Goal: Task Accomplishment & Management: Manage account settings

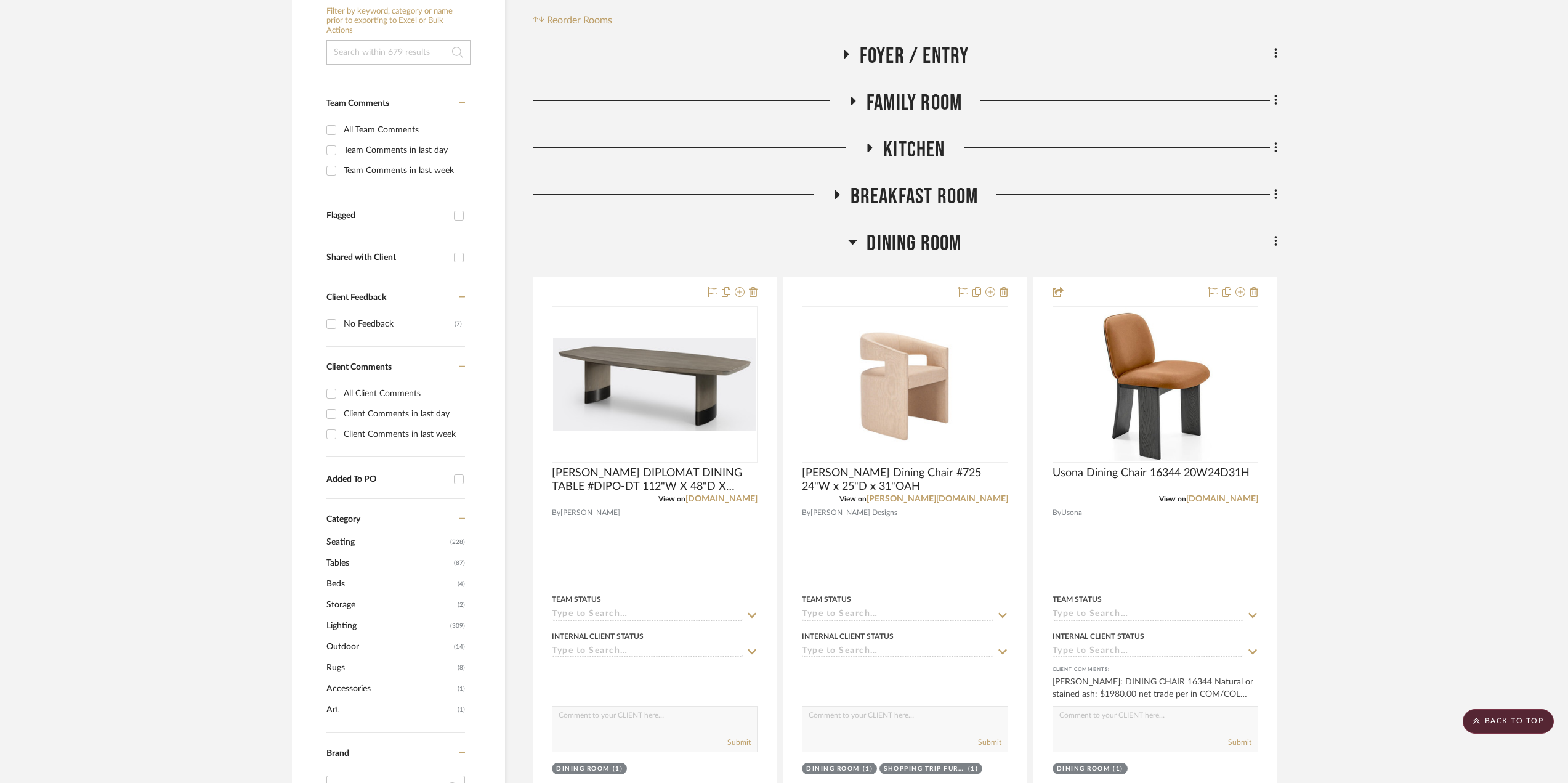
click at [856, 239] on icon at bounding box center [853, 242] width 10 height 15
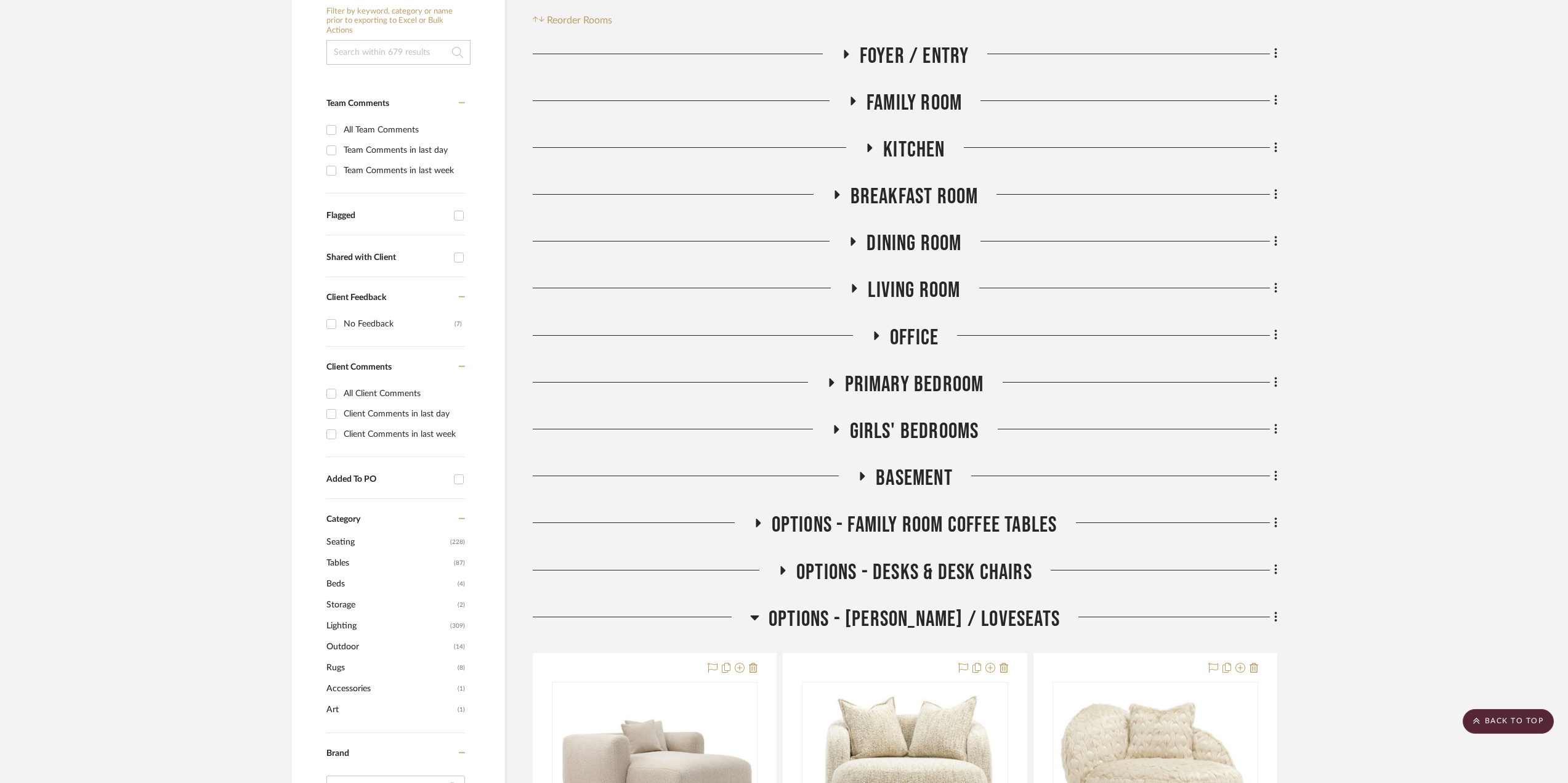
click at [756, 522] on icon at bounding box center [758, 523] width 5 height 9
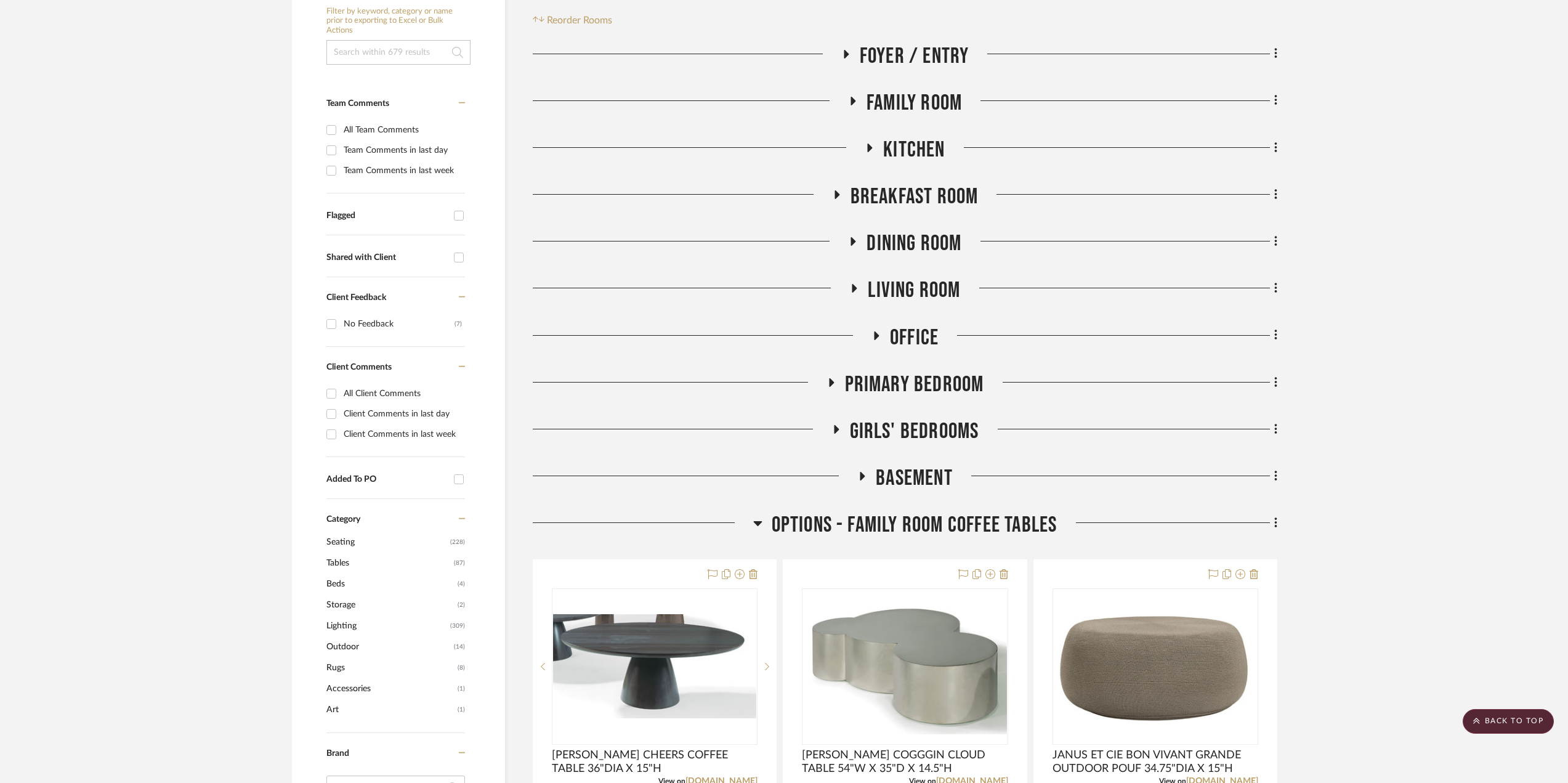
click at [756, 524] on icon at bounding box center [757, 524] width 9 height 5
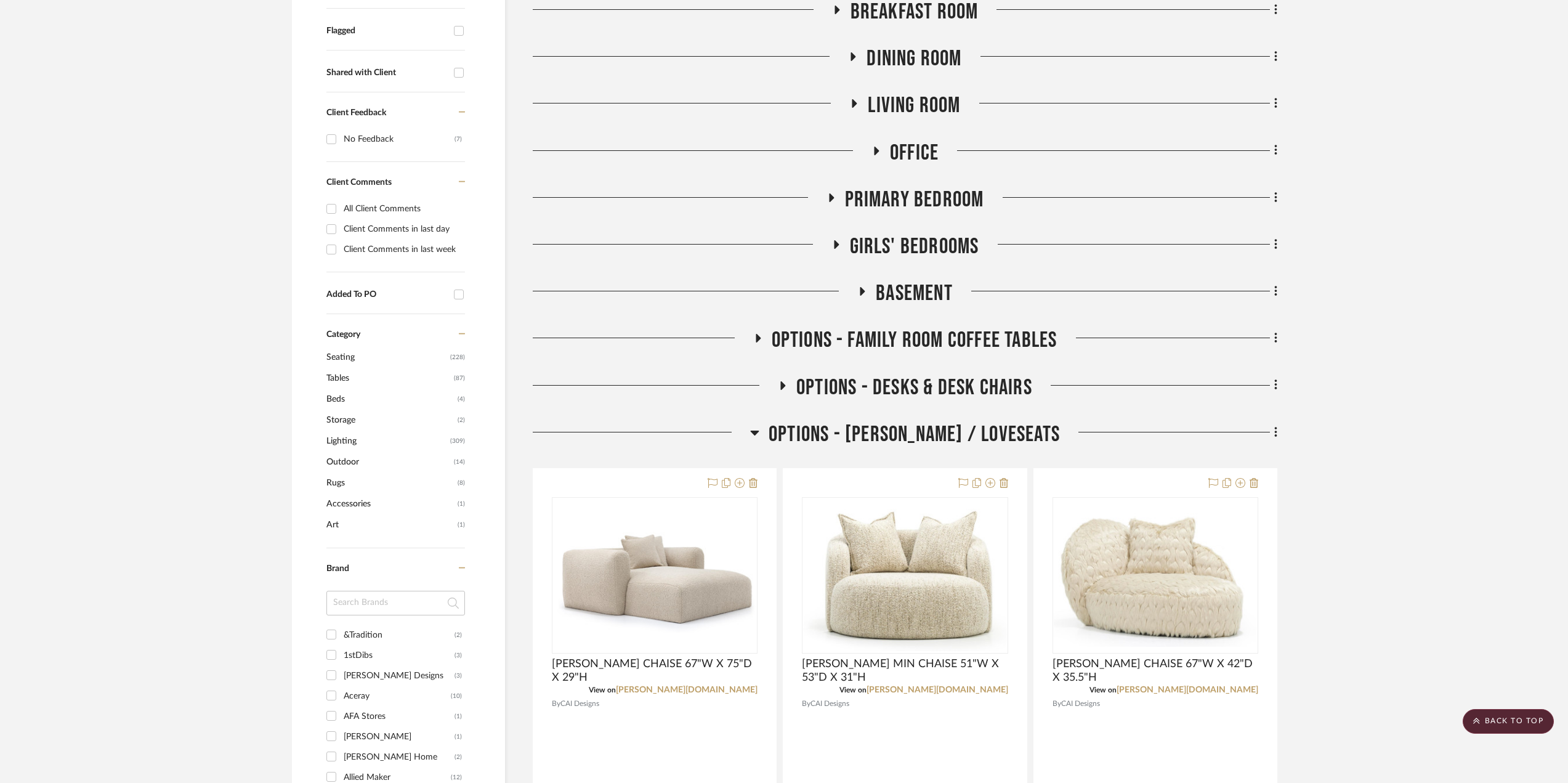
scroll to position [493, 0]
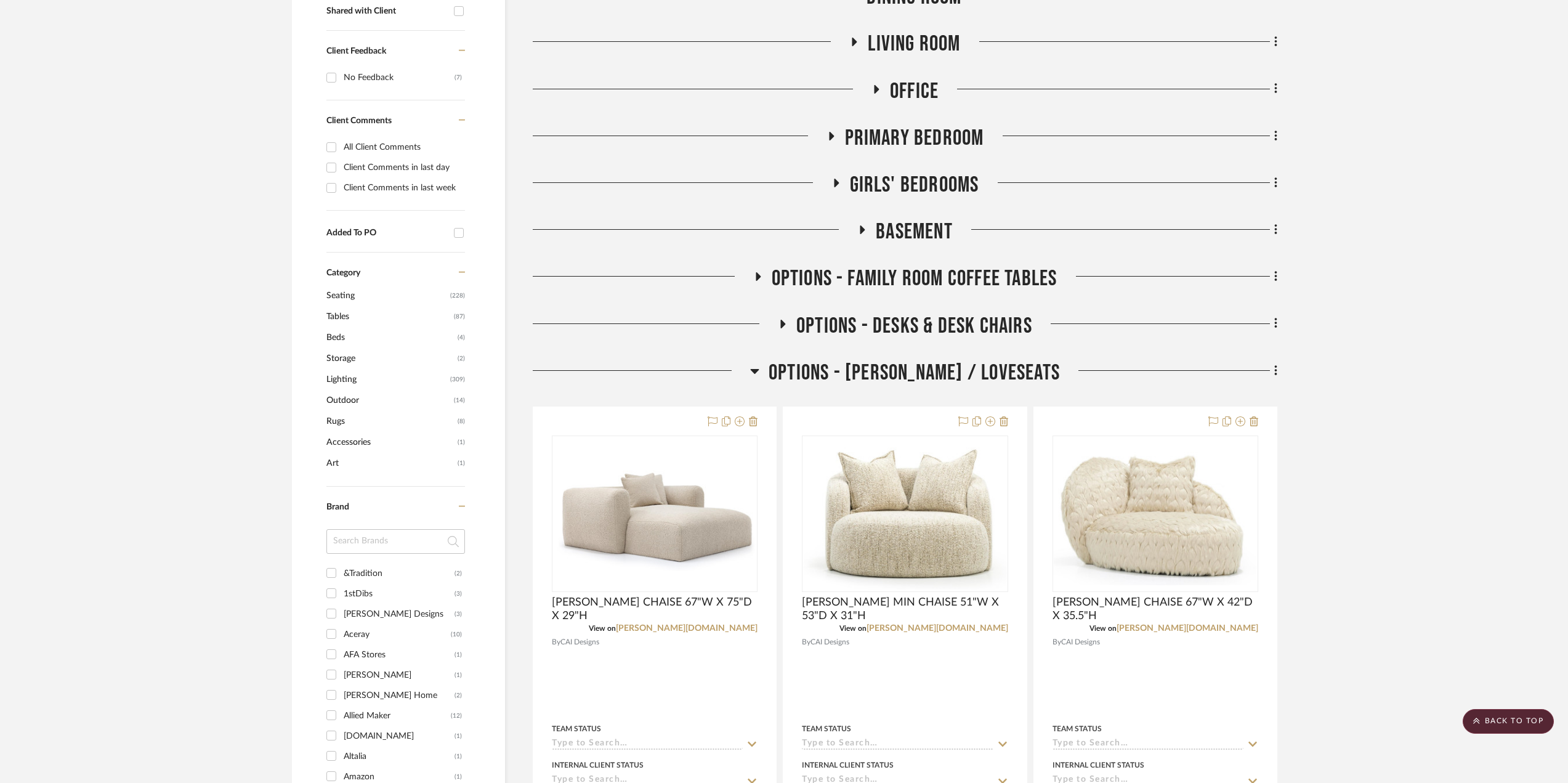
click at [760, 369] on icon at bounding box center [755, 372] width 9 height 5
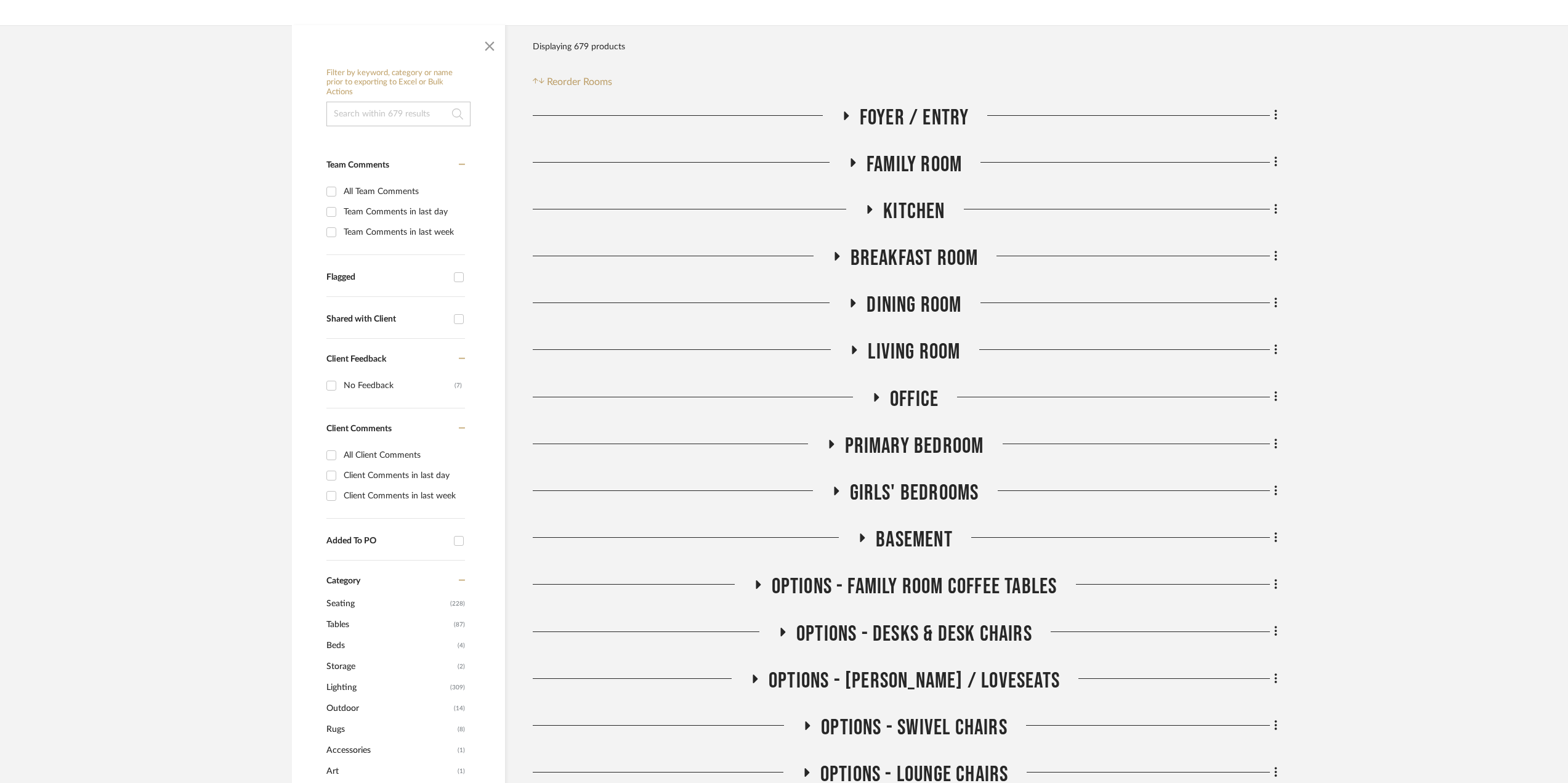
scroll to position [0, 0]
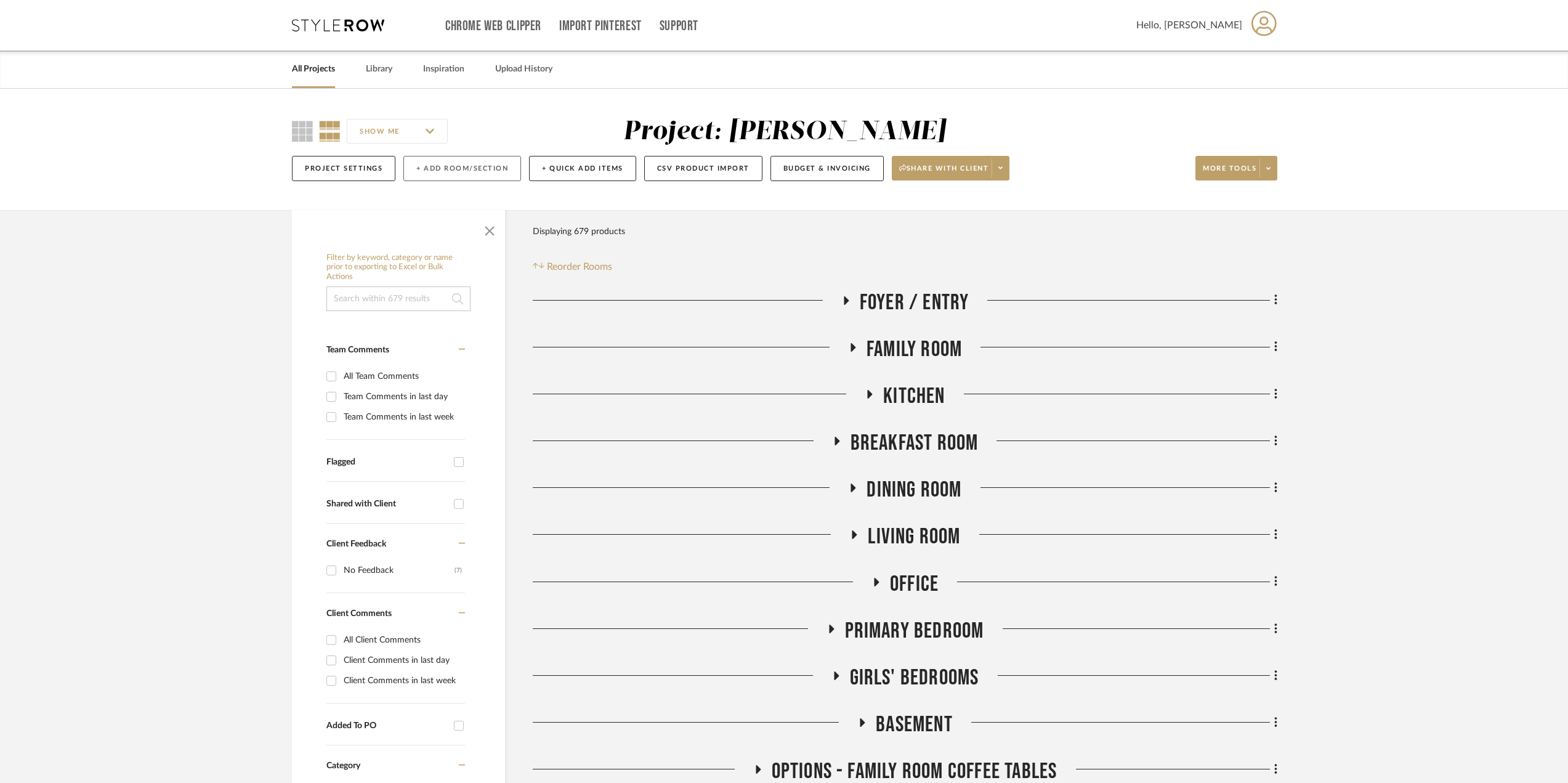
click at [492, 169] on button "+ Add Room/Section" at bounding box center [461, 168] width 117 height 25
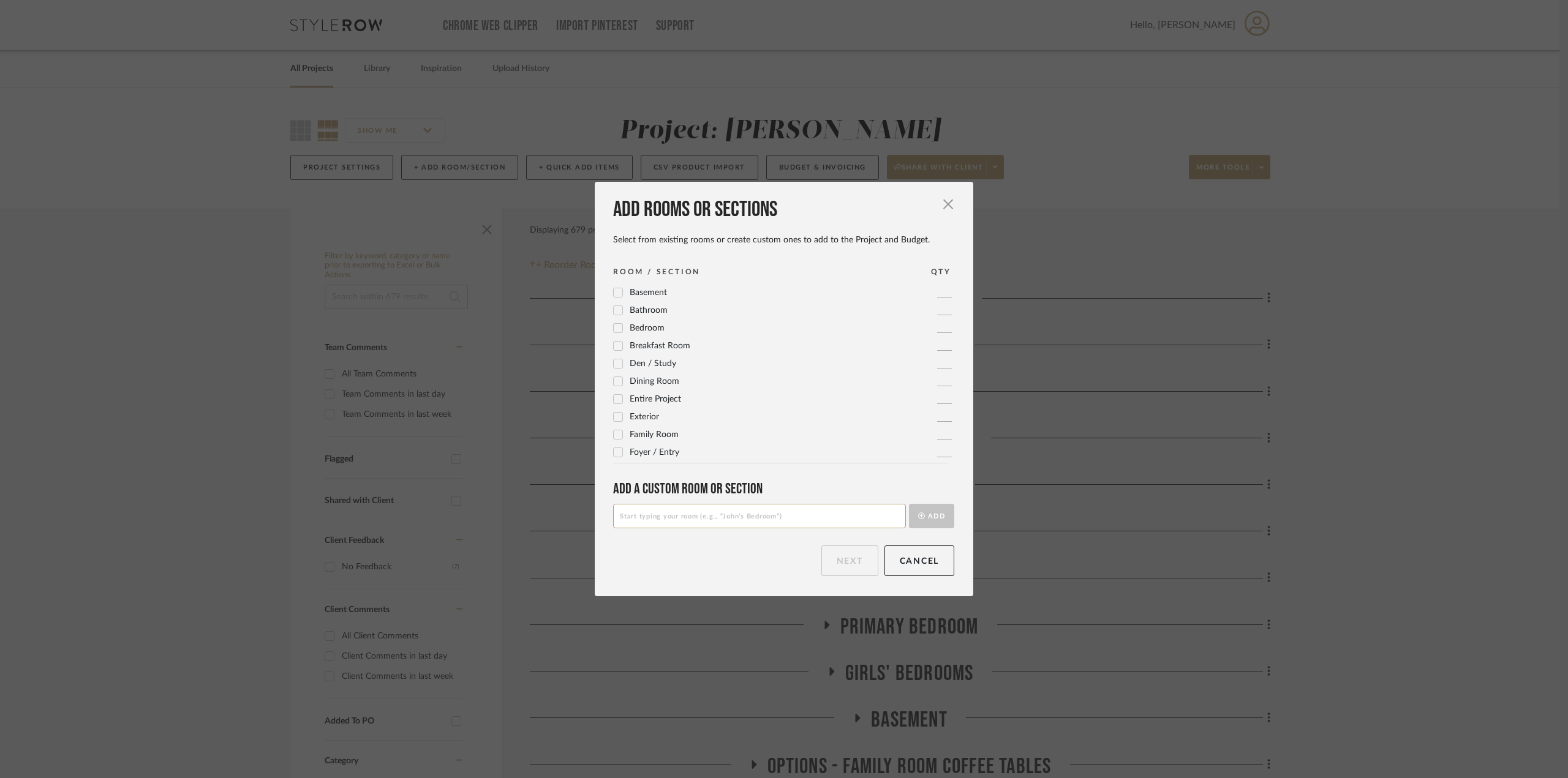
click at [674, 516] on input at bounding box center [759, 516] width 293 height 24
click at [673, 516] on input at bounding box center [759, 516] width 293 height 24
click at [671, 520] on input at bounding box center [759, 516] width 293 height 24
type input "OPTIONS - BREAKFAST DINING CHAIRS"
click at [929, 519] on button "Add" at bounding box center [932, 516] width 46 height 24
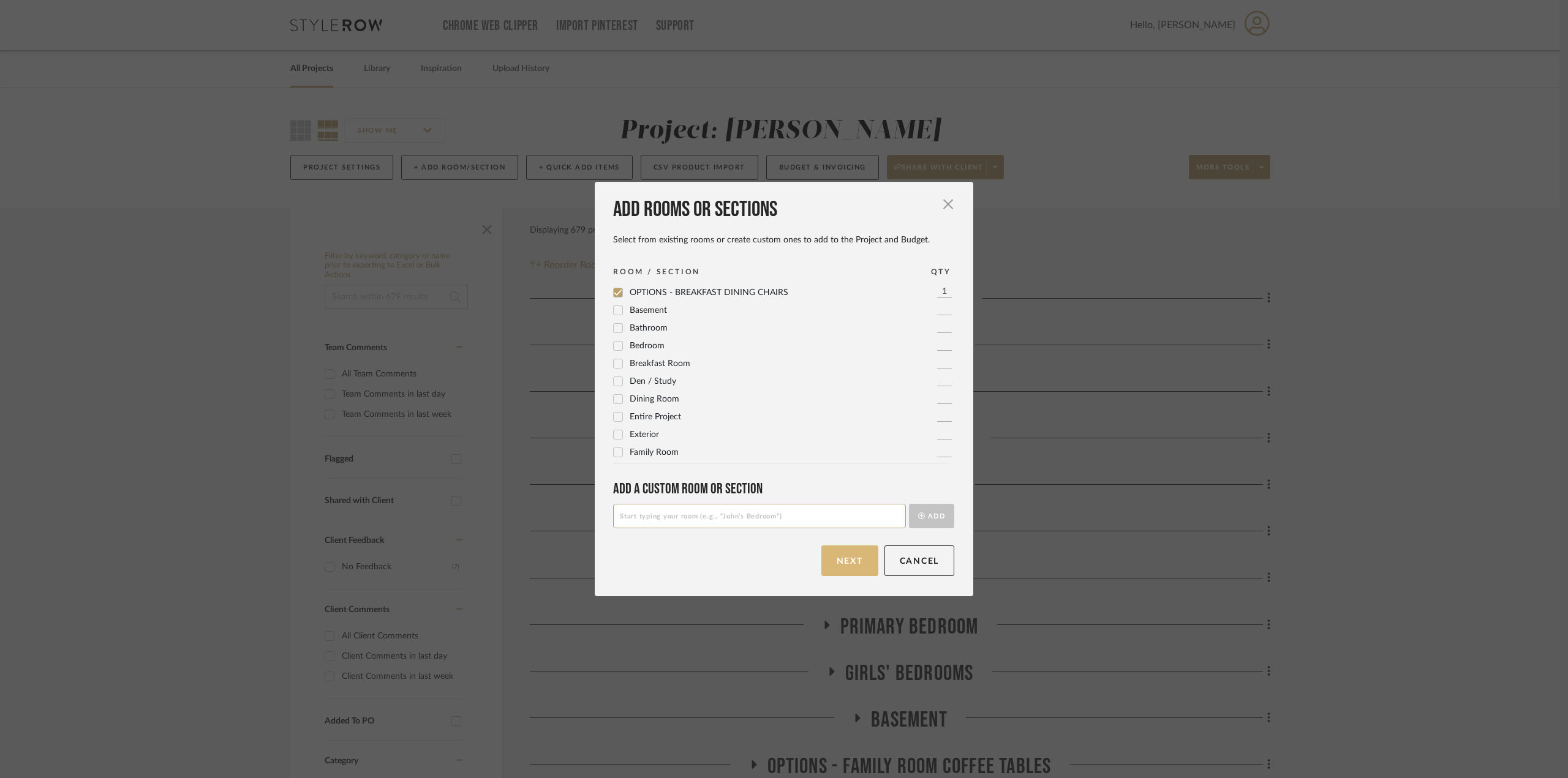
click at [855, 553] on button "Next" at bounding box center [850, 561] width 57 height 31
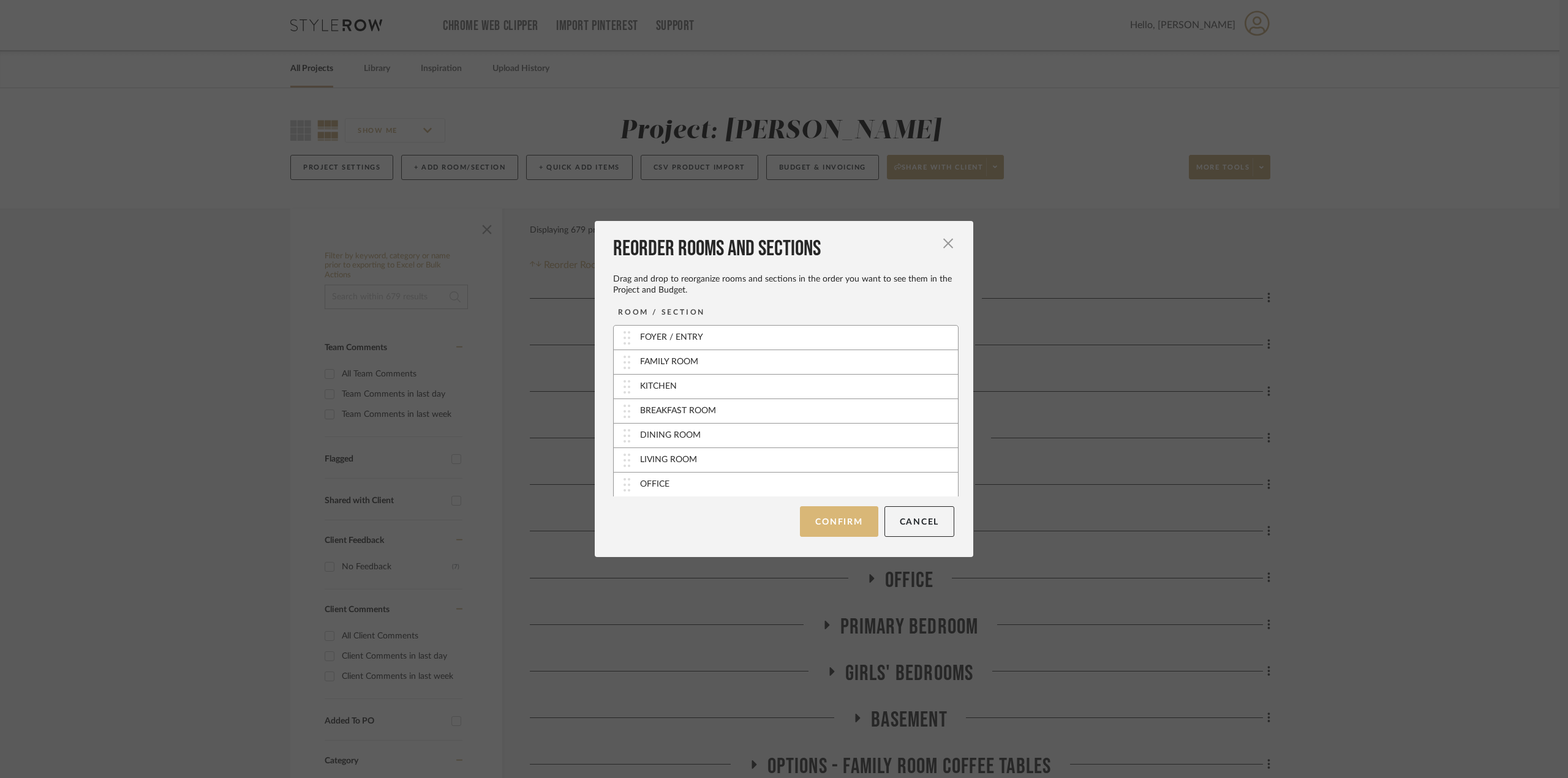
click at [855, 522] on button "Confirm" at bounding box center [839, 522] width 78 height 31
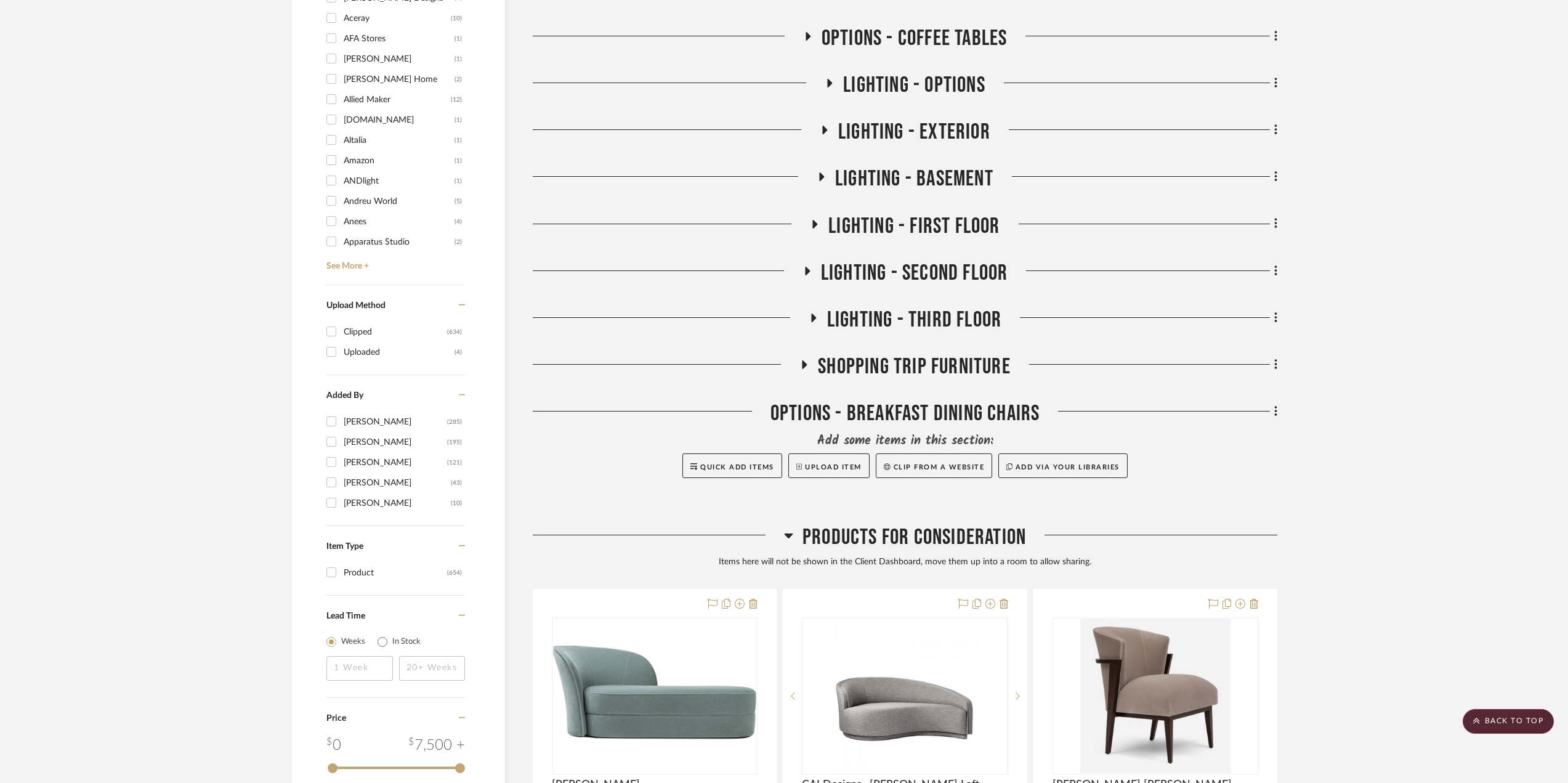
scroll to position [924, 0]
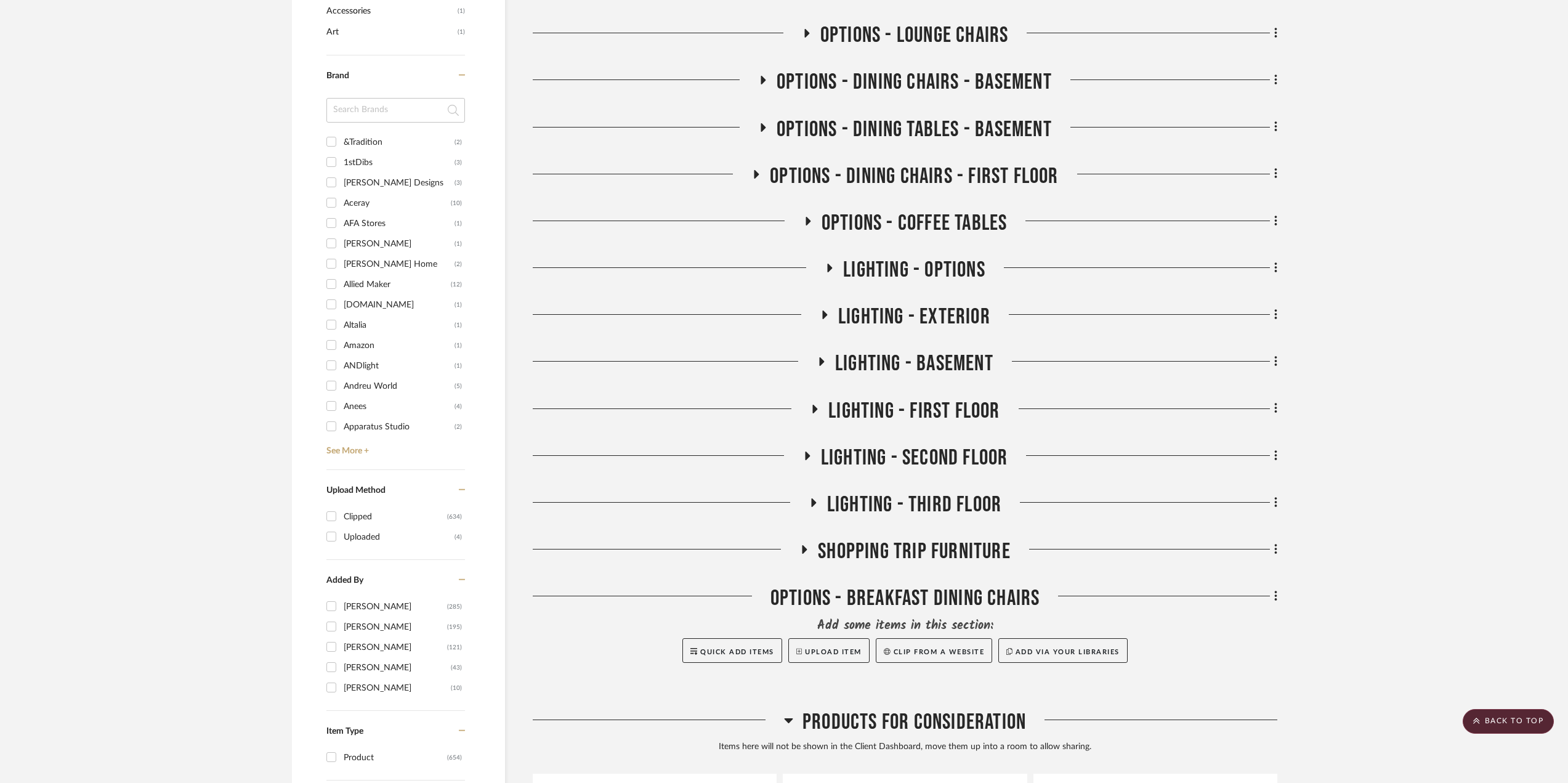
drag, startPoint x: 1276, startPoint y: 588, endPoint x: 1299, endPoint y: 551, distance: 43.6
click at [1173, 551] on project-details-page "SHOW ME Project: Chernawsky Project Settings + Add Room/Section + Quick Add Ite…" at bounding box center [784, 692] width 1568 height 3055
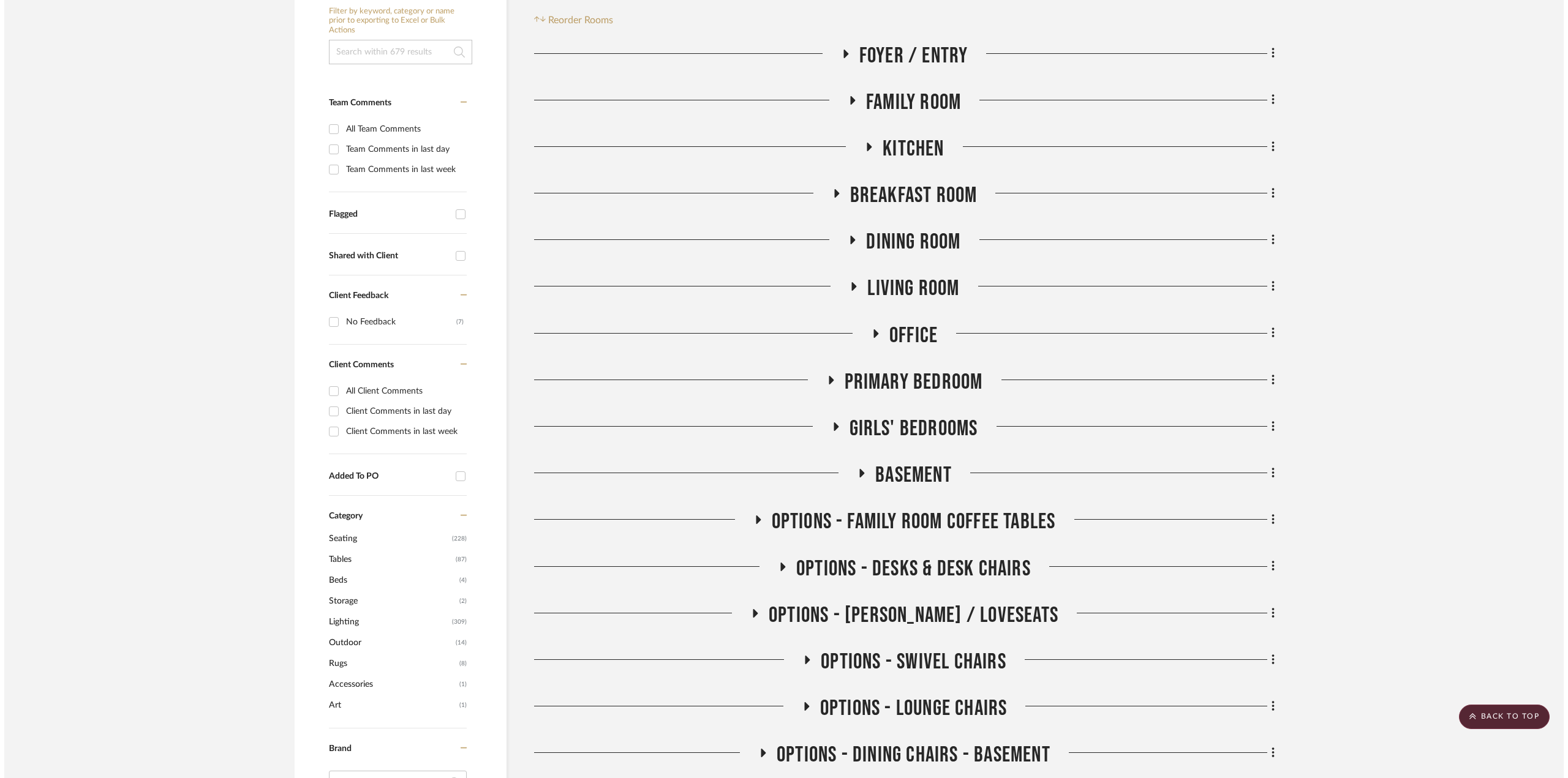
scroll to position [0, 0]
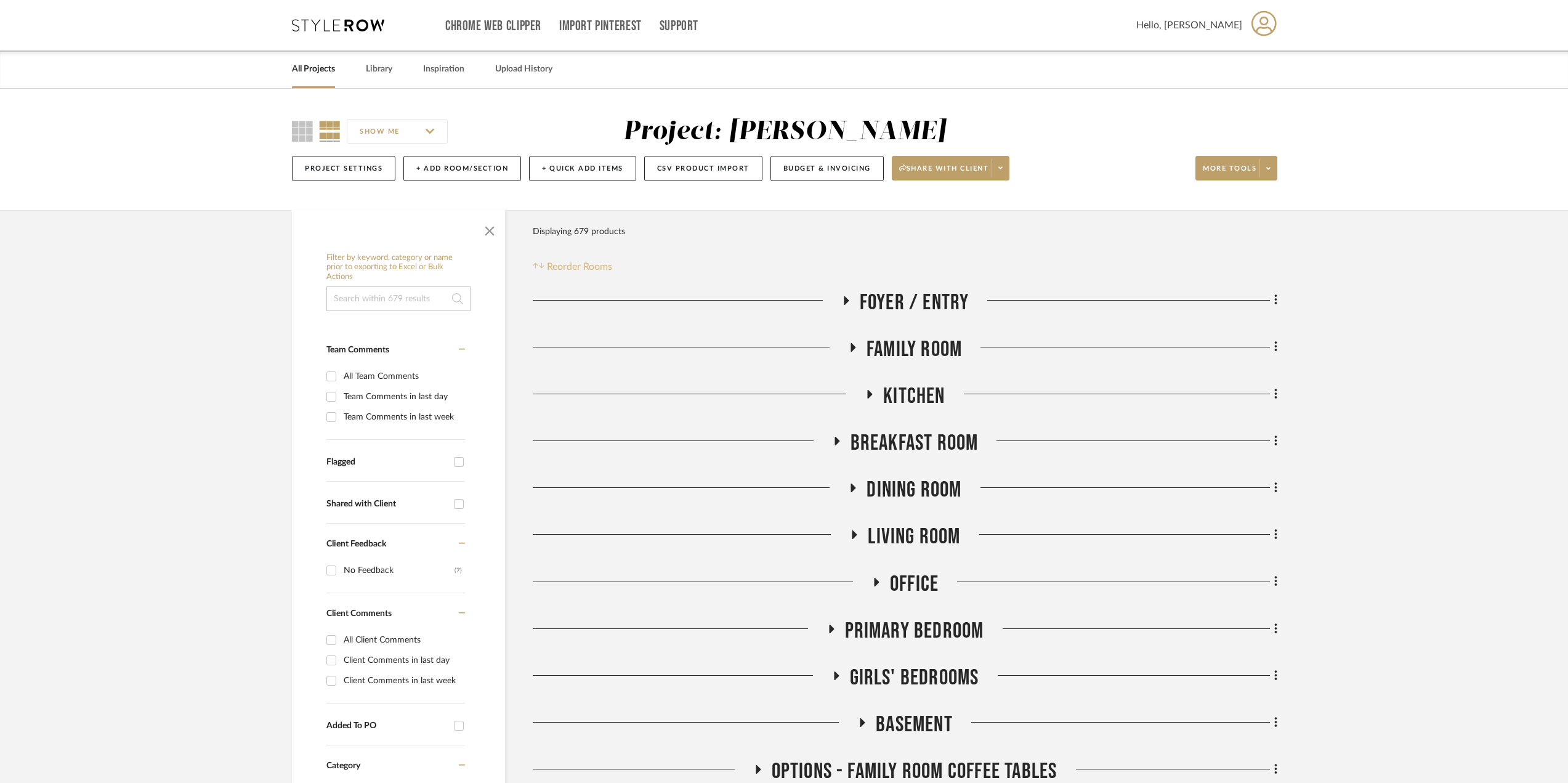
click at [588, 270] on span "Reorder Rooms" at bounding box center [580, 267] width 65 height 15
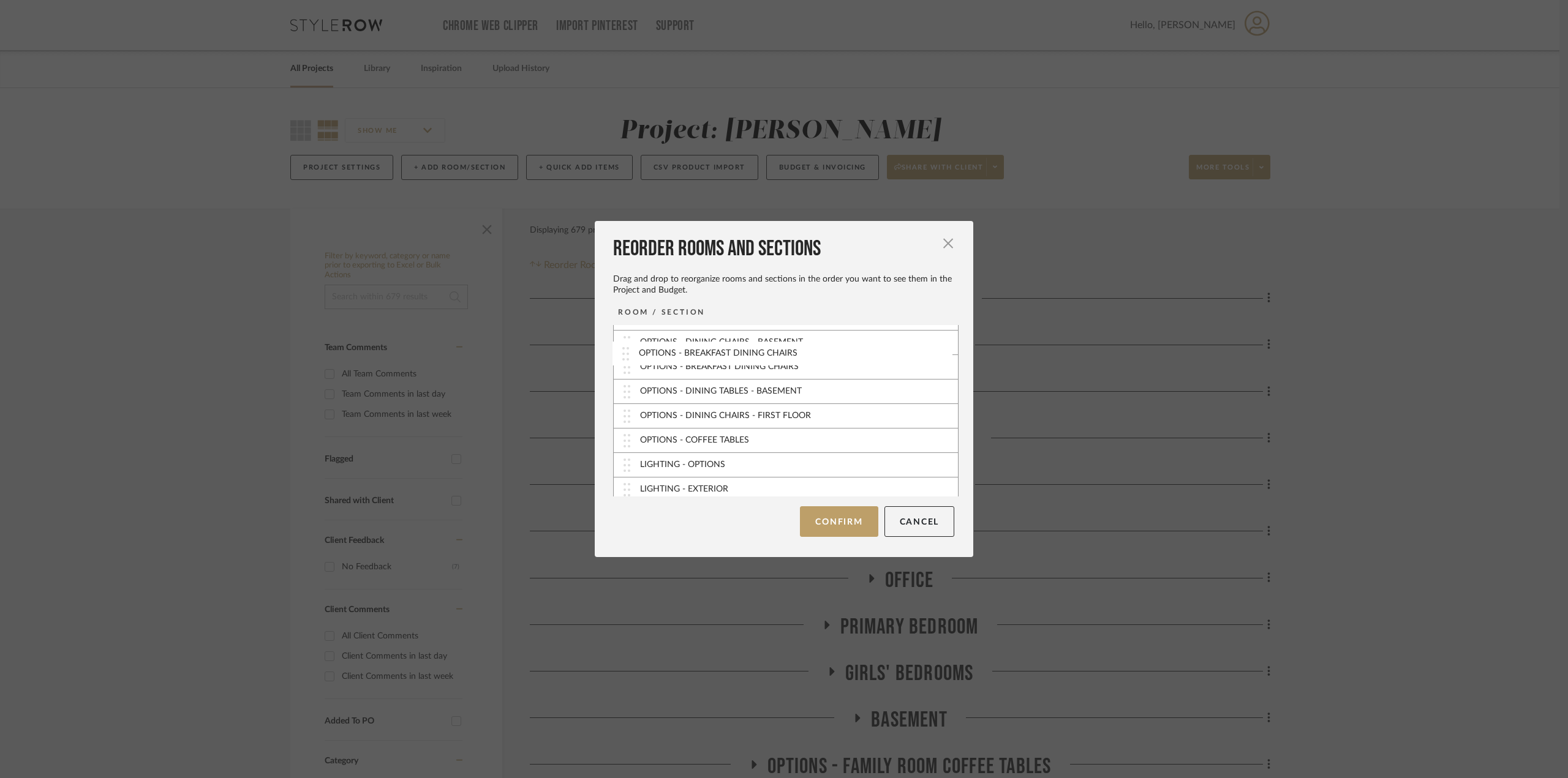
scroll to position [357, 0]
drag, startPoint x: 622, startPoint y: 486, endPoint x: 621, endPoint y: 375, distance: 111.0
drag, startPoint x: 626, startPoint y: 435, endPoint x: 627, endPoint y: 379, distance: 56.0
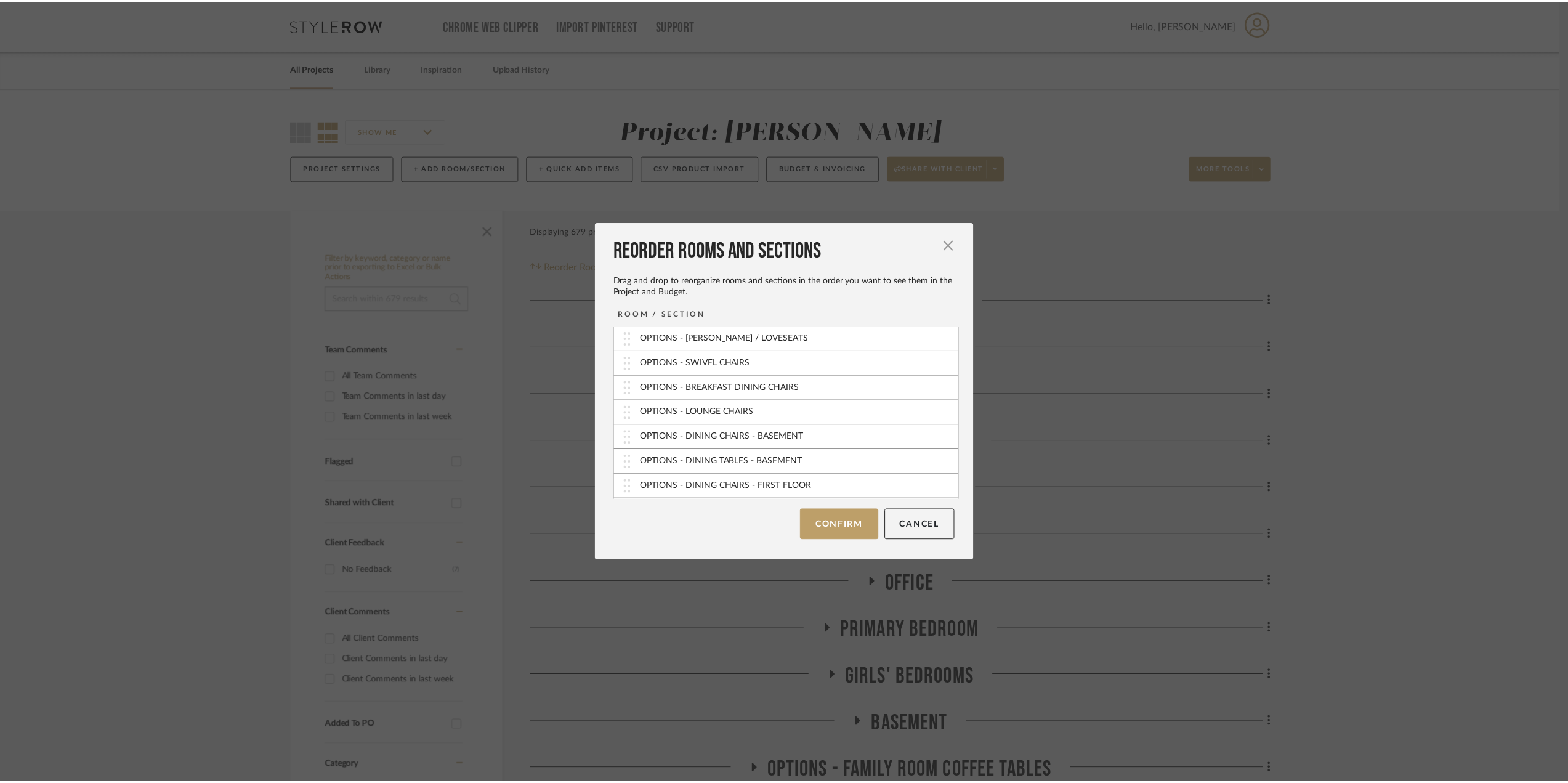
scroll to position [236, 0]
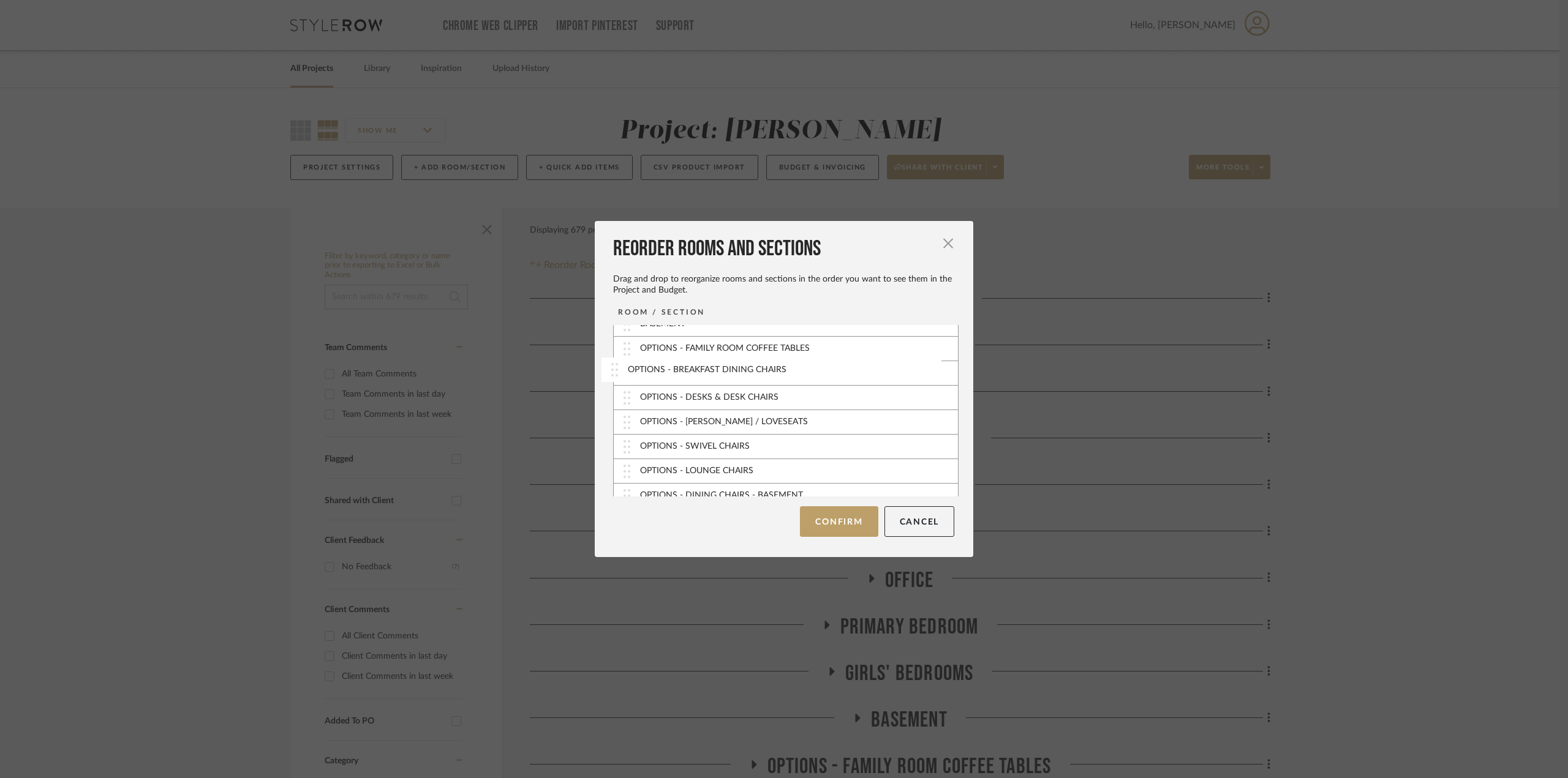
drag, startPoint x: 623, startPoint y: 448, endPoint x: 615, endPoint y: 371, distance: 77.4
click at [823, 520] on button "Confirm" at bounding box center [839, 522] width 78 height 31
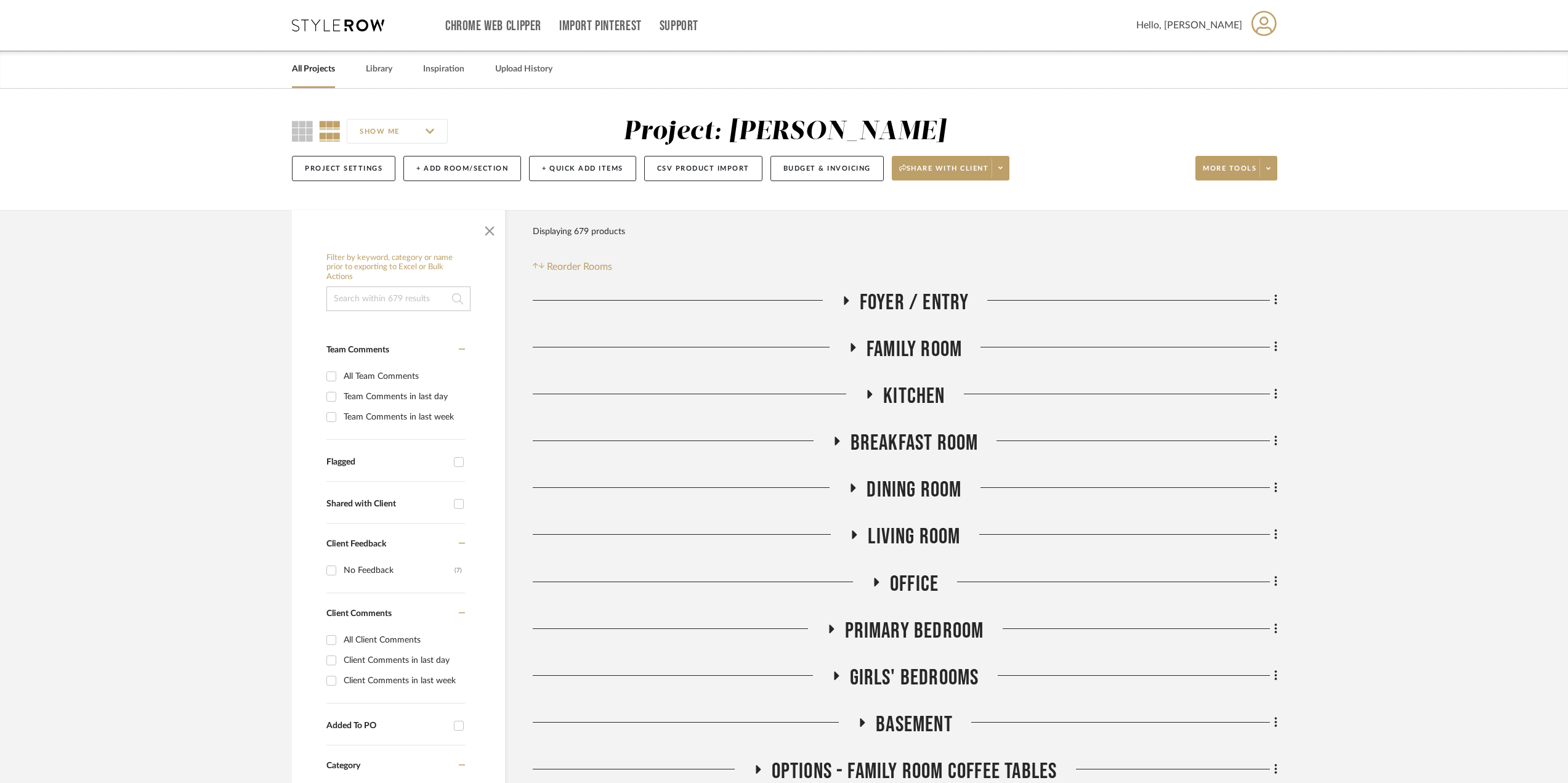
click at [836, 440] on icon at bounding box center [836, 442] width 5 height 9
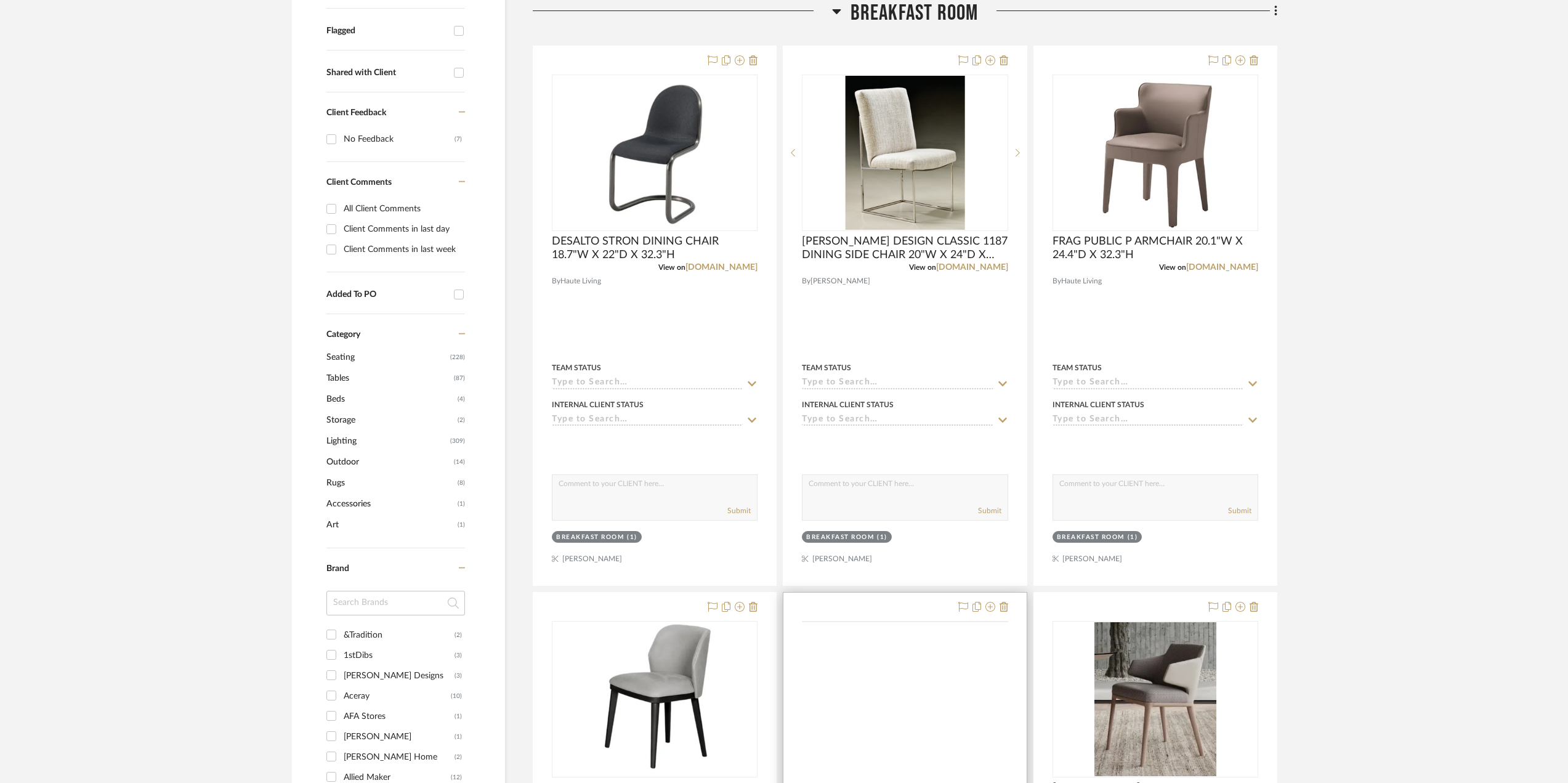
scroll to position [739, 0]
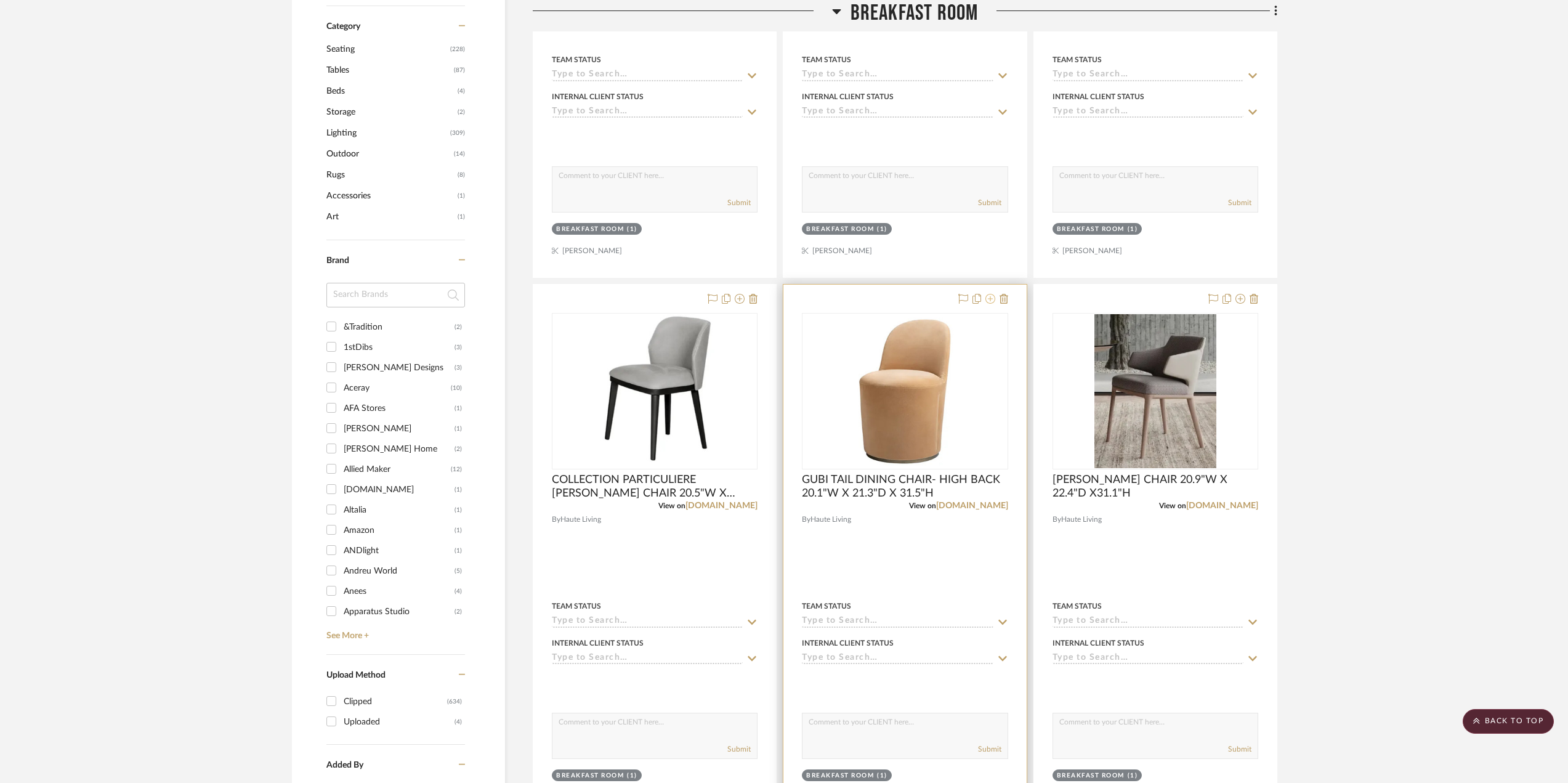
click at [988, 299] on icon at bounding box center [990, 298] width 10 height 10
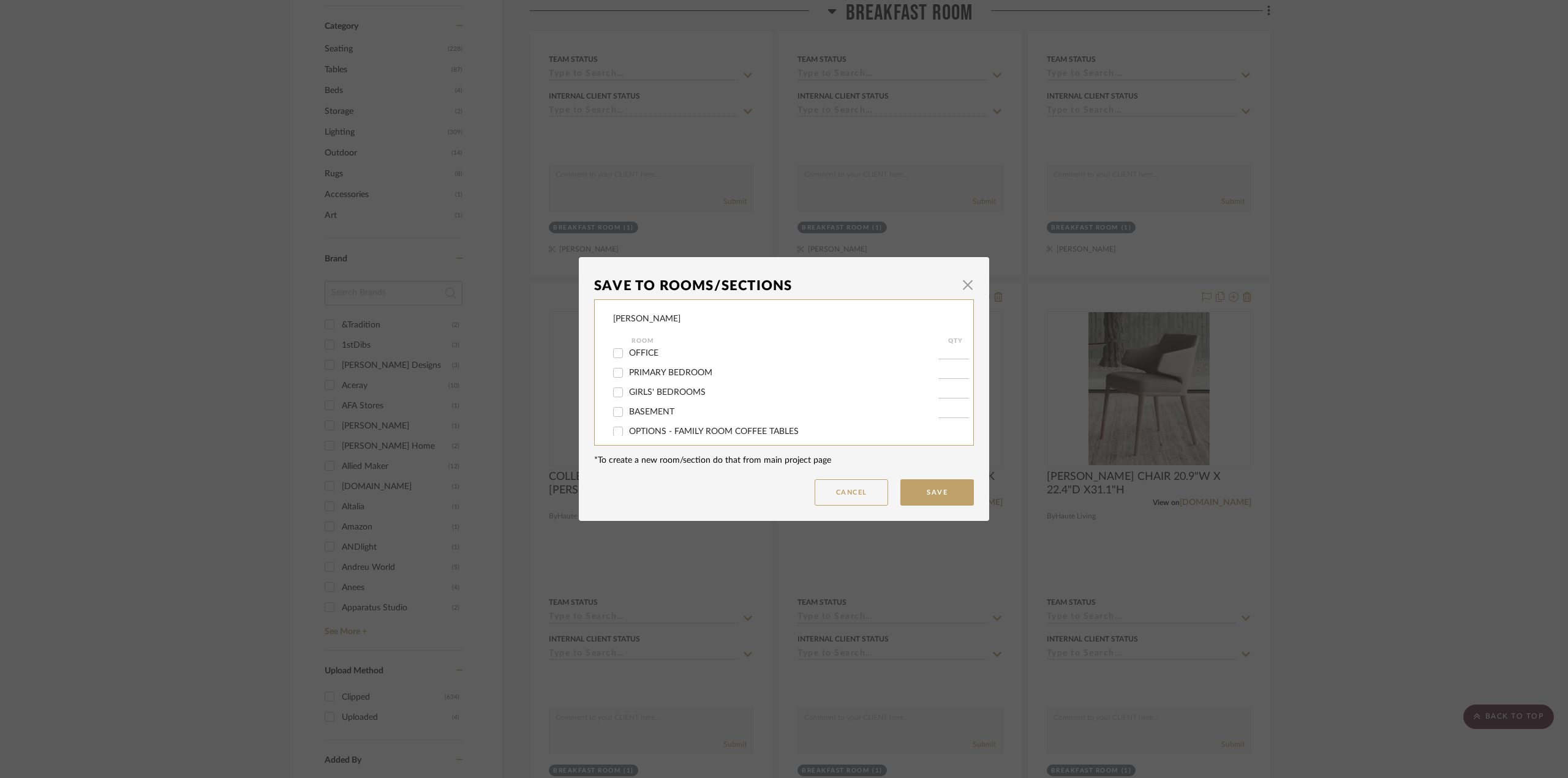
scroll to position [183, 0]
click at [706, 390] on span "OPTIONS - BREAKFAST DINING CHAIRS" at bounding box center [708, 390] width 159 height 9
click at [628, 390] on input "OPTIONS - BREAKFAST DINING CHAIRS" at bounding box center [617, 390] width 20 height 20
checkbox input "true"
type input "1"
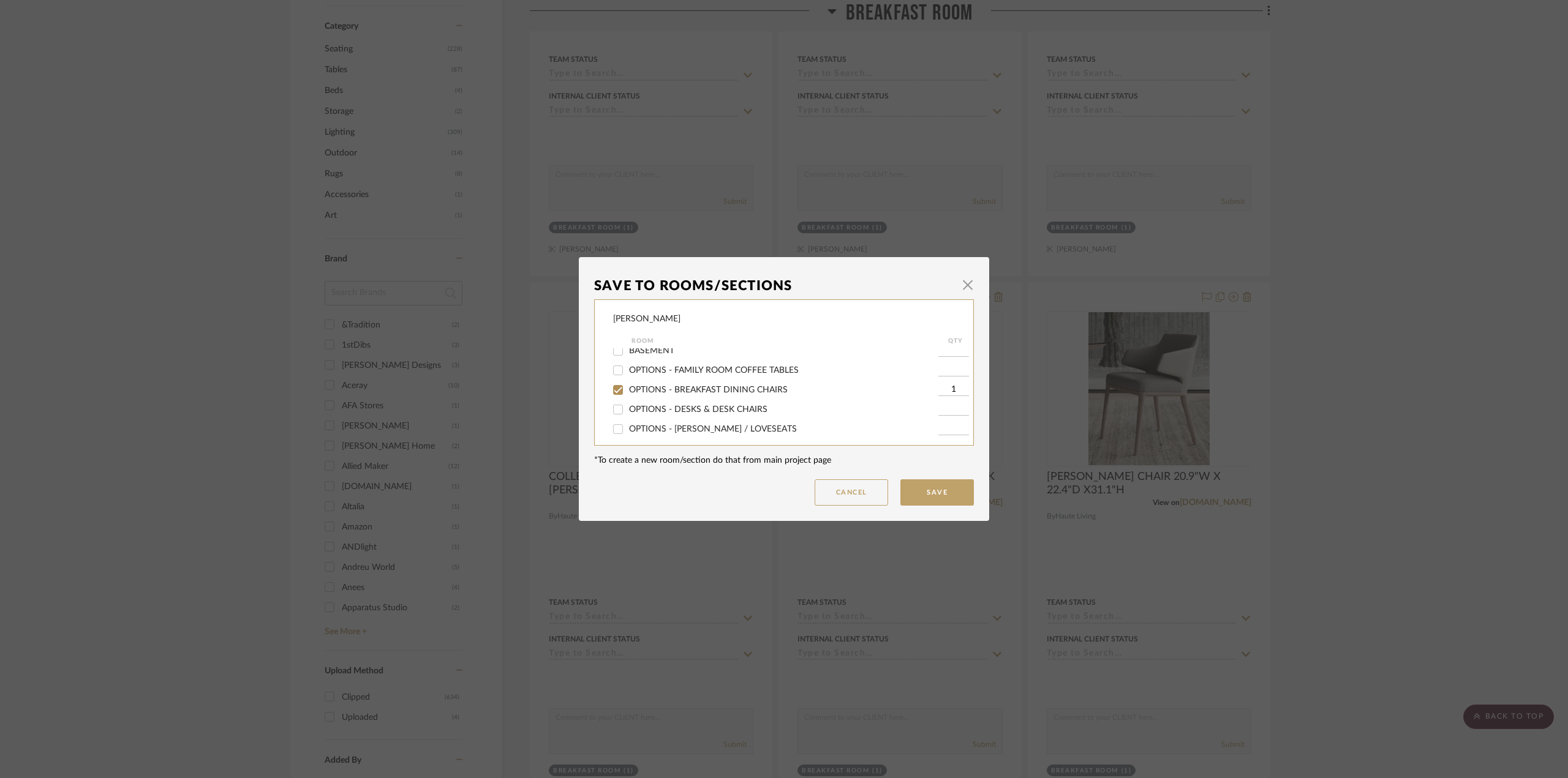
scroll to position [0, 0]
click at [673, 418] on span "BREAKFAST ROOM" at bounding box center [667, 417] width 76 height 9
click at [628, 418] on input "BREAKFAST ROOM" at bounding box center [617, 417] width 20 height 20
checkbox input "false"
click at [916, 490] on button "Save" at bounding box center [937, 492] width 73 height 26
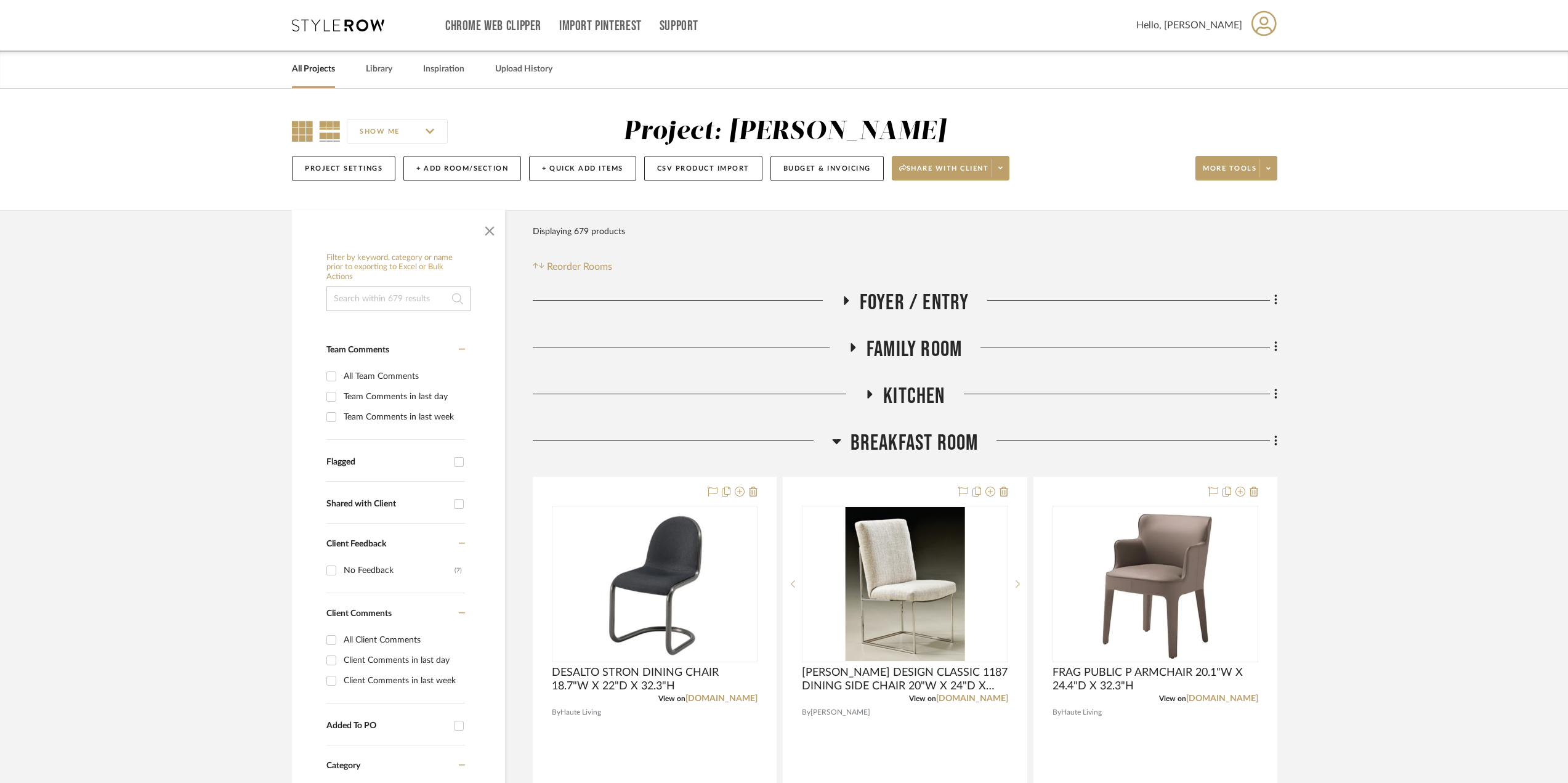
click at [306, 132] on icon at bounding box center [302, 131] width 21 height 21
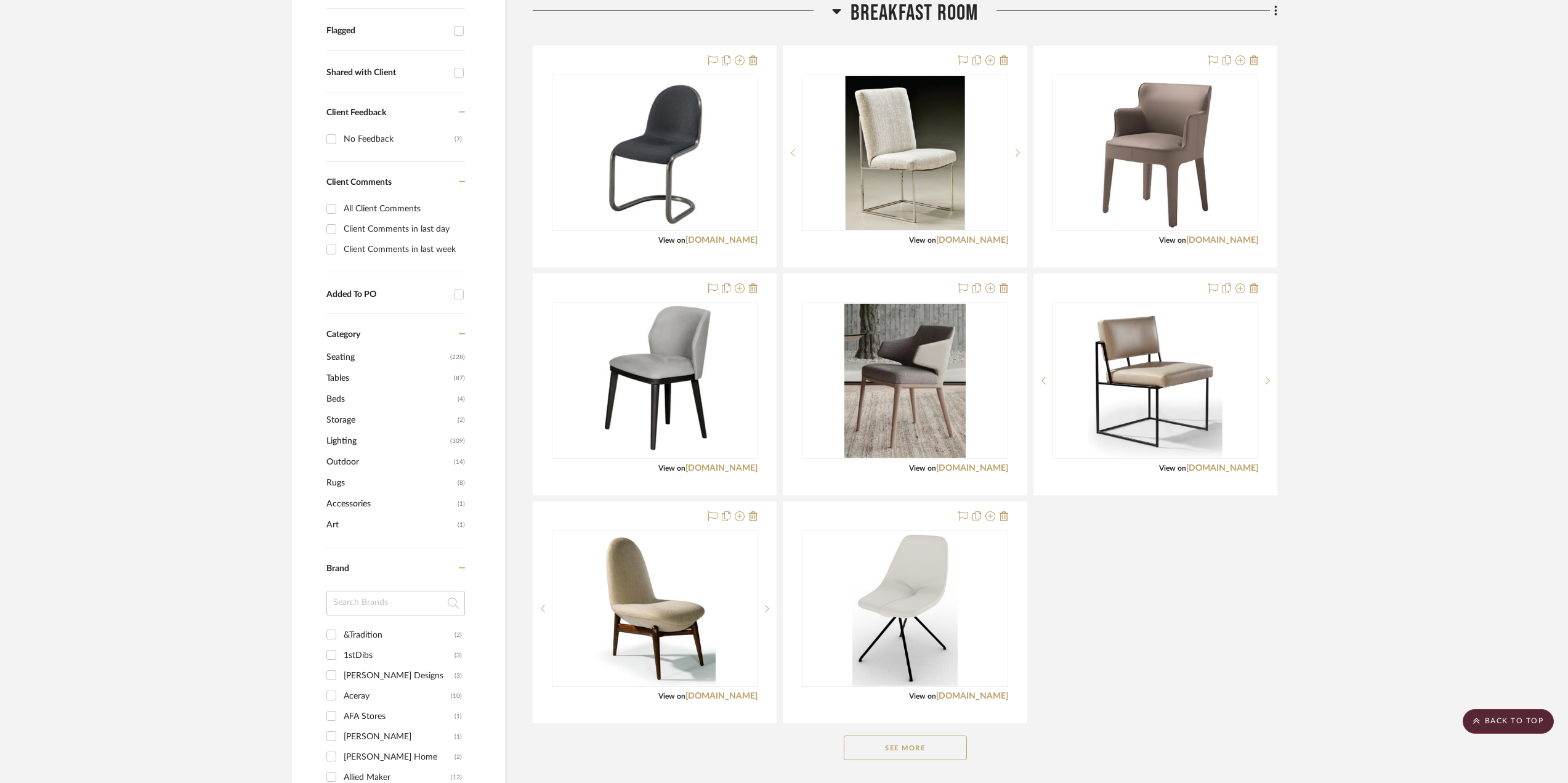
scroll to position [493, 0]
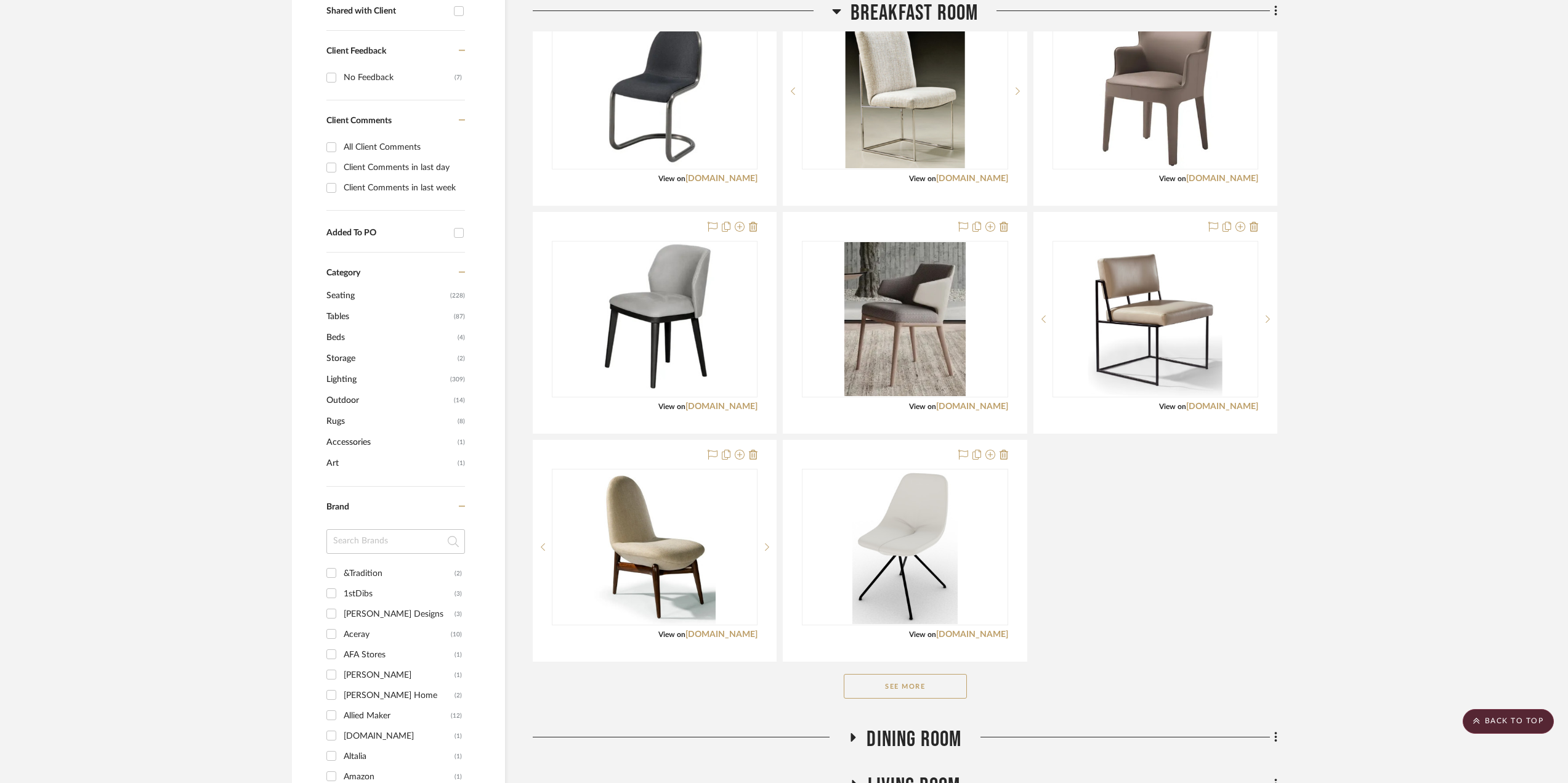
click at [944, 635] on button "See More" at bounding box center [905, 686] width 123 height 24
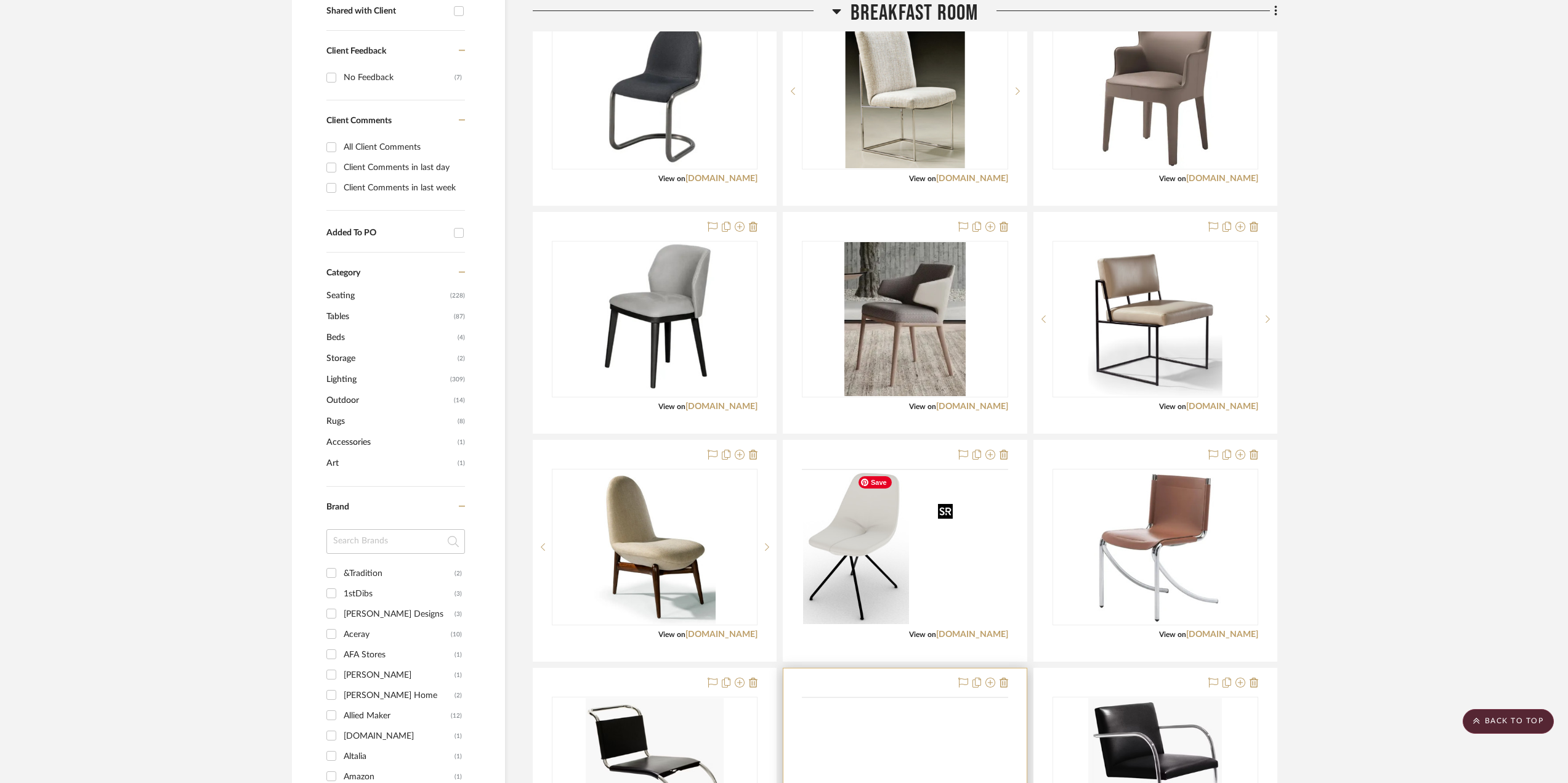
scroll to position [739, 0]
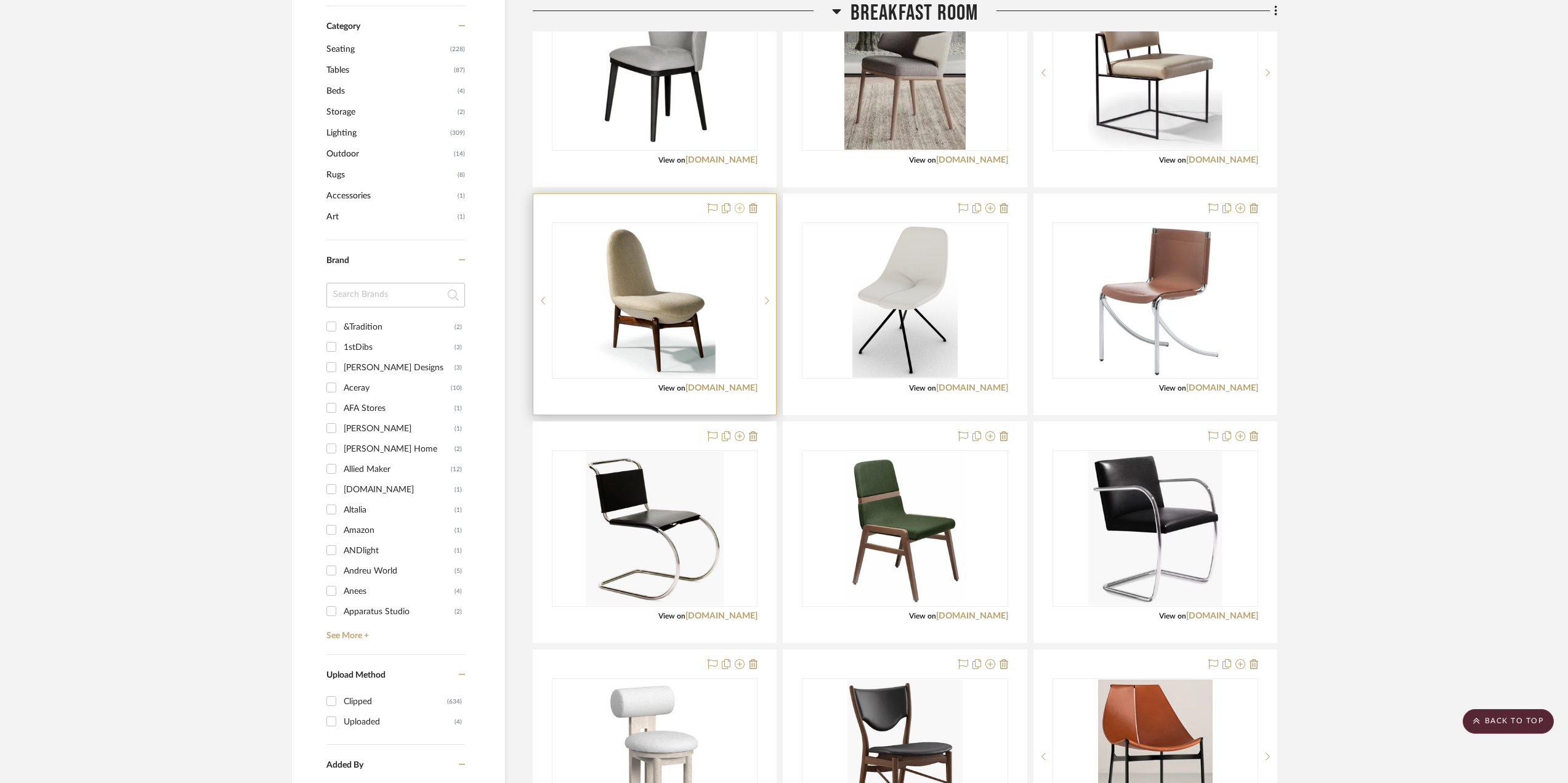
click at [739, 208] on icon at bounding box center [739, 208] width 10 height 10
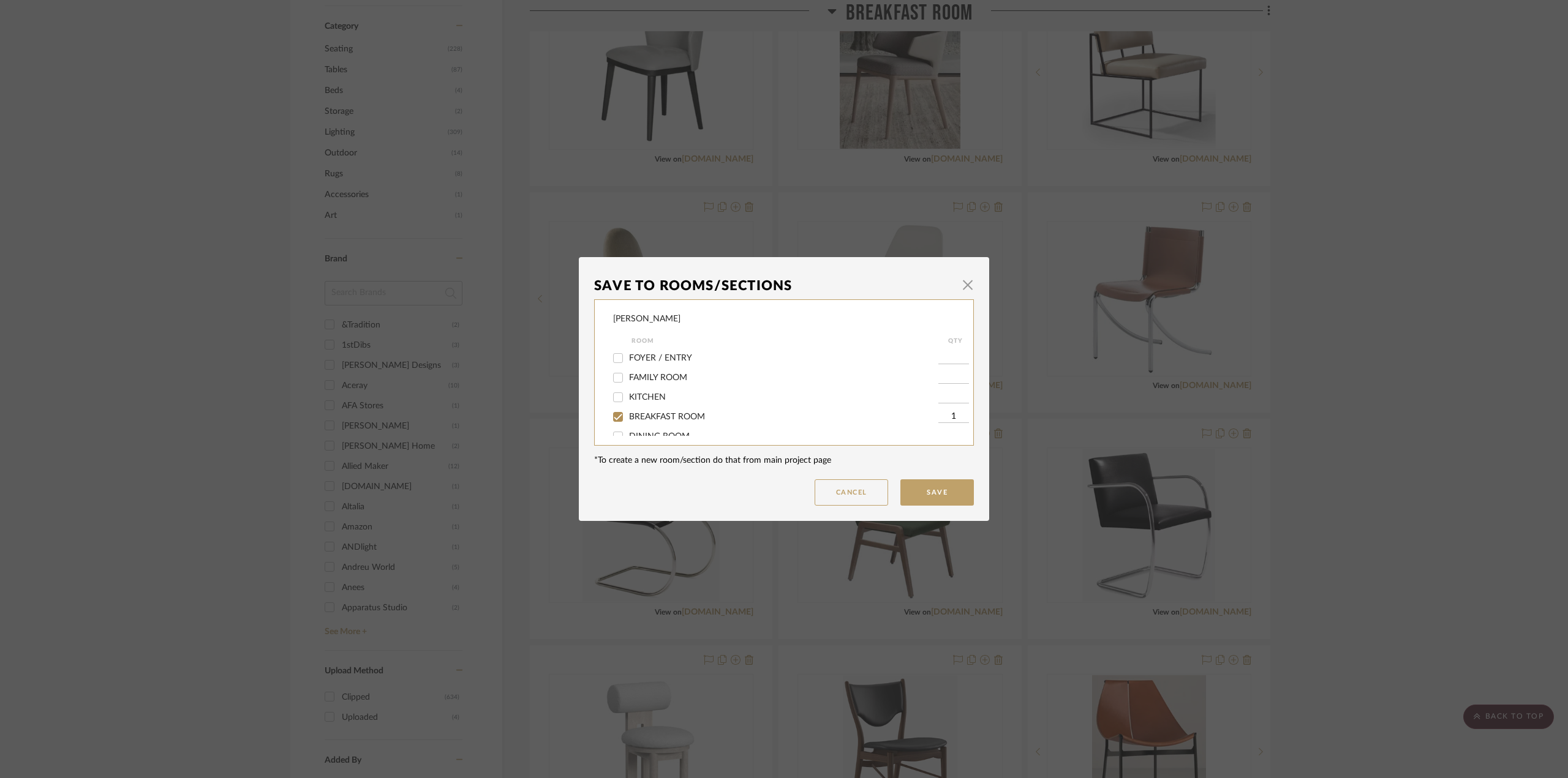
click at [649, 413] on span "BREAKFAST ROOM" at bounding box center [667, 417] width 76 height 9
click at [628, 413] on input "BREAKFAST ROOM" at bounding box center [617, 417] width 20 height 20
checkbox input "false"
click at [692, 390] on span "OPTIONS - BREAKFAST DINING CHAIRS" at bounding box center [708, 390] width 159 height 9
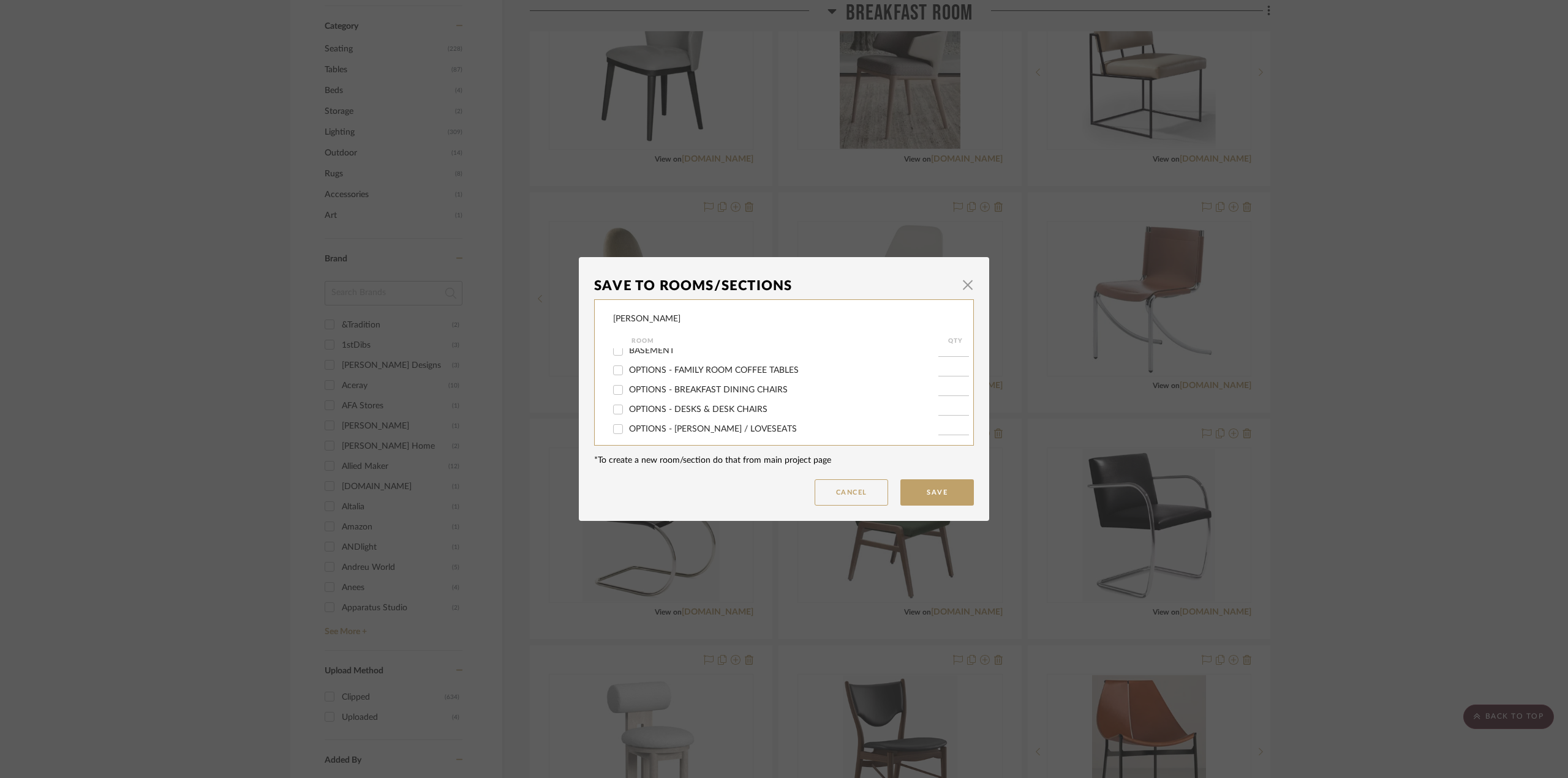
click at [628, 390] on input "OPTIONS - BREAKFAST DINING CHAIRS" at bounding box center [617, 390] width 20 height 20
checkbox input "true"
type input "1"
click at [946, 494] on button "Save" at bounding box center [937, 492] width 73 height 26
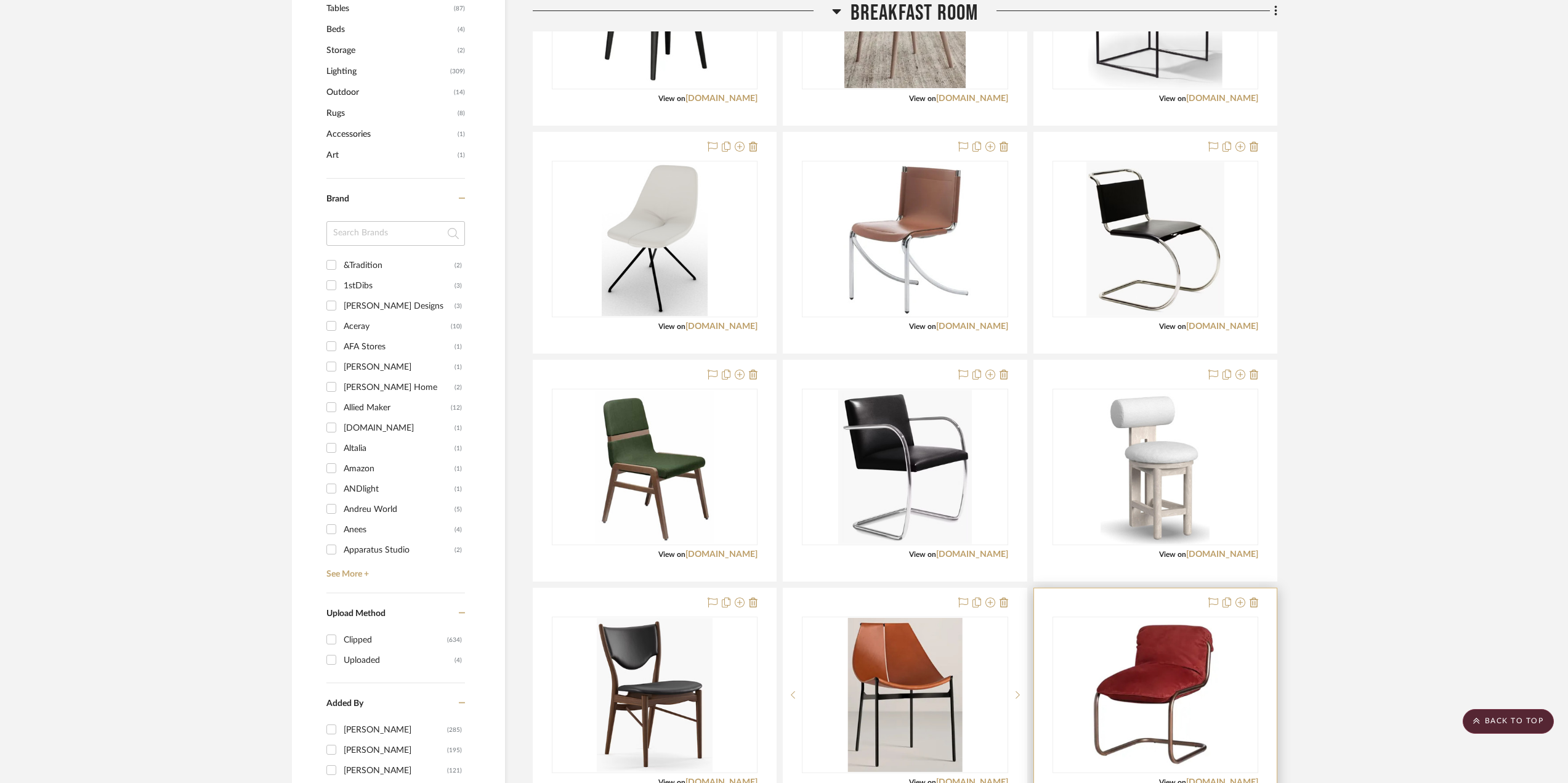
scroll to position [986, 0]
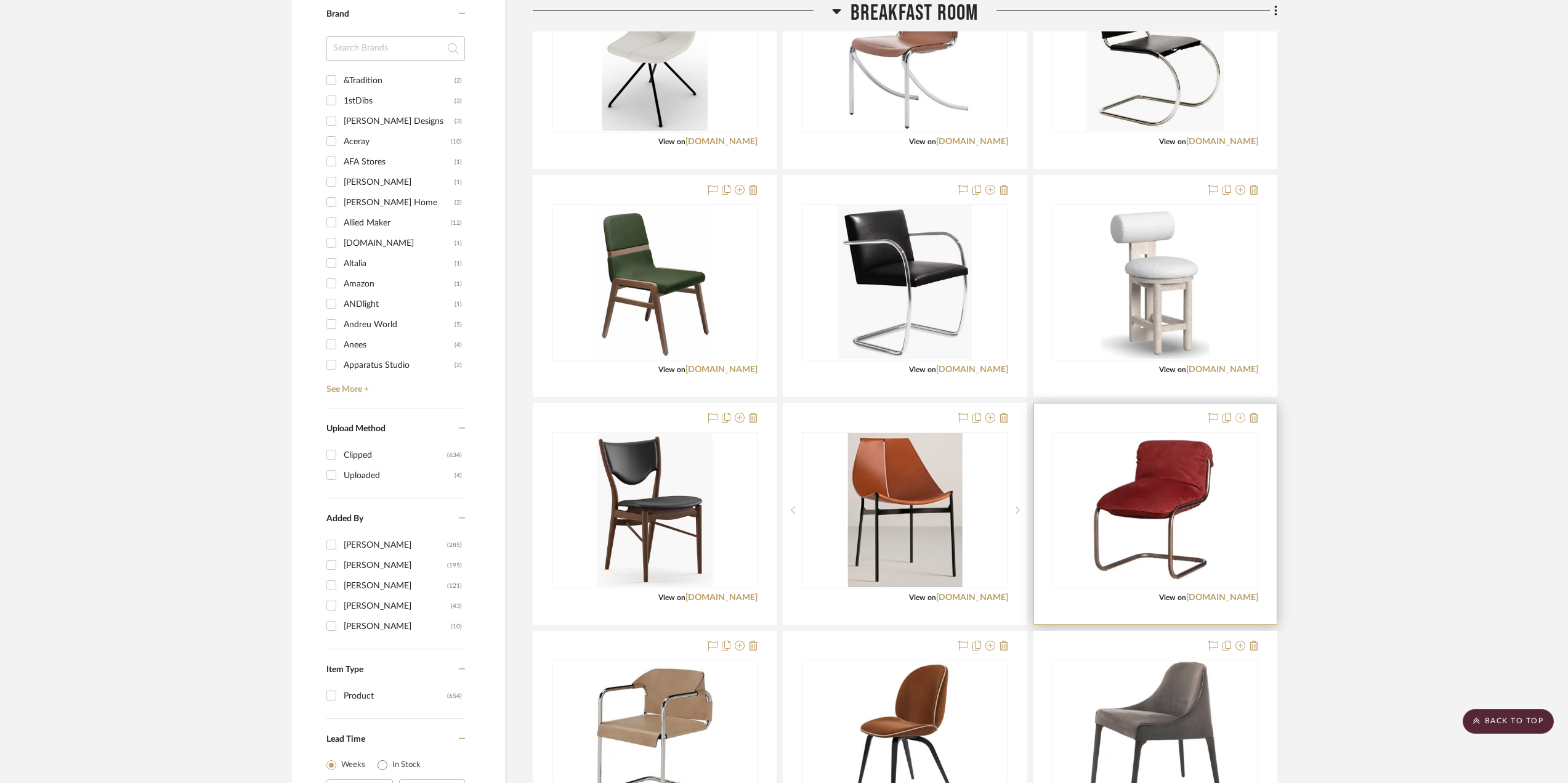
click at [1173, 417] on icon at bounding box center [1240, 417] width 10 height 10
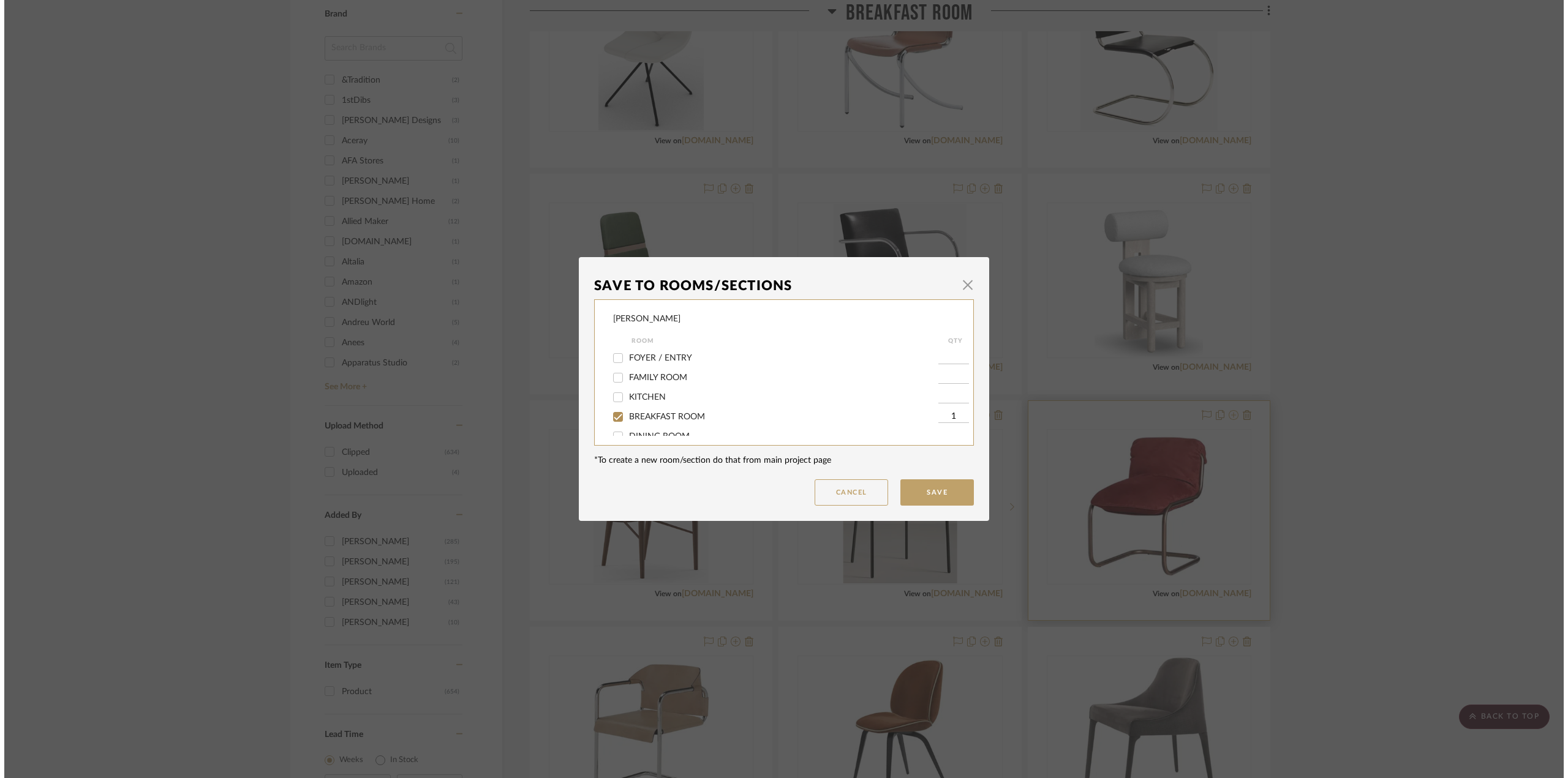
scroll to position [0, 0]
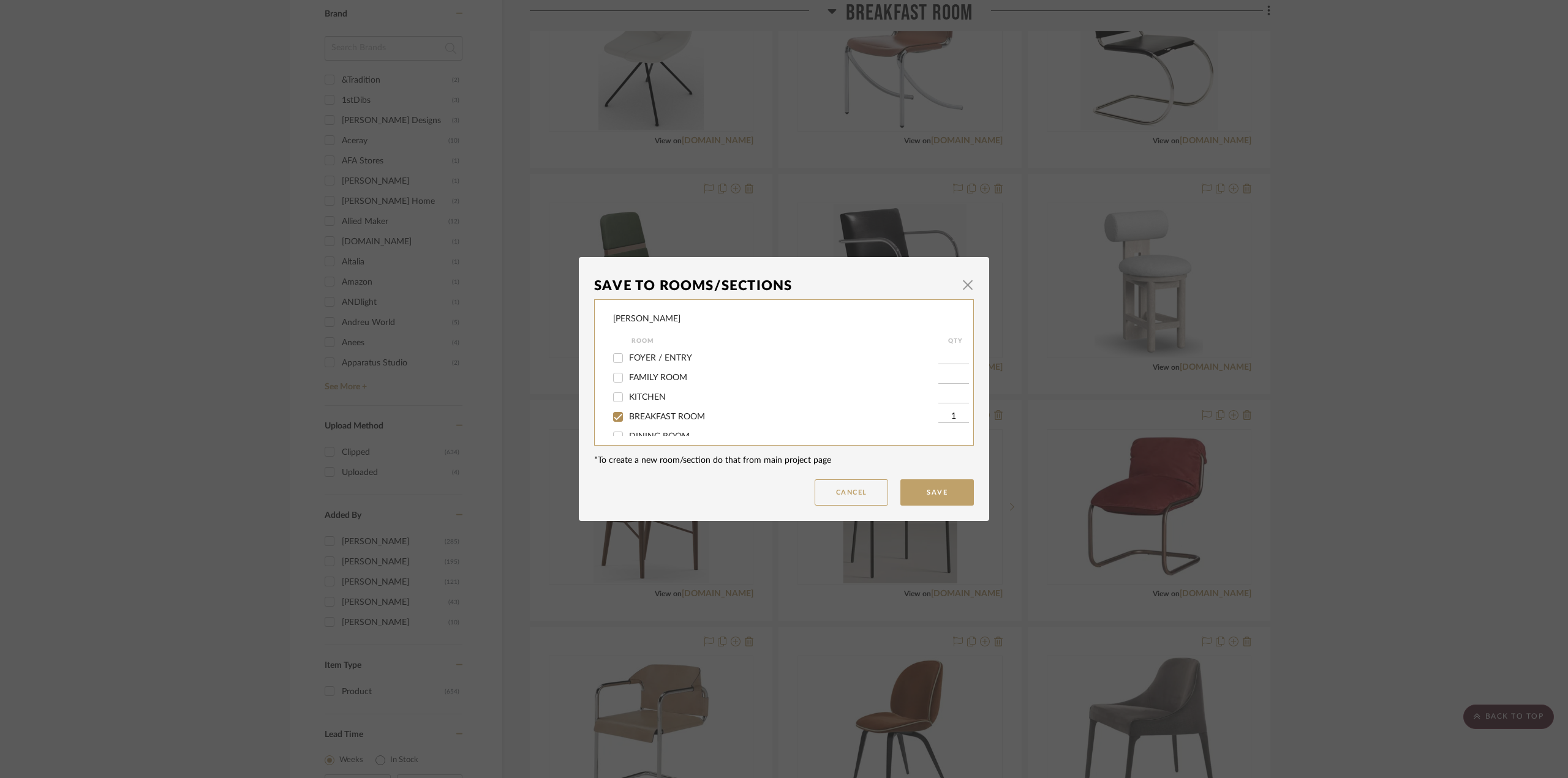
click at [629, 420] on span "BREAKFAST ROOM" at bounding box center [667, 417] width 76 height 9
click at [625, 420] on input "BREAKFAST ROOM" at bounding box center [617, 417] width 20 height 20
checkbox input "false"
click at [692, 392] on span "OPTIONS - BREAKFAST DINING CHAIRS" at bounding box center [708, 390] width 159 height 9
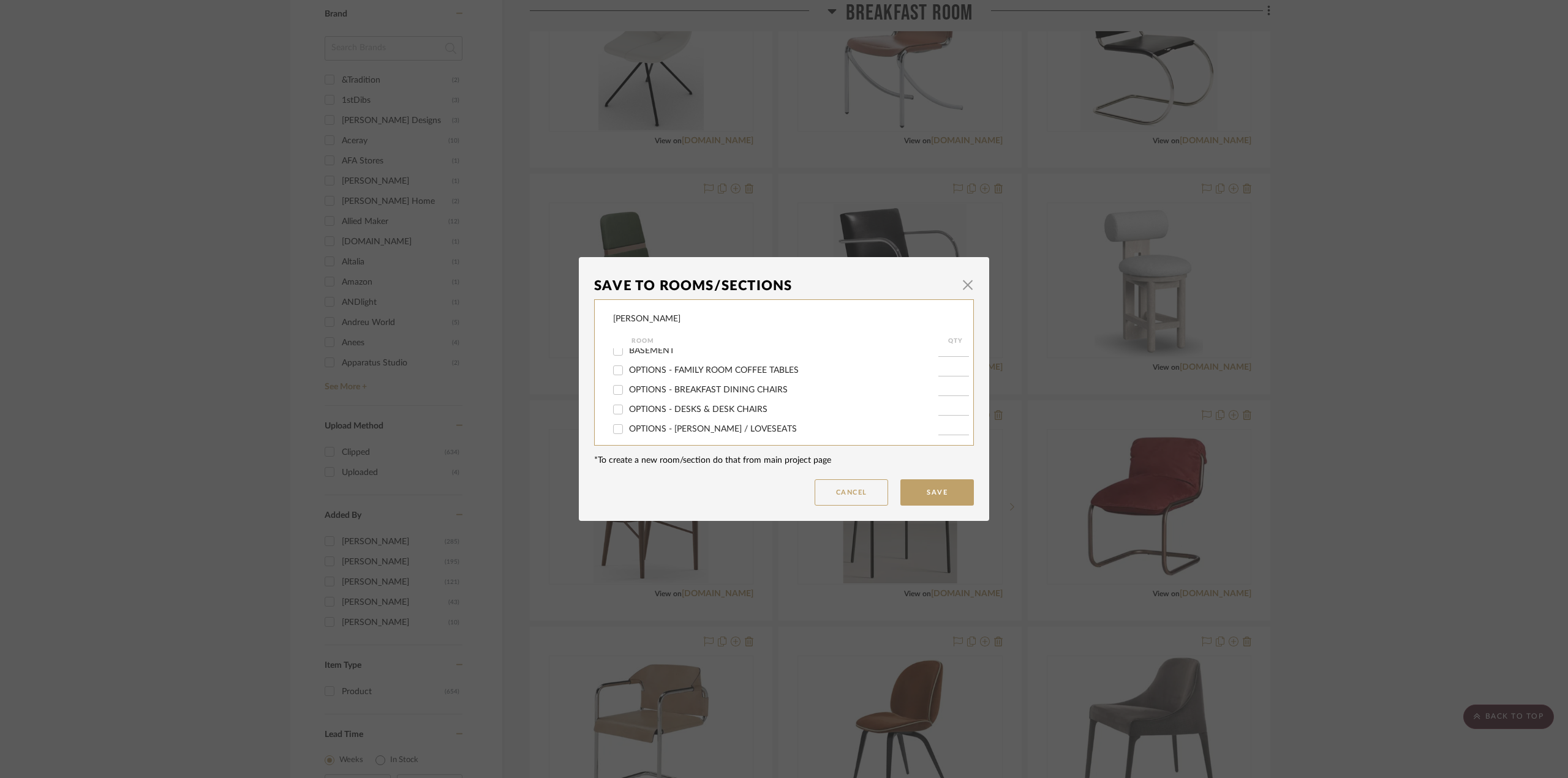
click at [628, 392] on input "OPTIONS - BREAKFAST DINING CHAIRS" at bounding box center [617, 390] width 20 height 20
checkbox input "true"
type input "1"
click at [942, 488] on button "Save" at bounding box center [937, 492] width 73 height 26
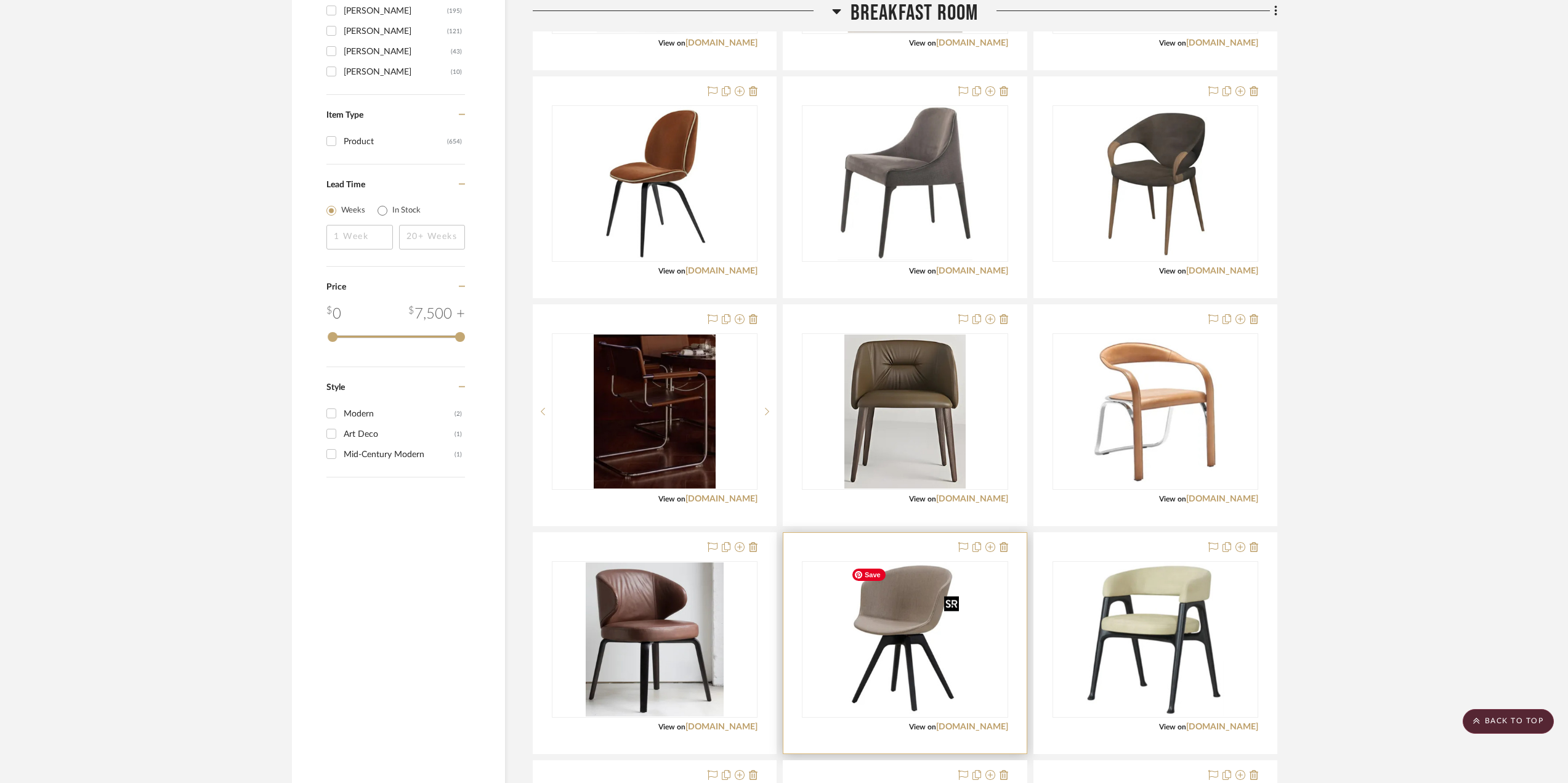
scroll to position [1726, 0]
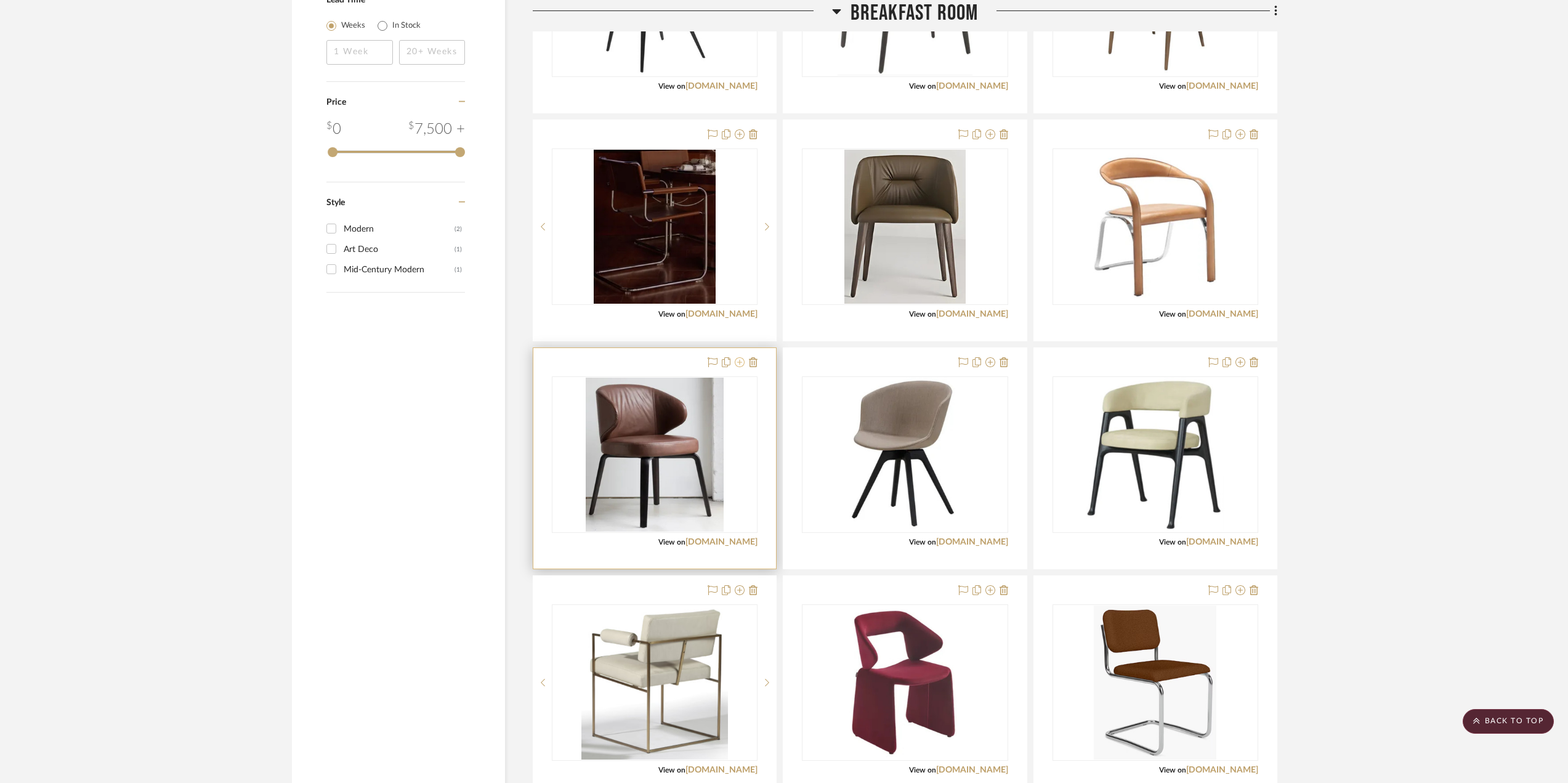
click at [737, 363] on icon at bounding box center [739, 362] width 10 height 10
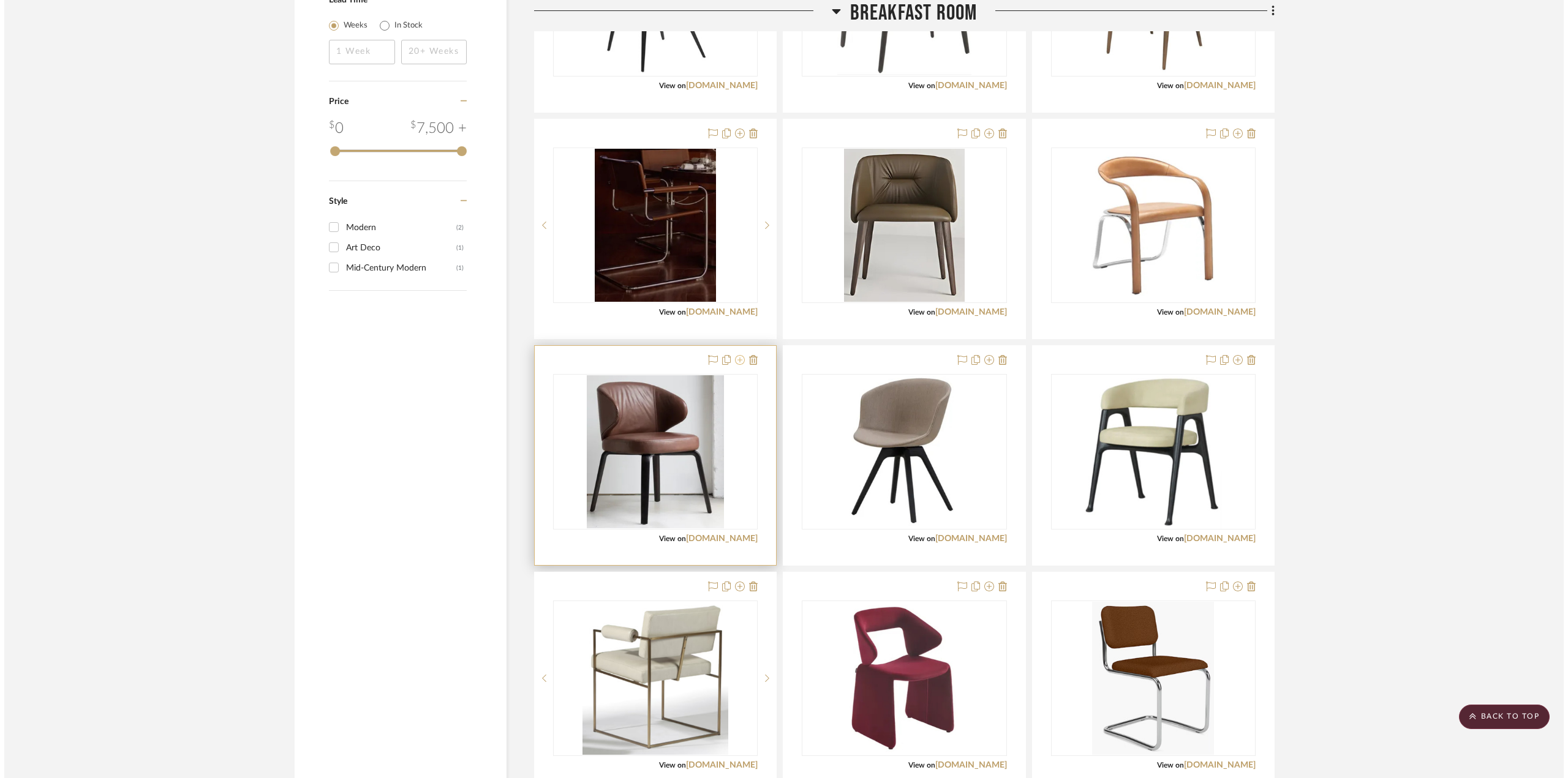
scroll to position [0, 0]
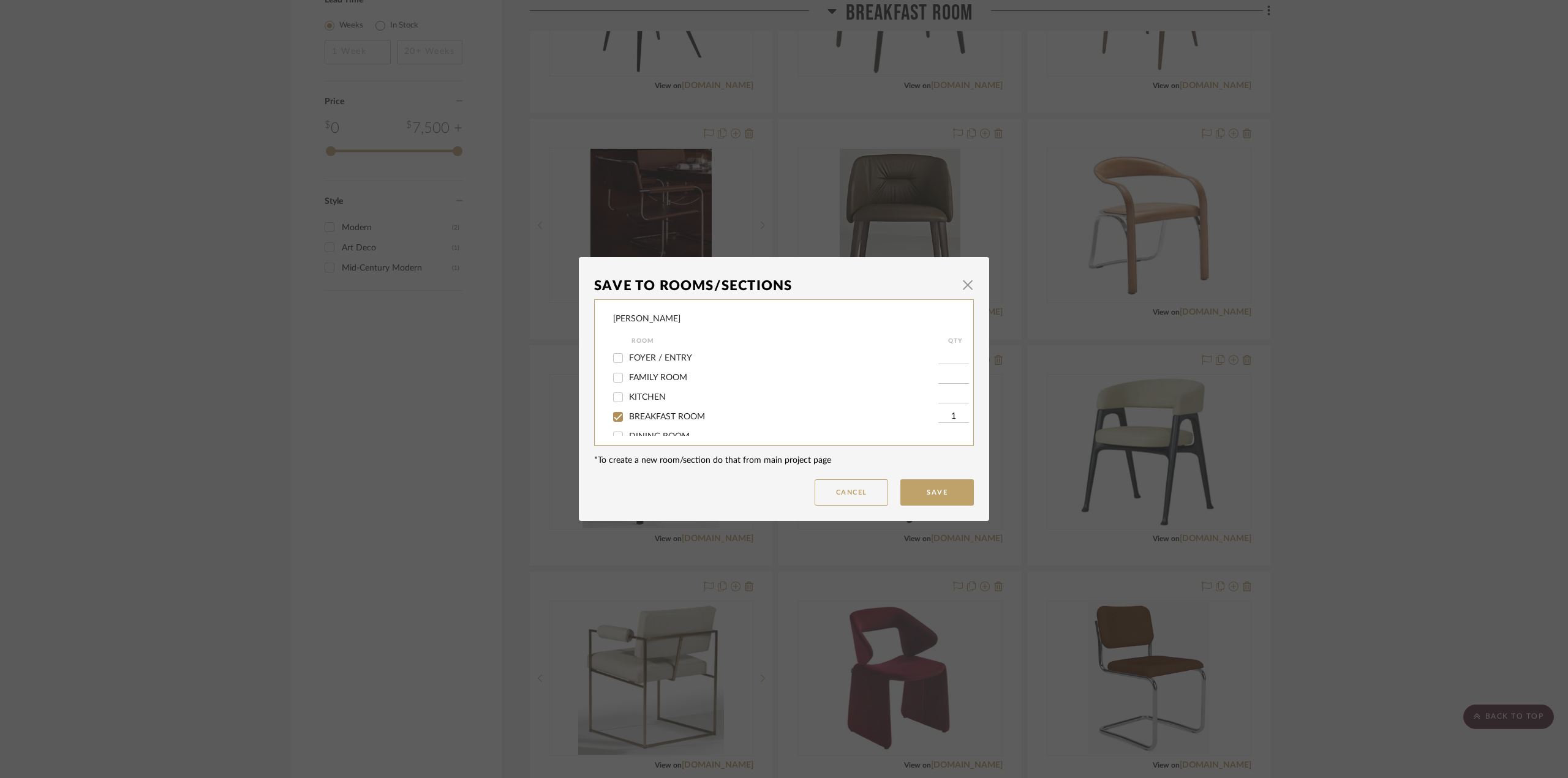
click at [666, 415] on span "BREAKFAST ROOM" at bounding box center [667, 417] width 76 height 9
click at [628, 415] on input "BREAKFAST ROOM" at bounding box center [617, 417] width 20 height 20
checkbox input "false"
click at [699, 390] on span "OPTIONS - BREAKFAST DINING CHAIRS" at bounding box center [708, 390] width 159 height 9
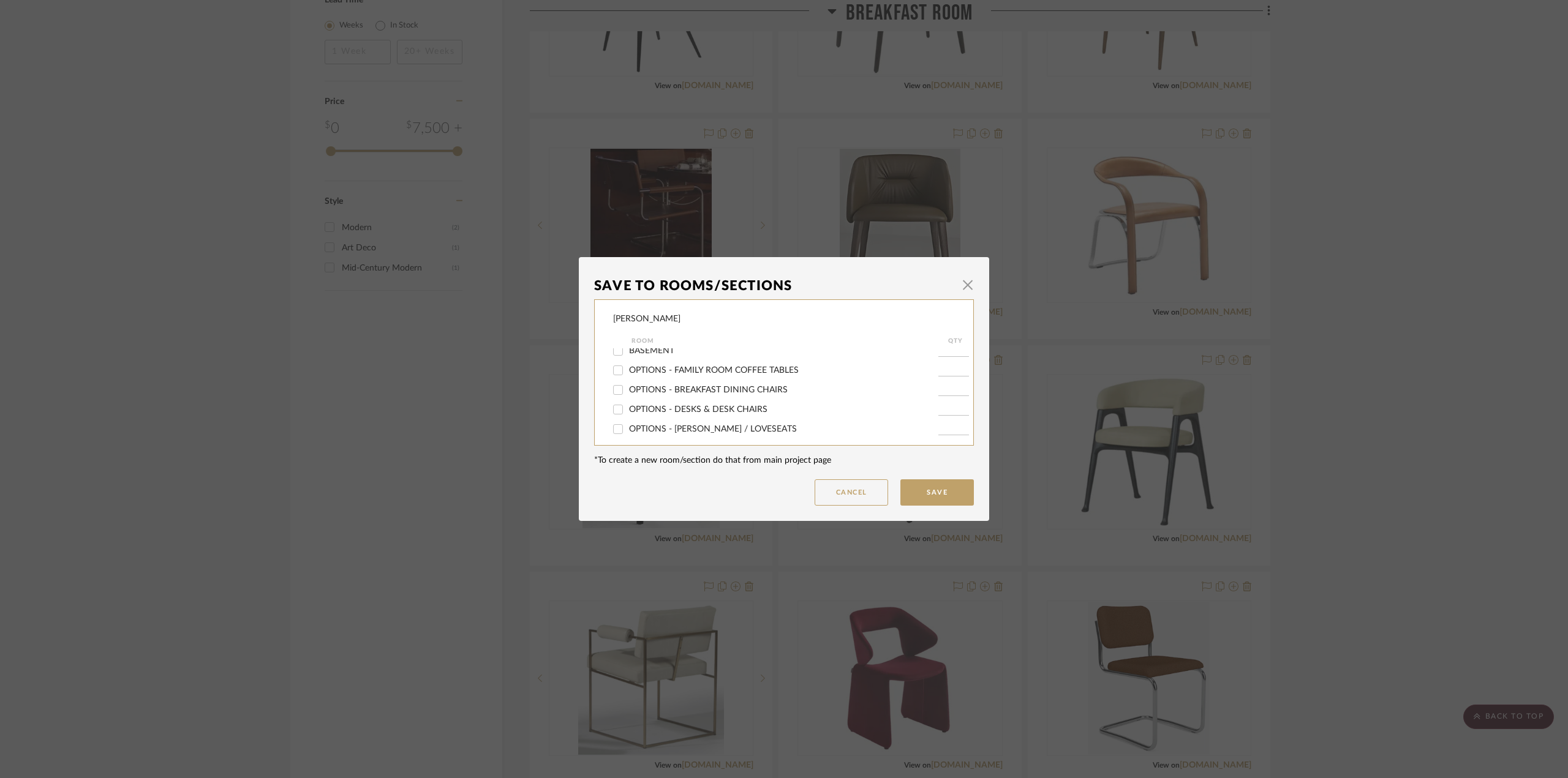
click at [628, 390] on input "OPTIONS - BREAKFAST DINING CHAIRS" at bounding box center [617, 390] width 20 height 20
checkbox input "true"
type input "1"
click at [956, 494] on button "Save" at bounding box center [937, 492] width 73 height 26
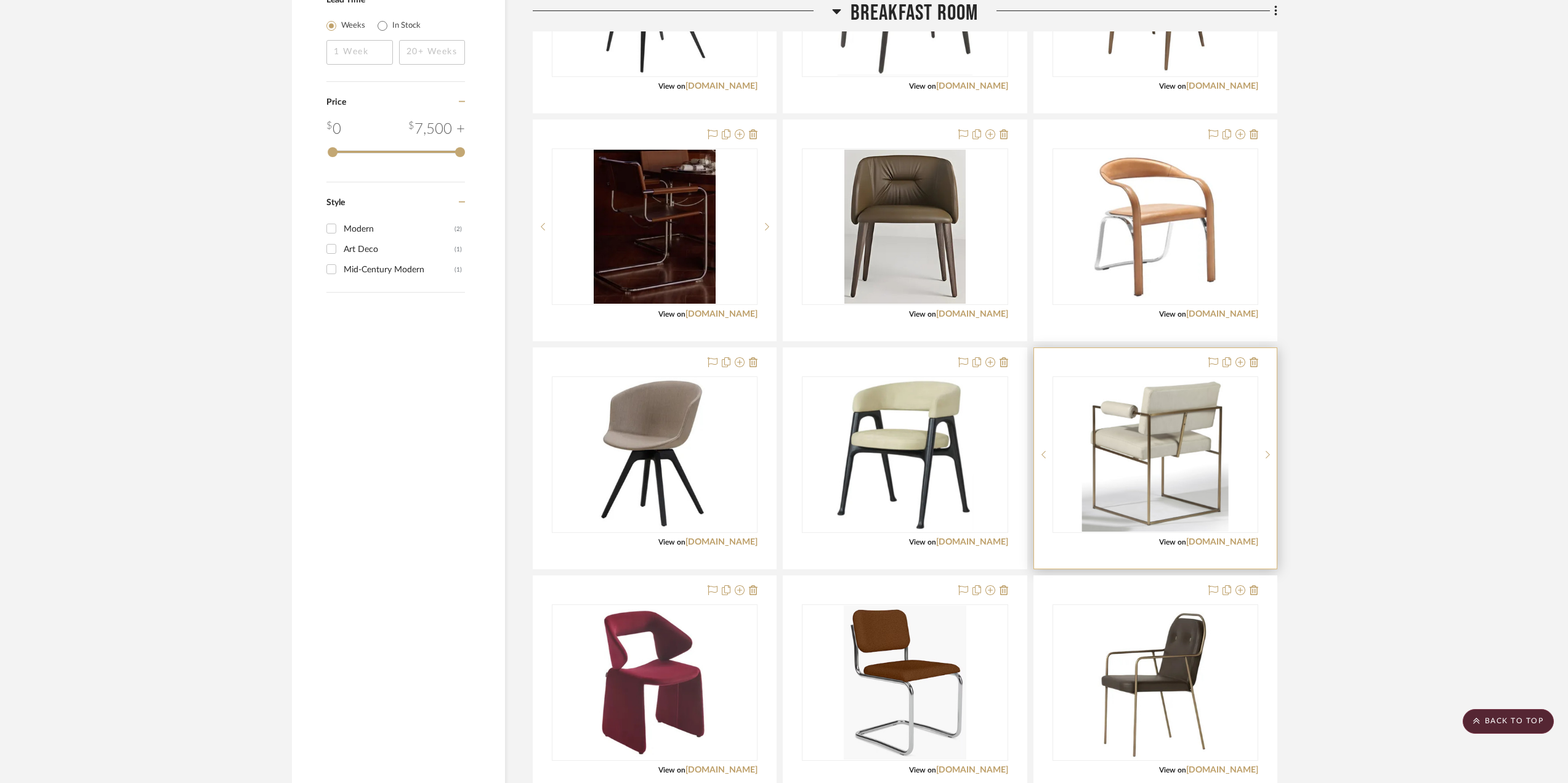
scroll to position [1787, 0]
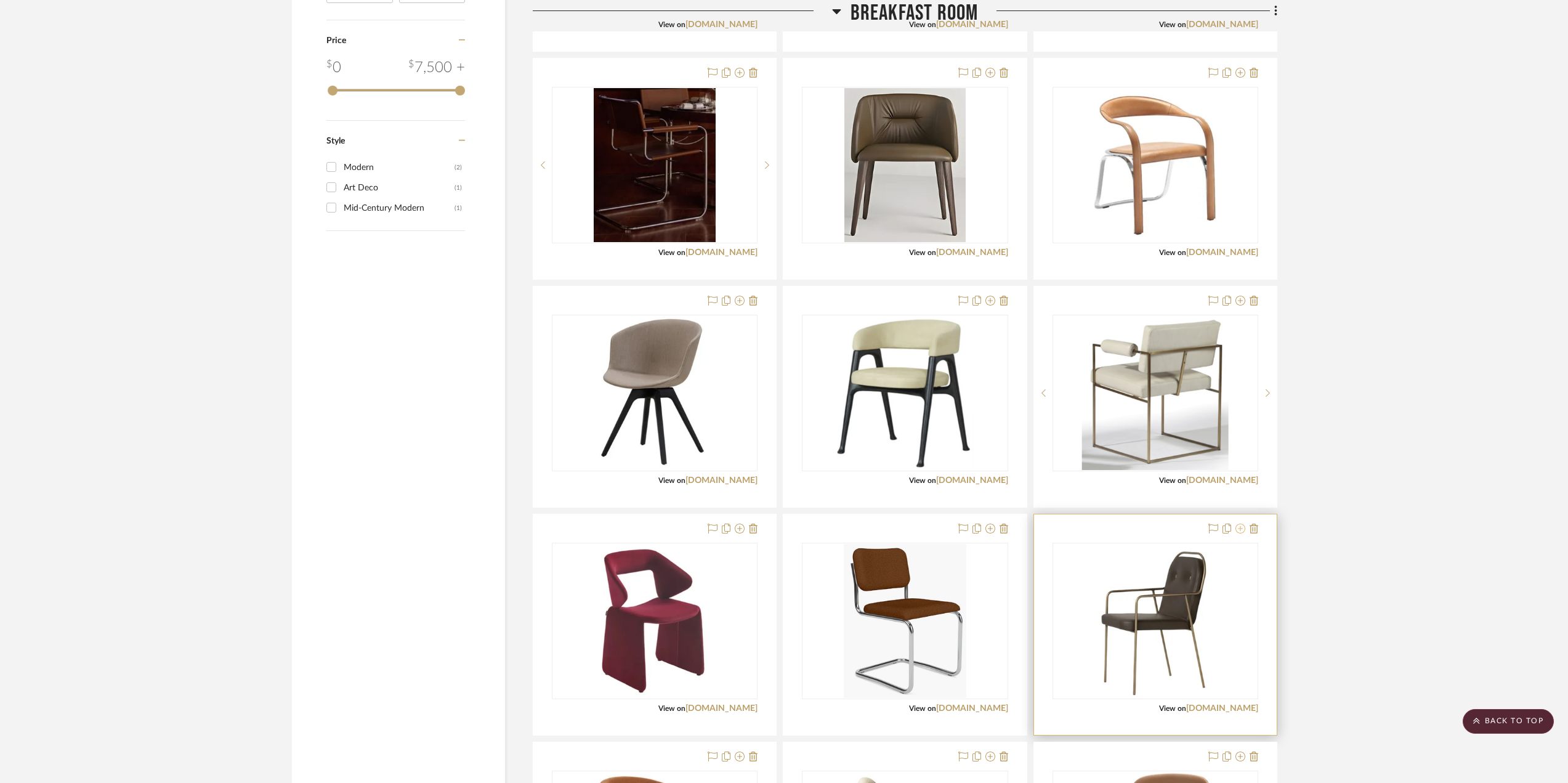
click at [1173, 530] on icon at bounding box center [1240, 528] width 10 height 10
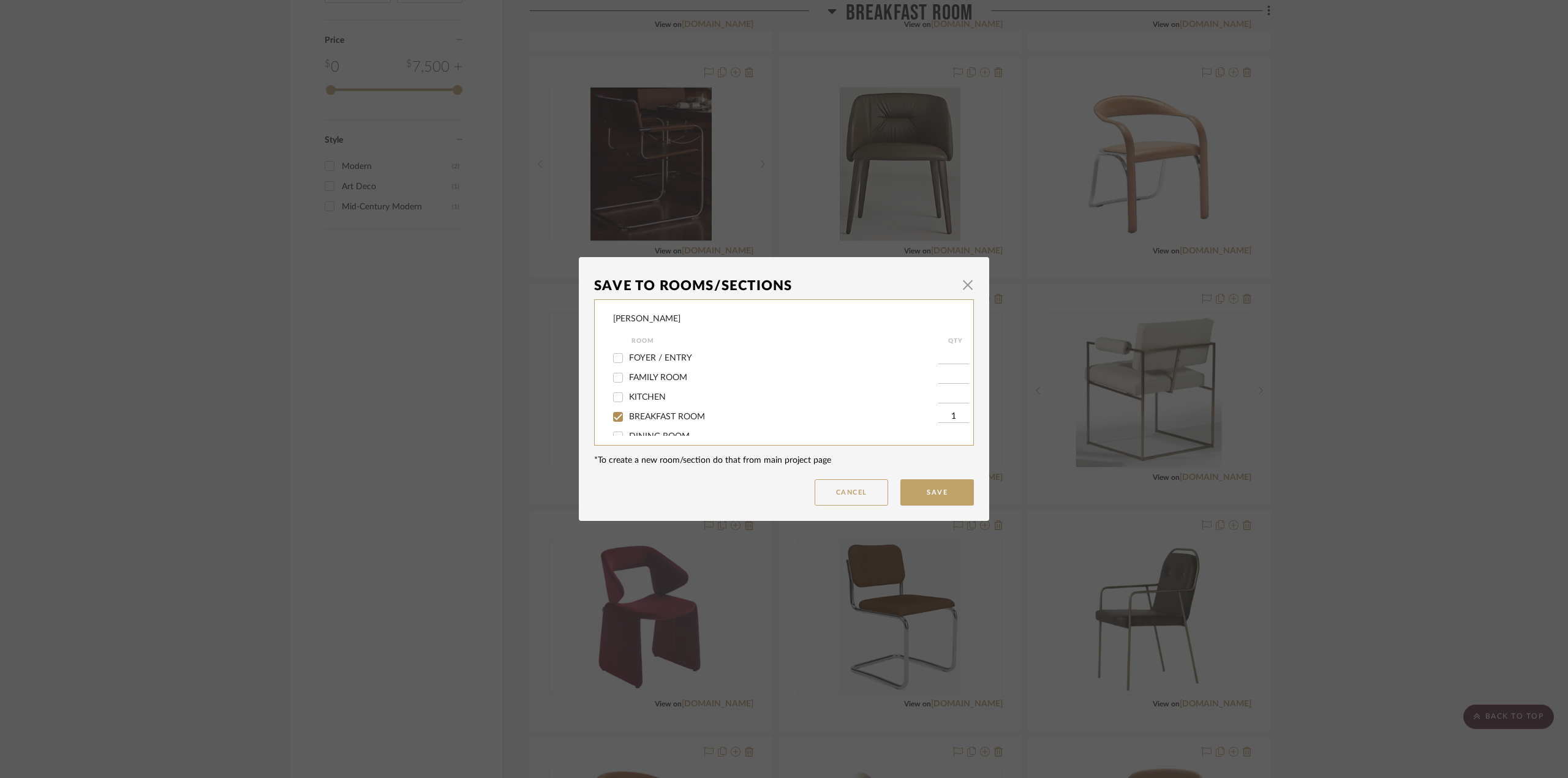
scroll to position [61, 0]
click at [655, 354] on span "BREAKFAST ROOM" at bounding box center [667, 356] width 76 height 9
click at [628, 354] on input "BREAKFAST ROOM" at bounding box center [617, 355] width 20 height 20
checkbox input "false"
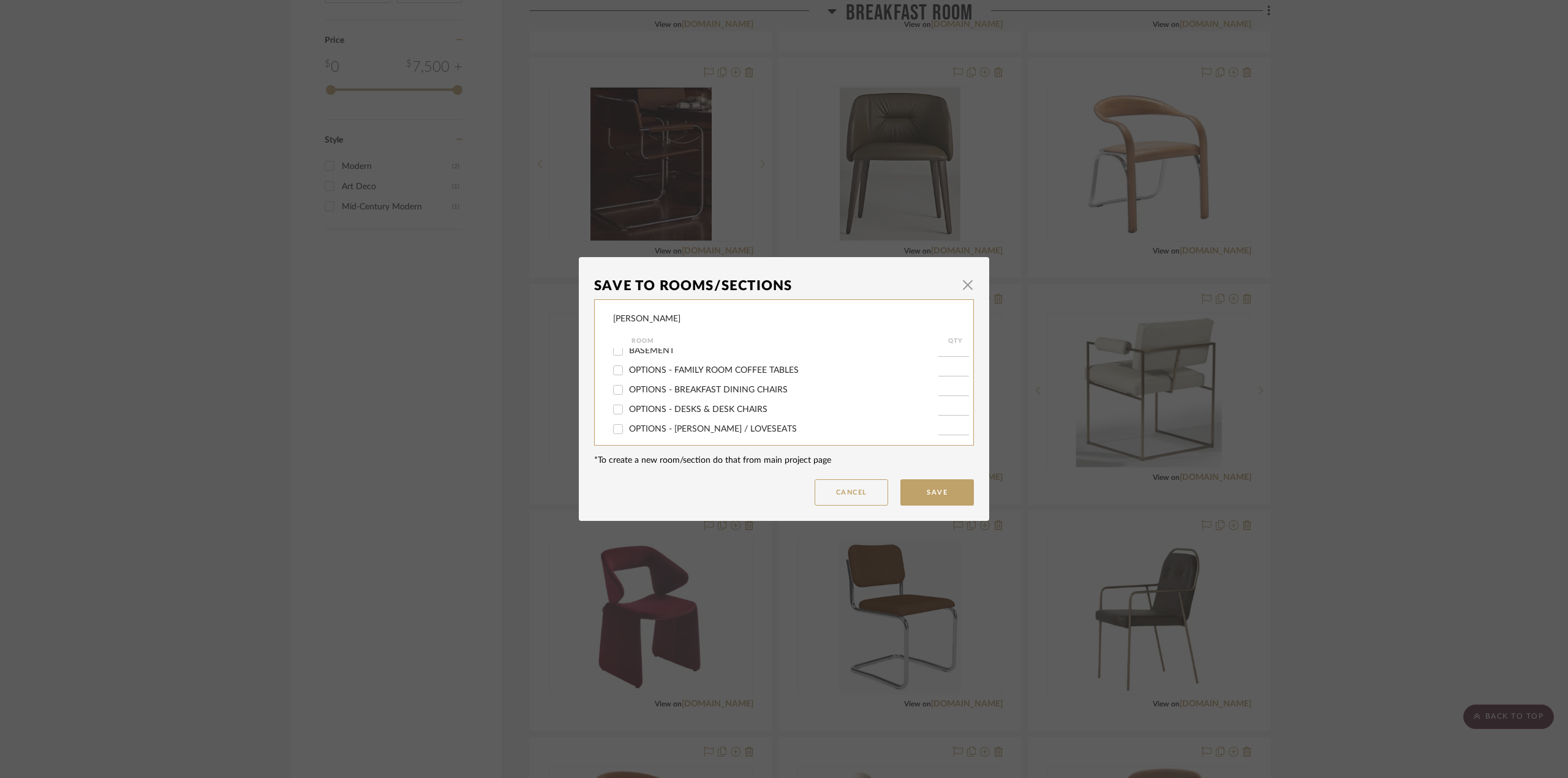
click at [690, 392] on span "OPTIONS - BREAKFAST DINING CHAIRS" at bounding box center [708, 390] width 159 height 9
click at [628, 392] on input "OPTIONS - BREAKFAST DINING CHAIRS" at bounding box center [617, 390] width 20 height 20
checkbox input "true"
type input "1"
click at [937, 495] on button "Save" at bounding box center [937, 492] width 73 height 26
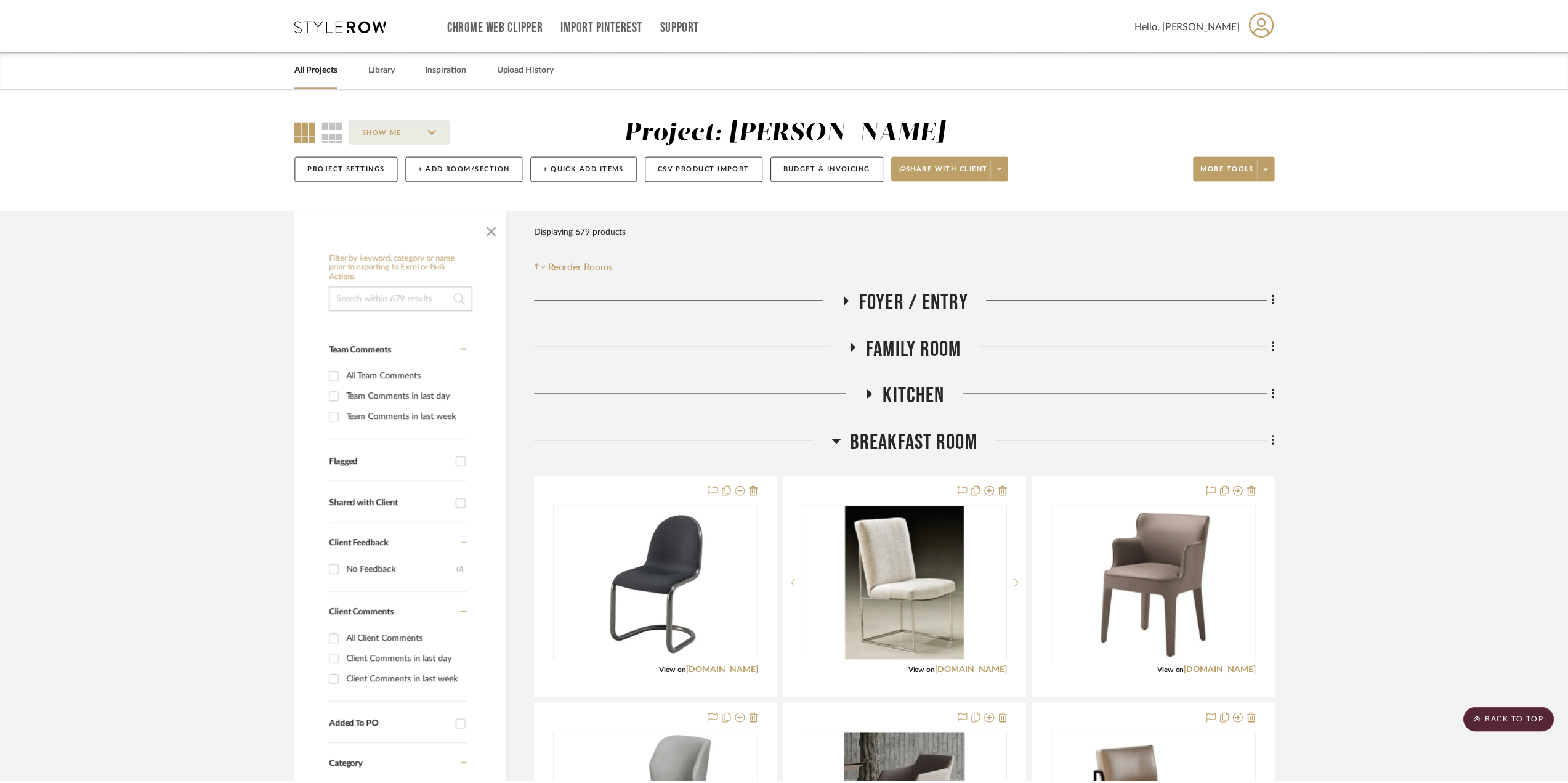
scroll to position [1787, 0]
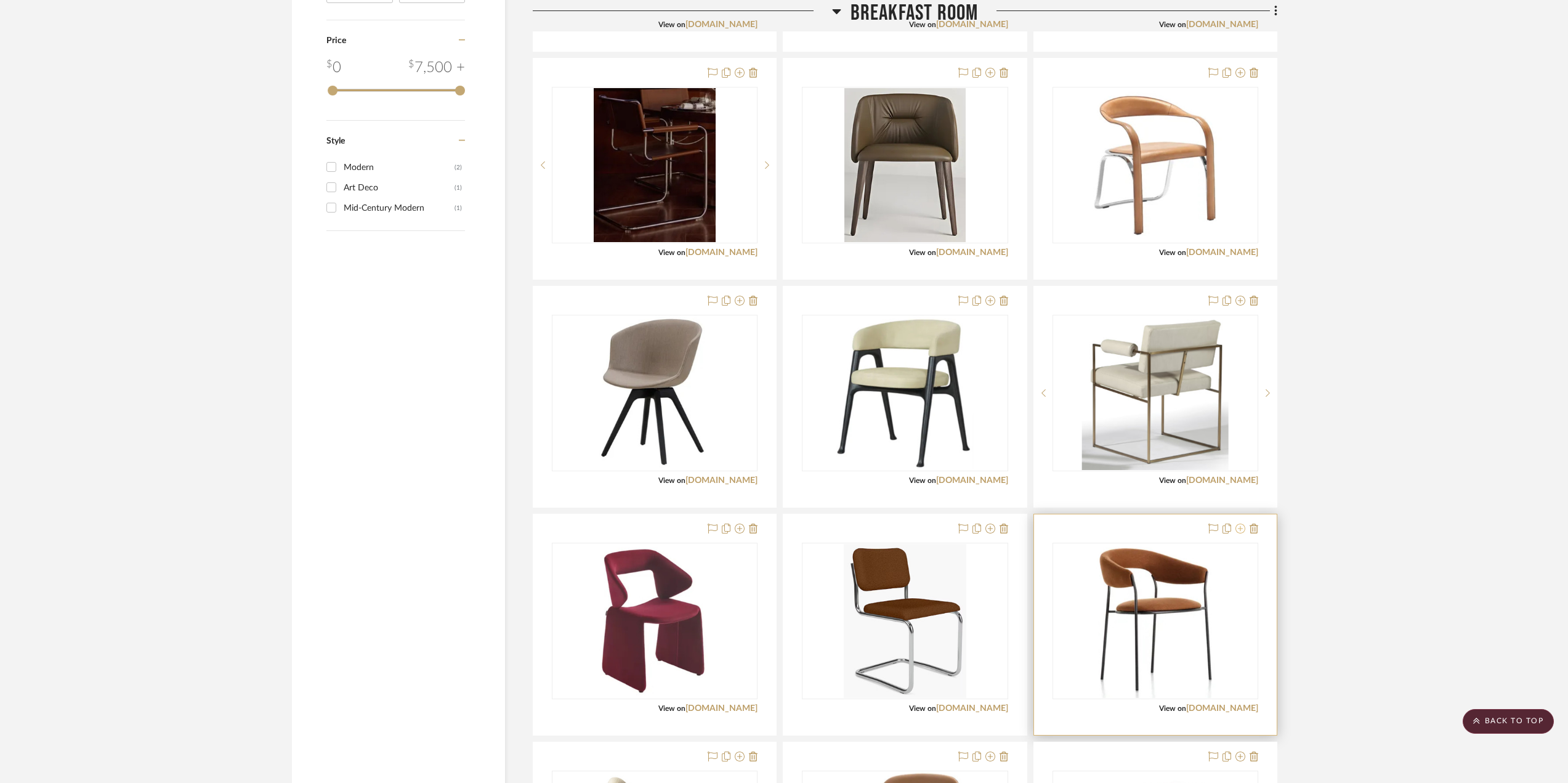
click at [1173, 527] on icon at bounding box center [1240, 528] width 10 height 10
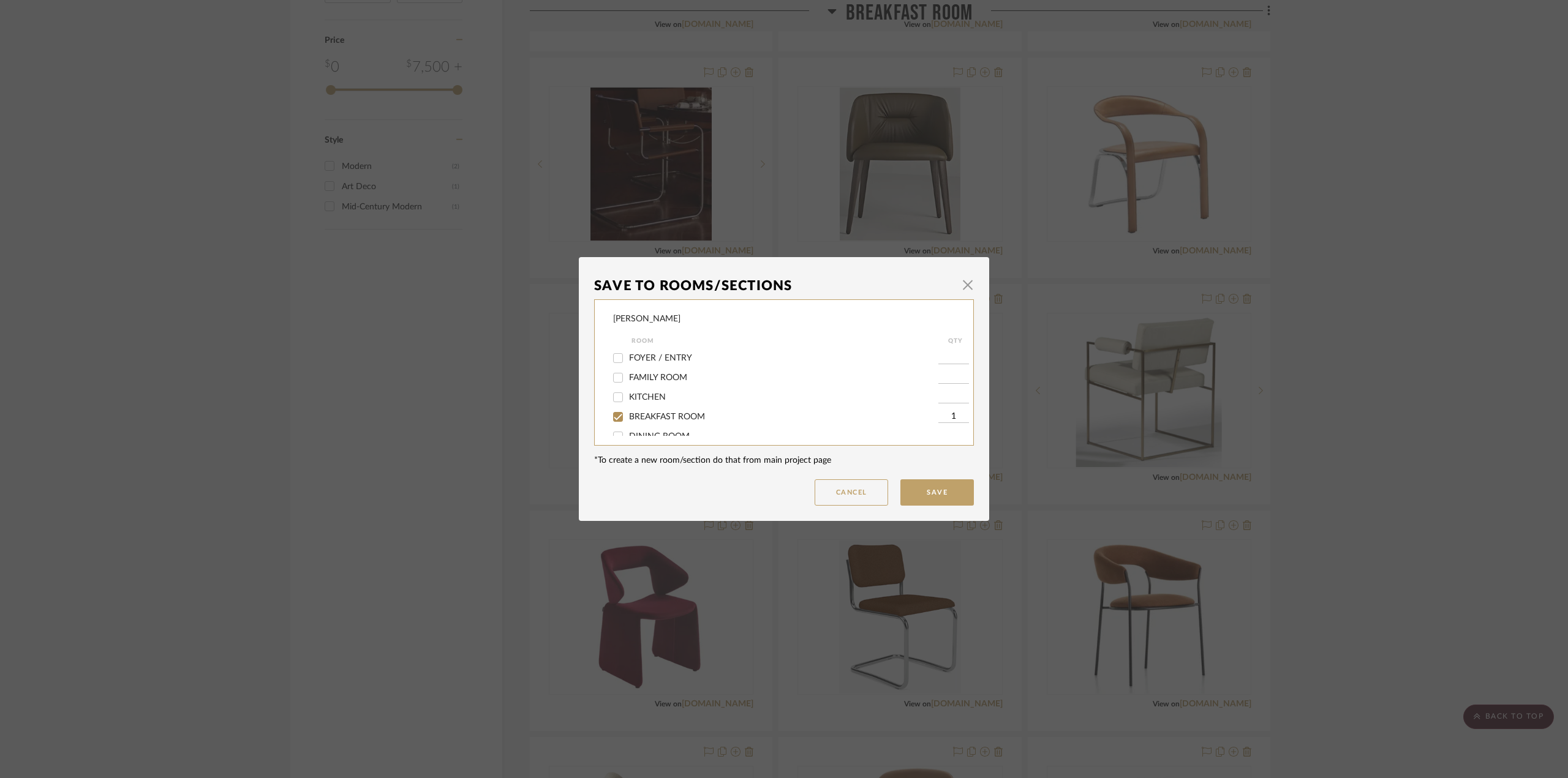
scroll to position [61, 0]
click at [656, 357] on span "BREAKFAST ROOM" at bounding box center [667, 356] width 76 height 9
click at [628, 357] on input "BREAKFAST ROOM" at bounding box center [617, 355] width 20 height 20
checkbox input "false"
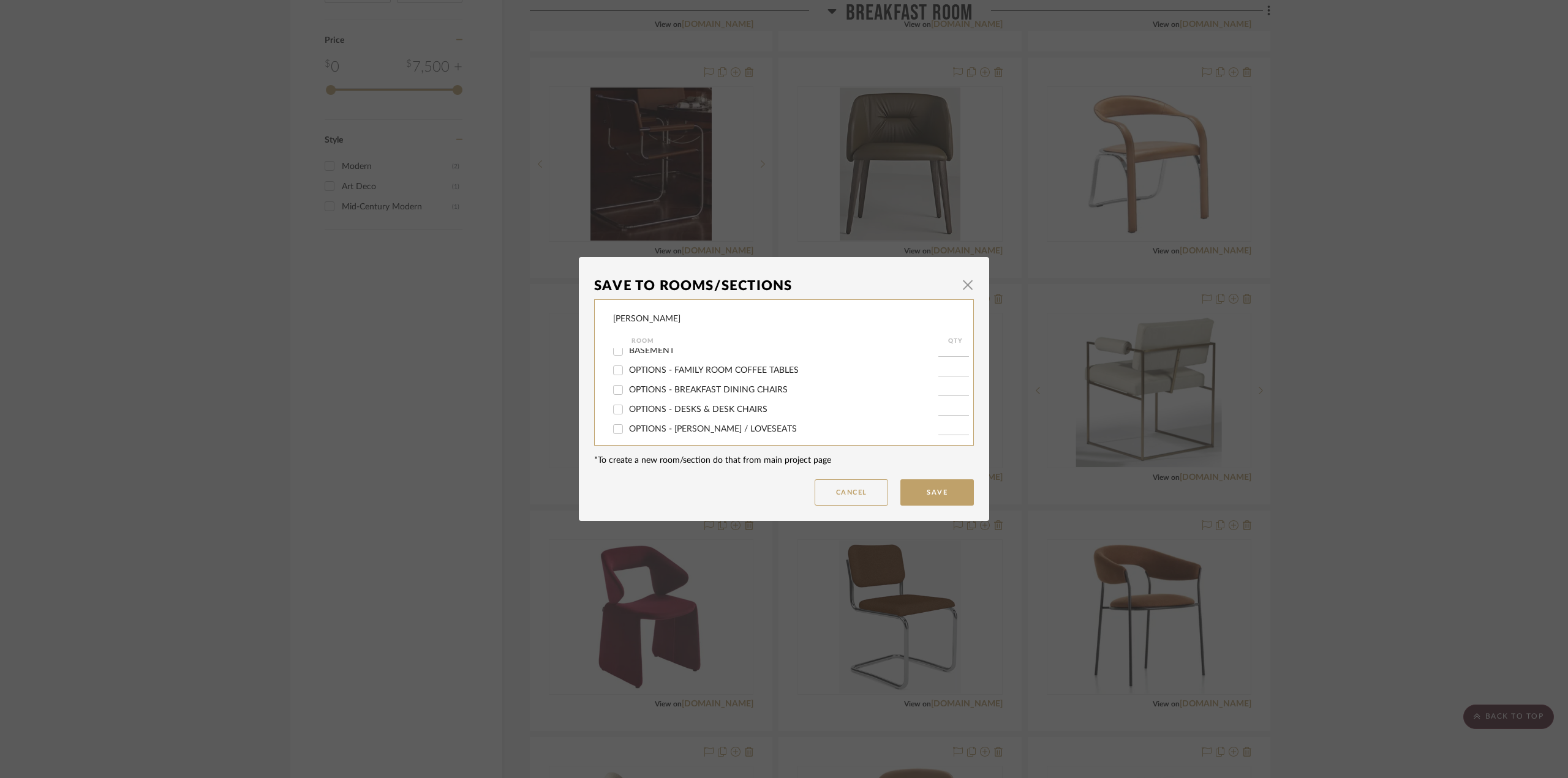
click at [689, 388] on span "OPTIONS - BREAKFAST DINING CHAIRS" at bounding box center [708, 390] width 159 height 9
click at [628, 388] on input "OPTIONS - BREAKFAST DINING CHAIRS" at bounding box center [617, 390] width 20 height 20
checkbox input "true"
type input "1"
click at [941, 498] on button "Save" at bounding box center [937, 492] width 73 height 26
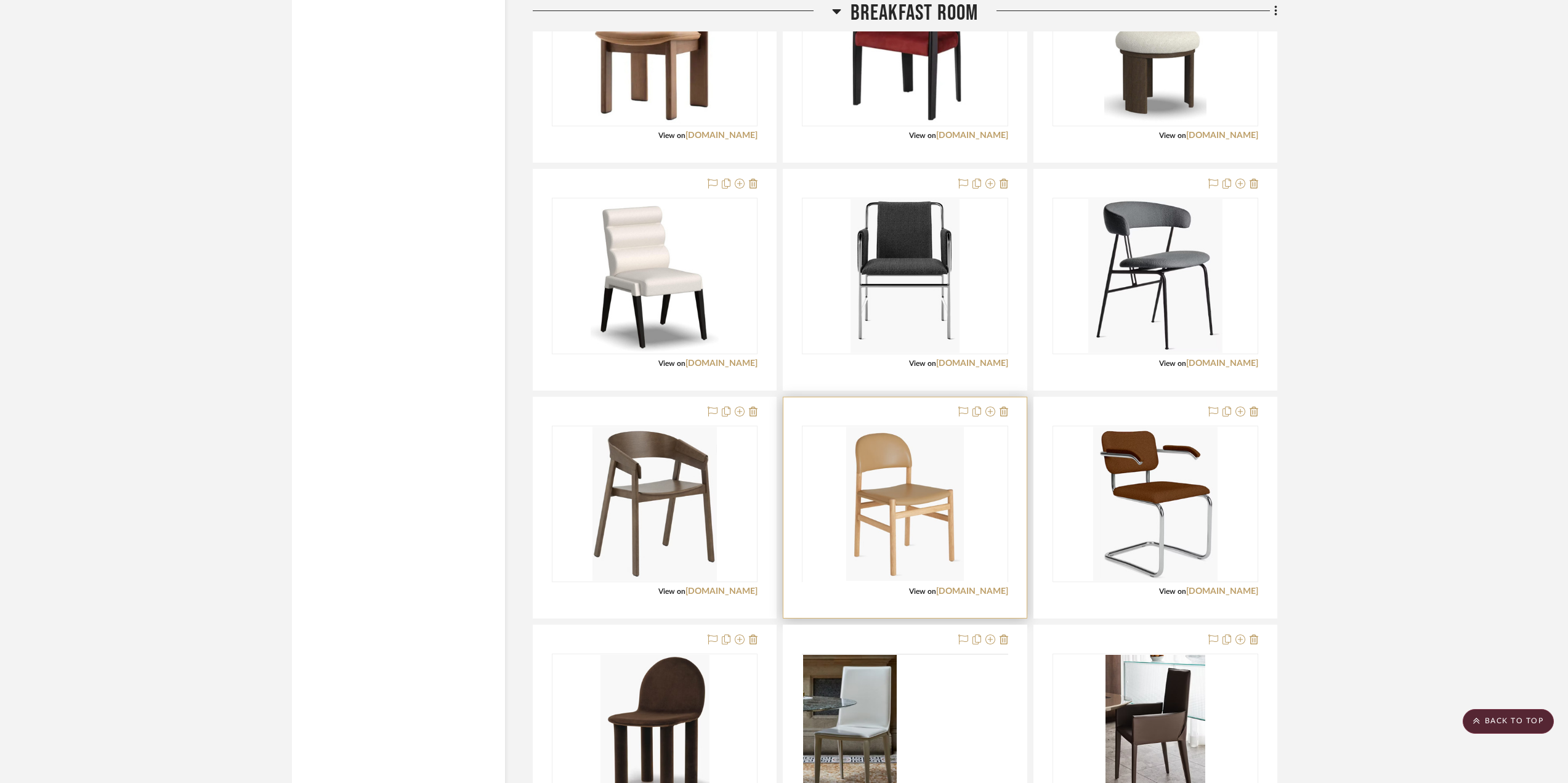
scroll to position [2835, 0]
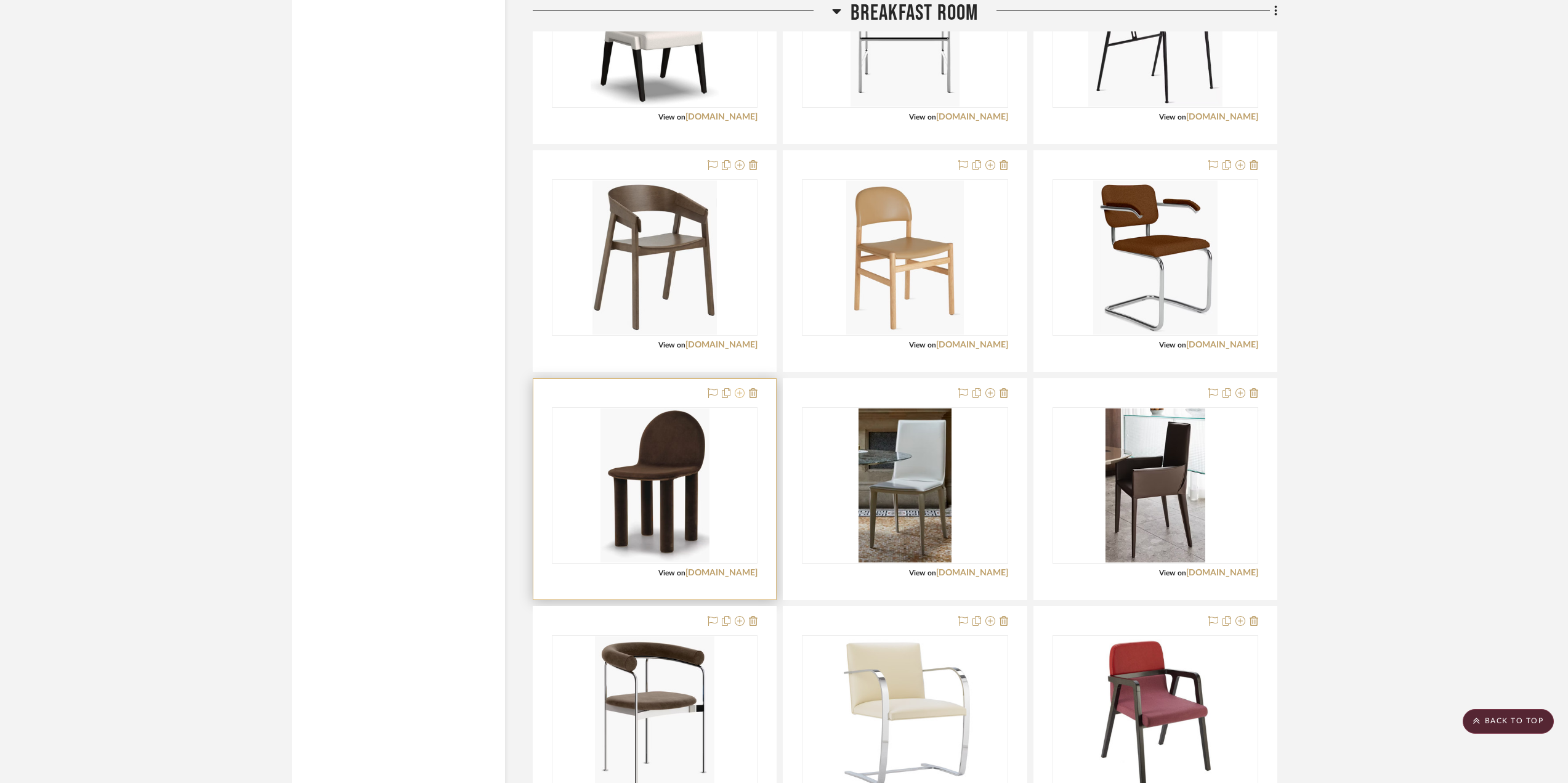
click at [738, 394] on icon at bounding box center [739, 393] width 10 height 10
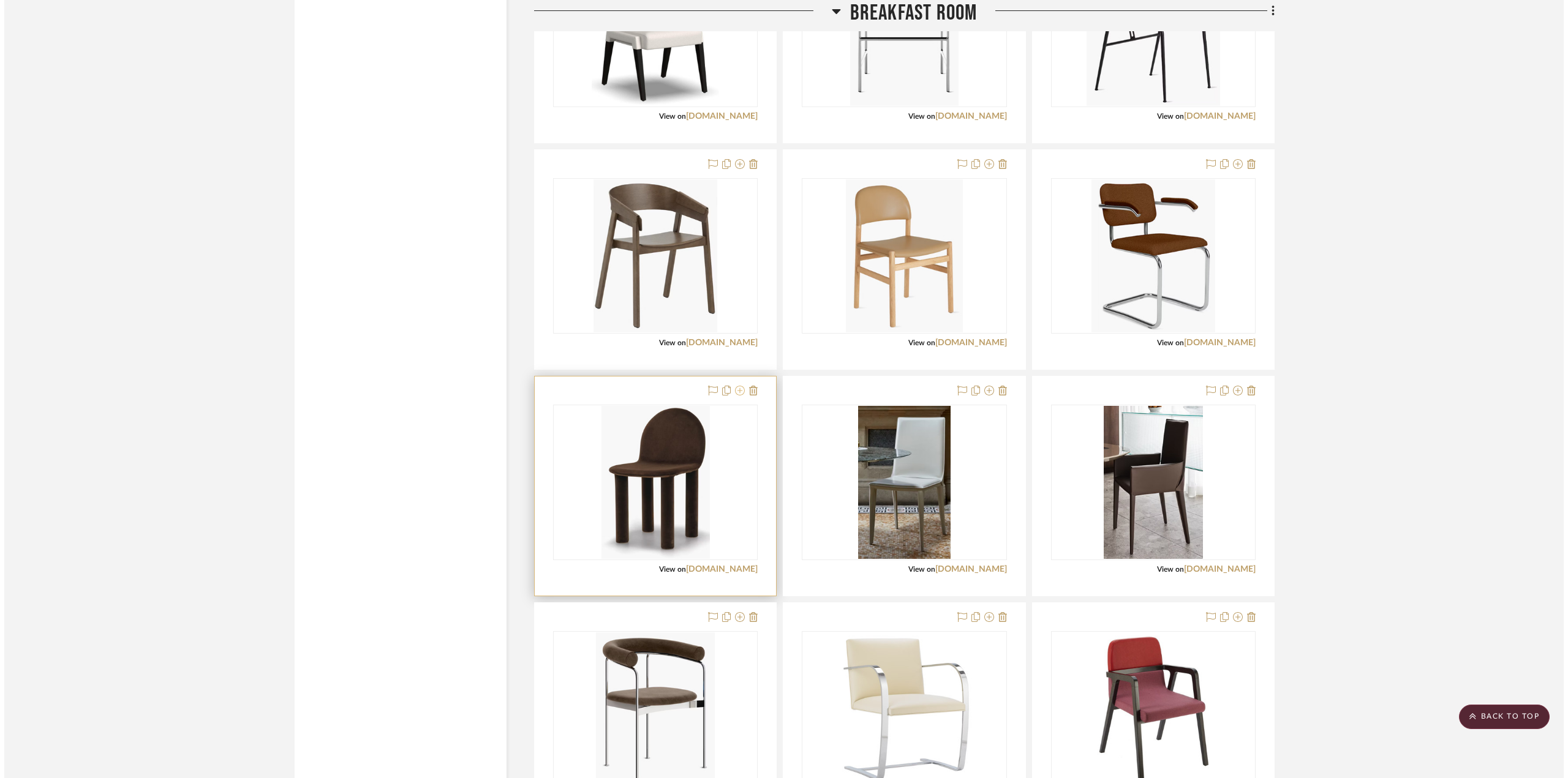
scroll to position [0, 0]
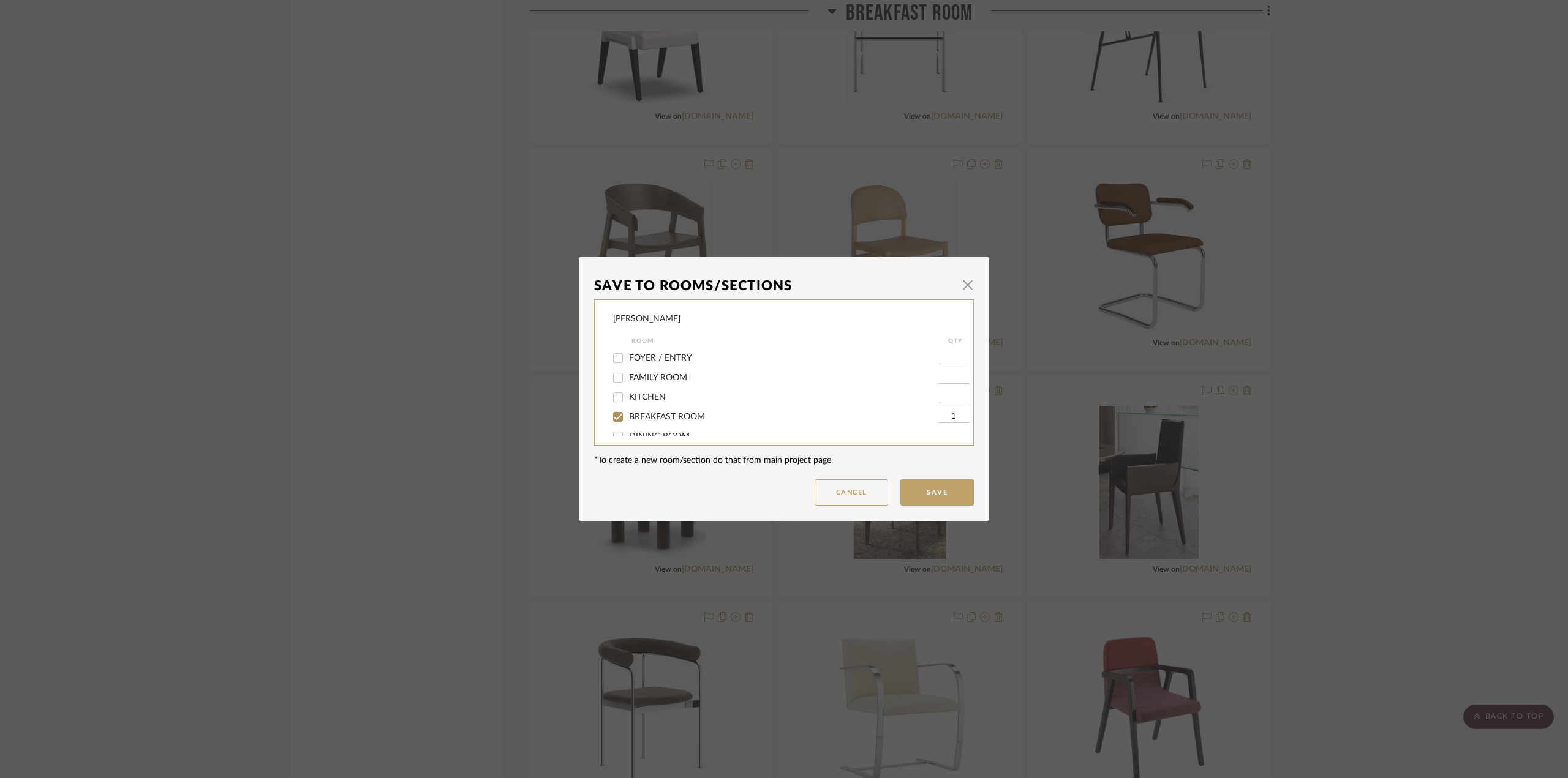
click at [676, 415] on span "BREAKFAST ROOM" at bounding box center [667, 417] width 76 height 9
click at [628, 415] on input "BREAKFAST ROOM" at bounding box center [617, 417] width 20 height 20
checkbox input "false"
click at [710, 392] on span "OPTIONS - BREAKFAST DINING CHAIRS" at bounding box center [708, 390] width 159 height 9
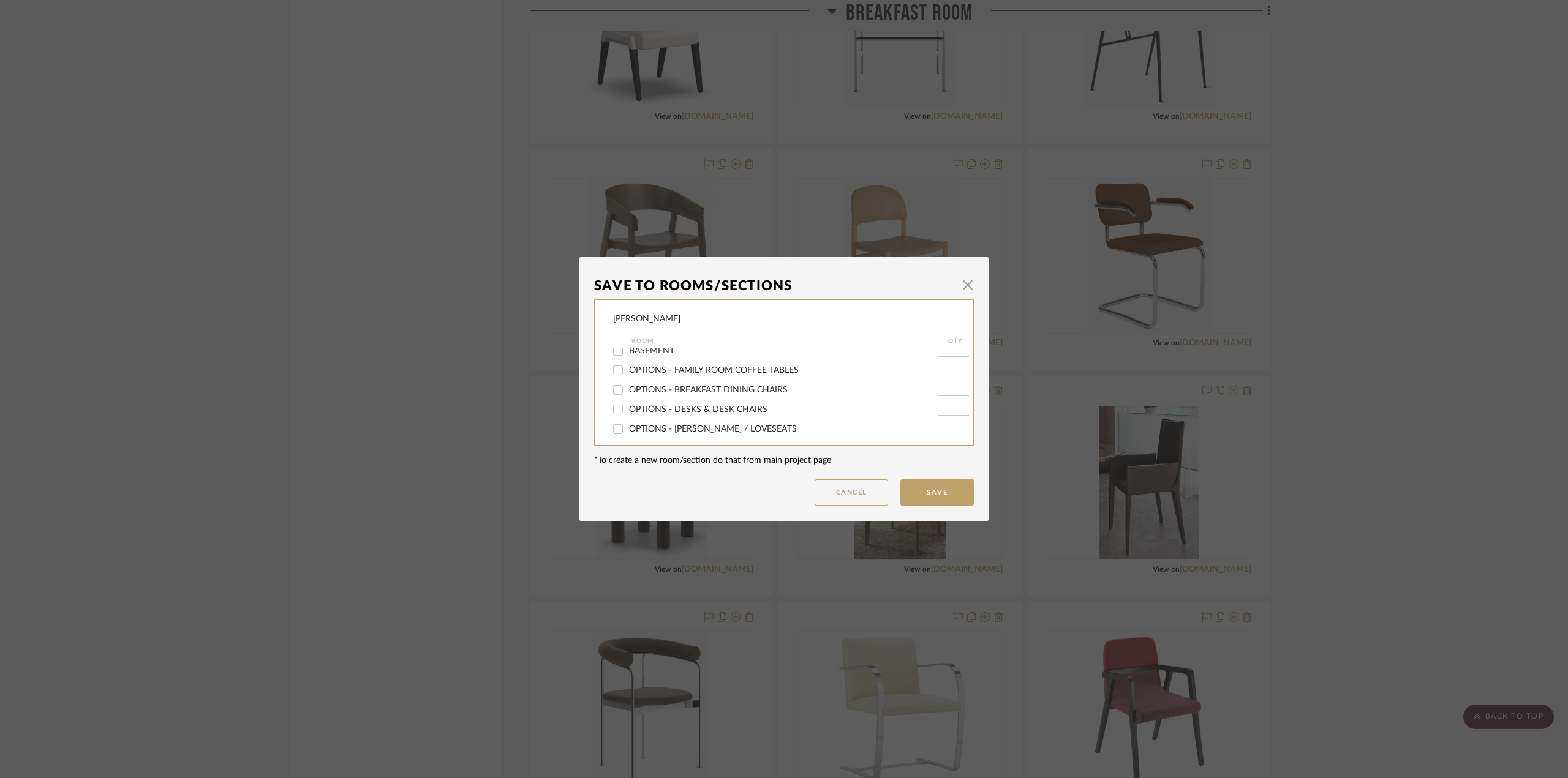
click at [628, 392] on input "OPTIONS - BREAKFAST DINING CHAIRS" at bounding box center [617, 390] width 20 height 20
checkbox input "true"
type input "1"
click at [931, 490] on button "Save" at bounding box center [937, 492] width 73 height 26
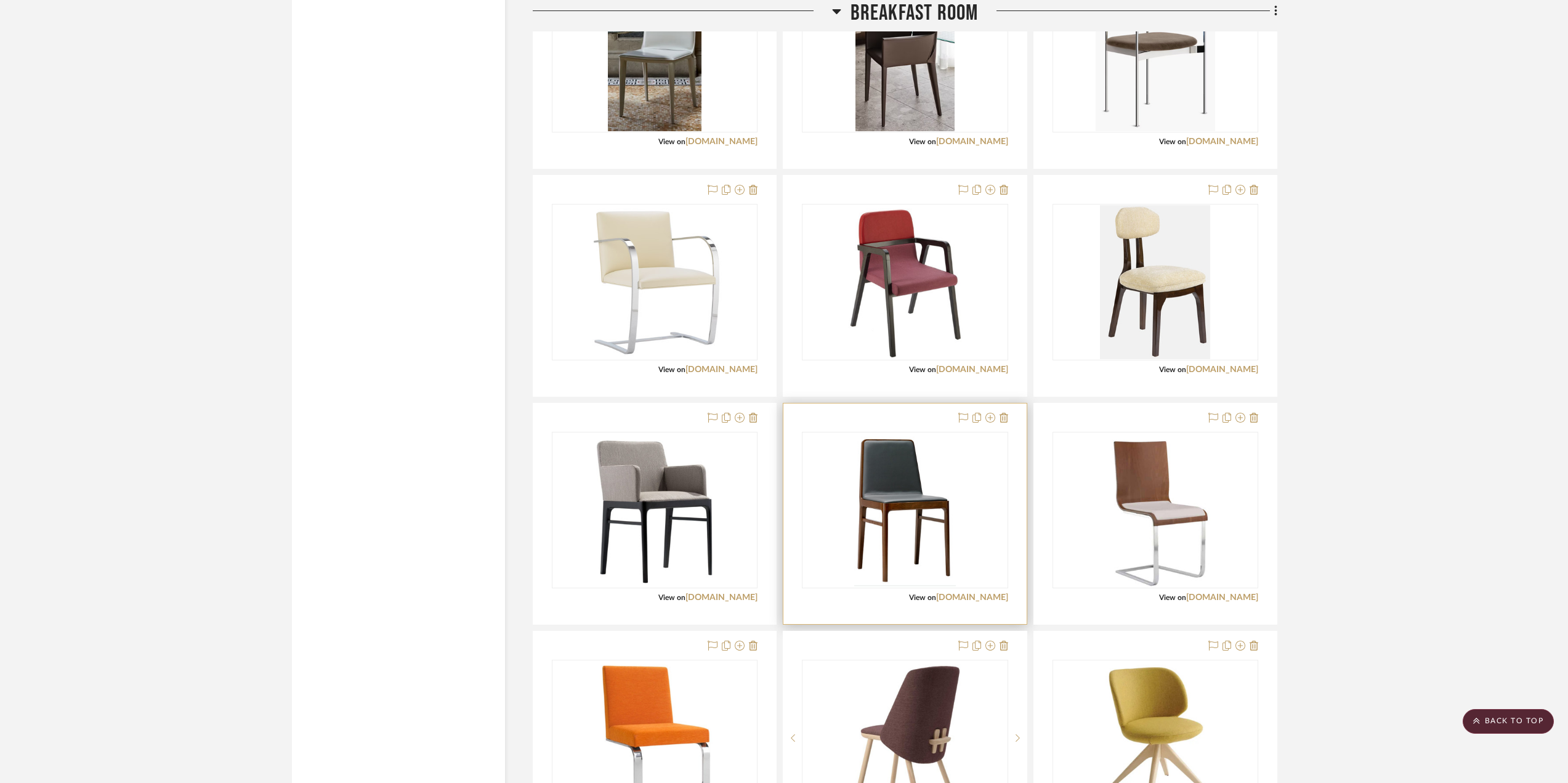
scroll to position [3390, 0]
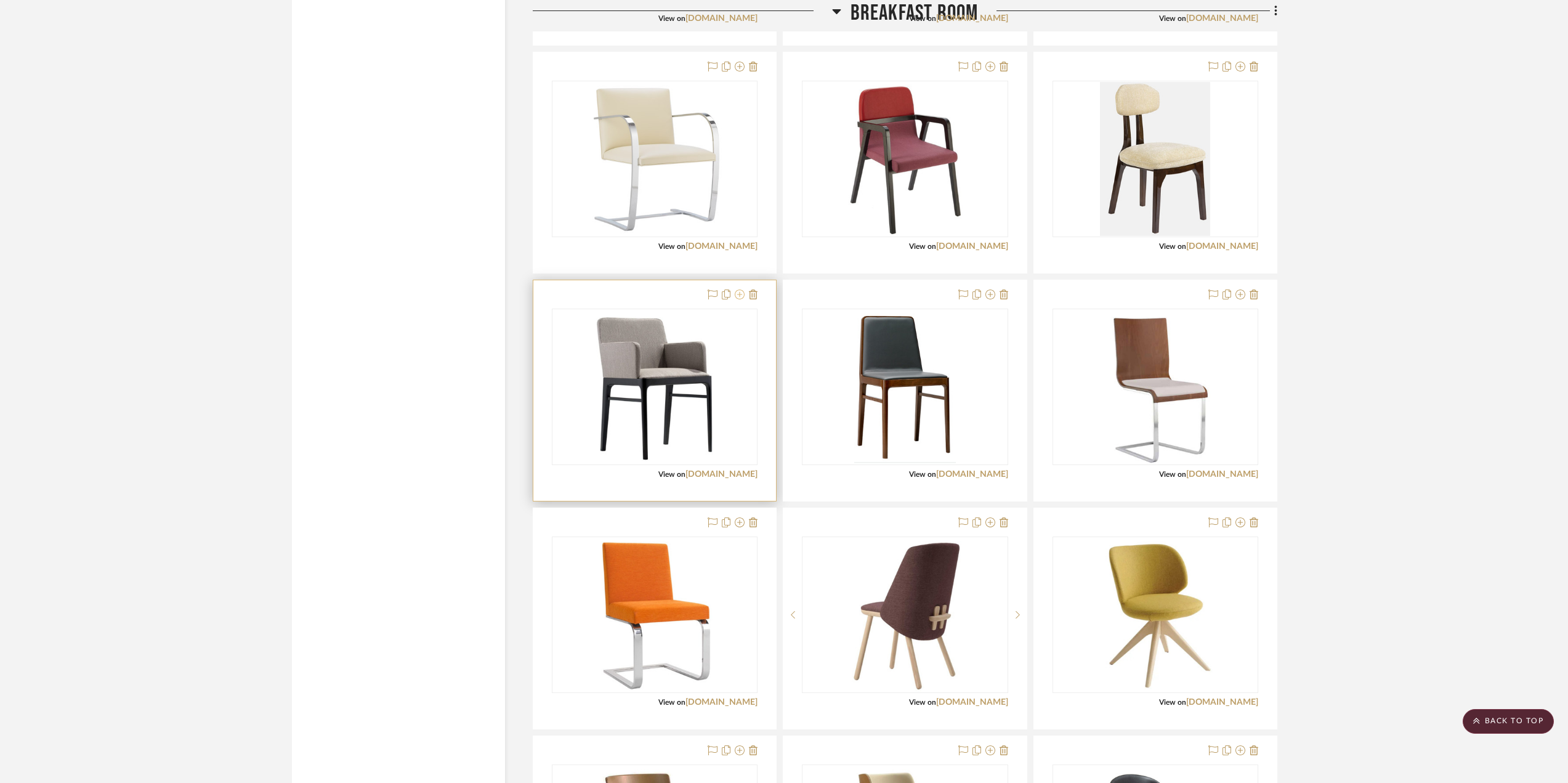
click at [738, 294] on icon at bounding box center [739, 294] width 10 height 10
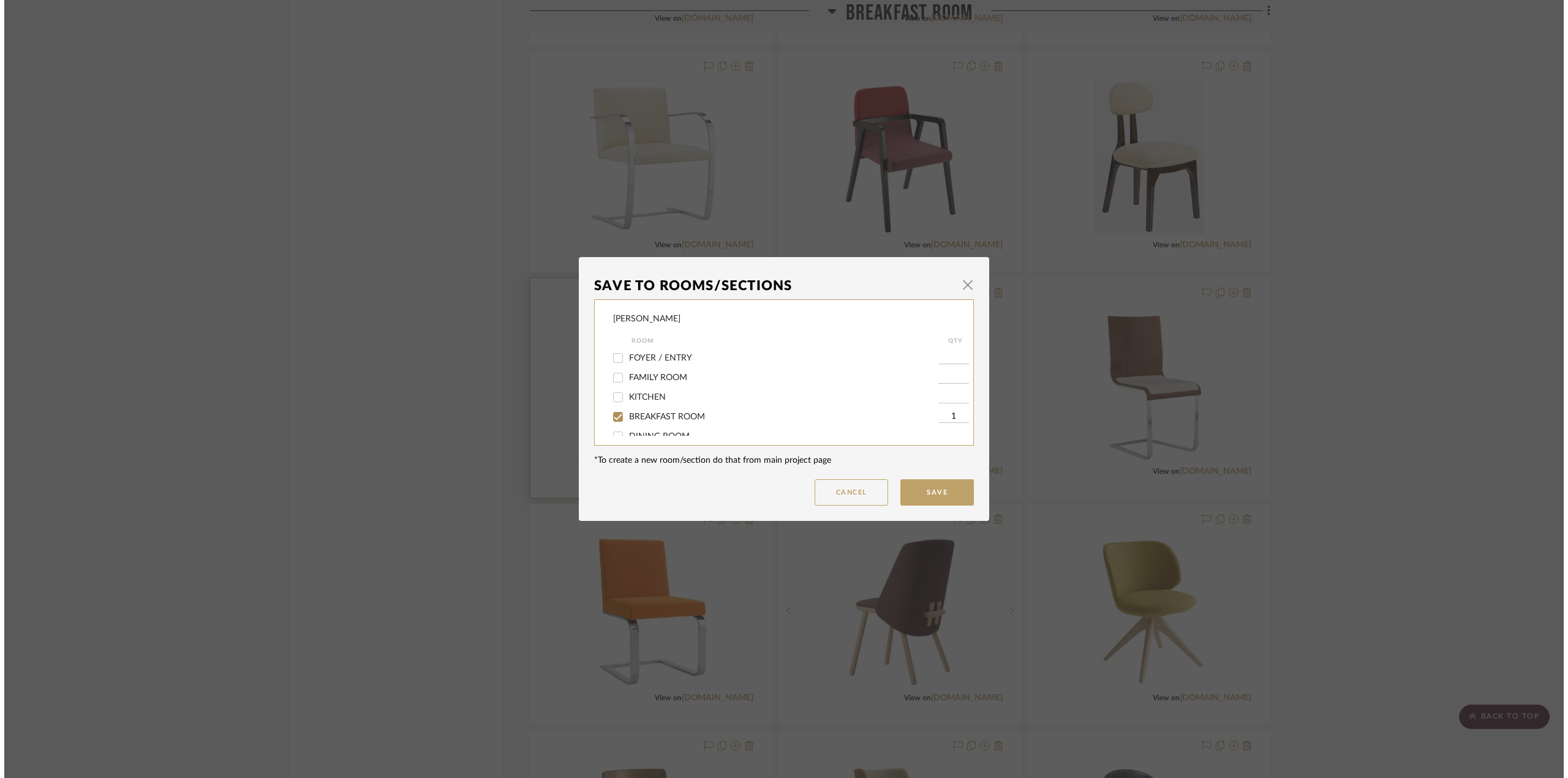
scroll to position [0, 0]
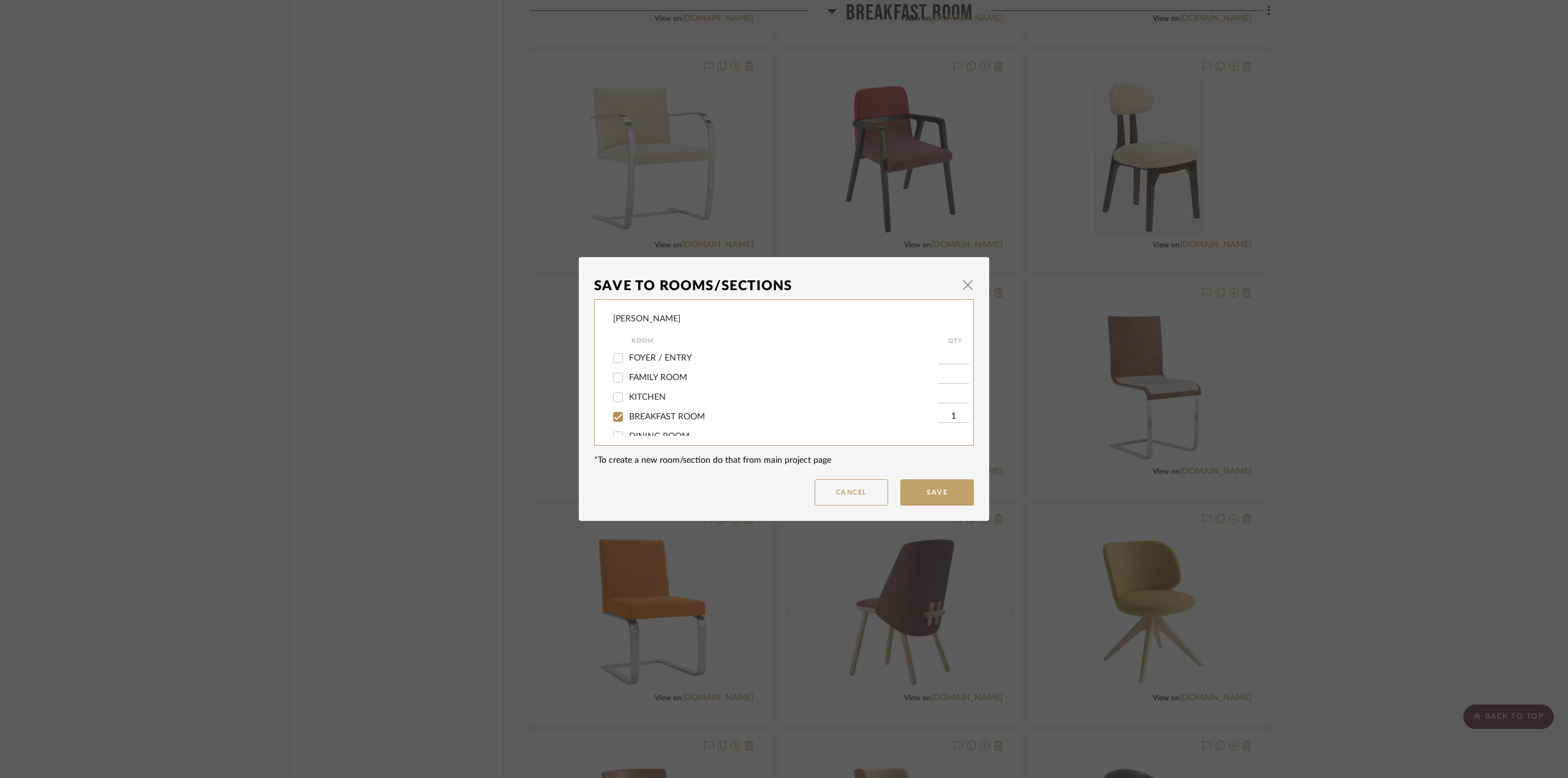
click at [653, 410] on div "BREAKFAST ROOM" at bounding box center [775, 417] width 325 height 20
click at [659, 414] on span "BREAKFAST ROOM" at bounding box center [667, 417] width 76 height 9
click at [628, 414] on input "BREAKFAST ROOM" at bounding box center [617, 417] width 20 height 20
checkbox input "false"
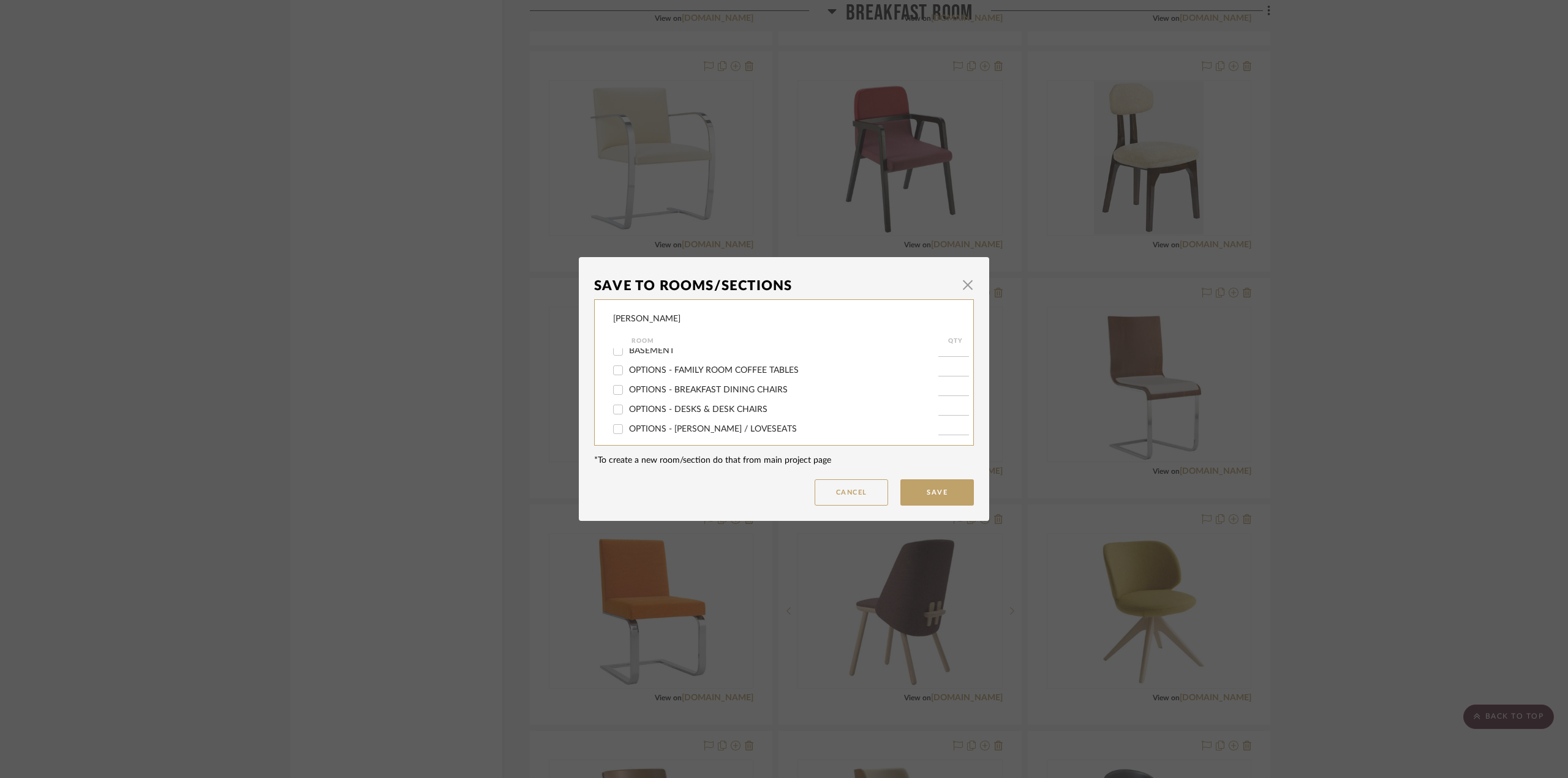
click at [713, 385] on label "OPTIONS - BREAKFAST DINING CHAIRS" at bounding box center [783, 390] width 309 height 10
click at [628, 385] on input "OPTIONS - BREAKFAST DINING CHAIRS" at bounding box center [617, 390] width 20 height 20
checkbox input "true"
type input "1"
click at [934, 495] on button "Save" at bounding box center [937, 492] width 73 height 26
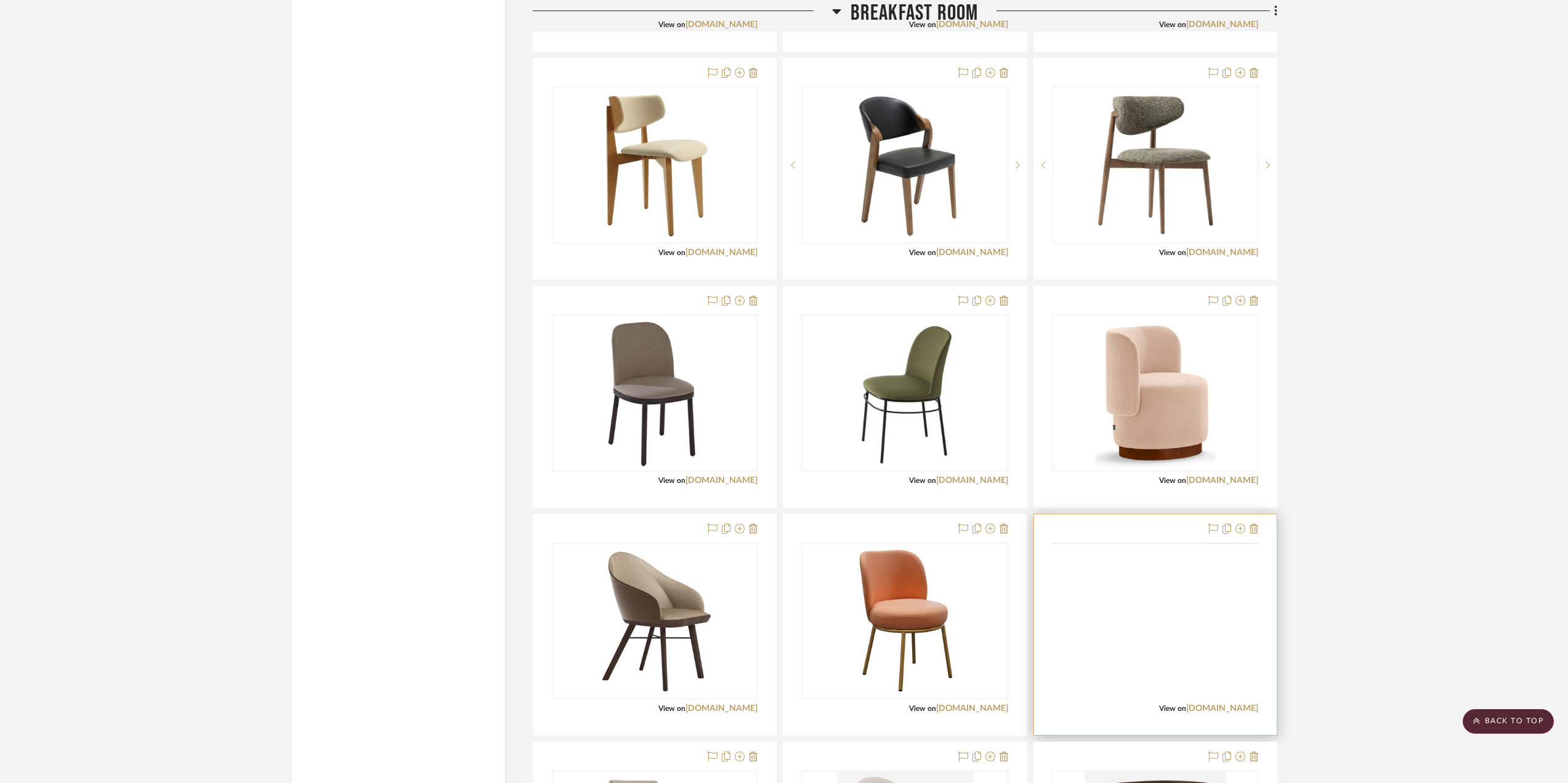
scroll to position [4191, 0]
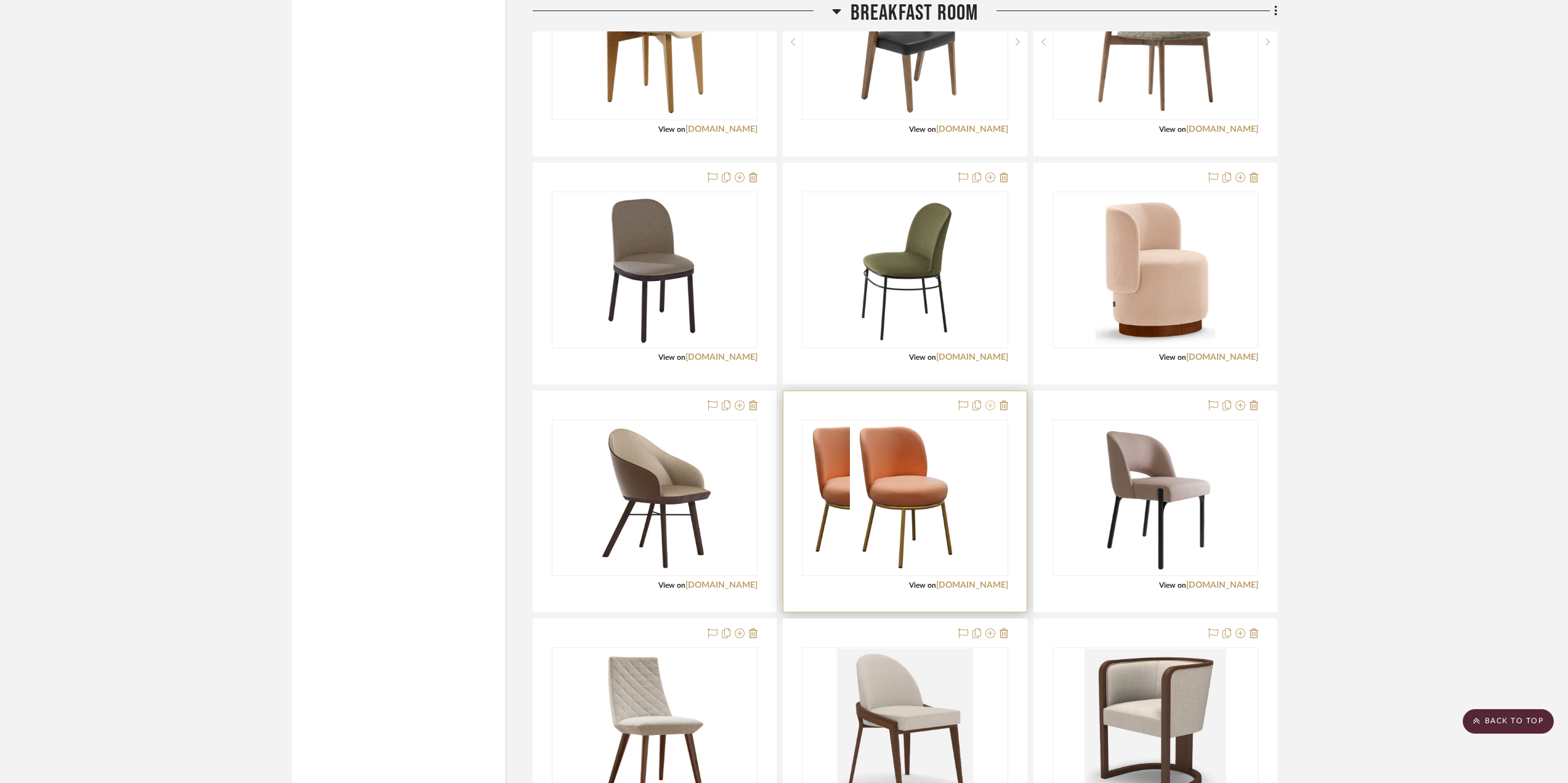
click at [991, 407] on icon at bounding box center [990, 405] width 10 height 10
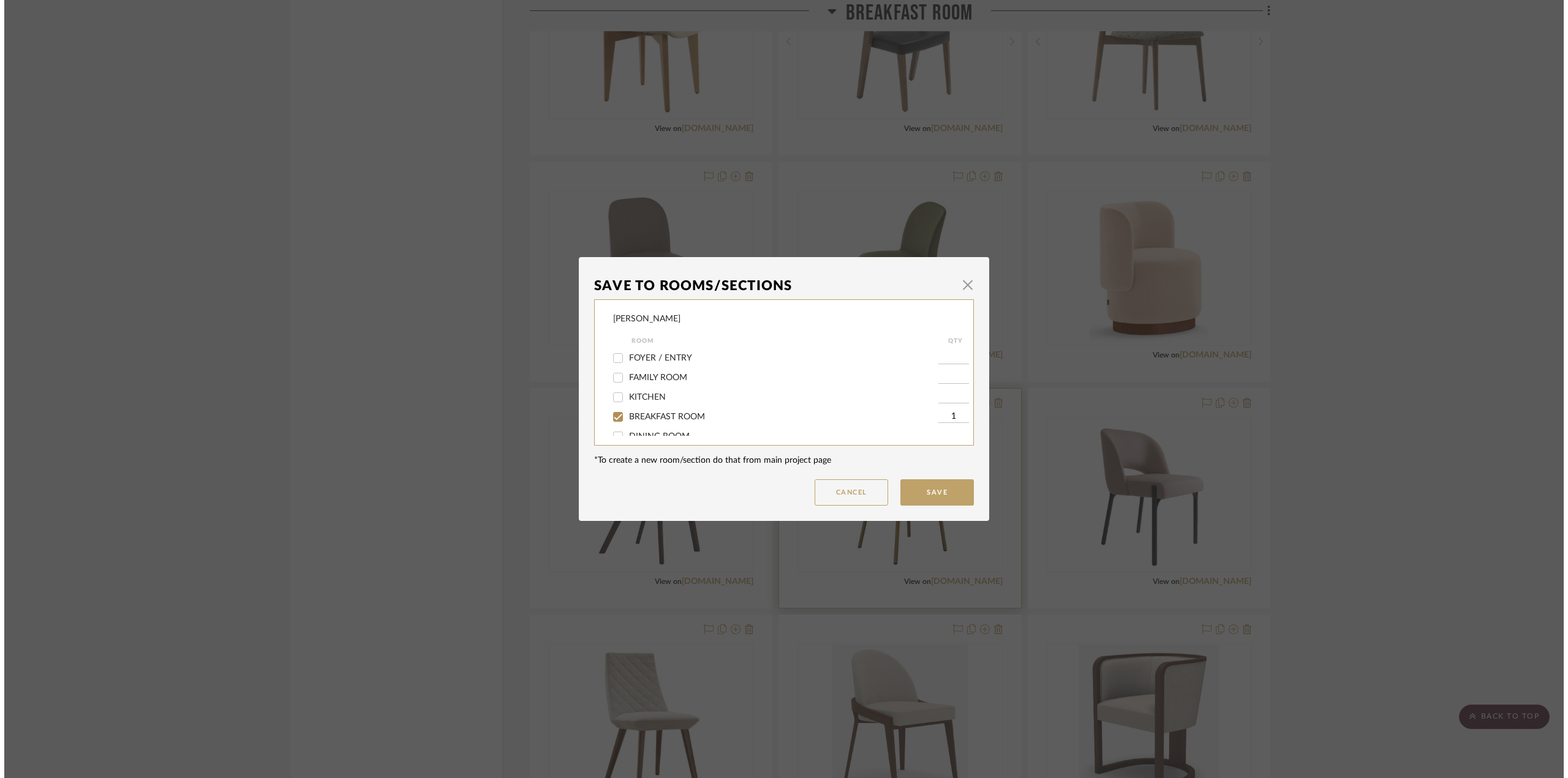
scroll to position [0, 0]
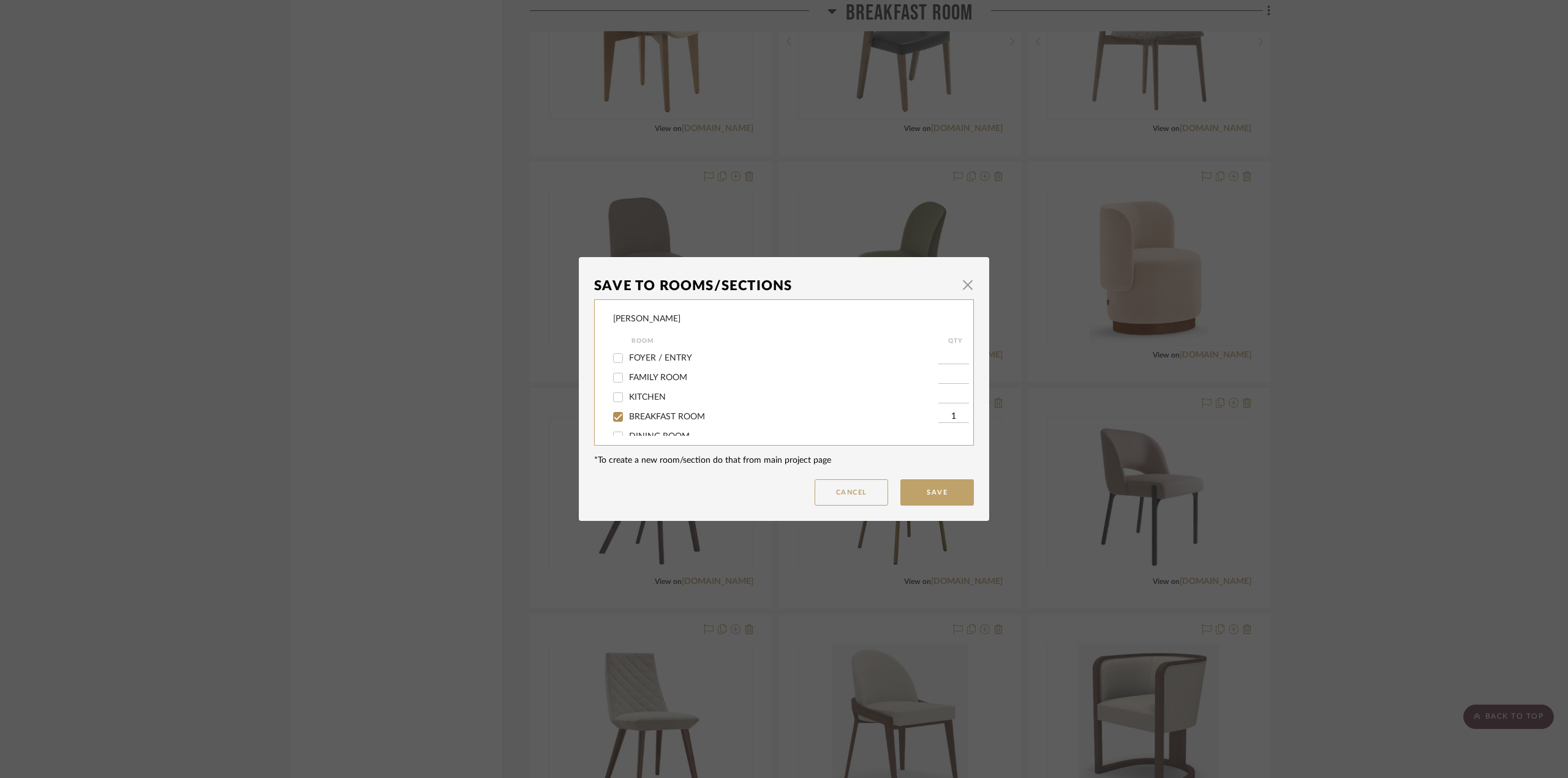
click at [623, 414] on input "BREAKFAST ROOM" at bounding box center [617, 417] width 20 height 20
checkbox input "false"
click at [701, 388] on span "OPTIONS - BREAKFAST DINING CHAIRS" at bounding box center [708, 390] width 159 height 9
click at [628, 388] on input "OPTIONS - BREAKFAST DINING CHAIRS" at bounding box center [617, 390] width 20 height 20
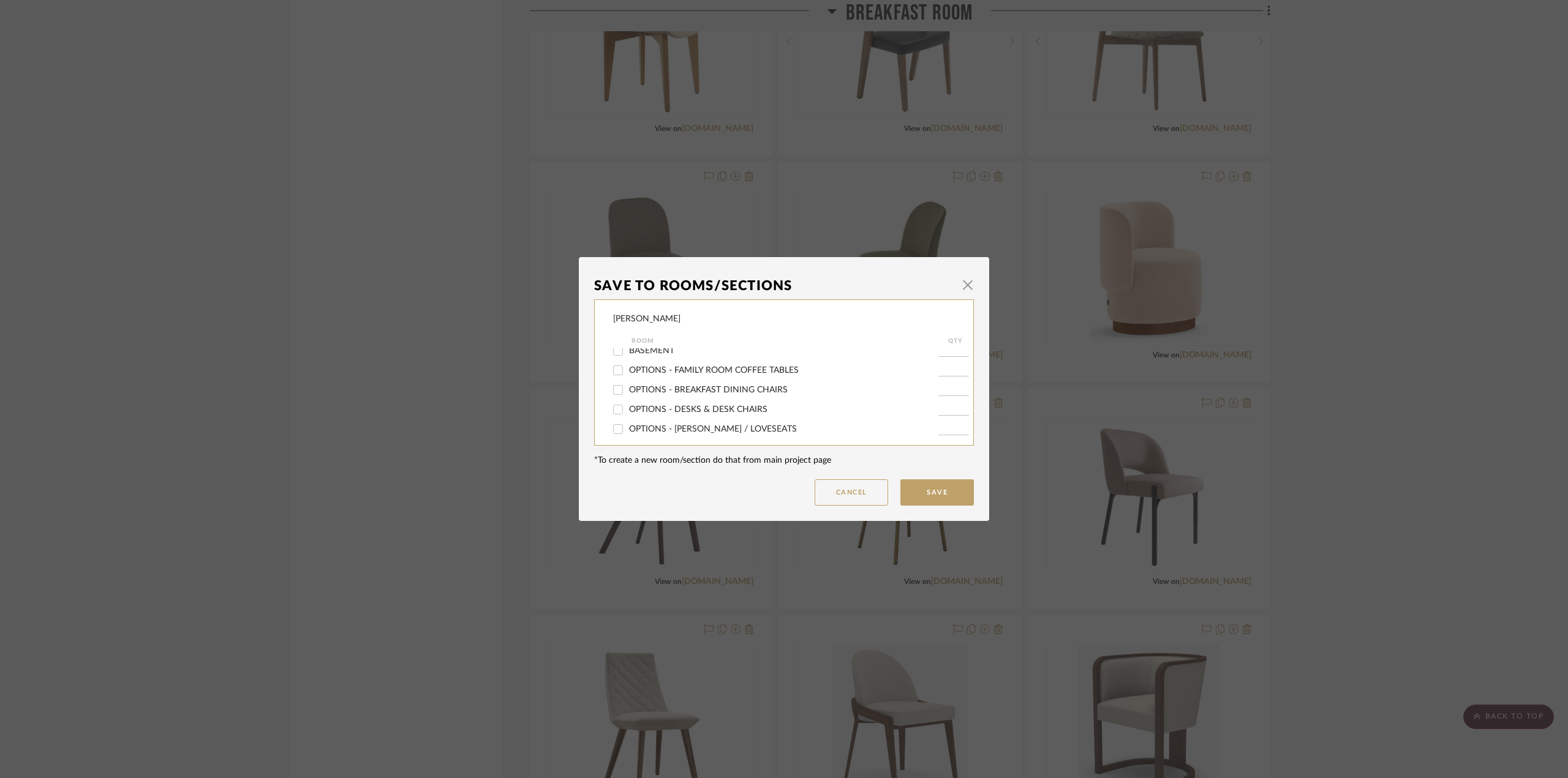
checkbox input "true"
type input "1"
click at [934, 495] on button "Save" at bounding box center [937, 492] width 73 height 26
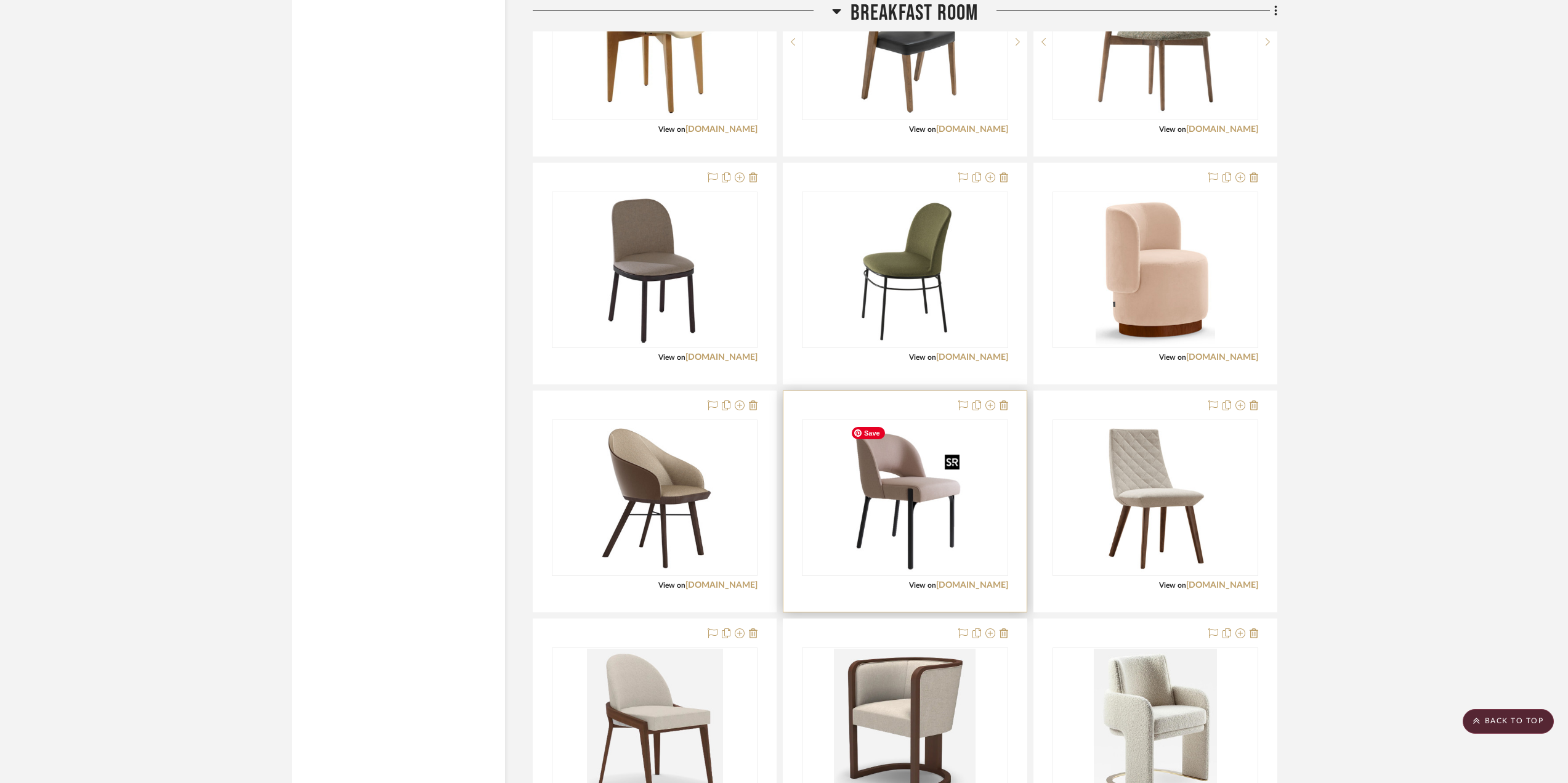
scroll to position [4314, 0]
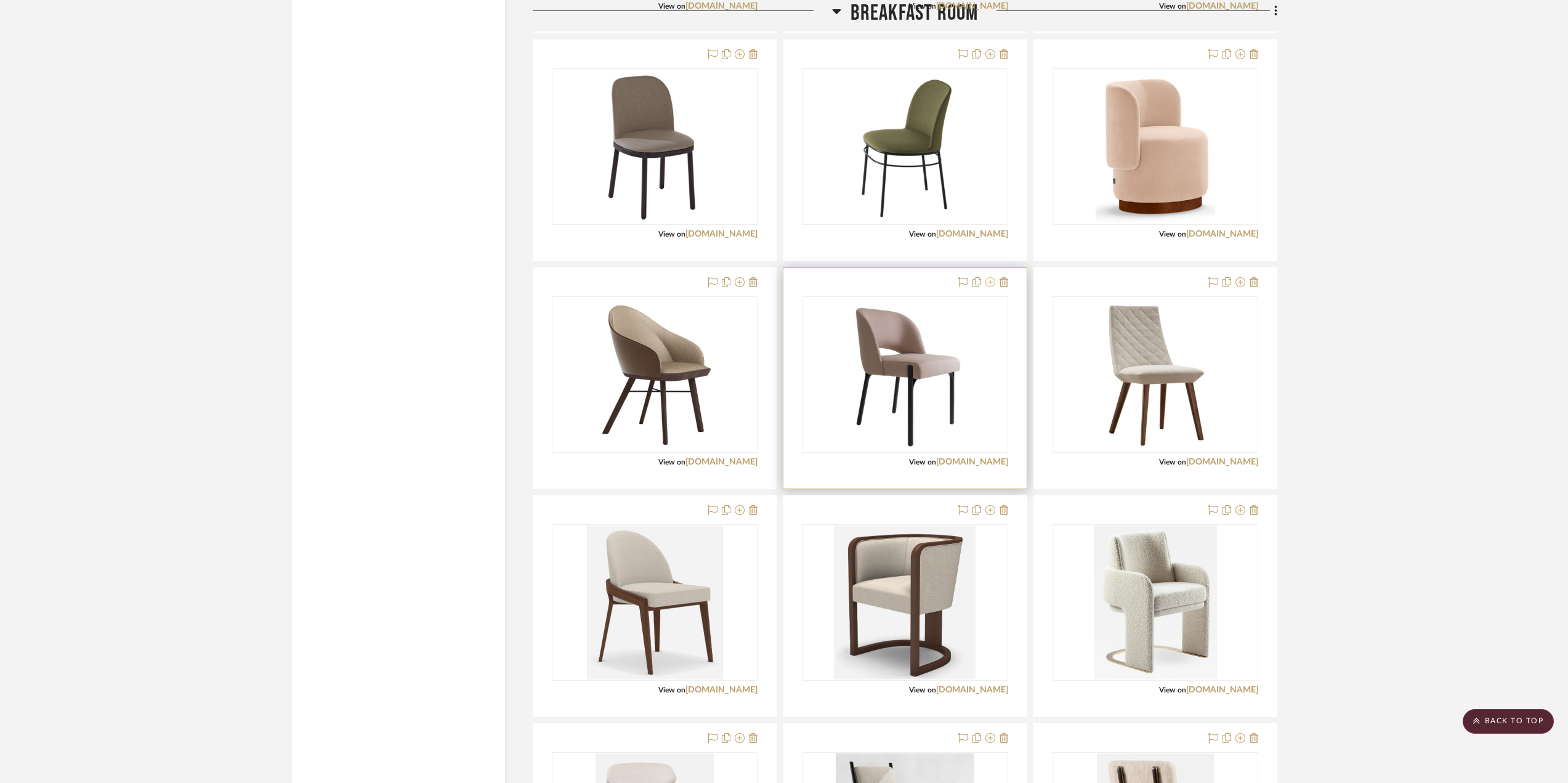
click at [992, 281] on icon at bounding box center [990, 281] width 10 height 10
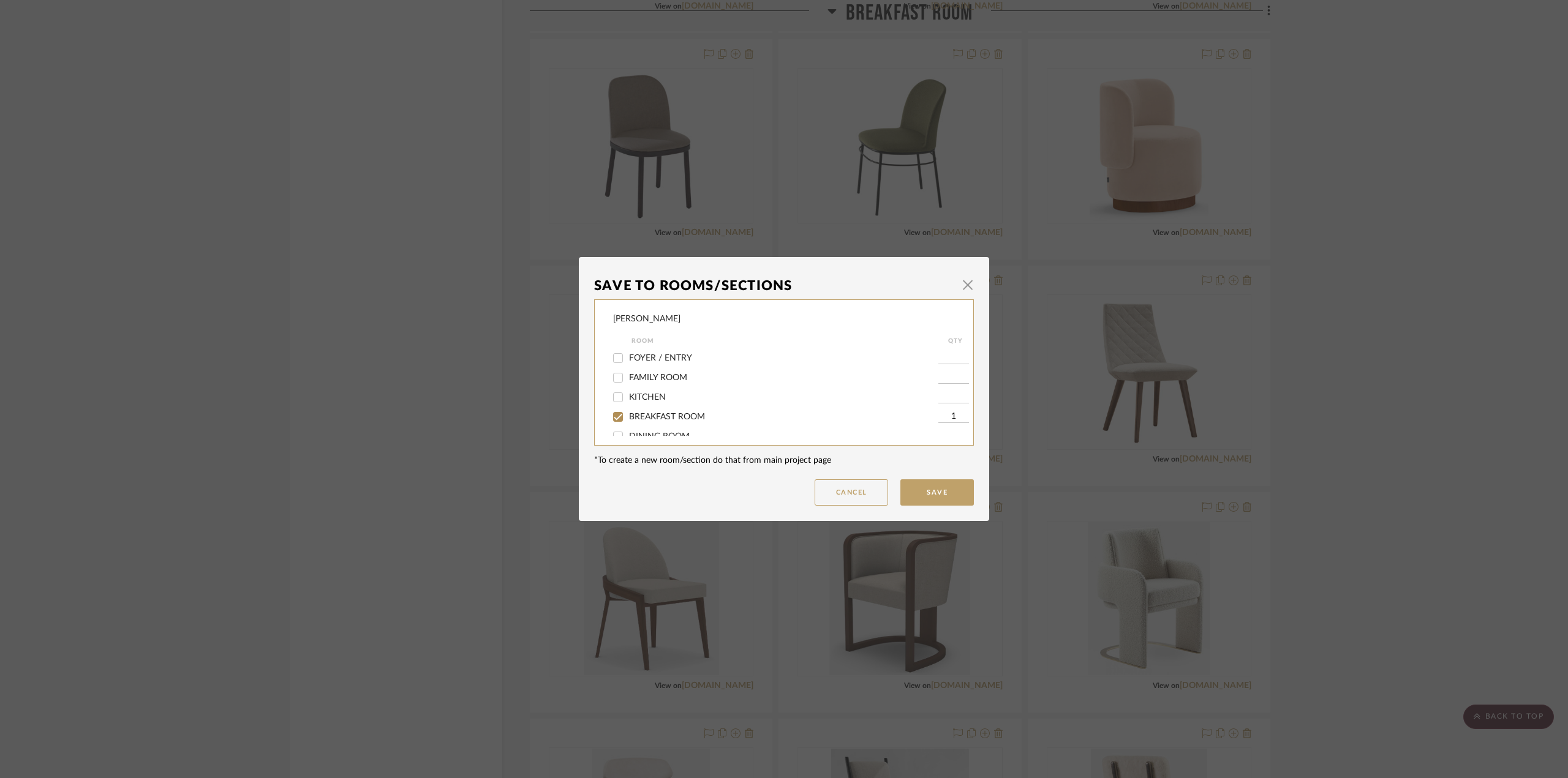
click at [661, 418] on span "BREAKFAST ROOM" at bounding box center [667, 417] width 76 height 9
click at [628, 418] on input "BREAKFAST ROOM" at bounding box center [617, 417] width 20 height 20
checkbox input "false"
click at [699, 391] on span "OPTIONS - BREAKFAST DINING CHAIRS" at bounding box center [708, 390] width 159 height 9
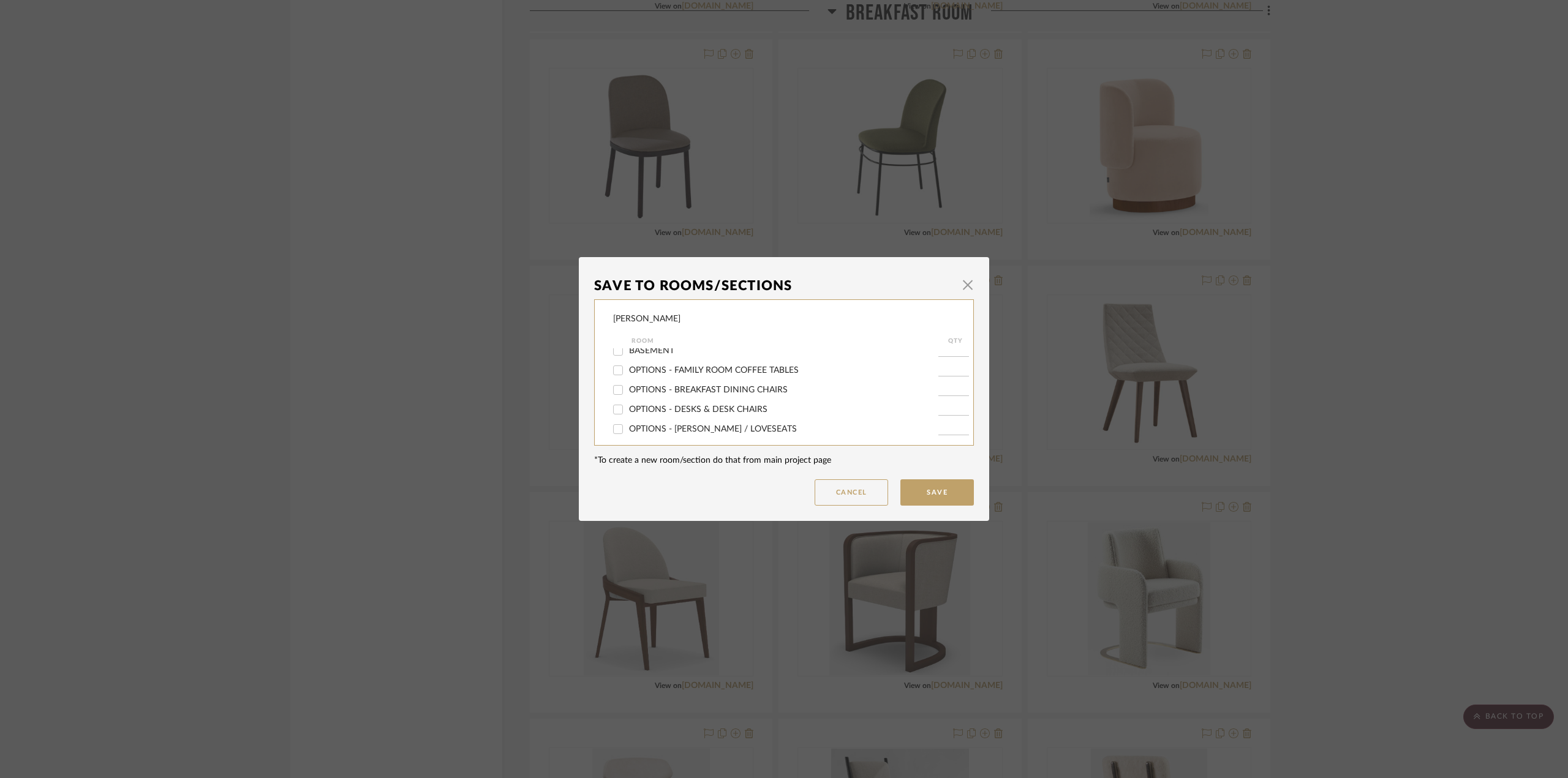
click at [628, 391] on input "OPTIONS - BREAKFAST DINING CHAIRS" at bounding box center [617, 390] width 20 height 20
checkbox input "true"
type input "1"
click at [942, 486] on button "Save" at bounding box center [937, 492] width 73 height 26
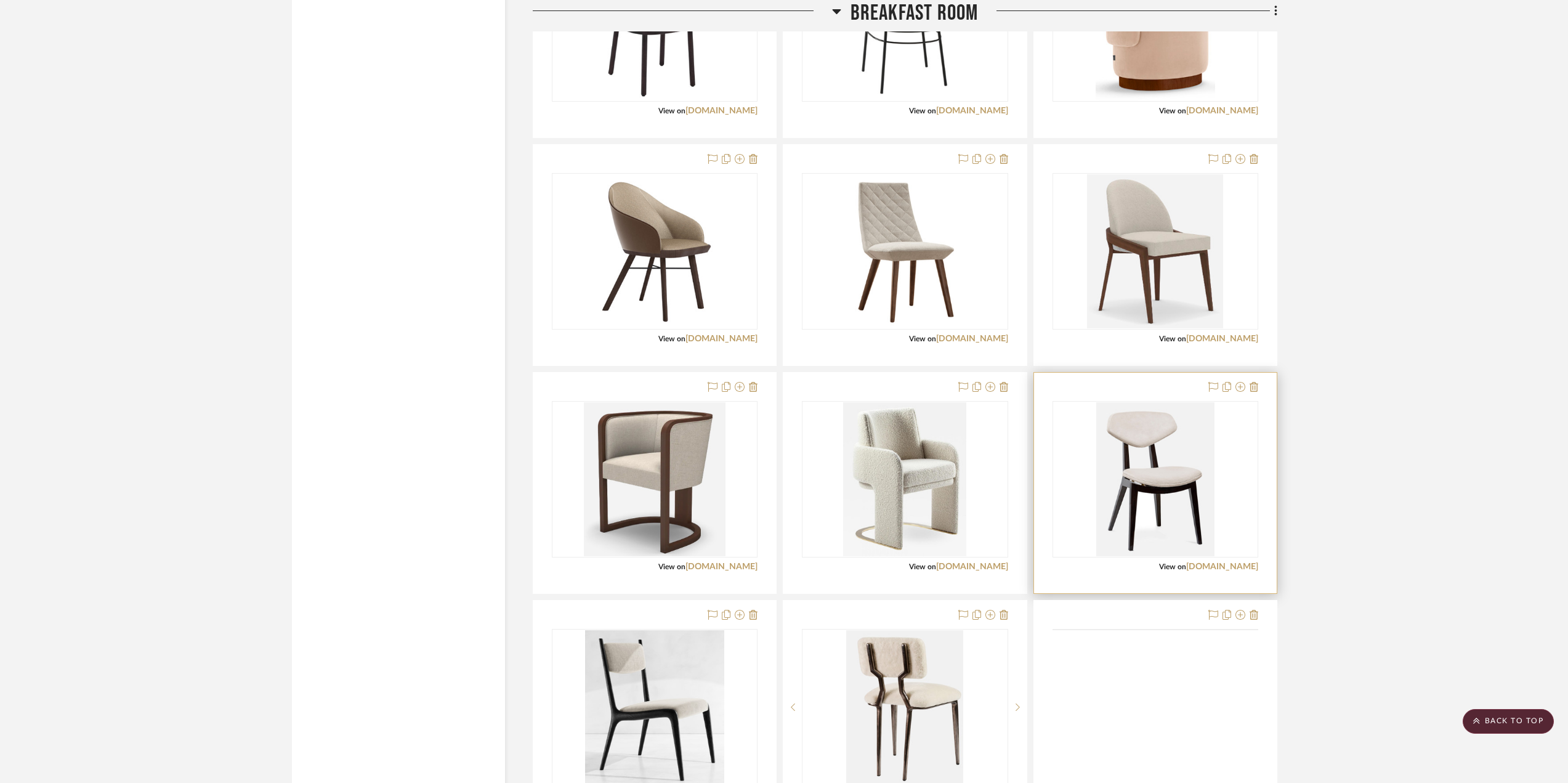
scroll to position [4622, 0]
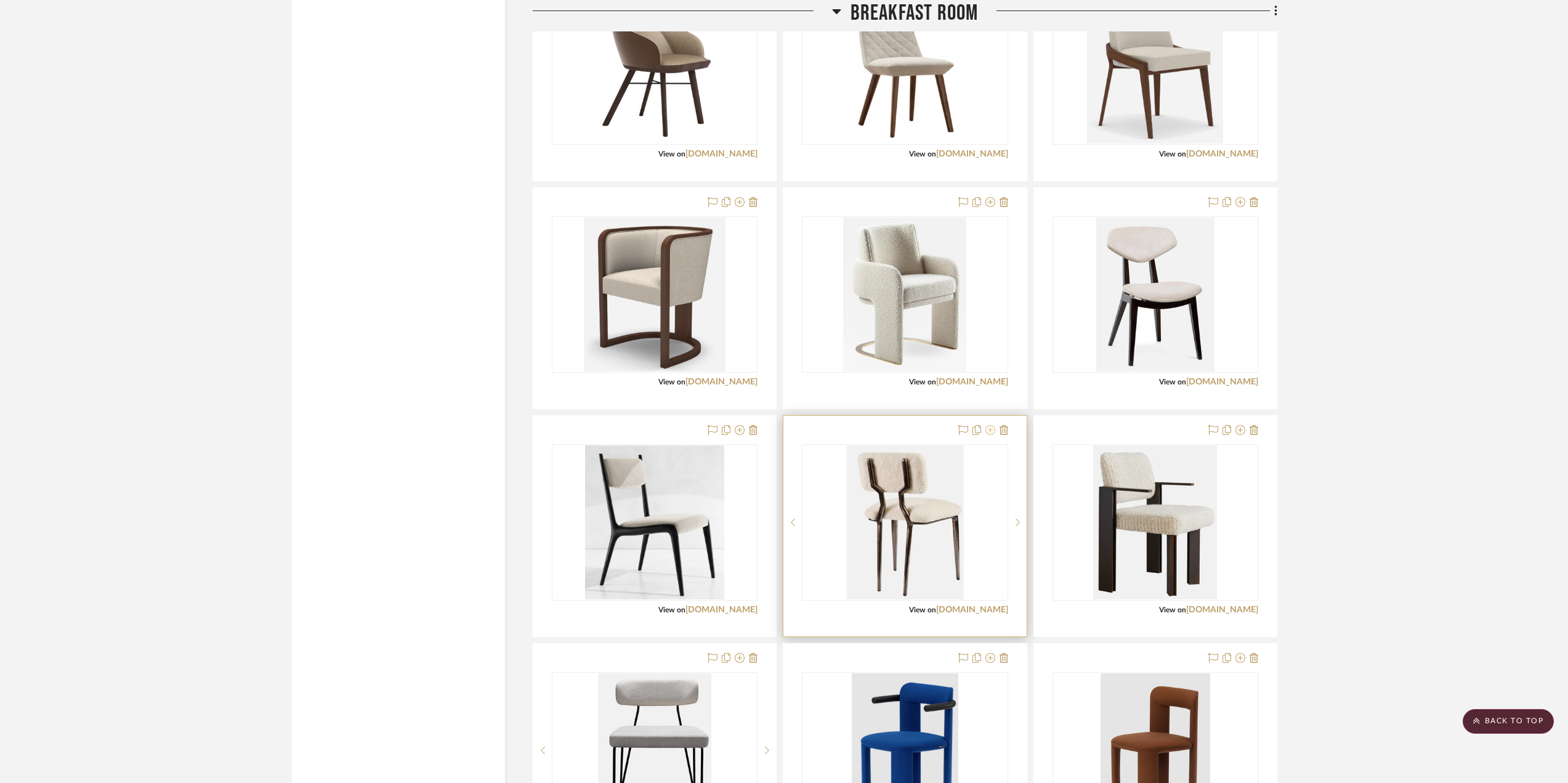
click at [987, 433] on icon at bounding box center [990, 430] width 10 height 10
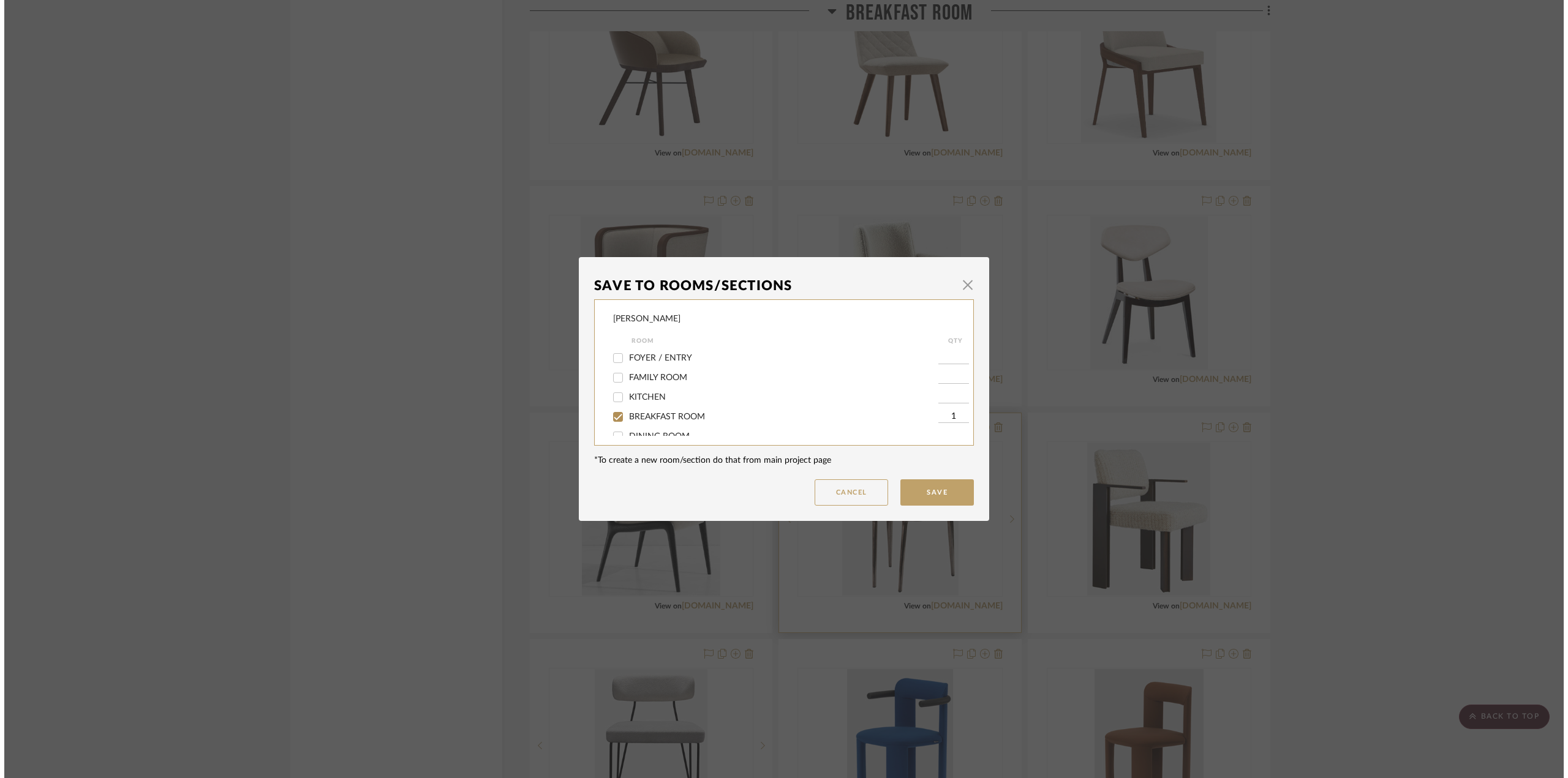
scroll to position [0, 0]
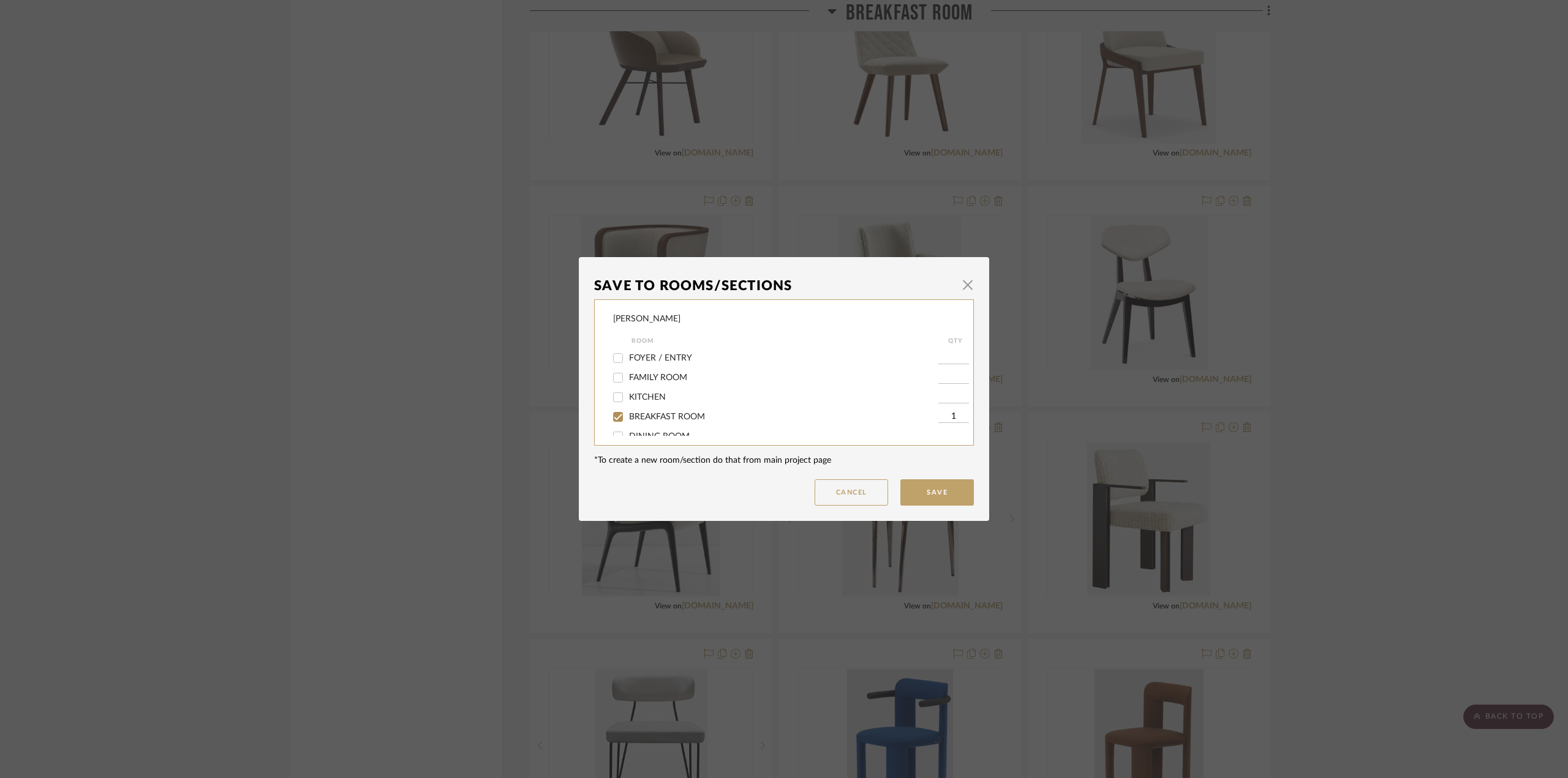
click at [649, 412] on span "BREAKFAST ROOM" at bounding box center [667, 417] width 76 height 9
click at [628, 412] on input "BREAKFAST ROOM" at bounding box center [617, 417] width 20 height 20
checkbox input "false"
click at [719, 389] on span "OPTIONS - BREAKFAST DINING CHAIRS" at bounding box center [708, 390] width 159 height 9
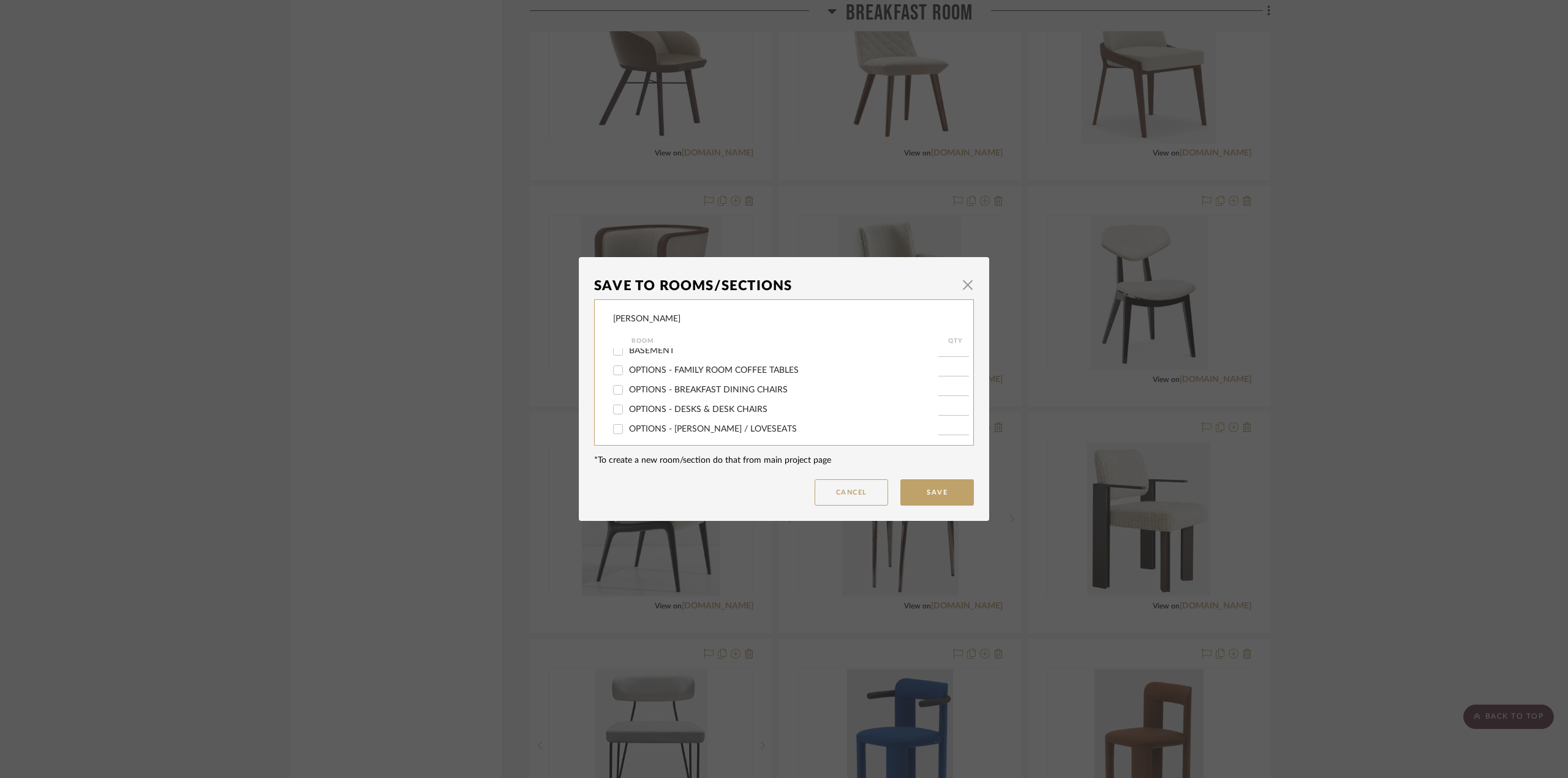
click at [628, 389] on input "OPTIONS - BREAKFAST DINING CHAIRS" at bounding box center [617, 390] width 20 height 20
checkbox input "true"
type input "1"
click at [935, 490] on button "Save" at bounding box center [937, 492] width 73 height 26
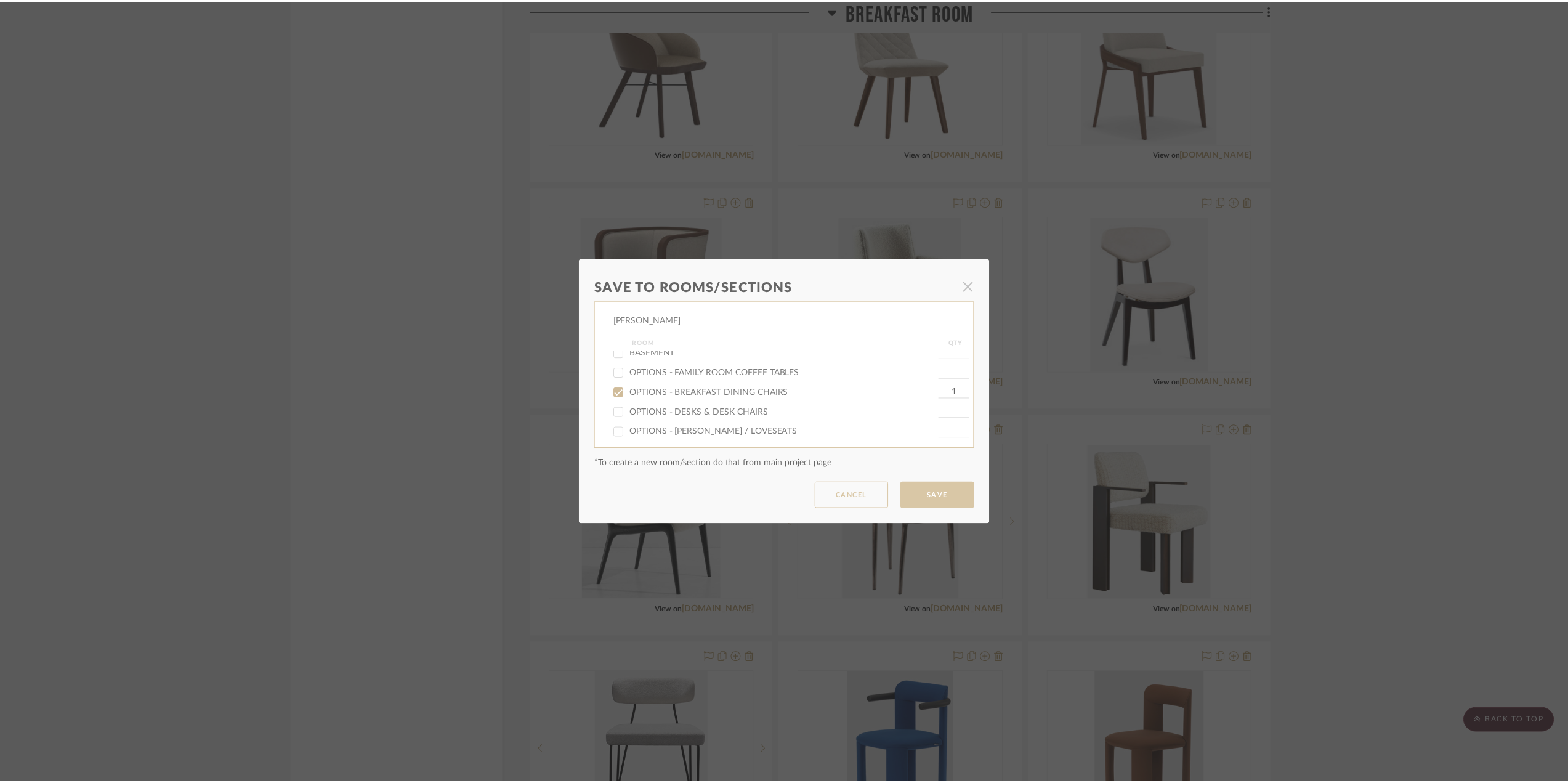
scroll to position [4622, 0]
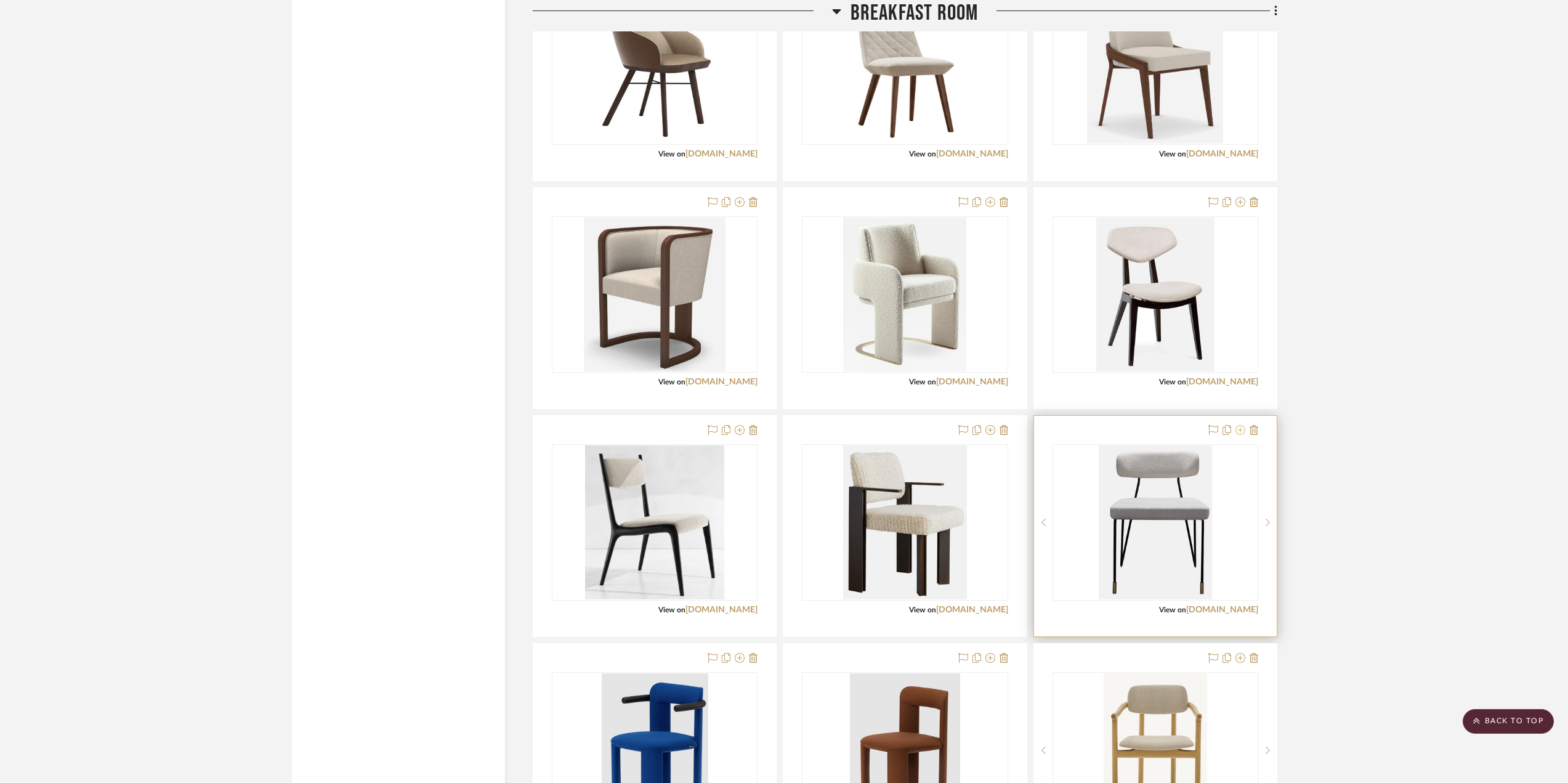
click at [1173, 428] on icon at bounding box center [1240, 430] width 10 height 10
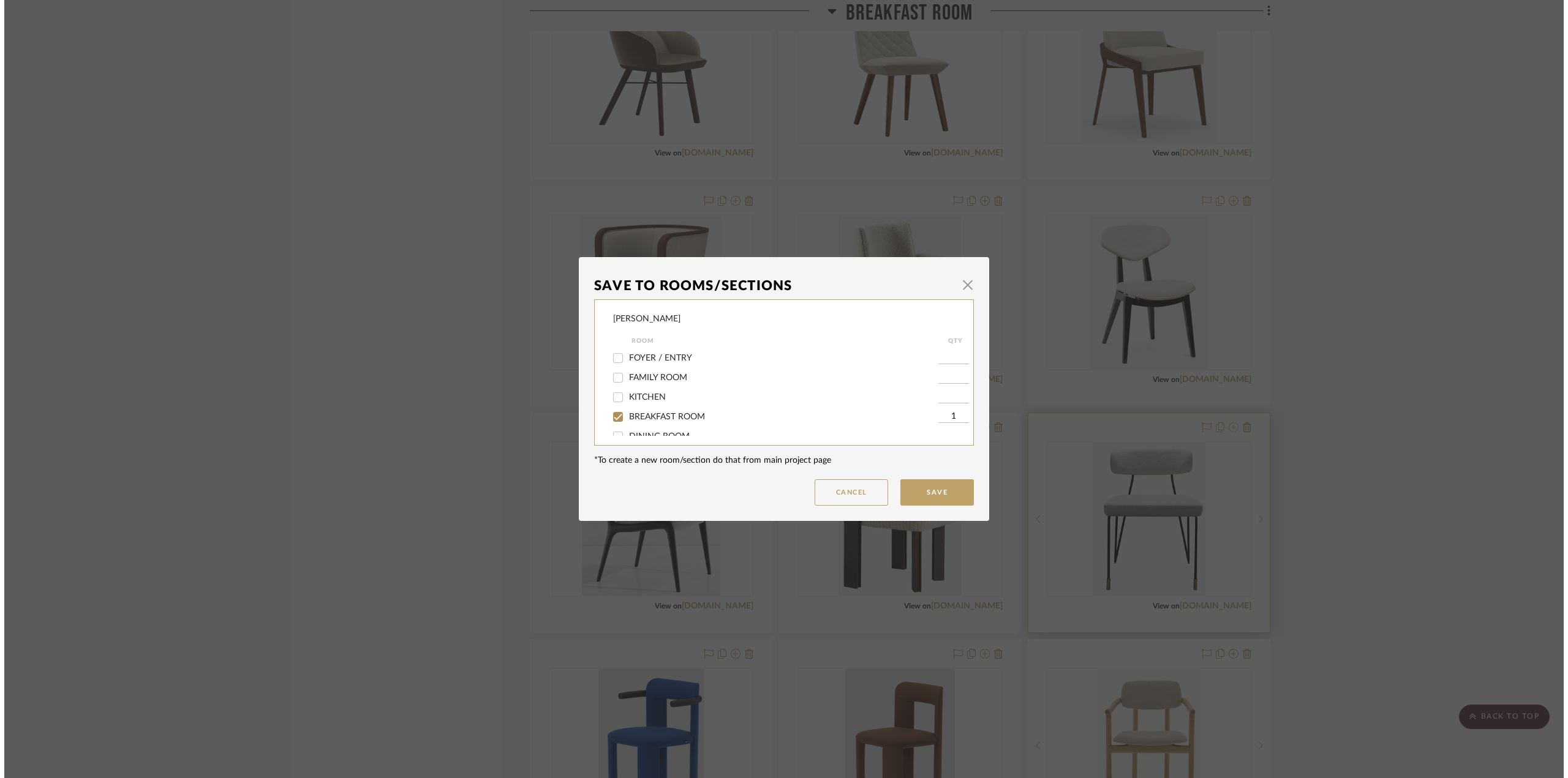
scroll to position [0, 0]
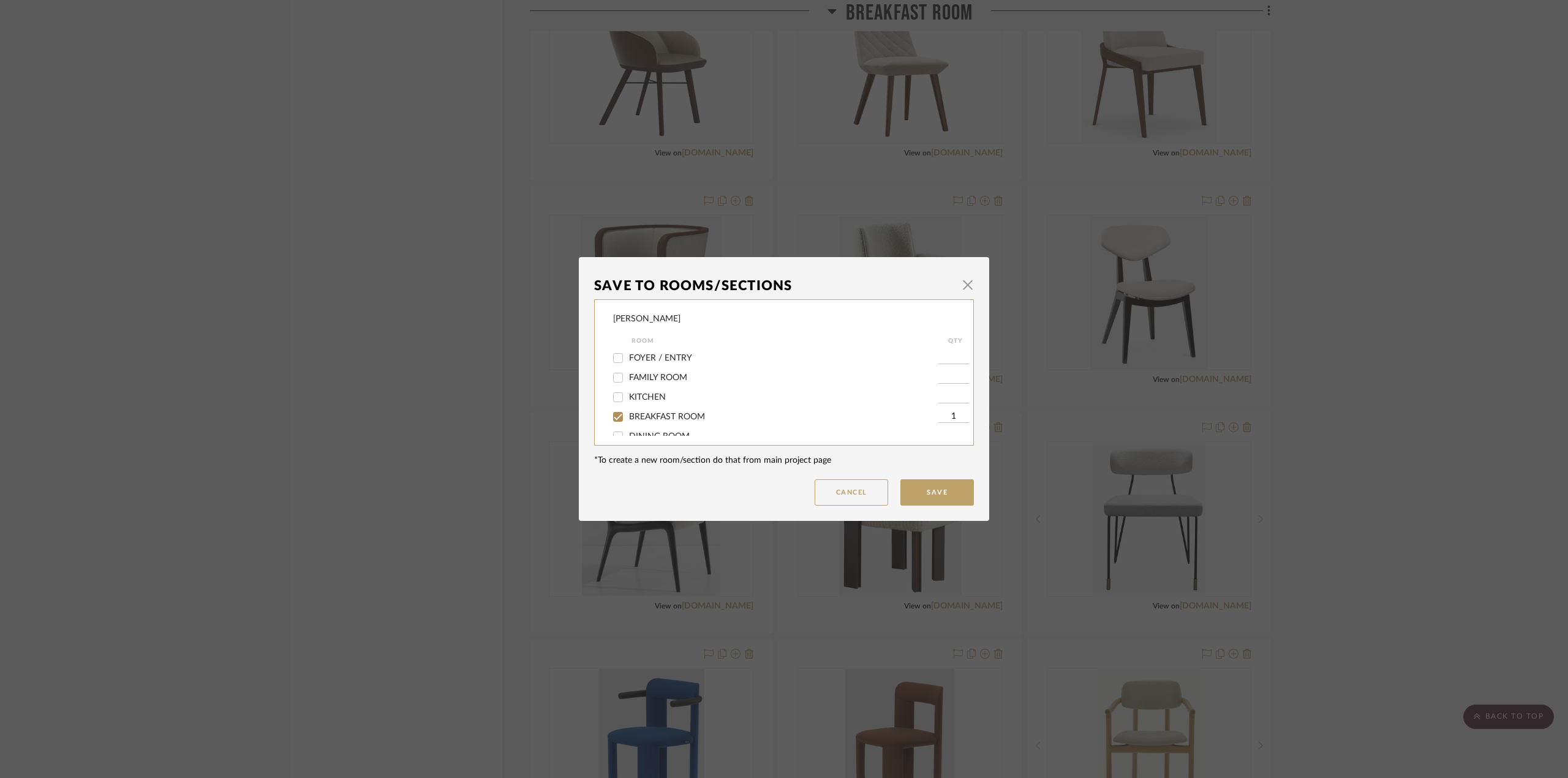
click at [686, 415] on span "BREAKFAST ROOM" at bounding box center [667, 417] width 76 height 9
click at [628, 415] on input "BREAKFAST ROOM" at bounding box center [617, 417] width 20 height 20
checkbox input "false"
click at [711, 387] on span "OPTIONS - BREAKFAST DINING CHAIRS" at bounding box center [708, 390] width 159 height 9
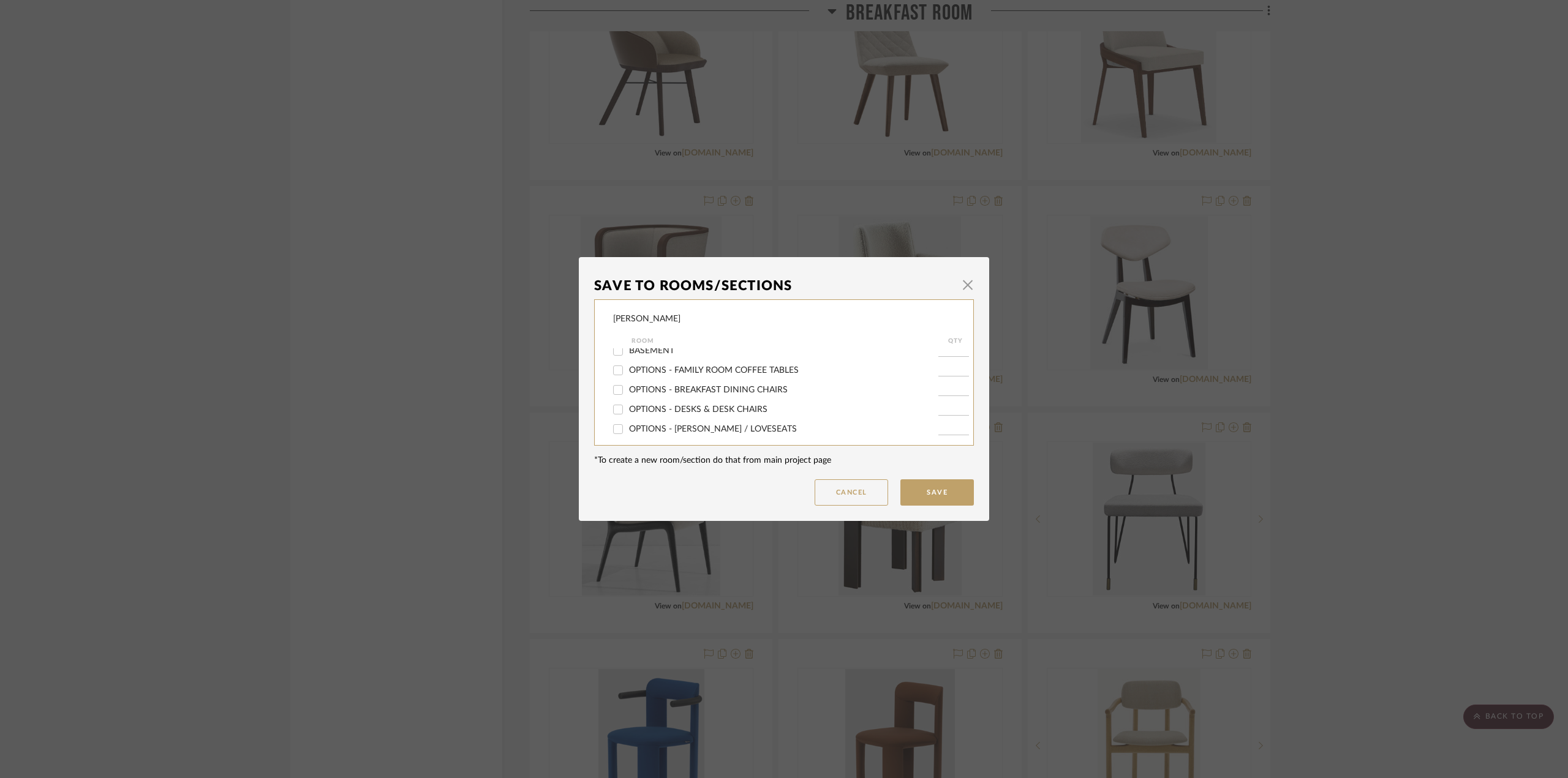
click at [628, 387] on input "OPTIONS - BREAKFAST DINING CHAIRS" at bounding box center [617, 390] width 20 height 20
checkbox input "true"
type input "1"
click at [916, 484] on button "Save" at bounding box center [937, 492] width 73 height 26
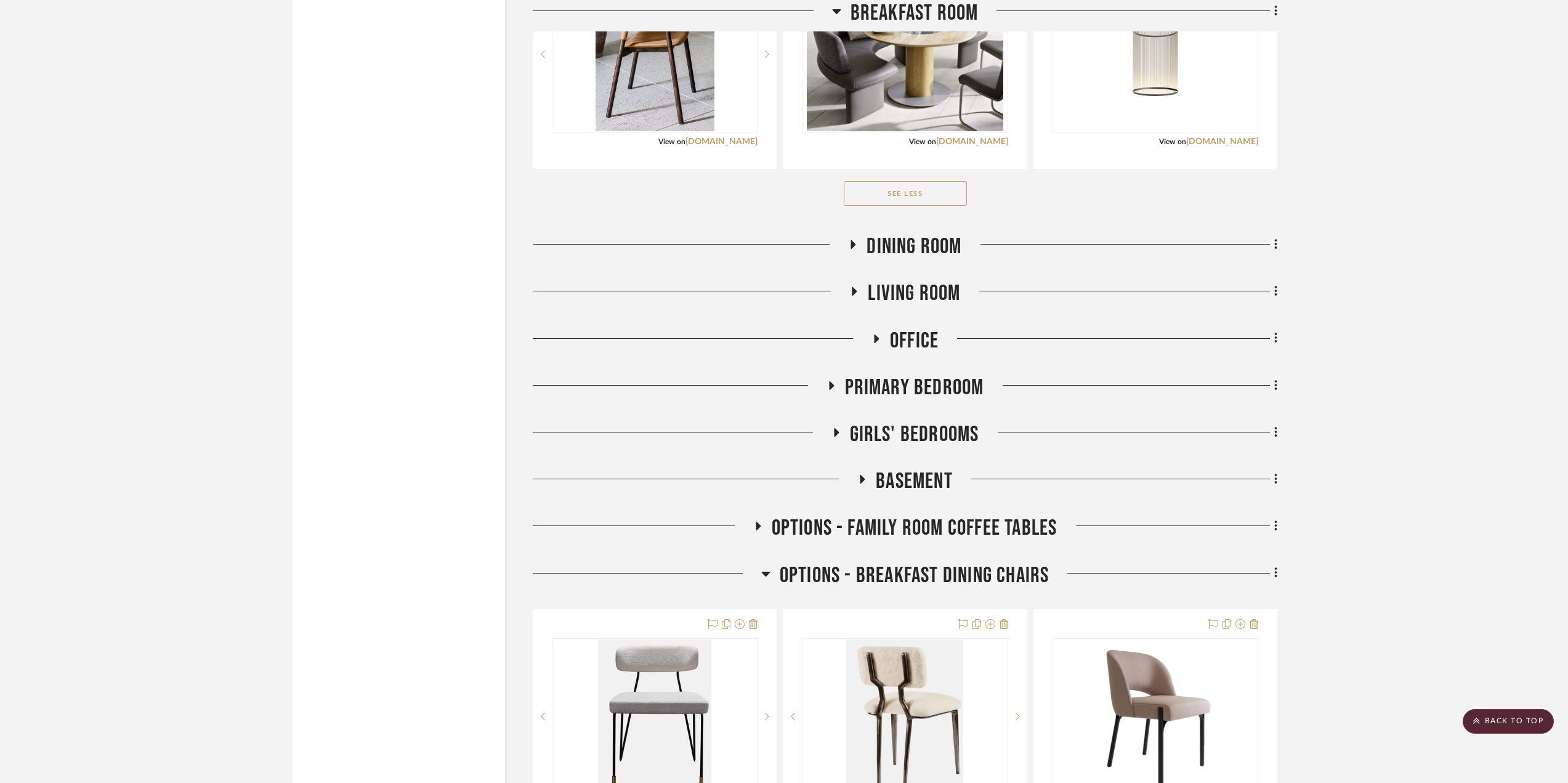
scroll to position [5239, 0]
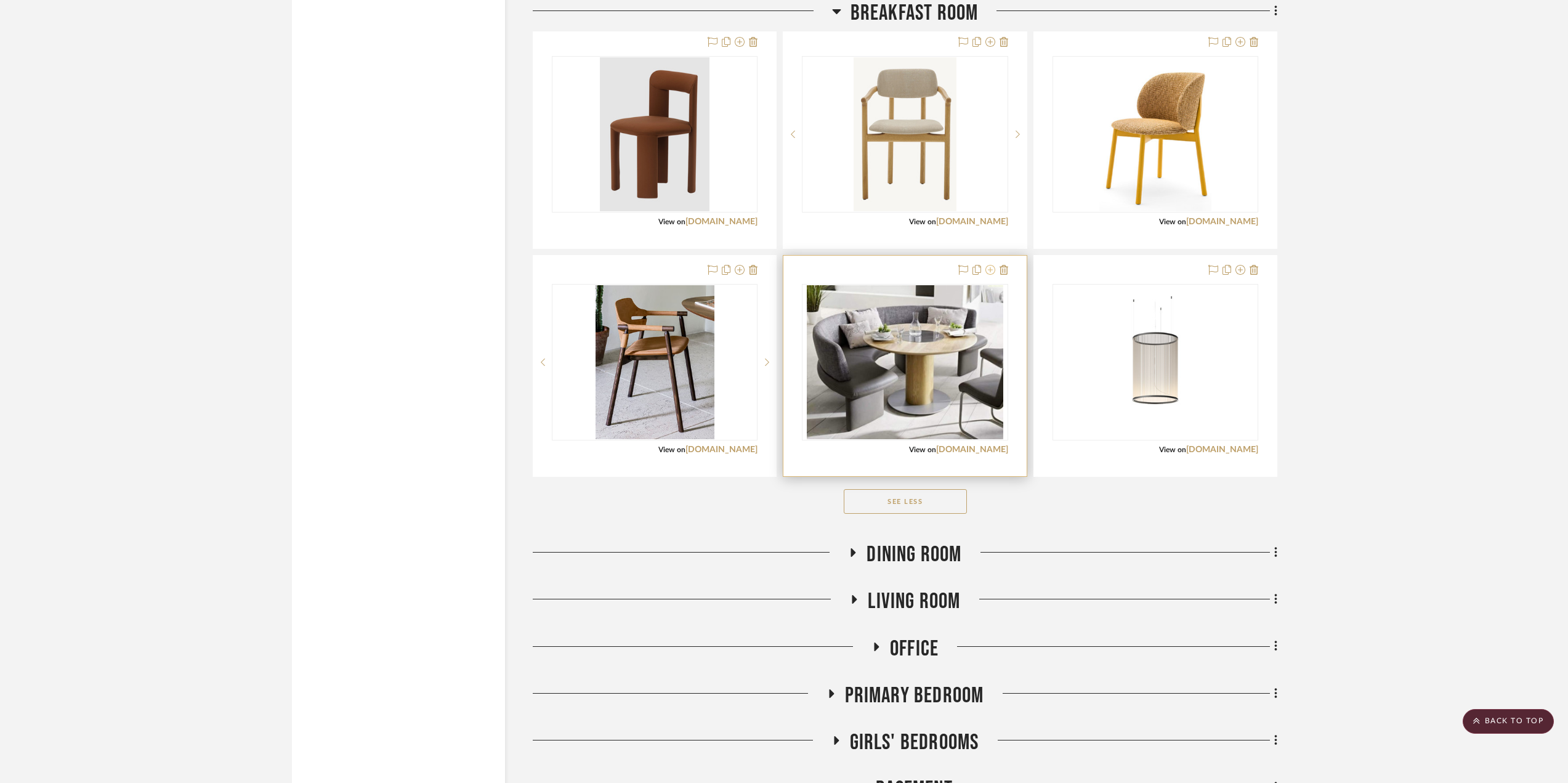
click at [990, 269] on icon at bounding box center [990, 270] width 10 height 10
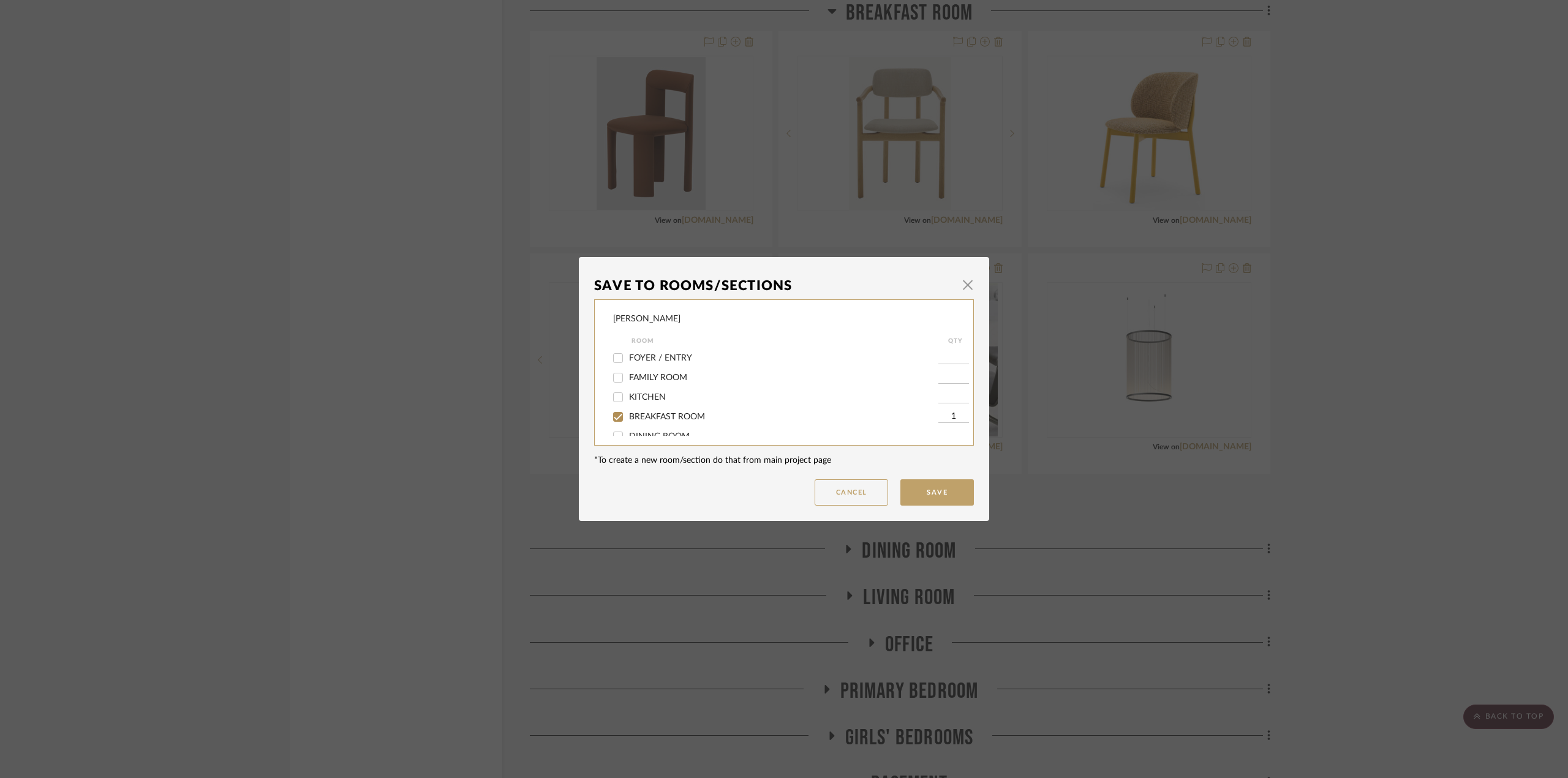
click at [647, 410] on div "BREAKFAST ROOM" at bounding box center [775, 417] width 325 height 20
click at [657, 412] on span "BREAKFAST ROOM" at bounding box center [667, 417] width 76 height 9
click at [628, 412] on input "BREAKFAST ROOM" at bounding box center [617, 417] width 20 height 20
checkbox input "false"
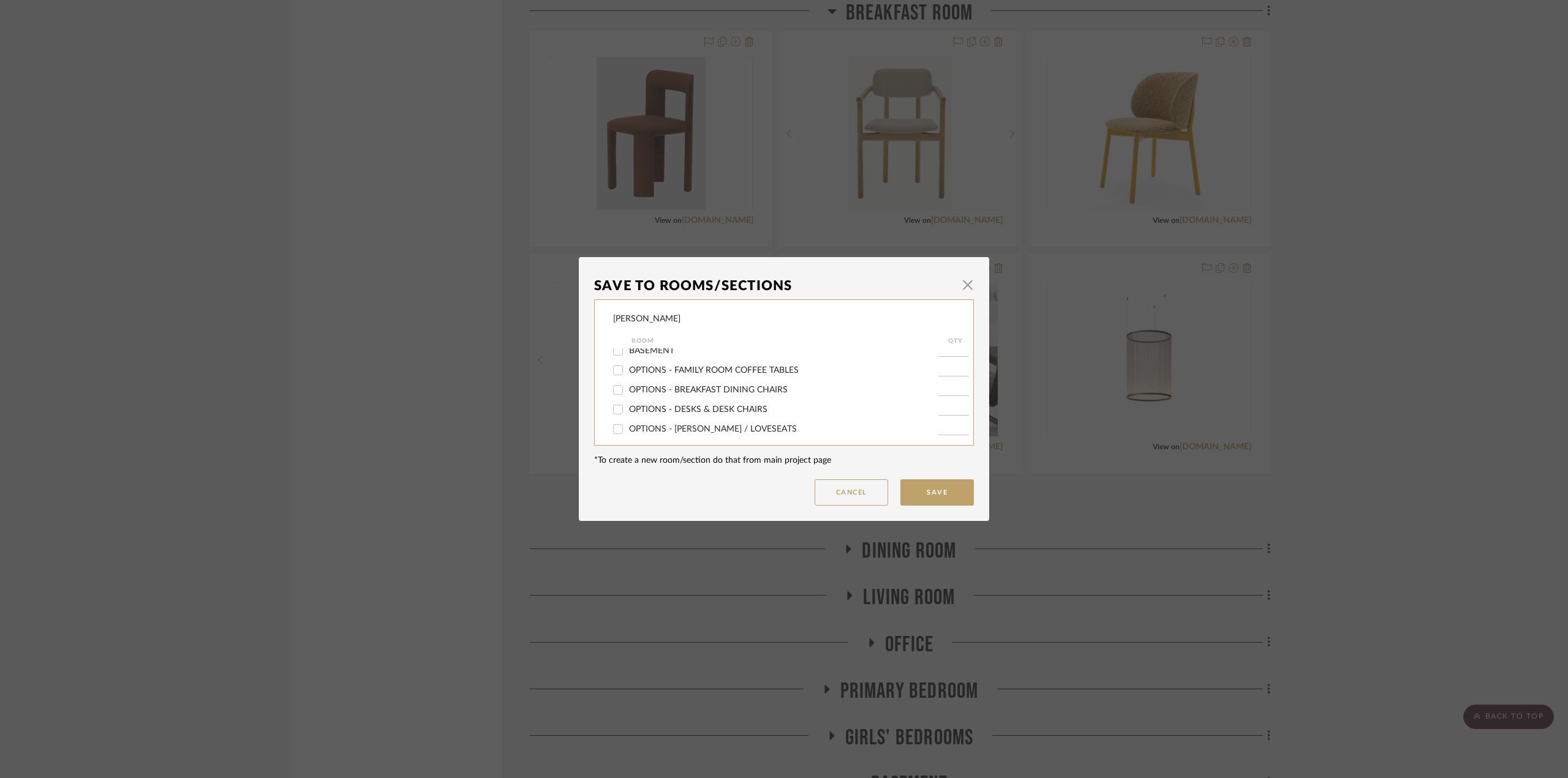
click at [725, 393] on span "OPTIONS - BREAKFAST DINING CHAIRS" at bounding box center [708, 390] width 159 height 9
click at [628, 393] on input "OPTIONS - BREAKFAST DINING CHAIRS" at bounding box center [617, 390] width 20 height 20
checkbox input "true"
type input "1"
click at [932, 489] on button "Save" at bounding box center [937, 492] width 73 height 26
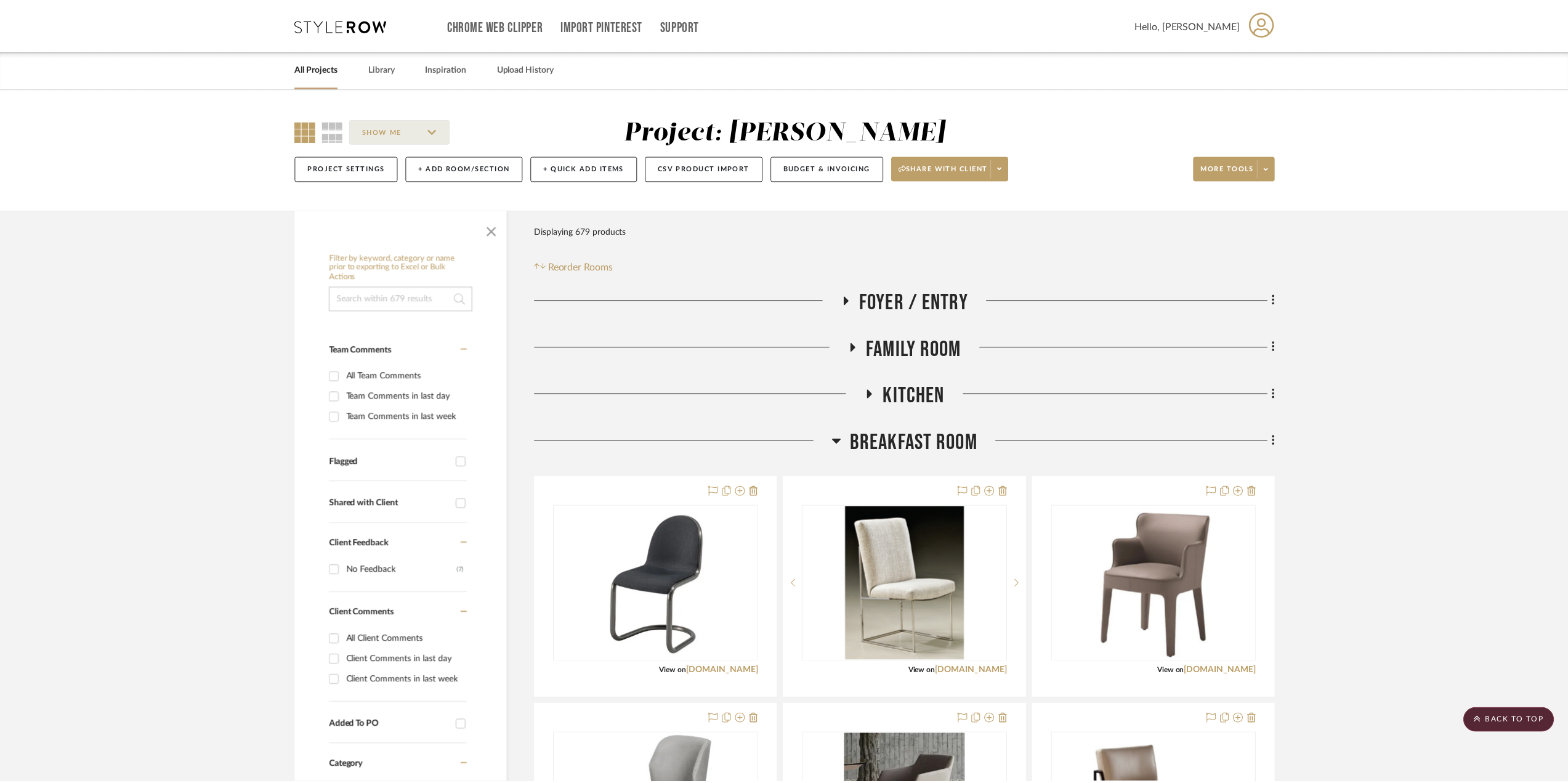
scroll to position [5239, 0]
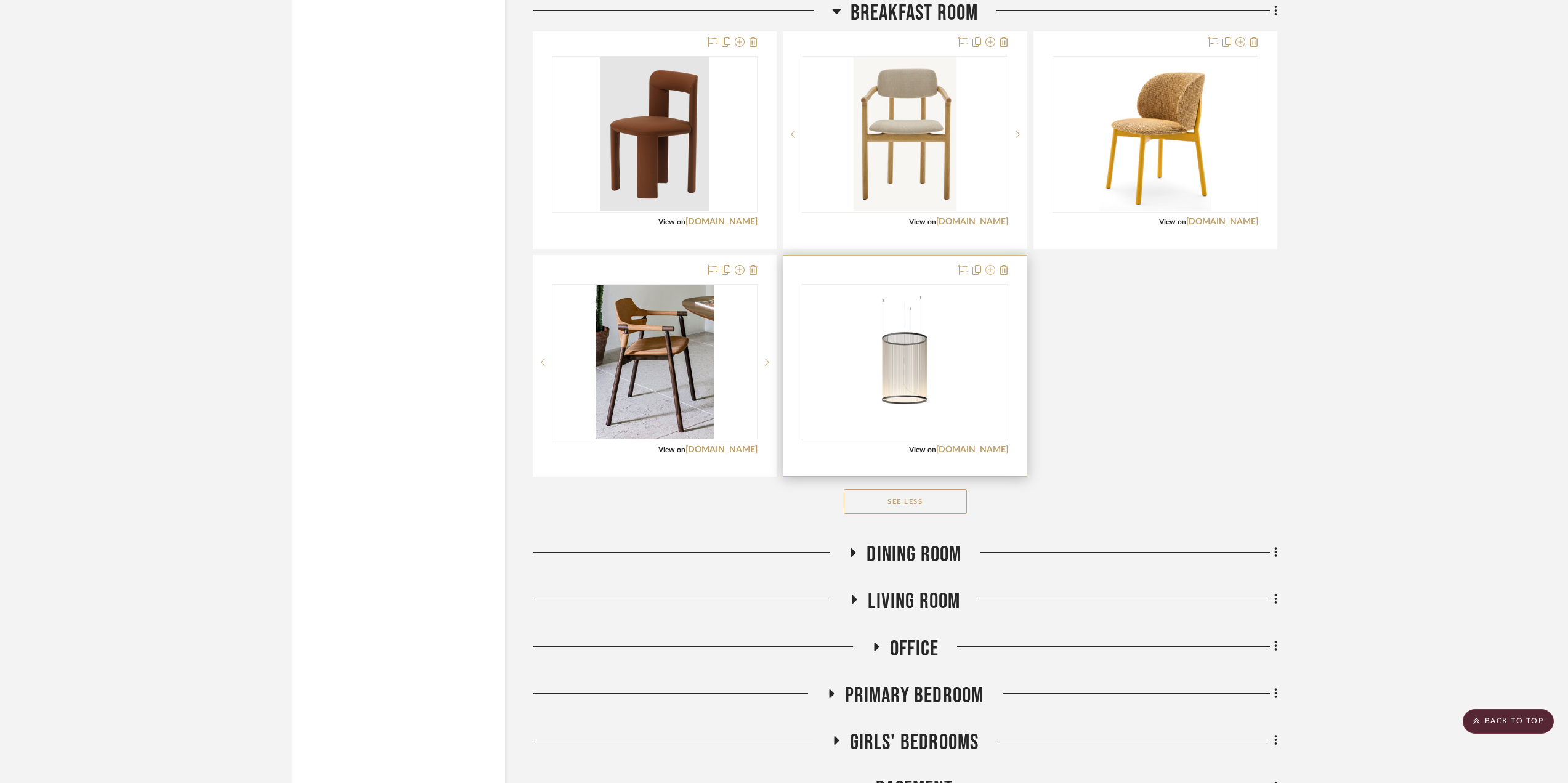
click at [993, 270] on icon at bounding box center [990, 270] width 10 height 10
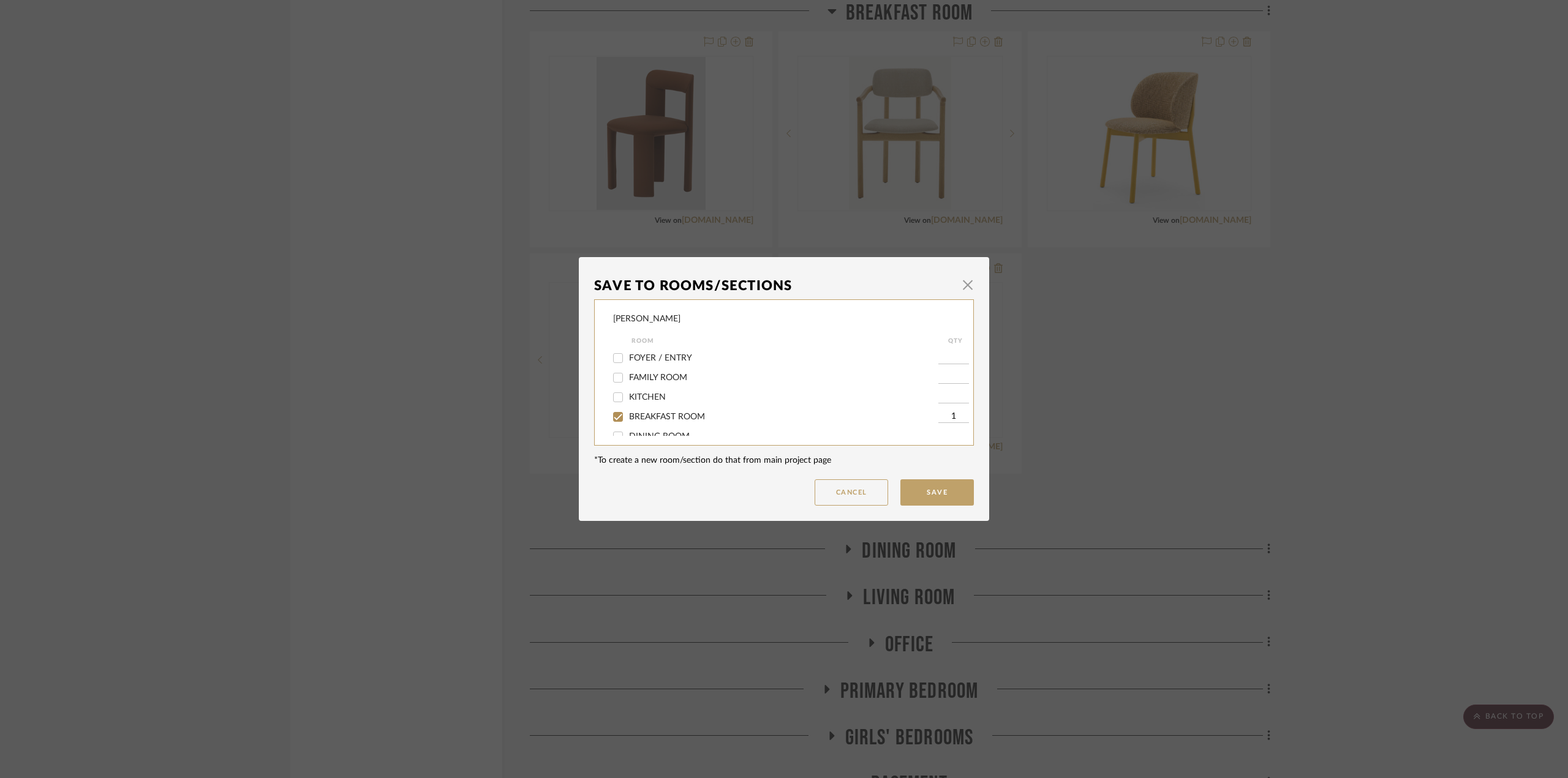
click at [672, 417] on span "BREAKFAST ROOM" at bounding box center [667, 417] width 76 height 9
click at [628, 417] on input "BREAKFAST ROOM" at bounding box center [617, 417] width 20 height 20
checkbox input "false"
click at [703, 388] on span "OPTIONS - BREAKFAST DINING CHAIRS" at bounding box center [708, 390] width 159 height 9
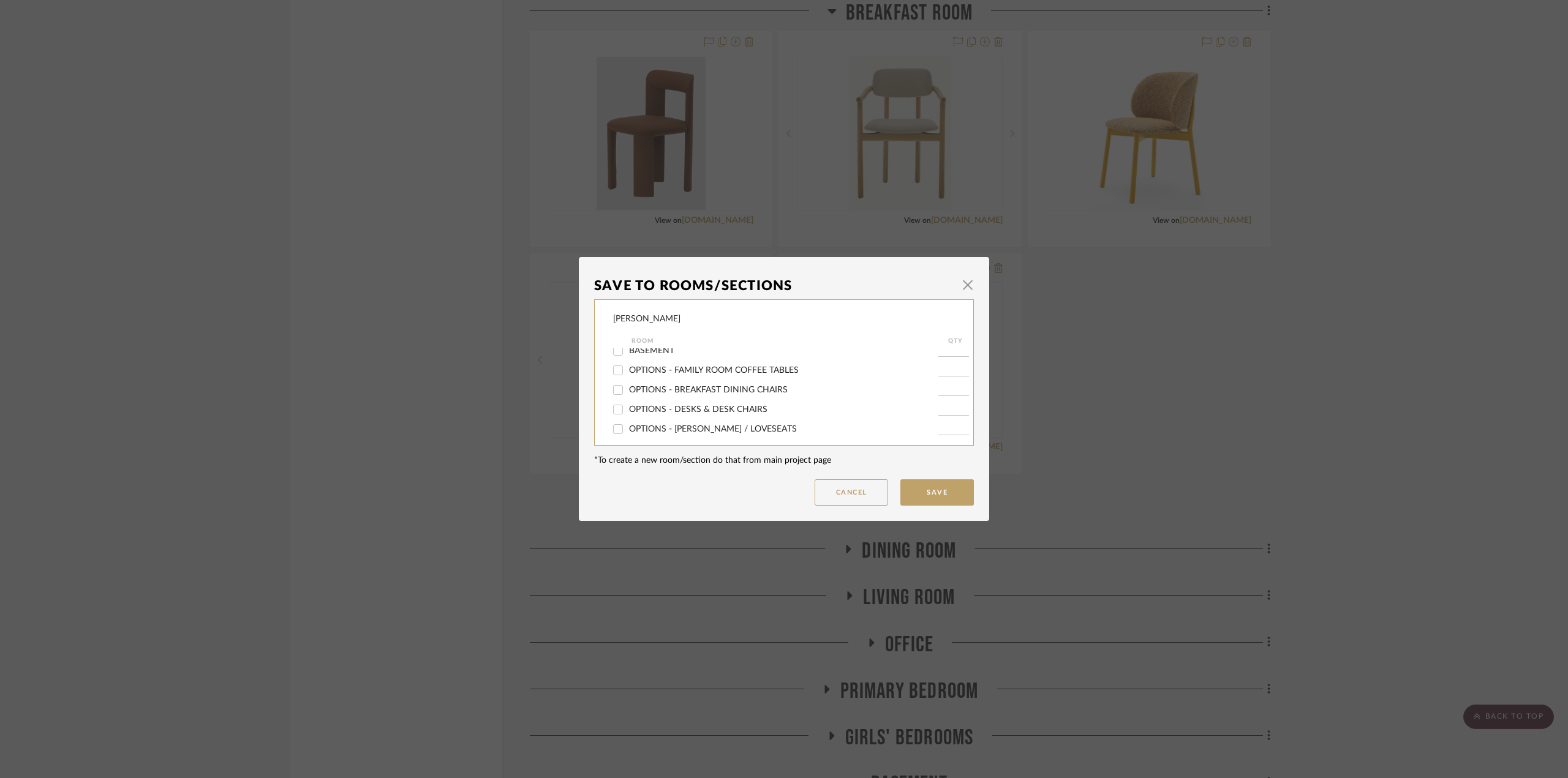
click at [628, 388] on input "OPTIONS - BREAKFAST DINING CHAIRS" at bounding box center [617, 390] width 20 height 20
checkbox input "true"
type input "1"
click at [942, 485] on button "Save" at bounding box center [937, 492] width 73 height 26
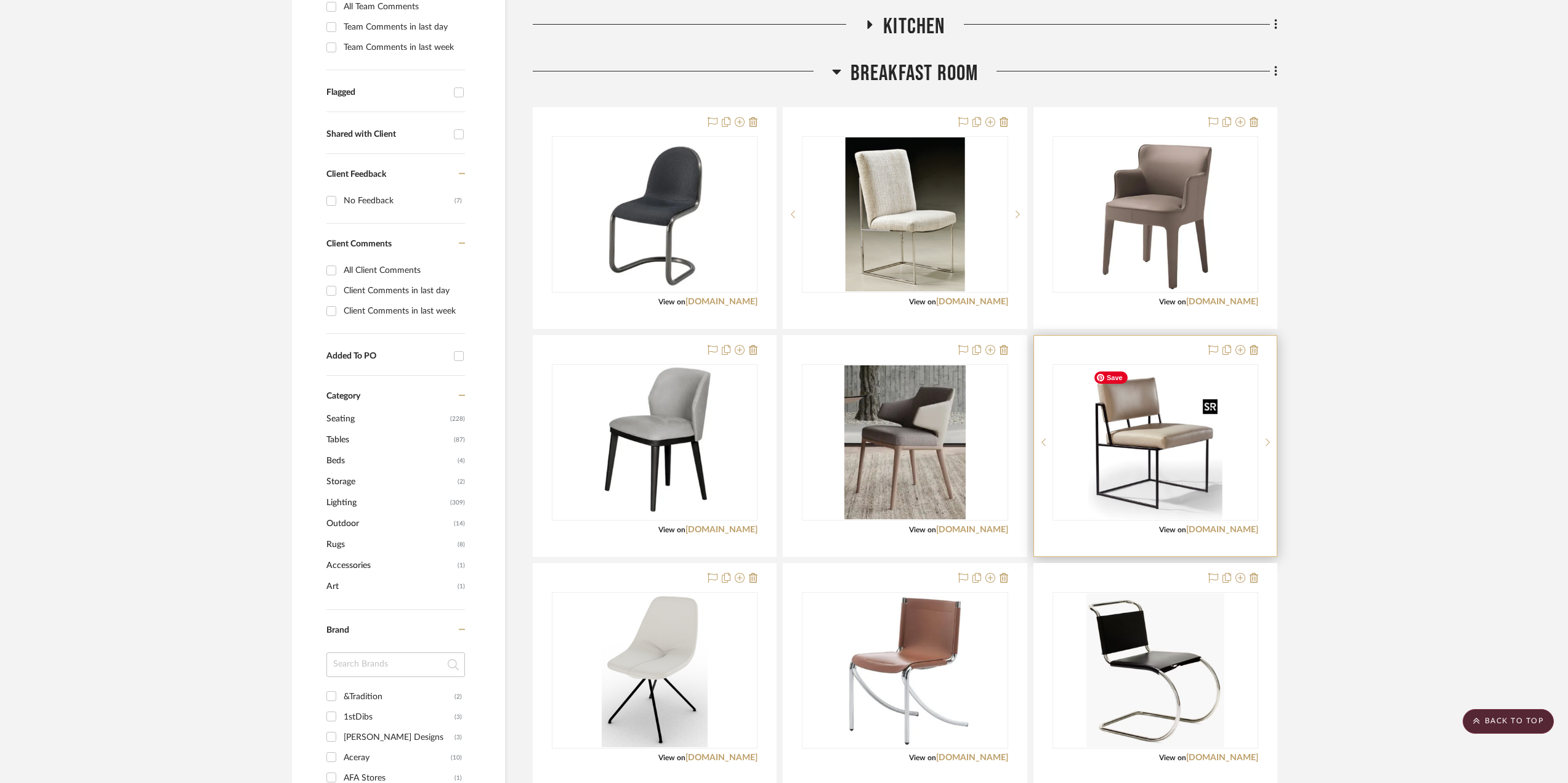
scroll to position [61, 0]
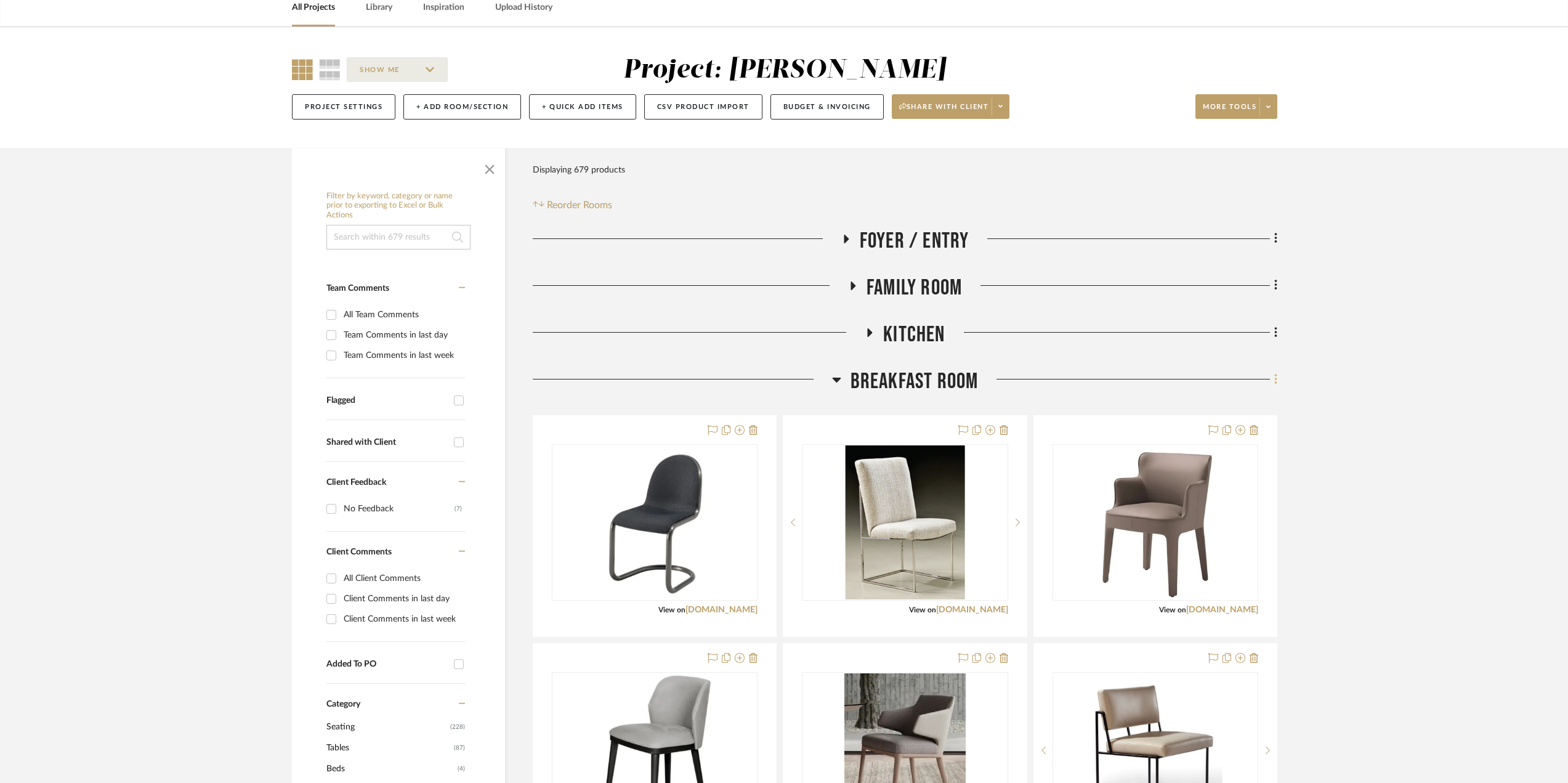
click at [1173, 377] on icon at bounding box center [1276, 380] width 4 height 13
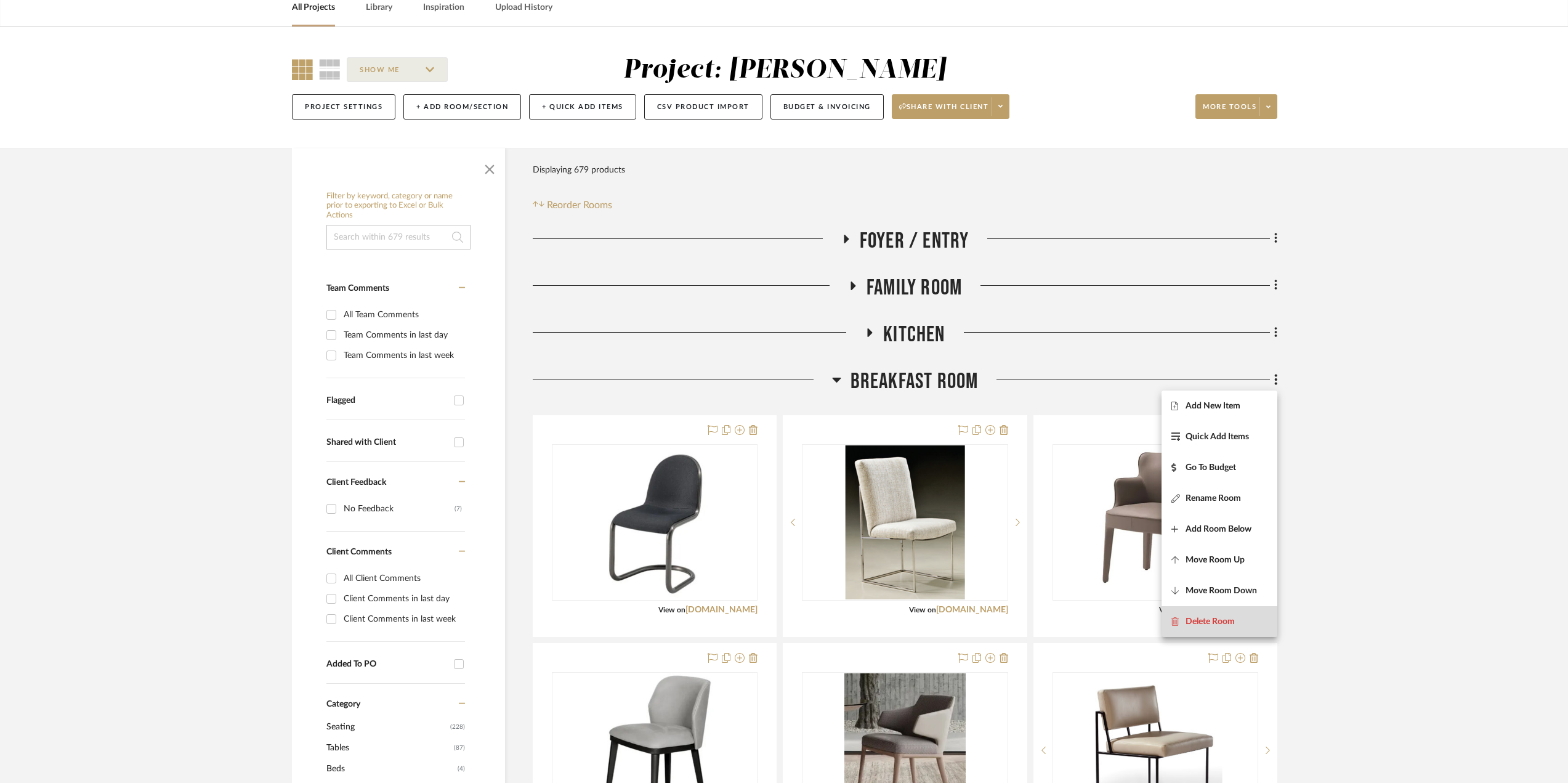
click at [1173, 619] on span "Delete Room" at bounding box center [1210, 622] width 49 height 10
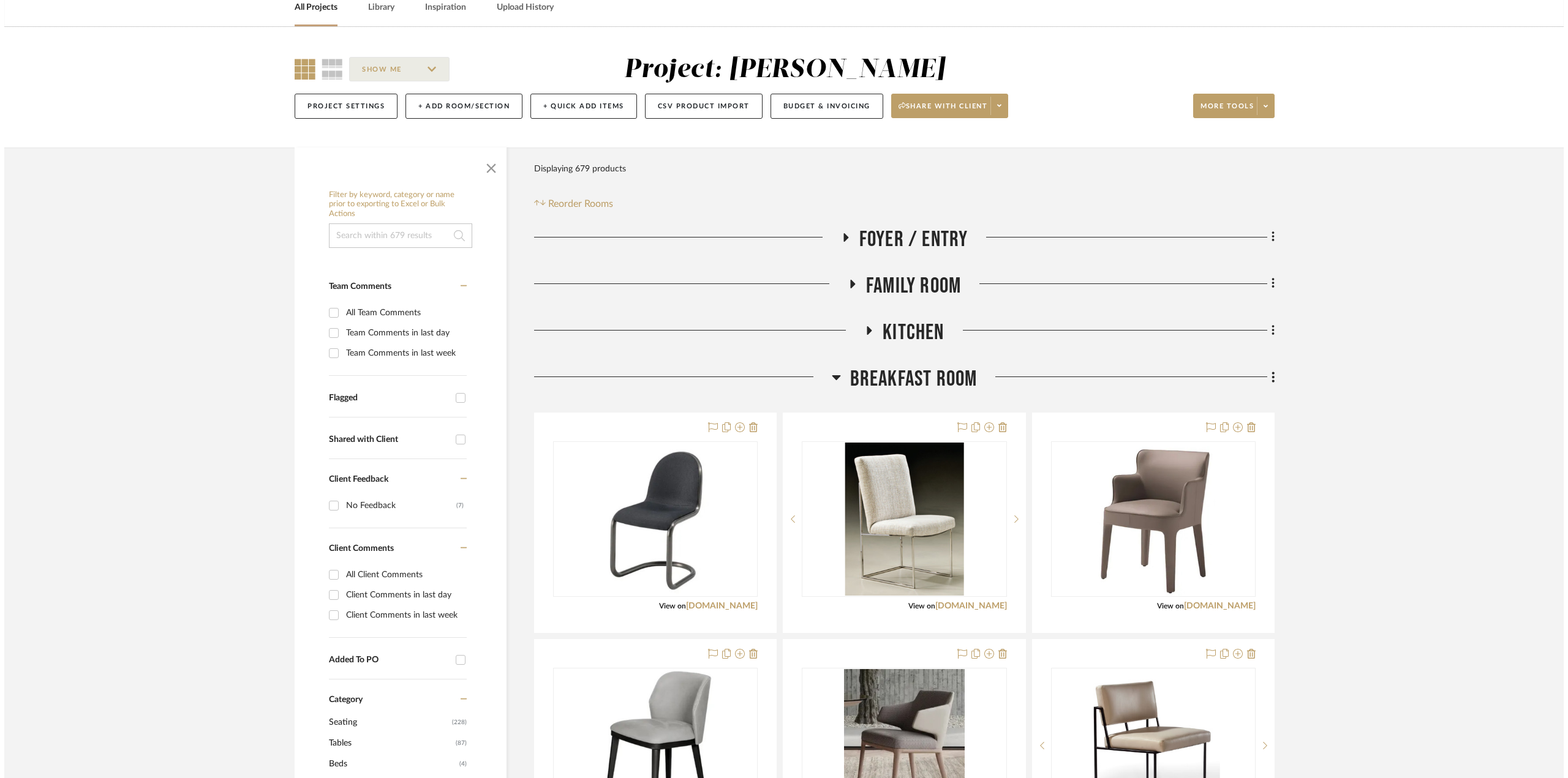
scroll to position [0, 0]
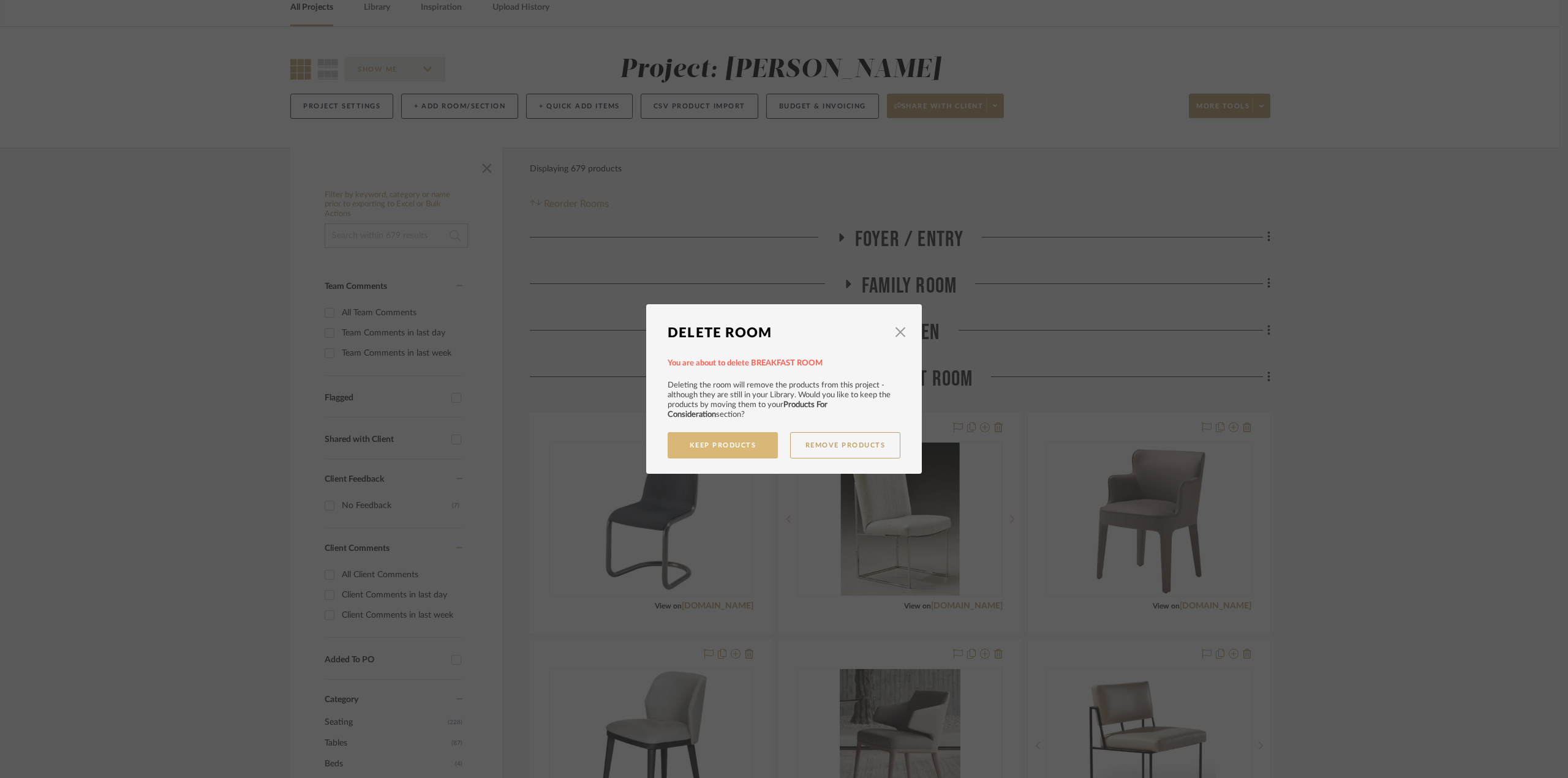
click at [751, 443] on button "Keep Products" at bounding box center [722, 446] width 110 height 26
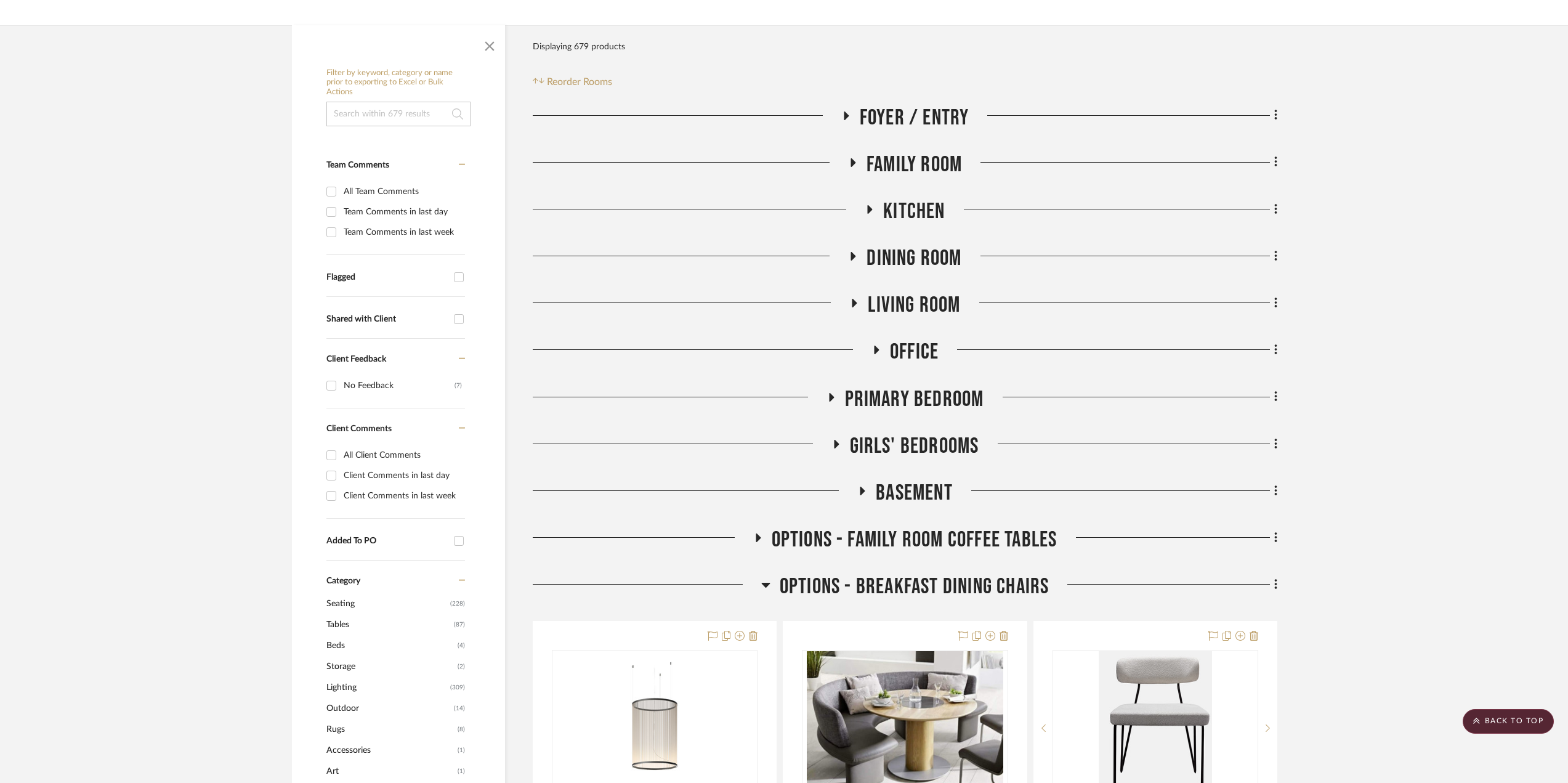
scroll to position [61, 0]
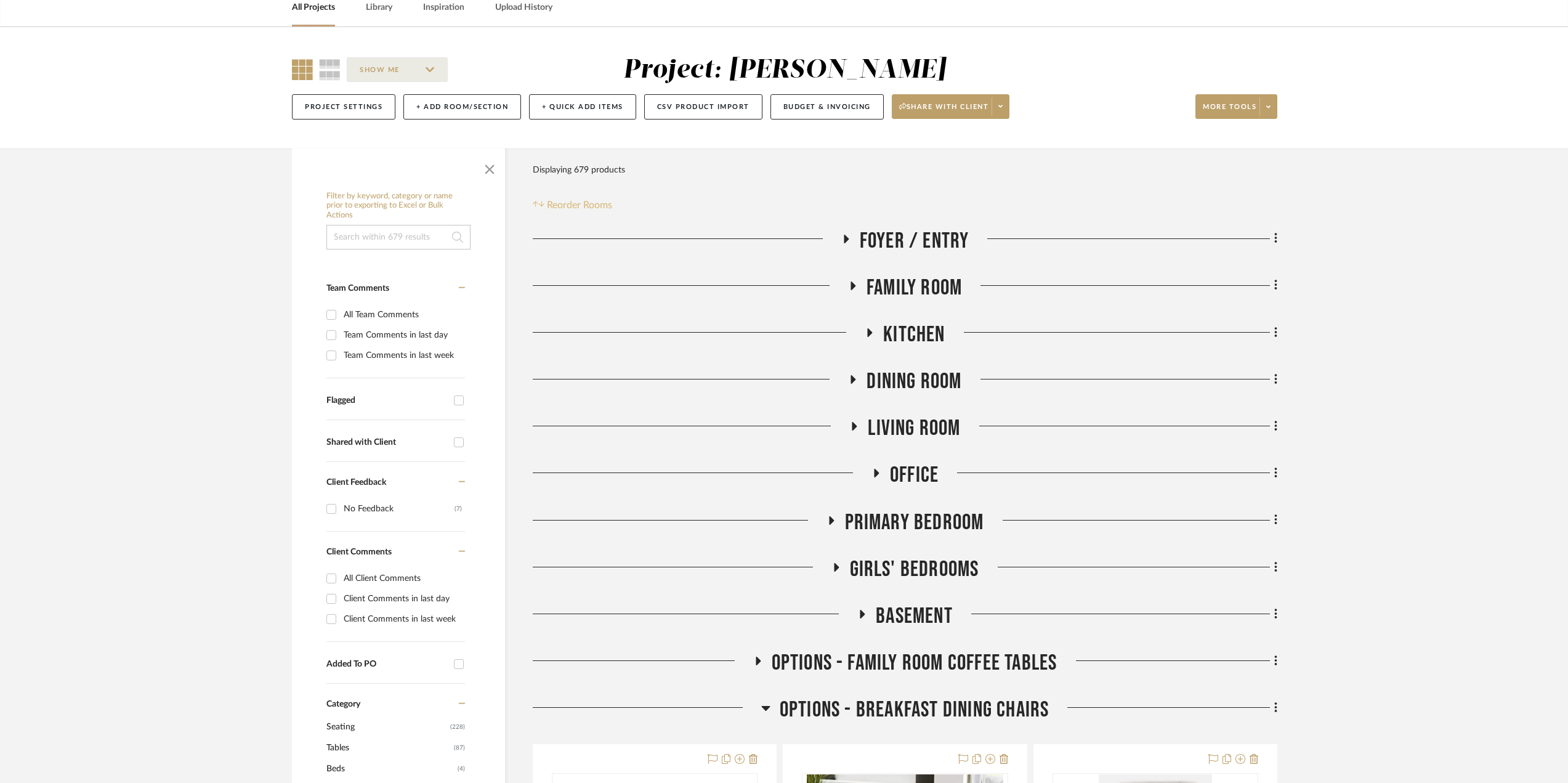
click at [597, 205] on span "Reorder Rooms" at bounding box center [580, 205] width 65 height 15
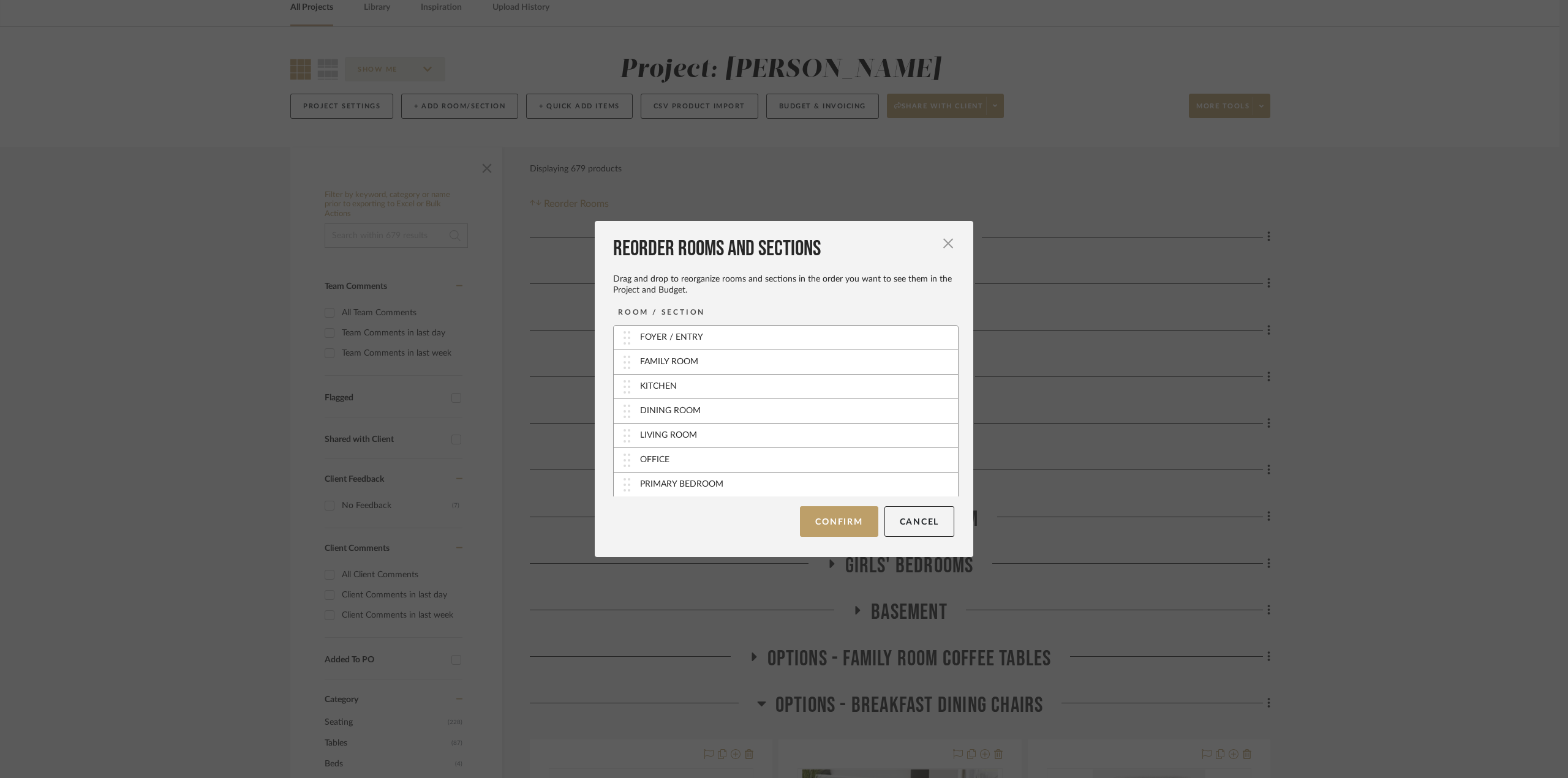
scroll to position [306, 0]
click at [907, 537] on button "Cancel" at bounding box center [920, 522] width 70 height 31
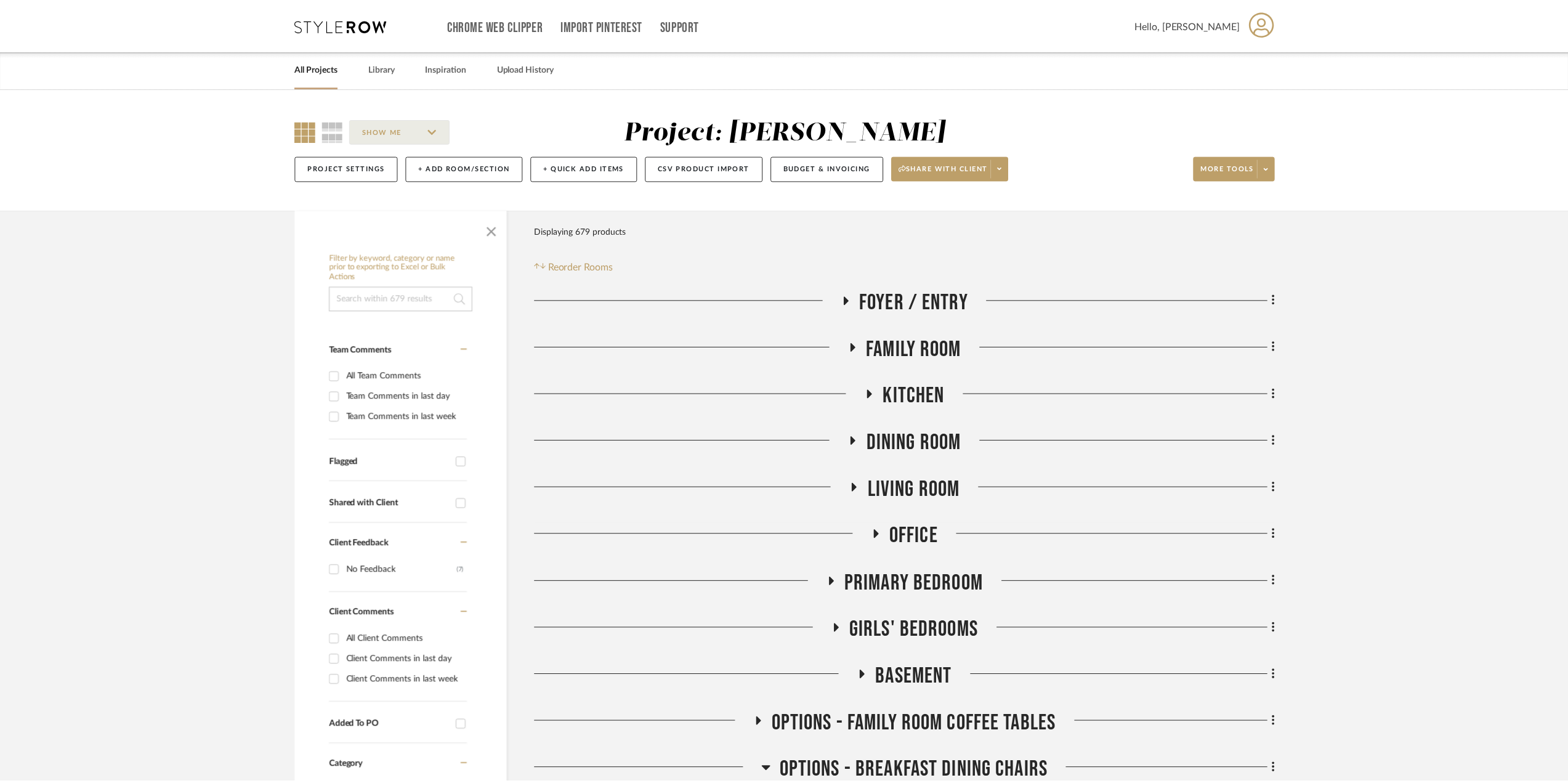
scroll to position [61, 0]
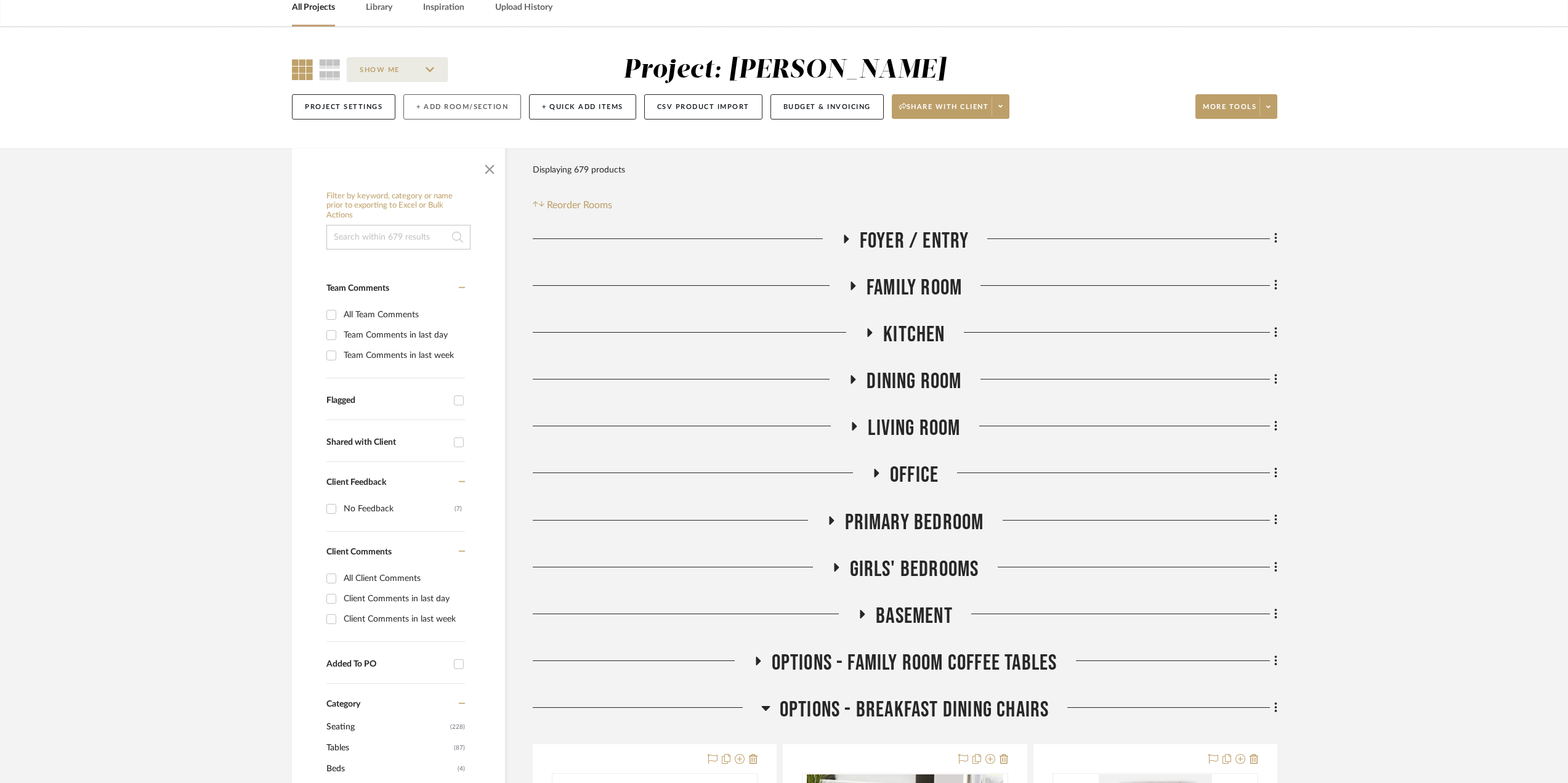
click at [488, 105] on button "+ Add Room/Section" at bounding box center [461, 107] width 117 height 25
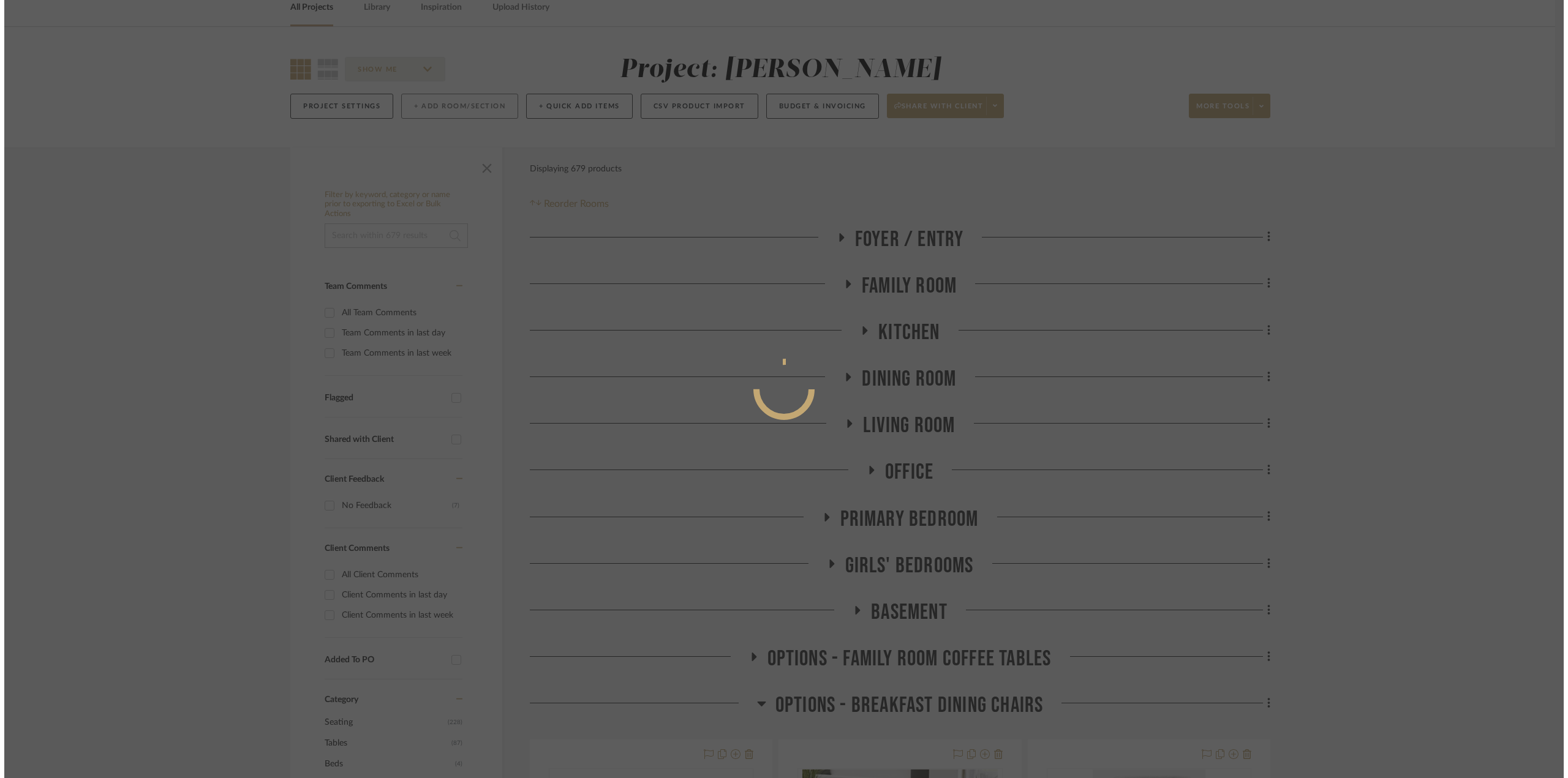
scroll to position [0, 0]
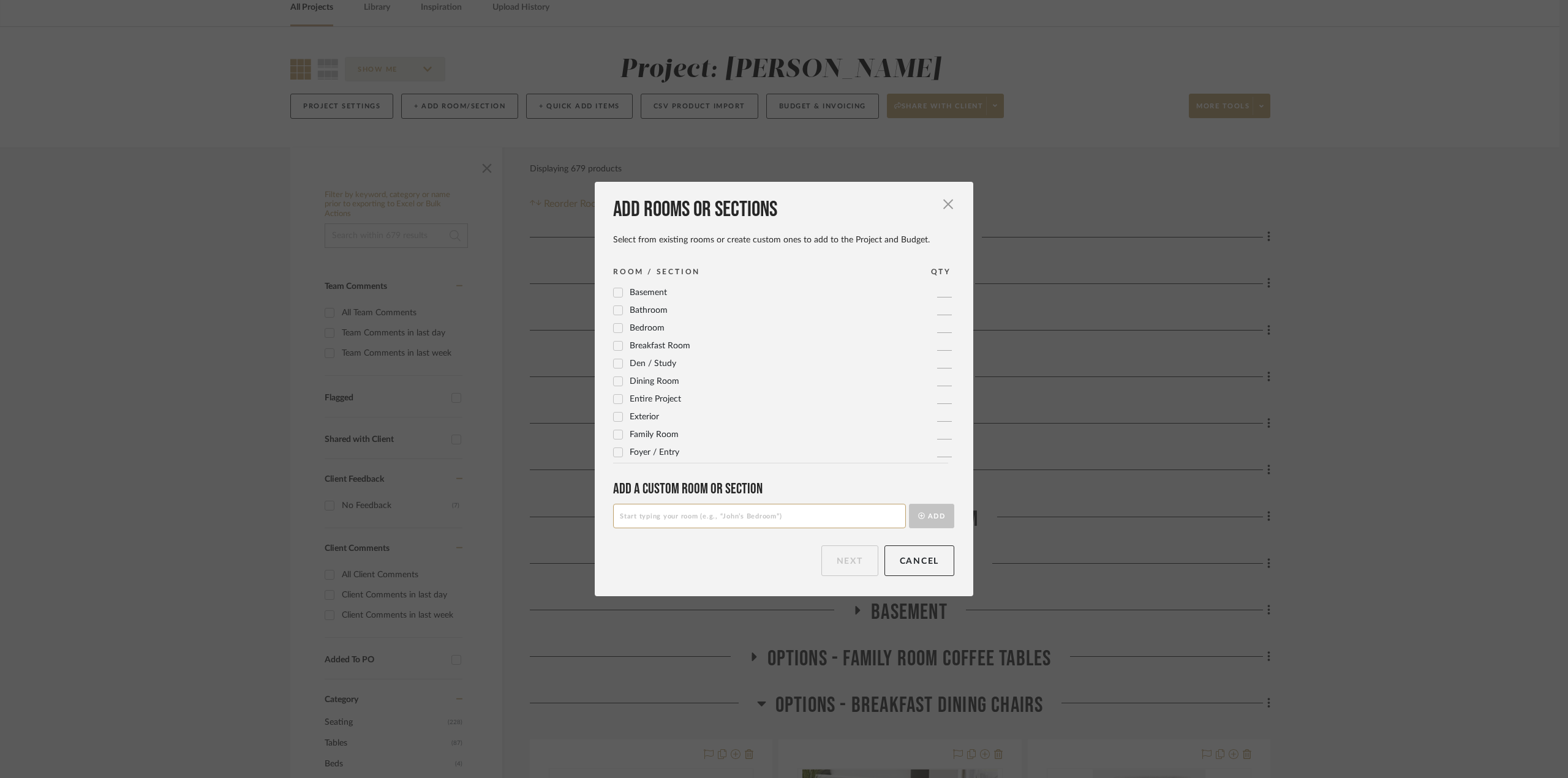
click at [673, 518] on input at bounding box center [759, 516] width 293 height 24
type input "b"
type input "BREAKFAST ROOM"
click at [931, 514] on button "Add" at bounding box center [932, 516] width 46 height 24
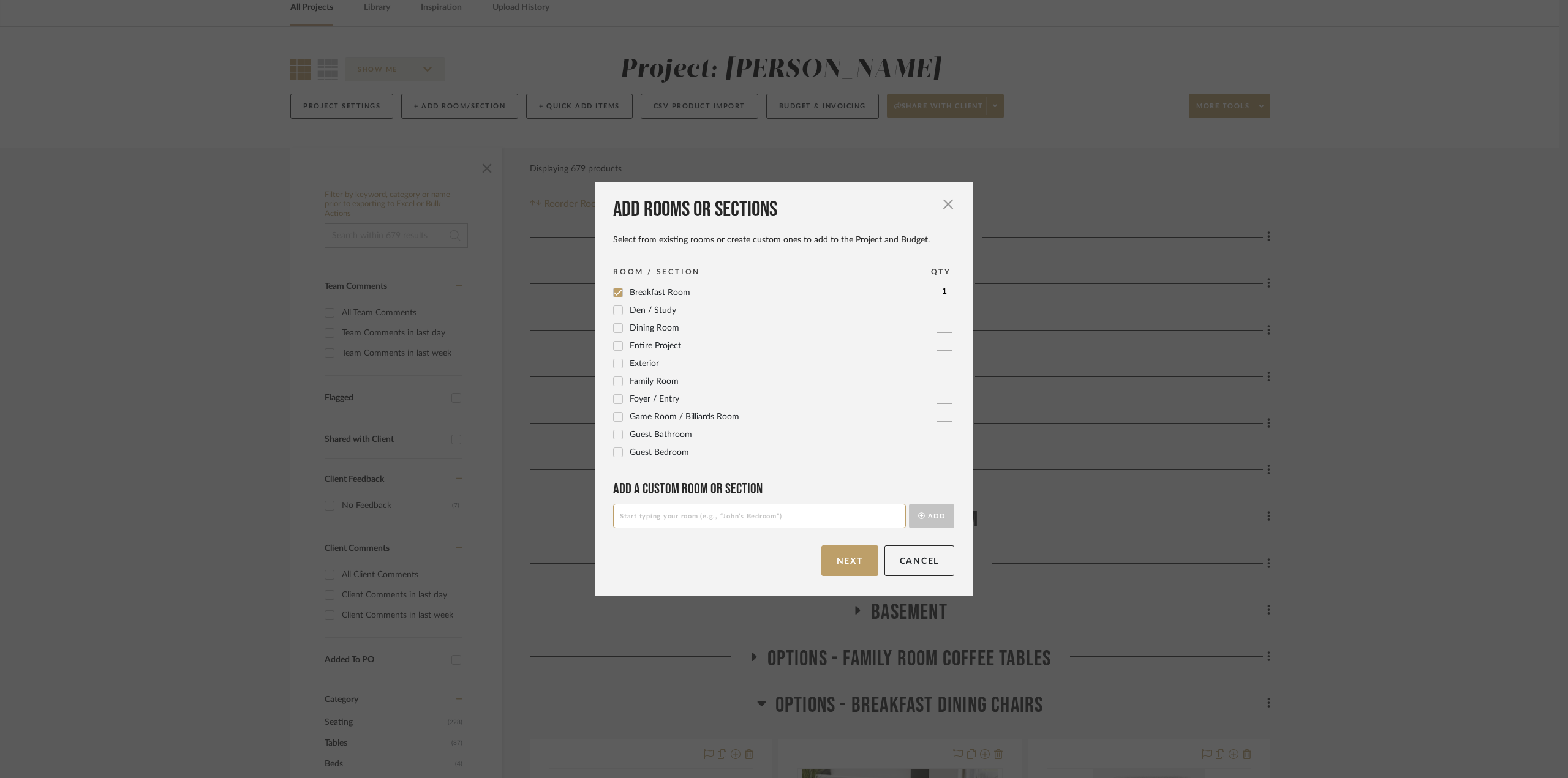
click at [854, 561] on button "Next" at bounding box center [850, 561] width 57 height 31
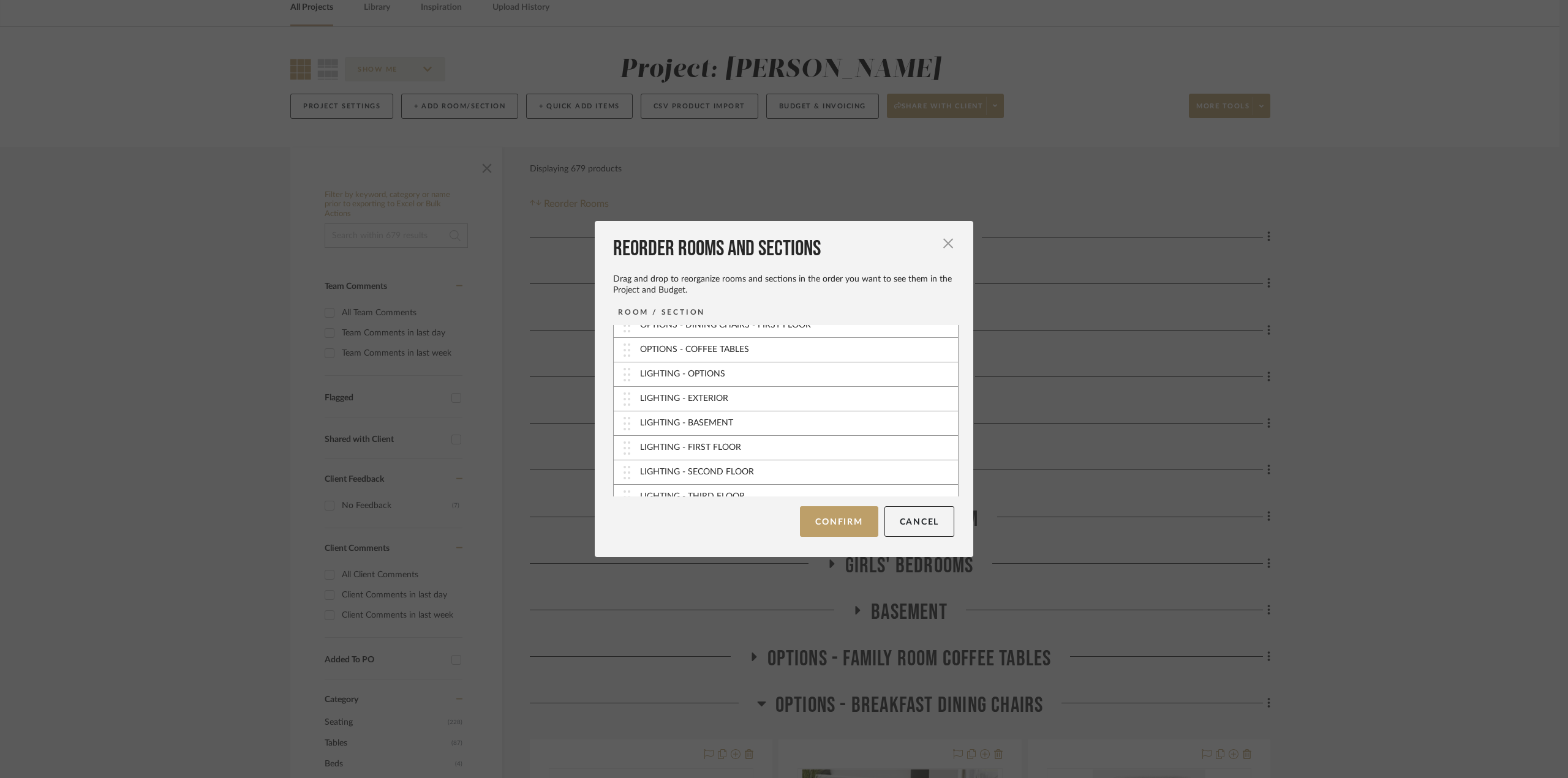
scroll to position [490, 0]
click at [907, 517] on button "Cancel" at bounding box center [920, 522] width 70 height 31
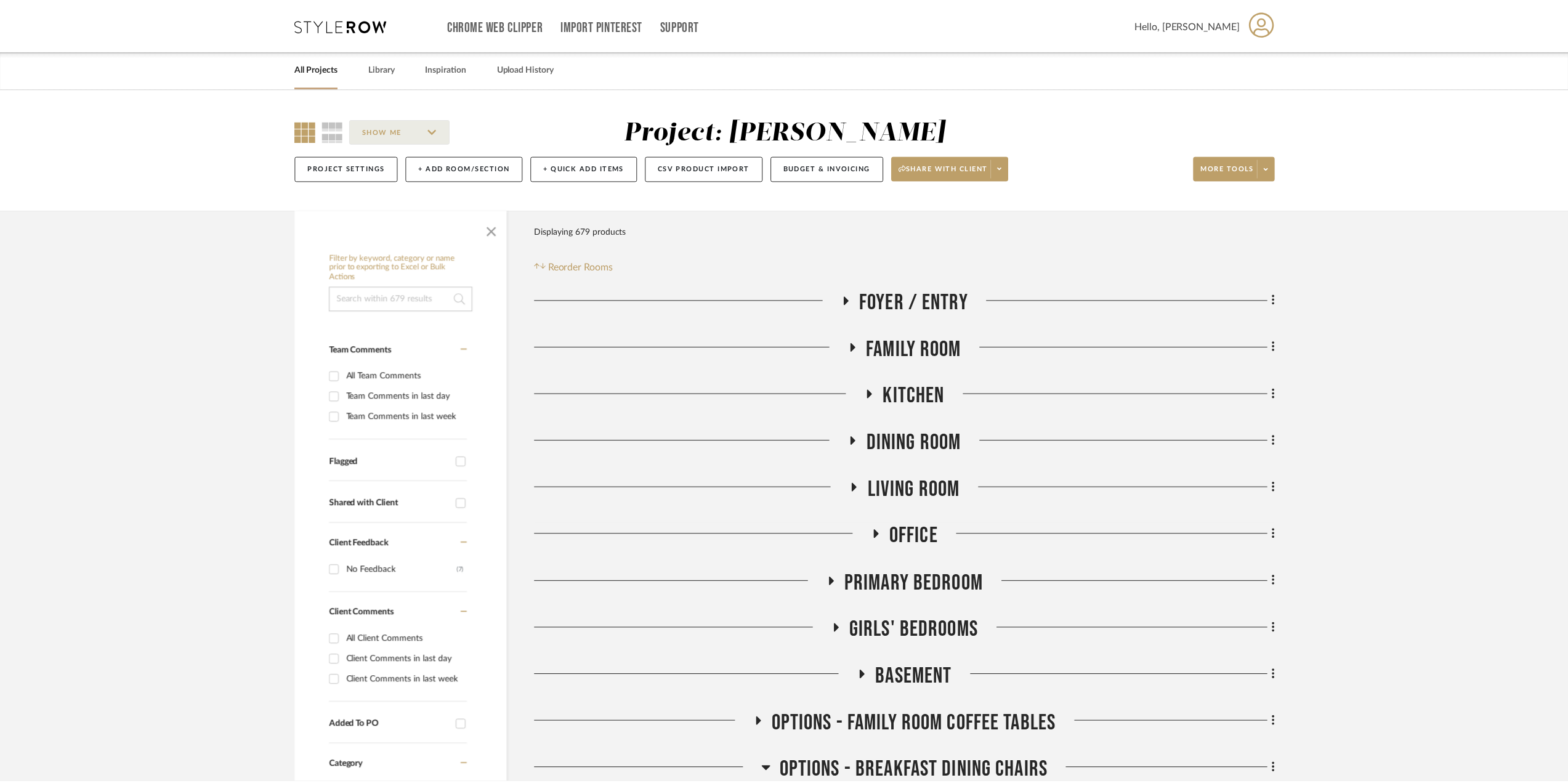
scroll to position [61, 0]
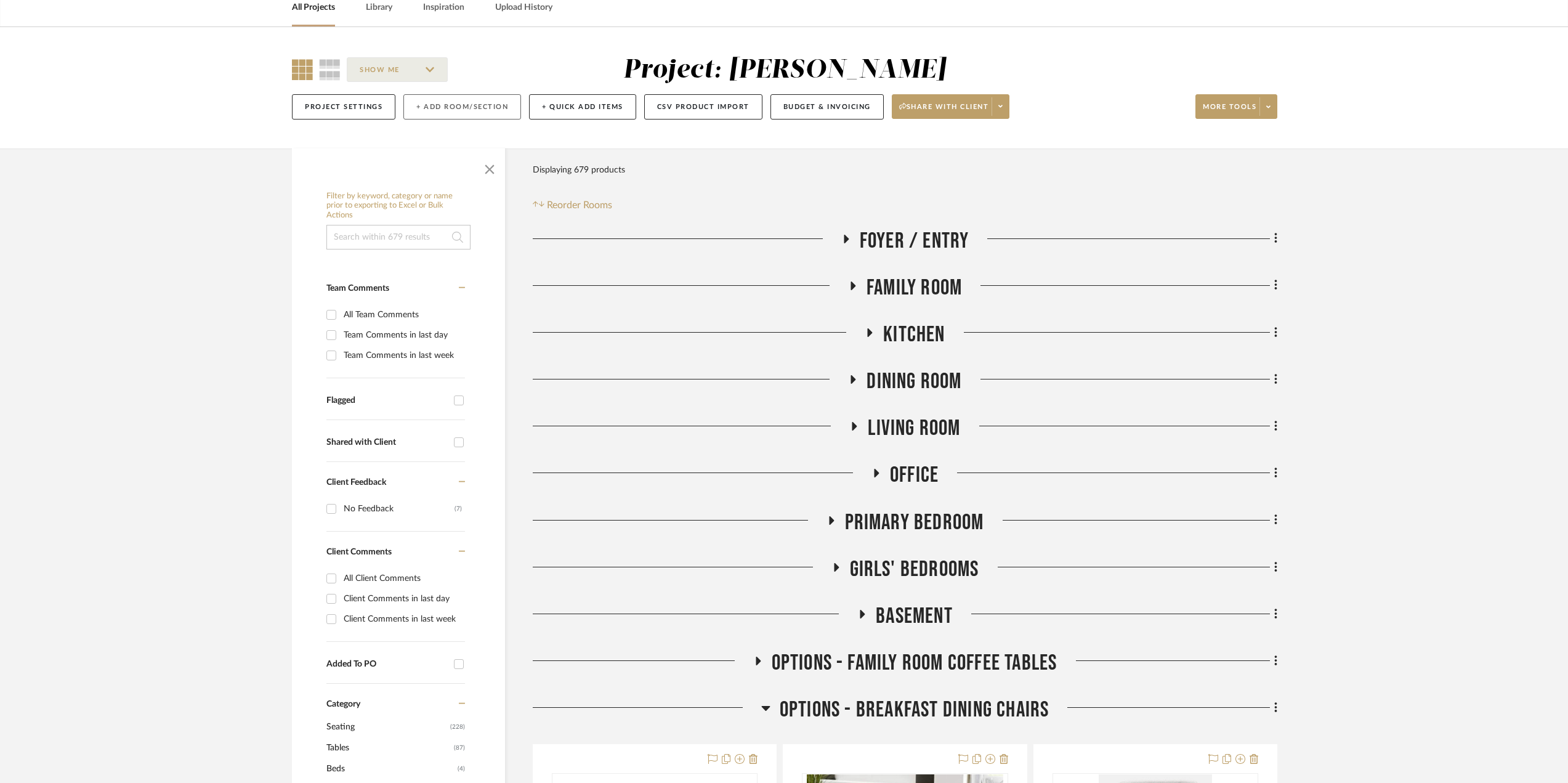
click at [484, 102] on button "+ Add Room/Section" at bounding box center [461, 107] width 117 height 25
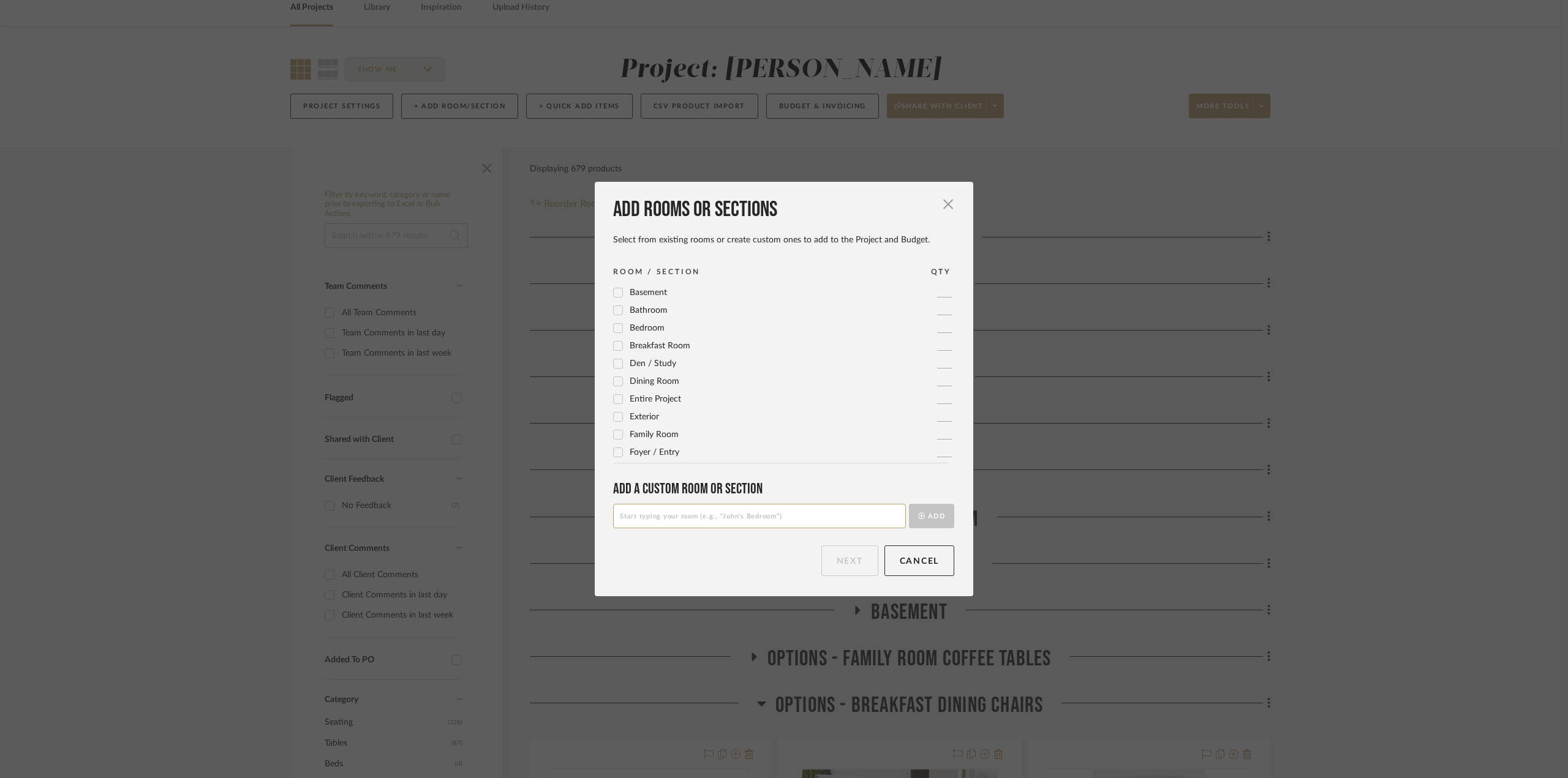
click at [678, 518] on input at bounding box center [759, 516] width 293 height 24
type input "b"
type input "BREAKFAST ROOM"
click at [924, 512] on button "Add" at bounding box center [932, 516] width 46 height 24
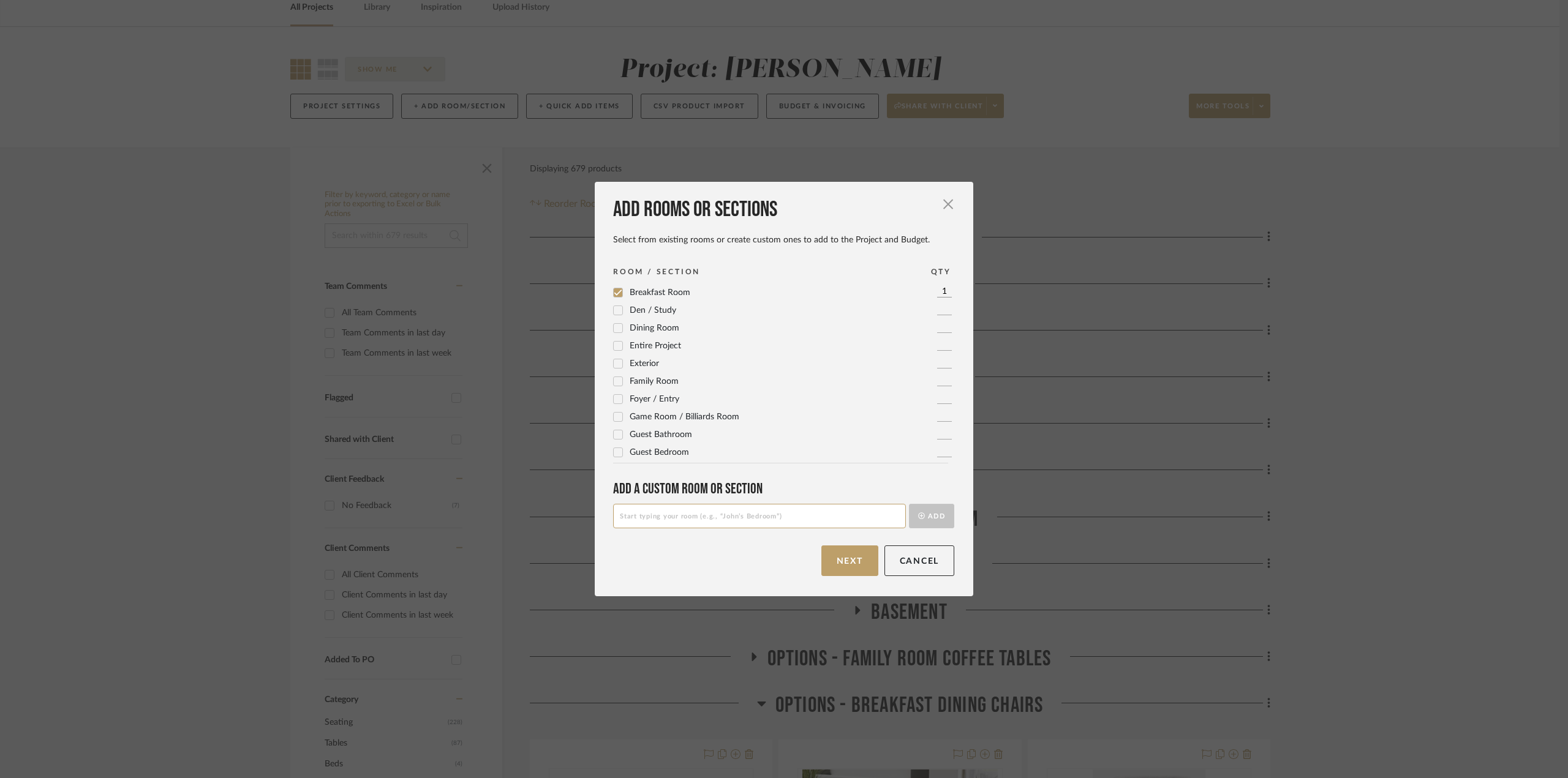
click at [640, 290] on span "Breakfast Room" at bounding box center [660, 293] width 61 height 9
click at [670, 523] on input at bounding box center [759, 516] width 293 height 24
type input "BREAKFAST ROOMMMM"
click at [926, 515] on button "Add" at bounding box center [932, 516] width 46 height 24
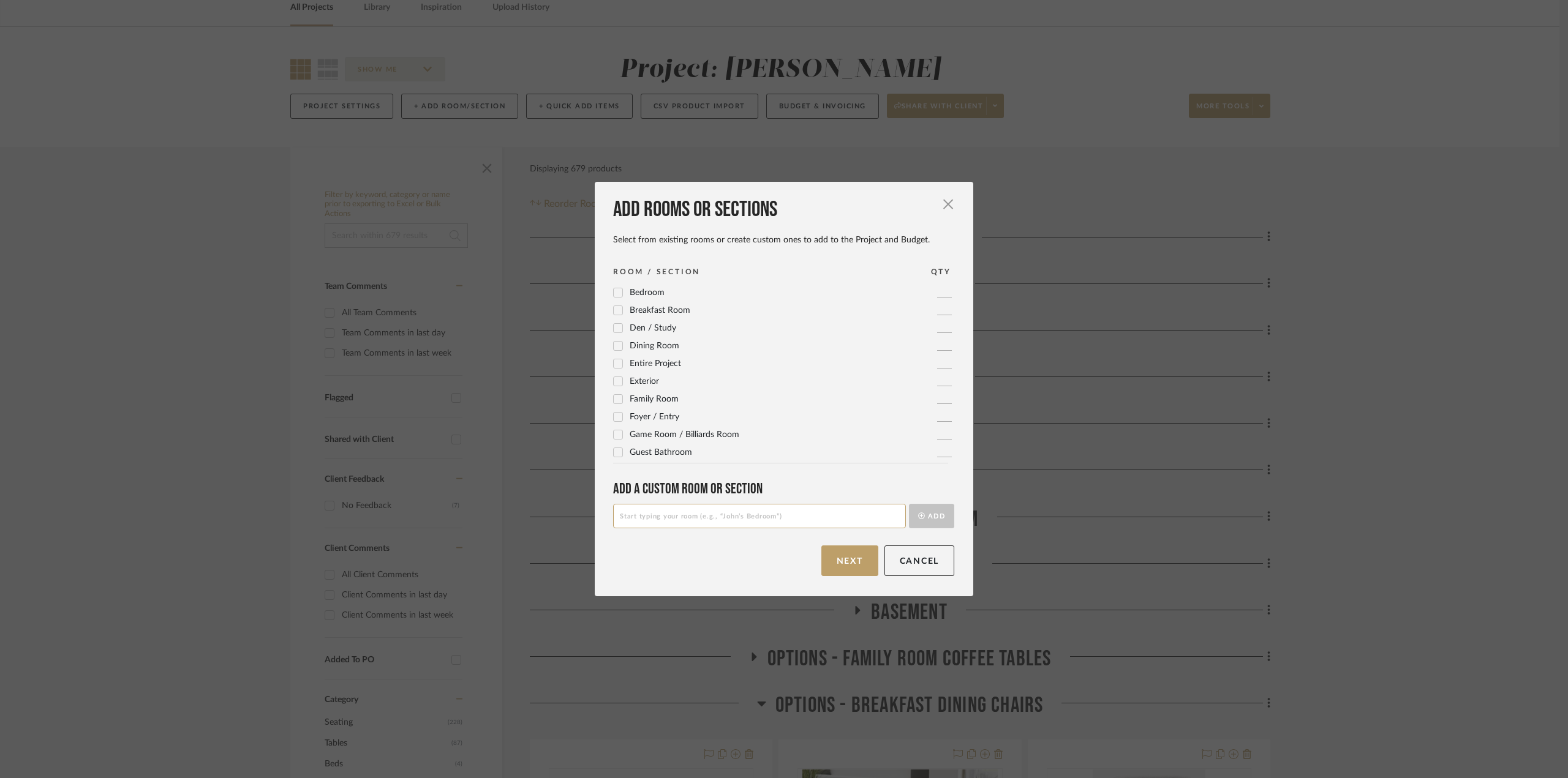
scroll to position [0, 0]
click at [846, 559] on button "Next" at bounding box center [850, 561] width 57 height 31
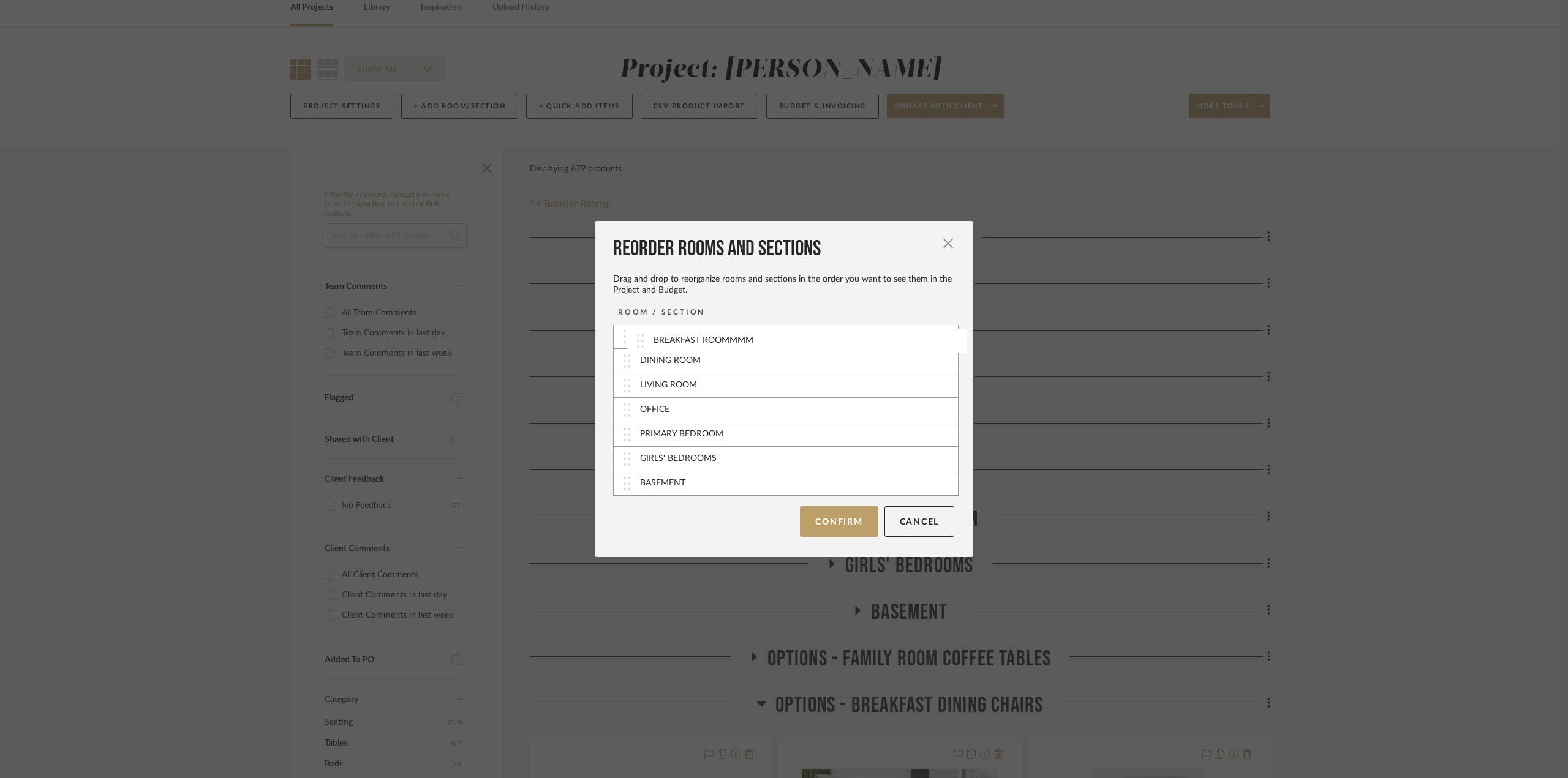
scroll to position [44, 0]
drag, startPoint x: 617, startPoint y: 486, endPoint x: 614, endPoint y: 364, distance: 122.0
click at [843, 519] on button "Confirm" at bounding box center [839, 522] width 78 height 31
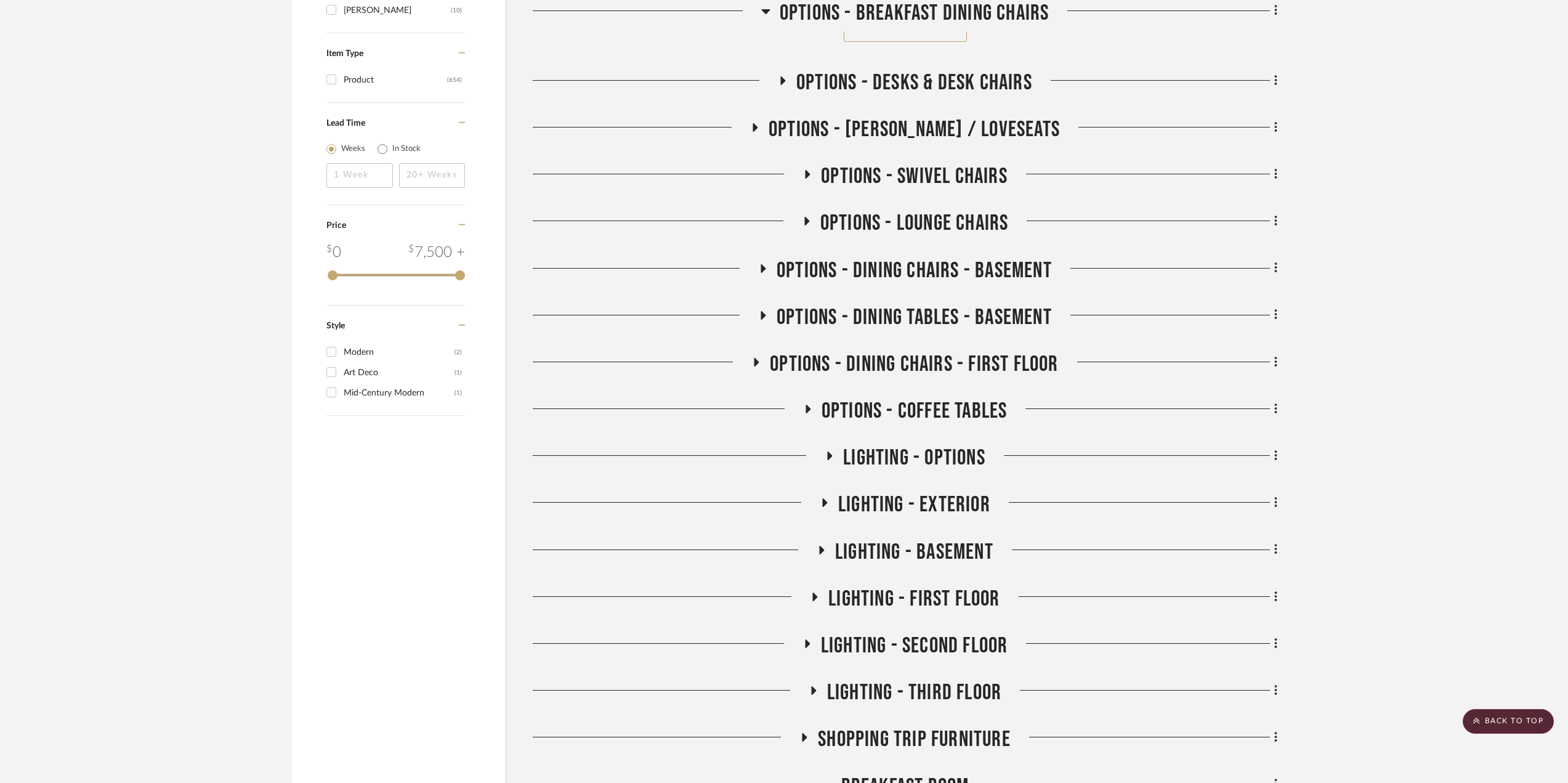
scroll to position [2096, 0]
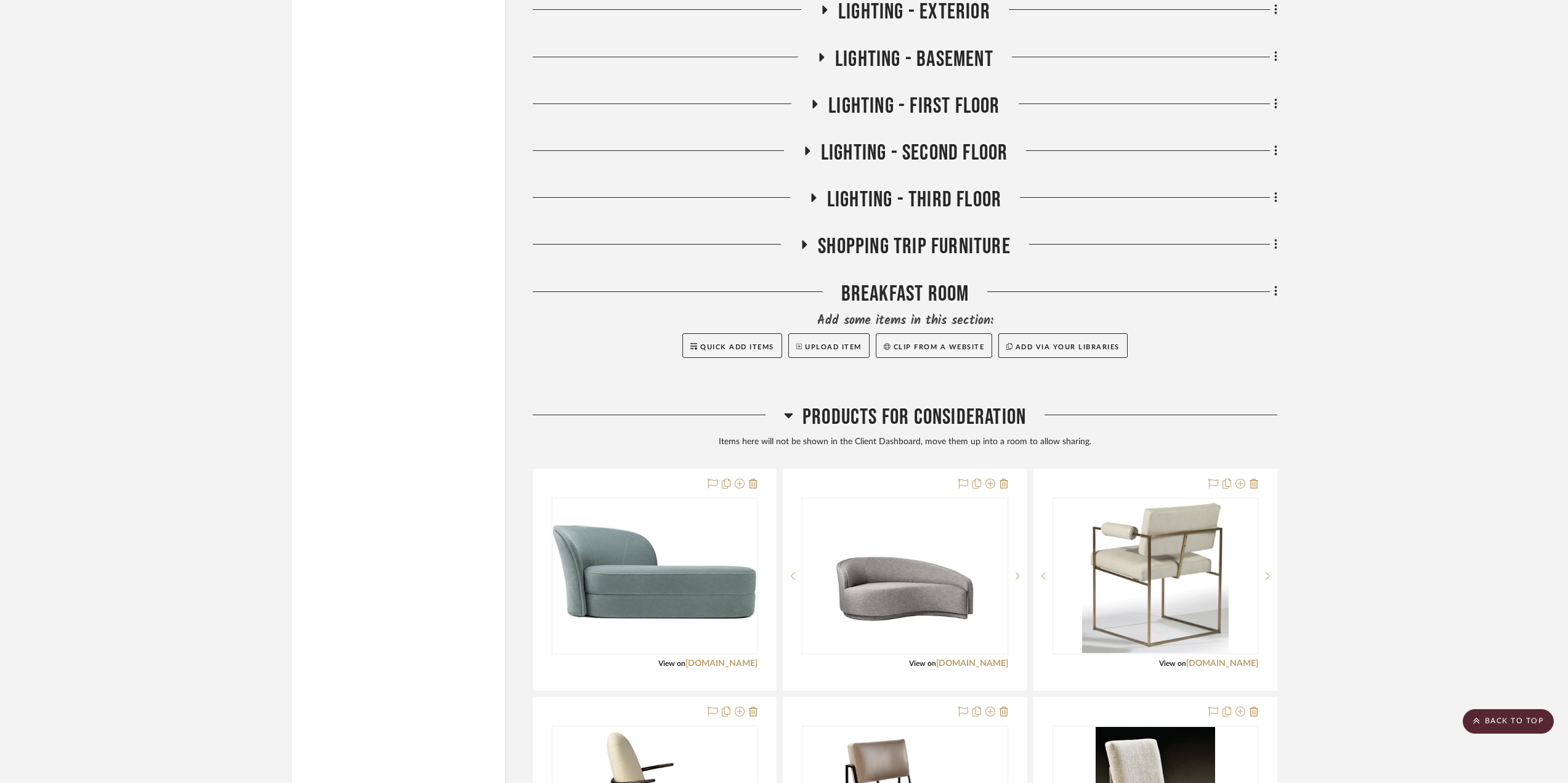
click at [1173, 291] on icon at bounding box center [1275, 292] width 2 height 10
click at [1173, 534] on span "Delete Room" at bounding box center [1210, 534] width 49 height 10
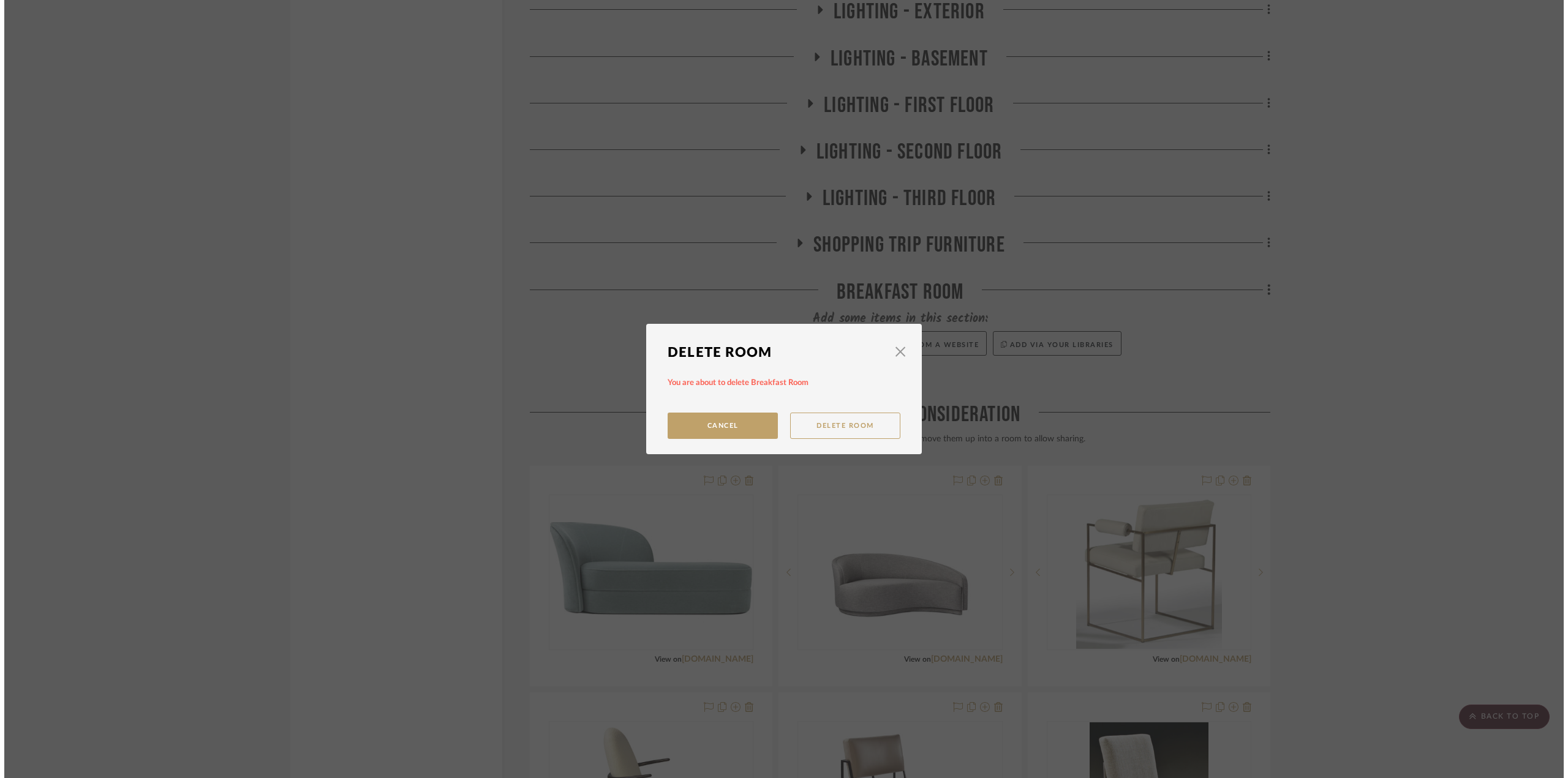
scroll to position [0, 0]
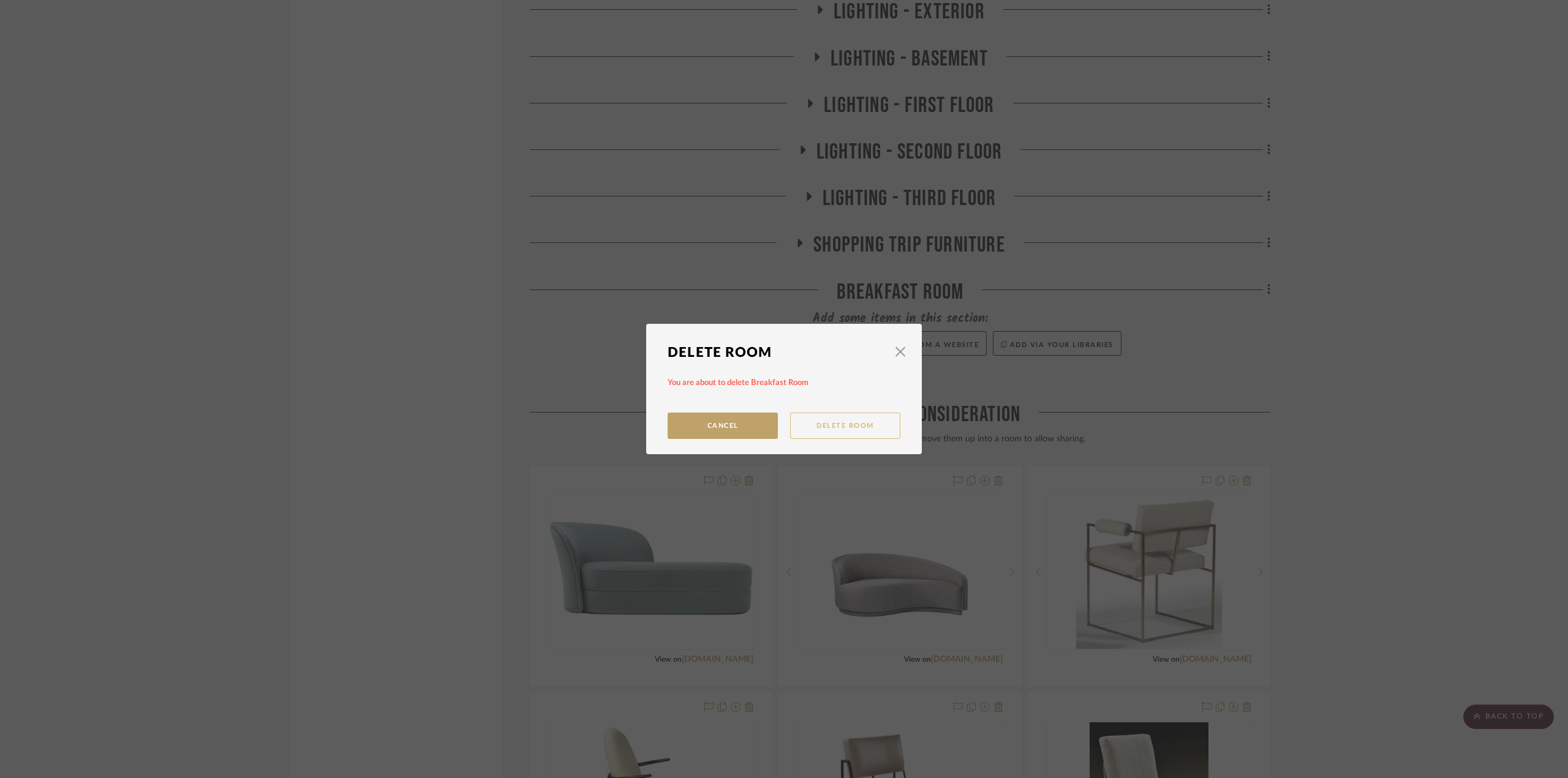
click at [827, 425] on button "Delete Room" at bounding box center [845, 426] width 110 height 26
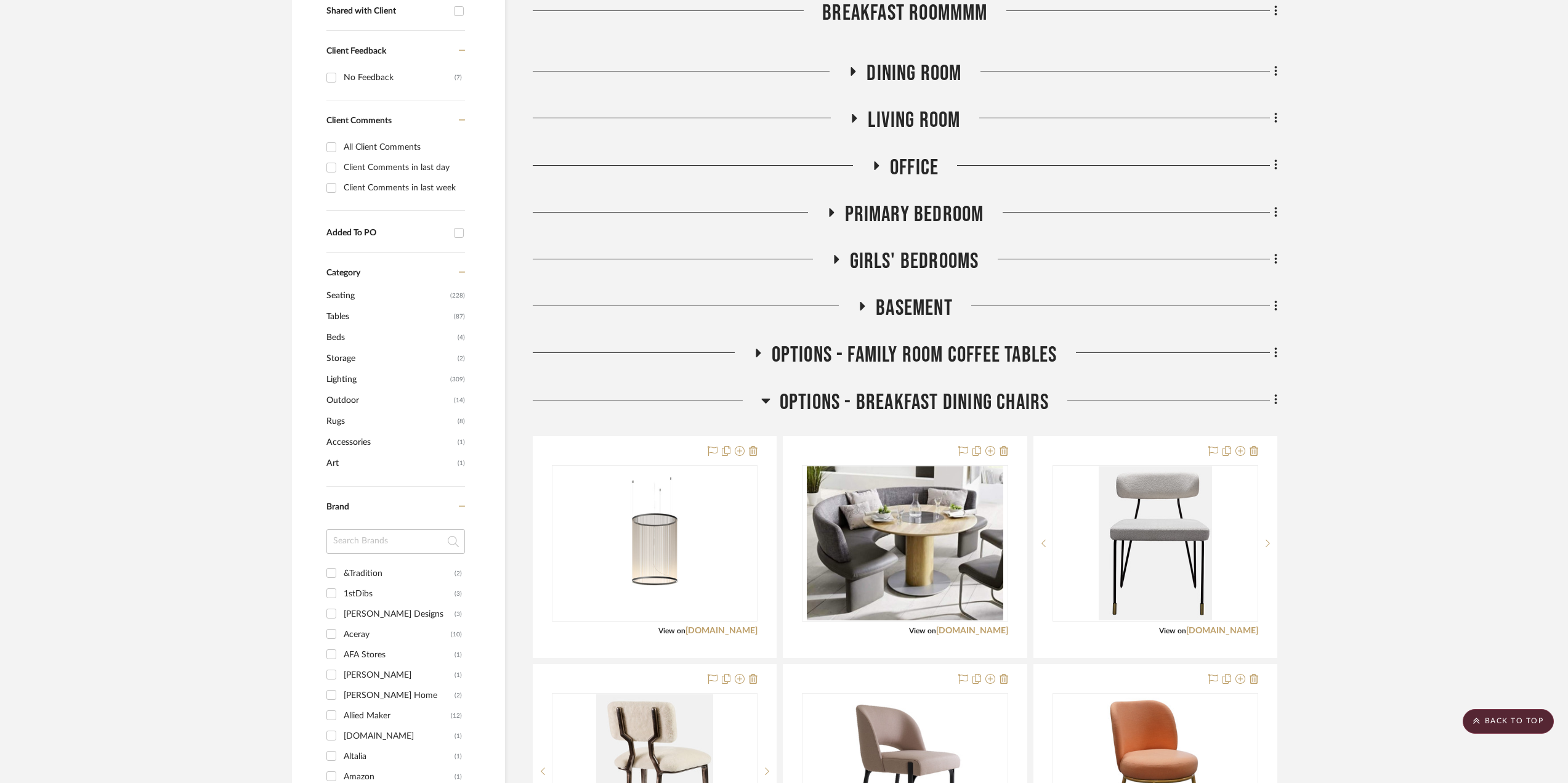
scroll to position [185, 0]
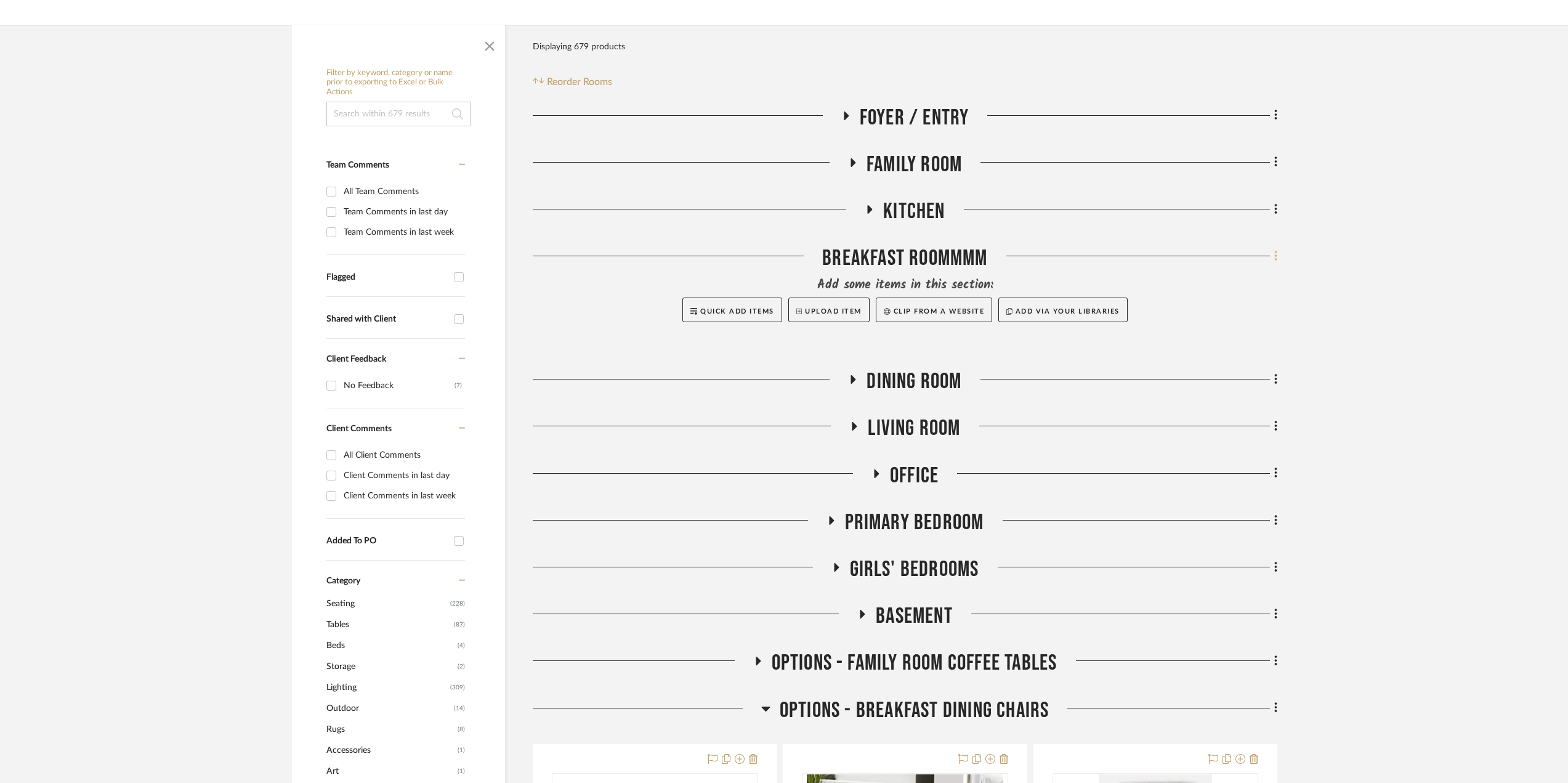
click at [1173, 256] on icon at bounding box center [1276, 256] width 4 height 13
click at [1173, 378] on span "Rename Room" at bounding box center [1213, 375] width 55 height 10
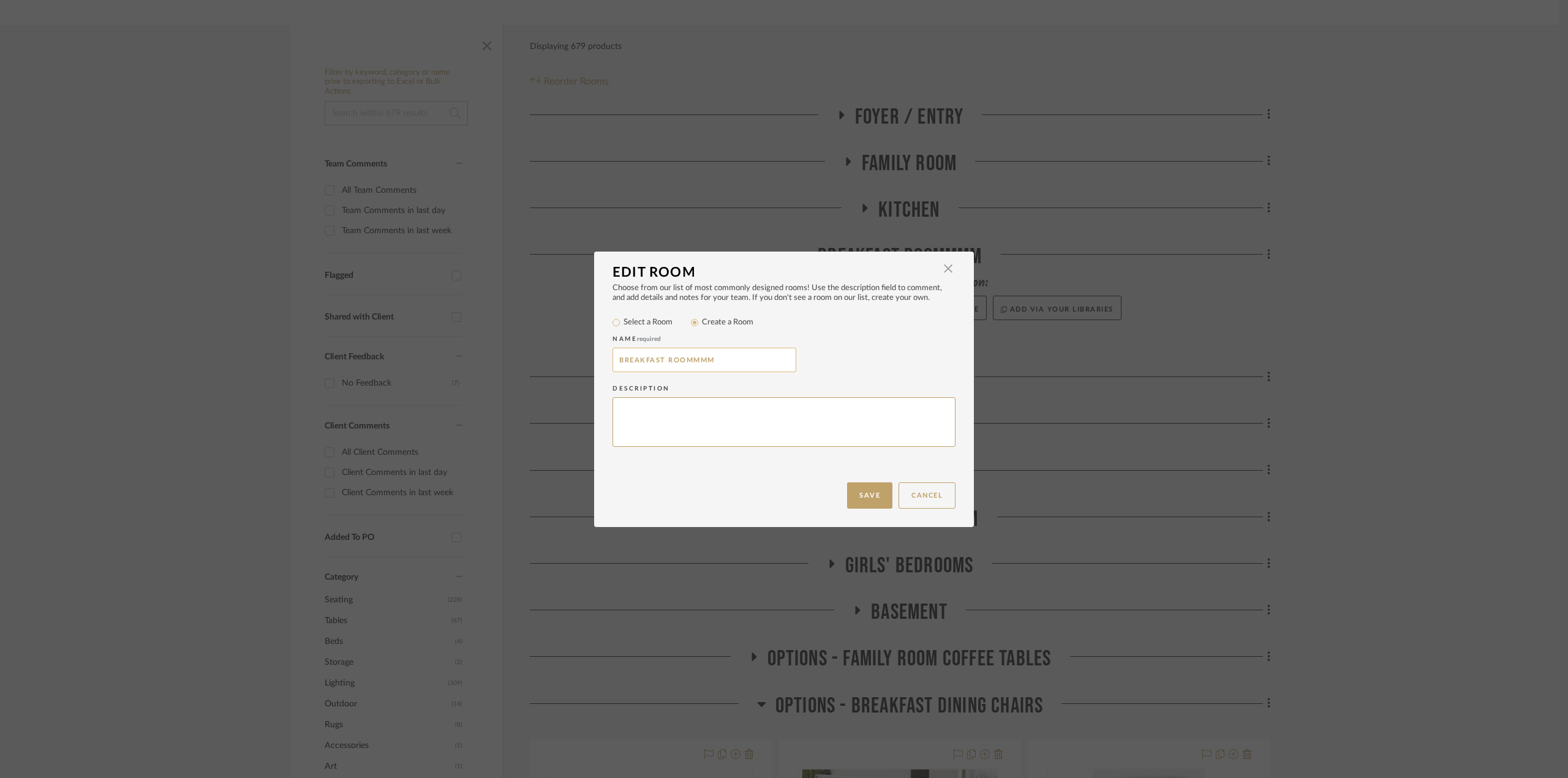
click at [692, 360] on input "BREAKFAST ROOMMMM" at bounding box center [704, 360] width 184 height 24
drag, startPoint x: 690, startPoint y: 360, endPoint x: 738, endPoint y: 359, distance: 48.0
click at [738, 359] on input "BREAKFAST ROOMMMM" at bounding box center [704, 360] width 184 height 24
type input "BREAKFAST ROOM"
click at [876, 496] on button "Save" at bounding box center [870, 495] width 46 height 26
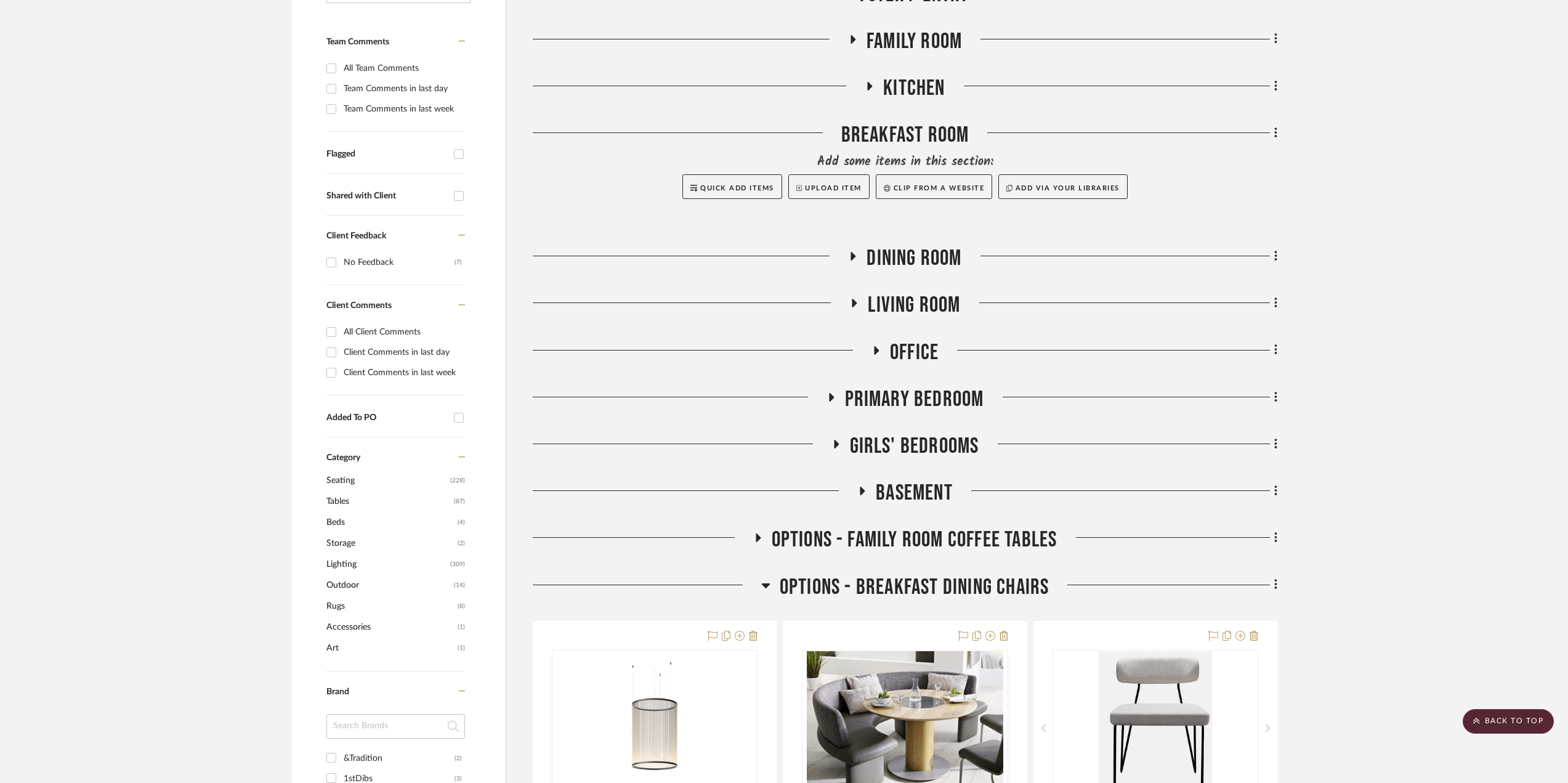
scroll to position [555, 0]
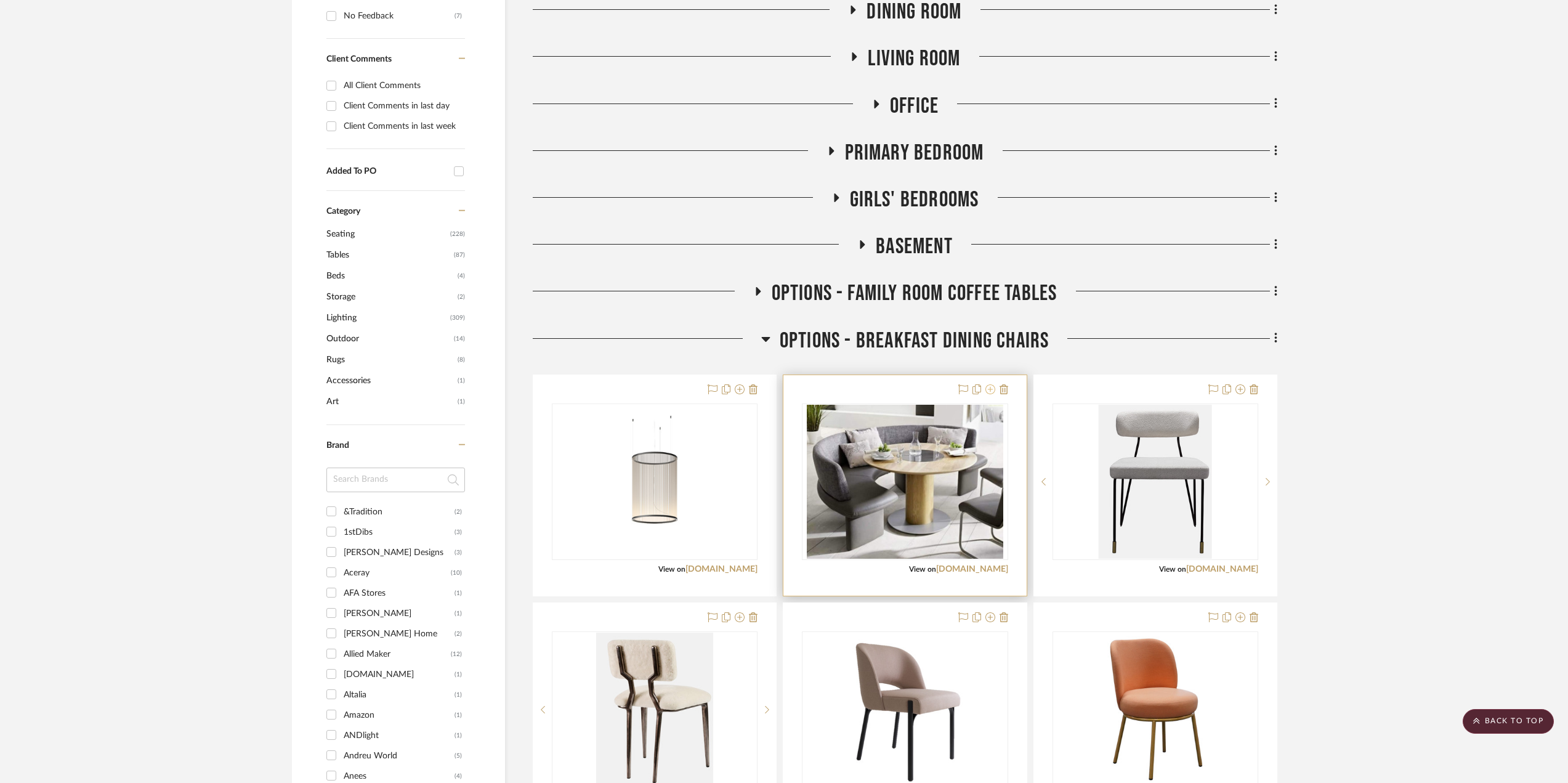
click at [989, 389] on icon at bounding box center [990, 389] width 10 height 10
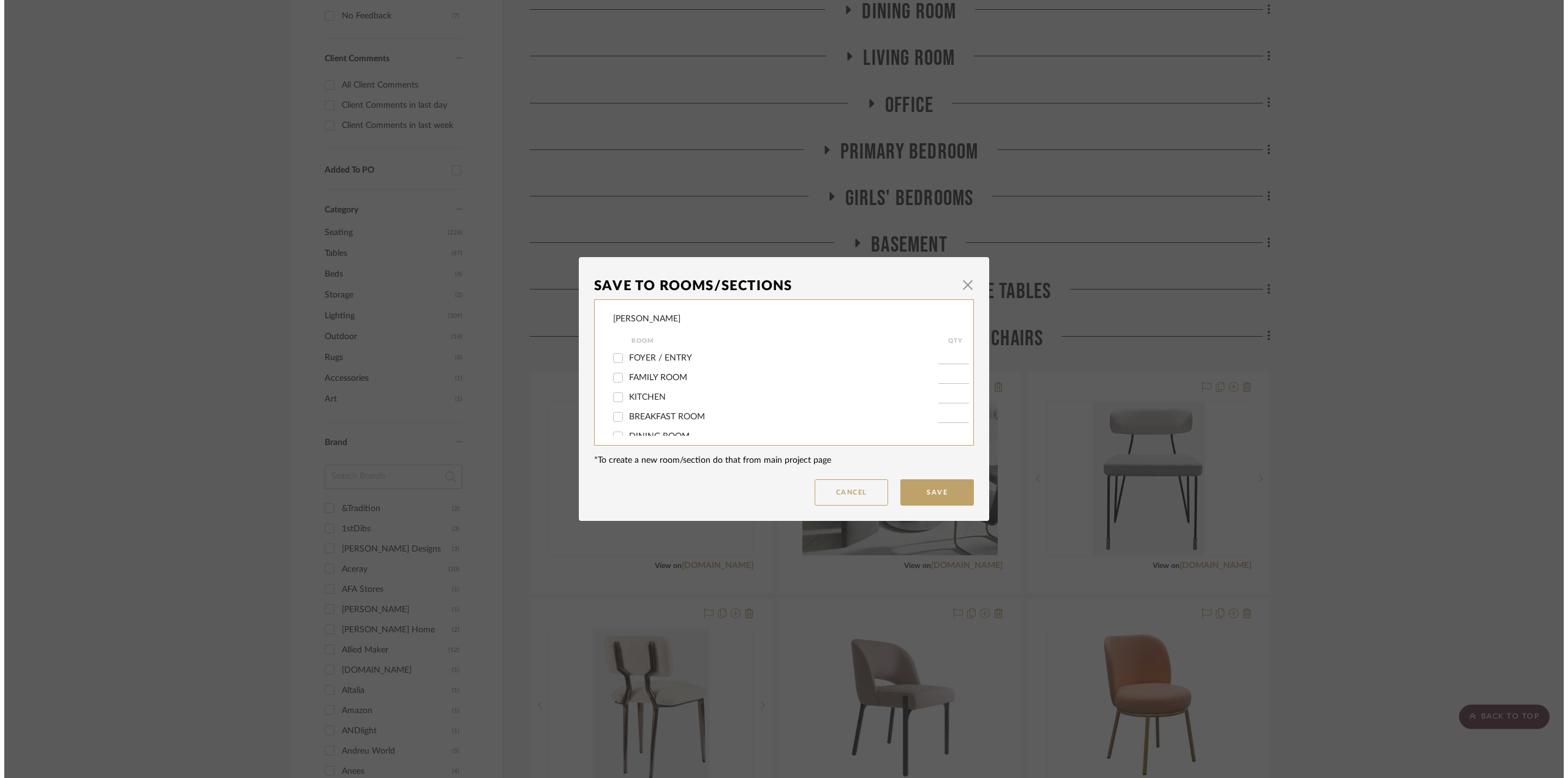
scroll to position [0, 0]
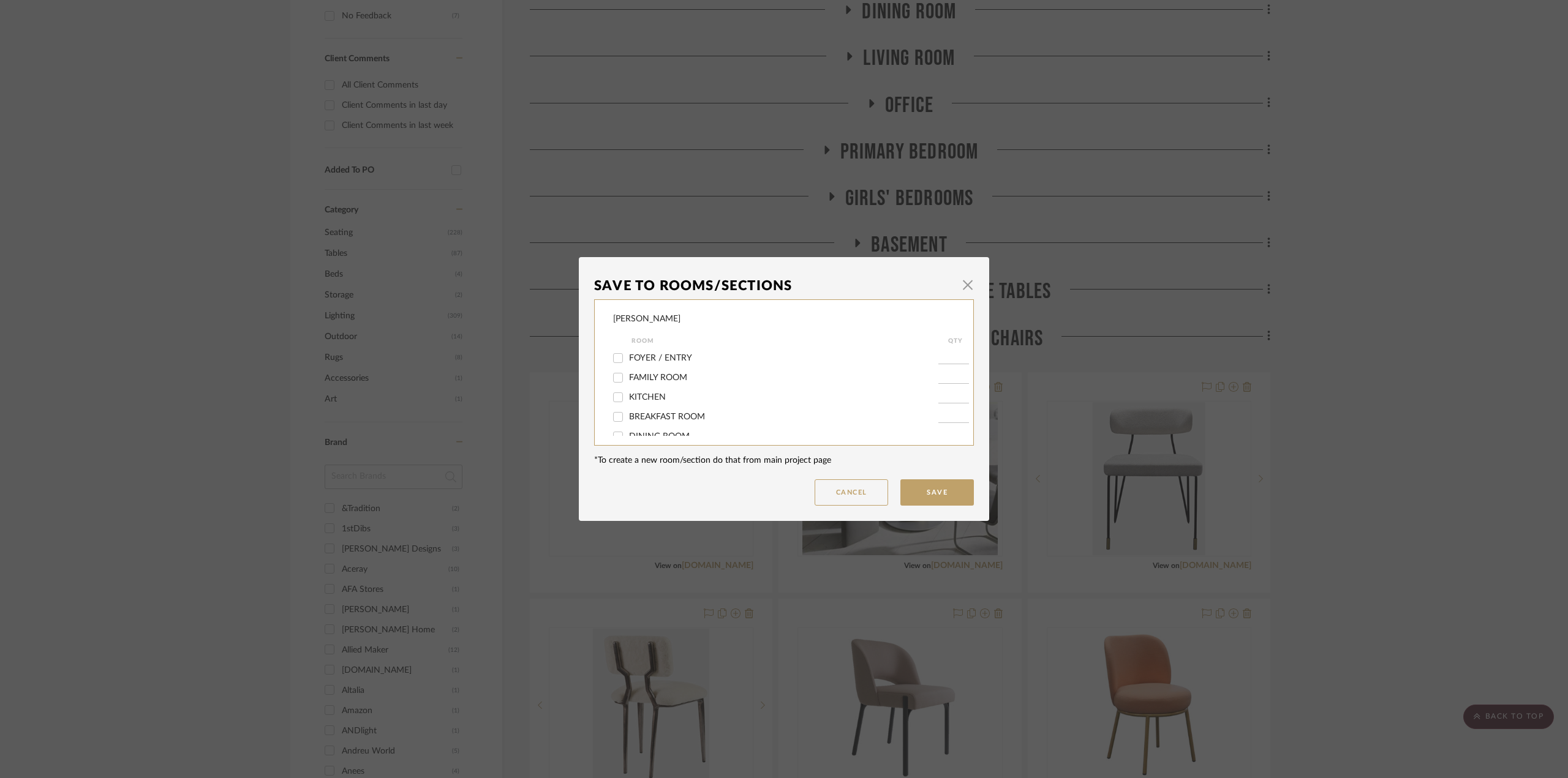
click at [645, 415] on span "BREAKFAST ROOM" at bounding box center [667, 417] width 76 height 9
click at [628, 415] on input "BREAKFAST ROOM" at bounding box center [617, 417] width 20 height 20
checkbox input "true"
type input "1"
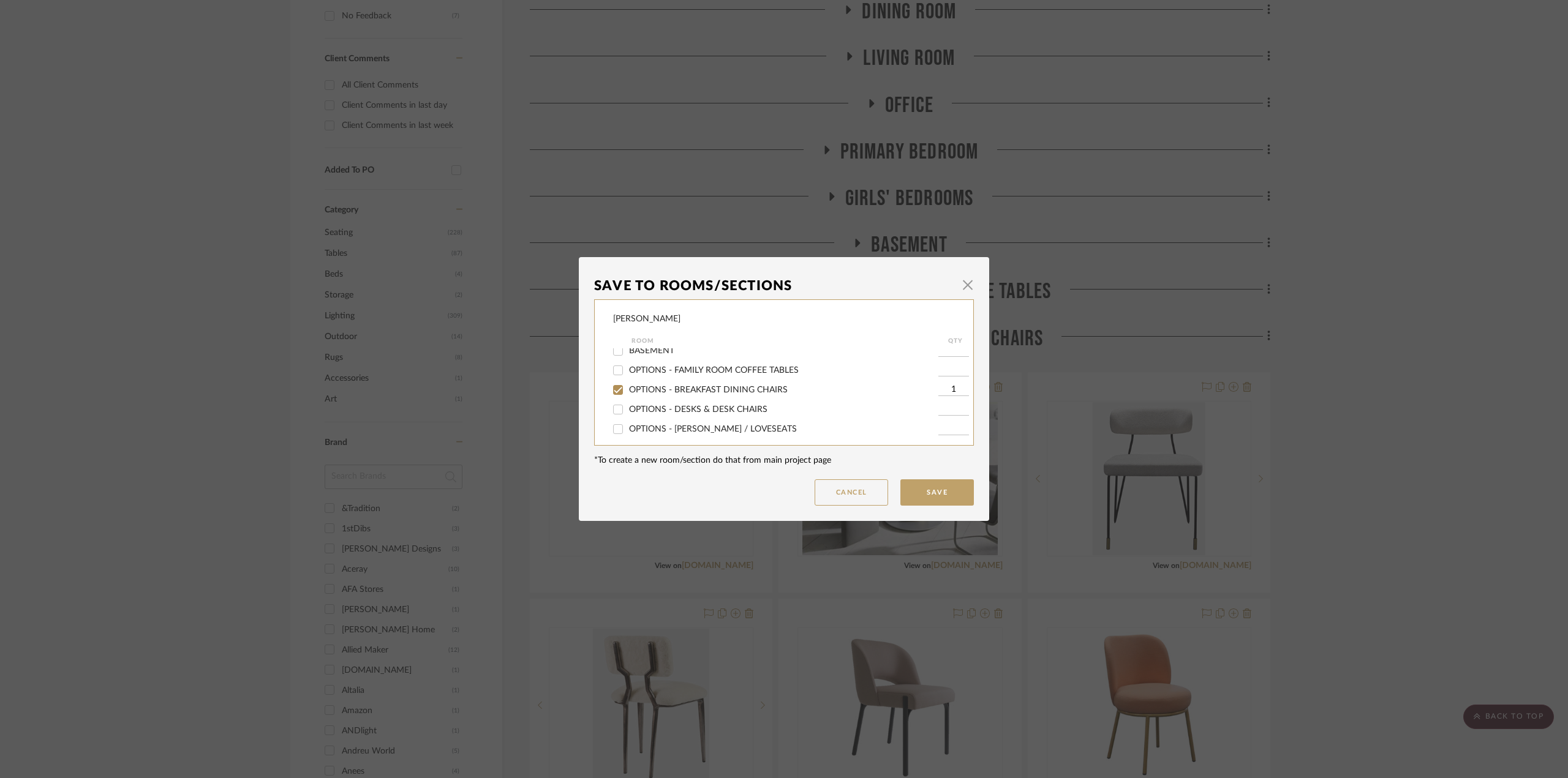
click at [676, 387] on span "OPTIONS - BREAKFAST DINING CHAIRS" at bounding box center [708, 390] width 159 height 9
click at [628, 387] on input "OPTIONS - BREAKFAST DINING CHAIRS" at bounding box center [617, 390] width 20 height 20
checkbox input "false"
click at [940, 482] on button "Save" at bounding box center [937, 492] width 73 height 26
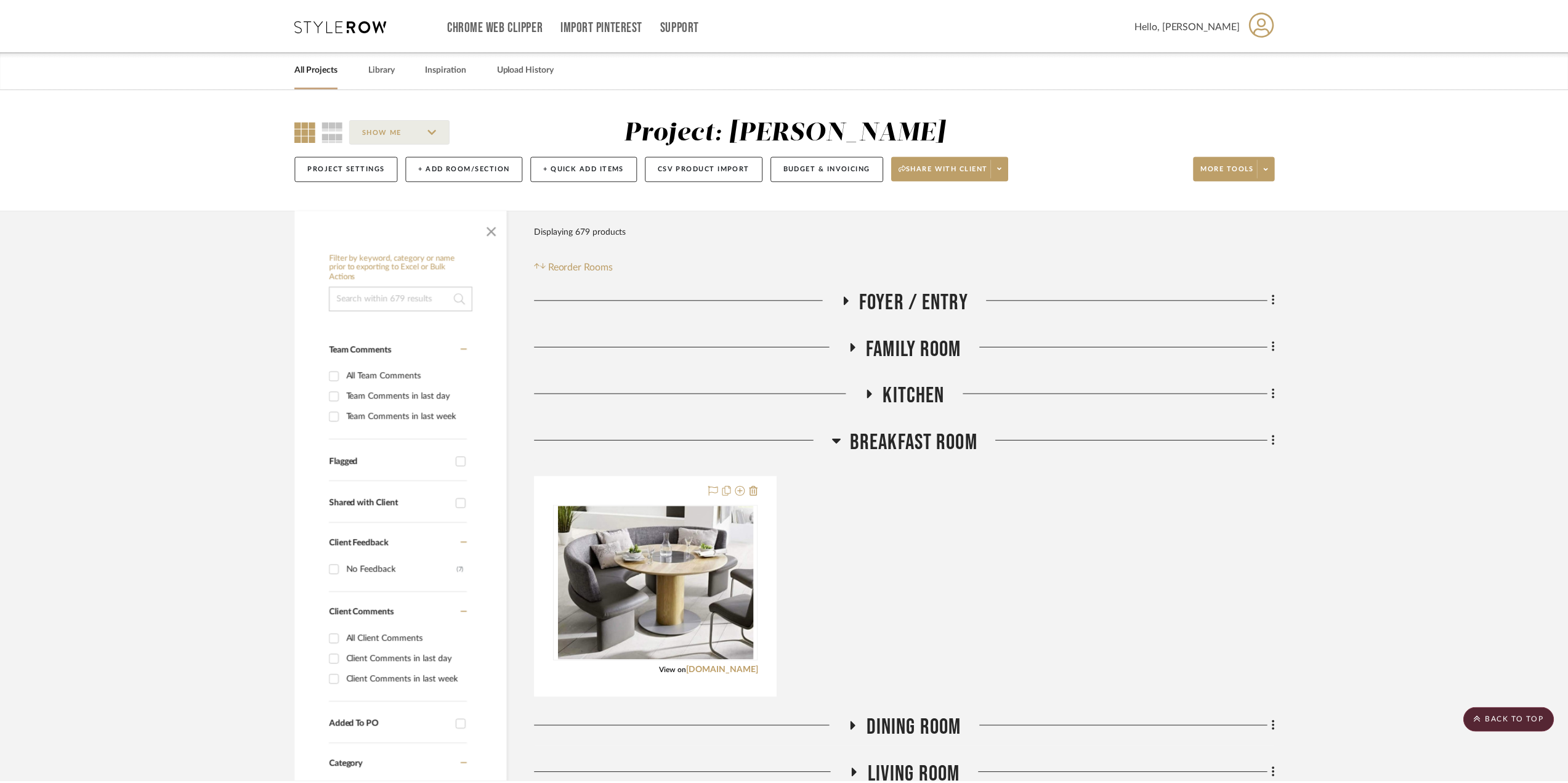
scroll to position [555, 0]
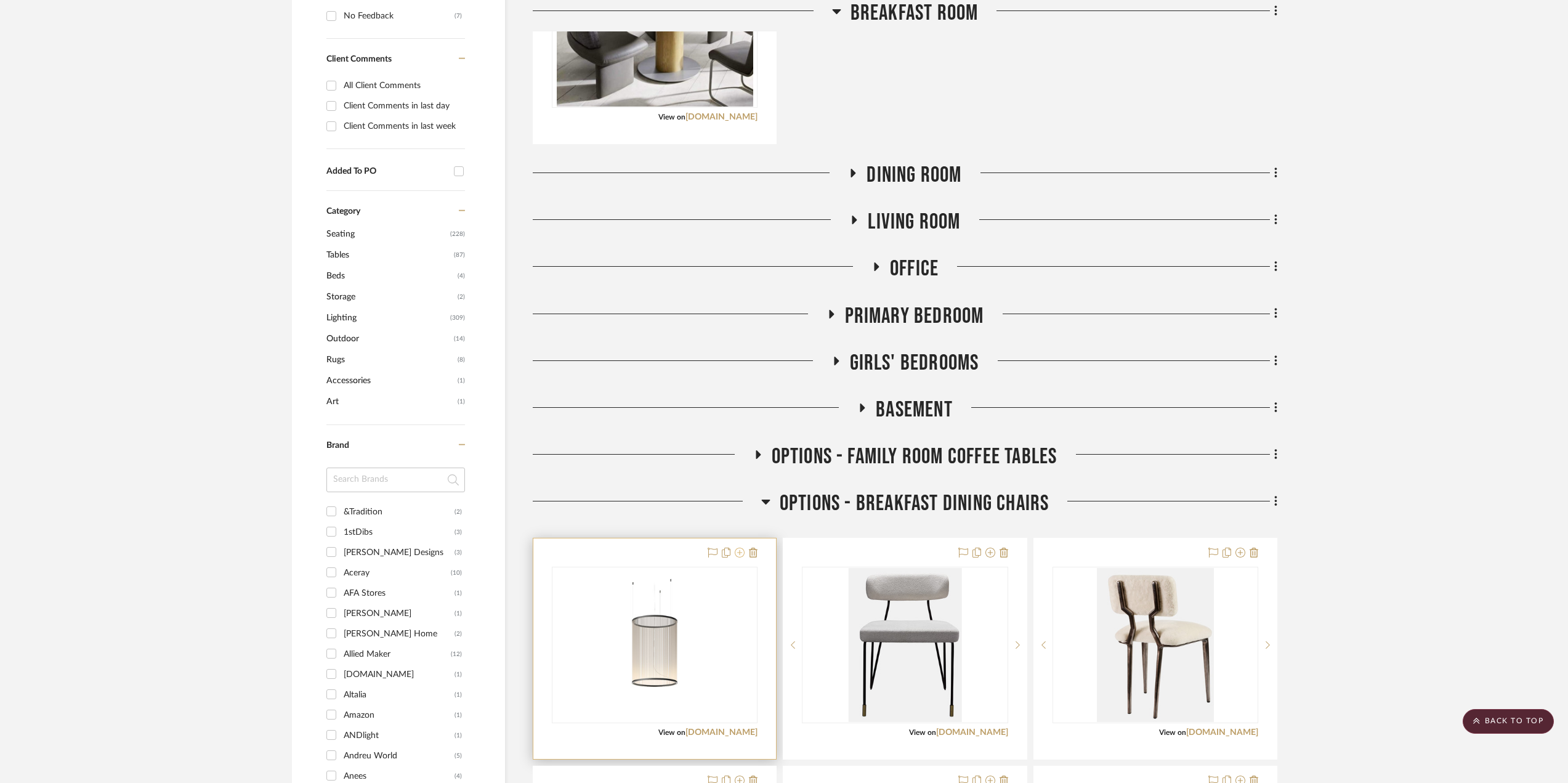
click at [738, 553] on icon at bounding box center [739, 553] width 10 height 10
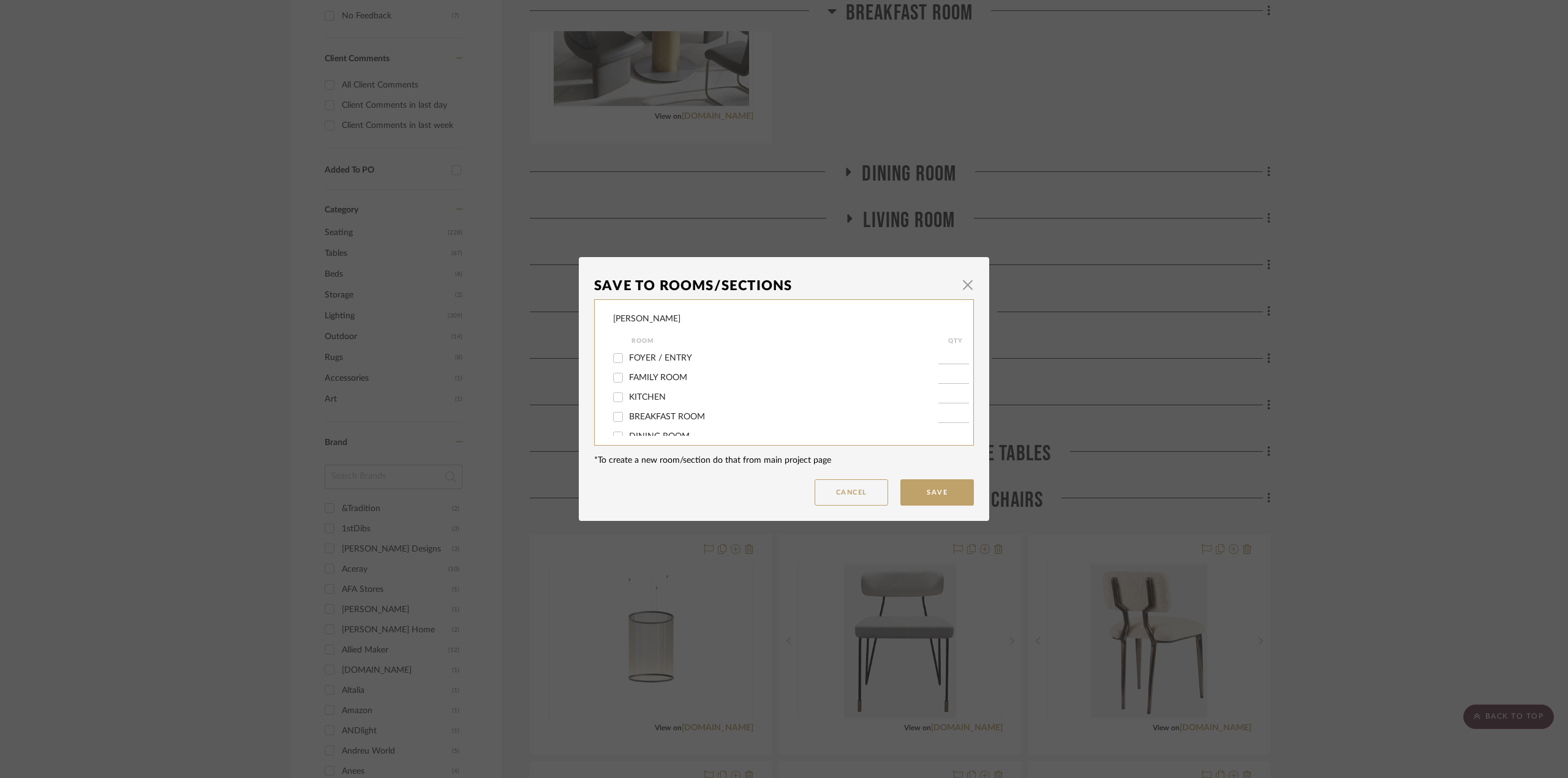
click at [669, 421] on span "BREAKFAST ROOM" at bounding box center [667, 417] width 76 height 9
click at [628, 421] on input "BREAKFAST ROOM" at bounding box center [617, 417] width 20 height 20
checkbox input "true"
type input "1"
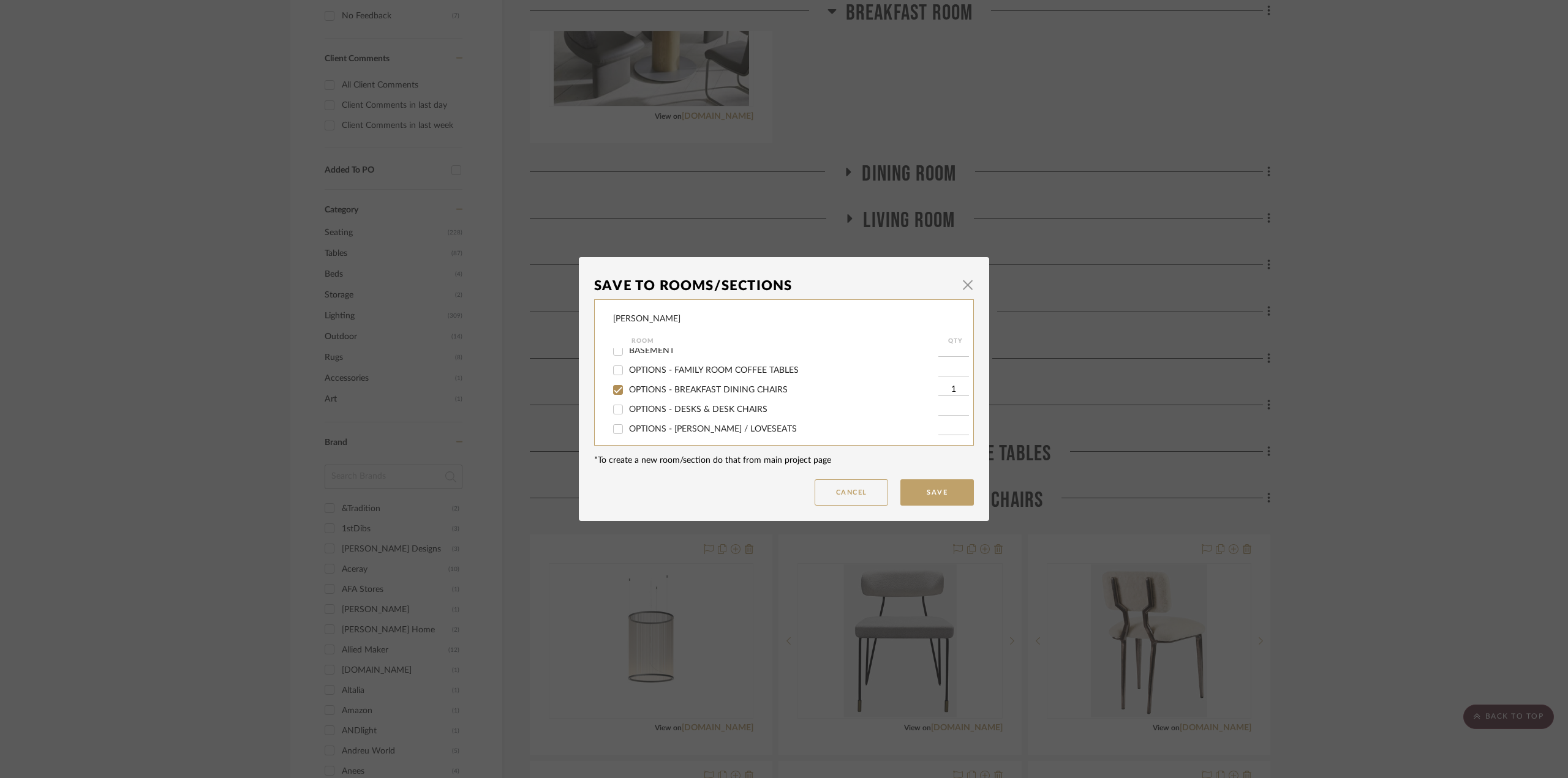
click at [686, 393] on span "OPTIONS - BREAKFAST DINING CHAIRS" at bounding box center [708, 390] width 159 height 9
click at [628, 393] on input "OPTIONS - BREAKFAST DINING CHAIRS" at bounding box center [617, 390] width 20 height 20
checkbox input "false"
click at [934, 486] on button "Save" at bounding box center [937, 492] width 73 height 26
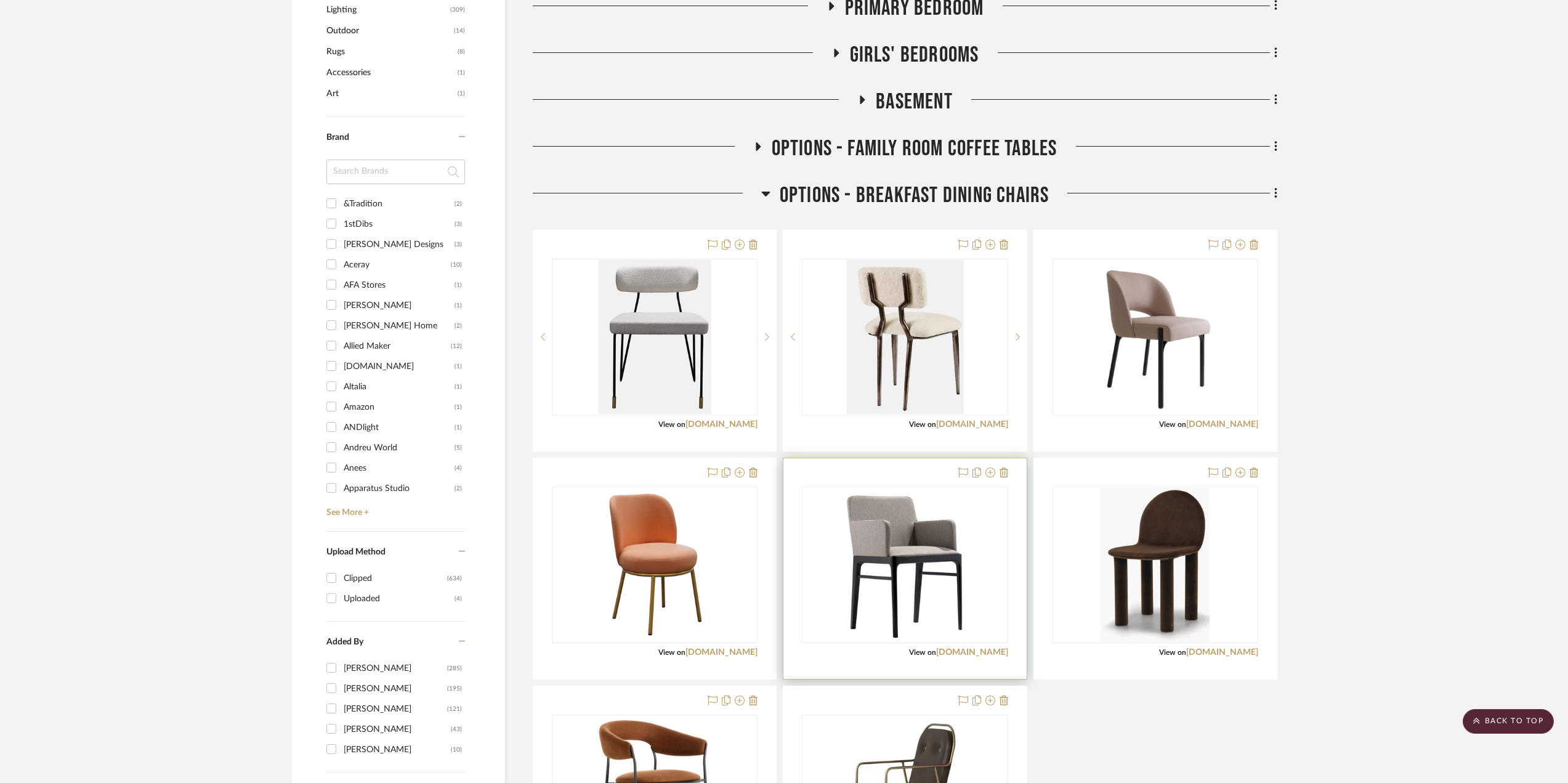
scroll to position [1171, 0]
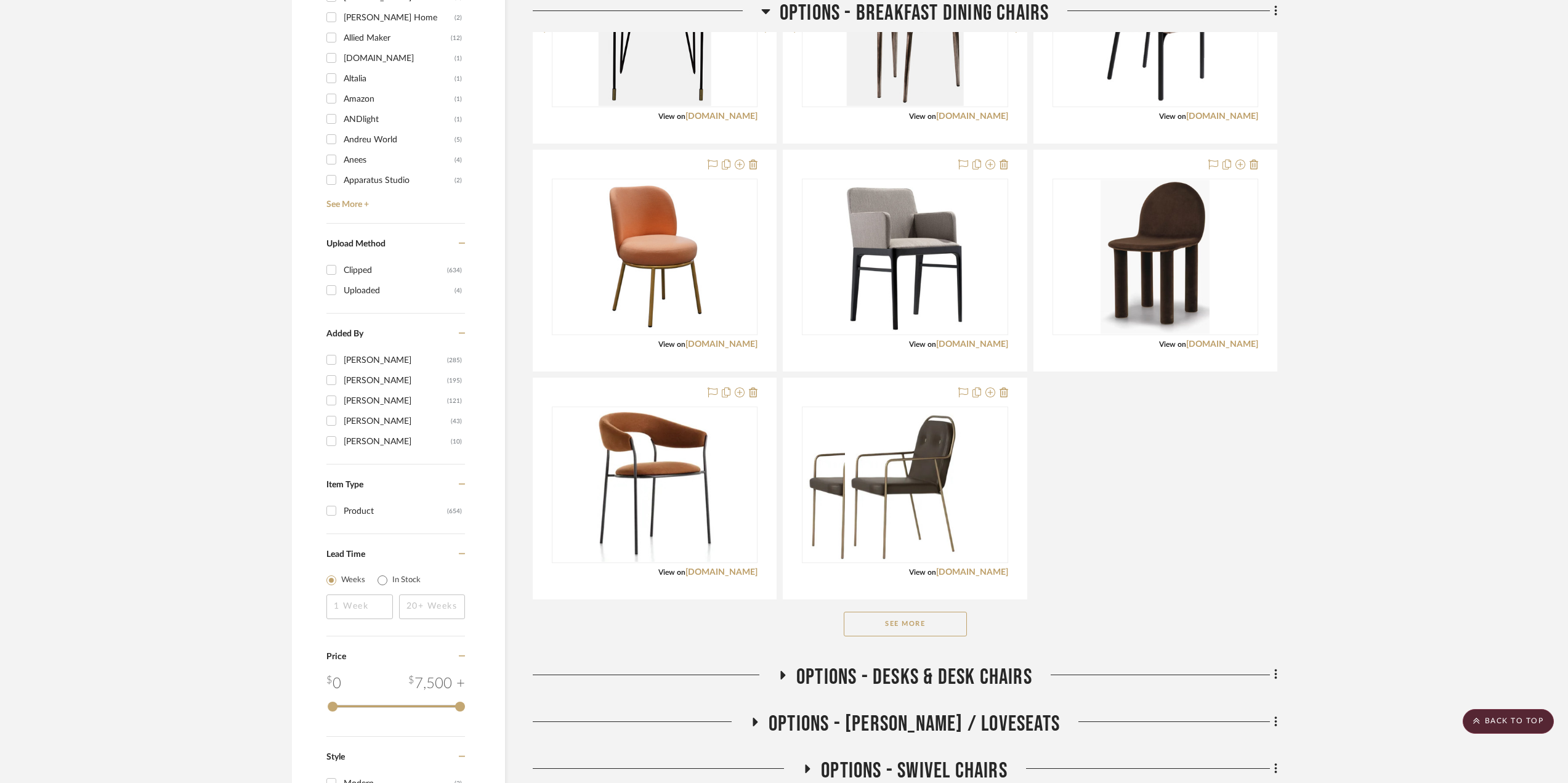
click at [955, 620] on button "See More" at bounding box center [905, 623] width 123 height 24
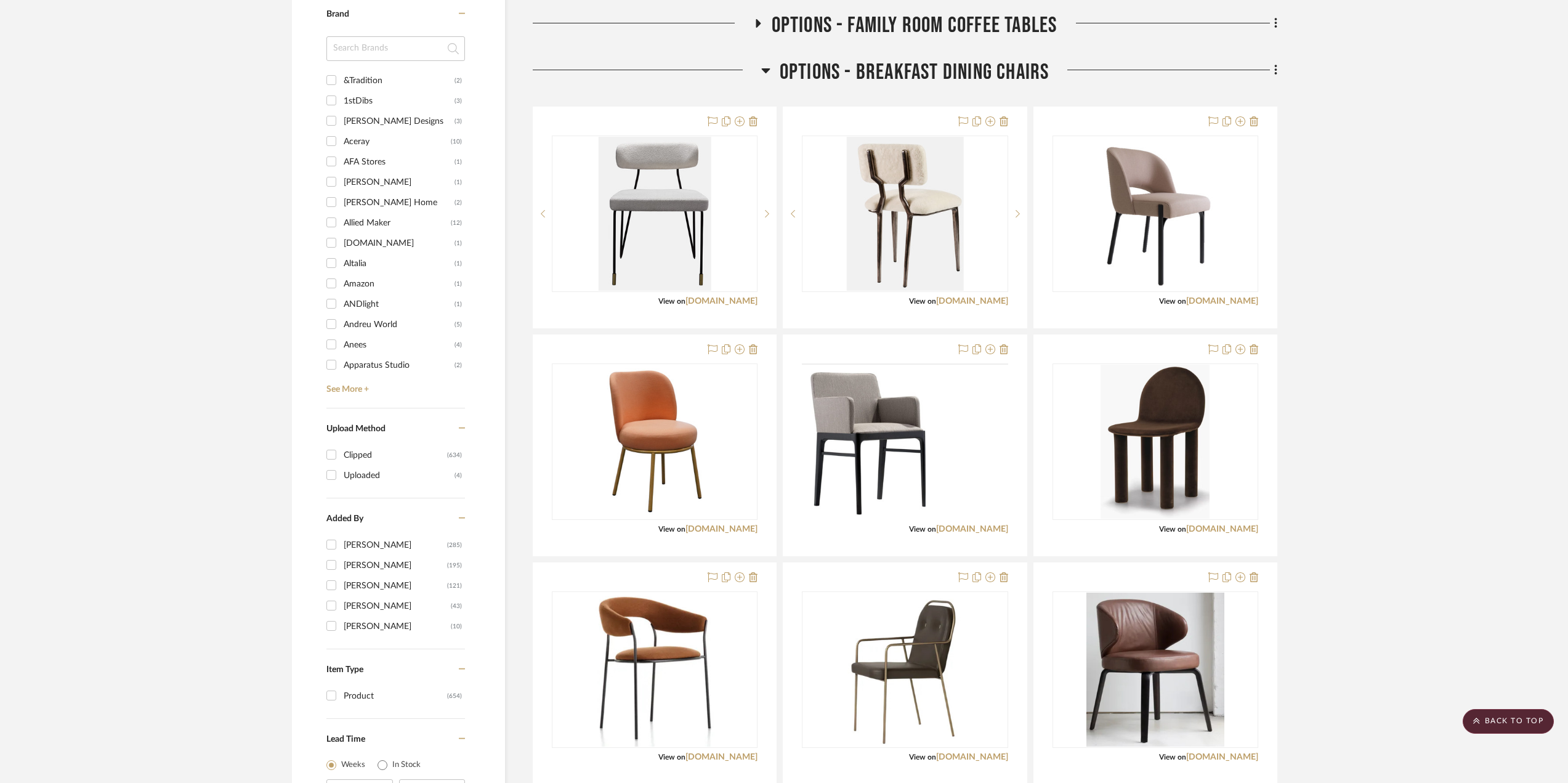
scroll to position [493, 0]
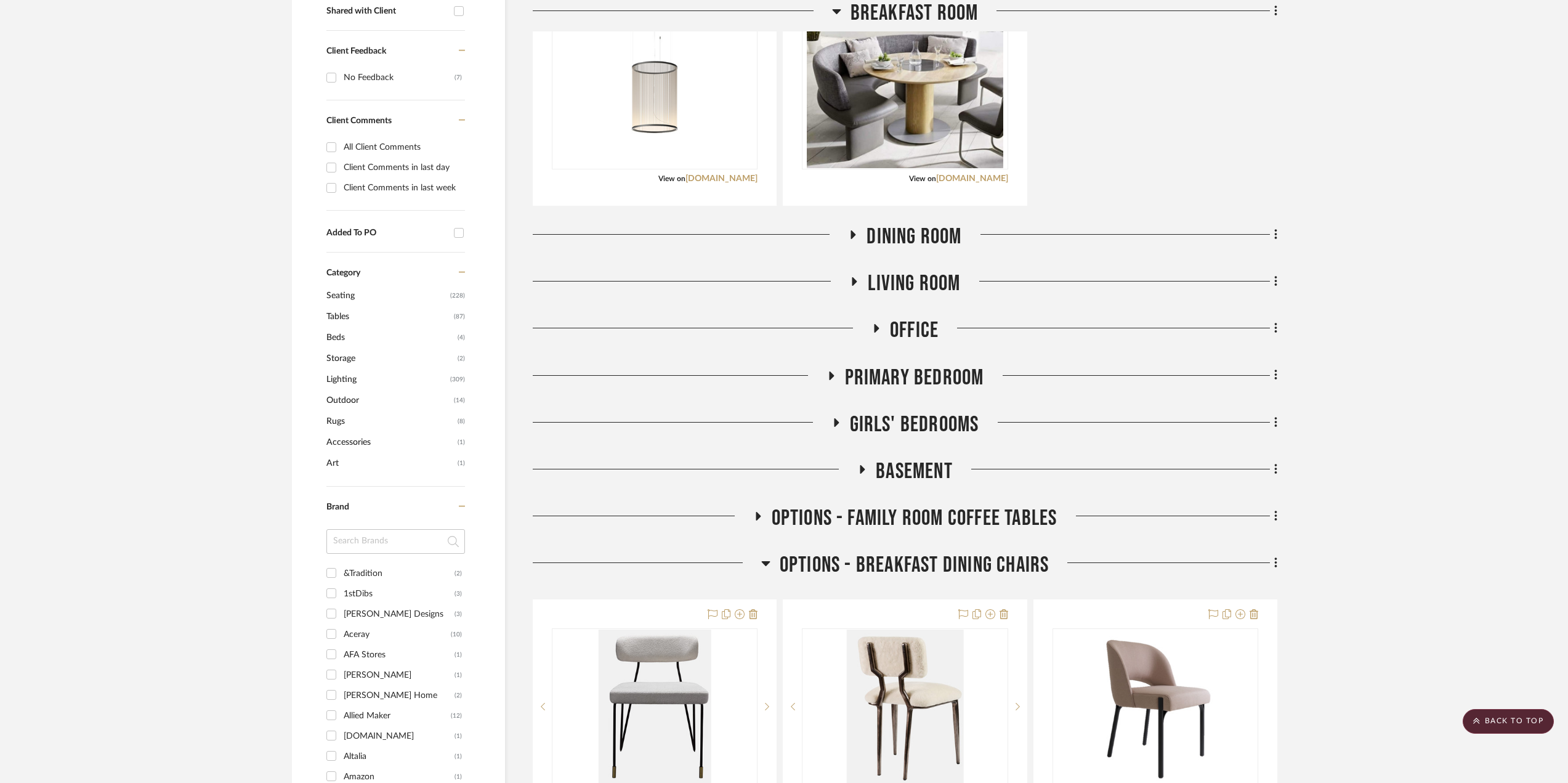
click at [756, 515] on icon at bounding box center [758, 516] width 5 height 9
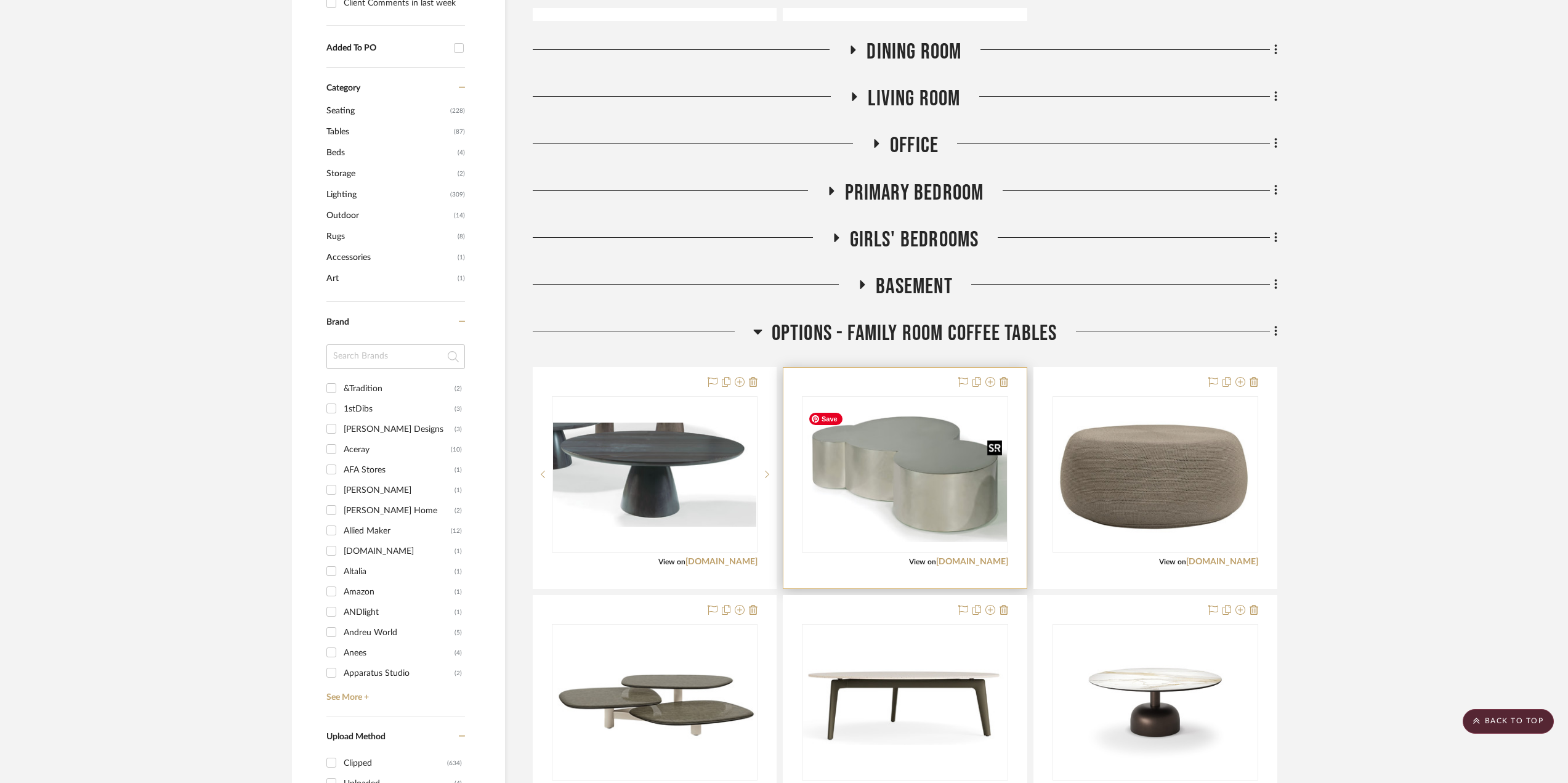
scroll to position [863, 0]
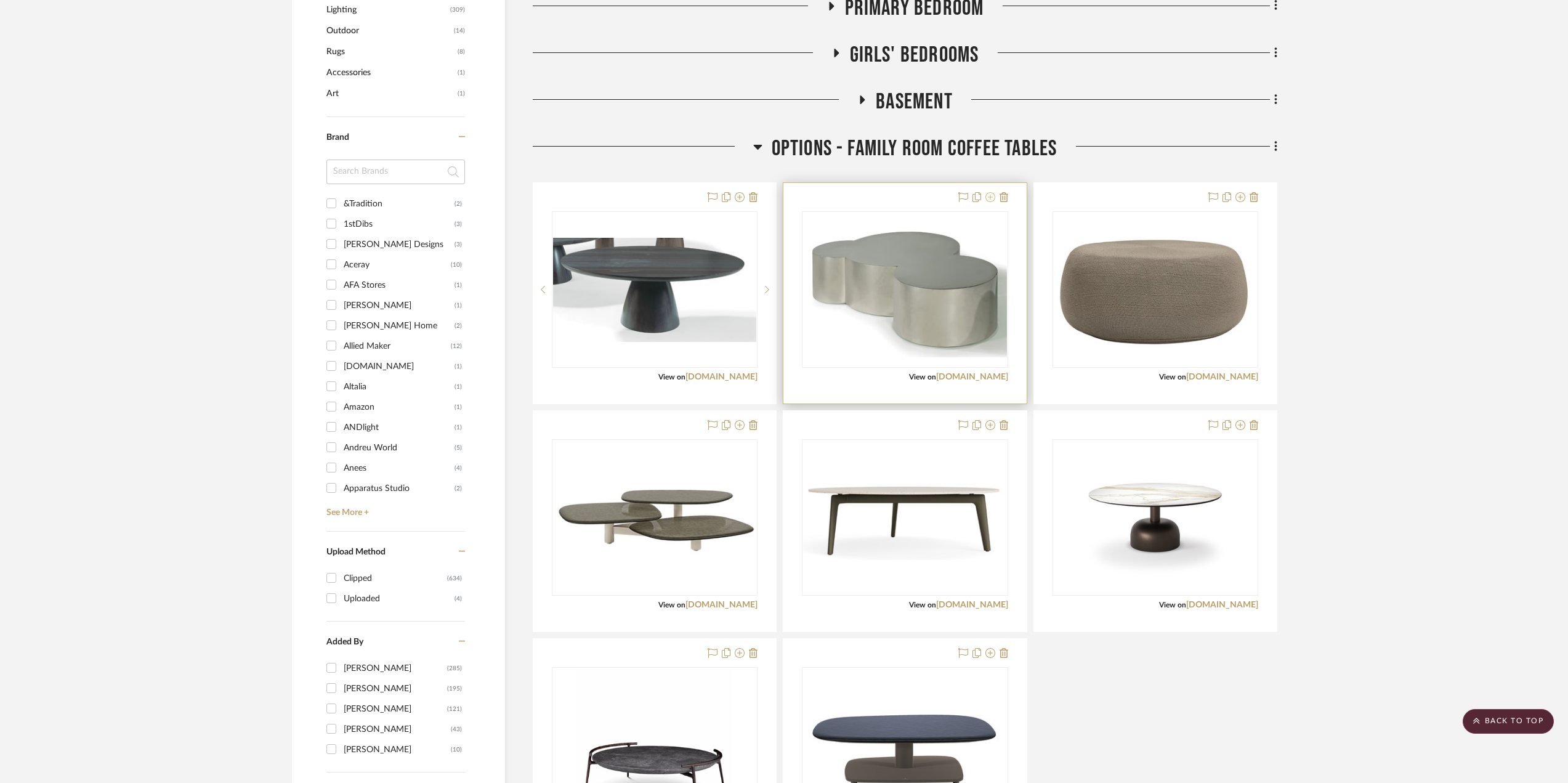
click at [991, 194] on icon at bounding box center [990, 196] width 10 height 10
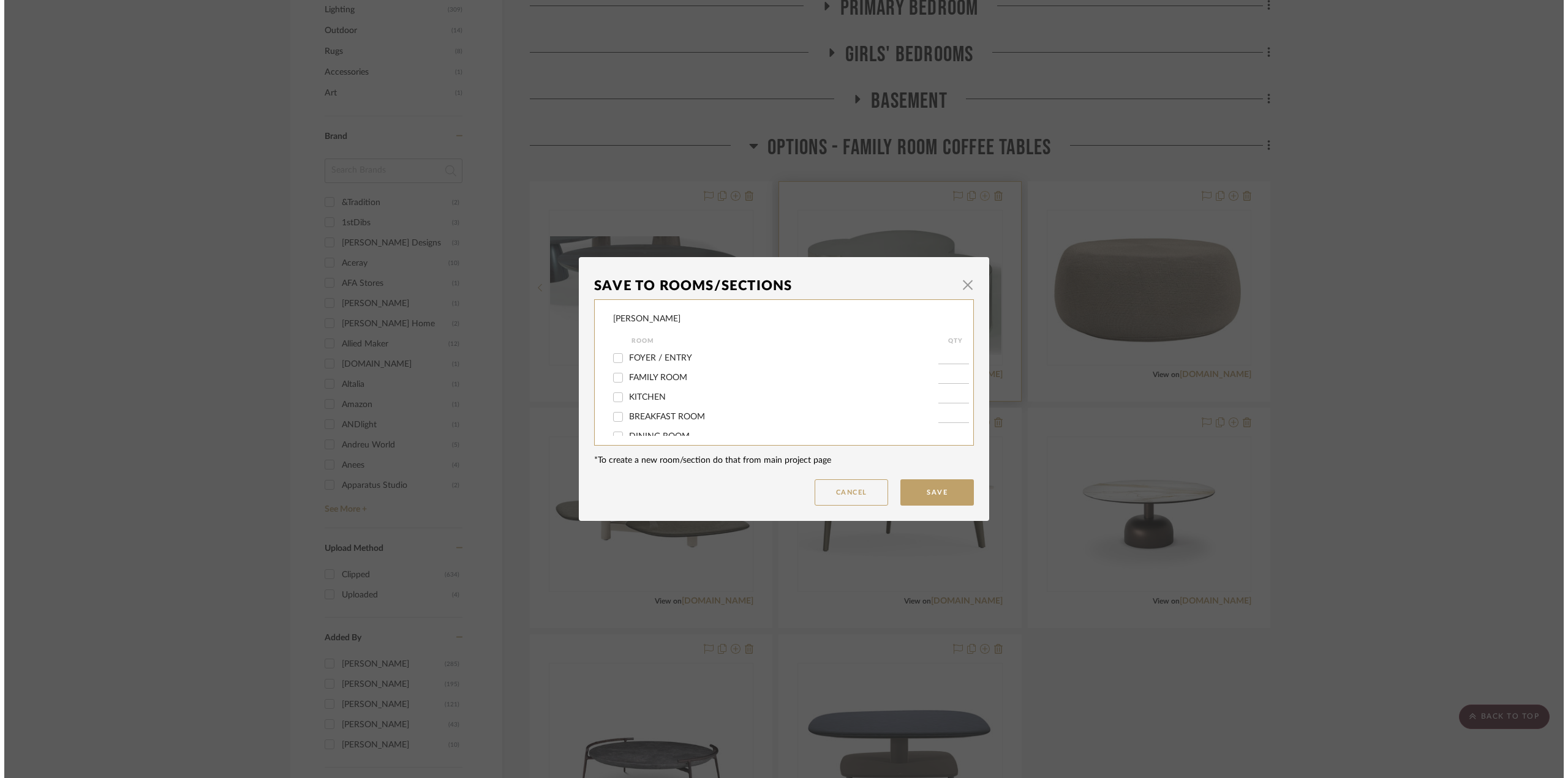
scroll to position [0, 0]
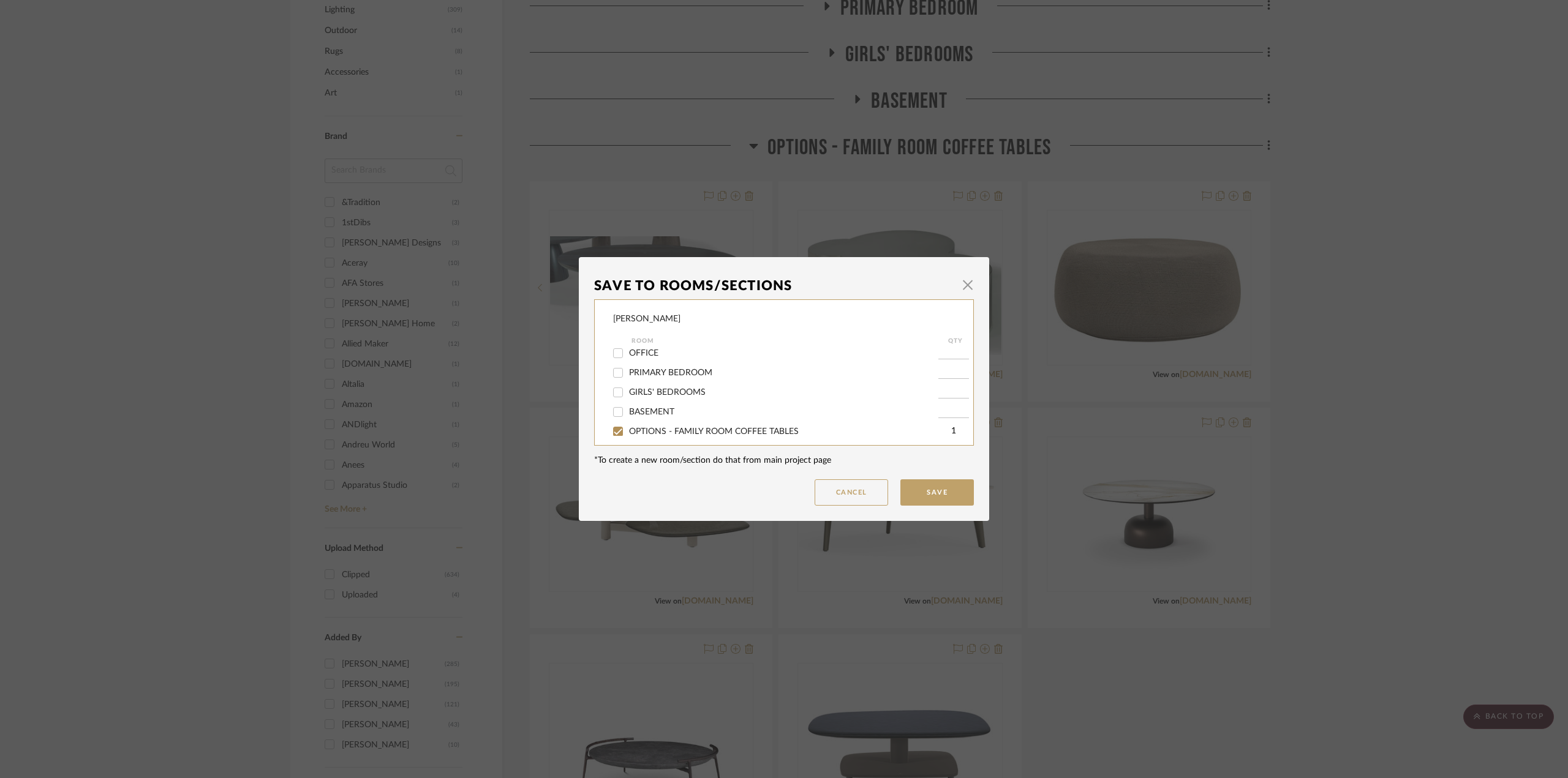
click at [664, 429] on span "OPTIONS - FAMILY ROOM COFFEE TABLES" at bounding box center [714, 432] width 170 height 9
click at [628, 429] on input "OPTIONS - FAMILY ROOM COFFEE TABLES" at bounding box center [617, 432] width 20 height 20
checkbox input "false"
click at [952, 493] on button "Save" at bounding box center [937, 492] width 73 height 26
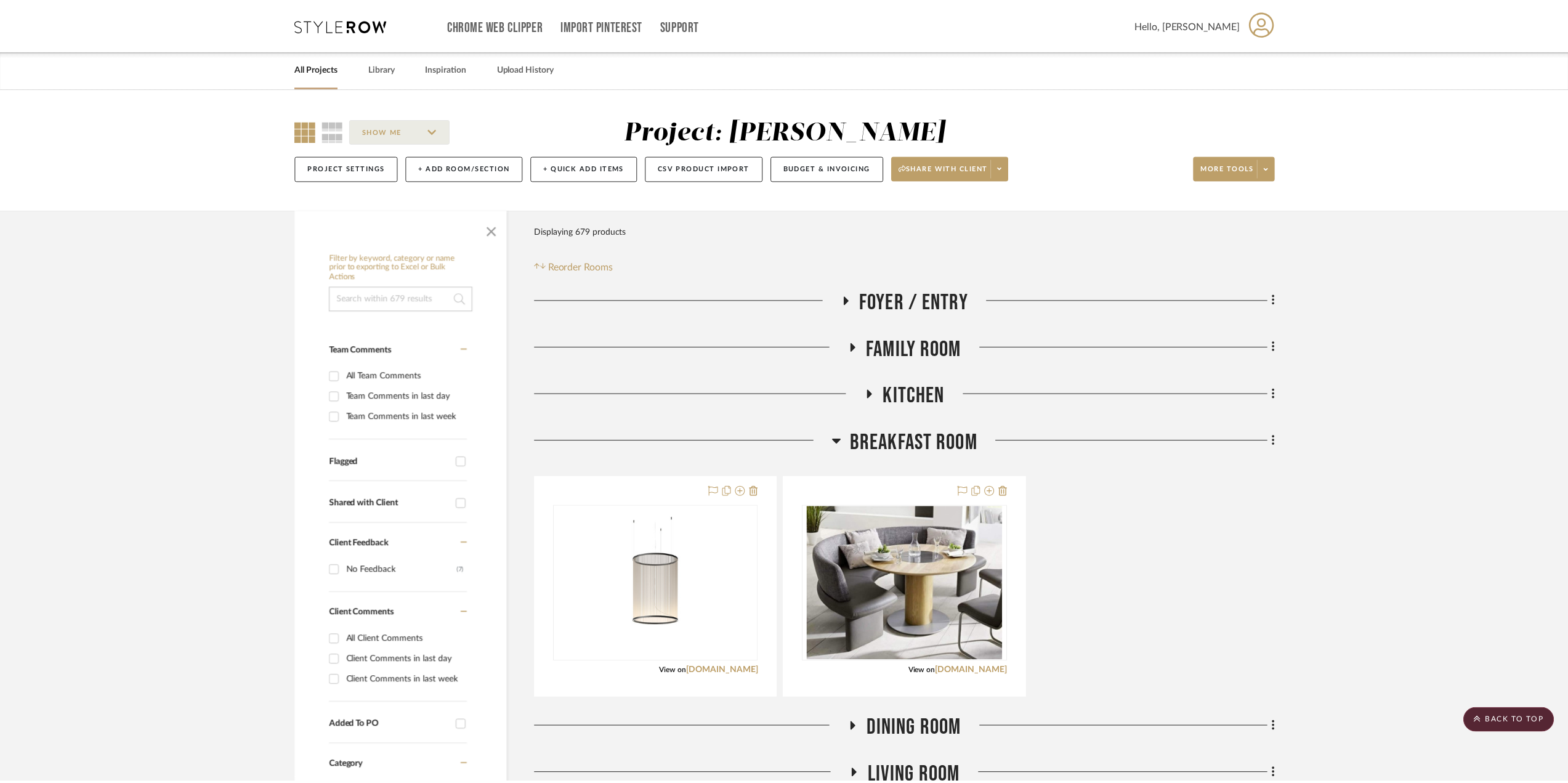
scroll to position [863, 0]
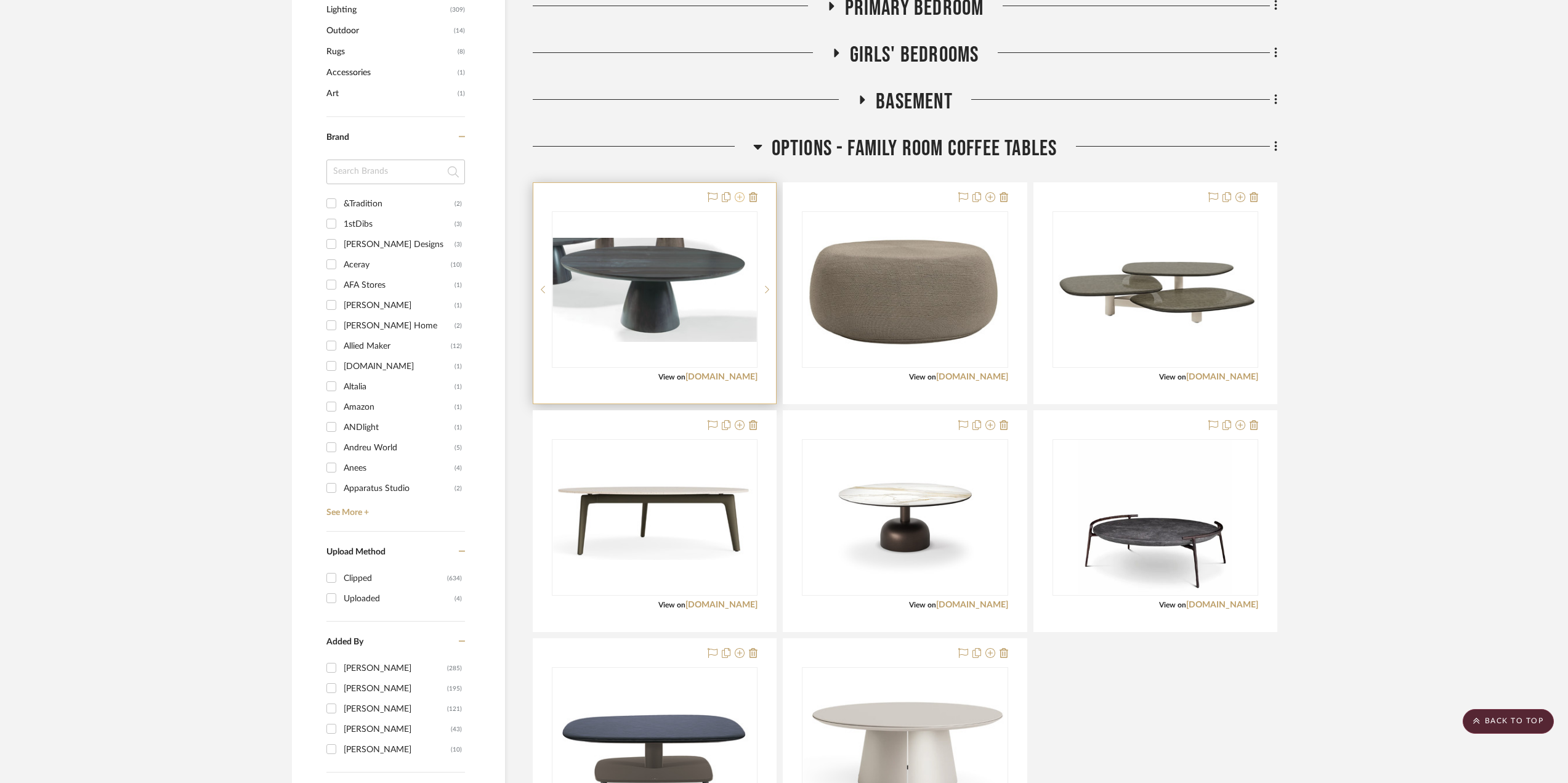
click at [740, 199] on icon at bounding box center [739, 196] width 10 height 10
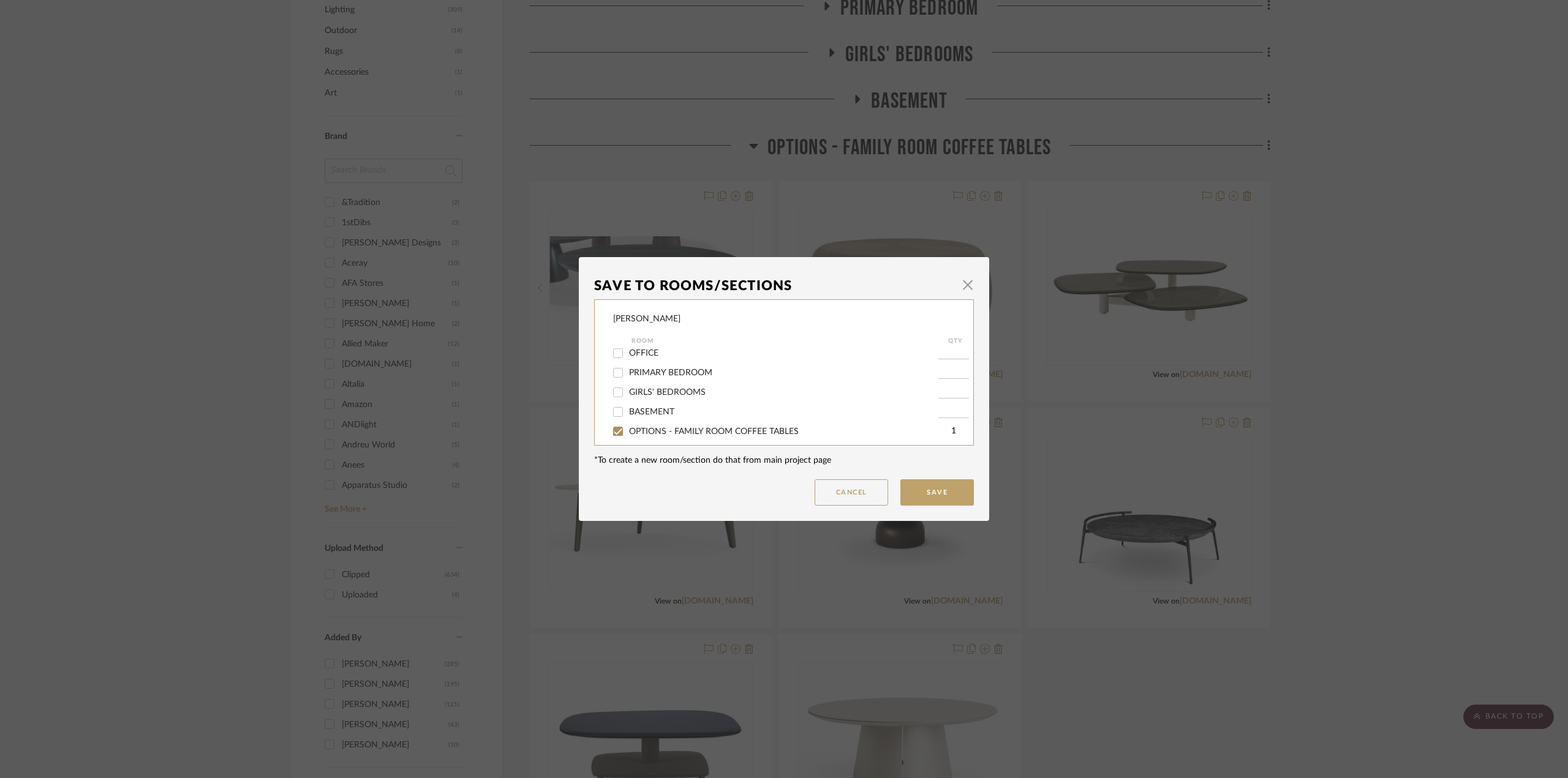
drag, startPoint x: 678, startPoint y: 431, endPoint x: 756, endPoint y: 436, distance: 78.2
click at [683, 432] on span "OPTIONS - FAMILY ROOM COFFEE TABLES" at bounding box center [714, 432] width 170 height 9
click at [628, 432] on input "OPTIONS - FAMILY ROOM COFFEE TABLES" at bounding box center [617, 432] width 20 height 20
checkbox input "false"
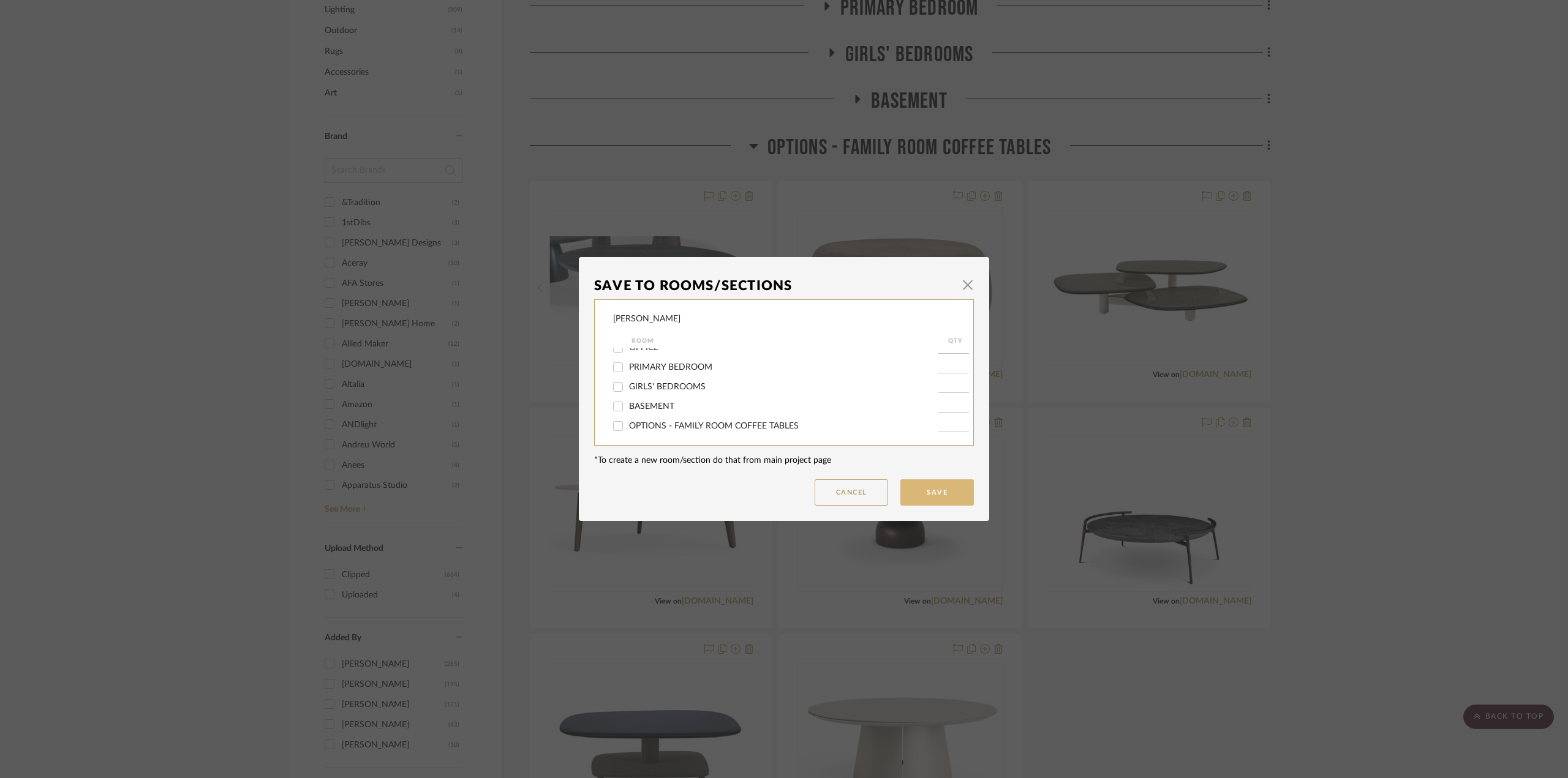
click at [937, 486] on button "Save" at bounding box center [937, 492] width 73 height 26
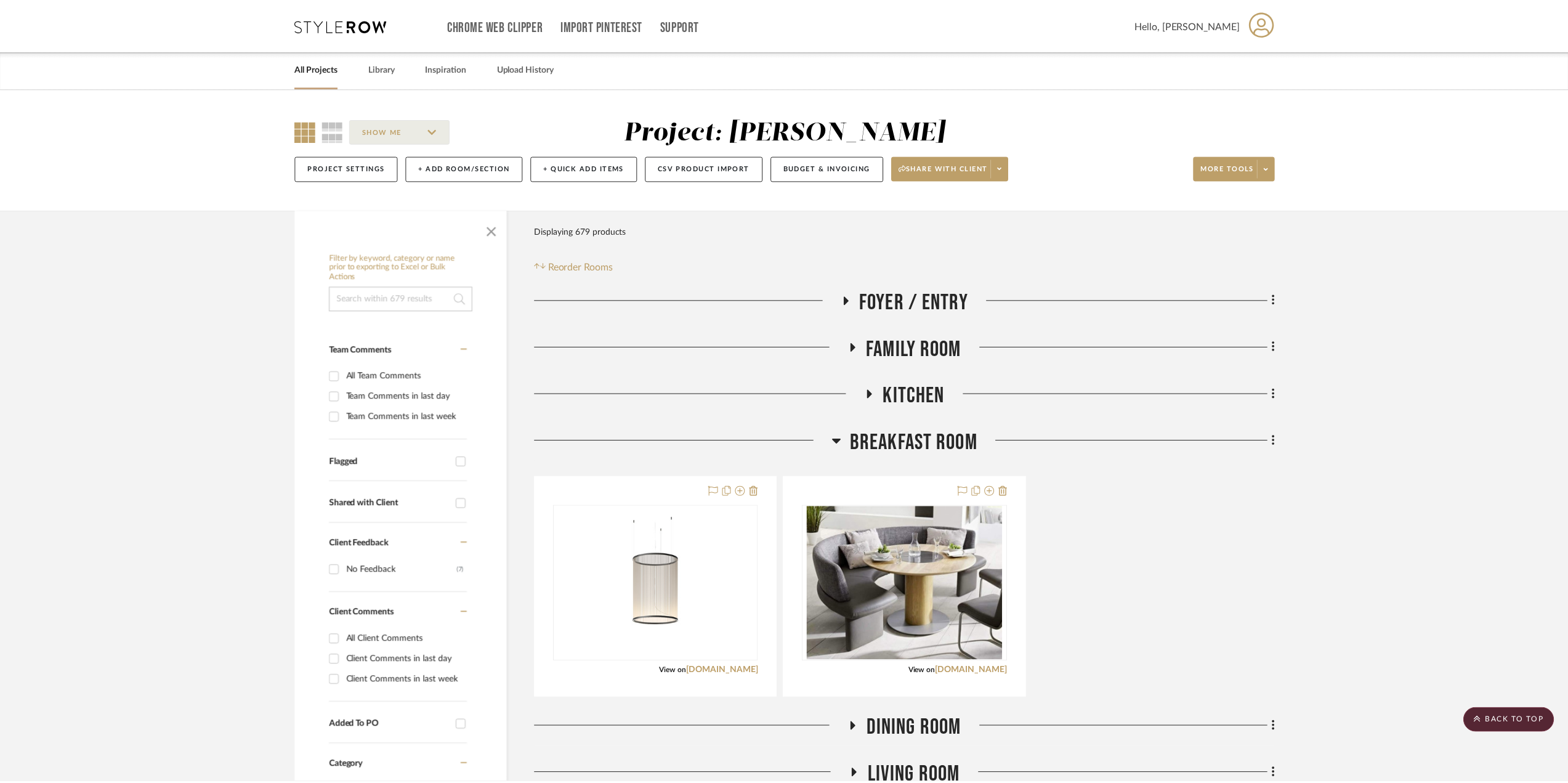
scroll to position [863, 0]
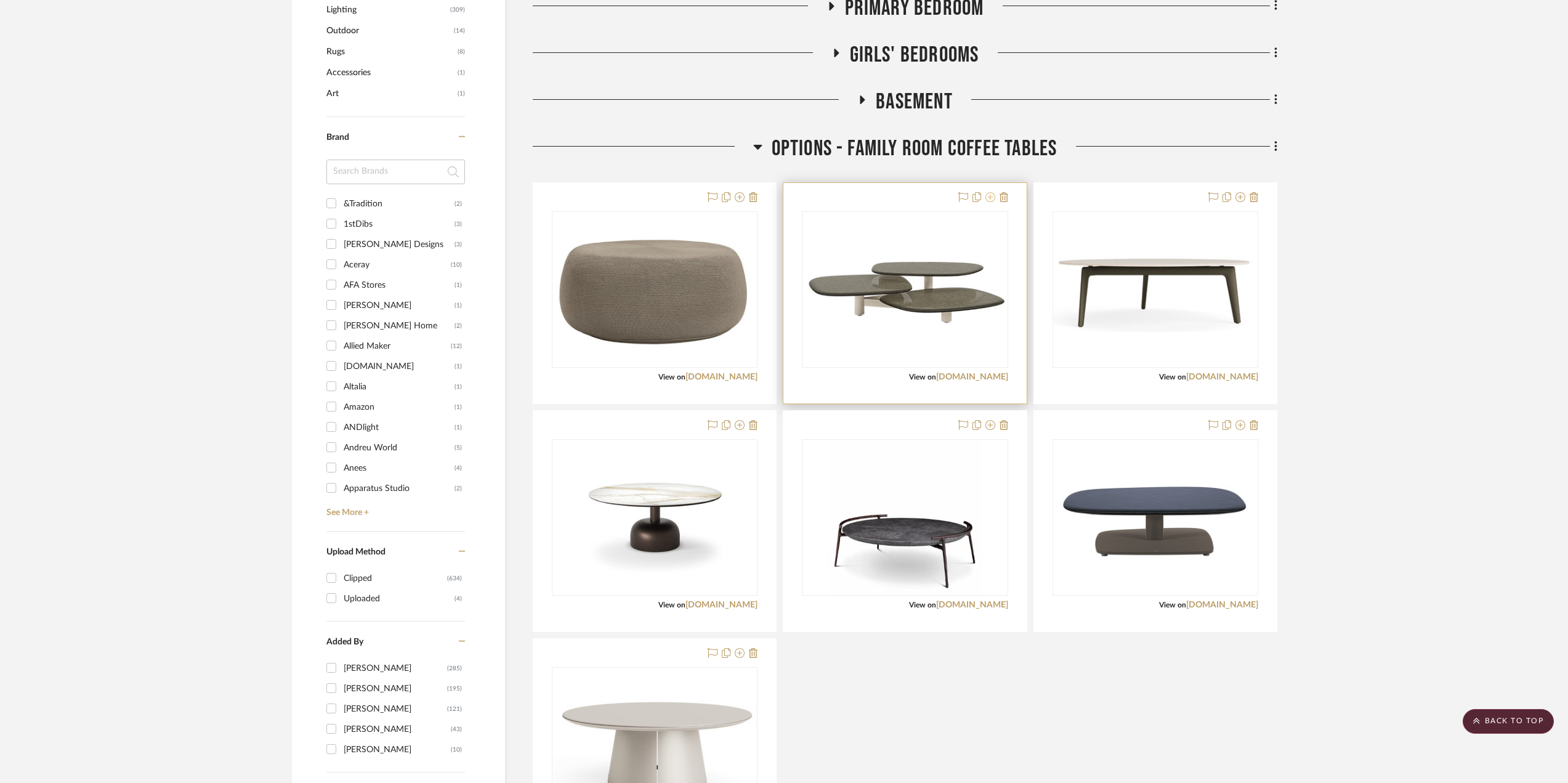
click at [987, 199] on icon at bounding box center [990, 196] width 10 height 10
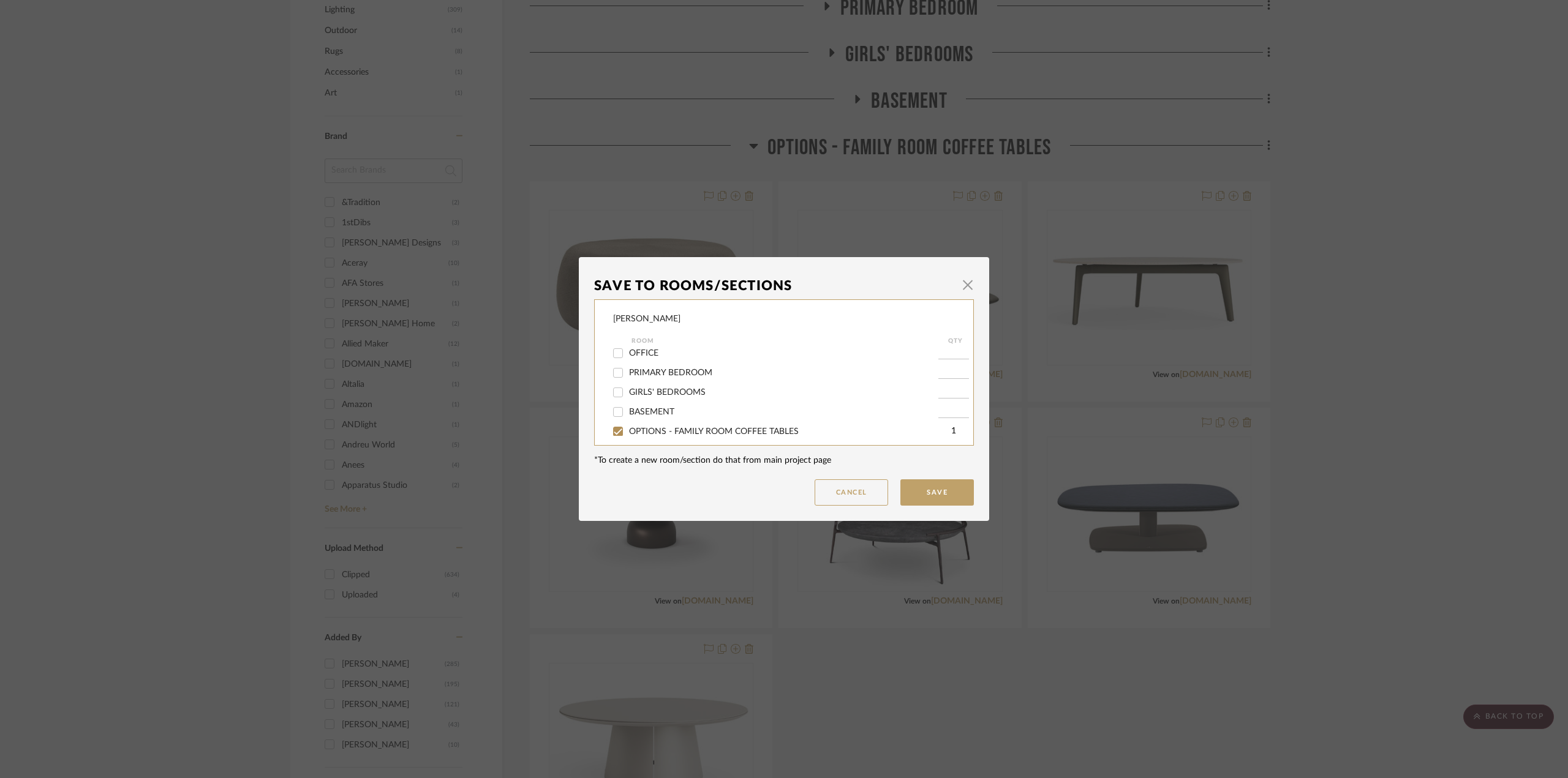
scroll to position [183, 0]
click at [684, 366] on span "OPTIONS - FAMILY ROOM COFFEE TABLES" at bounding box center [714, 371] width 170 height 9
click at [678, 364] on div "OPTIONS - FAMILY ROOM COFFEE TABLES" at bounding box center [775, 370] width 325 height 20
click at [646, 368] on span "OPTIONS - FAMILY ROOM COFFEE TABLES" at bounding box center [714, 371] width 170 height 9
click at [628, 368] on input "OPTIONS - FAMILY ROOM COFFEE TABLES" at bounding box center [617, 370] width 20 height 20
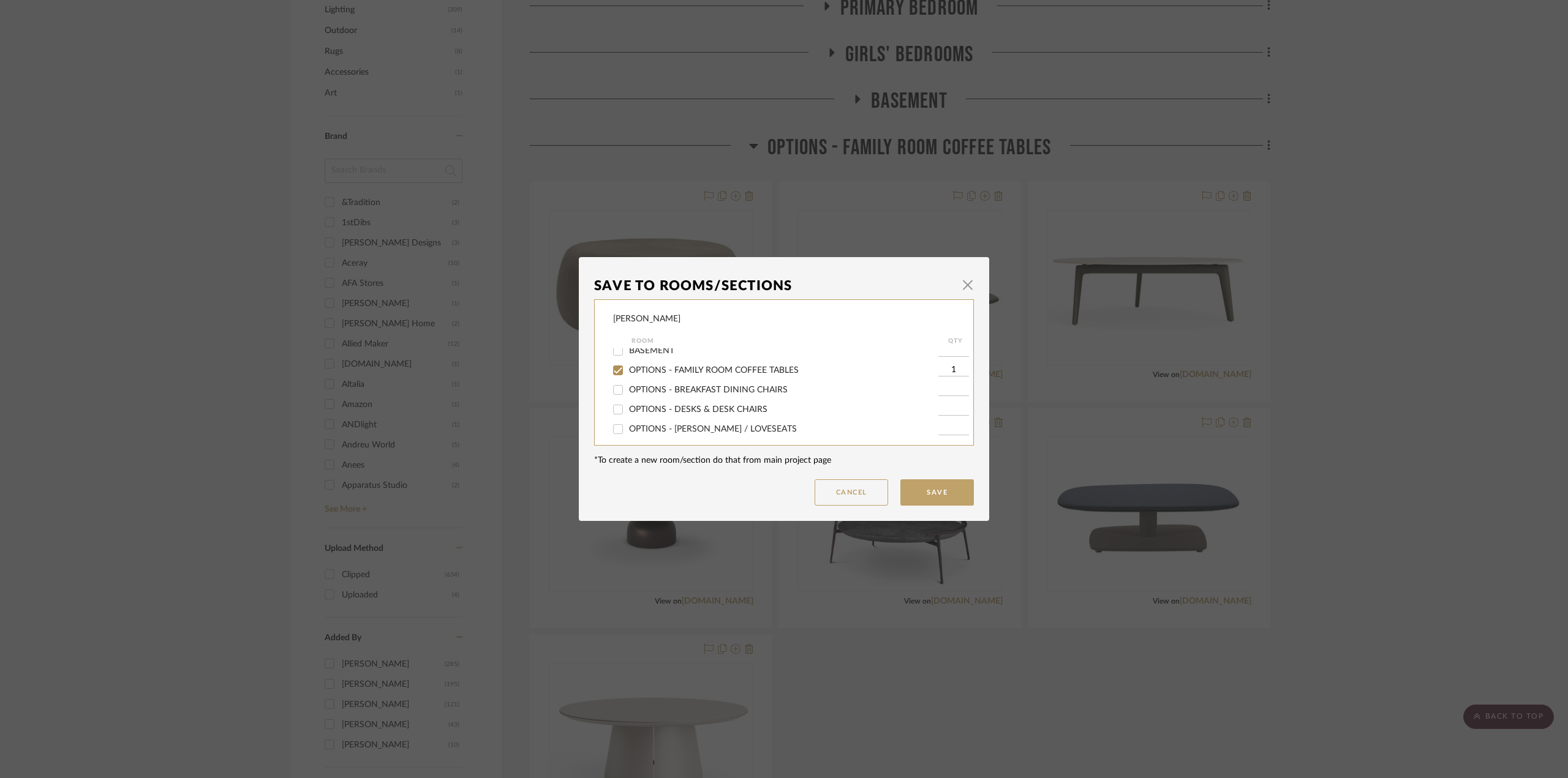
checkbox input "false"
click at [937, 503] on button "Save" at bounding box center [937, 492] width 73 height 26
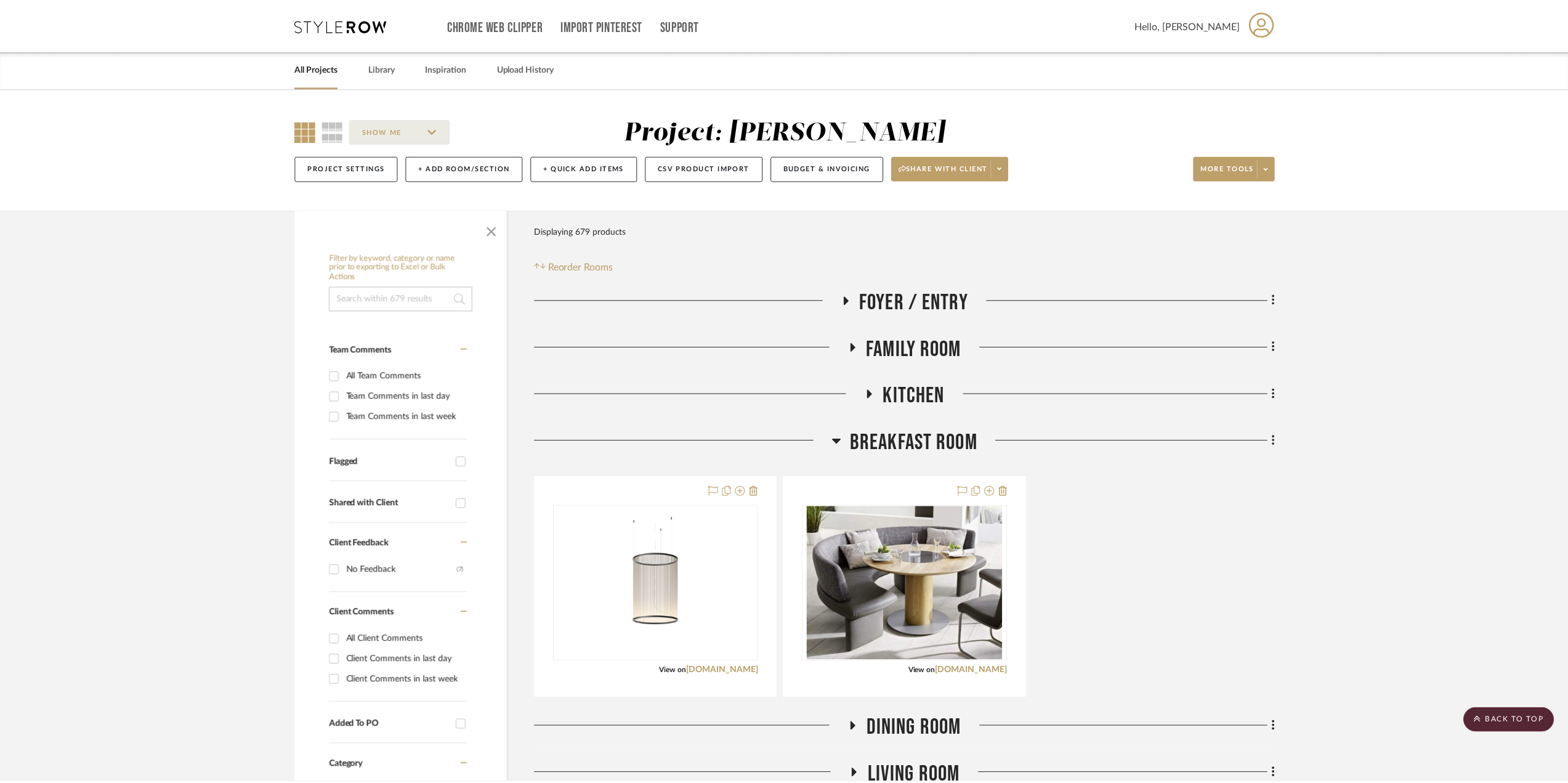
scroll to position [863, 0]
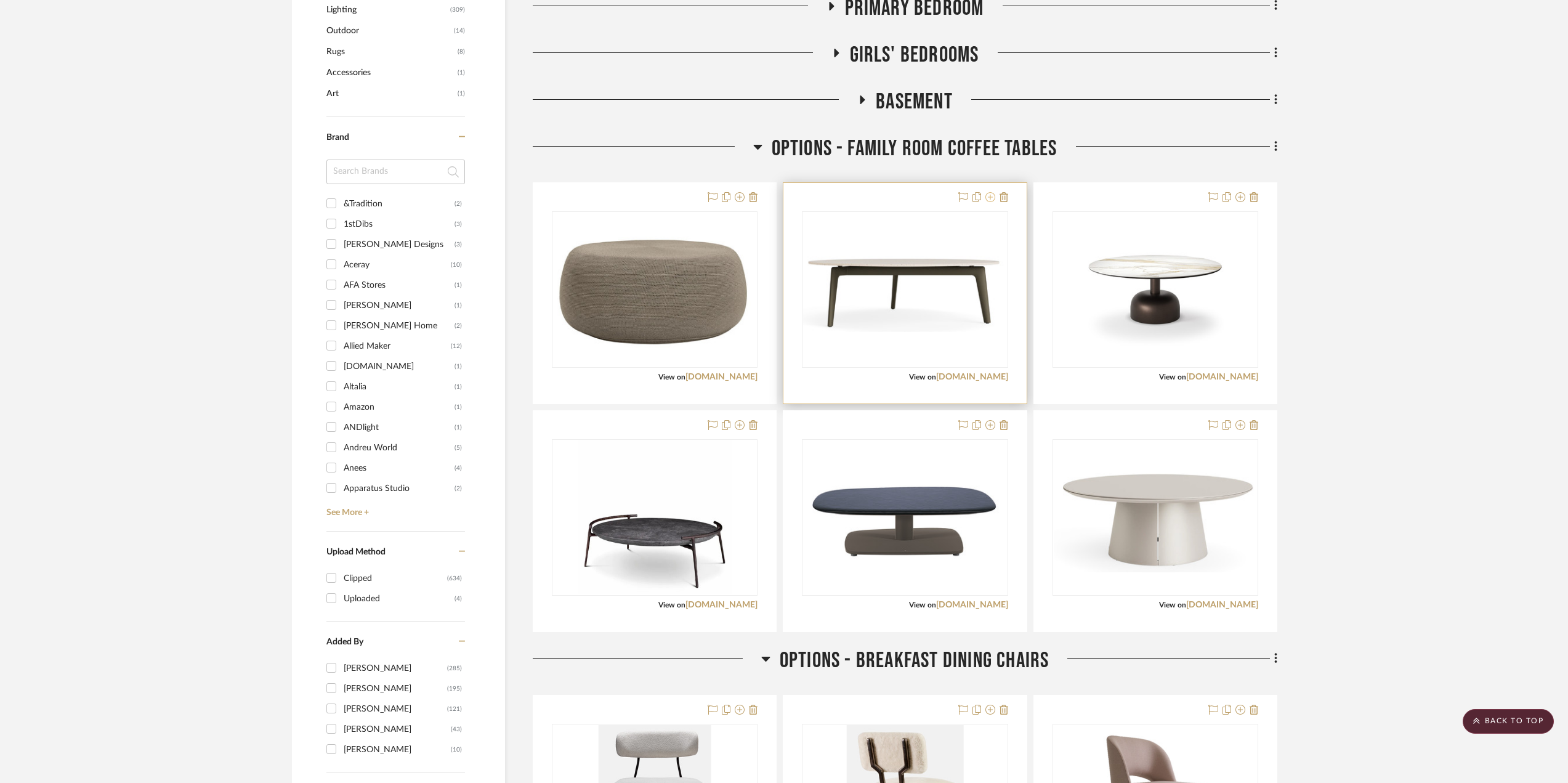
click at [991, 199] on icon at bounding box center [990, 196] width 10 height 10
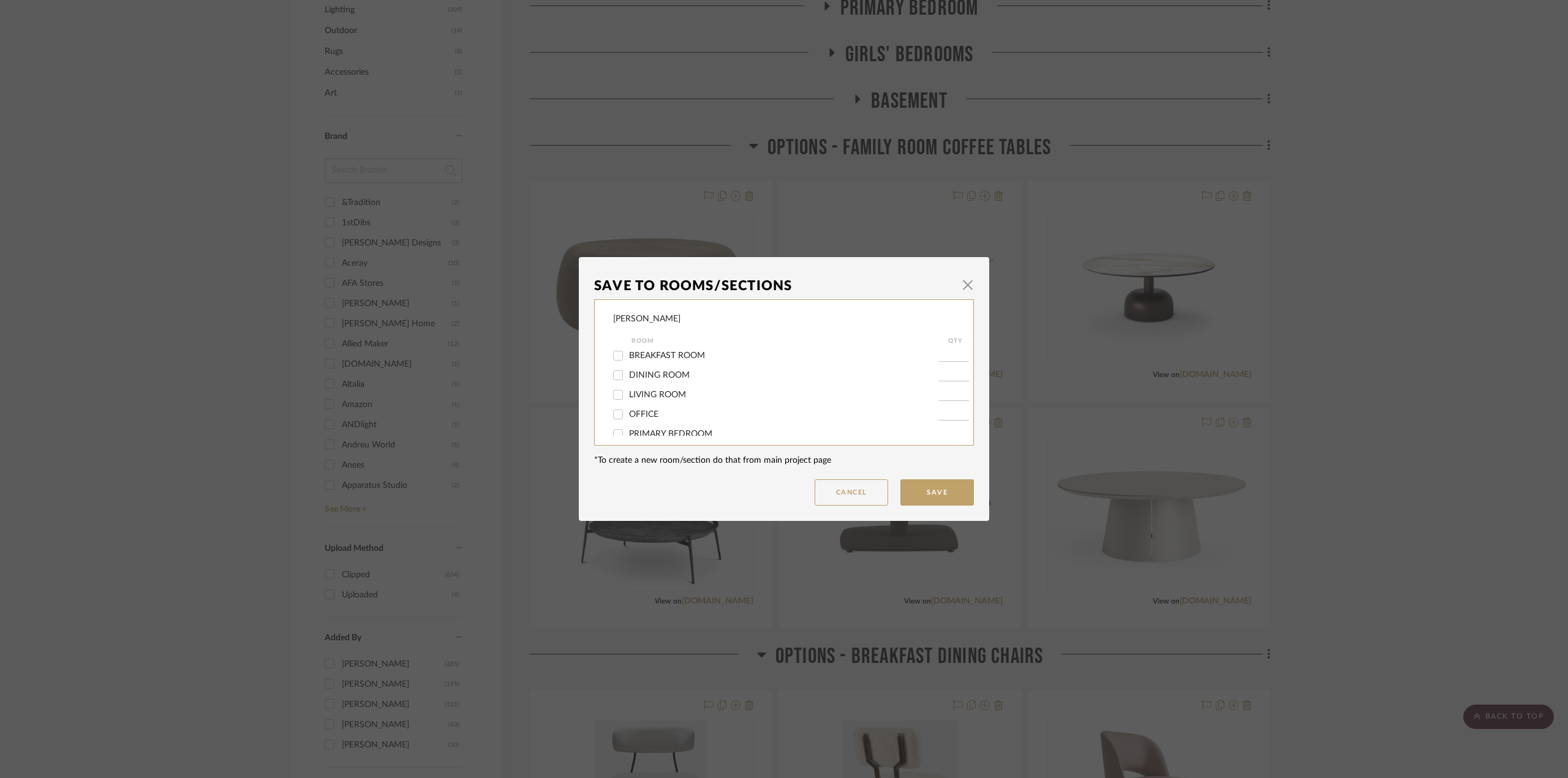
scroll to position [123, 0]
click at [667, 431] on span "OPTIONS - FAMILY ROOM COFFEE TABLES" at bounding box center [714, 432] width 170 height 9
click at [628, 431] on input "OPTIONS - FAMILY ROOM COFFEE TABLES" at bounding box center [617, 432] width 20 height 20
checkbox input "false"
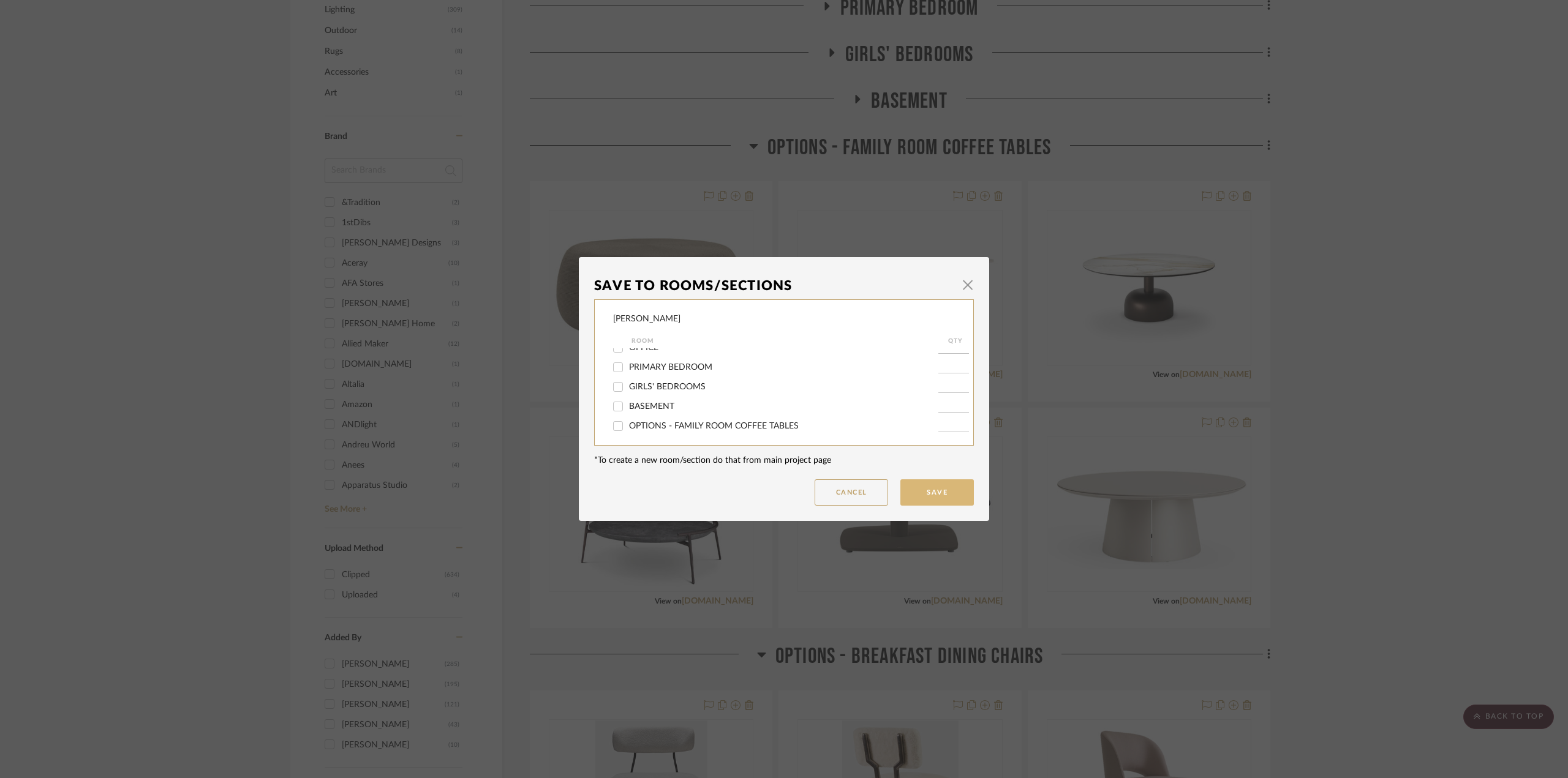
click at [918, 497] on button "Save" at bounding box center [937, 492] width 73 height 26
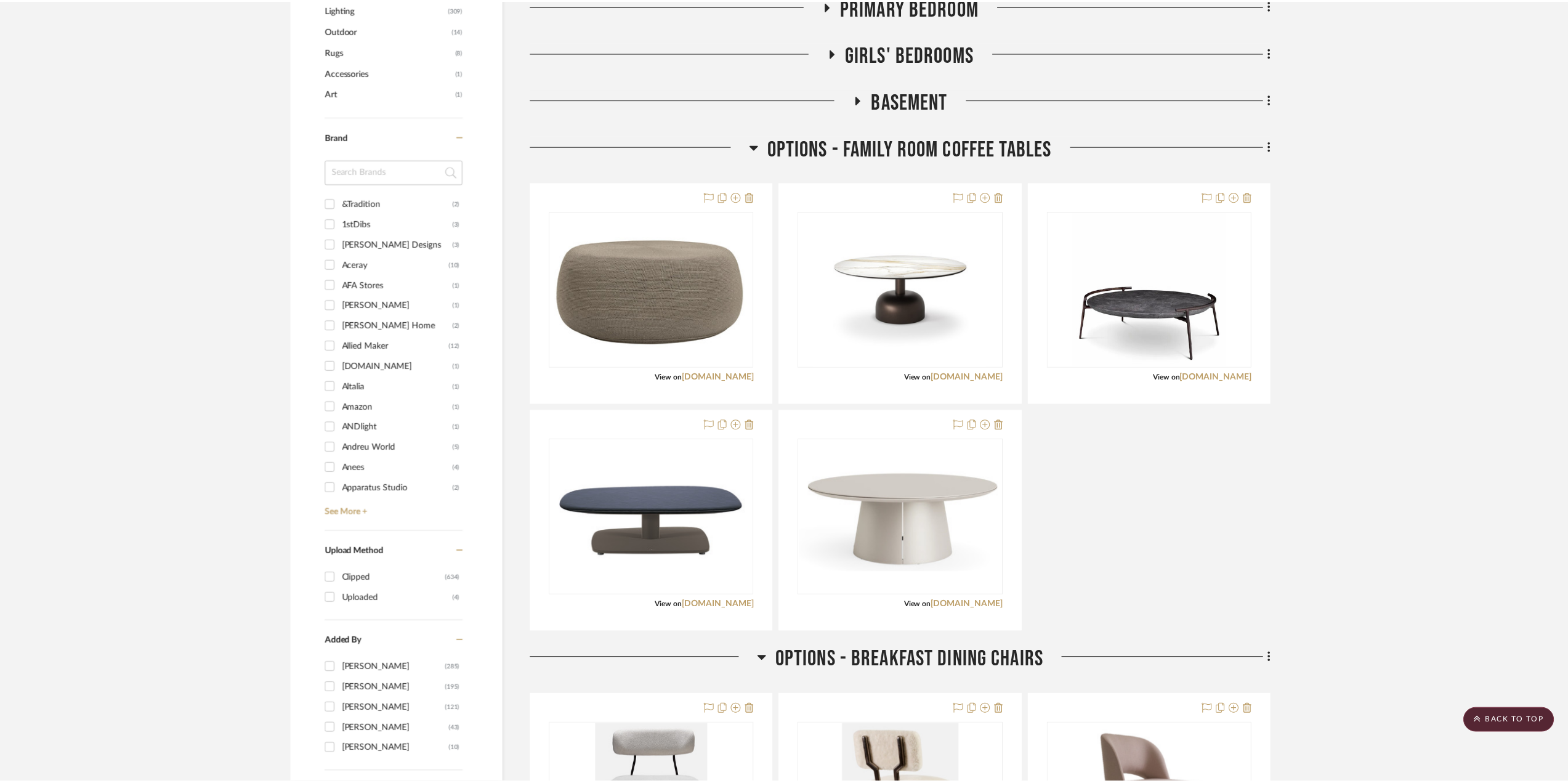
scroll to position [863, 0]
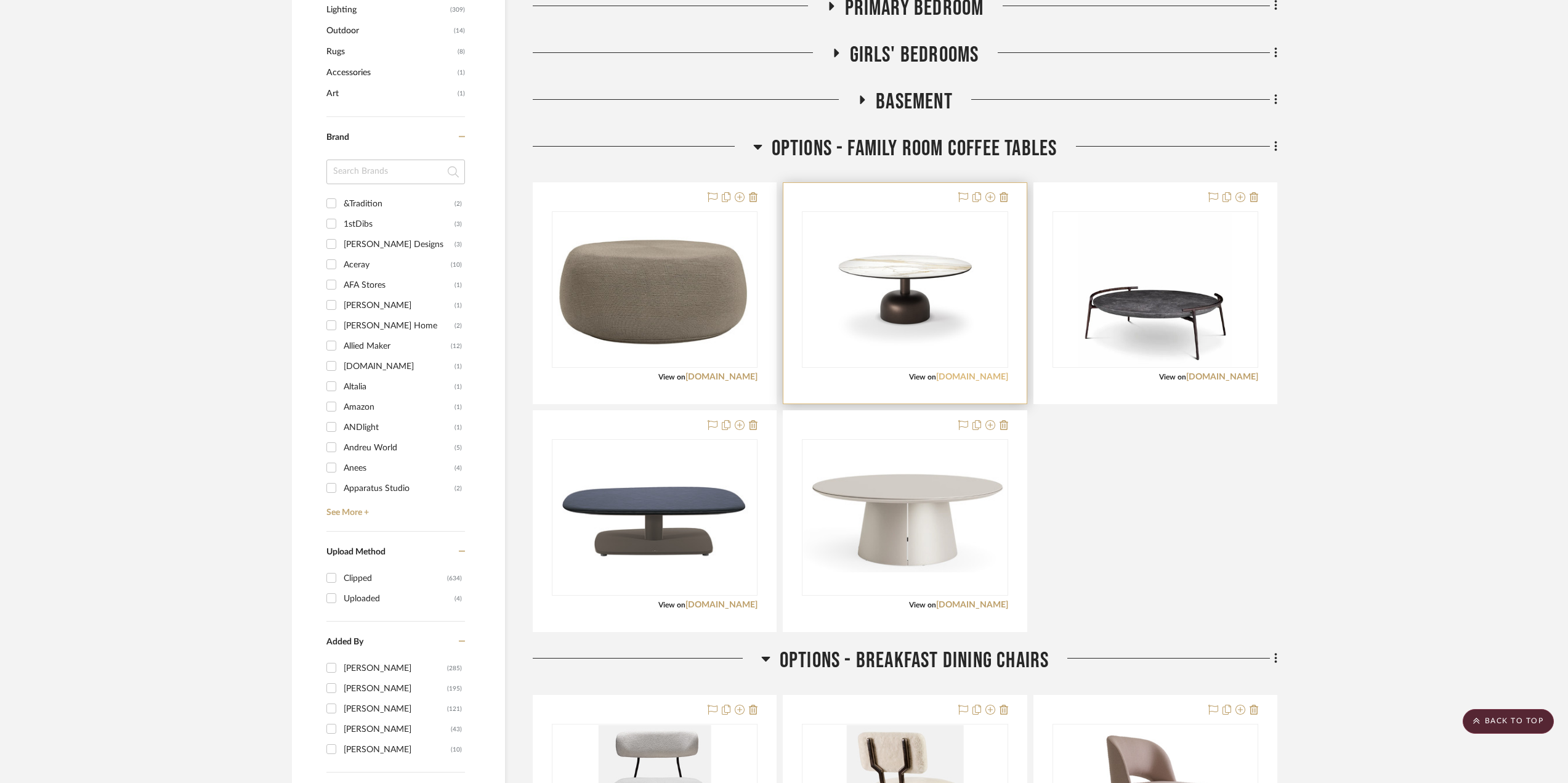
click at [992, 377] on link "[DOMAIN_NAME]" at bounding box center [972, 377] width 72 height 9
click at [990, 191] on button at bounding box center [990, 198] width 10 height 15
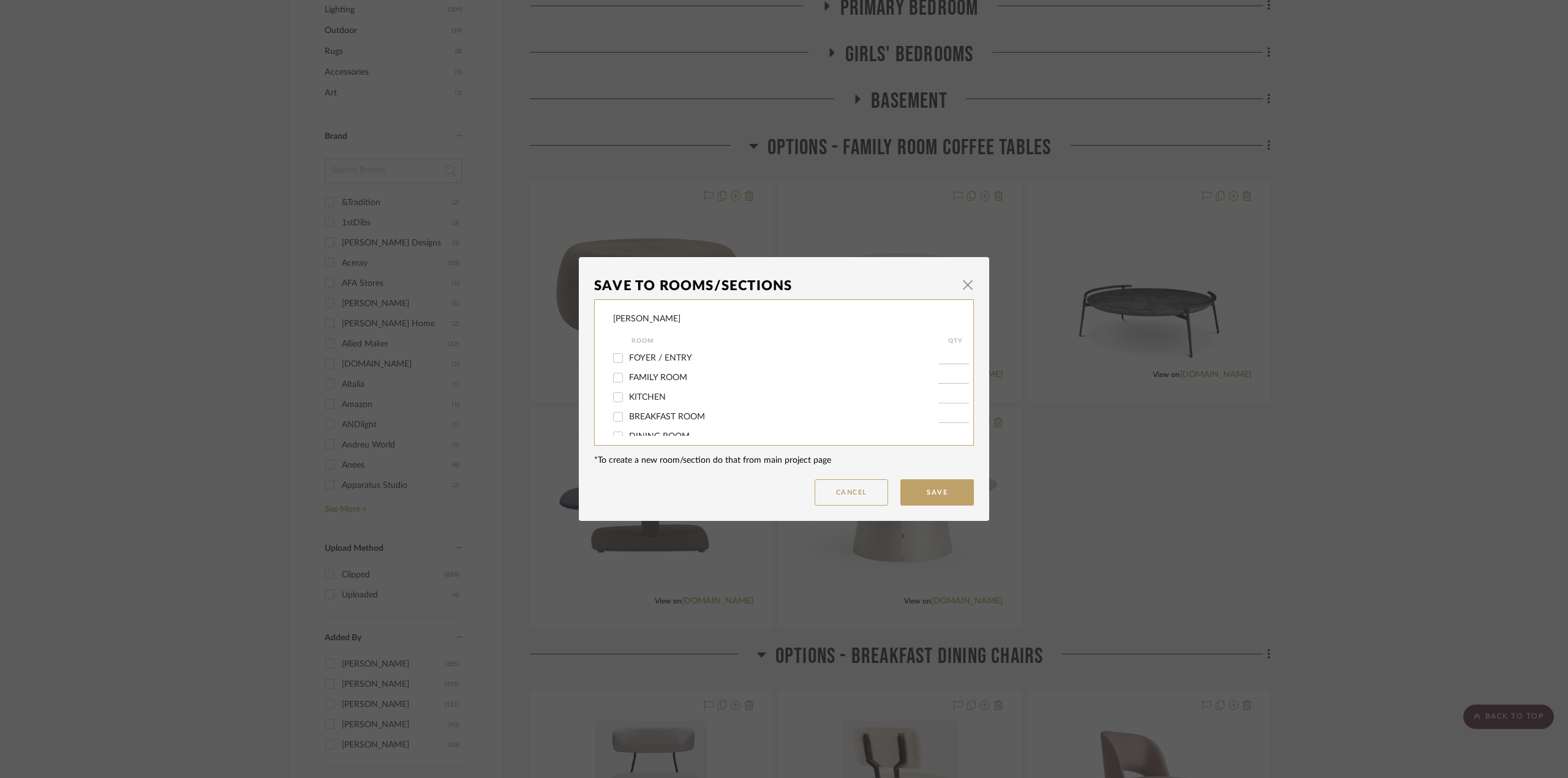
scroll to position [123, 0]
click at [662, 423] on div "OPTIONS - FAMILY ROOM COFFEE TABLES" at bounding box center [775, 432] width 325 height 20
click at [706, 435] on span "OPTIONS - FAMILY ROOM COFFEE TABLES" at bounding box center [714, 432] width 170 height 9
click at [628, 435] on input "OPTIONS - FAMILY ROOM COFFEE TABLES" at bounding box center [617, 432] width 20 height 20
checkbox input "false"
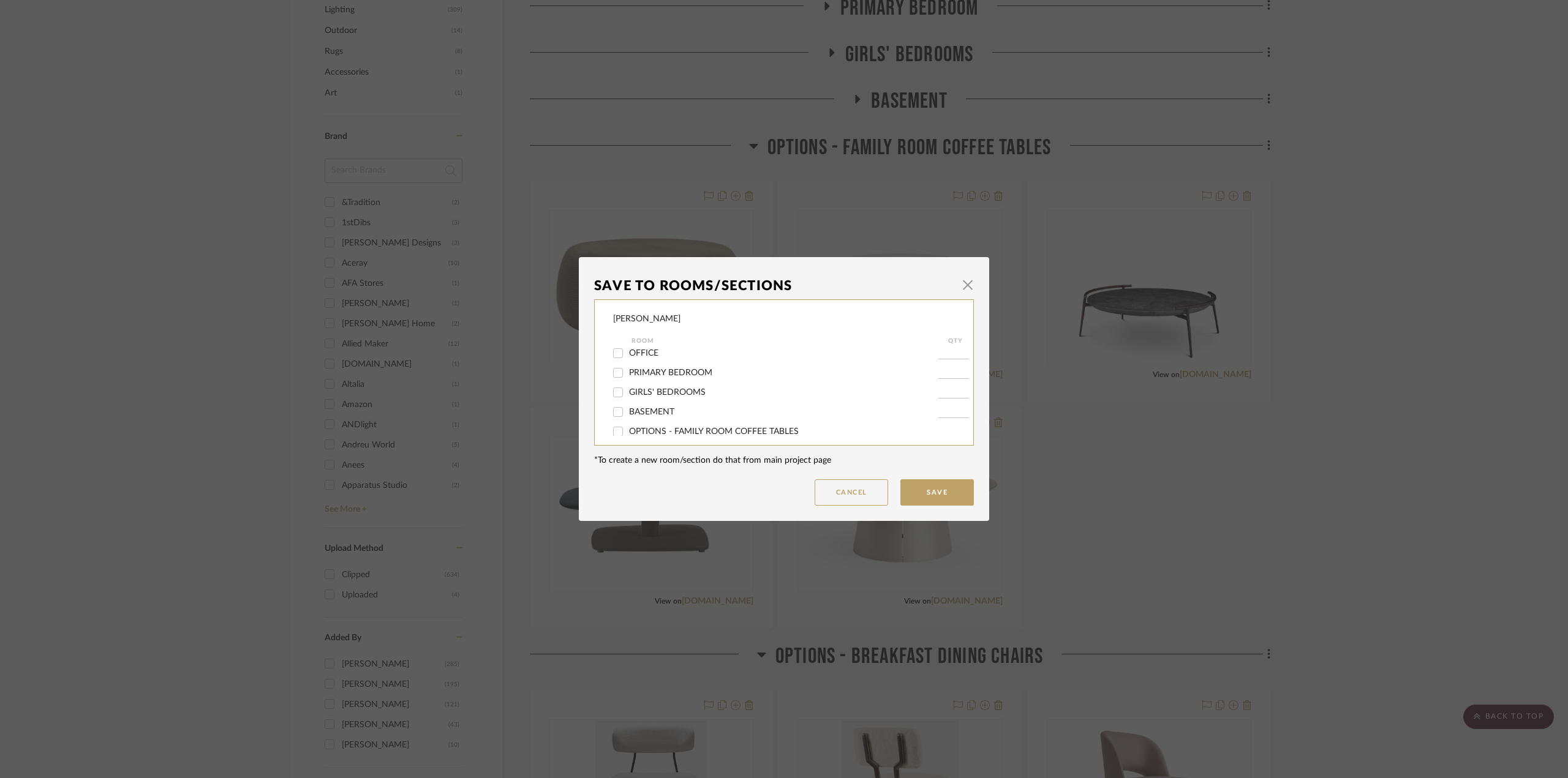
scroll to position [128, 0]
click at [943, 488] on button "Save" at bounding box center [937, 492] width 73 height 26
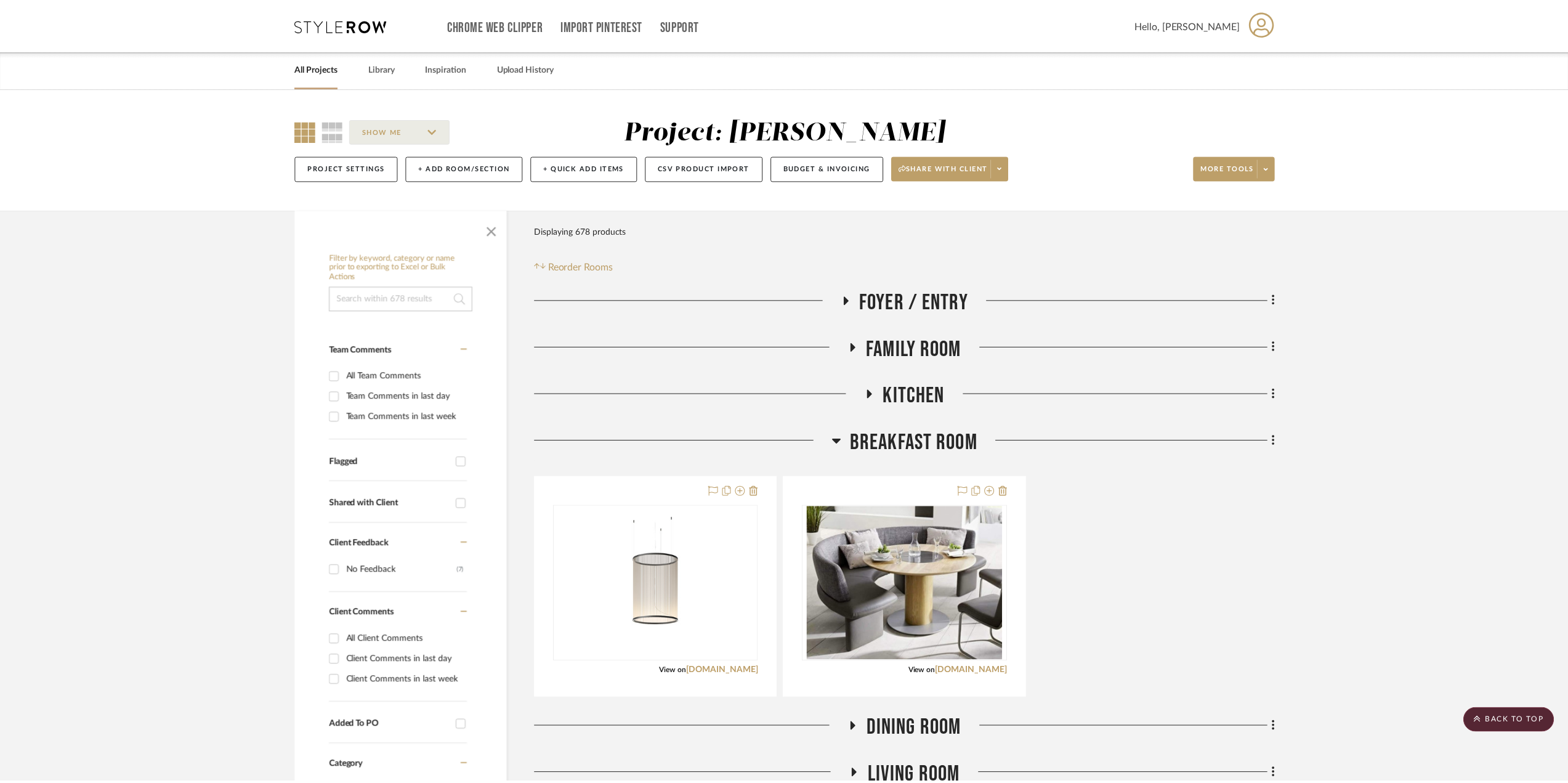
scroll to position [863, 0]
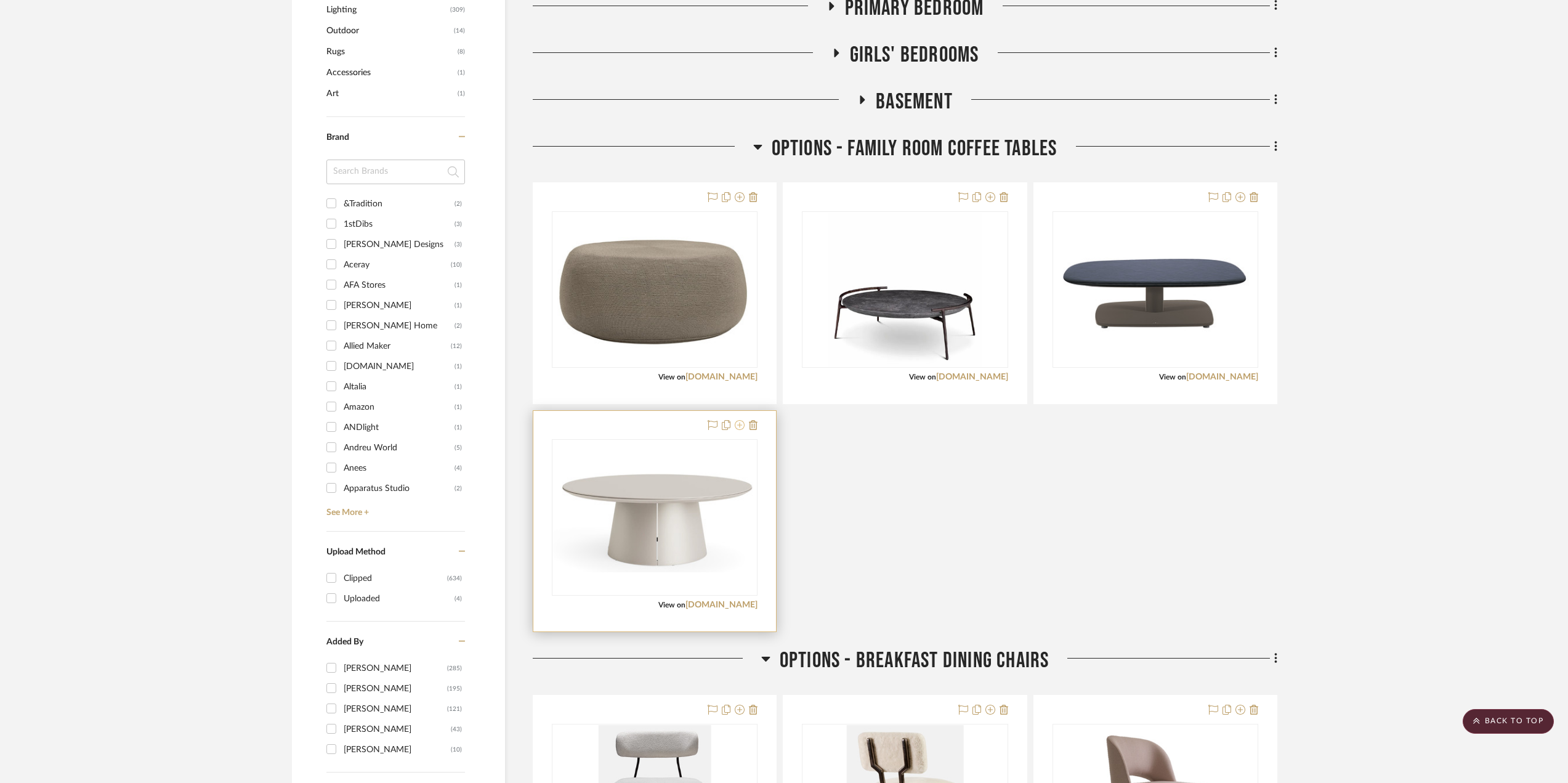
click at [737, 427] on icon at bounding box center [739, 425] width 10 height 10
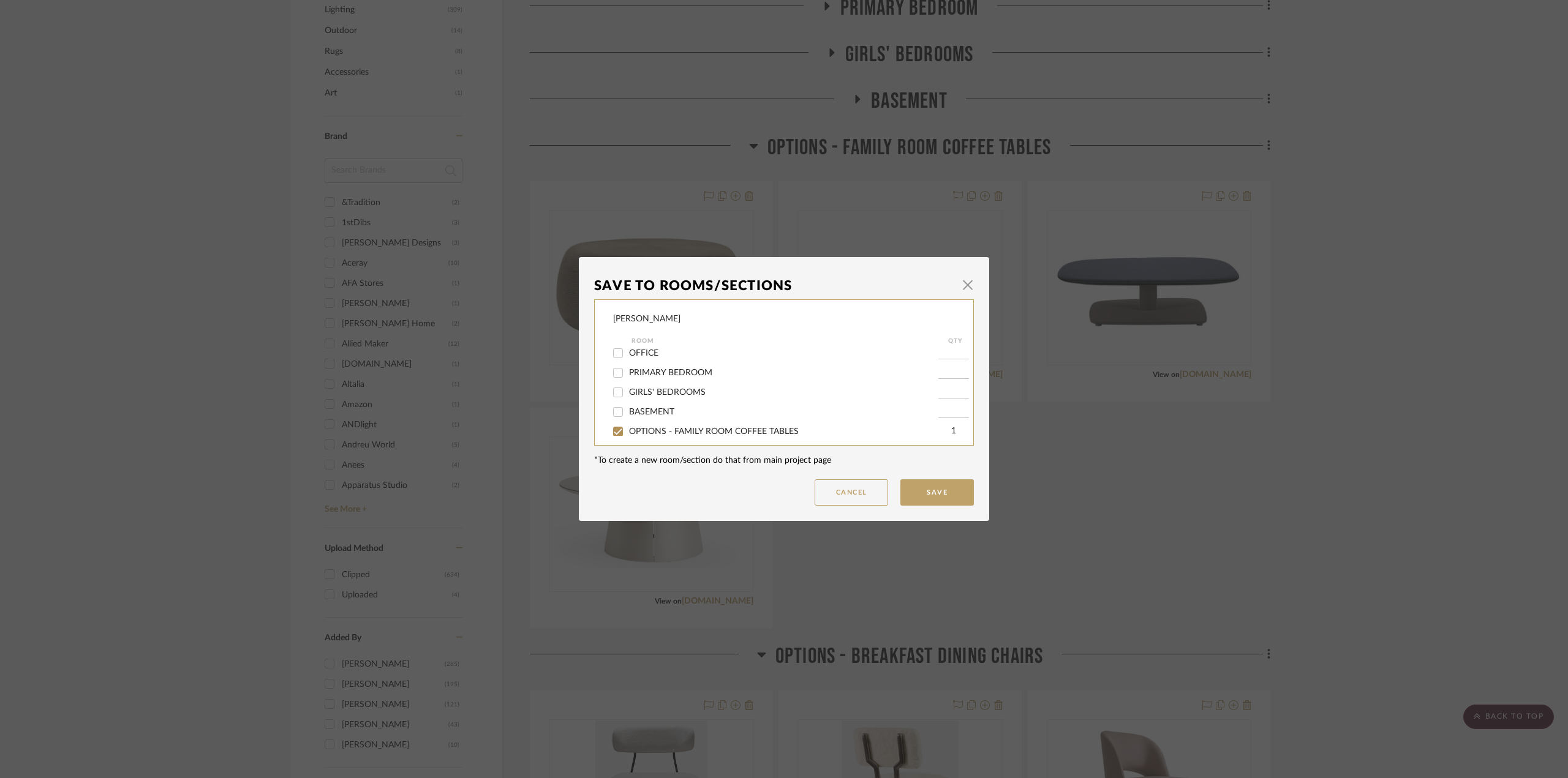
click at [697, 430] on span "OPTIONS - FAMILY ROOM COFFEE TABLES" at bounding box center [714, 432] width 170 height 9
click at [628, 430] on input "OPTIONS - FAMILY ROOM COFFEE TABLES" at bounding box center [617, 432] width 20 height 20
checkbox input "false"
click at [929, 493] on button "Save" at bounding box center [937, 492] width 73 height 26
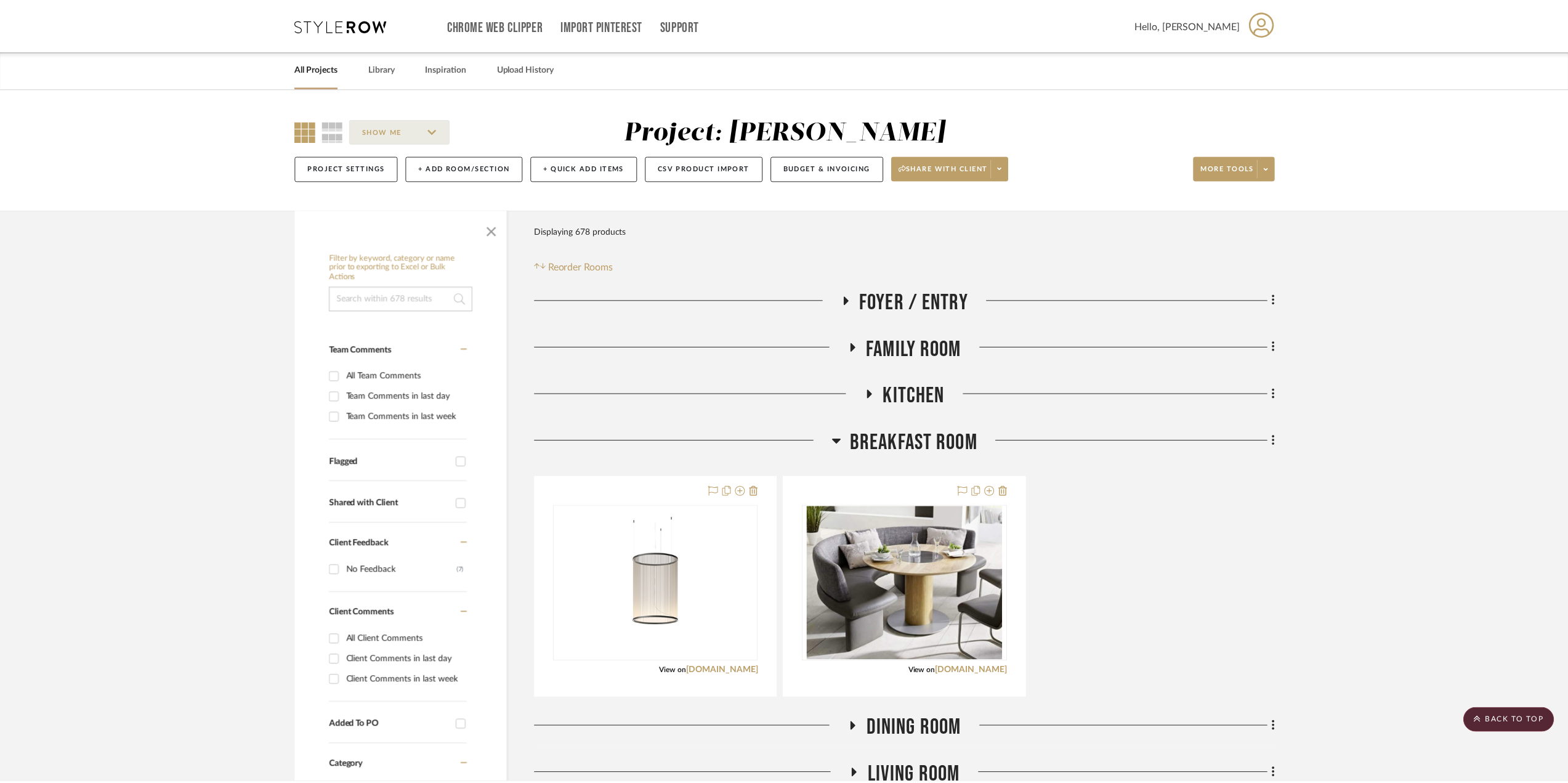
scroll to position [863, 0]
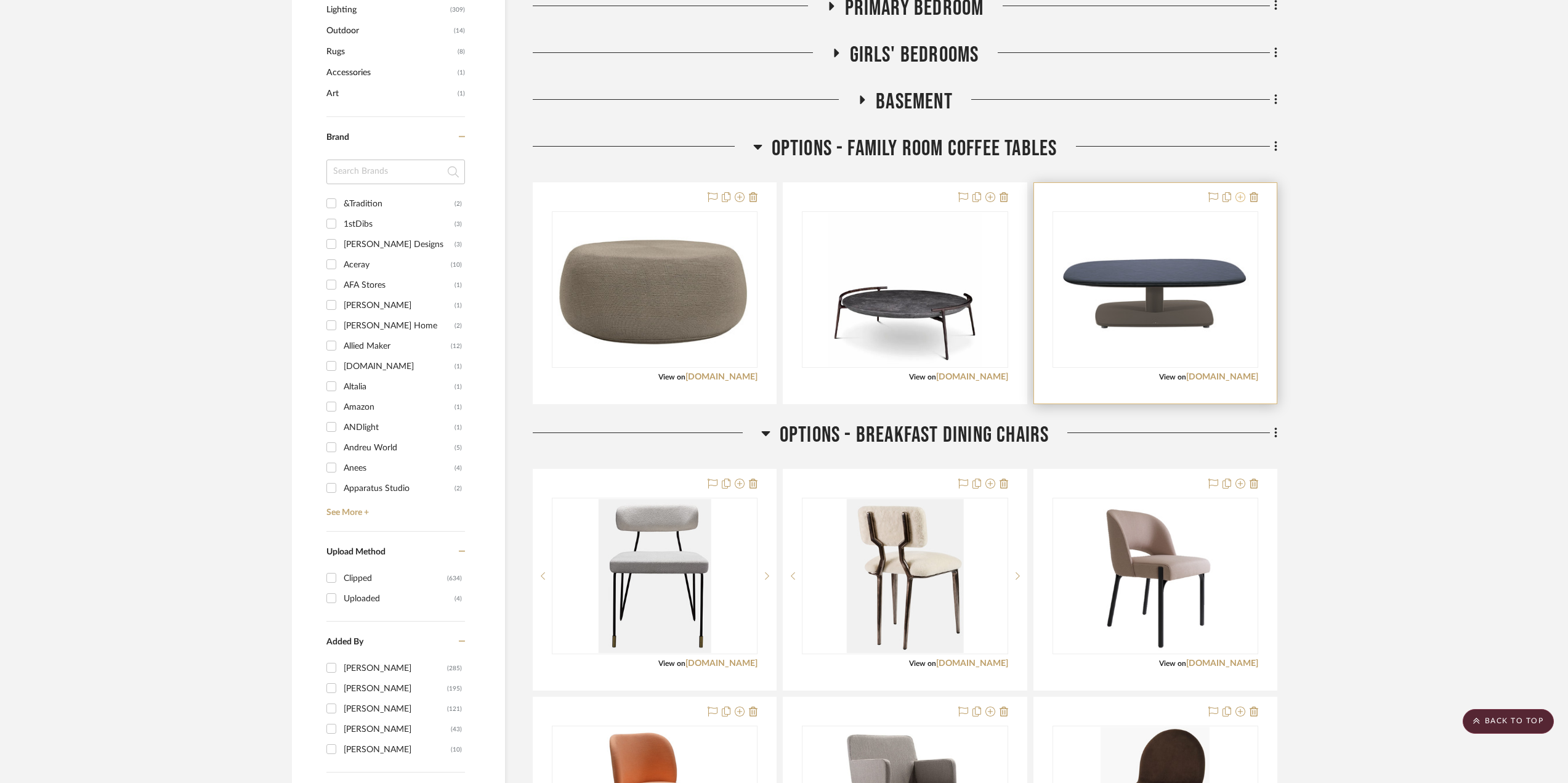
click at [1173, 196] on icon at bounding box center [1240, 196] width 10 height 10
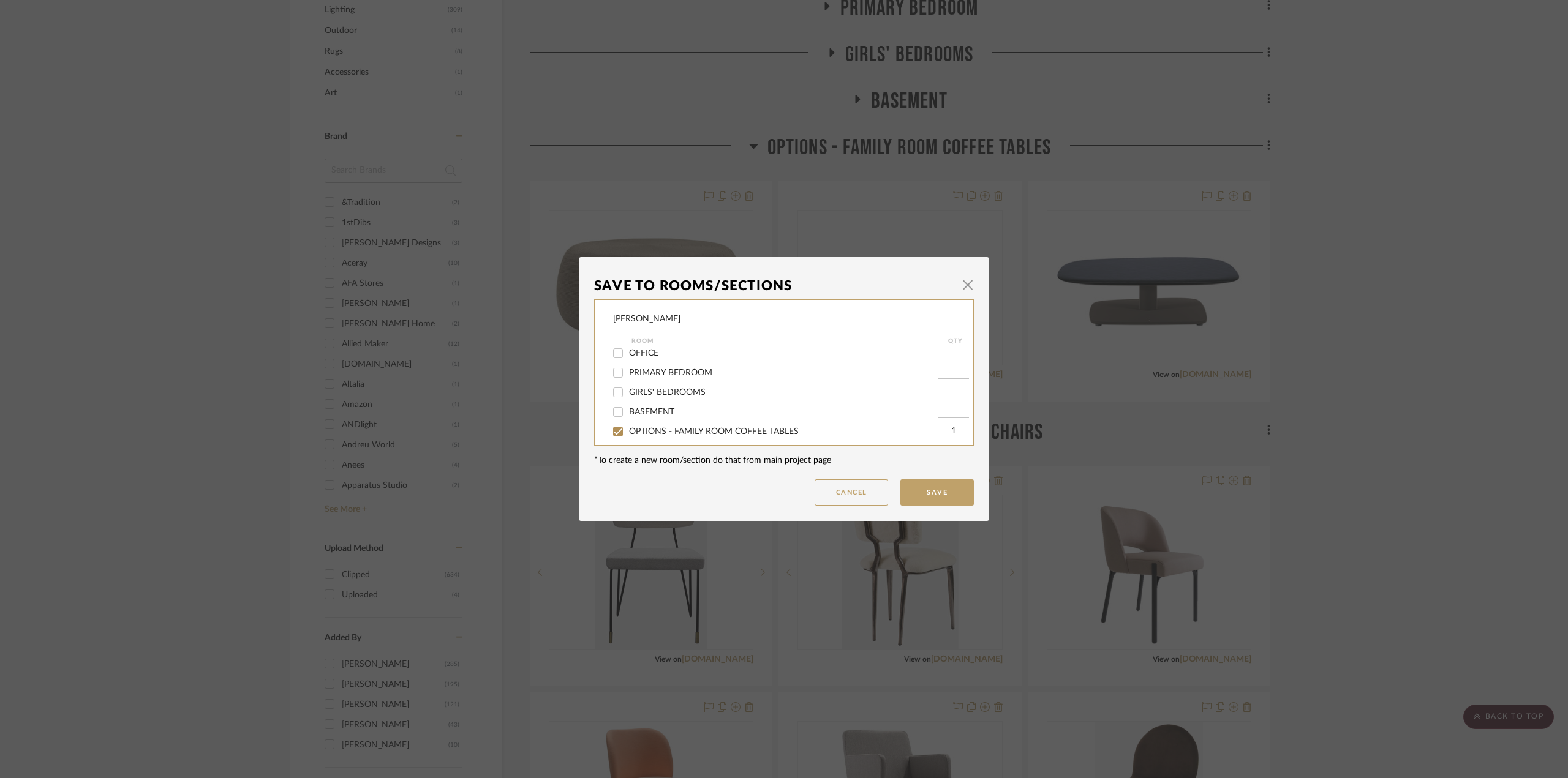
click at [637, 428] on span "OPTIONS - FAMILY ROOM COFFEE TABLES" at bounding box center [714, 432] width 170 height 9
click at [628, 428] on input "OPTIONS - FAMILY ROOM COFFEE TABLES" at bounding box center [617, 432] width 20 height 20
checkbox input "false"
click at [943, 495] on button "Save" at bounding box center [937, 492] width 73 height 26
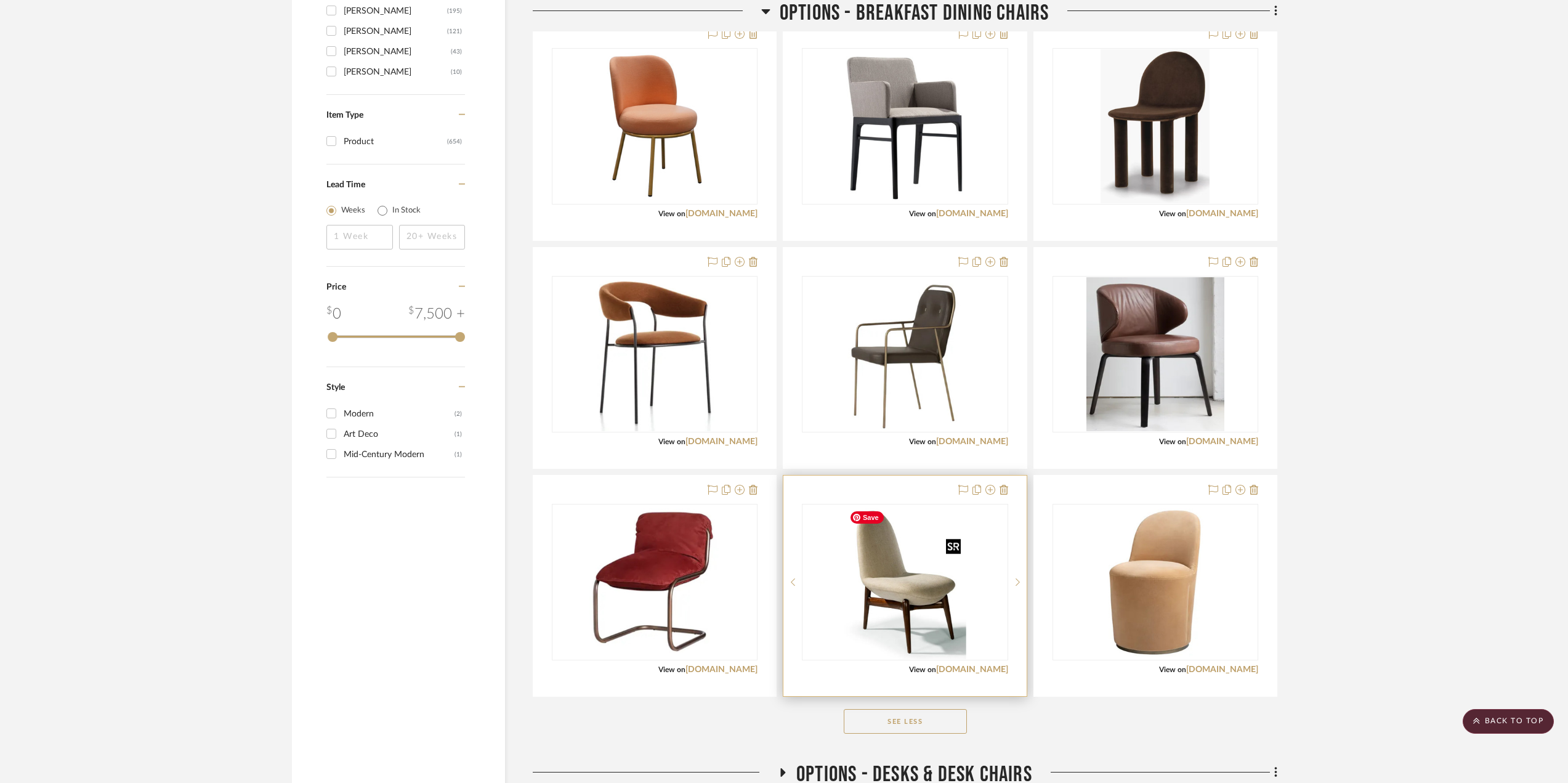
scroll to position [1849, 0]
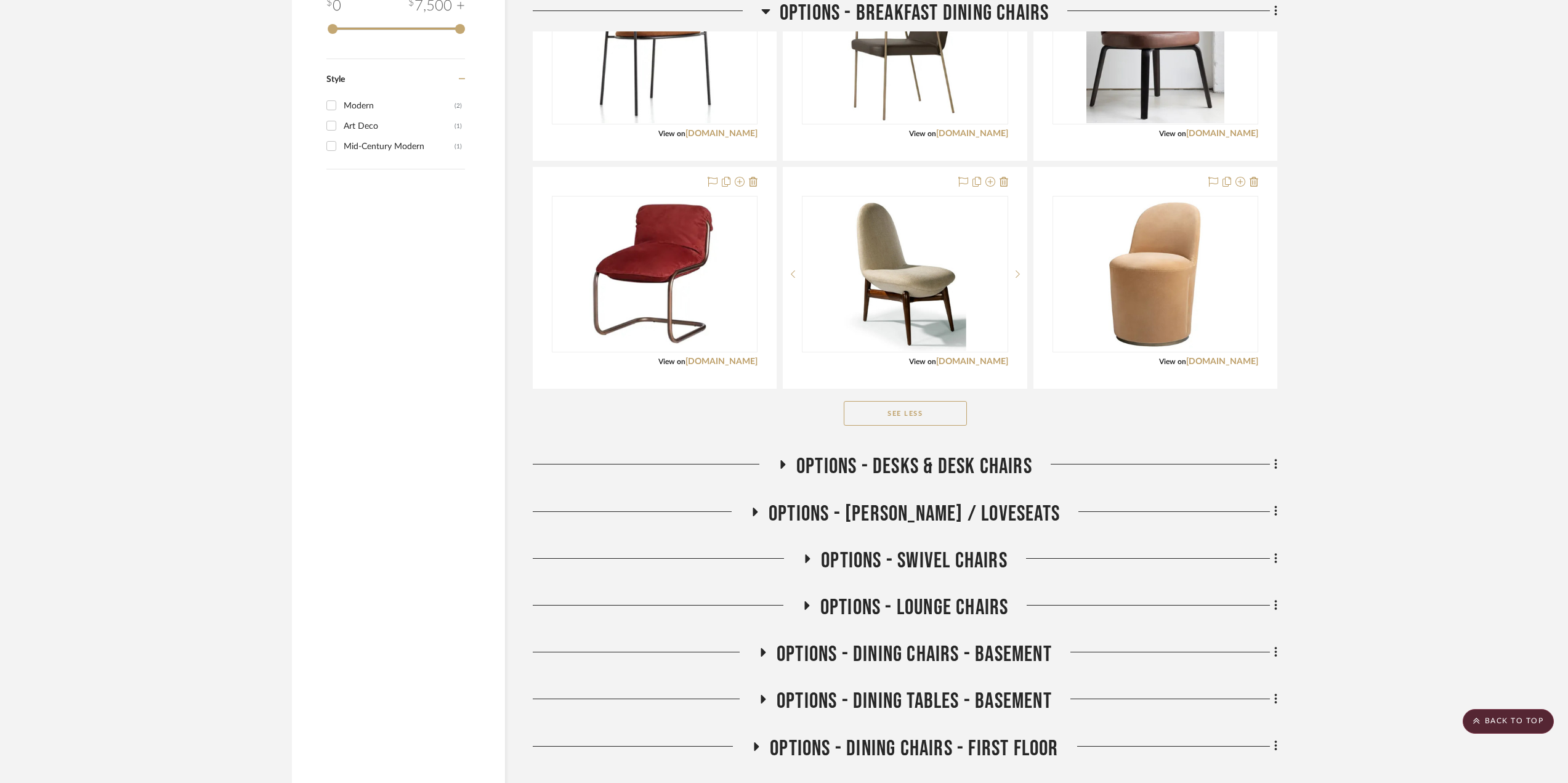
click at [782, 463] on icon at bounding box center [783, 465] width 5 height 9
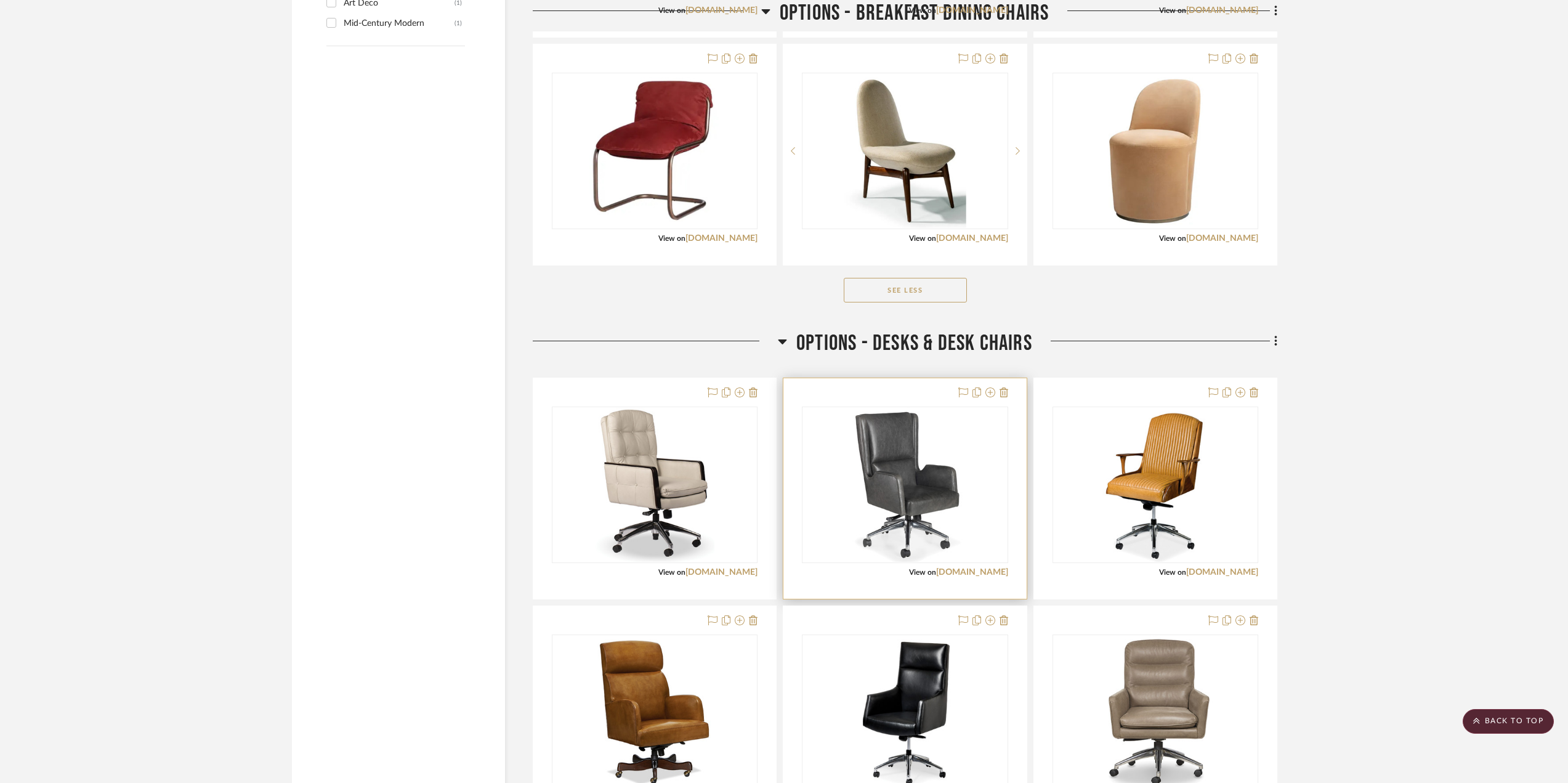
scroll to position [2034, 0]
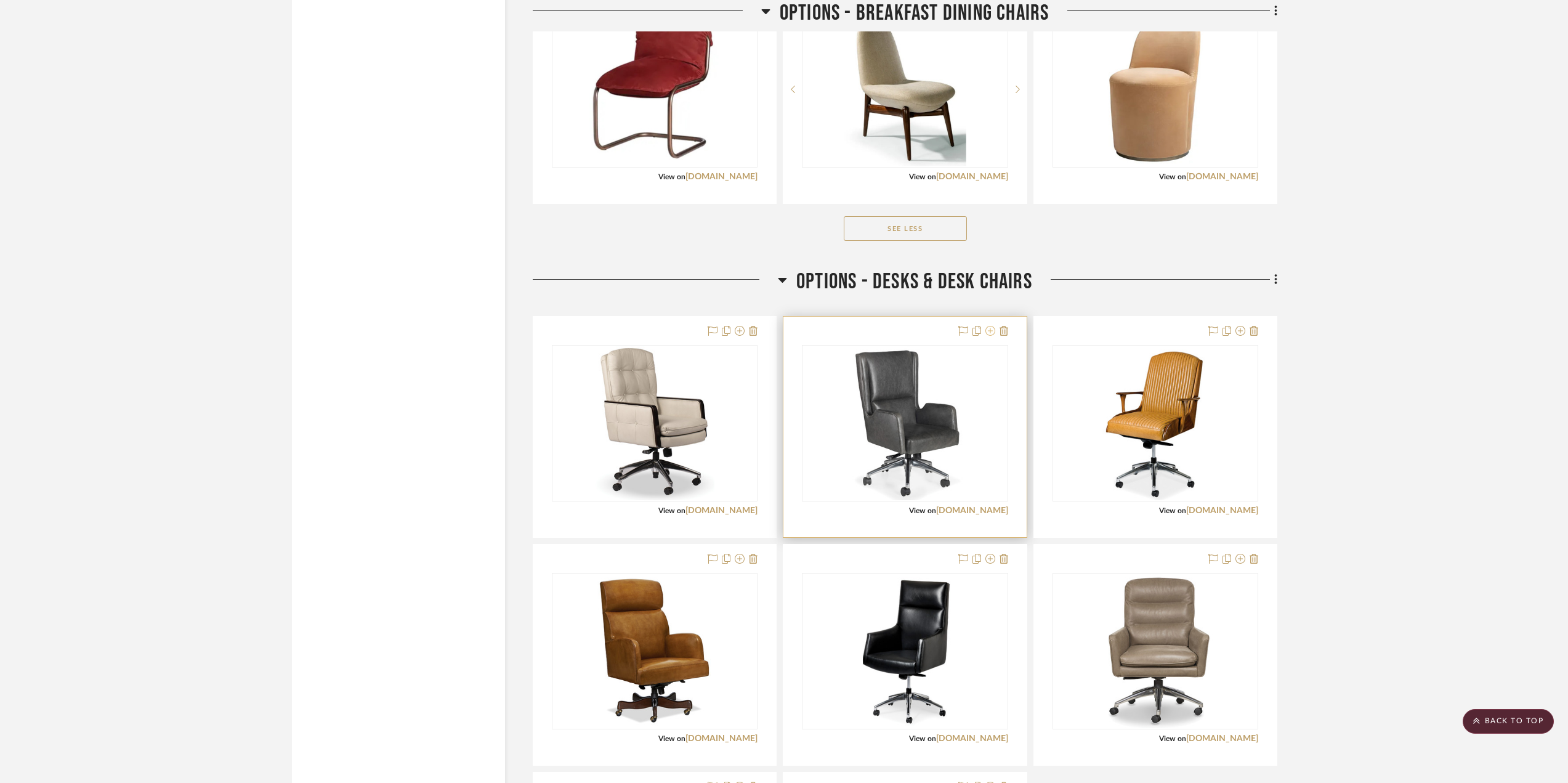
click at [989, 329] on icon at bounding box center [990, 330] width 10 height 10
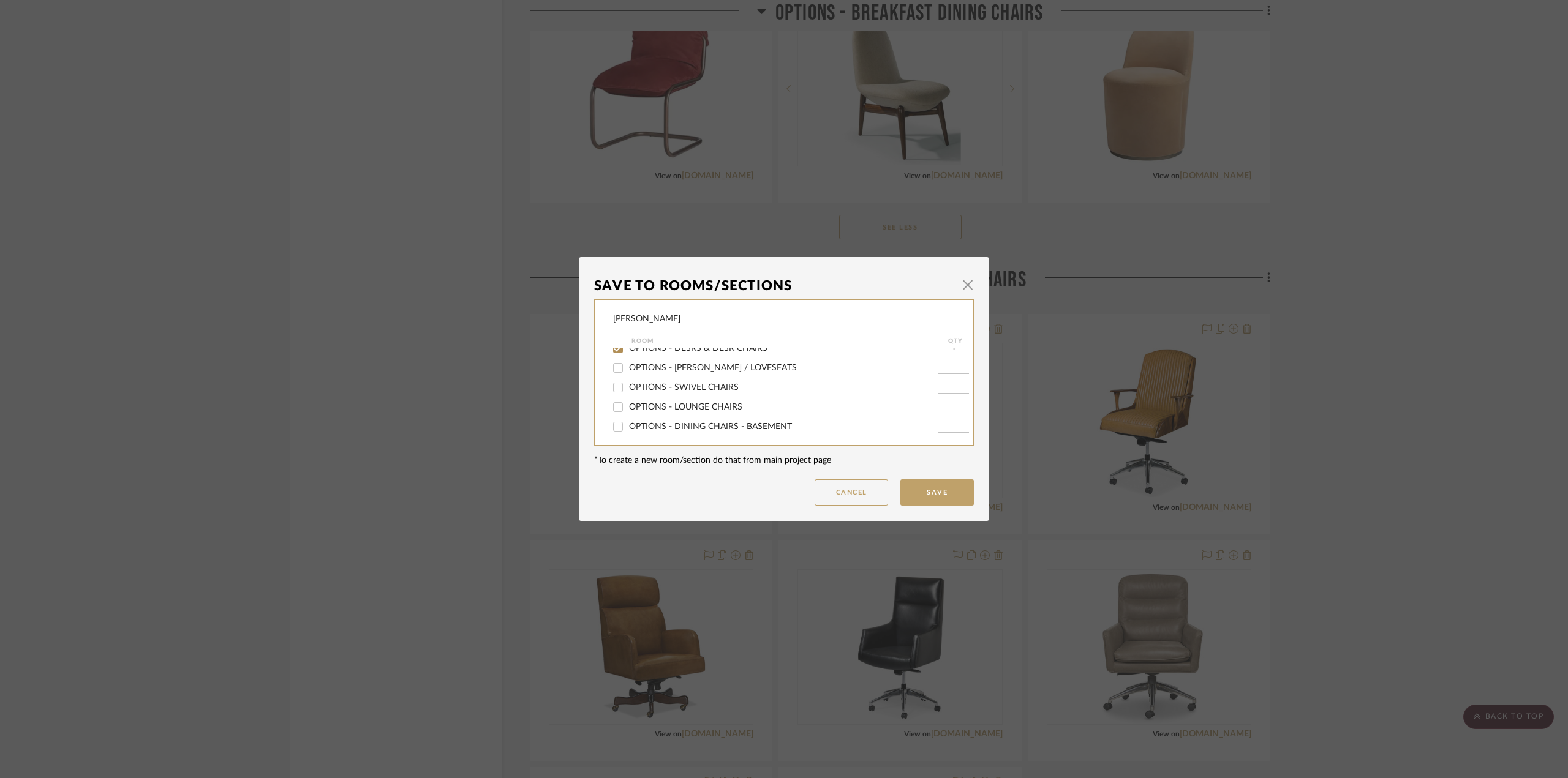
scroll to position [123, 0]
click at [849, 491] on button "Cancel" at bounding box center [852, 492] width 73 height 26
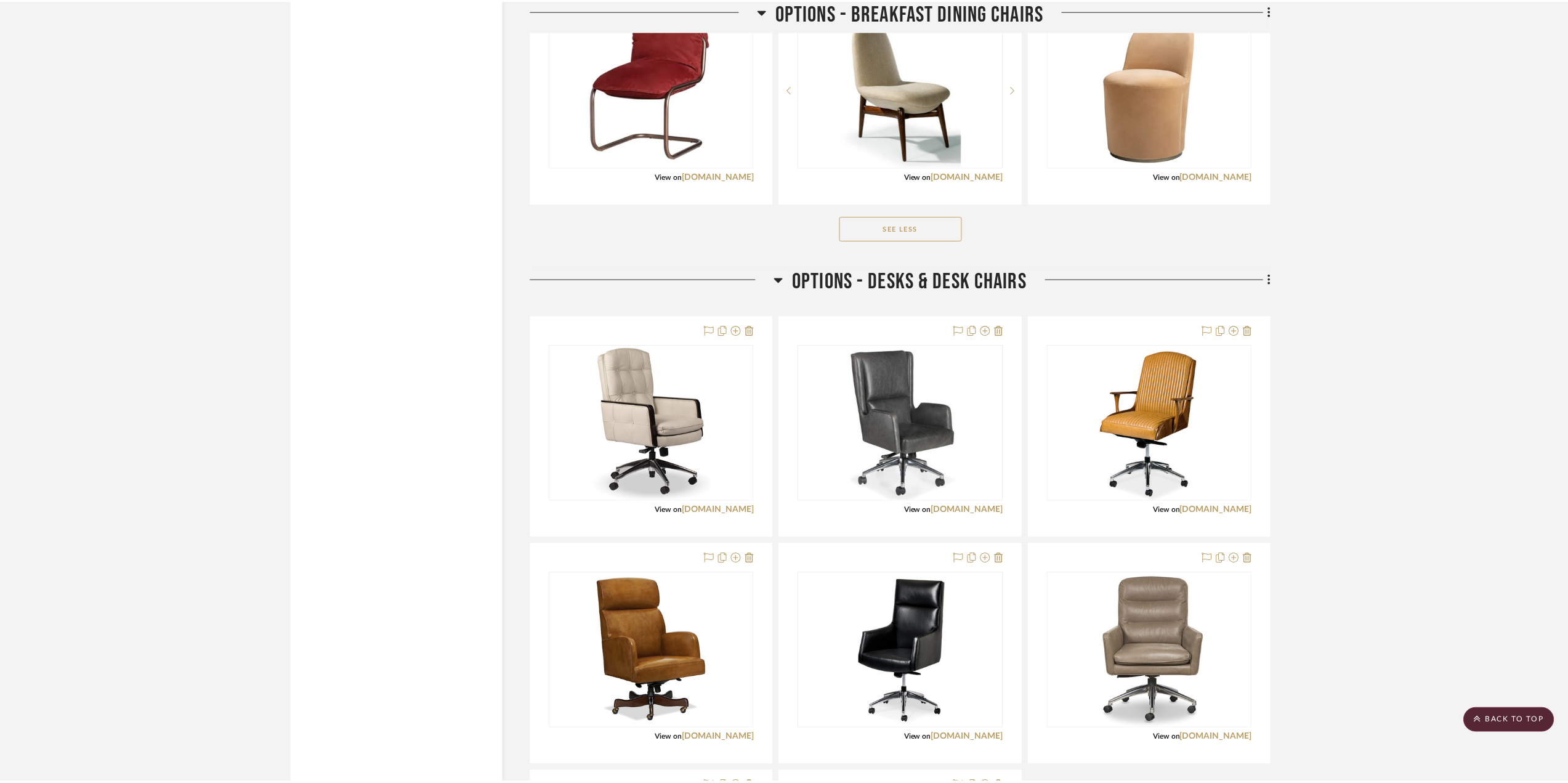
scroll to position [2034, 0]
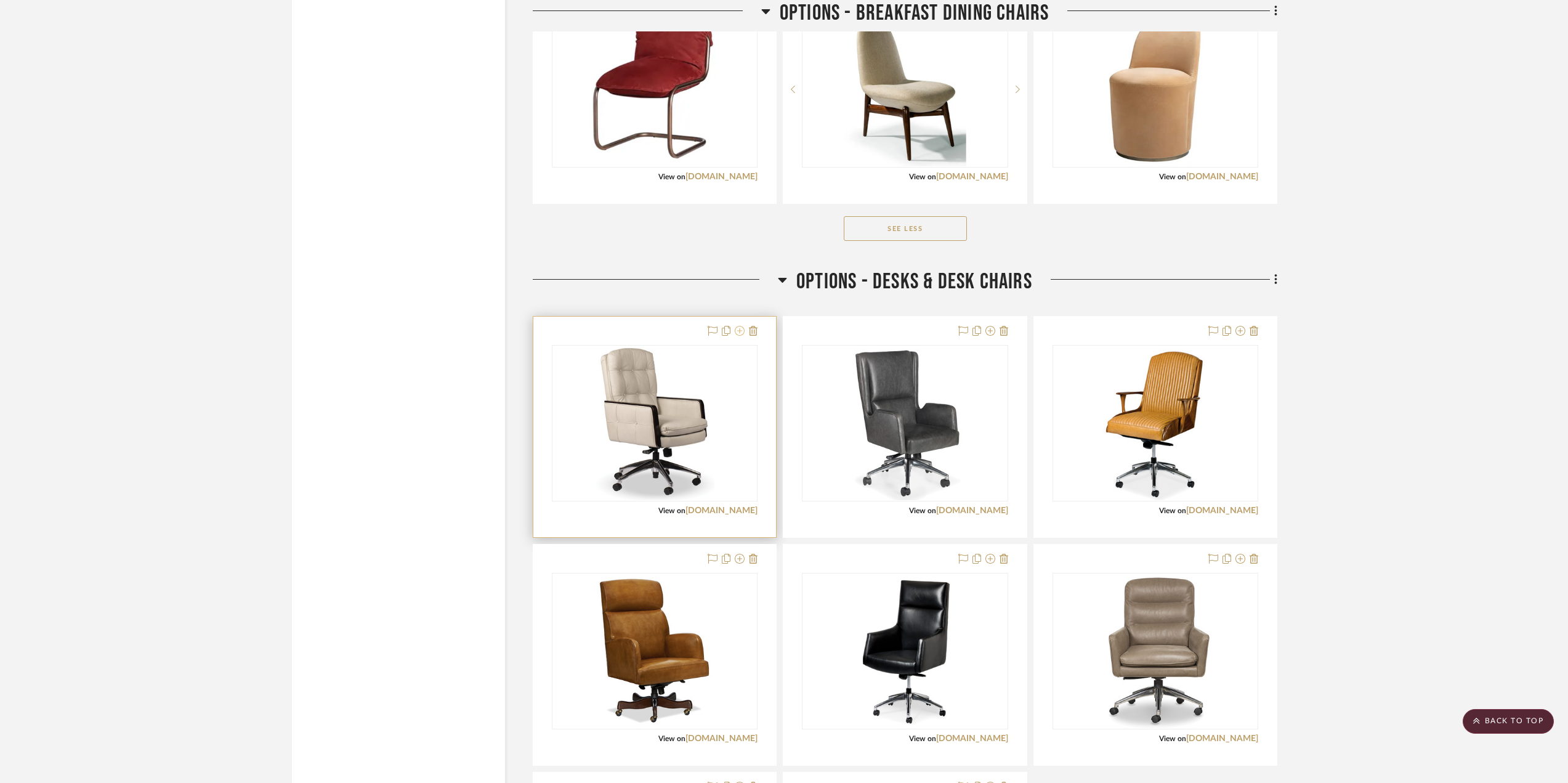
click at [742, 335] on icon at bounding box center [739, 330] width 10 height 10
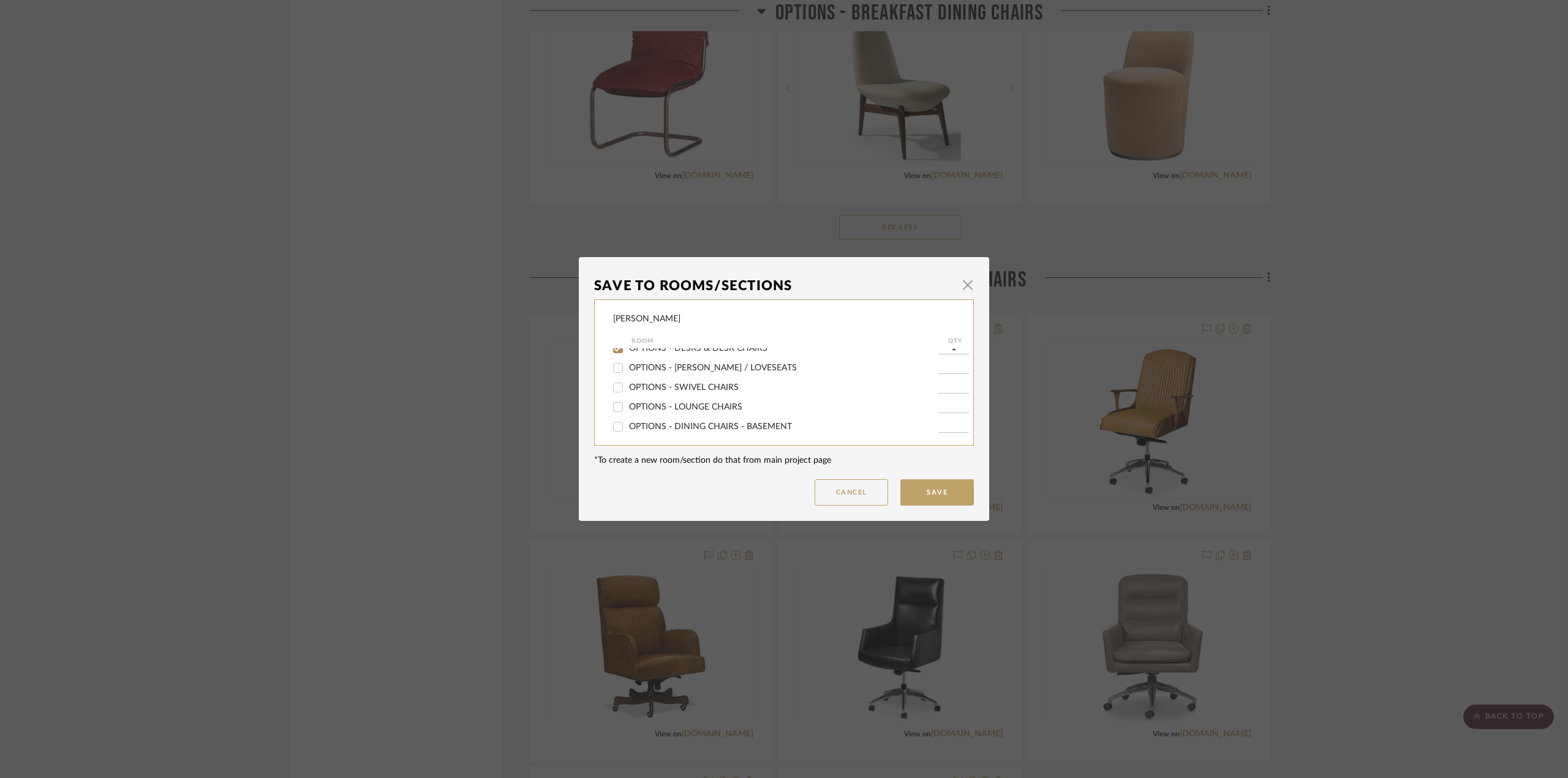
scroll to position [183, 0]
click at [678, 410] on span "OPTIONS - DESKS & DESK CHAIRS" at bounding box center [698, 410] width 139 height 9
click at [628, 410] on input "OPTIONS - DESKS & DESK CHAIRS" at bounding box center [617, 410] width 20 height 20
checkbox input "false"
click at [924, 487] on button "Save" at bounding box center [937, 492] width 73 height 26
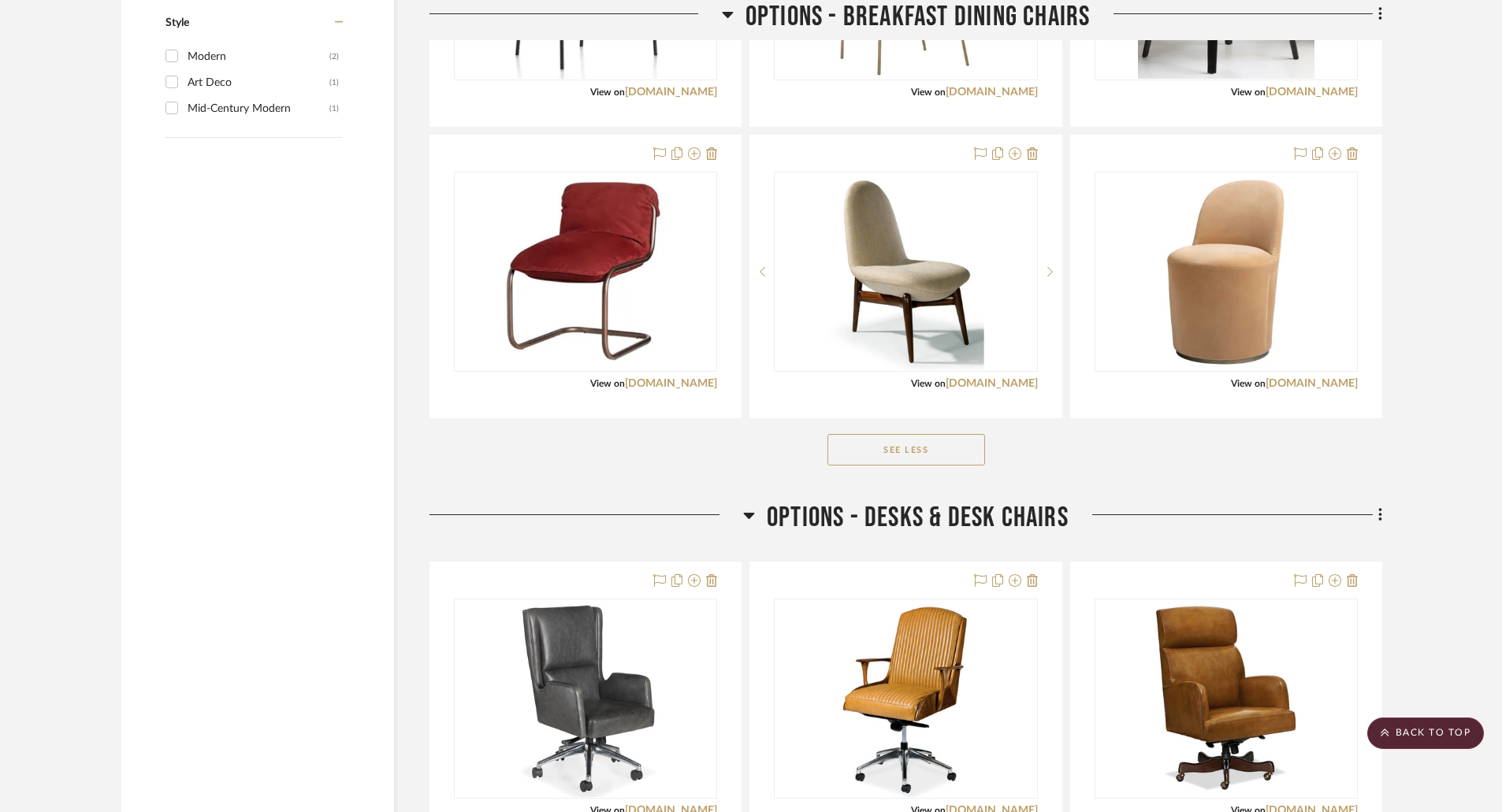
scroll to position [2757, 0]
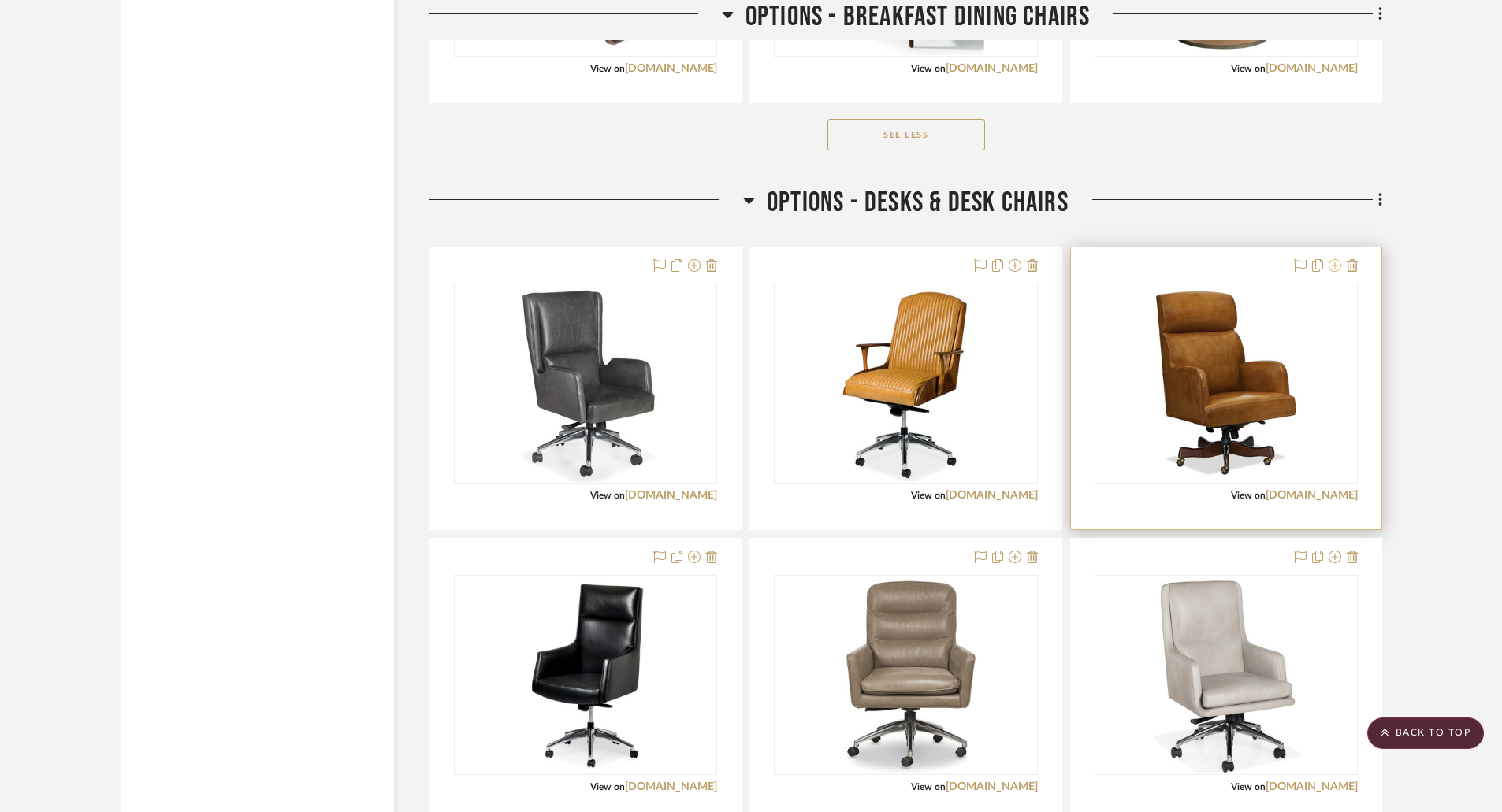
click at [1332, 262] on icon at bounding box center [1335, 264] width 12 height 12
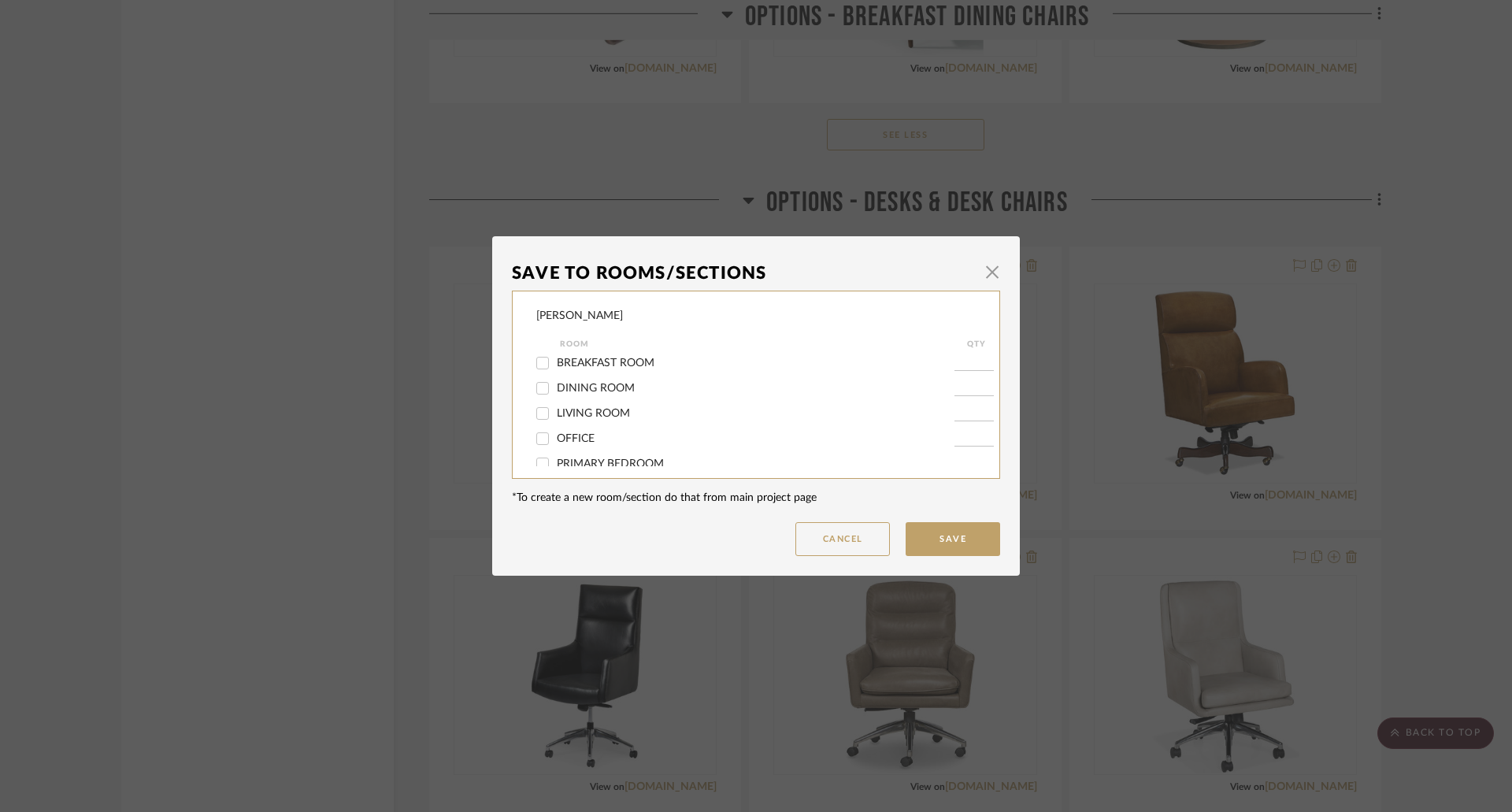
scroll to position [236, 0]
drag, startPoint x: 634, startPoint y: 428, endPoint x: 648, endPoint y: 432, distance: 14.6
click at [637, 428] on span "OPTIONS - DESKS & DESK CHAIRS" at bounding box center [646, 432] width 178 height 11
click at [555, 428] on input "OPTIONS - DESKS & DESK CHAIRS" at bounding box center [542, 432] width 25 height 25
checkbox input "false"
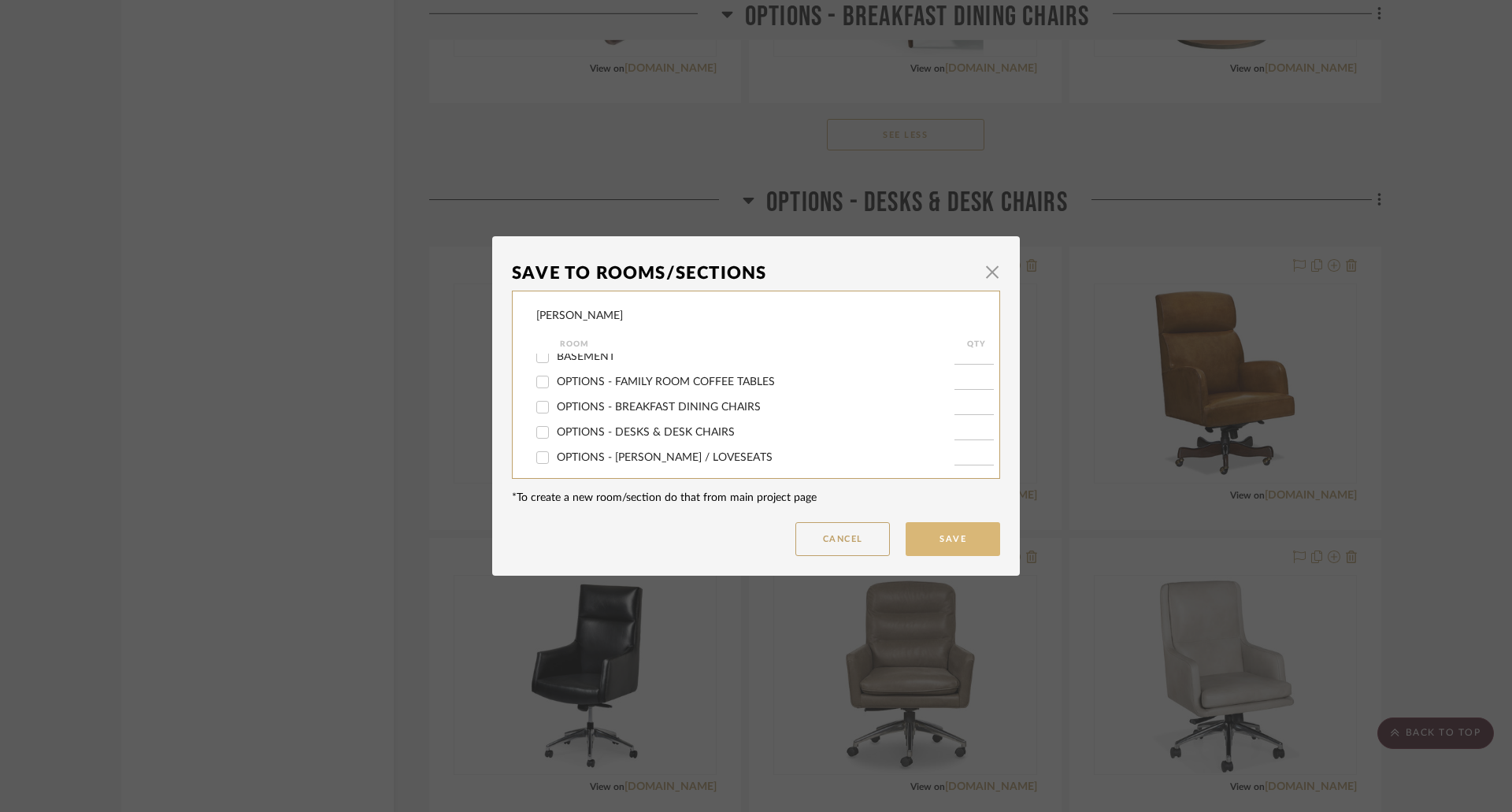
click at [932, 532] on button "Save" at bounding box center [952, 539] width 94 height 34
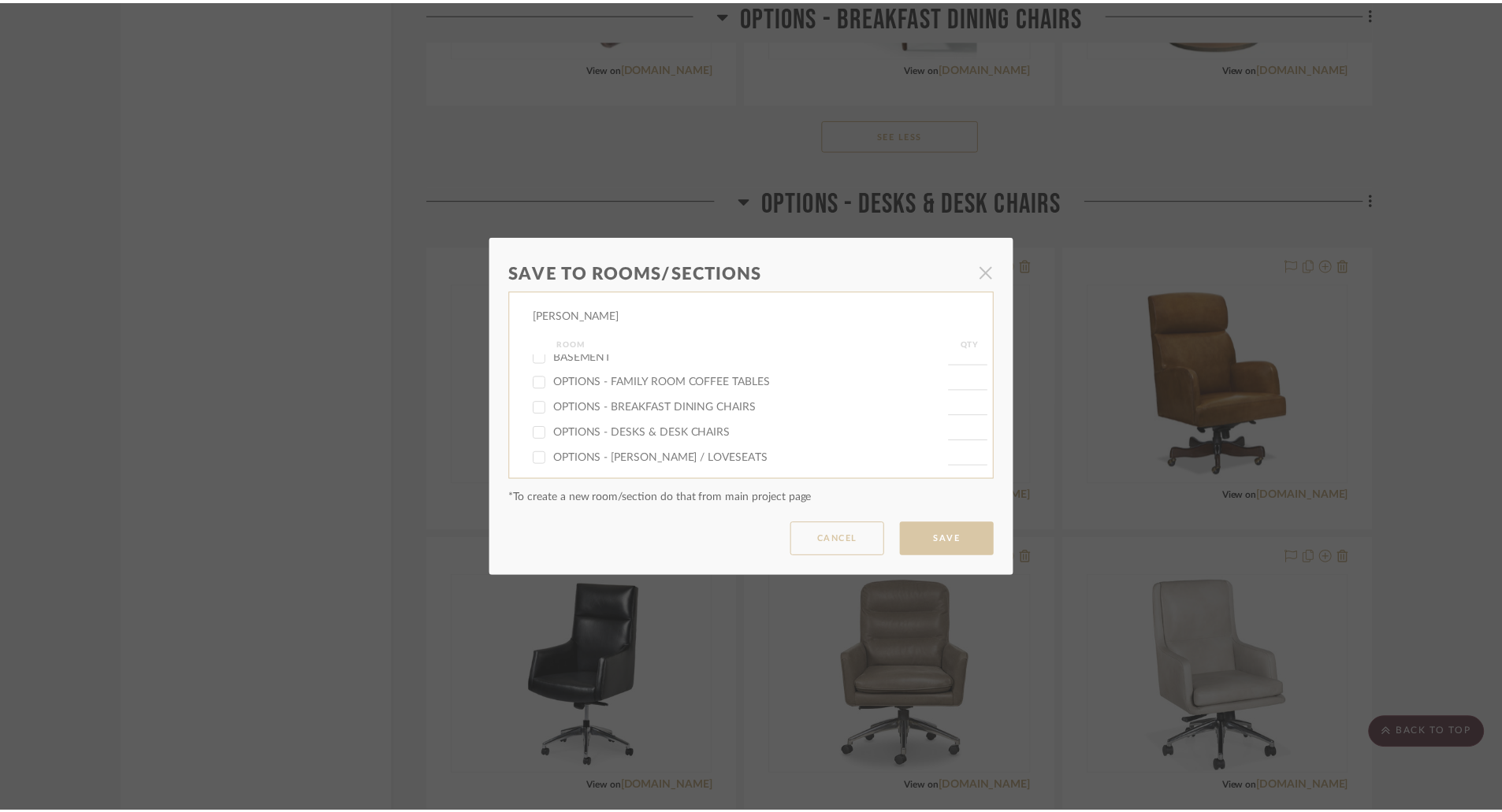
scroll to position [2757, 0]
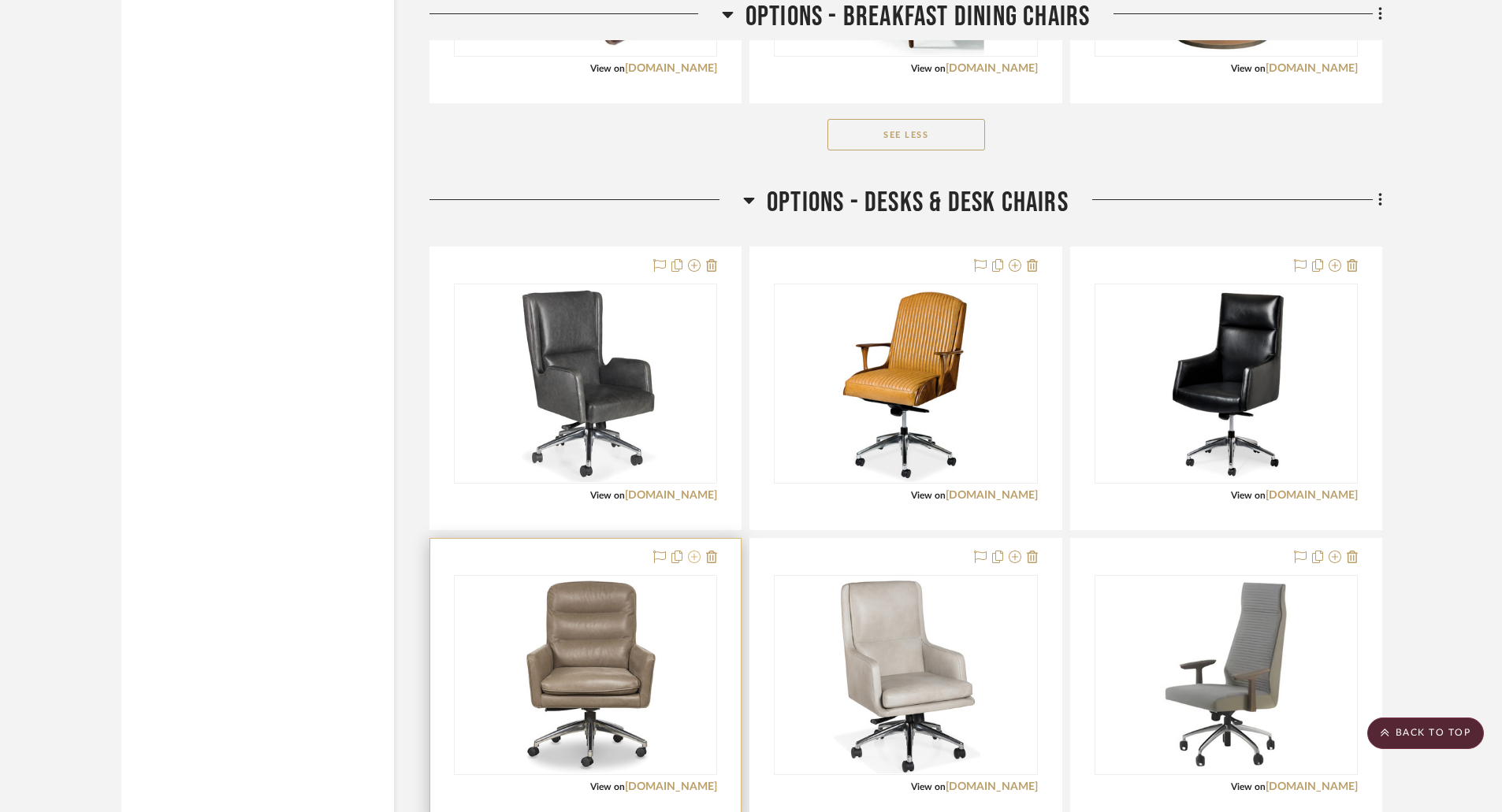
click at [694, 559] on icon at bounding box center [693, 556] width 12 height 12
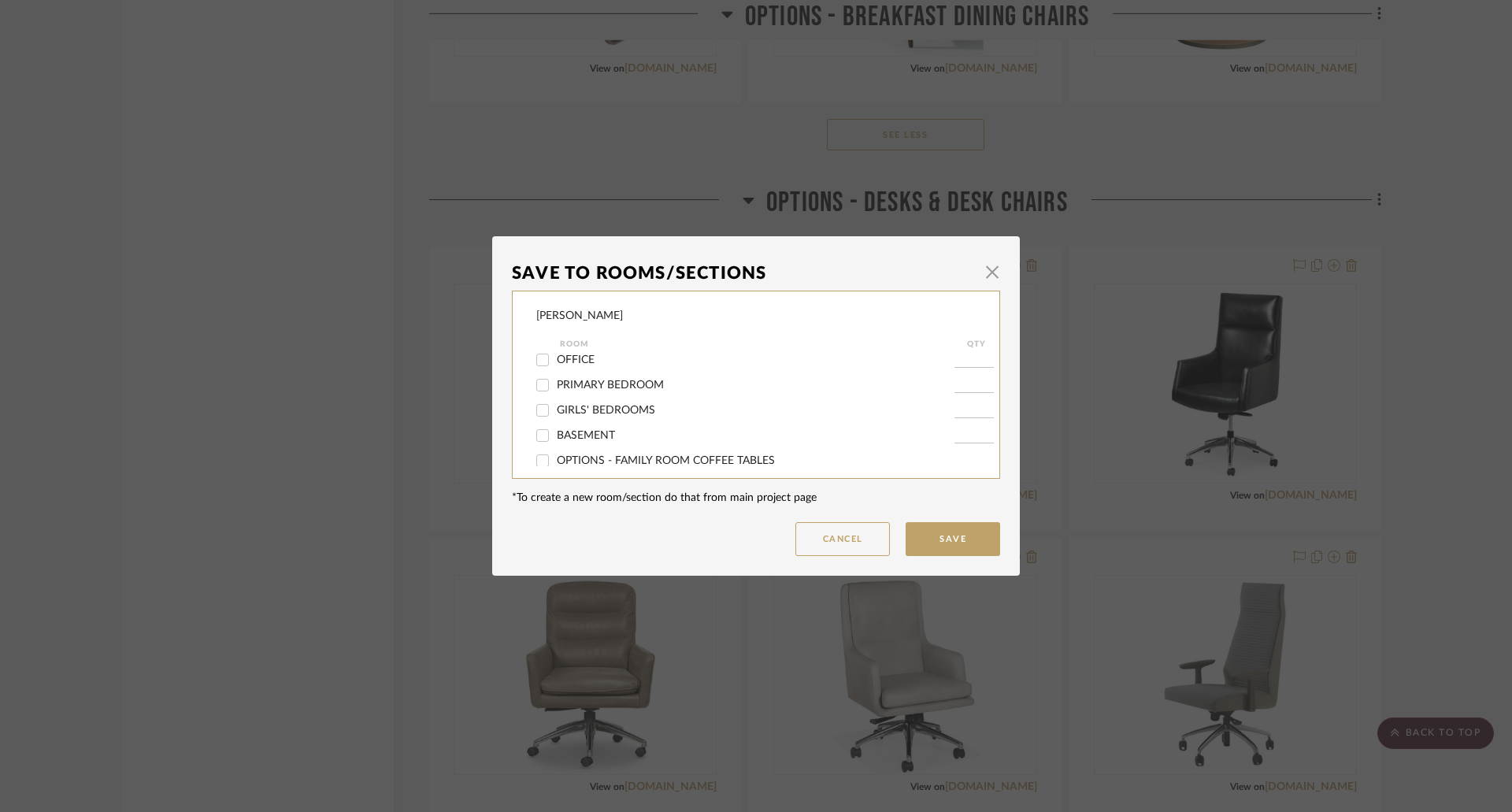
scroll to position [236, 0]
click at [620, 432] on span "OPTIONS - DESKS & DESK CHAIRS" at bounding box center [646, 432] width 178 height 11
click at [555, 432] on input "OPTIONS - DESKS & DESK CHAIRS" at bounding box center [542, 432] width 25 height 25
checkbox input "false"
click at [925, 528] on button "Save" at bounding box center [952, 539] width 94 height 34
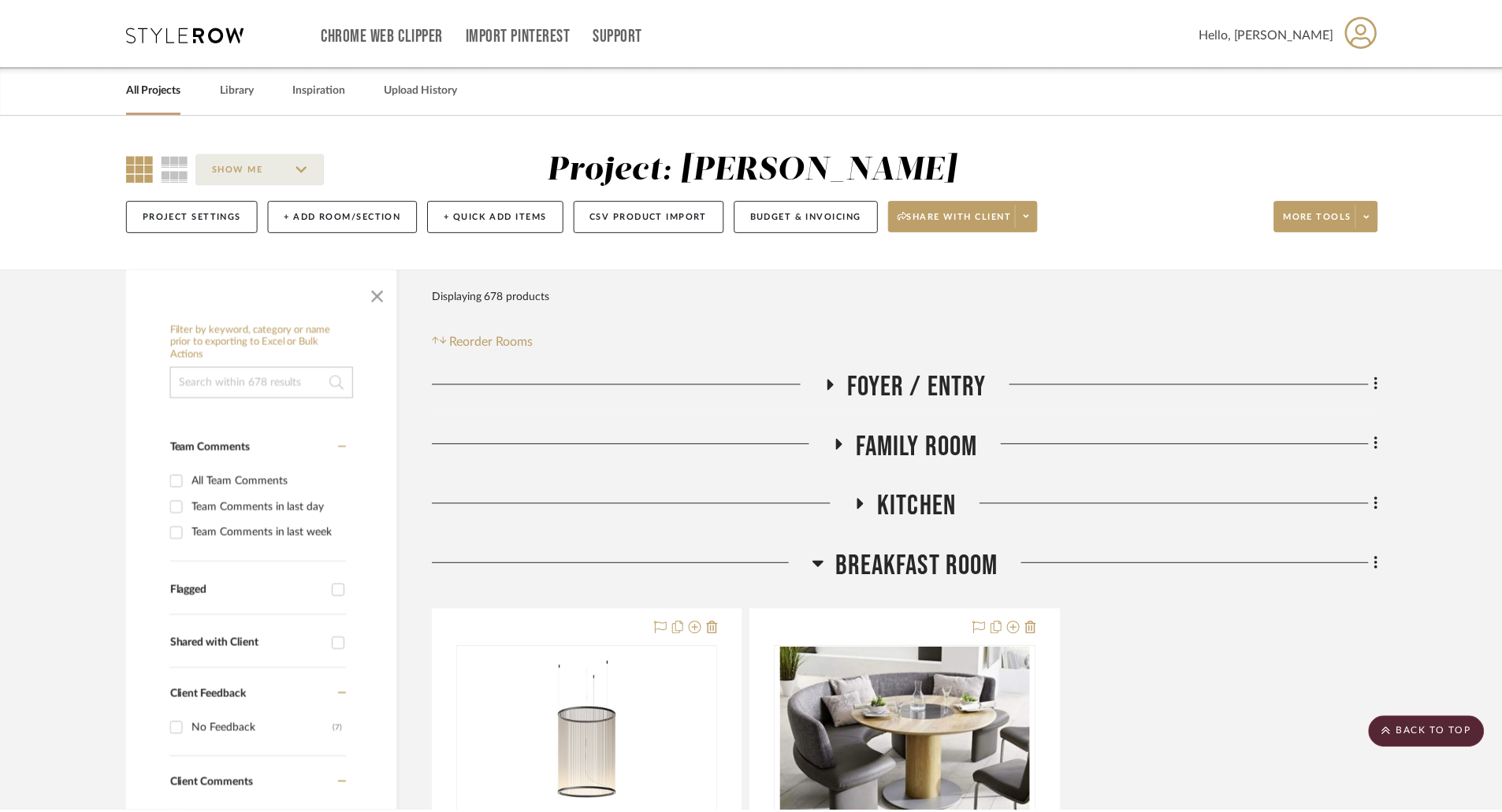
scroll to position [2757, 0]
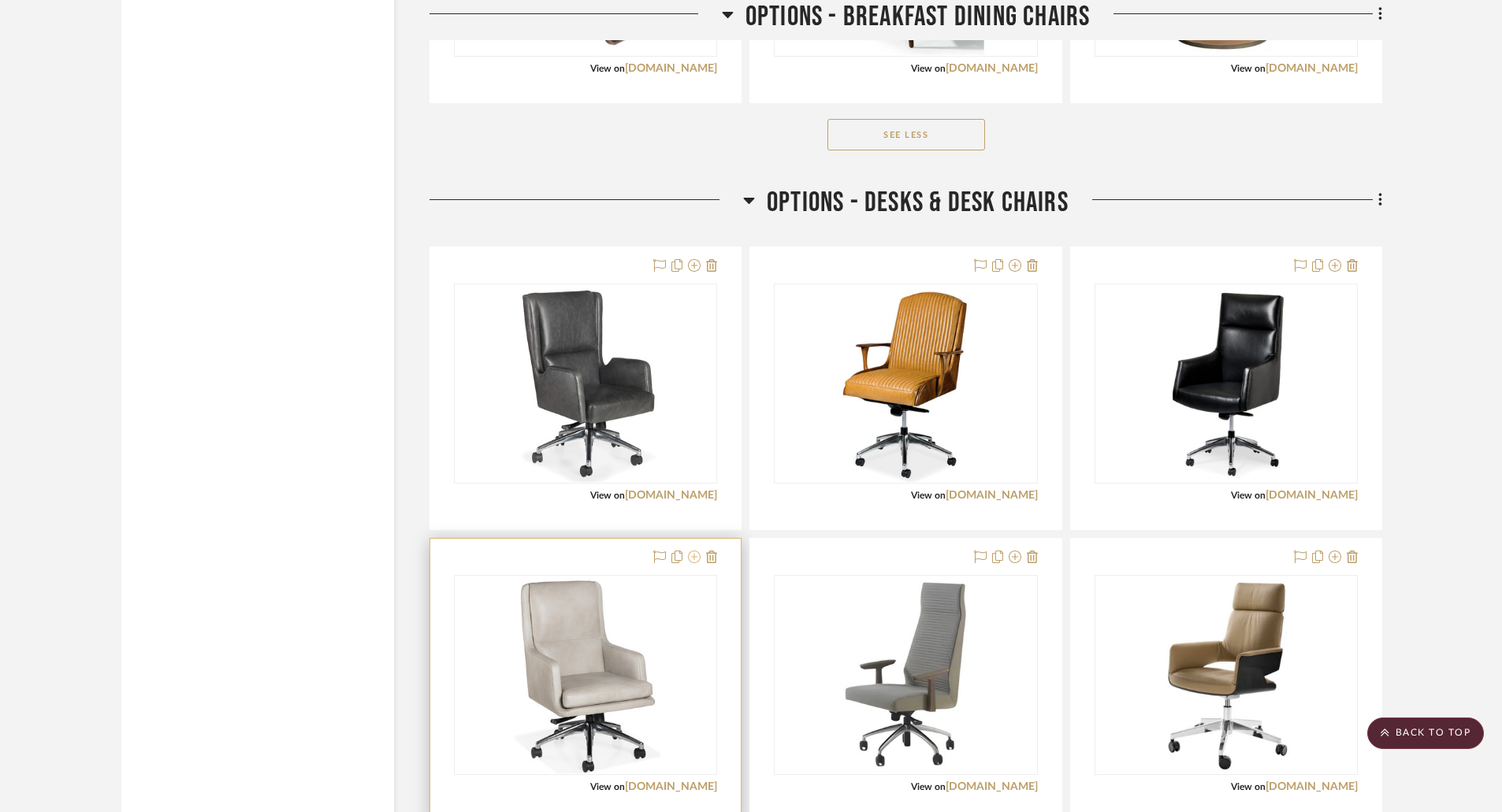
click at [697, 559] on icon at bounding box center [693, 556] width 12 height 12
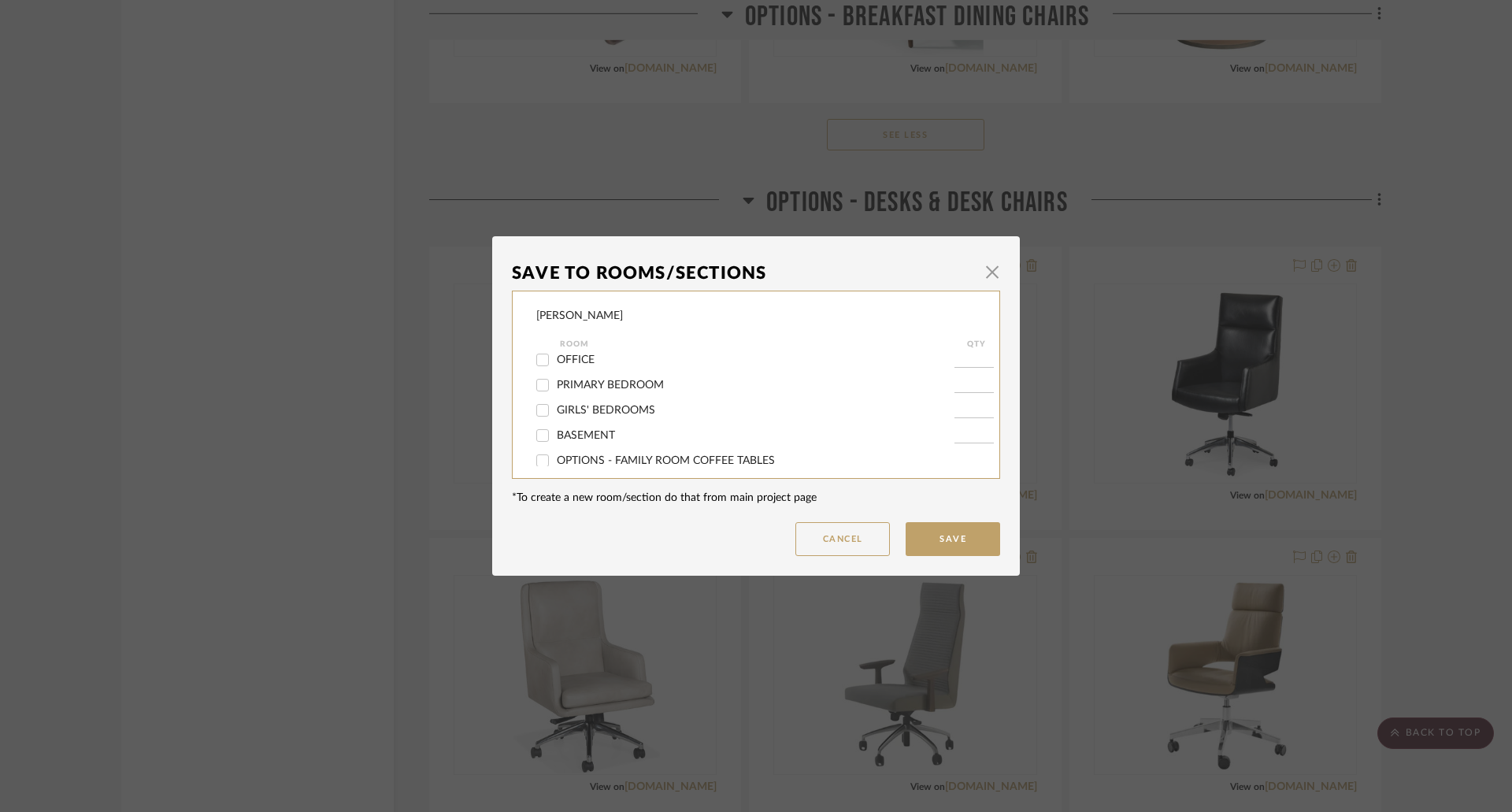
scroll to position [236, 0]
click at [594, 439] on label "OPTIONS - DESKS & DESK CHAIRS" at bounding box center [755, 432] width 397 height 13
click at [555, 439] on input "OPTIONS - DESKS & DESK CHAIRS" at bounding box center [542, 432] width 25 height 25
checkbox input "false"
click at [926, 545] on button "Save" at bounding box center [952, 539] width 94 height 34
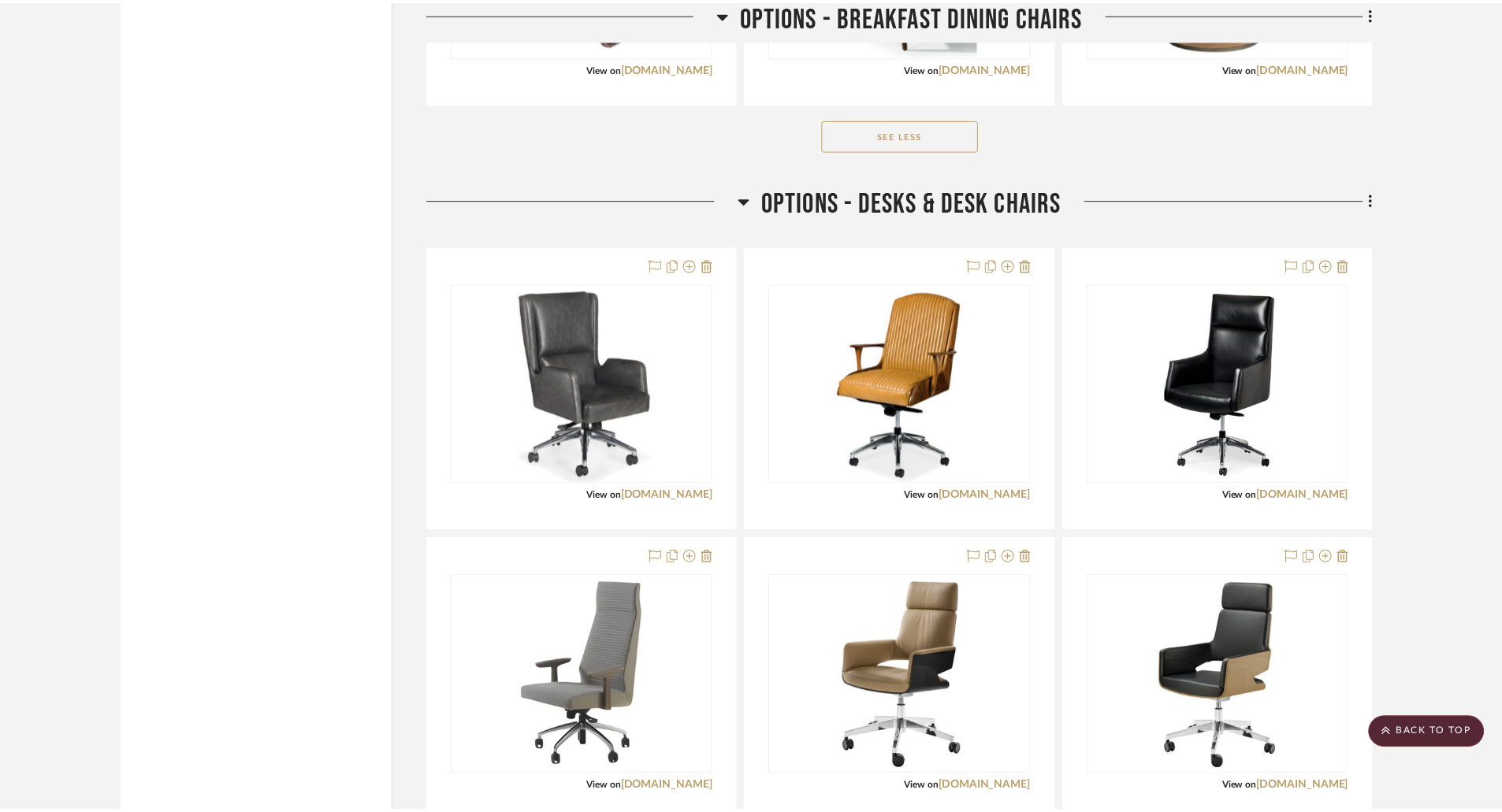
scroll to position [2757, 0]
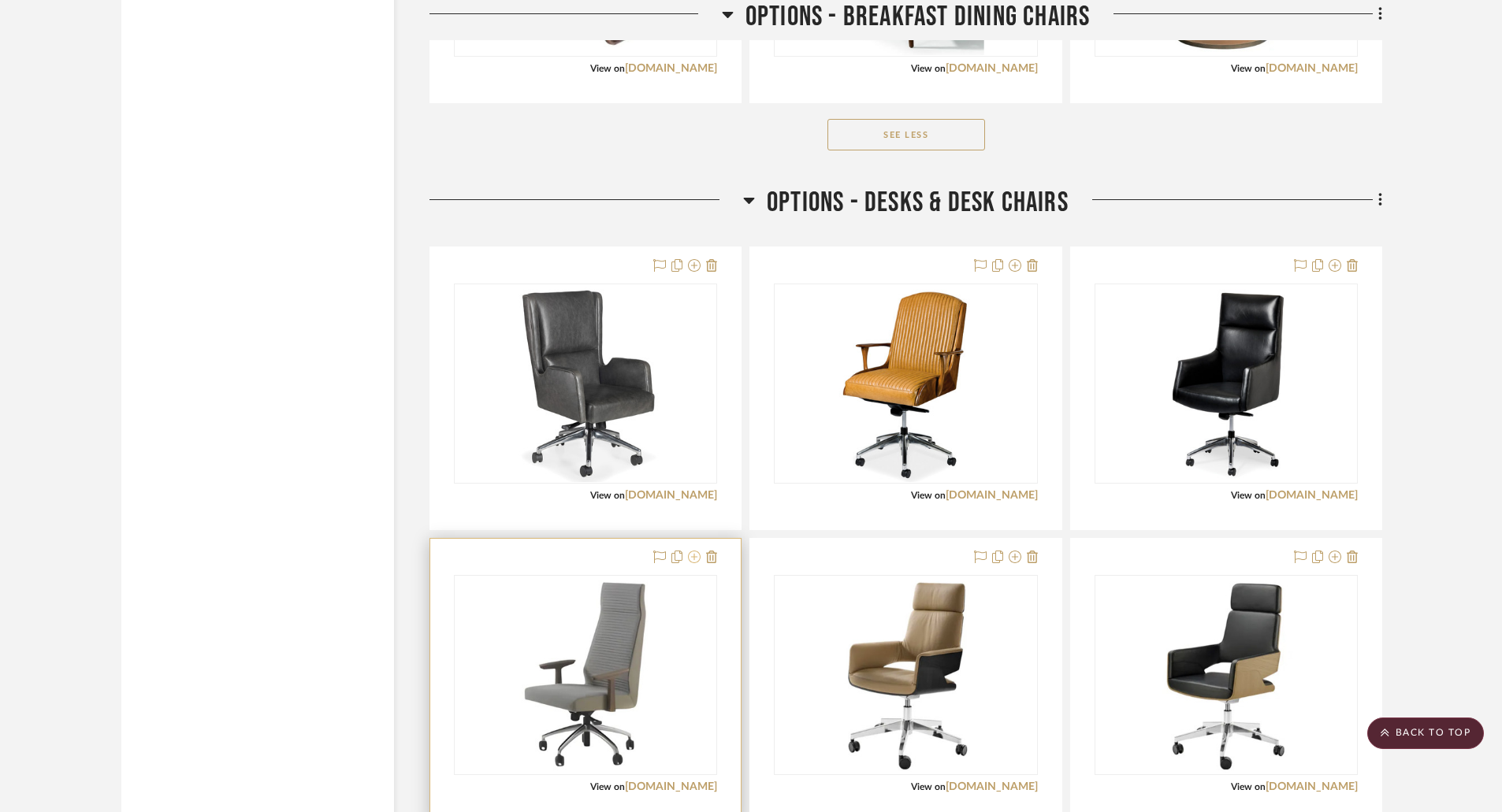
click at [695, 556] on icon at bounding box center [693, 556] width 12 height 12
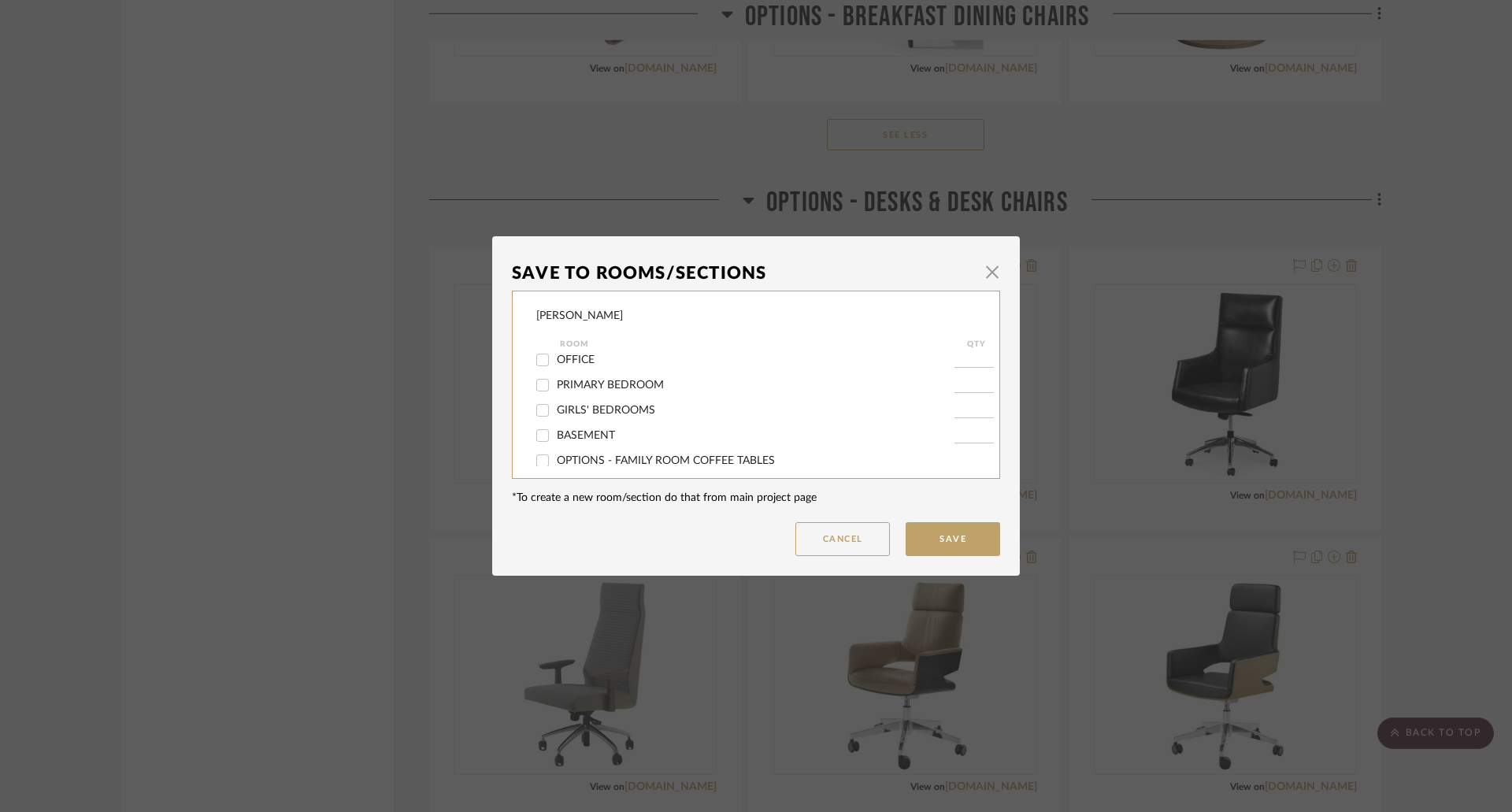
scroll to position [236, 0]
click at [611, 435] on span "OPTIONS - DESKS & DESK CHAIRS" at bounding box center [646, 432] width 178 height 11
click at [555, 435] on input "OPTIONS - DESKS & DESK CHAIRS" at bounding box center [542, 432] width 25 height 25
checkbox input "false"
click at [925, 533] on button "Save" at bounding box center [952, 539] width 94 height 34
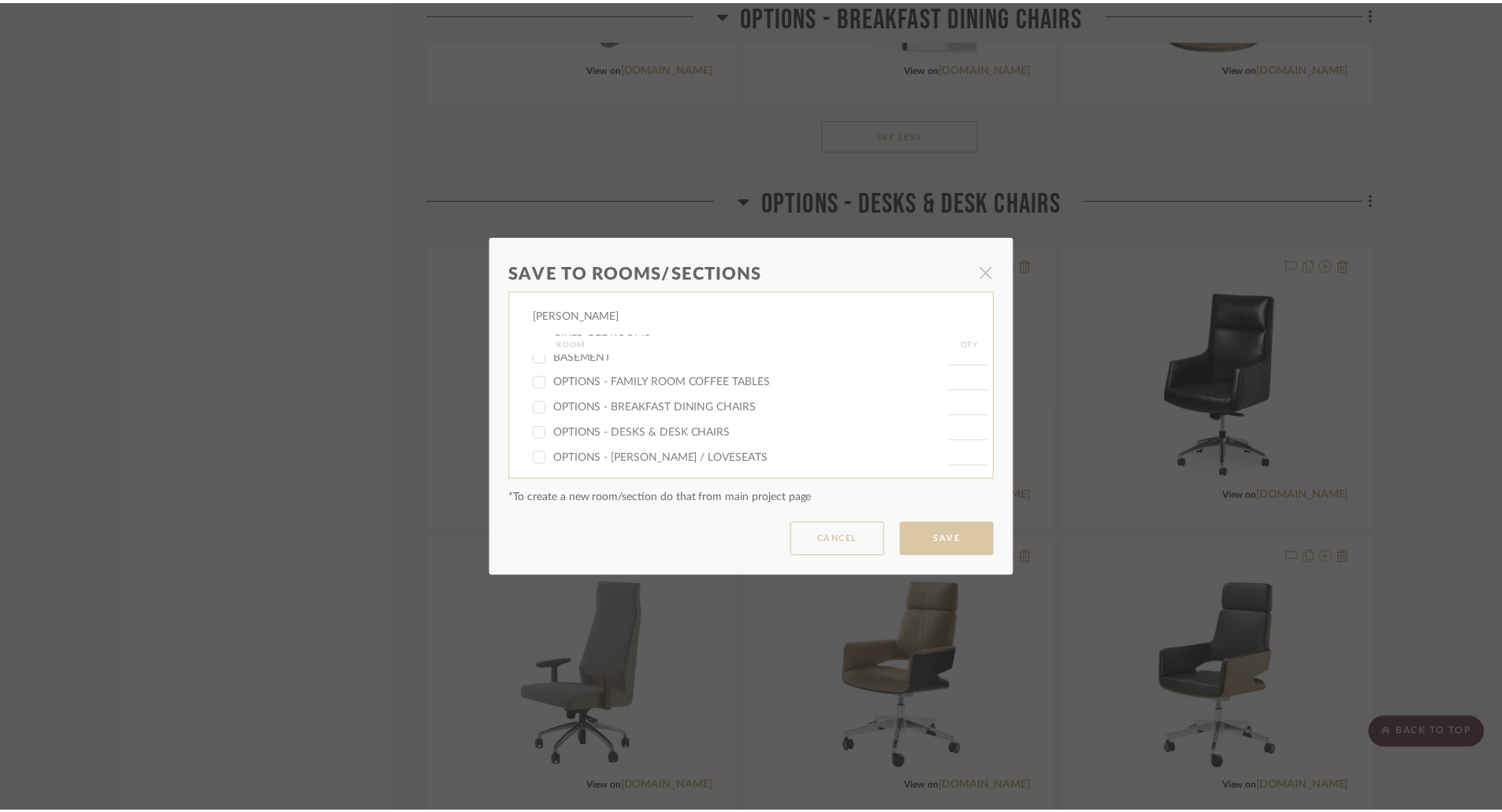
scroll to position [2757, 0]
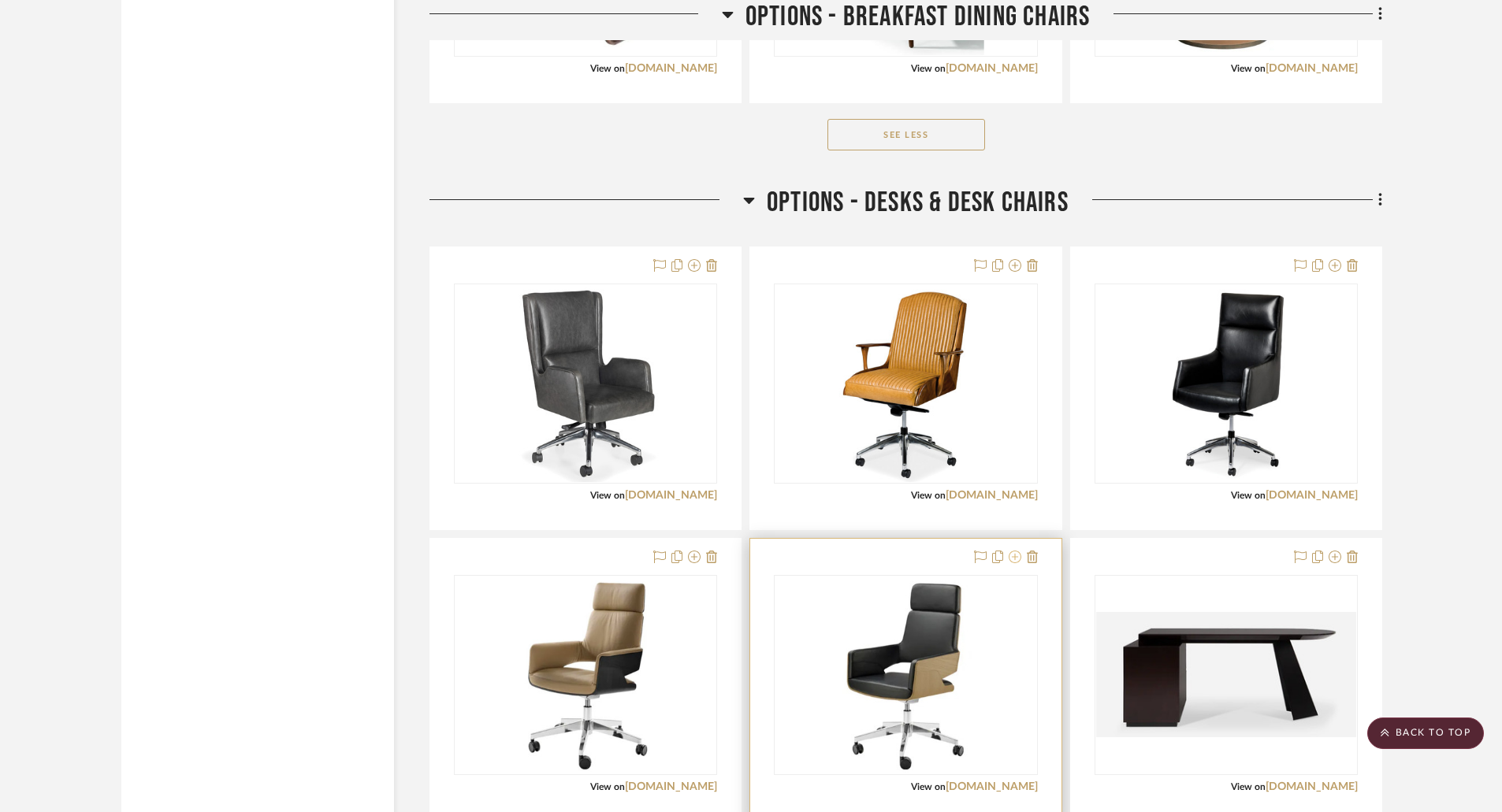
click at [1013, 558] on icon at bounding box center [1015, 556] width 12 height 12
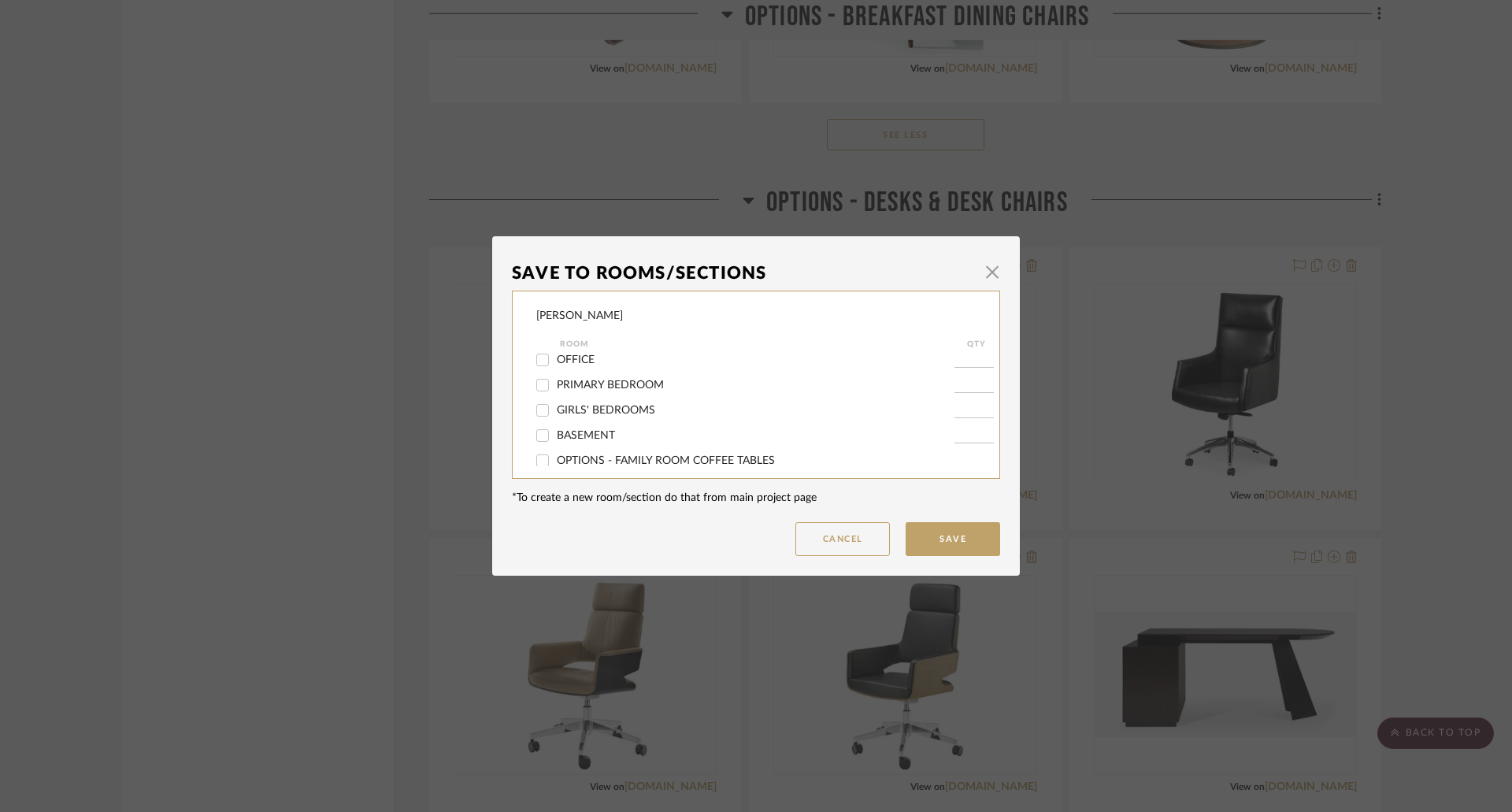
scroll to position [236, 0]
drag, startPoint x: 639, startPoint y: 434, endPoint x: 651, endPoint y: 435, distance: 12.0
click at [640, 434] on span "OPTIONS - DESKS & DESK CHAIRS" at bounding box center [646, 432] width 178 height 11
click at [555, 434] on input "OPTIONS - DESKS & DESK CHAIRS" at bounding box center [542, 432] width 25 height 25
checkbox input "false"
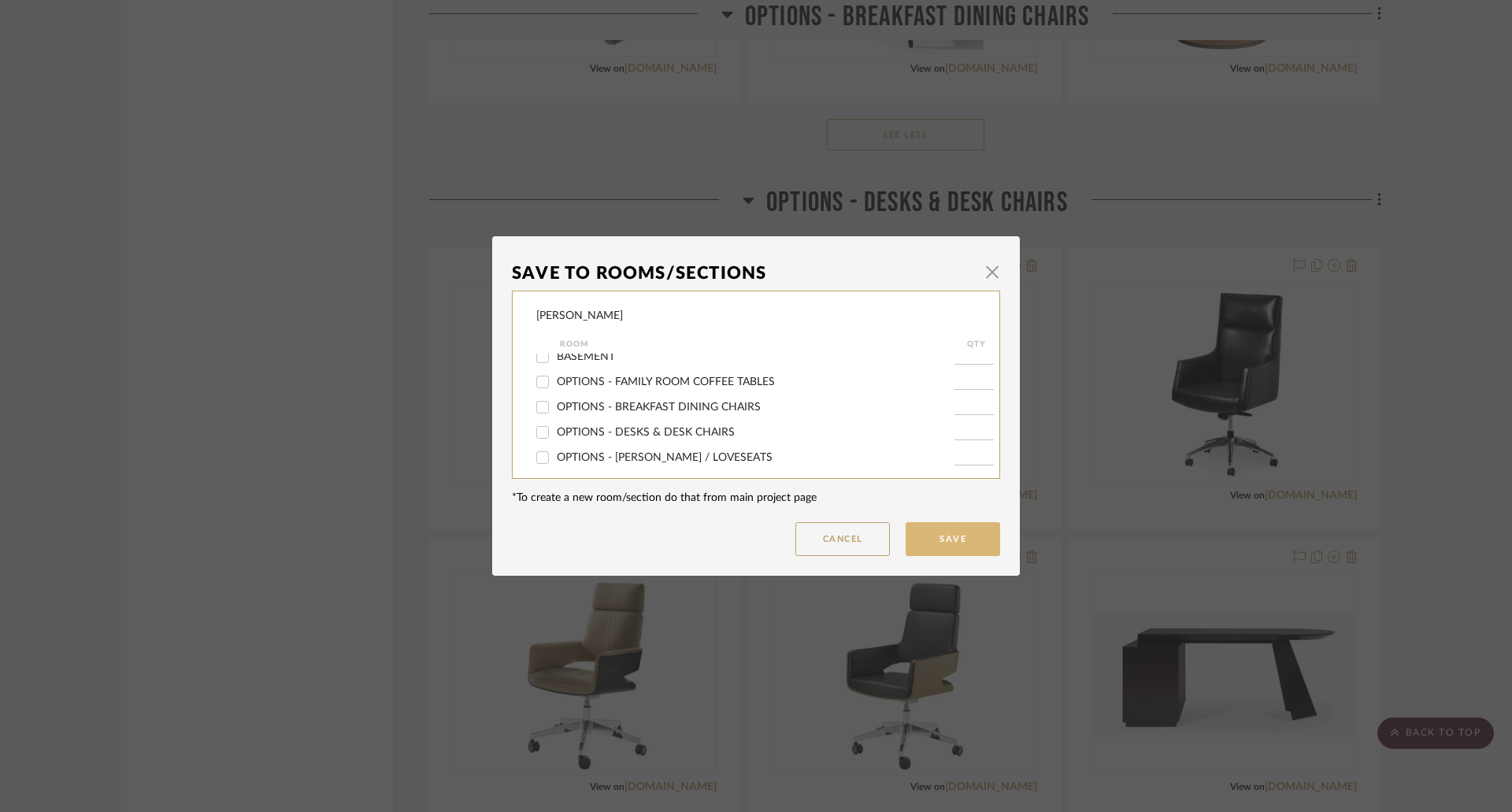
click at [933, 530] on button "Save" at bounding box center [952, 539] width 94 height 34
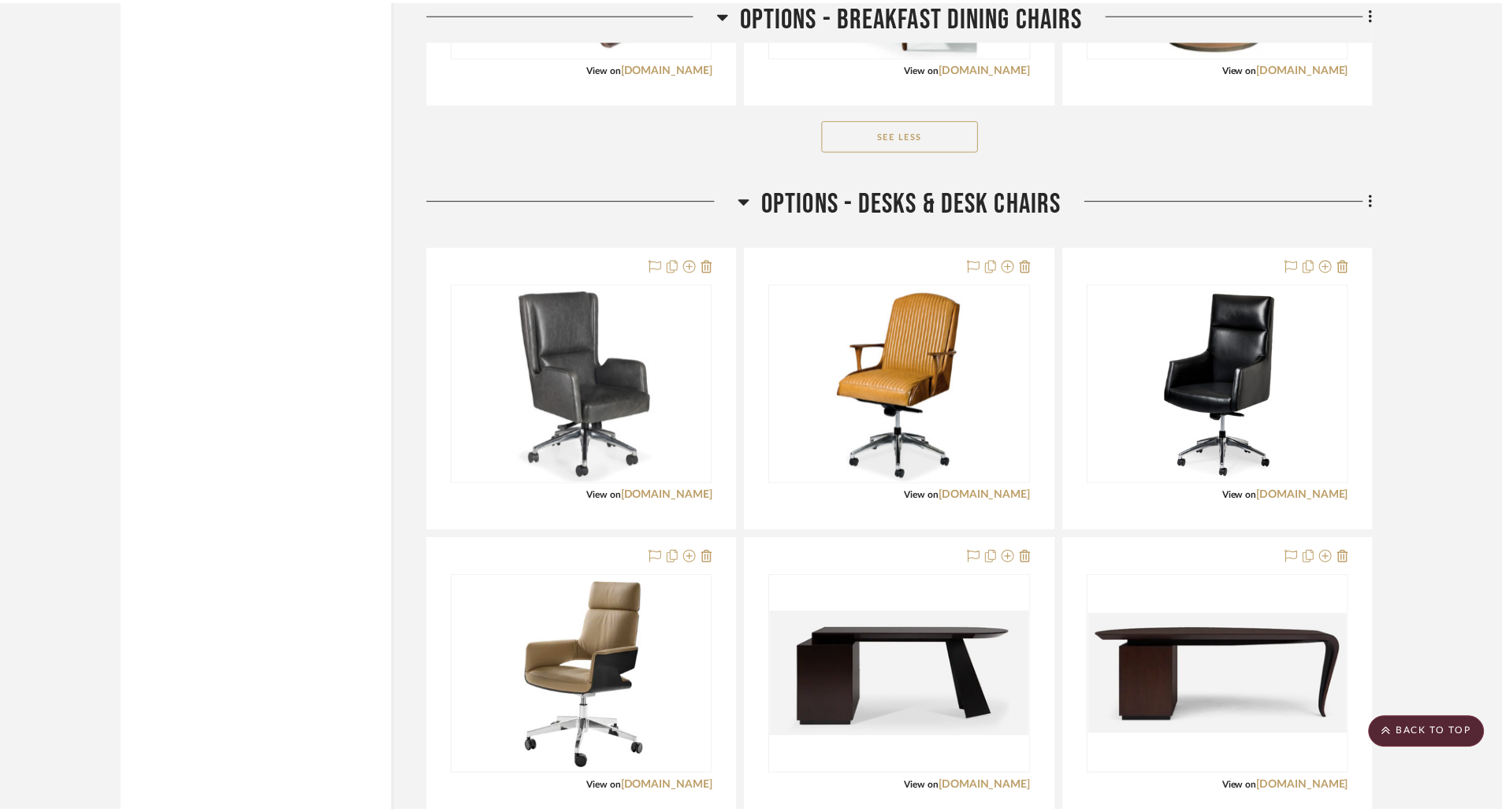
scroll to position [2757, 0]
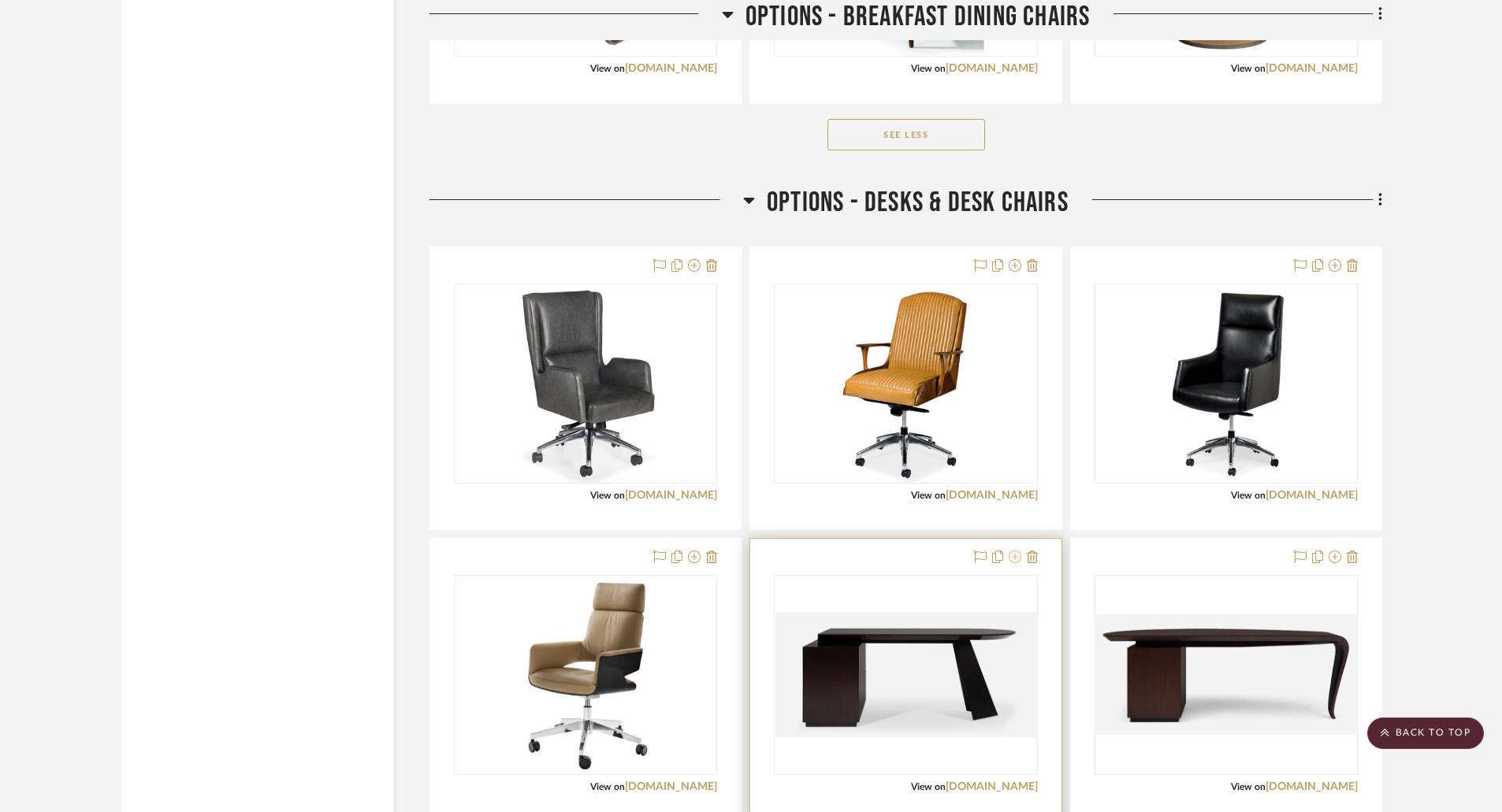
click at [1016, 554] on icon at bounding box center [1015, 556] width 12 height 12
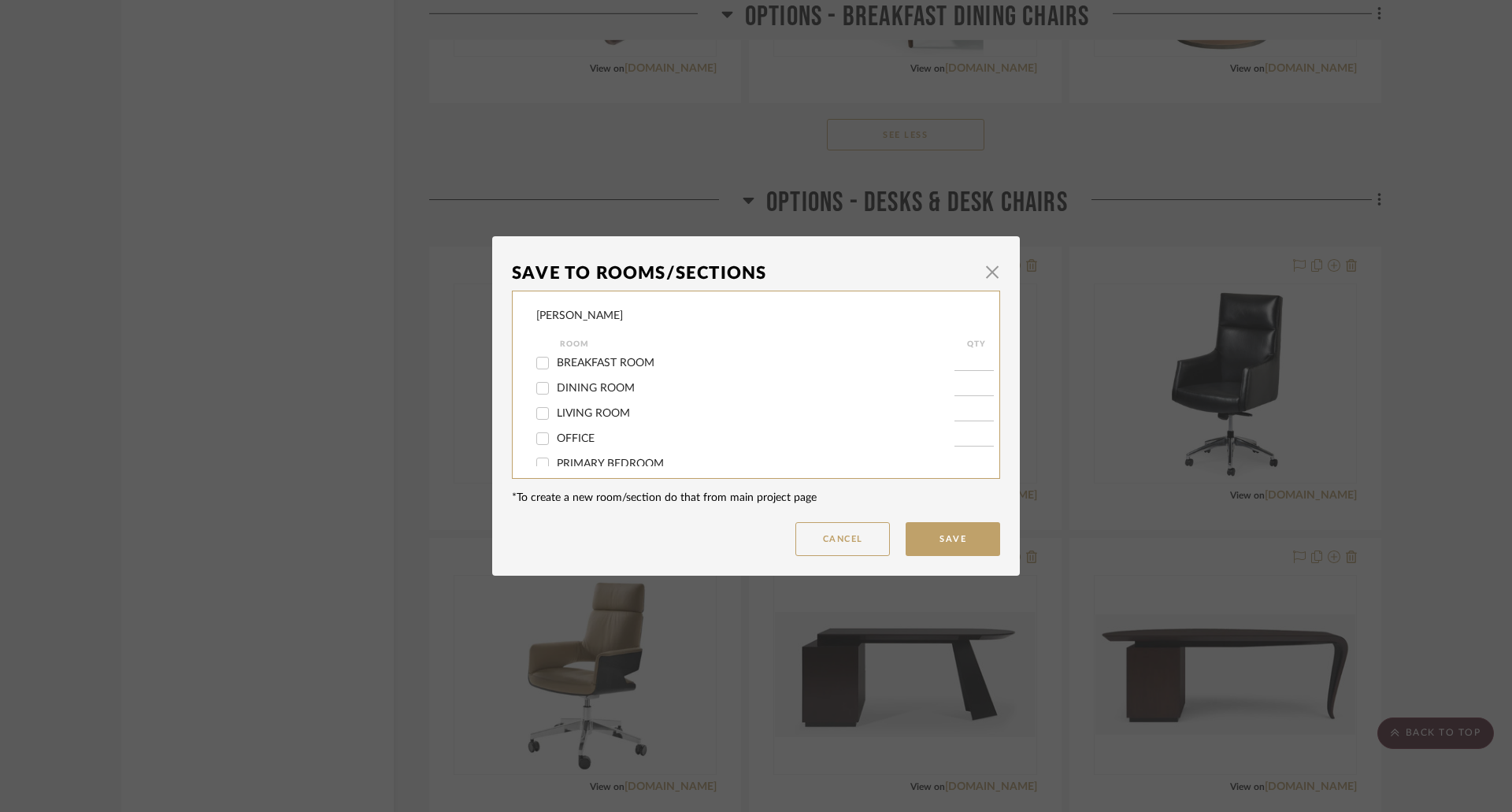
scroll to position [236, 0]
click at [636, 432] on span "OPTIONS - DESKS & DESK CHAIRS" at bounding box center [646, 432] width 178 height 11
click at [555, 432] on input "OPTIONS - DESKS & DESK CHAIRS" at bounding box center [542, 432] width 25 height 25
checkbox input "false"
drag, startPoint x: 928, startPoint y: 530, endPoint x: 1261, endPoint y: 591, distance: 338.5
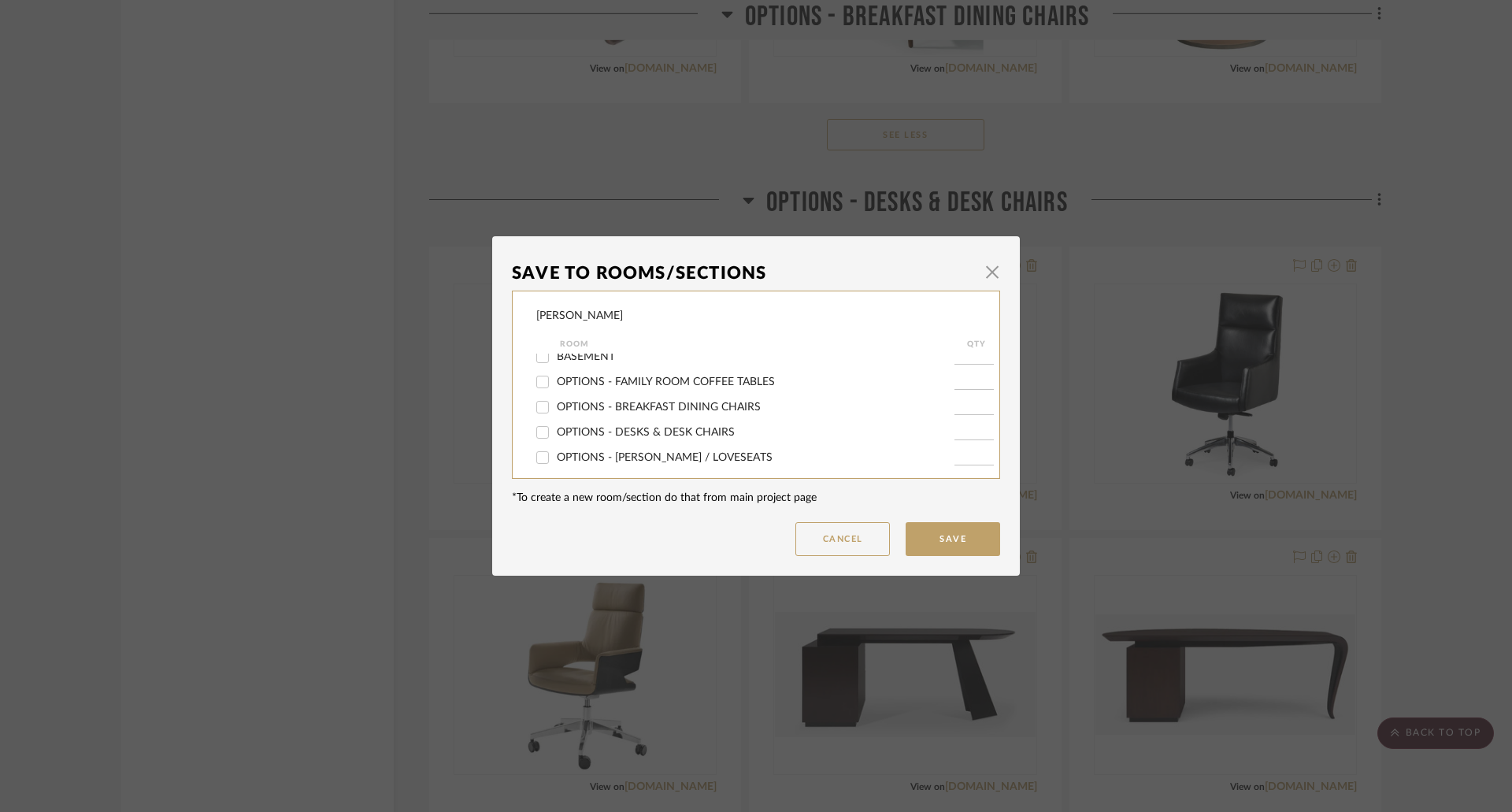
click at [938, 534] on button "Save" at bounding box center [952, 539] width 94 height 34
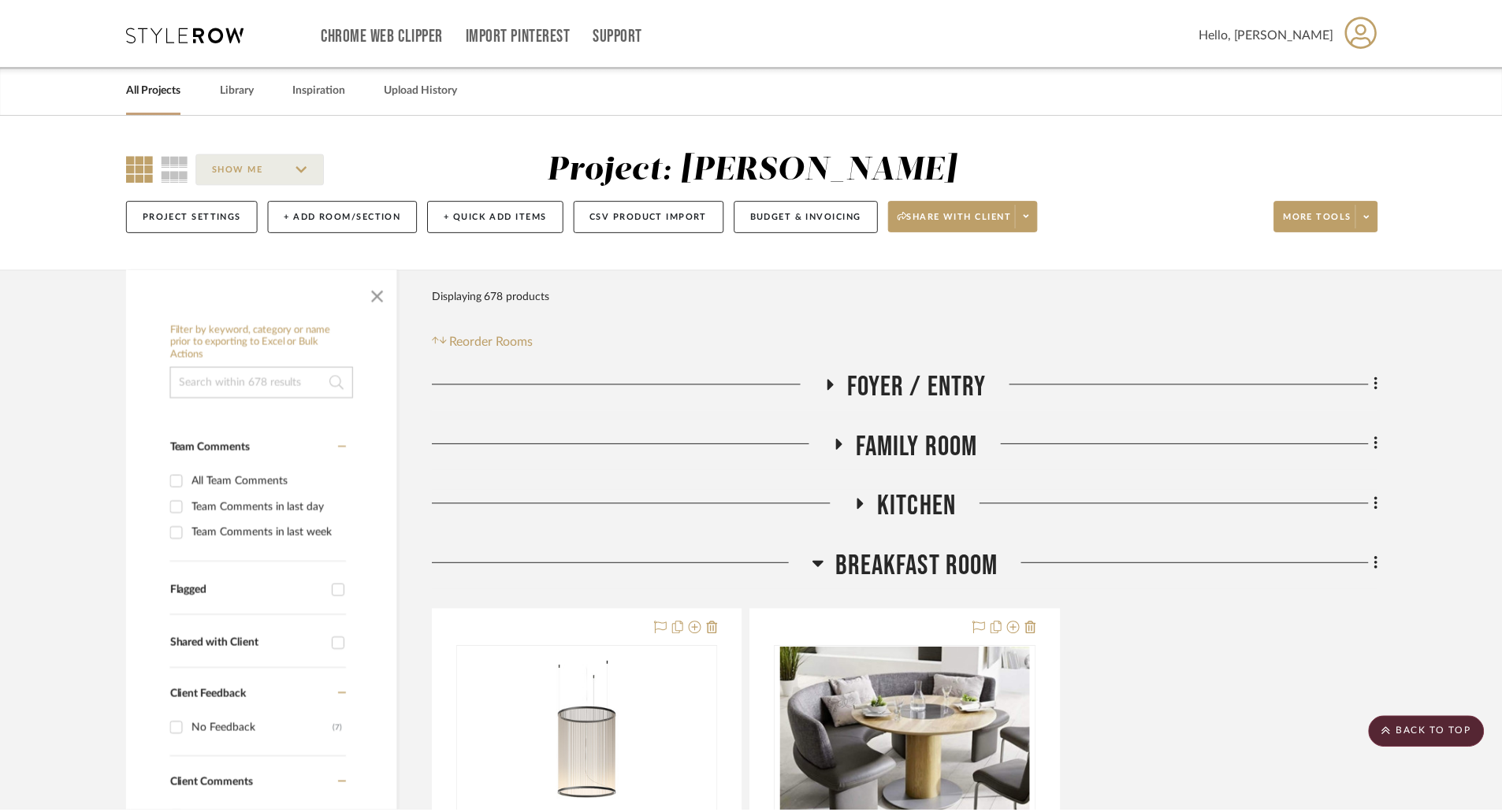
scroll to position [2757, 0]
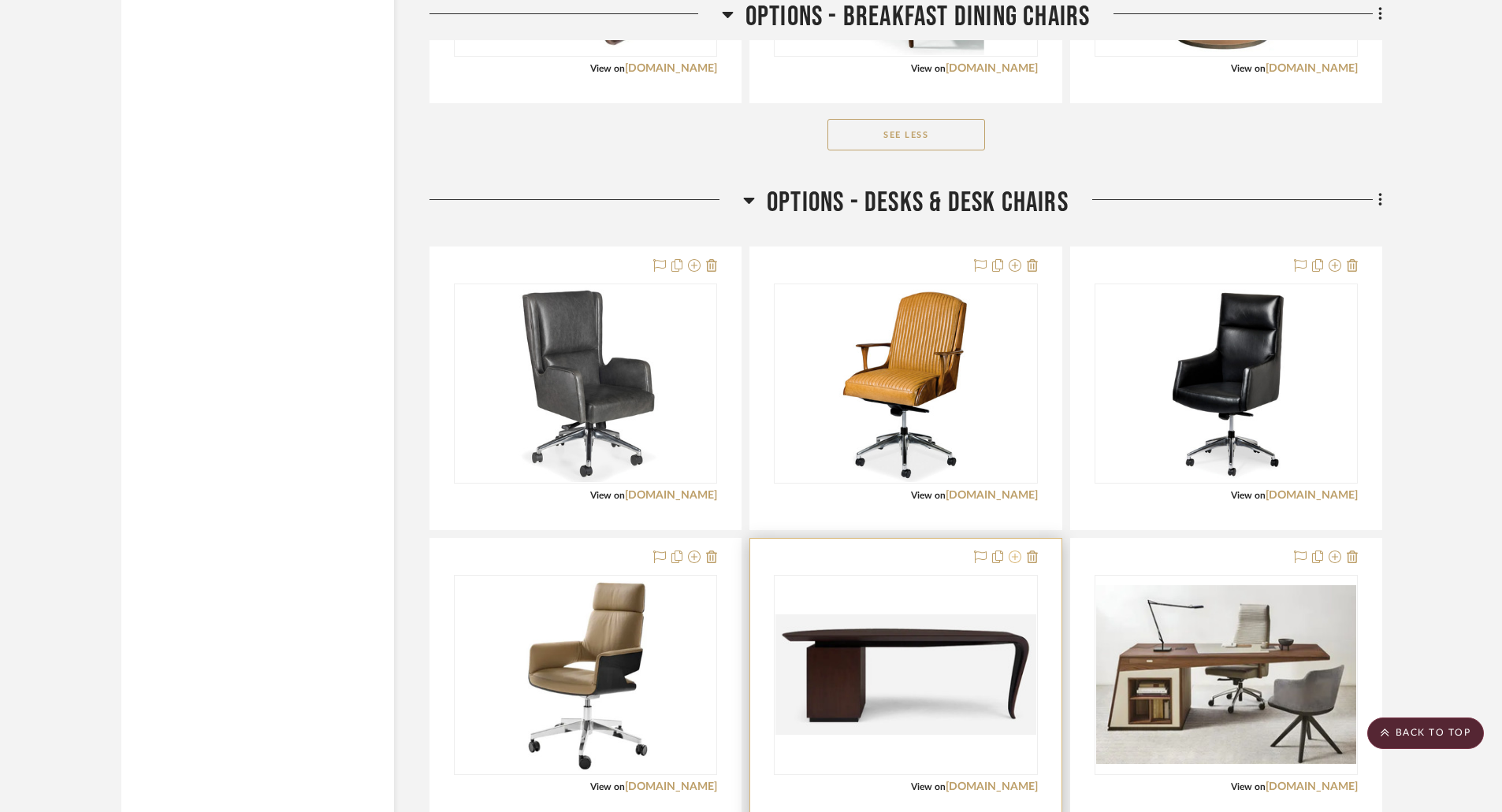
click at [1016, 557] on icon at bounding box center [1015, 556] width 12 height 12
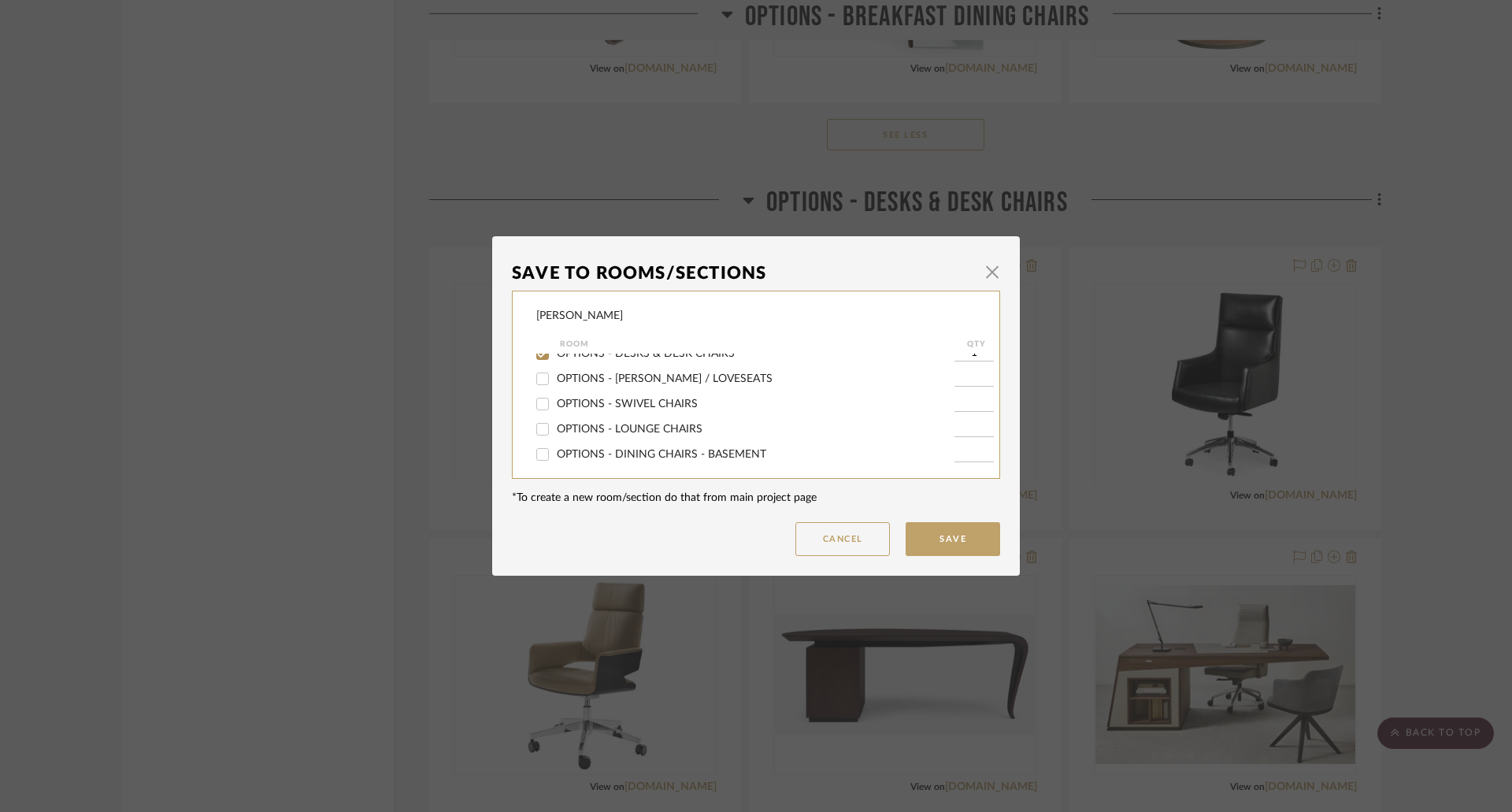
scroll to position [236, 0]
drag, startPoint x: 616, startPoint y: 419, endPoint x: 620, endPoint y: 426, distance: 8.1
click at [617, 421] on div "FOYER / ENTRY FAMILY ROOM KITCHEN BREAKFAST ROOM DINING ROOM LIVING ROOM OFFICE…" at bounding box center [766, 457] width 462 height 681
click at [623, 431] on span "OPTIONS - DESKS & DESK CHAIRS" at bounding box center [646, 432] width 178 height 11
click at [555, 431] on input "OPTIONS - DESKS & DESK CHAIRS" at bounding box center [542, 432] width 25 height 25
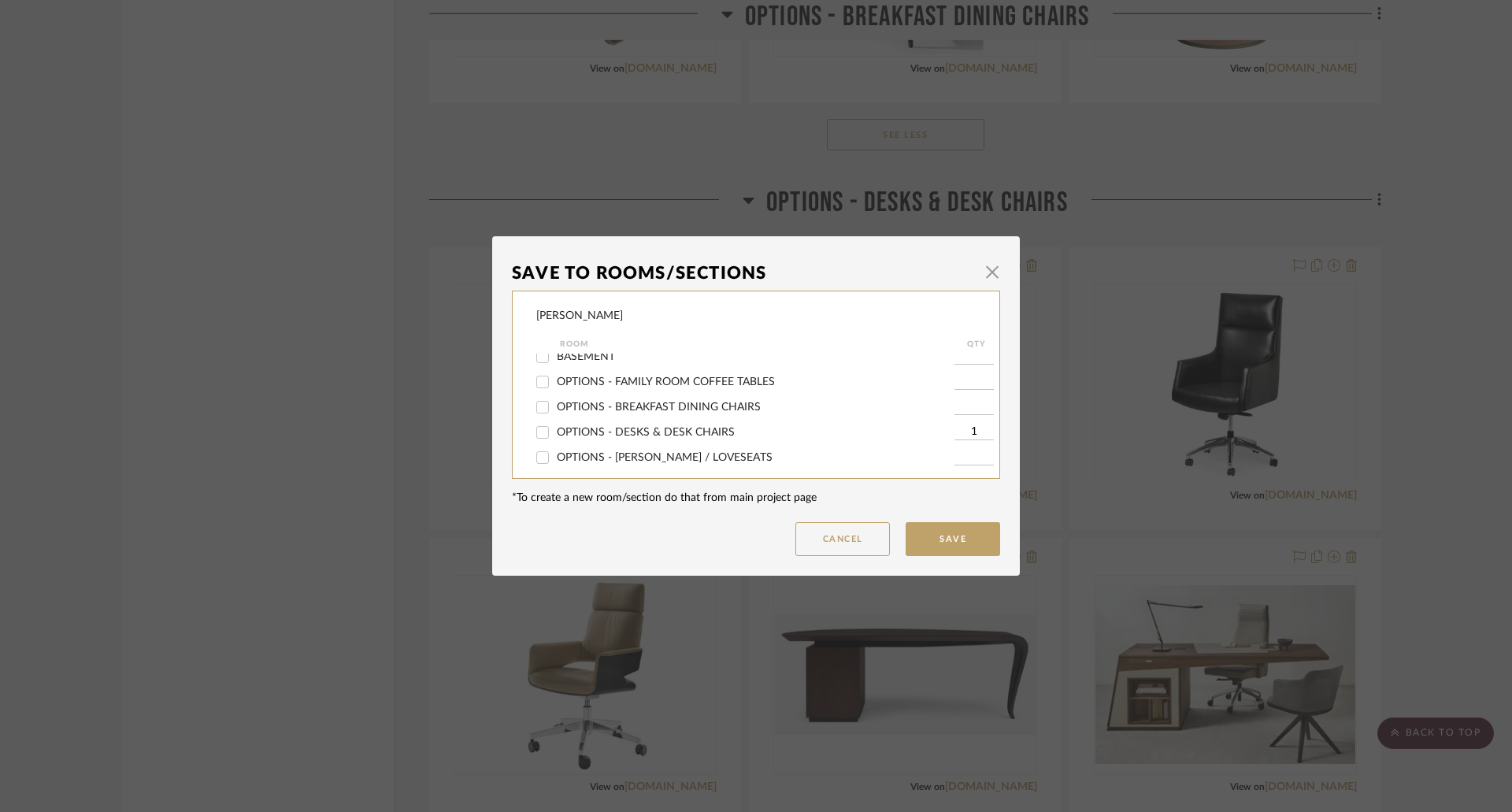
checkbox input "false"
click at [948, 539] on button "Save" at bounding box center [952, 539] width 94 height 34
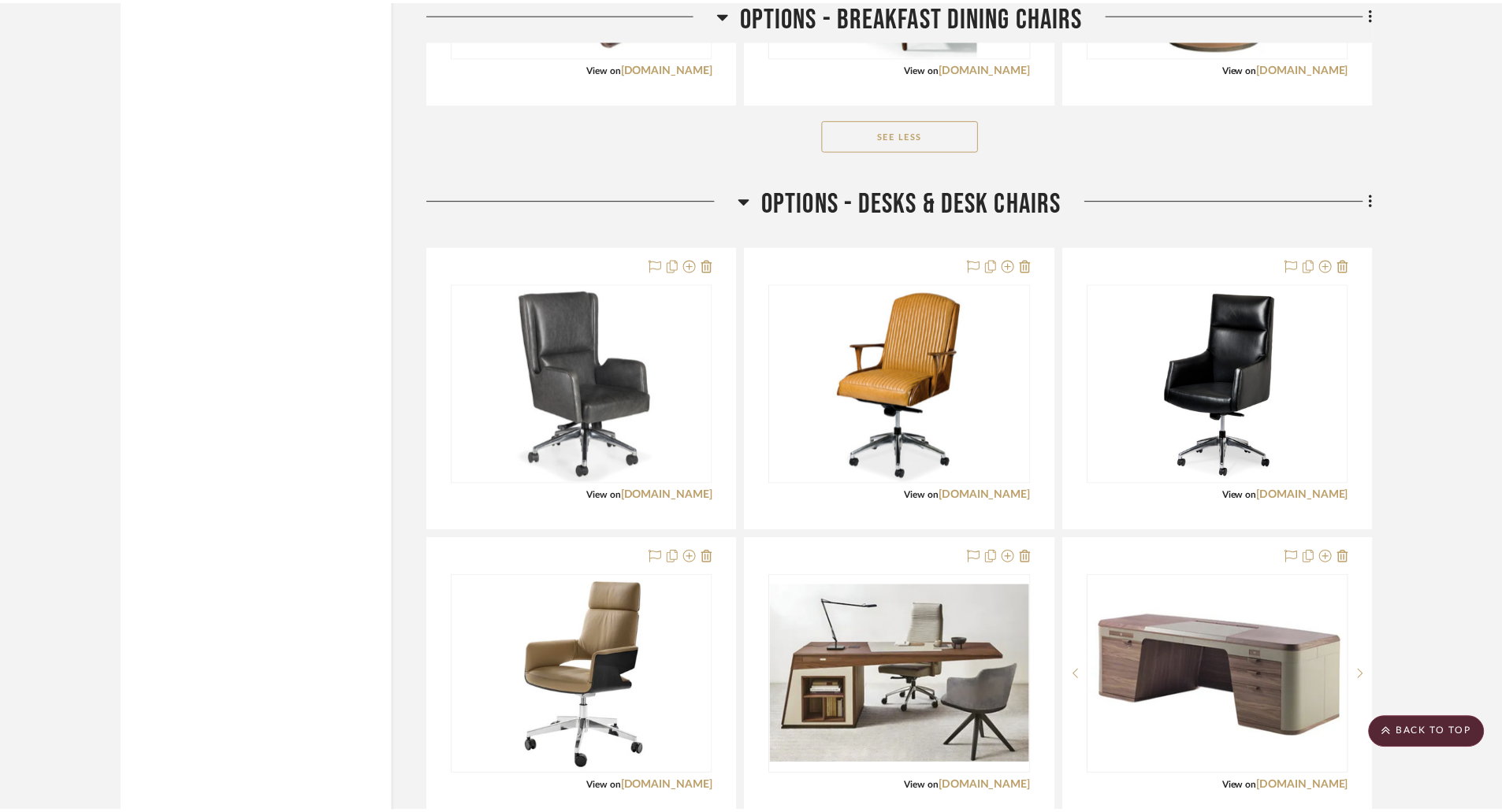
scroll to position [2757, 0]
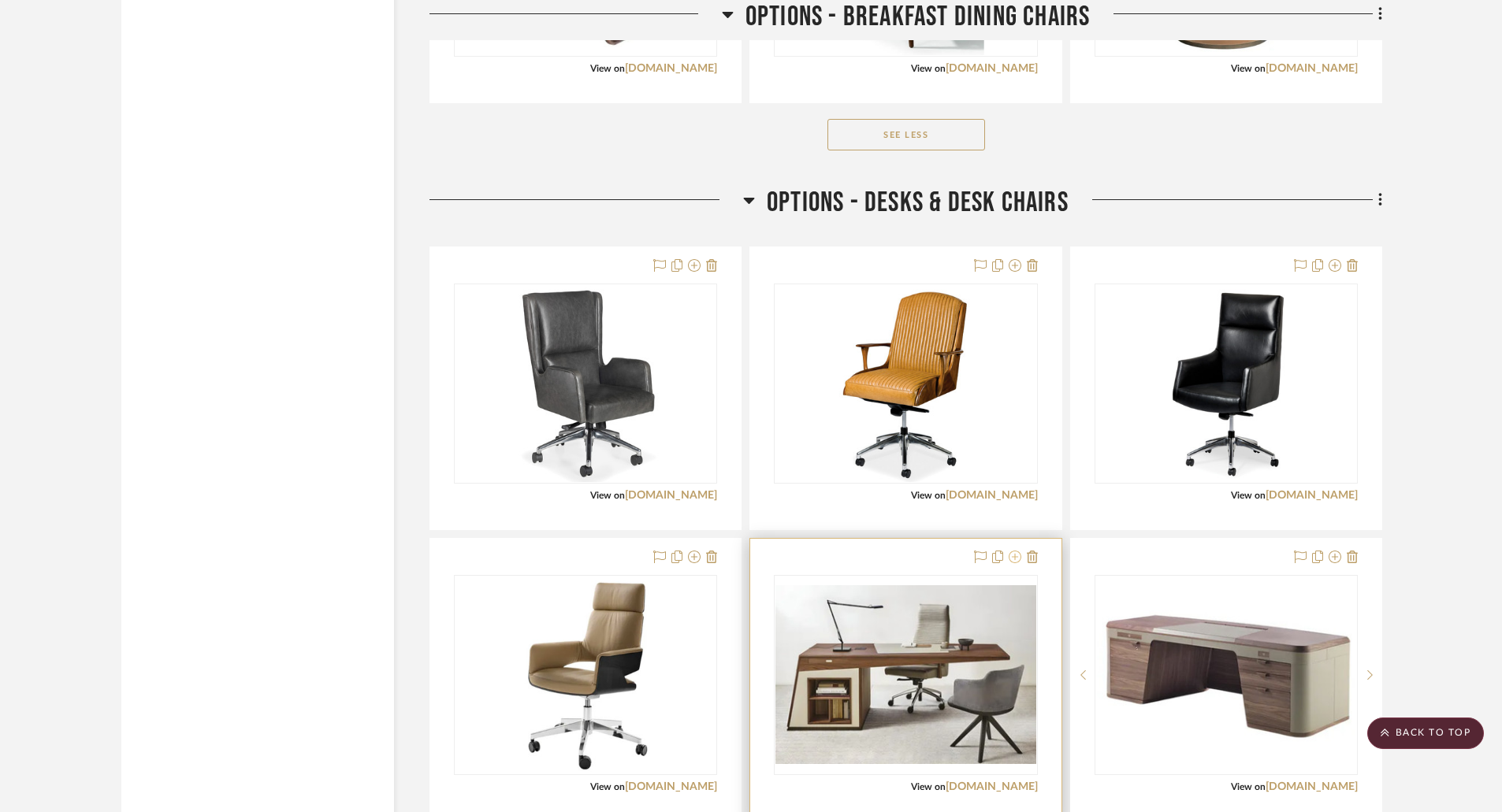
click at [1017, 556] on icon at bounding box center [1015, 556] width 12 height 12
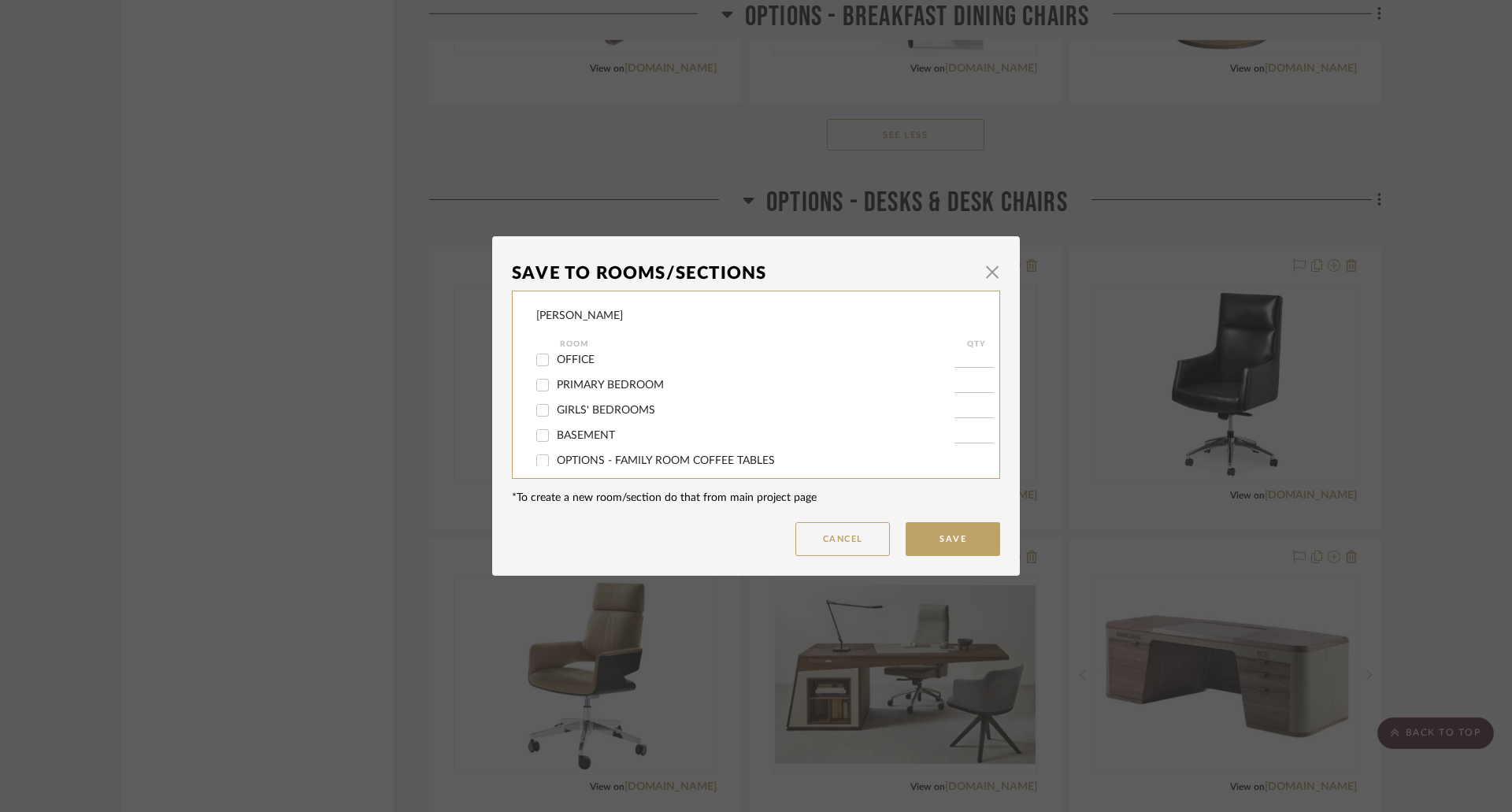
scroll to position [236, 0]
click at [578, 435] on span "OPTIONS - DESKS & DESK CHAIRS" at bounding box center [646, 432] width 178 height 11
click at [543, 430] on input "OPTIONS - DESKS & DESK CHAIRS" at bounding box center [542, 432] width 25 height 25
checkbox input "false"
click at [944, 535] on button "Save" at bounding box center [952, 539] width 94 height 34
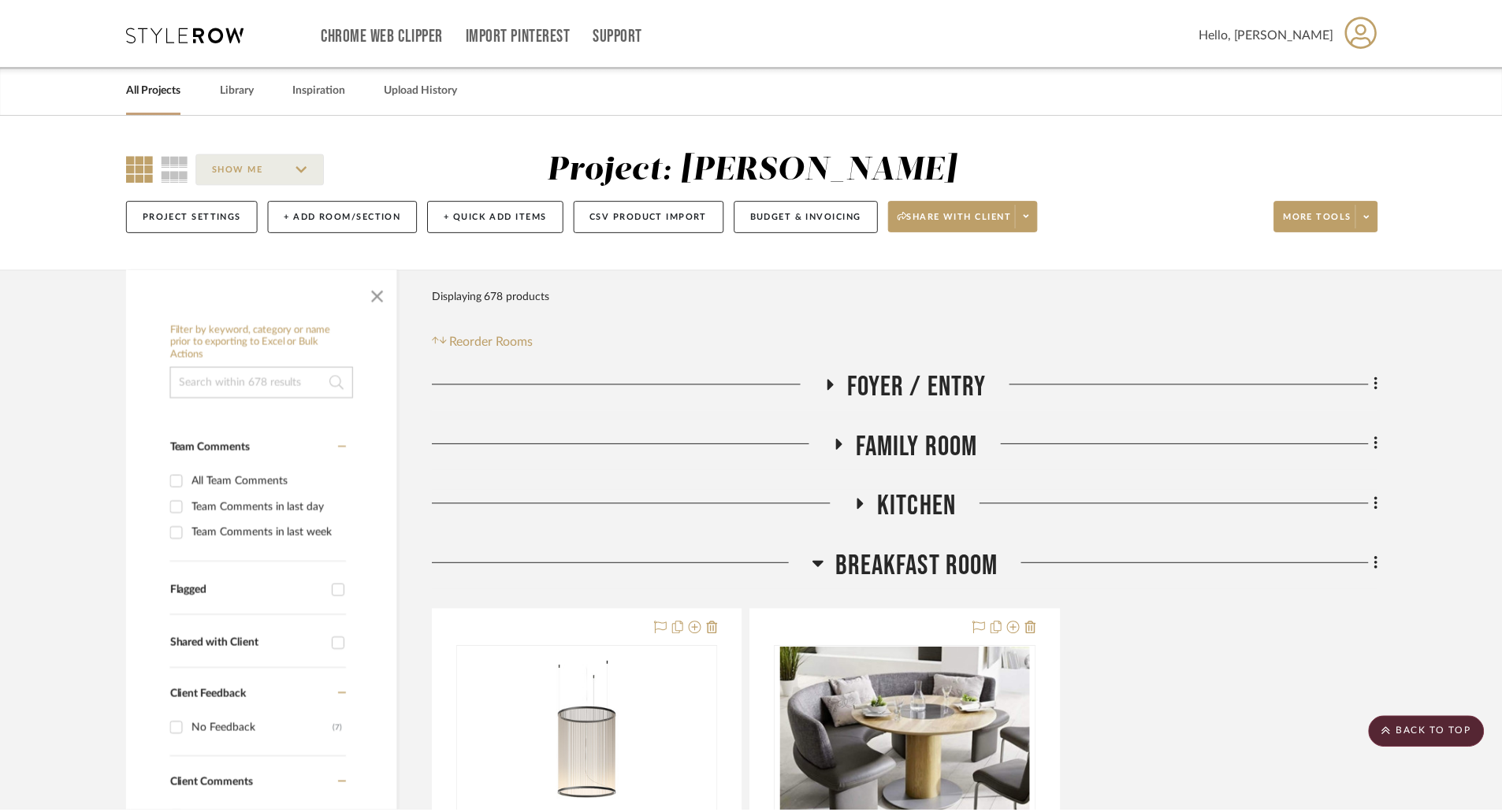
scroll to position [2757, 0]
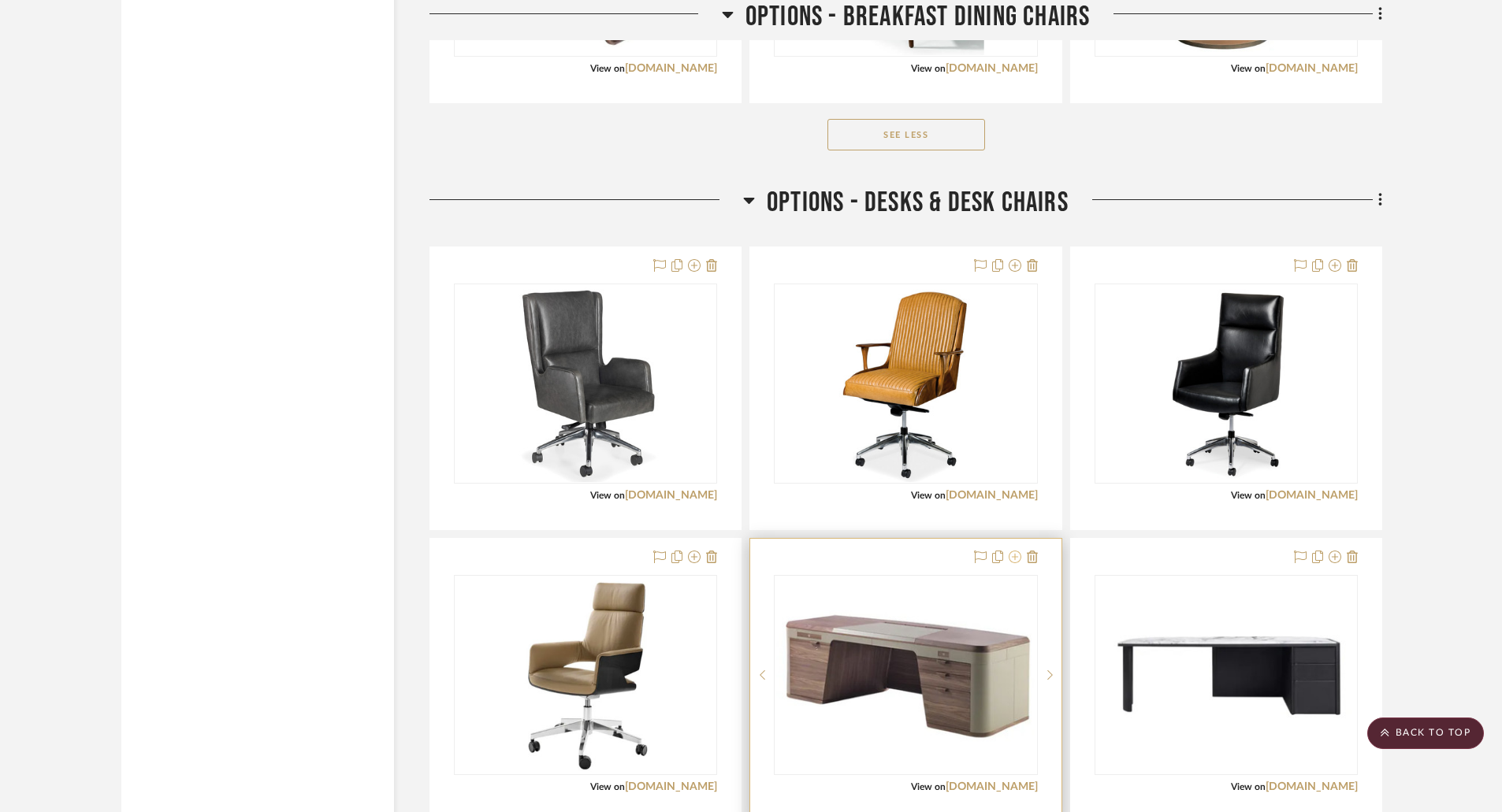
click at [1016, 556] on icon at bounding box center [1015, 556] width 12 height 12
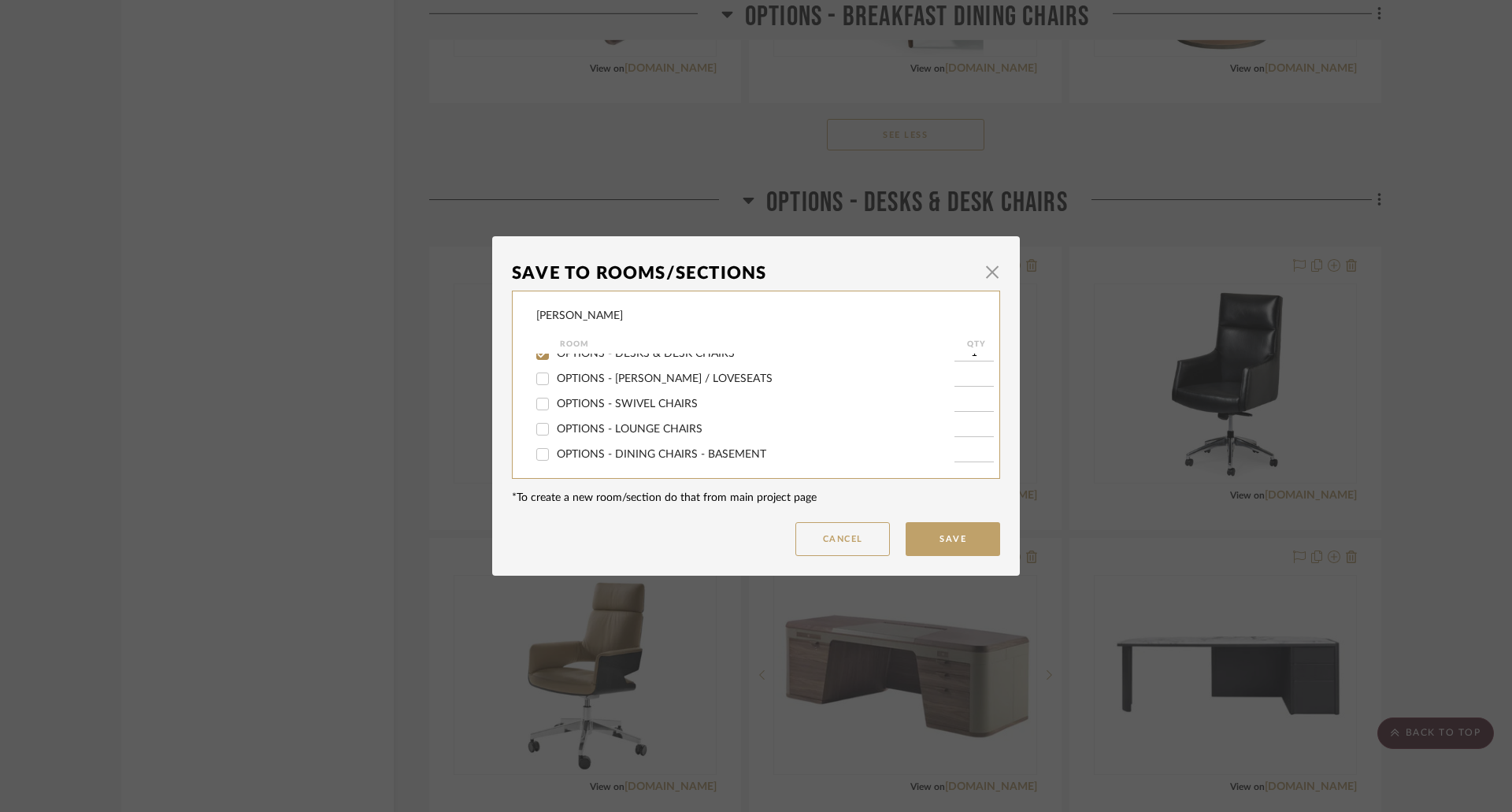
scroll to position [236, 0]
click at [639, 428] on span "OPTIONS - DESKS & DESK CHAIRS" at bounding box center [646, 432] width 178 height 11
click at [555, 428] on input "OPTIONS - DESKS & DESK CHAIRS" at bounding box center [542, 432] width 25 height 25
checkbox input "false"
click at [928, 541] on button "Save" at bounding box center [952, 539] width 94 height 34
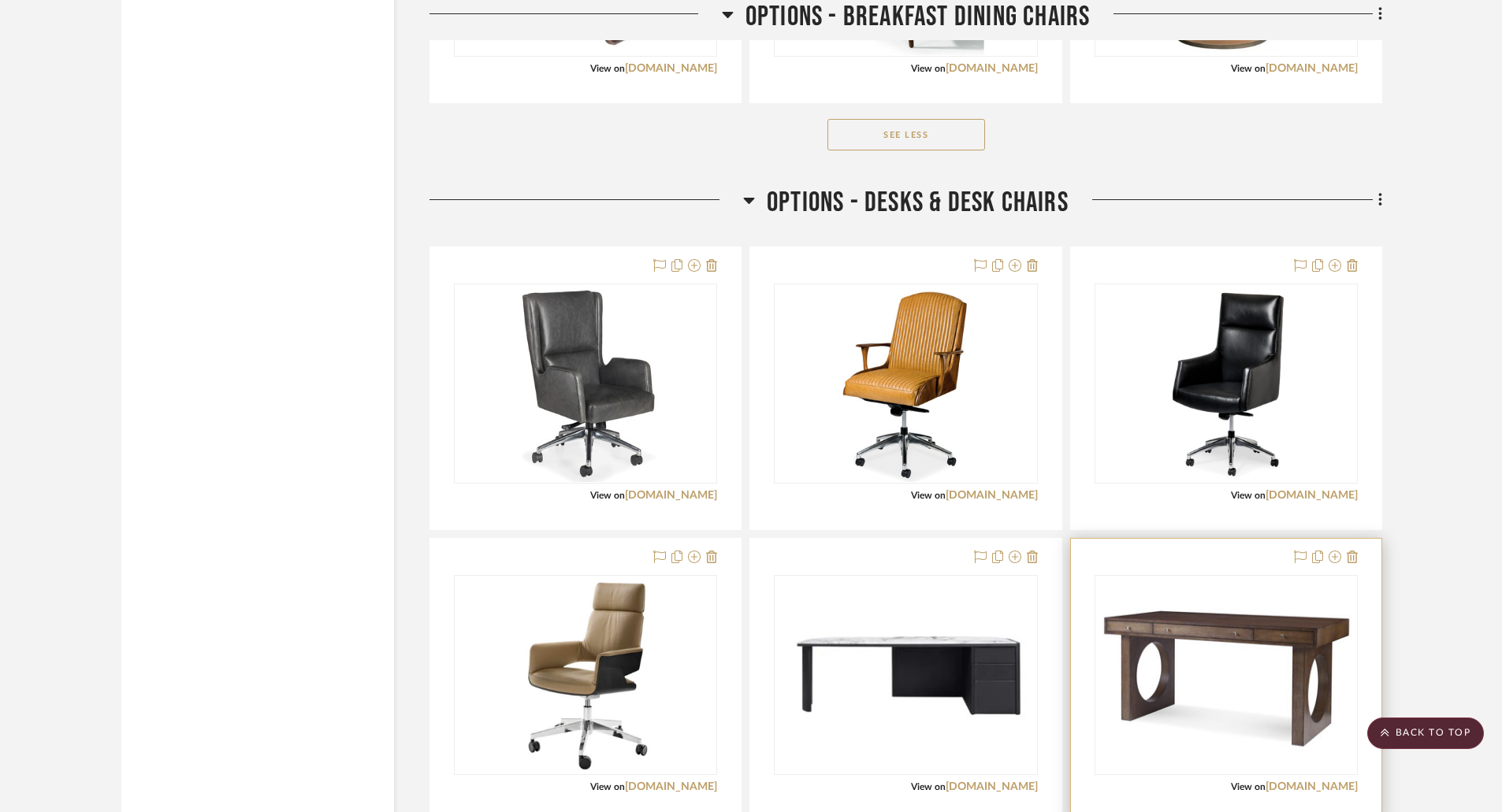
scroll to position [2836, 0]
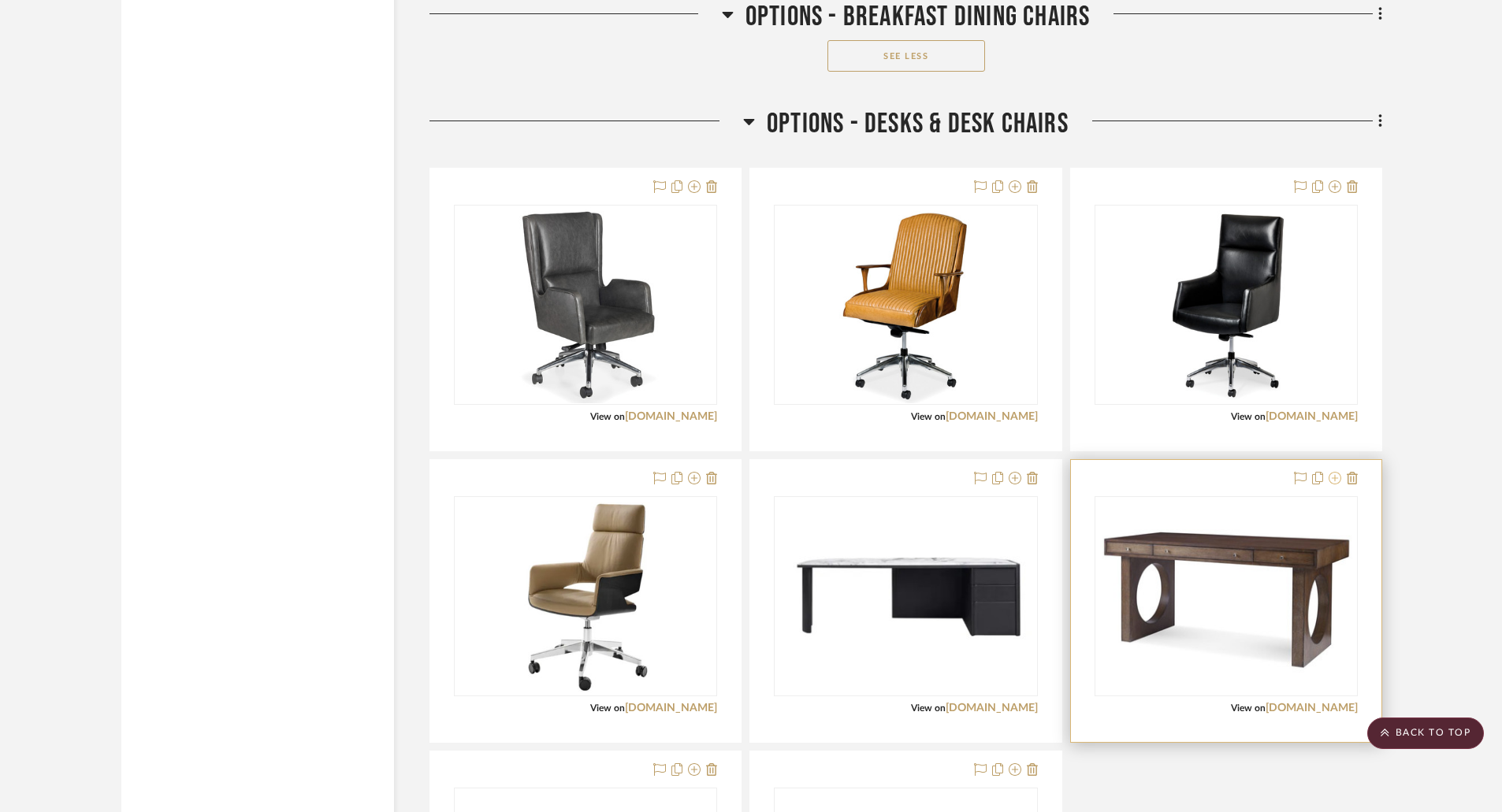
click at [1333, 477] on icon at bounding box center [1335, 478] width 12 height 12
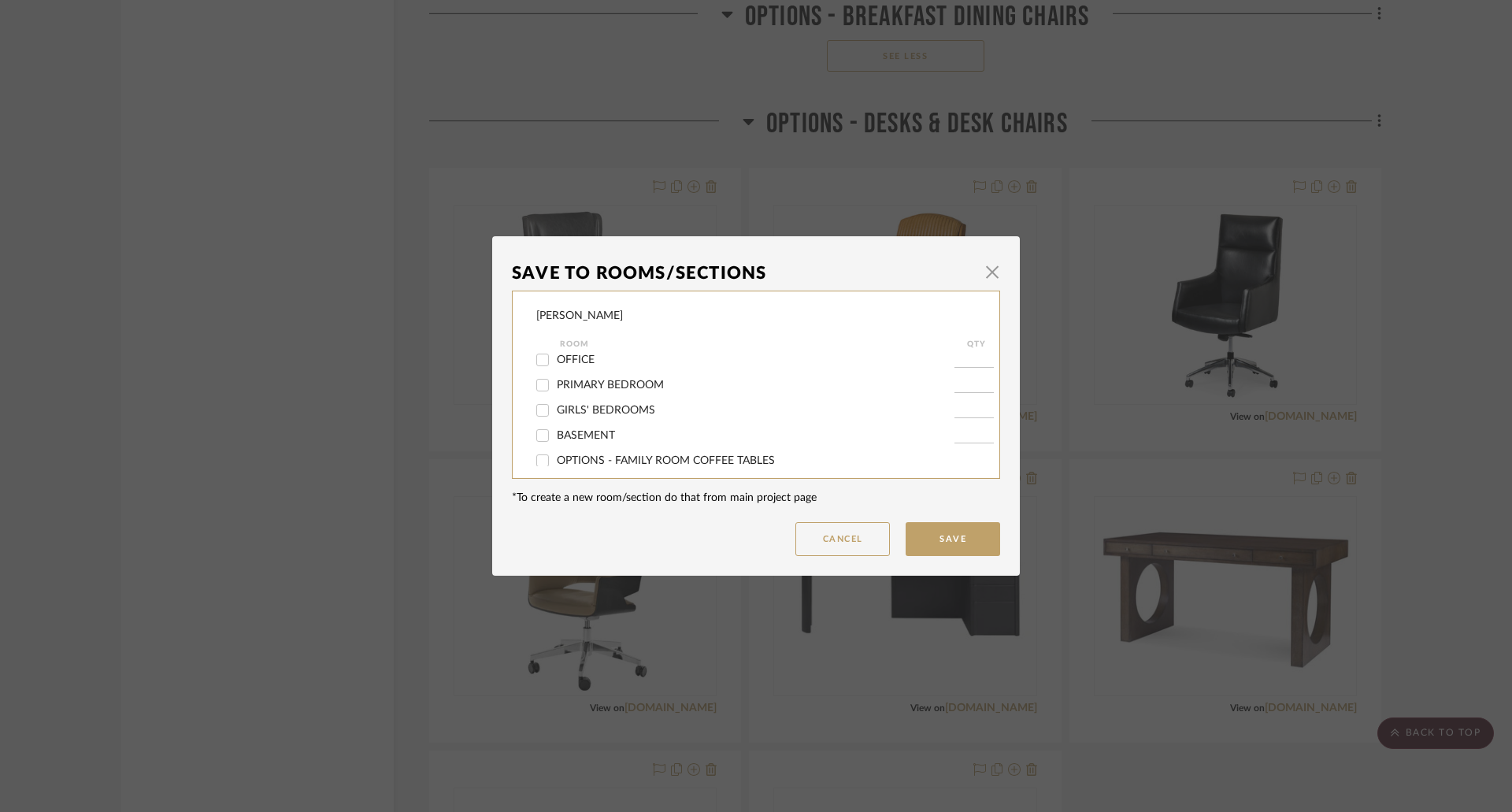
scroll to position [236, 0]
drag, startPoint x: 624, startPoint y: 430, endPoint x: 800, endPoint y: 465, distance: 179.4
click at [643, 437] on span "OPTIONS - DESKS & DESK CHAIRS" at bounding box center [646, 432] width 178 height 11
click at [536, 431] on input "OPTIONS - DESKS & DESK CHAIRS" at bounding box center [542, 432] width 25 height 25
checkbox input "false"
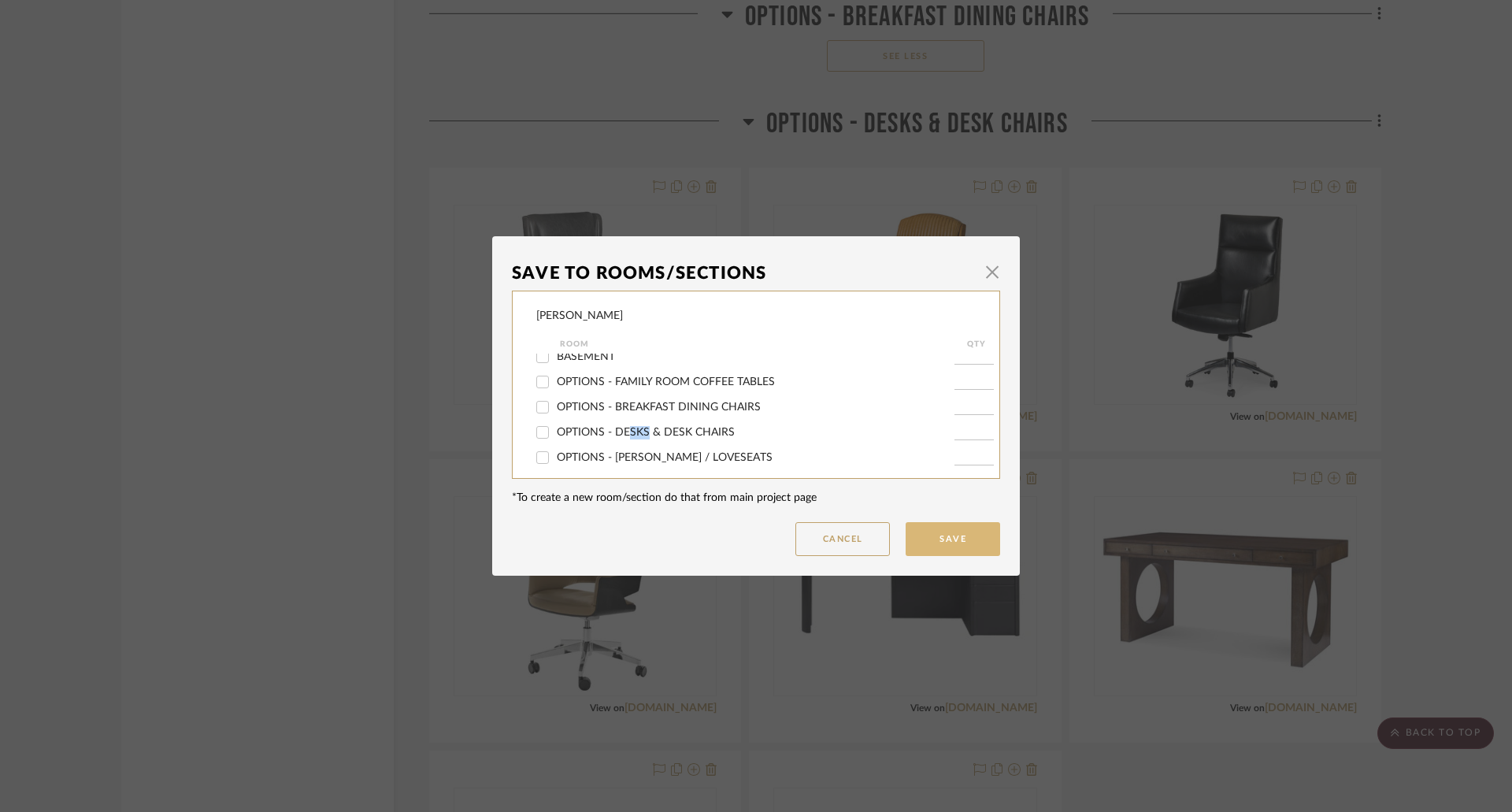
click at [963, 537] on button "Save" at bounding box center [952, 539] width 94 height 34
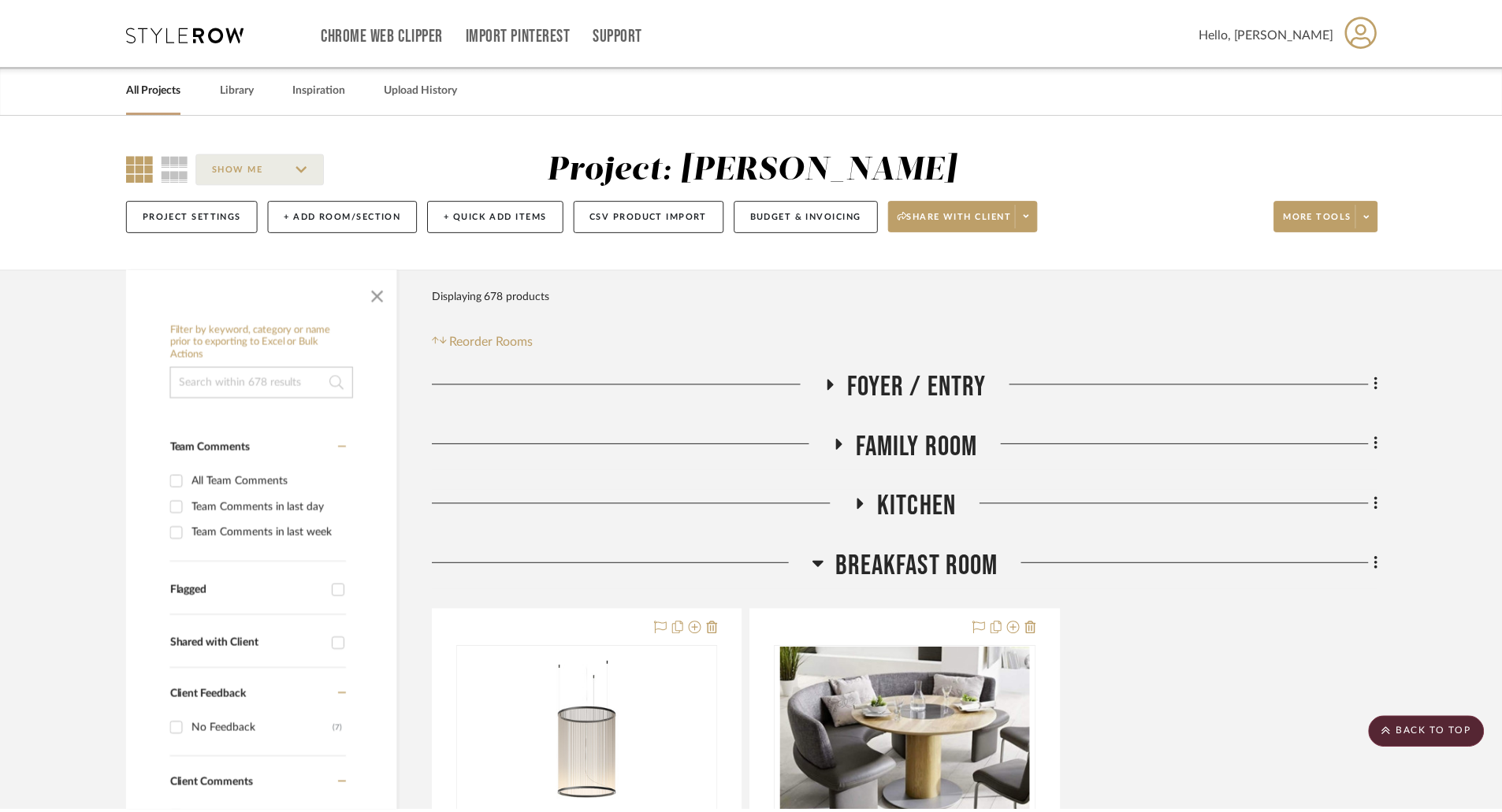
scroll to position [2836, 0]
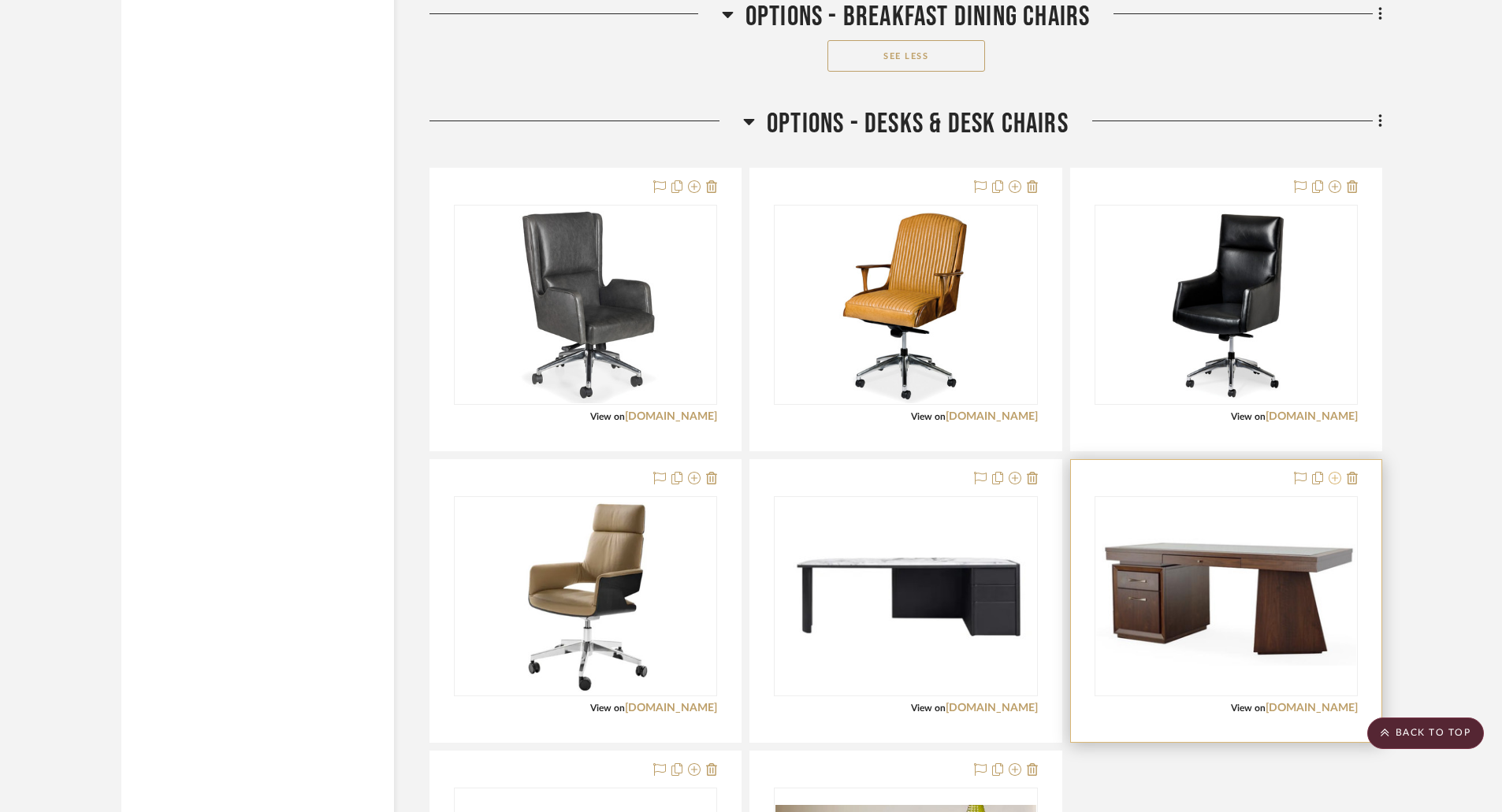
click at [1329, 478] on icon at bounding box center [1335, 478] width 12 height 12
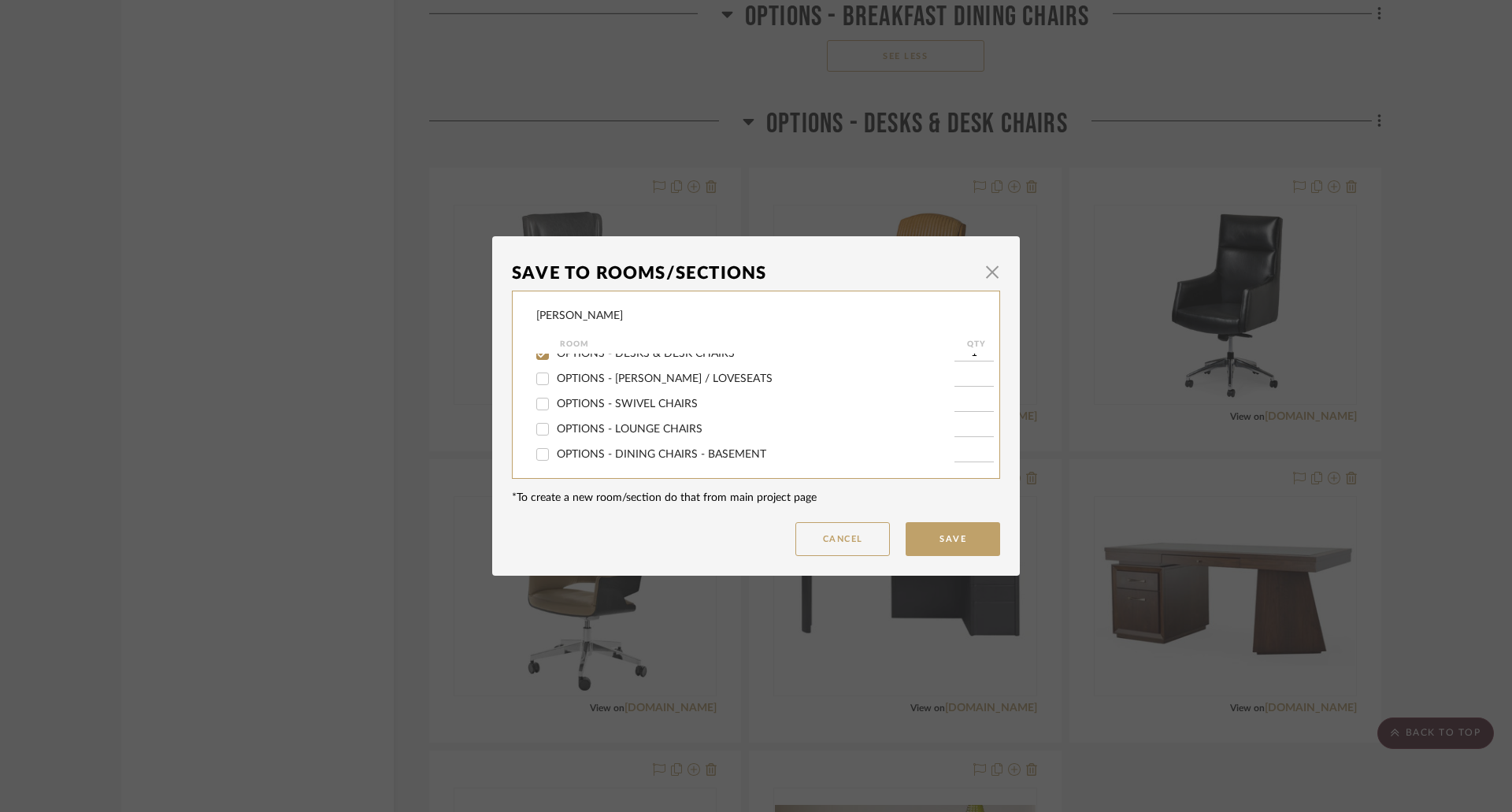
scroll to position [236, 0]
drag, startPoint x: 658, startPoint y: 427, endPoint x: 836, endPoint y: 497, distance: 191.3
click at [659, 429] on span "OPTIONS - DESKS & DESK CHAIRS" at bounding box center [646, 432] width 178 height 11
click at [555, 429] on input "OPTIONS - DESKS & DESK CHAIRS" at bounding box center [542, 432] width 25 height 25
checkbox input "false"
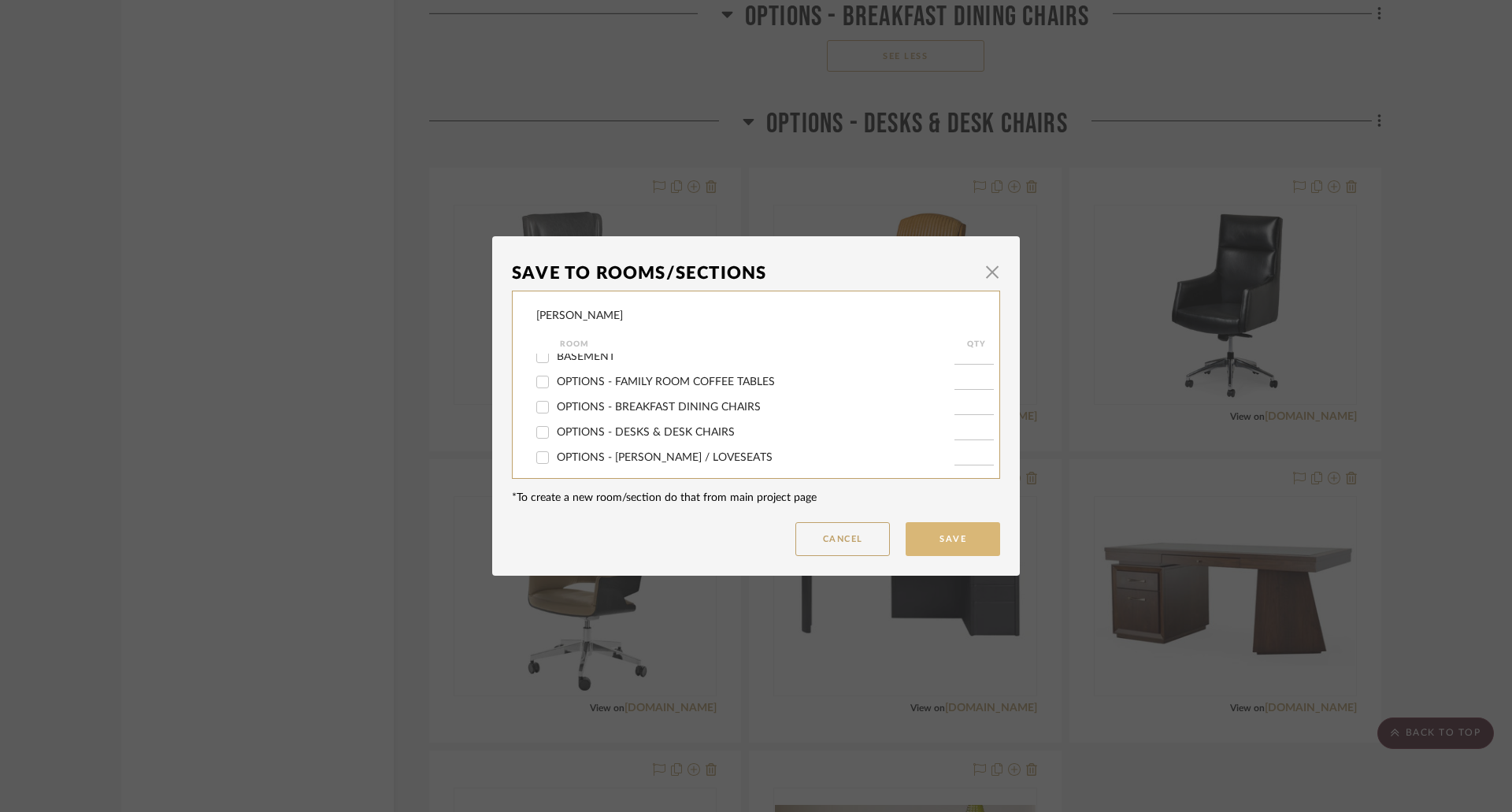
click at [924, 543] on button "Save" at bounding box center [952, 539] width 94 height 34
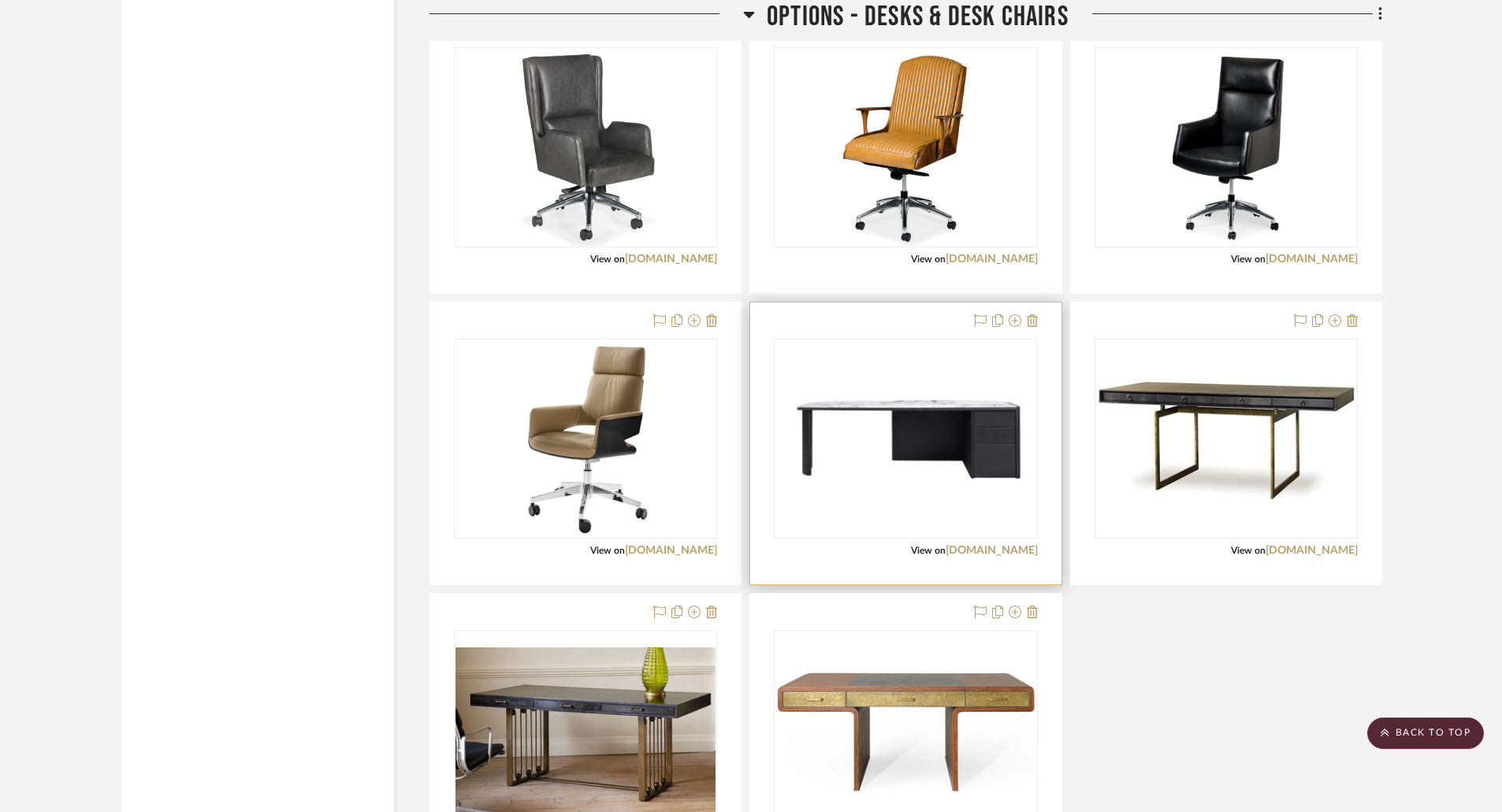
scroll to position [3072, 0]
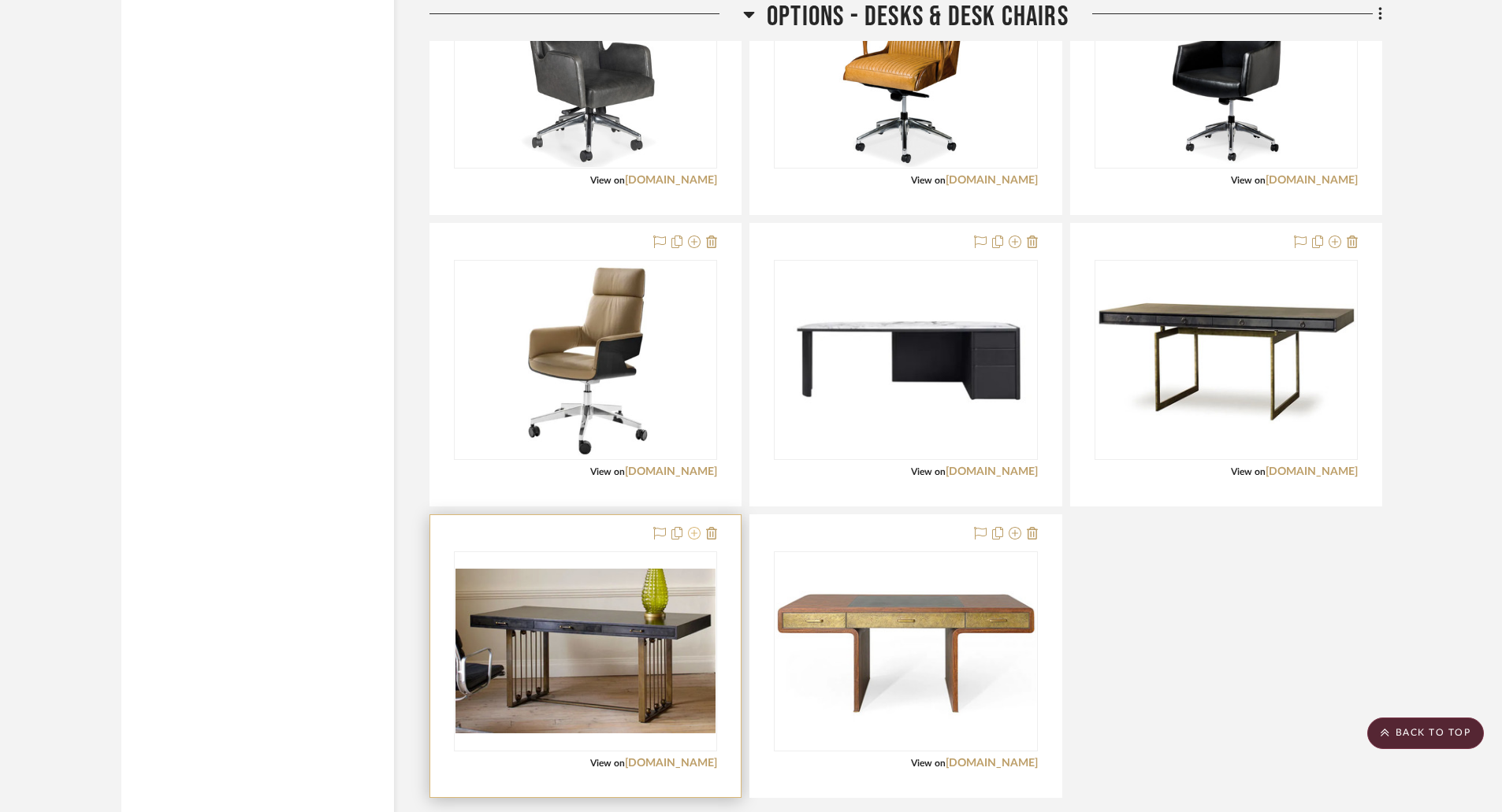
click at [697, 534] on icon at bounding box center [693, 533] width 12 height 12
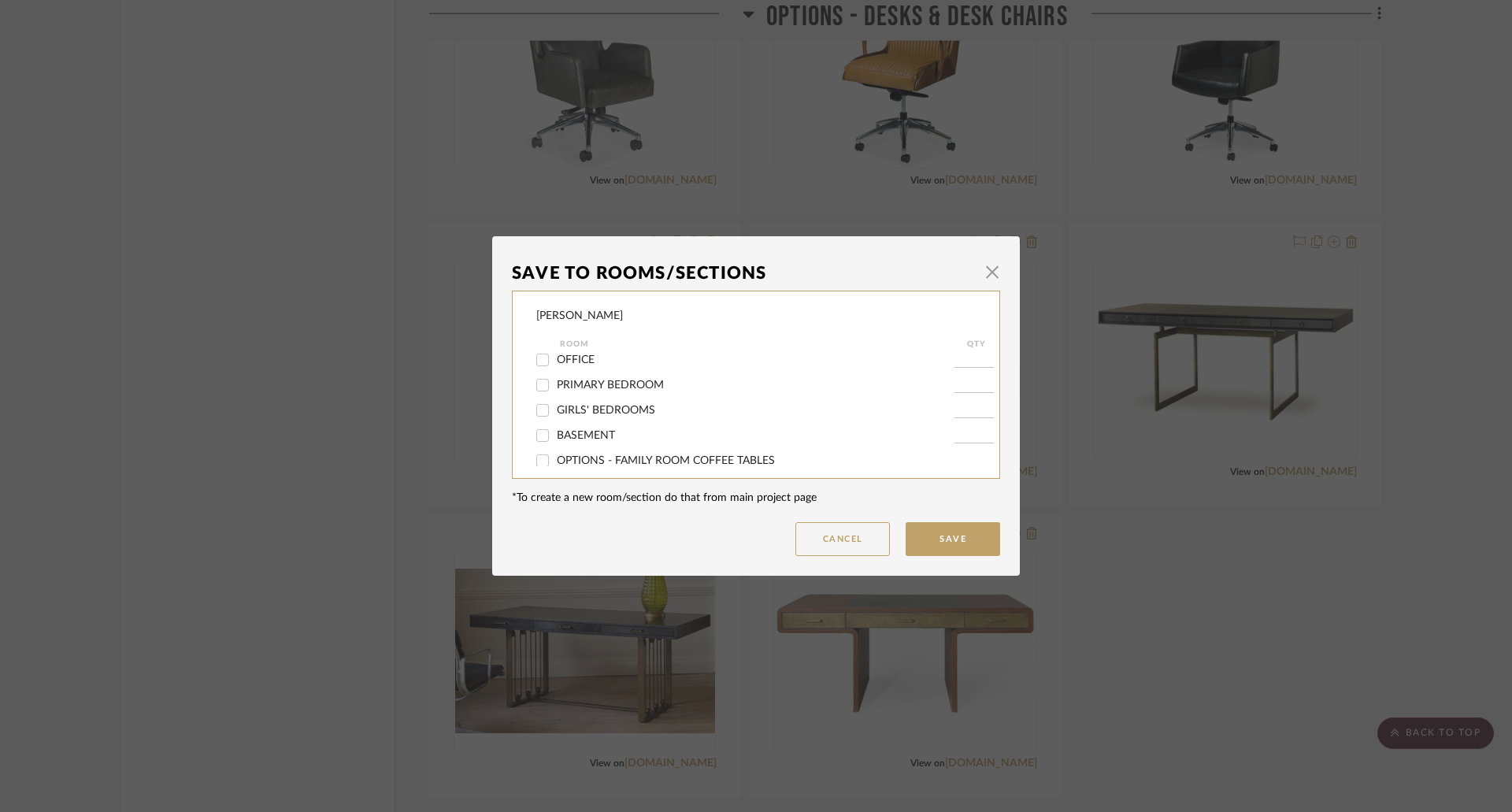
scroll to position [236, 0]
drag, startPoint x: 611, startPoint y: 431, endPoint x: 772, endPoint y: 465, distance: 164.6
click at [613, 432] on span "OPTIONS - DESKS & DESK CHAIRS" at bounding box center [646, 432] width 178 height 11
click at [555, 432] on input "OPTIONS - DESKS & DESK CHAIRS" at bounding box center [542, 432] width 25 height 25
checkbox input "false"
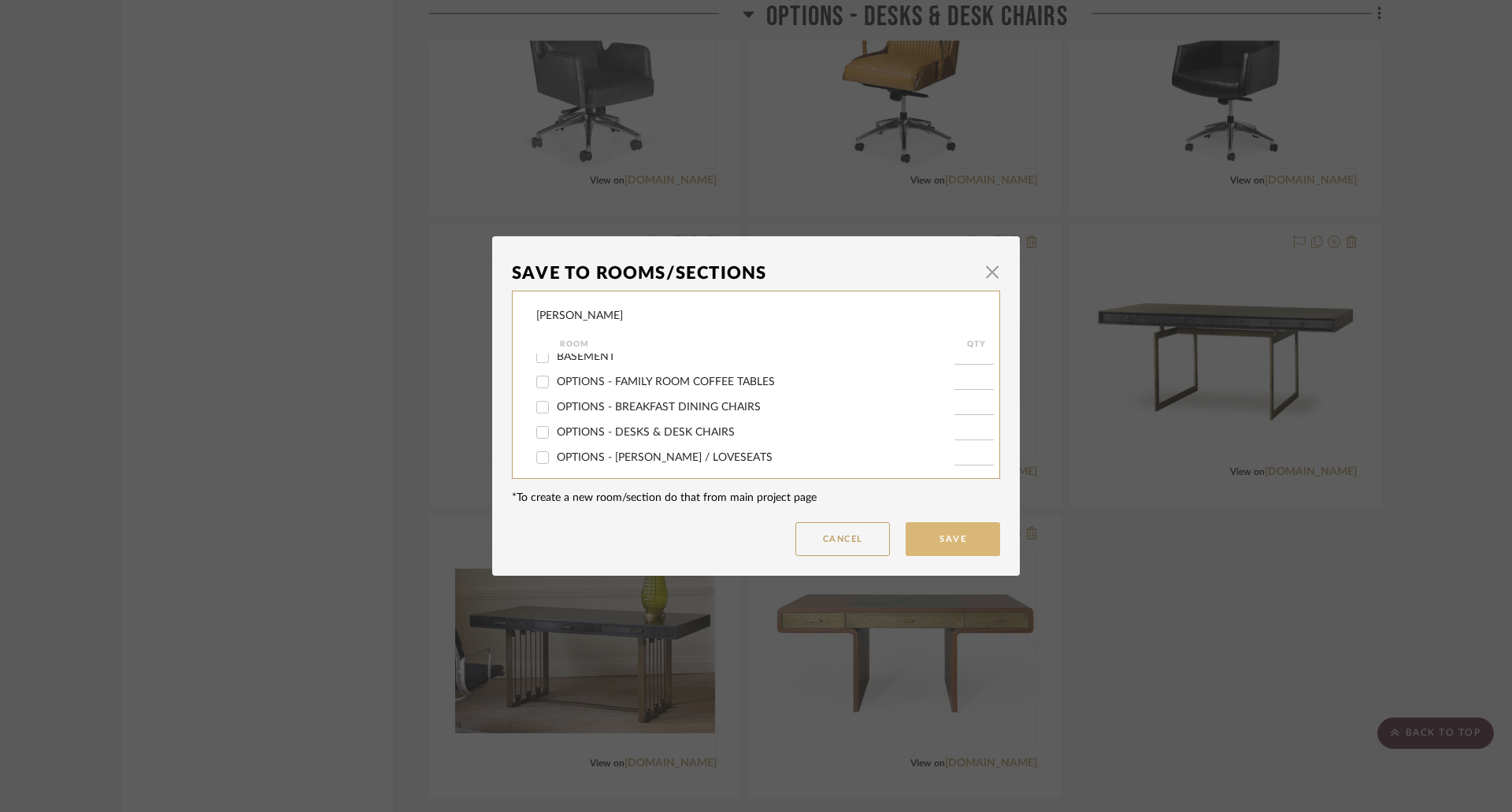
click at [958, 534] on button "Save" at bounding box center [952, 539] width 94 height 34
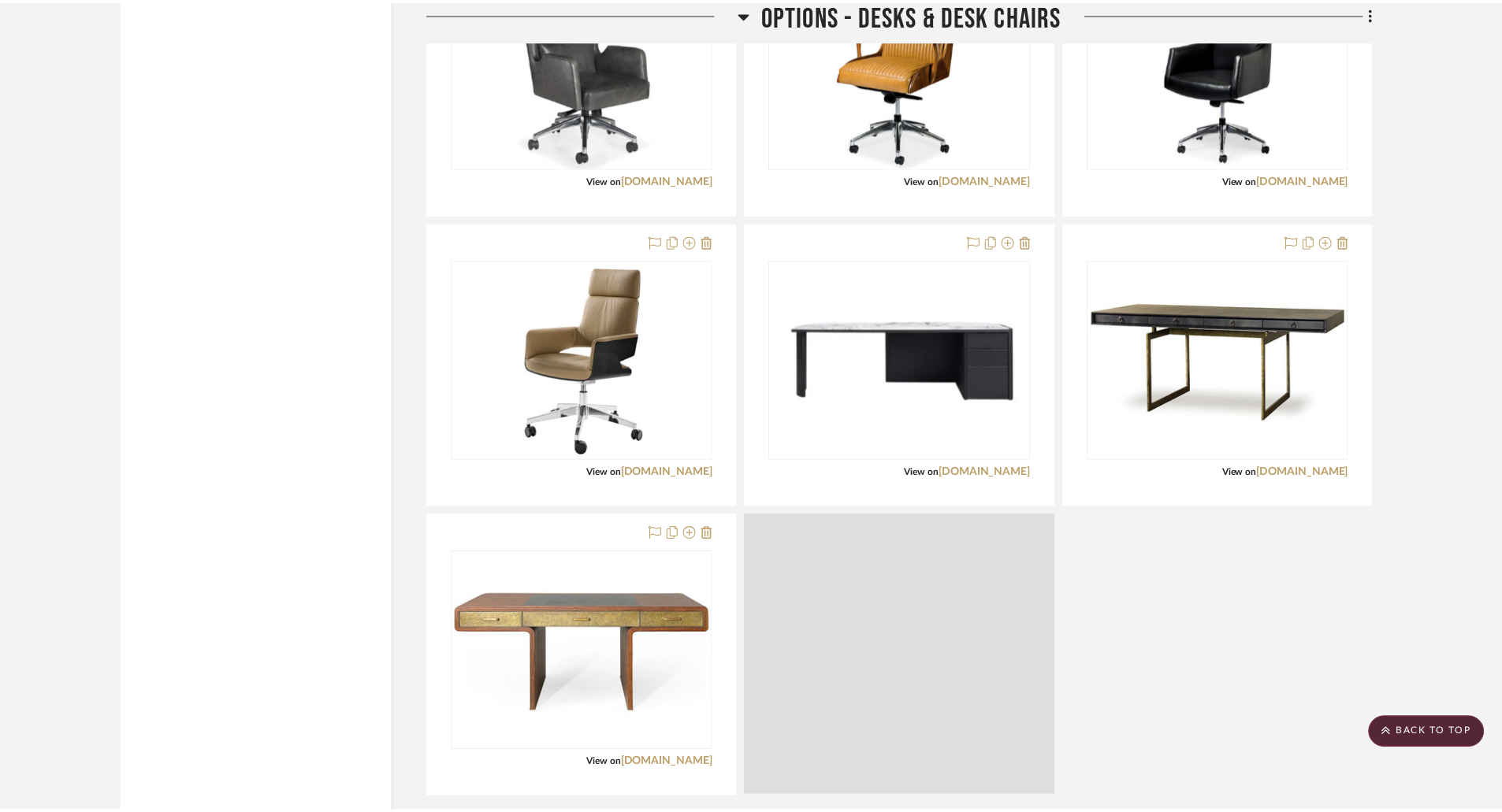
scroll to position [3072, 0]
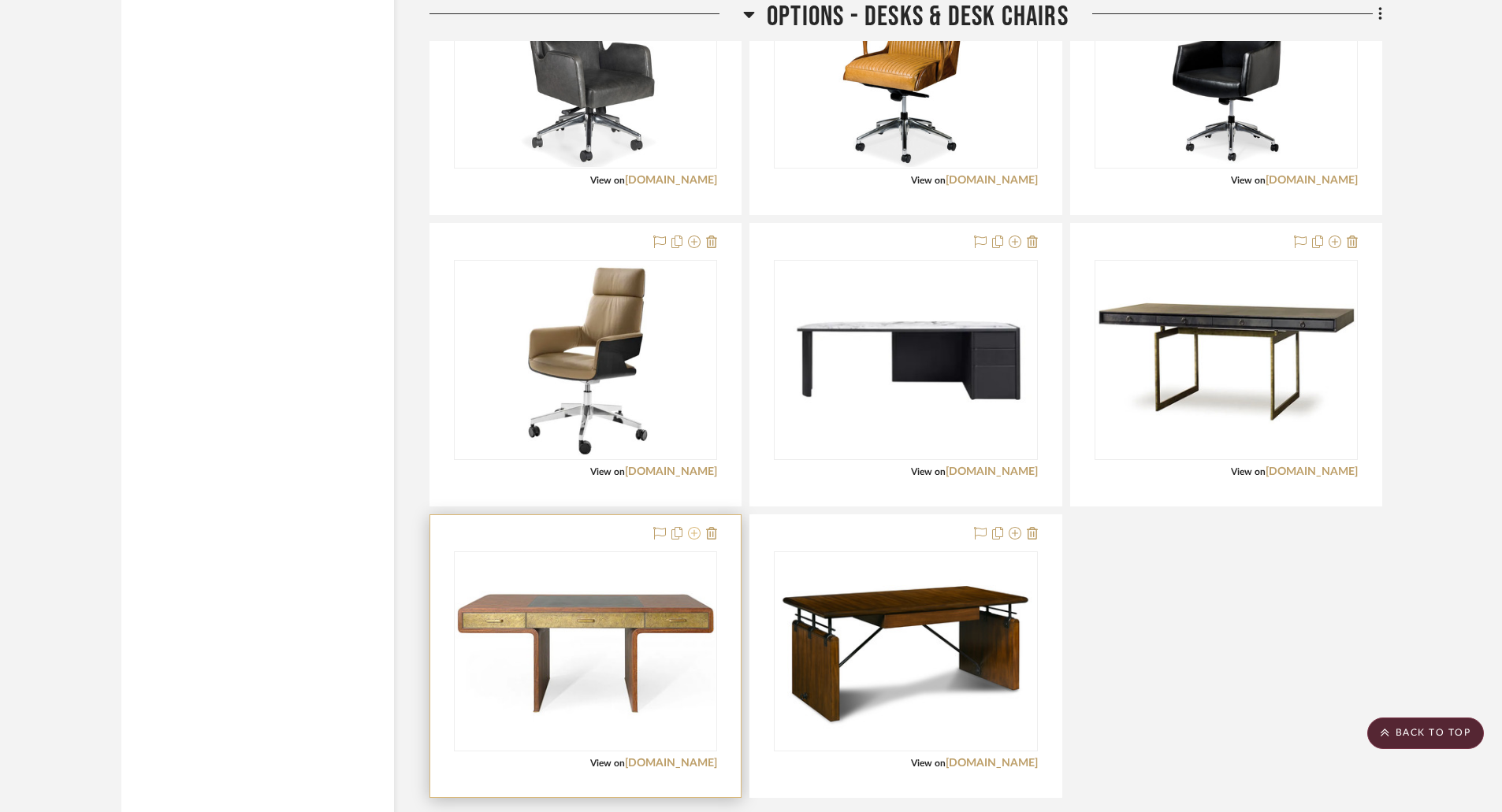
click at [694, 532] on icon at bounding box center [693, 533] width 12 height 12
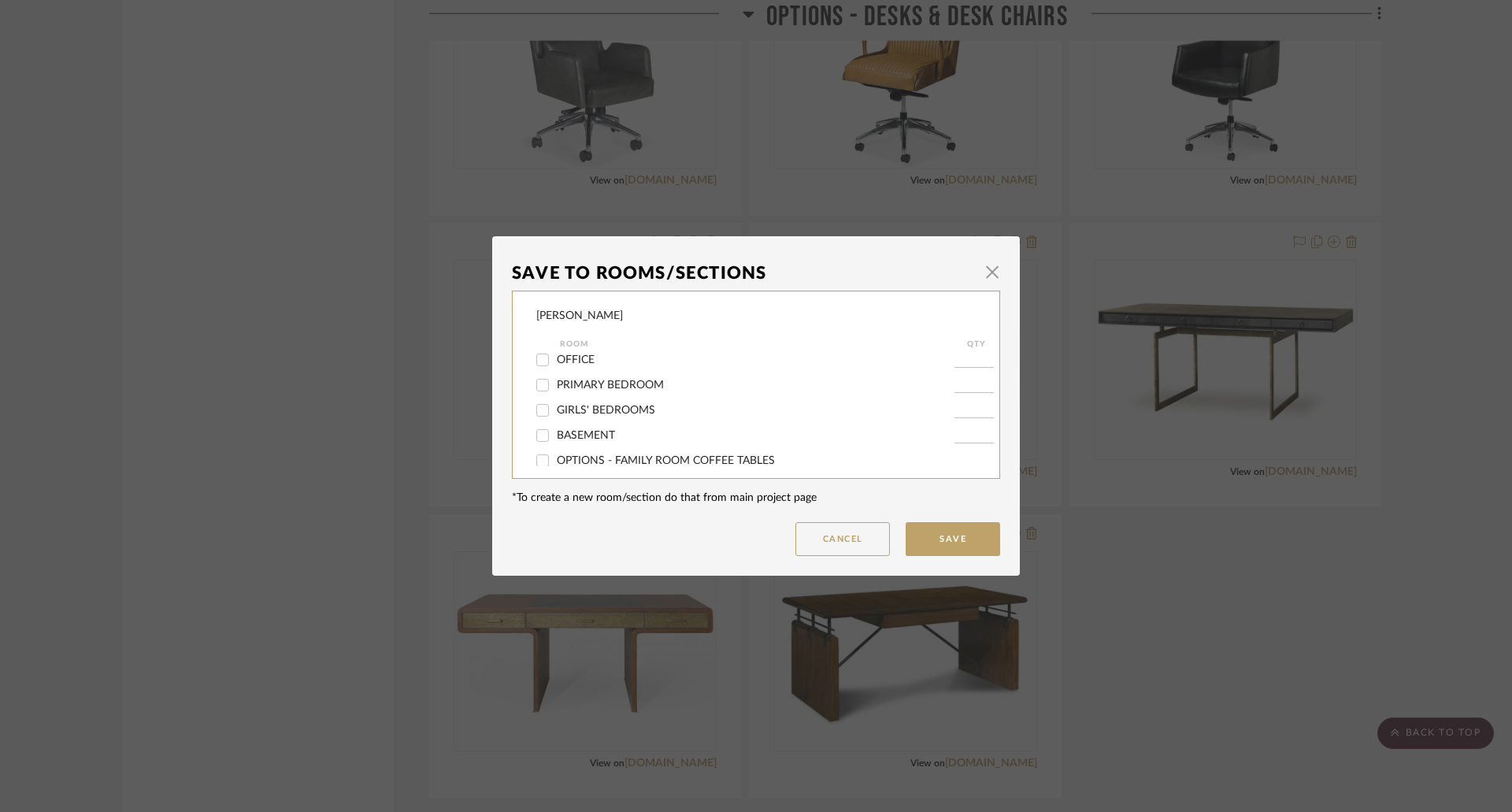
scroll to position [236, 0]
click at [608, 432] on span "OPTIONS - DESKS & DESK CHAIRS" at bounding box center [646, 432] width 178 height 11
click at [557, 428] on span "OPTIONS - DESKS & DESK CHAIRS" at bounding box center [646, 432] width 178 height 11
click at [553, 428] on input "OPTIONS - DESKS & DESK CHAIRS" at bounding box center [542, 432] width 25 height 25
checkbox input "false"
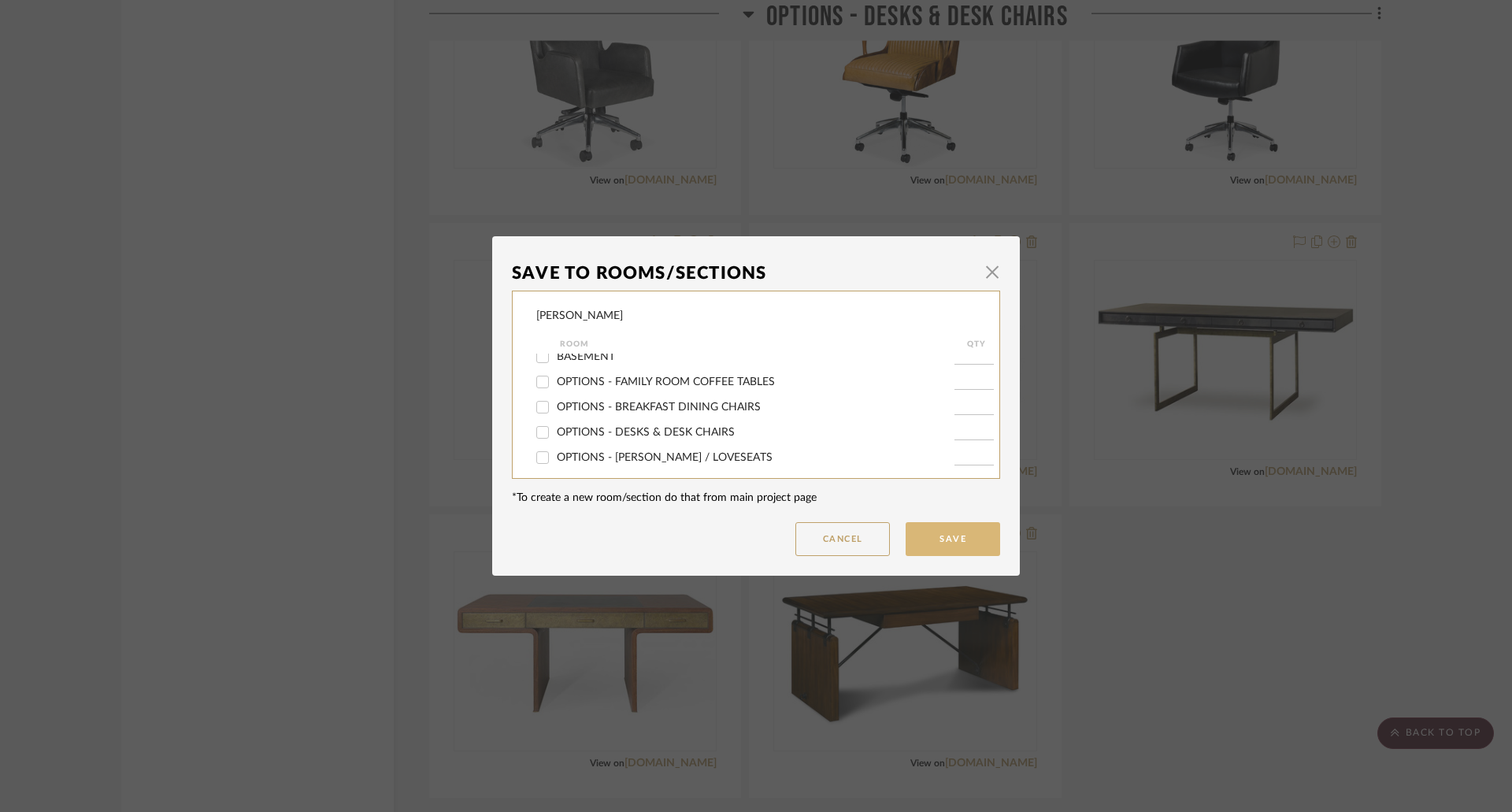
click at [946, 543] on button "Save" at bounding box center [952, 539] width 94 height 34
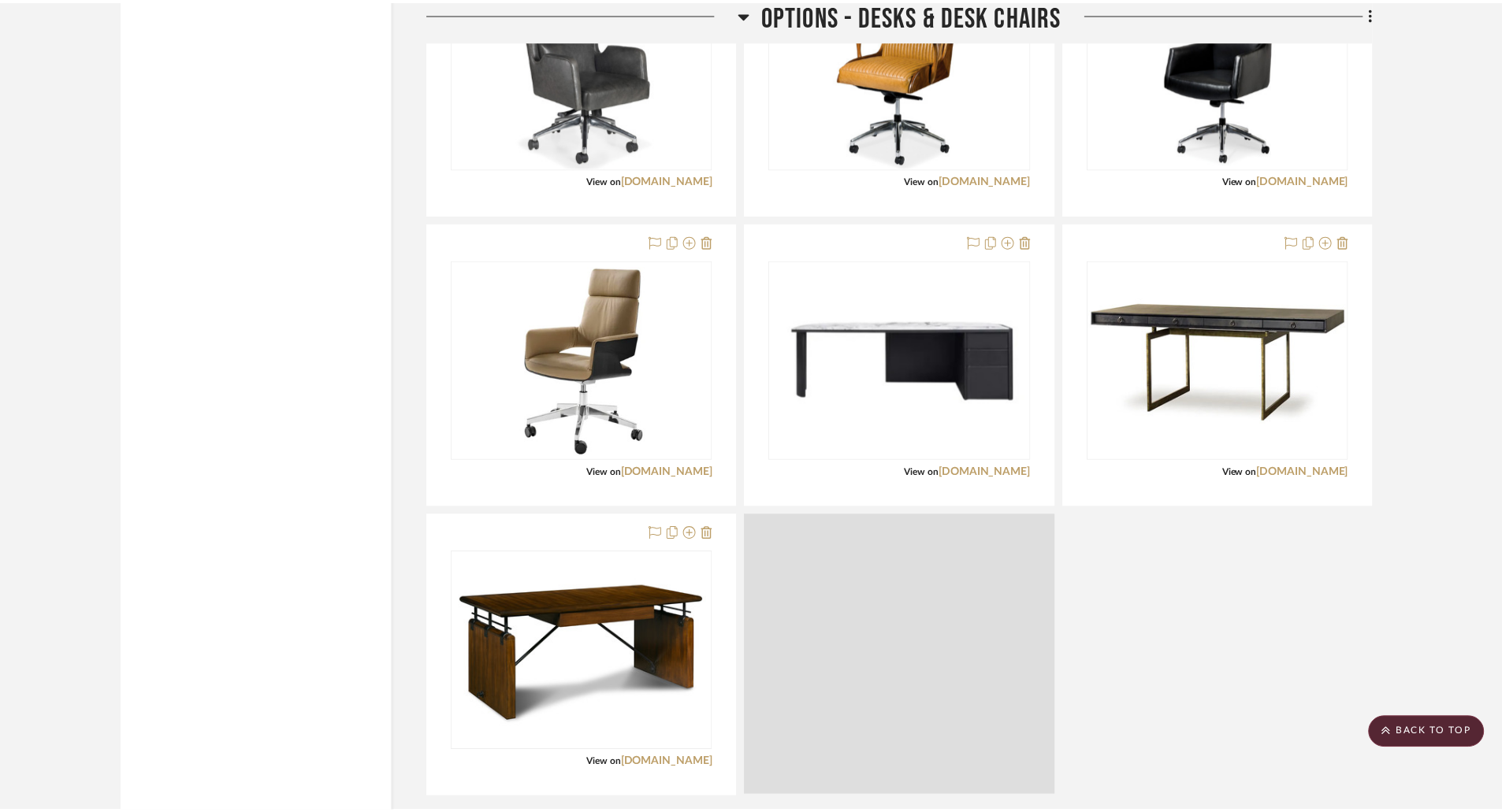
scroll to position [3072, 0]
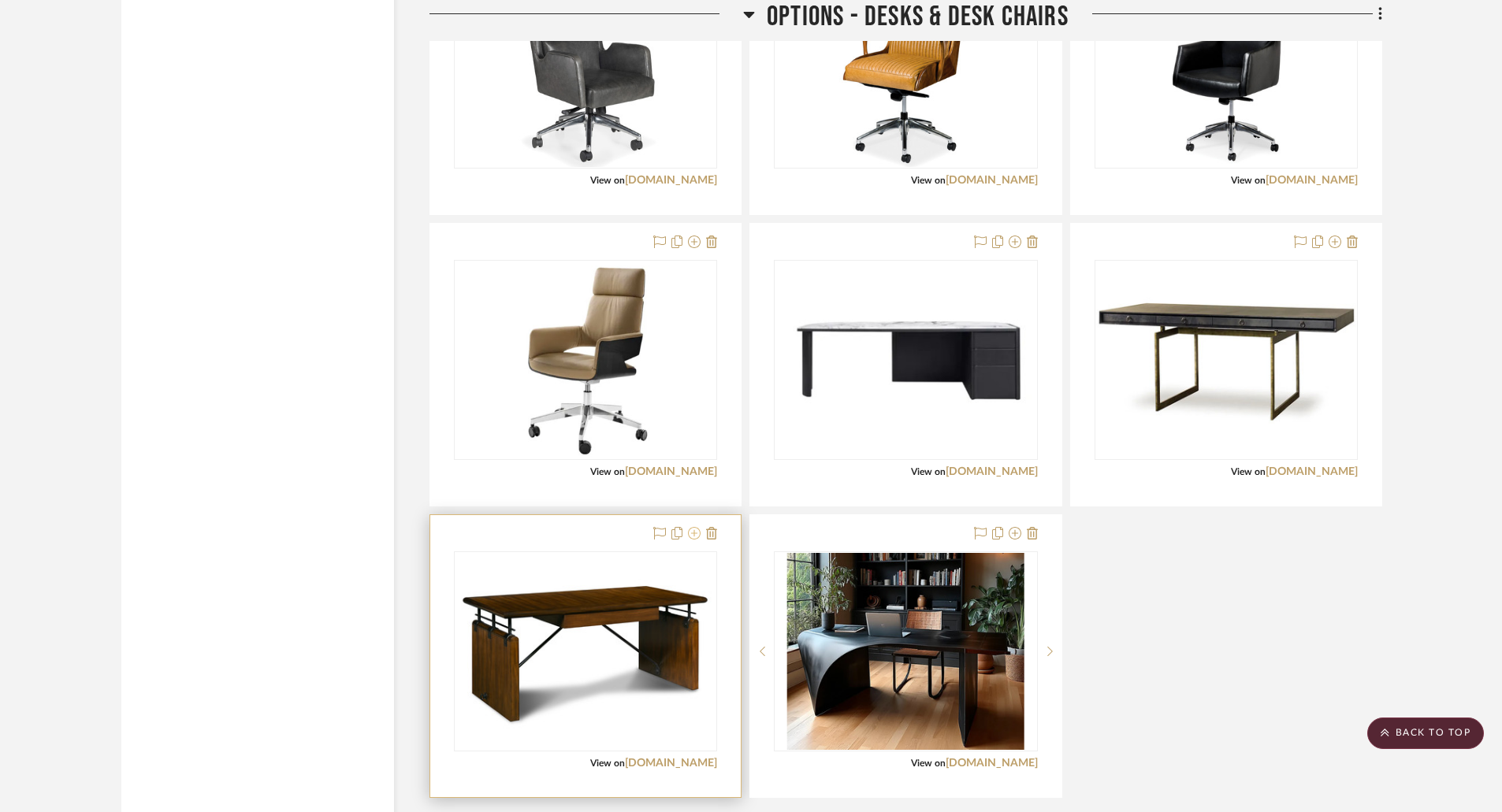
click at [694, 535] on icon at bounding box center [693, 533] width 12 height 12
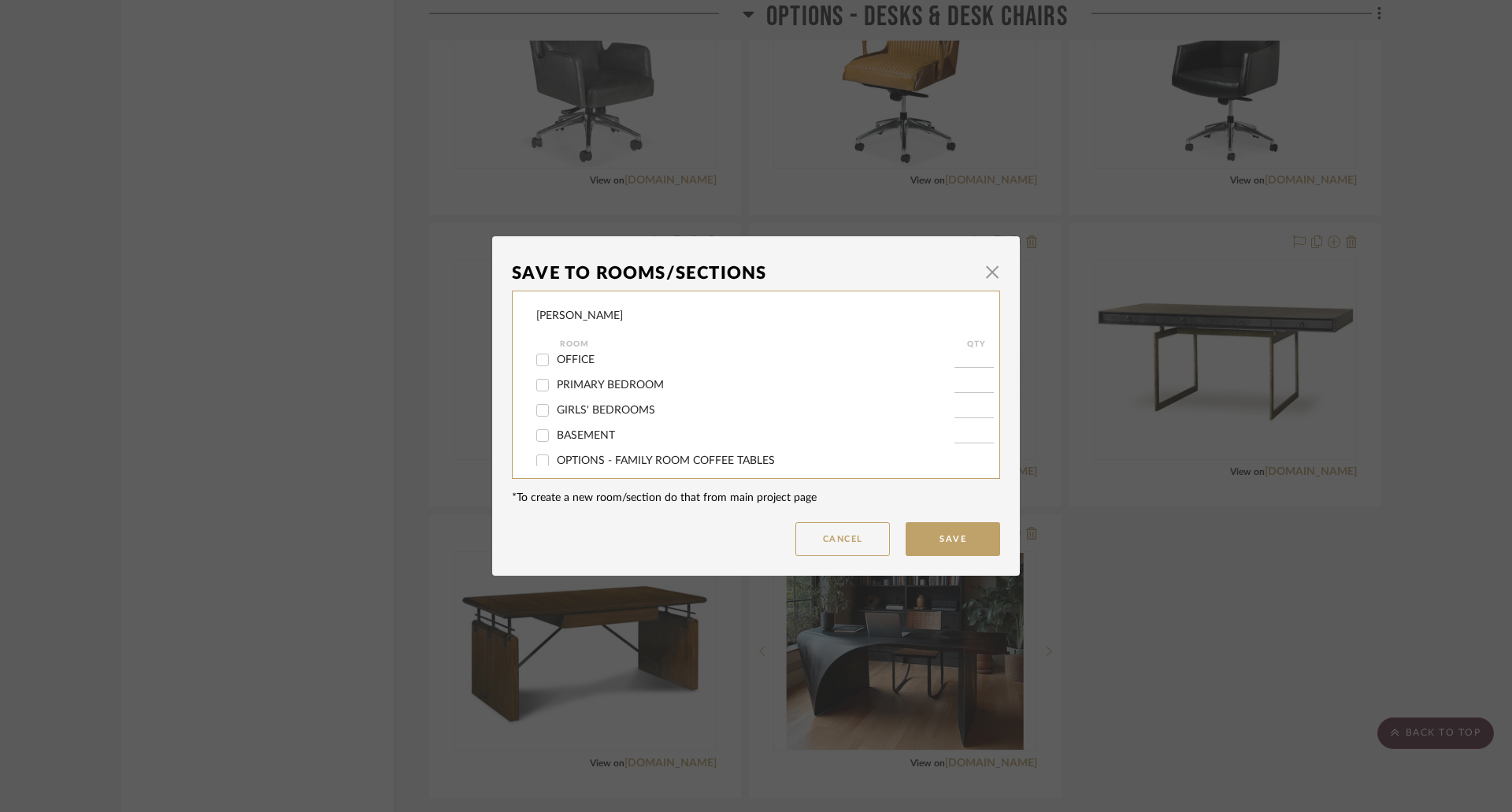
scroll to position [236, 0]
click at [584, 431] on span "OPTIONS - DESKS & DESK CHAIRS" at bounding box center [646, 432] width 178 height 11
click at [555, 431] on input "OPTIONS - DESKS & DESK CHAIRS" at bounding box center [542, 432] width 25 height 25
checkbox input "false"
click at [929, 532] on button "Save" at bounding box center [952, 539] width 94 height 34
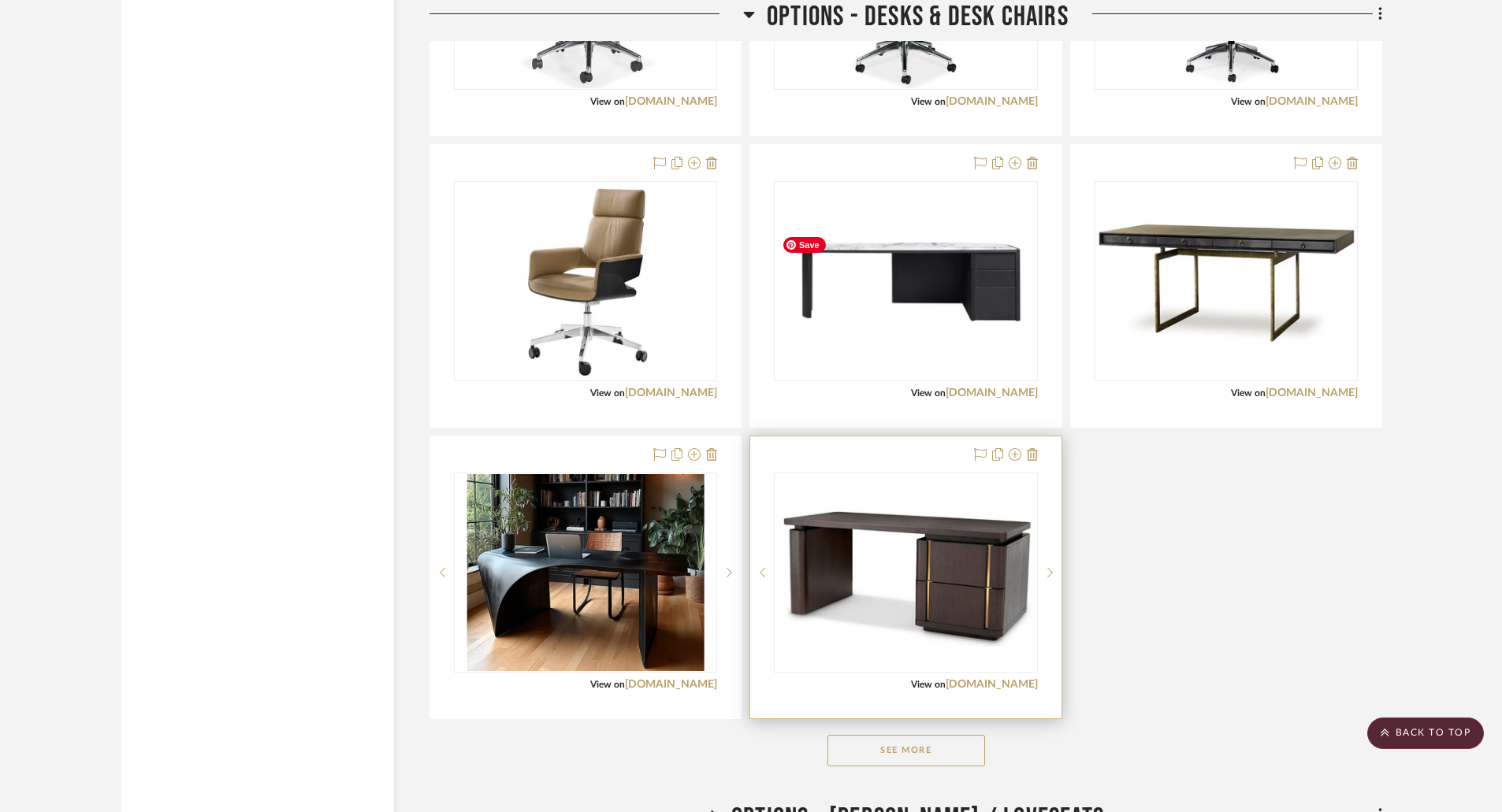
scroll to position [3308, 0]
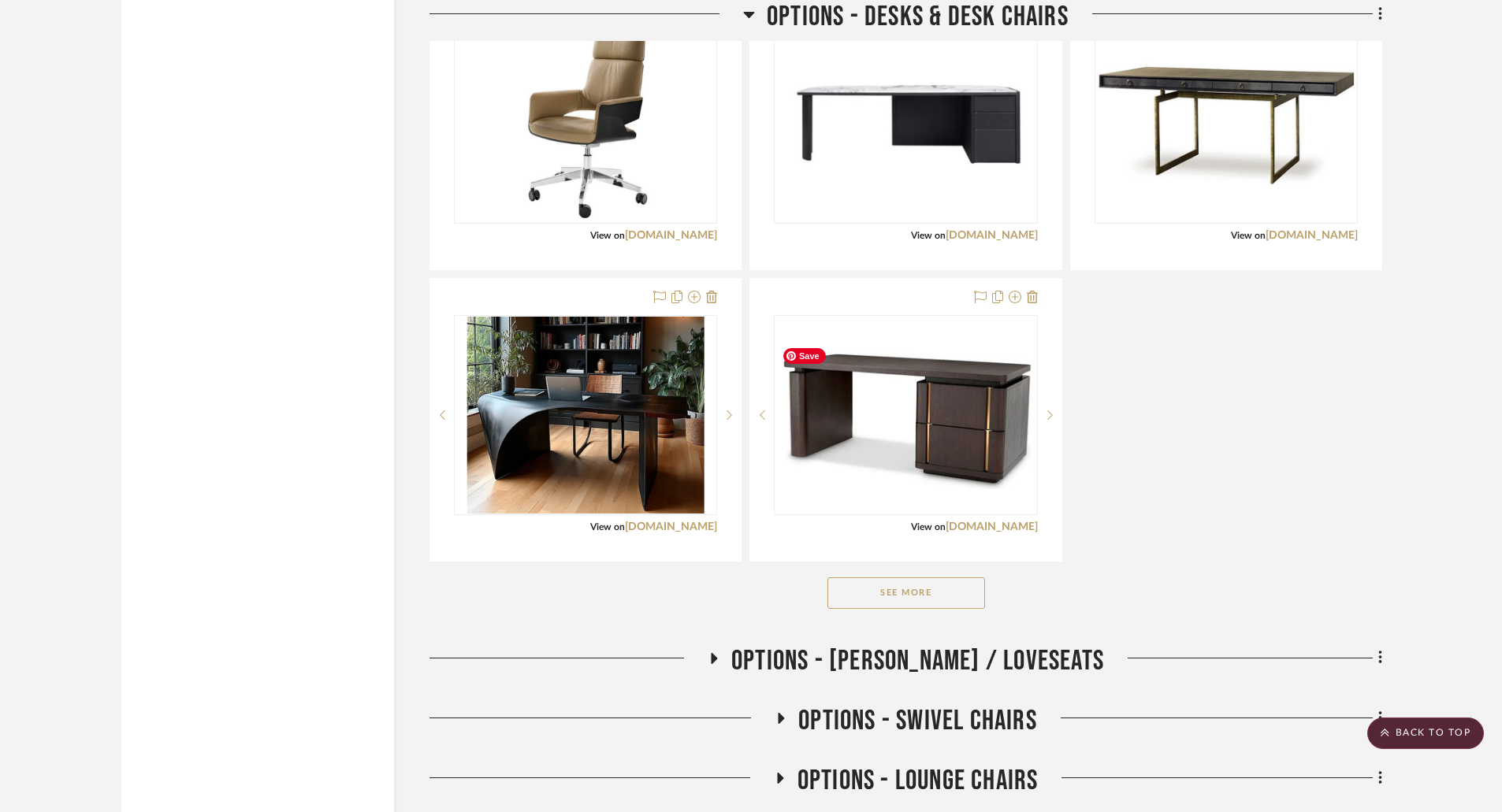
click at [921, 590] on button "See More" at bounding box center [906, 593] width 158 height 31
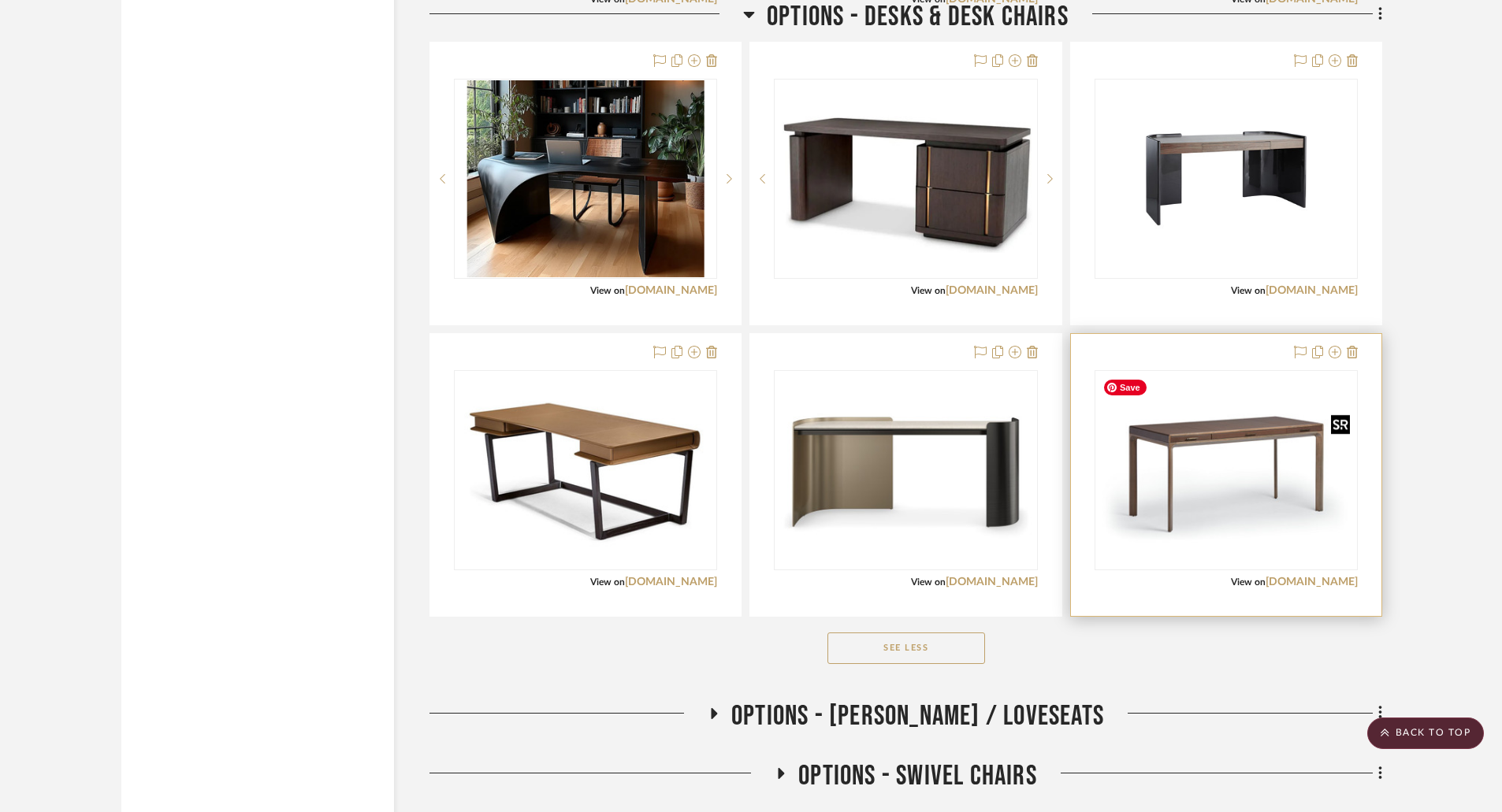
scroll to position [3860, 0]
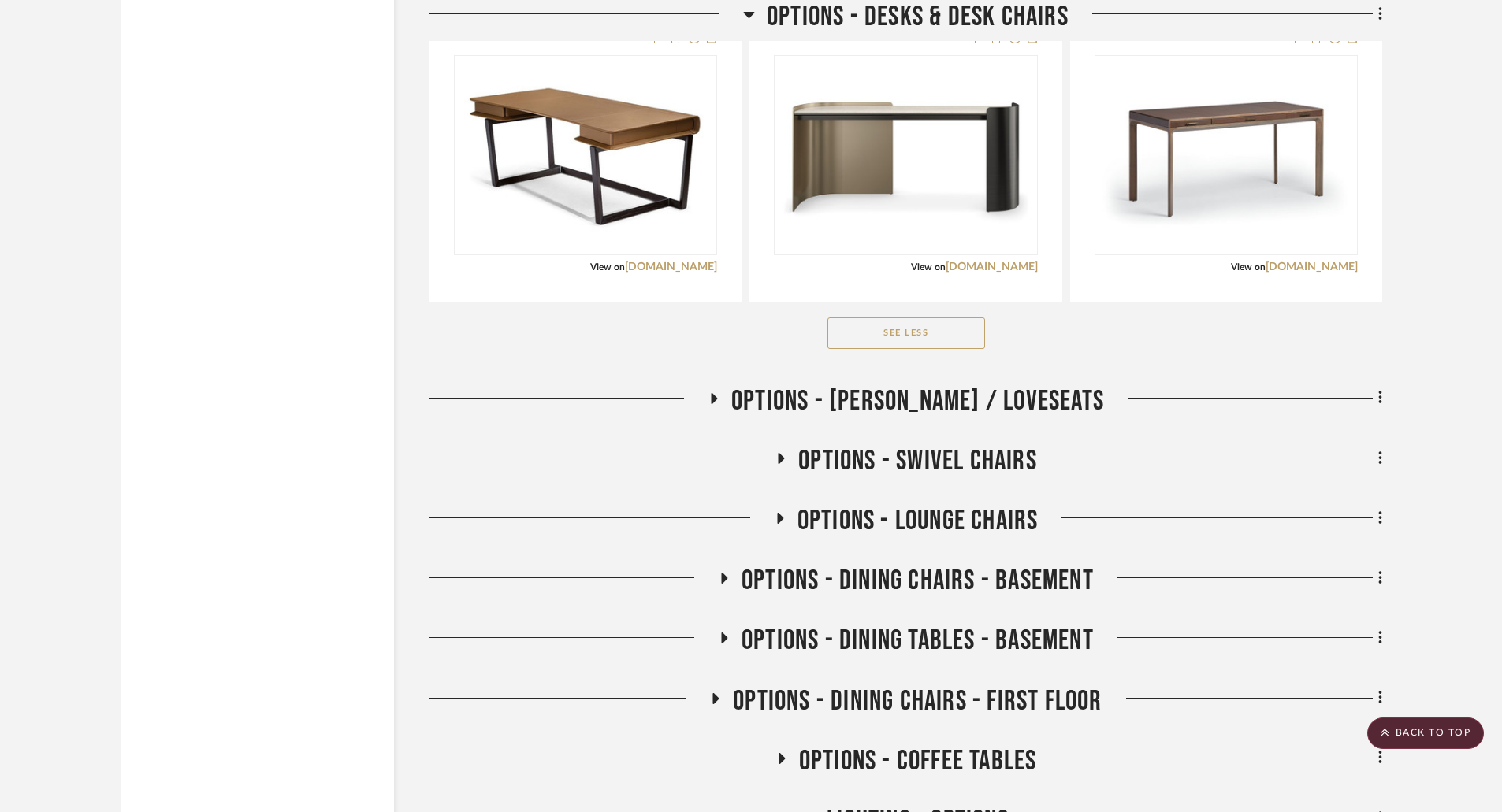
click at [718, 398] on icon at bounding box center [714, 398] width 7 height 11
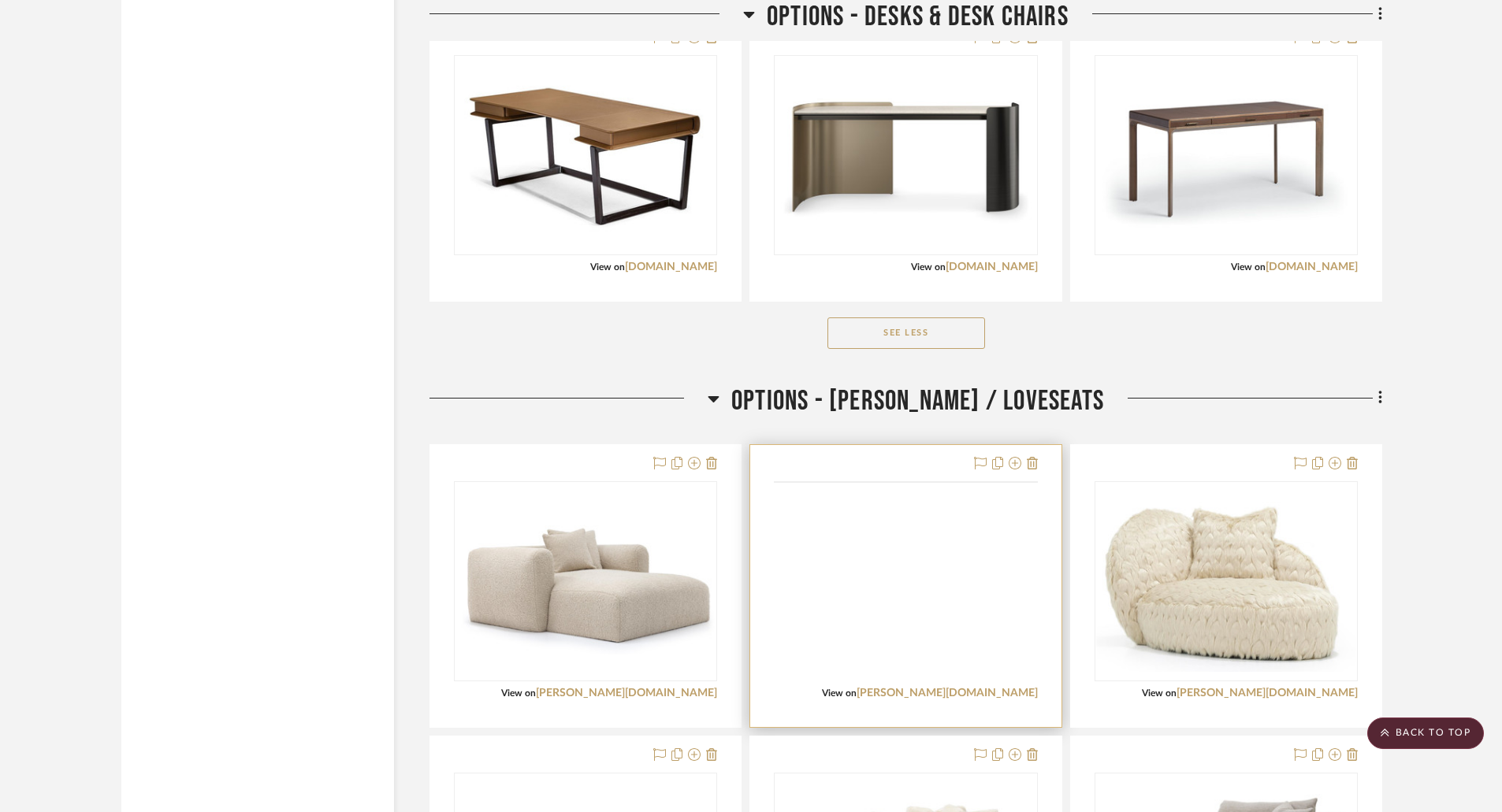
scroll to position [4018, 0]
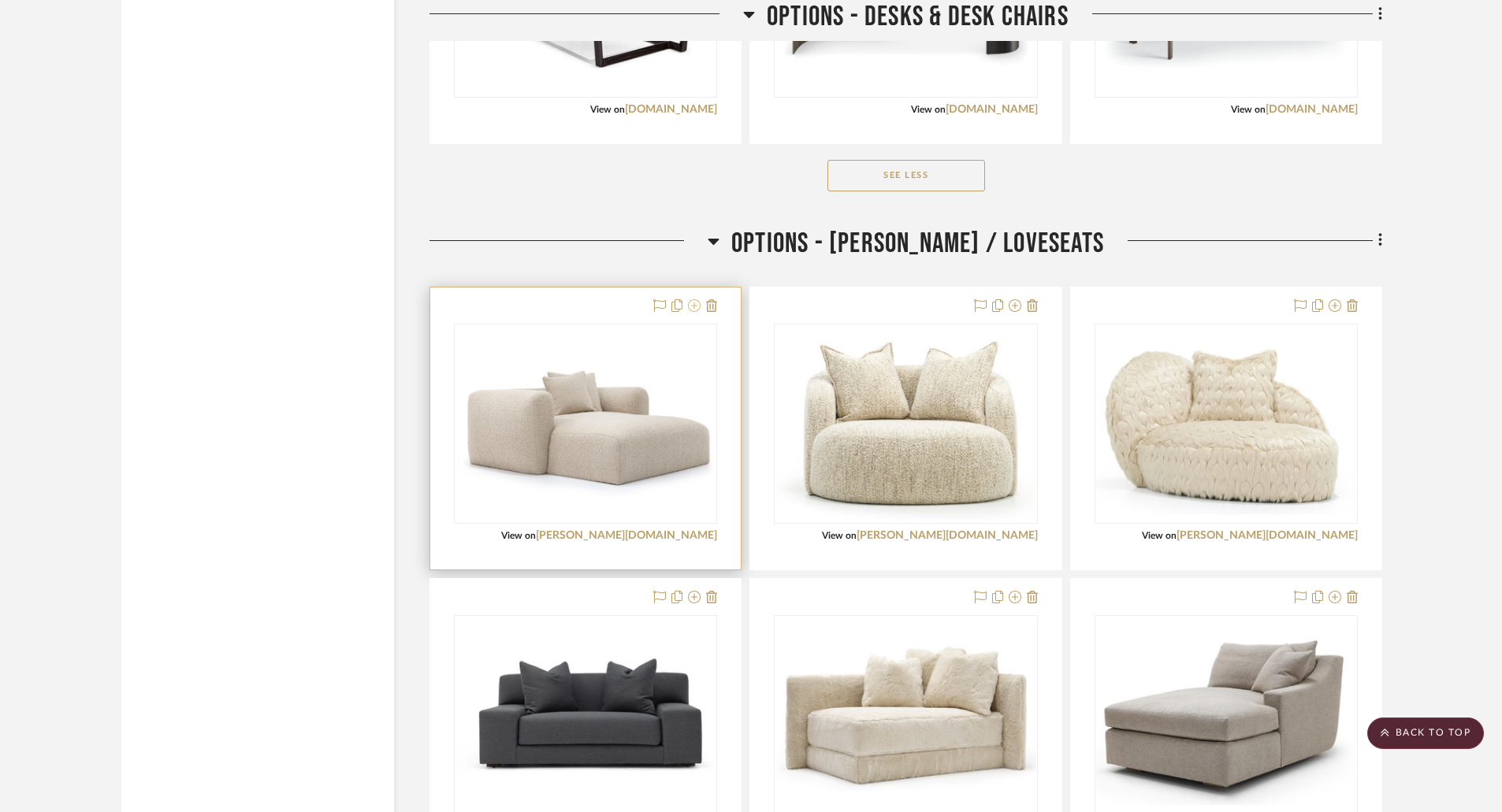
click at [690, 310] on icon at bounding box center [693, 305] width 12 height 12
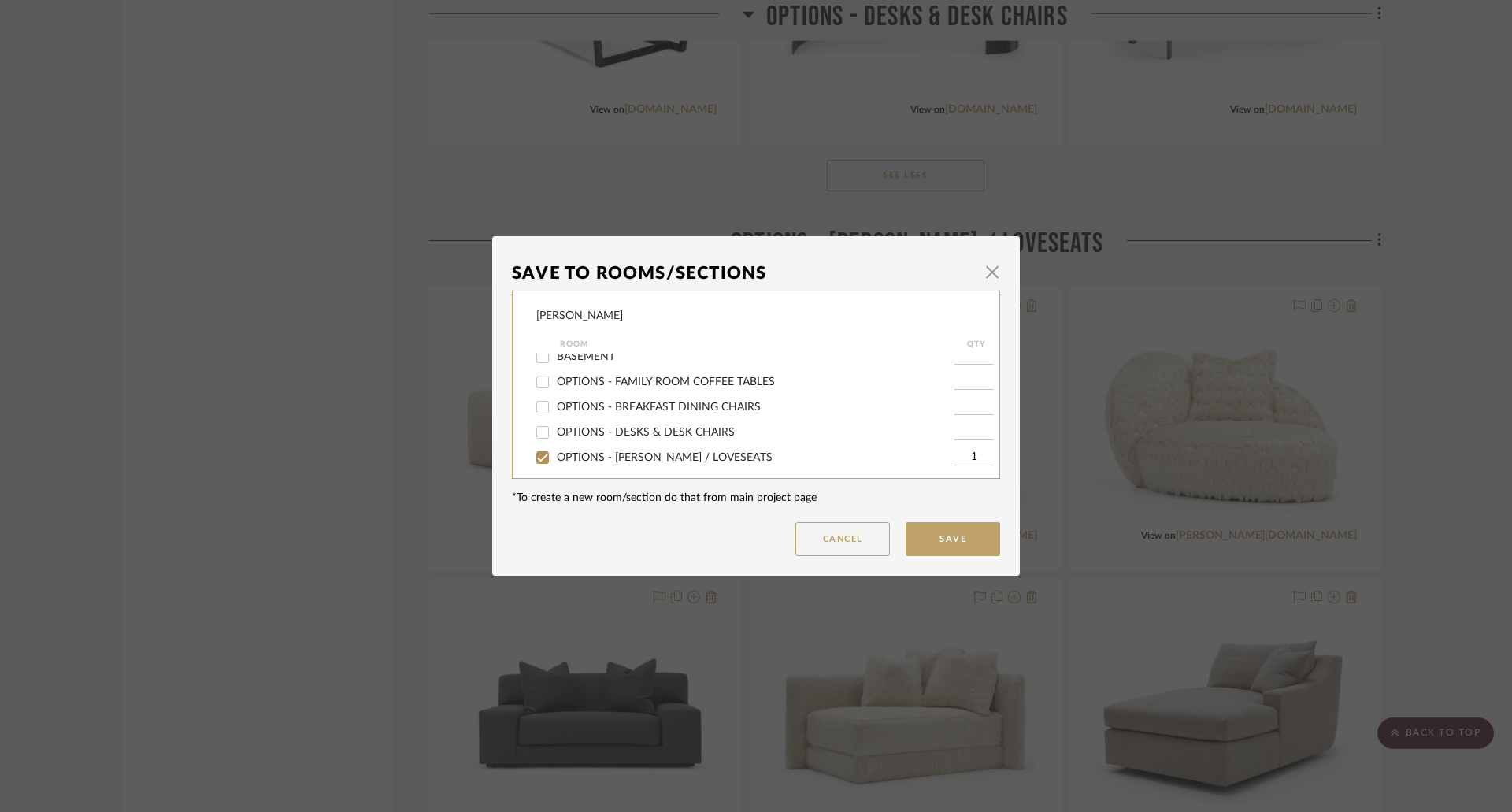
drag, startPoint x: 644, startPoint y: 458, endPoint x: 762, endPoint y: 482, distance: 120.4
click at [651, 458] on div "OPTIONS - CHAISES / LOVESEATS" at bounding box center [745, 457] width 418 height 25
click at [540, 448] on input "OPTIONS - CHAISES / LOVESEATS" at bounding box center [542, 449] width 25 height 25
checkbox input "false"
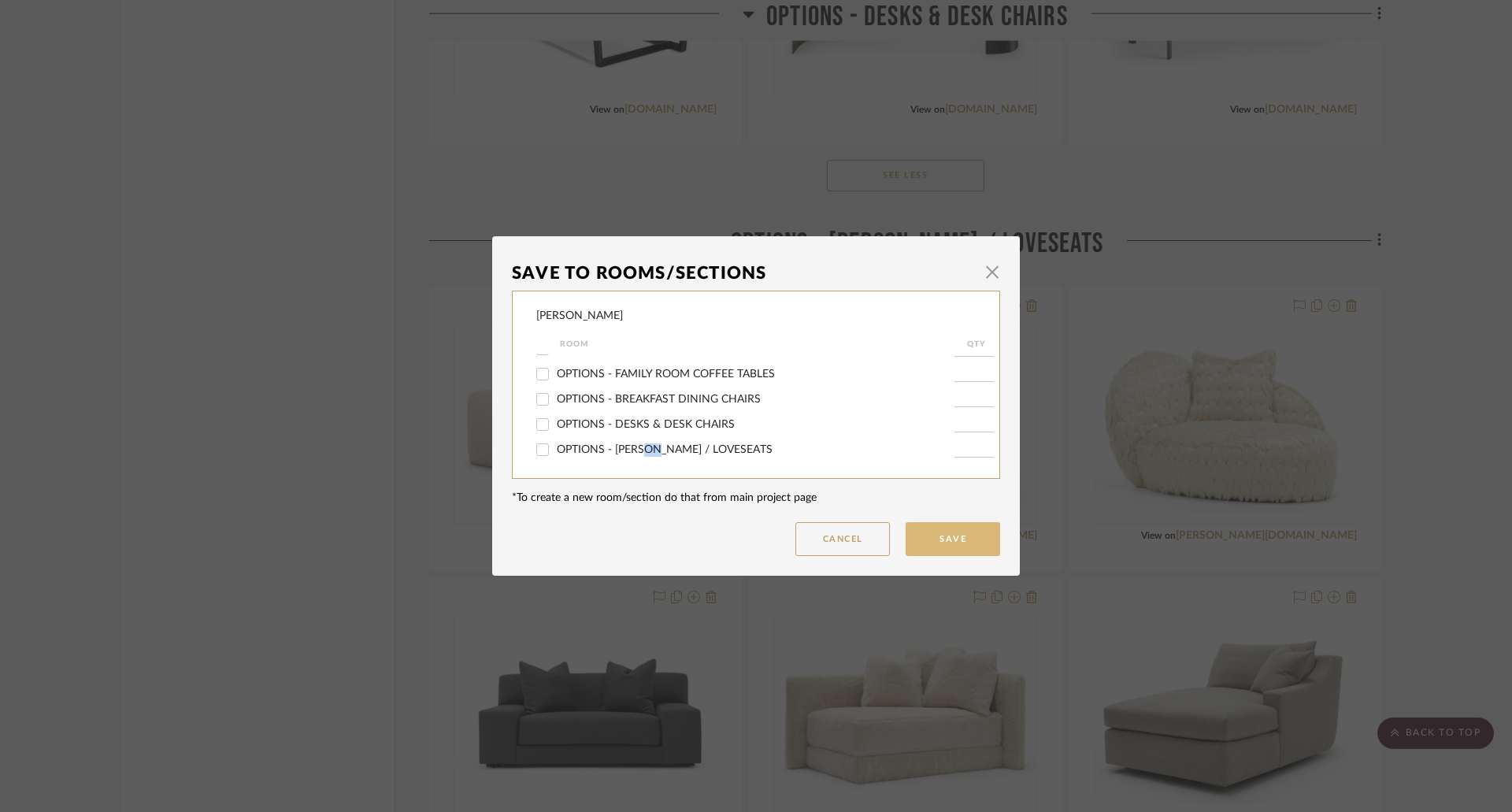
click at [955, 535] on button "Save" at bounding box center [952, 539] width 94 height 34
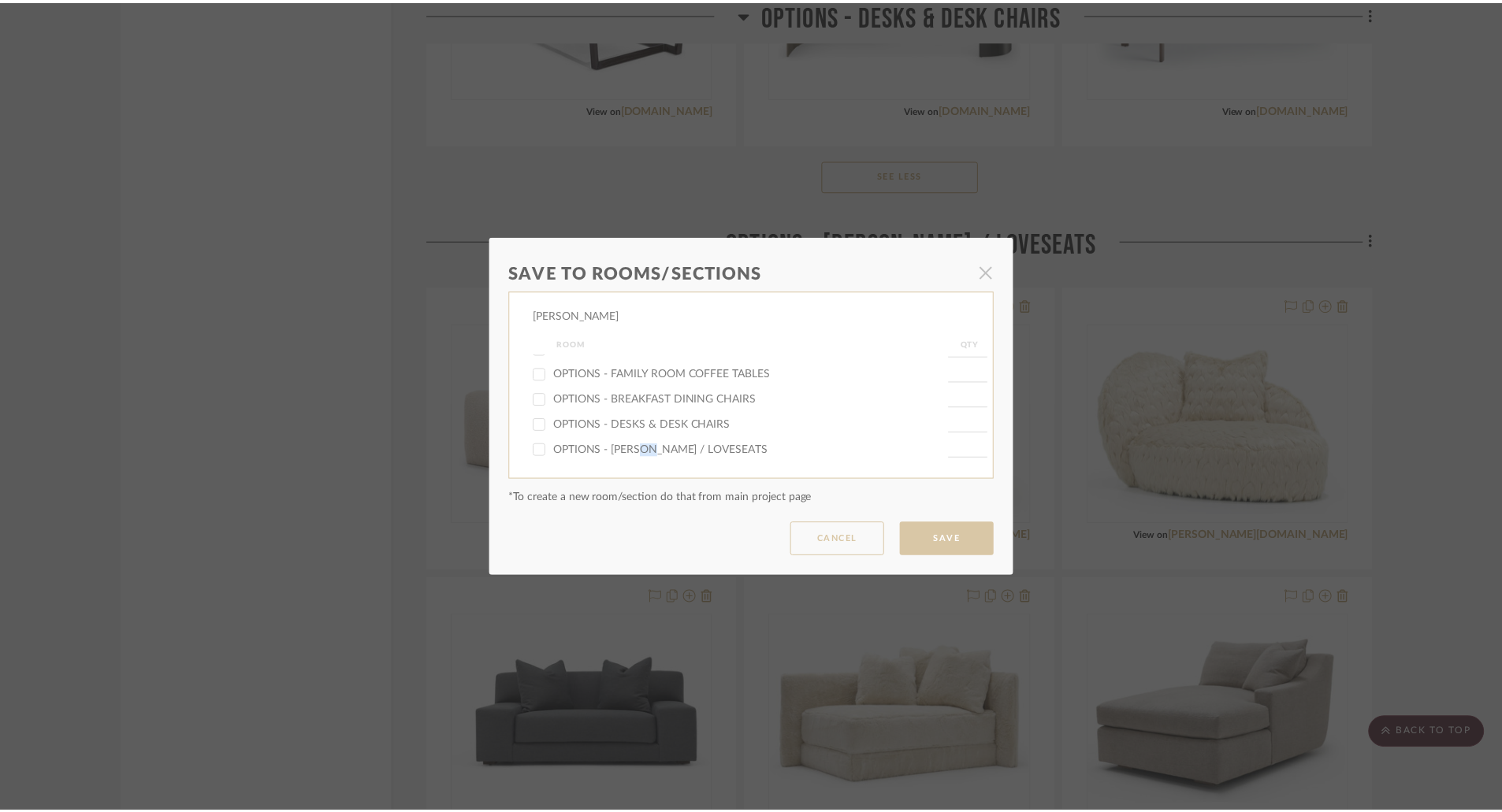
scroll to position [4018, 0]
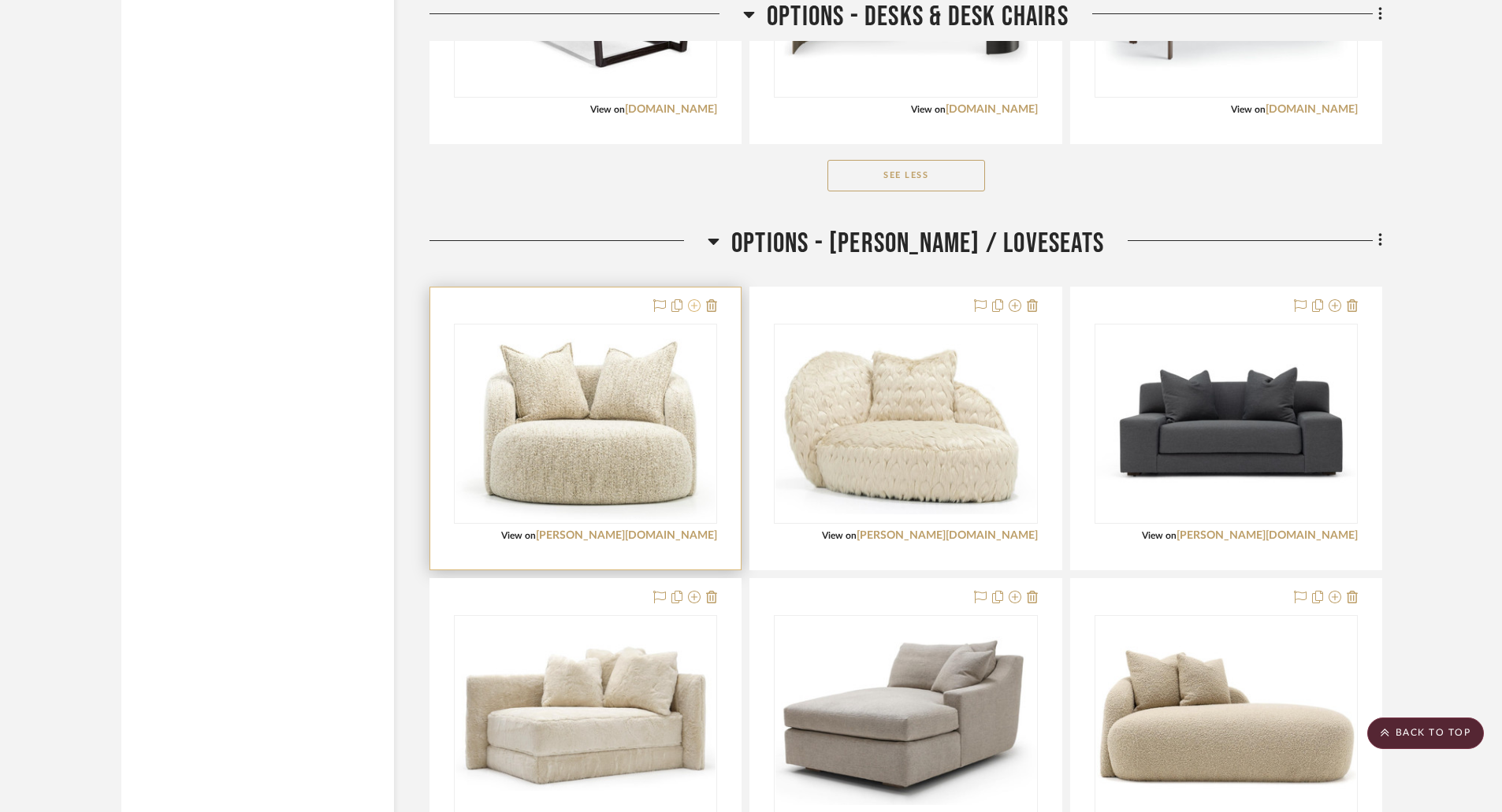
click at [696, 304] on icon at bounding box center [693, 305] width 12 height 12
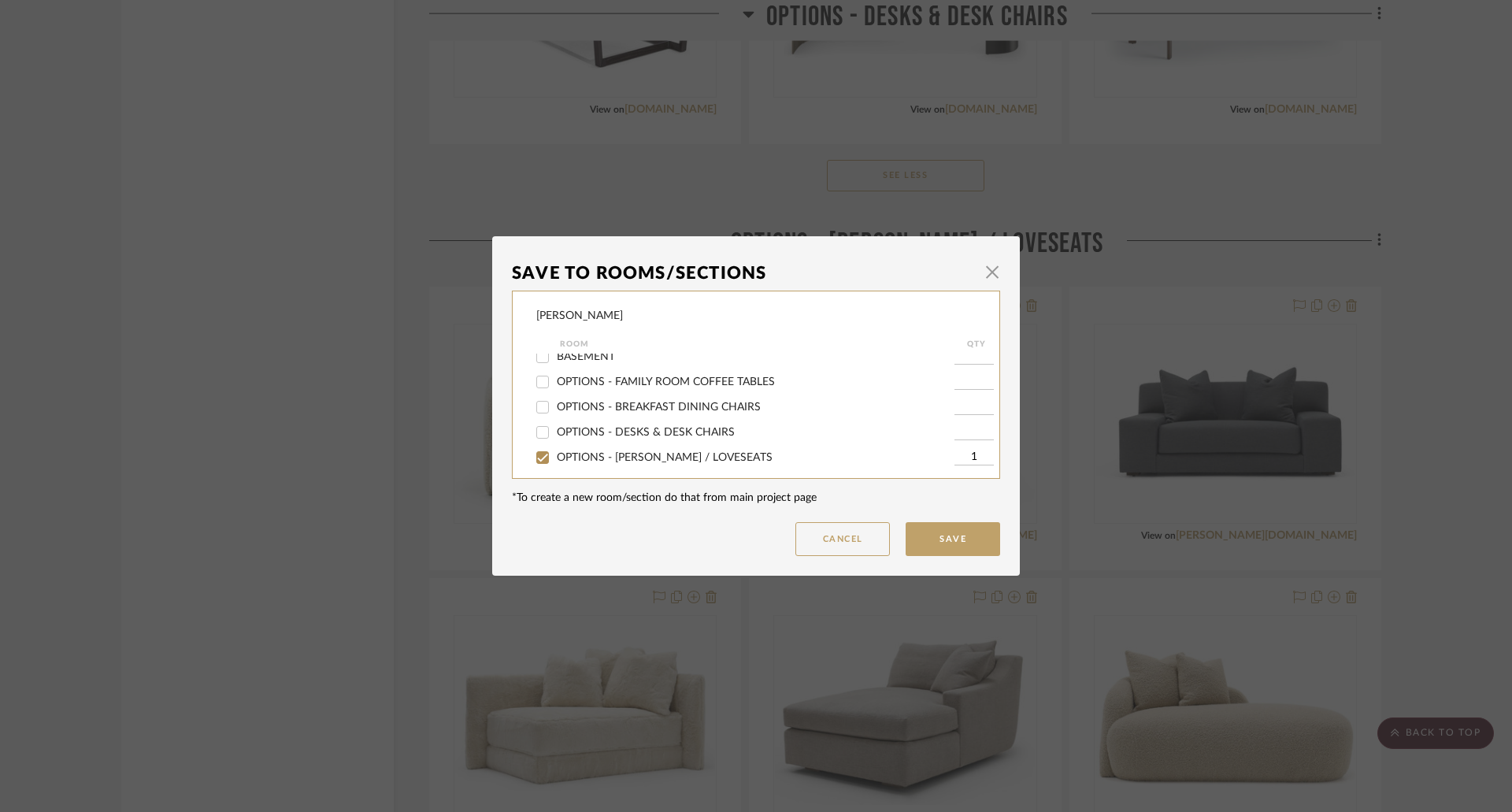
drag, startPoint x: 632, startPoint y: 457, endPoint x: 654, endPoint y: 461, distance: 22.4
click at [637, 457] on label "OPTIONS - CHAISES / LOVESEATS" at bounding box center [755, 458] width 397 height 13
drag, startPoint x: 538, startPoint y: 449, endPoint x: 639, endPoint y: 473, distance: 103.8
click at [554, 453] on div "OPTIONS - CHAISES / LOVESEATS" at bounding box center [745, 450] width 418 height 25
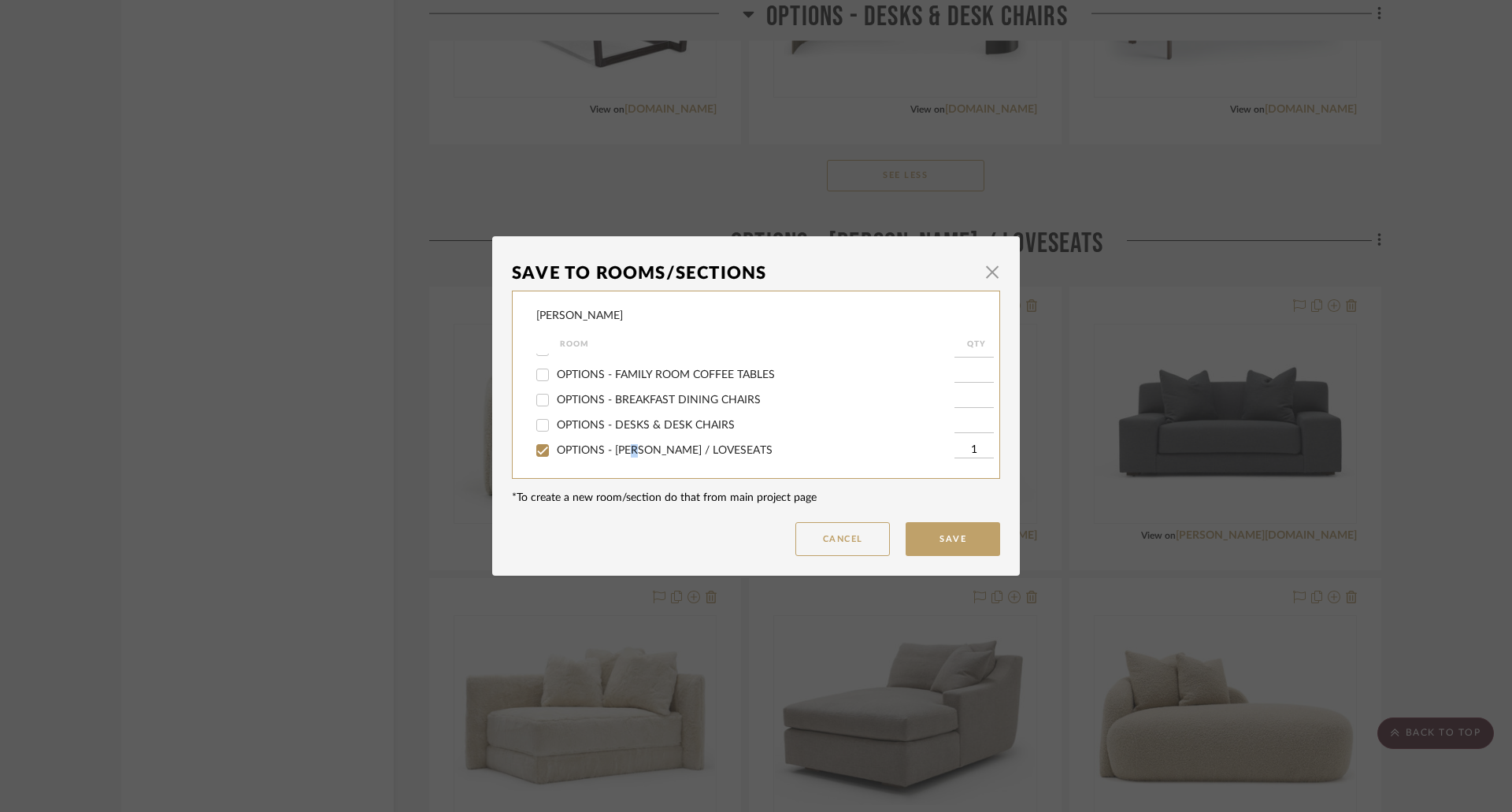
click at [537, 448] on input "OPTIONS - CHAISES / LOVESEATS" at bounding box center [542, 450] width 25 height 25
checkbox input "false"
click at [953, 533] on button "Save" at bounding box center [952, 539] width 94 height 34
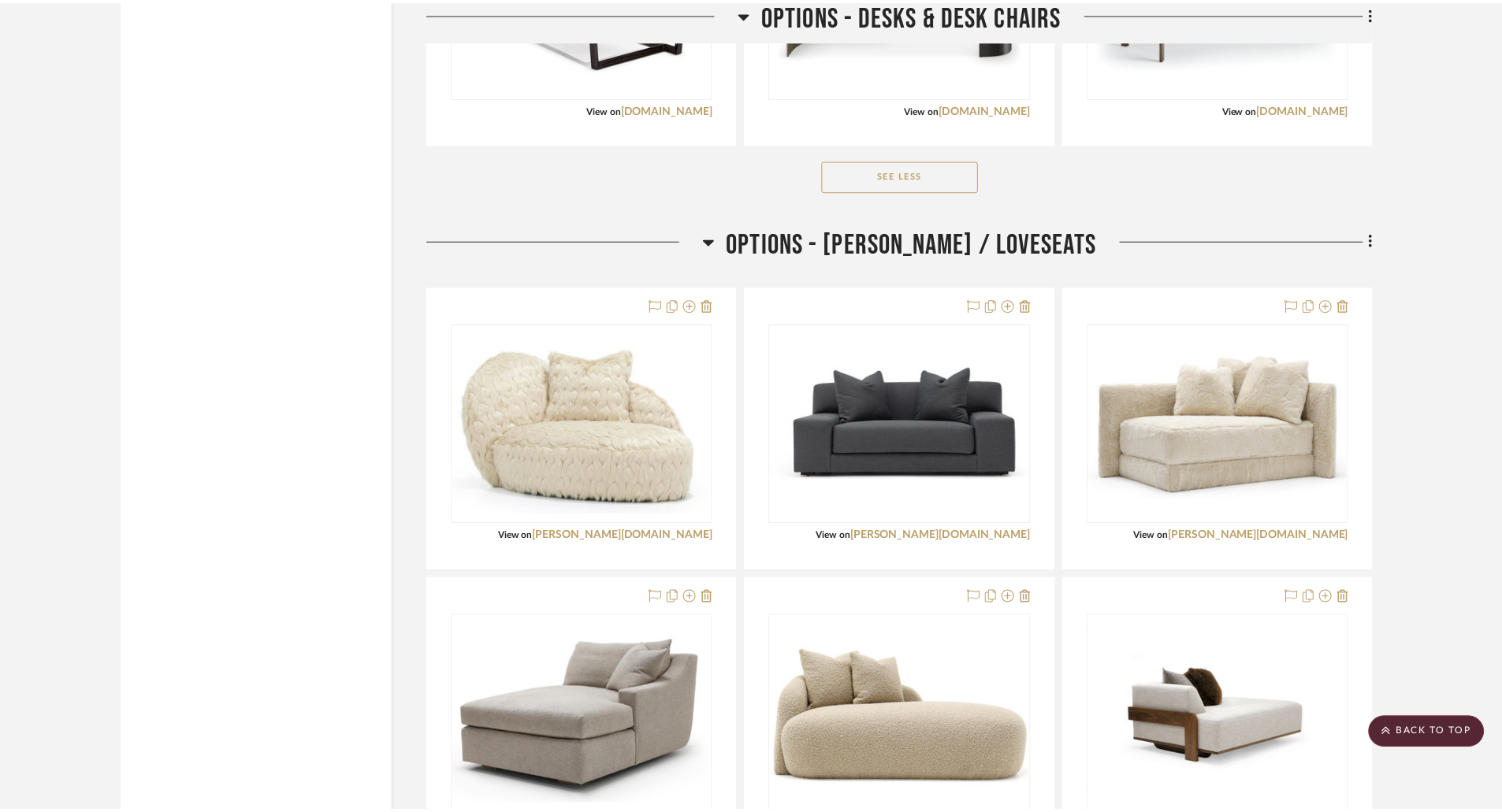
scroll to position [4018, 0]
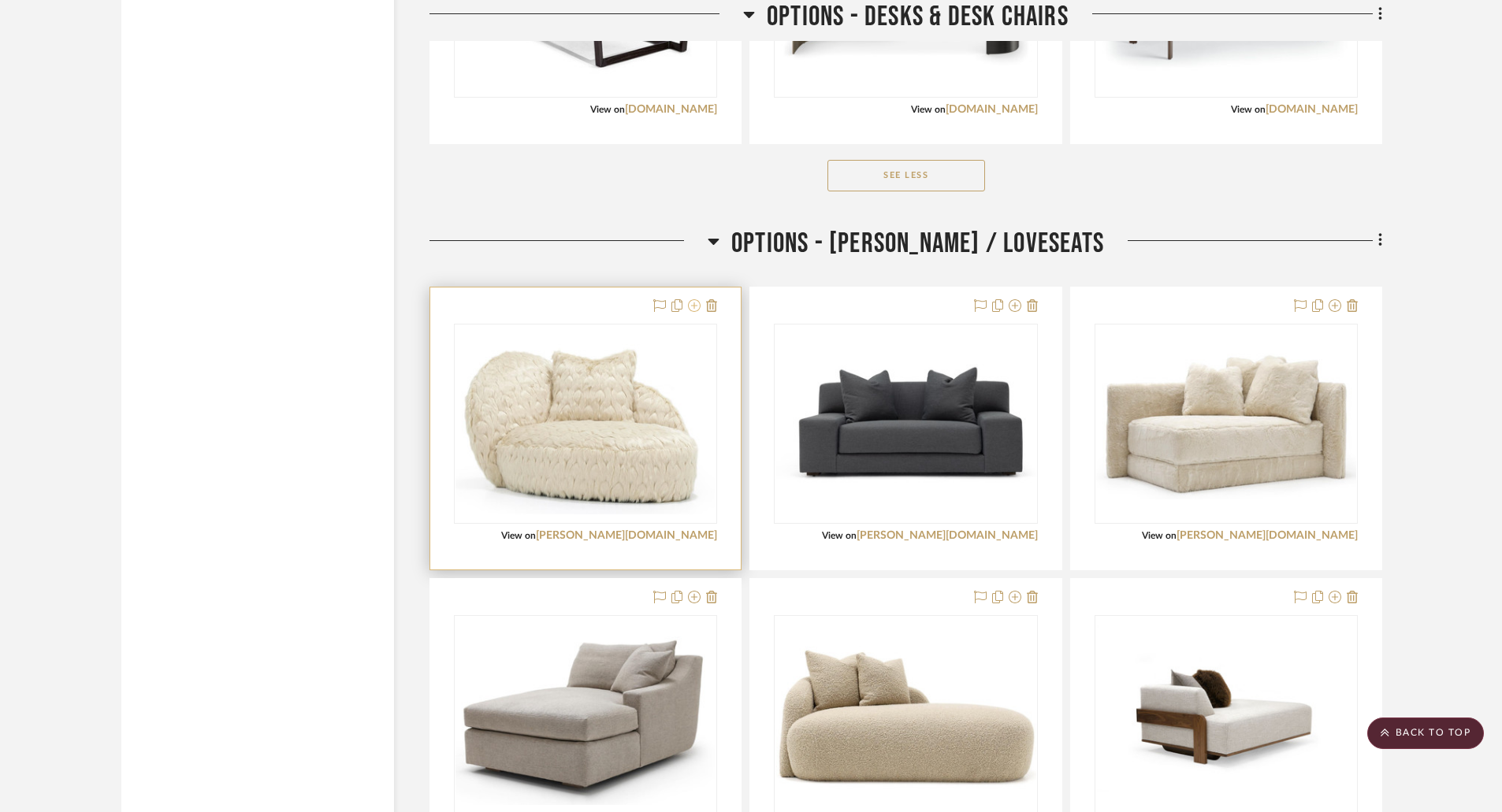
click at [694, 304] on icon at bounding box center [693, 305] width 12 height 12
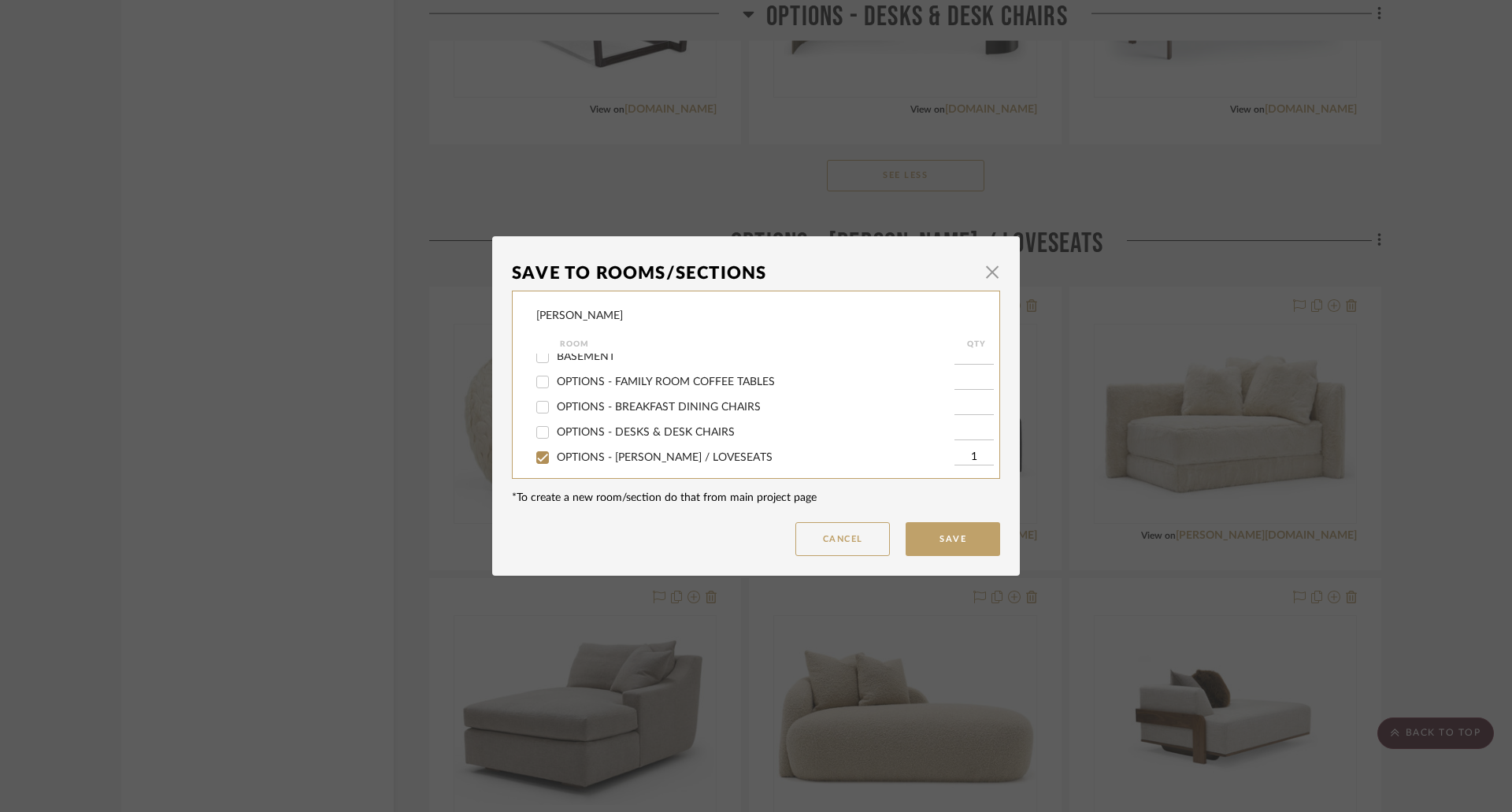
scroll to position [315, 0]
click at [612, 374] on span "OPTIONS - CHAISES / LOVESEATS" at bounding box center [664, 379] width 216 height 11
click at [555, 374] on input "OPTIONS - CHAISES / LOVESEATS" at bounding box center [542, 379] width 25 height 25
checkbox input "false"
click at [928, 534] on button "Save" at bounding box center [952, 539] width 94 height 34
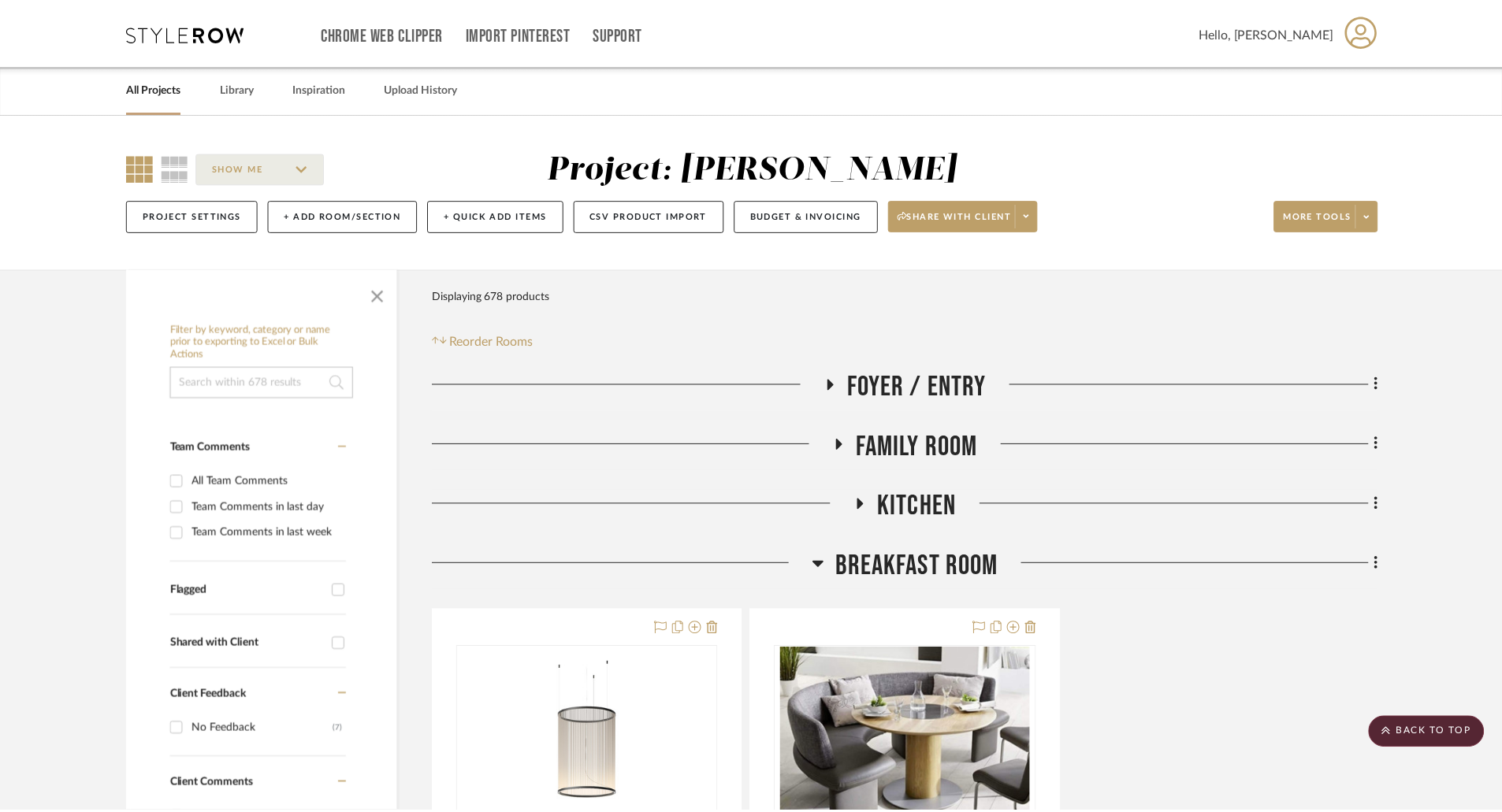
scroll to position [4018, 0]
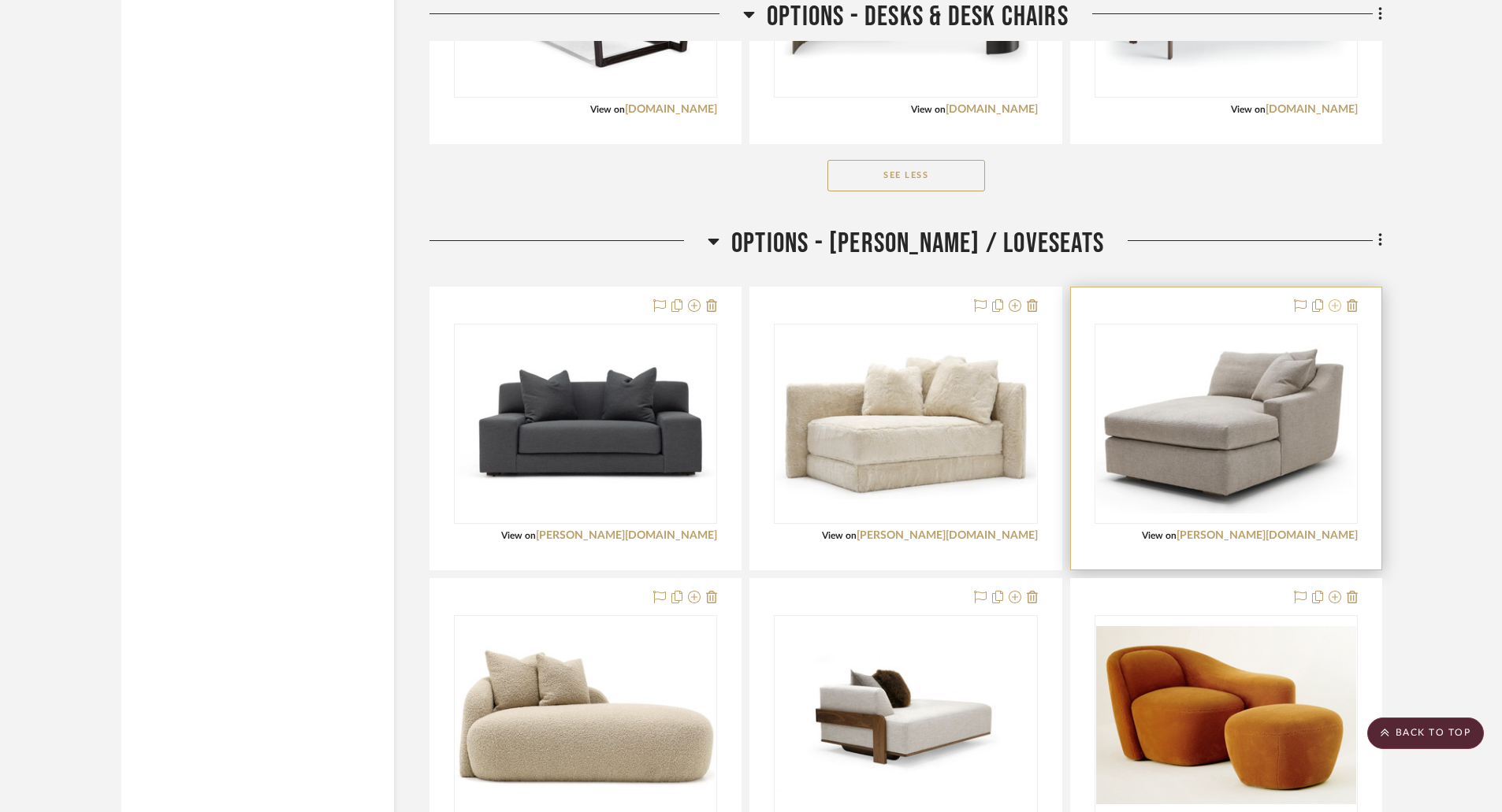
click at [1331, 305] on icon at bounding box center [1335, 305] width 12 height 12
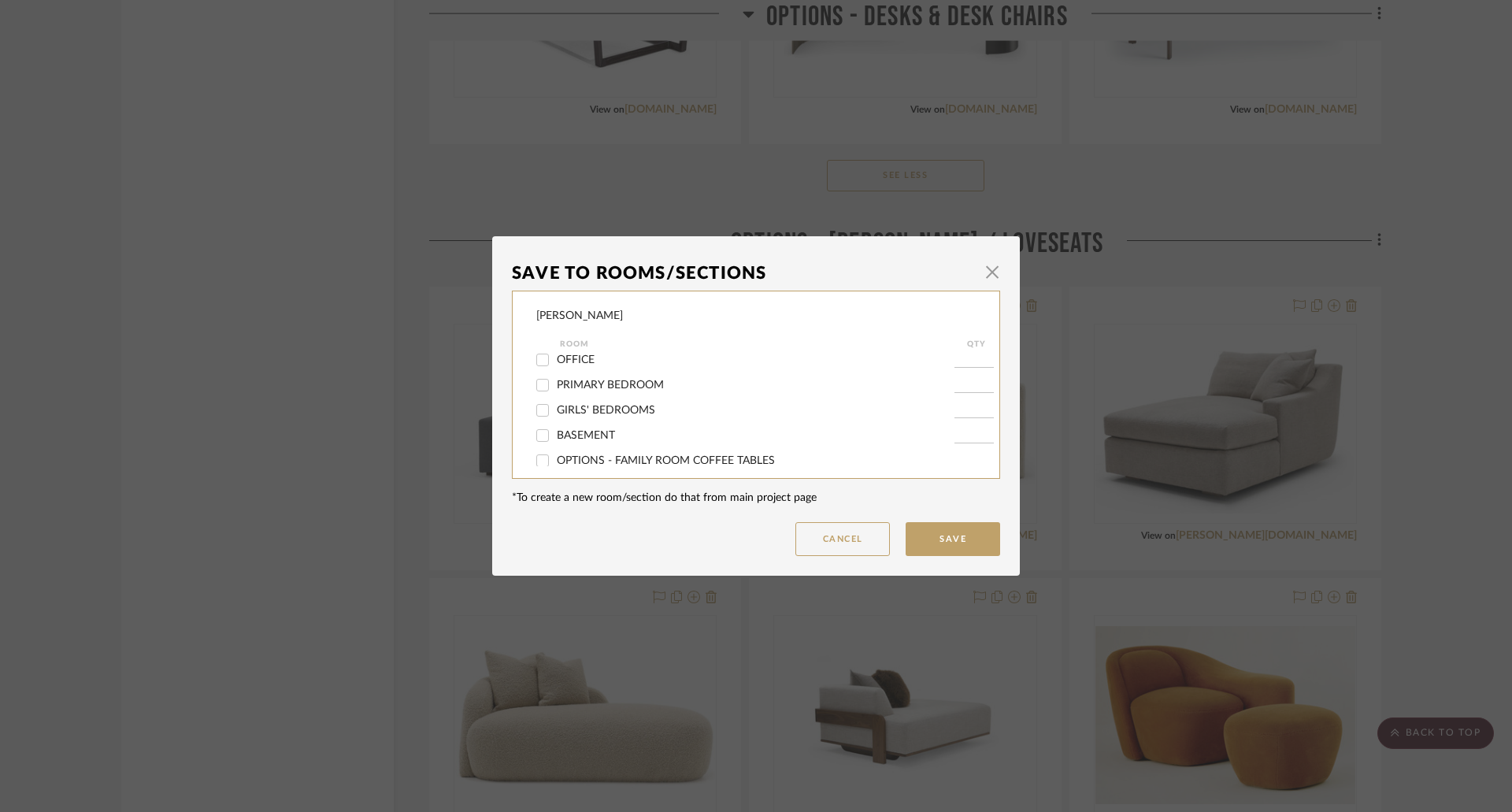
scroll to position [236, 0]
click at [648, 459] on span "OPTIONS - CHAISES / LOVESEATS" at bounding box center [664, 458] width 216 height 11
click at [555, 459] on input "OPTIONS - CHAISES / LOVESEATS" at bounding box center [542, 457] width 25 height 25
checkbox input "false"
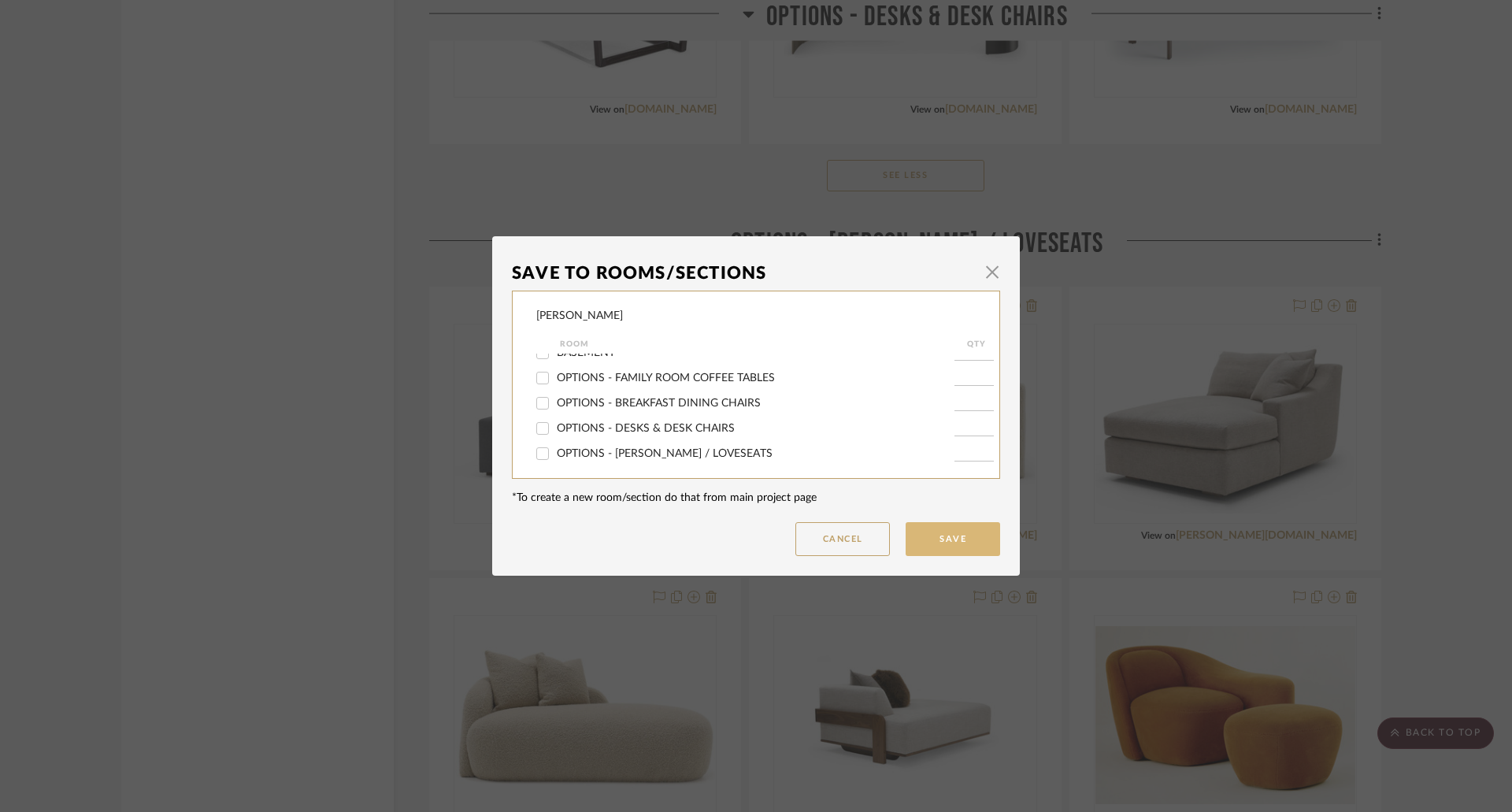
click at [958, 533] on button "Save" at bounding box center [952, 539] width 94 height 34
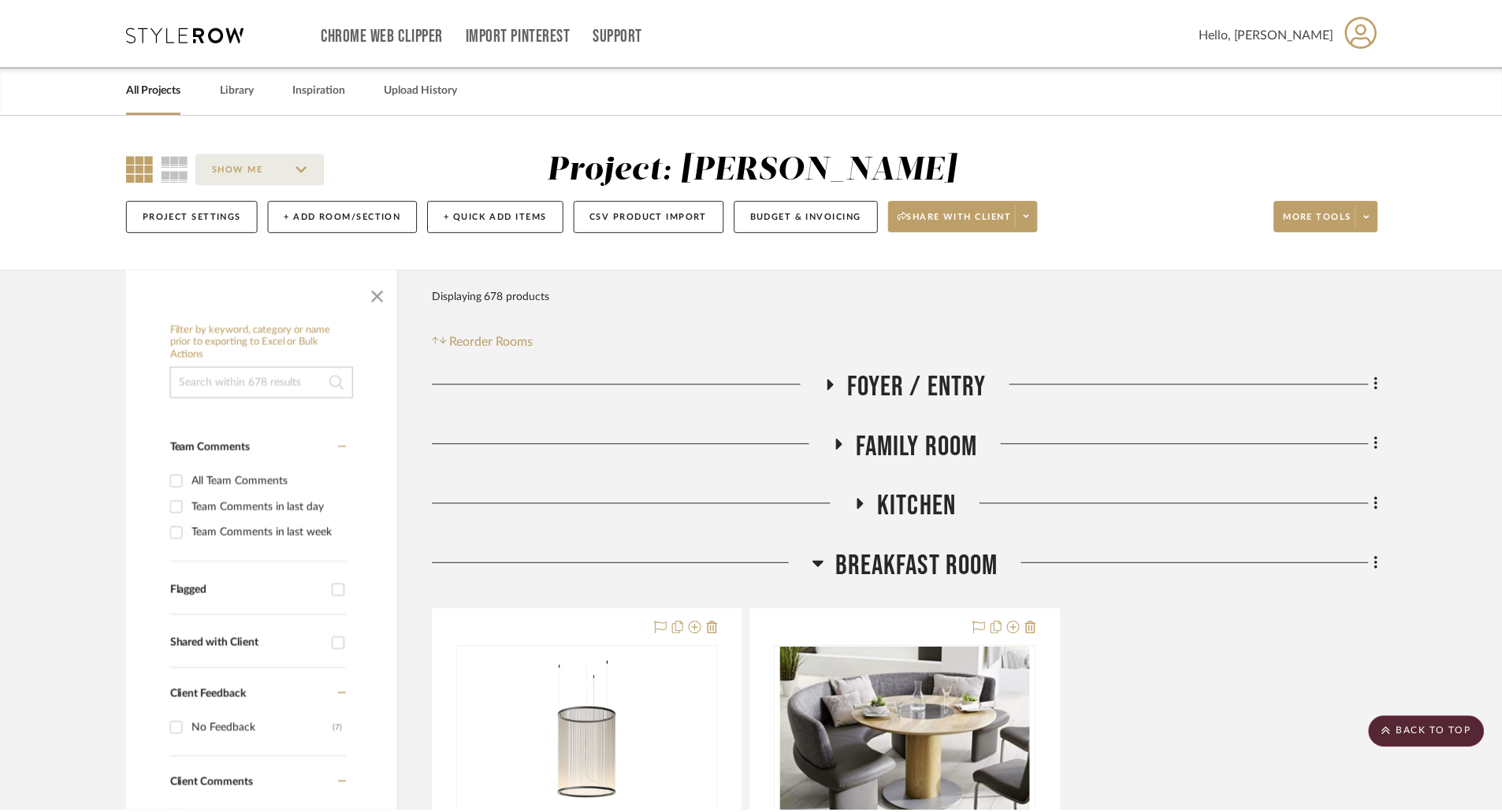
scroll to position [4018, 0]
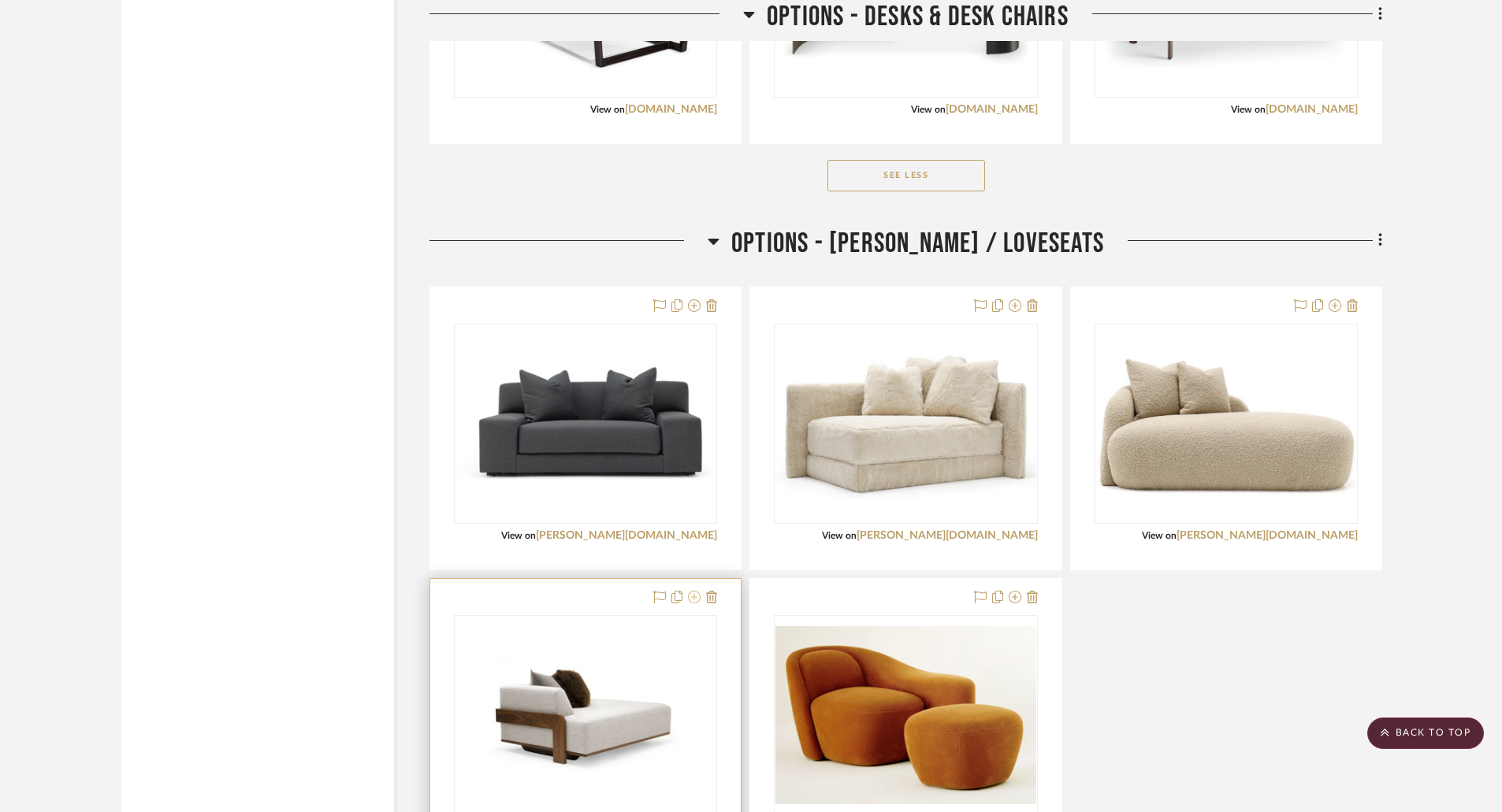
click at [697, 600] on icon at bounding box center [693, 597] width 12 height 12
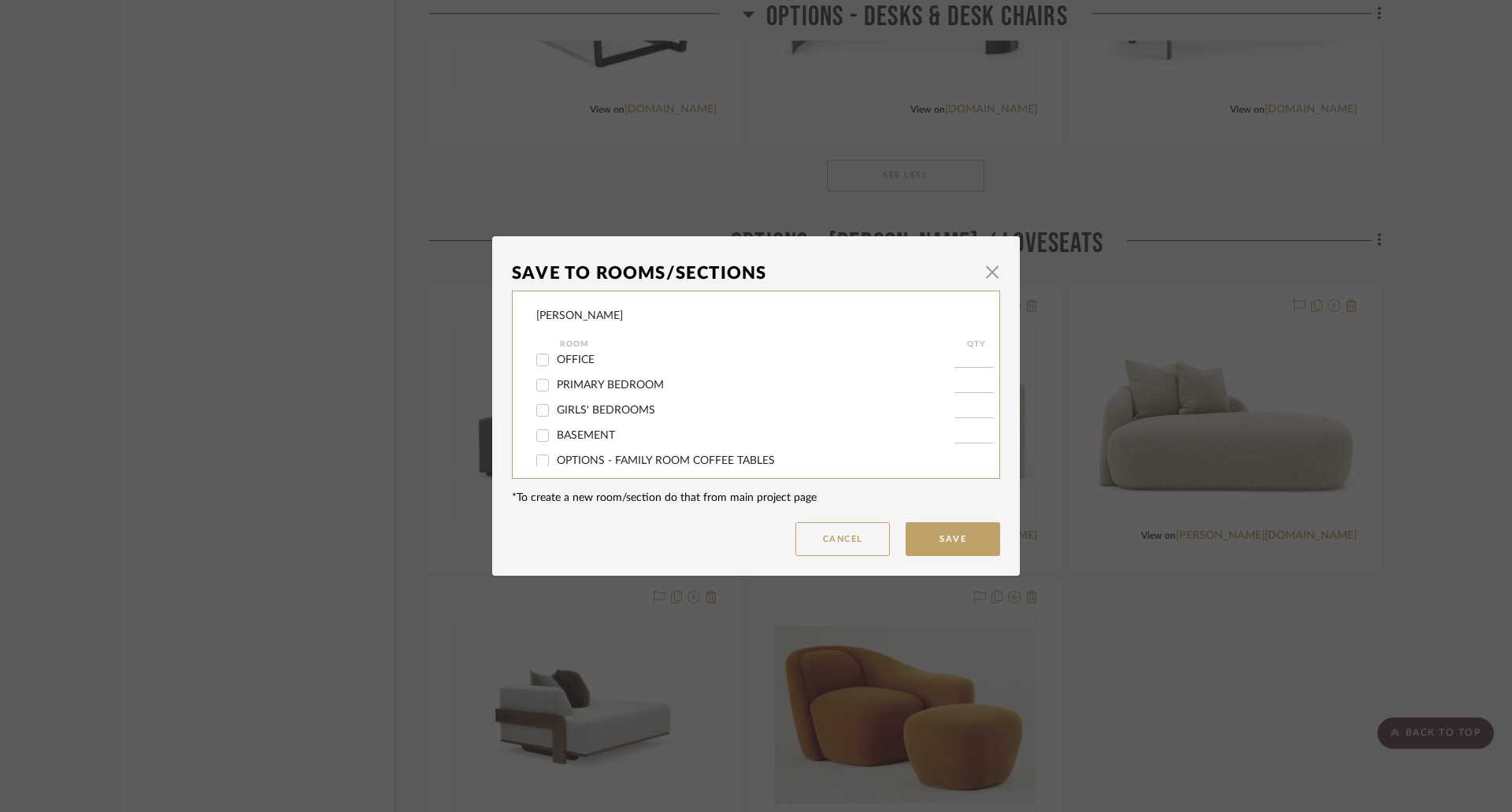
scroll to position [315, 0]
click at [600, 381] on span "OPTIONS - CHAISES / LOVESEATS" at bounding box center [664, 379] width 216 height 11
click at [555, 381] on input "OPTIONS - CHAISES / LOVESEATS" at bounding box center [542, 379] width 25 height 25
checkbox input "false"
click at [926, 530] on button "Save" at bounding box center [952, 539] width 94 height 34
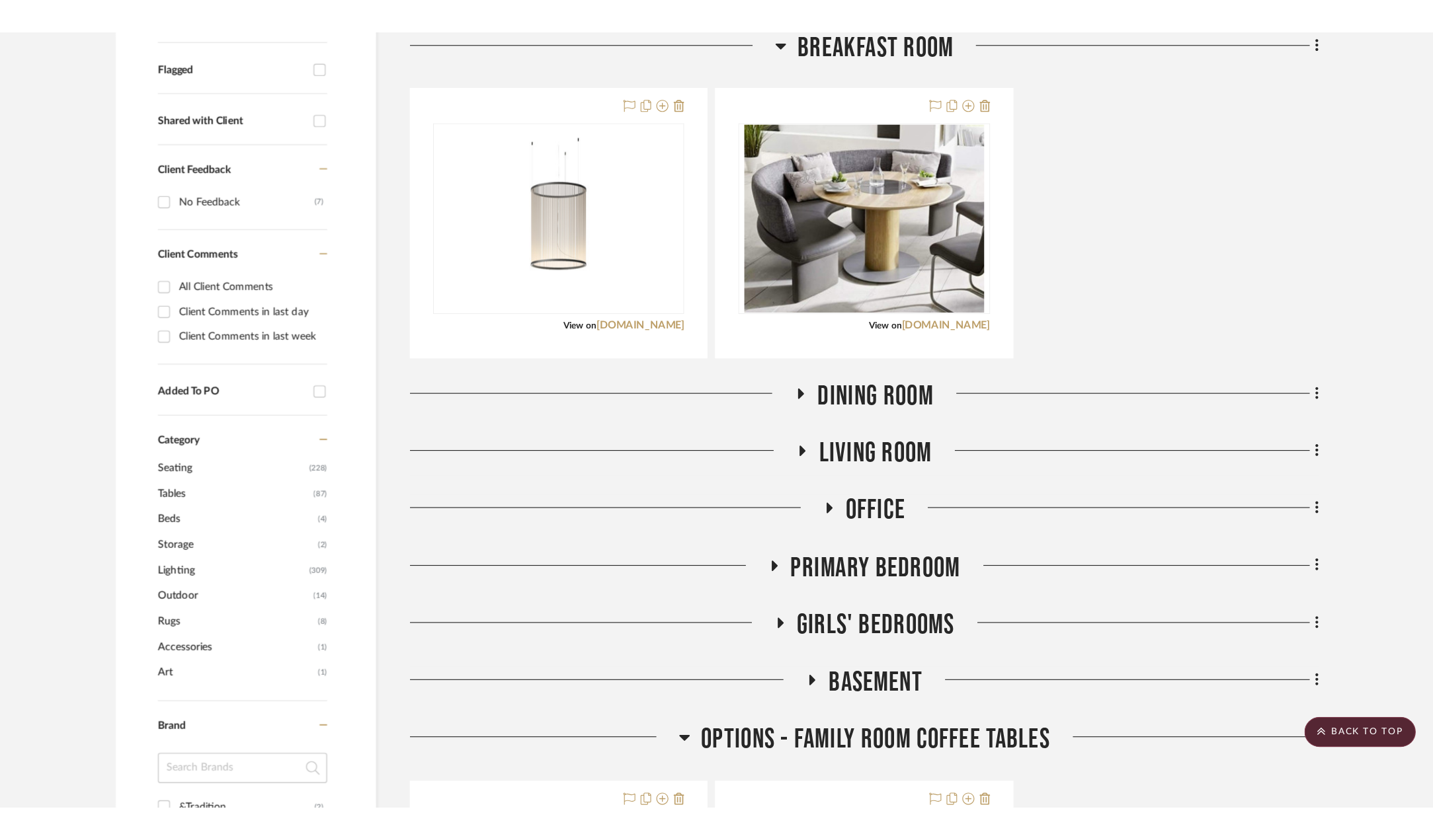
scroll to position [66, 0]
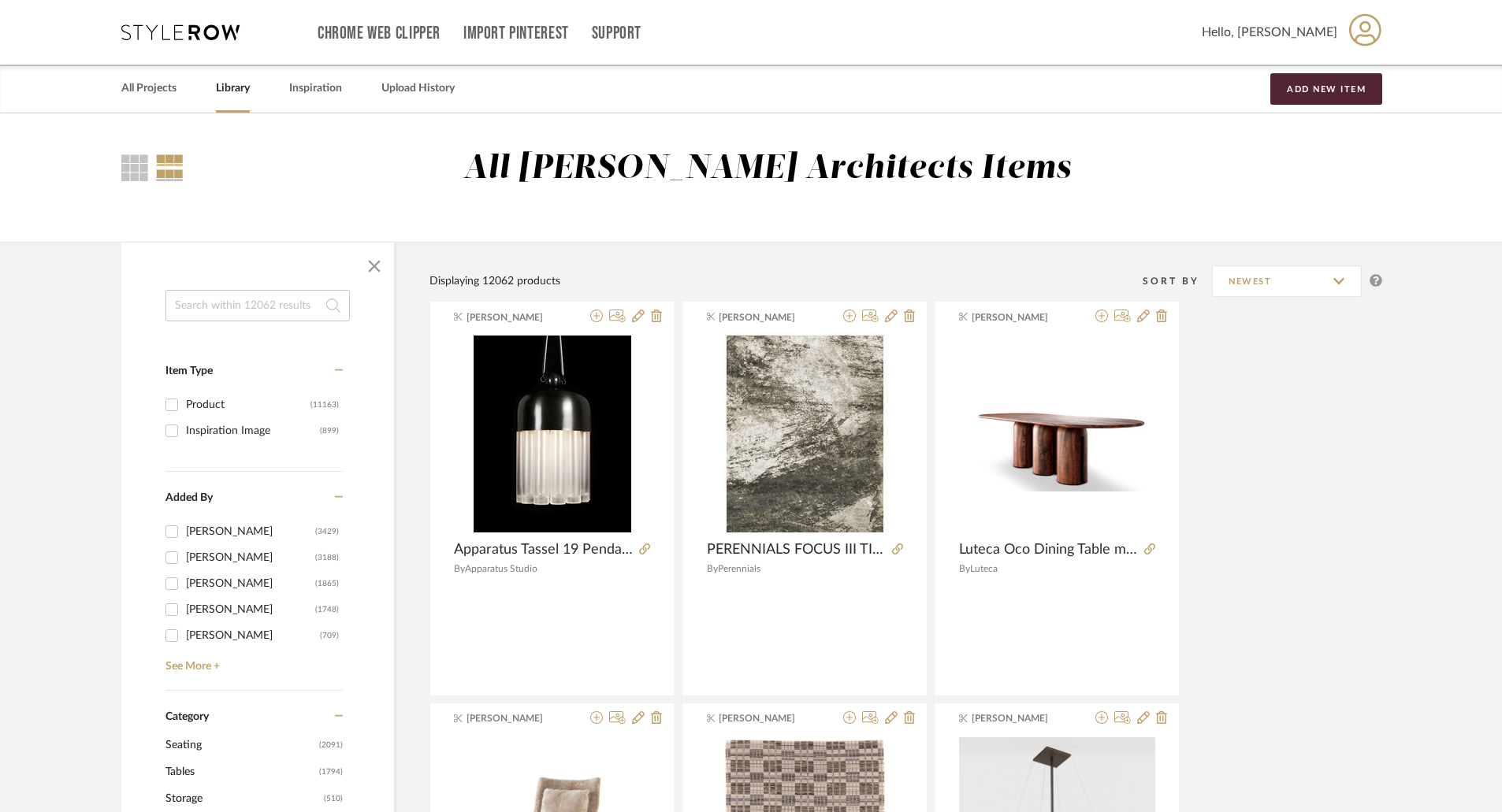
scroll to position [394, 0]
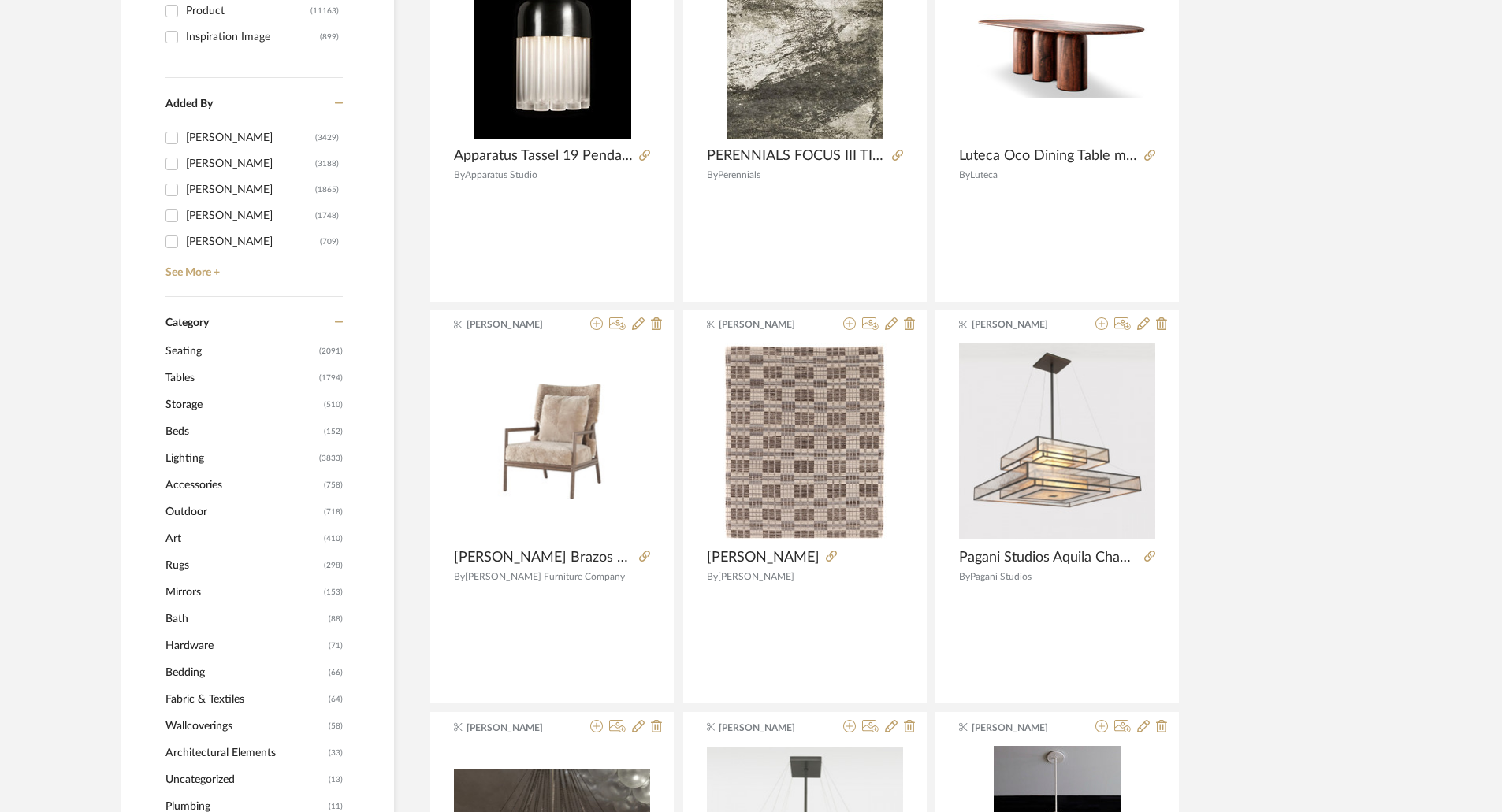
click at [203, 382] on span "Tables" at bounding box center [240, 378] width 150 height 26
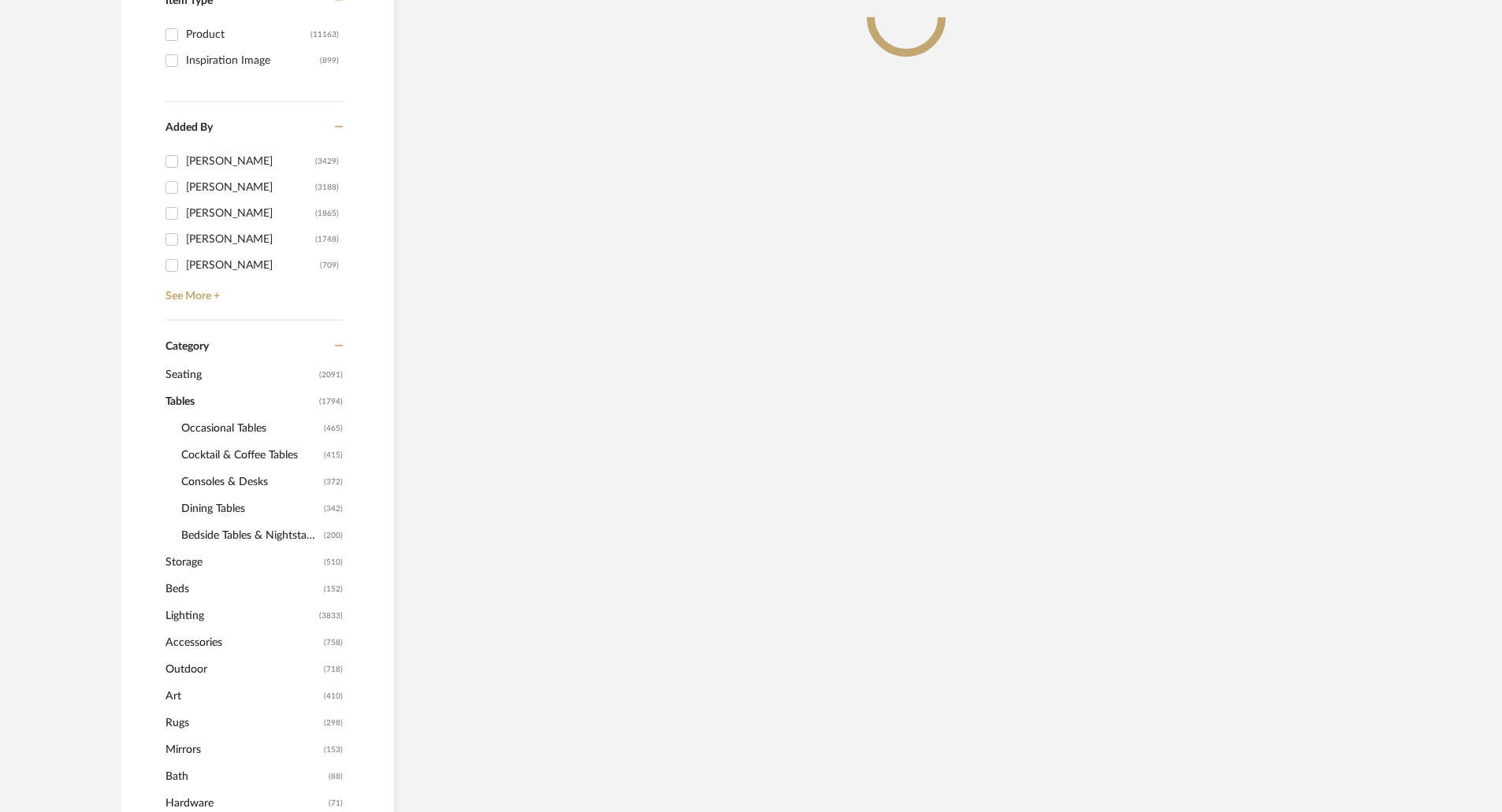
scroll to position [417, 0]
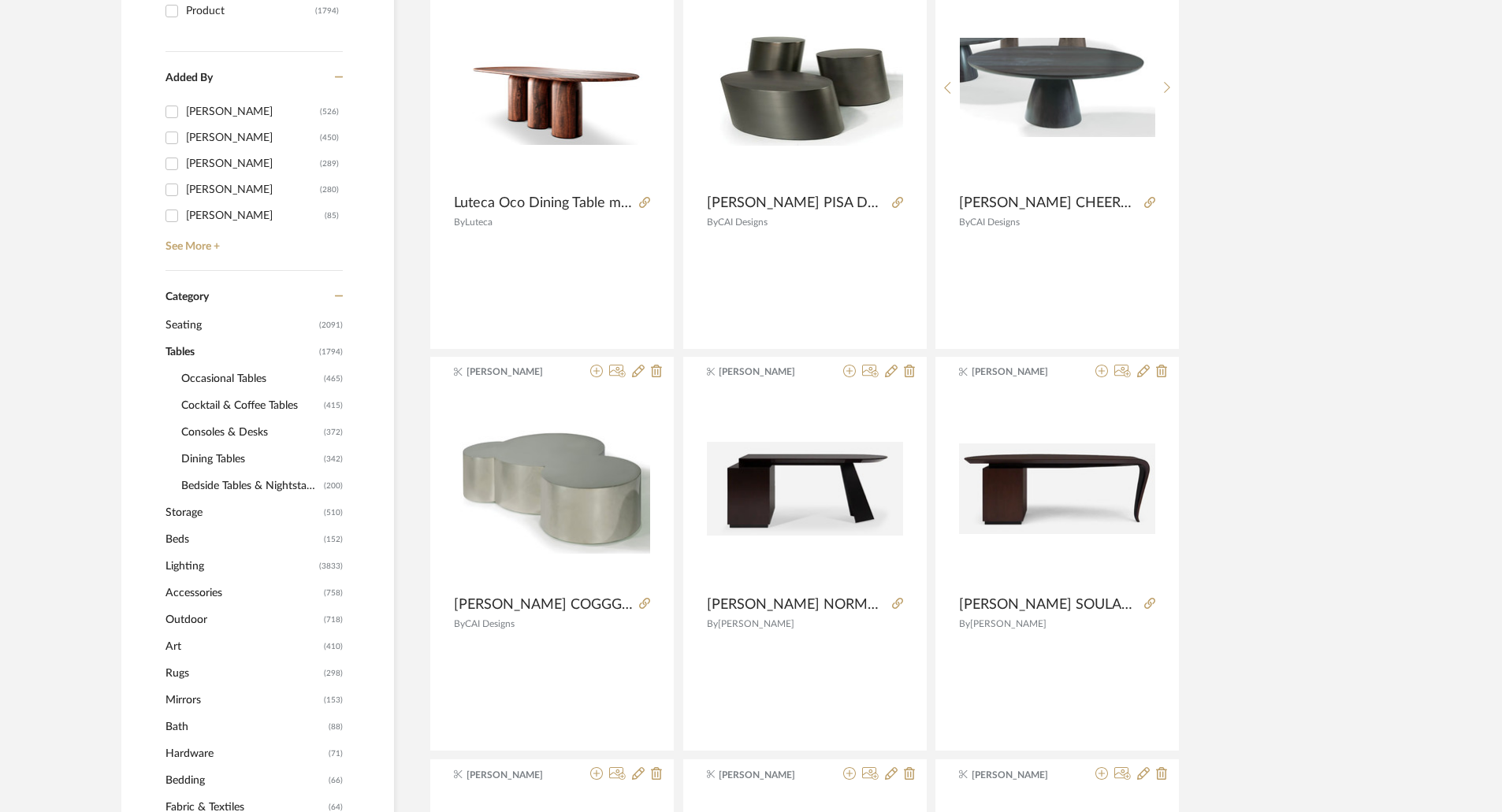
click at [249, 429] on span "Consoles & Desks" at bounding box center [250, 432] width 139 height 26
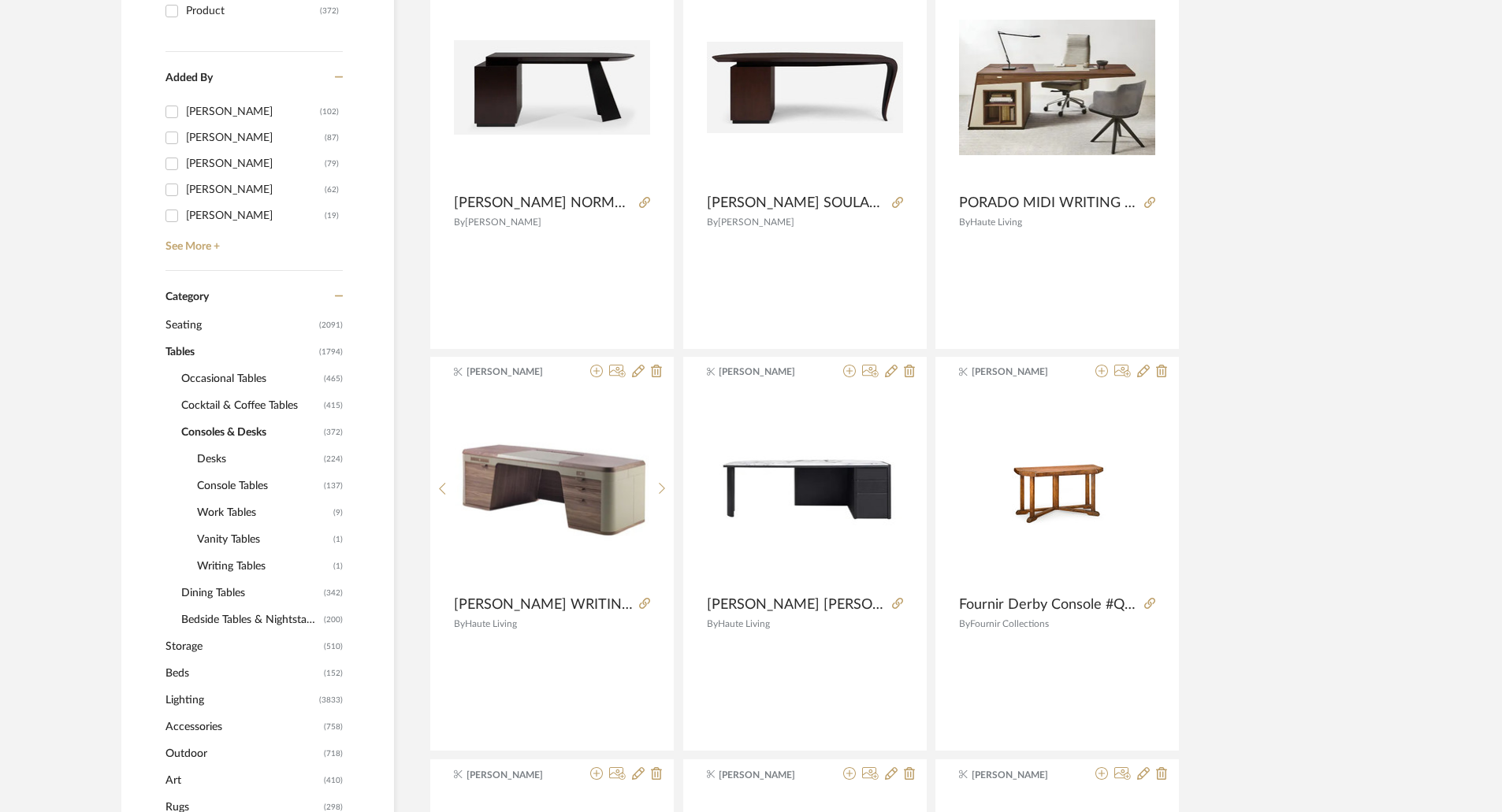
click at [264, 403] on span "Cocktail & Coffee Tables" at bounding box center [250, 405] width 139 height 26
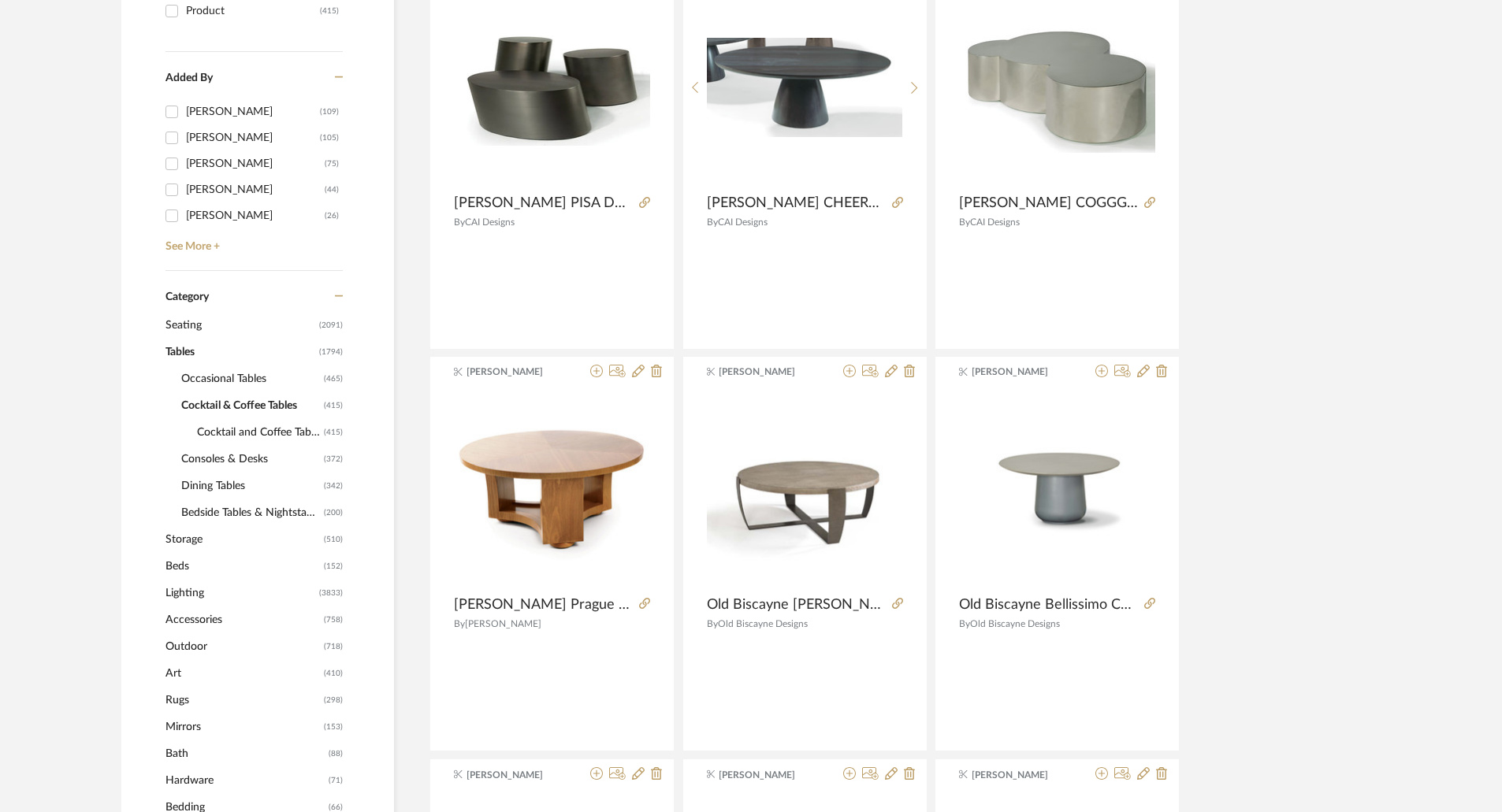
click at [279, 431] on span "Cocktail and Coffee Tables" at bounding box center [259, 432] width 123 height 26
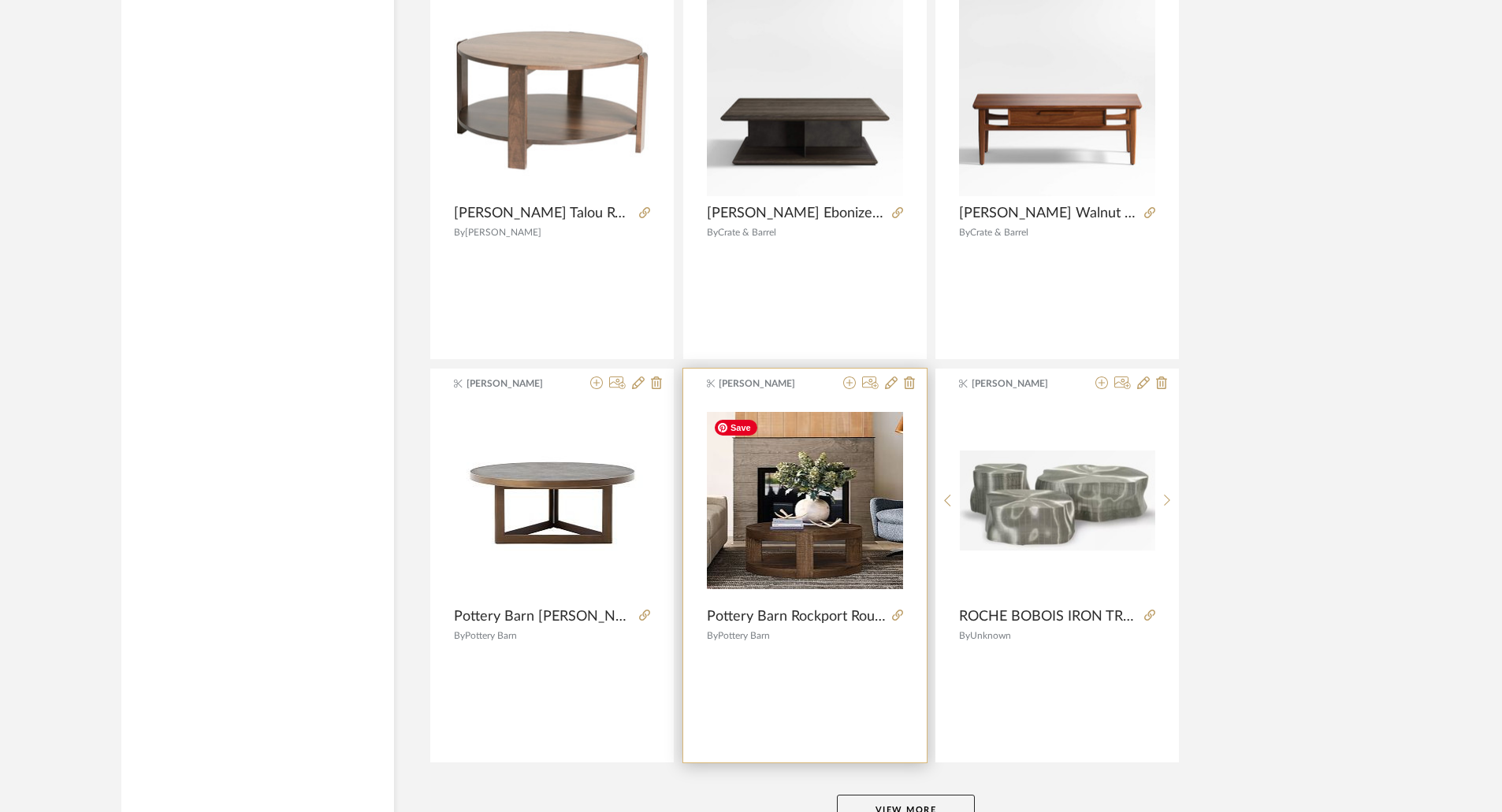
scroll to position [4553, 0]
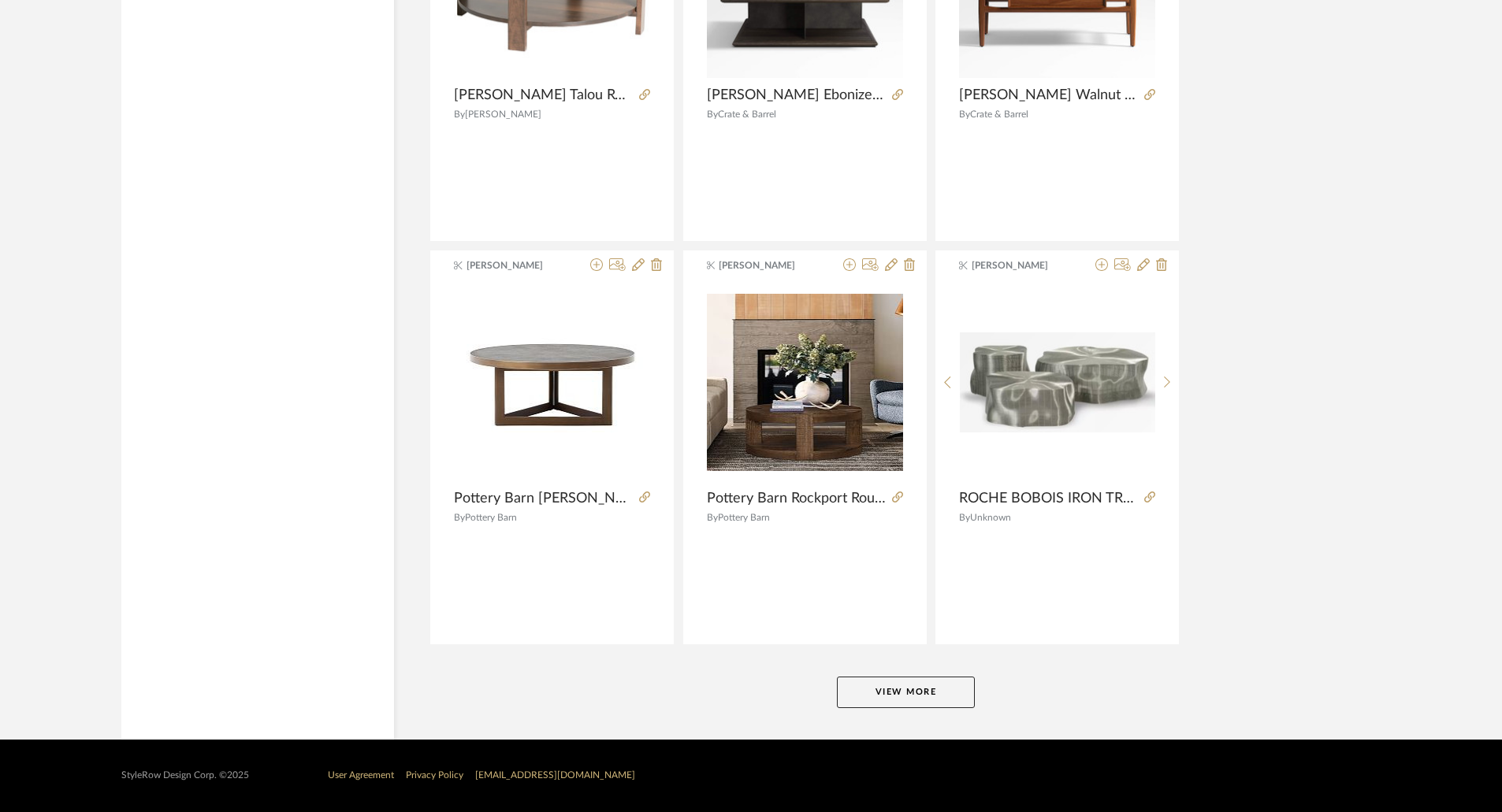
click at [932, 683] on button "View More" at bounding box center [906, 692] width 138 height 31
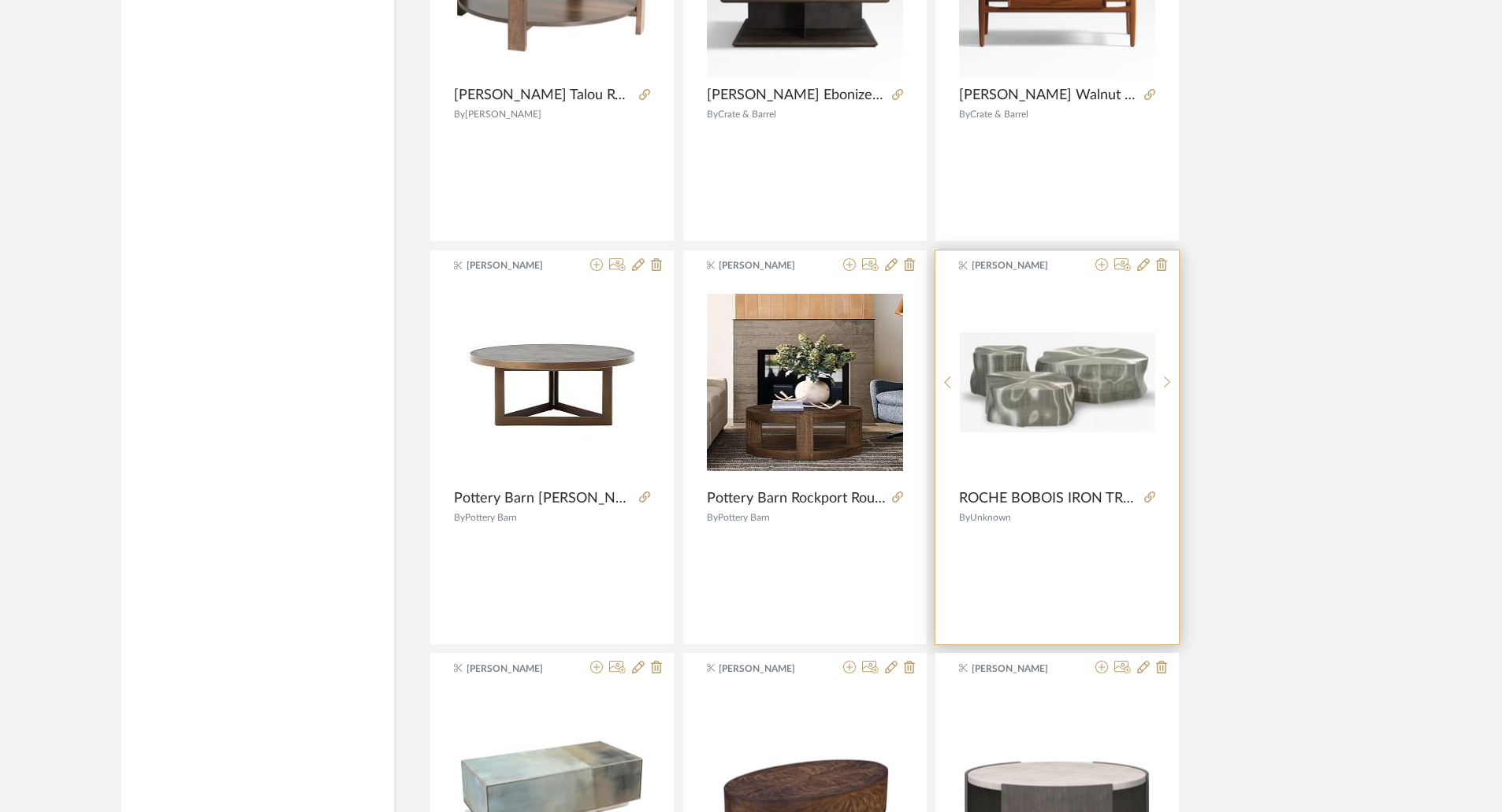
scroll to position [4868, 0]
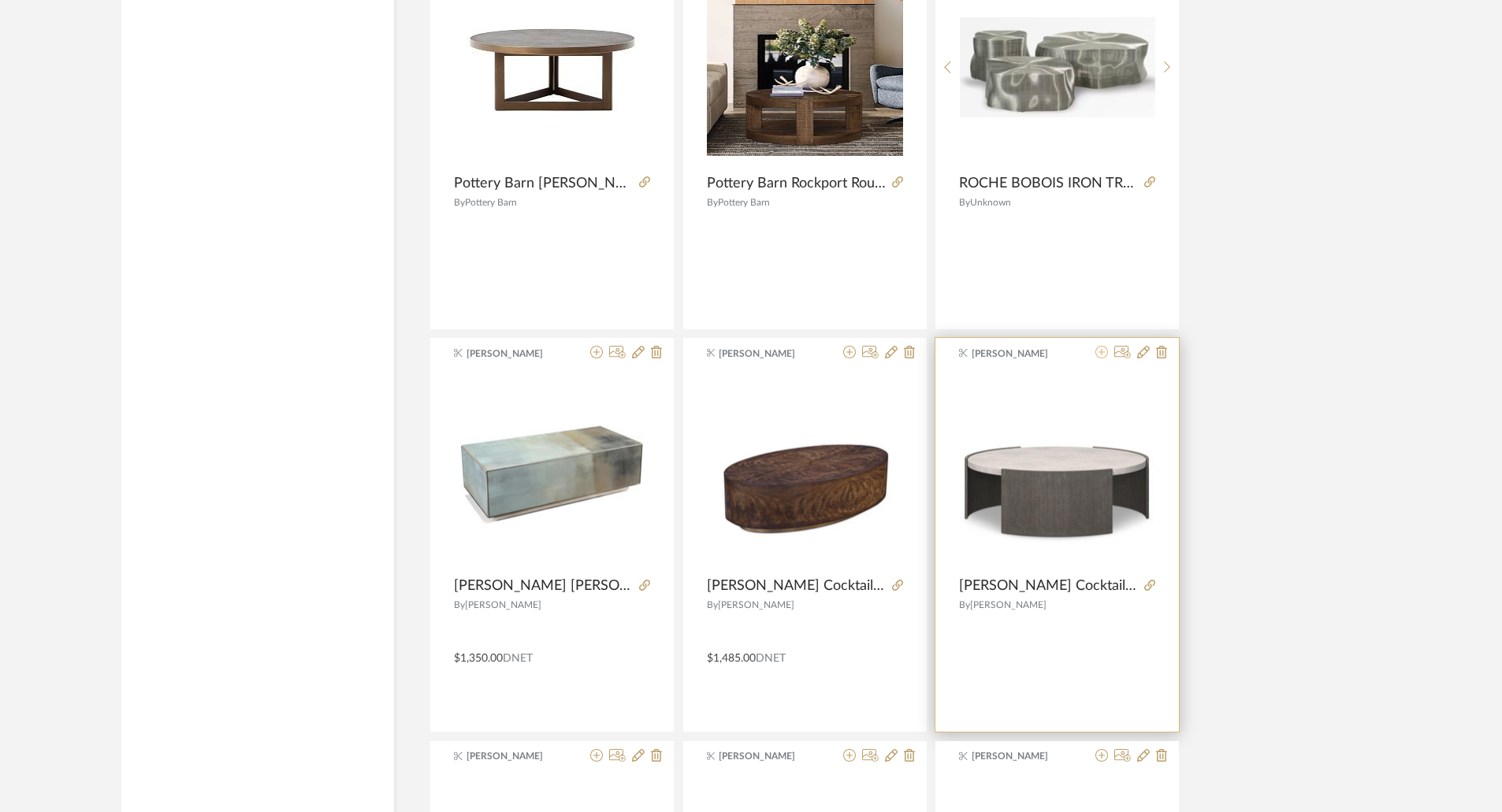
click at [1105, 353] on icon at bounding box center [1101, 351] width 12 height 12
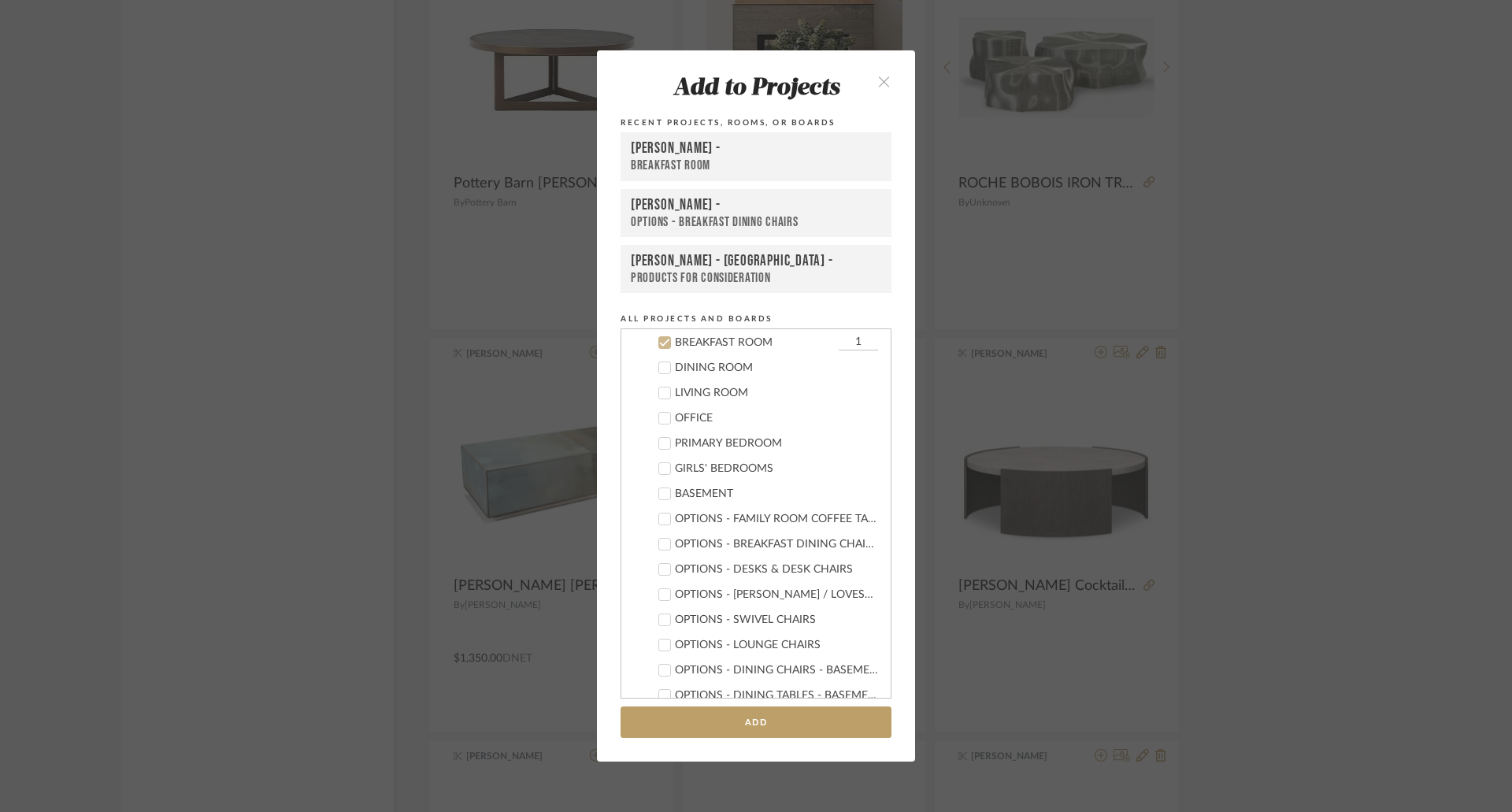
scroll to position [95, 0]
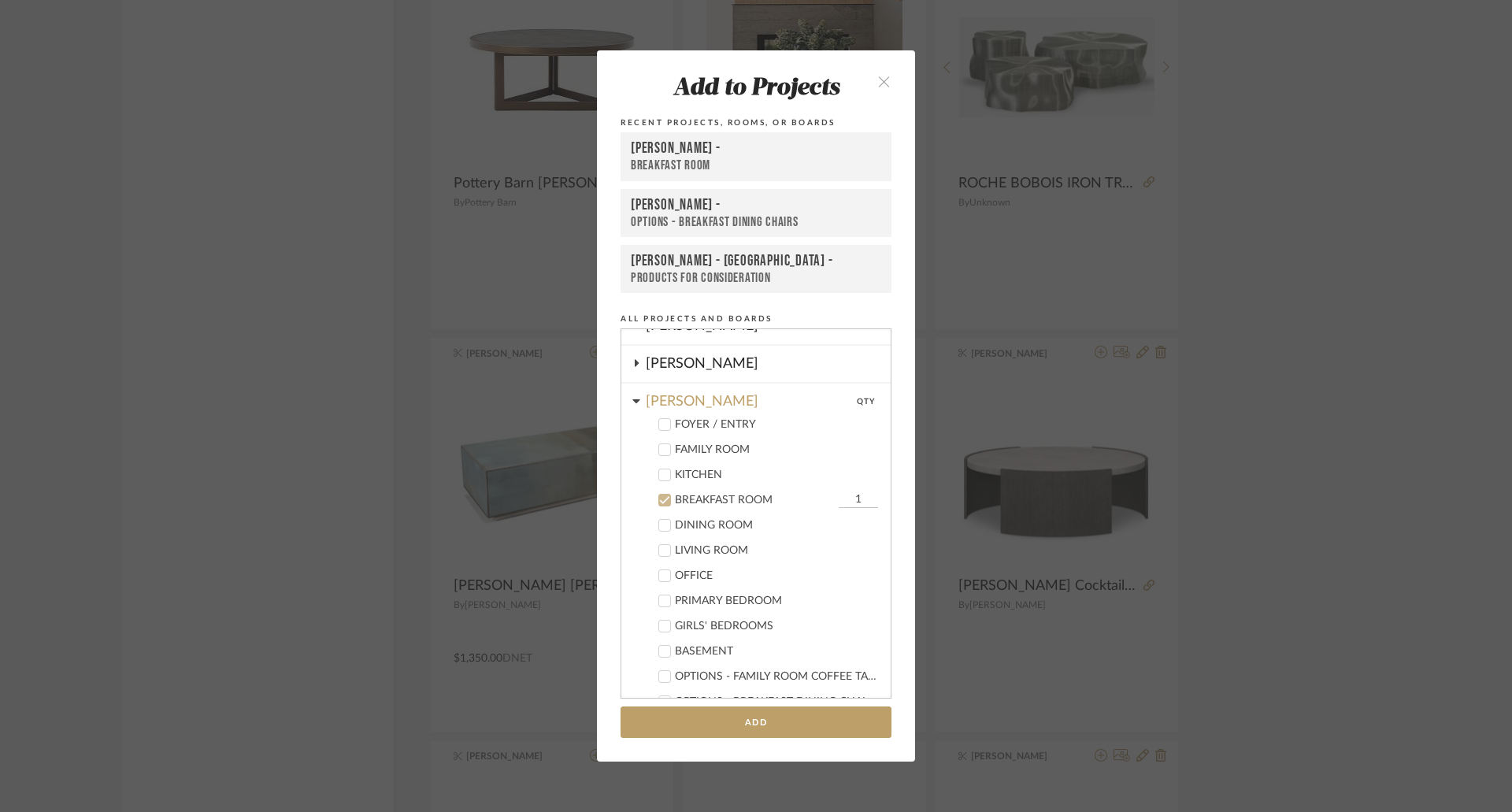
click at [691, 501] on div "BREAKFAST ROOM" at bounding box center [754, 500] width 160 height 13
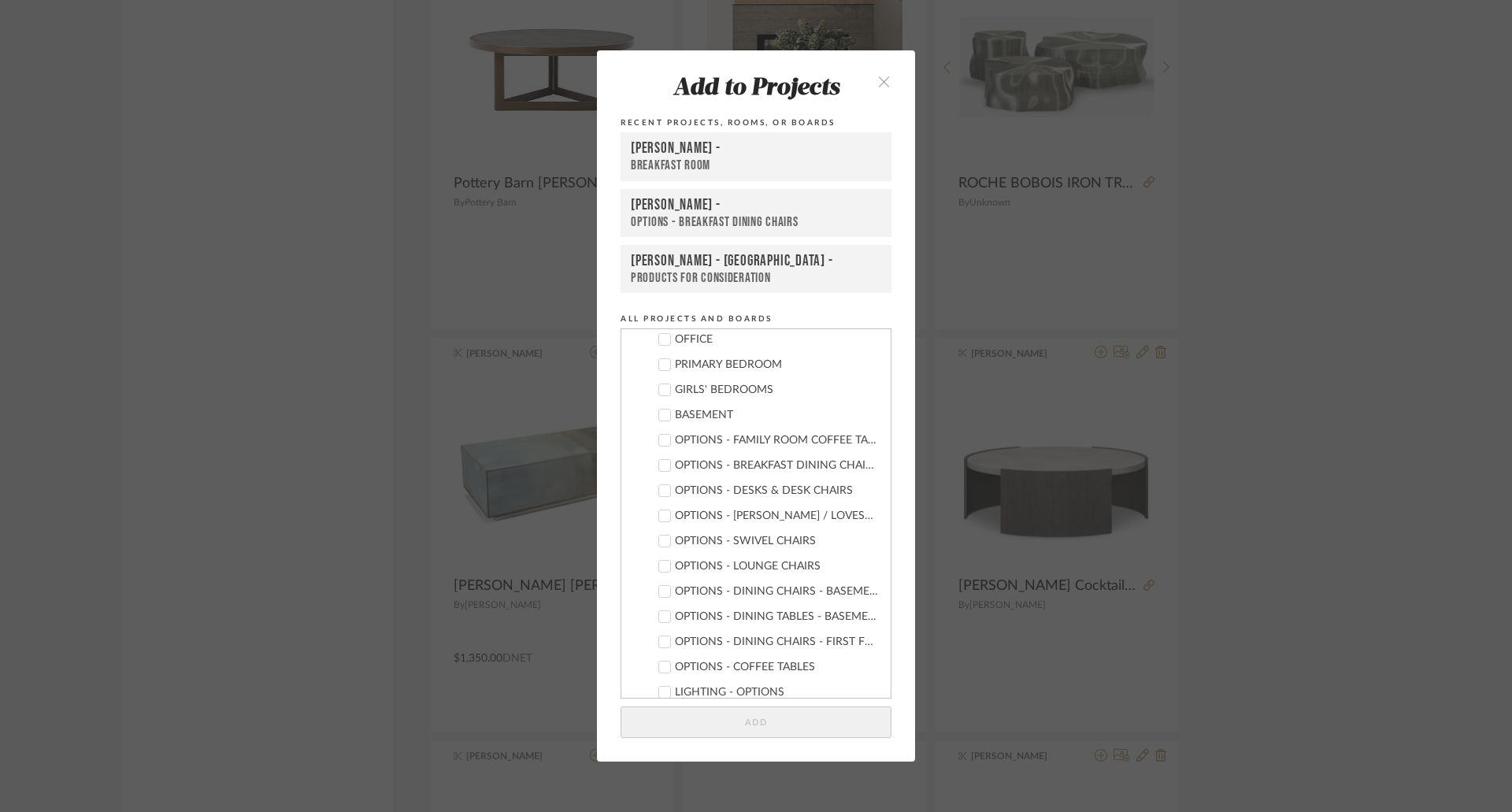
click at [775, 441] on div "OPTIONS - FAMILY ROOM COFFEE TABLES" at bounding box center [776, 441] width 203 height 13
click at [788, 725] on button "Add" at bounding box center [755, 722] width 271 height 32
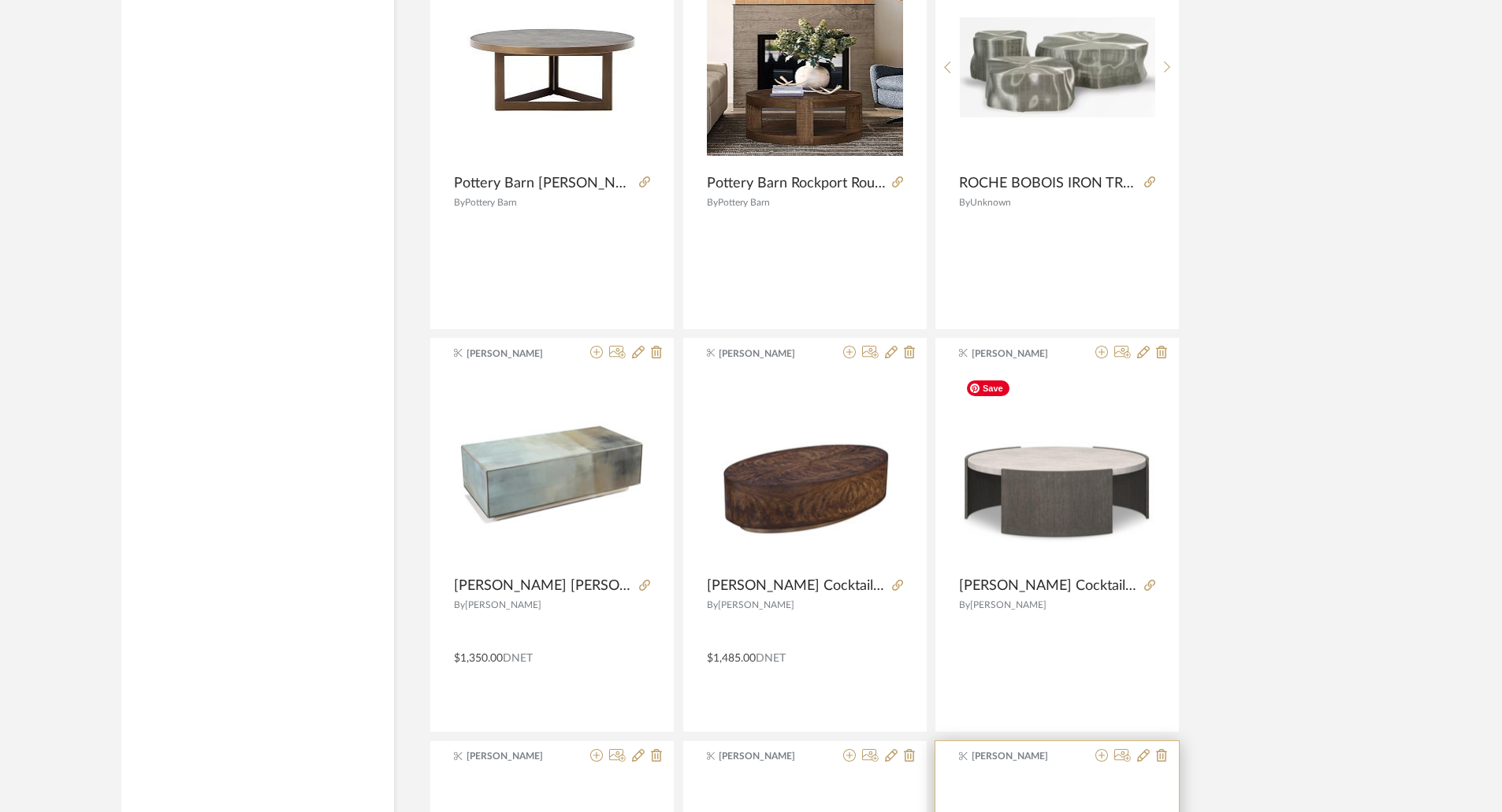
scroll to position [5262, 0]
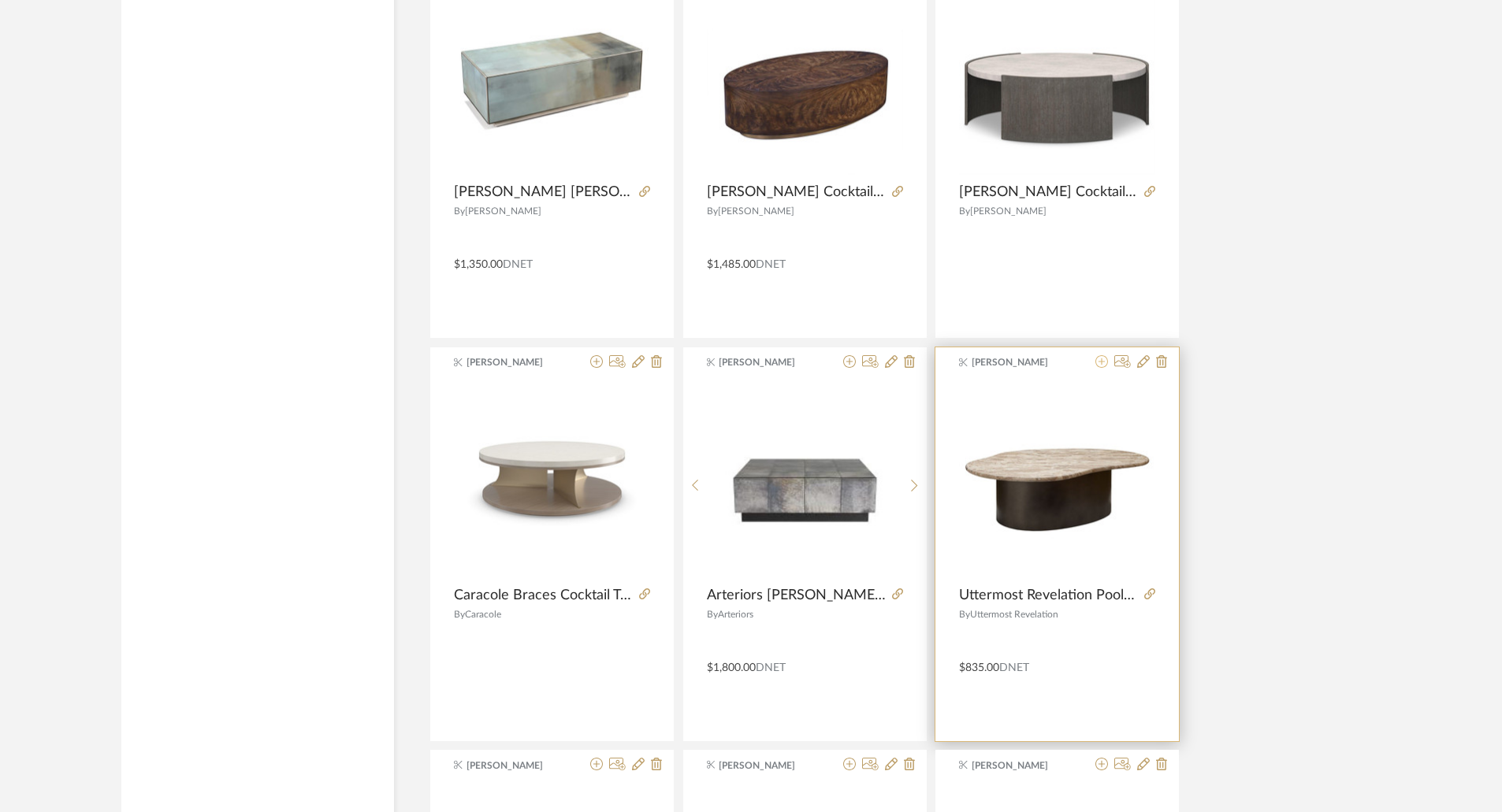
click at [1102, 362] on icon at bounding box center [1101, 361] width 12 height 12
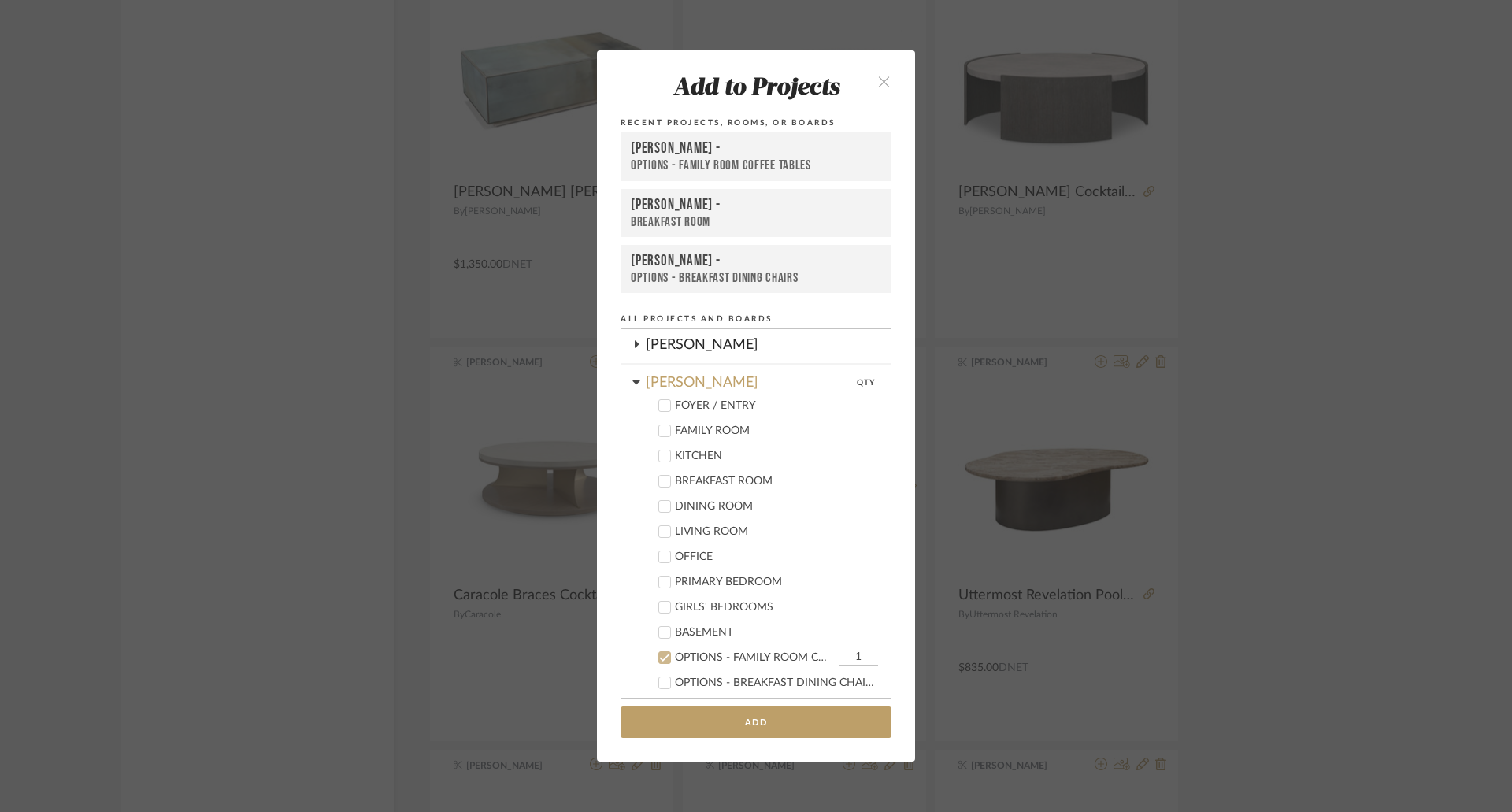
scroll to position [272, 0]
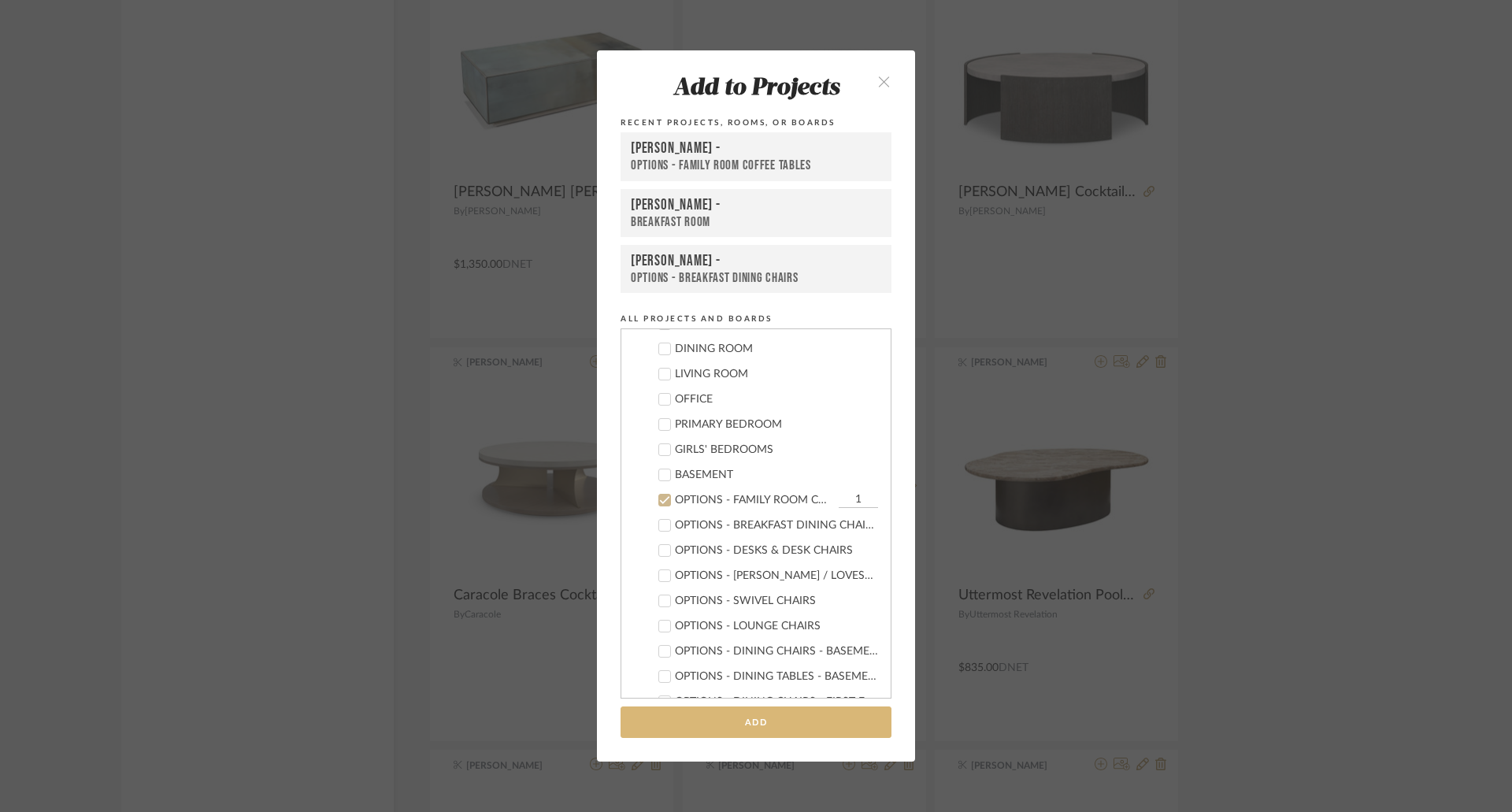
click at [806, 725] on button "Add" at bounding box center [755, 722] width 271 height 32
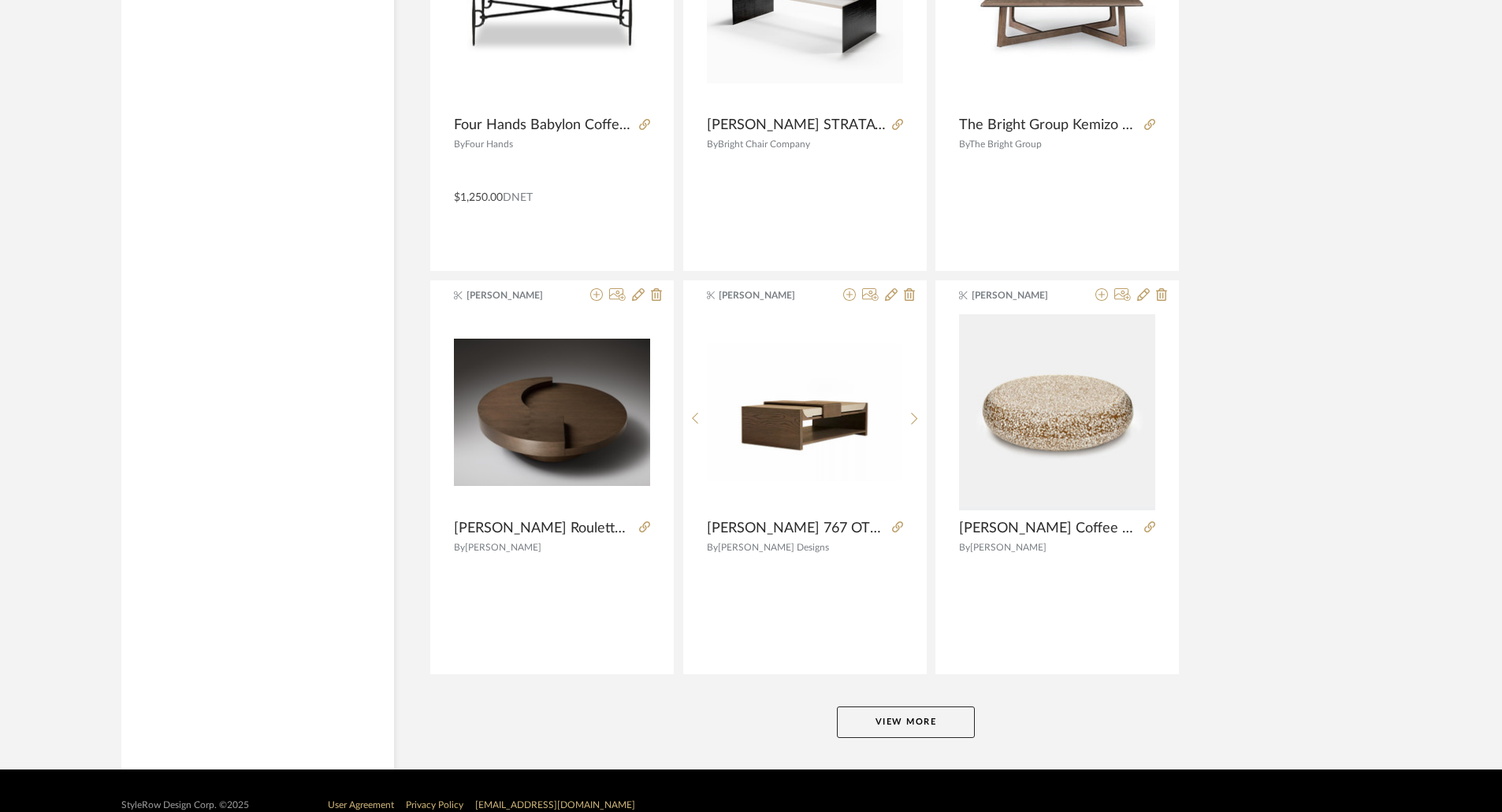
scroll to position [9388, 0]
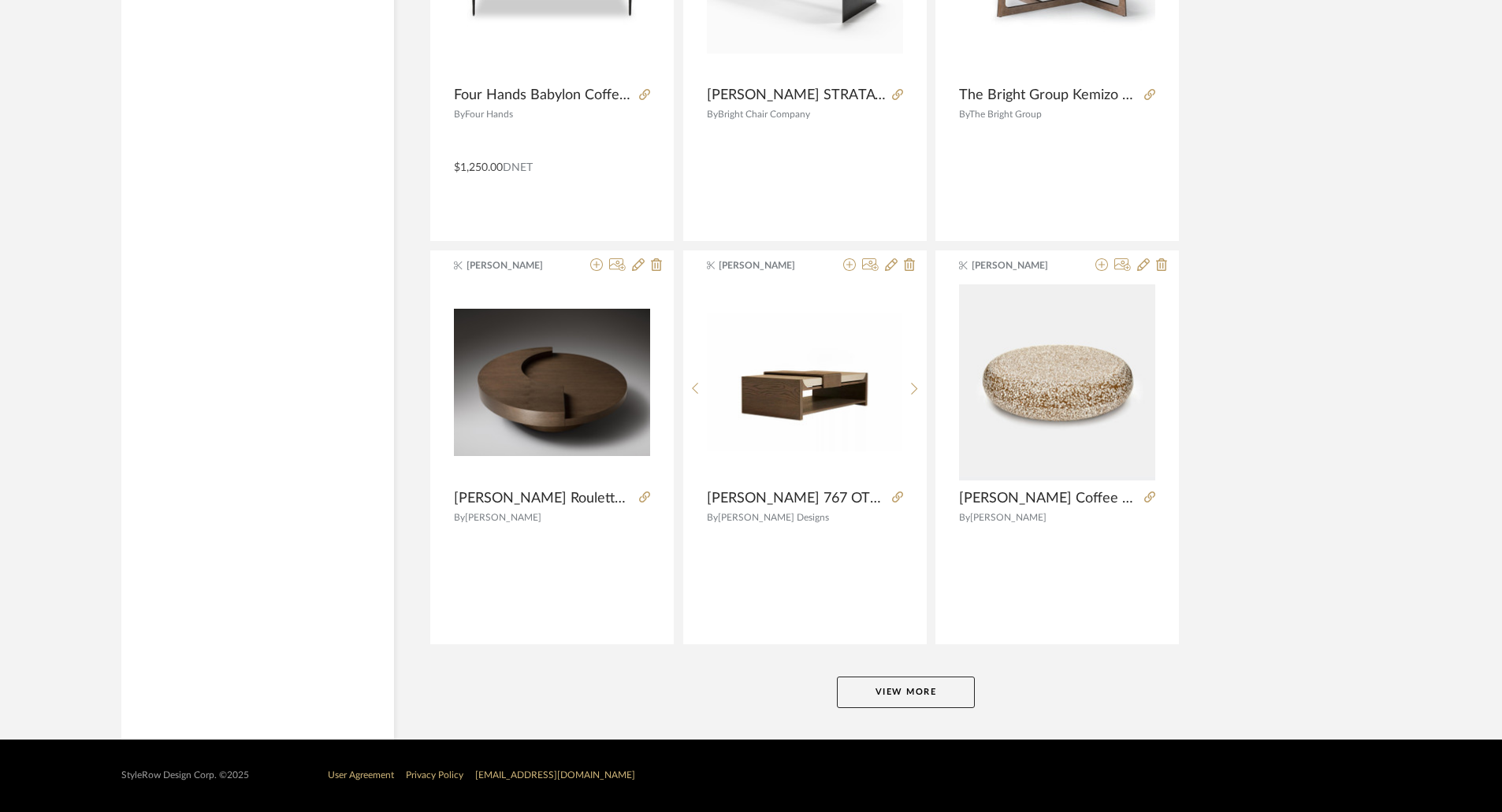
click at [934, 701] on button "View More" at bounding box center [906, 692] width 138 height 31
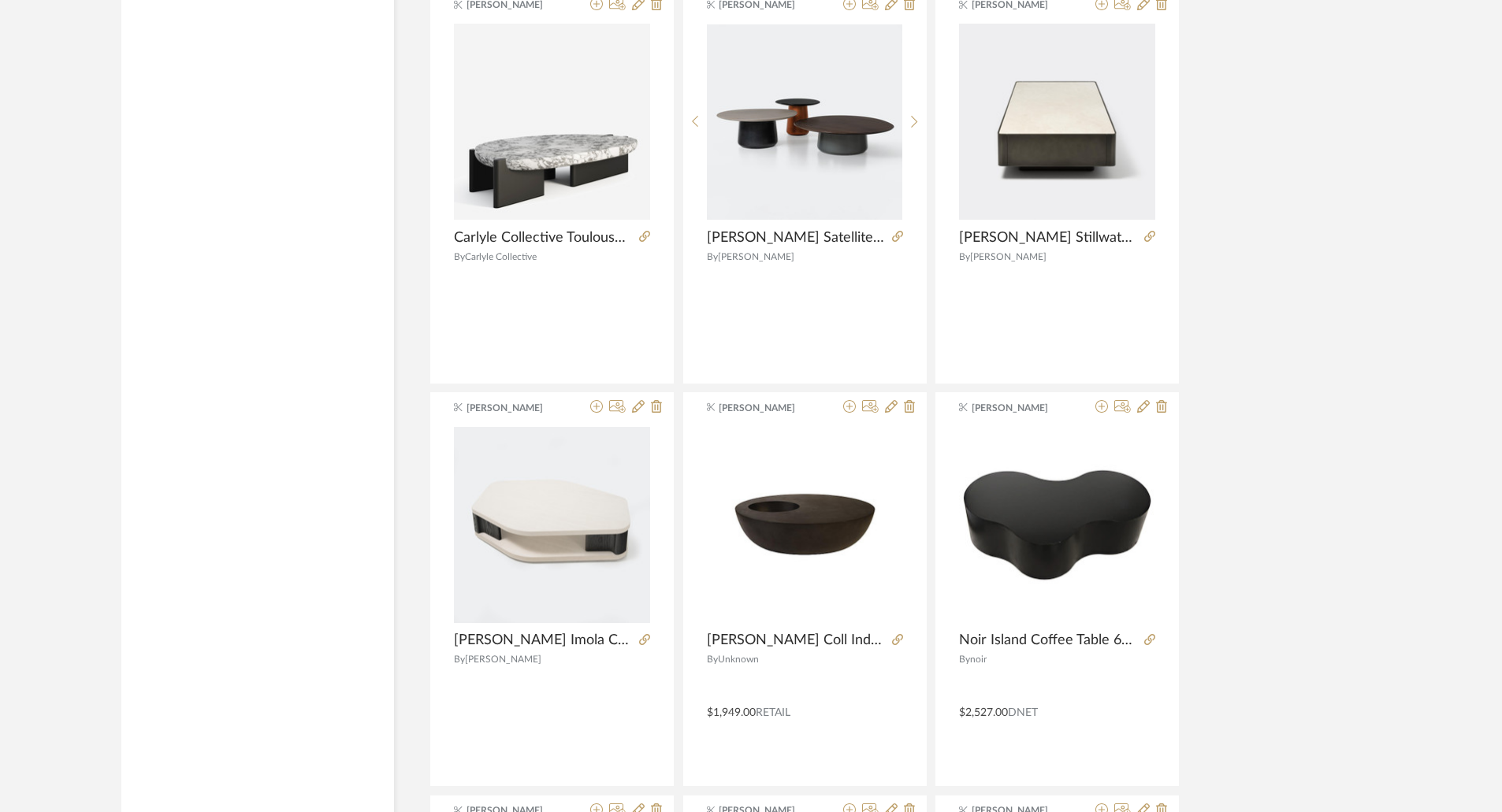
scroll to position [12460, 0]
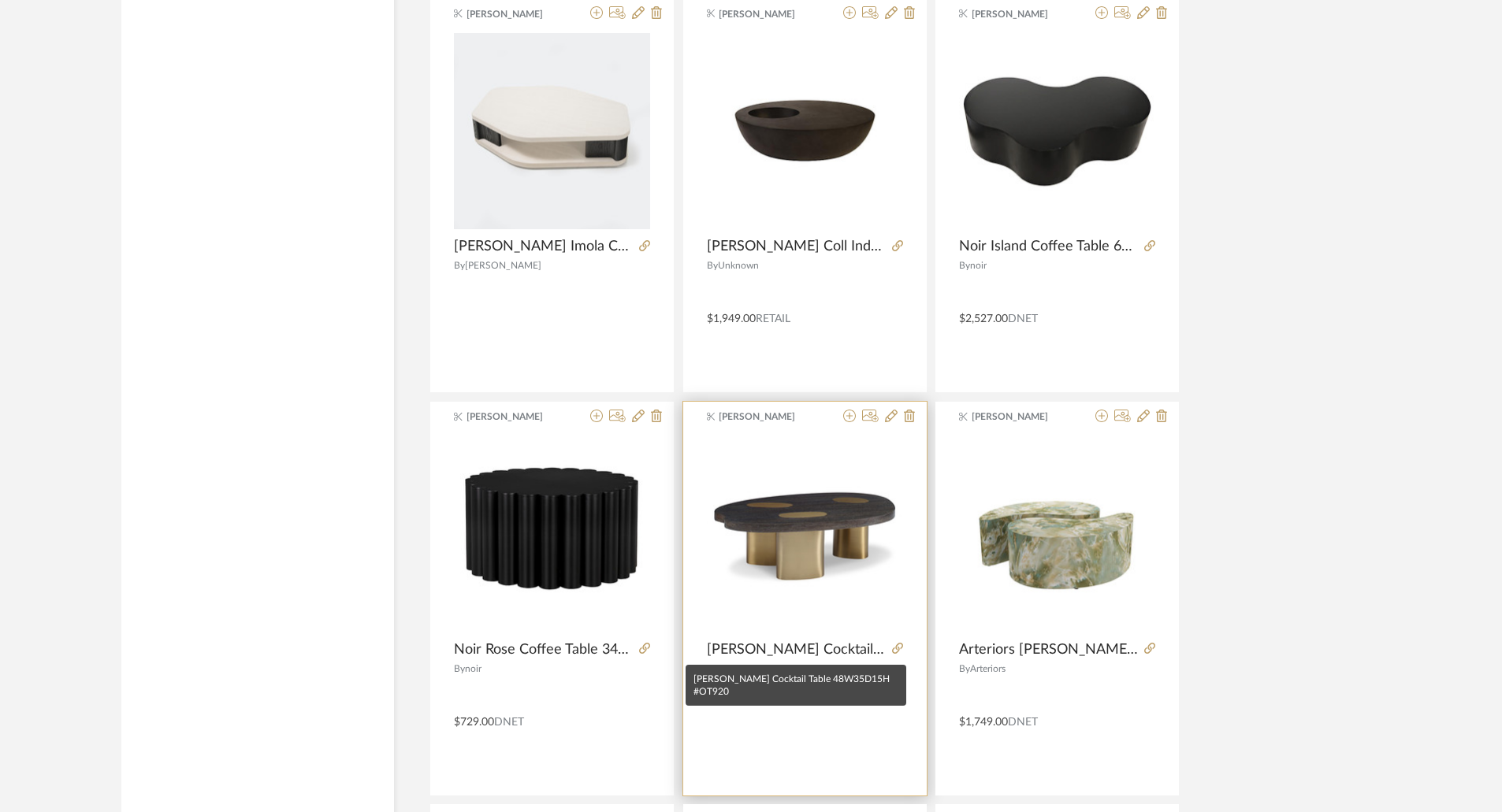
click at [862, 647] on span "Kravet Adams Cocktail Table 48W35D15H #OT920" at bounding box center [795, 650] width 179 height 17
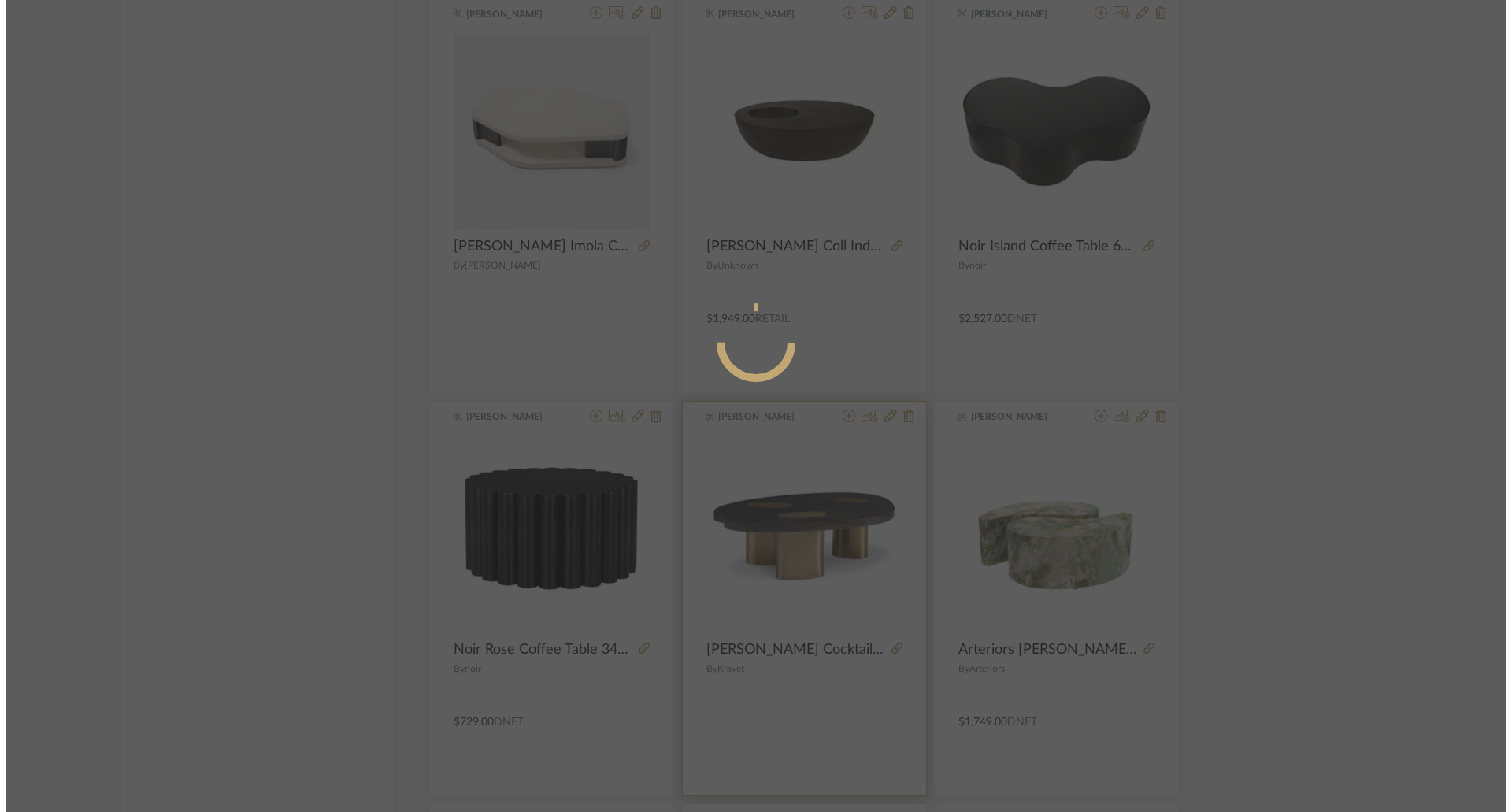
scroll to position [0, 0]
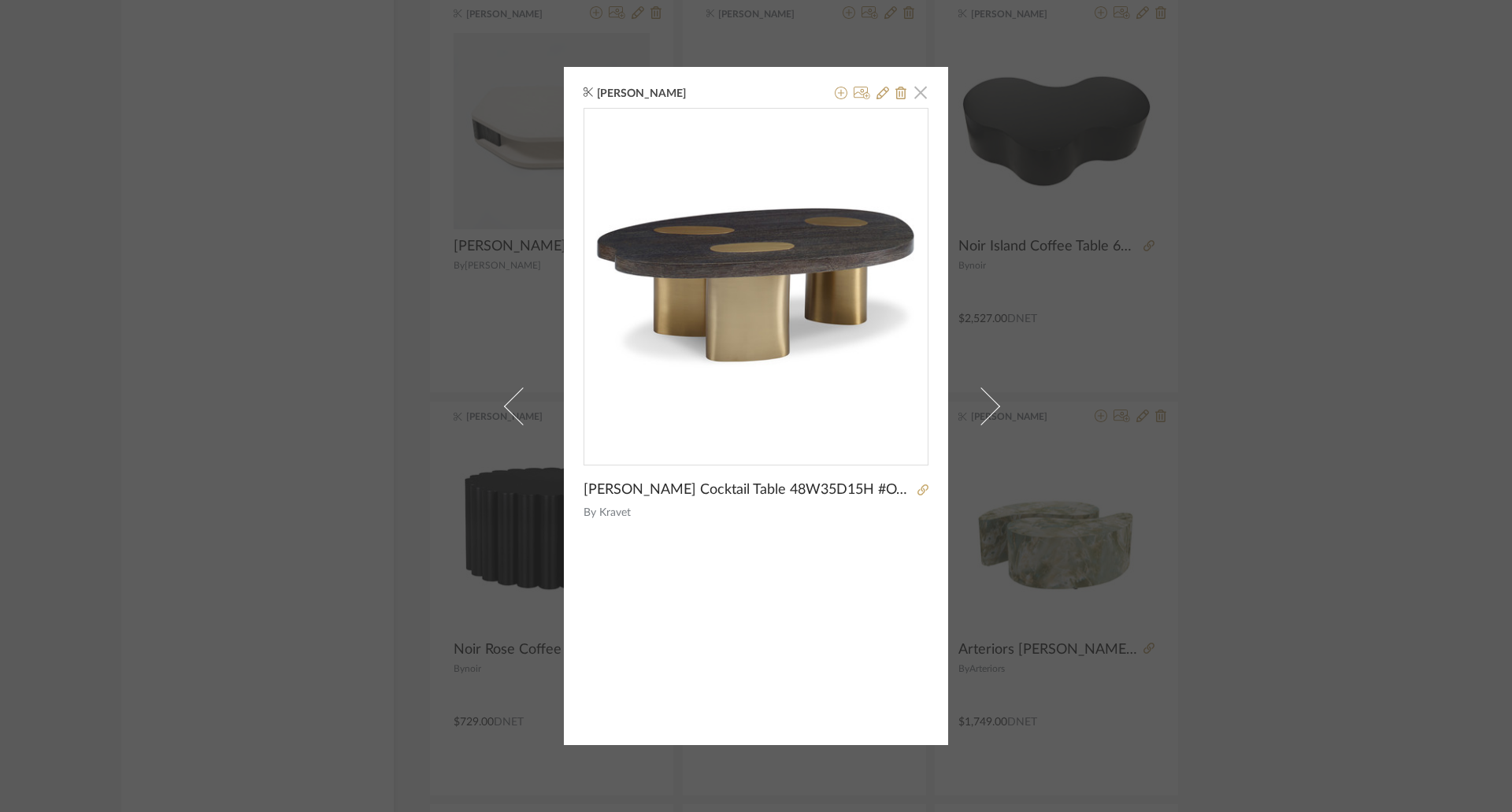
click at [919, 97] on span "button" at bounding box center [920, 92] width 31 height 31
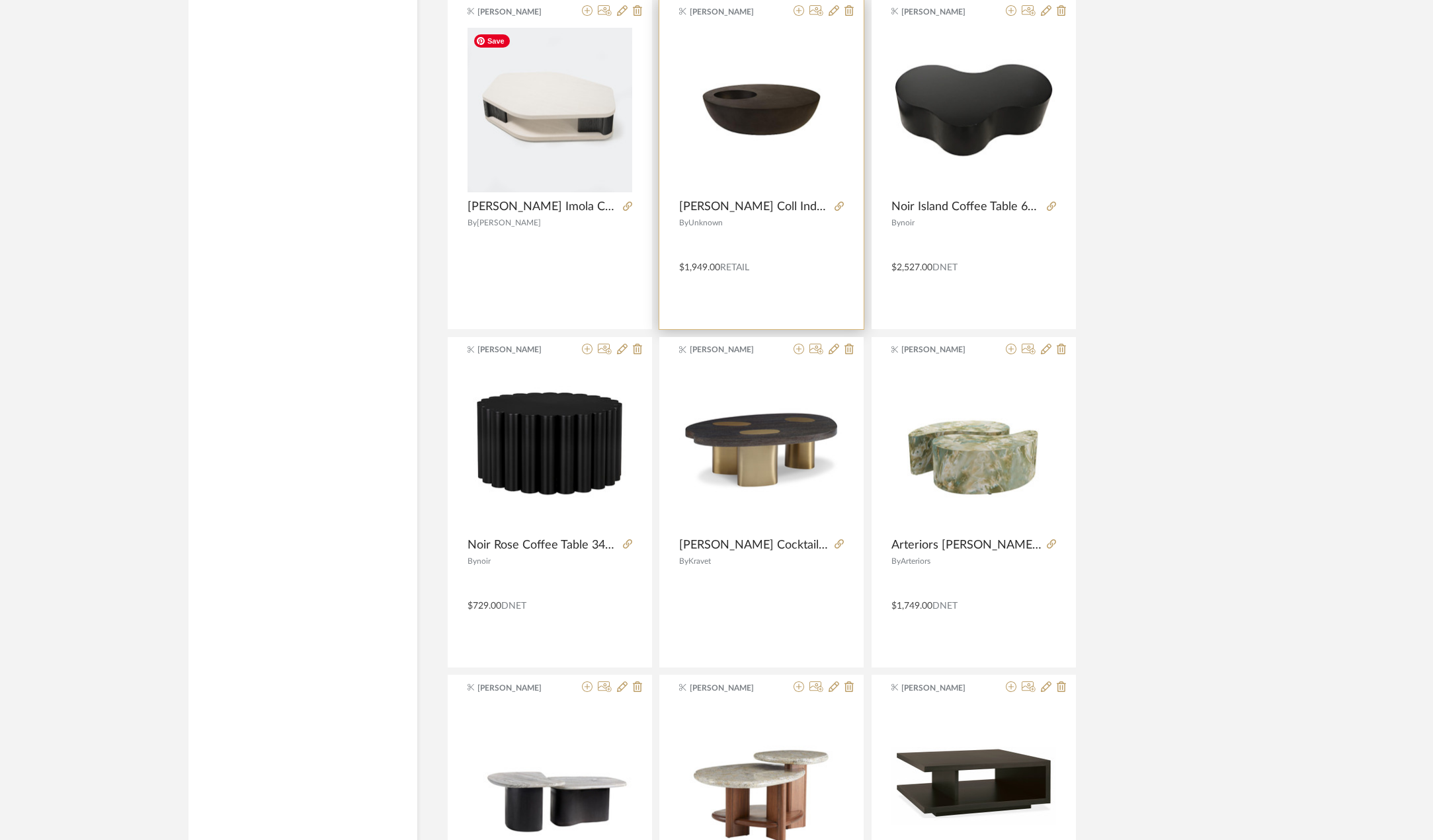
scroll to position [10128, 0]
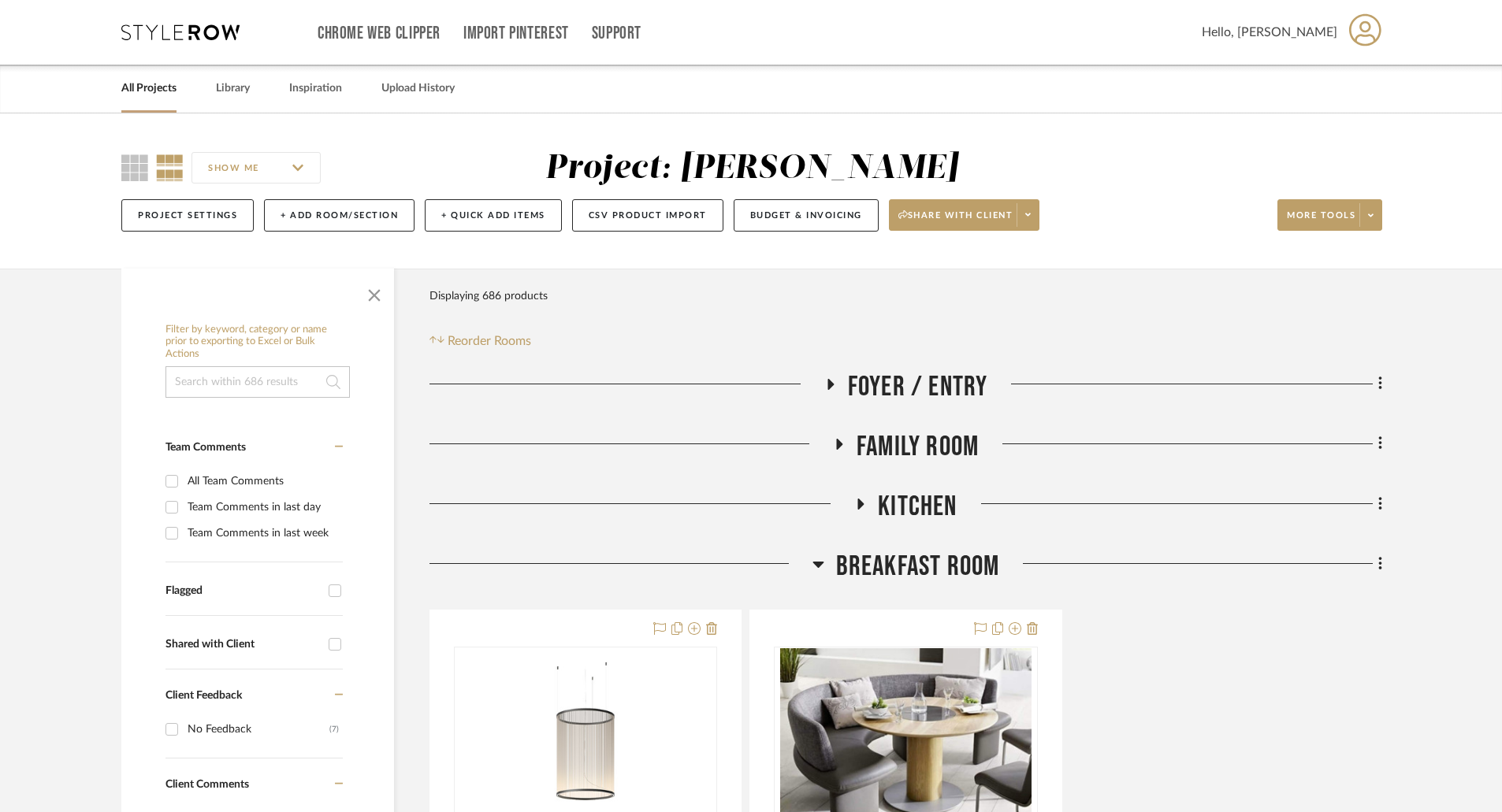
click at [822, 564] on icon at bounding box center [818, 565] width 11 height 7
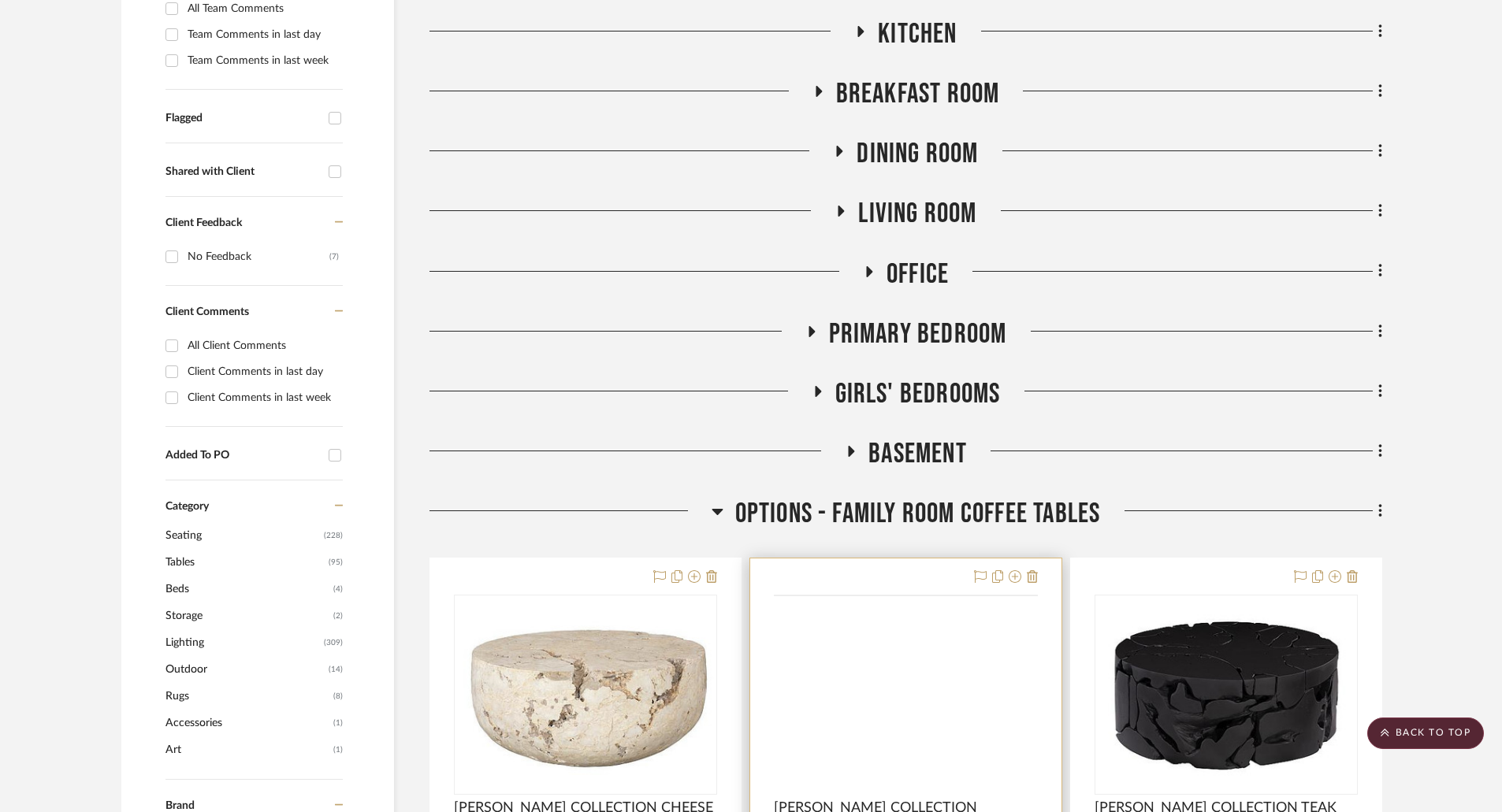
scroll to position [709, 0]
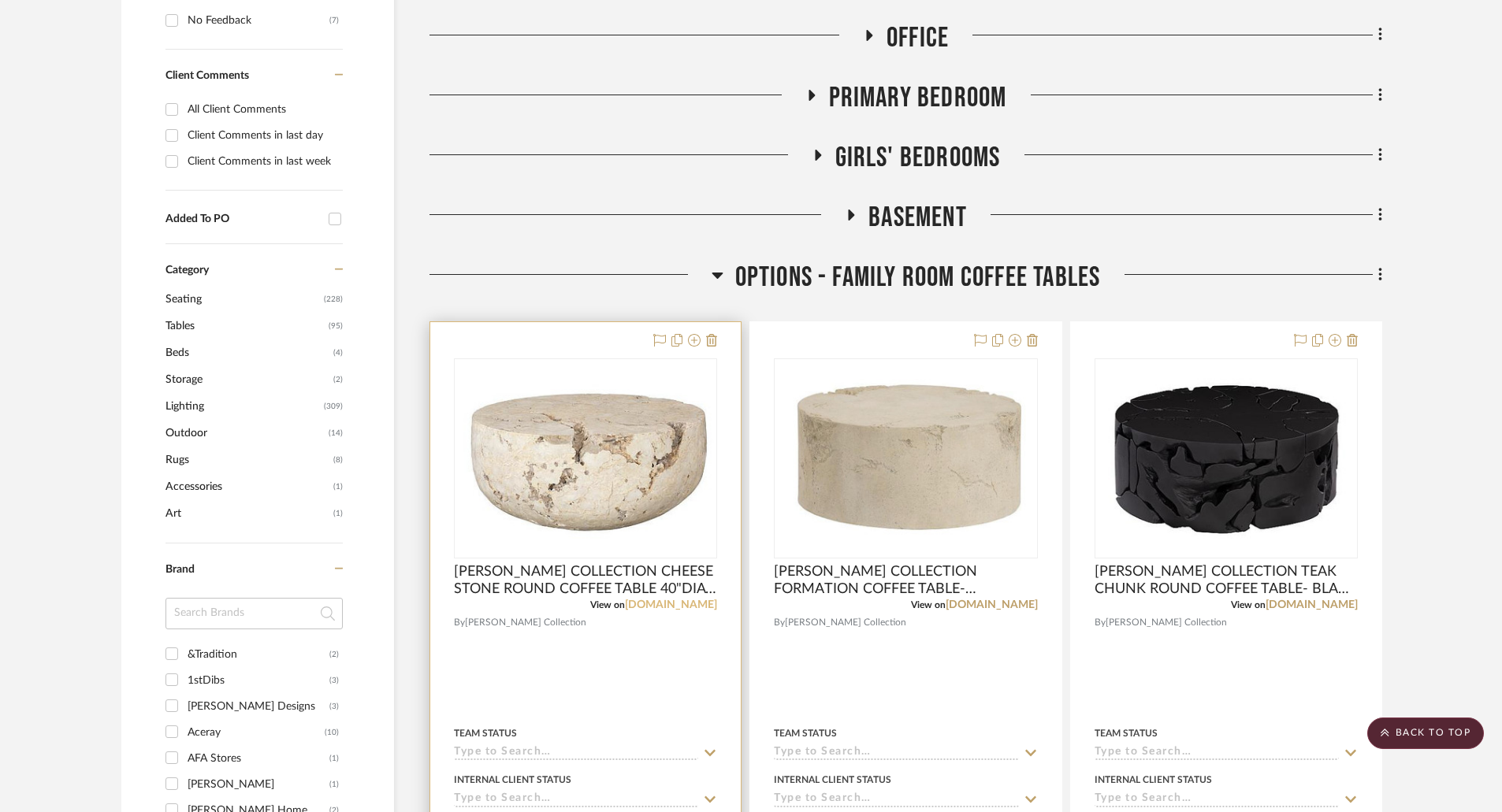
click at [668, 604] on link "phillipscollection.com" at bounding box center [672, 605] width 93 height 11
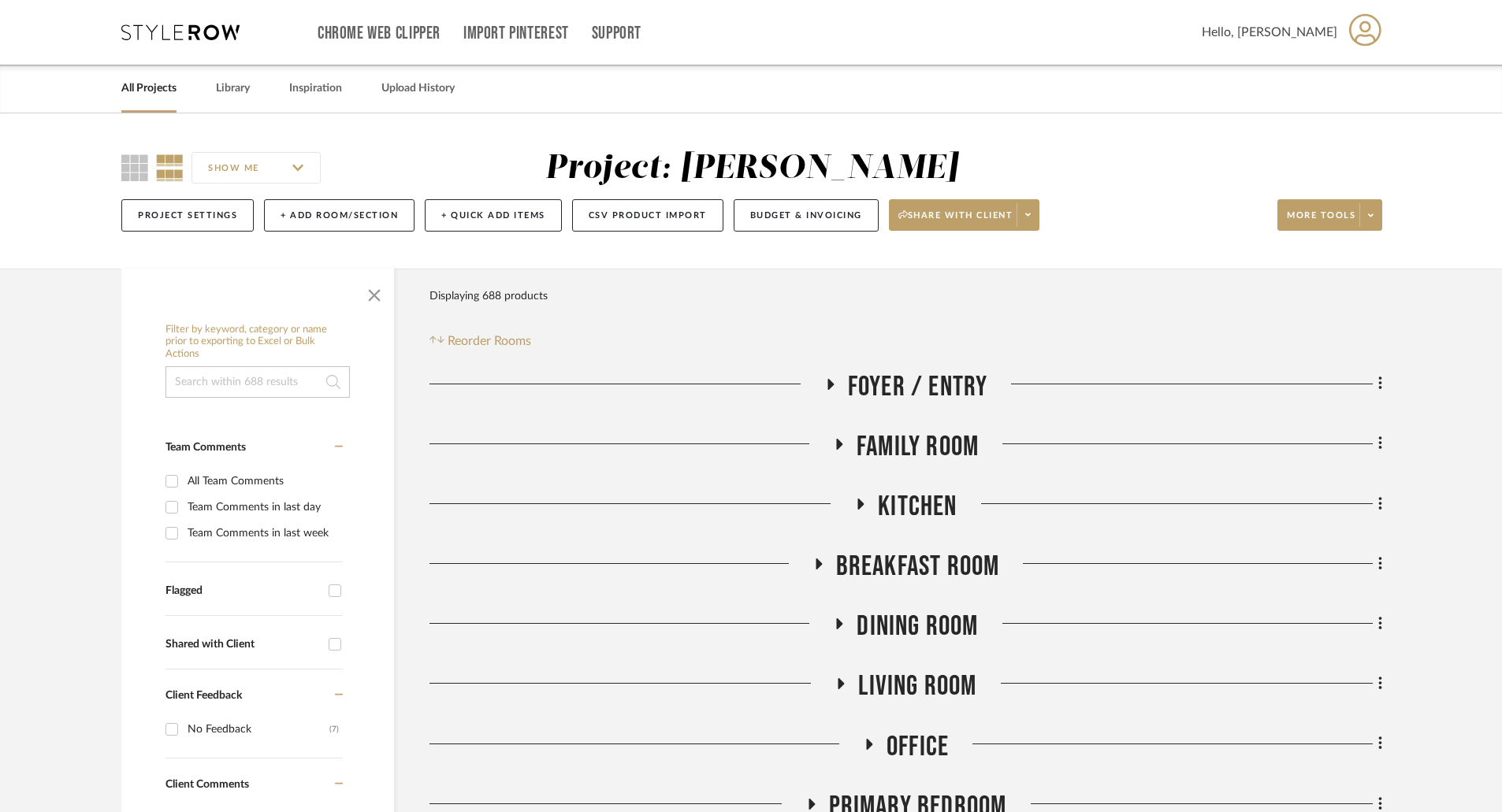
scroll to position [394, 0]
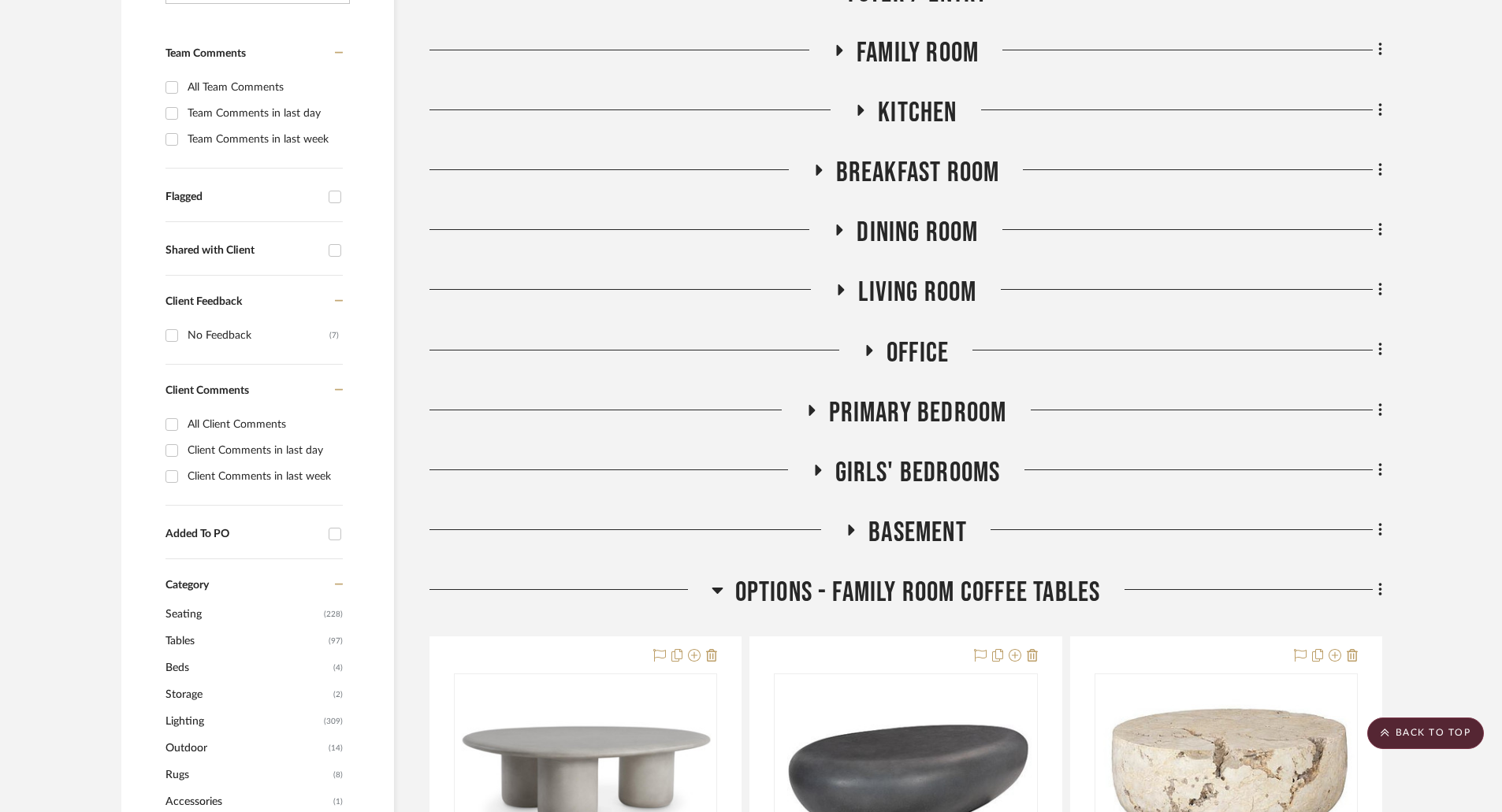
click at [713, 591] on icon at bounding box center [717, 590] width 11 height 7
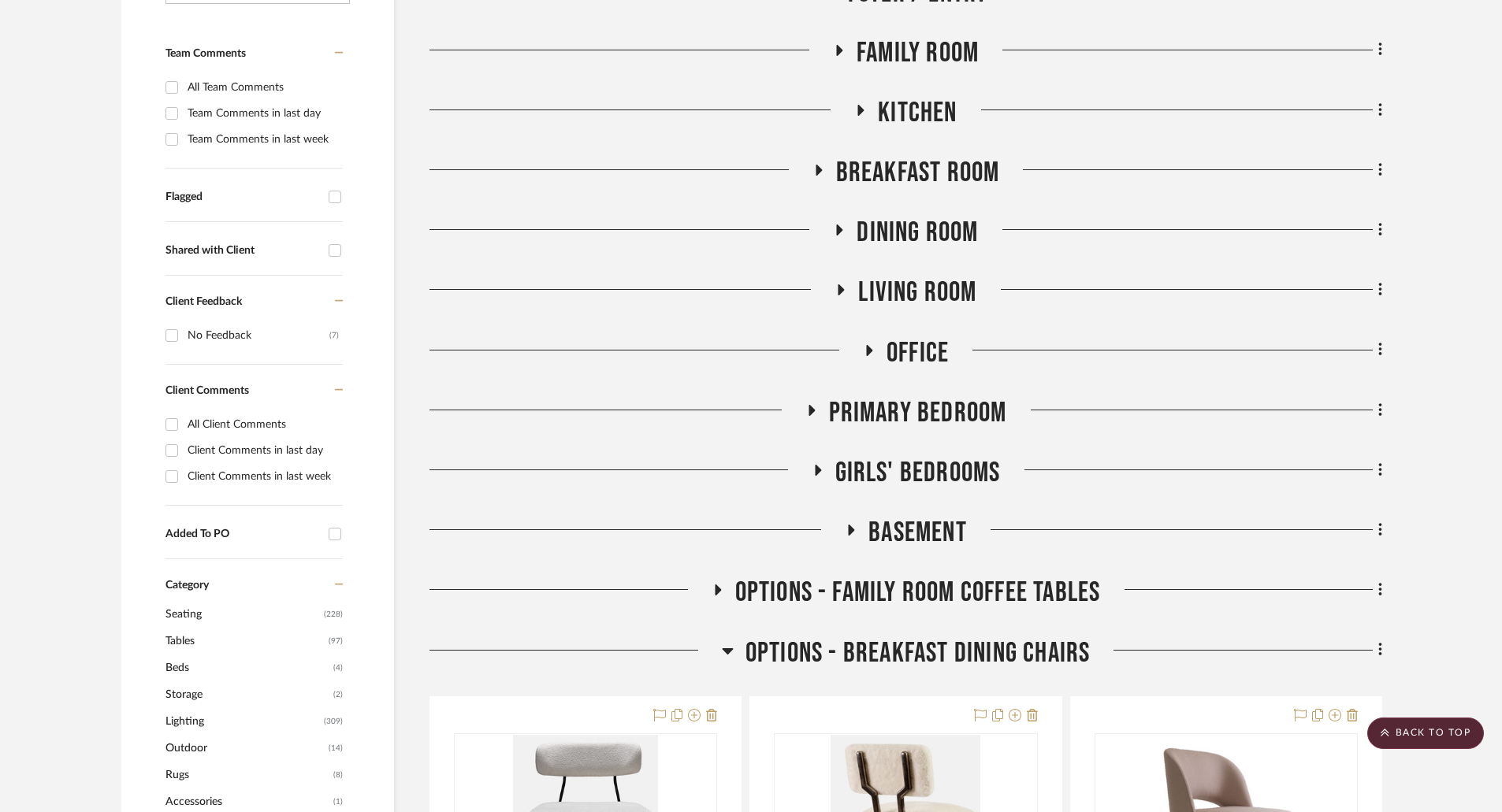
click at [726, 649] on icon at bounding box center [727, 651] width 11 height 7
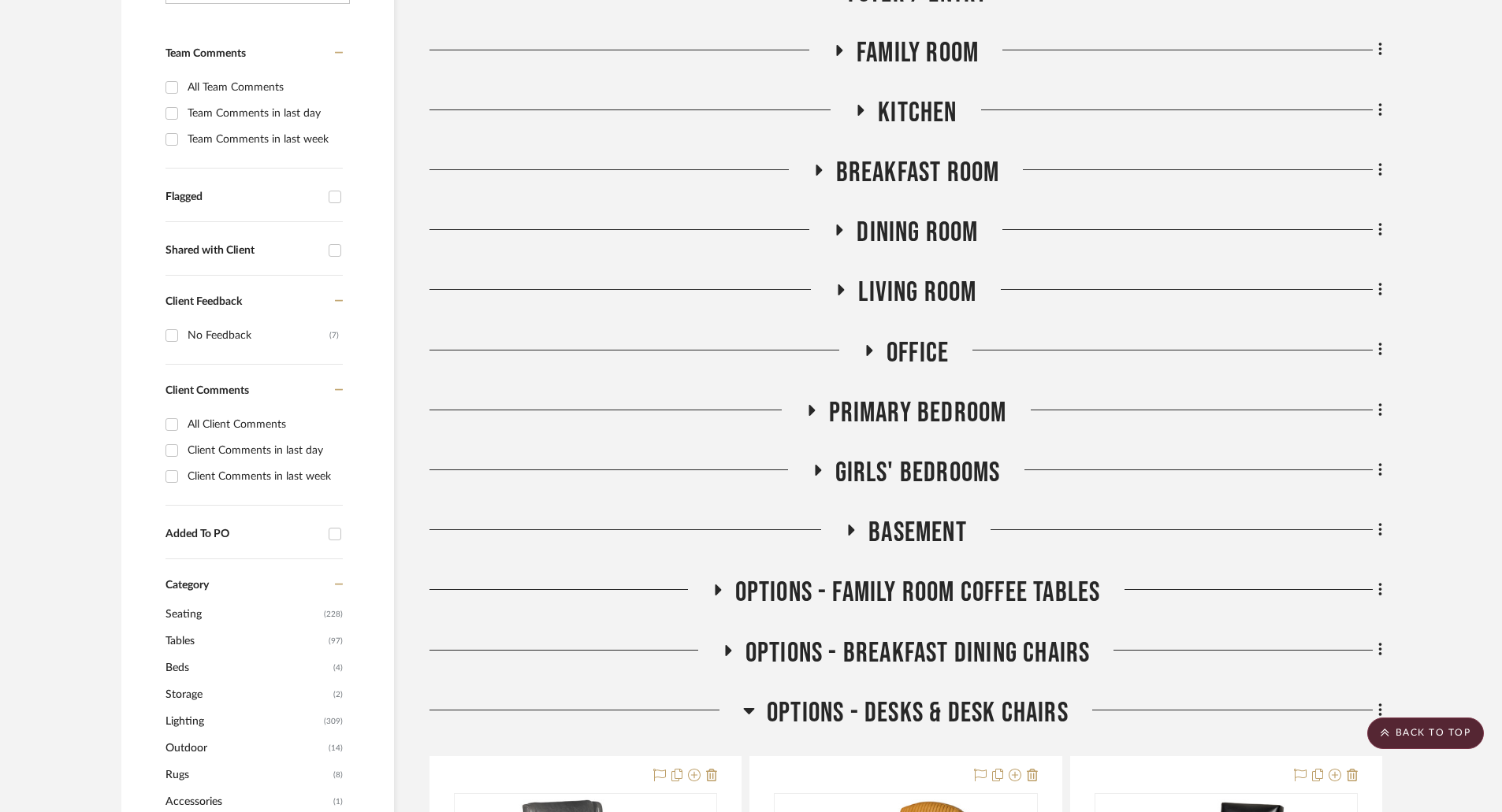
click at [715, 585] on icon at bounding box center [718, 590] width 7 height 11
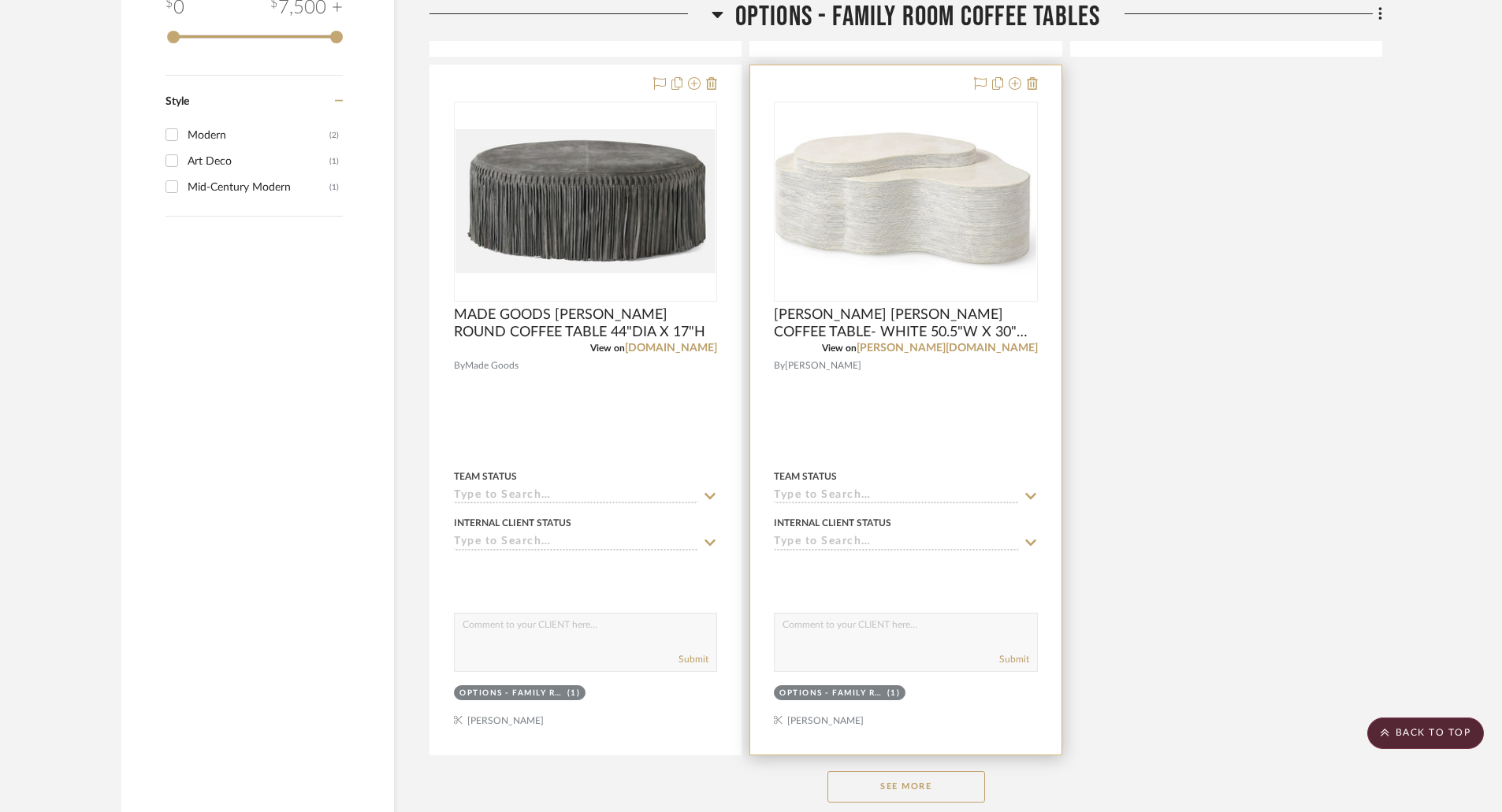
scroll to position [2599, 0]
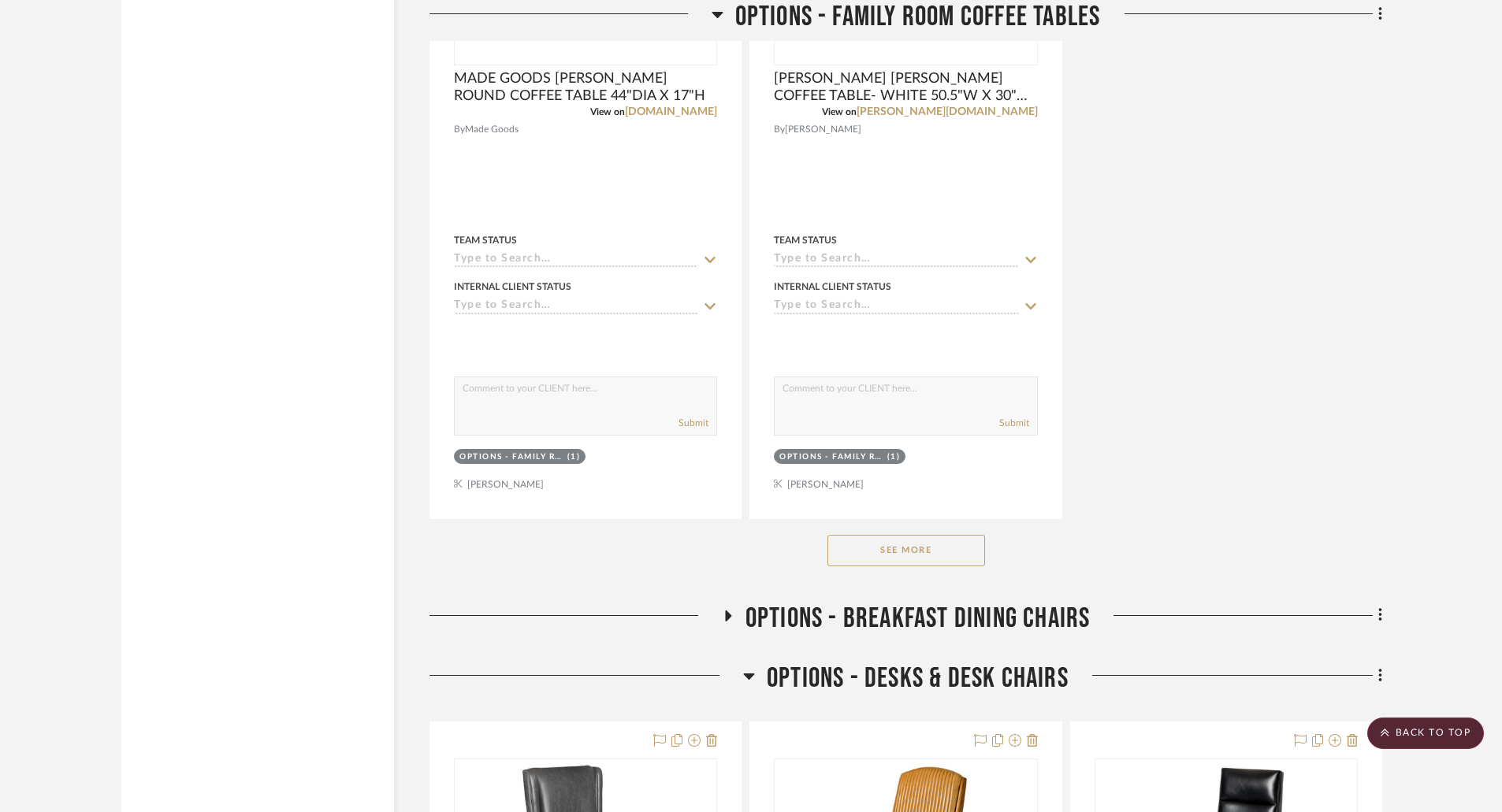
click at [932, 544] on button "See More" at bounding box center [906, 550] width 158 height 31
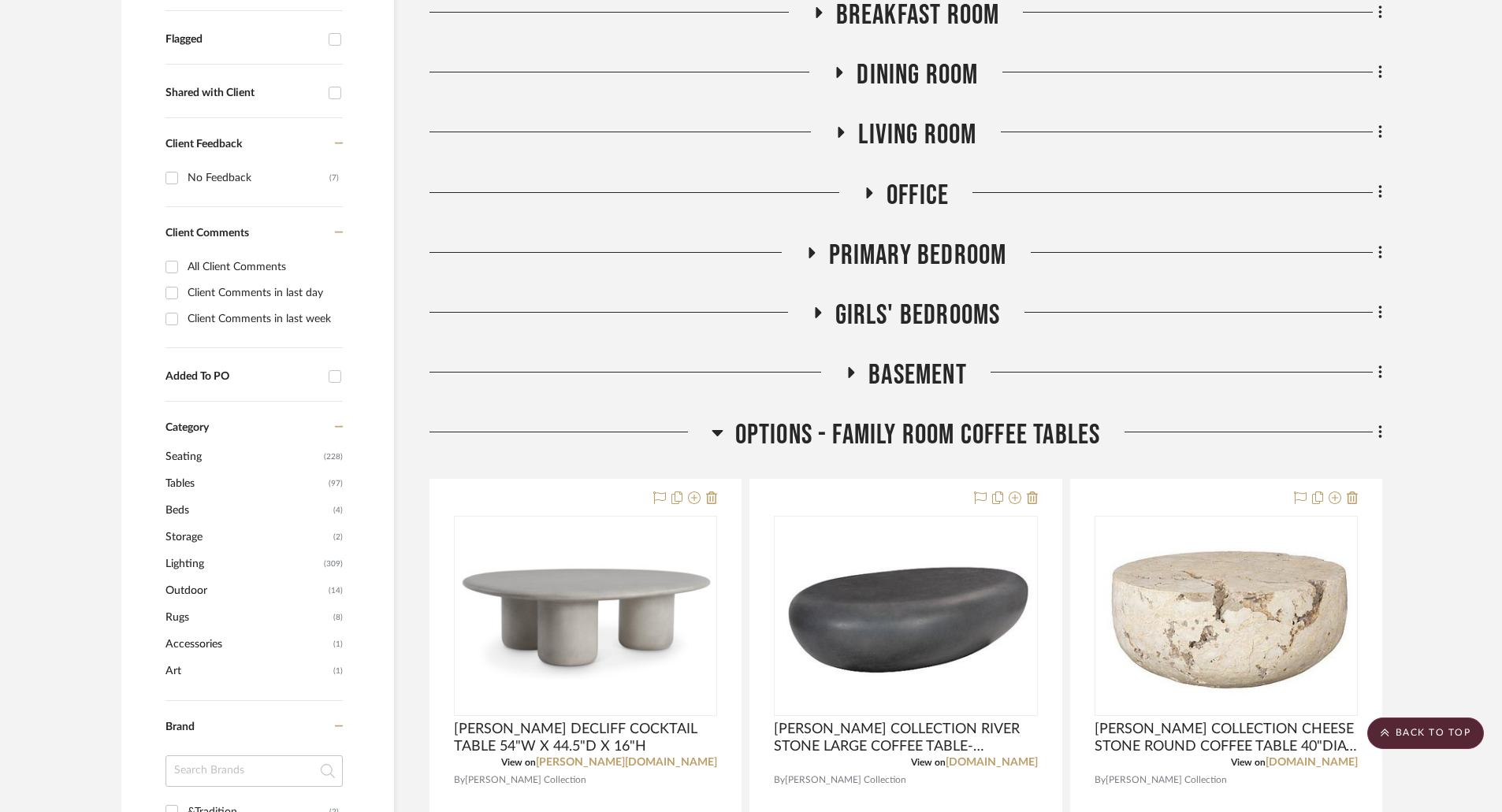
scroll to position [787, 0]
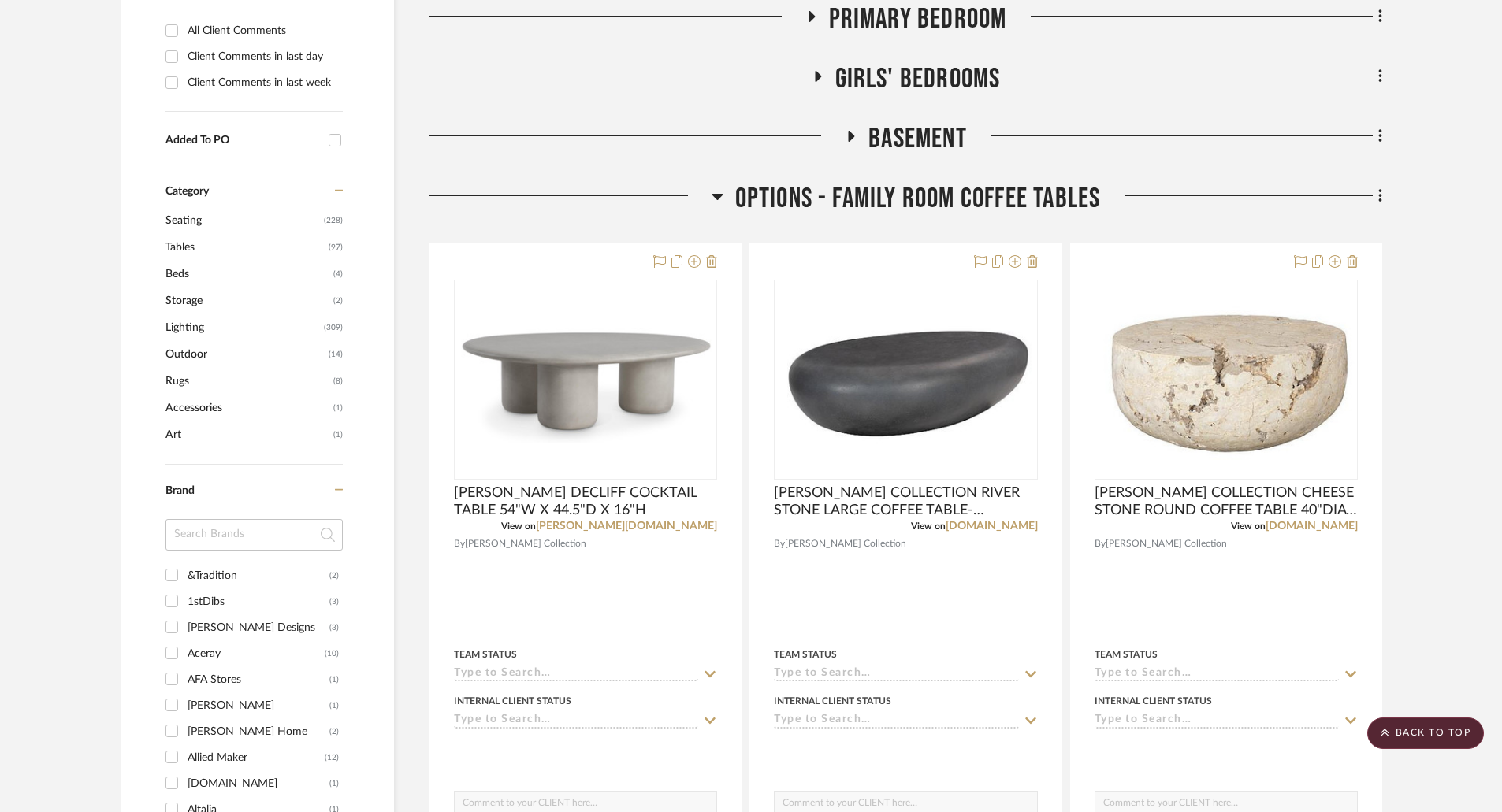
click at [711, 196] on icon at bounding box center [717, 196] width 12 height 19
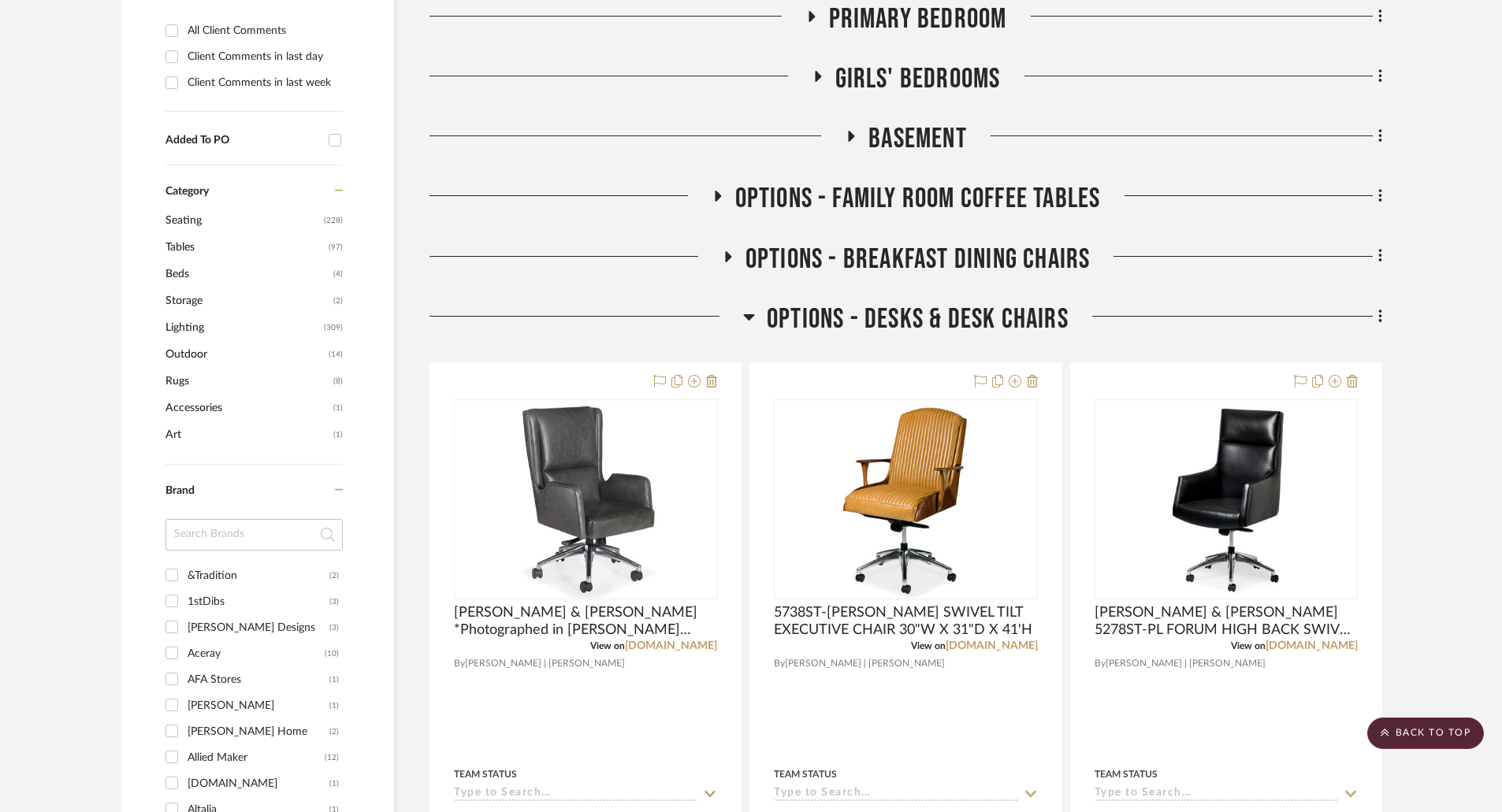
click at [731, 253] on icon at bounding box center [727, 256] width 19 height 12
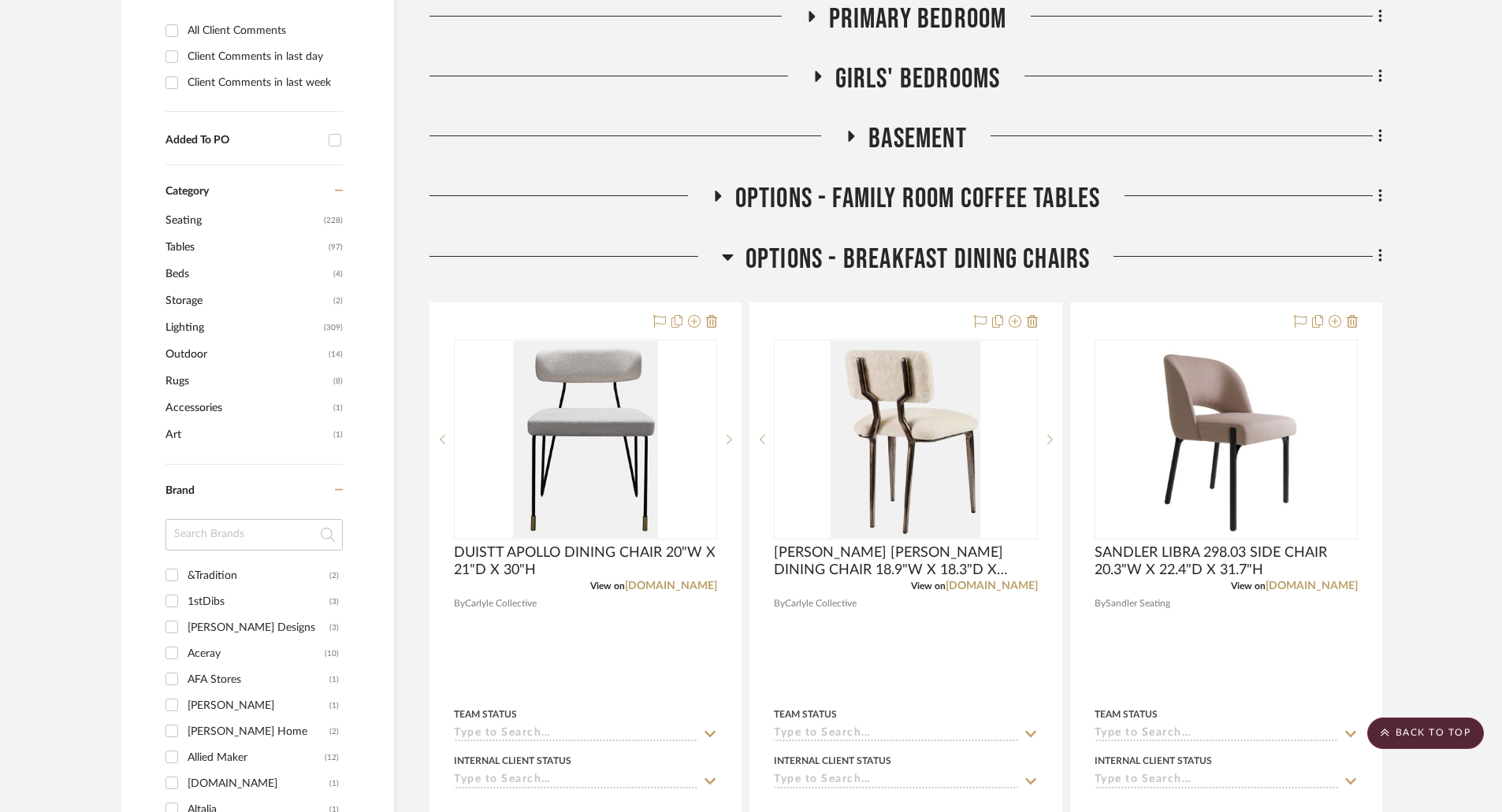
click at [731, 253] on icon at bounding box center [727, 257] width 12 height 19
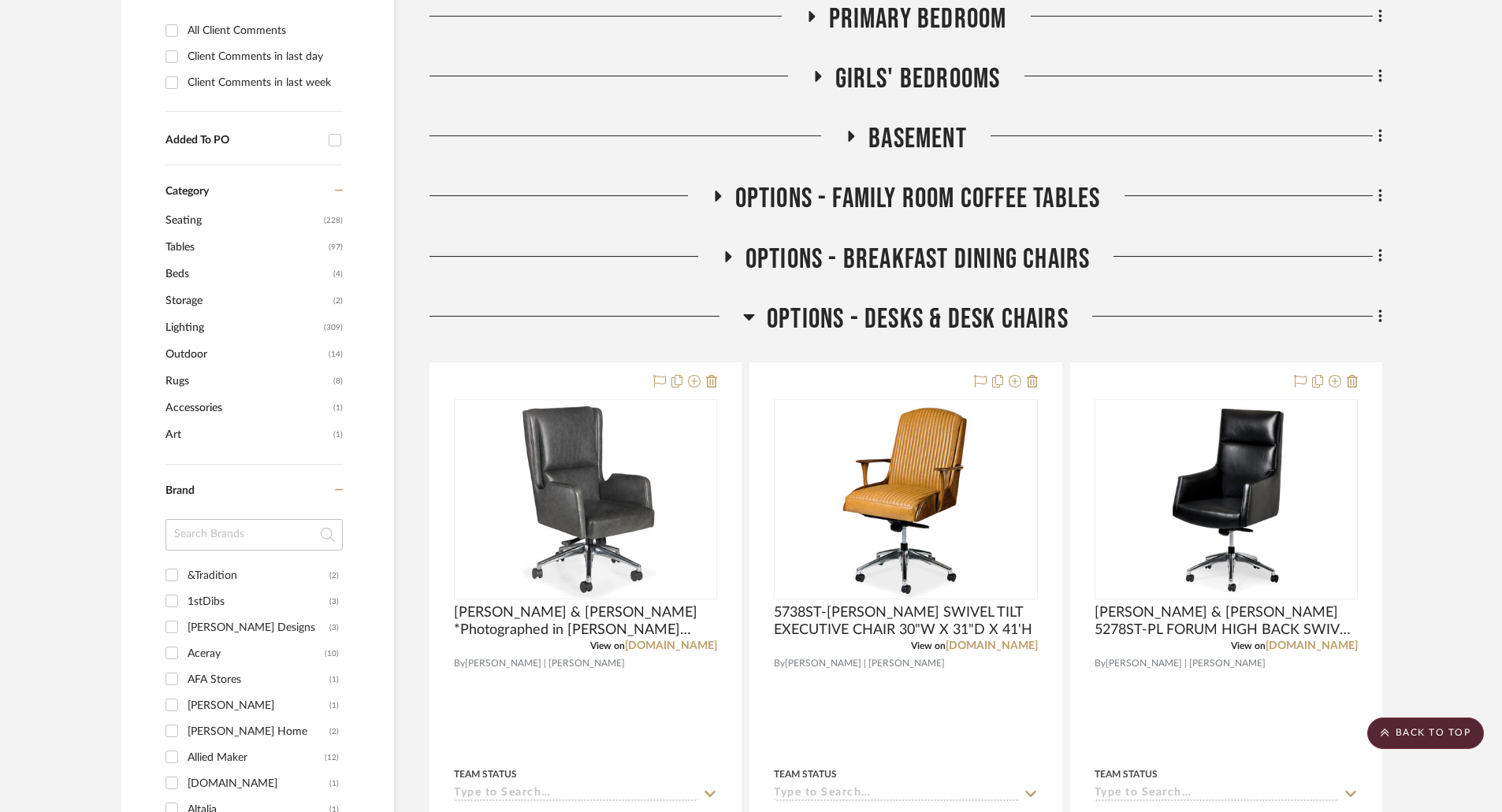
click at [750, 317] on icon at bounding box center [750, 317] width 11 height 7
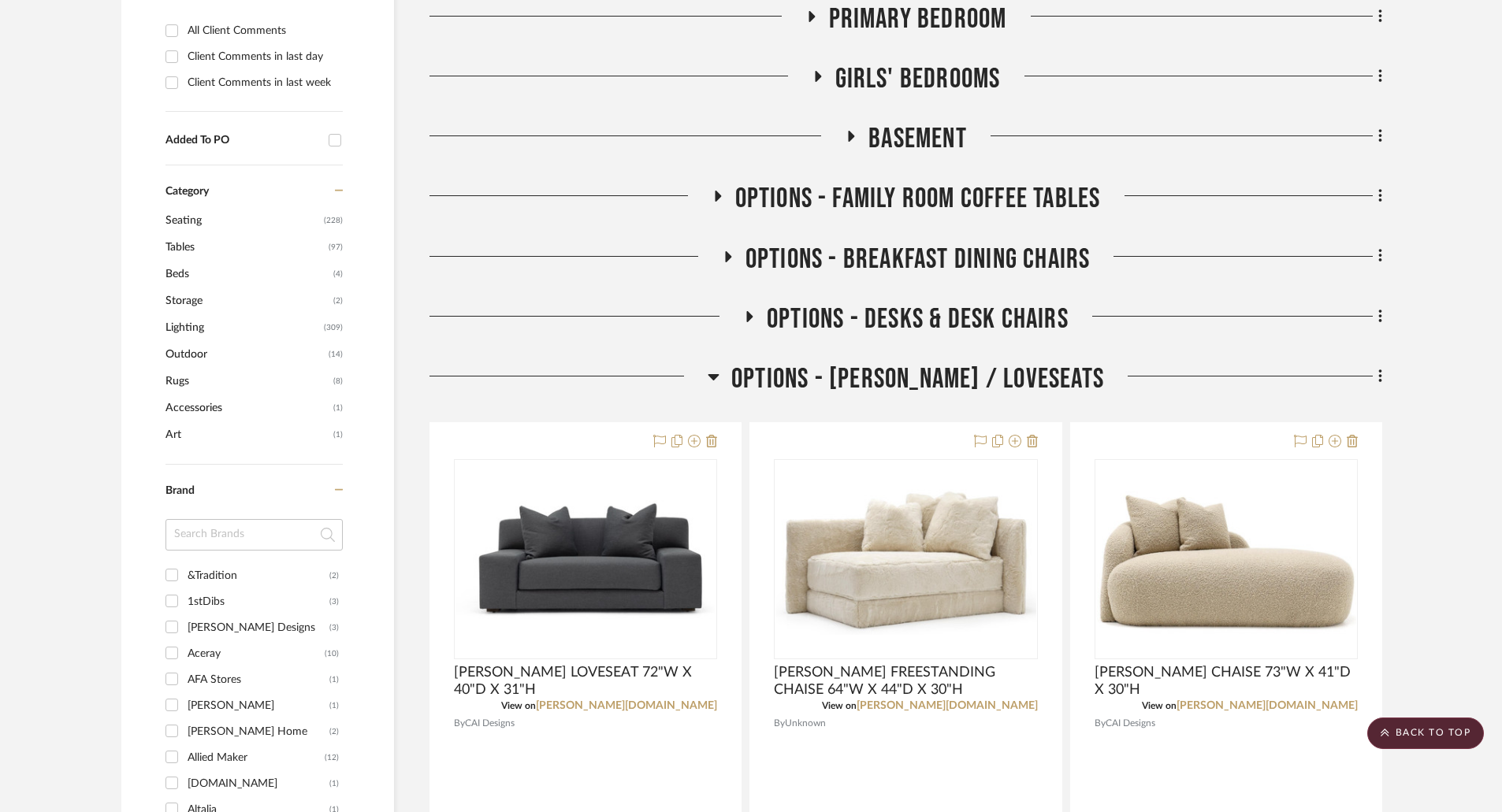
click at [720, 374] on icon at bounding box center [714, 377] width 11 height 7
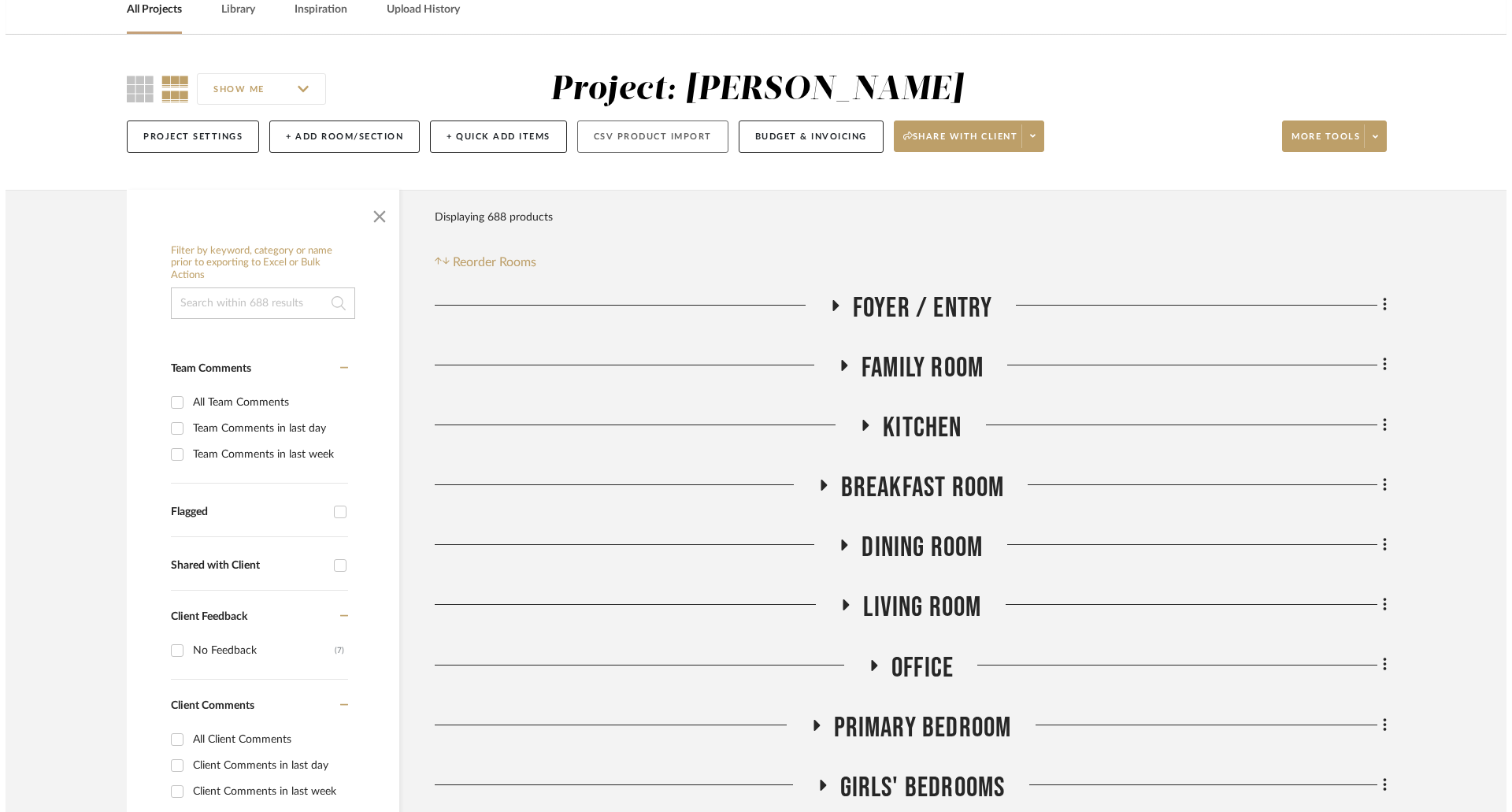
scroll to position [0, 0]
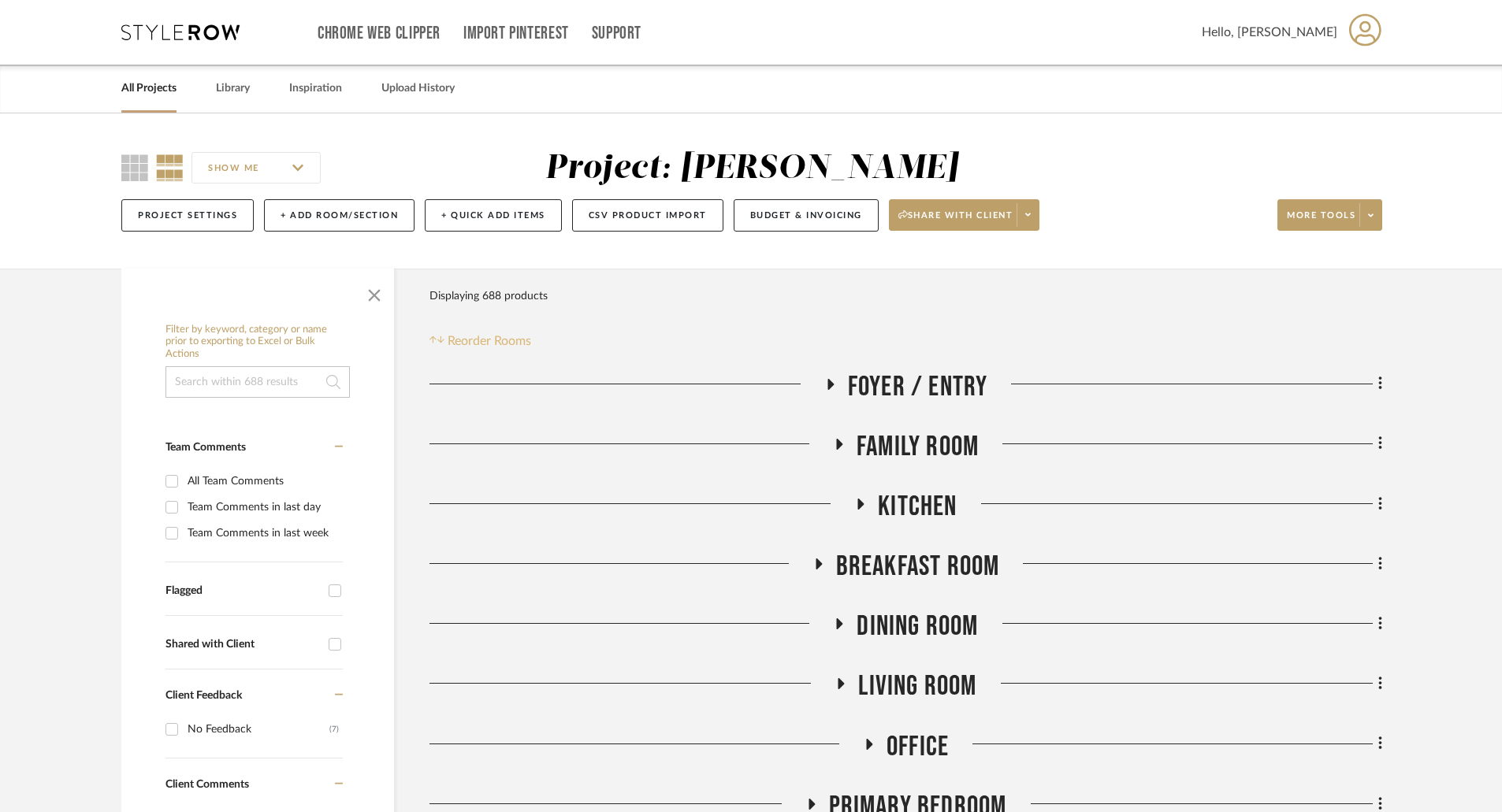
click at [496, 340] on span "Reorder Rooms" at bounding box center [489, 341] width 83 height 19
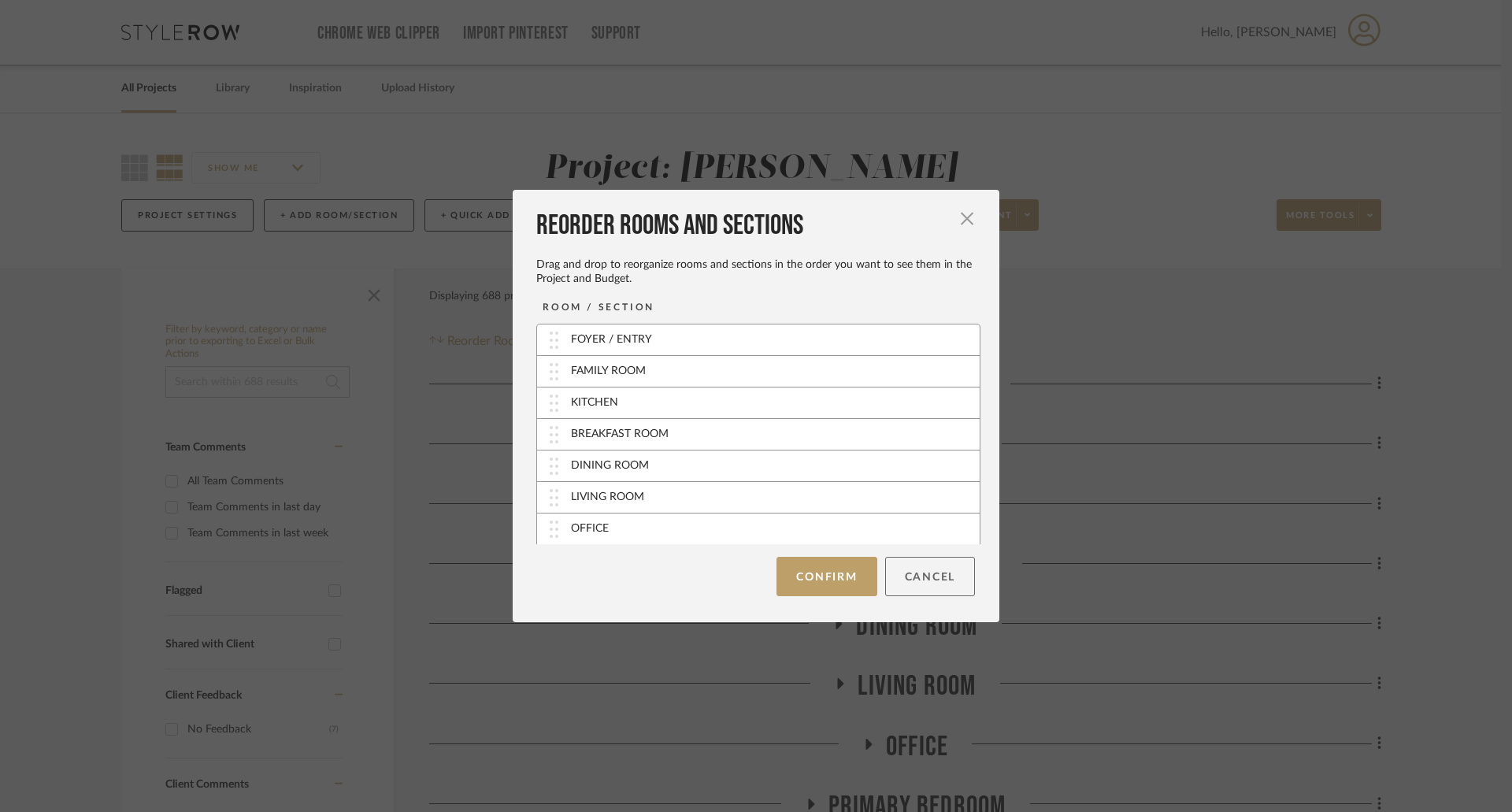
click at [948, 581] on button "Cancel" at bounding box center [931, 577] width 91 height 40
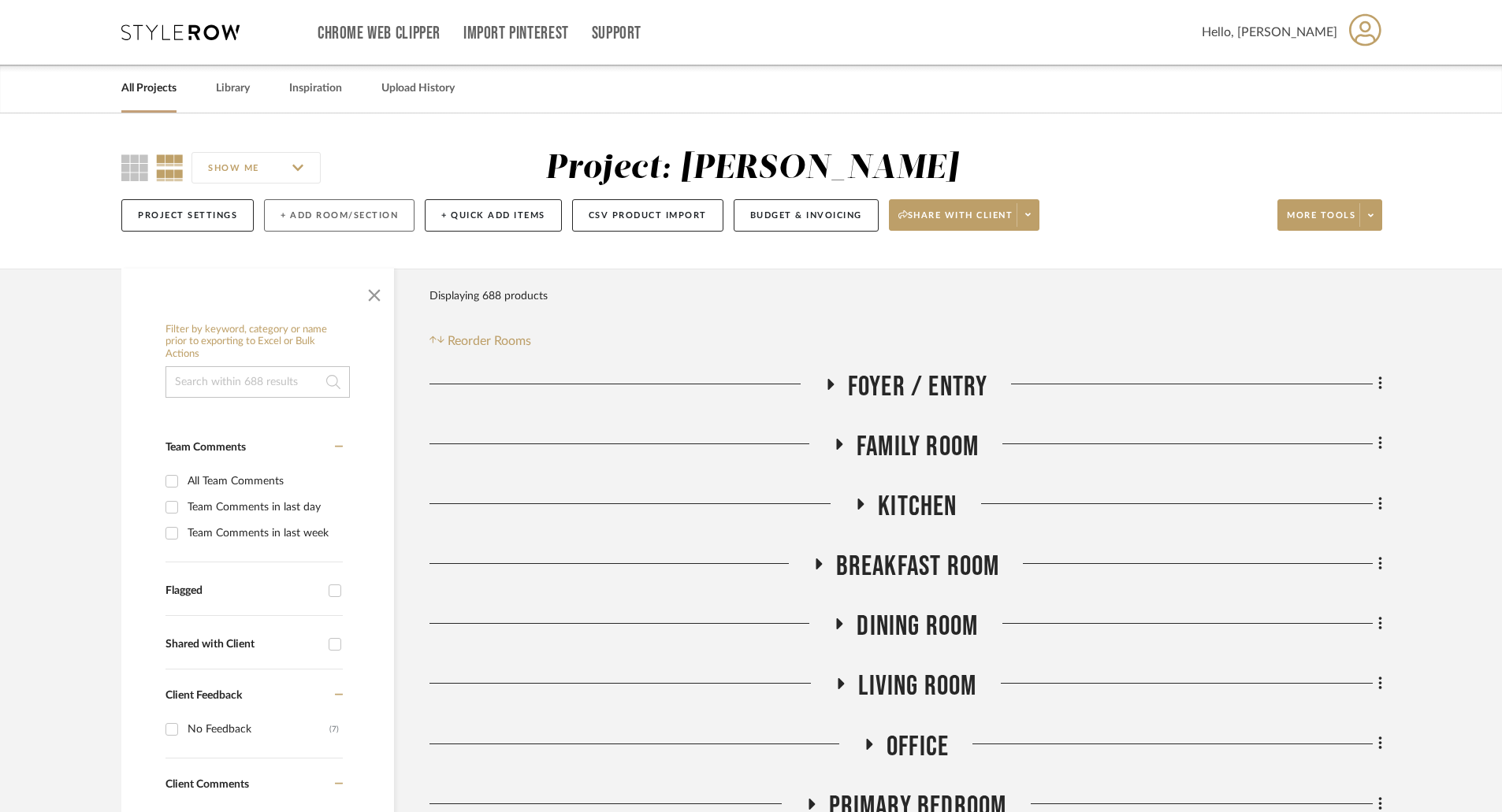
click at [363, 216] on button "+ Add Room/Section" at bounding box center [338, 215] width 150 height 32
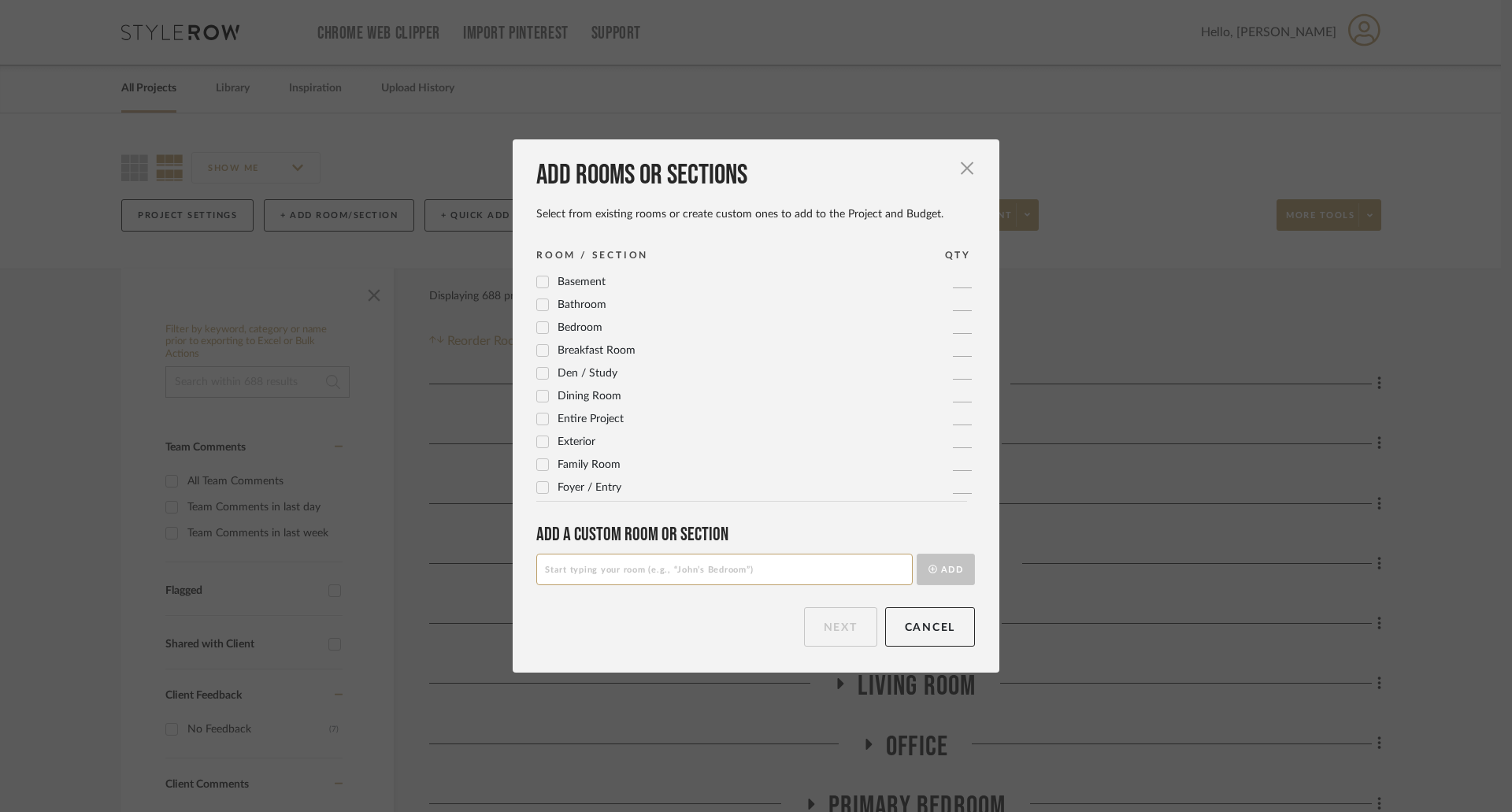
click at [637, 559] on input at bounding box center [724, 569] width 377 height 31
type input "o"
click at [664, 584] on input "OPTIONS -" at bounding box center [724, 569] width 377 height 31
drag, startPoint x: 723, startPoint y: 570, endPoint x: 687, endPoint y: 567, distance: 36.1
click at [687, 567] on input "OPTIONS - PRIMARY BEDROOM BEDS" at bounding box center [724, 569] width 377 height 31
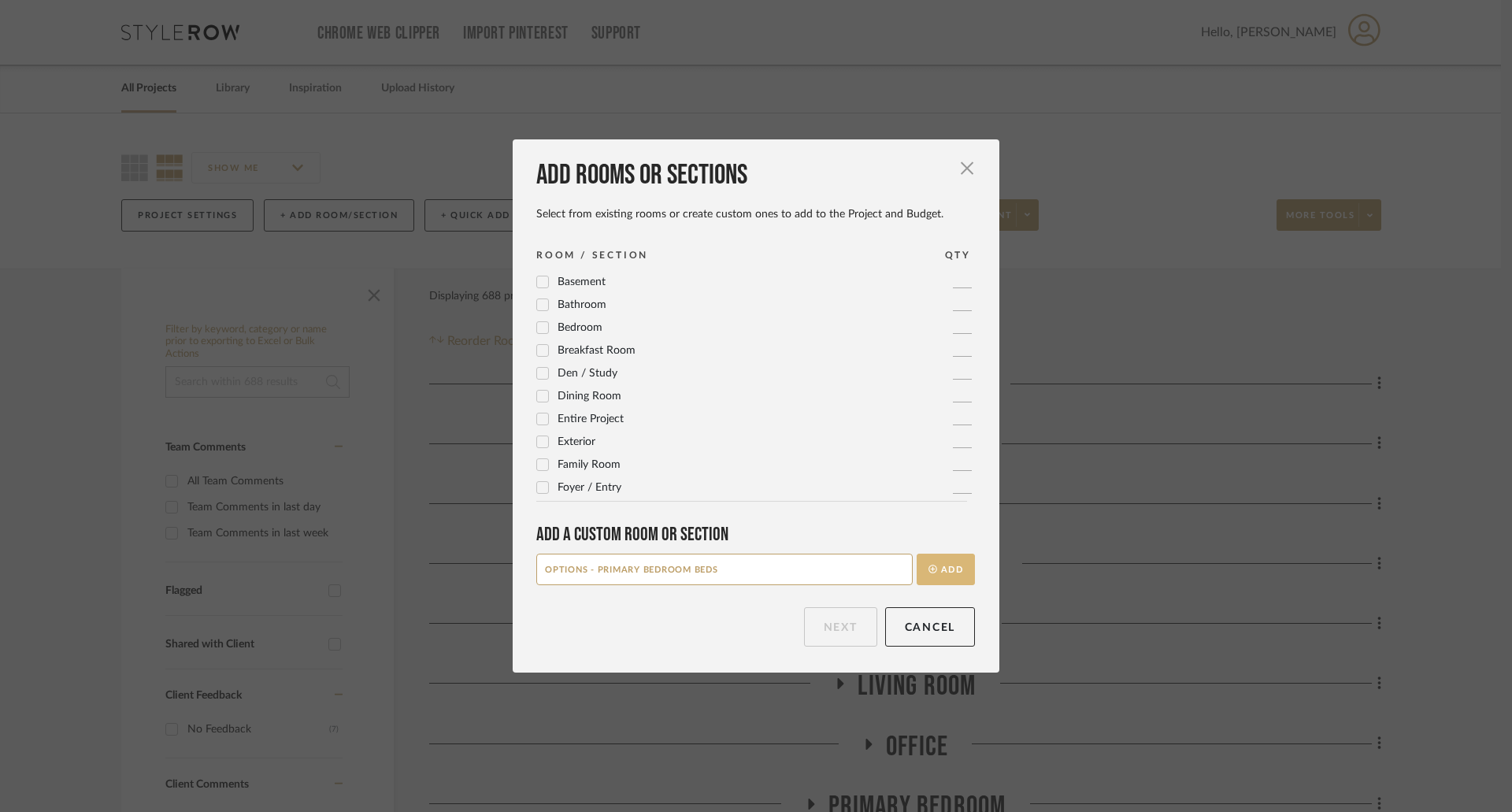
type input "OPTIONS - PRIMARY BEDROOM BEDS"
click at [929, 564] on button "Add" at bounding box center [946, 569] width 59 height 31
click at [846, 622] on button "Next" at bounding box center [841, 627] width 74 height 40
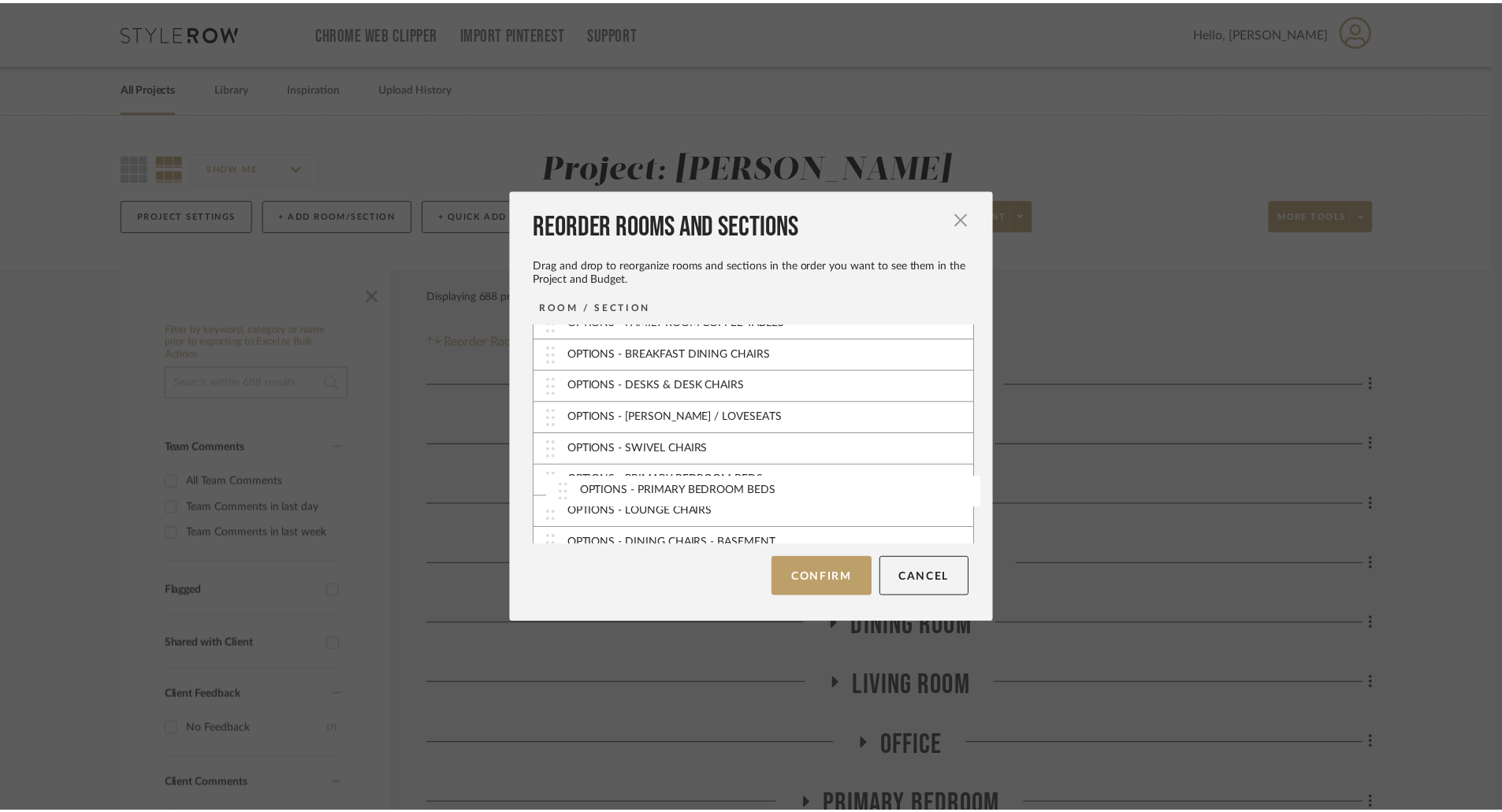
scroll to position [301, 0]
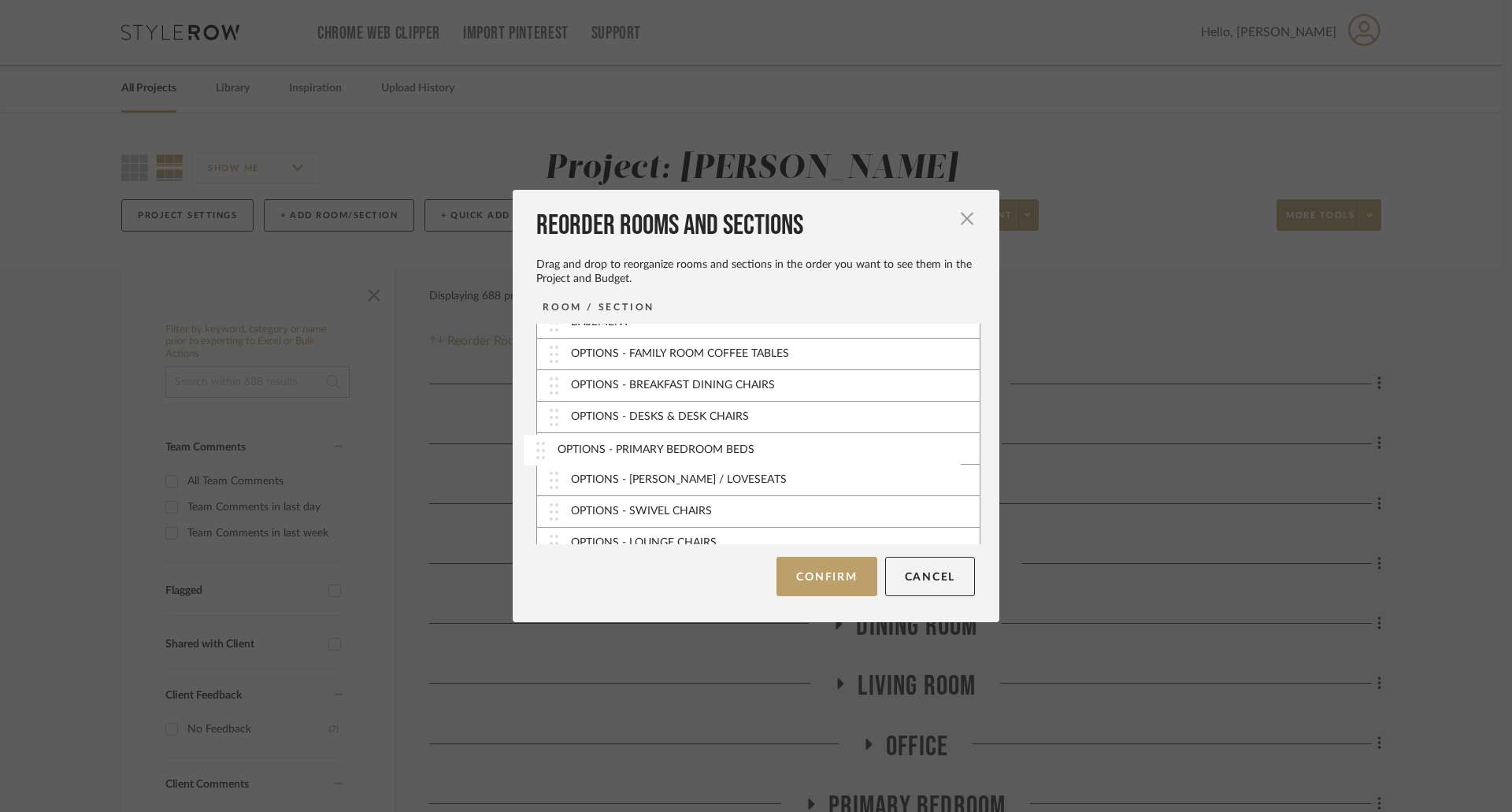
drag, startPoint x: 545, startPoint y: 530, endPoint x: 536, endPoint y: 452, distance: 78.5
click at [815, 578] on button "Confirm" at bounding box center [827, 577] width 100 height 40
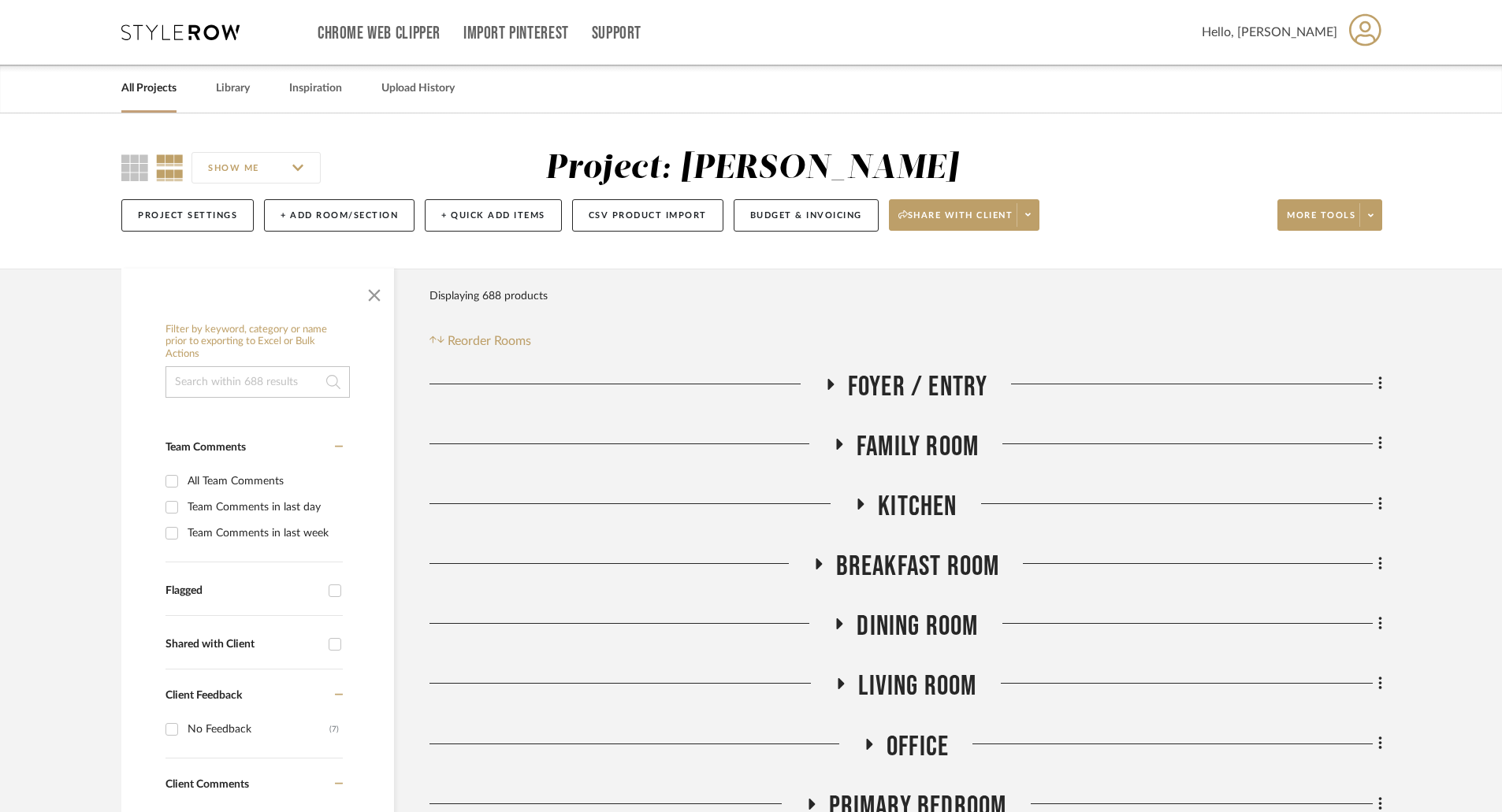
click at [152, 76] on div "All Projects" at bounding box center [148, 88] width 55 height 48
click at [160, 89] on link "All Projects" at bounding box center [148, 89] width 55 height 22
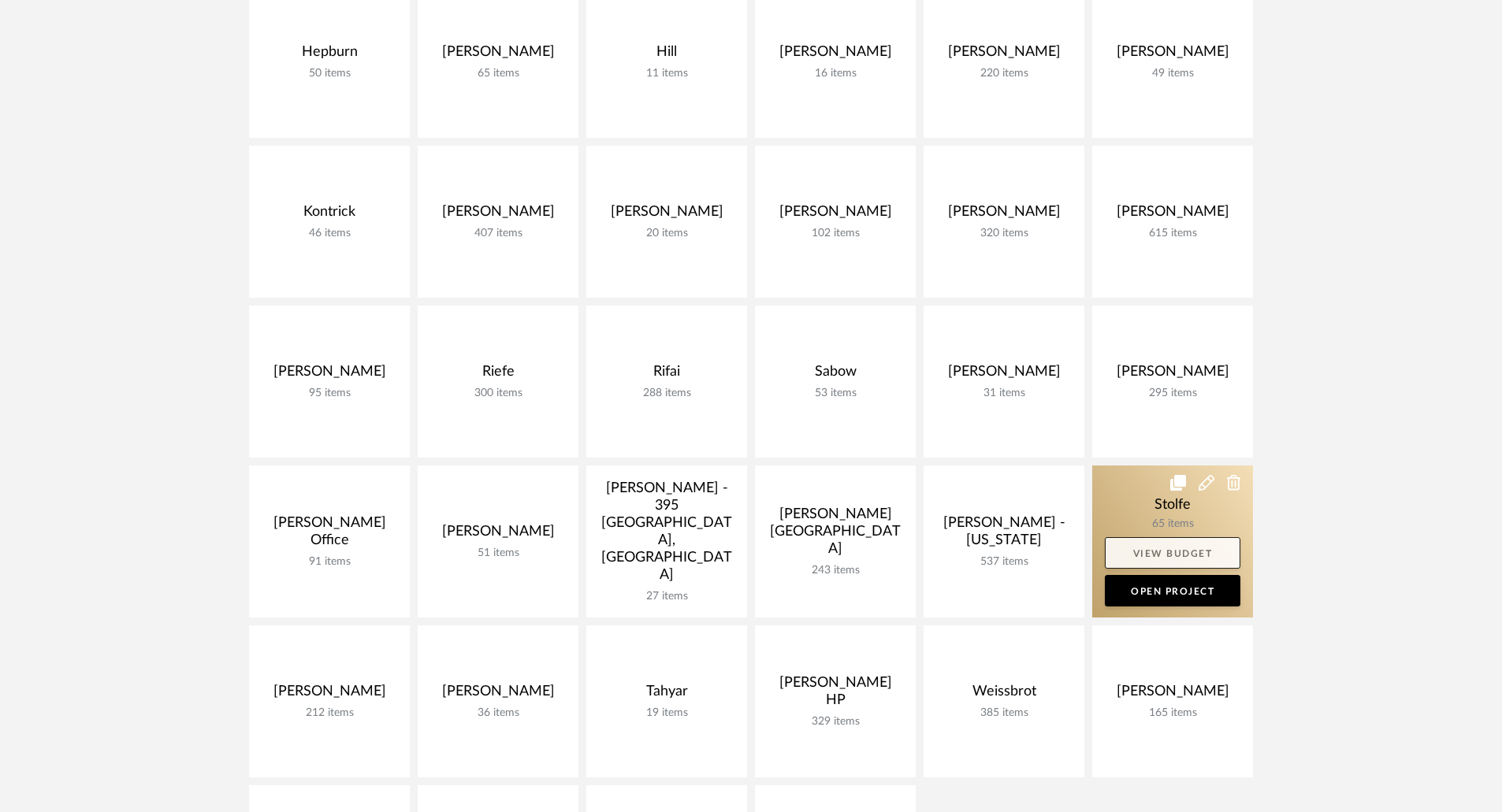
scroll to position [867, 0]
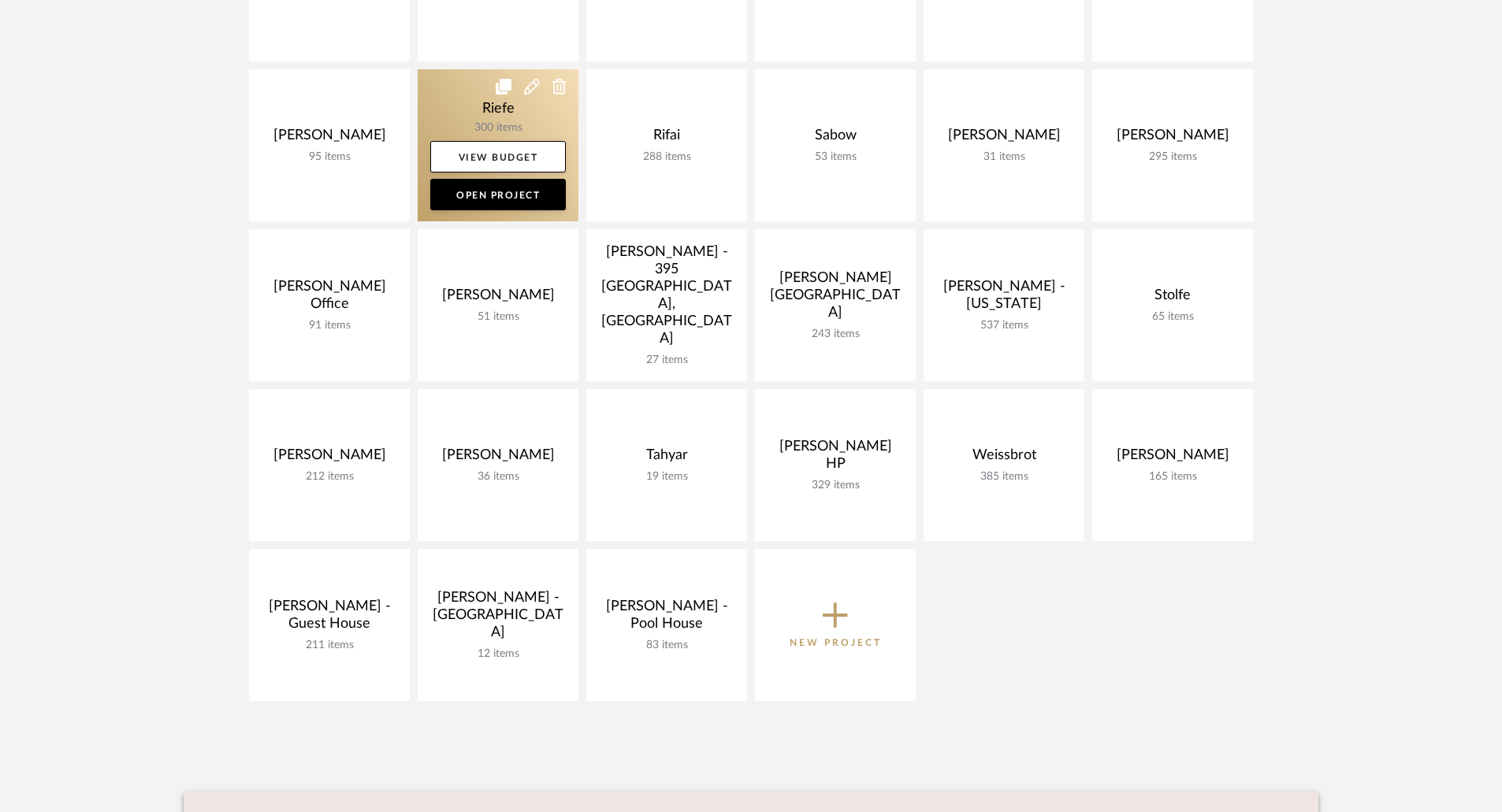
click at [505, 106] on link at bounding box center [498, 144] width 161 height 152
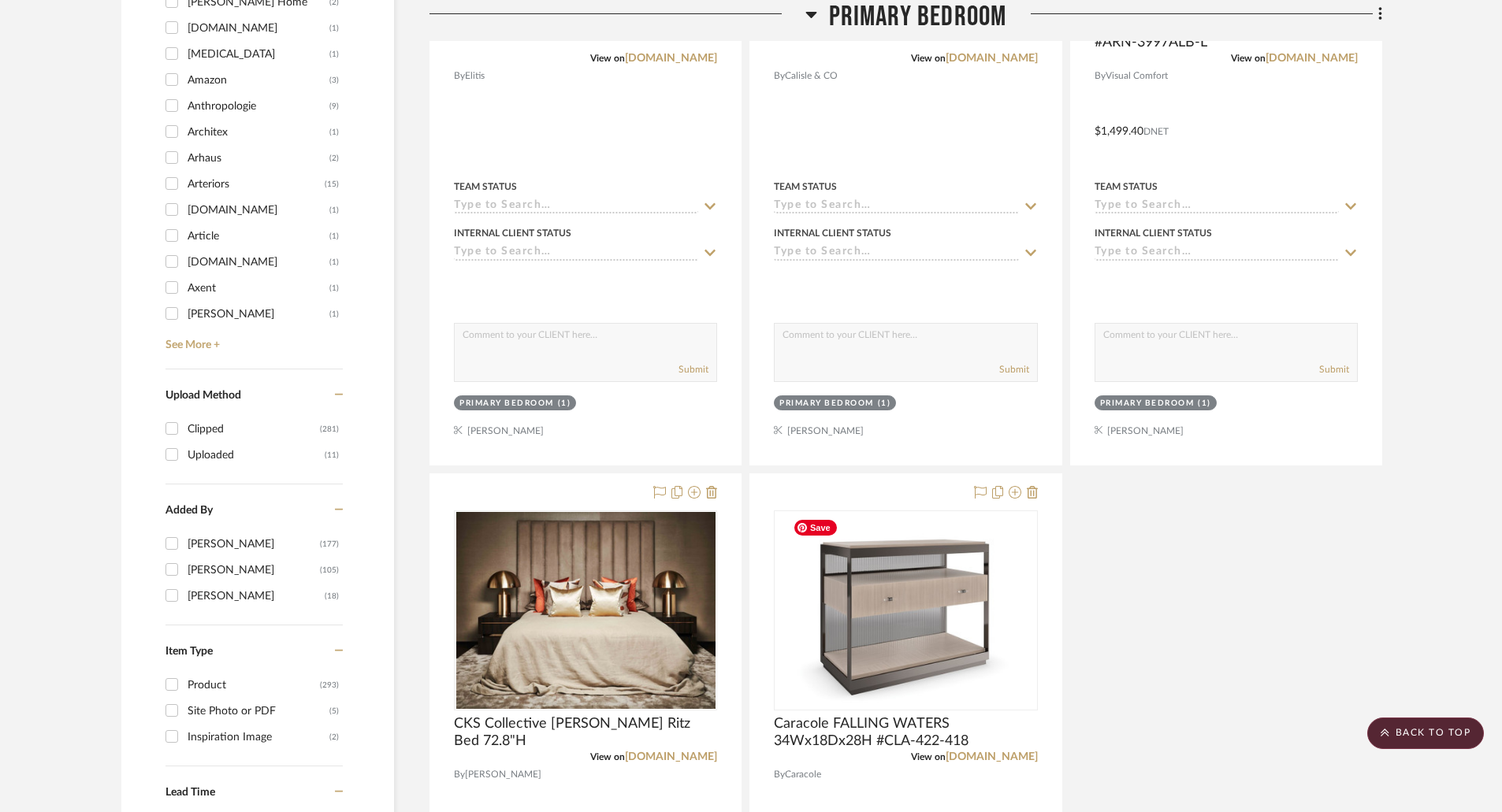
scroll to position [1812, 0]
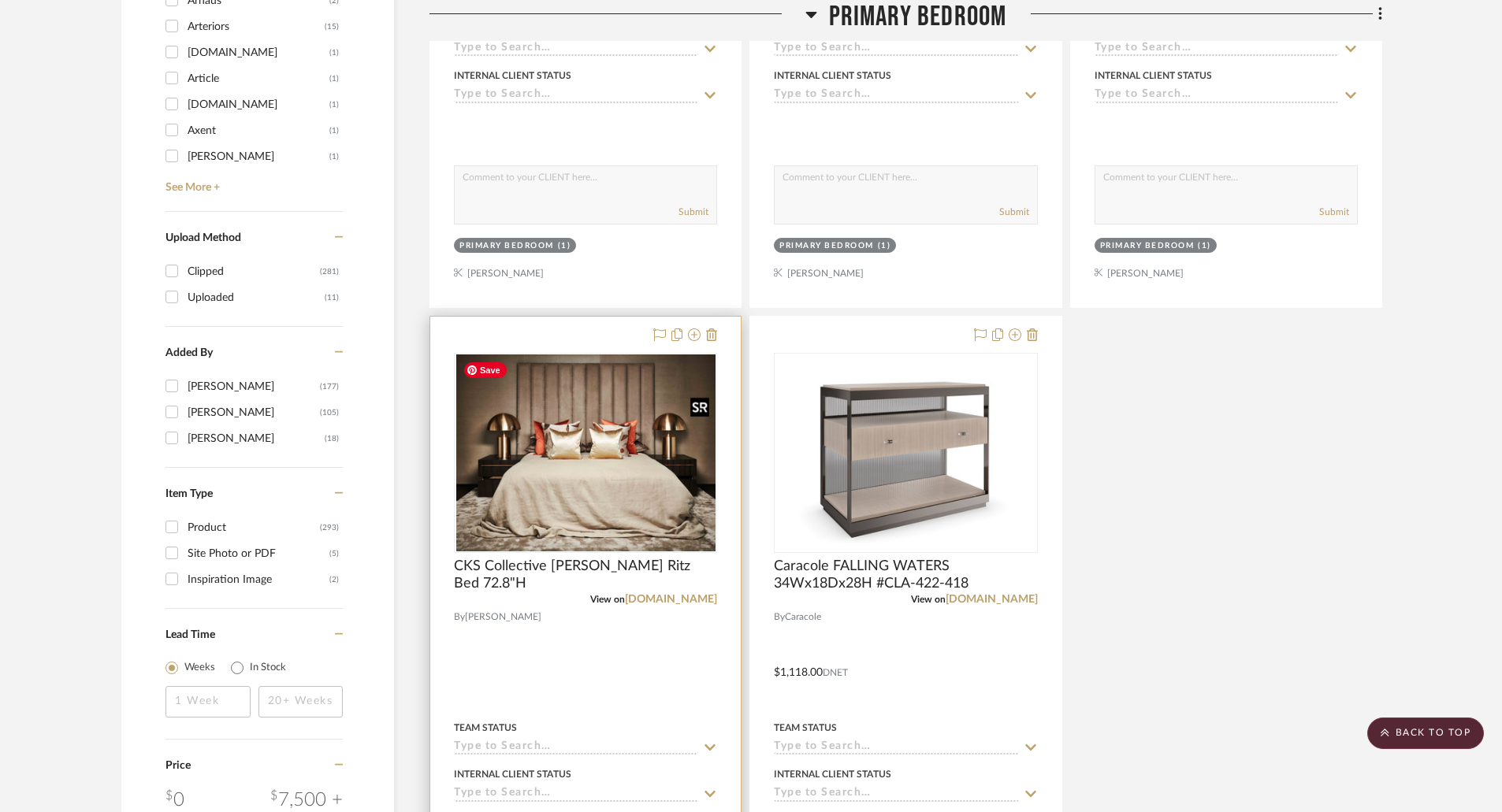
click at [596, 482] on div at bounding box center [586, 453] width 264 height 200
click at [631, 440] on img "0" at bounding box center [586, 452] width 259 height 197
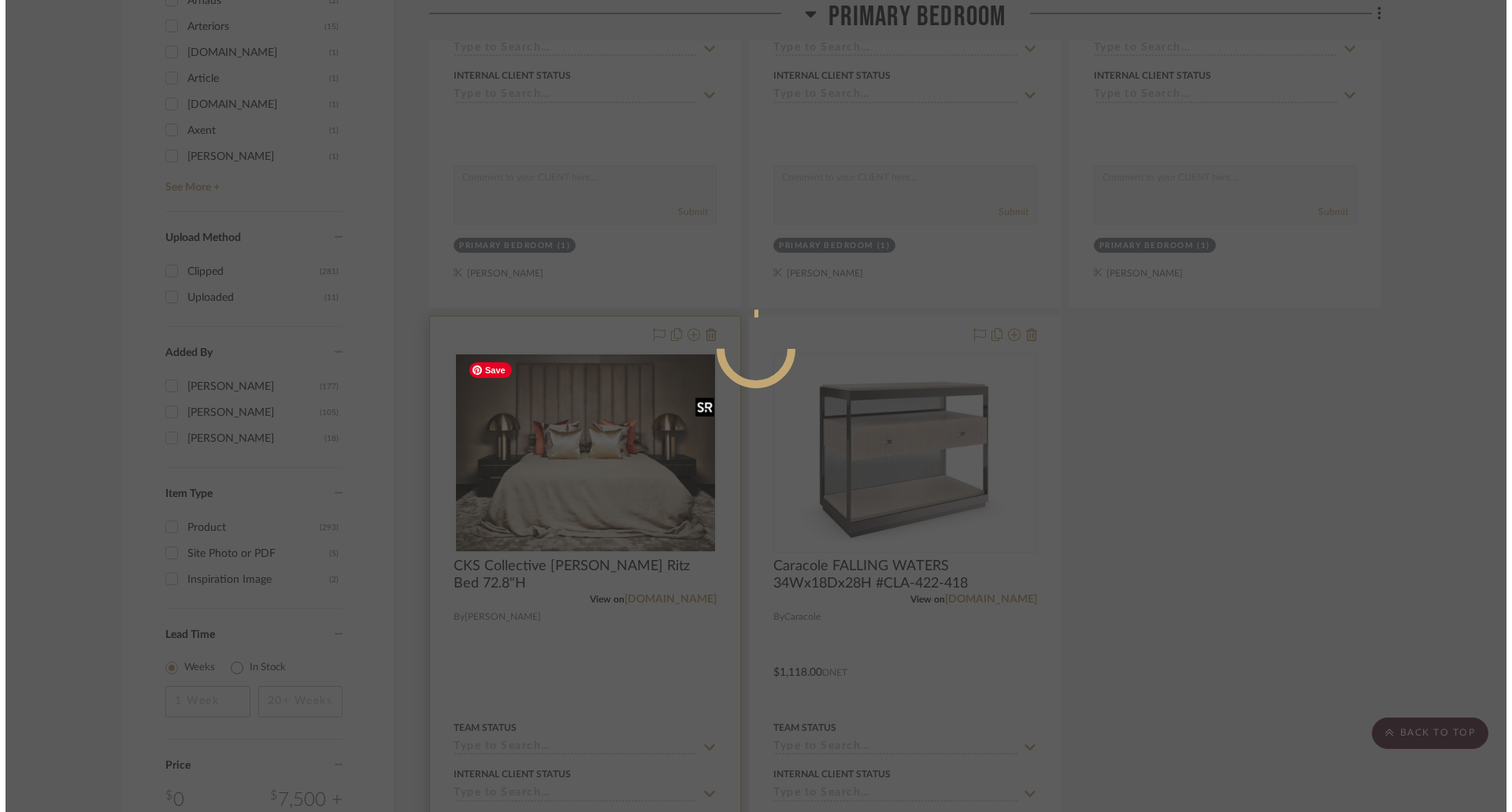
scroll to position [0, 0]
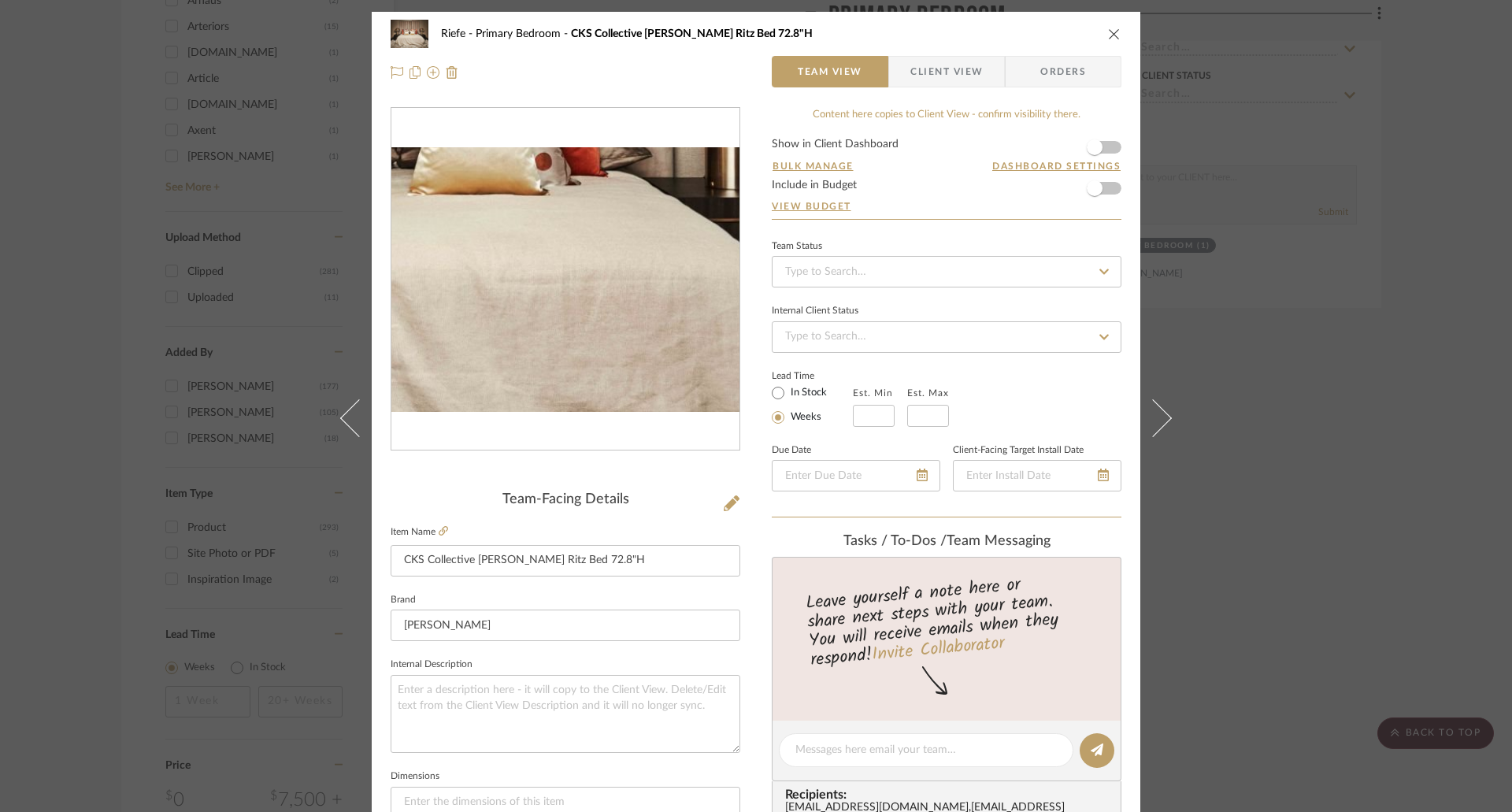
click at [615, 316] on img "0" at bounding box center [565, 279] width 348 height 264
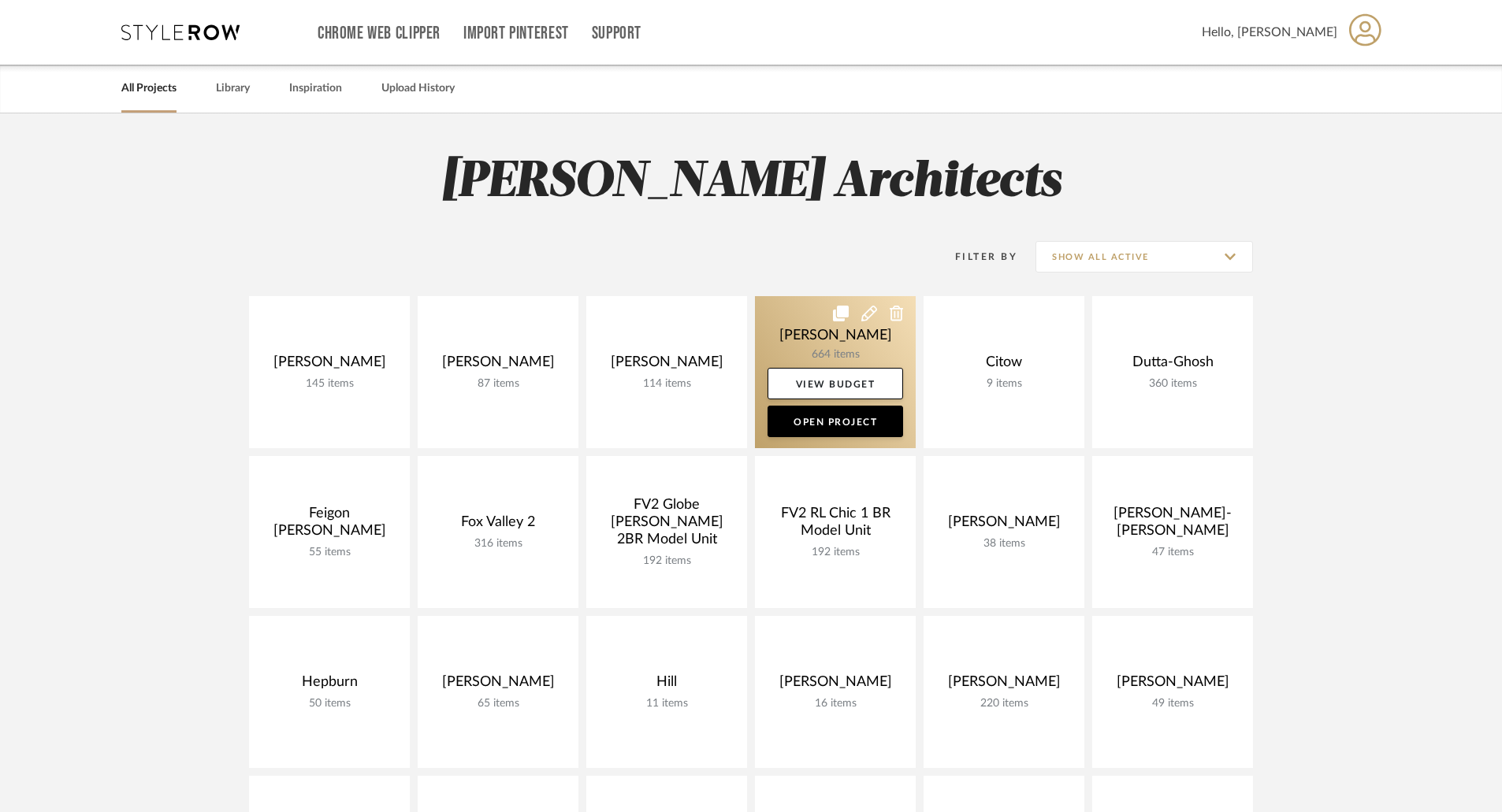
click at [811, 332] on link at bounding box center [835, 372] width 161 height 152
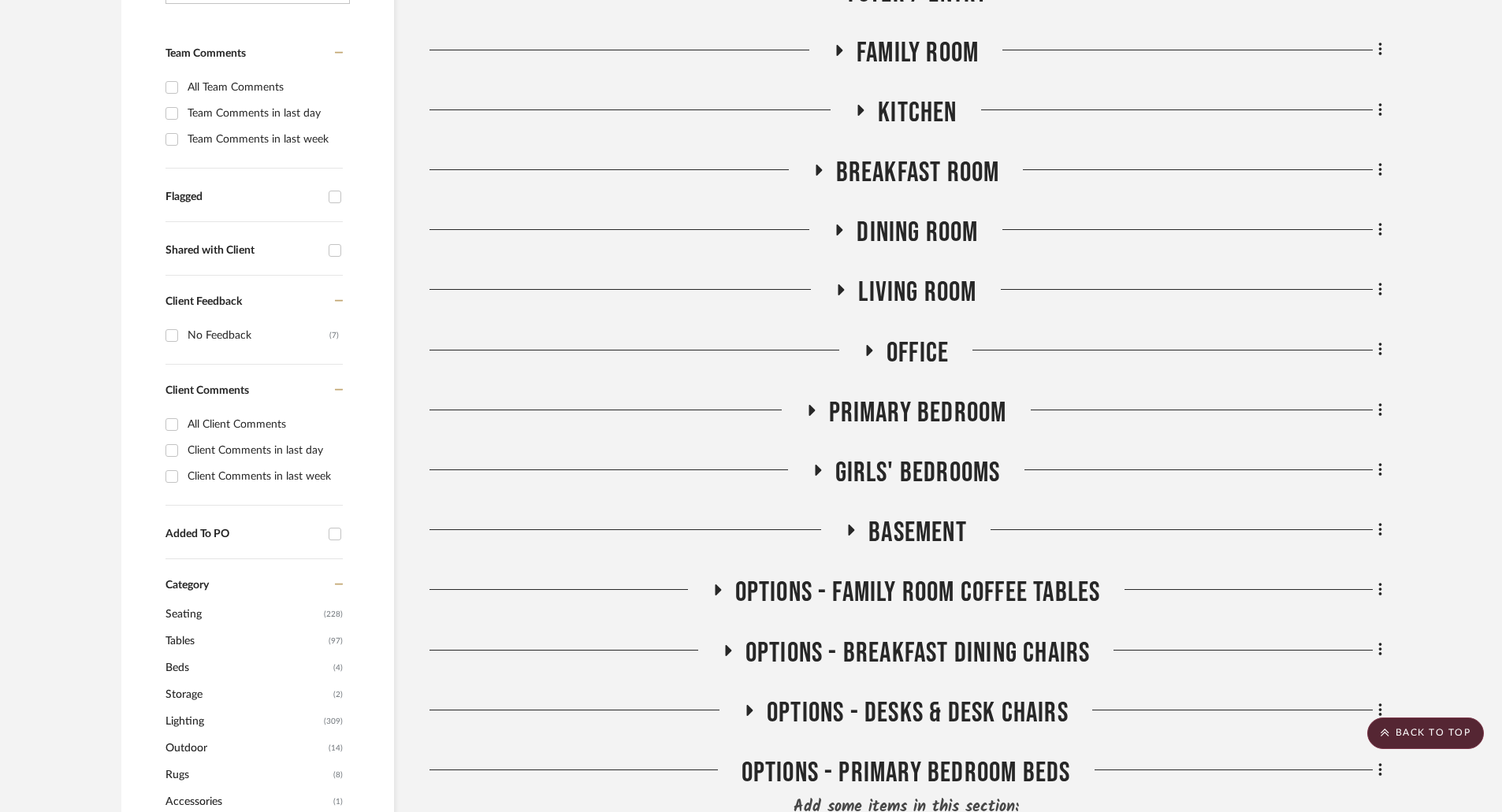
scroll to position [709, 0]
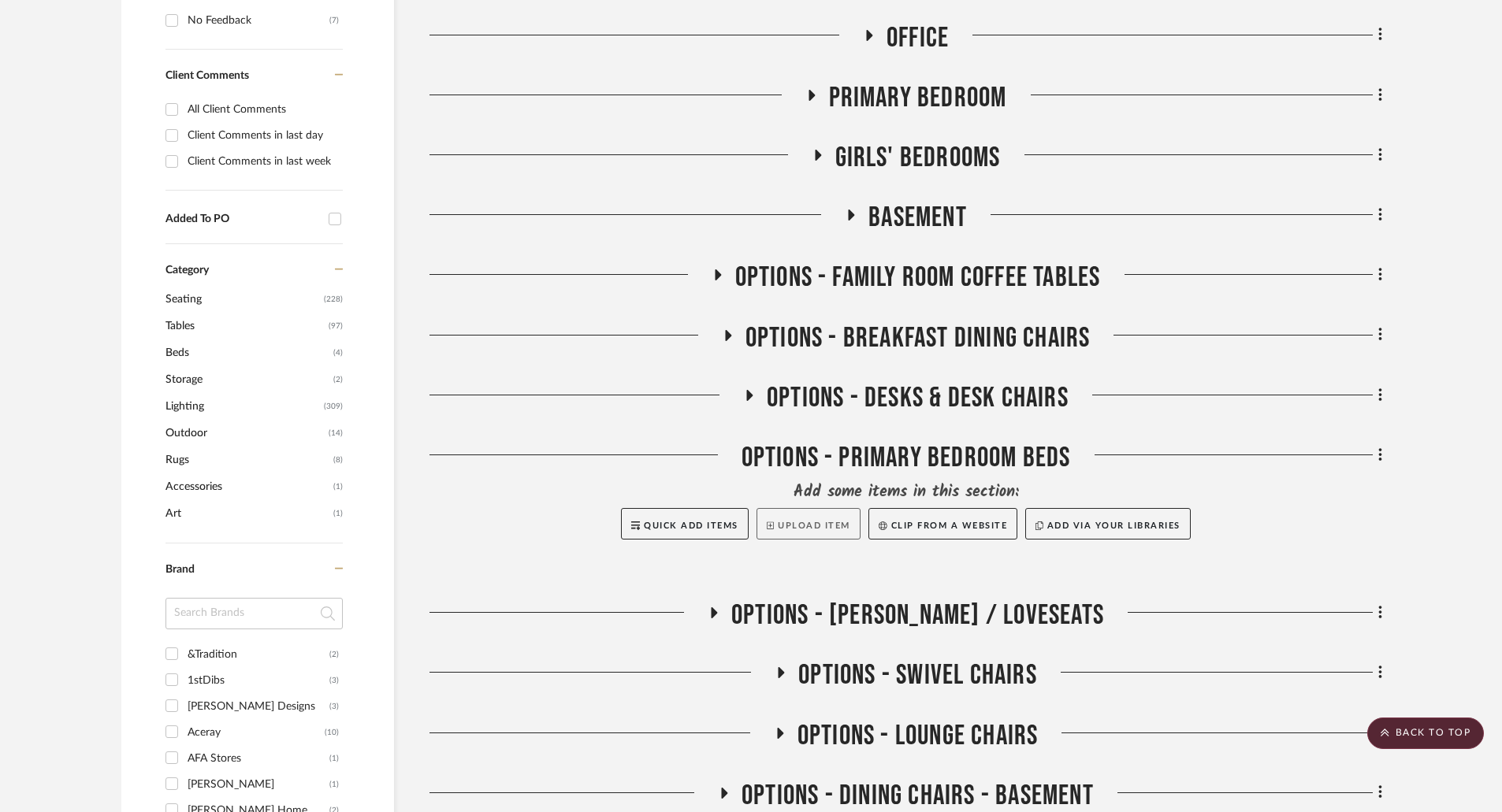
click at [802, 520] on button "Upload Item" at bounding box center [809, 523] width 104 height 31
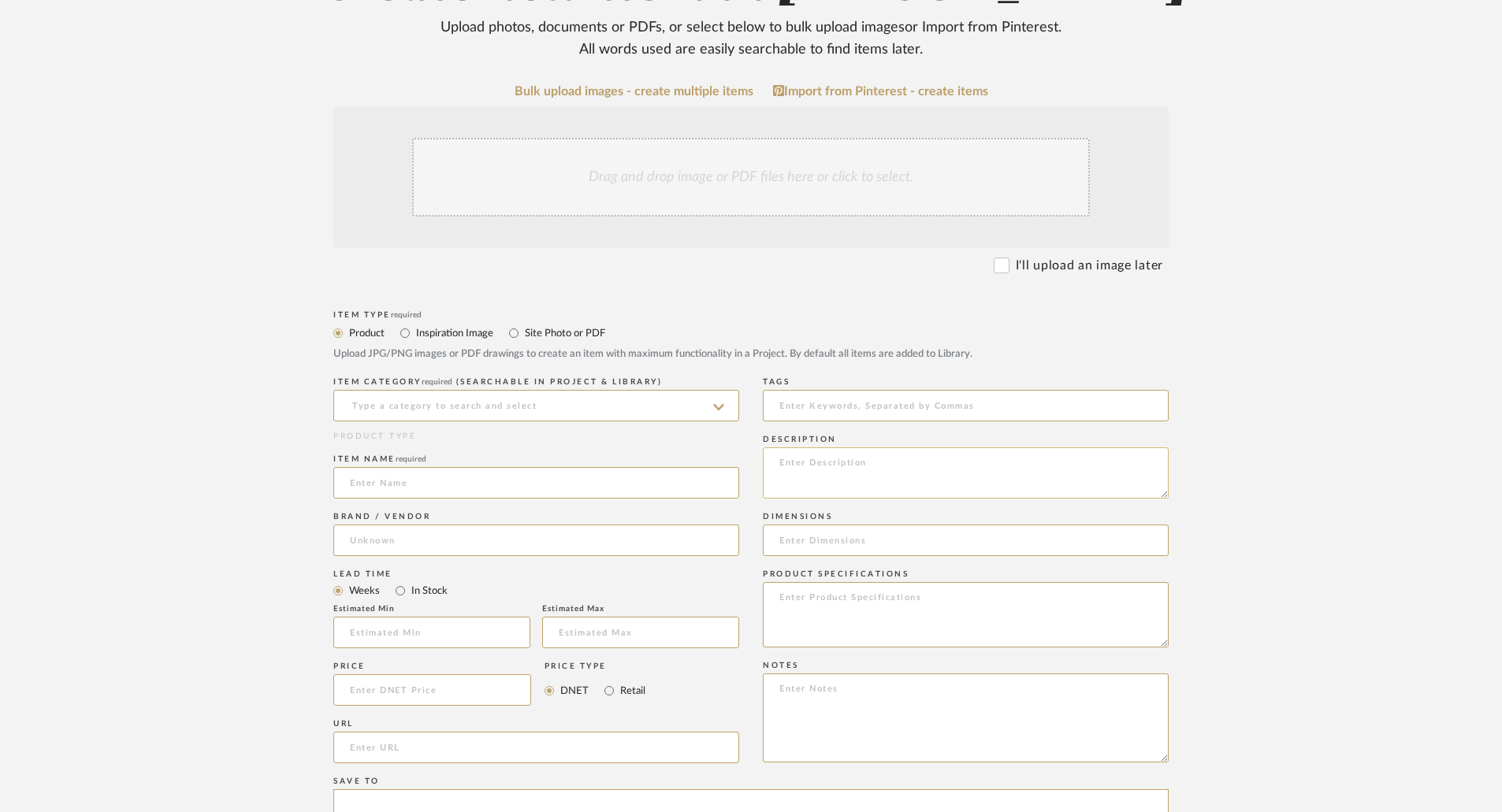
scroll to position [78, 0]
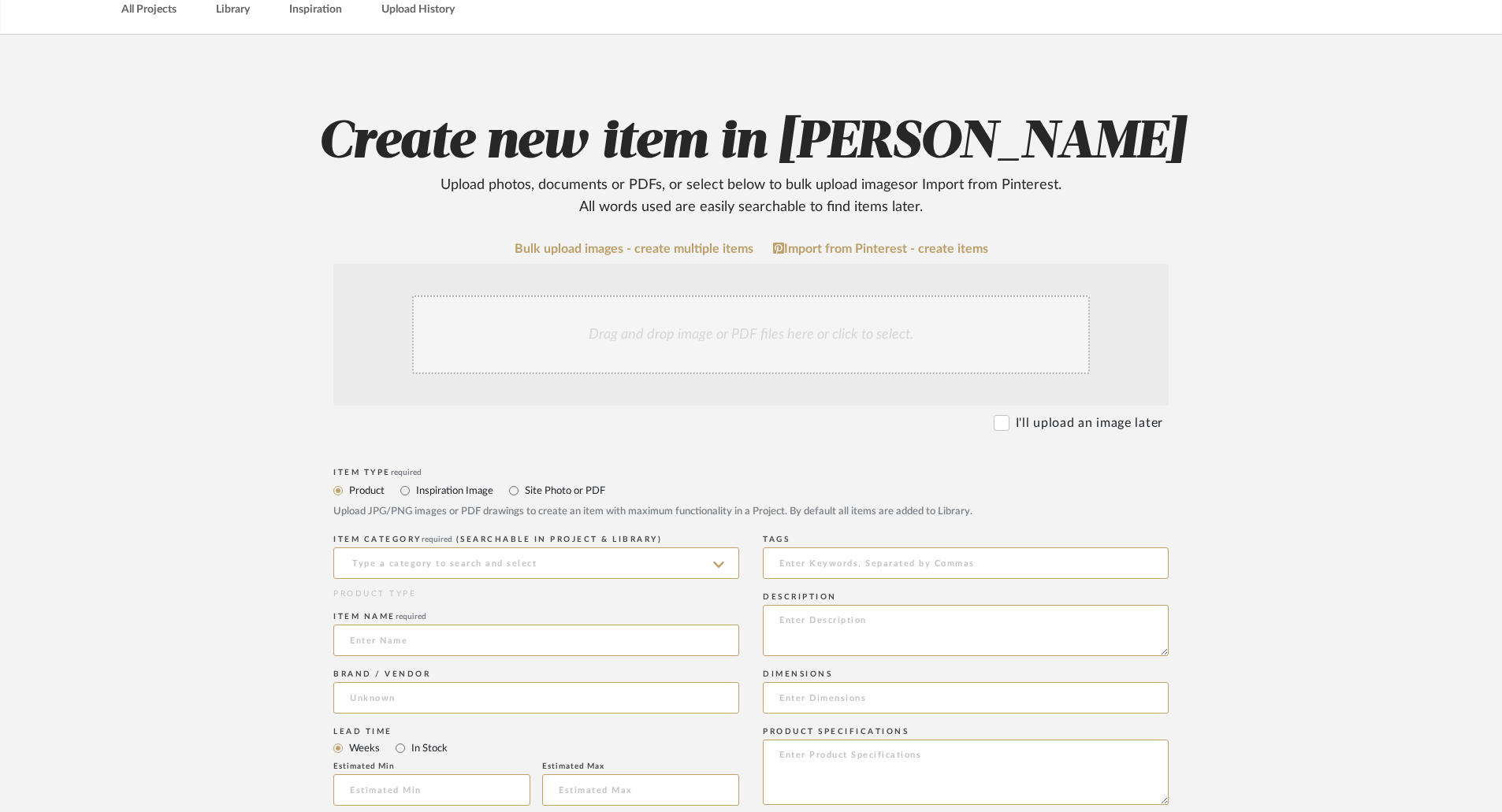
click at [450, 490] on label "Inspiration Image" at bounding box center [453, 491] width 78 height 17
click at [415, 490] on input "Inspiration Image" at bounding box center [405, 491] width 19 height 19
radio input "true"
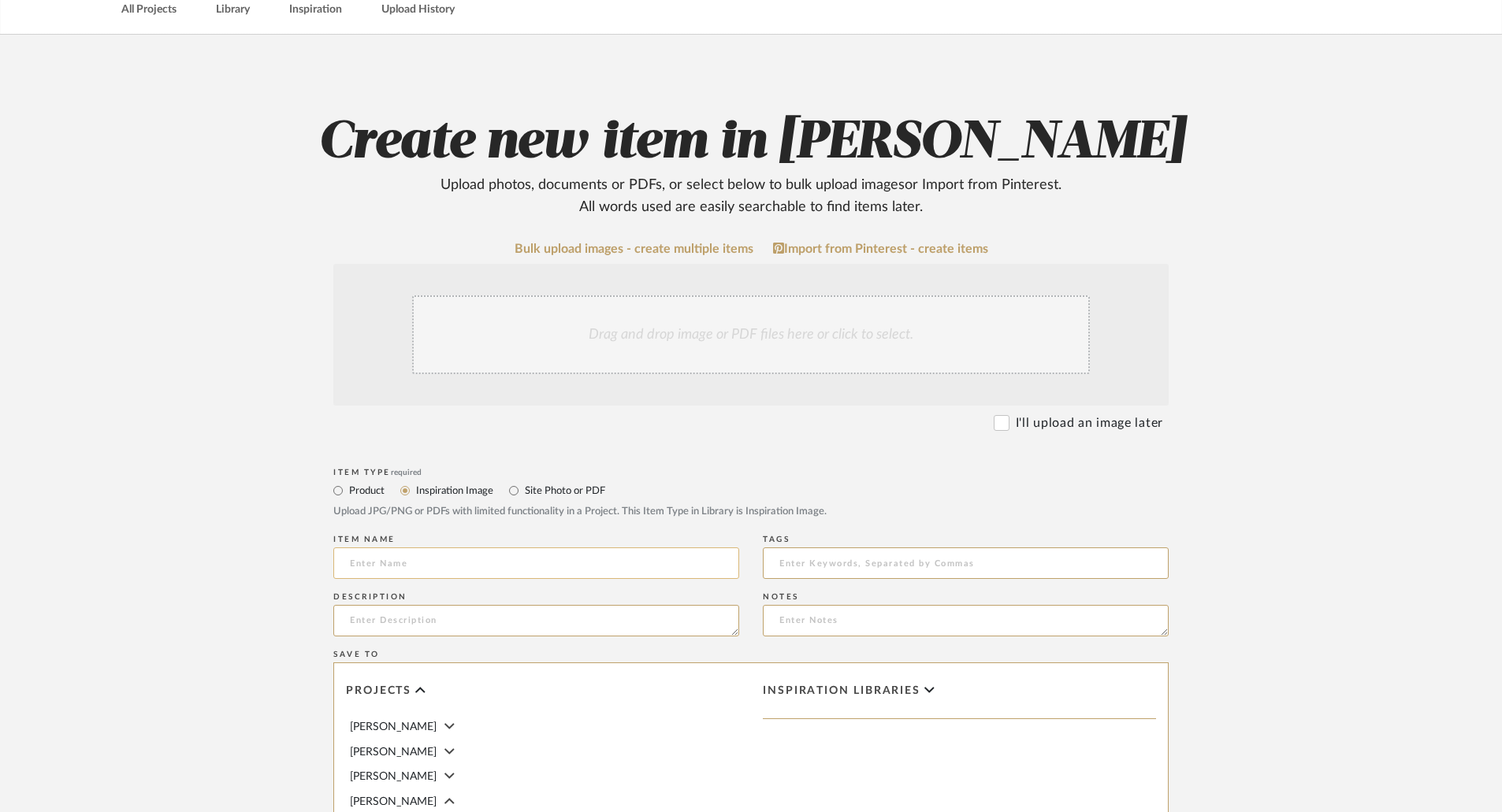
click at [516, 560] on input at bounding box center [537, 563] width 406 height 31
type input "CUSTOM UPHOLSTERED WALL"
click at [538, 614] on textarea at bounding box center [537, 620] width 406 height 31
drag, startPoint x: 542, startPoint y: 566, endPoint x: 352, endPoint y: 564, distance: 190.0
click at [352, 564] on input "CUSTOM UPHOLSTERED WALL" at bounding box center [537, 563] width 406 height 31
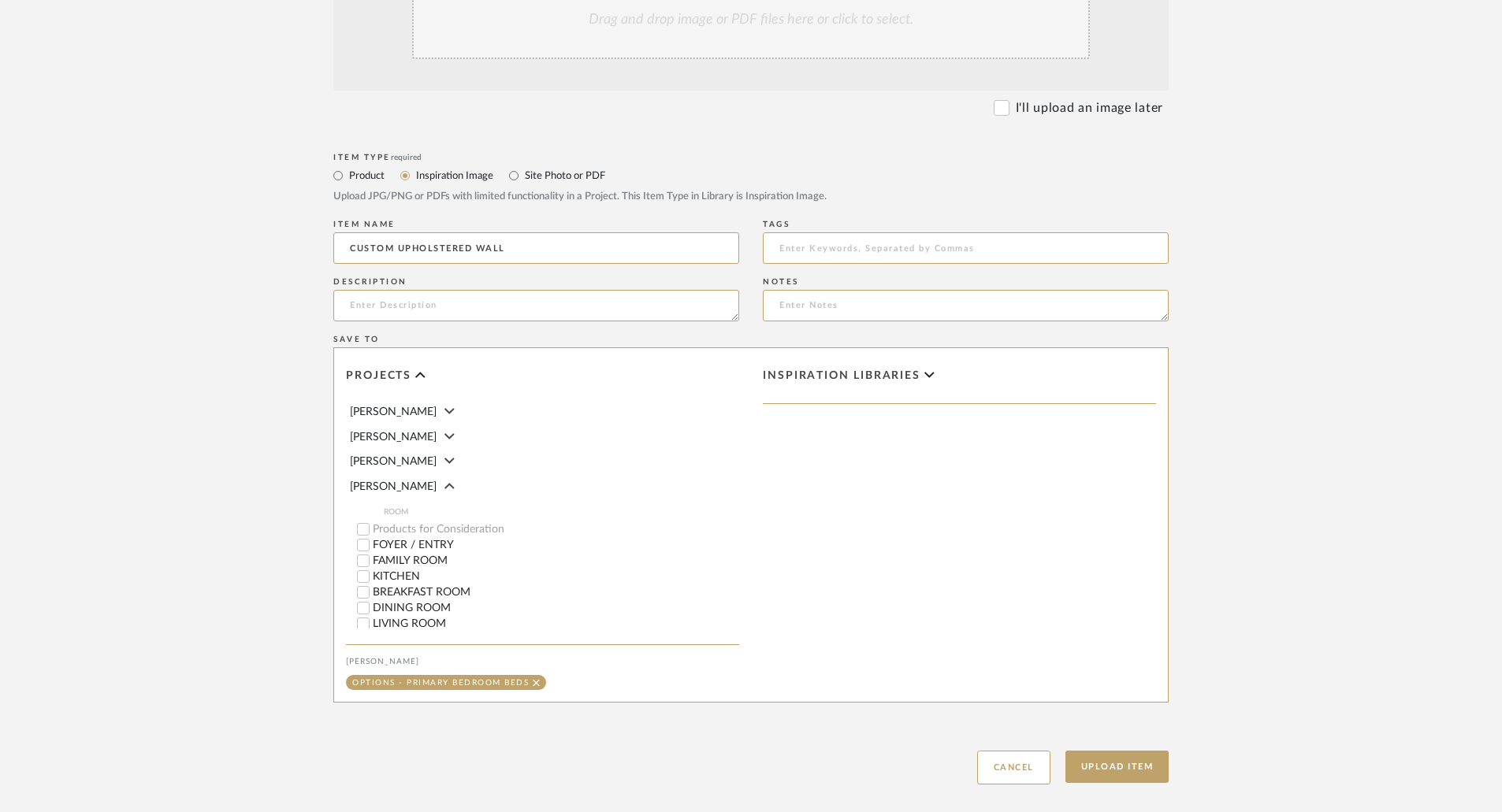
scroll to position [236, 0]
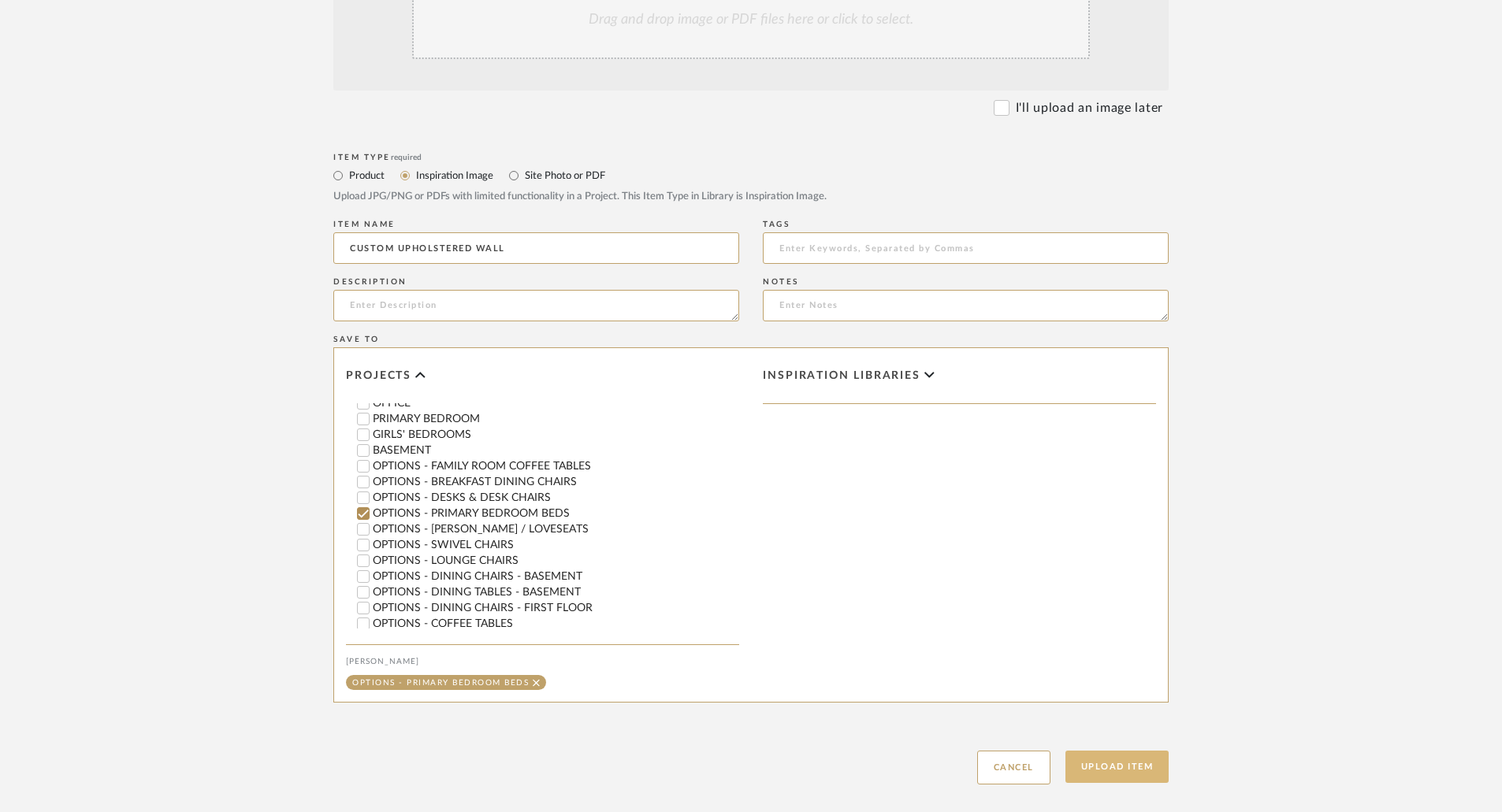
click at [1100, 770] on button "Upload Item" at bounding box center [1118, 767] width 104 height 32
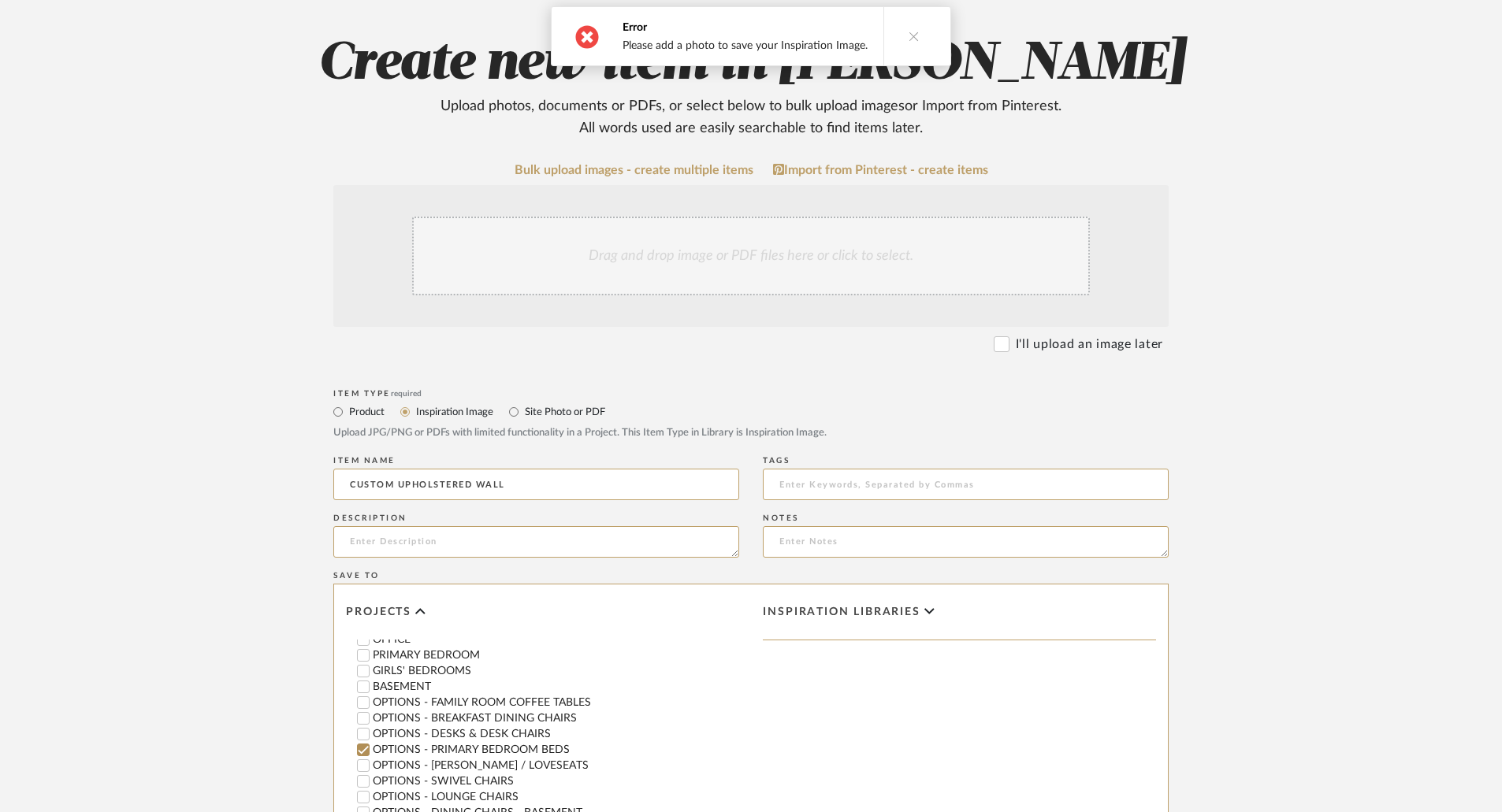
click at [768, 254] on div "Drag and drop image or PDF files here or click to select." at bounding box center [751, 255] width 678 height 78
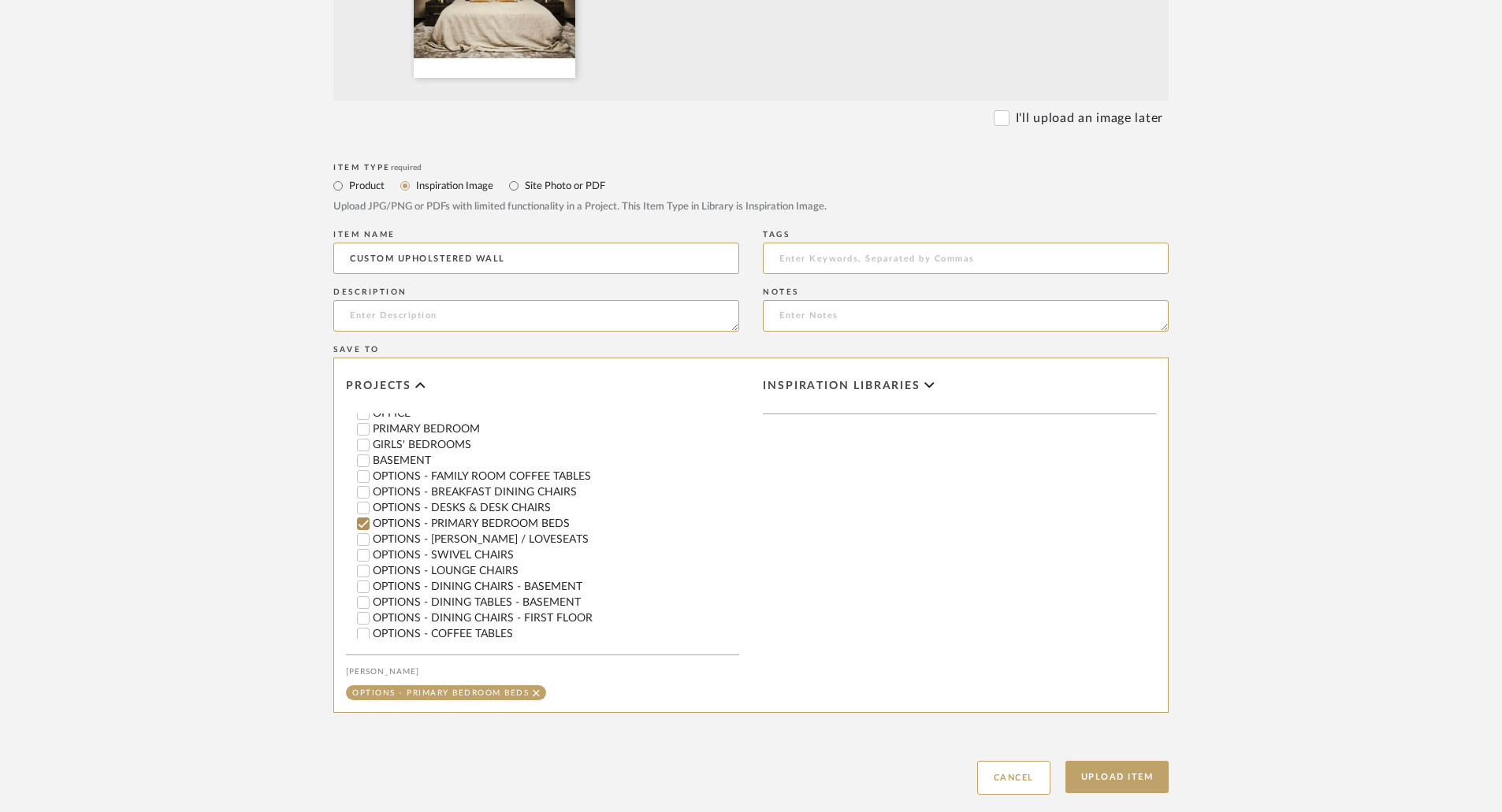
scroll to position [646, 0]
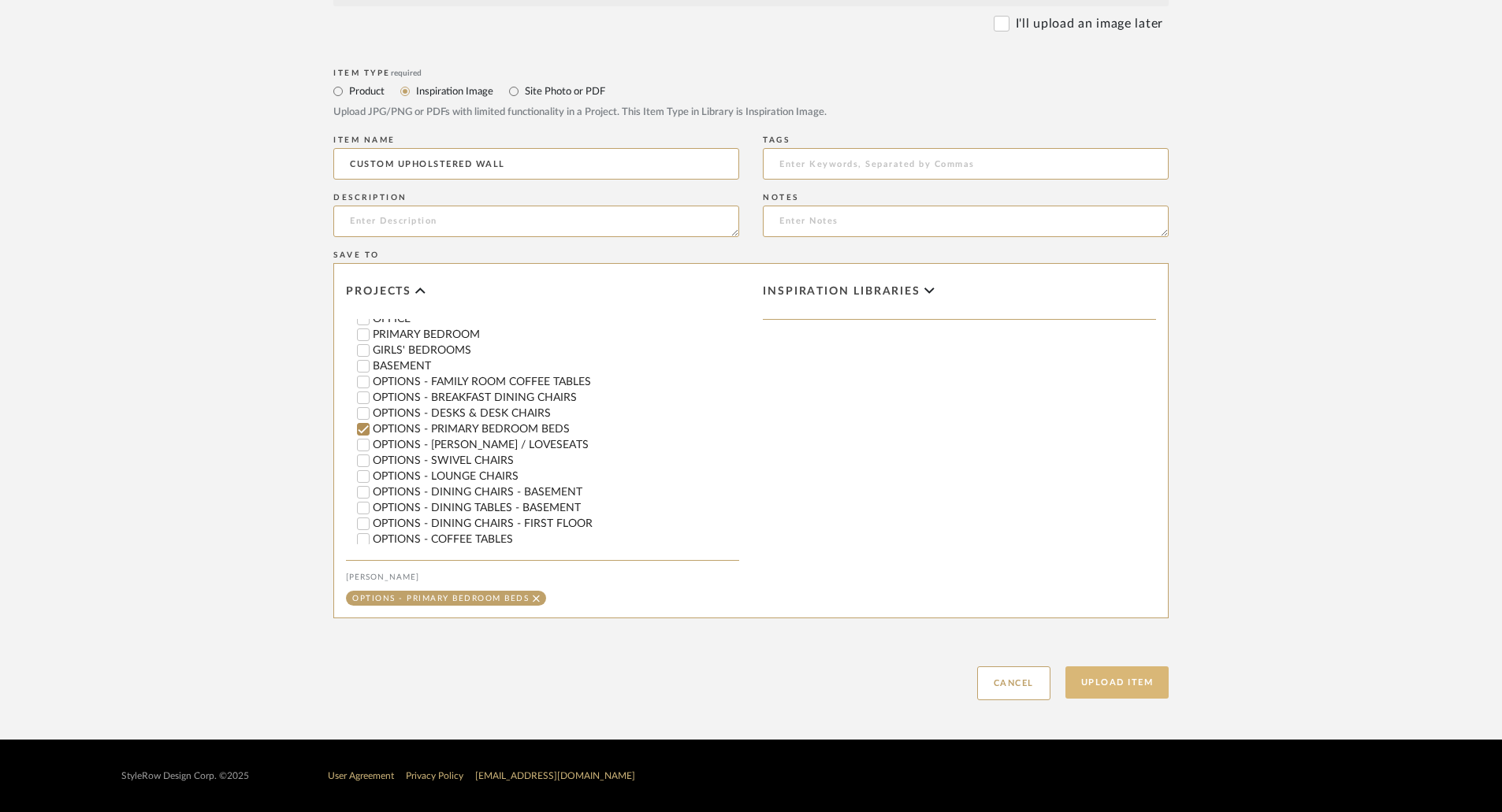
click at [1120, 679] on button "Upload Item" at bounding box center [1118, 683] width 104 height 32
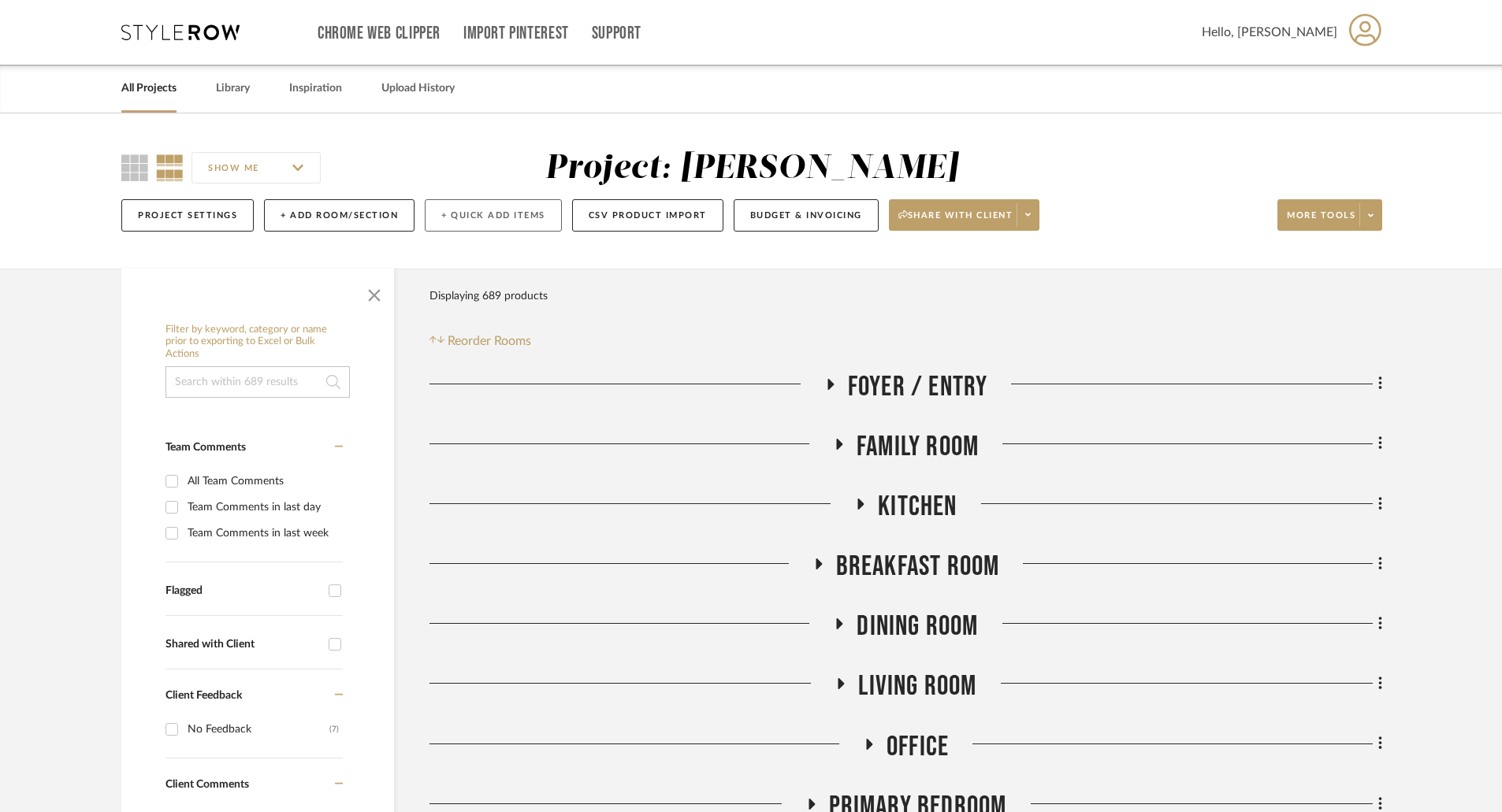
click at [522, 216] on button "+ Quick Add Items" at bounding box center [493, 215] width 137 height 32
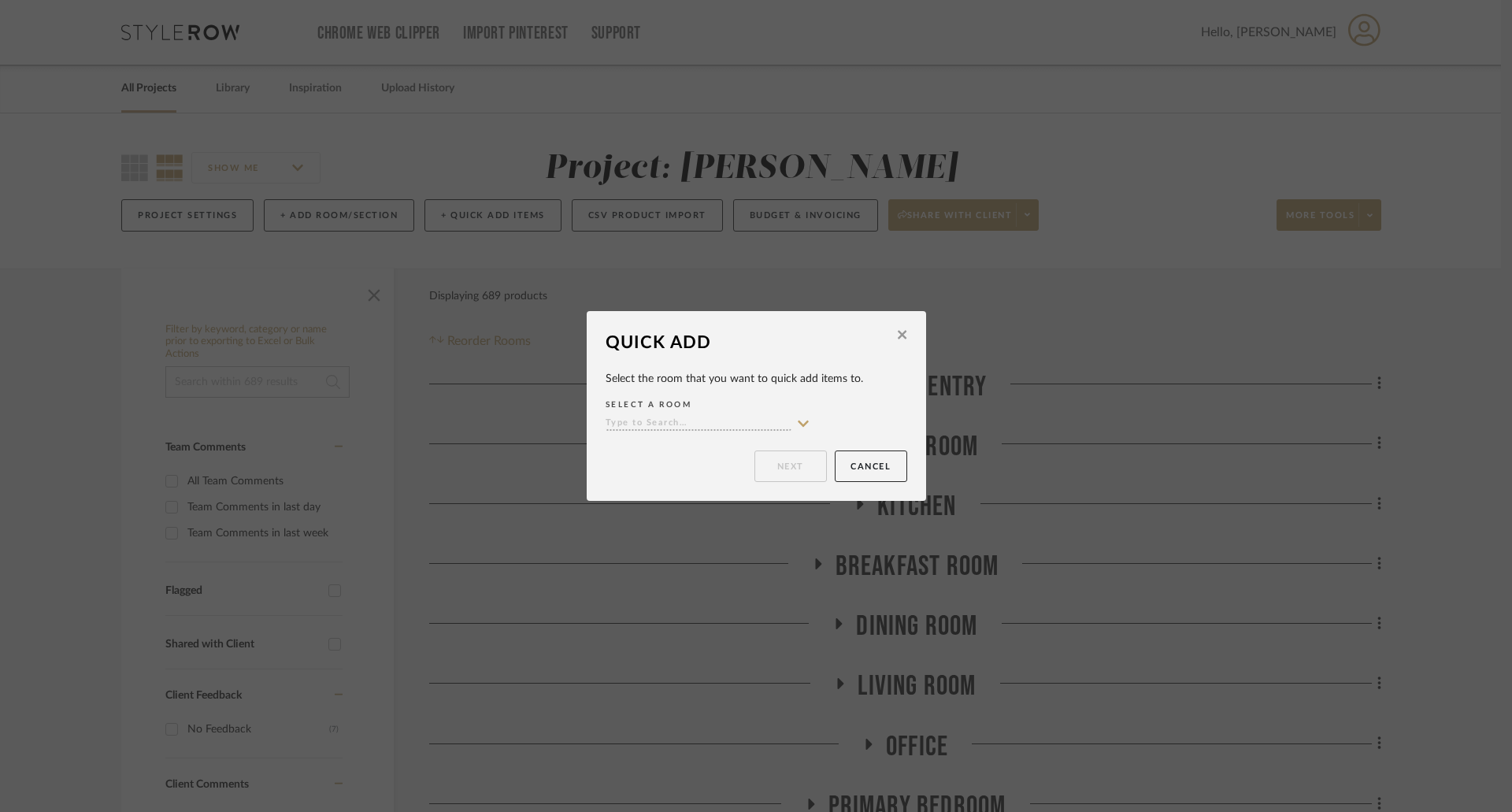
click at [662, 419] on input at bounding box center [698, 424] width 186 height 15
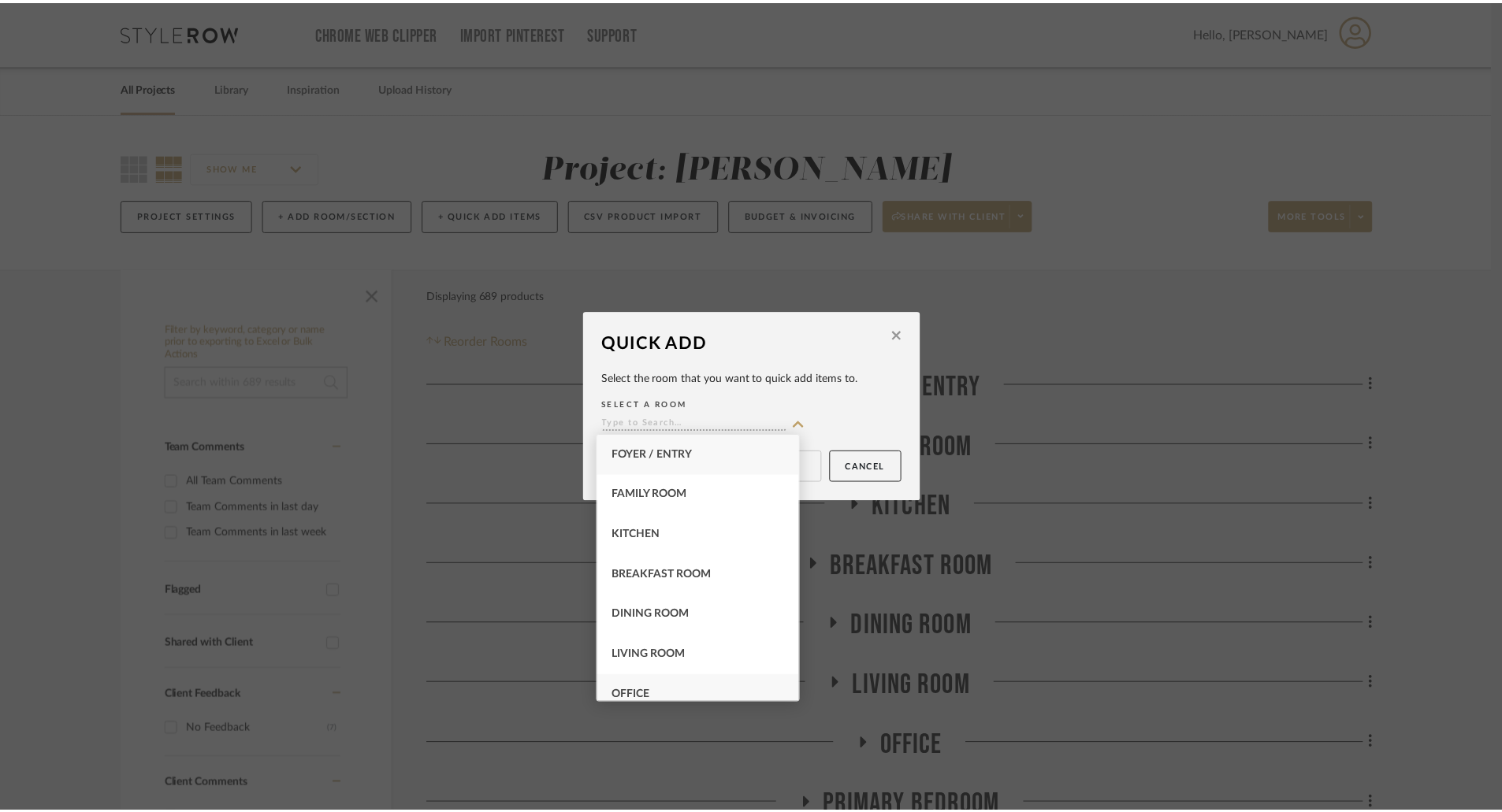
scroll to position [394, 0]
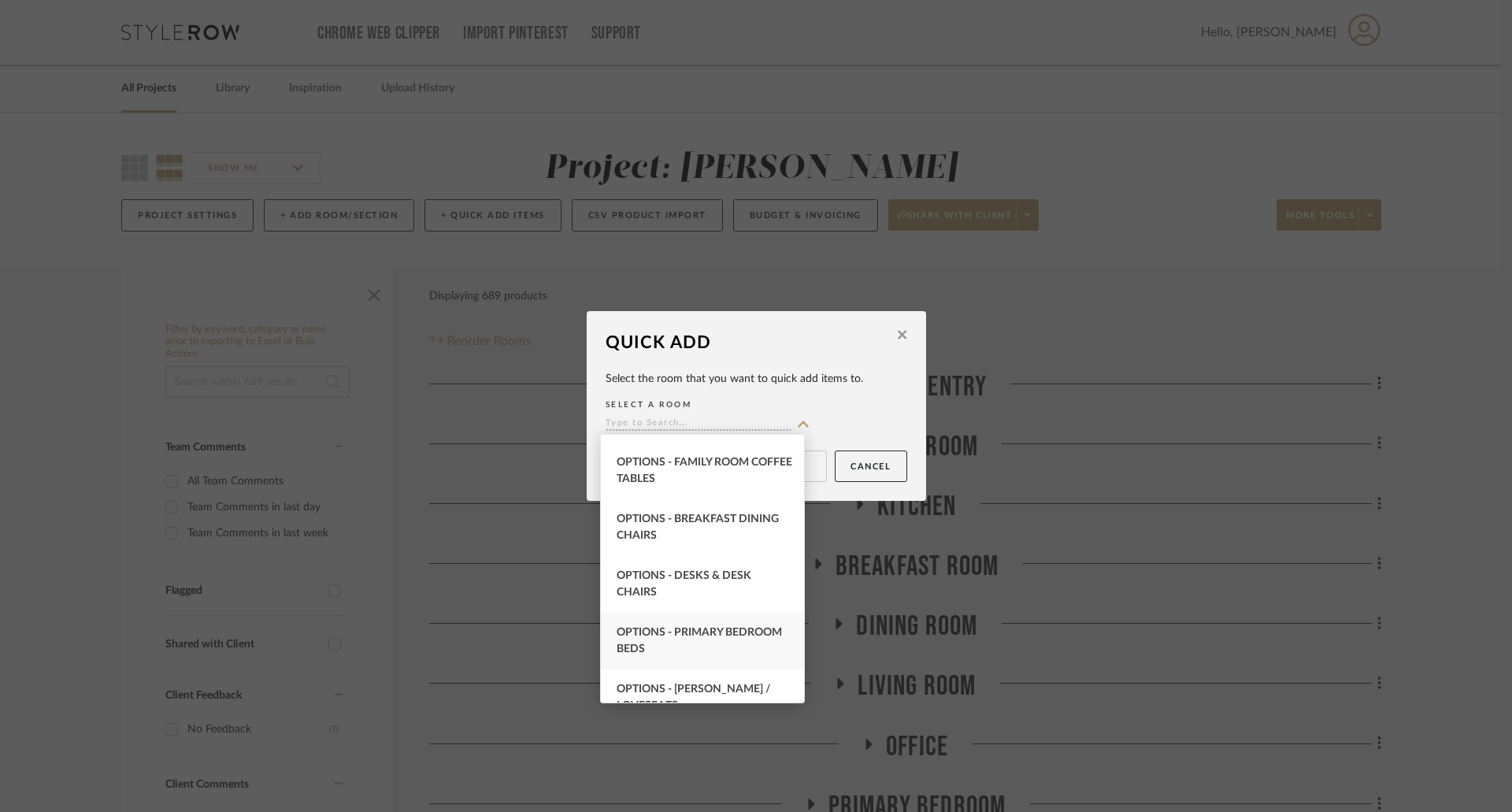
click at [705, 629] on span "OPTIONS - PRIMARY BEDROOM BEDS" at bounding box center [698, 640] width 165 height 27
type input "OPTIONS - PRIMARY BEDROOM BEDS"
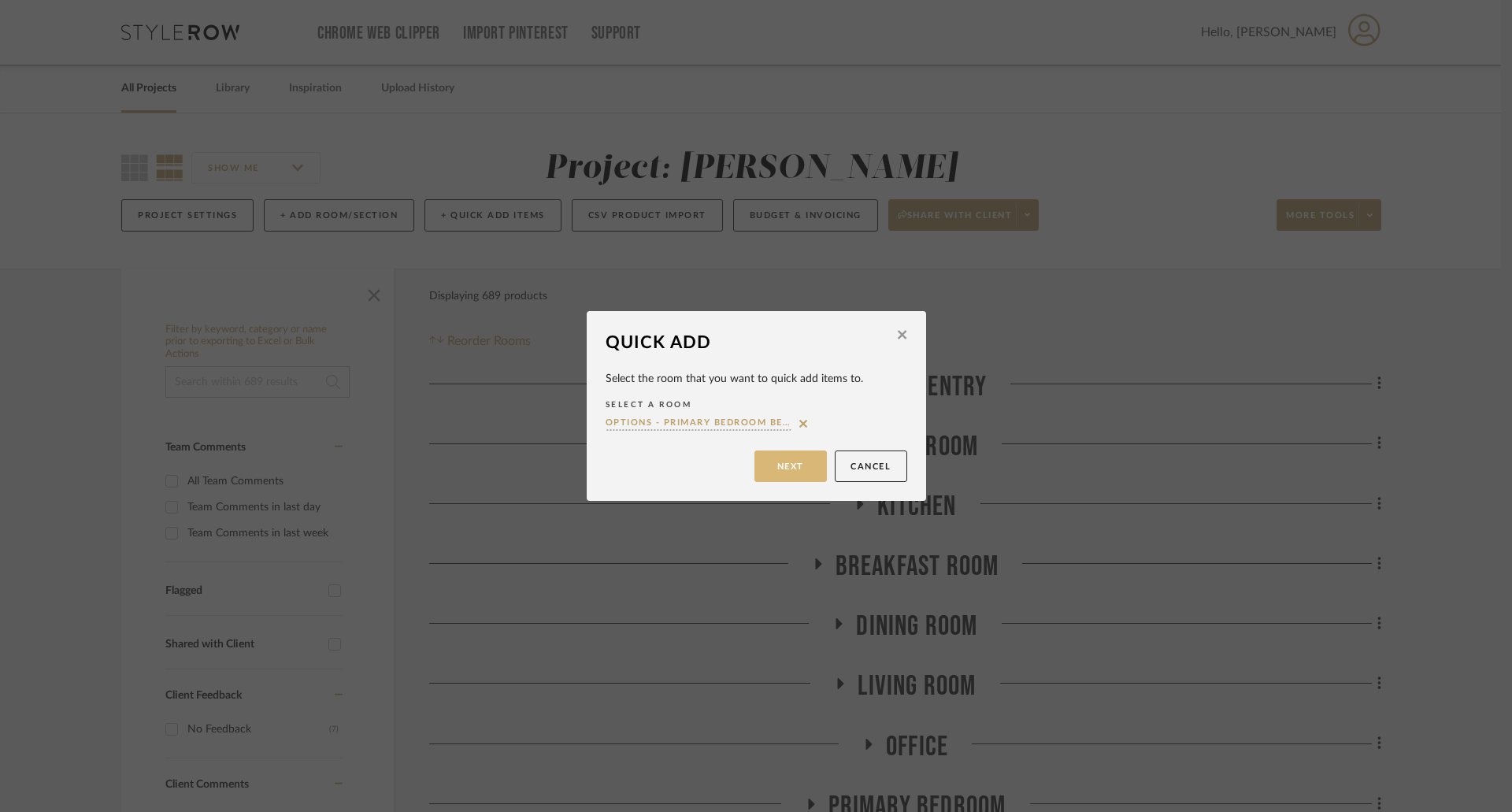
click at [796, 465] on button "Next" at bounding box center [790, 465] width 73 height 31
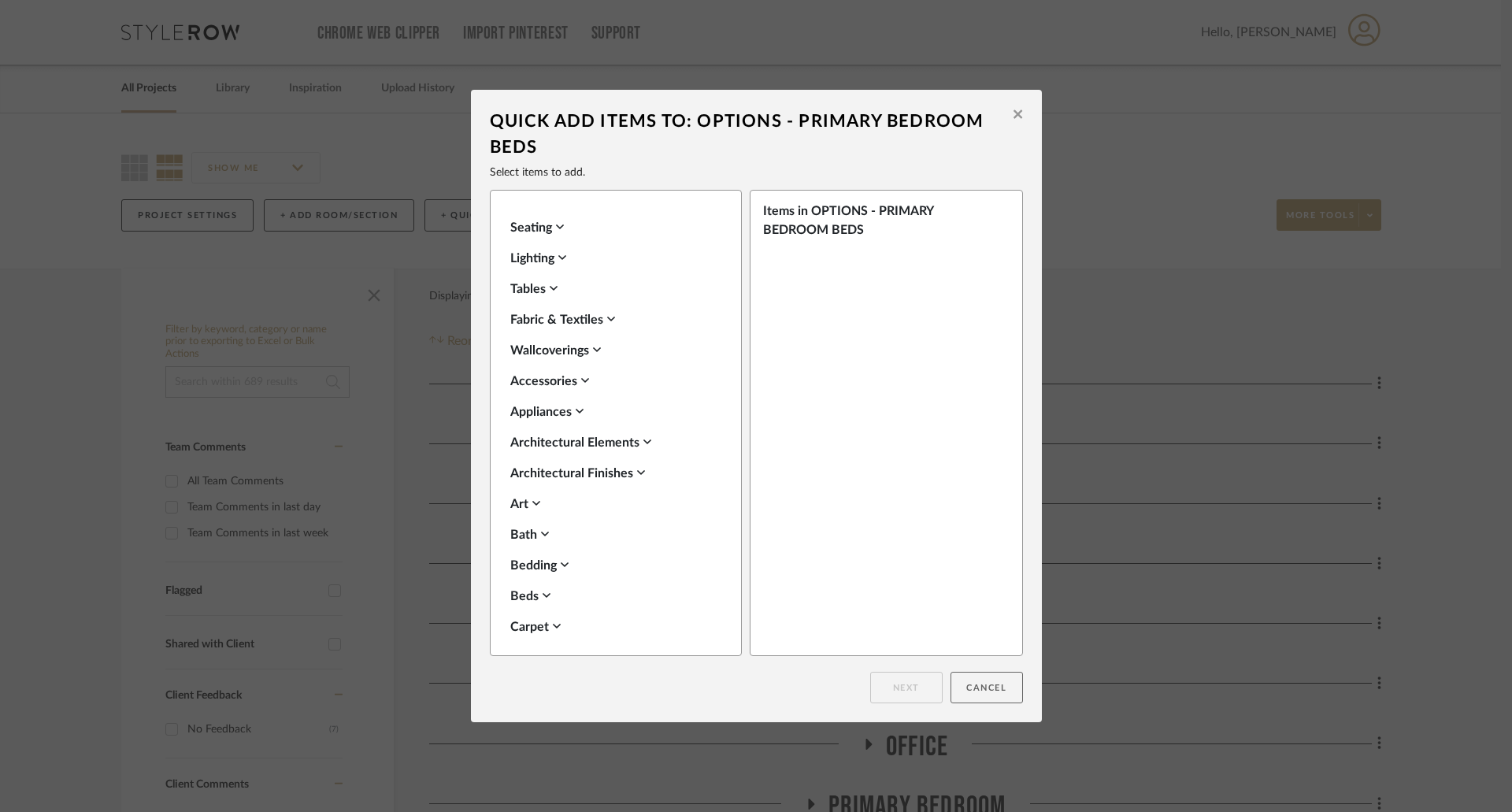
click at [977, 690] on button "Cancel" at bounding box center [986, 687] width 73 height 31
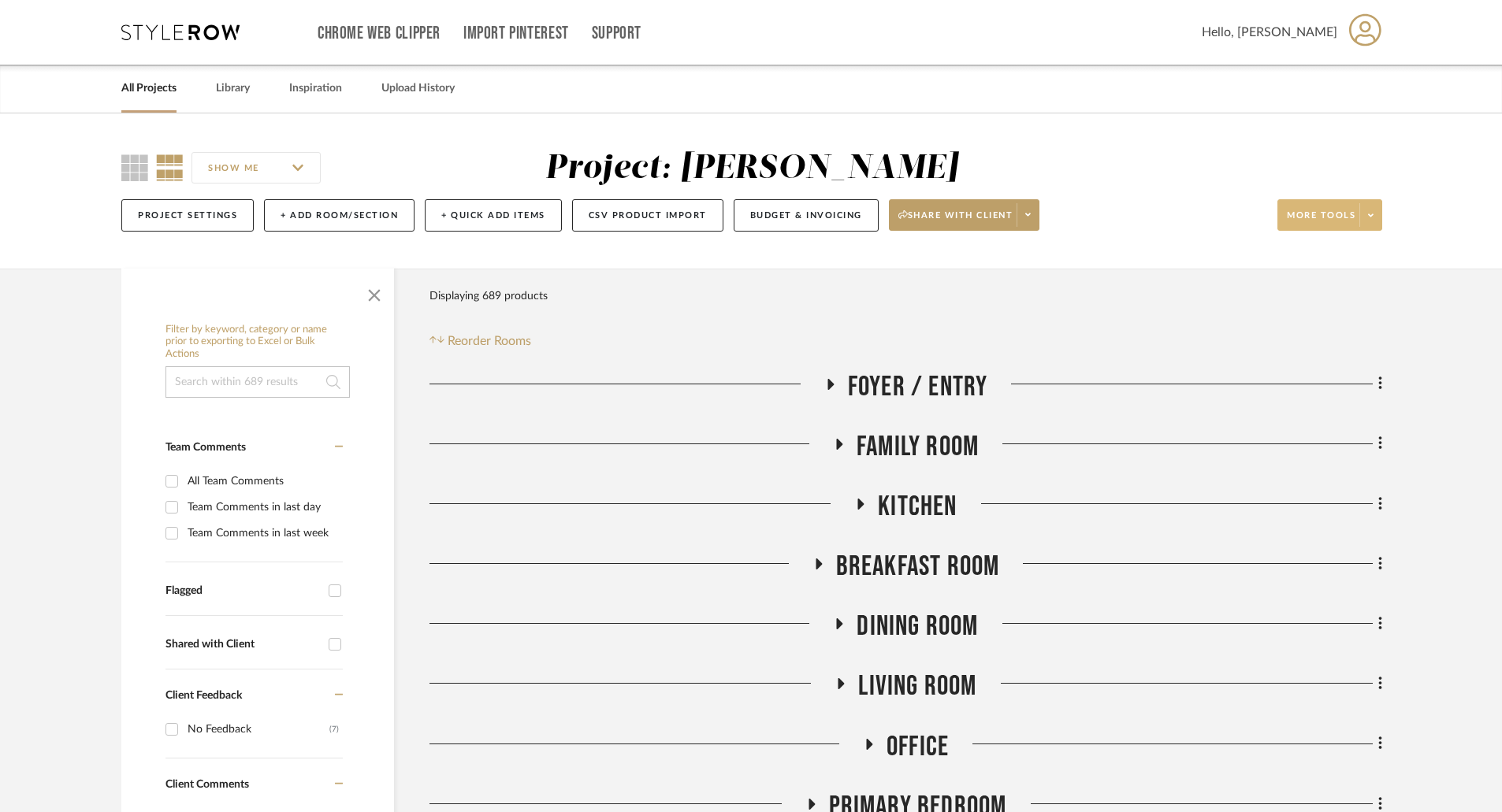
click at [1366, 213] on span at bounding box center [1370, 214] width 22 height 24
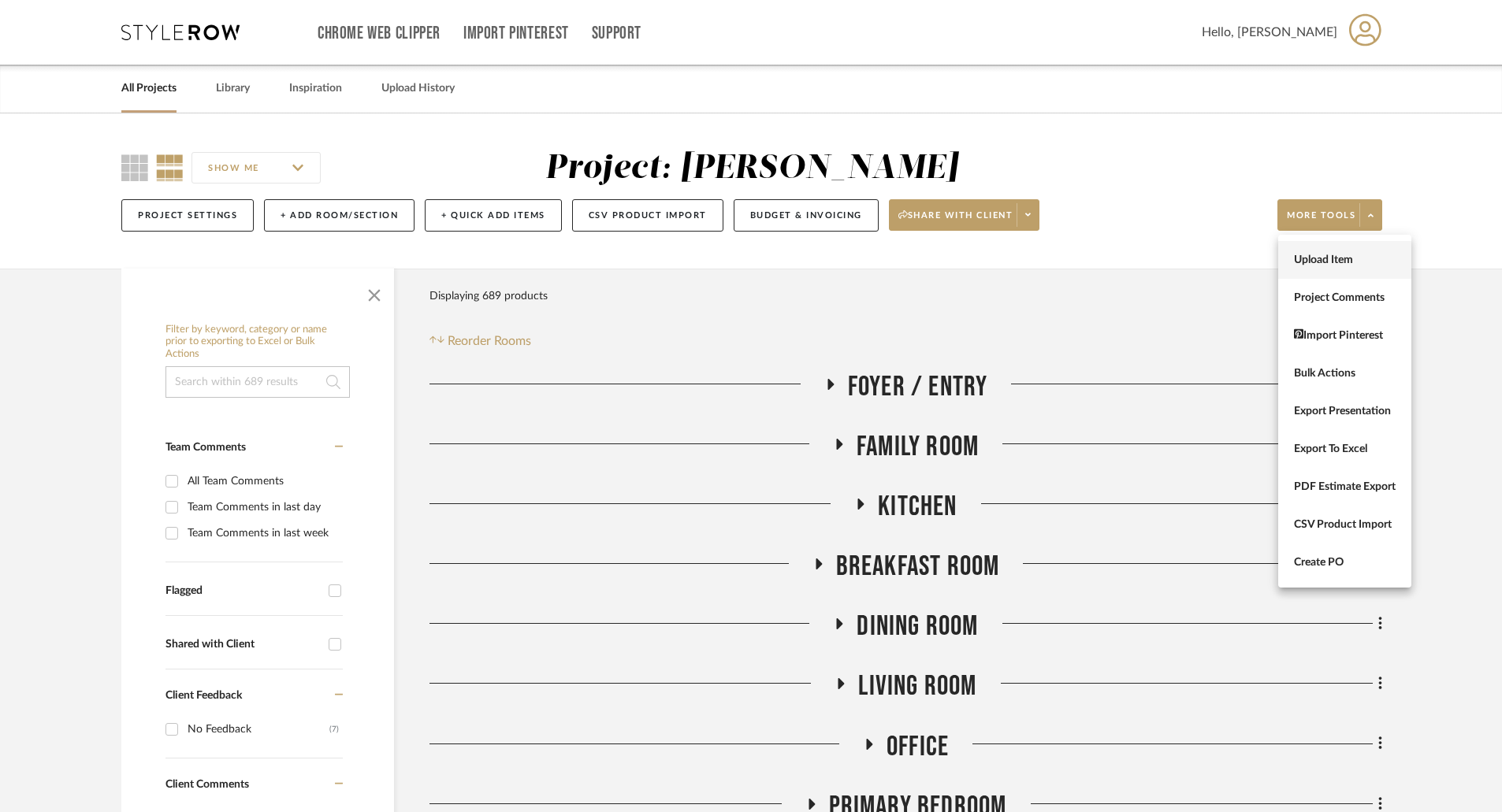
click at [1339, 254] on span "Upload Item" at bounding box center [1345, 261] width 102 height 13
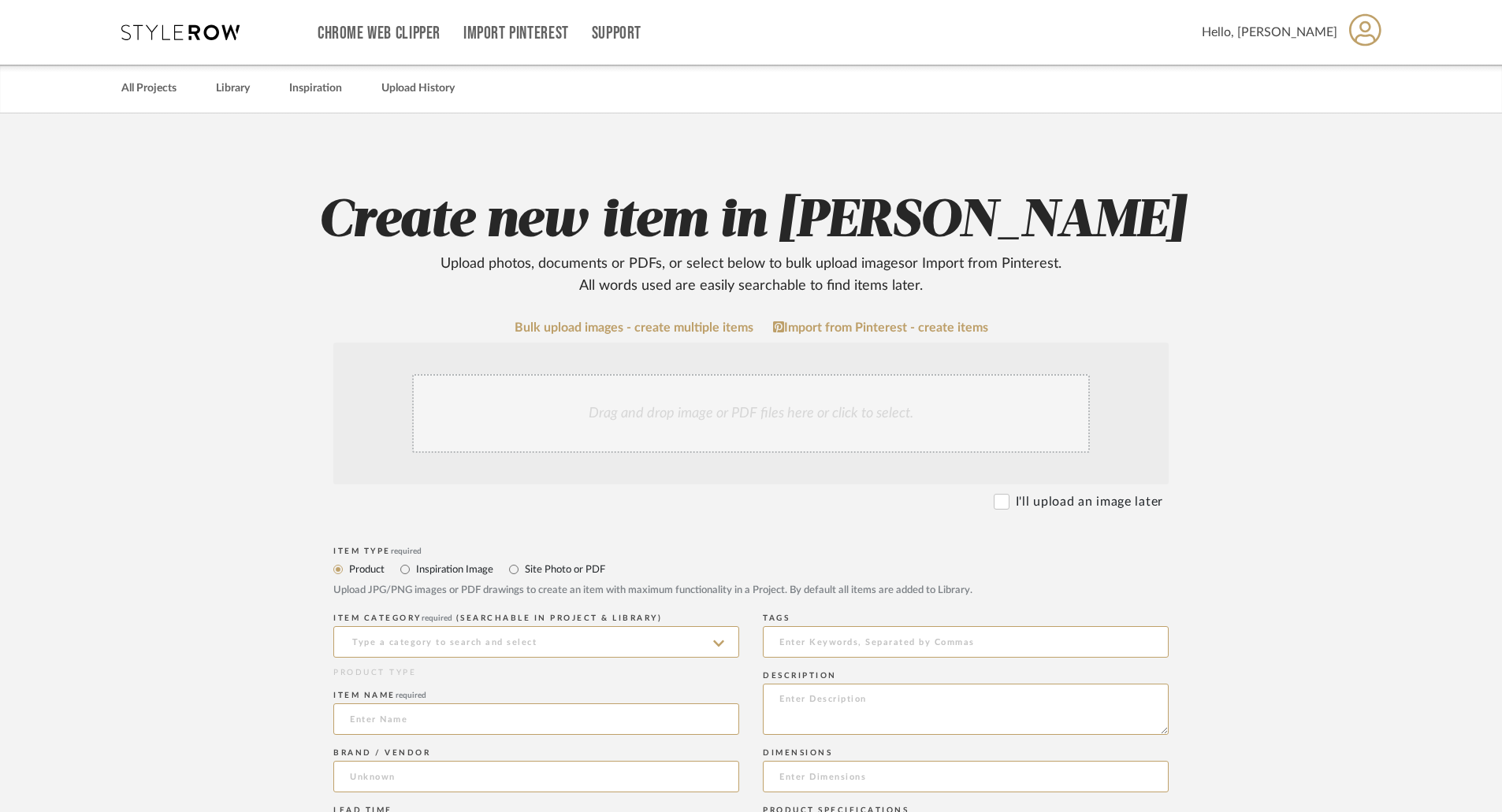
click at [429, 568] on label "Inspiration Image" at bounding box center [453, 569] width 78 height 17
click at [415, 568] on input "Inspiration Image" at bounding box center [405, 569] width 19 height 19
radio input "true"
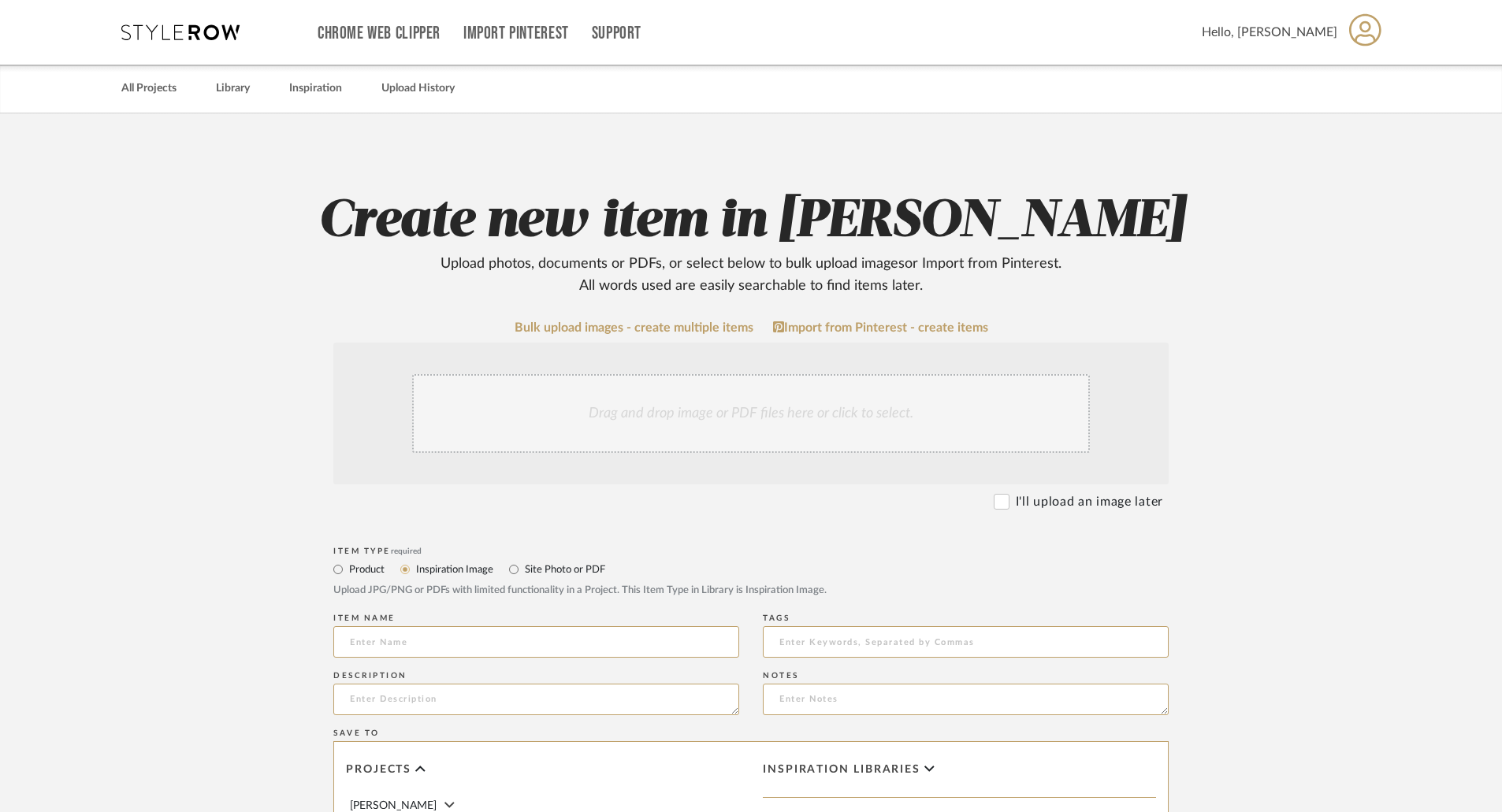
scroll to position [158, 0]
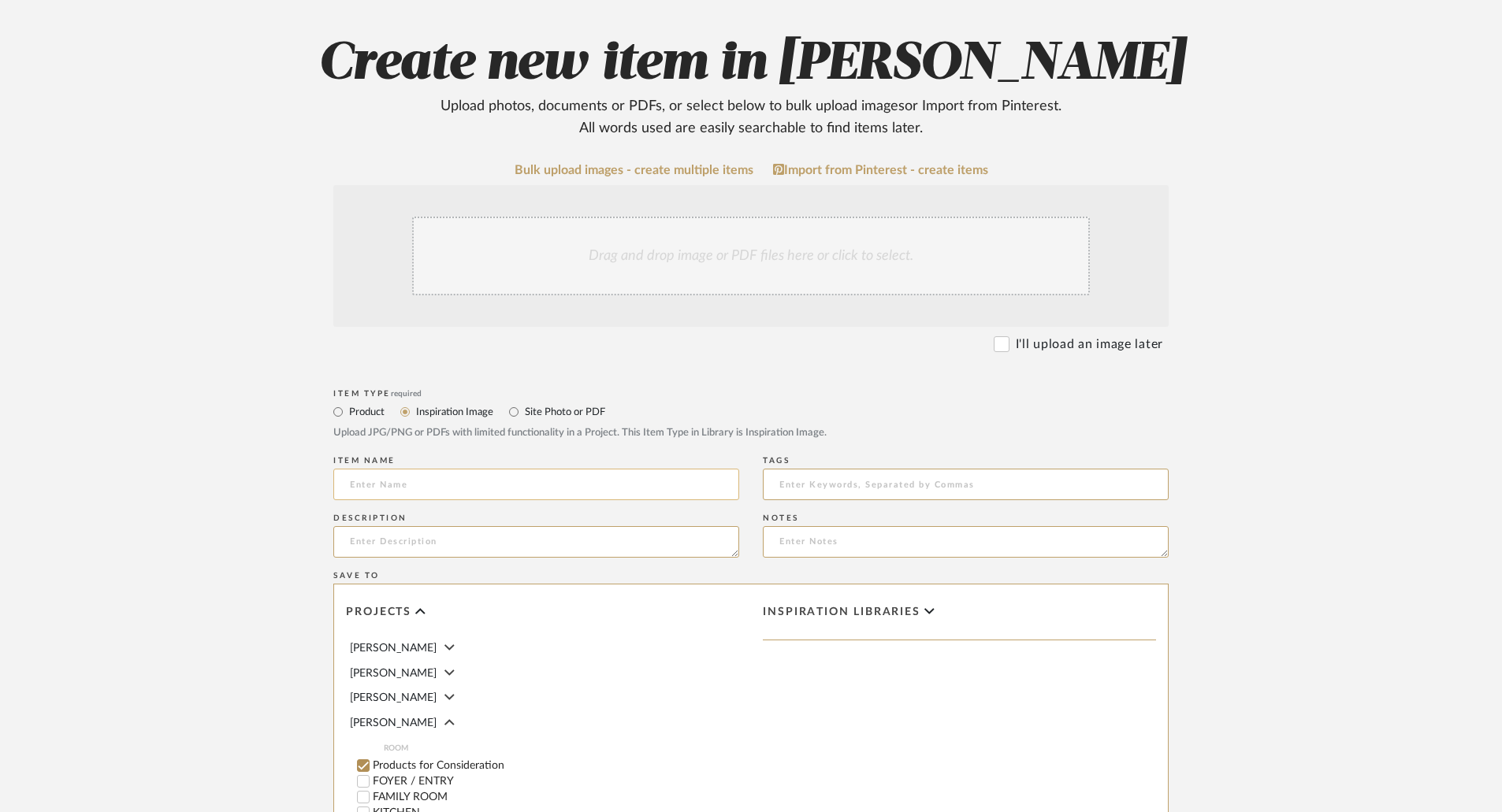
click at [459, 480] on input at bounding box center [537, 483] width 406 height 31
paste input "CUSTOM UPHOLSTERED WALL"
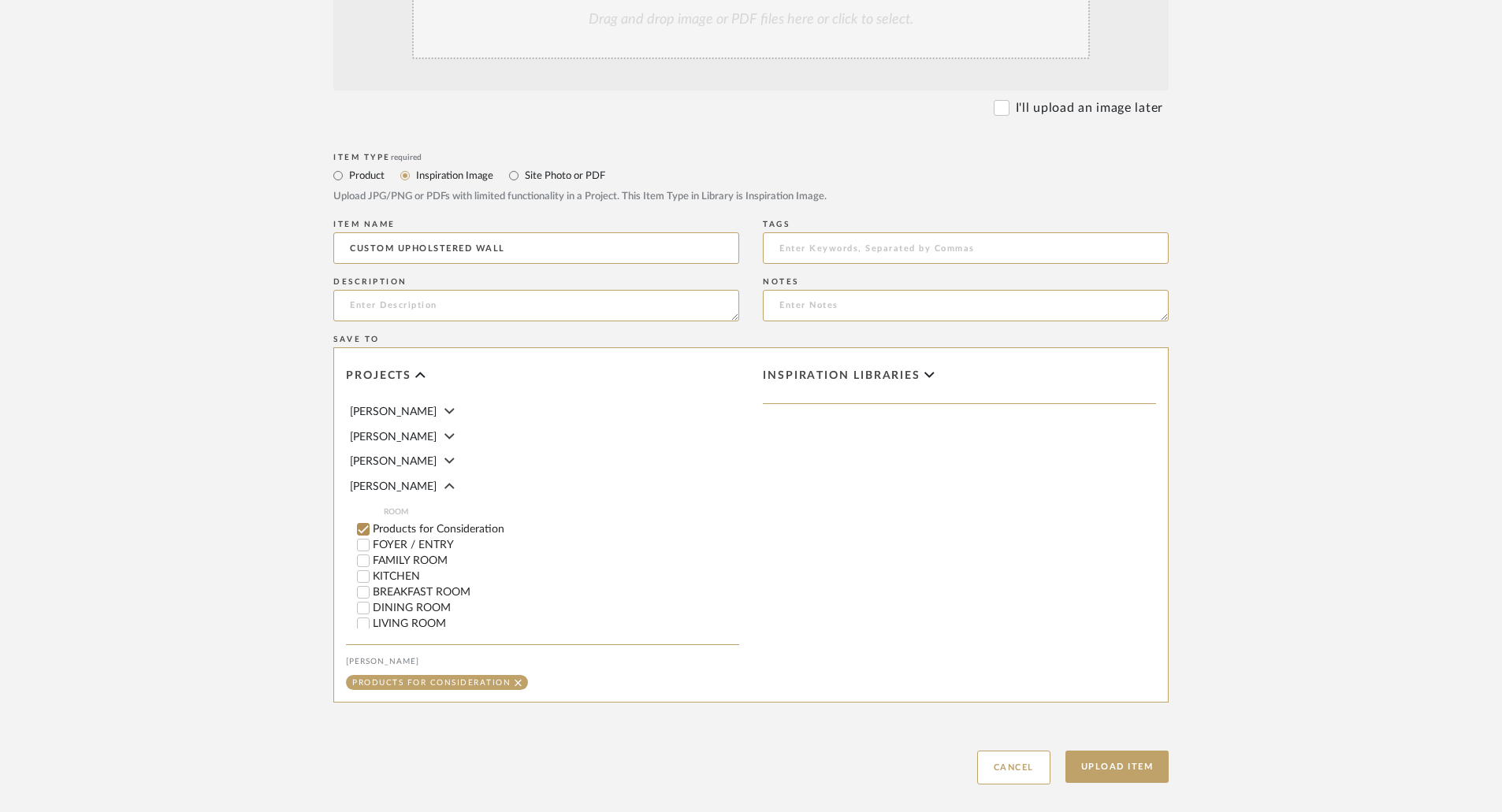
type input "CUSTOM UPHOLSTERED WALL"
click at [390, 530] on label "Products for Consideration" at bounding box center [556, 530] width 367 height 11
click at [371, 530] on input "Products for Consideration" at bounding box center [363, 529] width 16 height 16
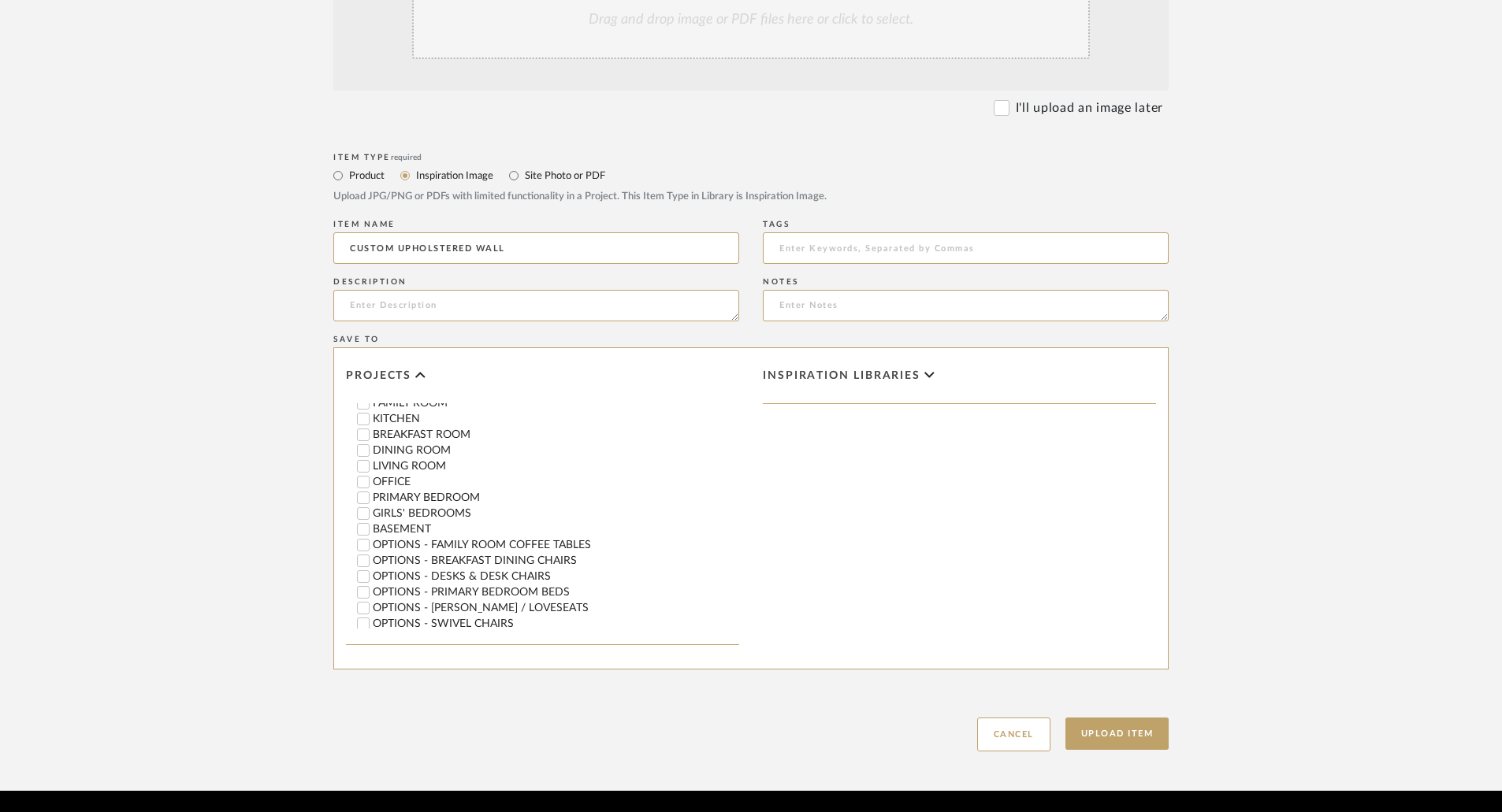
scroll to position [236, 0]
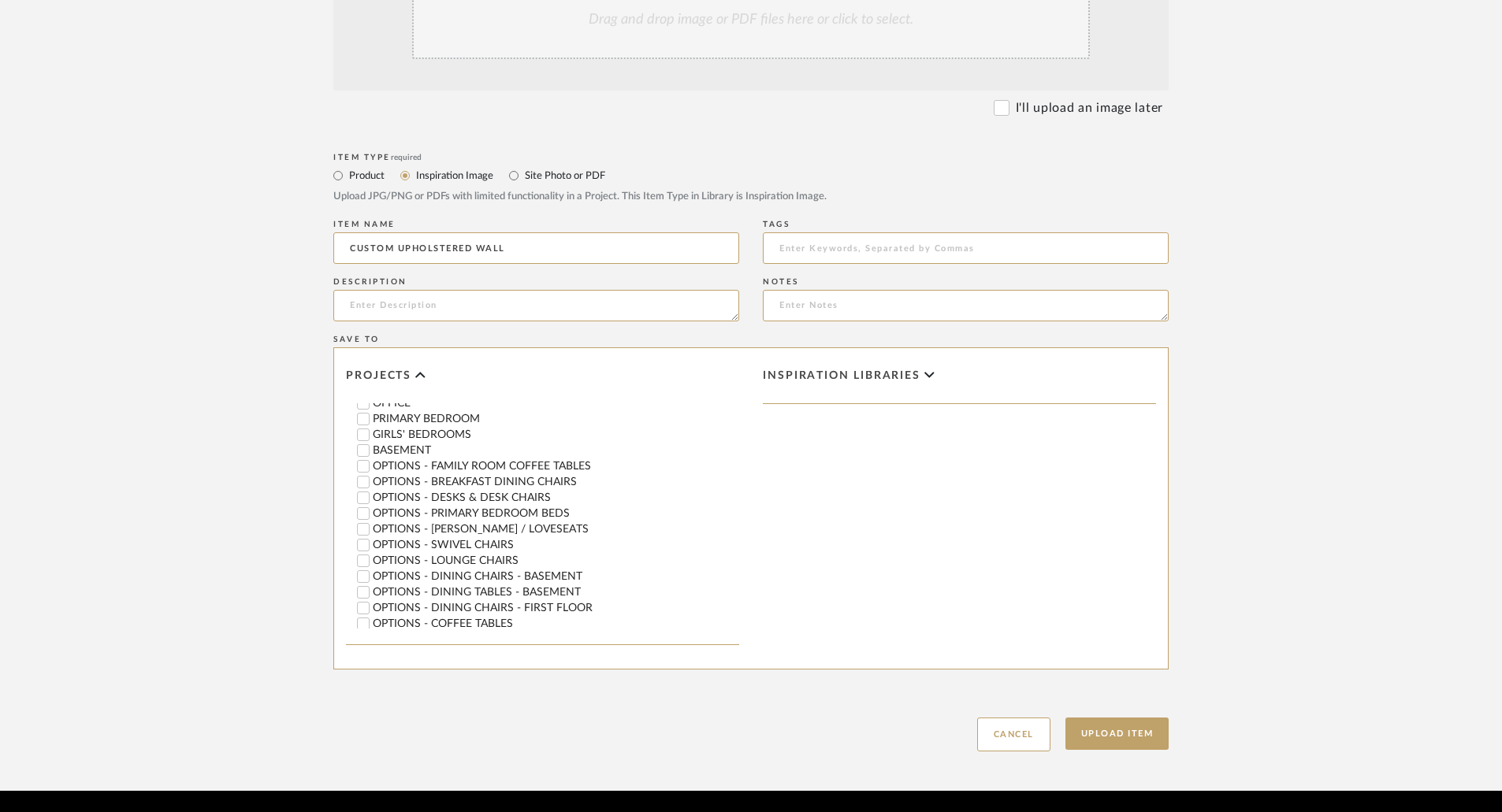
click at [514, 513] on label "OPTIONS - PRIMARY BEDROOM BEDS" at bounding box center [556, 514] width 367 height 11
click at [371, 513] on input "OPTIONS - PRIMARY BEDROOM BEDS" at bounding box center [363, 514] width 16 height 16
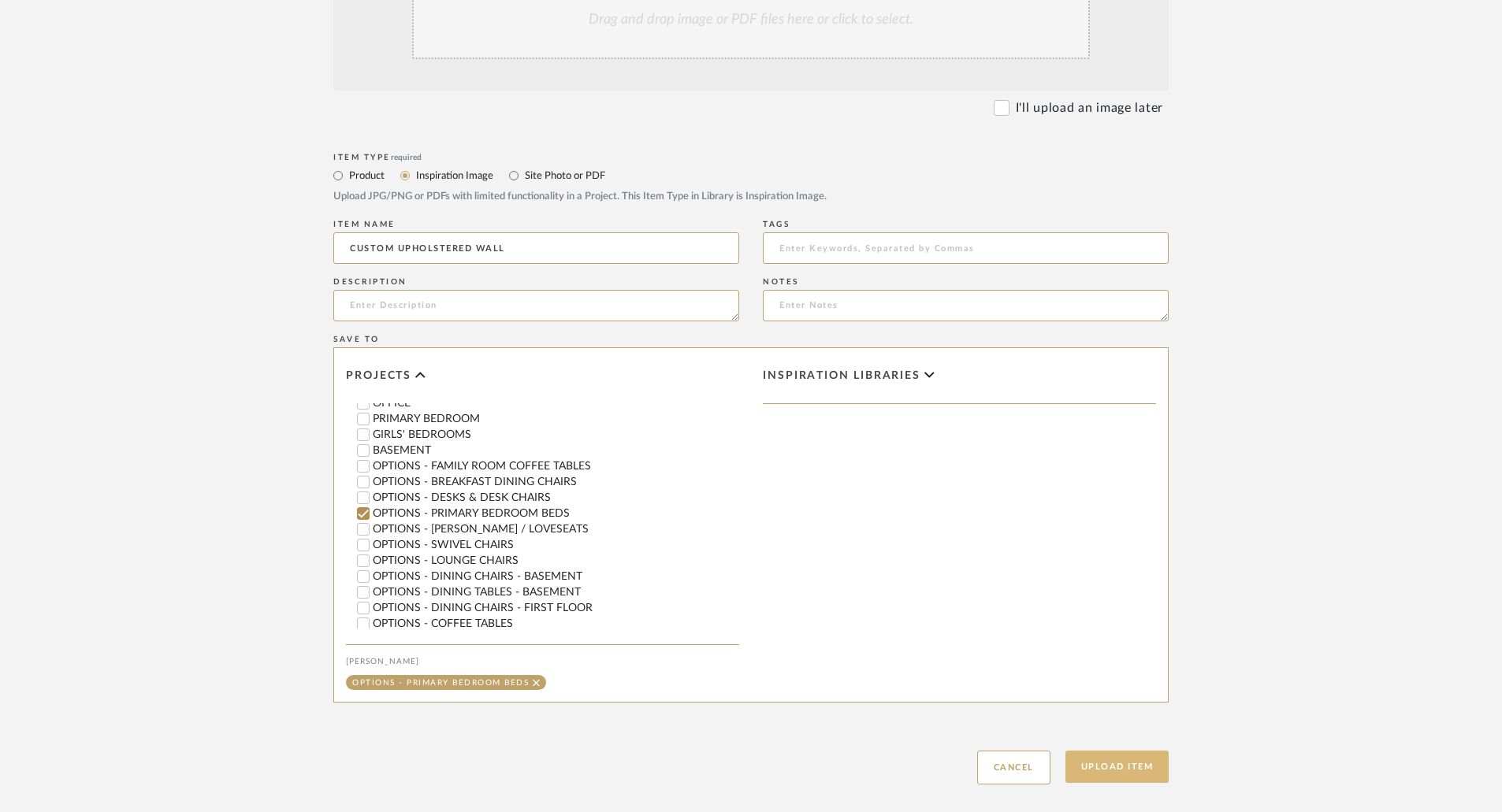
click at [1130, 766] on button "Upload Item" at bounding box center [1118, 767] width 104 height 32
click at [909, 36] on icon at bounding box center [914, 37] width 11 height 11
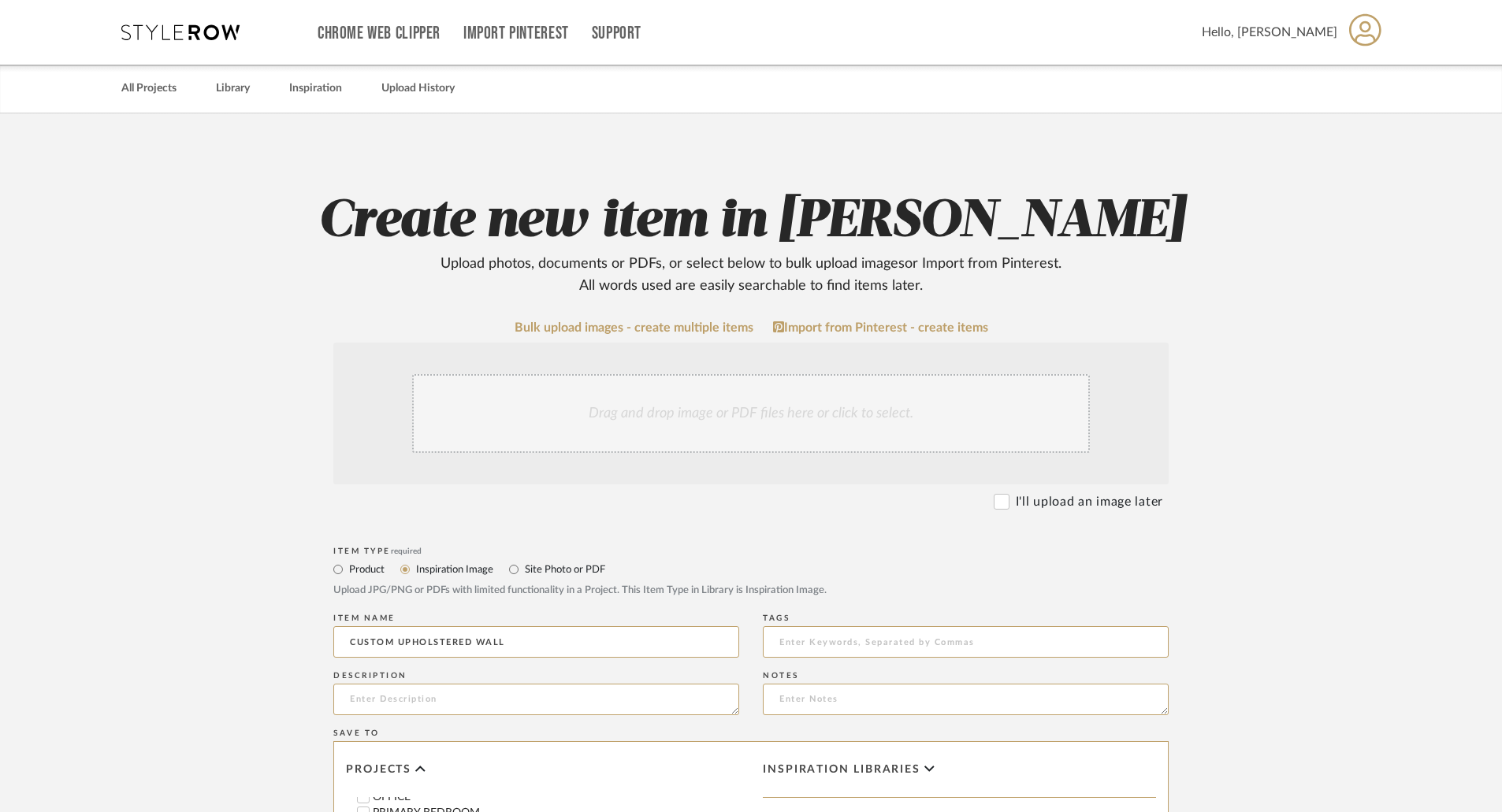
click at [824, 445] on div "Drag and drop image or PDF files here or click to select." at bounding box center [751, 413] width 678 height 78
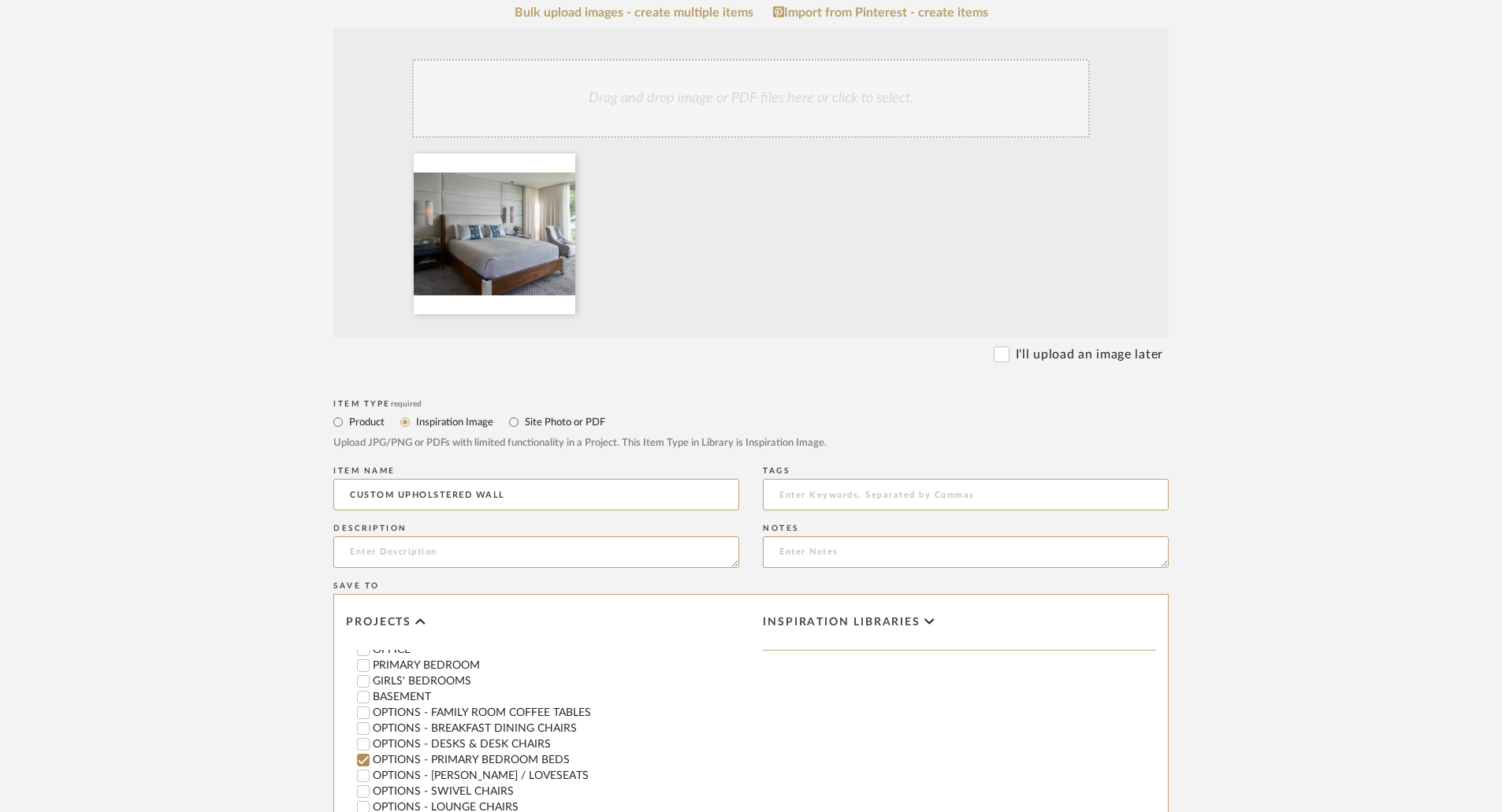
scroll to position [646, 0]
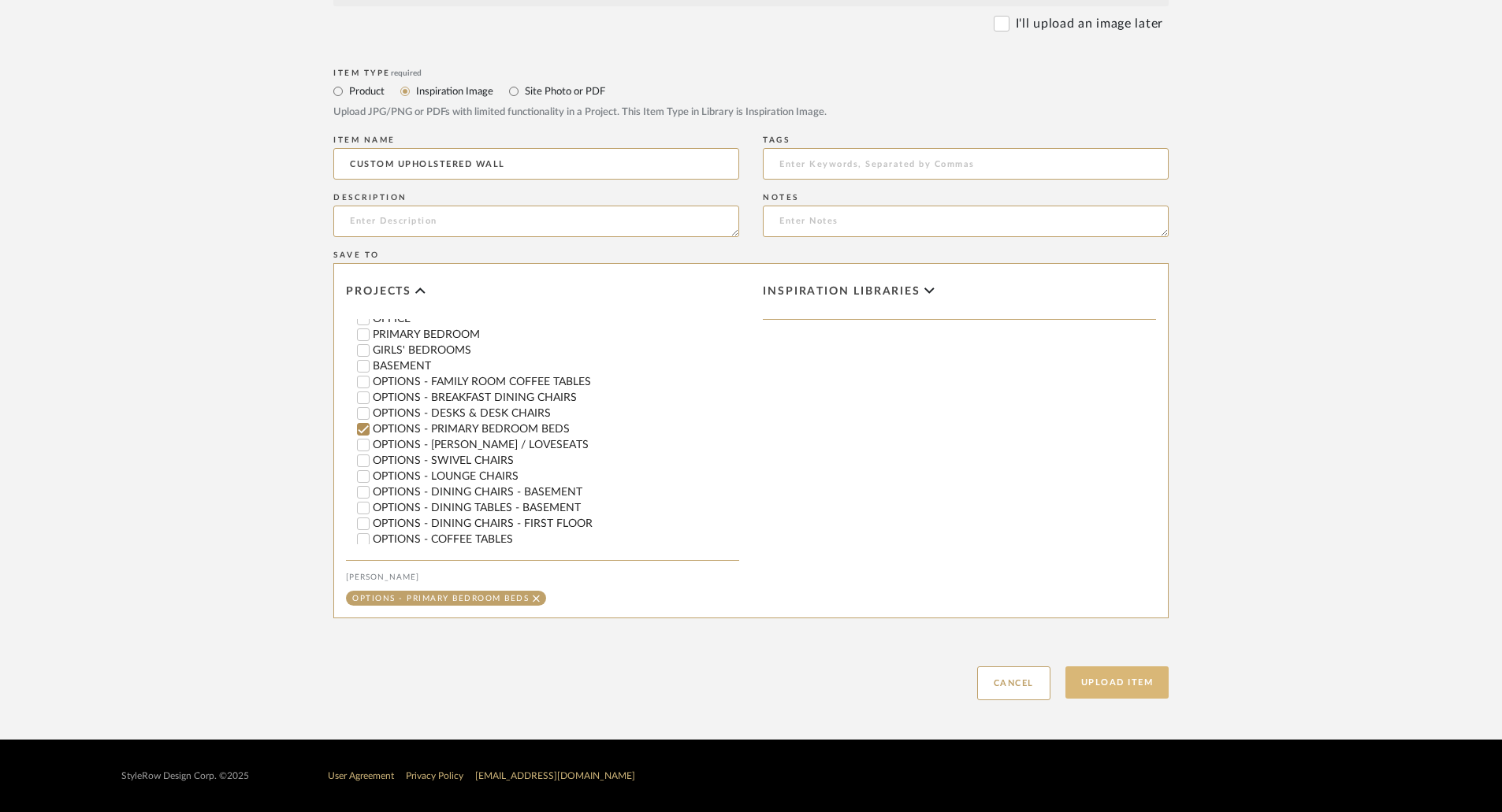
click at [1144, 669] on button "Upload Item" at bounding box center [1118, 683] width 104 height 32
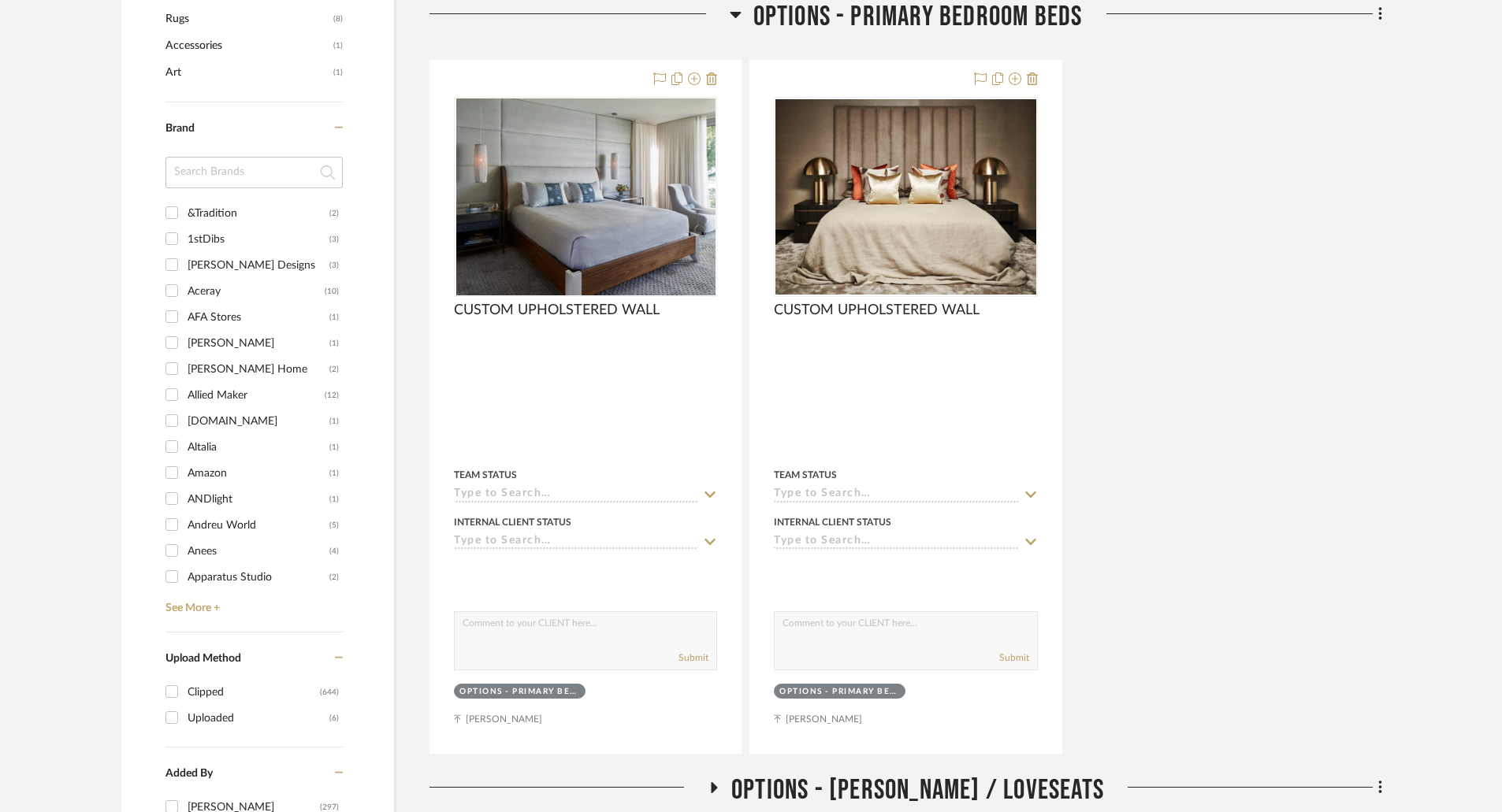
drag, startPoint x: 1386, startPoint y: 207, endPoint x: 1373, endPoint y: 205, distance: 13.2
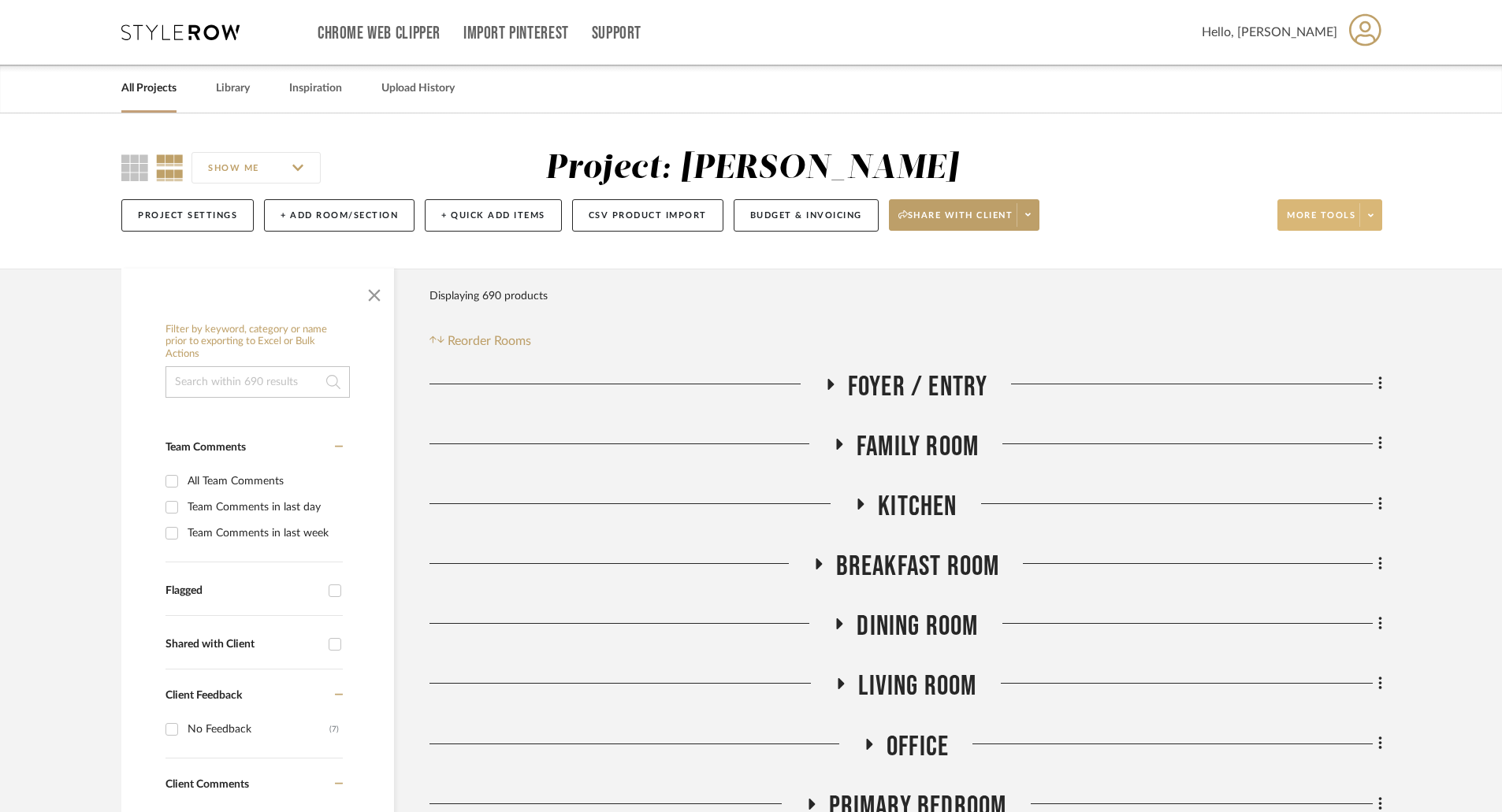
click at [1370, 212] on icon at bounding box center [1371, 215] width 6 height 8
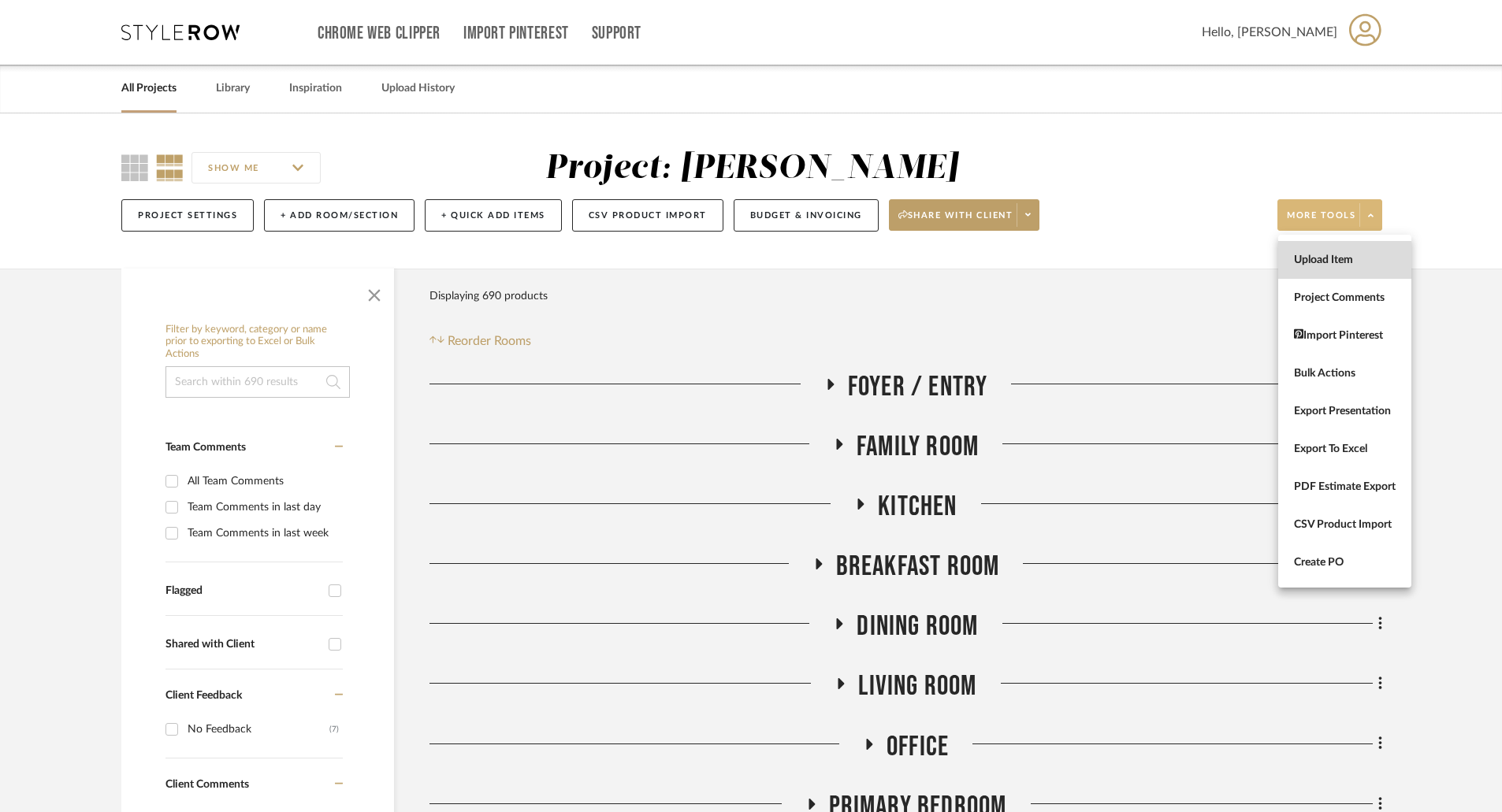
click at [1329, 261] on span "Upload Item" at bounding box center [1345, 261] width 102 height 13
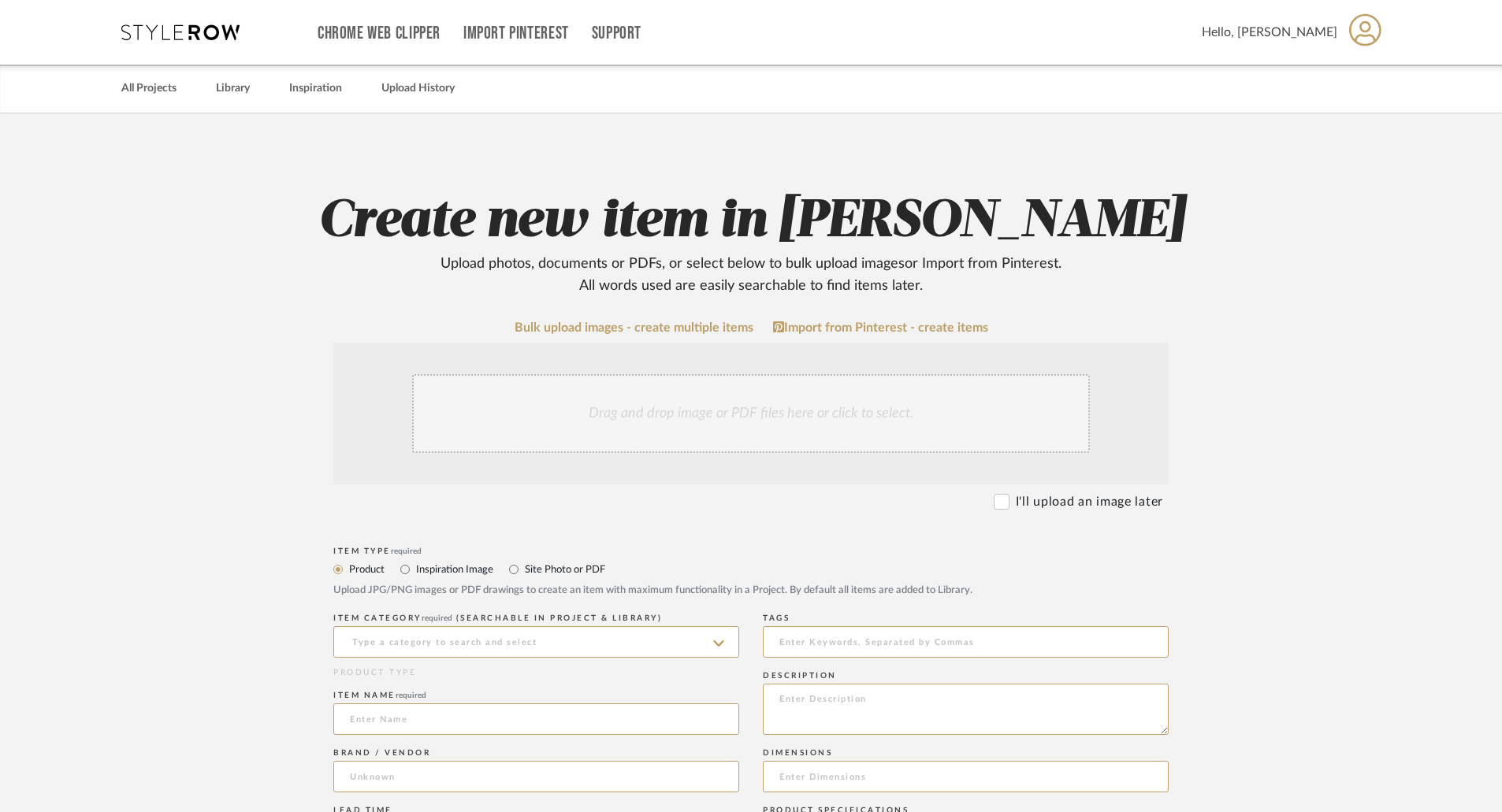
click at [647, 415] on div "Drag and drop image or PDF files here or click to select." at bounding box center [751, 413] width 678 height 78
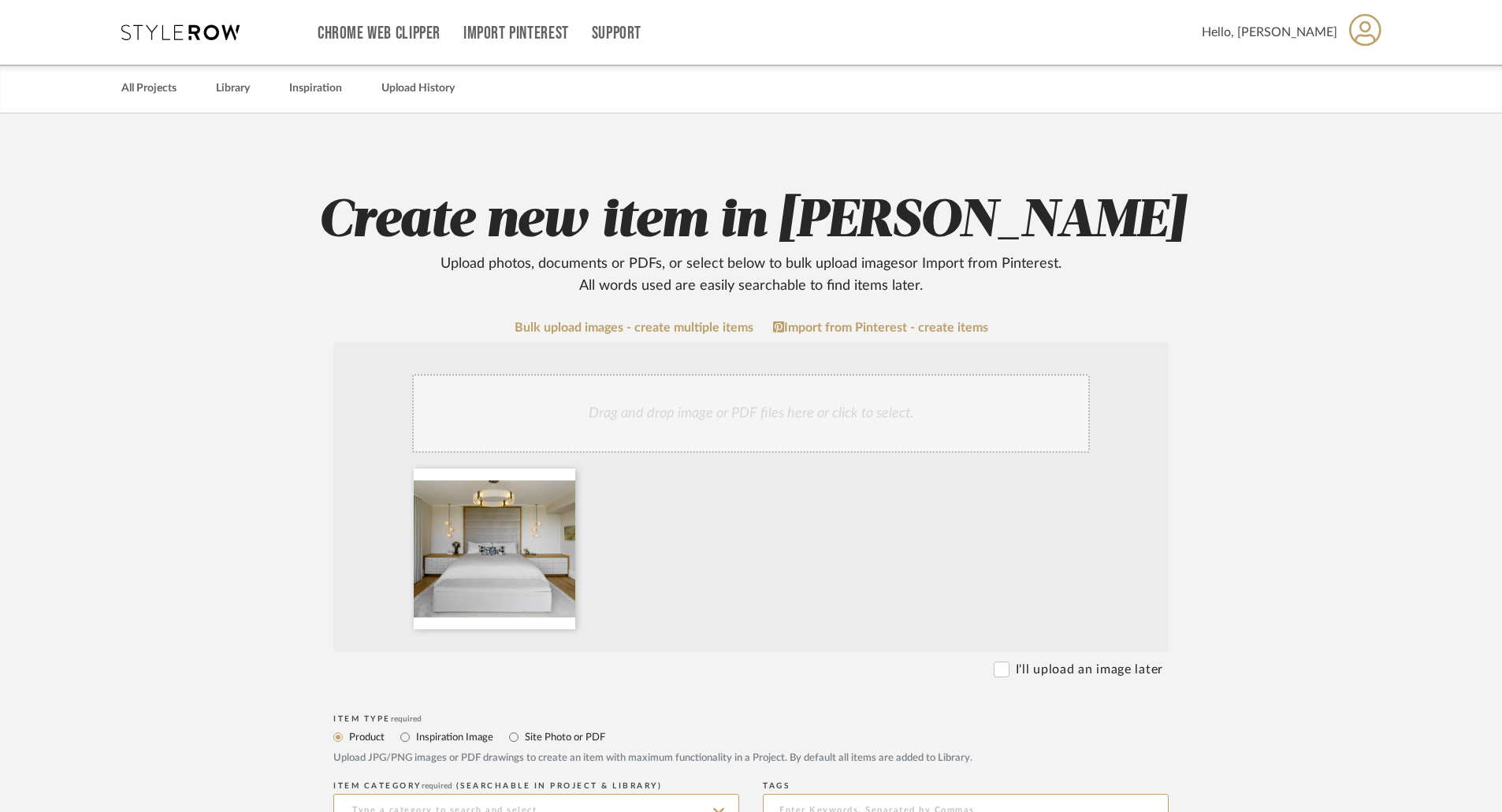
scroll to position [315, 0]
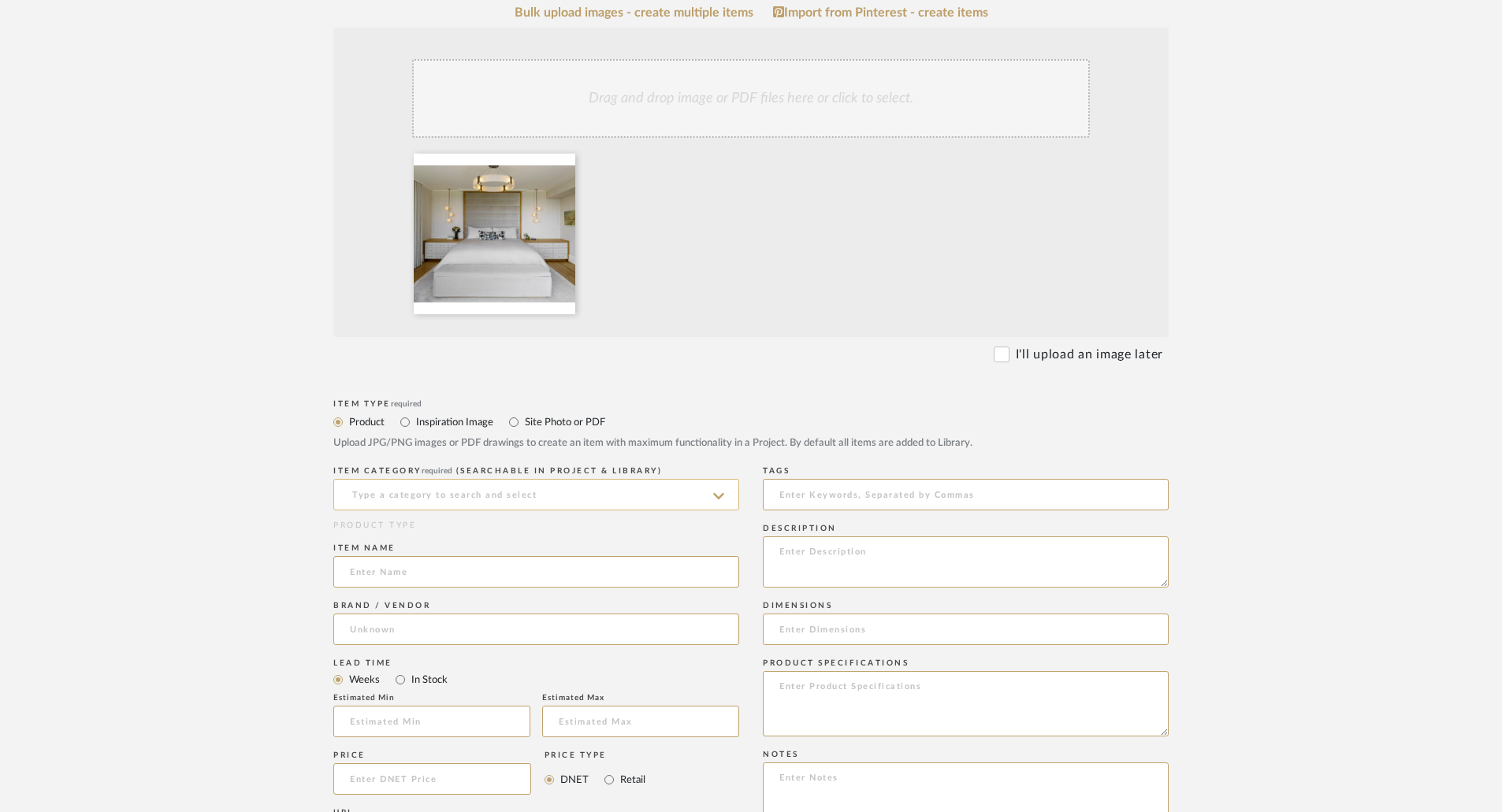
click at [606, 497] on input at bounding box center [537, 494] width 406 height 31
click at [470, 497] on input at bounding box center [537, 494] width 406 height 31
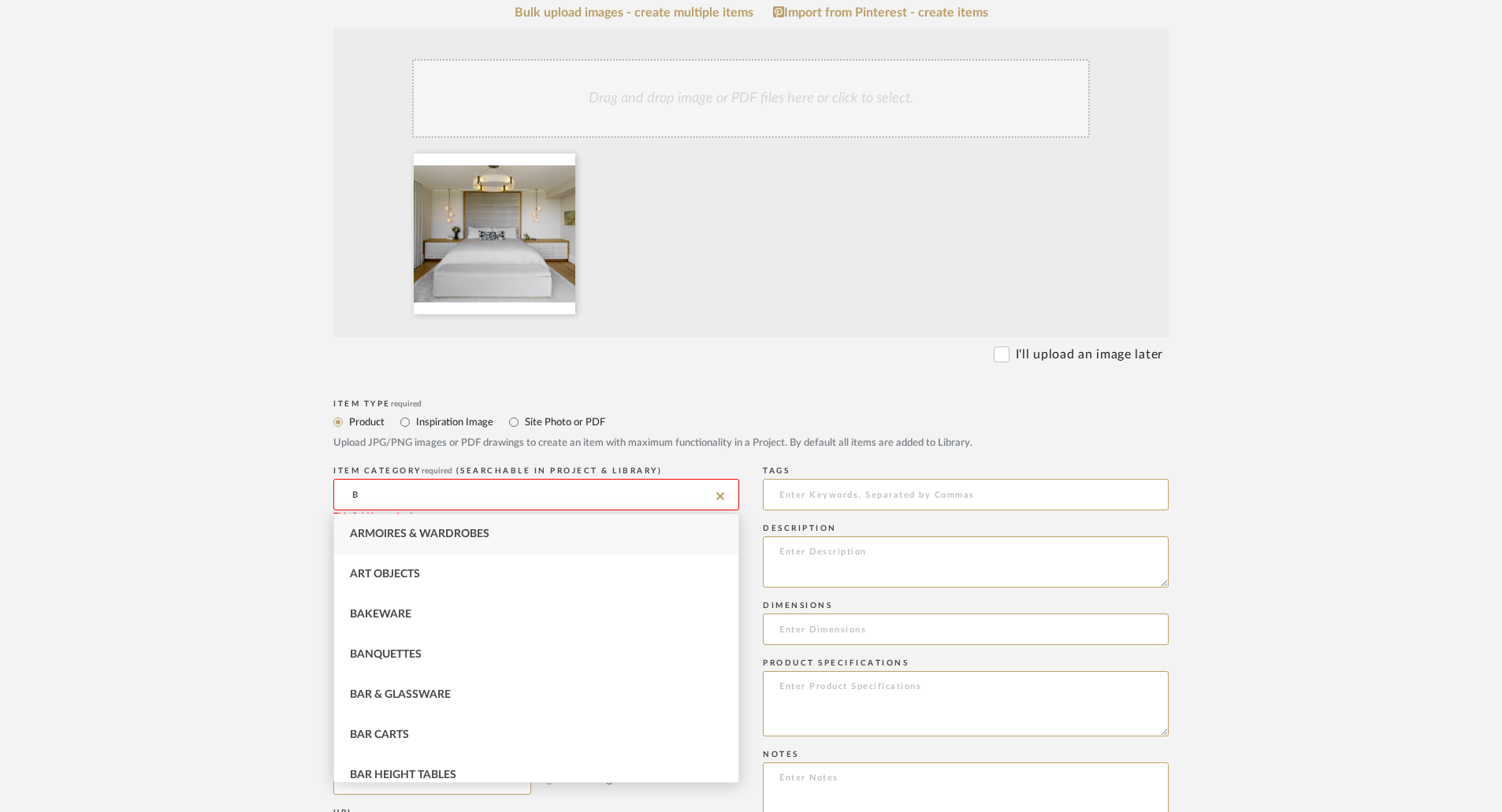
type input "B"
drag, startPoint x: 437, startPoint y: 412, endPoint x: 440, endPoint y: 423, distance: 11.4
click at [437, 414] on div "Inspiration Image" at bounding box center [447, 422] width 93 height 19
click at [440, 423] on label "Inspiration Image" at bounding box center [453, 422] width 78 height 17
click at [415, 423] on input "Inspiration Image" at bounding box center [405, 422] width 19 height 19
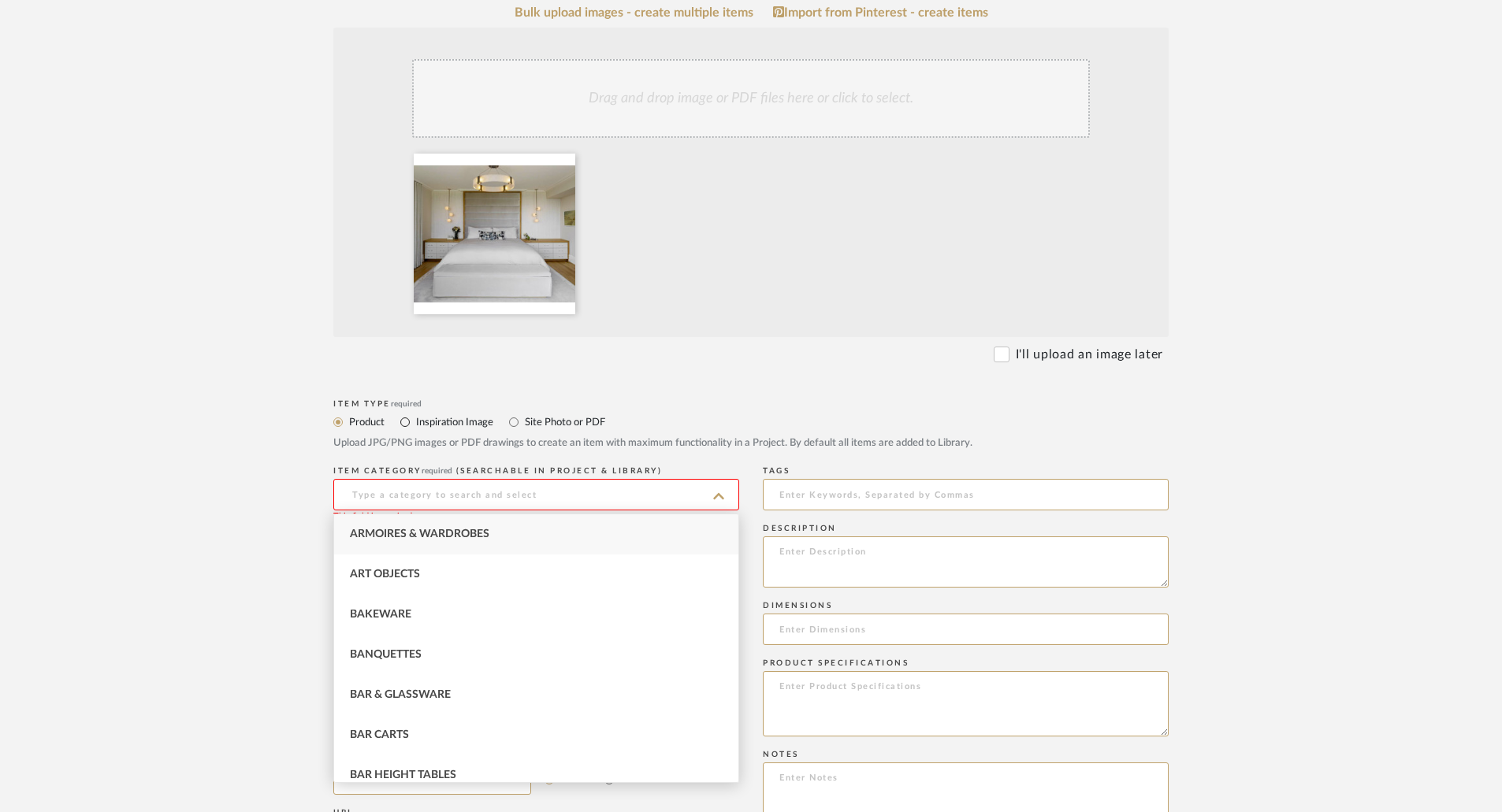
radio input "true"
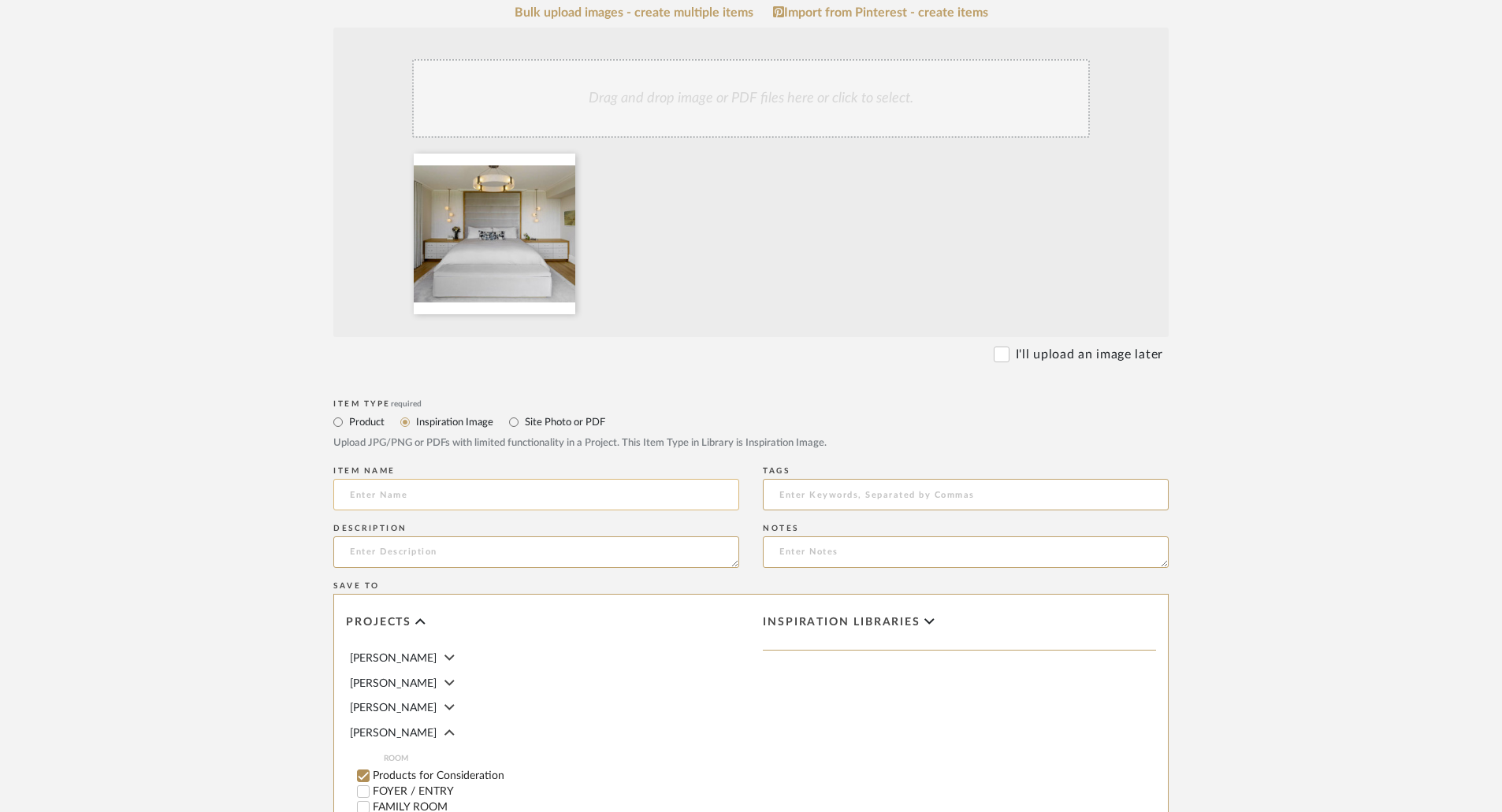
click at [417, 492] on input at bounding box center [537, 494] width 406 height 31
paste input "CUSTOM UPHOLSTERED WALL"
drag, startPoint x: 474, startPoint y: 491, endPoint x: 505, endPoint y: 492, distance: 31.0
click at [505, 492] on input "CUSTOM UPHOLSTERED WALL" at bounding box center [537, 494] width 406 height 31
click at [504, 491] on input "CUSTOM UPHOLSTERED WALL" at bounding box center [537, 494] width 406 height 31
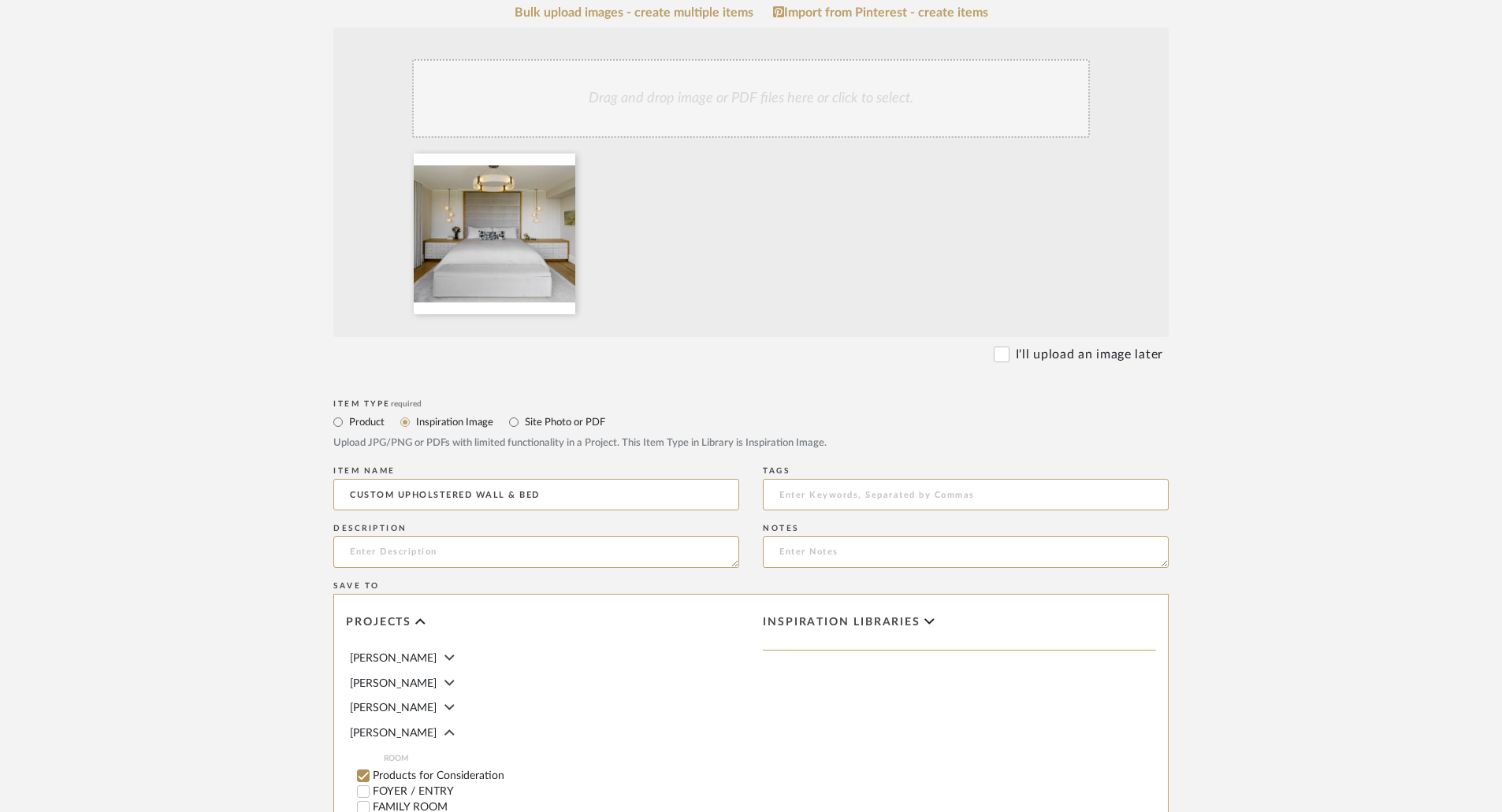
scroll to position [236, 0]
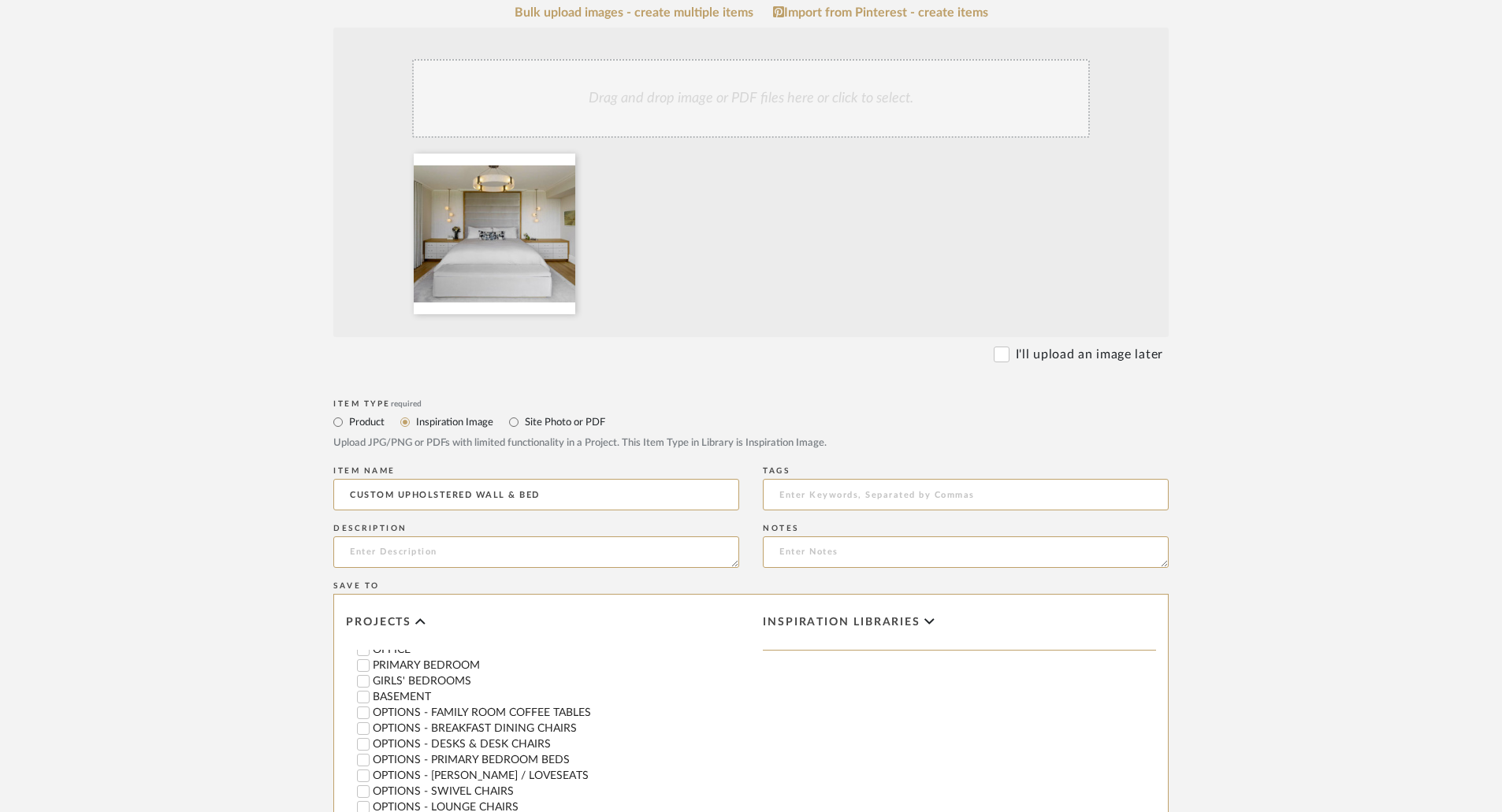
type input "CUSTOM UPHOLSTERED WALL & BED"
click at [497, 755] on label "OPTIONS - PRIMARY BEDROOM BEDS" at bounding box center [556, 760] width 367 height 11
click at [371, 755] on input "OPTIONS - PRIMARY BEDROOM BEDS" at bounding box center [363, 760] width 16 height 16
checkbox input "false"
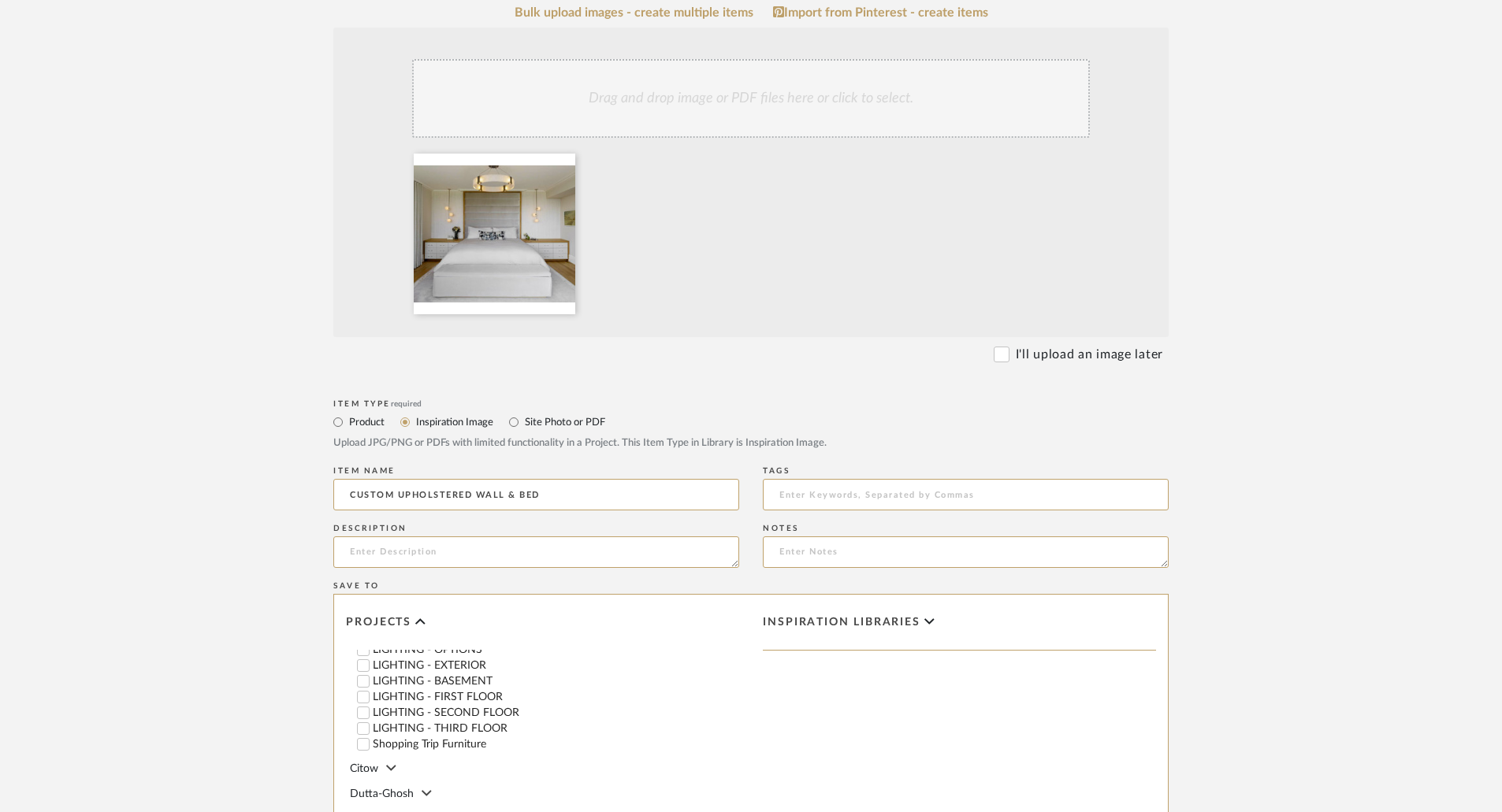
scroll to position [646, 0]
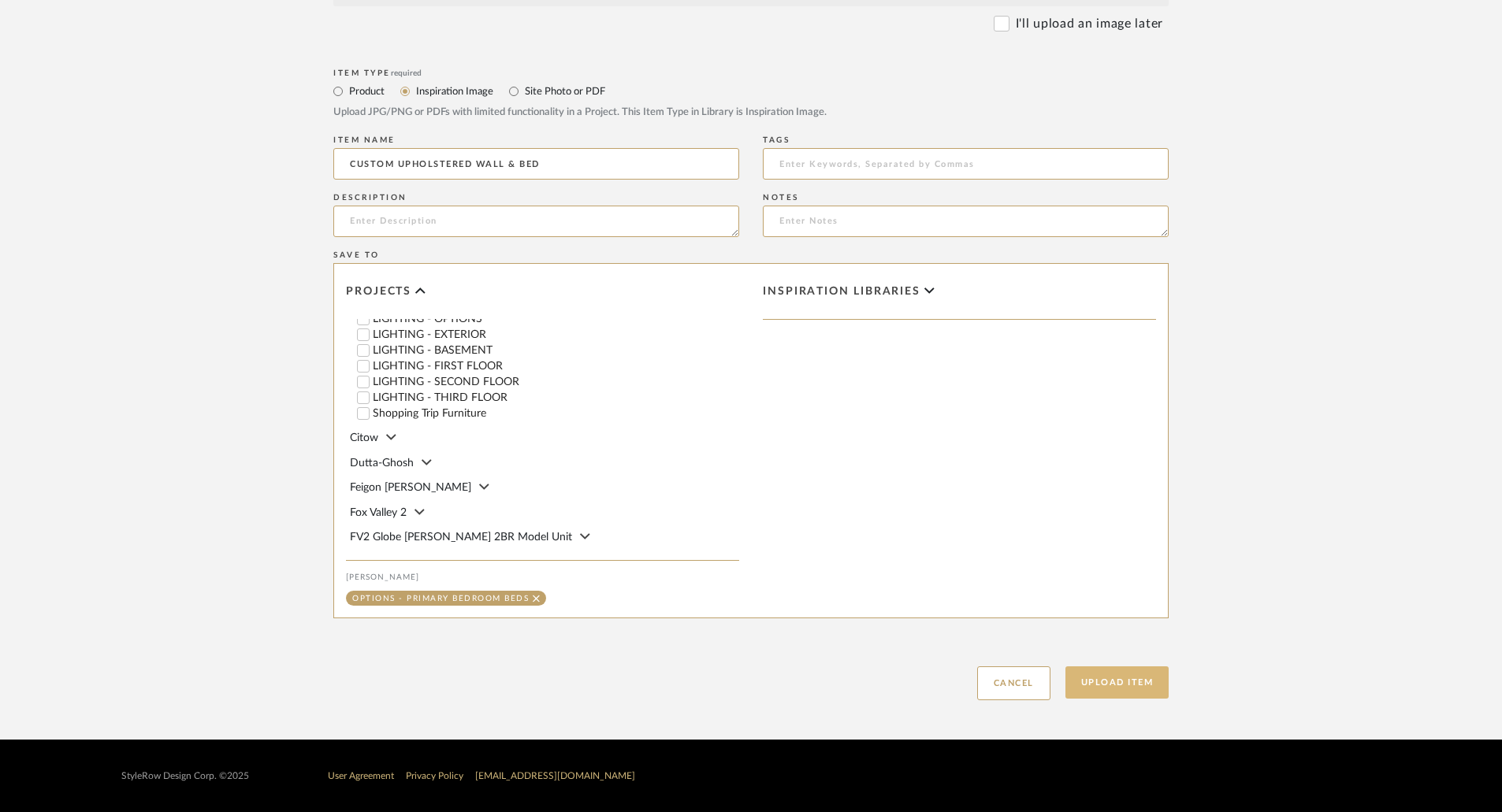
click at [1106, 678] on button "Upload Item" at bounding box center [1118, 683] width 104 height 32
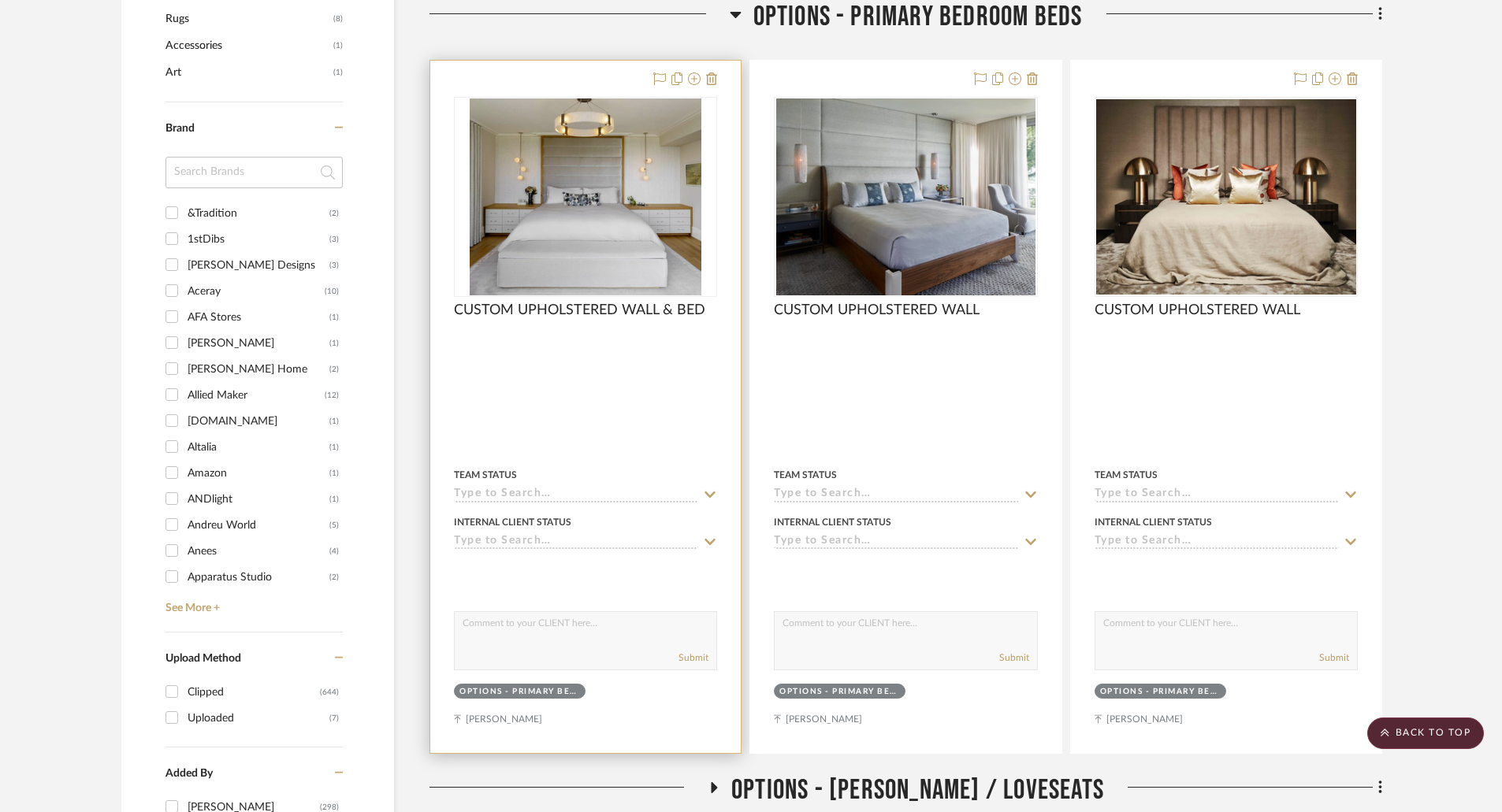
scroll to position [992, 0]
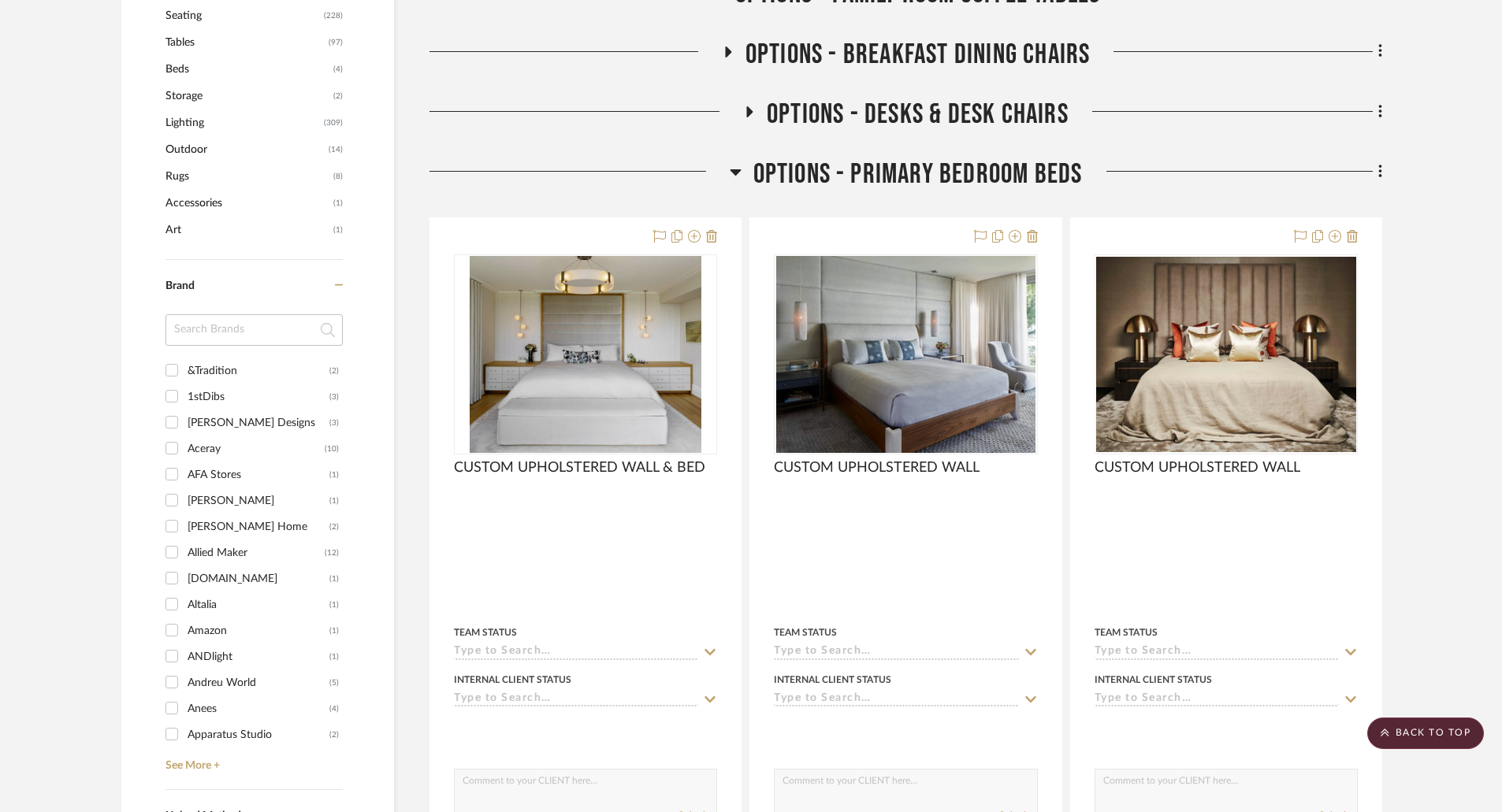
click at [742, 173] on h3 "OPTIONS - PRIMARY BEDROOM BEDS" at bounding box center [907, 175] width 353 height 34
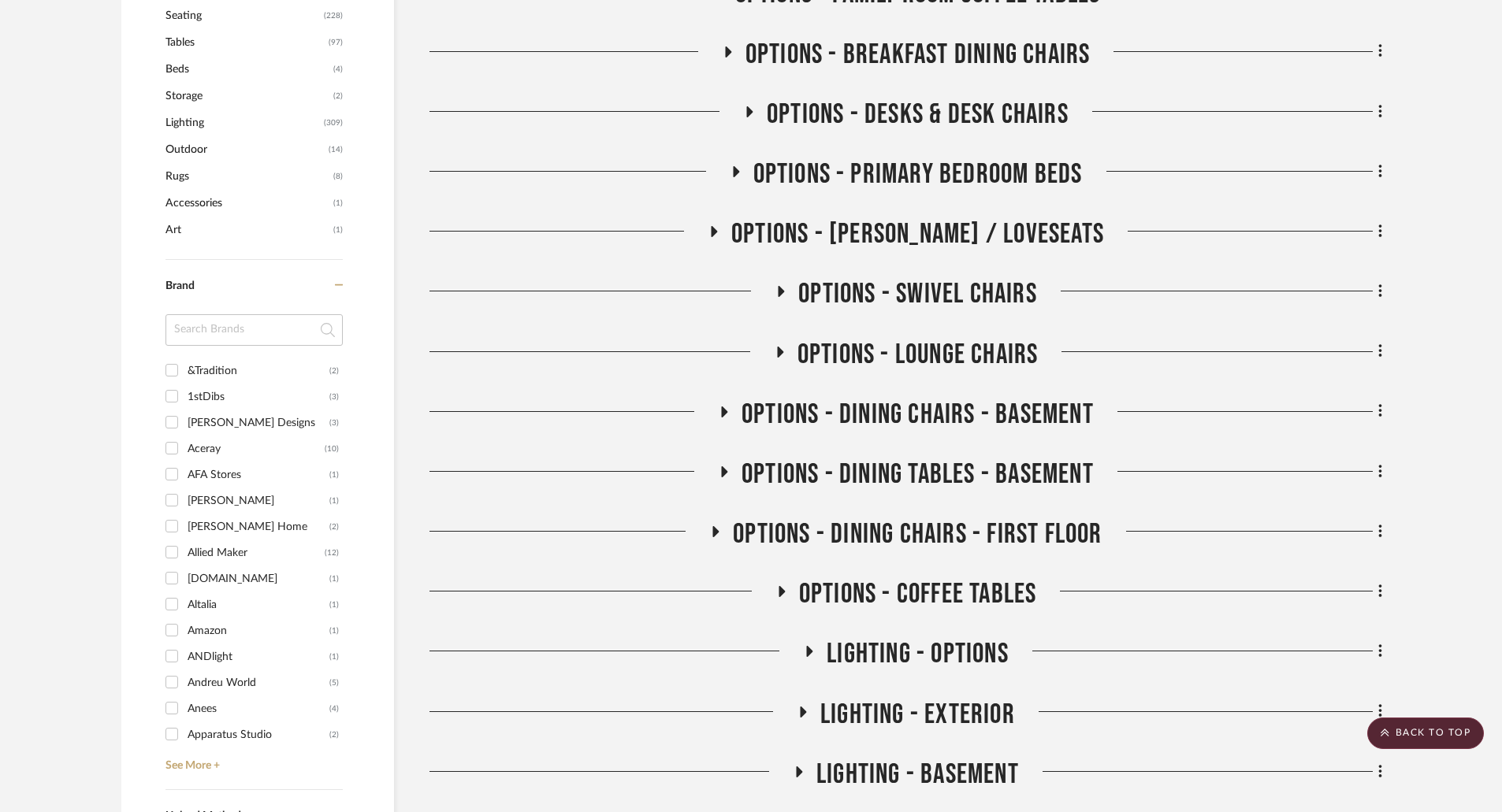
scroll to position [914, 0]
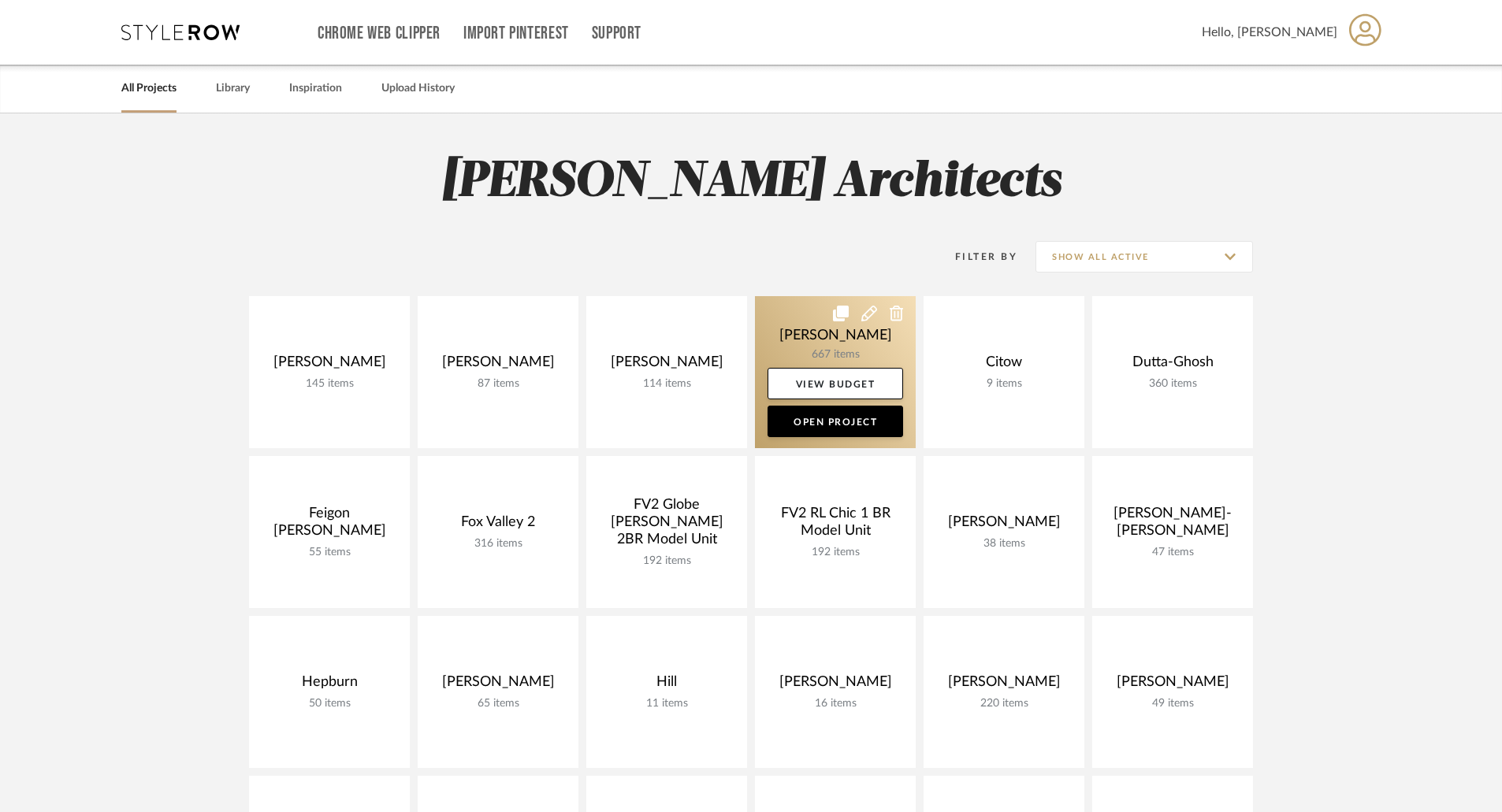
click at [845, 335] on link at bounding box center [835, 372] width 161 height 152
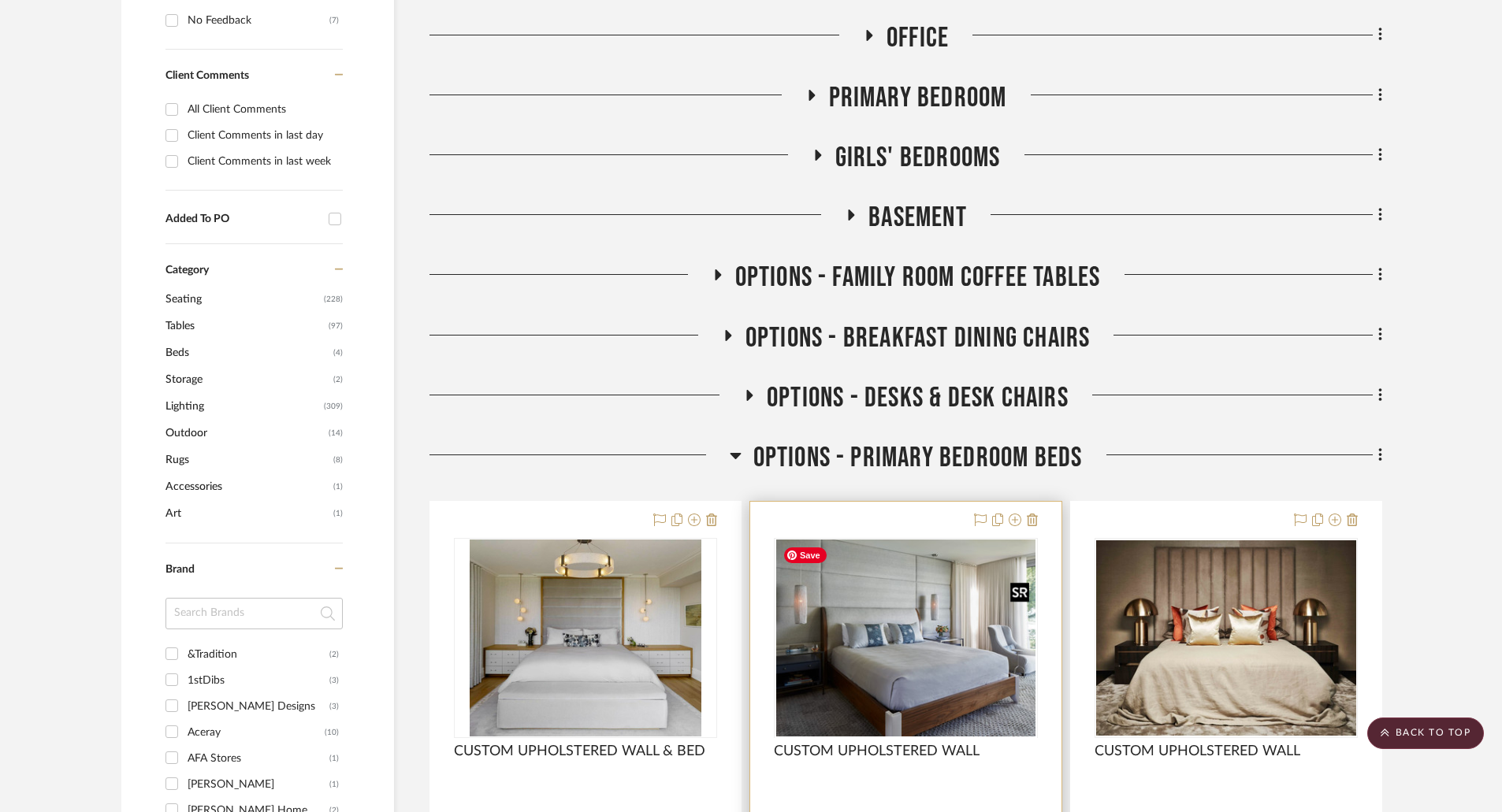
scroll to position [945, 0]
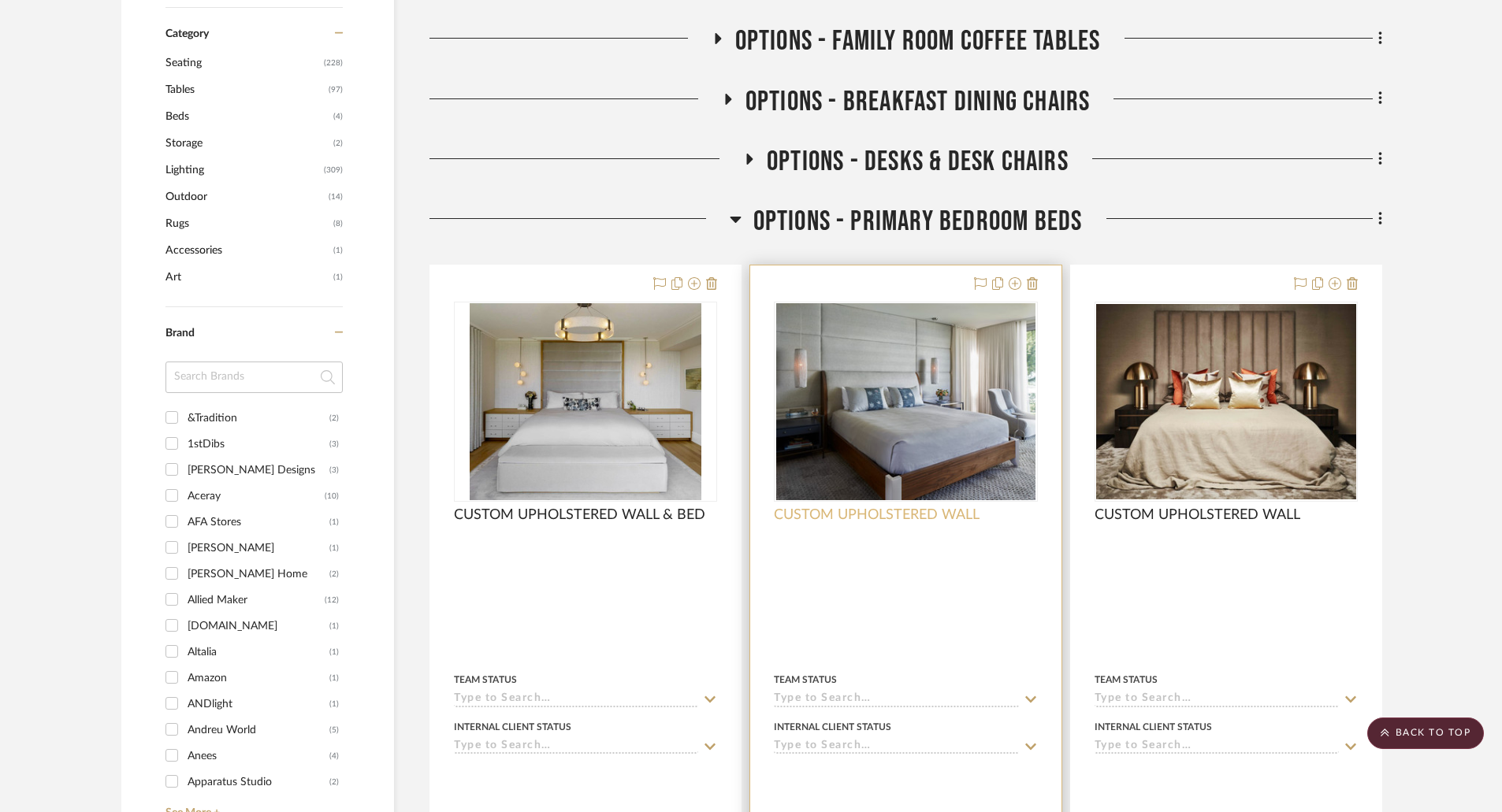
click at [979, 519] on span "CUSTOM UPHOLSTERED WALL" at bounding box center [877, 515] width 206 height 17
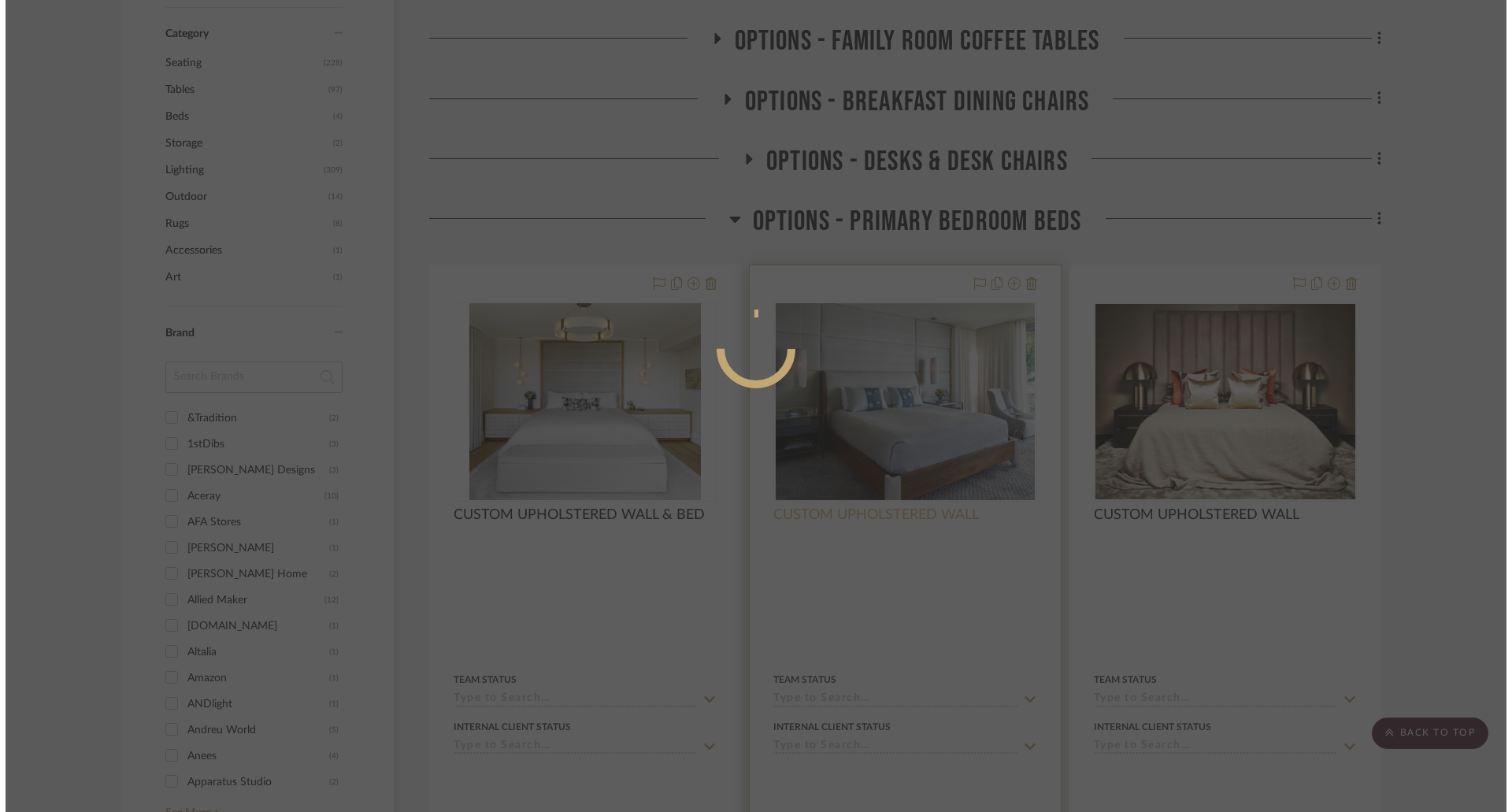
scroll to position [0, 0]
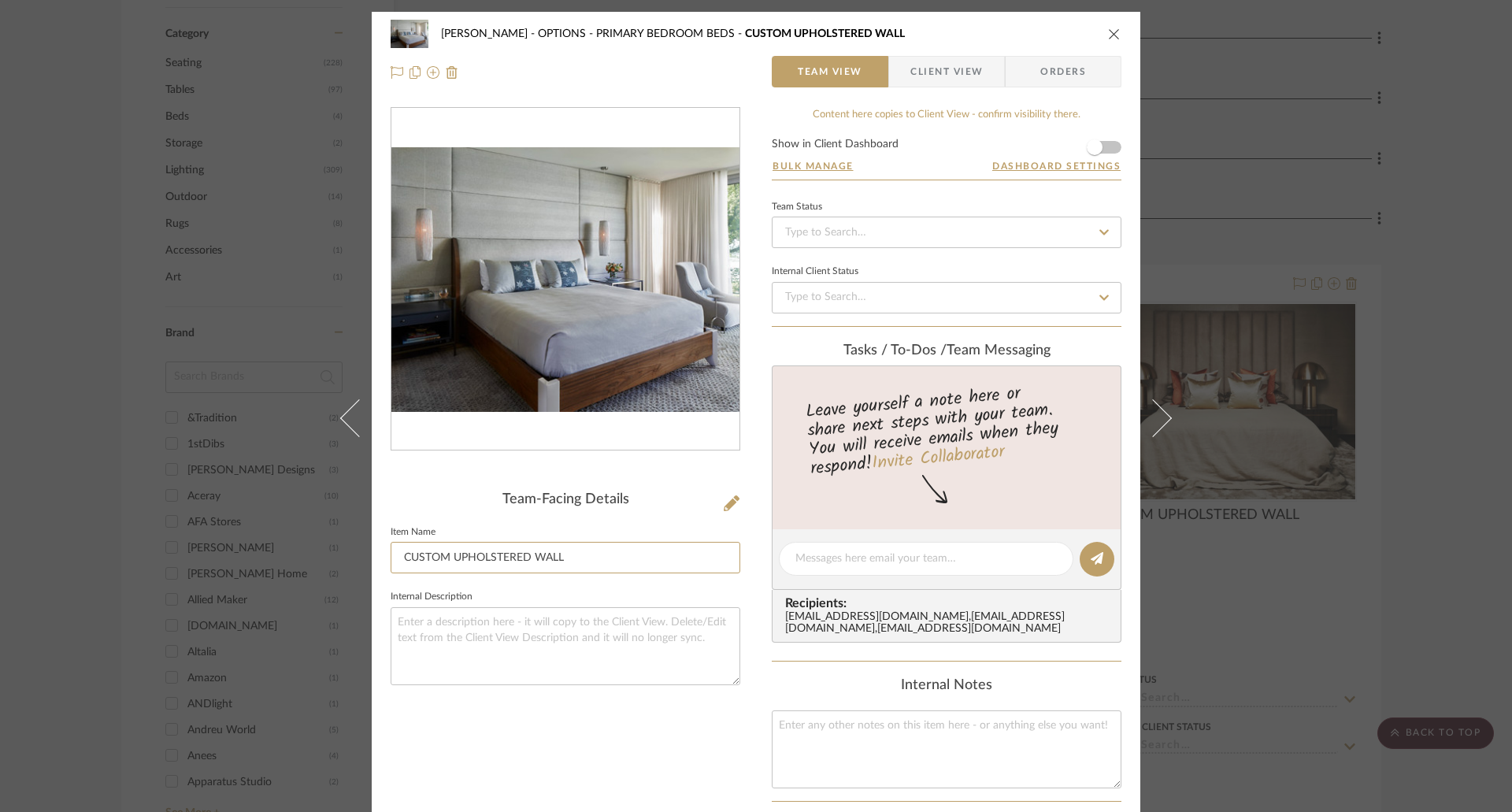
drag, startPoint x: 591, startPoint y: 554, endPoint x: 373, endPoint y: 550, distance: 218.0
click at [373, 550] on div "[PERSON_NAME] OPTIONS - PRIMARY BEDROOM BEDS CUSTOM UPHOLSTERED WALL Team View …" at bounding box center [756, 567] width 768 height 1110
paste input
drag, startPoint x: 631, startPoint y: 554, endPoint x: 388, endPoint y: 550, distance: 243.0
click at [391, 550] on input "CUSTOM UPHOLSTERED WALL & BED" at bounding box center [565, 557] width 349 height 31
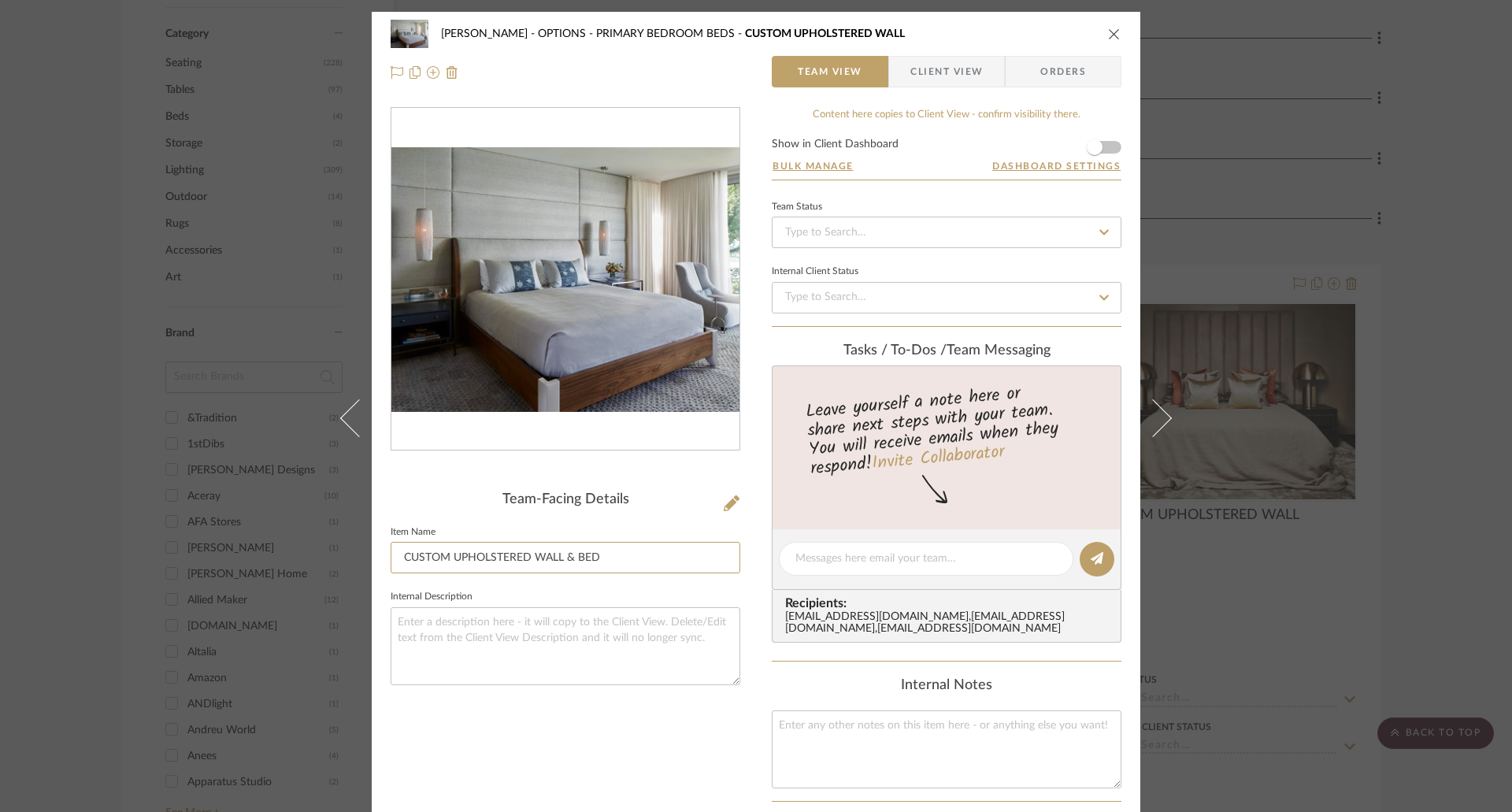
type input "CUSTOM UPHOLSTERED WALL & BED"
click at [1100, 31] on div "[PERSON_NAME] OPTIONS - PRIMARY BEDROOM BEDS CUSTOM UPHOLSTERED WALL" at bounding box center [756, 33] width 731 height 31
click at [1108, 31] on icon "close" at bounding box center [1114, 33] width 12 height 12
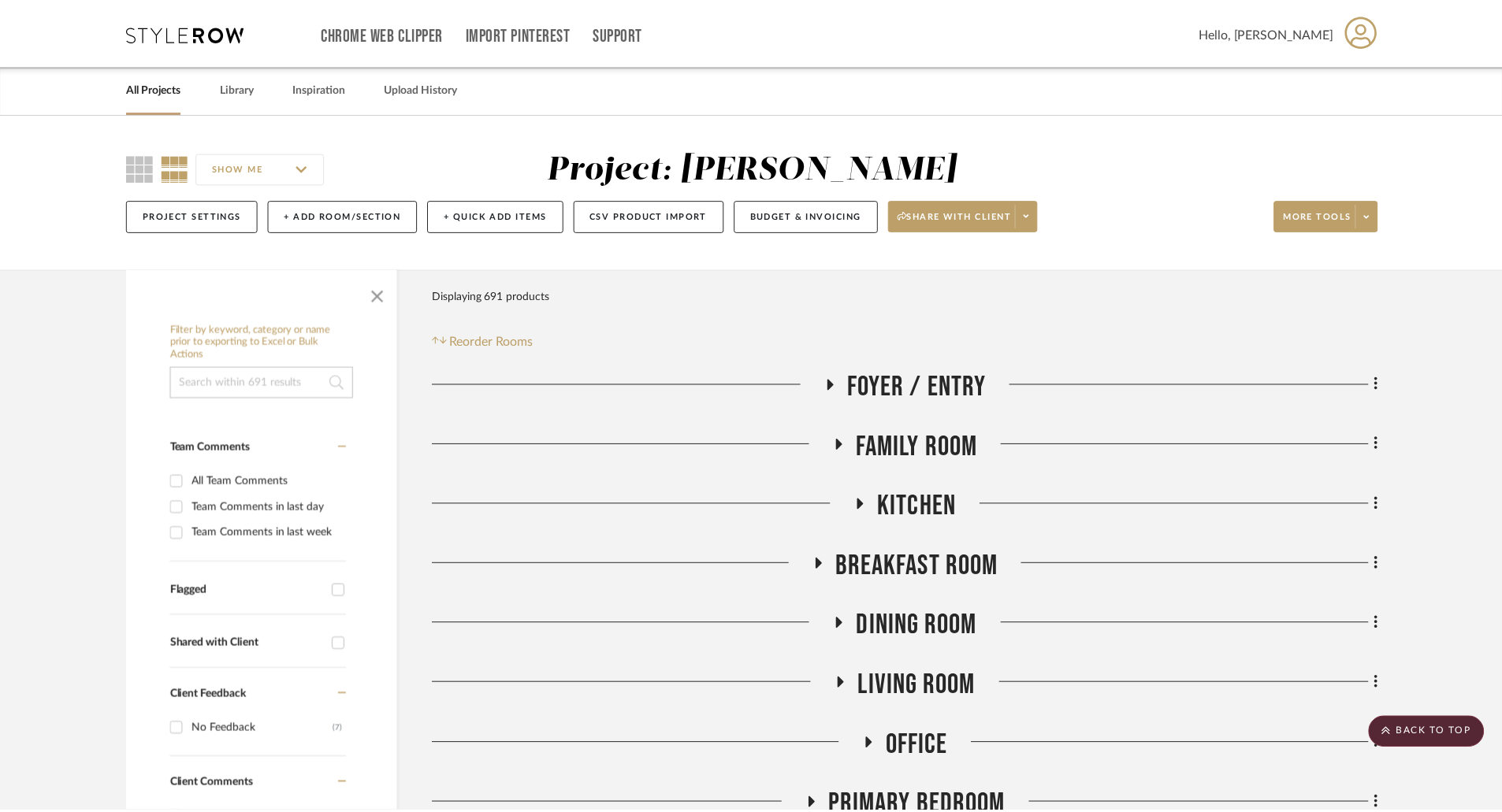
scroll to position [945, 0]
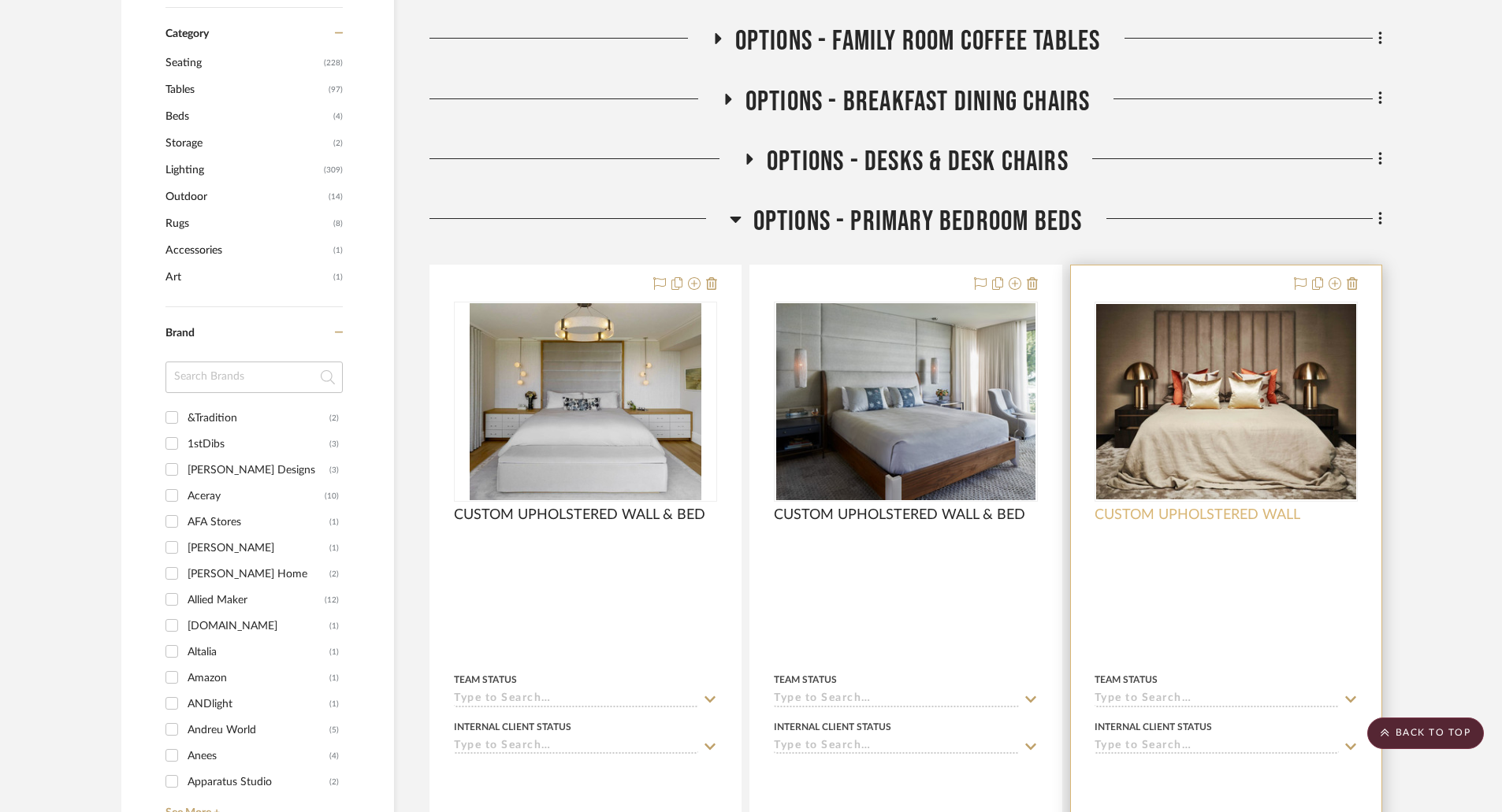
click at [1204, 511] on span "CUSTOM UPHOLSTERED WALL" at bounding box center [1198, 515] width 206 height 17
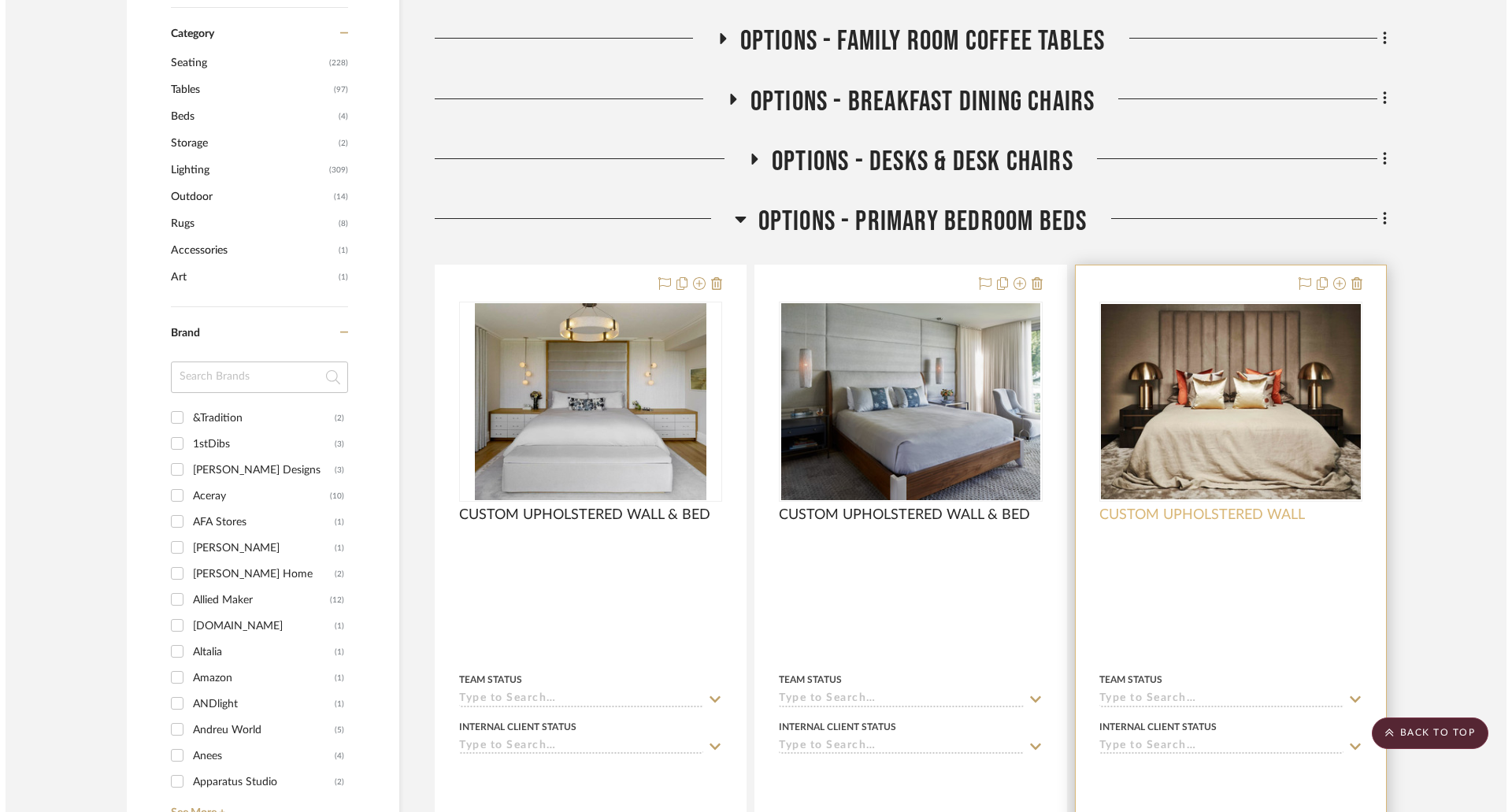
scroll to position [0, 0]
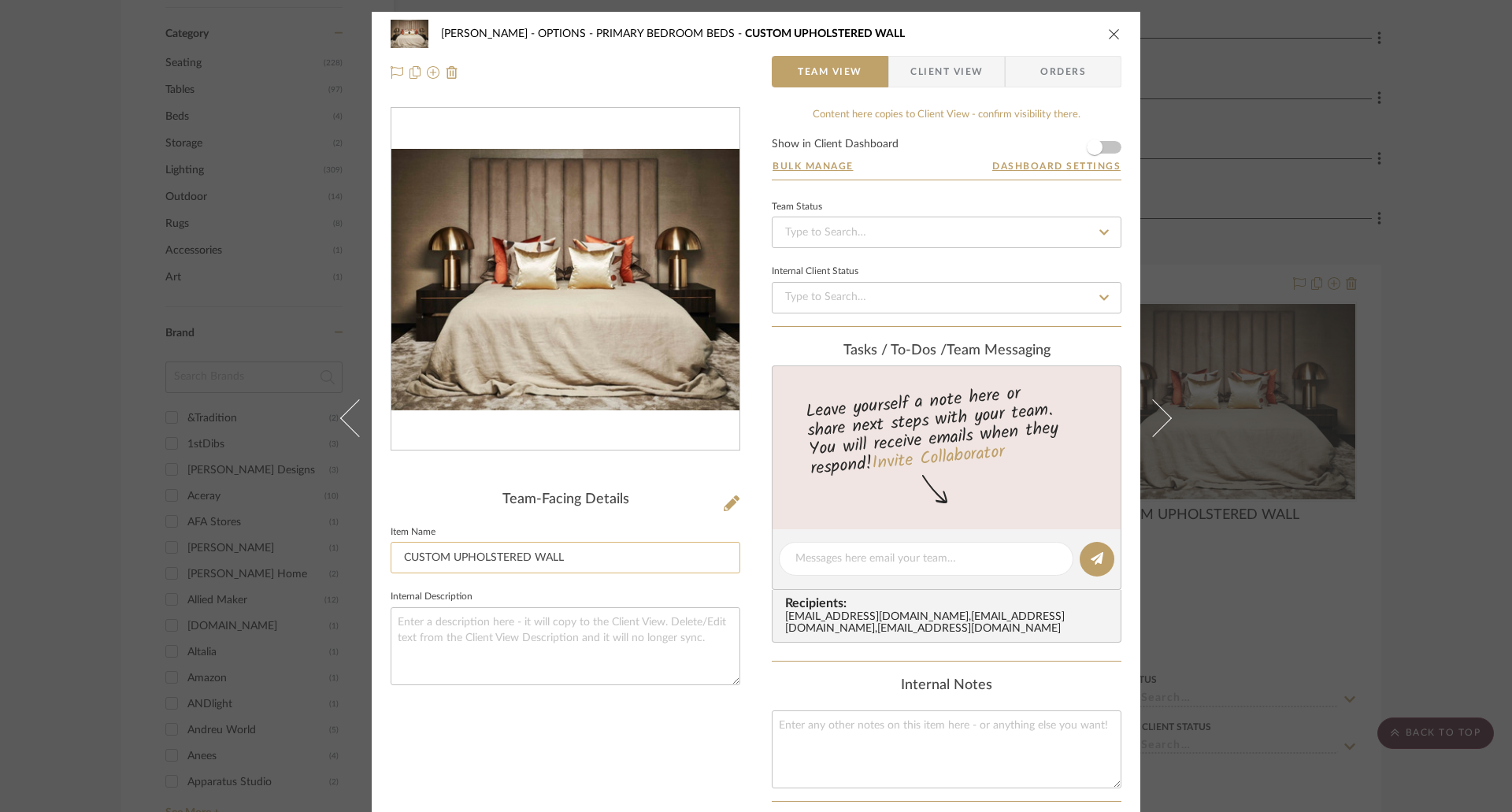
drag, startPoint x: 598, startPoint y: 551, endPoint x: 395, endPoint y: 549, distance: 203.0
click at [395, 549] on input "CUSTOM UPHOLSTERED WALL" at bounding box center [565, 557] width 349 height 31
paste input "& BED"
type input "CUSTOM UPHOLSTERED WALL & BED"
click at [1112, 26] on button "close" at bounding box center [1114, 33] width 14 height 14
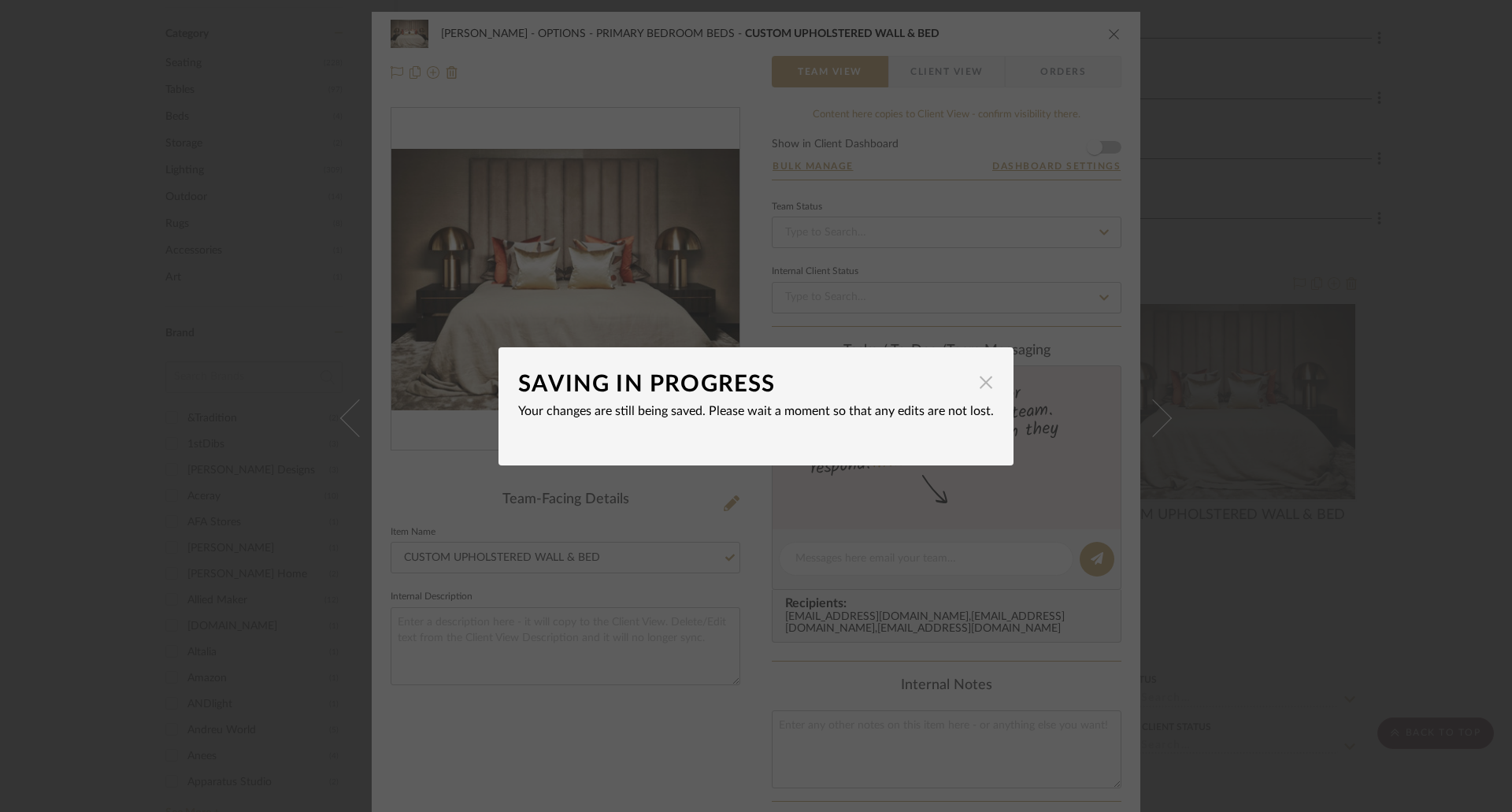
click at [972, 378] on span "button" at bounding box center [985, 382] width 31 height 31
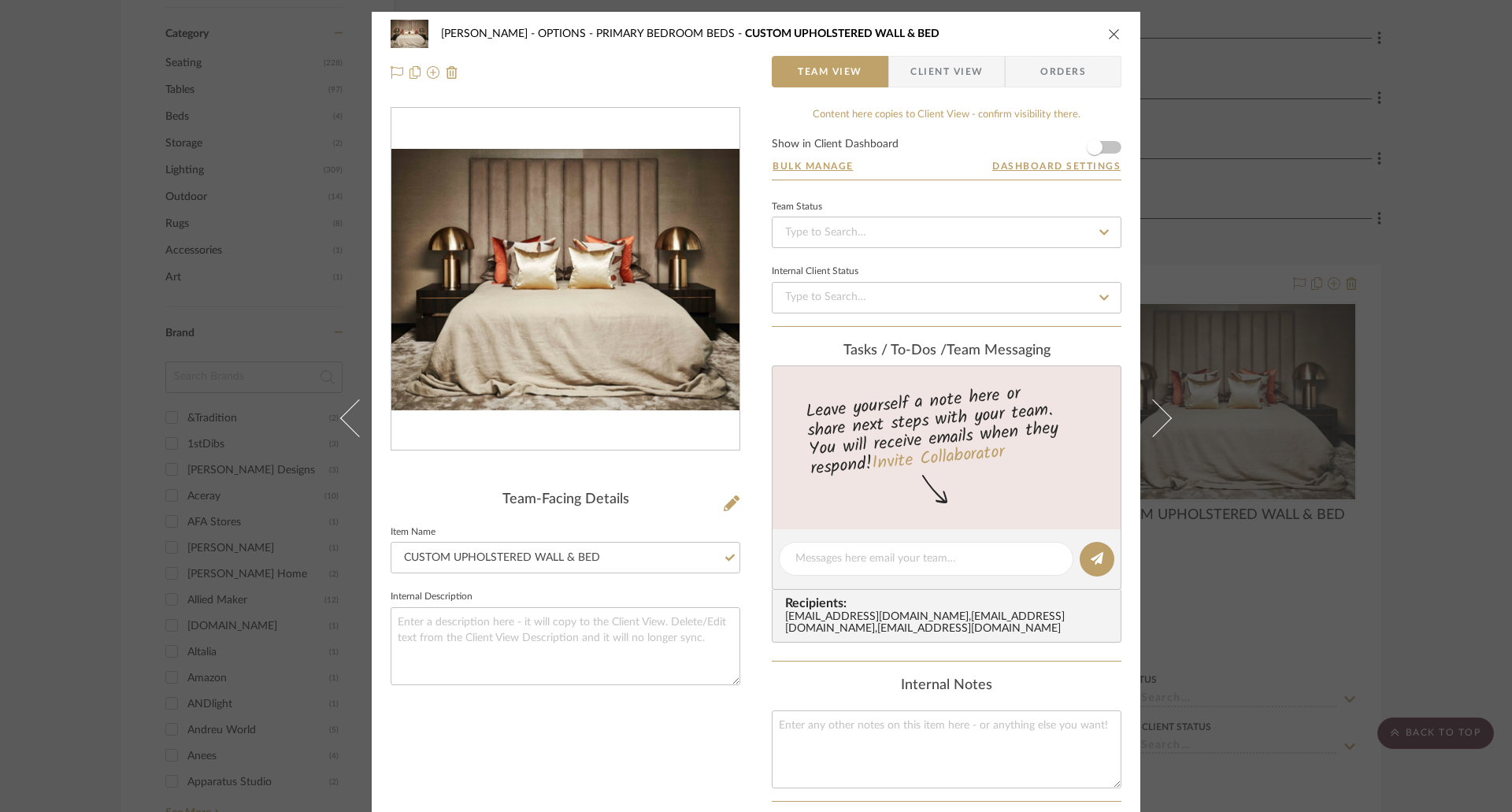
click at [1095, 37] on div "[PERSON_NAME] OPTIONS - PRIMARY BEDROOM BEDS CUSTOM UPHOLSTERED WALL & BED" at bounding box center [756, 33] width 731 height 31
click at [1108, 30] on icon "close" at bounding box center [1114, 33] width 12 height 12
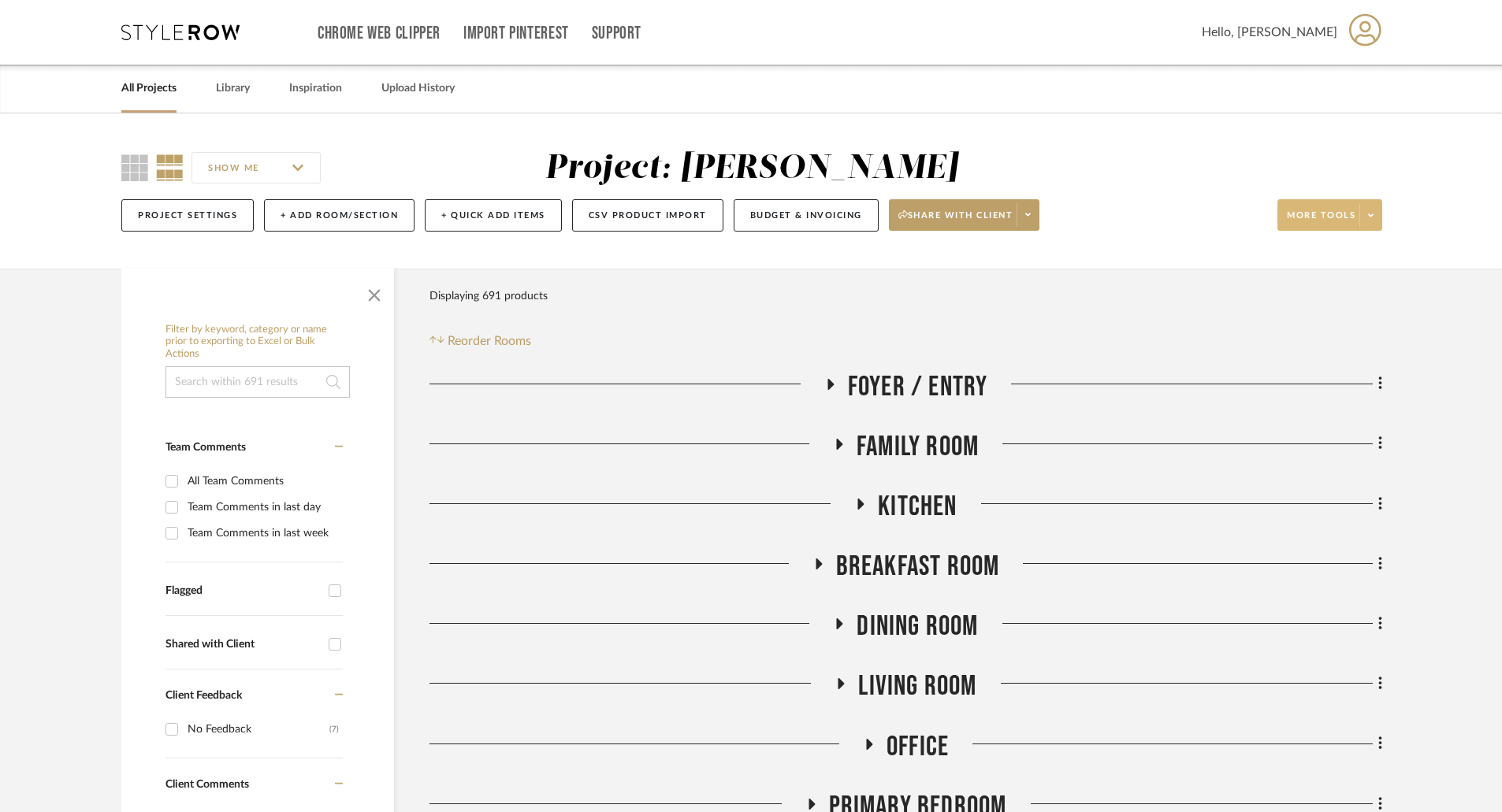
click at [1374, 211] on span at bounding box center [1370, 214] width 22 height 24
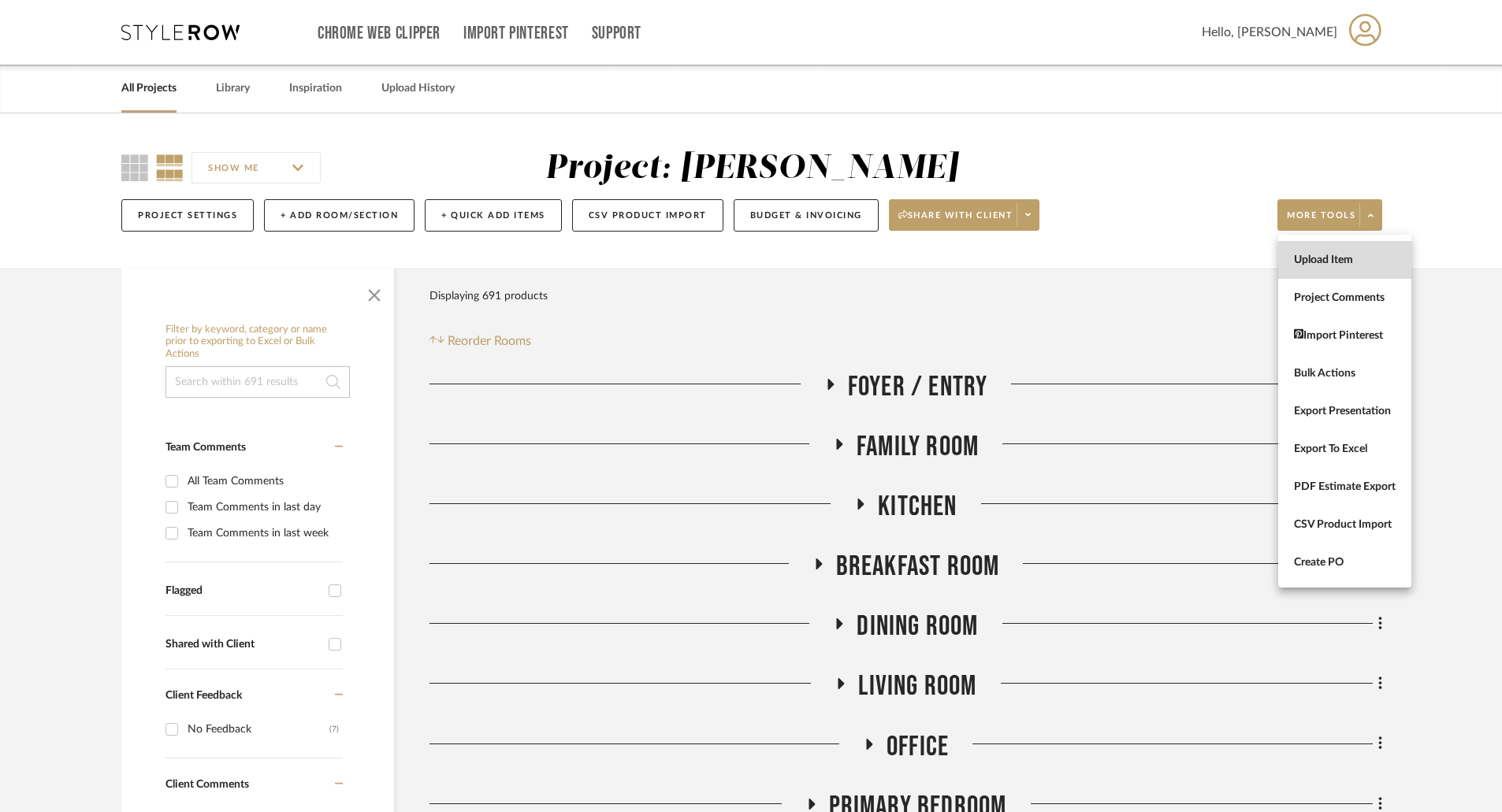
click at [1338, 257] on span "Upload Item" at bounding box center [1345, 261] width 102 height 13
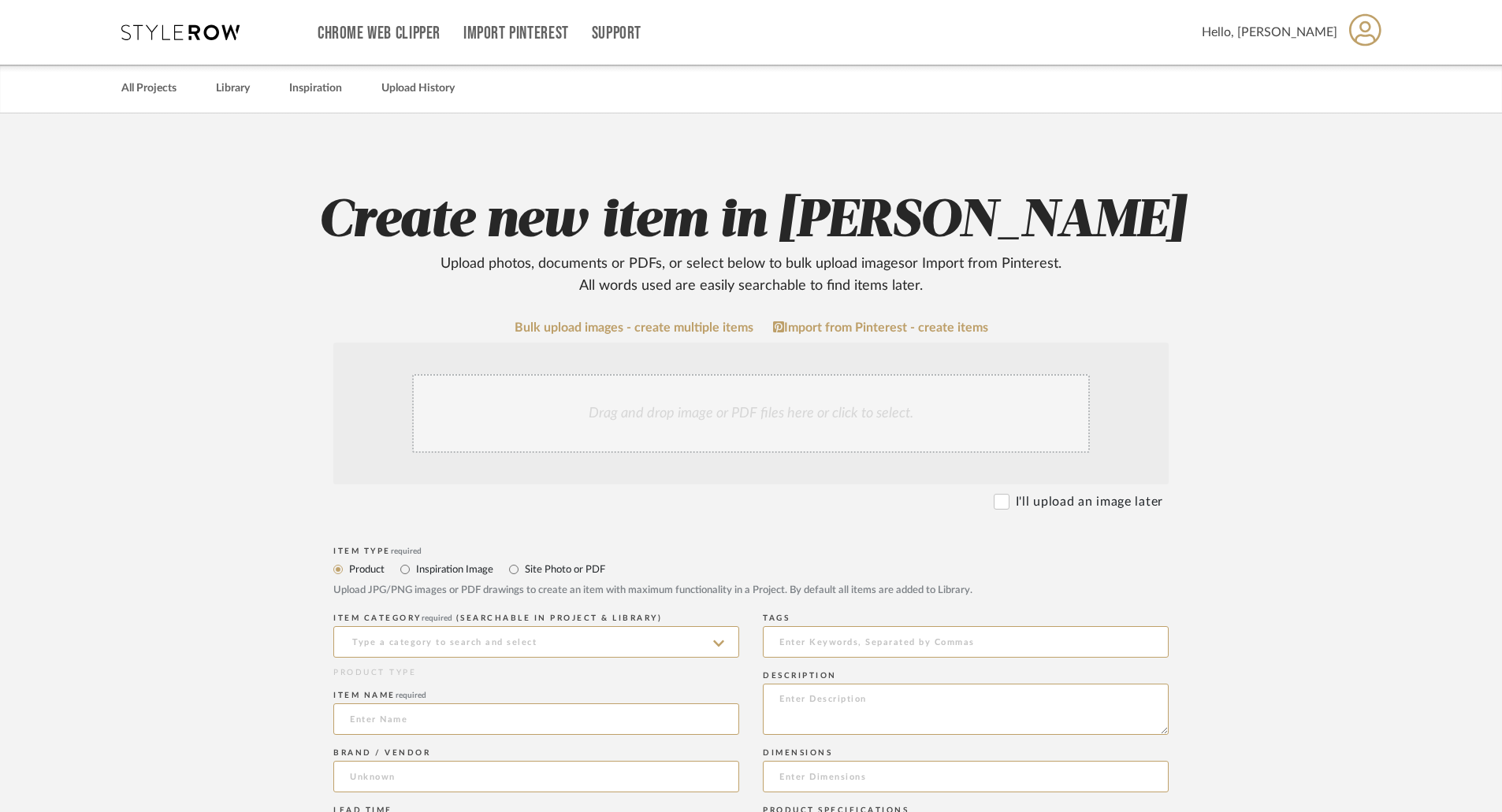
click at [666, 426] on div "Drag and drop image or PDF files here or click to select." at bounding box center [751, 413] width 678 height 78
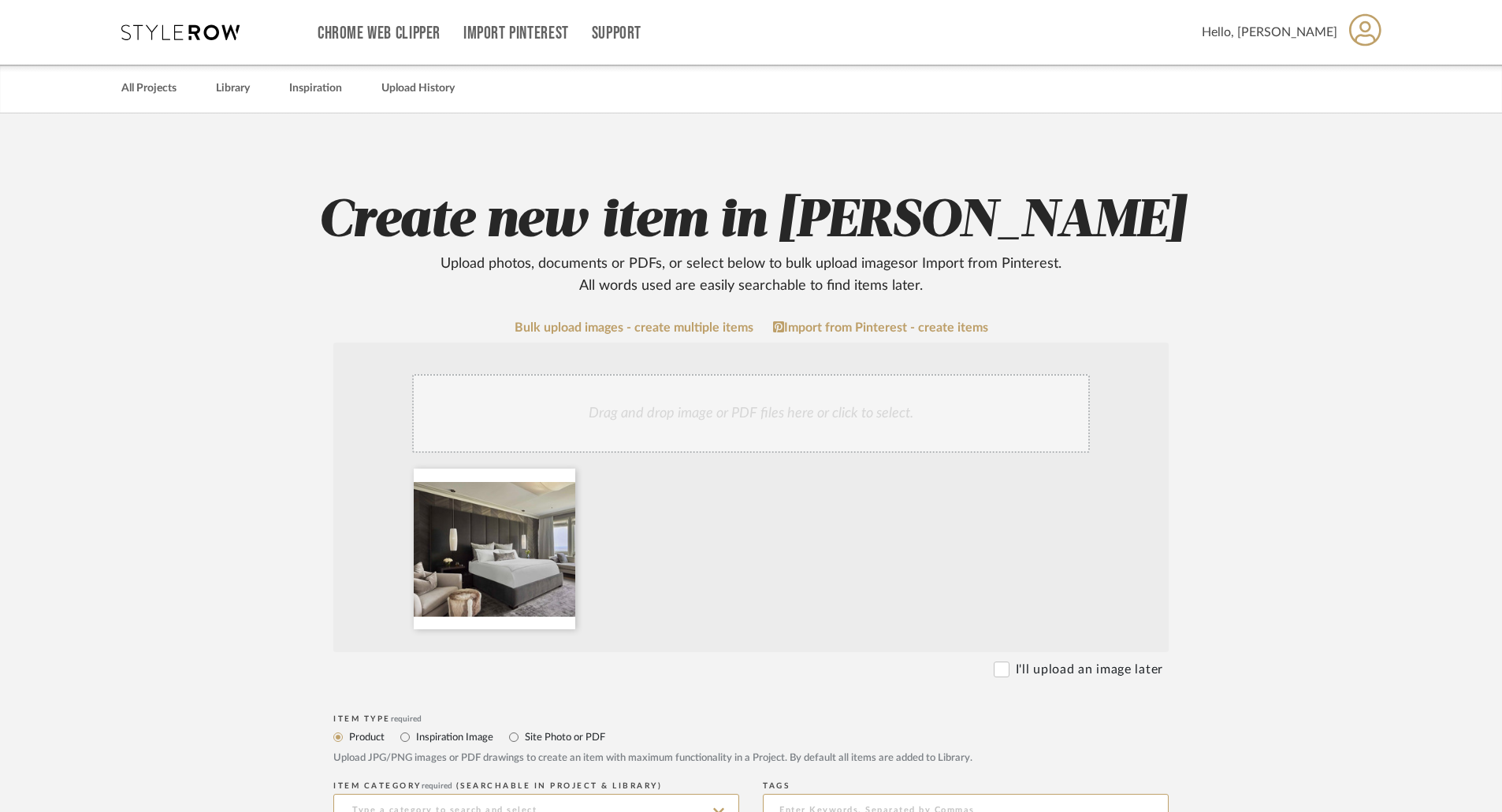
click at [480, 742] on label "Inspiration Image" at bounding box center [453, 737] width 78 height 17
click at [415, 742] on input "Inspiration Image" at bounding box center [405, 737] width 19 height 19
radio input "true"
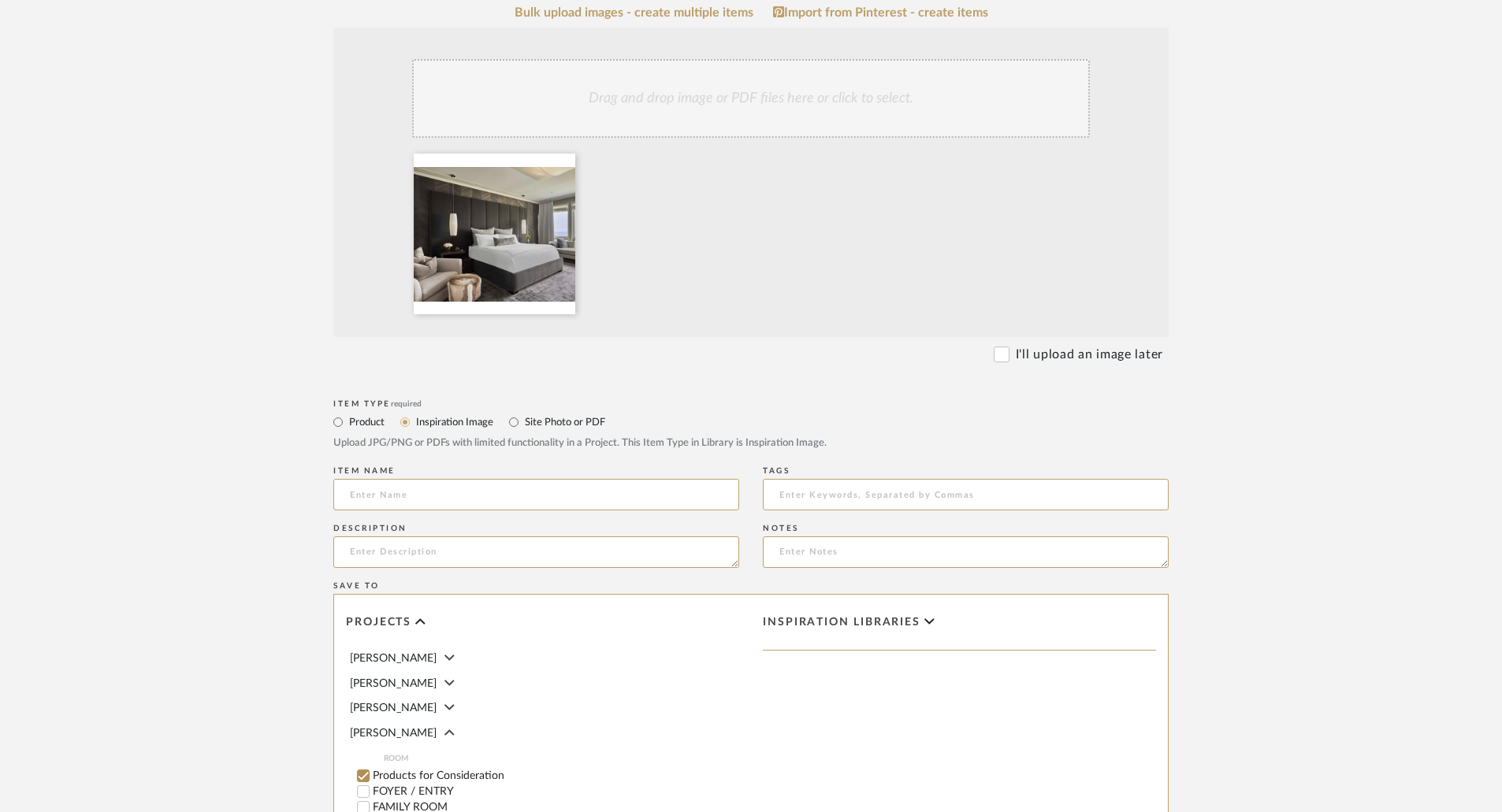
scroll to position [394, 0]
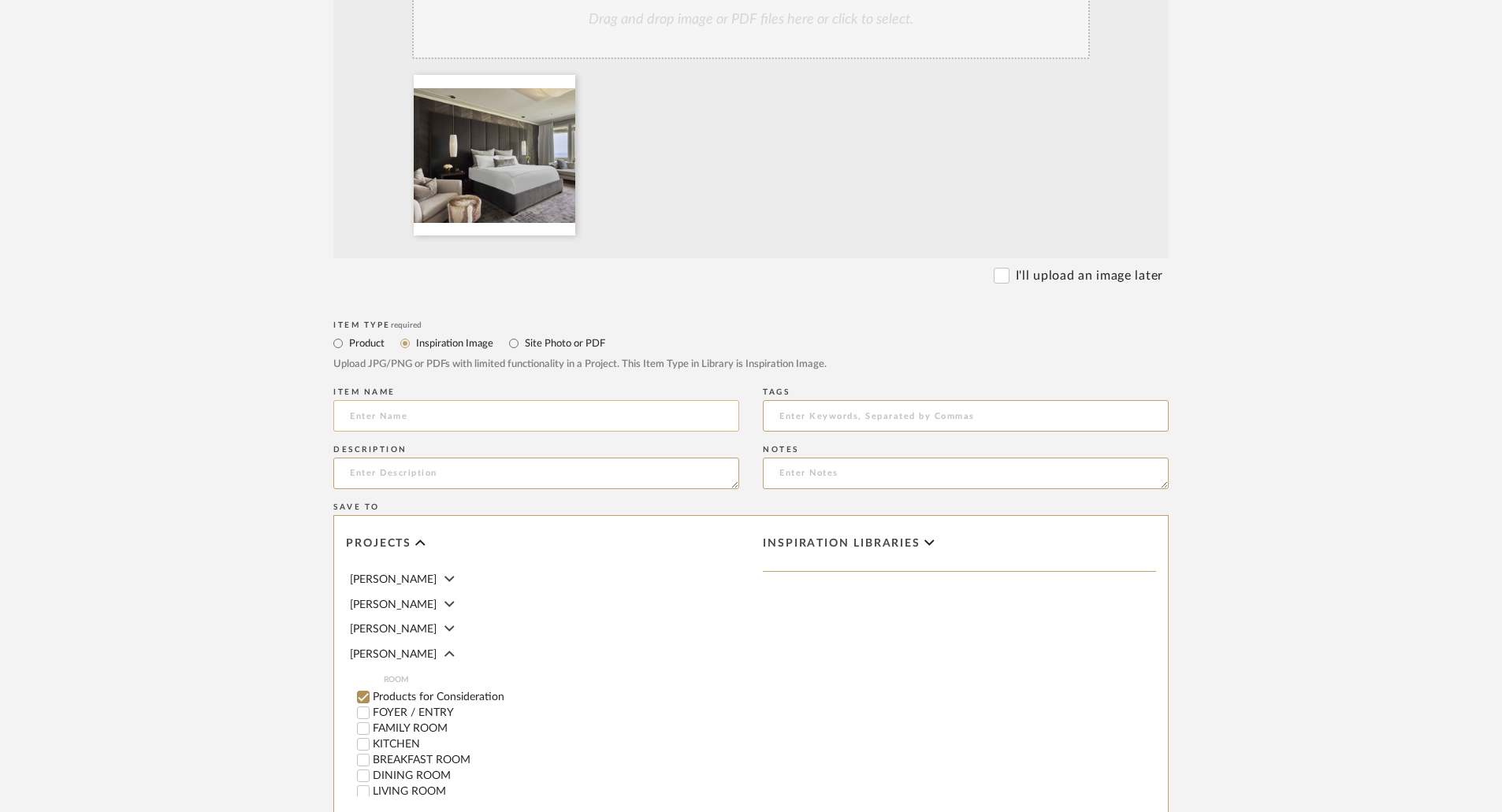
click at [454, 412] on input at bounding box center [537, 415] width 406 height 31
paste input "CUSTOM UPHOLSTERED WALL & BED"
type input "CUSTOM UPHOLSTERED WALL & BED"
click at [1233, 395] on form "Bulk upload images - create multiple items Import from Pinterest - create items…" at bounding box center [751, 439] width 1004 height 1025
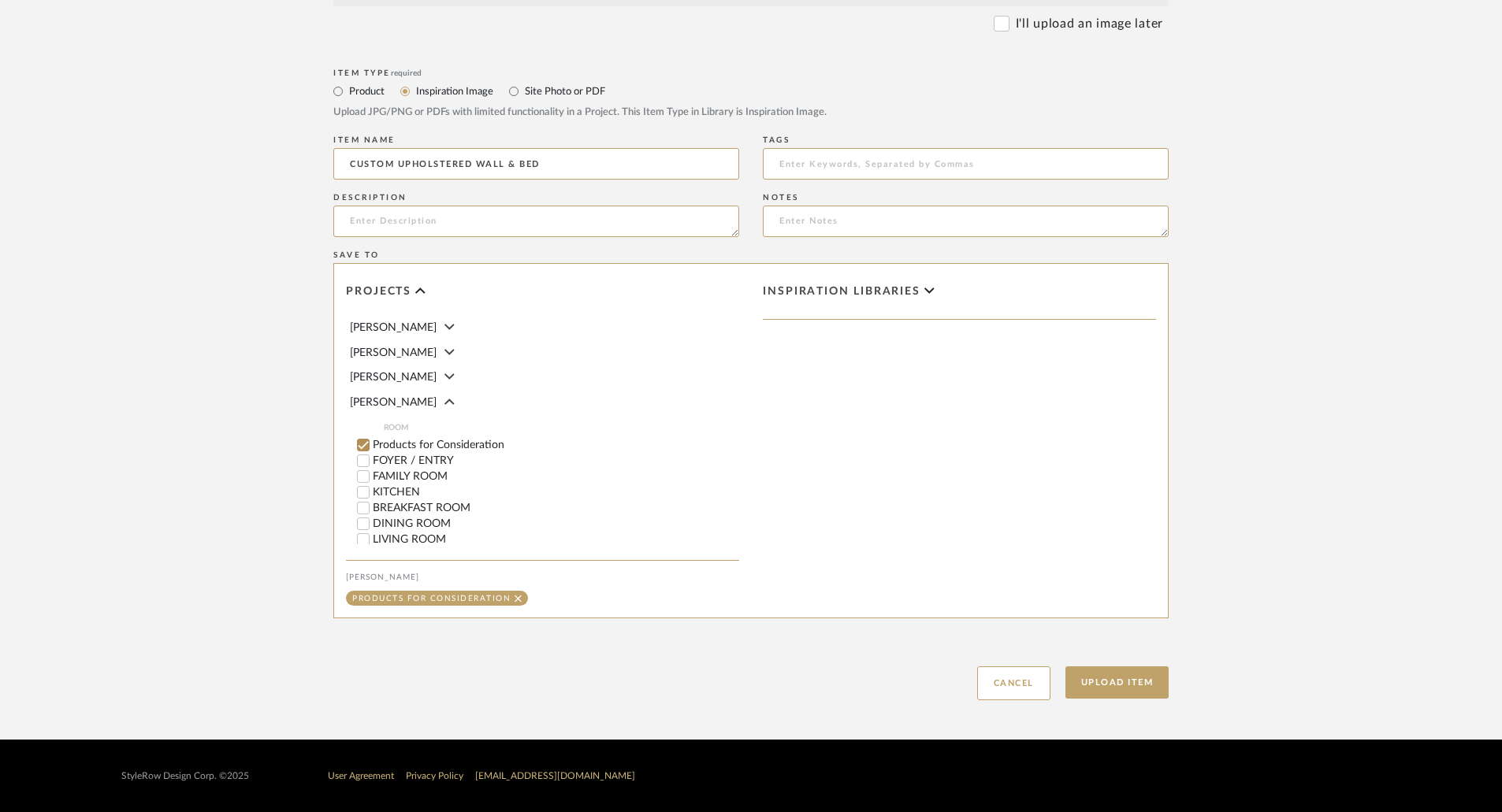
click at [417, 444] on label "Products for Consideration" at bounding box center [556, 446] width 367 height 11
click at [371, 444] on input "Products for Consideration" at bounding box center [363, 445] width 16 height 16
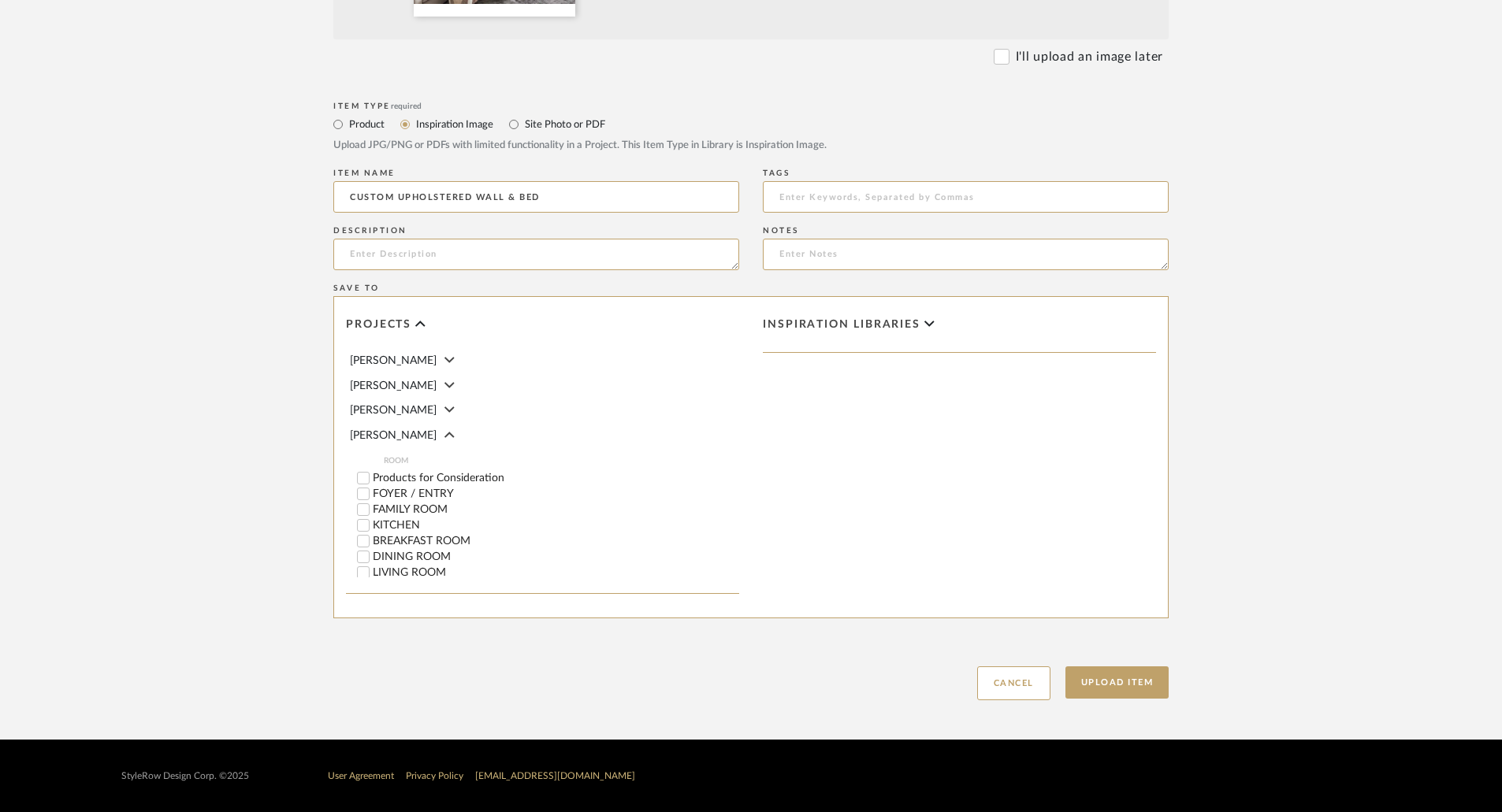
scroll to position [158, 0]
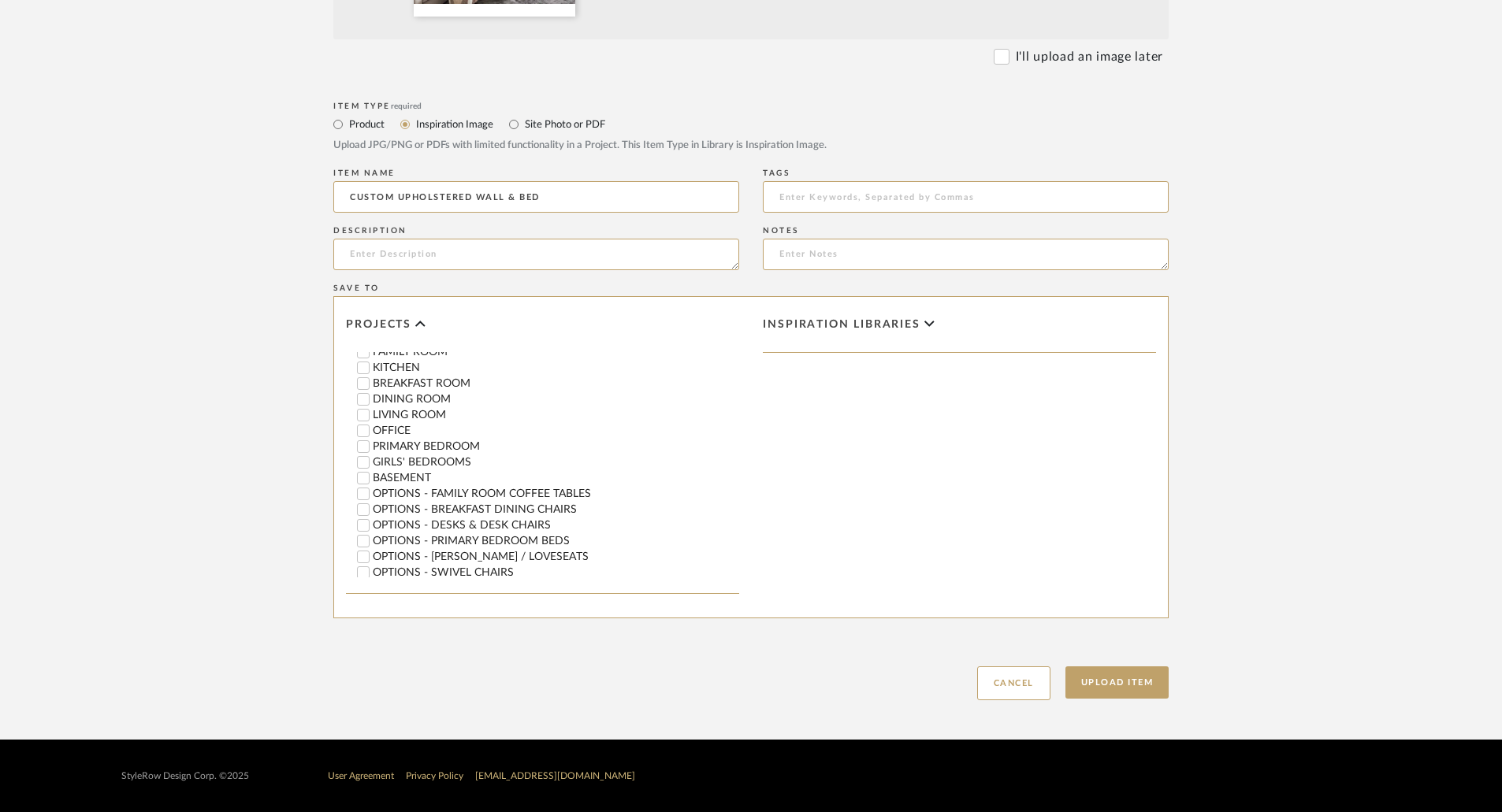
click at [457, 491] on label "OPTIONS - FAMILY ROOM COFFEE TABLES" at bounding box center [556, 494] width 367 height 11
click at [371, 491] on input "OPTIONS - FAMILY ROOM COFFEE TABLES" at bounding box center [363, 494] width 16 height 16
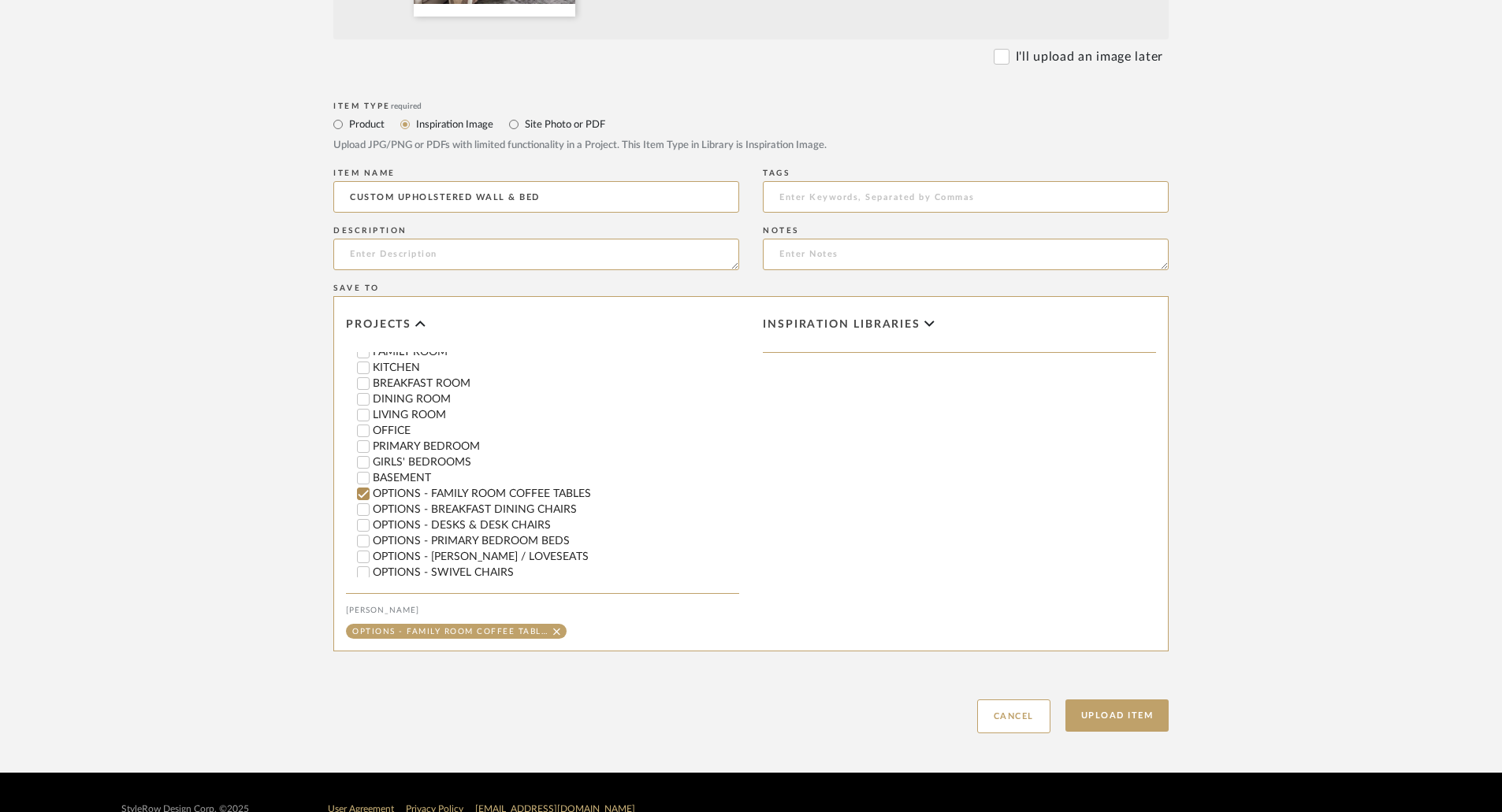
click at [445, 494] on label "OPTIONS - FAMILY ROOM COFFEE TABLES" at bounding box center [556, 494] width 367 height 11
click at [371, 494] on input "OPTIONS - FAMILY ROOM COFFEE TABLES" at bounding box center [363, 494] width 16 height 16
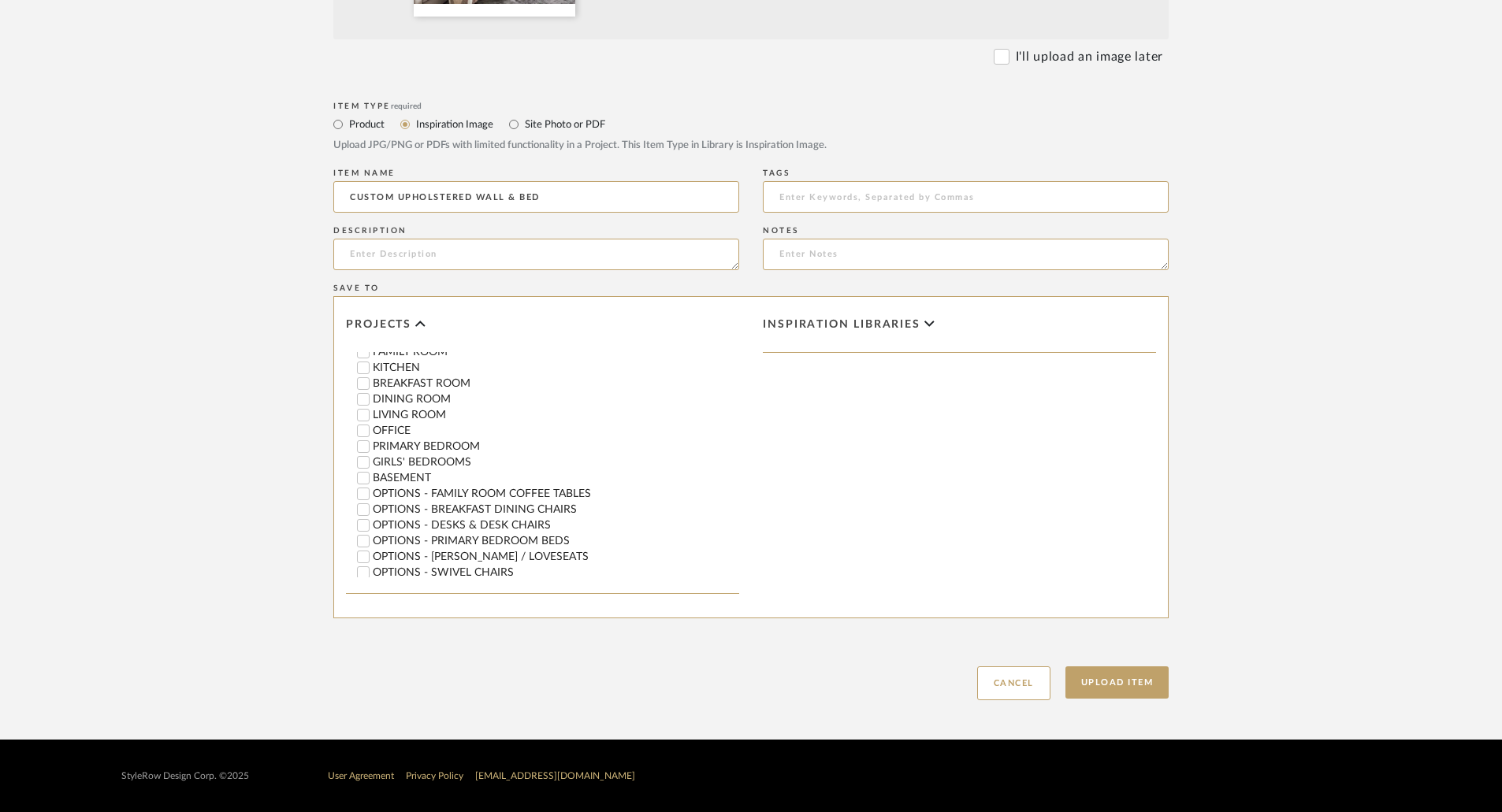
click at [471, 535] on label "OPTIONS - PRIMARY BEDROOM BEDS" at bounding box center [556, 541] width 367 height 11
click at [371, 535] on input "OPTIONS - PRIMARY BEDROOM BEDS" at bounding box center [363, 541] width 16 height 16
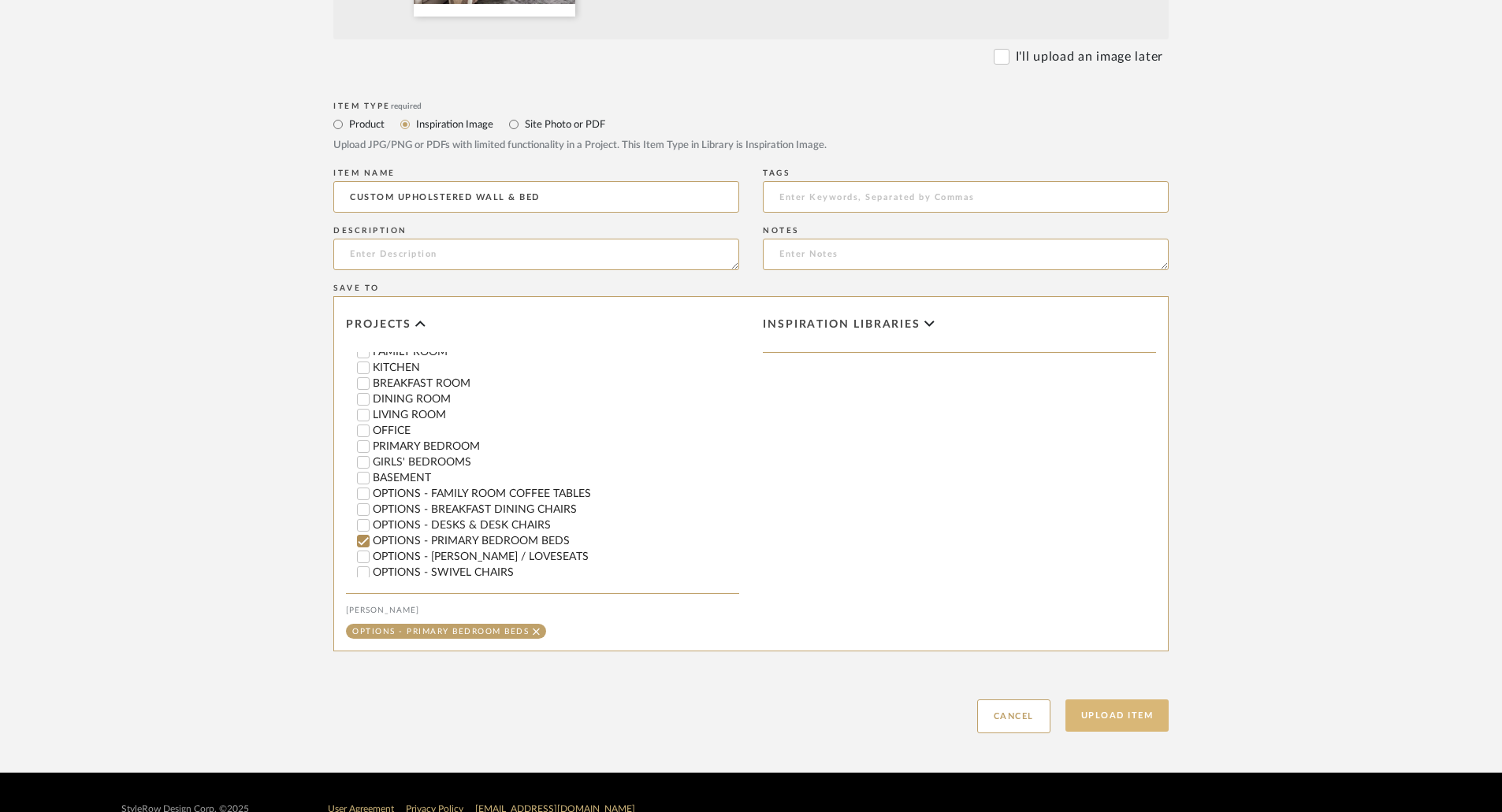
click at [1144, 715] on button "Upload Item" at bounding box center [1118, 716] width 104 height 32
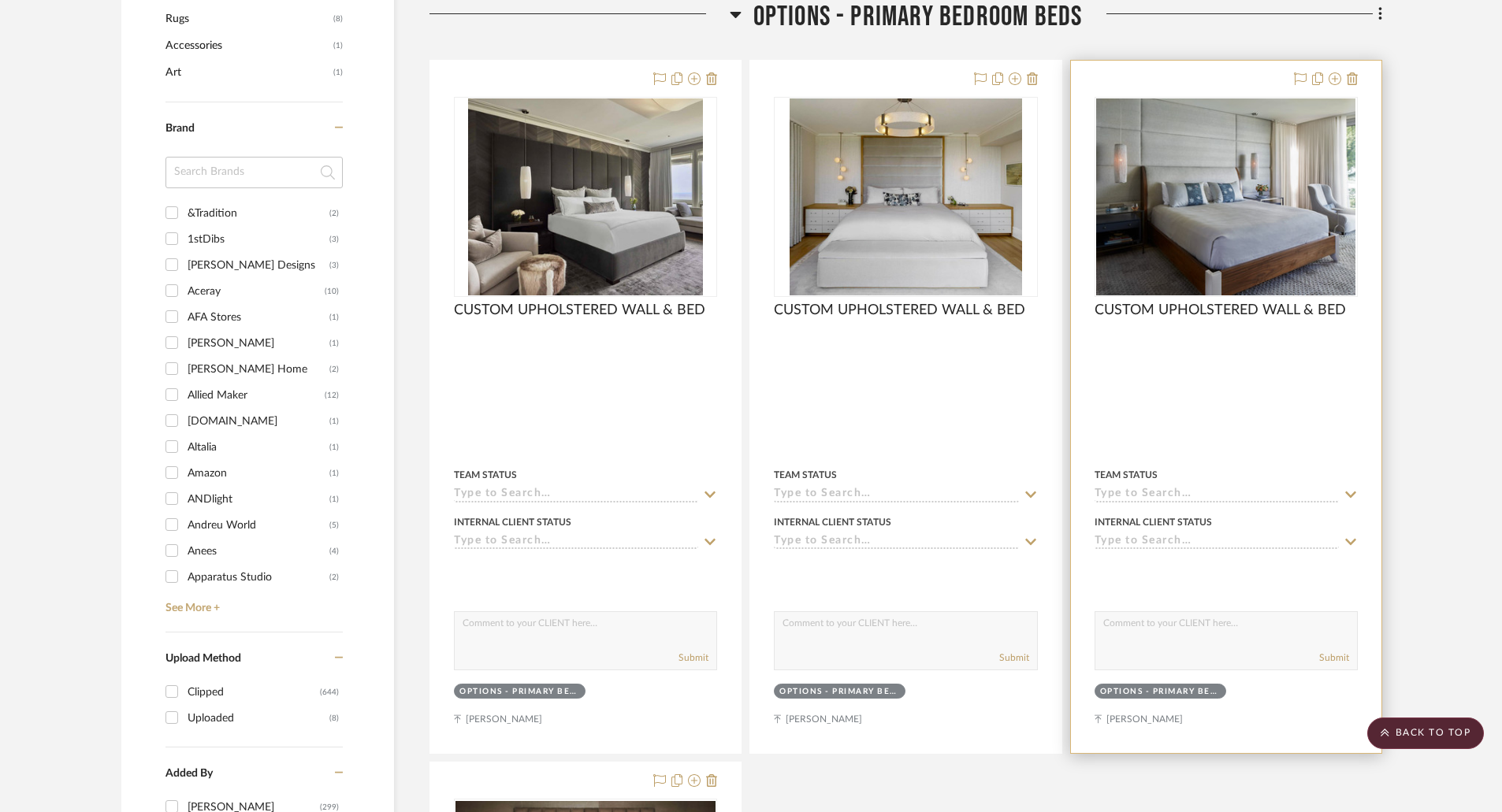
scroll to position [1072, 0]
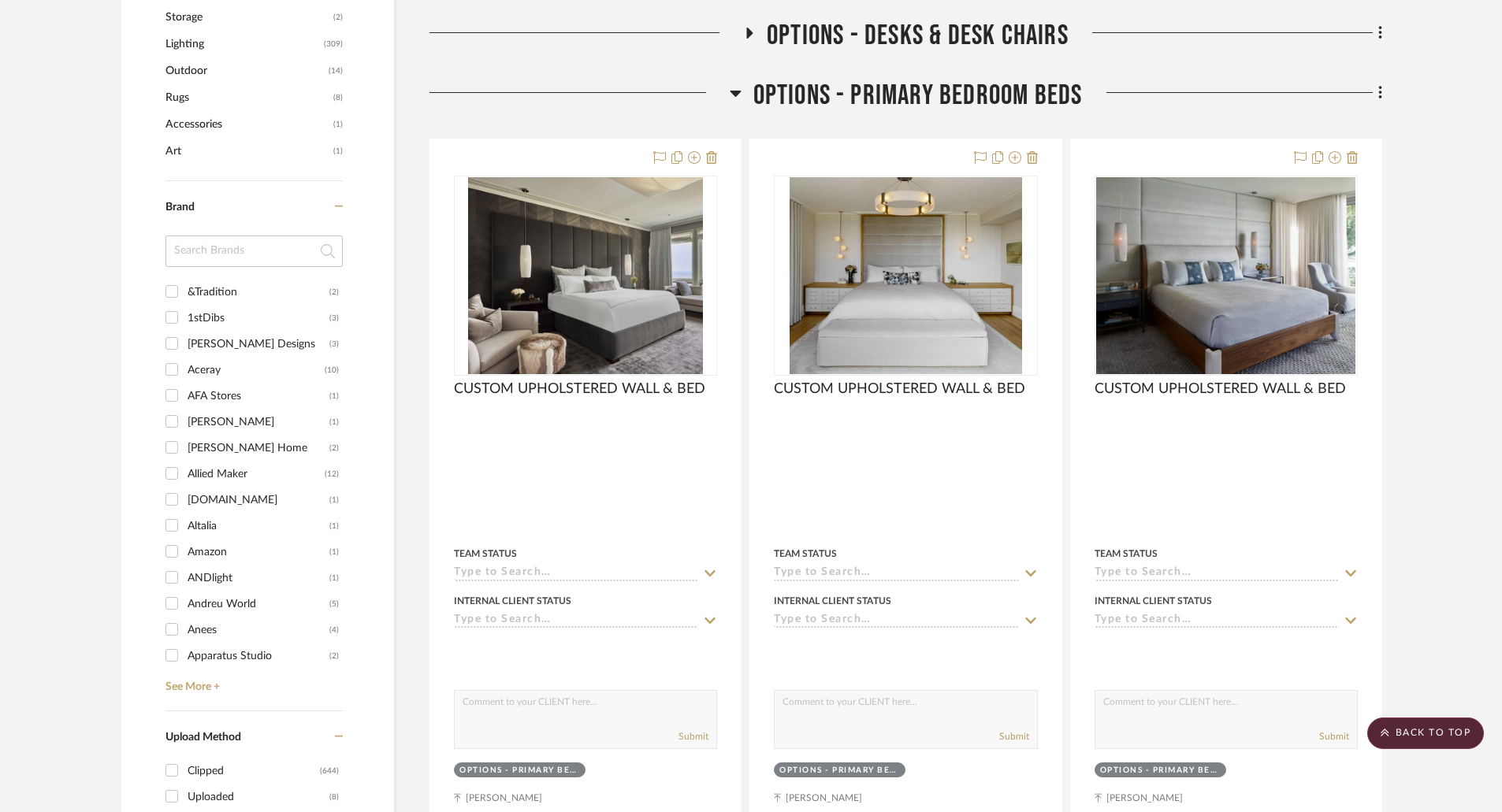
click at [734, 93] on icon at bounding box center [736, 93] width 11 height 7
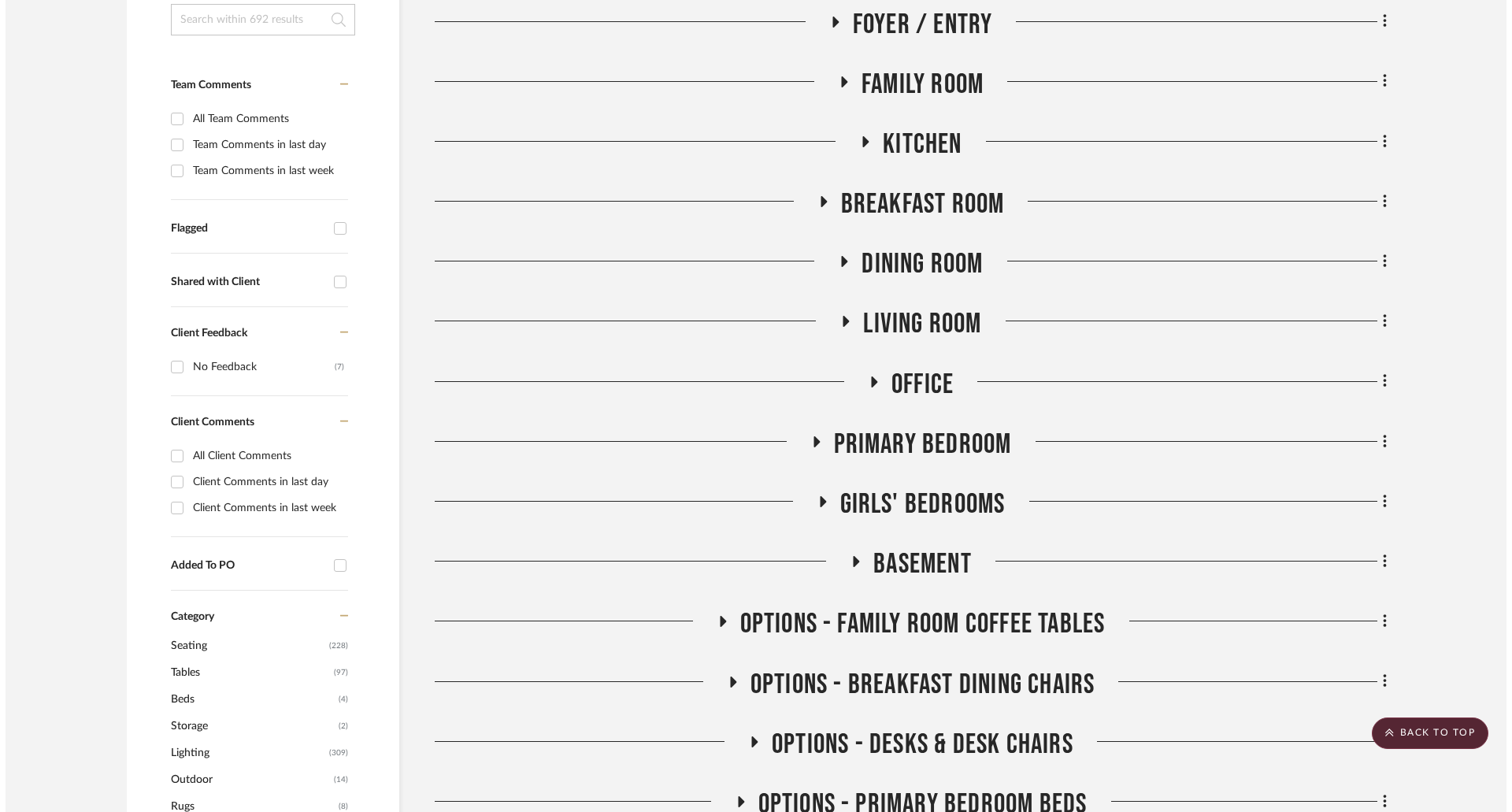
scroll to position [0, 0]
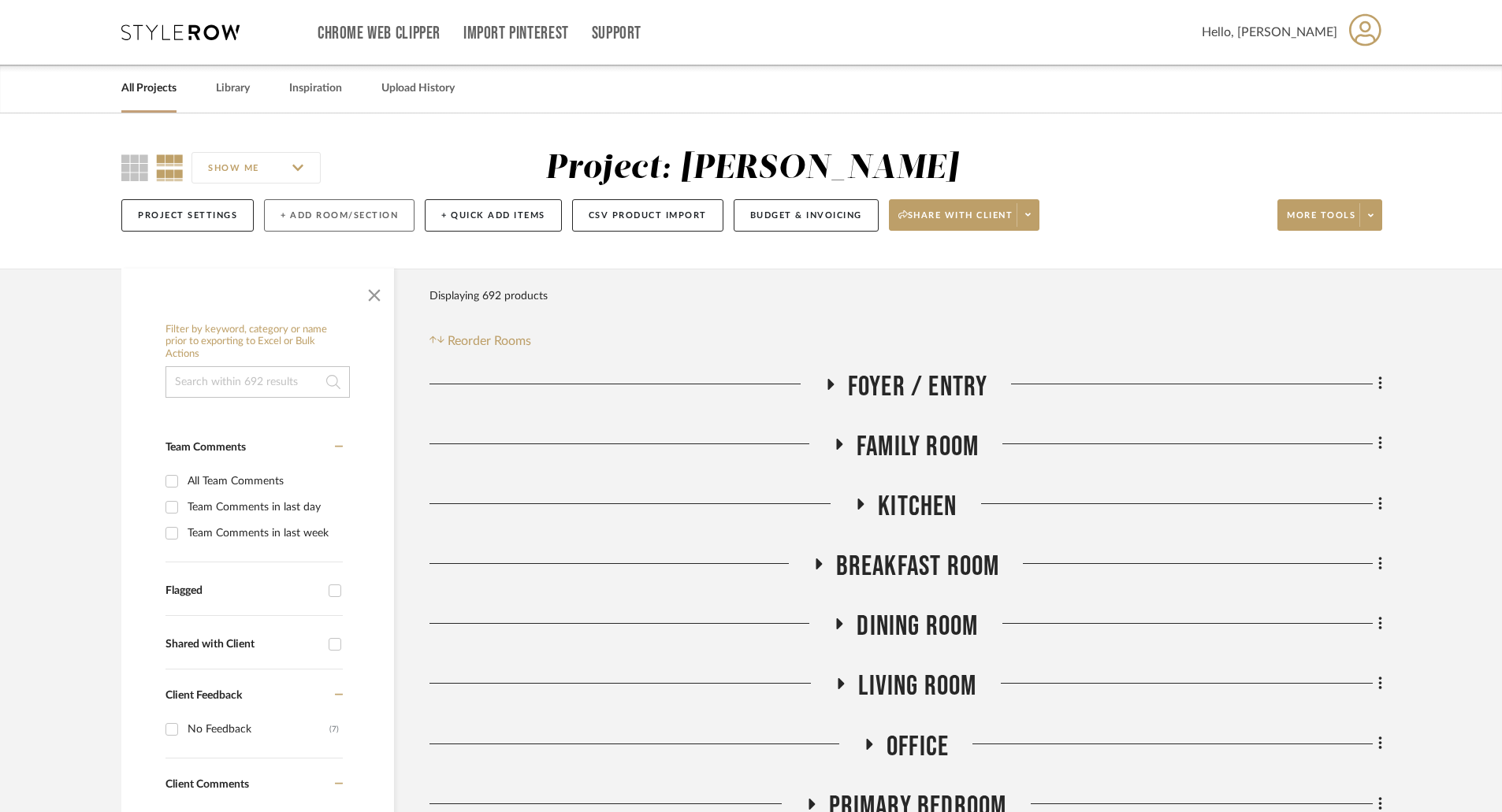
click at [316, 215] on button "+ Add Room/Section" at bounding box center [338, 215] width 150 height 32
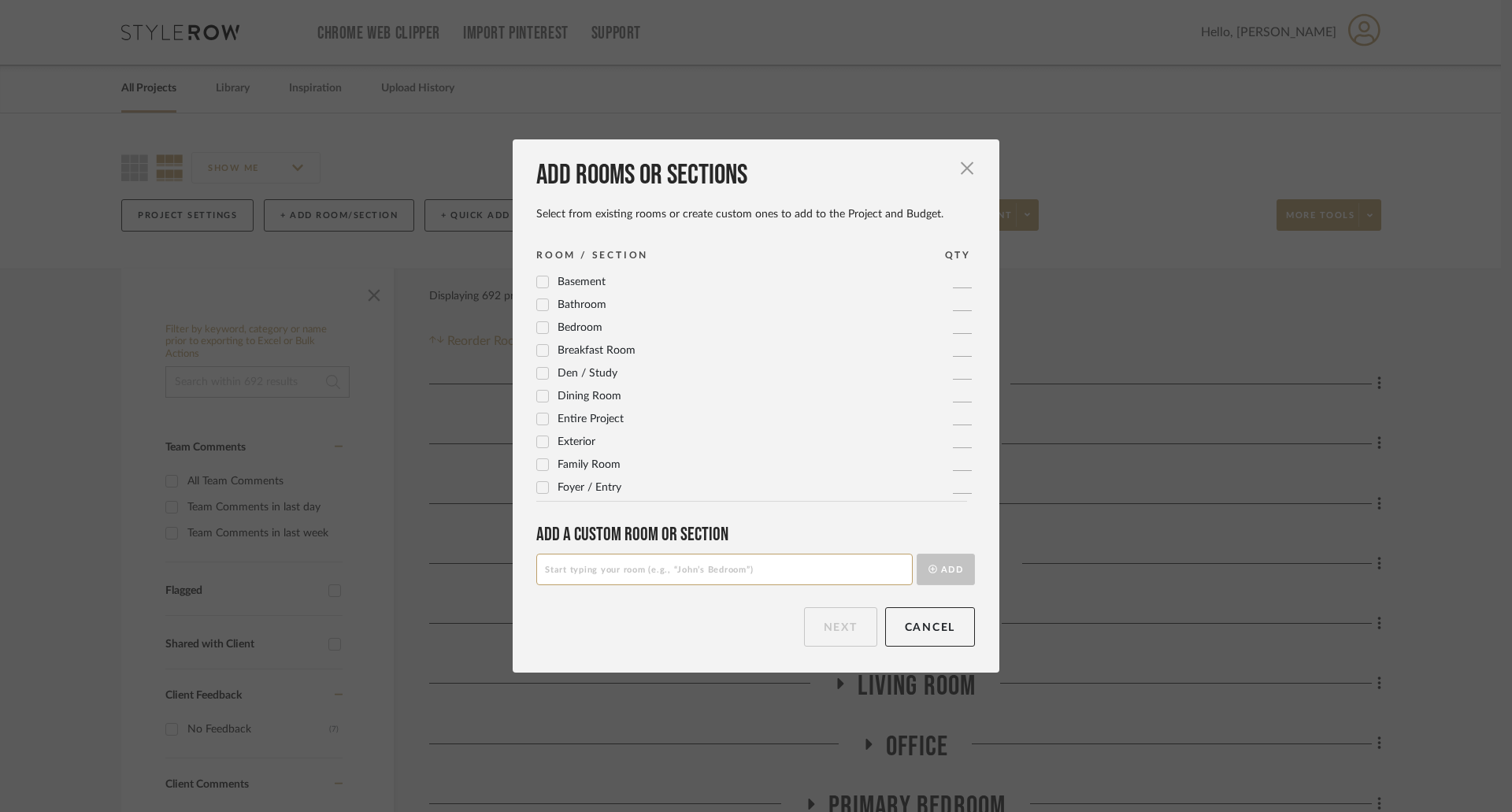
click at [643, 568] on input at bounding box center [724, 569] width 377 height 31
type input "OPTIONS - PRIMARY BEDROOM NIGHTSTANDS"
click at [945, 569] on button "Add" at bounding box center [946, 569] width 59 height 31
click at [841, 622] on button "Next" at bounding box center [841, 627] width 74 height 40
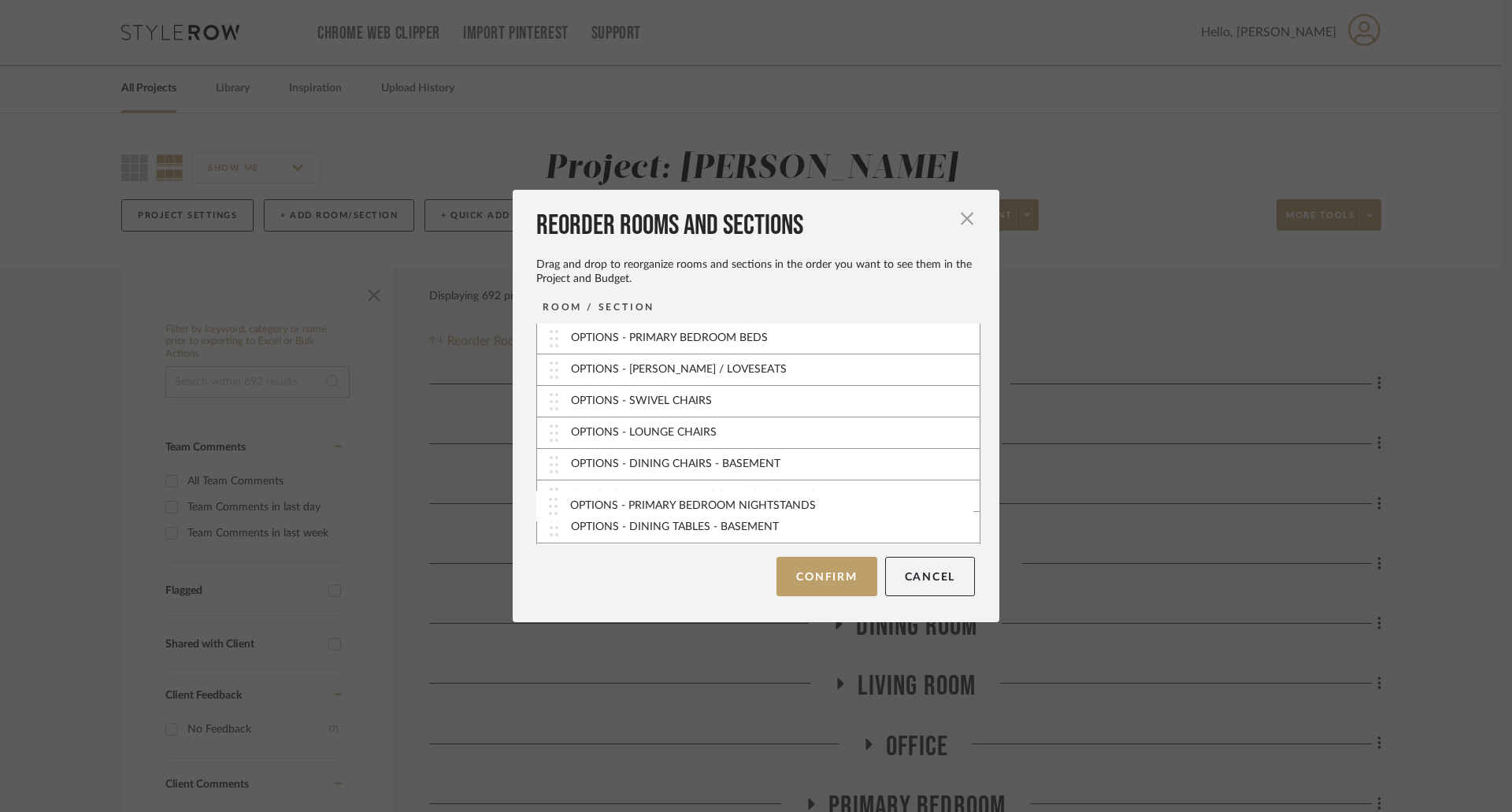
scroll to position [419, 0]
drag, startPoint x: 543, startPoint y: 530, endPoint x: 552, endPoint y: 361, distance: 169.2
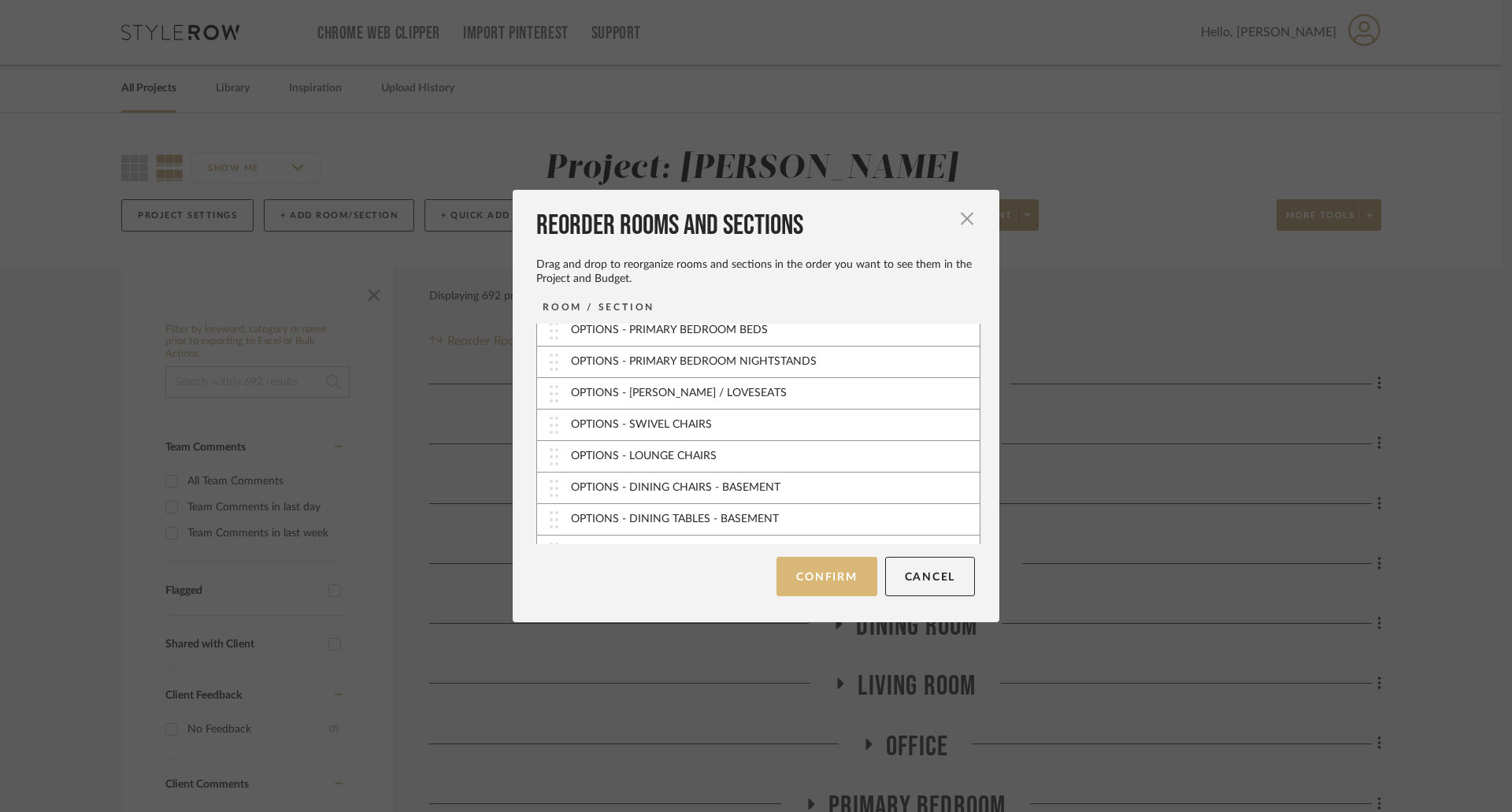
click at [815, 572] on button "Confirm" at bounding box center [827, 577] width 100 height 40
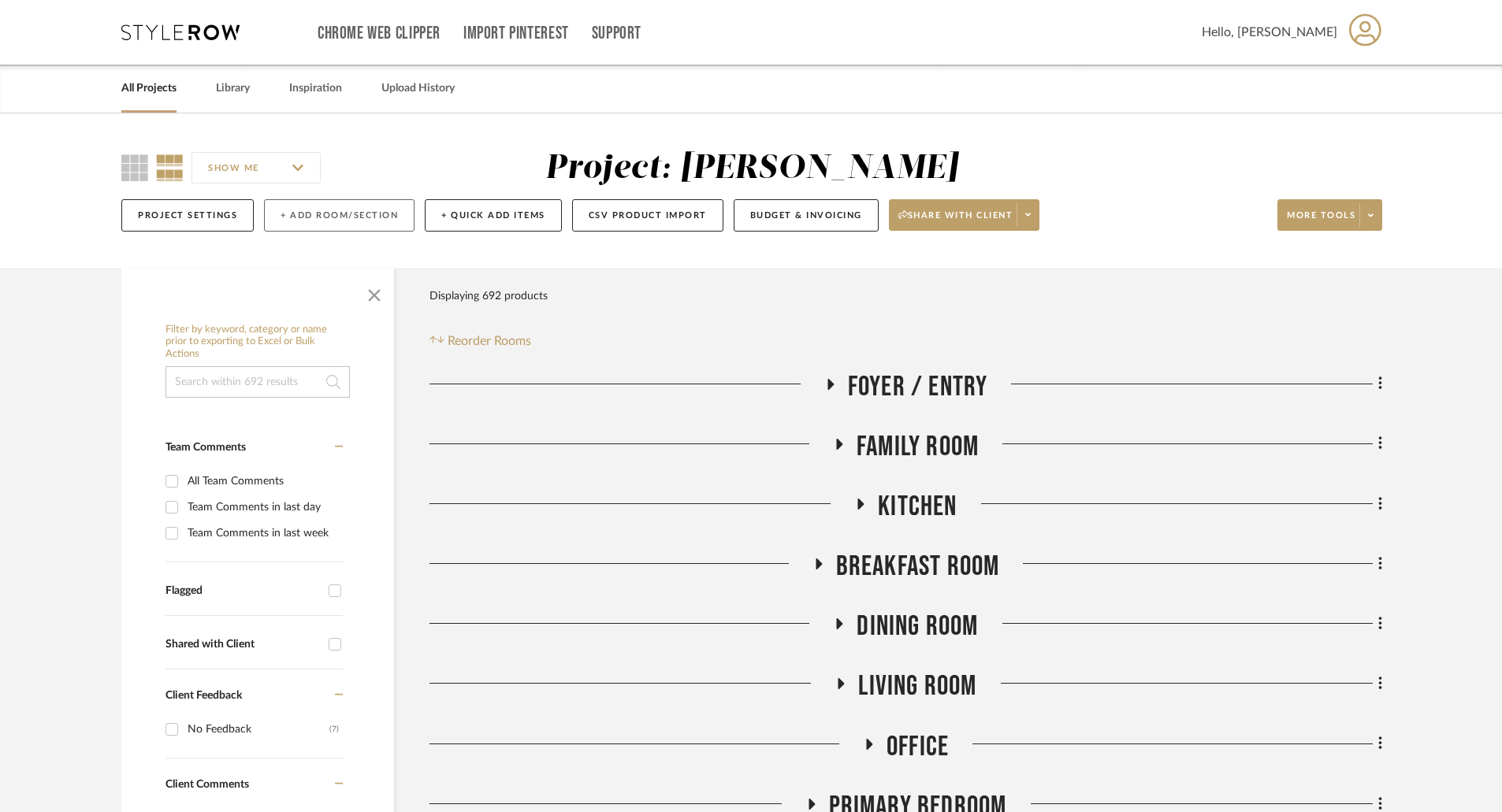
click at [375, 213] on button "+ Add Room/Section" at bounding box center [338, 215] width 150 height 32
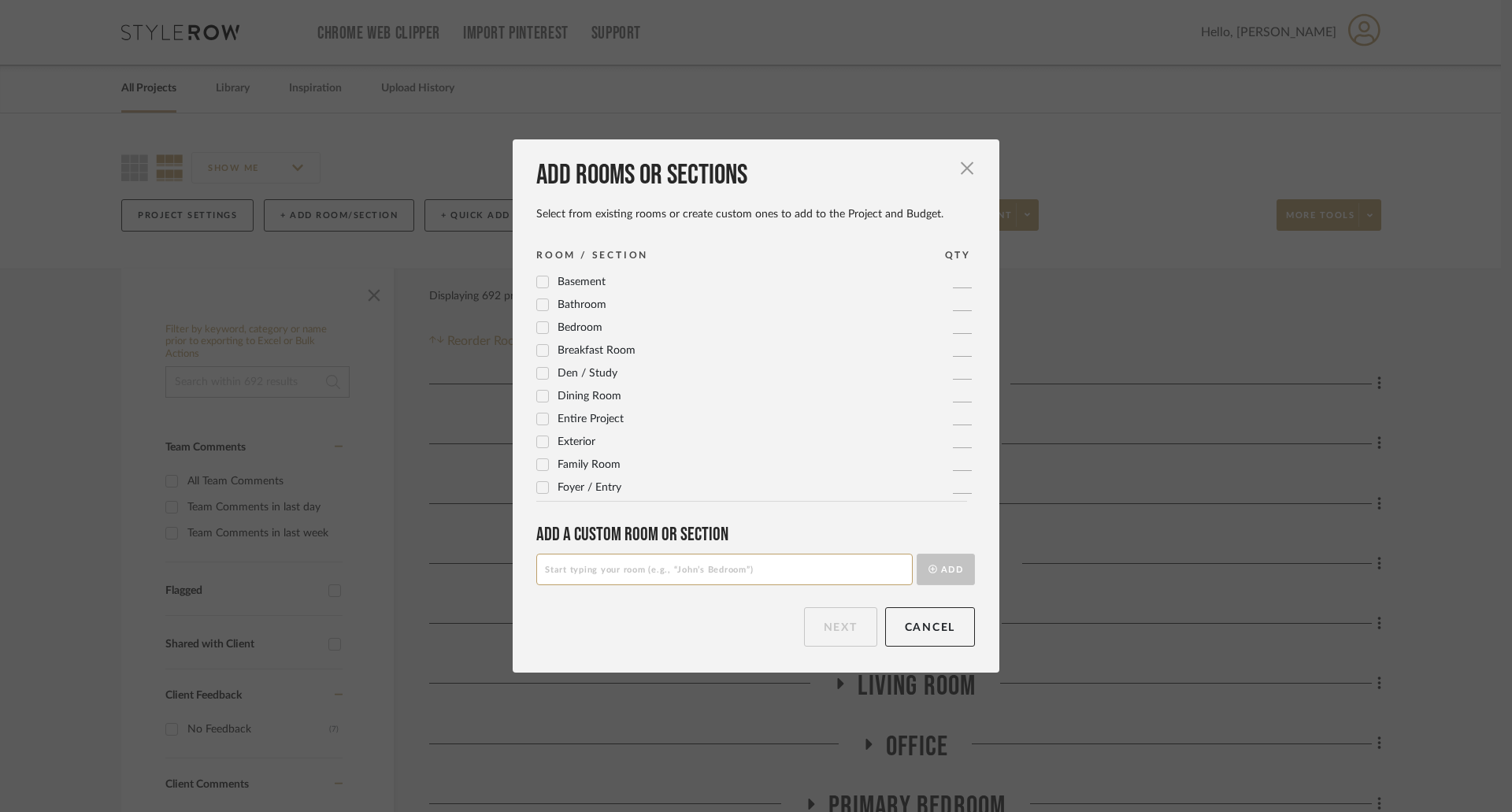
click at [597, 557] on input at bounding box center [724, 569] width 377 height 31
drag, startPoint x: 748, startPoint y: 569, endPoint x: 424, endPoint y: 561, distance: 324.1
click at [424, 561] on div "Add rooms or sections Select from existing rooms or create custom ones to add t…" at bounding box center [756, 406] width 1512 height 812
type input "OPTIONS - PRIMARY BEDROOM BENCHES"
click at [952, 570] on button "Add" at bounding box center [946, 569] width 59 height 31
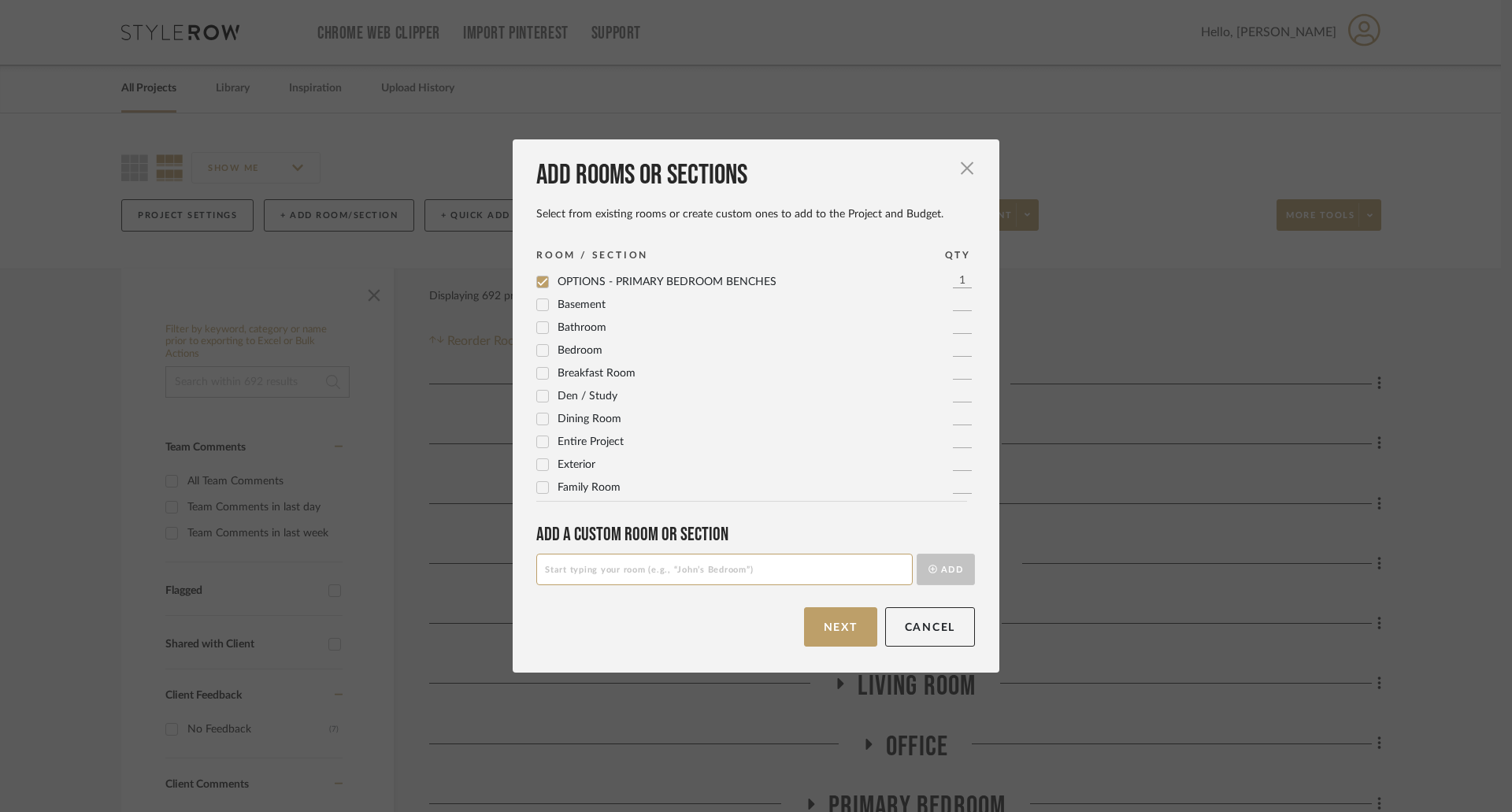
click at [718, 569] on input at bounding box center [724, 569] width 377 height 31
paste input "OPTIONS - PRIMARY BEDROOM BENCHES"
drag, startPoint x: 690, startPoint y: 567, endPoint x: 765, endPoint y: 567, distance: 75.0
click at [765, 567] on input "OPTIONS - PRIMARY BEDROOM BENCHES" at bounding box center [724, 569] width 377 height 31
type input "OPTIONS - PRIMARY BEDROOM COFFEE TABLES"
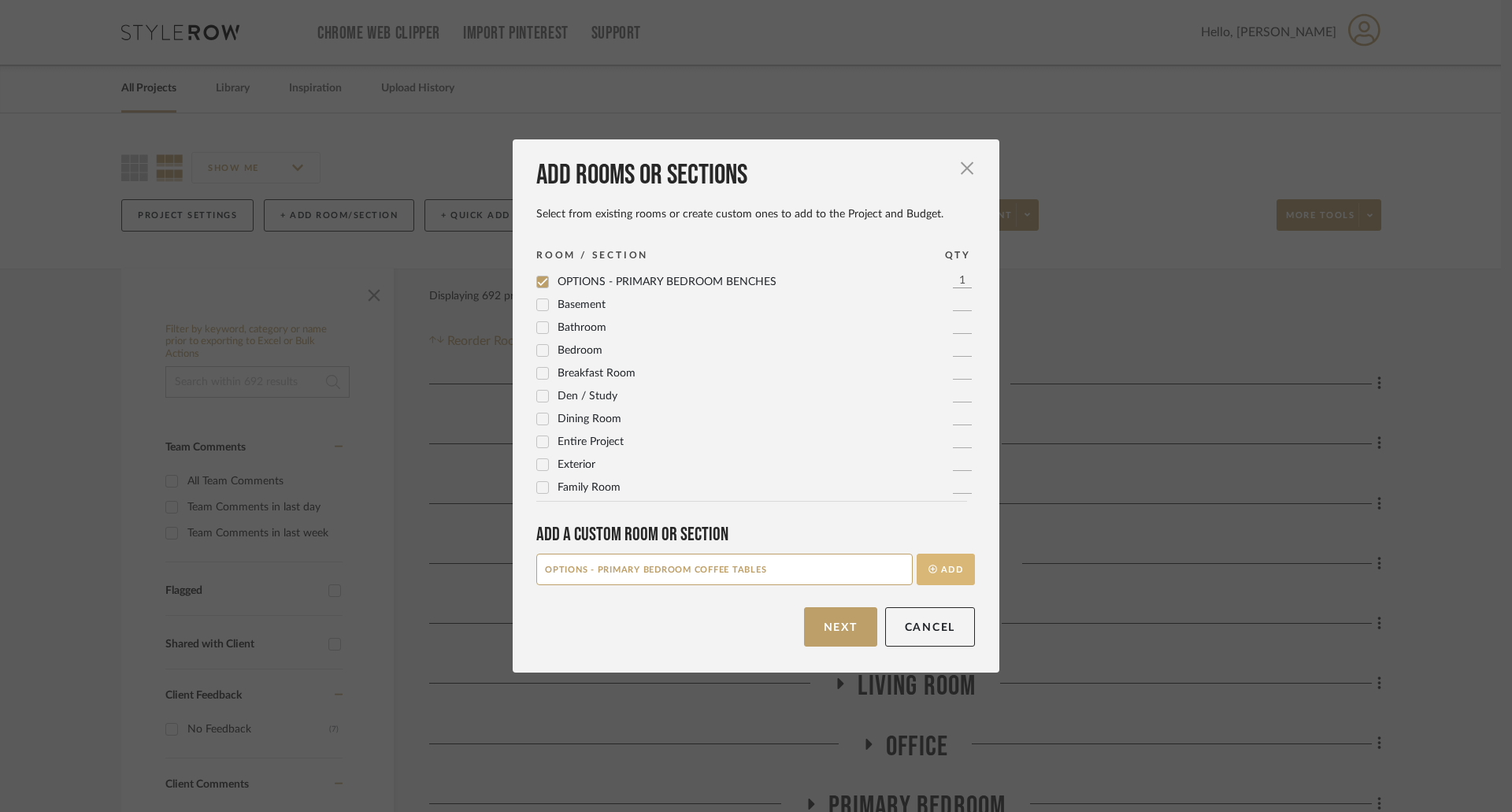
click at [941, 567] on button "Add" at bounding box center [946, 569] width 59 height 31
click at [850, 626] on button "Next" at bounding box center [841, 627] width 74 height 40
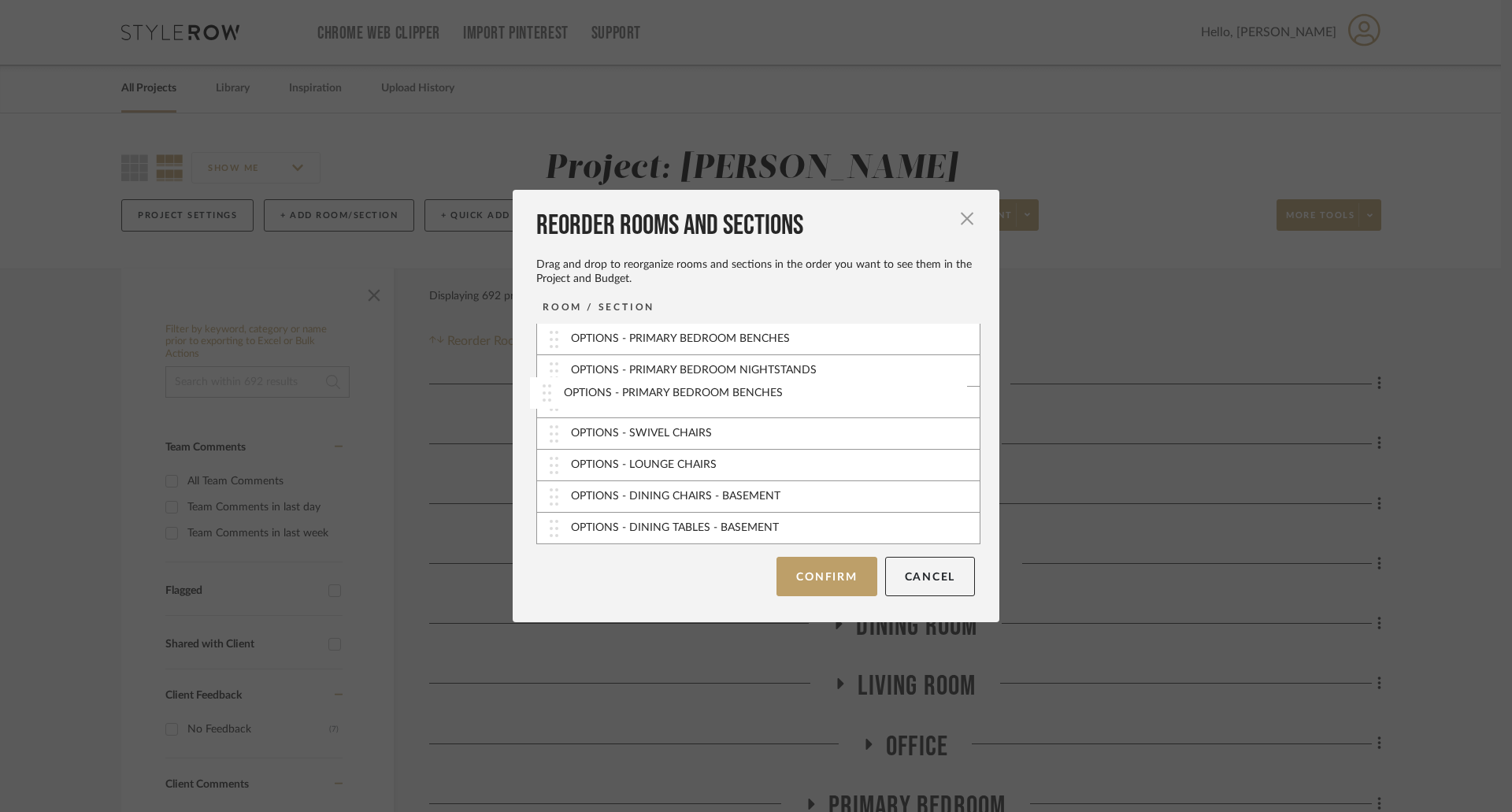
scroll to position [426, 0]
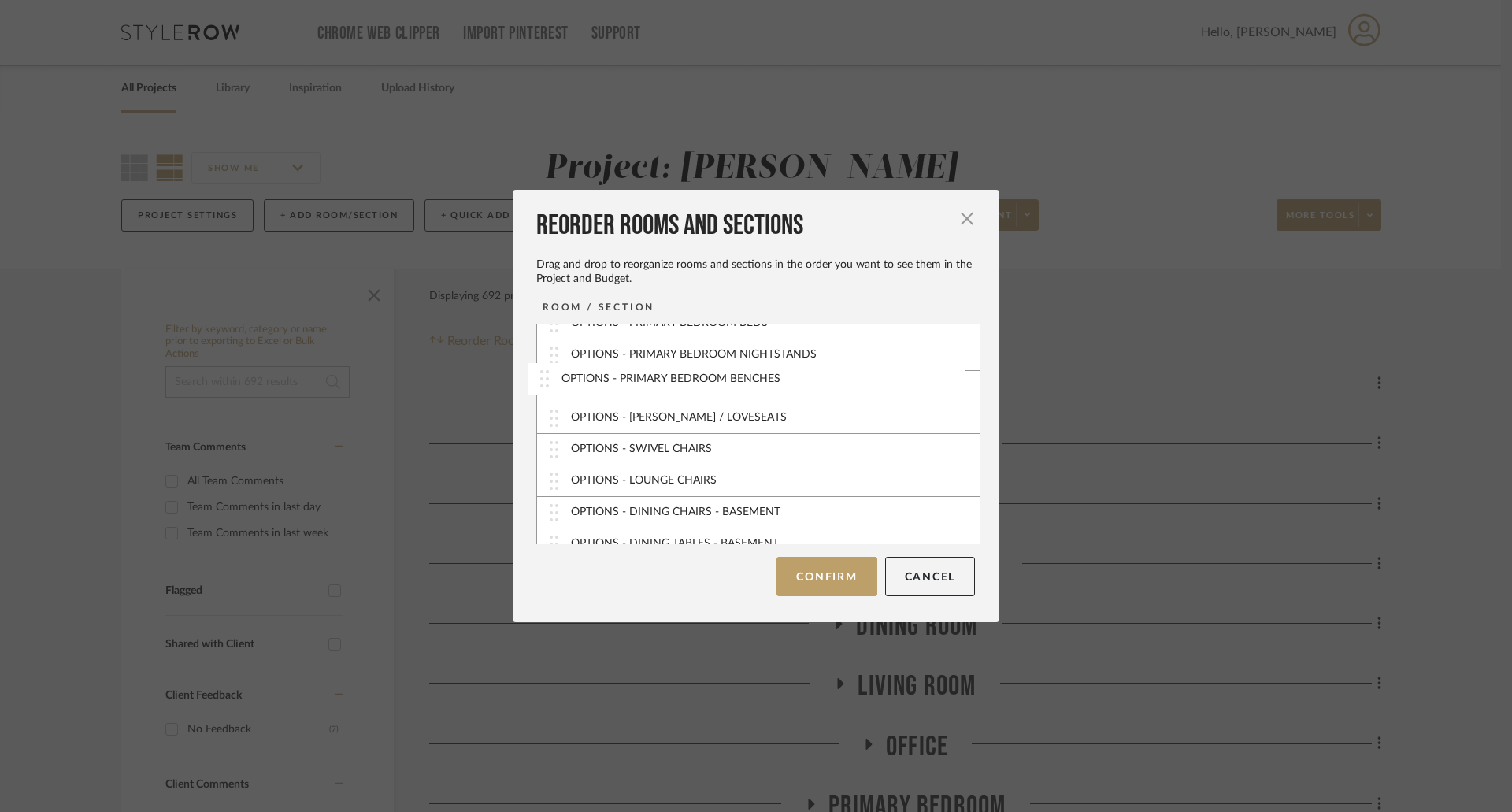
drag, startPoint x: 541, startPoint y: 497, endPoint x: 534, endPoint y: 384, distance: 113.2
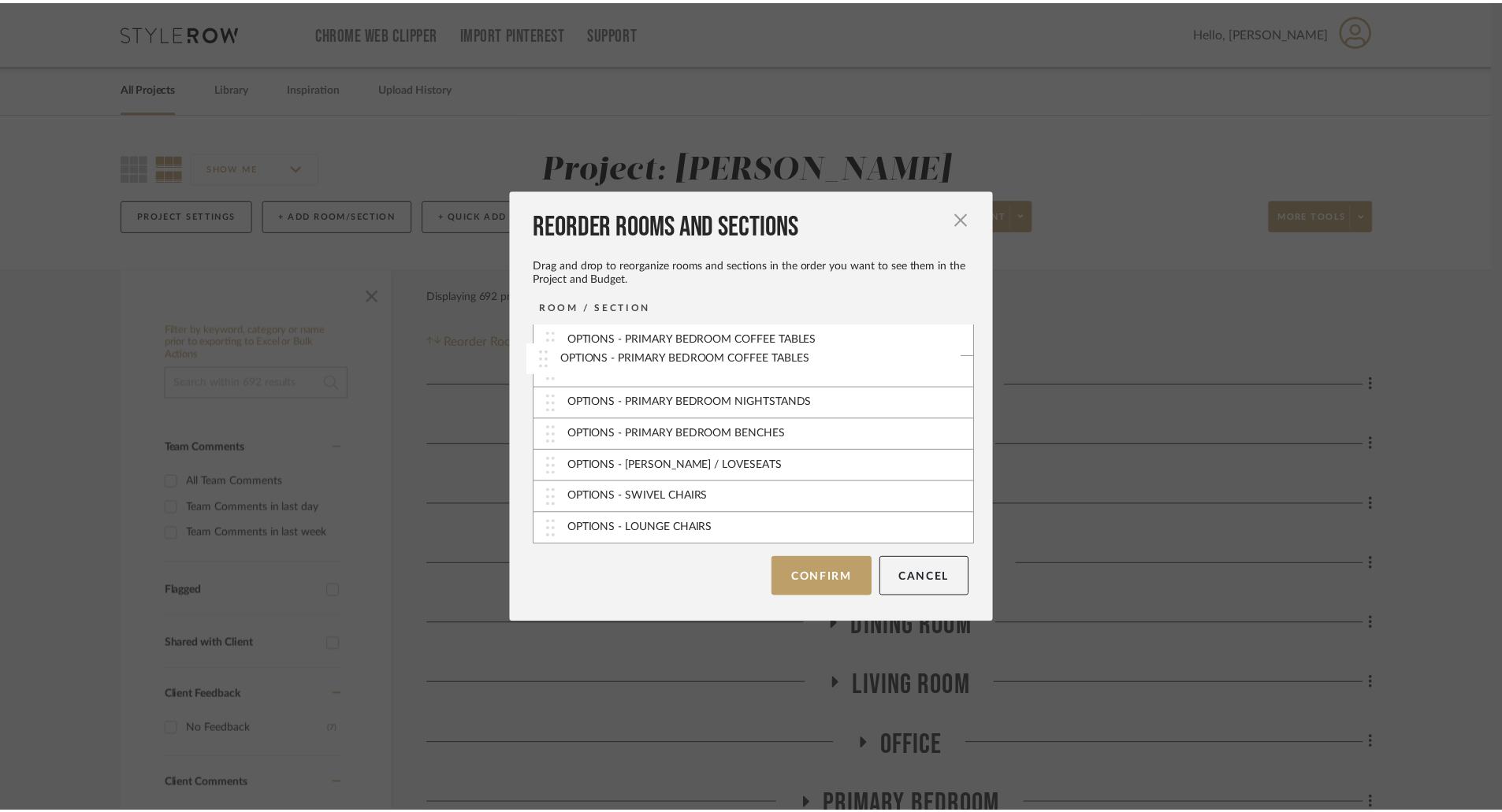
scroll to position [402, 0]
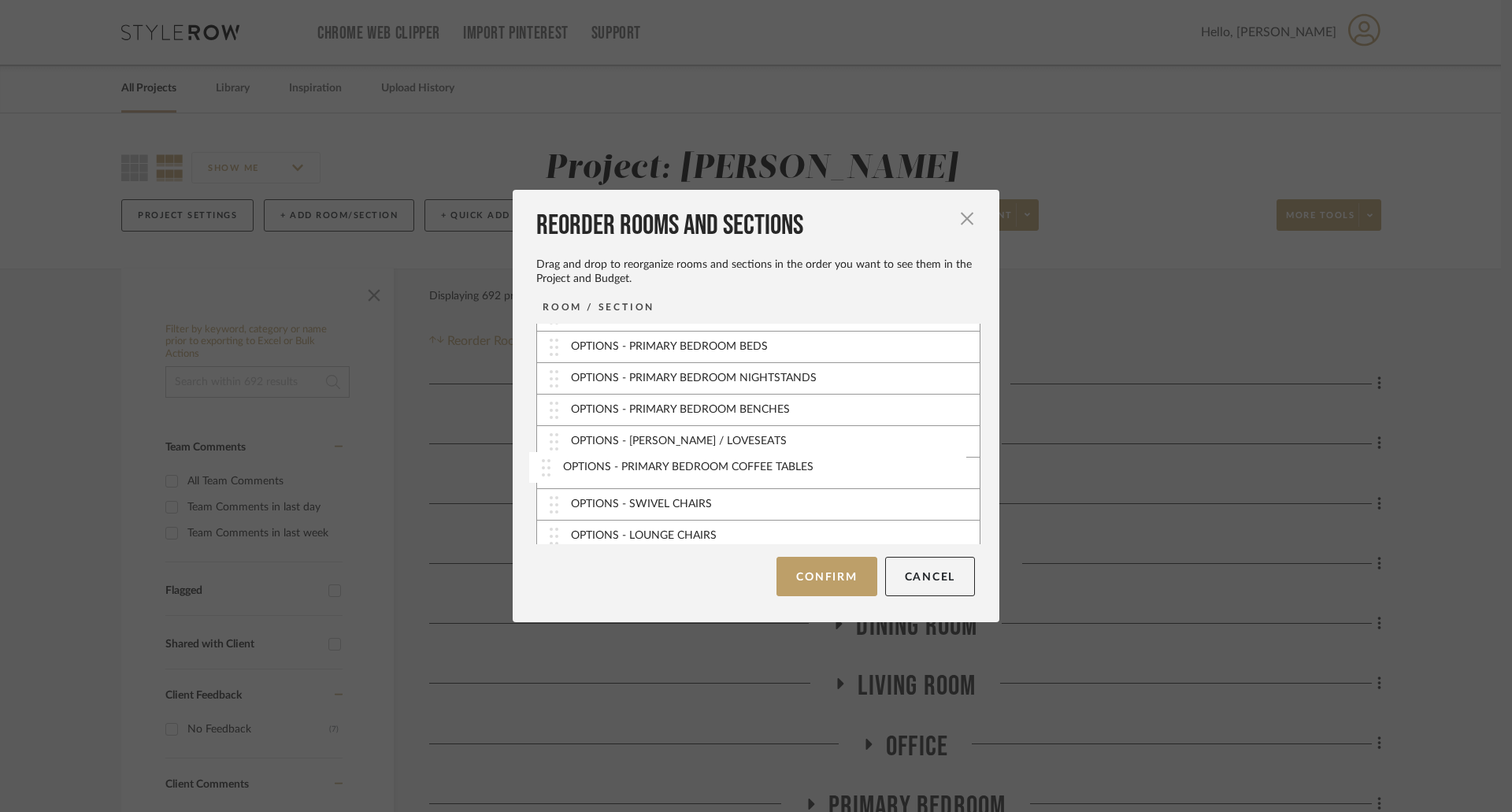
drag, startPoint x: 546, startPoint y: 527, endPoint x: 544, endPoint y: 466, distance: 61.0
click at [830, 575] on button "Confirm" at bounding box center [827, 577] width 100 height 40
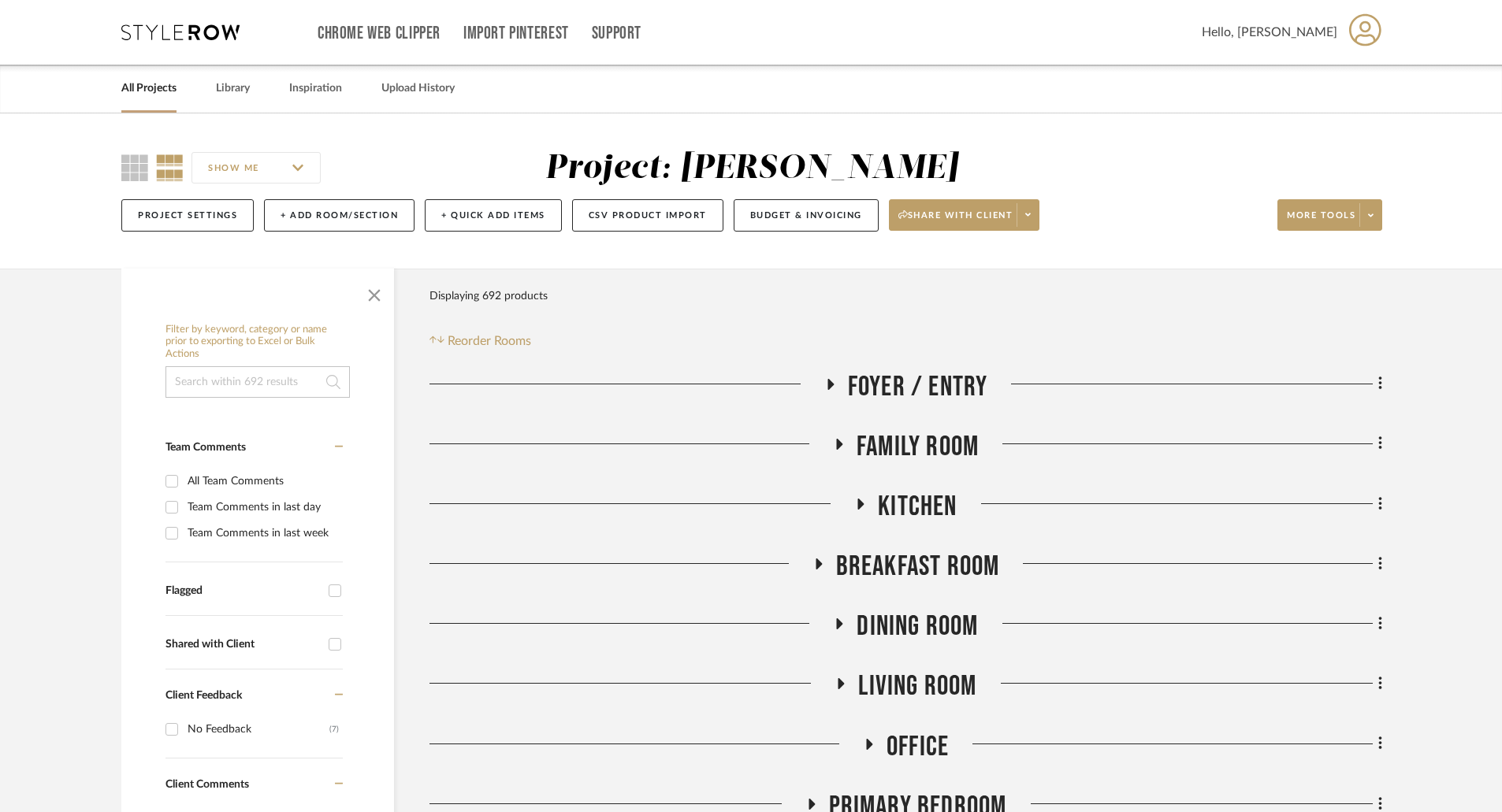
click at [170, 94] on link "All Projects" at bounding box center [148, 89] width 55 height 22
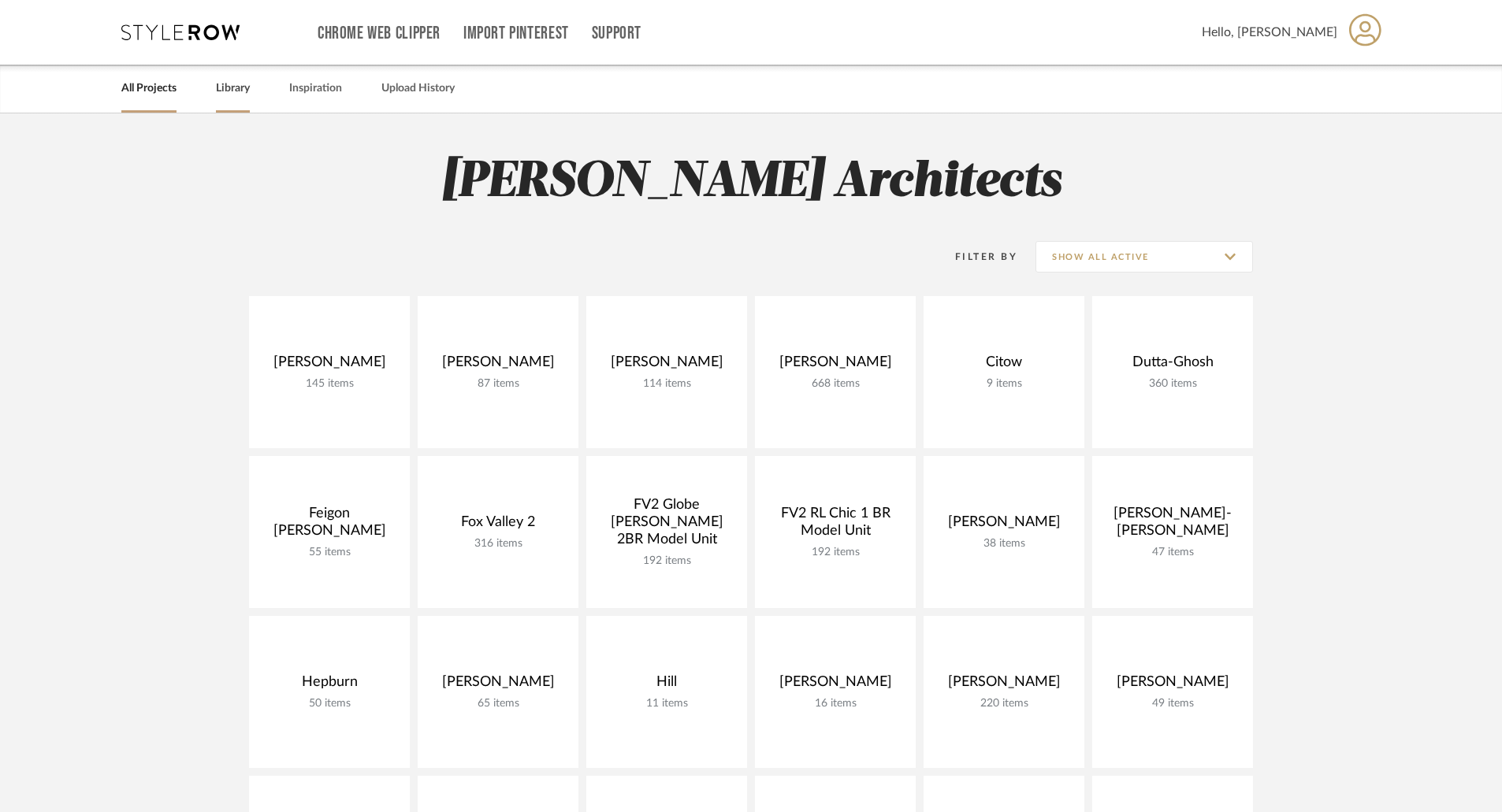
click at [235, 79] on link "Library" at bounding box center [233, 89] width 34 height 22
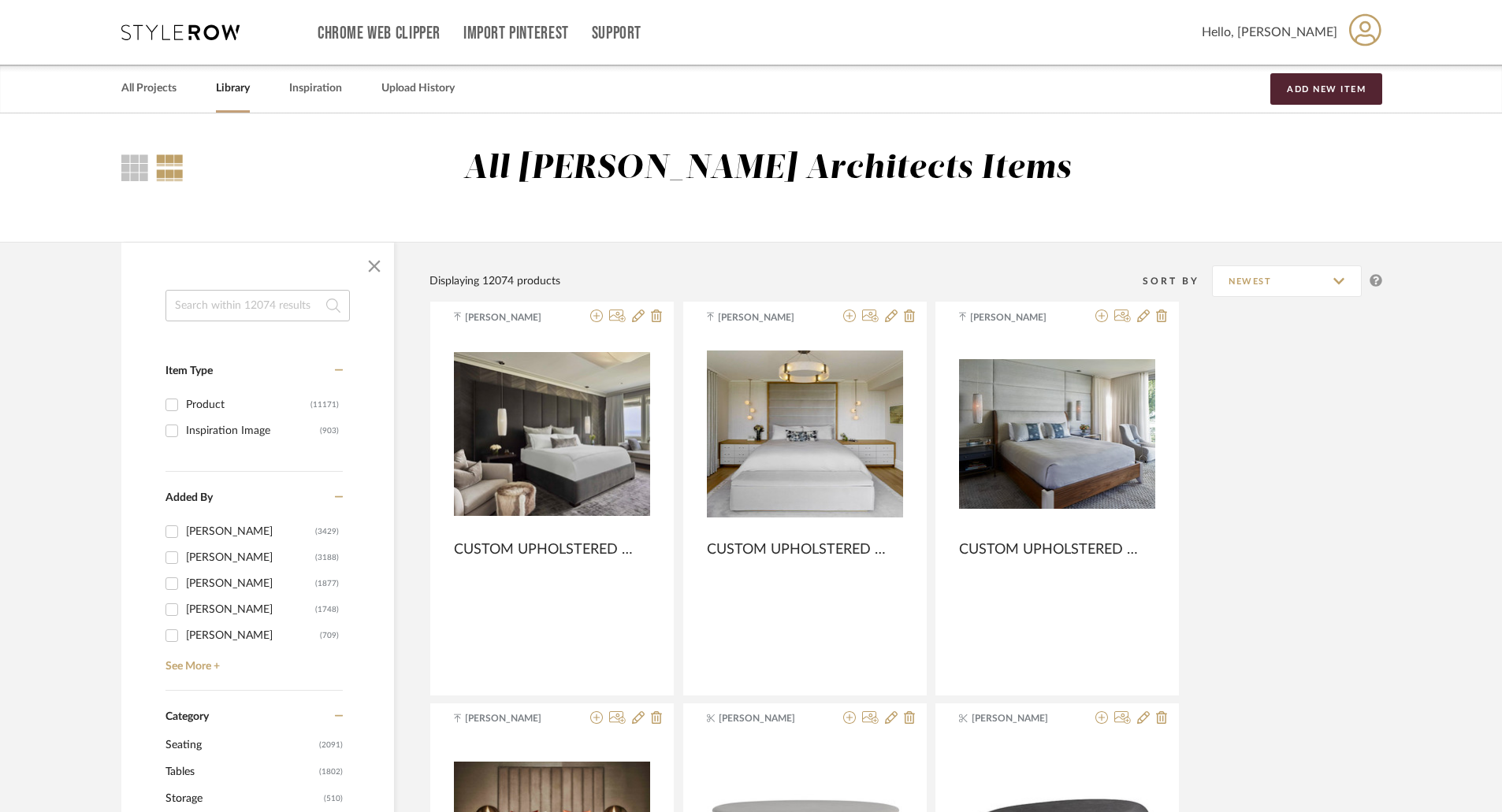
click at [249, 89] on link "Library" at bounding box center [233, 89] width 34 height 22
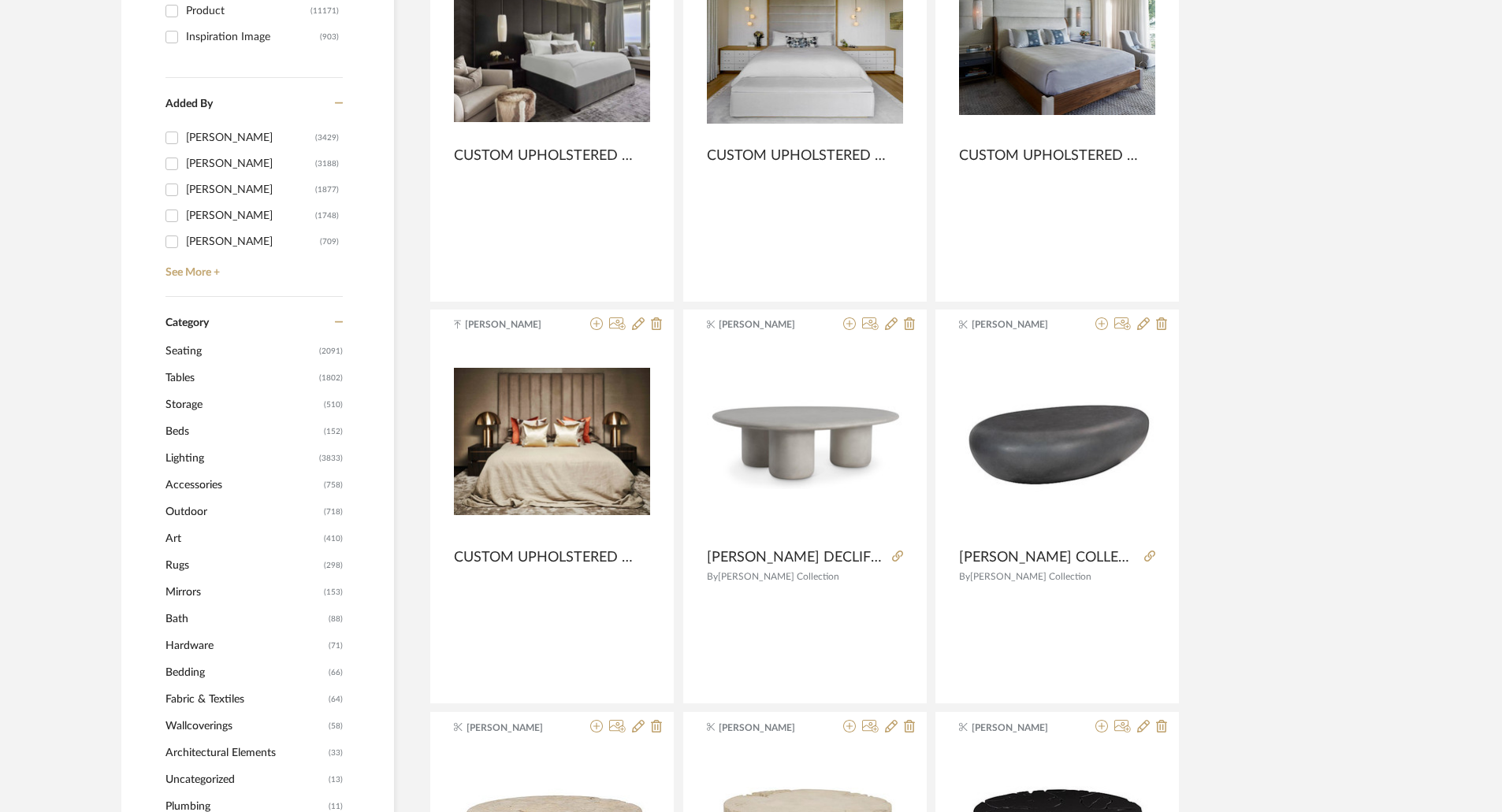
click at [207, 380] on span "Tables" at bounding box center [240, 378] width 150 height 26
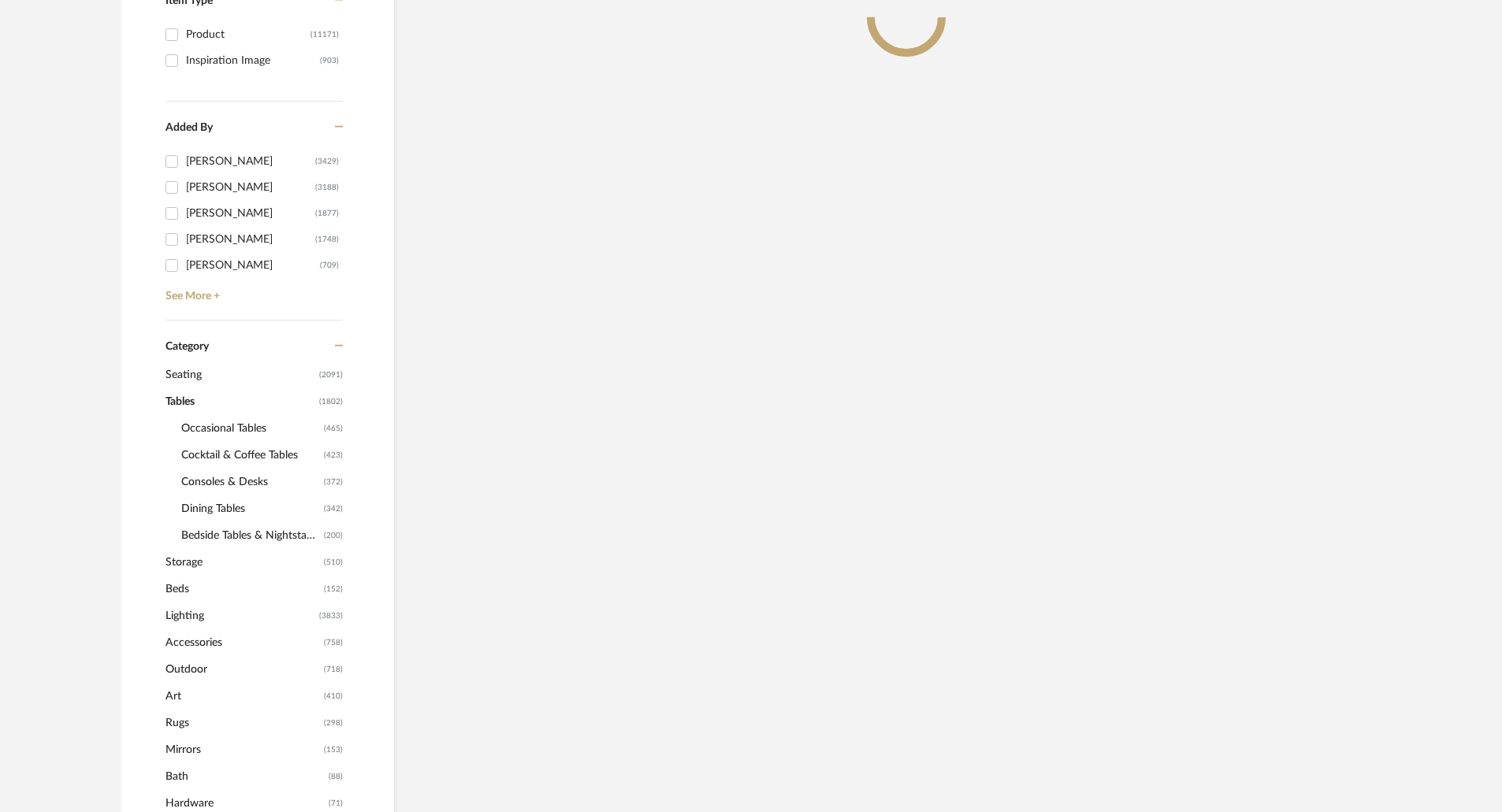
scroll to position [417, 0]
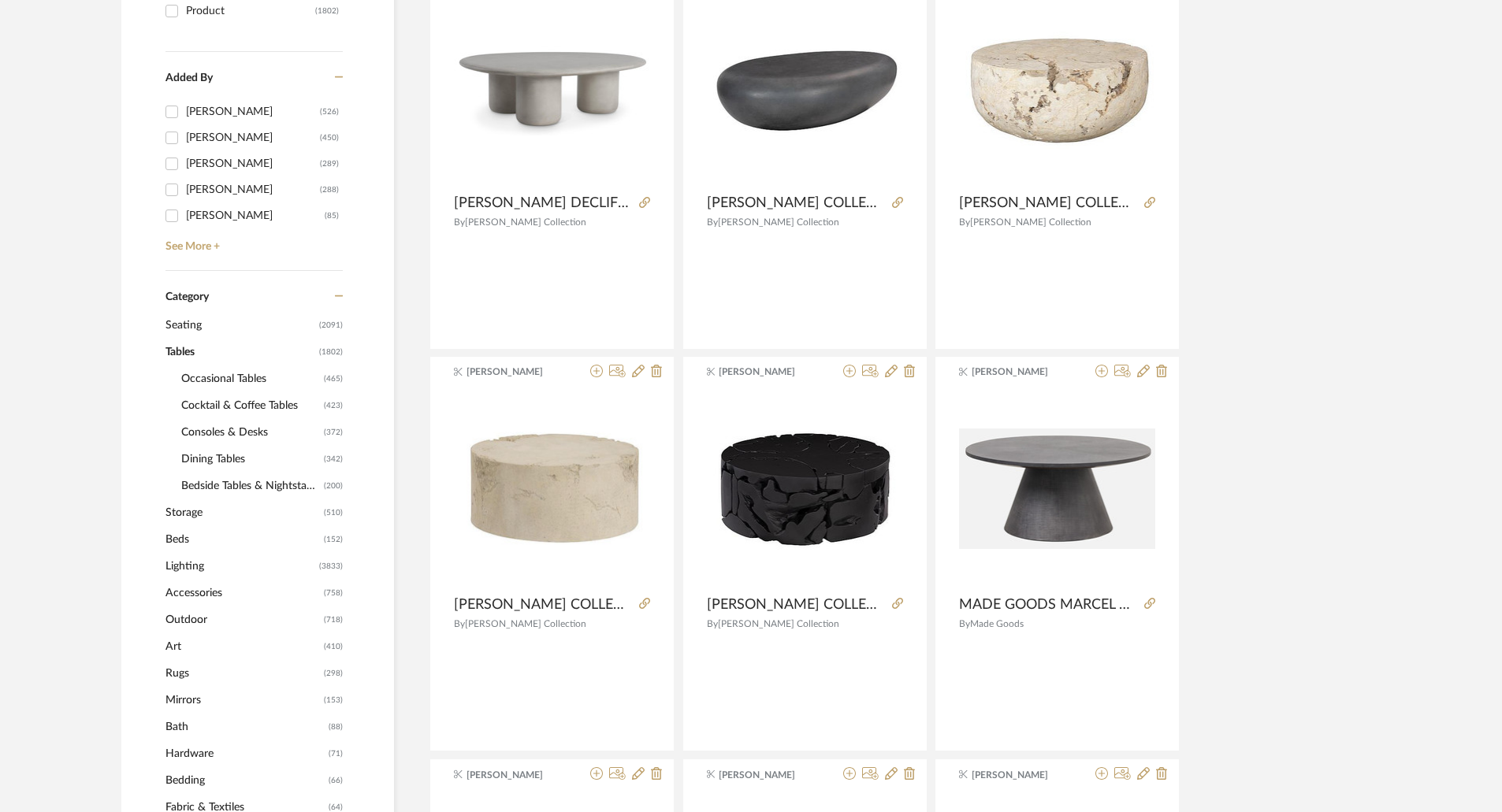
click at [249, 486] on span "Bedside Tables & Nightstands" at bounding box center [250, 486] width 139 height 26
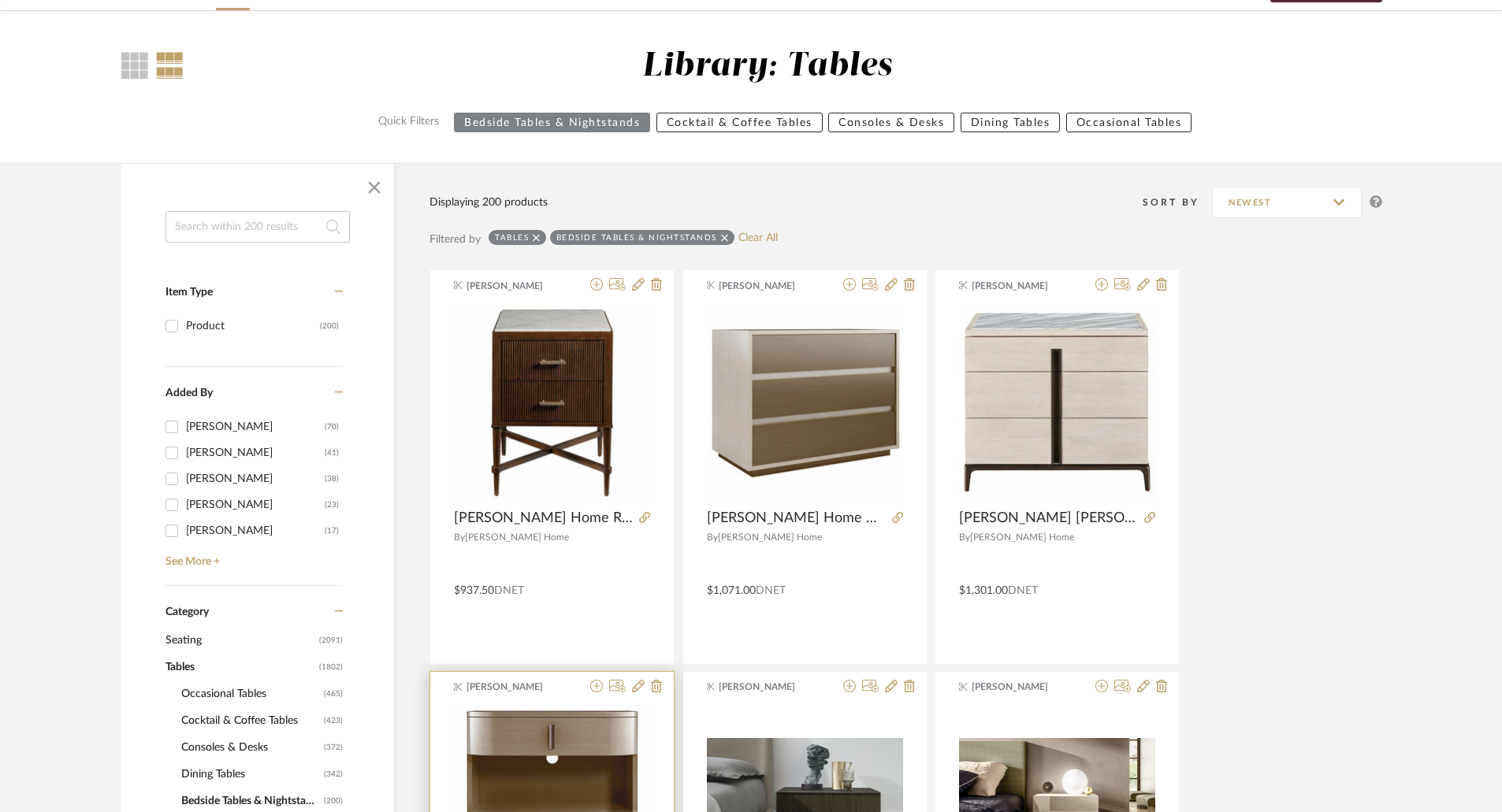
scroll to position [339, 0]
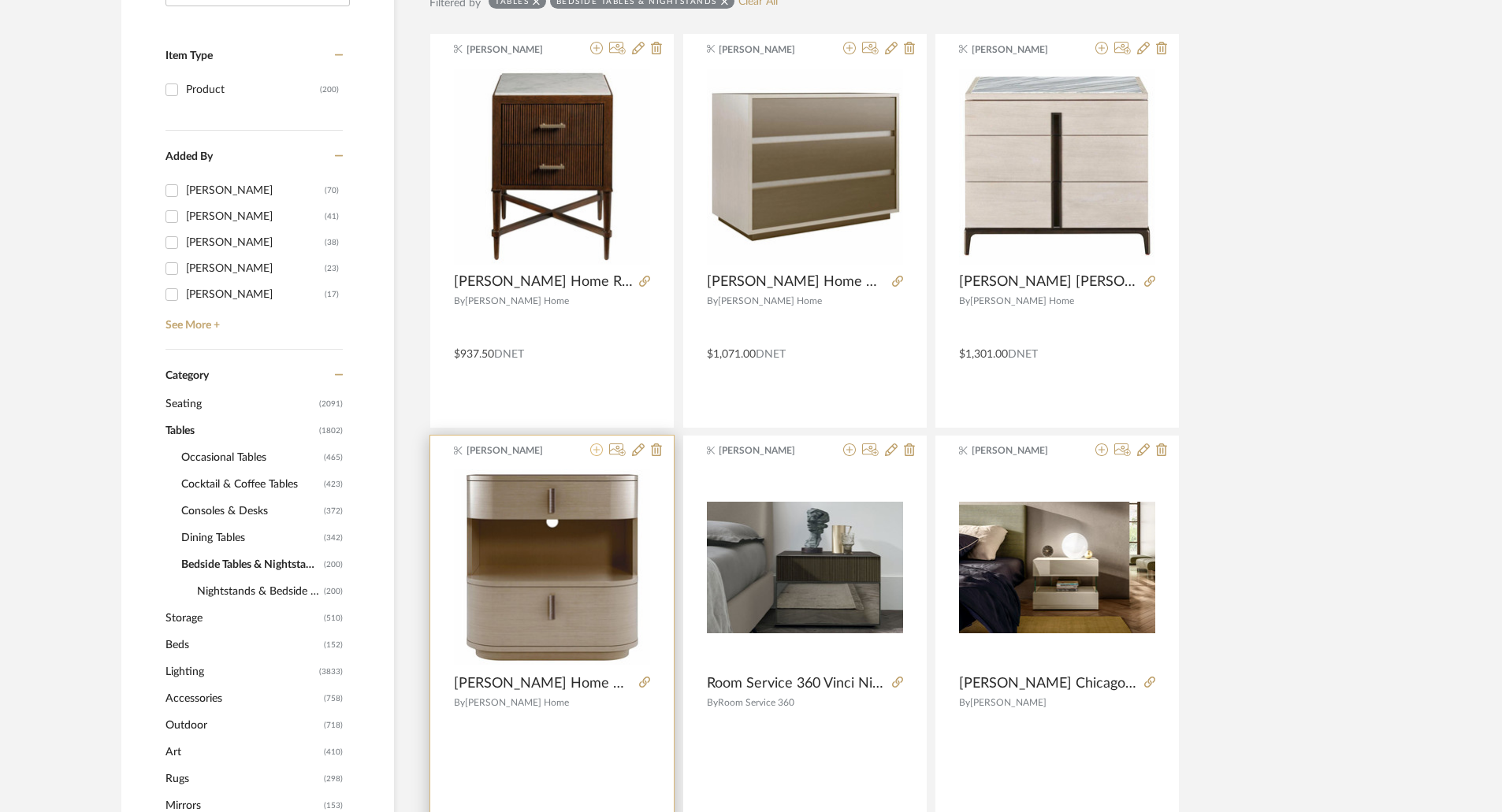
click at [598, 449] on icon at bounding box center [596, 449] width 12 height 12
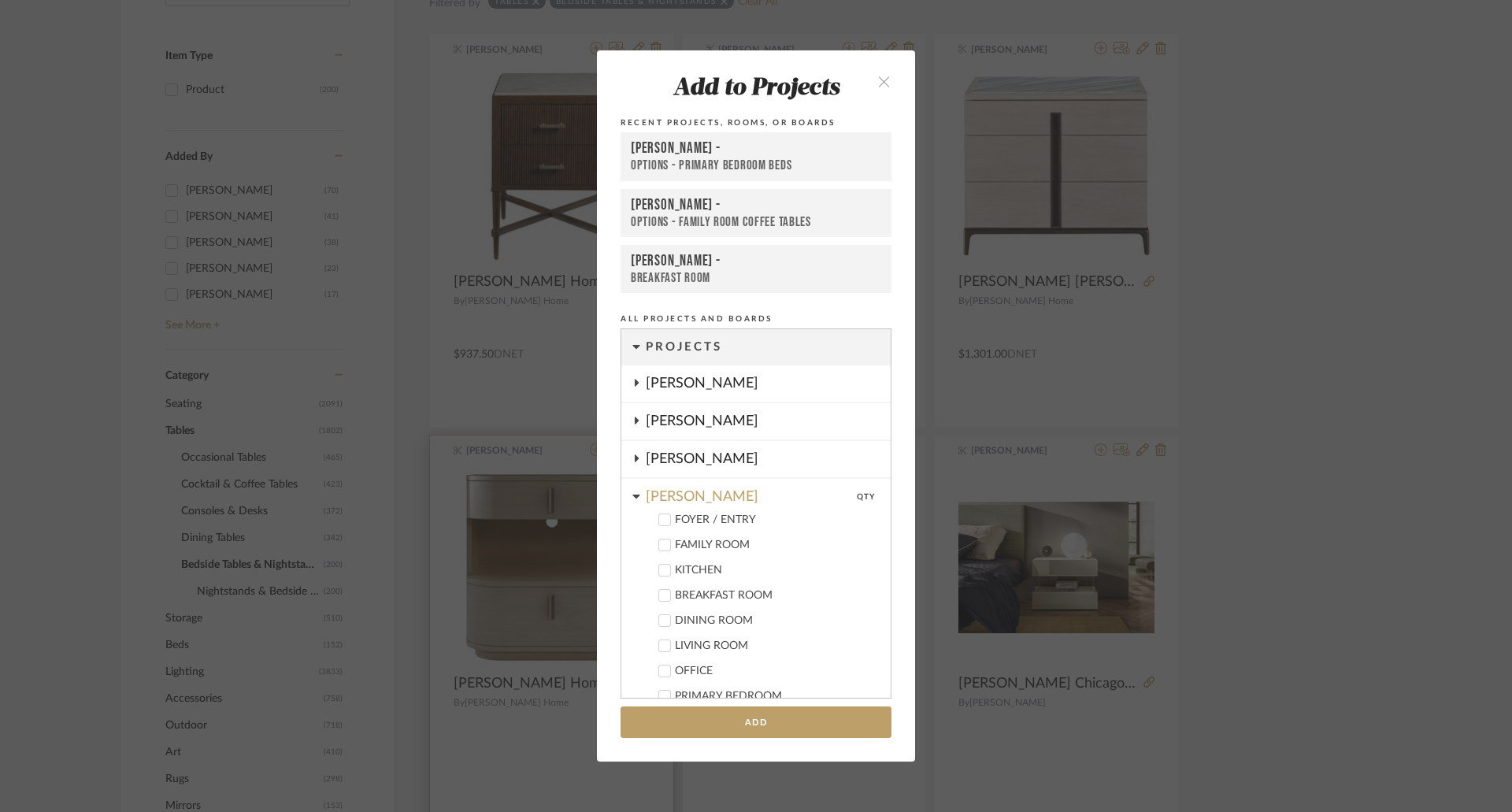
scroll to position [505, 0]
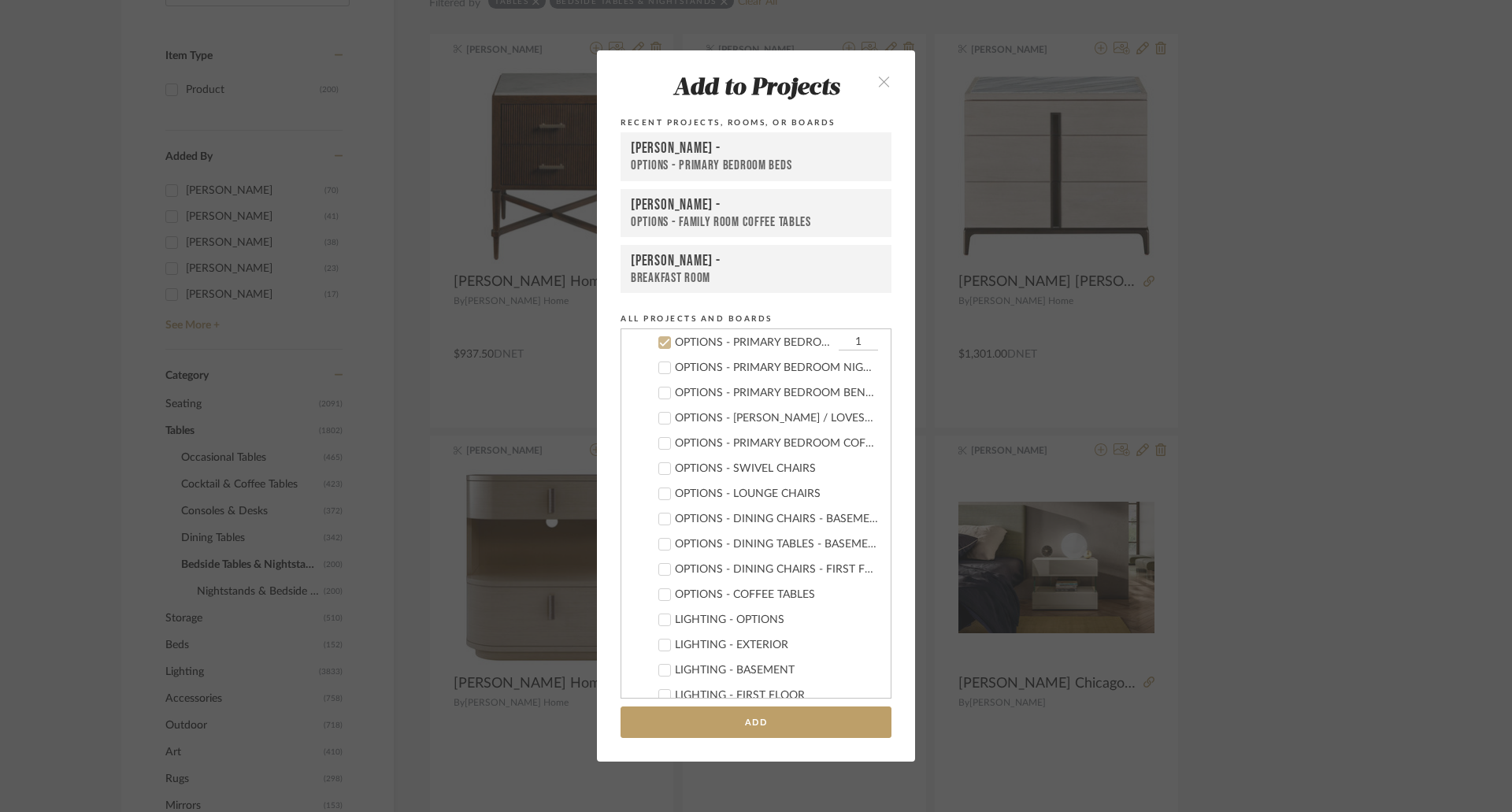
click at [764, 368] on div "OPTIONS - PRIMARY BEDROOM NIGHTSTANDS" at bounding box center [776, 368] width 203 height 13
click at [680, 343] on div "OPTIONS - PRIMARY BEDROOM BEDS" at bounding box center [754, 343] width 160 height 13
click at [786, 720] on button "Add" at bounding box center [755, 722] width 271 height 32
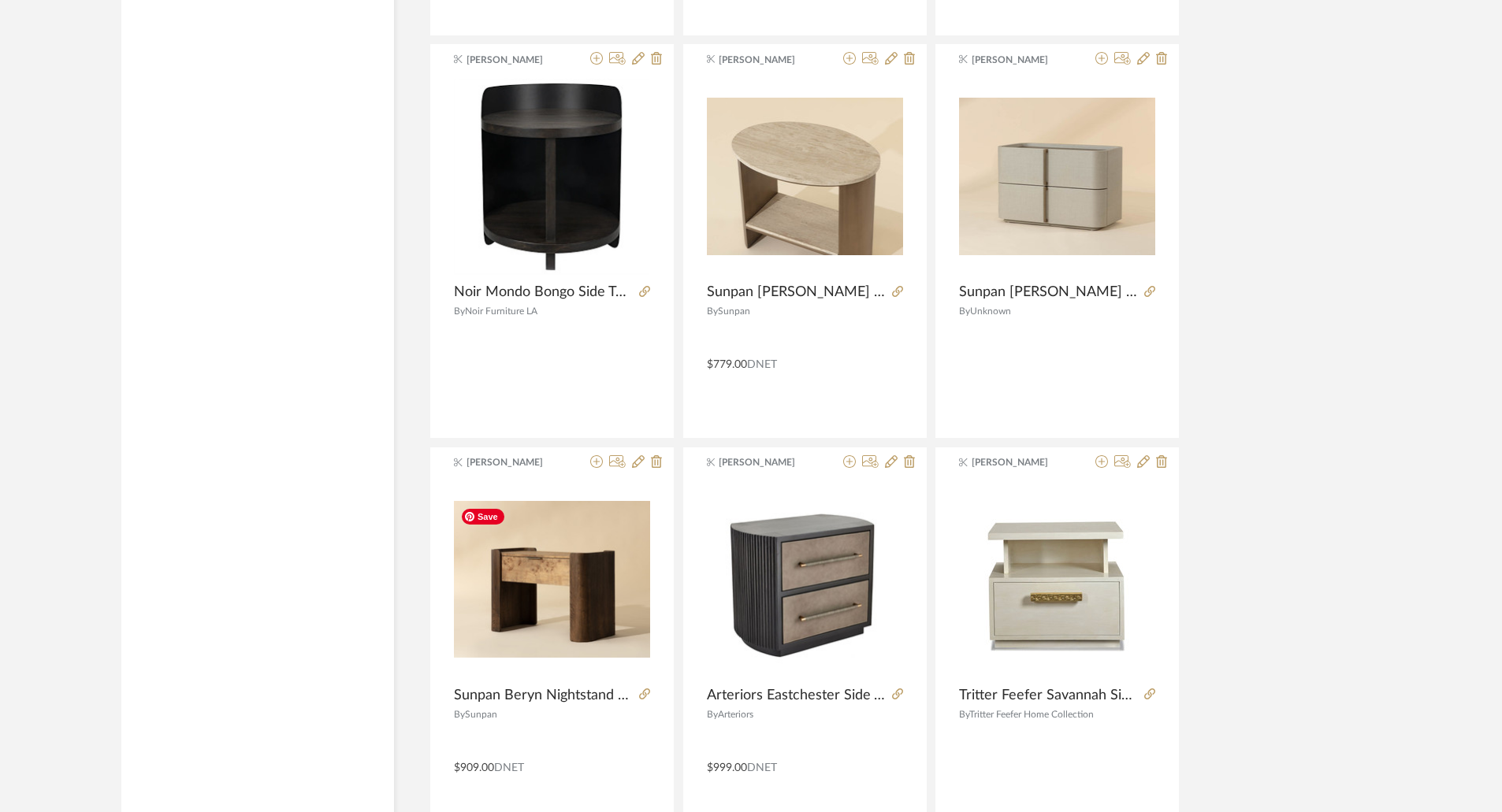
scroll to position [4553, 0]
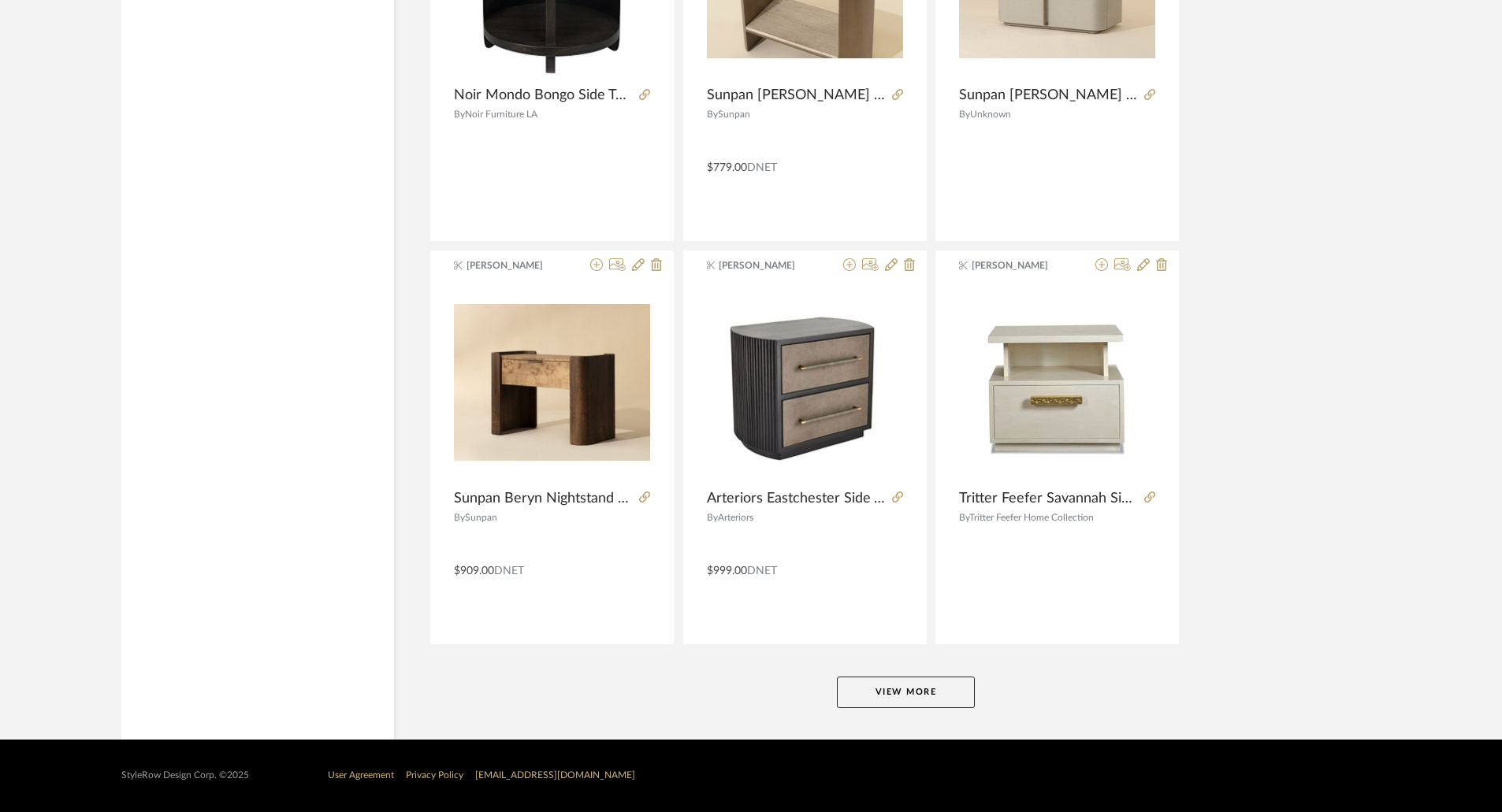
click at [911, 690] on button "View More" at bounding box center [906, 692] width 138 height 31
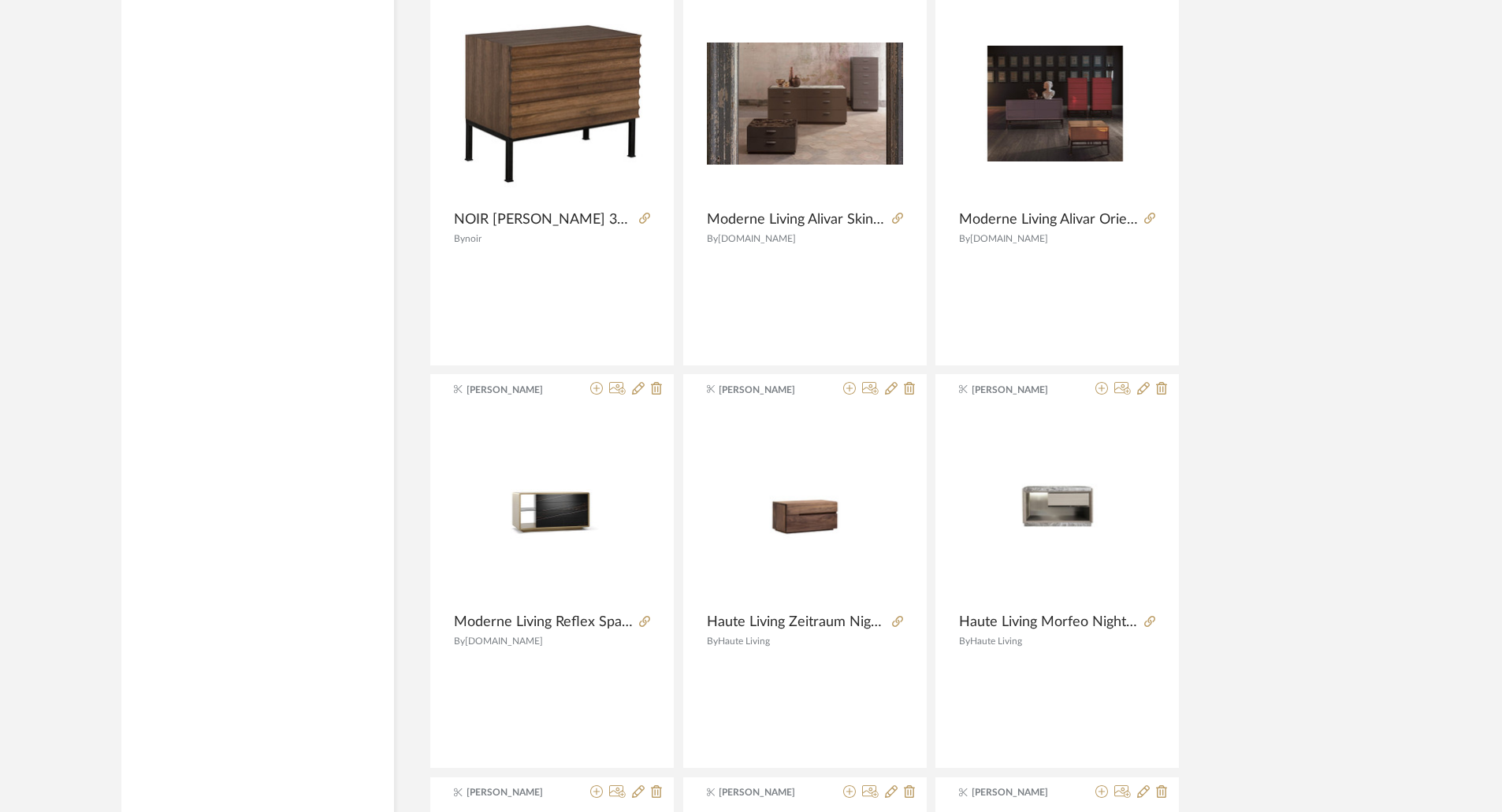
scroll to position [6758, 0]
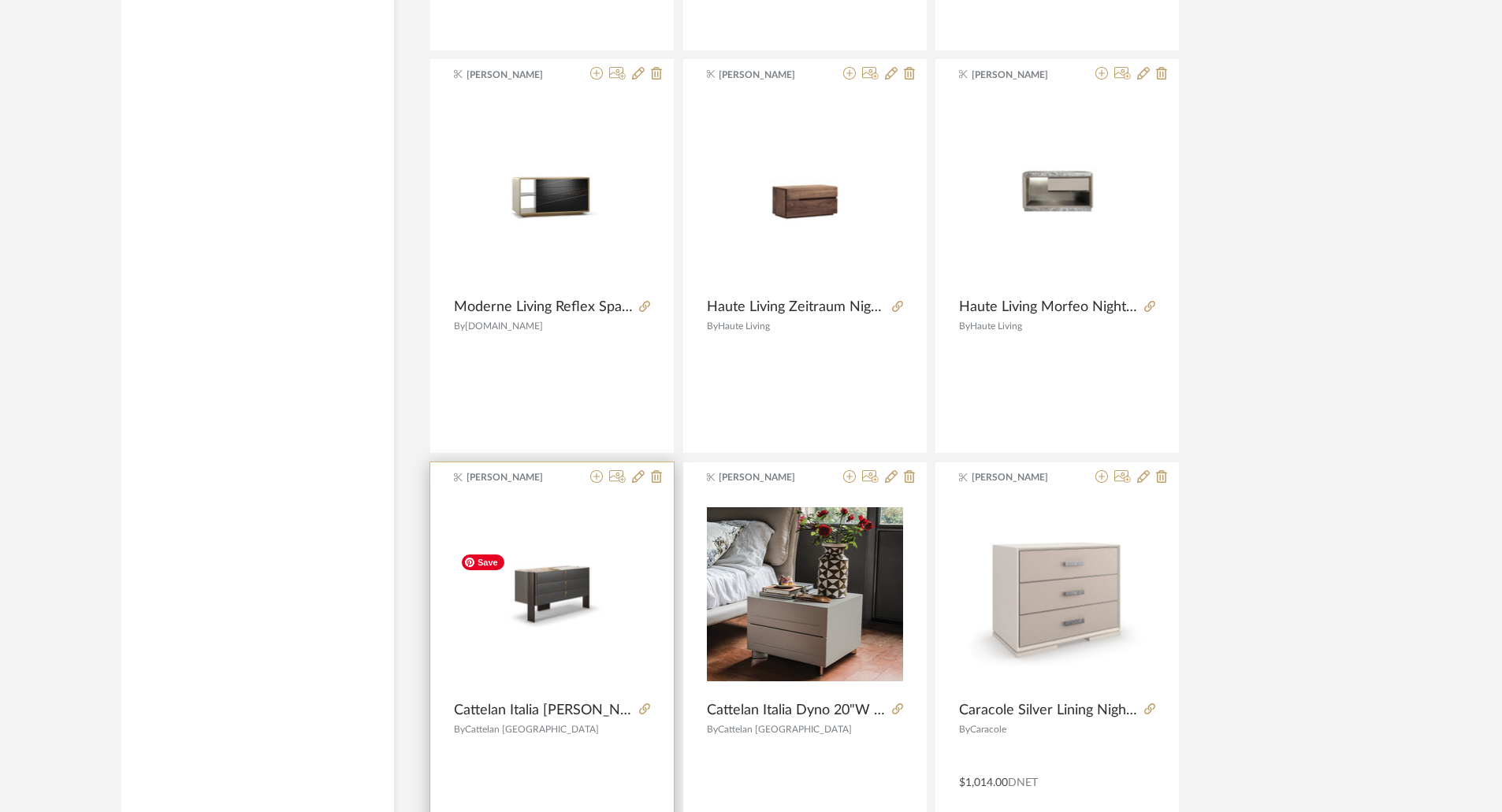
click at [564, 592] on img "0" at bounding box center [553, 595] width 196 height 96
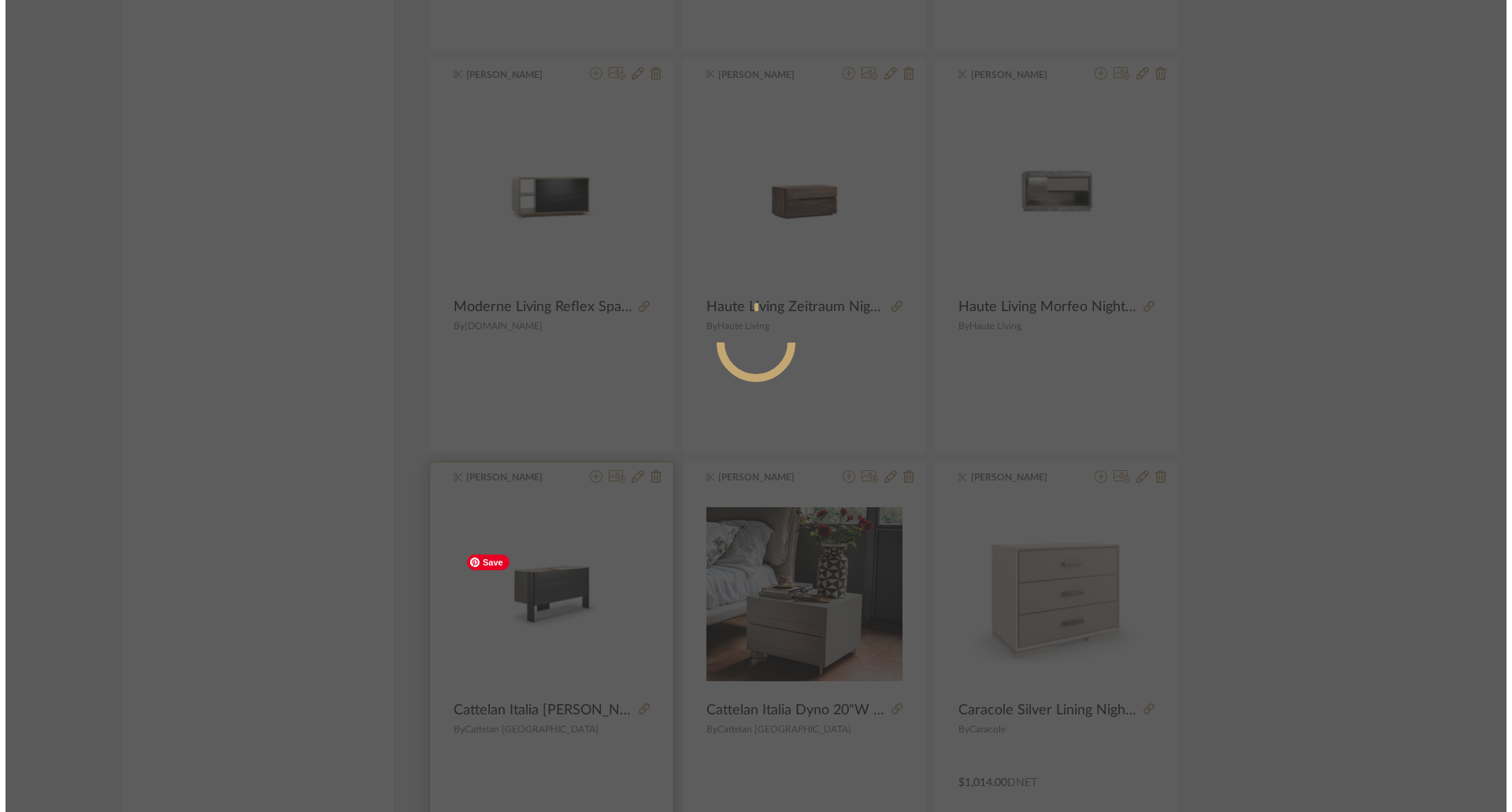
scroll to position [0, 0]
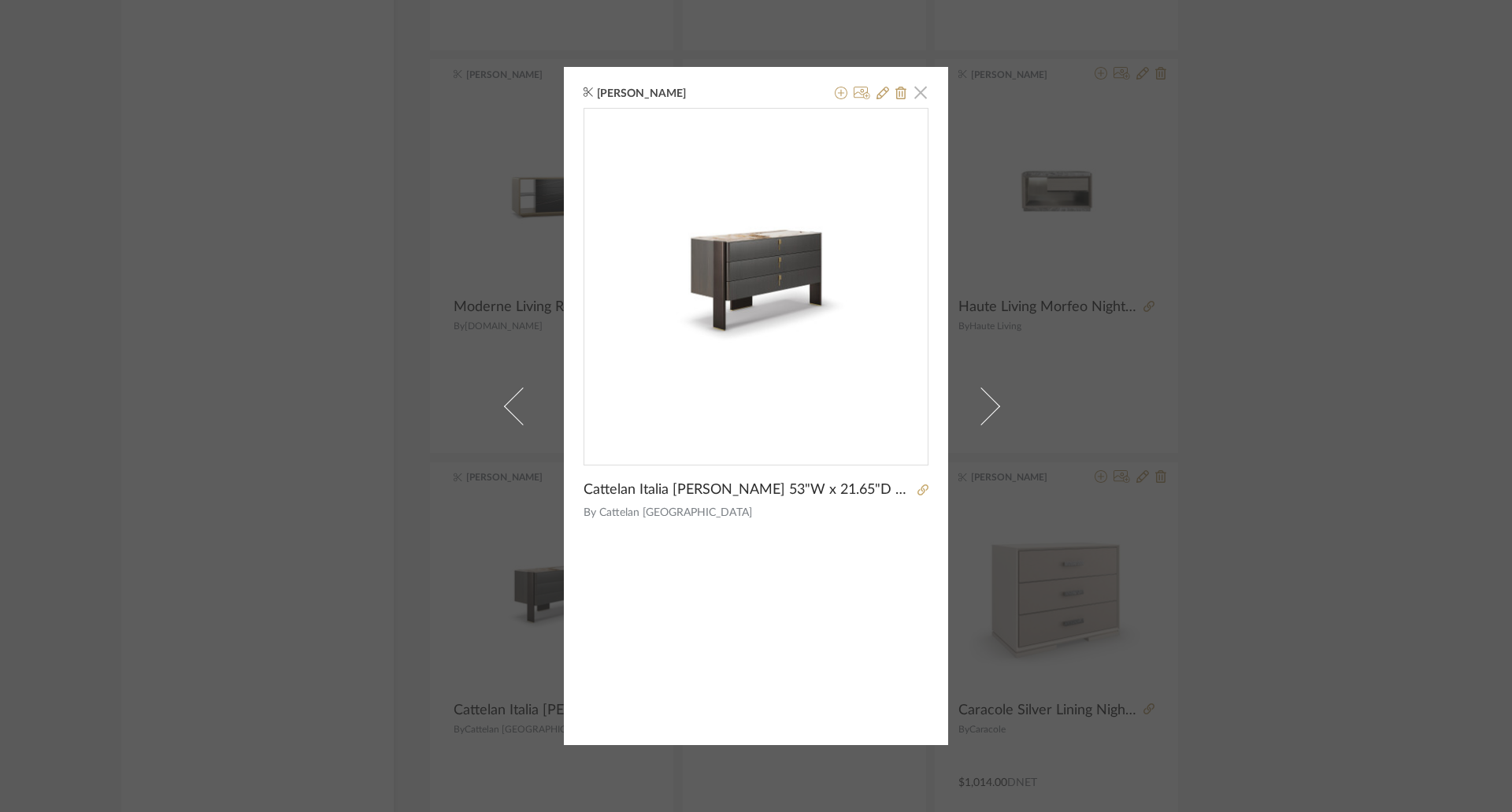
click at [916, 85] on span "button" at bounding box center [920, 92] width 31 height 31
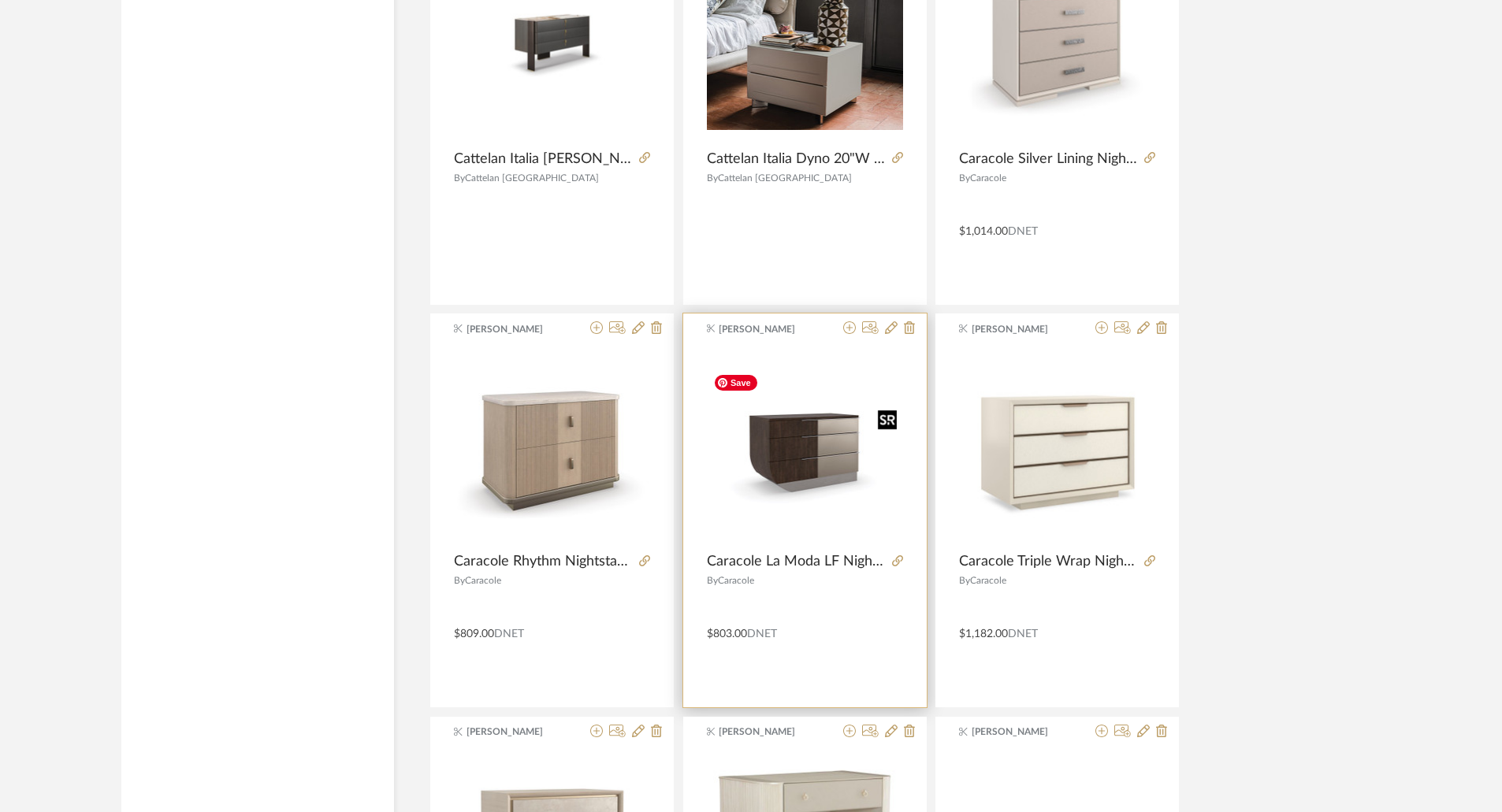
scroll to position [7625, 0]
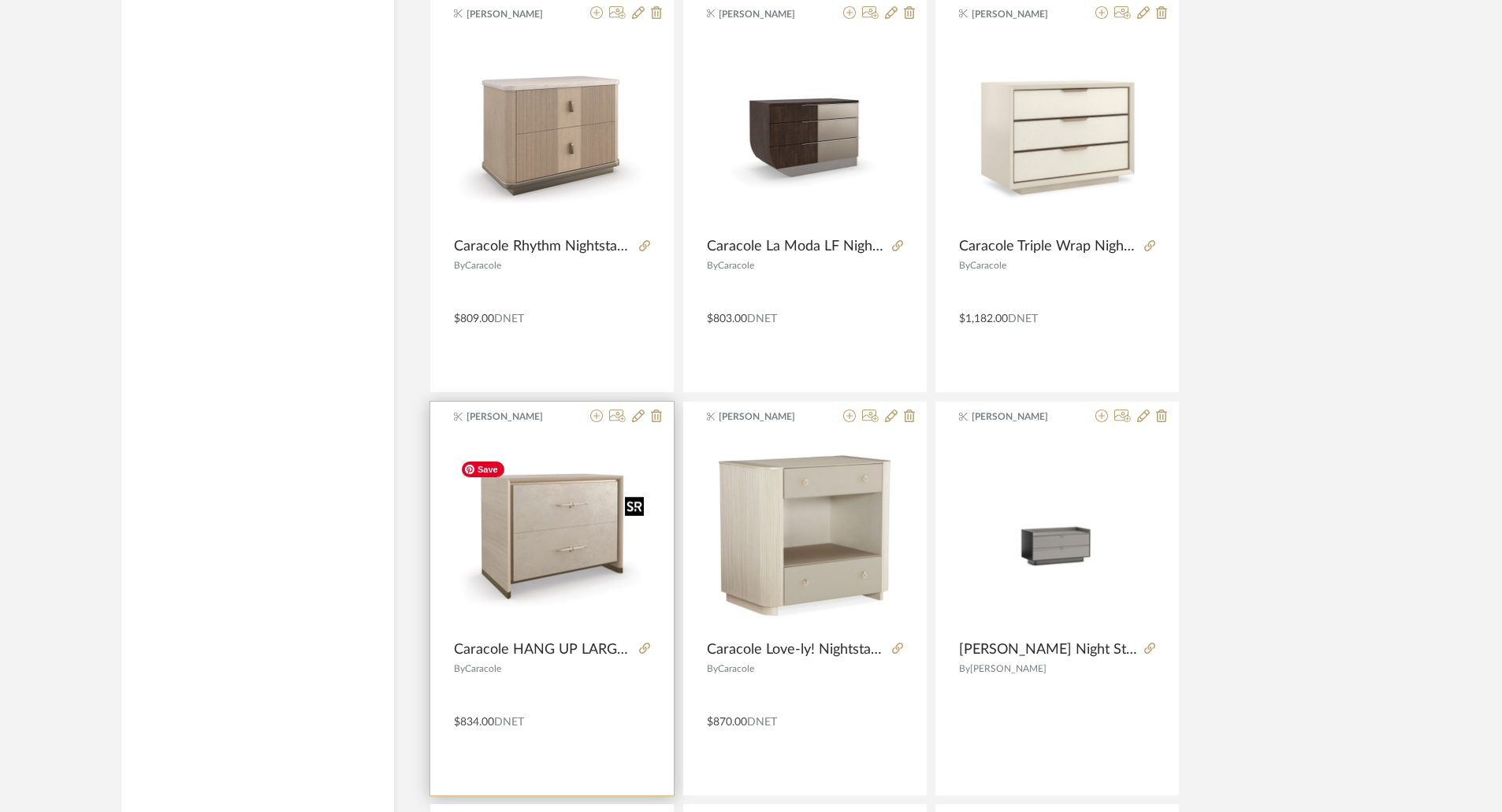
click at [569, 516] on img "0" at bounding box center [553, 533] width 196 height 160
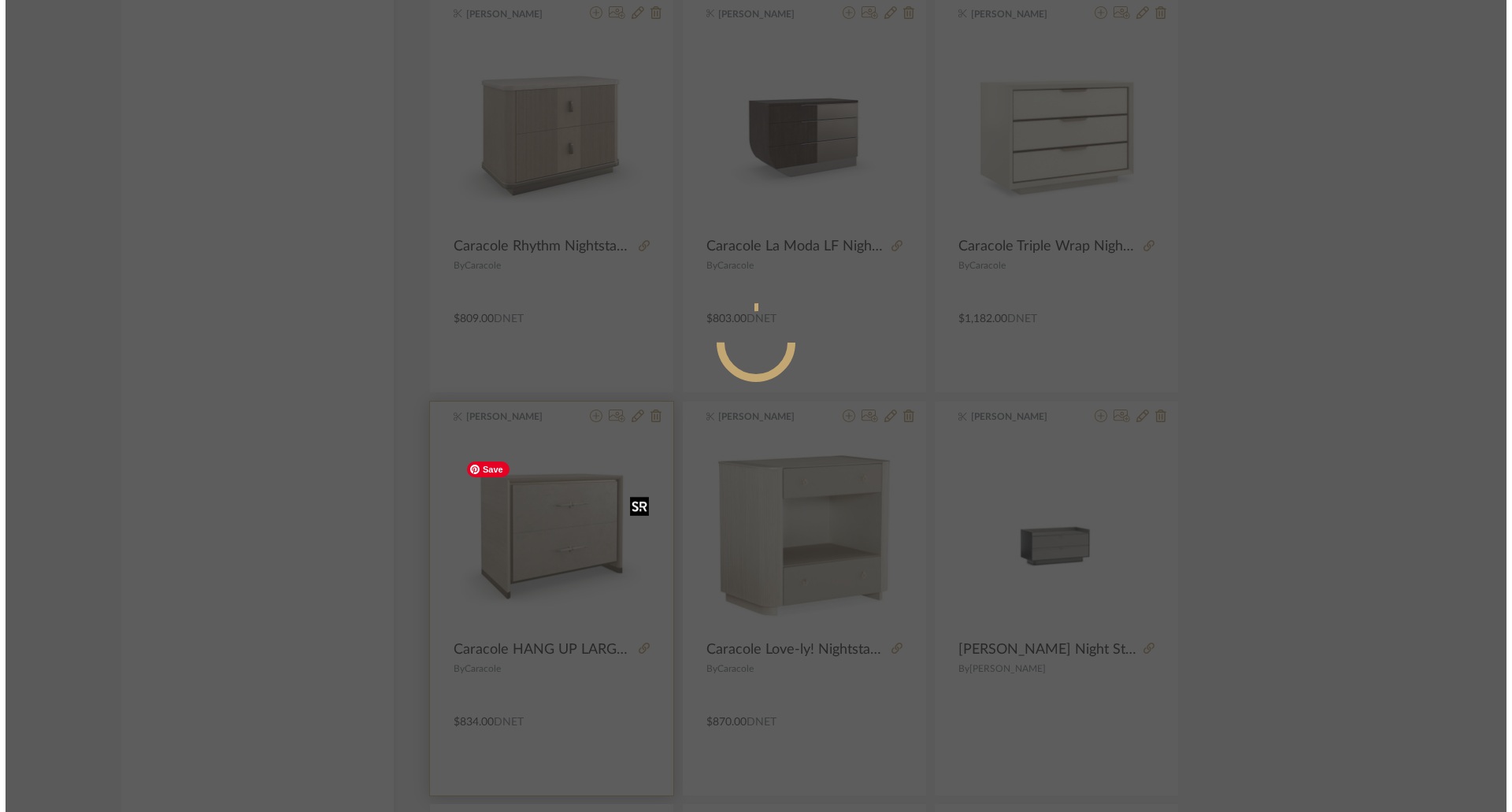
scroll to position [0, 0]
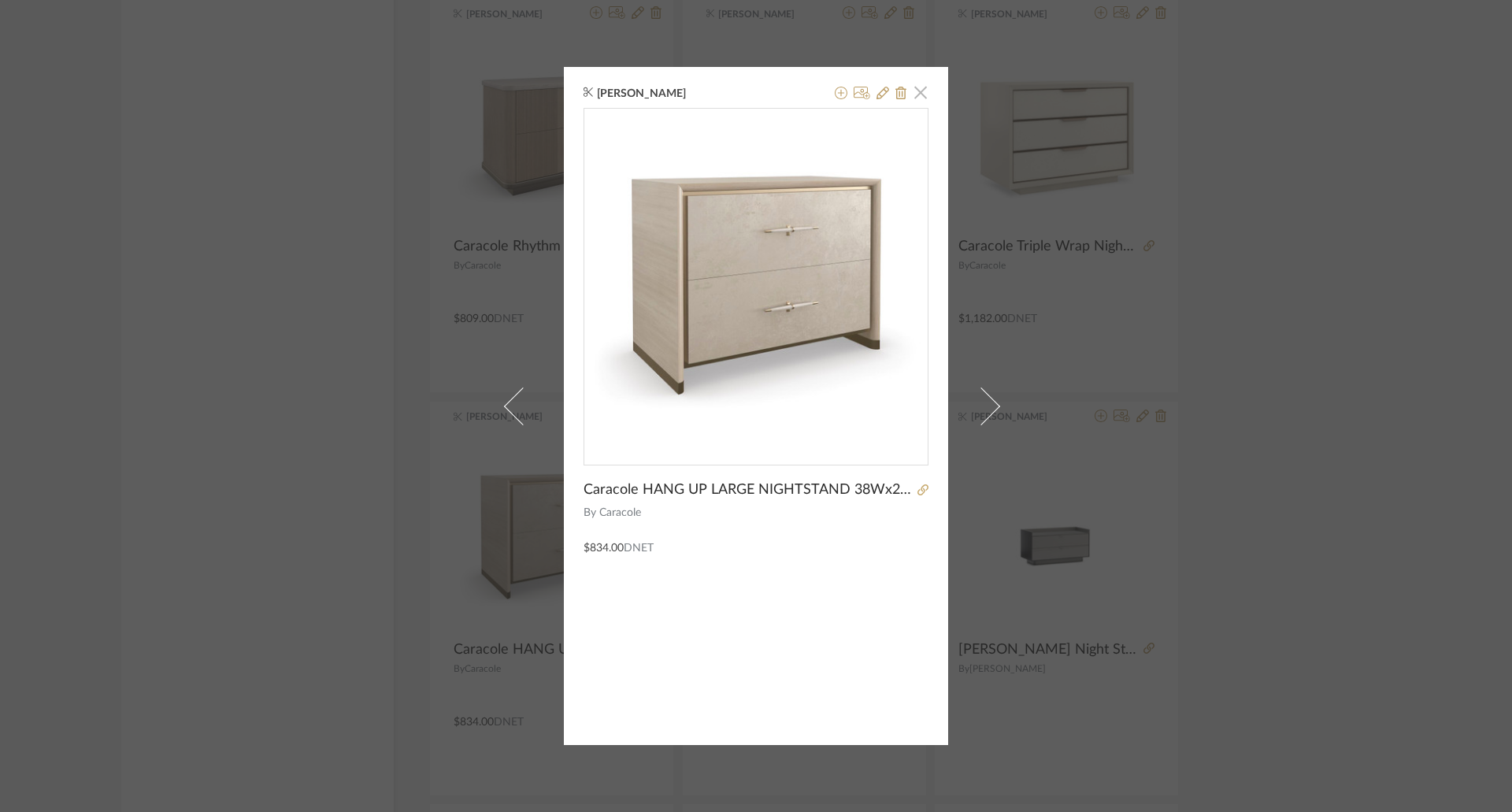
click at [914, 93] on span "button" at bounding box center [920, 92] width 31 height 31
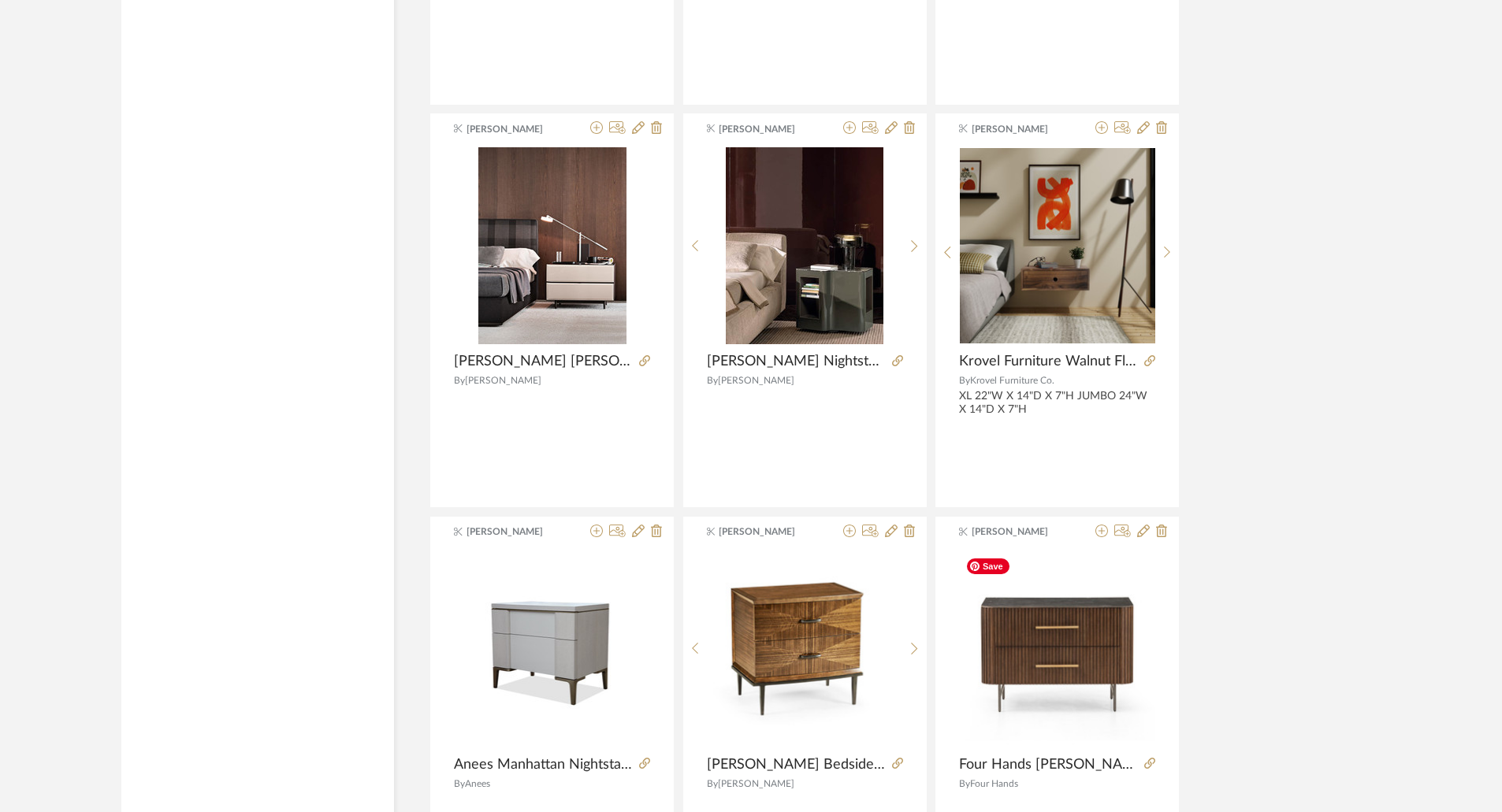
scroll to position [9359, 0]
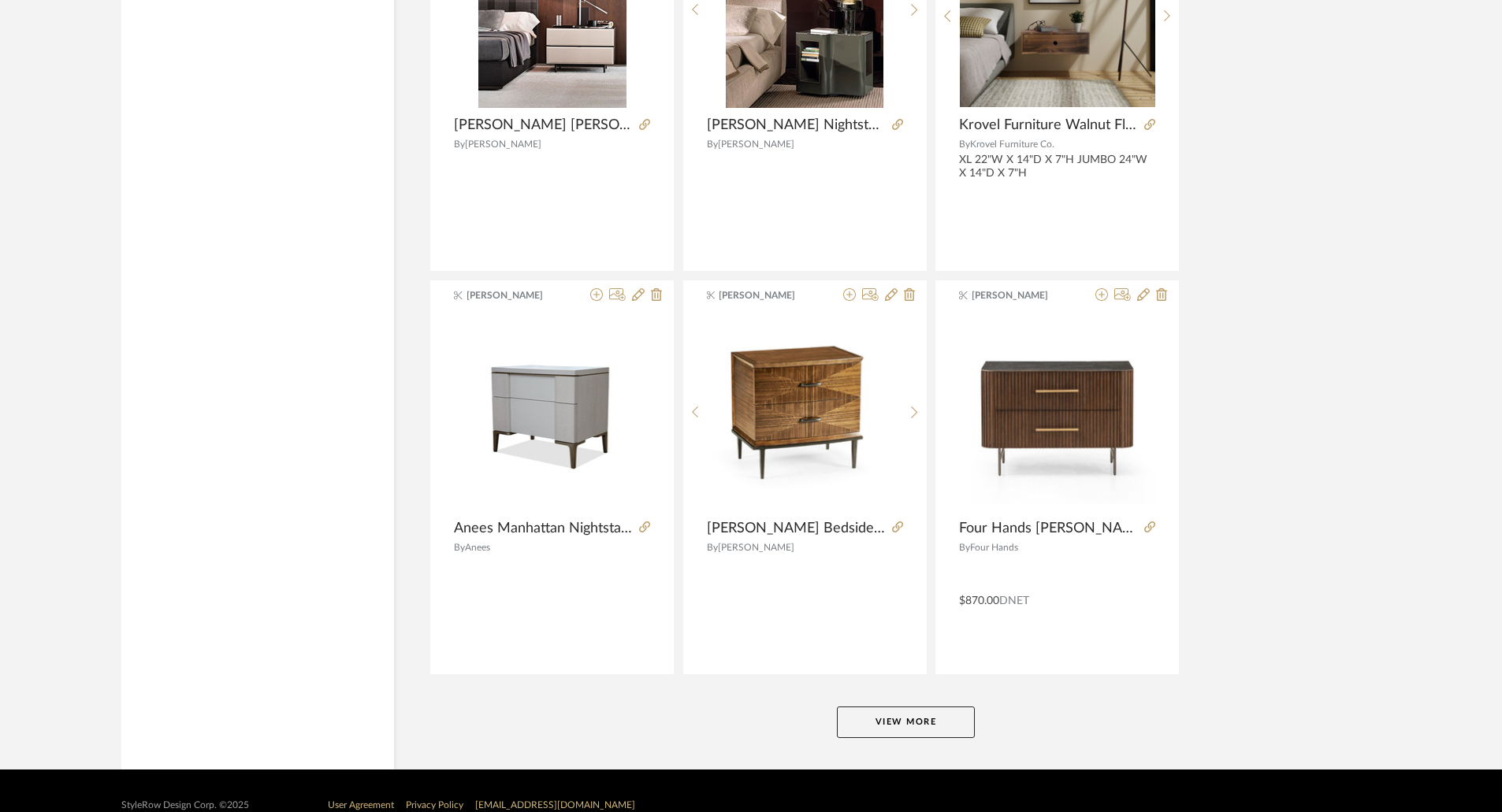
click at [925, 721] on button "View More" at bounding box center [906, 721] width 138 height 31
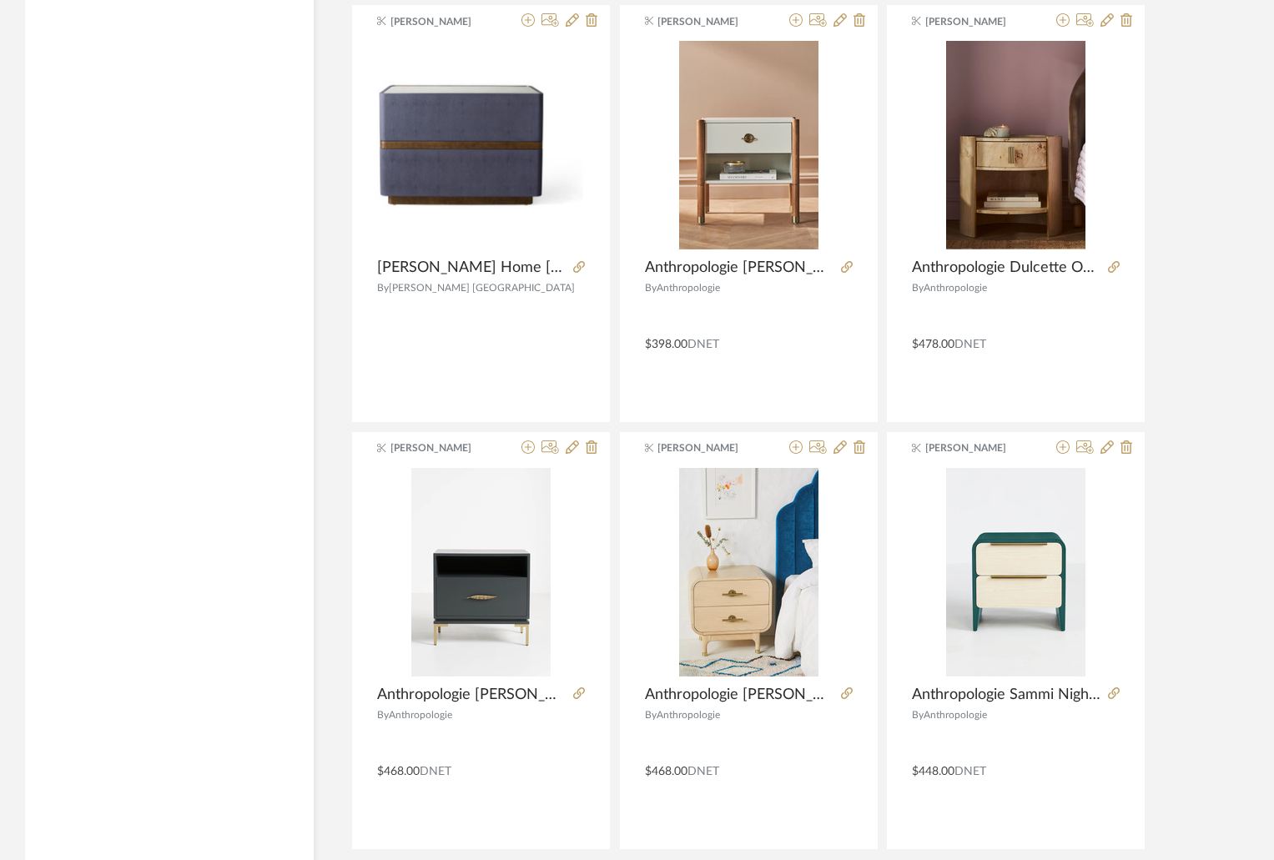
scroll to position [15064, 0]
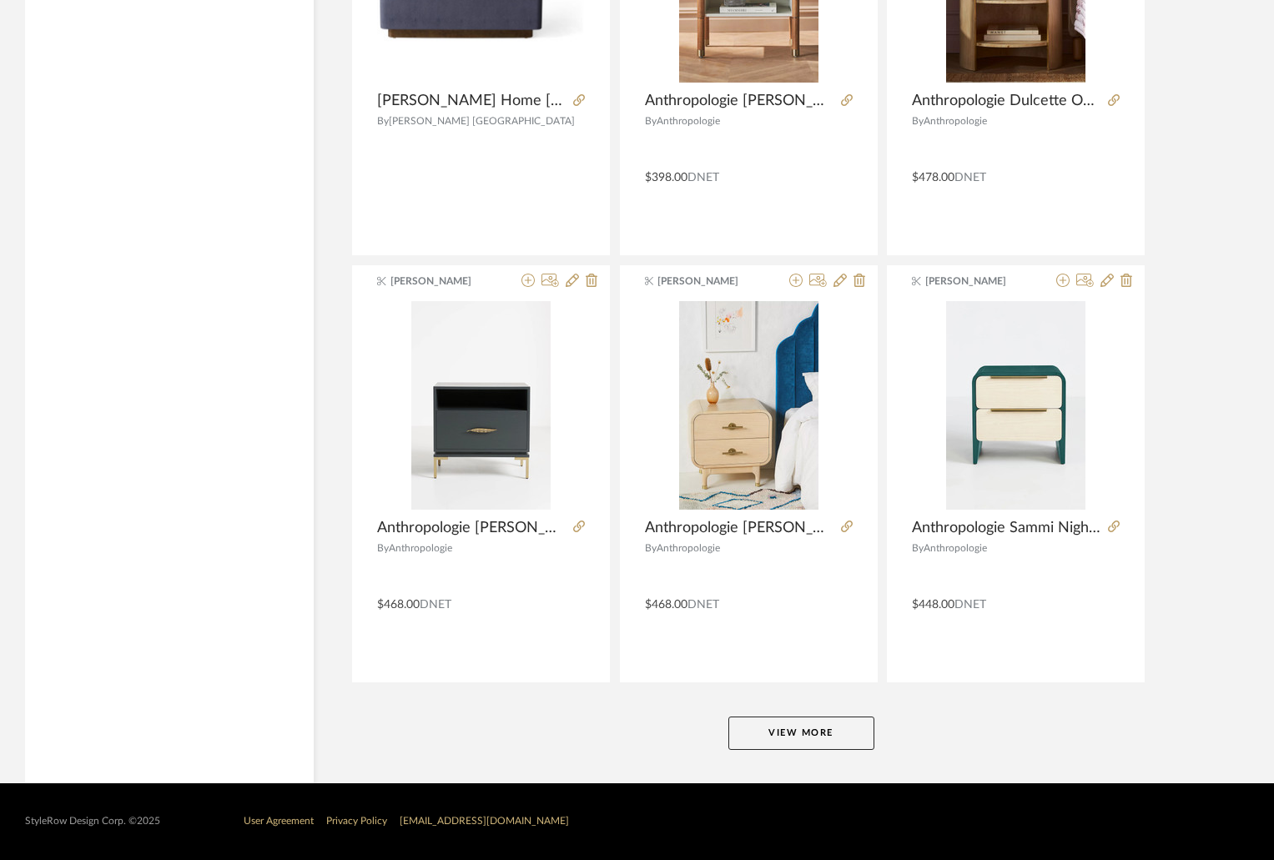
click at [853, 728] on button "View More" at bounding box center [801, 733] width 146 height 33
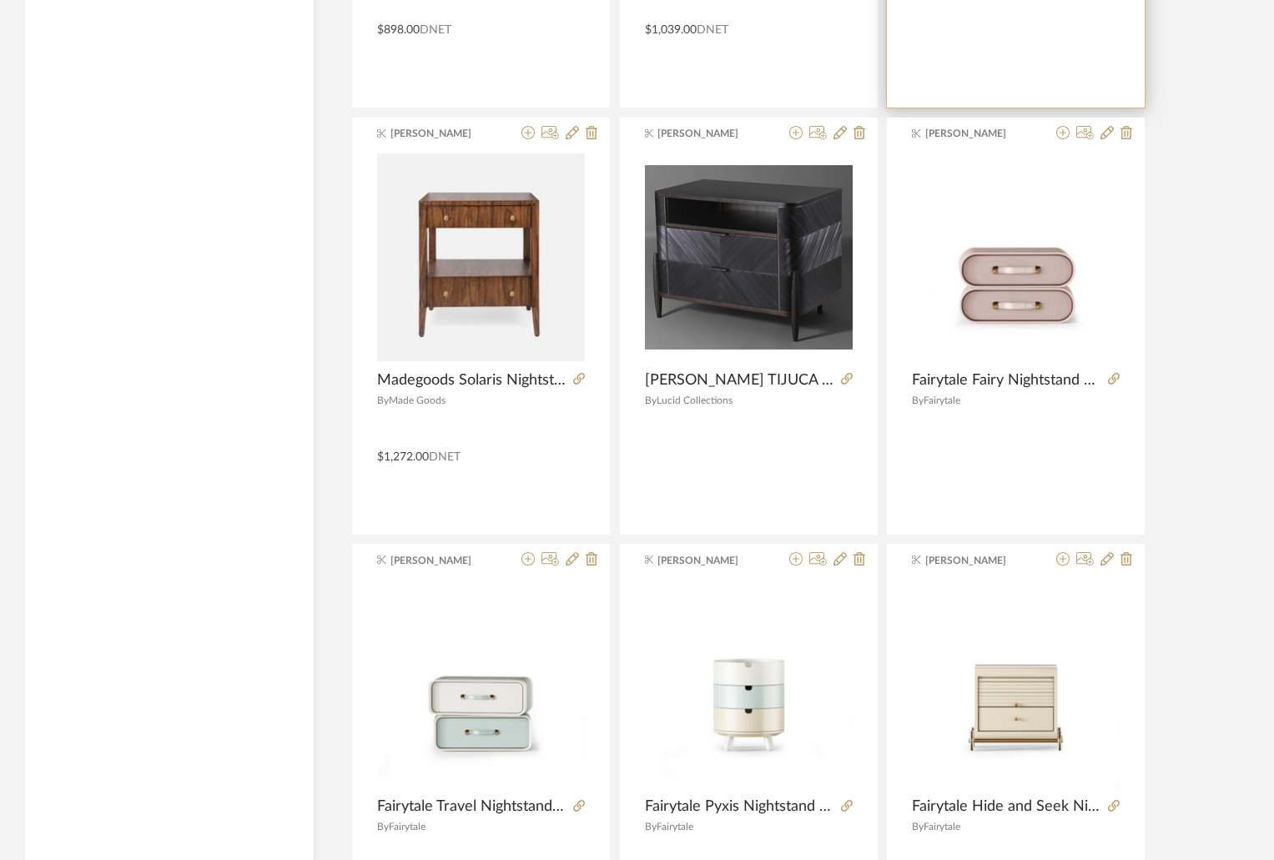
scroll to position [16149, 0]
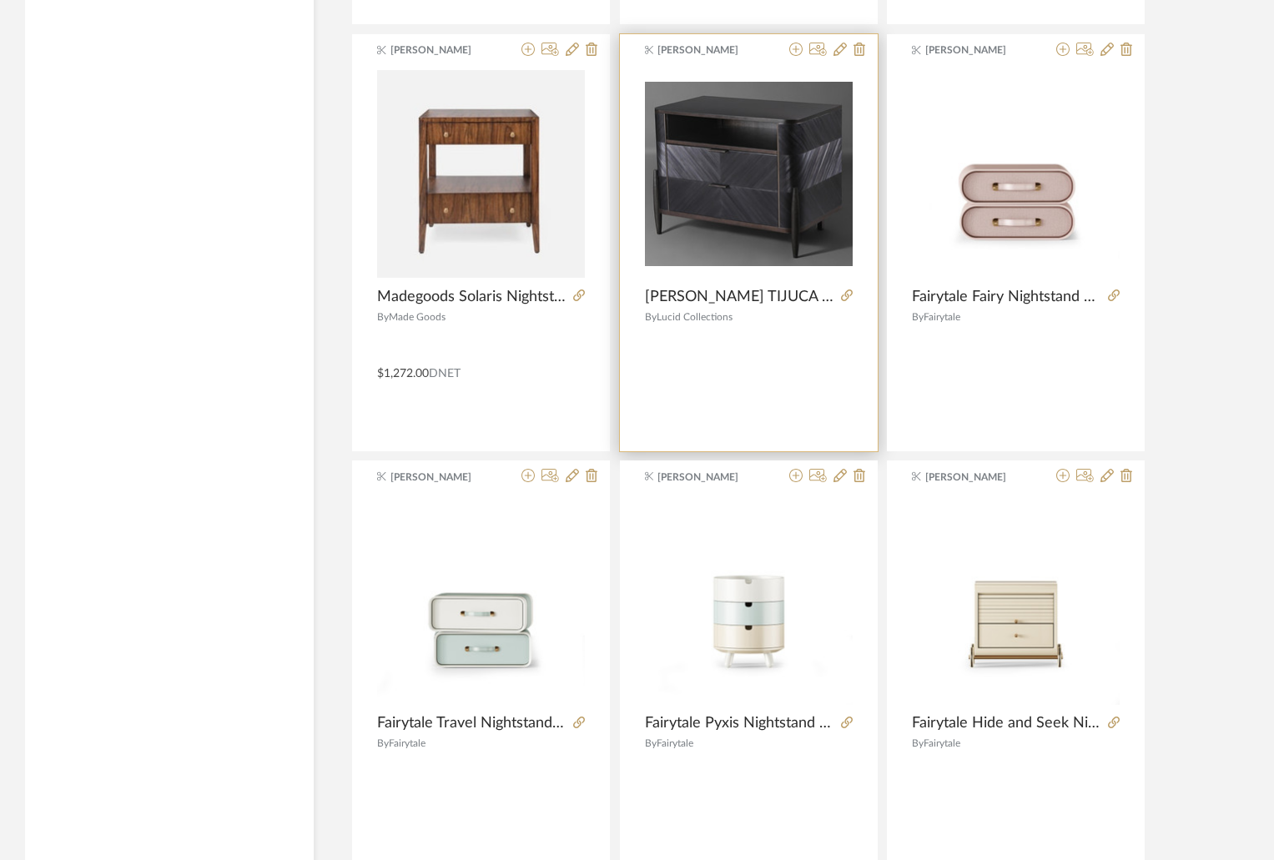
click at [838, 290] on div at bounding box center [843, 297] width 18 height 18
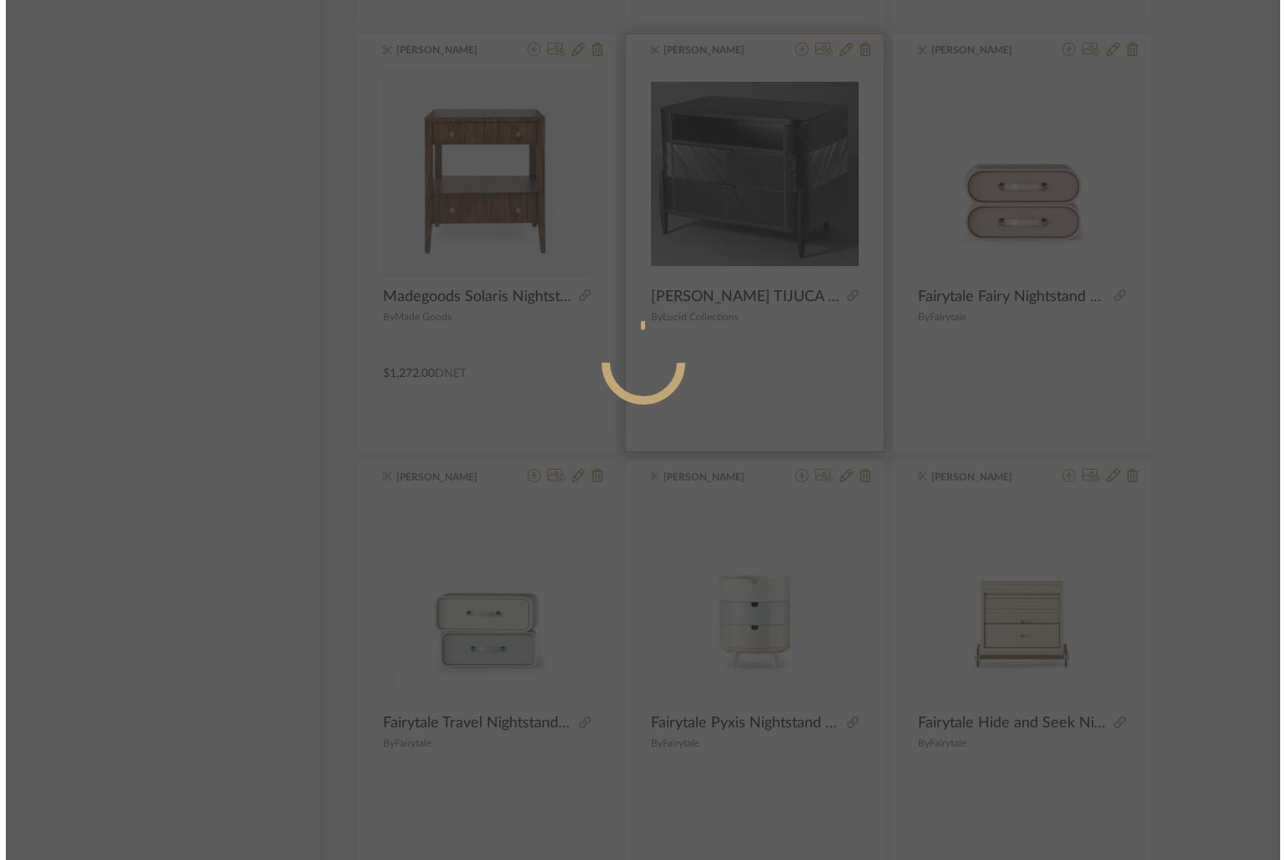
scroll to position [0, 0]
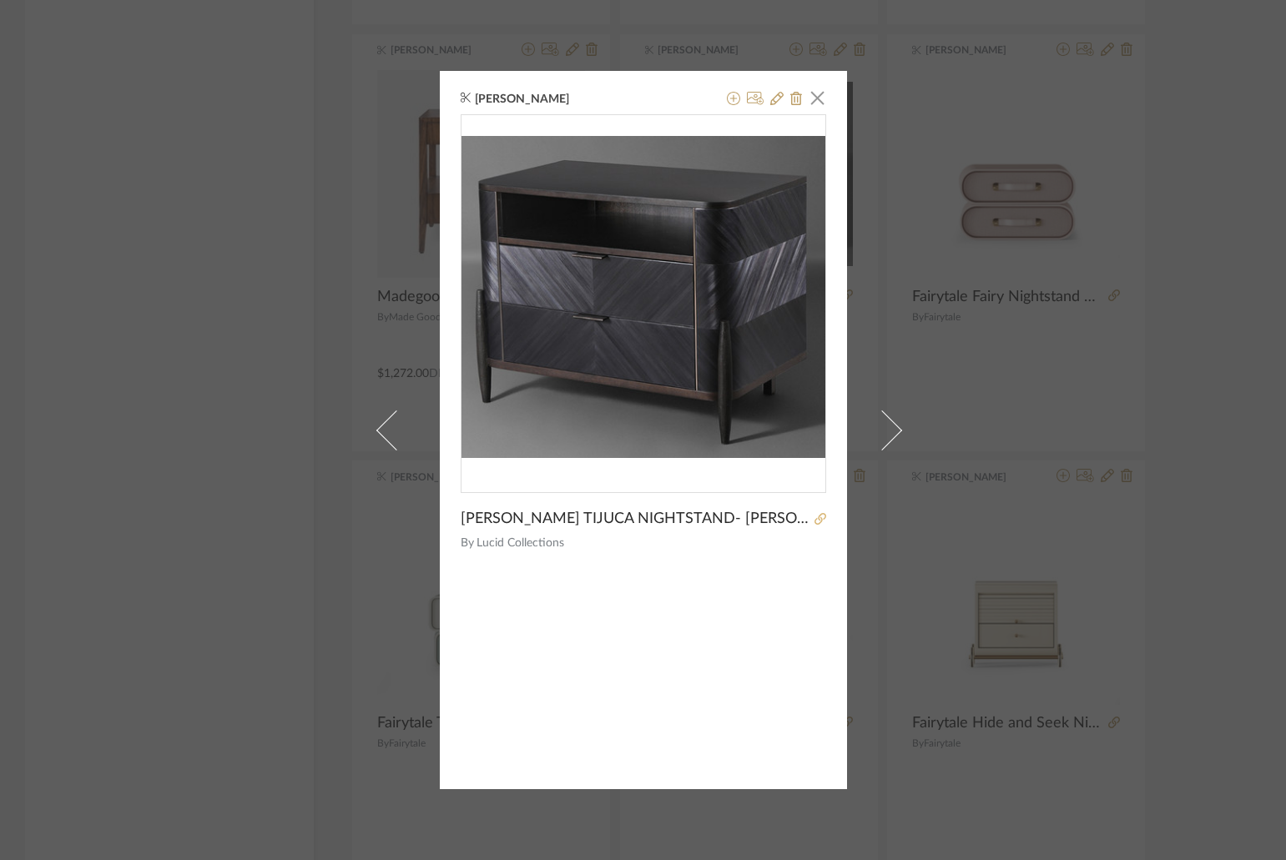
click at [815, 522] on icon at bounding box center [820, 519] width 12 height 12
click at [1001, 783] on div "James Matthews × ALEANDER LAMONT TIJUCA NIGHTSTAND- EBONY STRAW 34.5"W X 21.25"…" at bounding box center [643, 430] width 1286 height 860
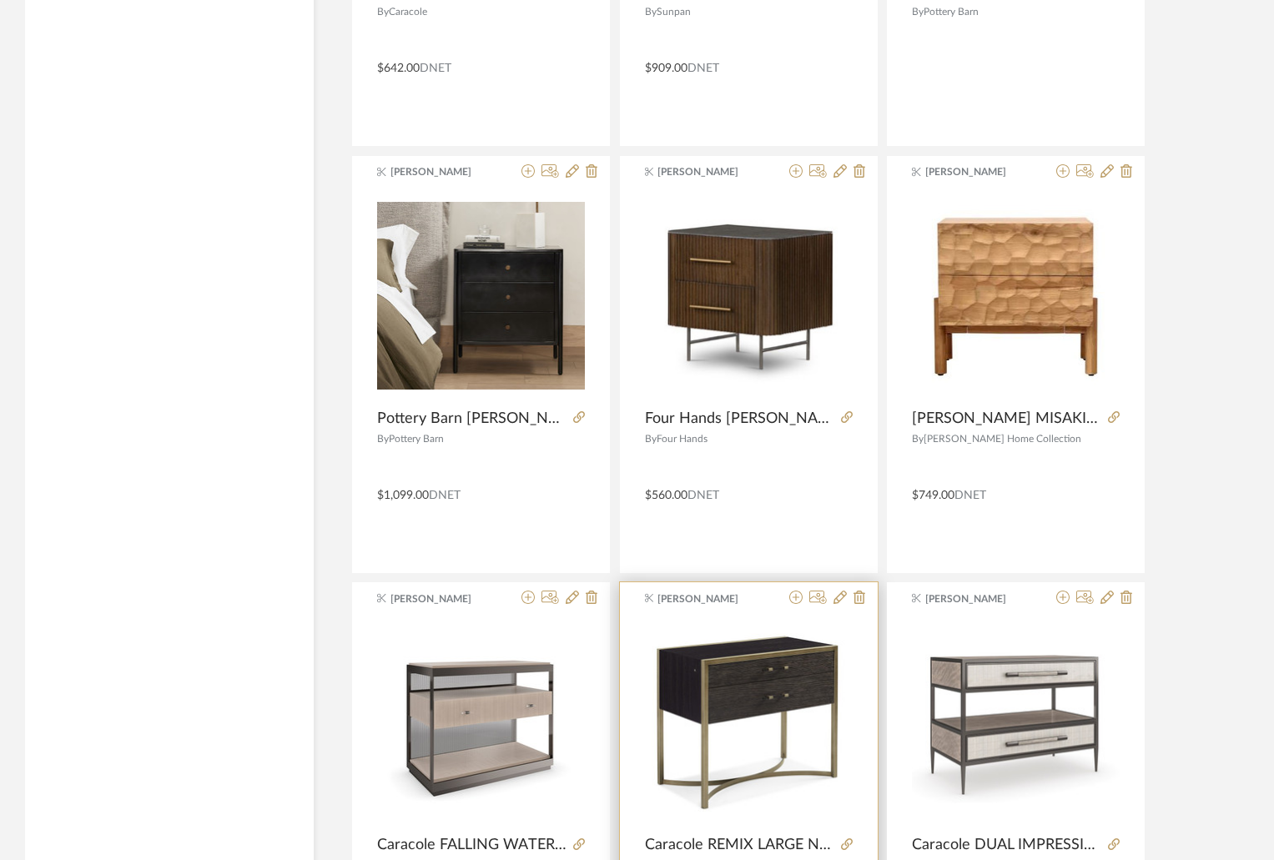
scroll to position [18068, 0]
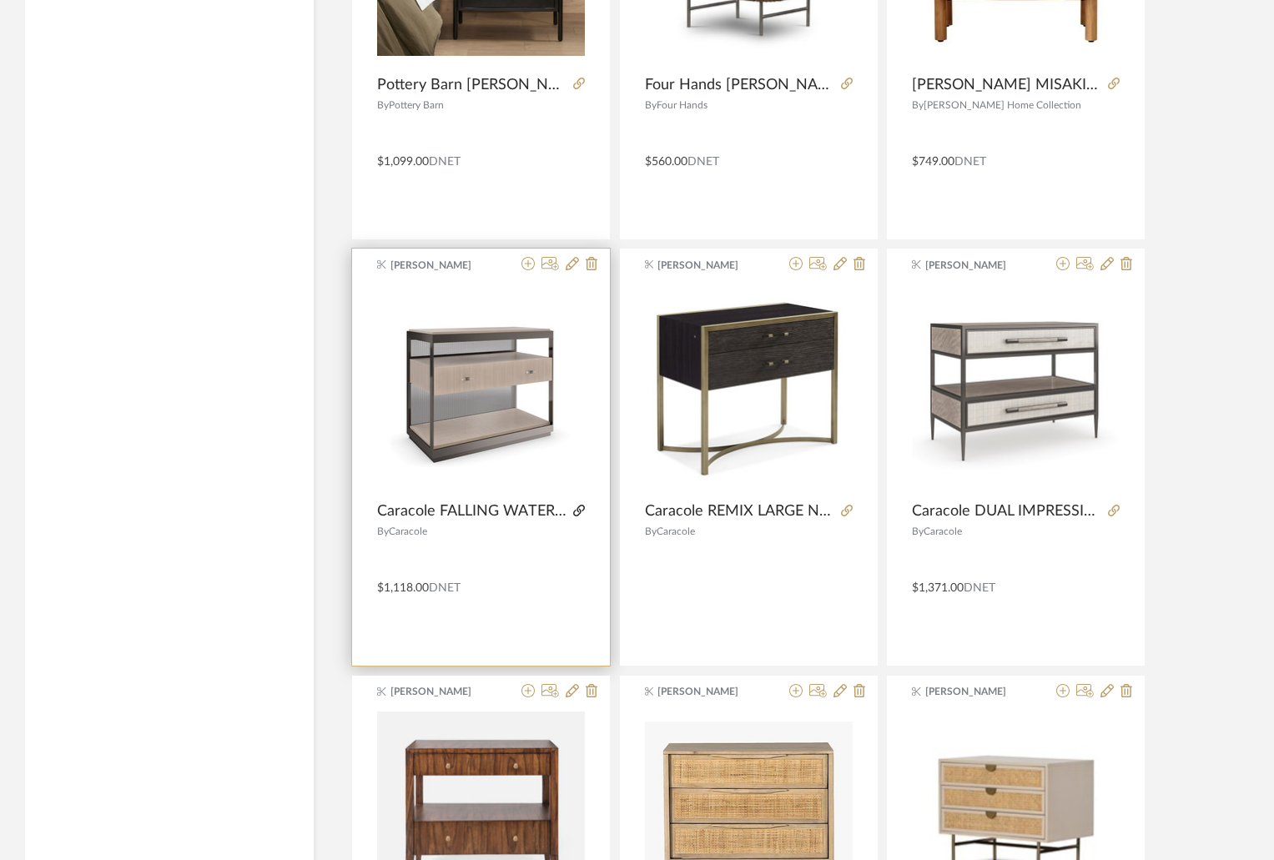
click at [580, 509] on icon at bounding box center [579, 511] width 12 height 12
click at [531, 259] on icon at bounding box center [527, 263] width 13 height 13
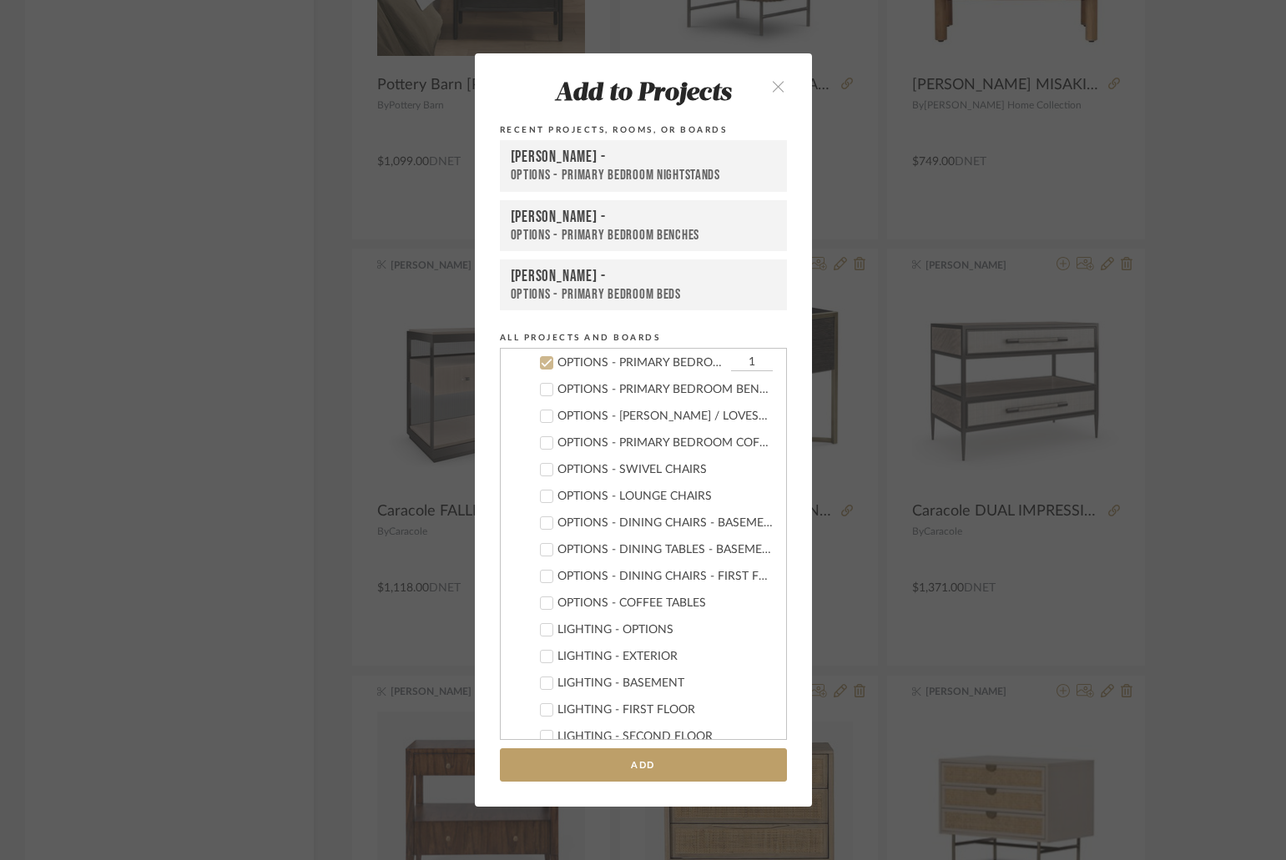
scroll to position [395, 0]
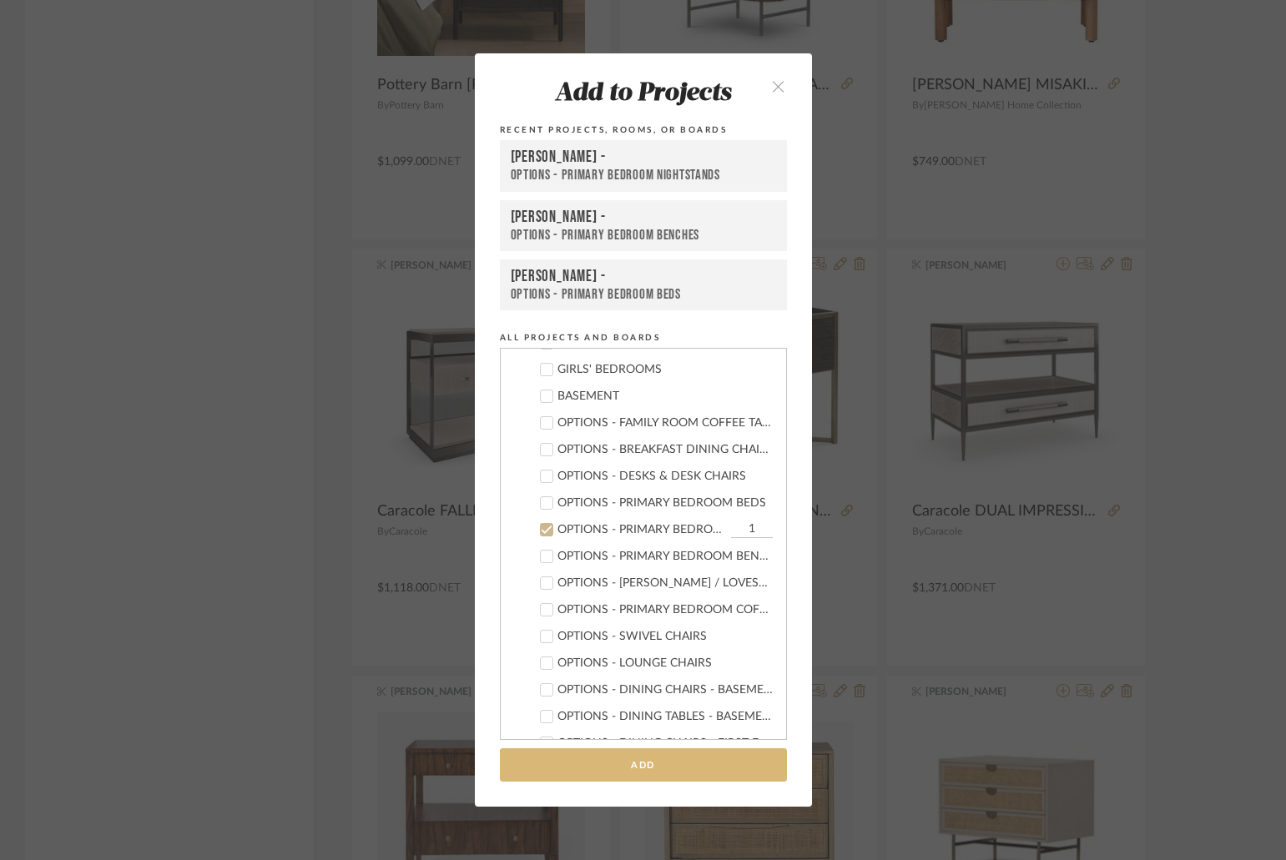
click at [686, 763] on button "Add" at bounding box center [643, 765] width 287 height 34
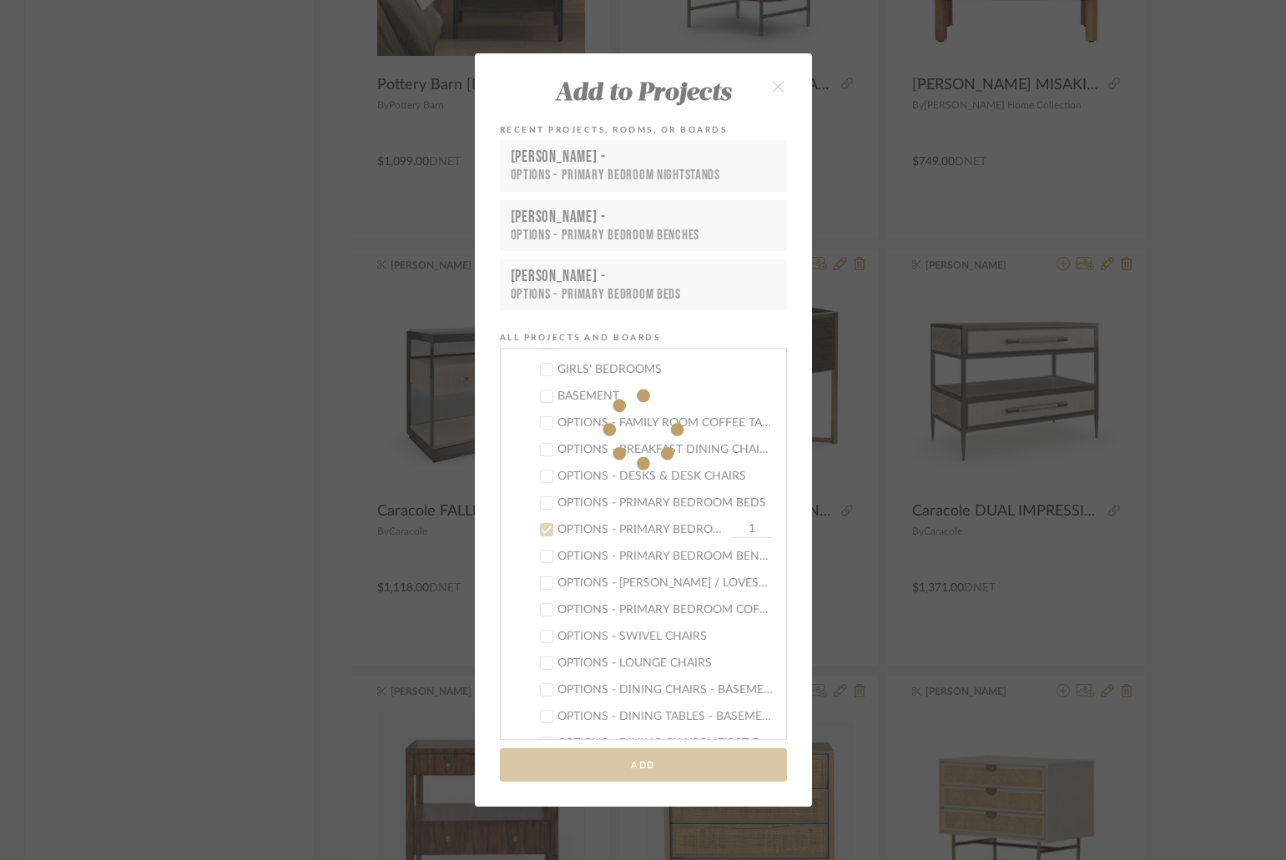
click at [777, 79] on div "Add to Projects Recent Projects, Rooms, or Boards Chernawsky - OPTIONS - PRIMAR…" at bounding box center [643, 430] width 1286 height 860
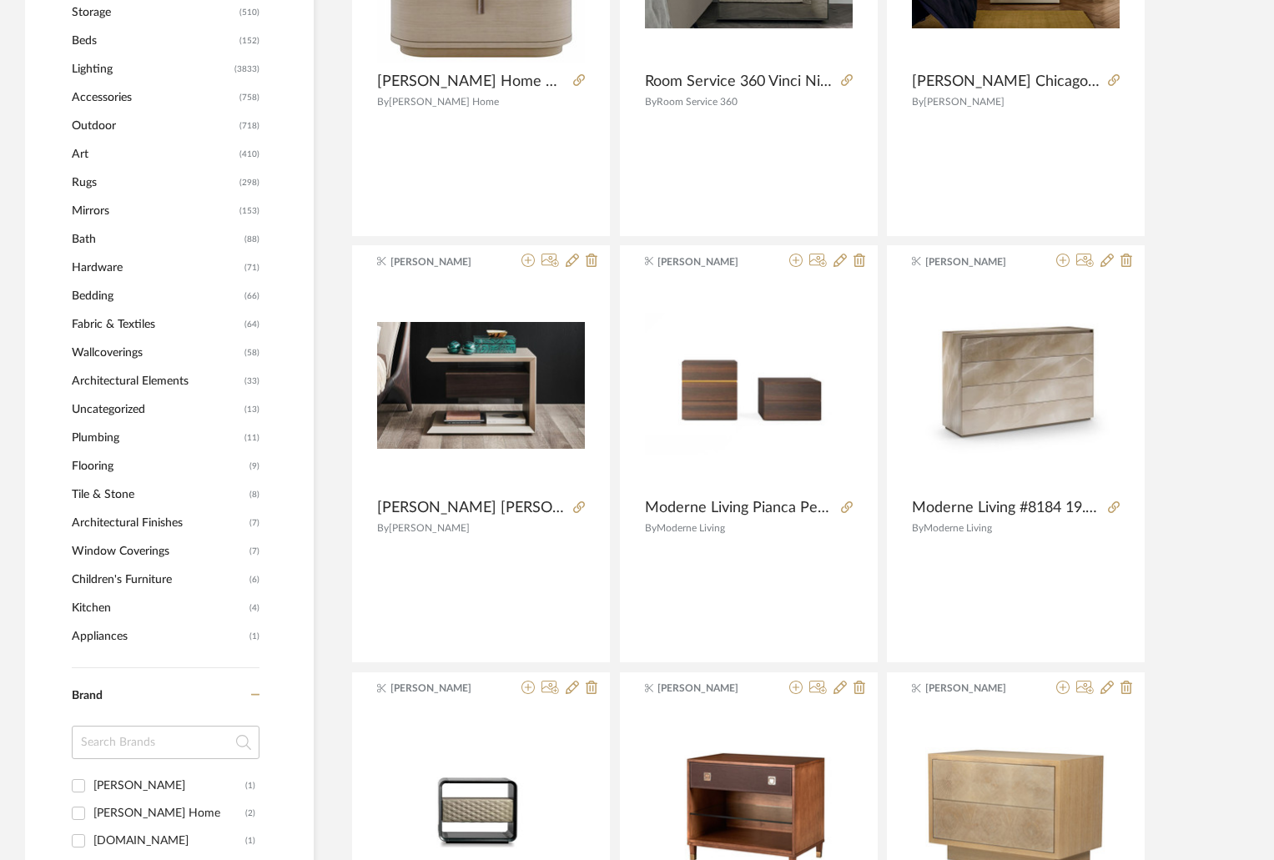
scroll to position [1085, 0]
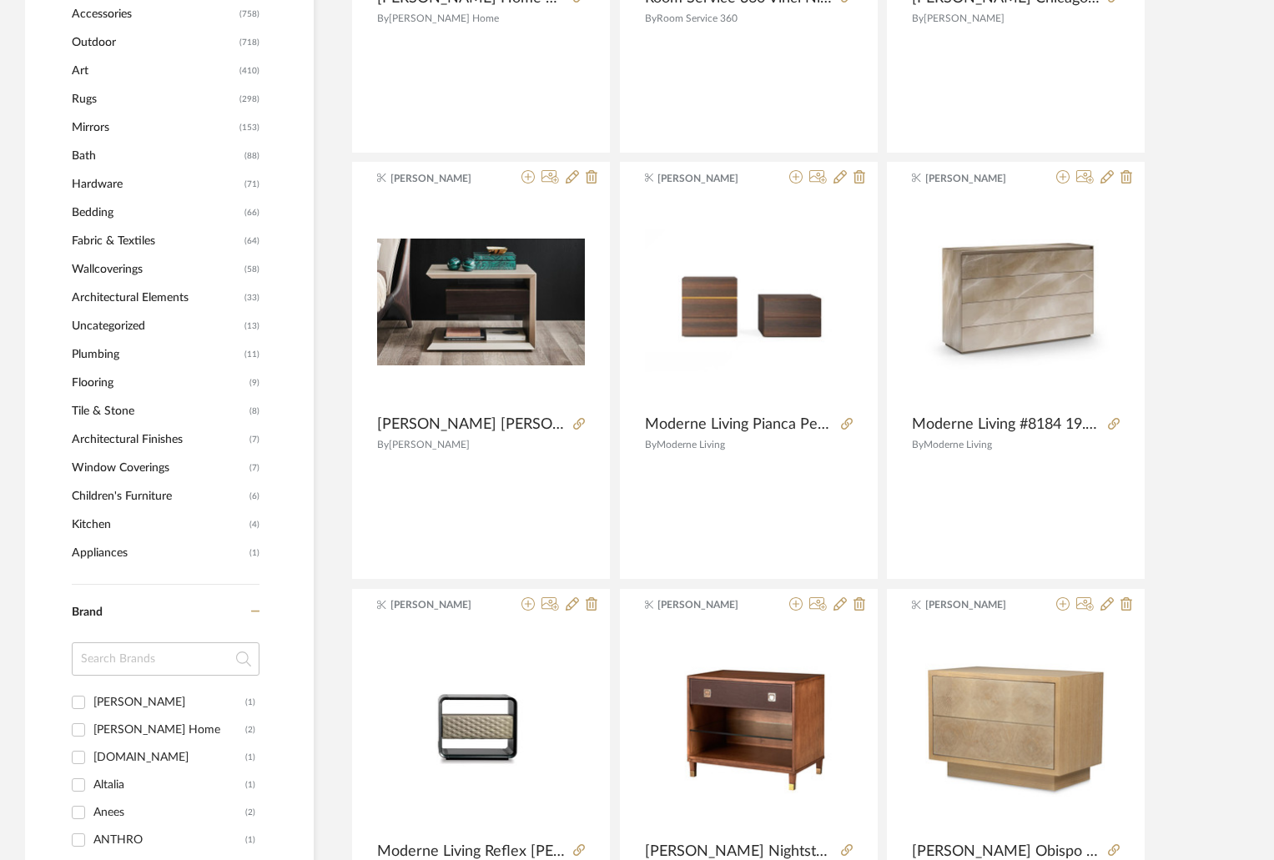
click at [159, 658] on input at bounding box center [166, 658] width 188 height 33
type input "CATT"
click at [145, 696] on div "Cattelan [GEOGRAPHIC_DATA]" at bounding box center [169, 702] width 152 height 27
click at [92, 696] on input "Cattelan Italia (7)" at bounding box center [78, 702] width 27 height 27
checkbox input "true"
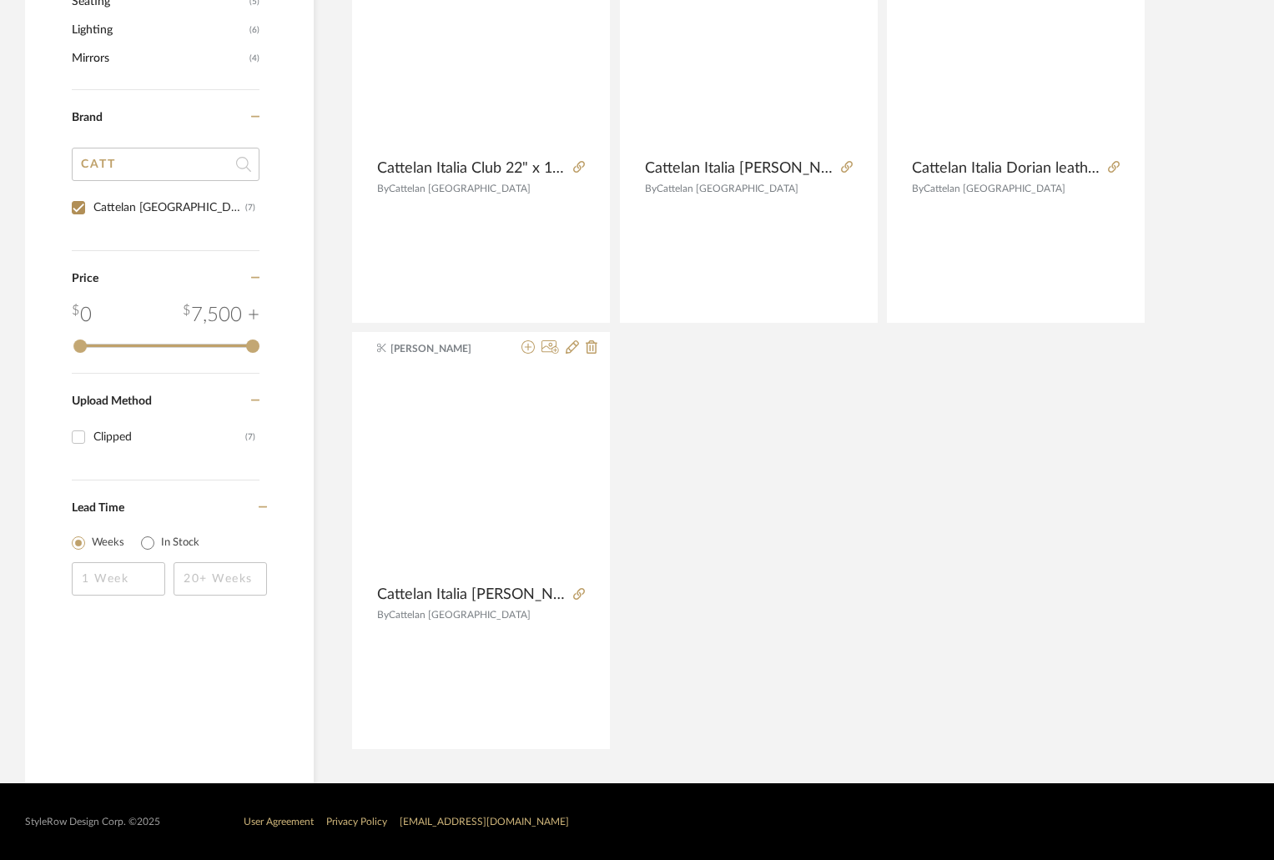
scroll to position [914, 0]
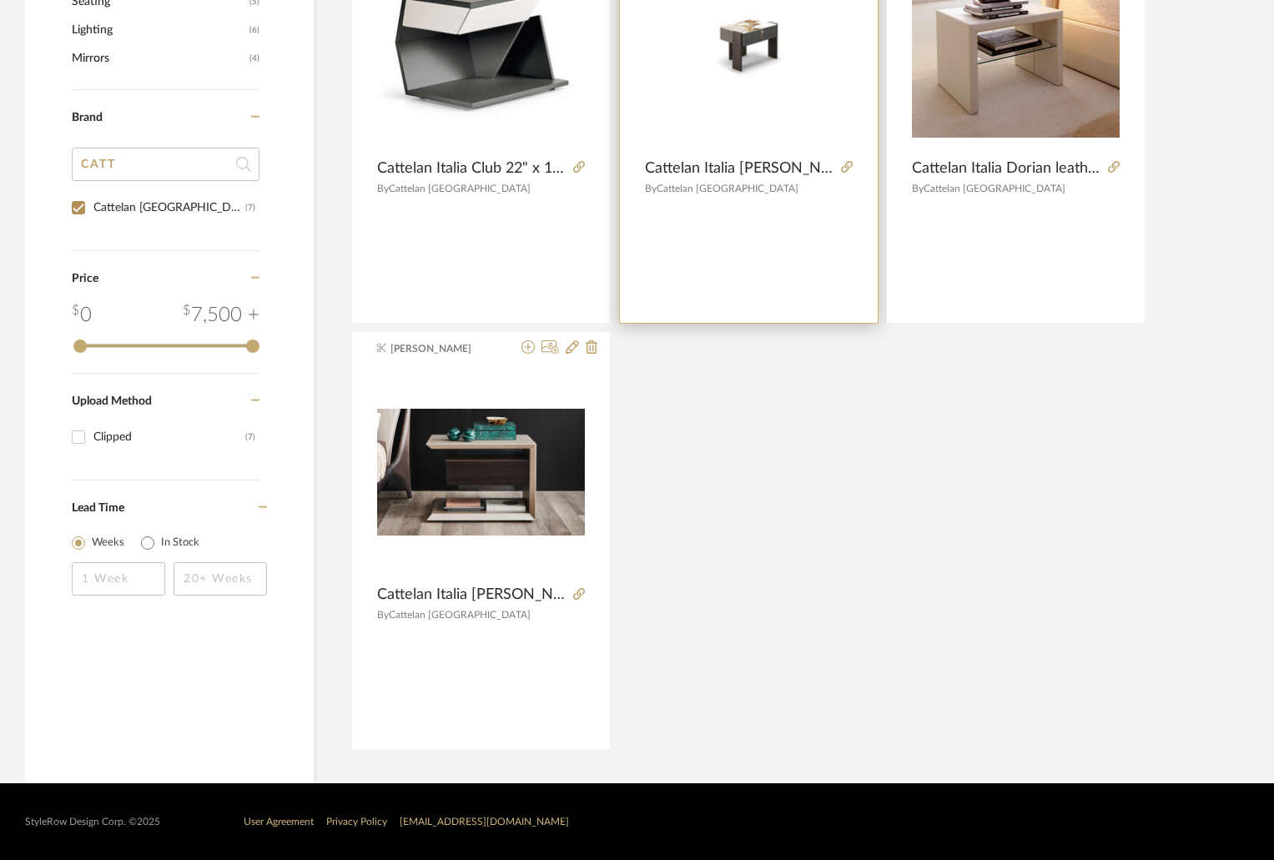
click at [757, 157] on div "Kathryn Sears Cattelan Italia Julian 25" x 18" x 17" By Cattelan Italia" at bounding box center [749, 114] width 258 height 417
click at [757, 164] on span "Cattelan Italia [PERSON_NAME] 25" x 18" x 17"" at bounding box center [739, 168] width 189 height 18
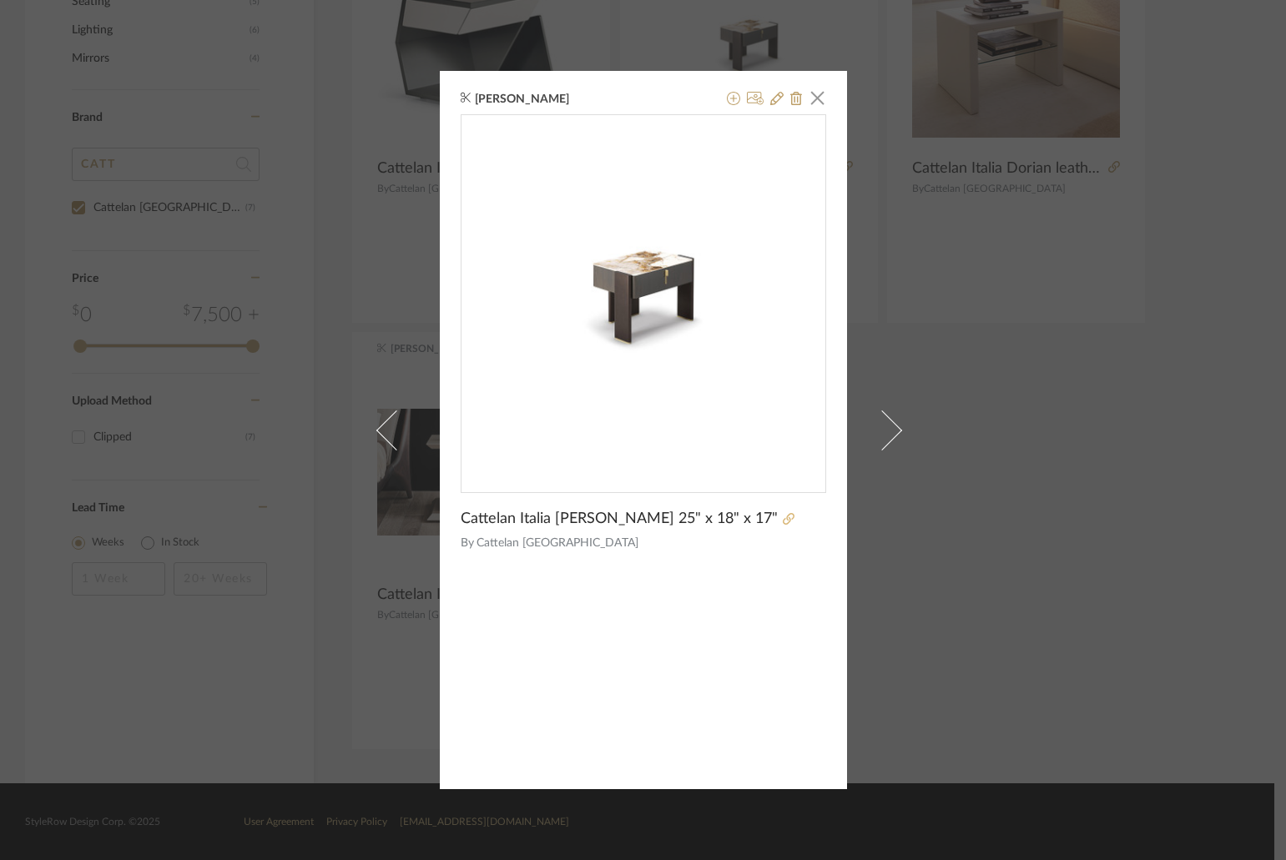
click at [783, 517] on icon at bounding box center [789, 519] width 12 height 12
click at [808, 98] on span "button" at bounding box center [817, 97] width 33 height 33
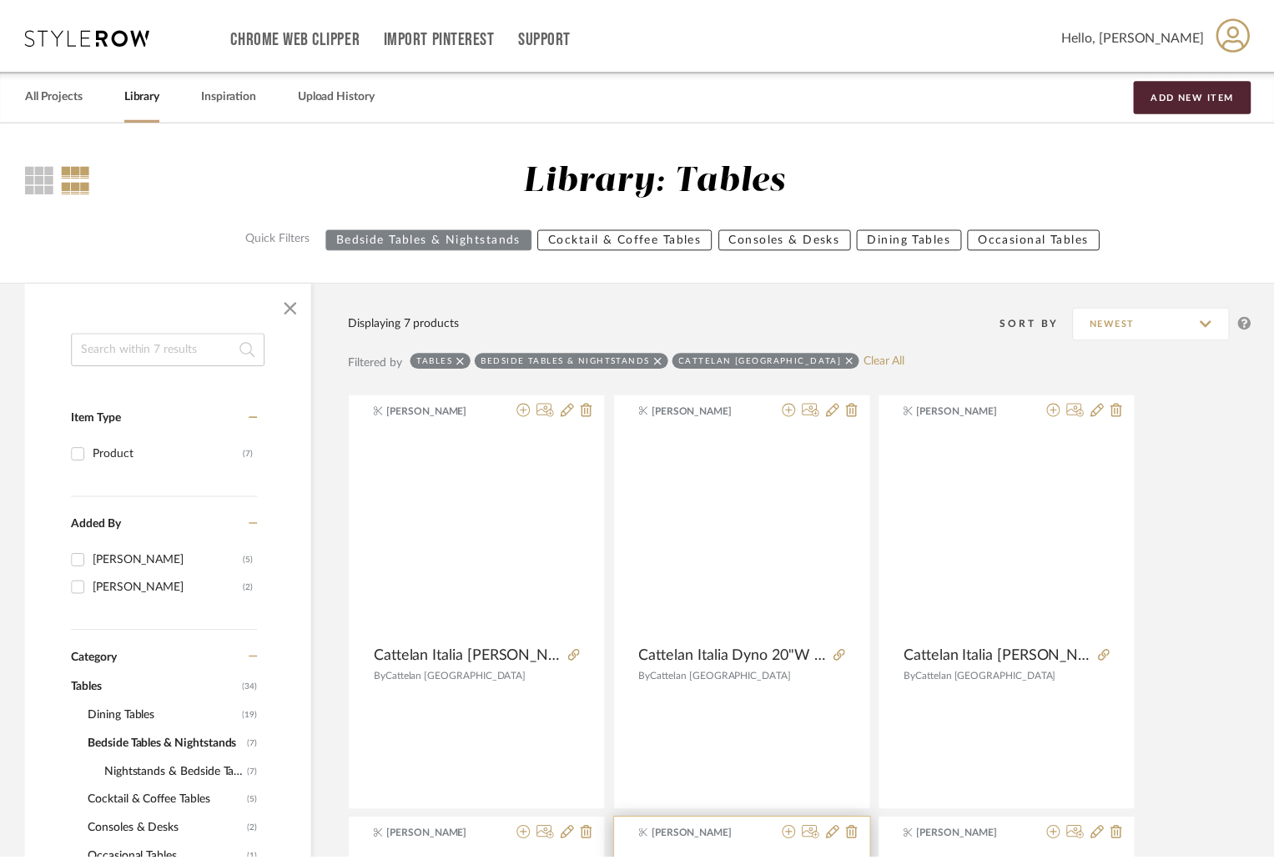
scroll to position [914, 0]
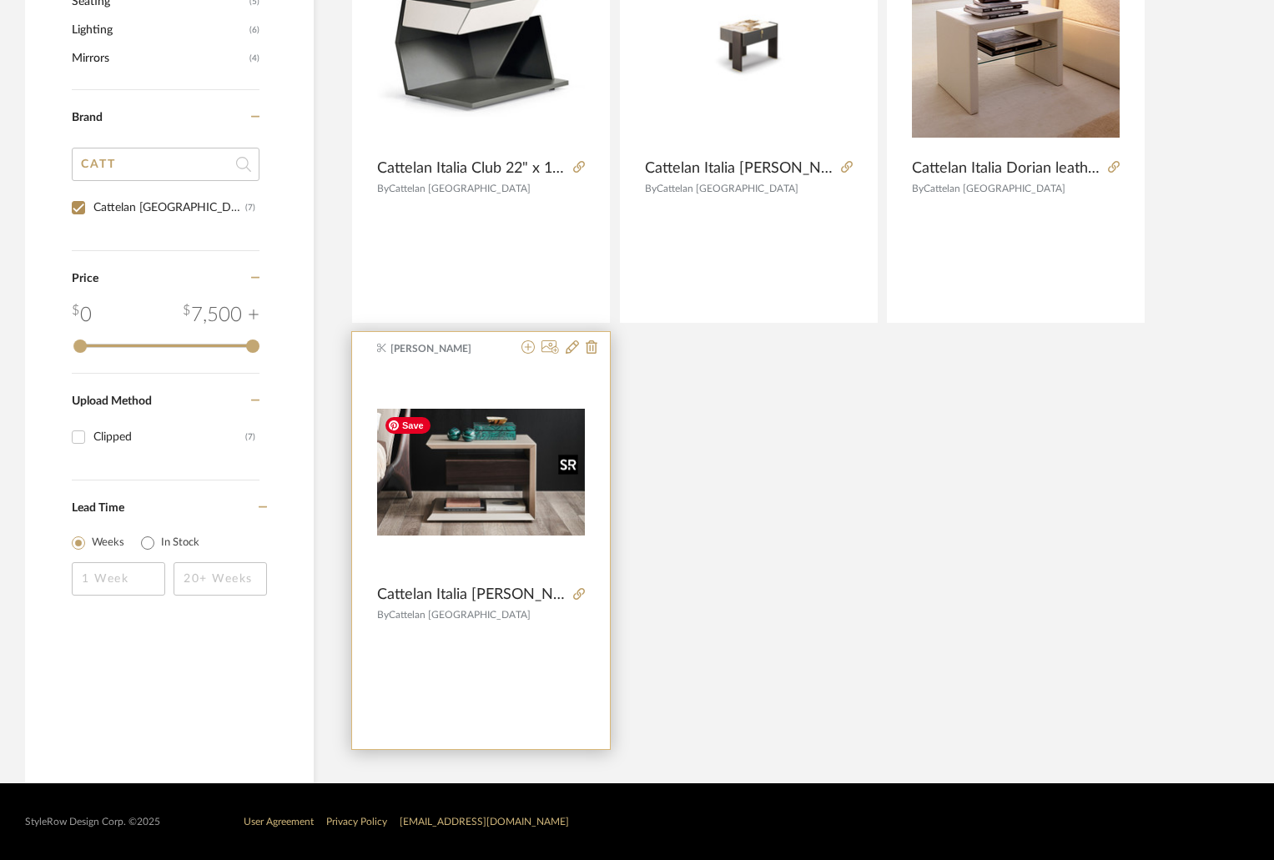
click at [523, 526] on img "0" at bounding box center [481, 472] width 208 height 127
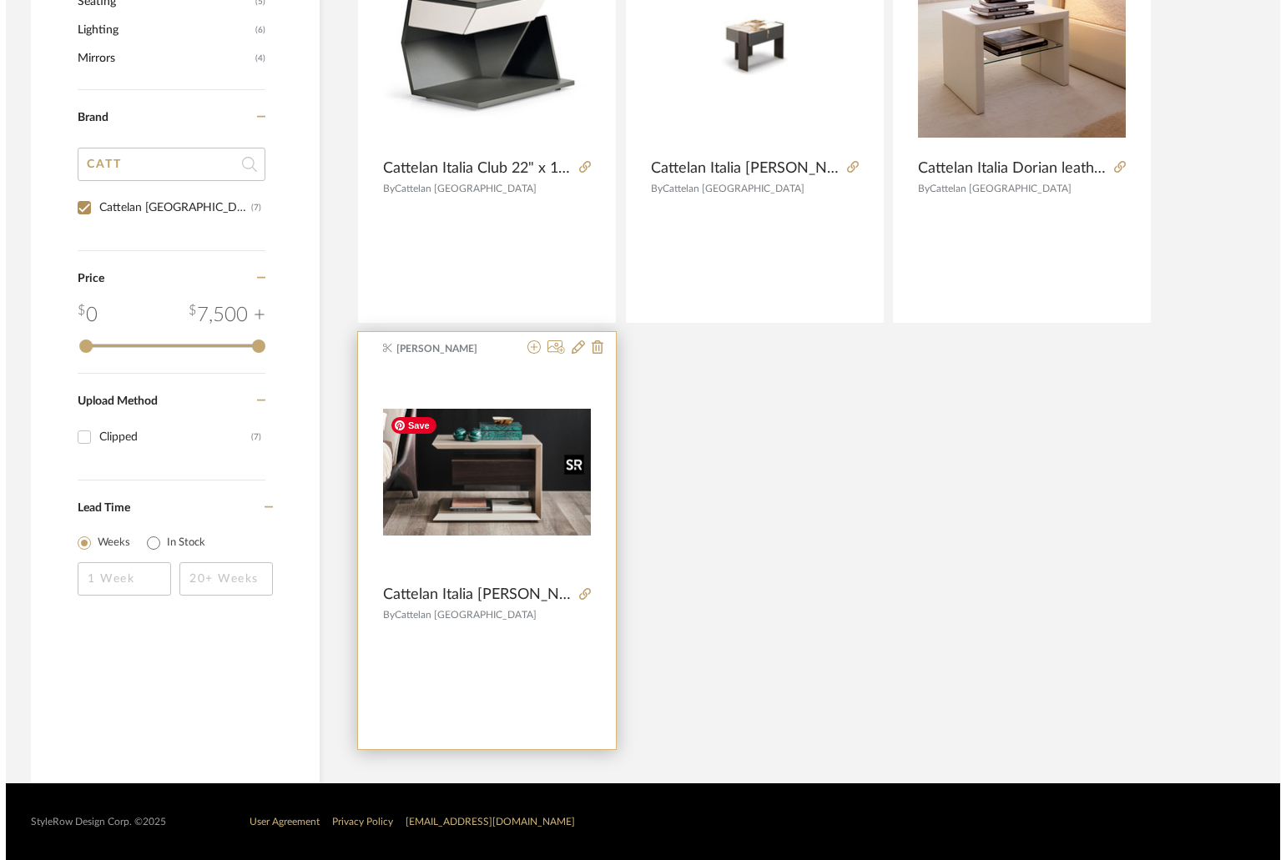
scroll to position [0, 0]
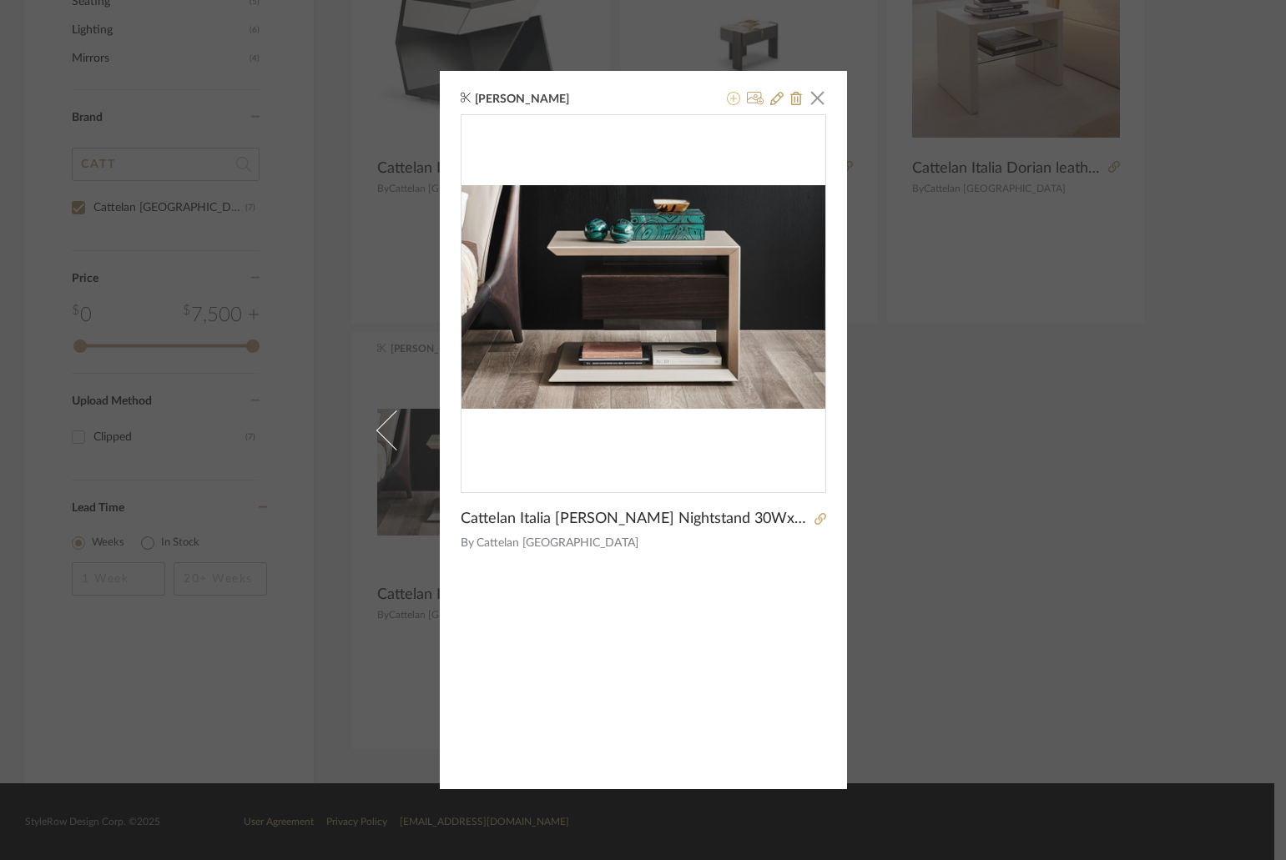
click at [727, 101] on icon at bounding box center [733, 98] width 13 height 13
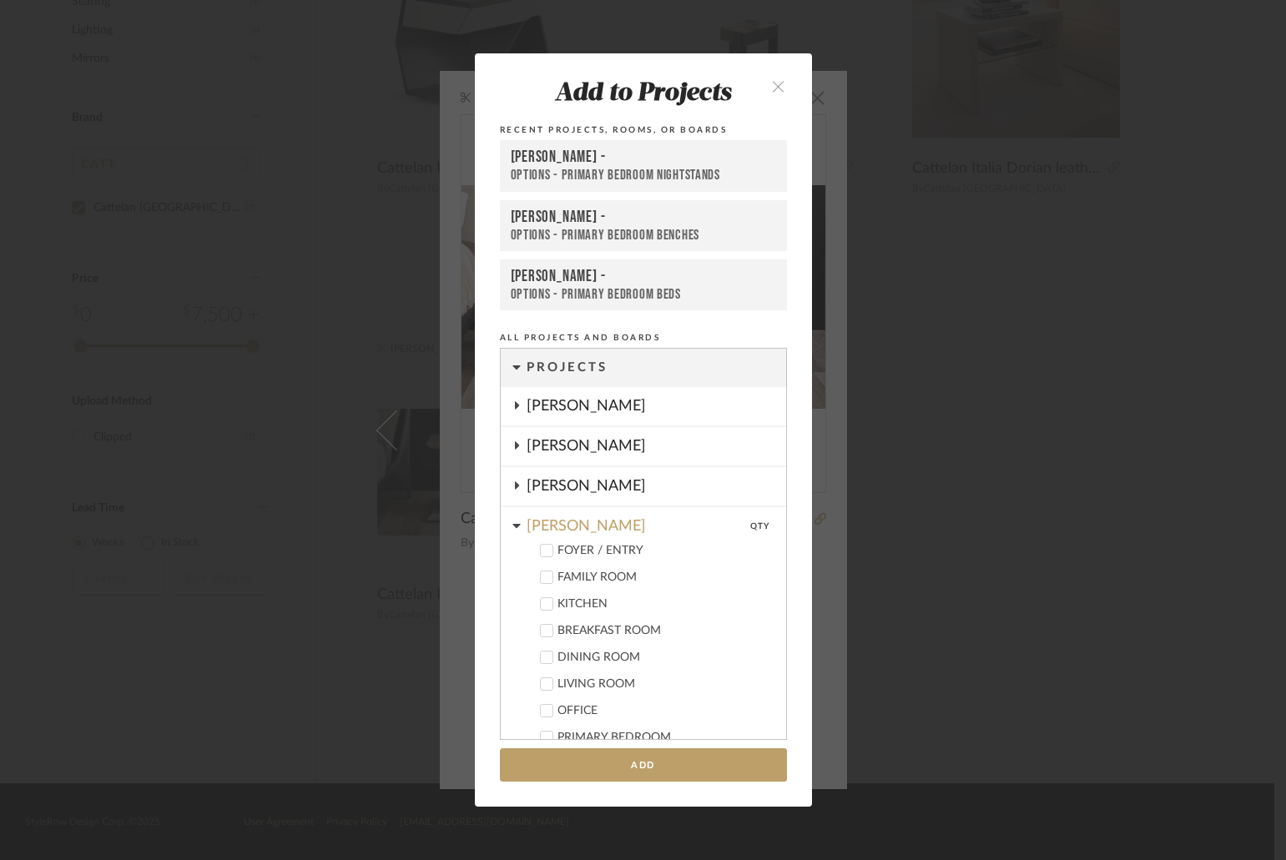
scroll to position [561, 0]
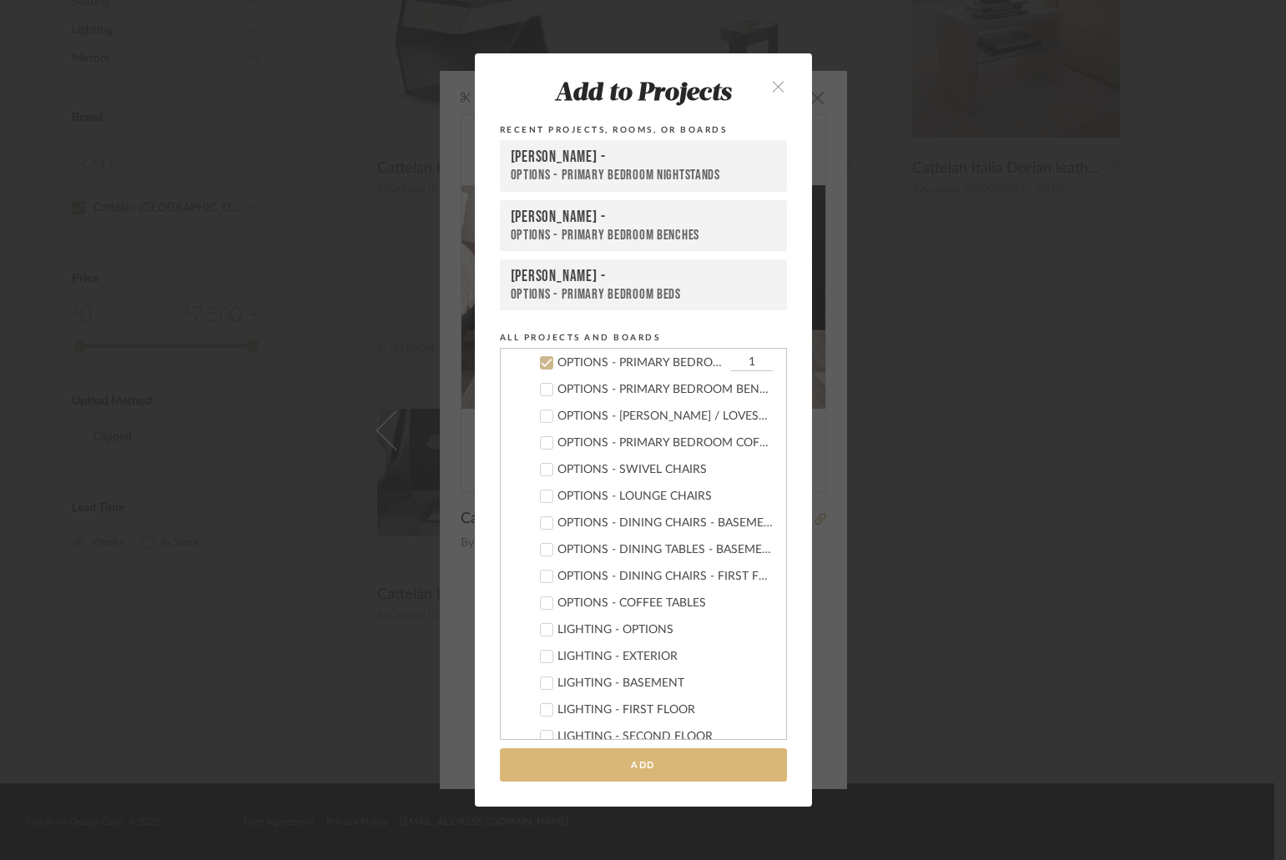
click at [682, 763] on button "Add" at bounding box center [643, 765] width 287 height 34
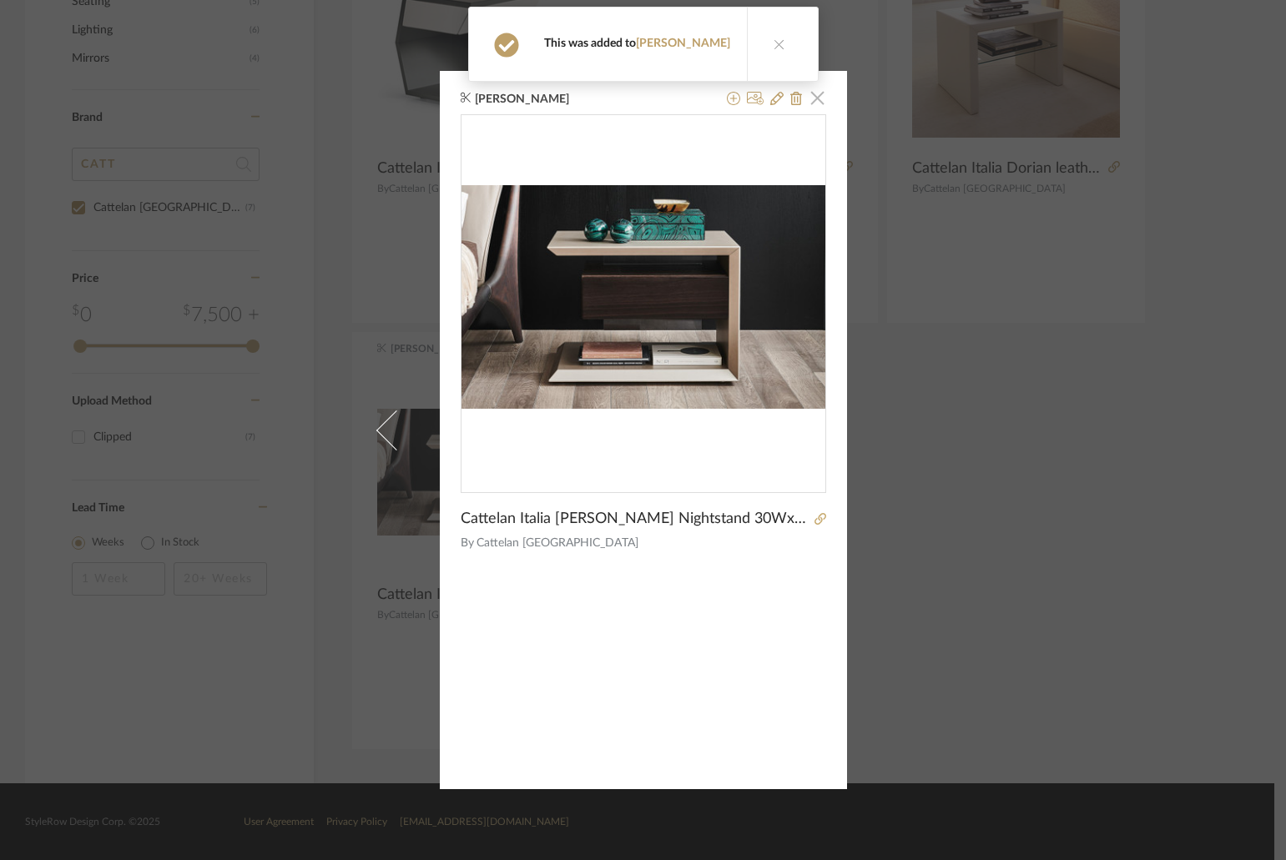
click at [815, 98] on span "button" at bounding box center [817, 97] width 33 height 33
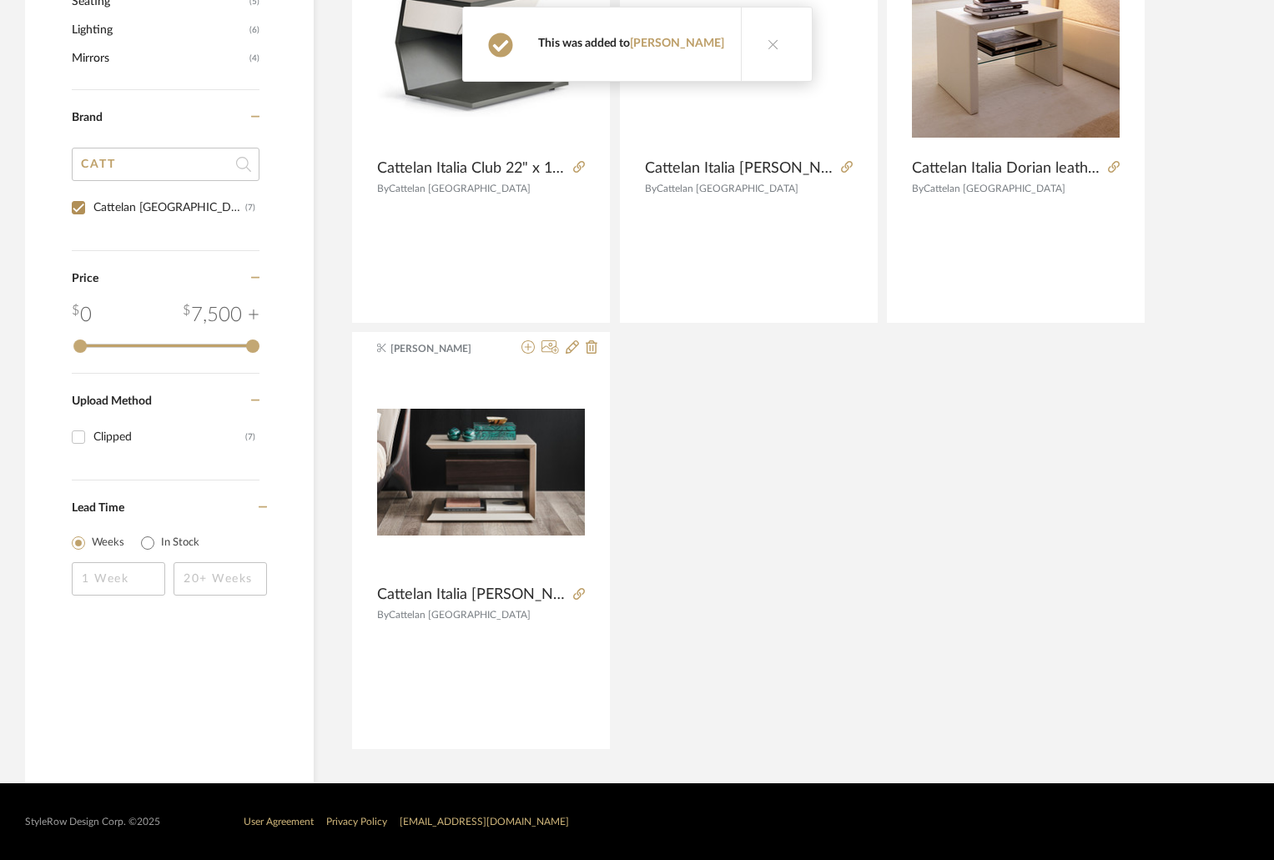
scroll to position [664, 0]
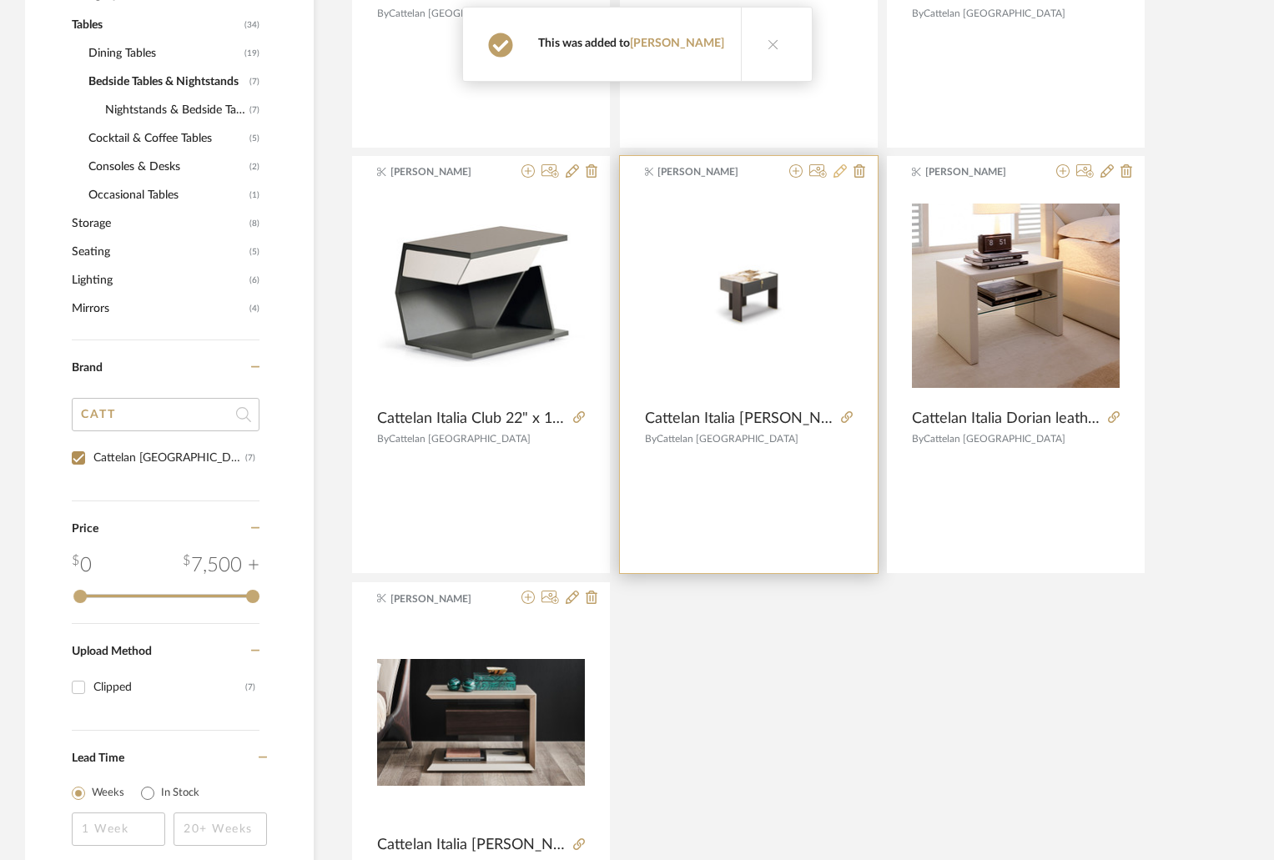
click at [843, 168] on icon at bounding box center [839, 170] width 13 height 13
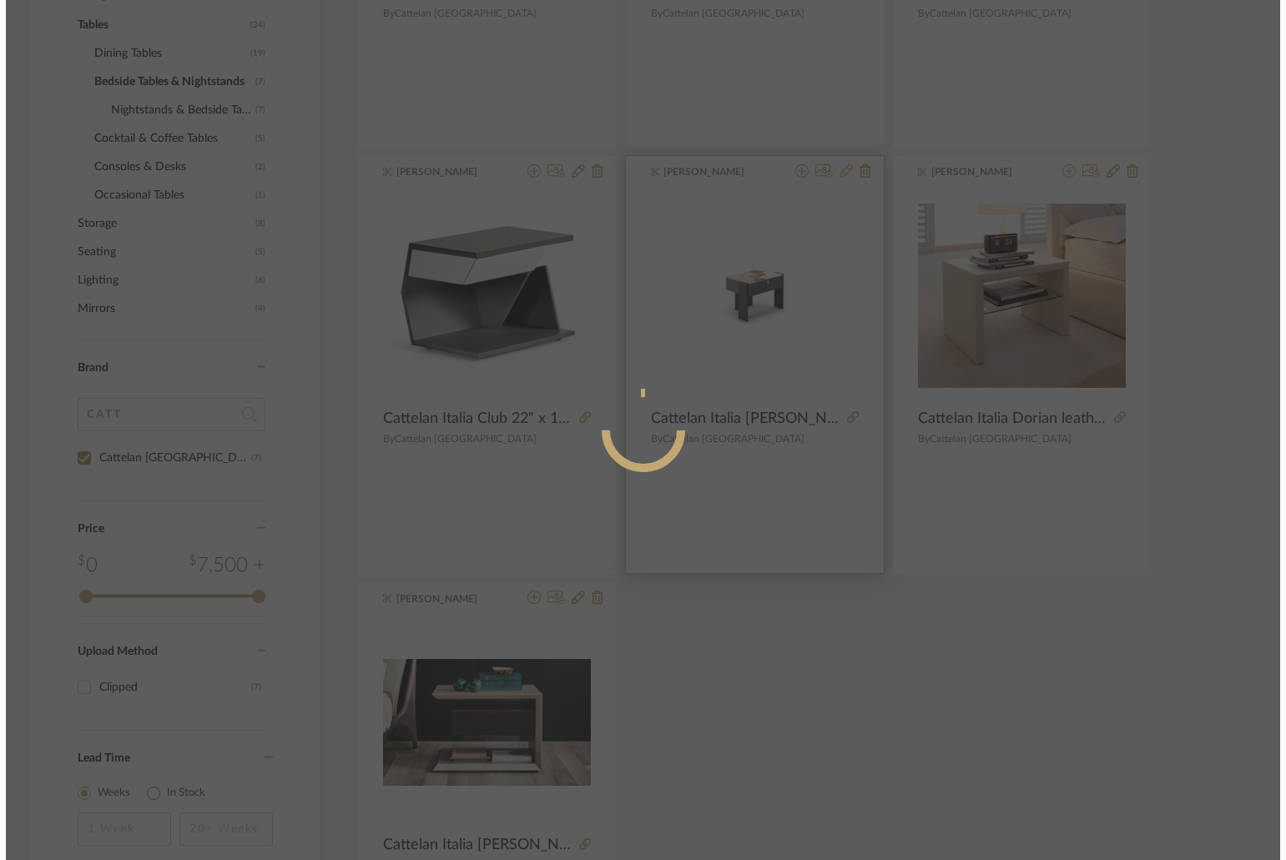
scroll to position [0, 0]
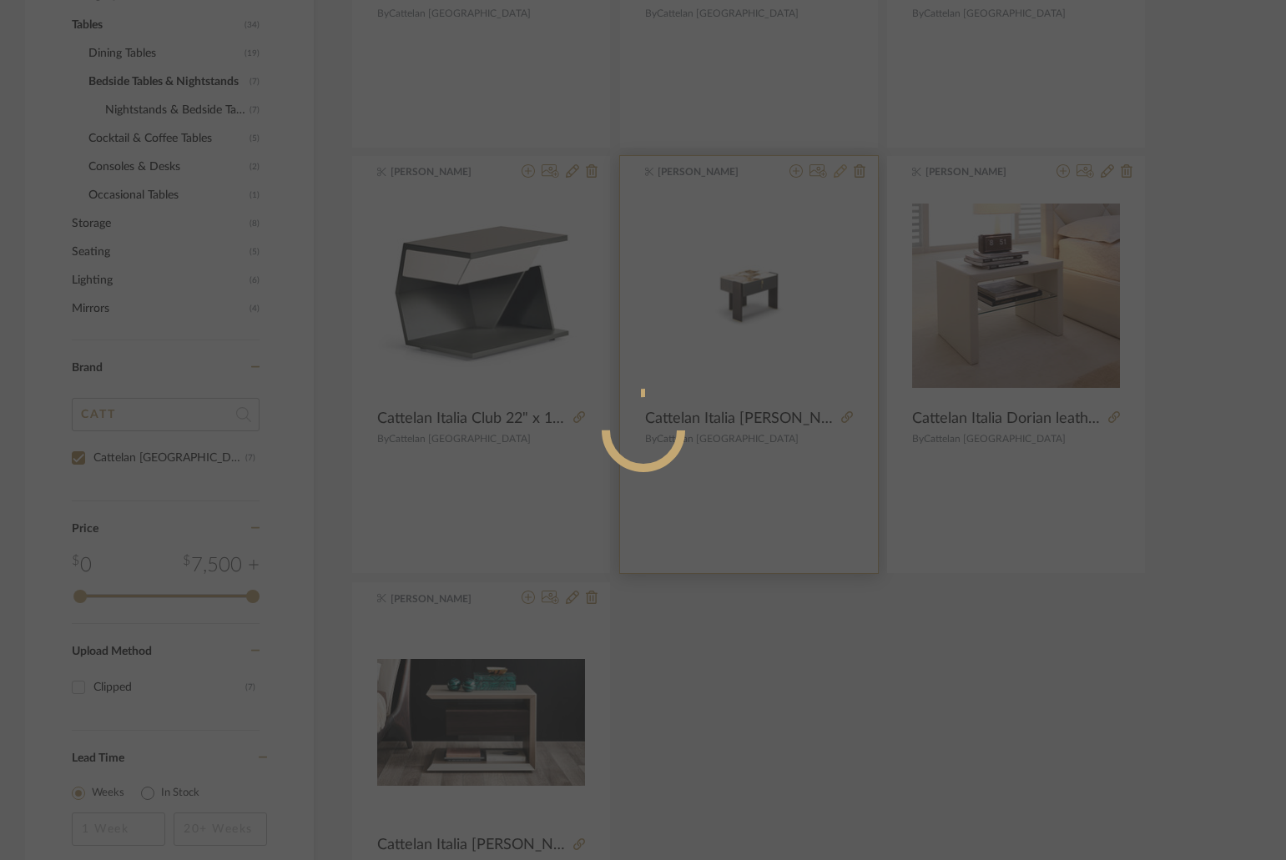
radio input "true"
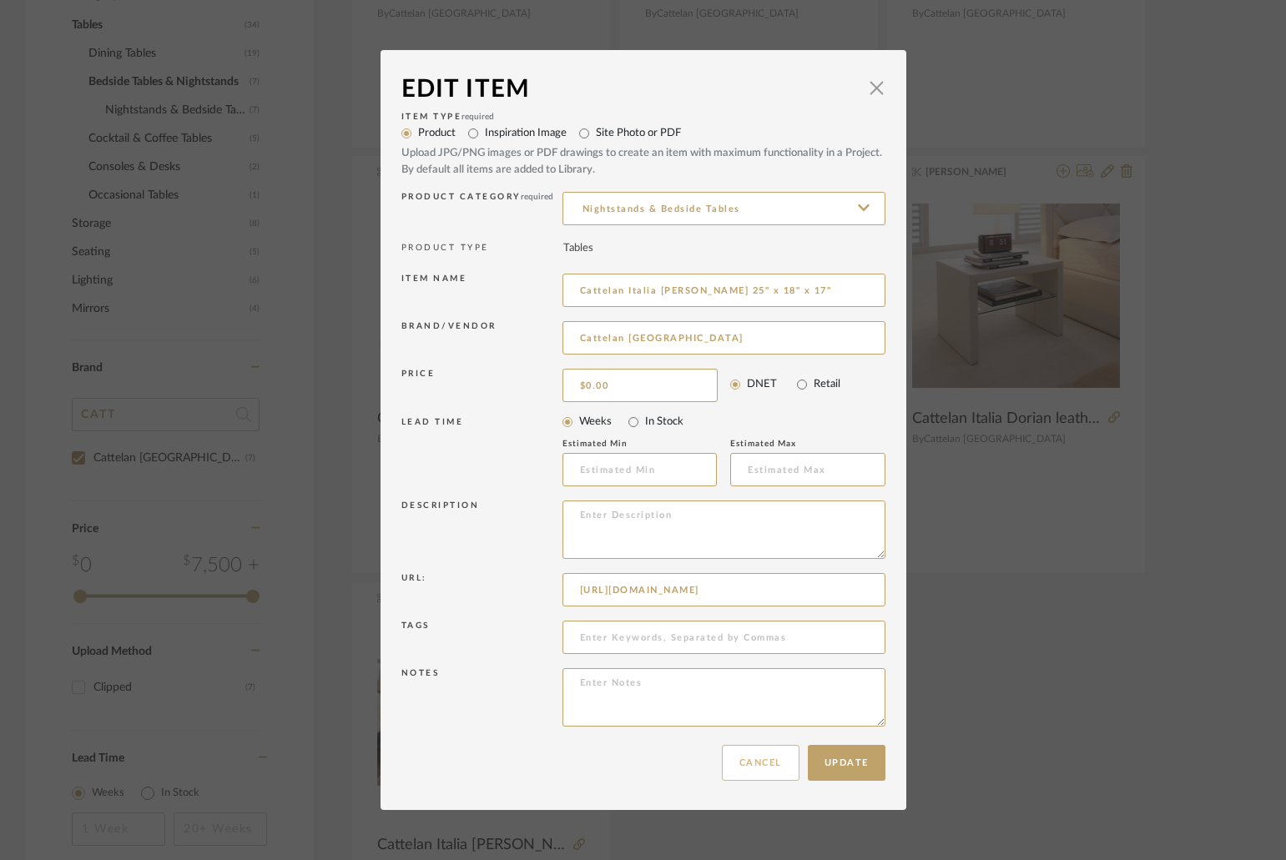
drag, startPoint x: 761, startPoint y: 763, endPoint x: 784, endPoint y: 461, distance: 303.8
click at [760, 763] on button "Cancel" at bounding box center [761, 763] width 78 height 36
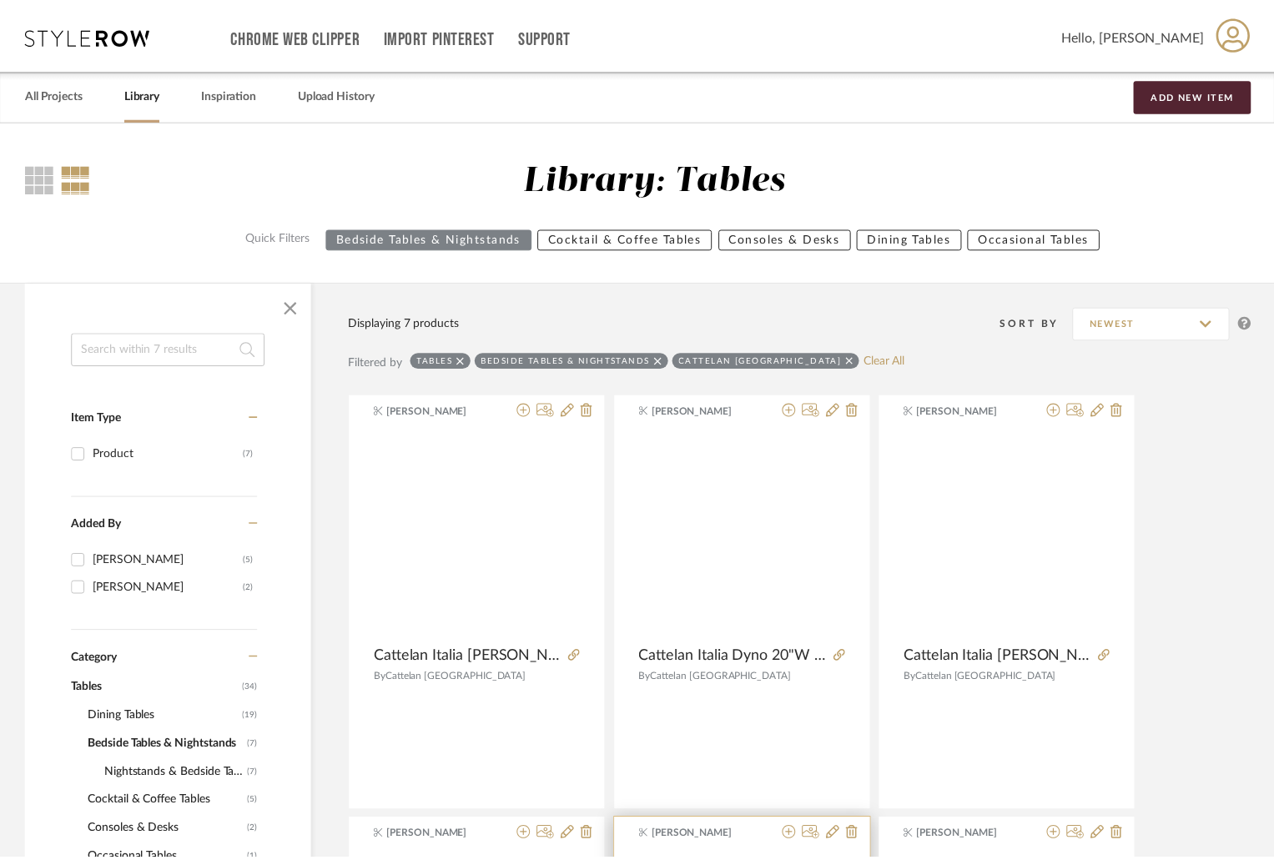
scroll to position [664, 0]
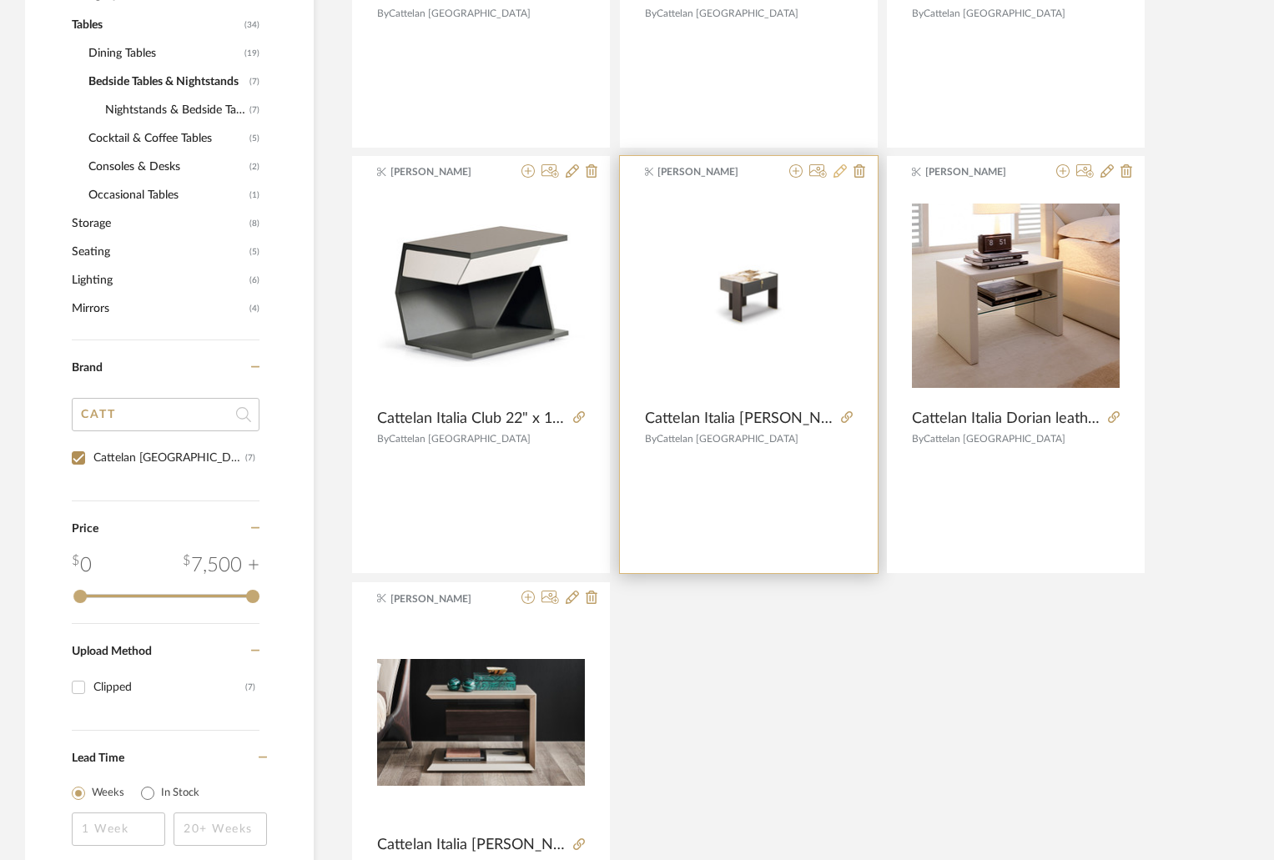
click at [839, 175] on icon at bounding box center [839, 170] width 13 height 13
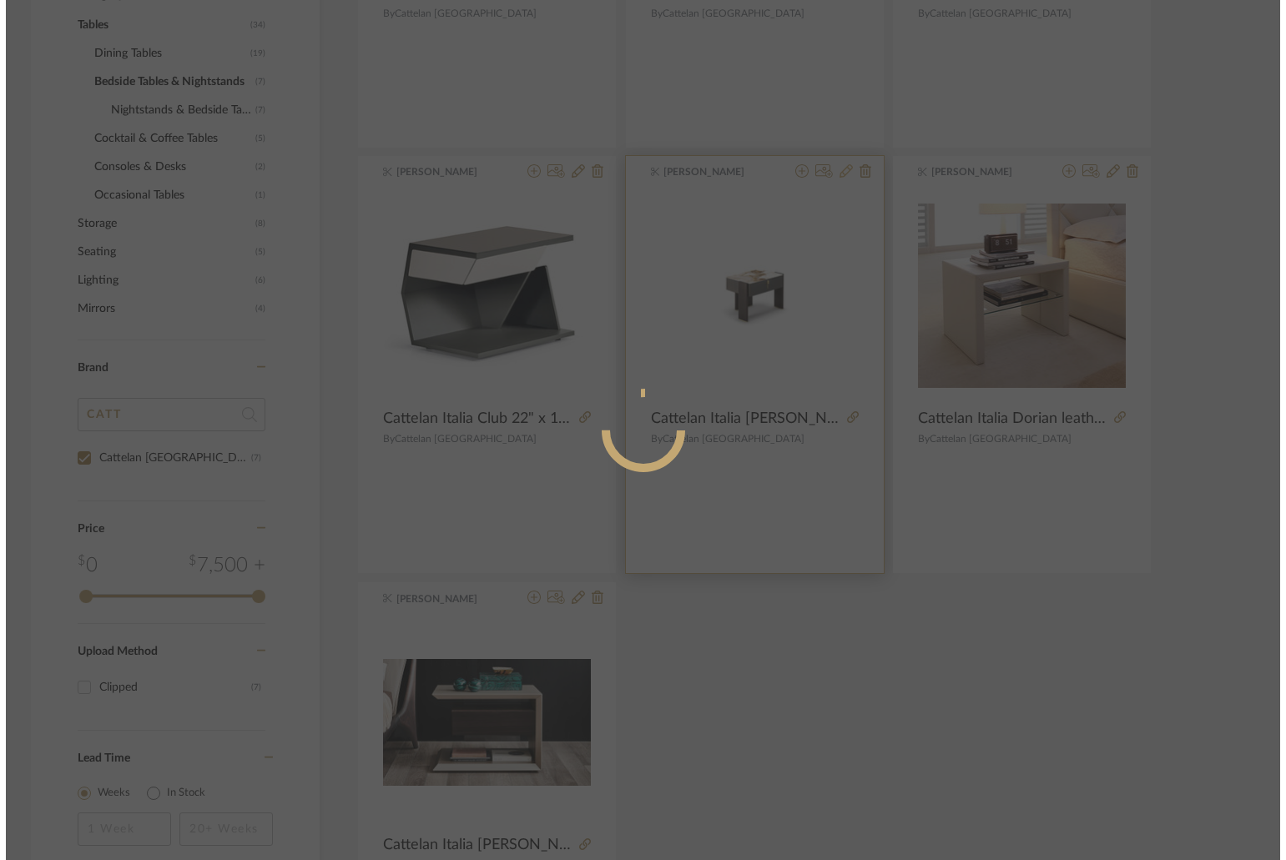
scroll to position [0, 0]
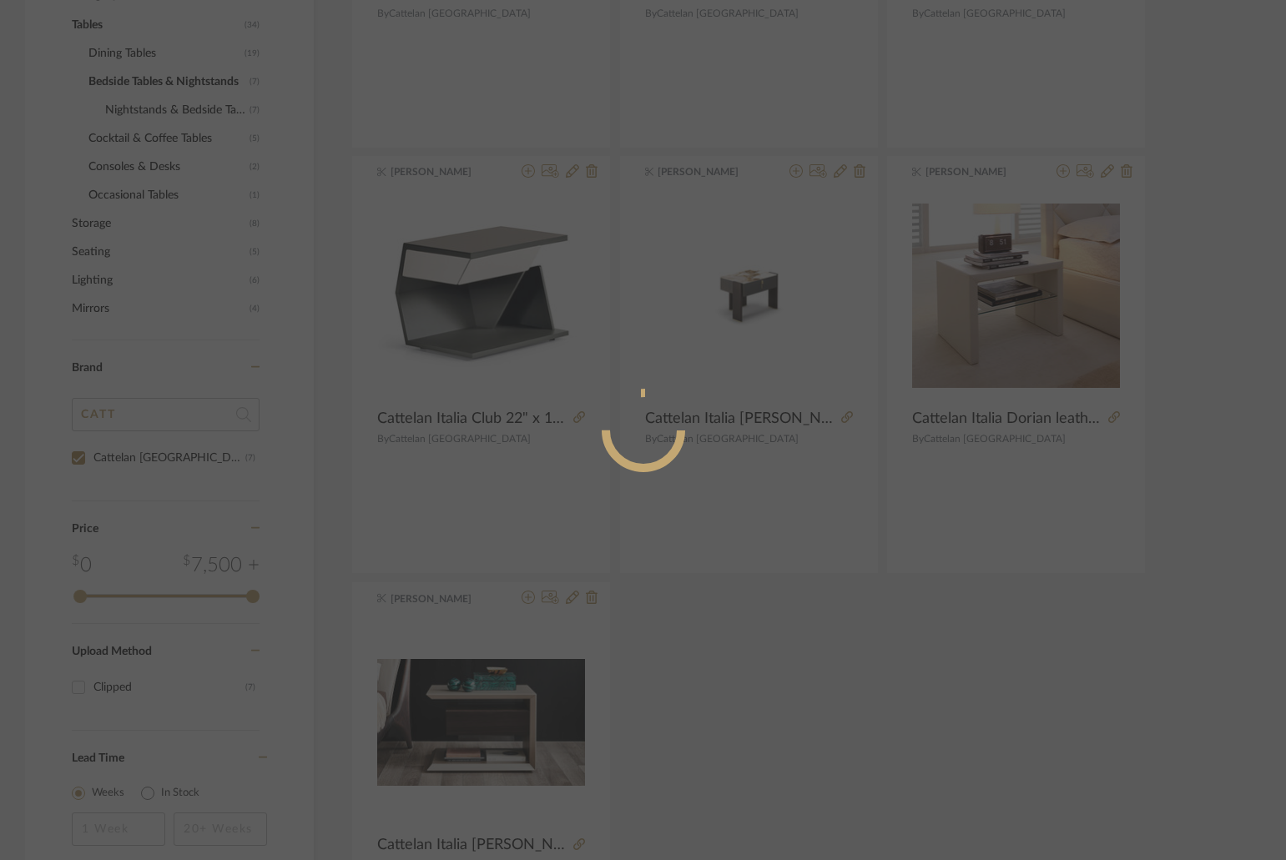
radio input "true"
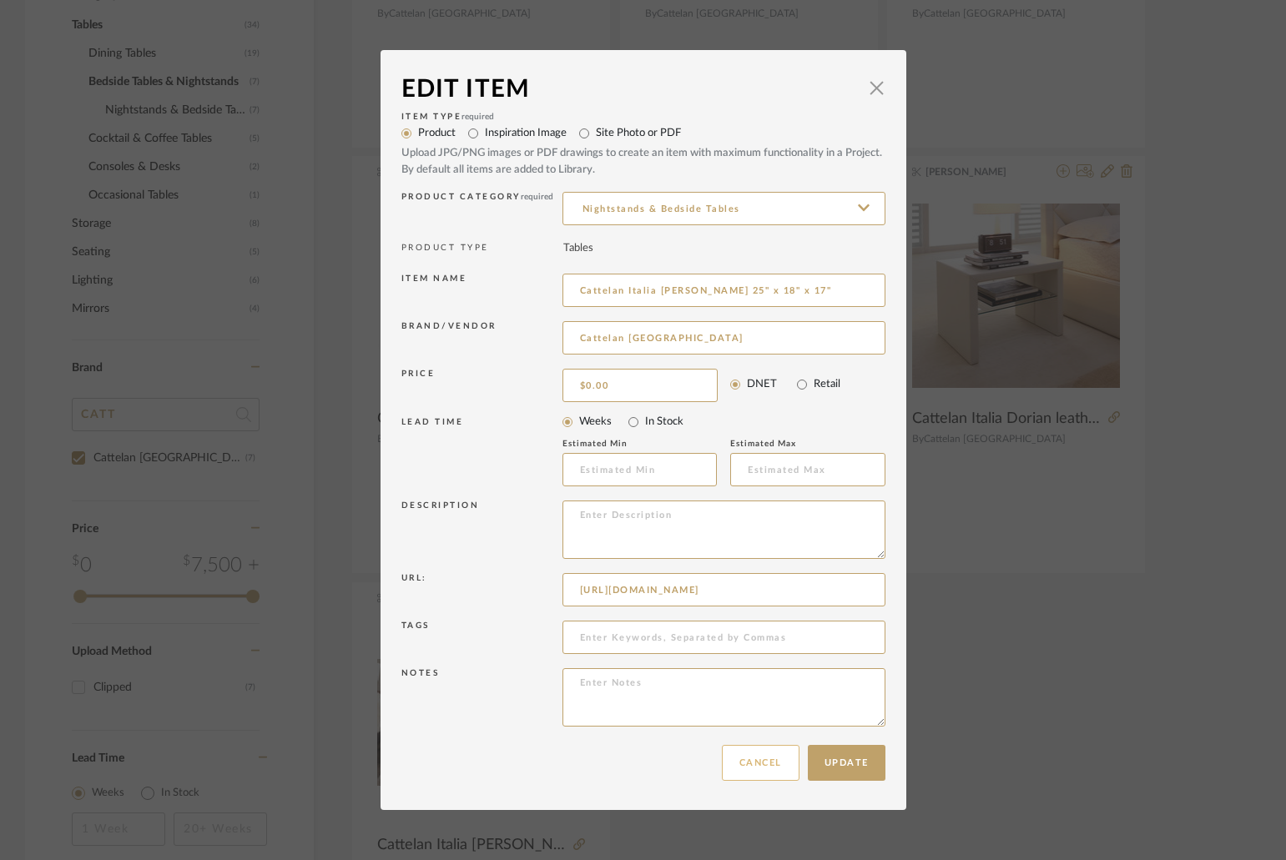
click at [768, 776] on button "Cancel" at bounding box center [761, 763] width 78 height 36
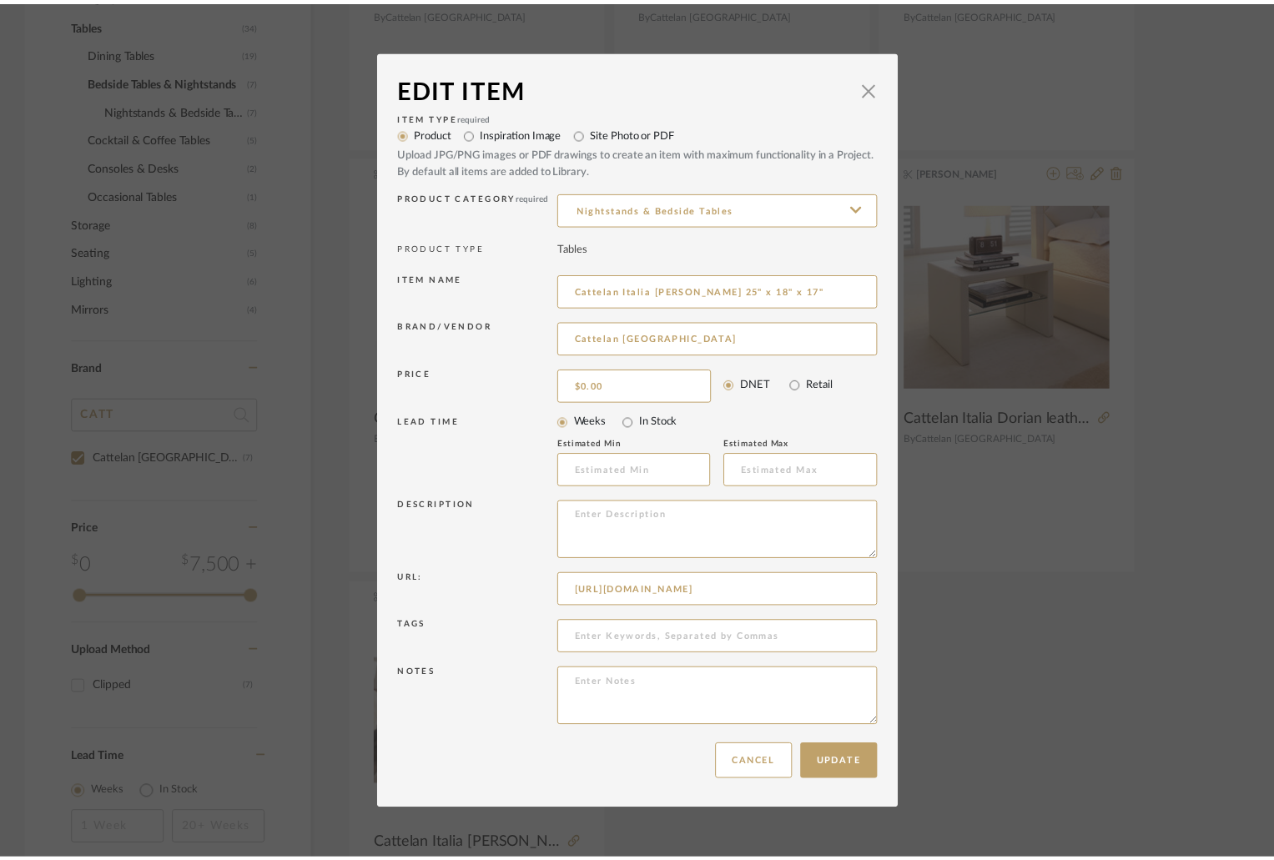
scroll to position [664, 0]
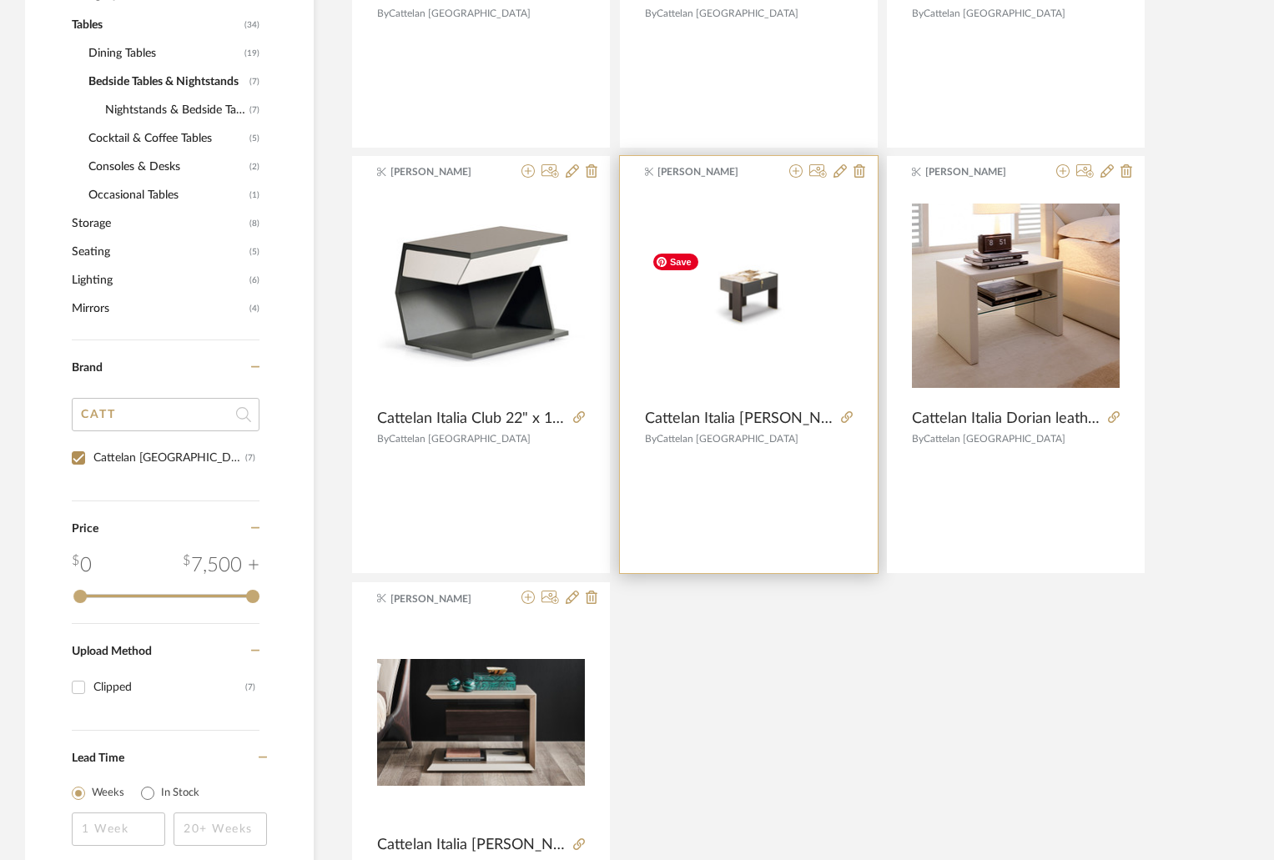
click at [758, 314] on img "0" at bounding box center [749, 296] width 208 height 102
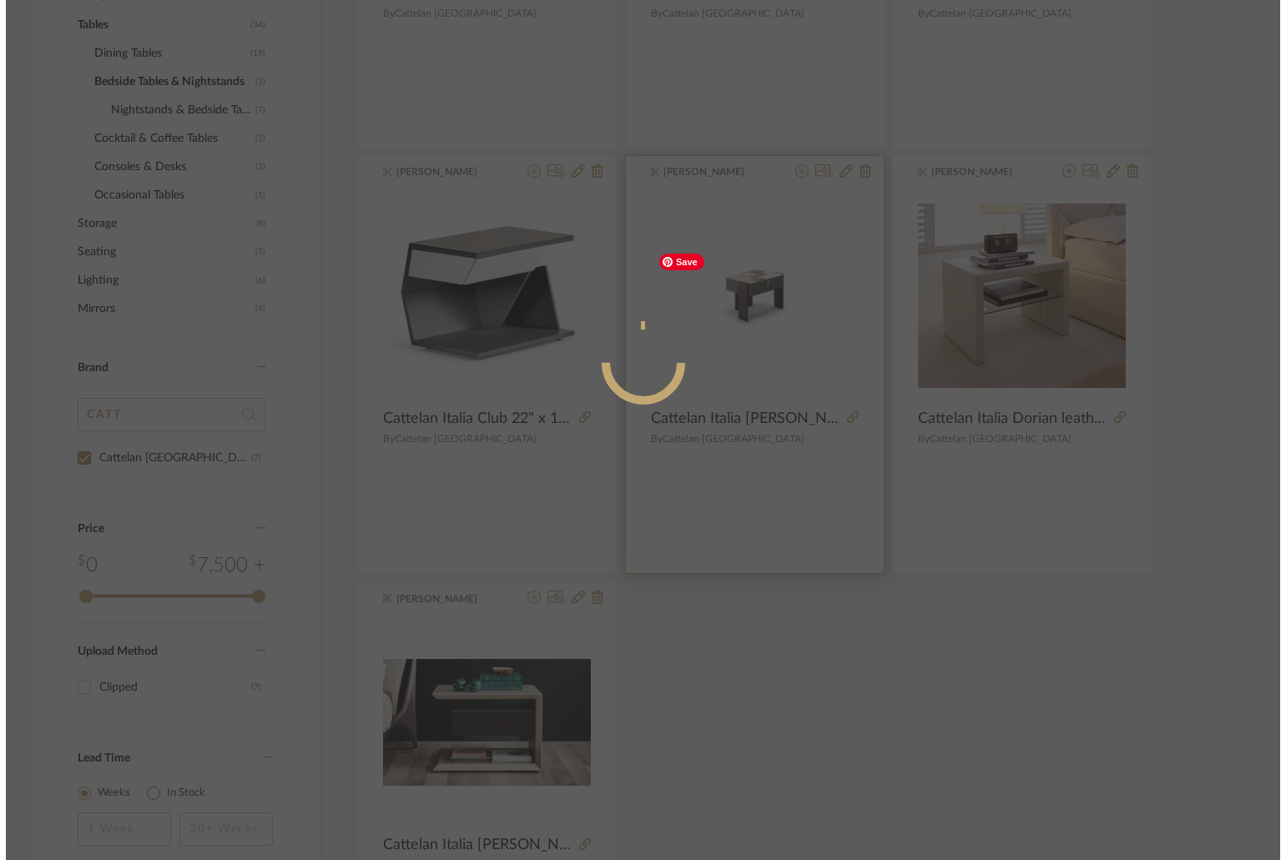
scroll to position [0, 0]
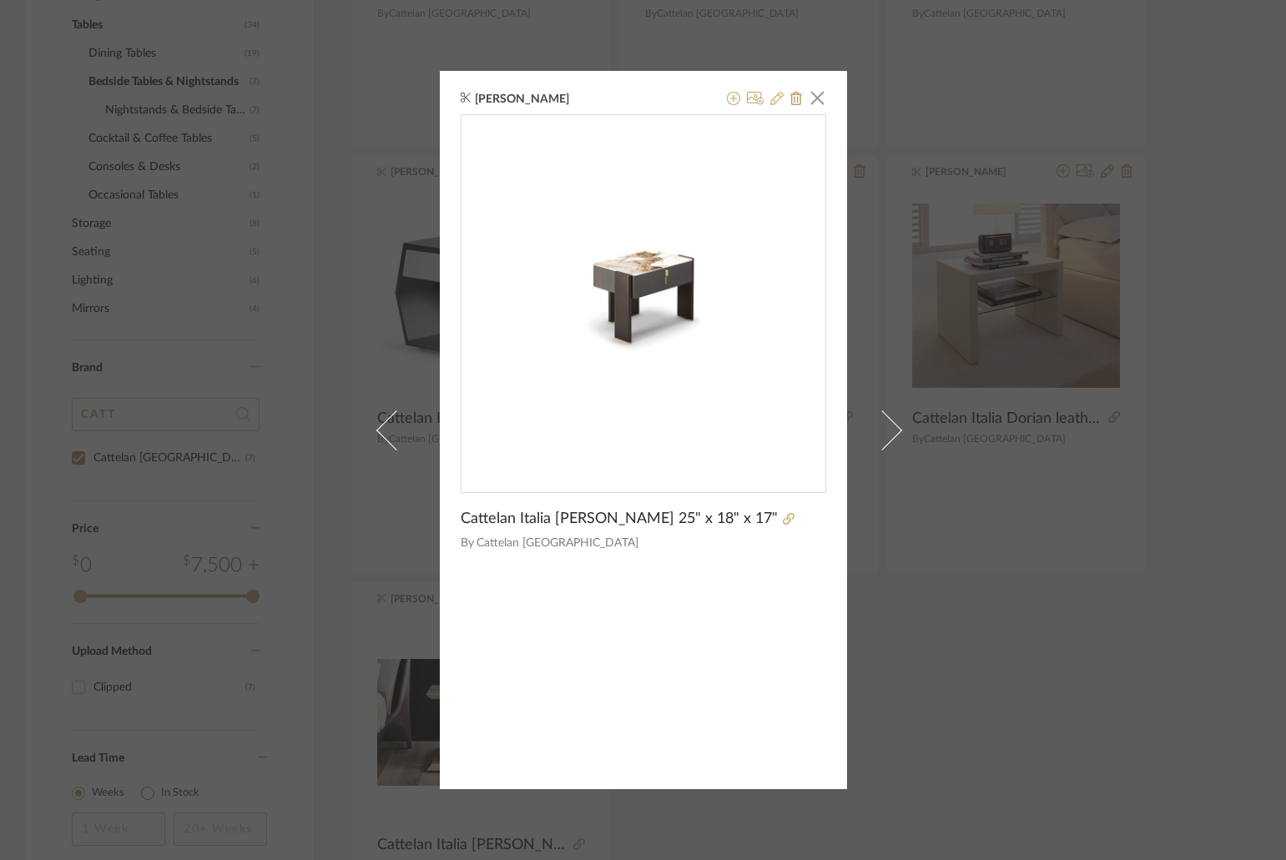
click at [771, 100] on icon at bounding box center [776, 98] width 13 height 13
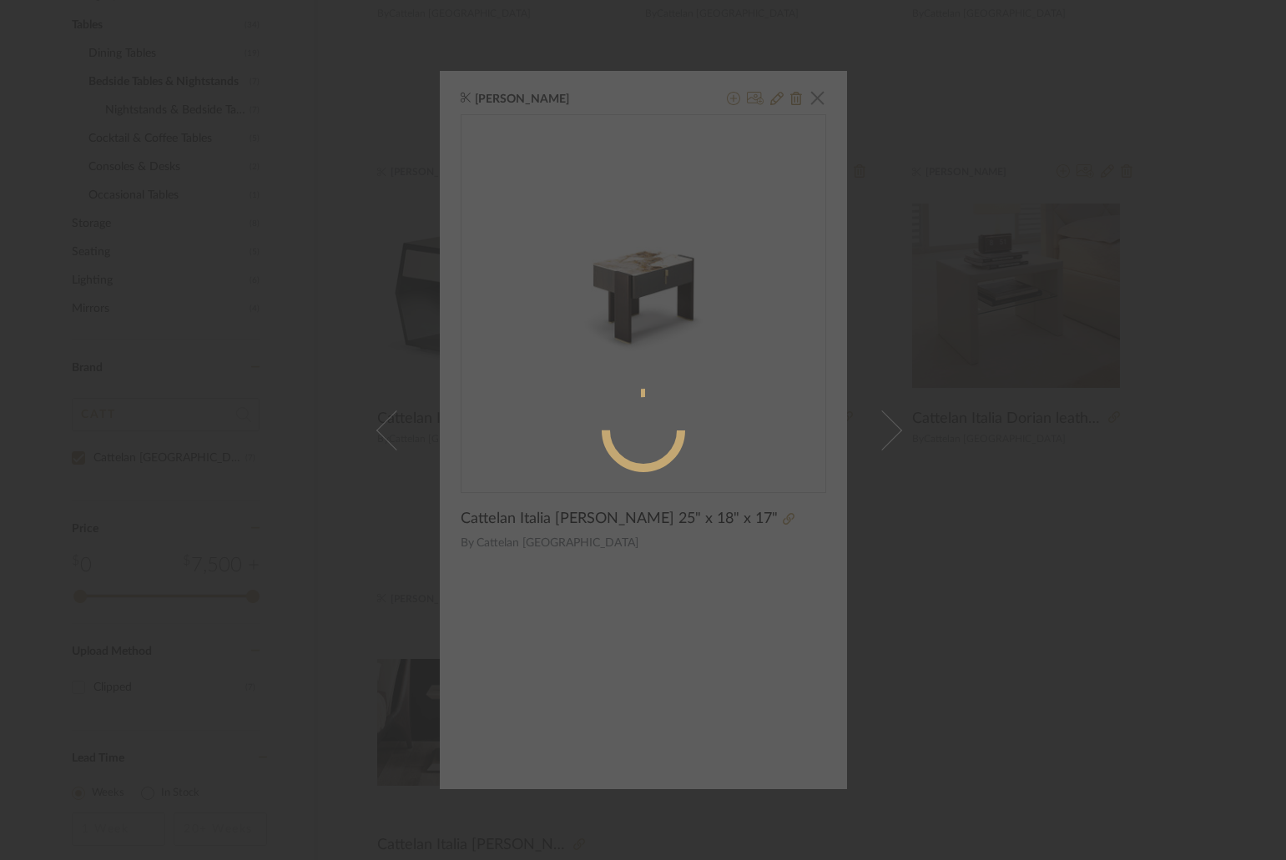
radio input "true"
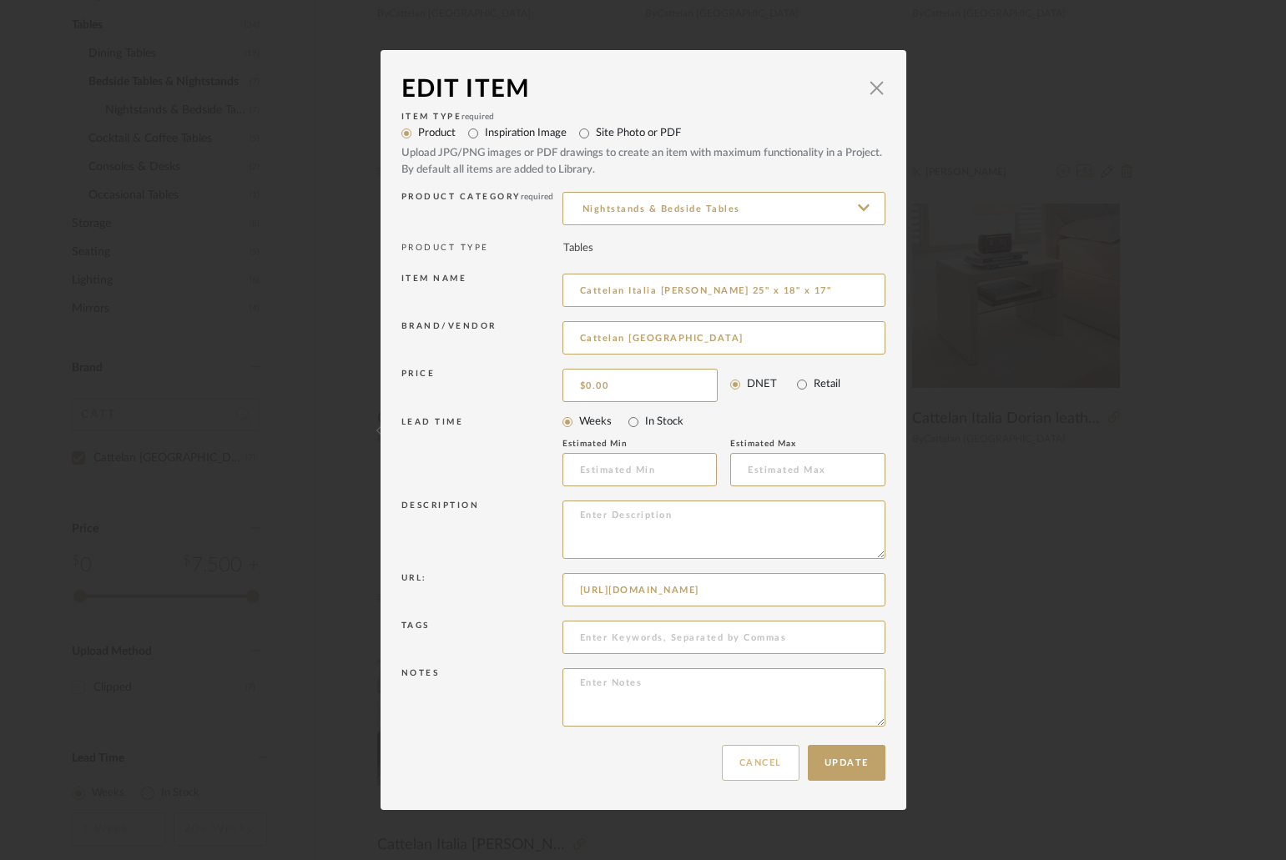
click at [759, 764] on button "Cancel" at bounding box center [761, 763] width 78 height 36
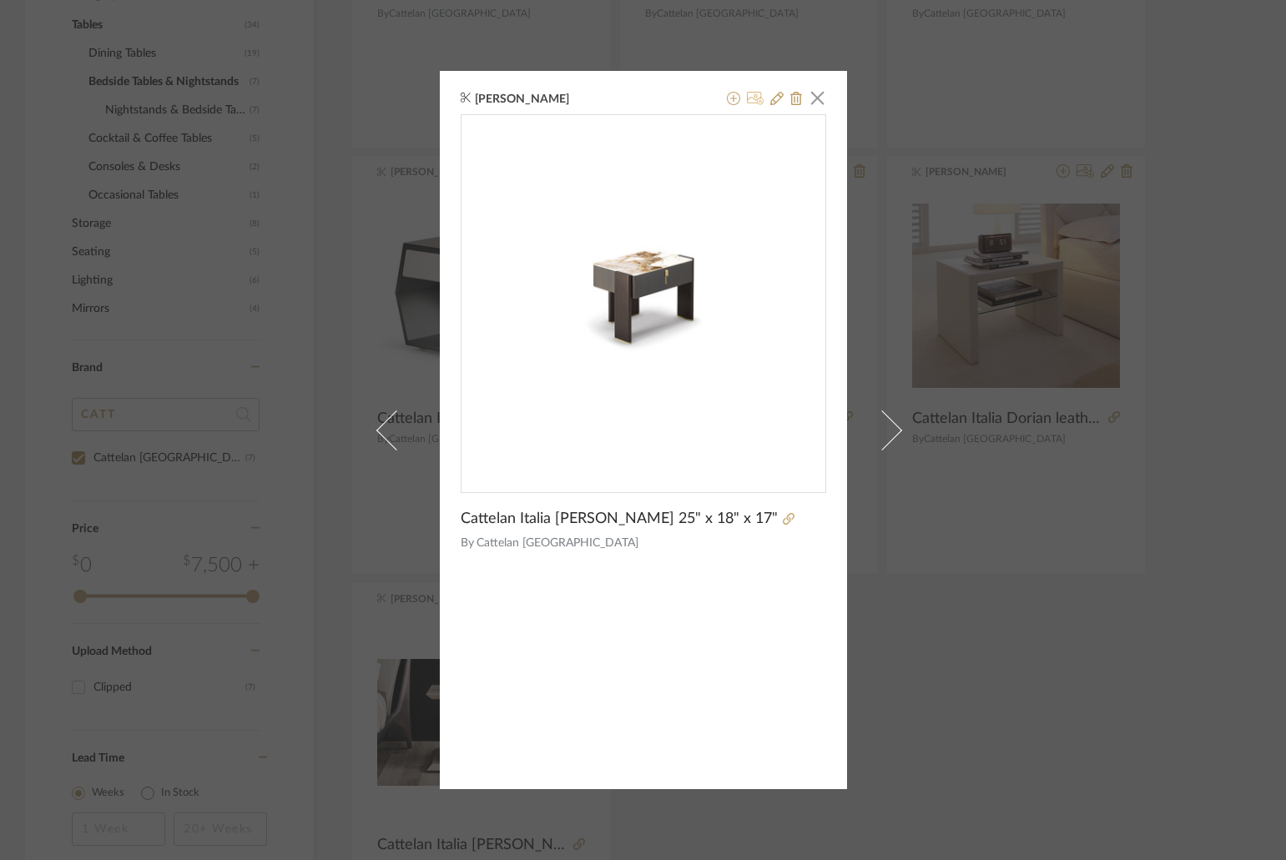
click at [748, 98] on icon at bounding box center [756, 98] width 18 height 13
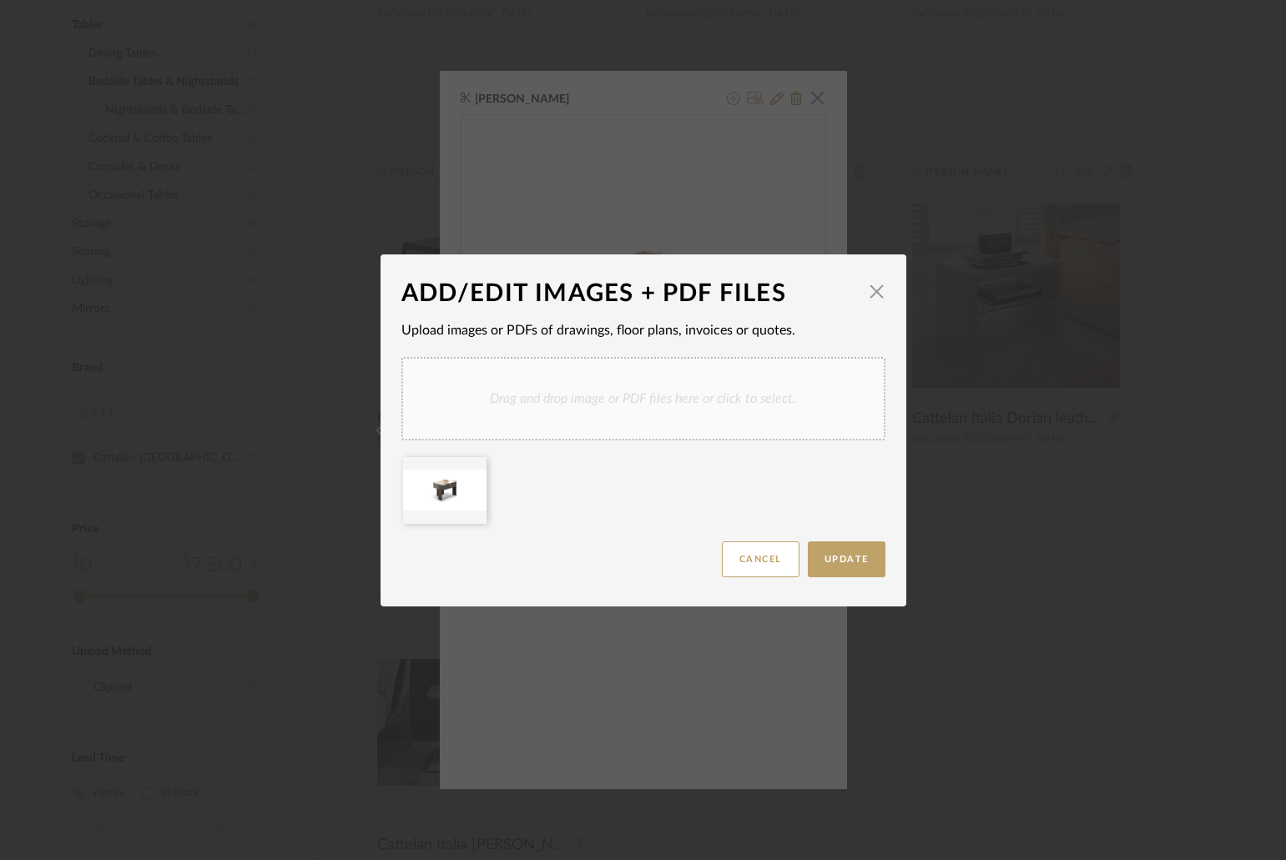
click at [546, 396] on div "Drag and drop image or PDF files here or click to select." at bounding box center [643, 398] width 484 height 83
click at [468, 481] on div at bounding box center [444, 490] width 83 height 67
click at [468, 465] on icon at bounding box center [474, 467] width 12 height 13
click at [845, 565] on button "Update" at bounding box center [847, 559] width 78 height 36
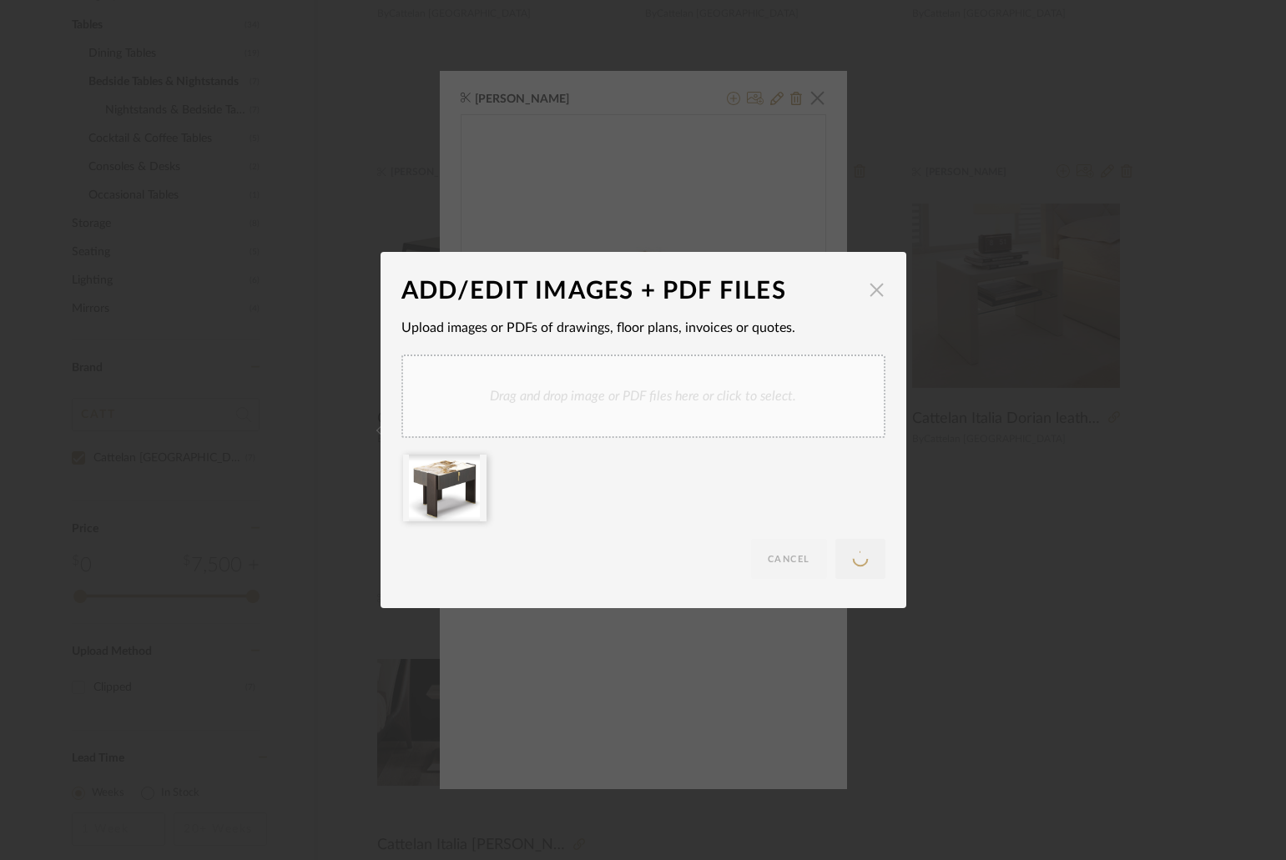
click at [874, 282] on span "button" at bounding box center [876, 289] width 33 height 33
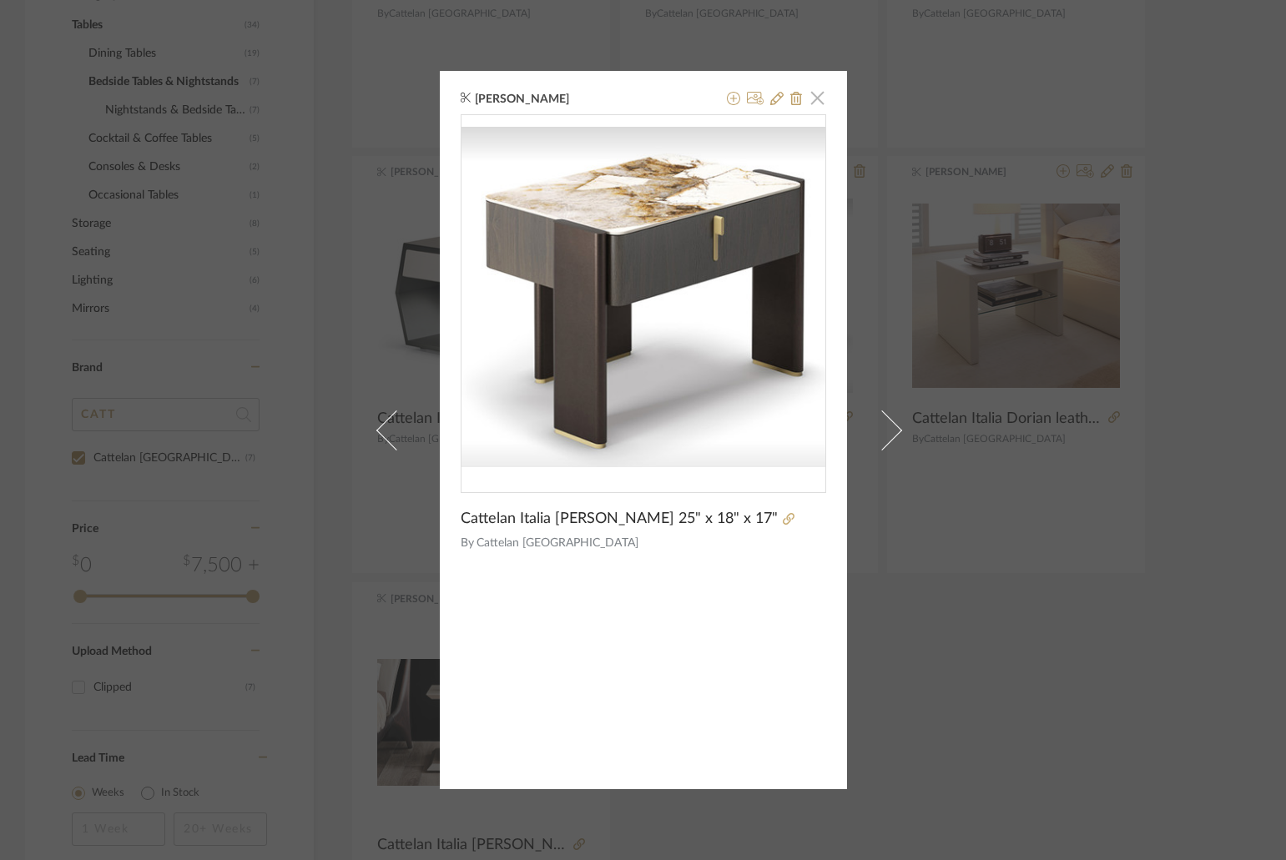
click at [812, 89] on span "button" at bounding box center [817, 97] width 33 height 33
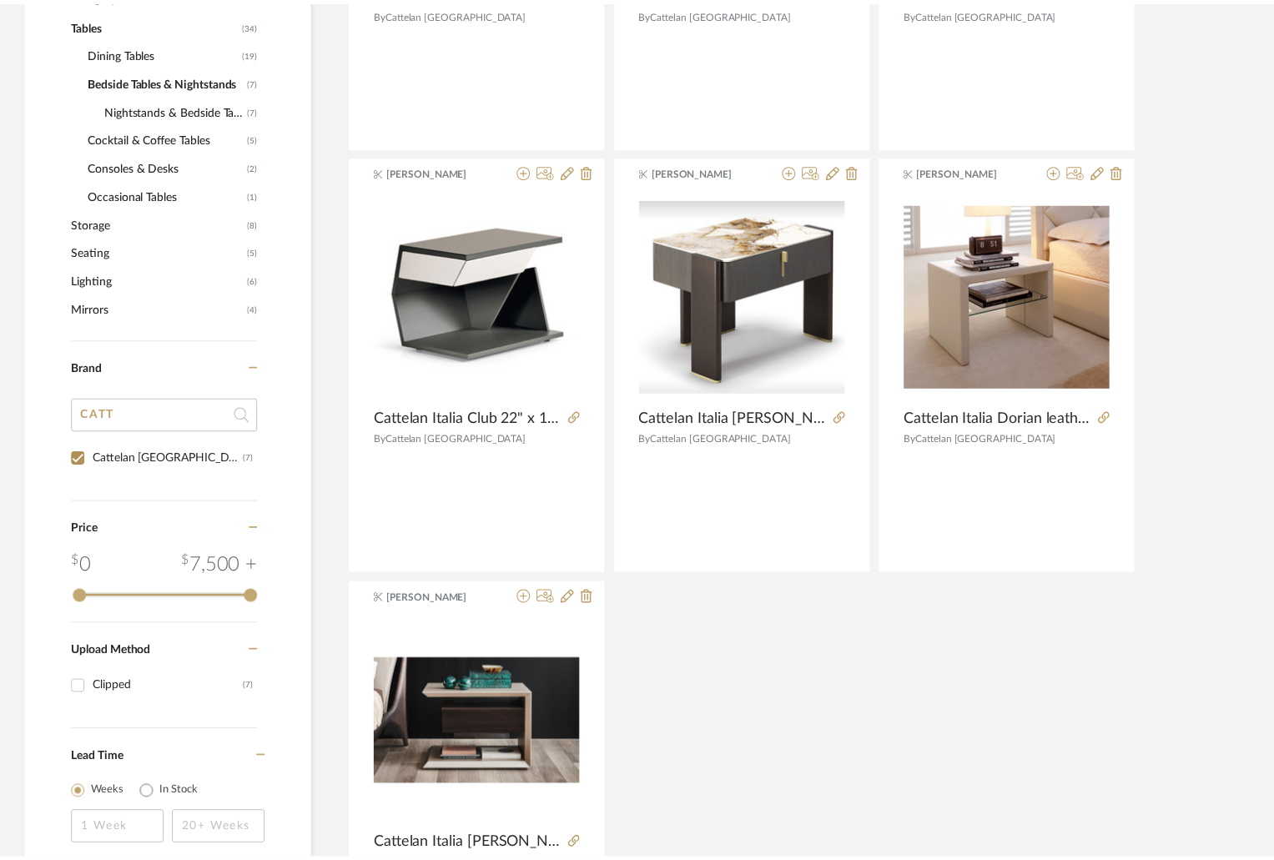
scroll to position [664, 0]
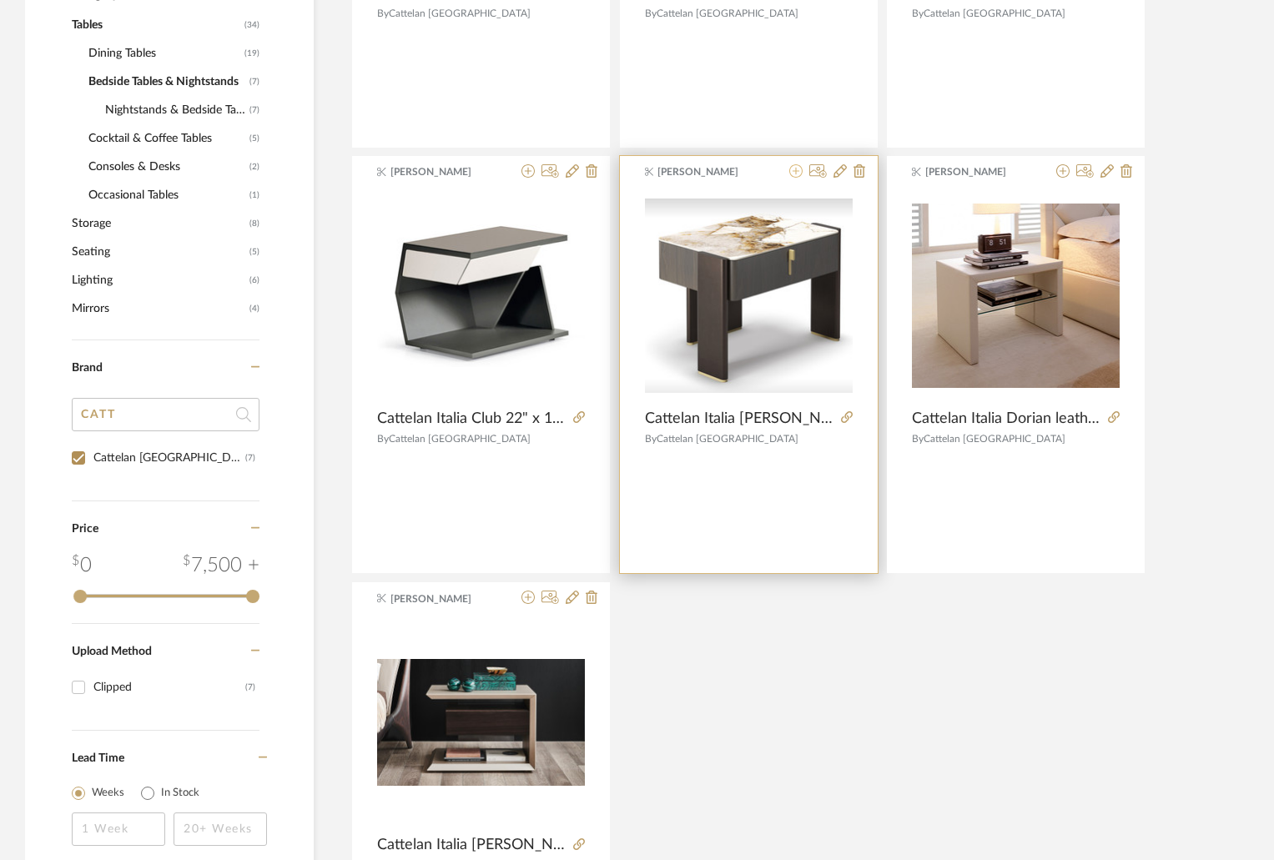
click at [797, 170] on icon at bounding box center [795, 170] width 13 height 13
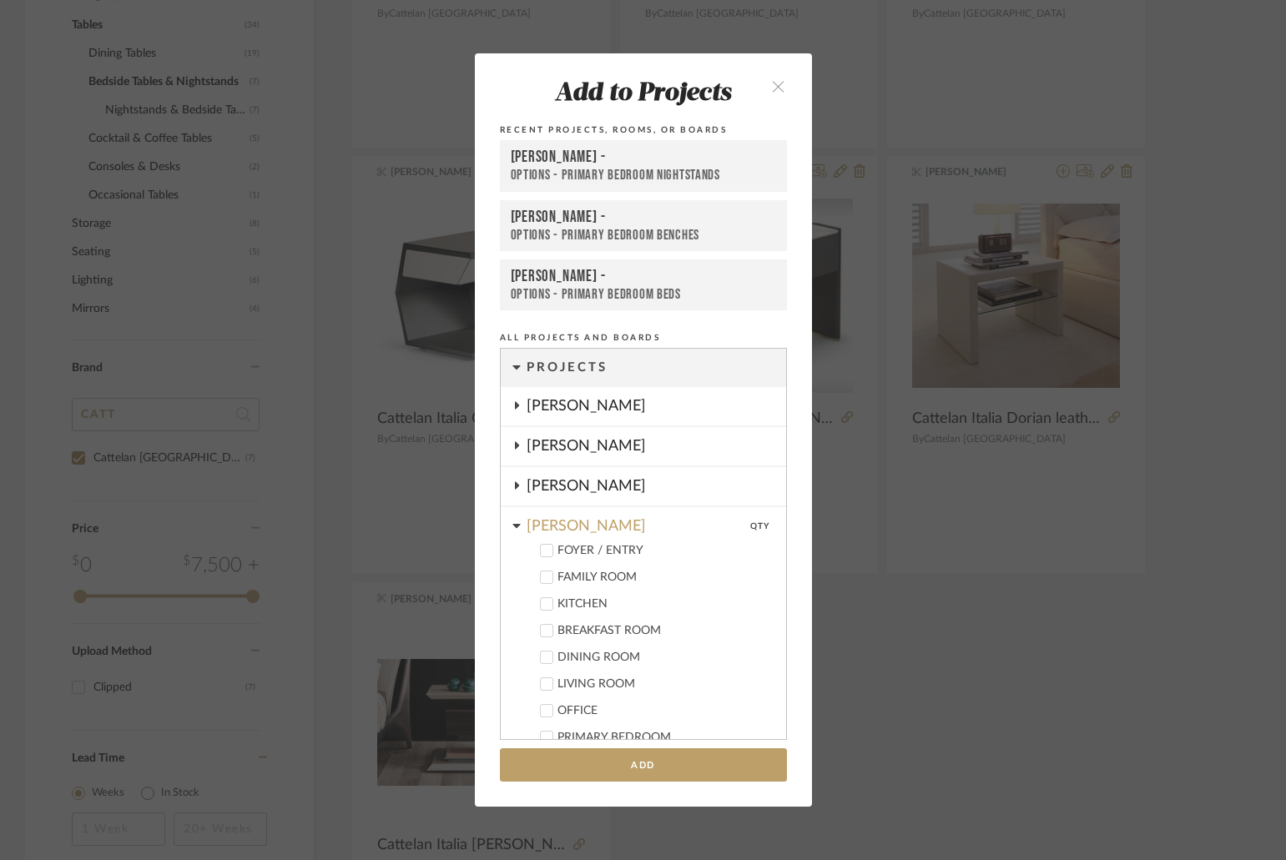
scroll to position [561, 0]
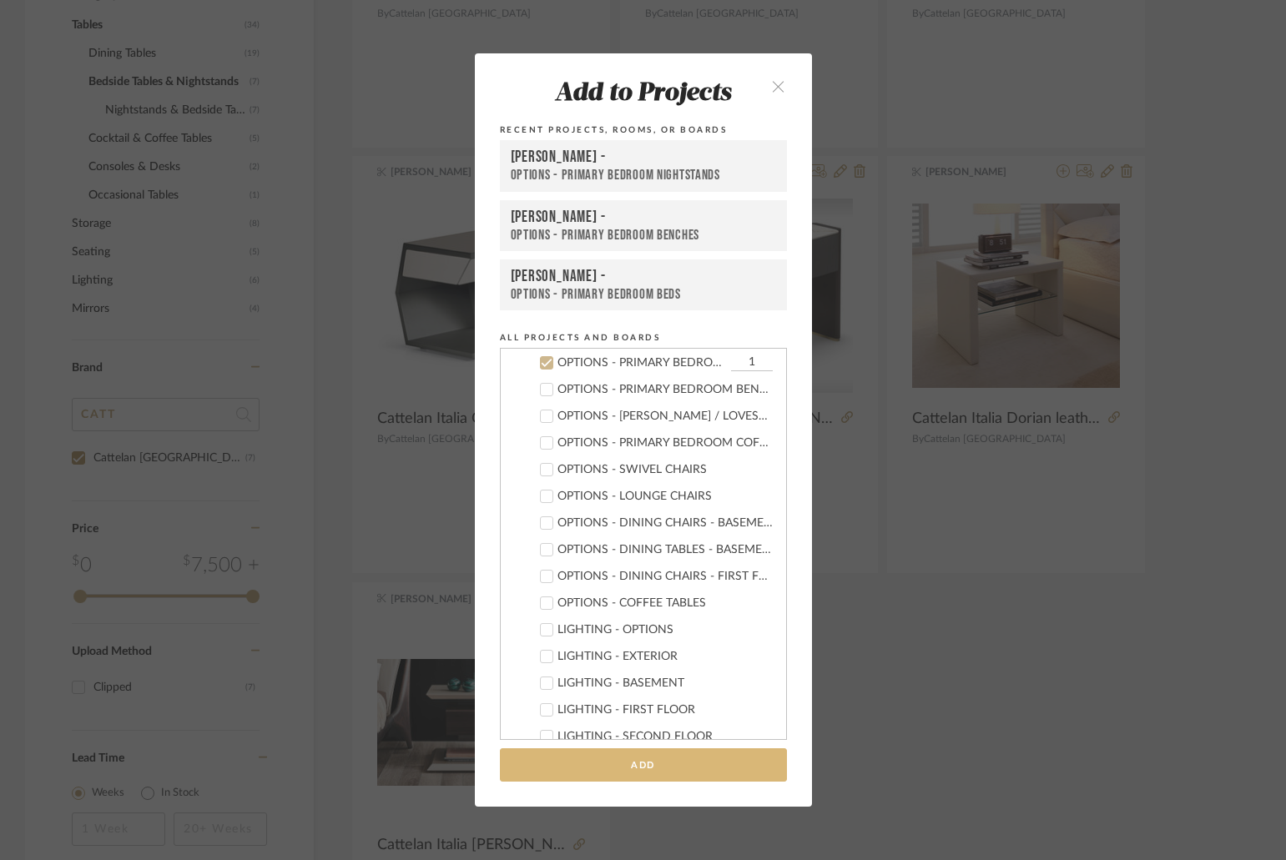
click at [686, 771] on button "Add" at bounding box center [643, 765] width 287 height 34
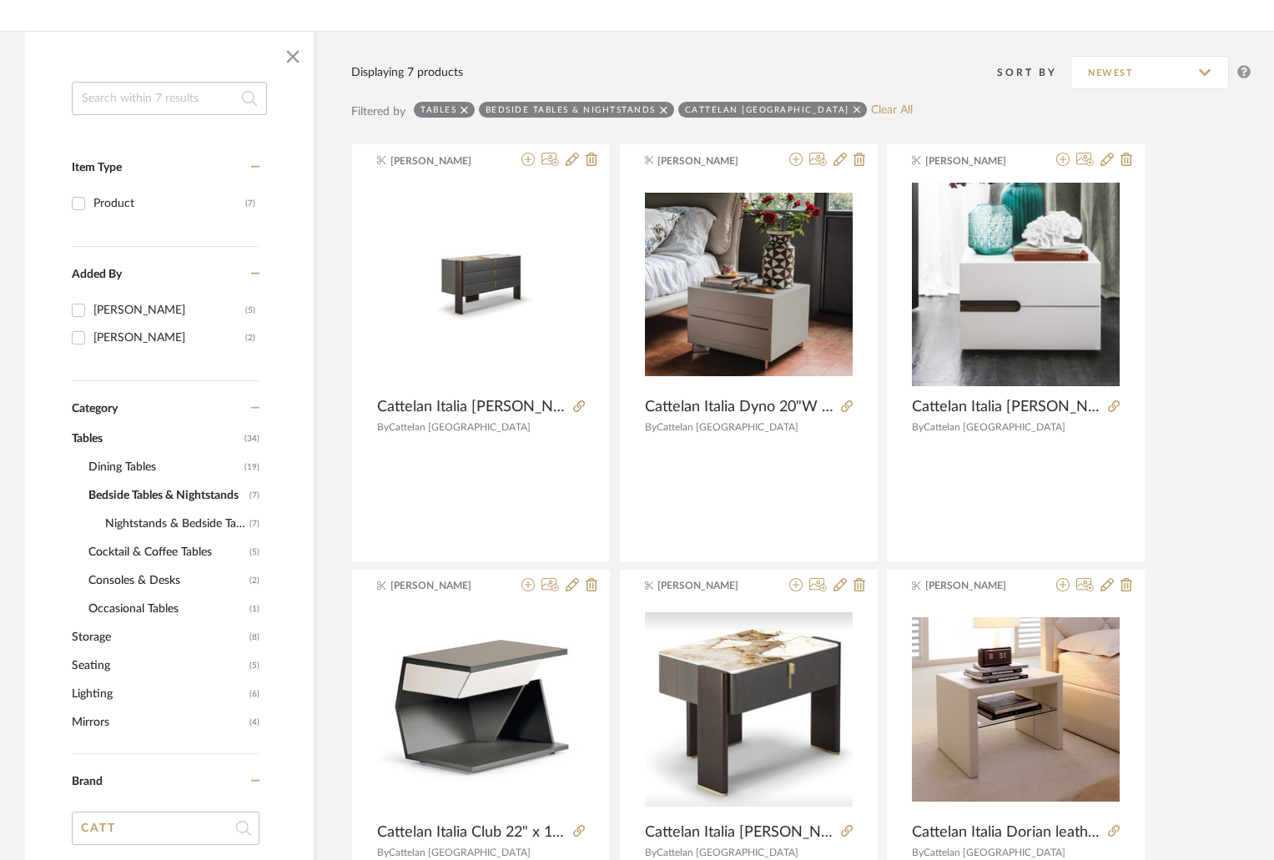
scroll to position [334, 0]
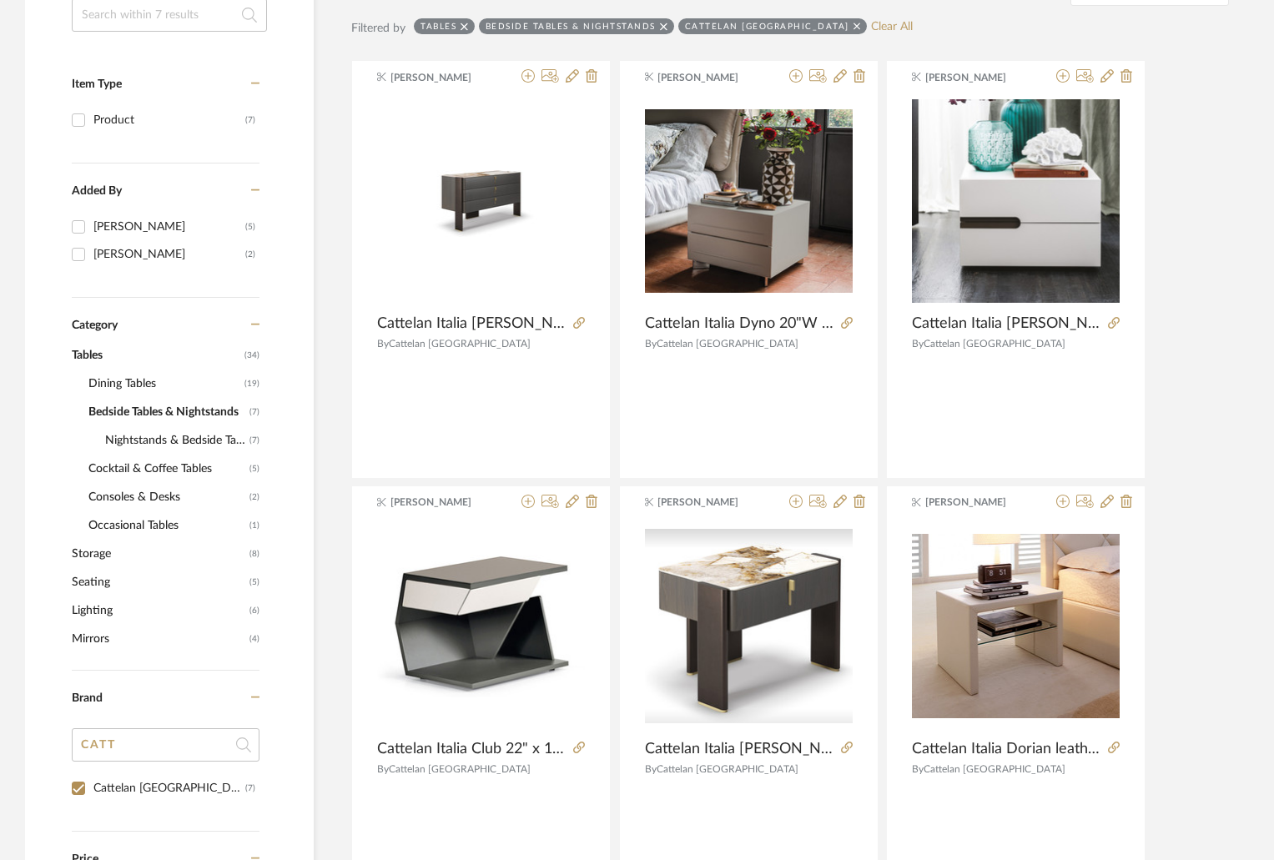
click at [119, 581] on span "Seating" at bounding box center [159, 582] width 174 height 28
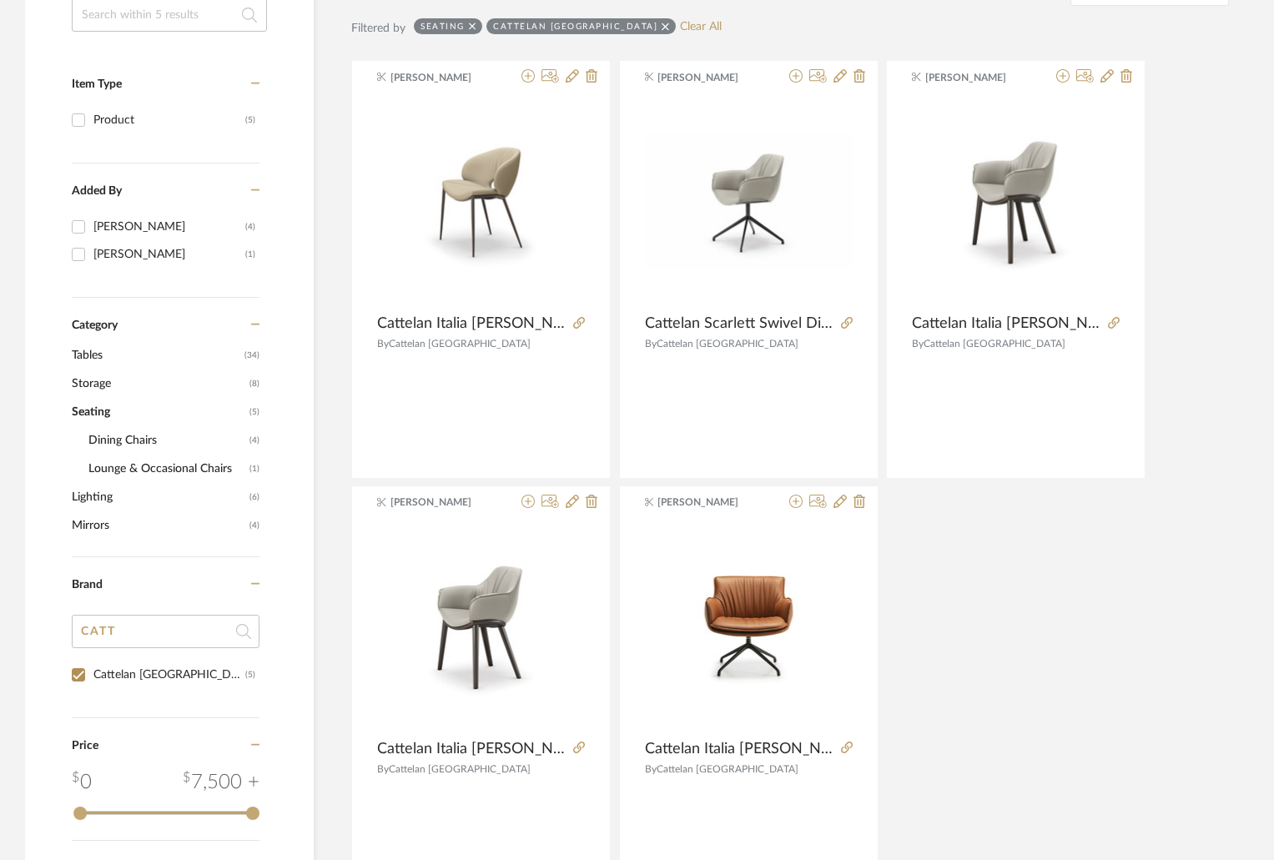
click at [108, 406] on span "Seating" at bounding box center [159, 412] width 174 height 28
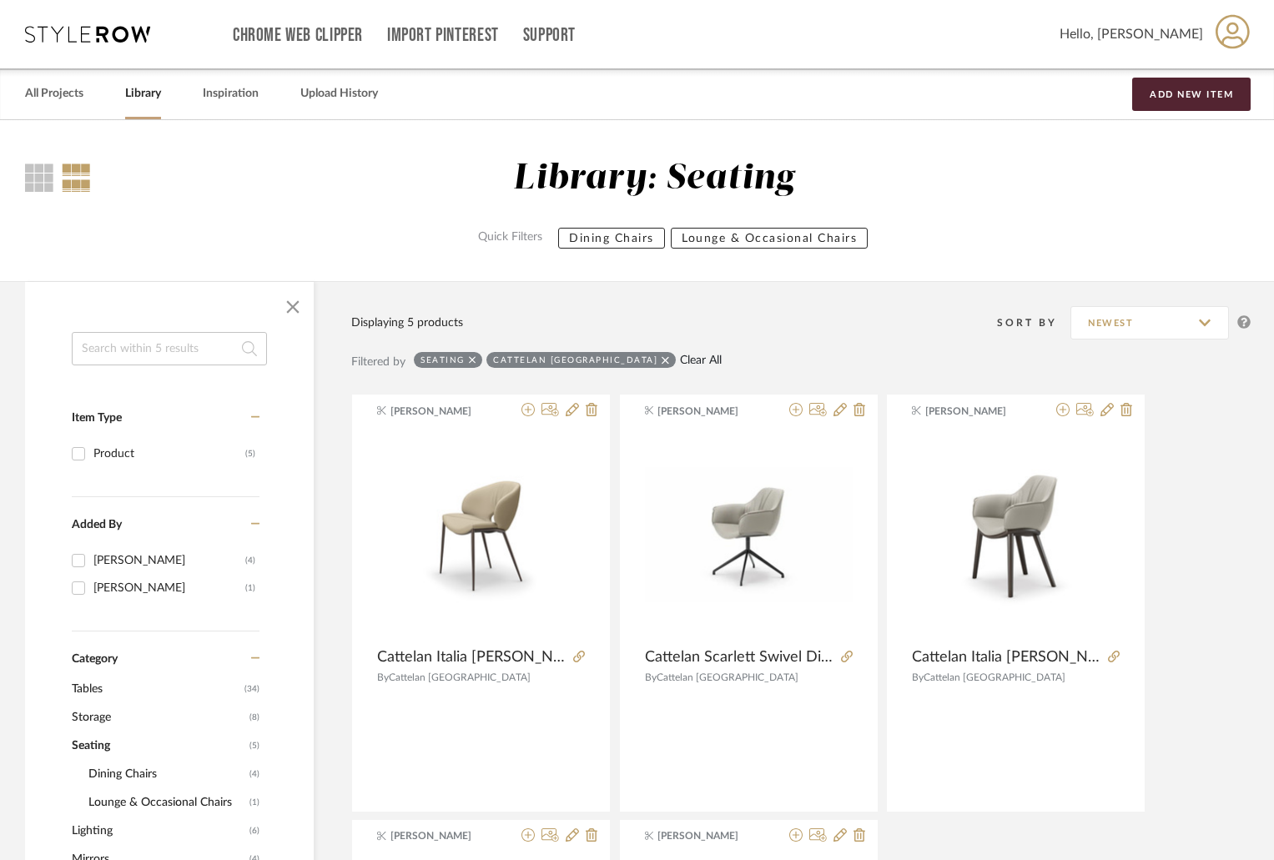
click at [680, 357] on link "Clear All" at bounding box center [701, 361] width 42 height 14
checkbox input "false"
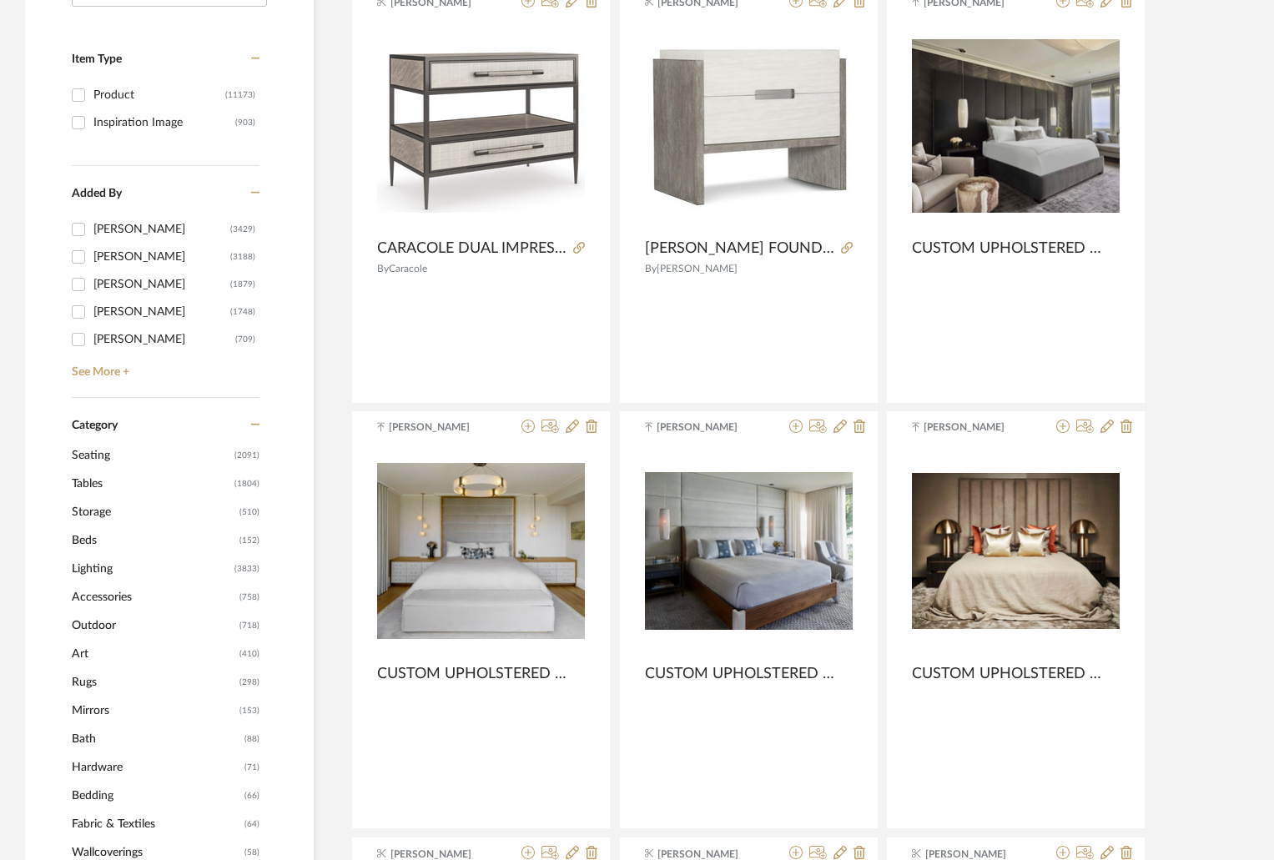
click at [110, 456] on span "Seating" at bounding box center [151, 455] width 159 height 28
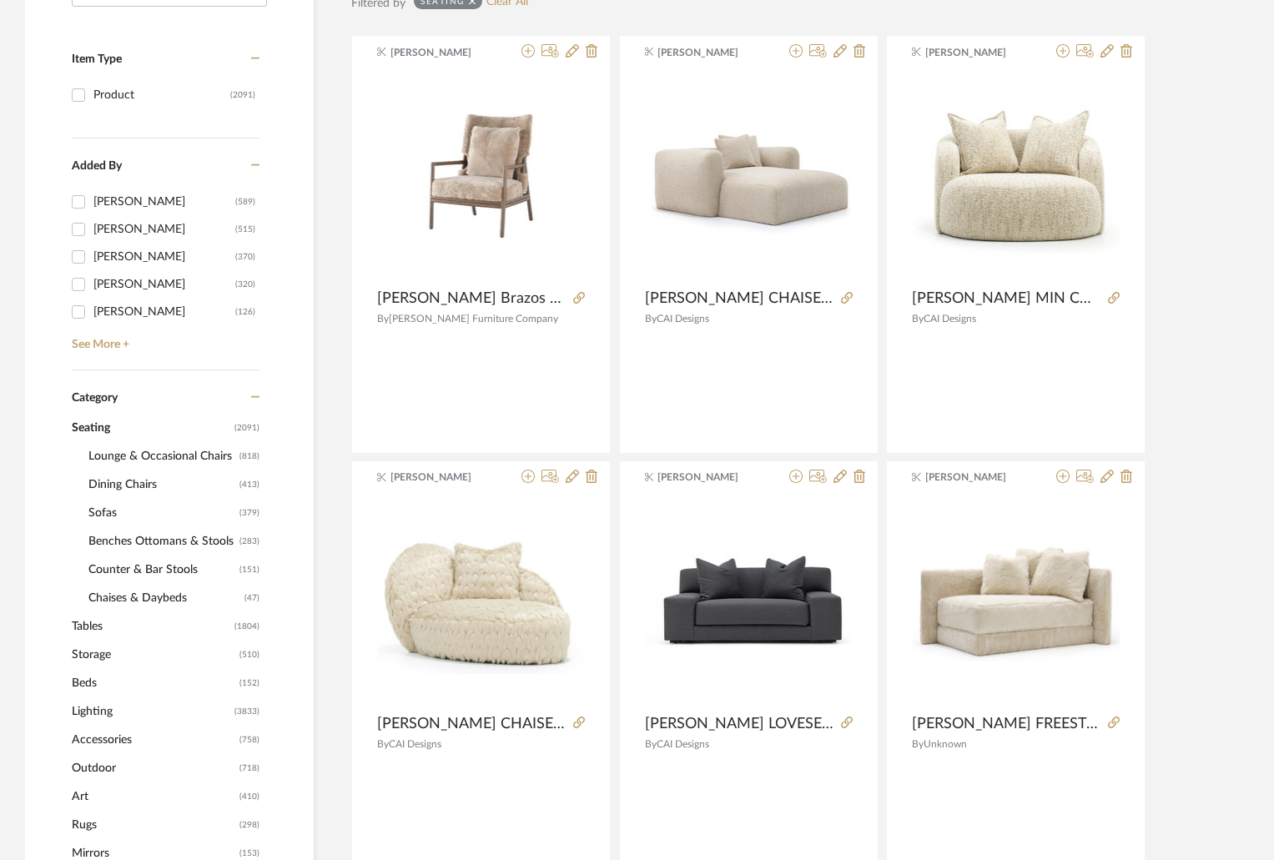
click at [162, 541] on span "Benches Ottomans & Stools" at bounding box center [161, 541] width 147 height 28
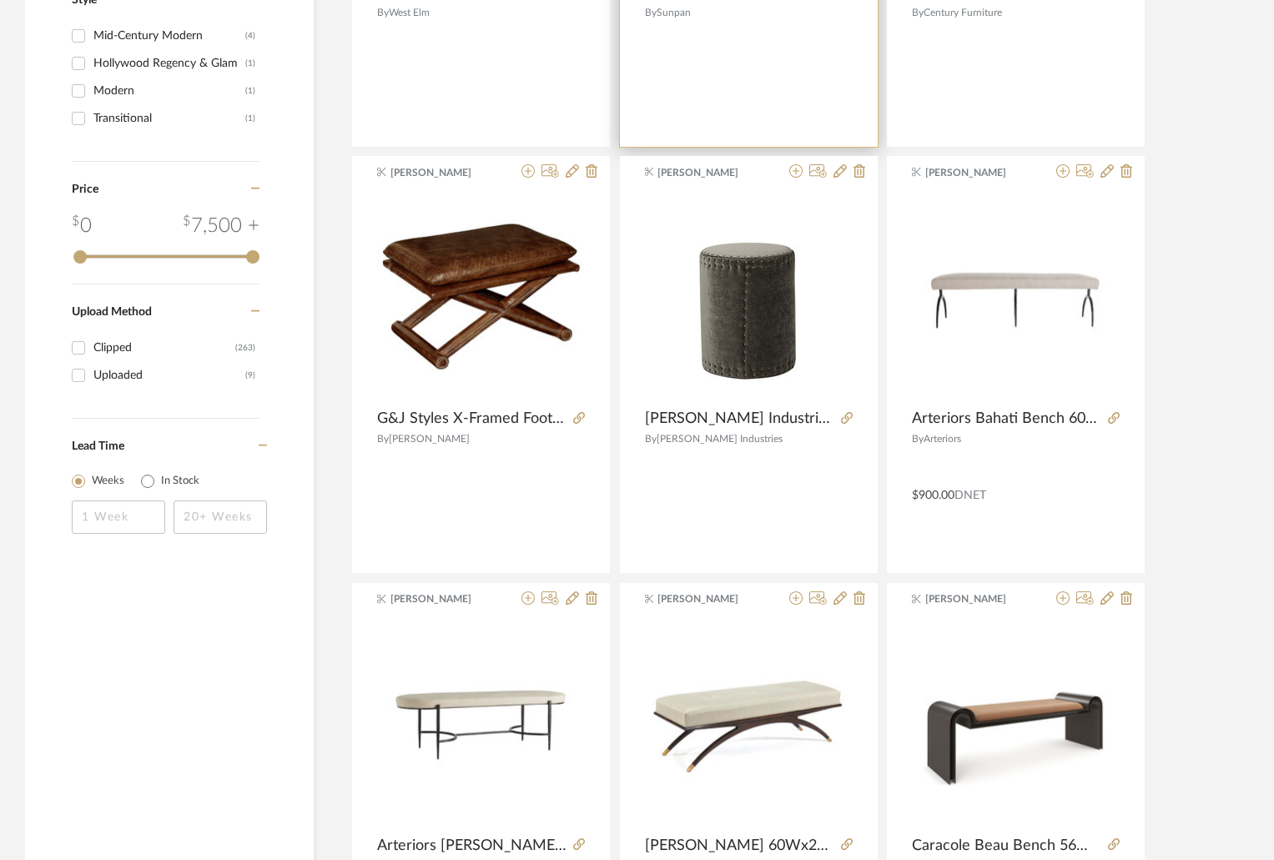
scroll to position [2194, 0]
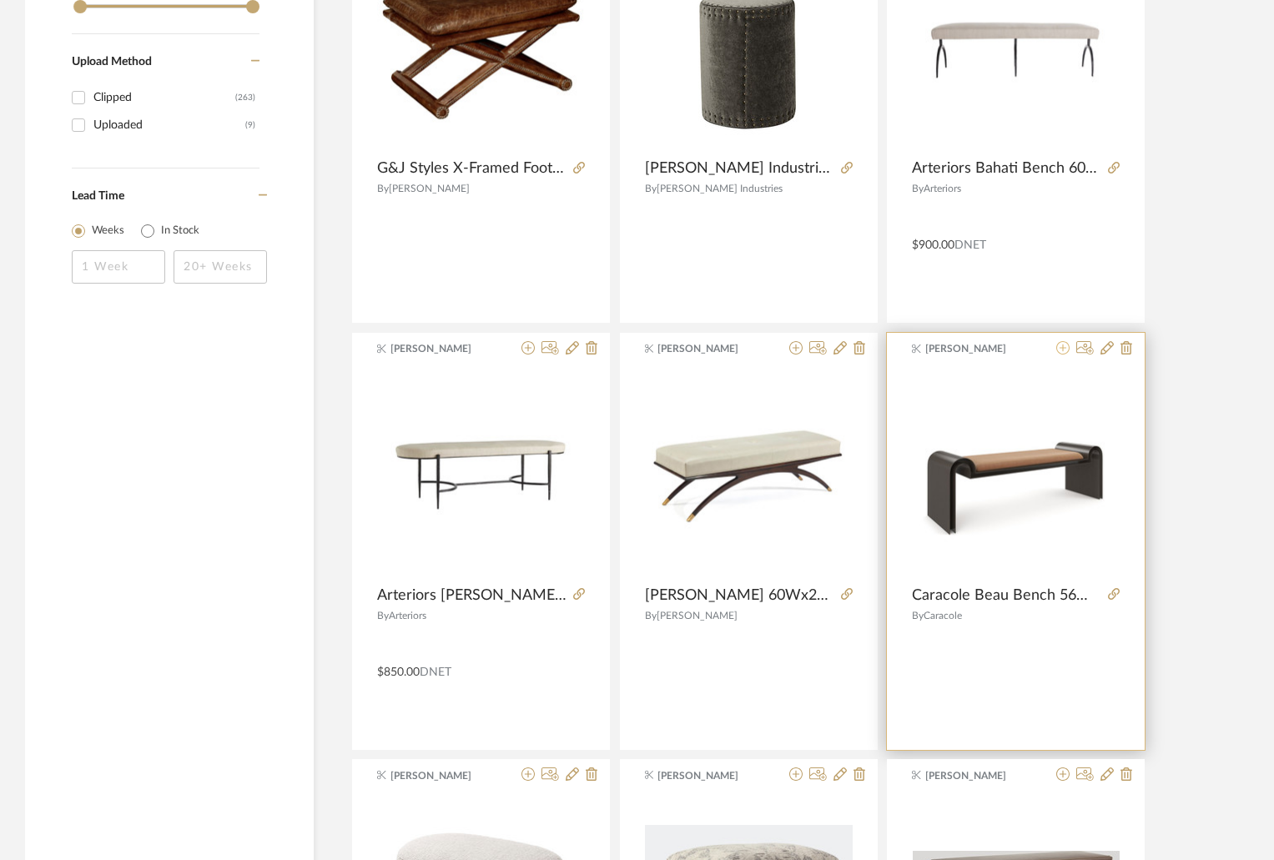
click at [1063, 350] on icon at bounding box center [1062, 347] width 13 height 13
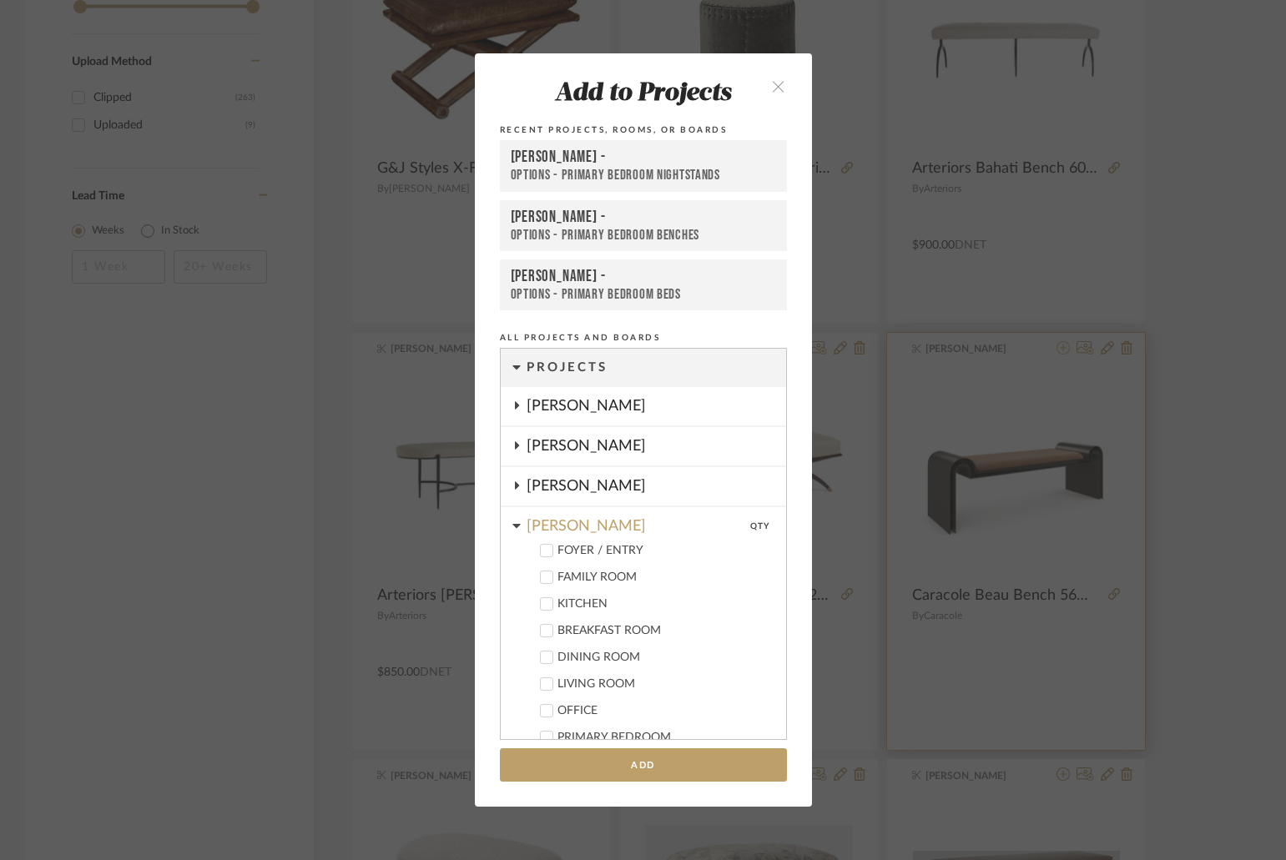
scroll to position [561, 0]
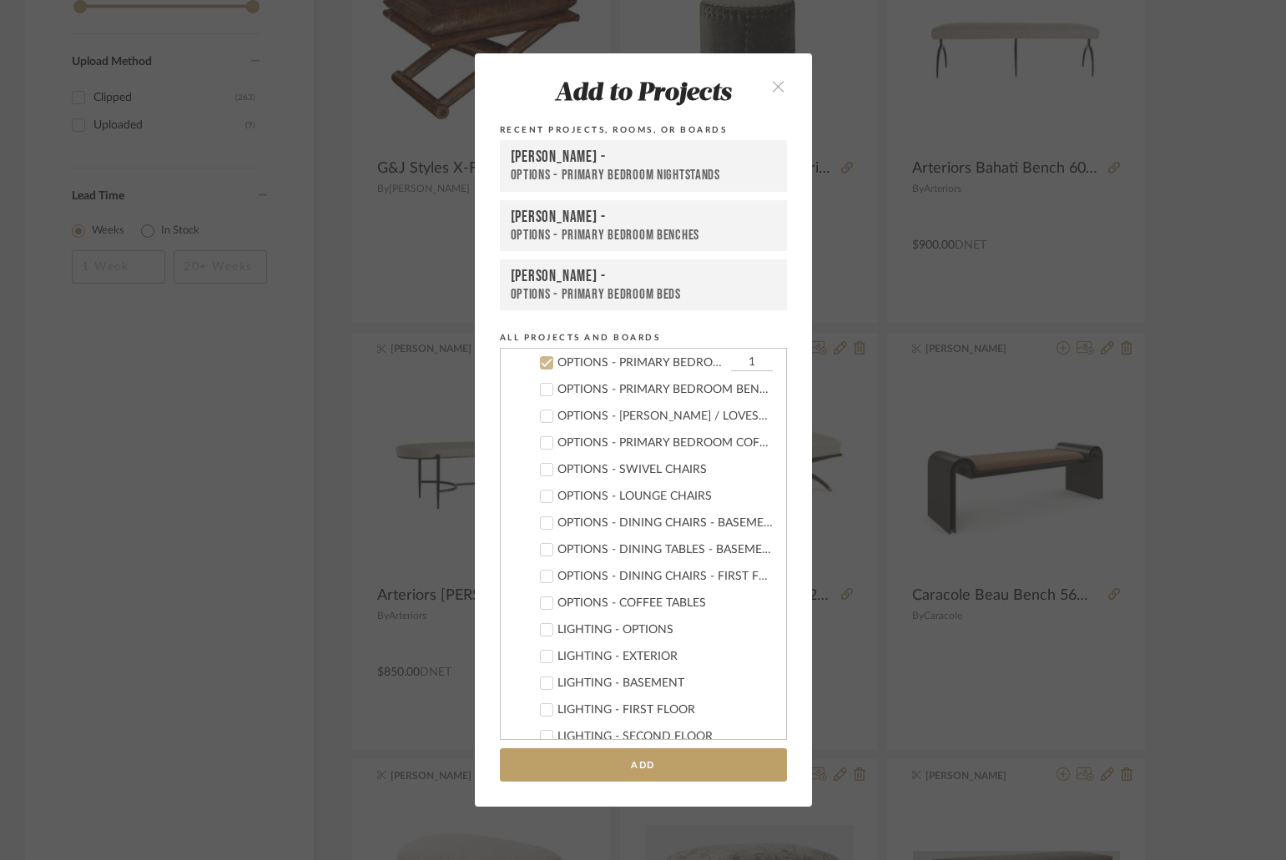
click at [675, 396] on div "OPTIONS - PRIMARY BEDROOM BENCHES" at bounding box center [664, 390] width 215 height 14
click at [544, 361] on icon at bounding box center [546, 363] width 11 height 8
click at [709, 766] on button "Add" at bounding box center [643, 765] width 287 height 34
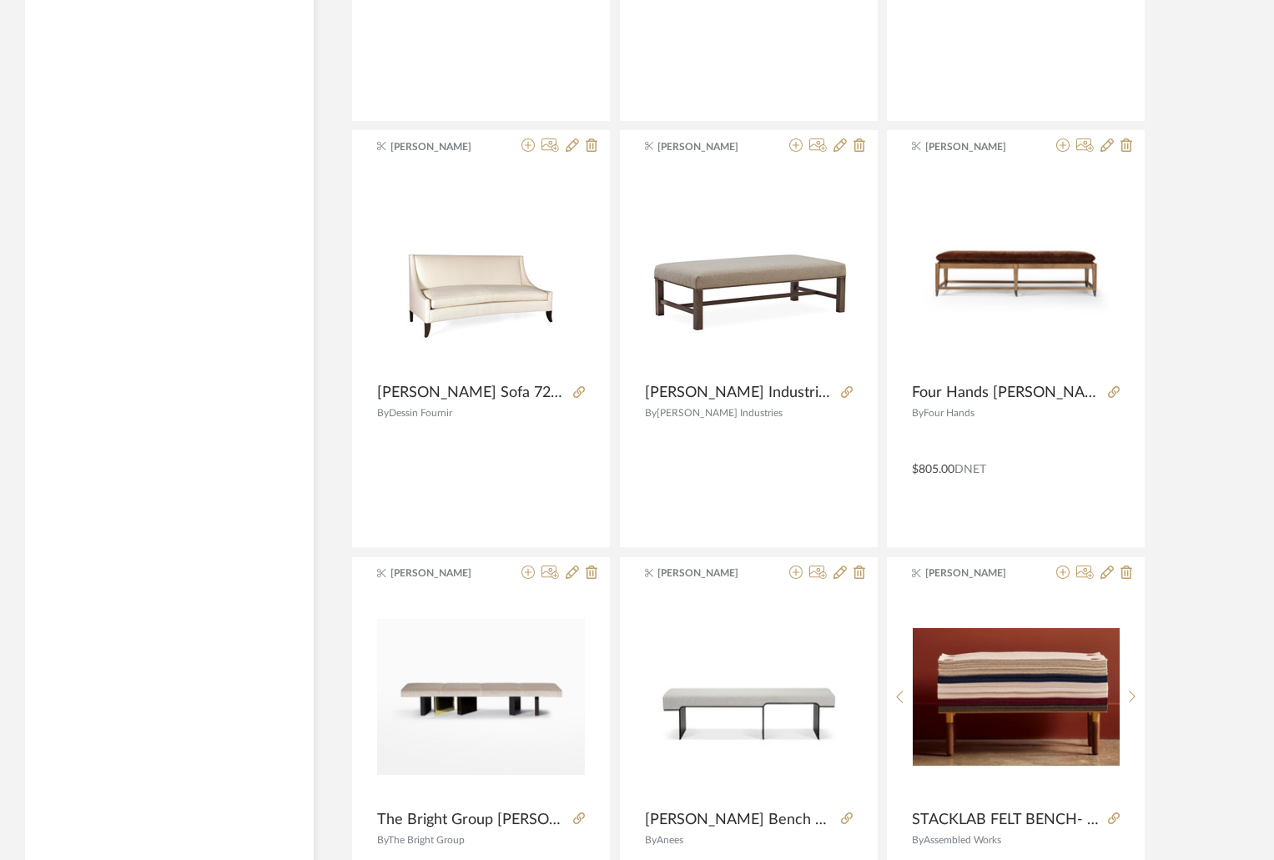
scroll to position [4822, 0]
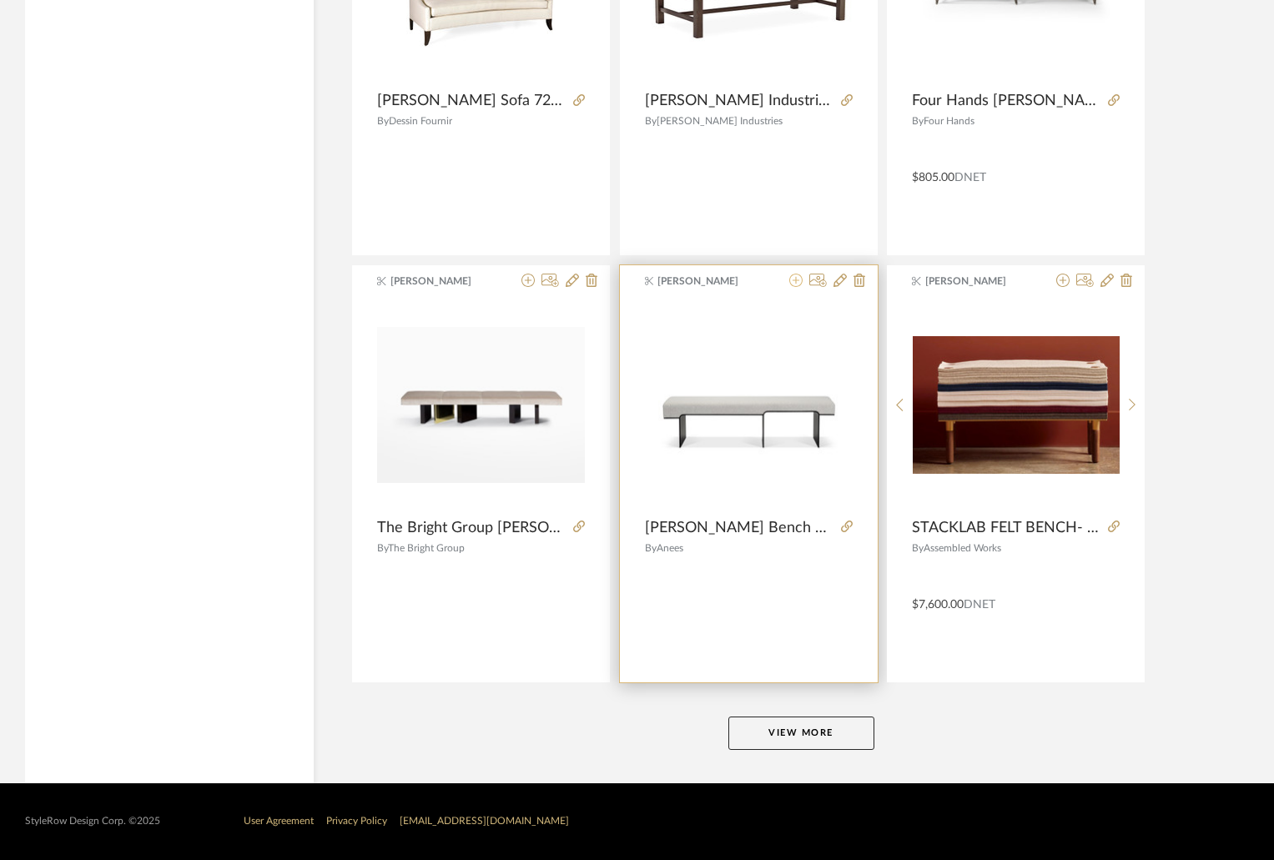
click at [794, 279] on icon at bounding box center [795, 280] width 13 height 13
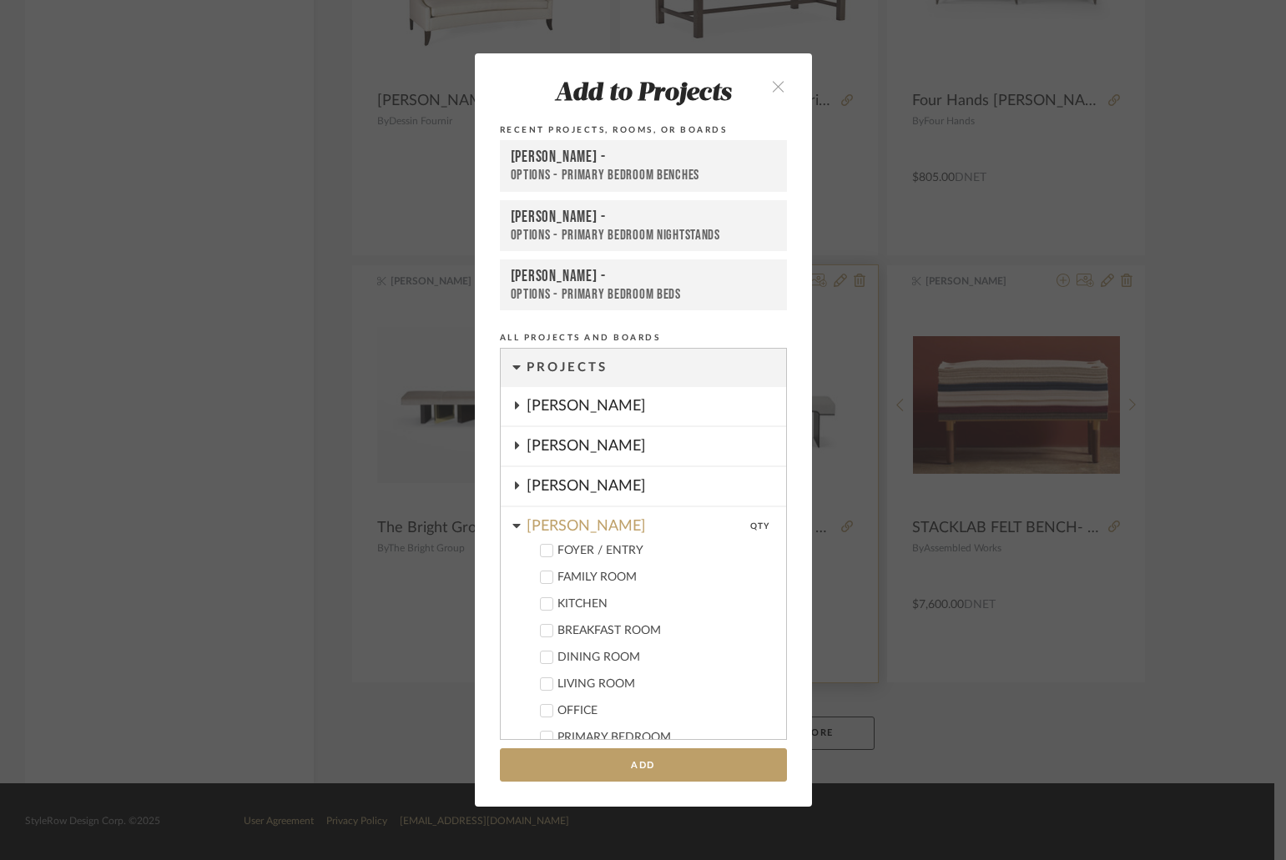
scroll to position [588, 0]
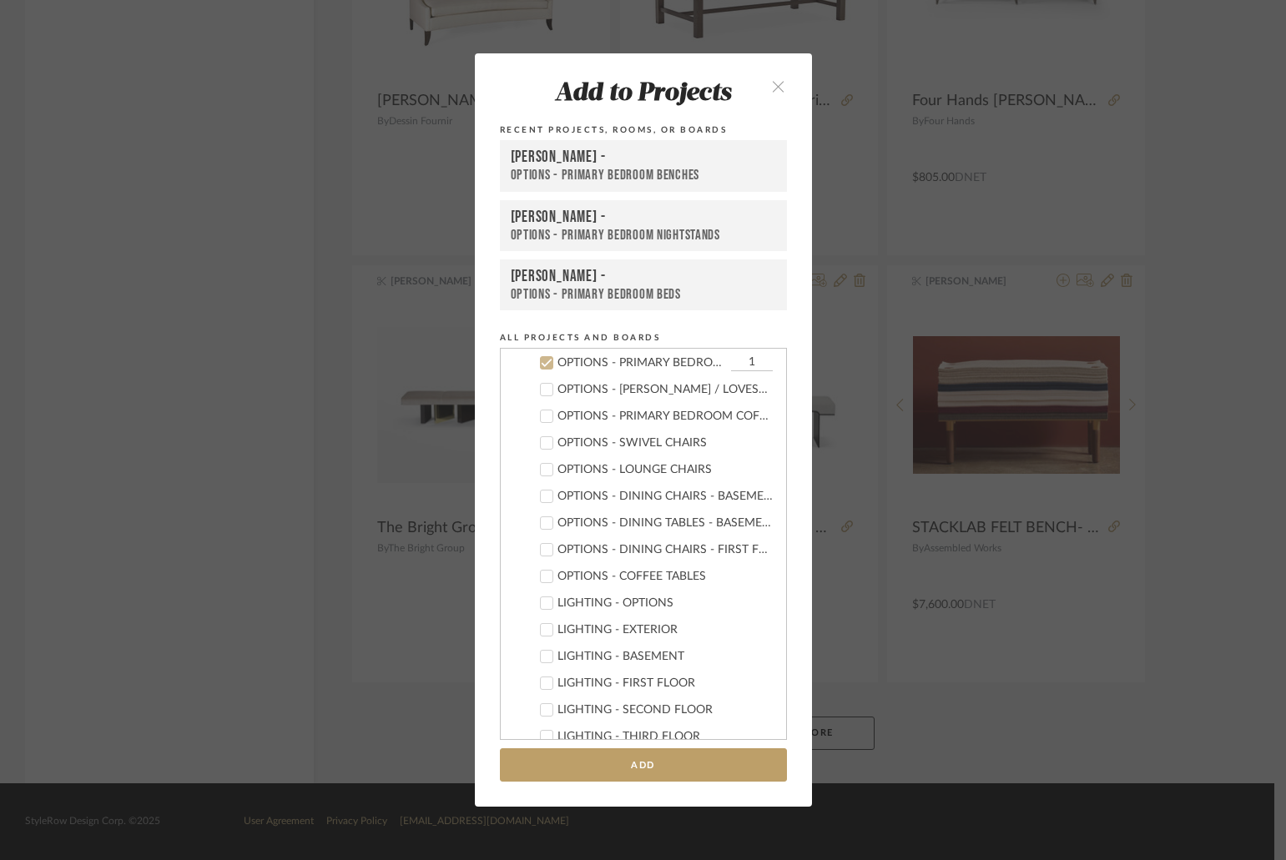
click at [668, 164] on div "Chernawsky -" at bounding box center [643, 158] width 265 height 20
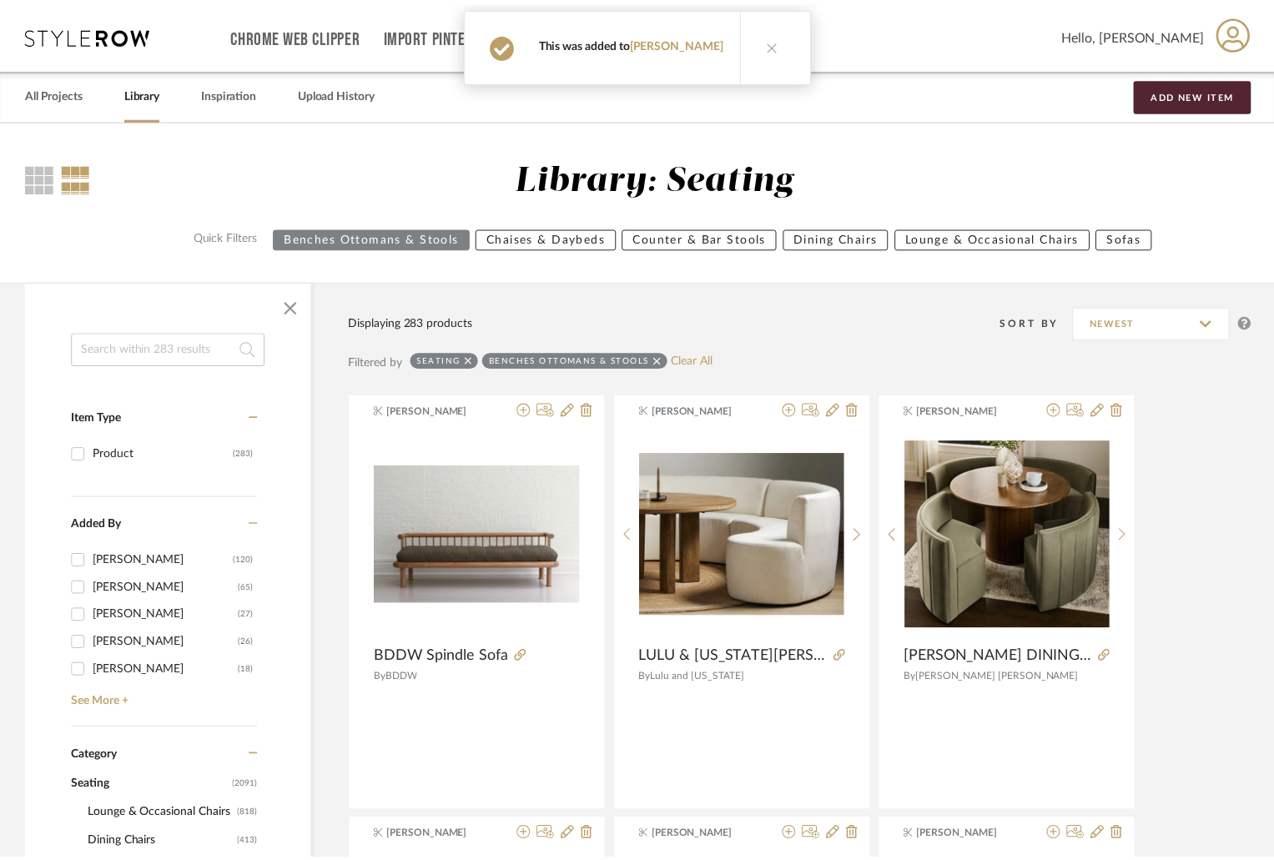
scroll to position [4822, 0]
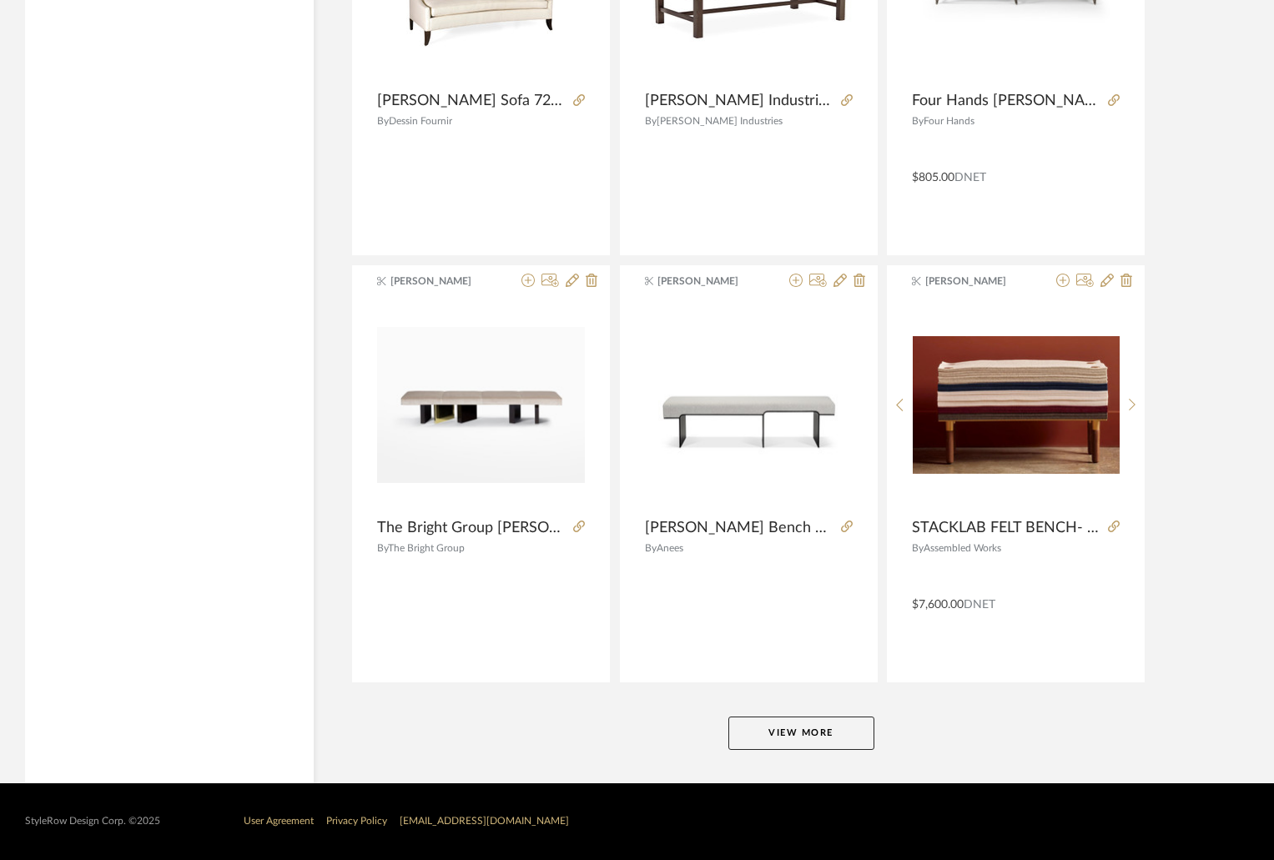
click at [833, 731] on button "View More" at bounding box center [801, 733] width 146 height 33
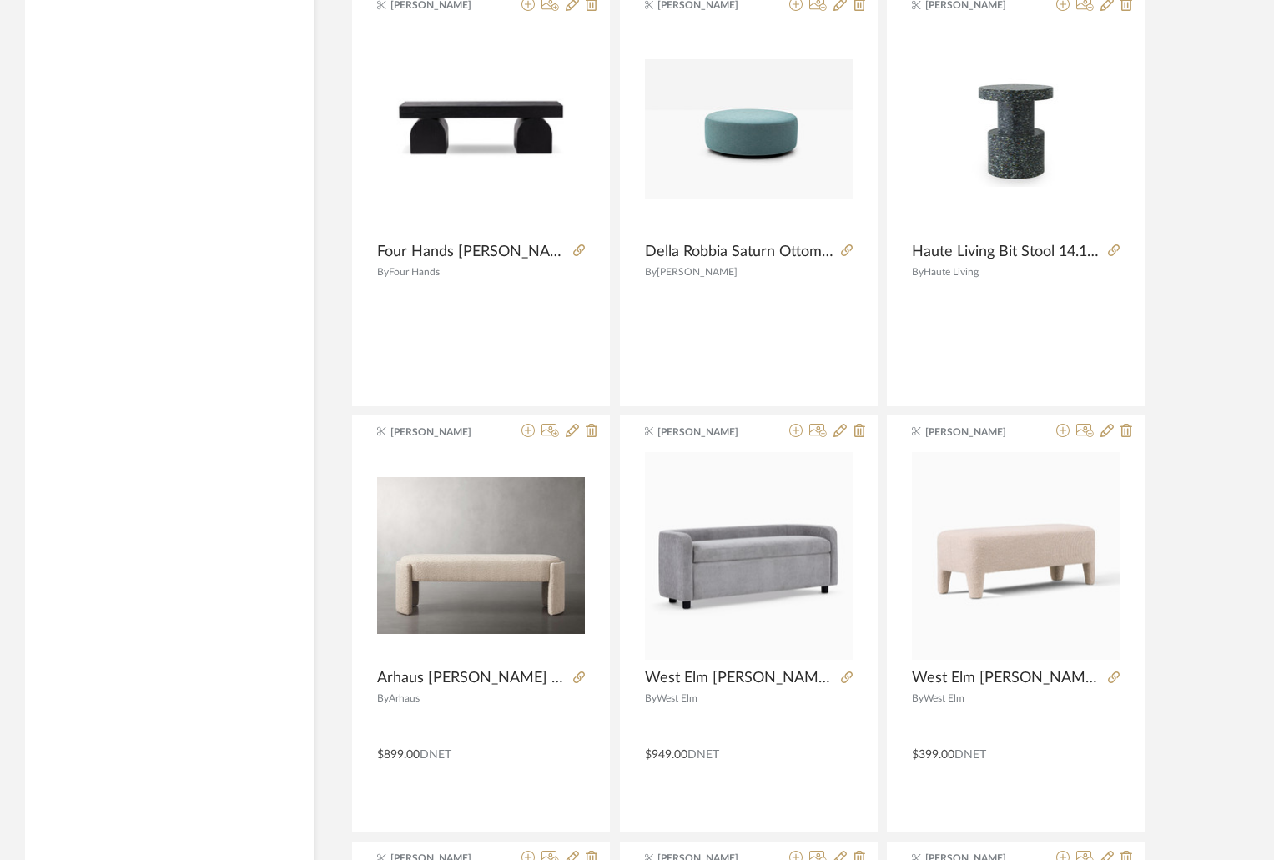
scroll to position [7909, 0]
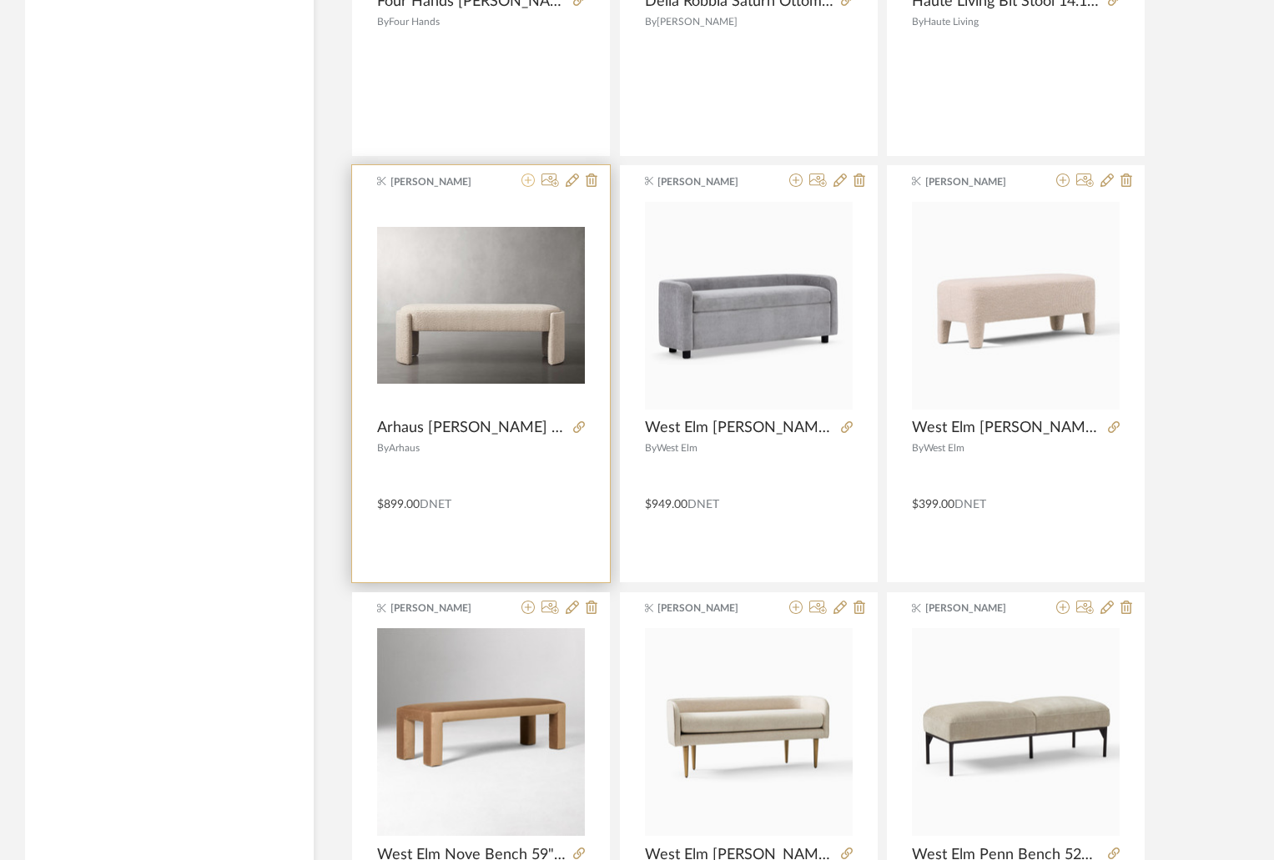
click at [528, 181] on icon at bounding box center [527, 180] width 13 height 13
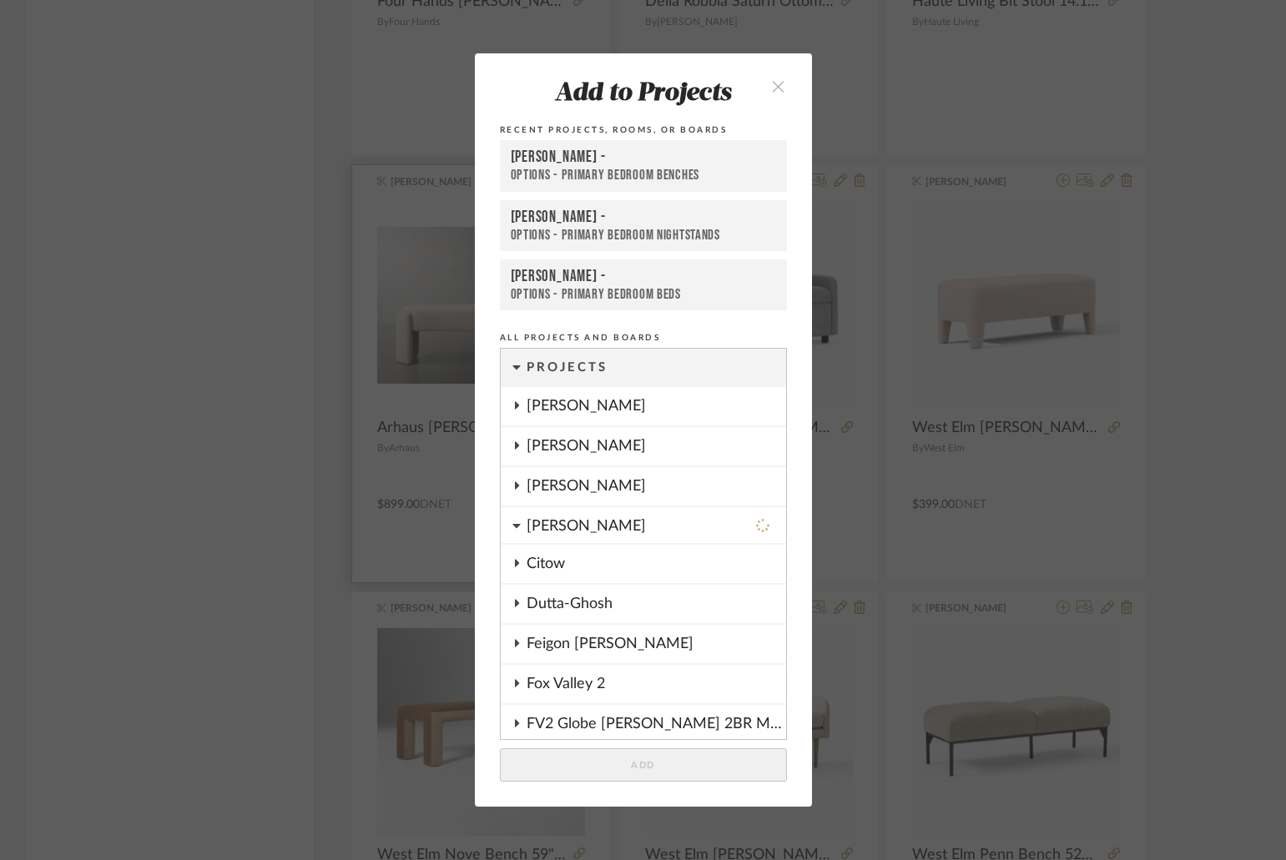
scroll to position [588, 0]
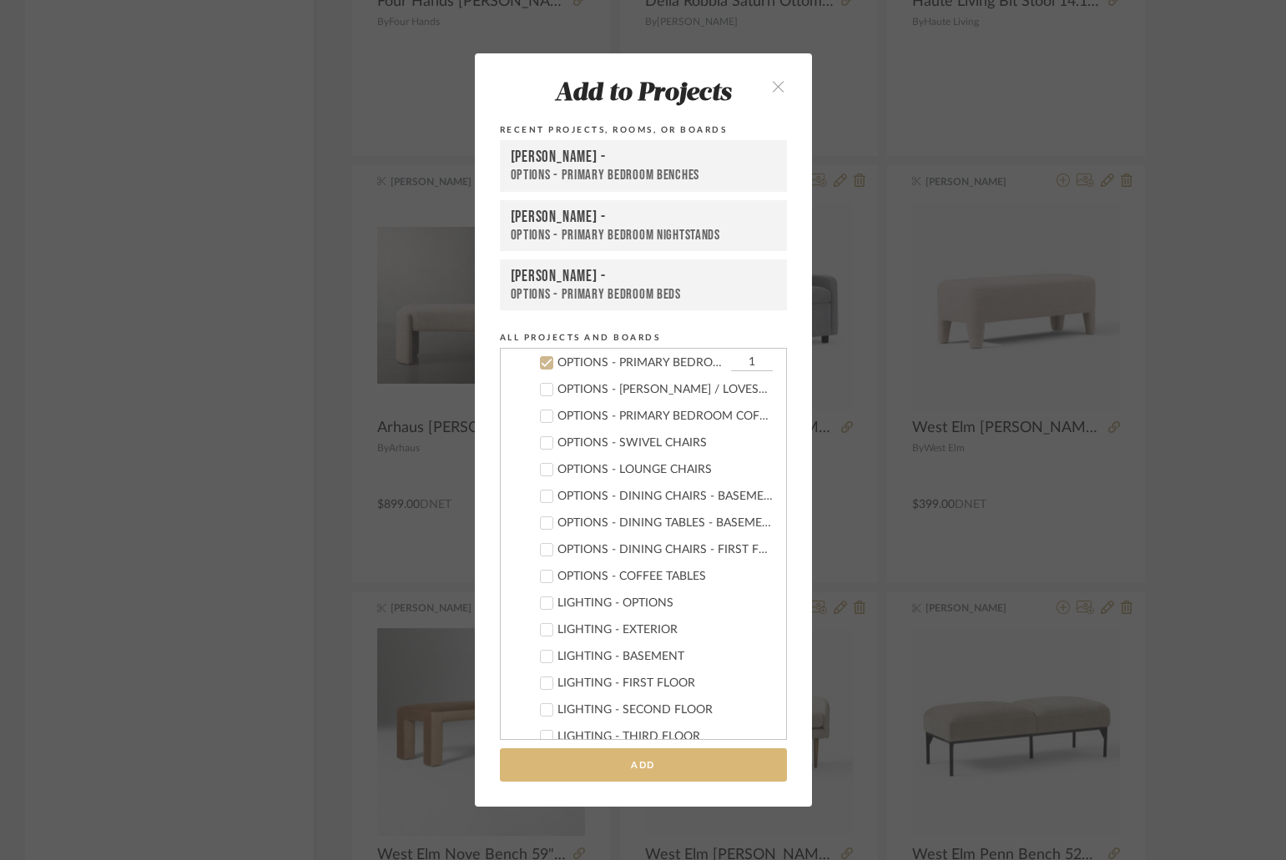
click at [670, 766] on button "Add" at bounding box center [643, 765] width 287 height 34
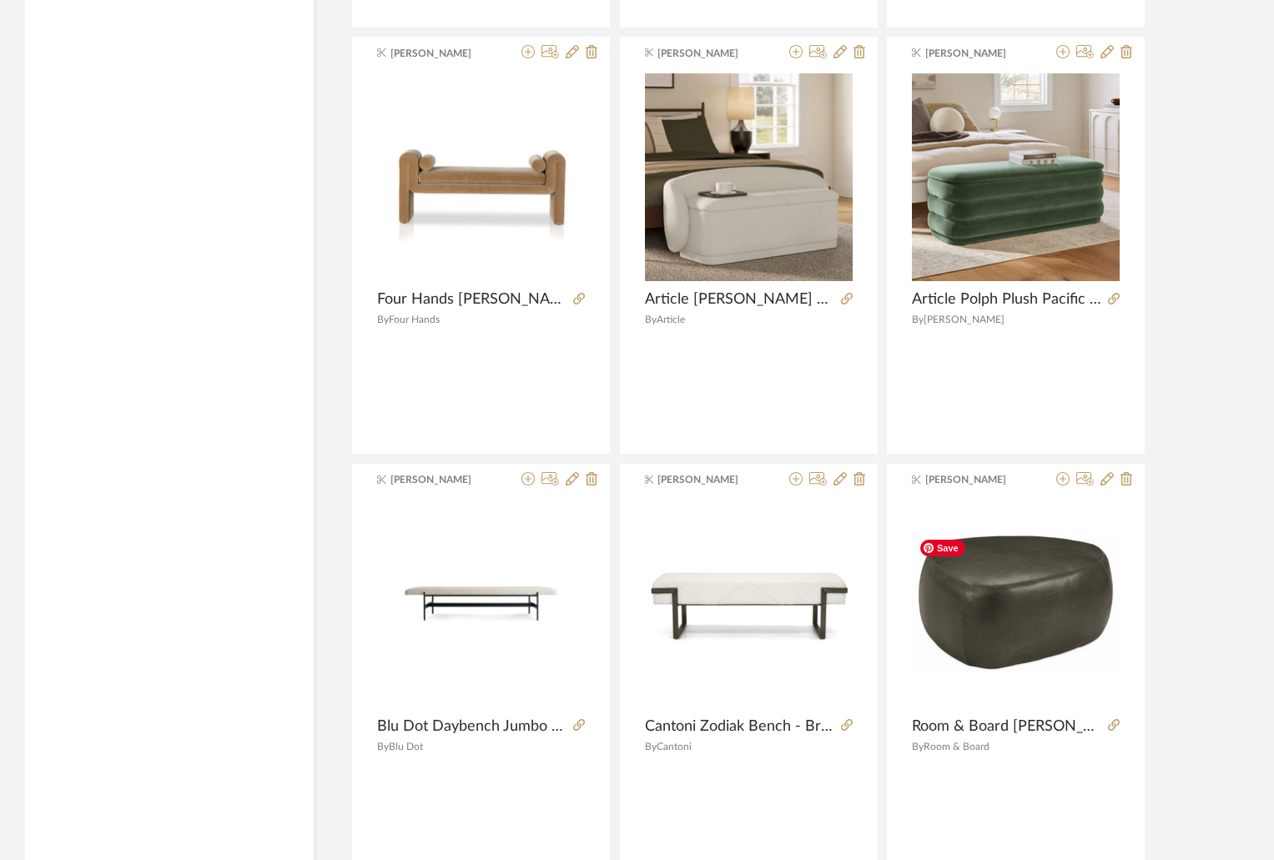
scroll to position [9828, 0]
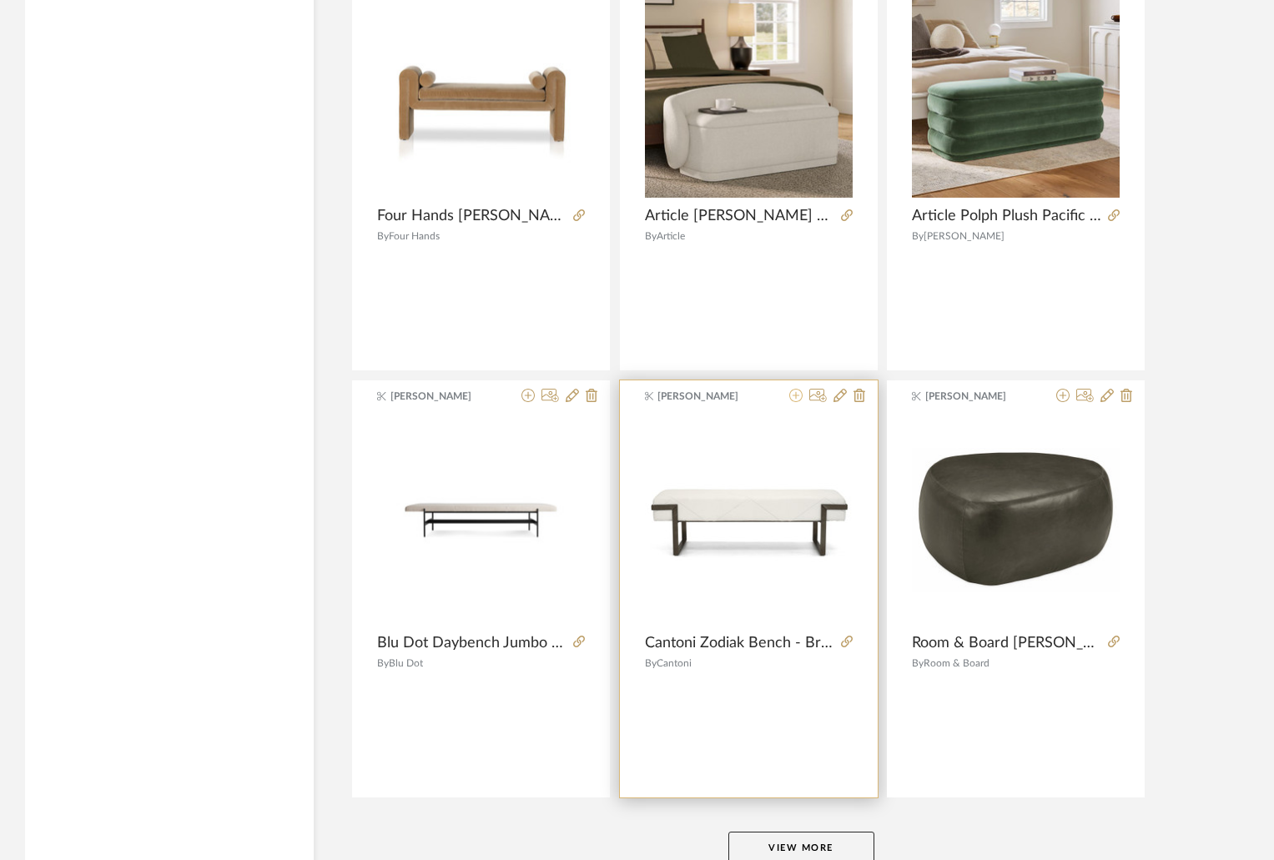
click at [798, 395] on icon at bounding box center [795, 395] width 13 height 13
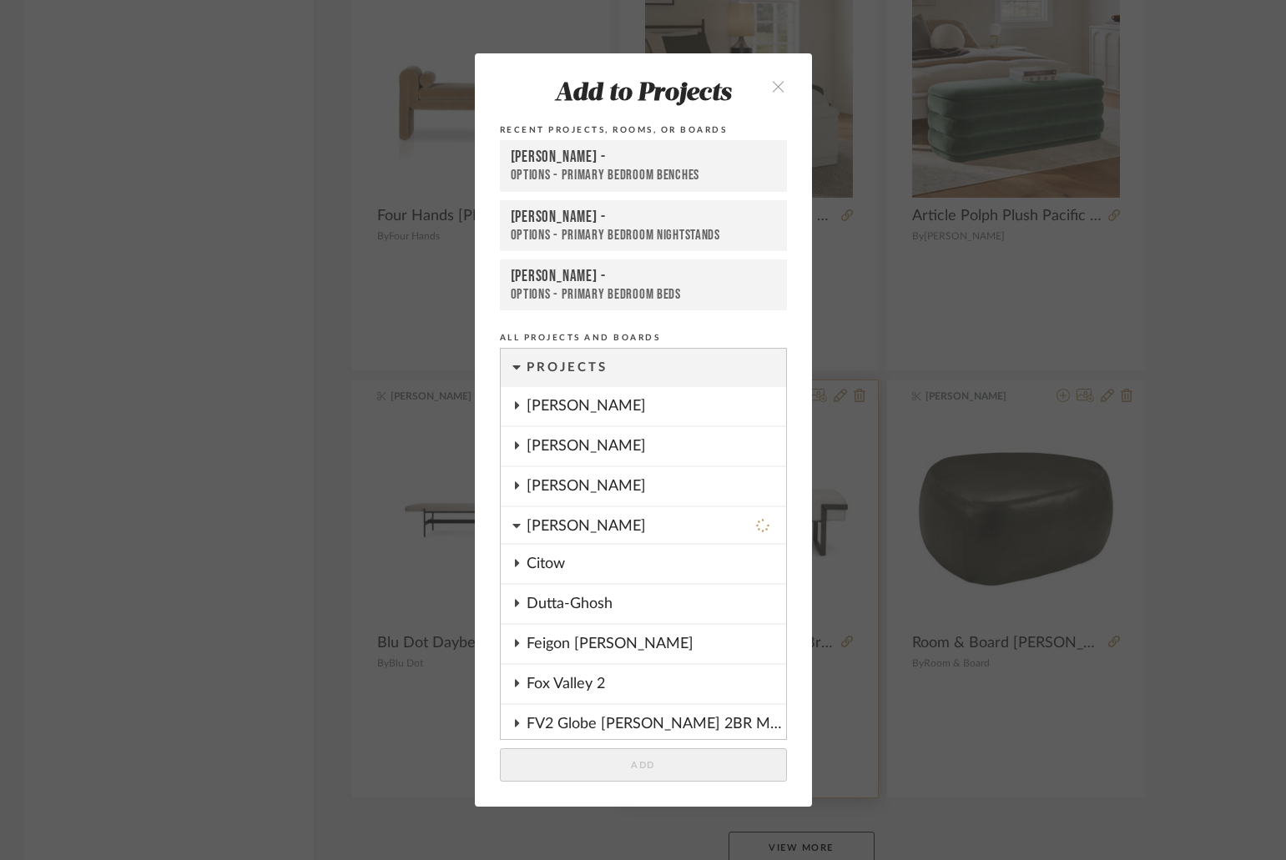
scroll to position [588, 0]
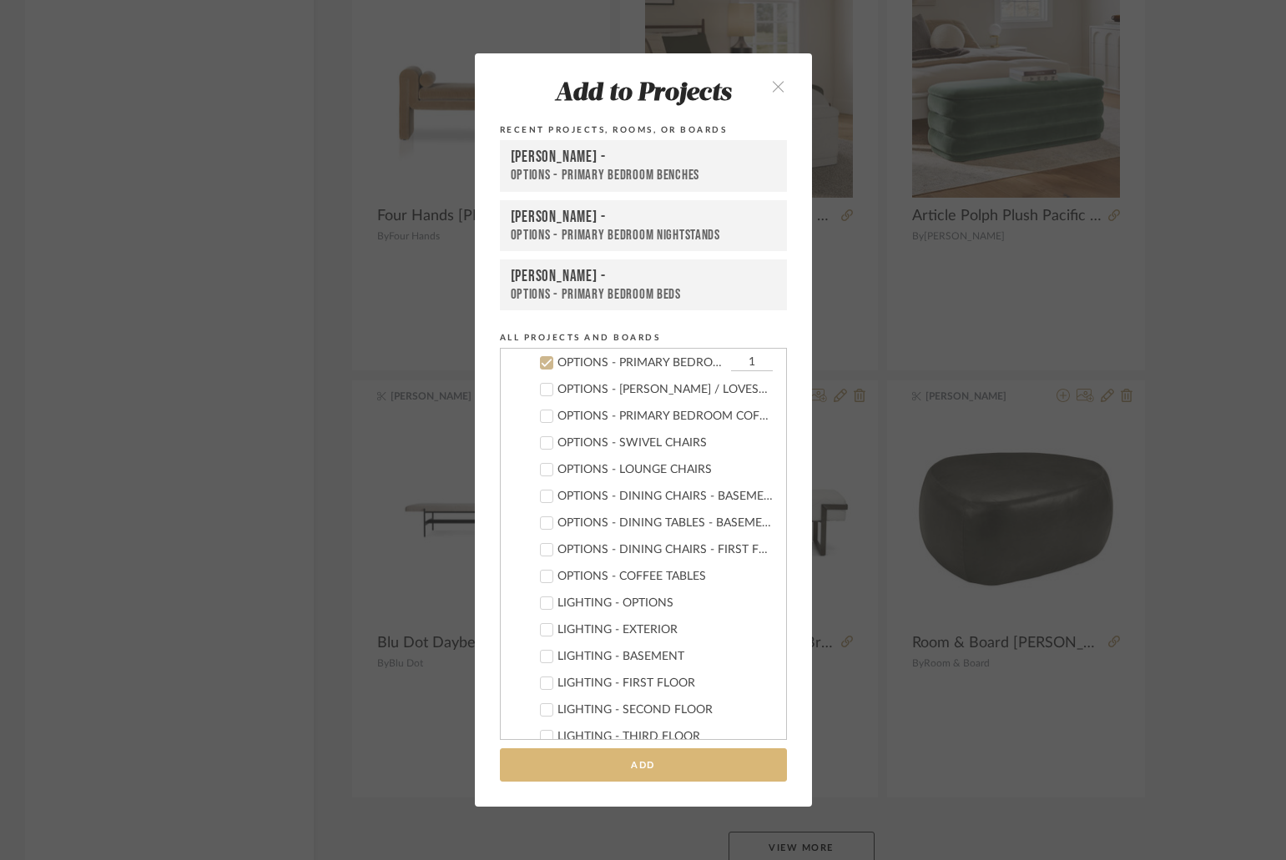
click at [694, 764] on button "Add" at bounding box center [643, 765] width 287 height 34
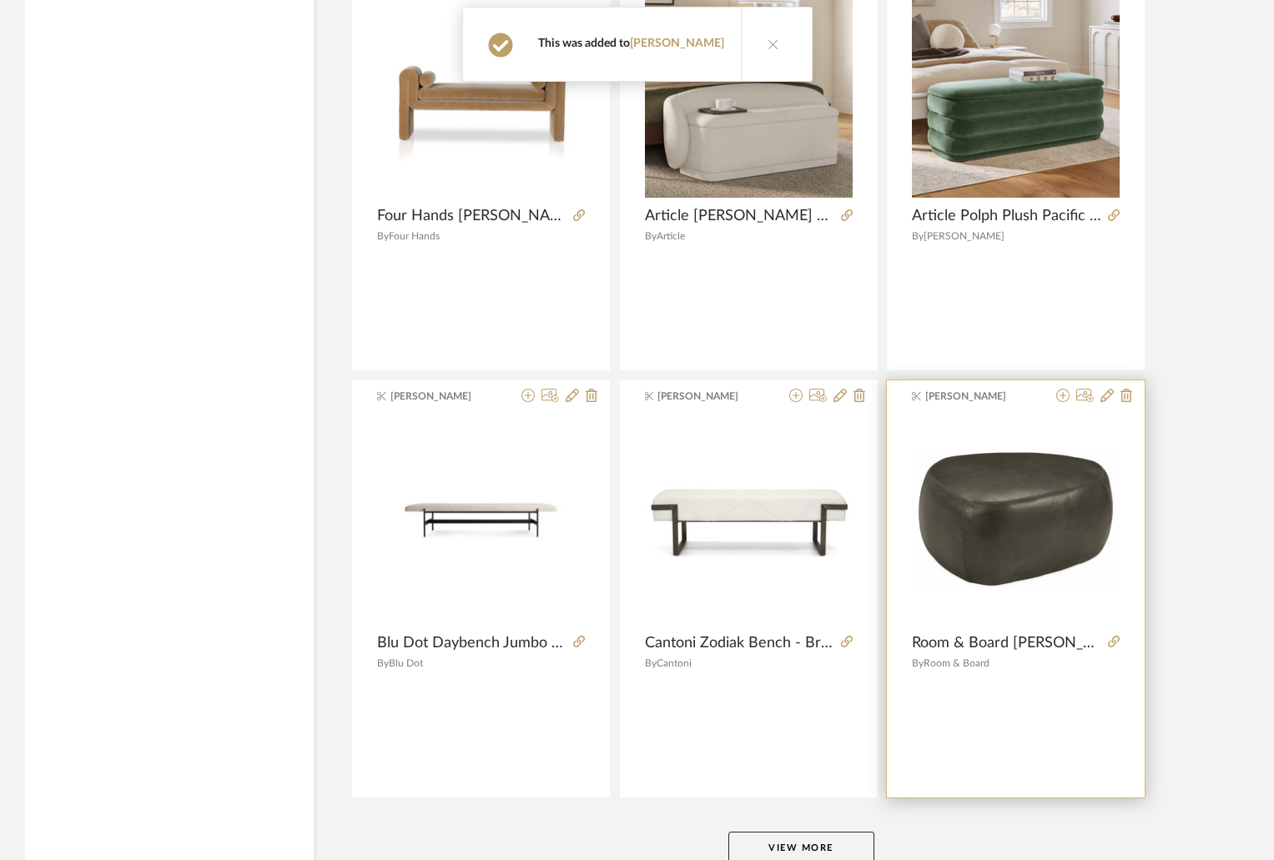
scroll to position [9943, 0]
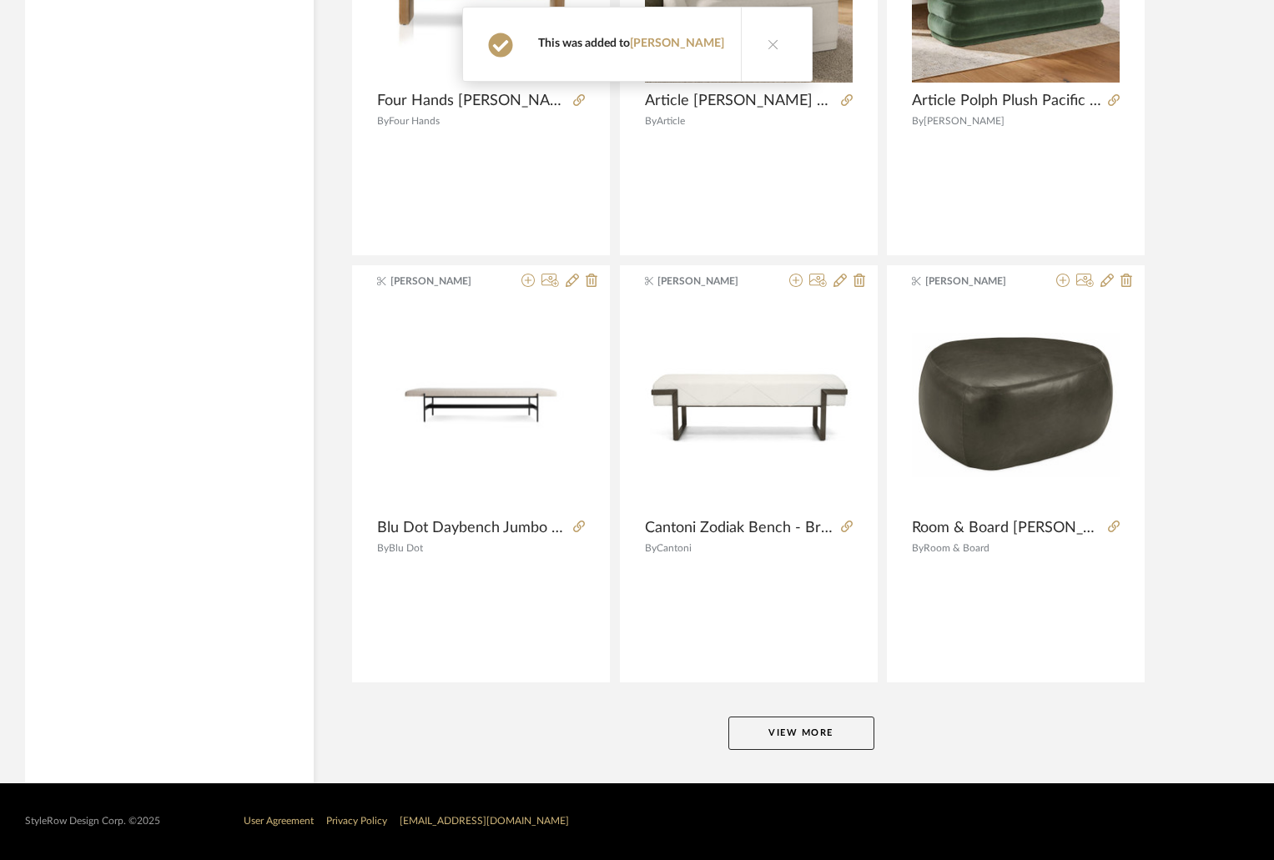
click at [844, 744] on button "View More" at bounding box center [801, 733] width 146 height 33
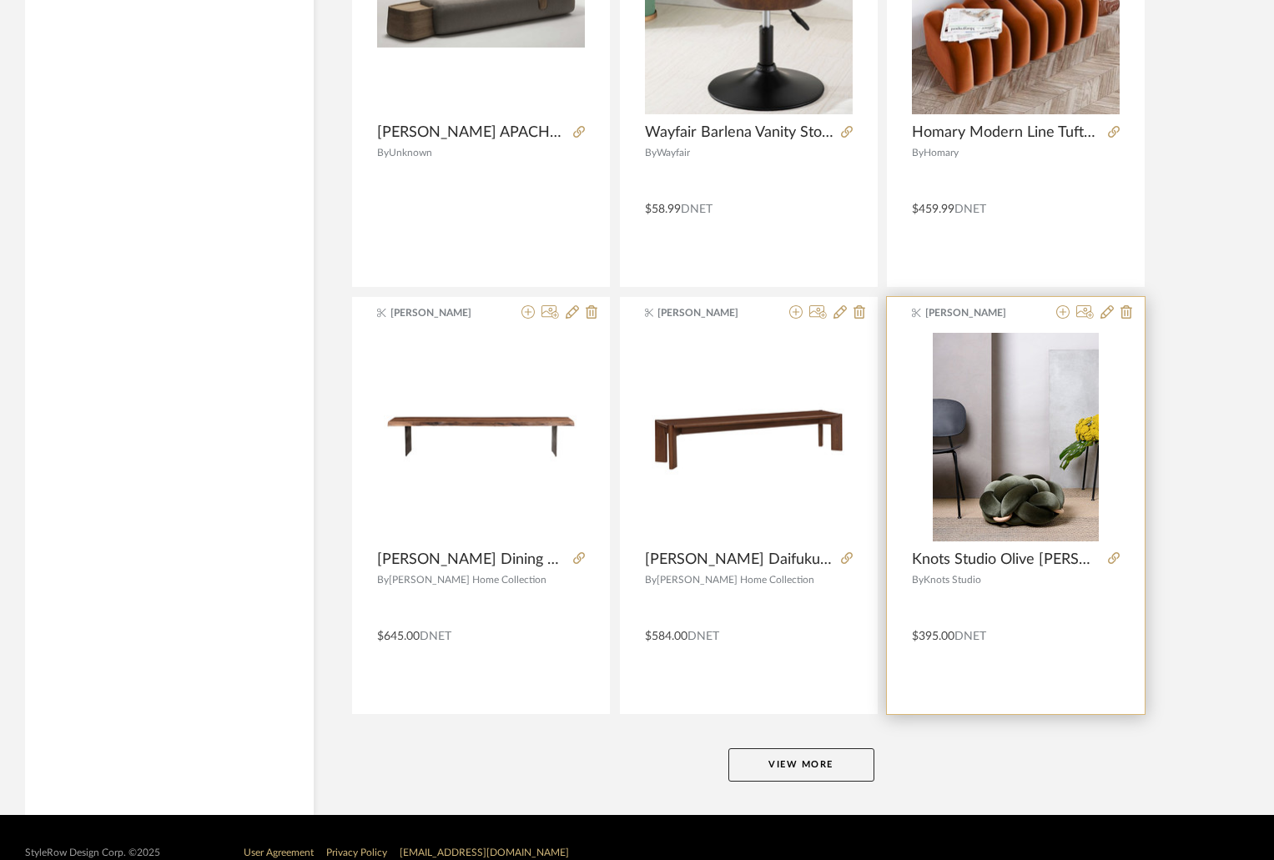
scroll to position [15064, 0]
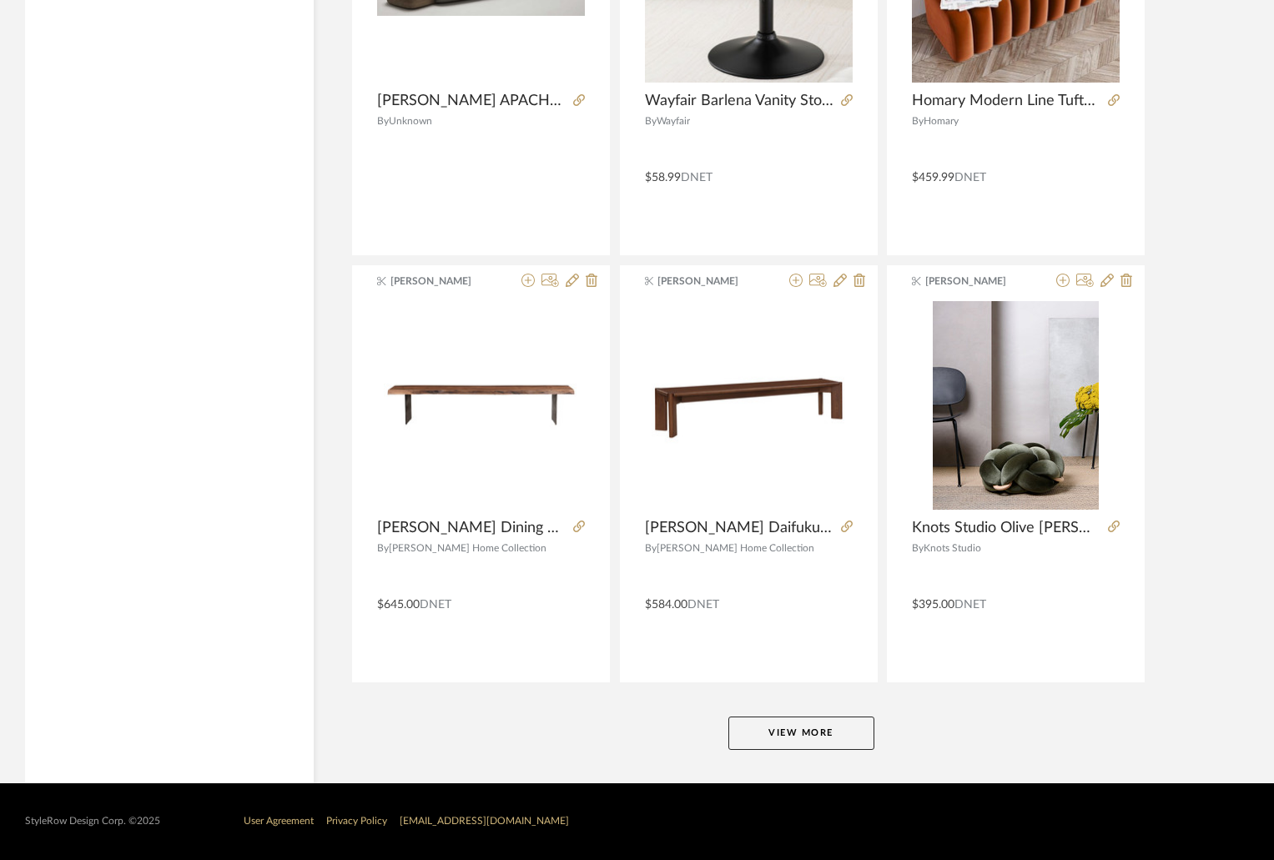
click at [845, 736] on button "View More" at bounding box center [801, 733] width 146 height 33
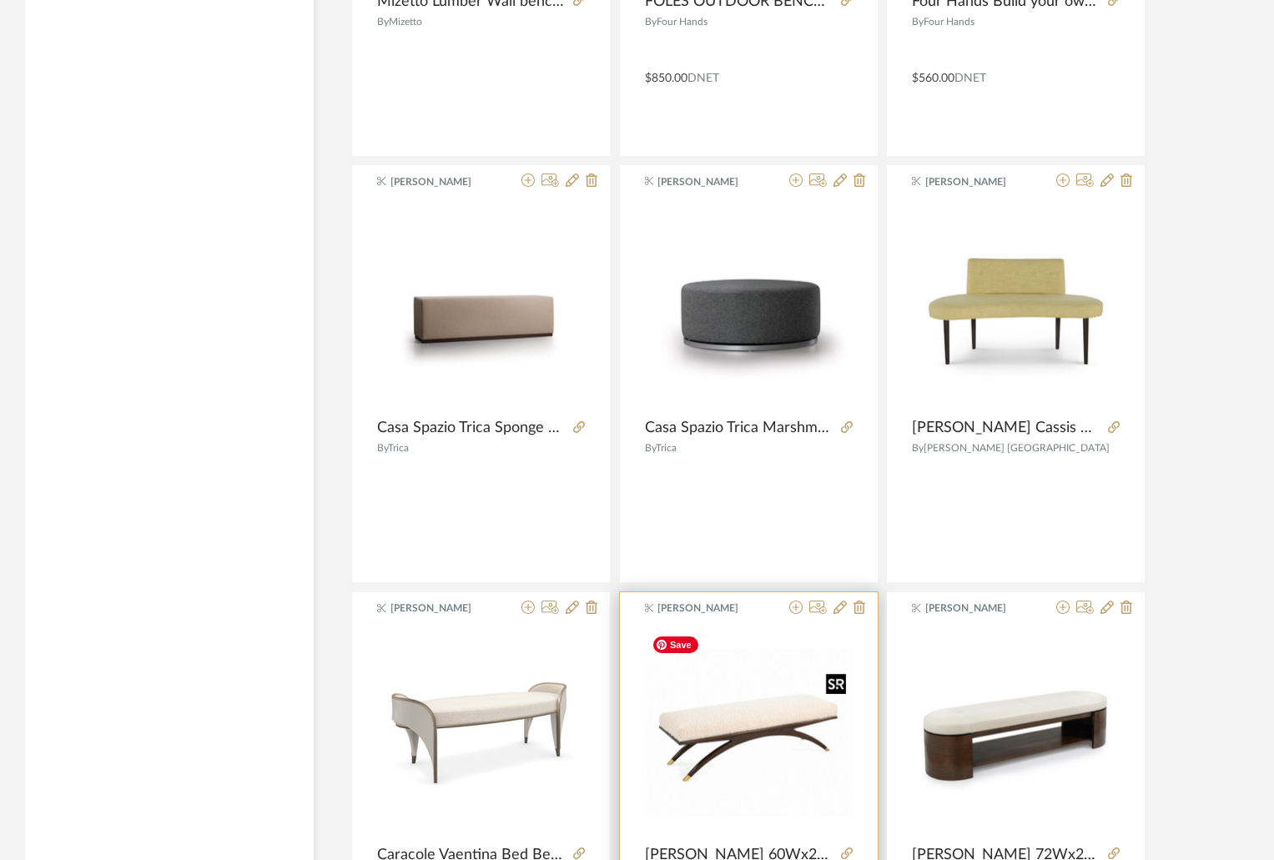
scroll to position [18402, 0]
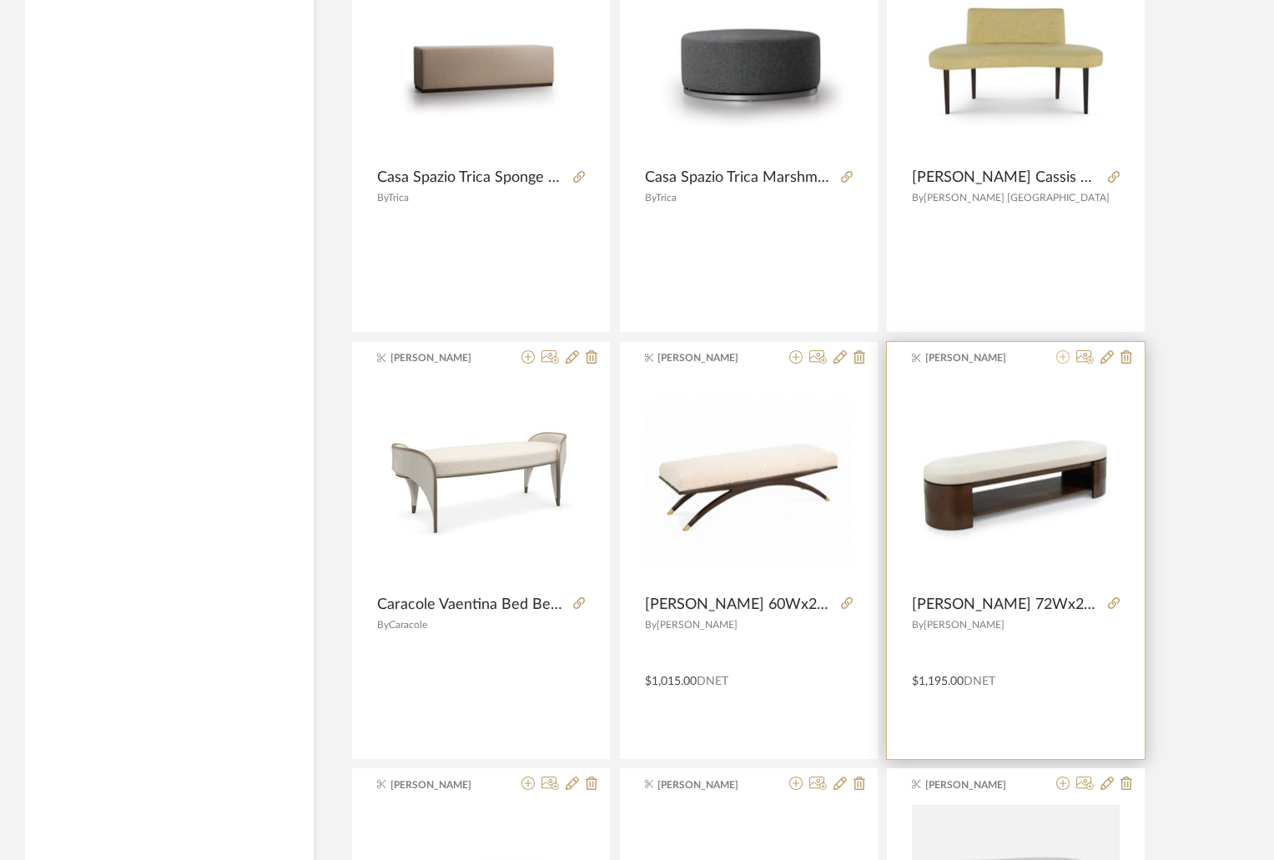
click at [1060, 357] on icon at bounding box center [1062, 356] width 13 height 13
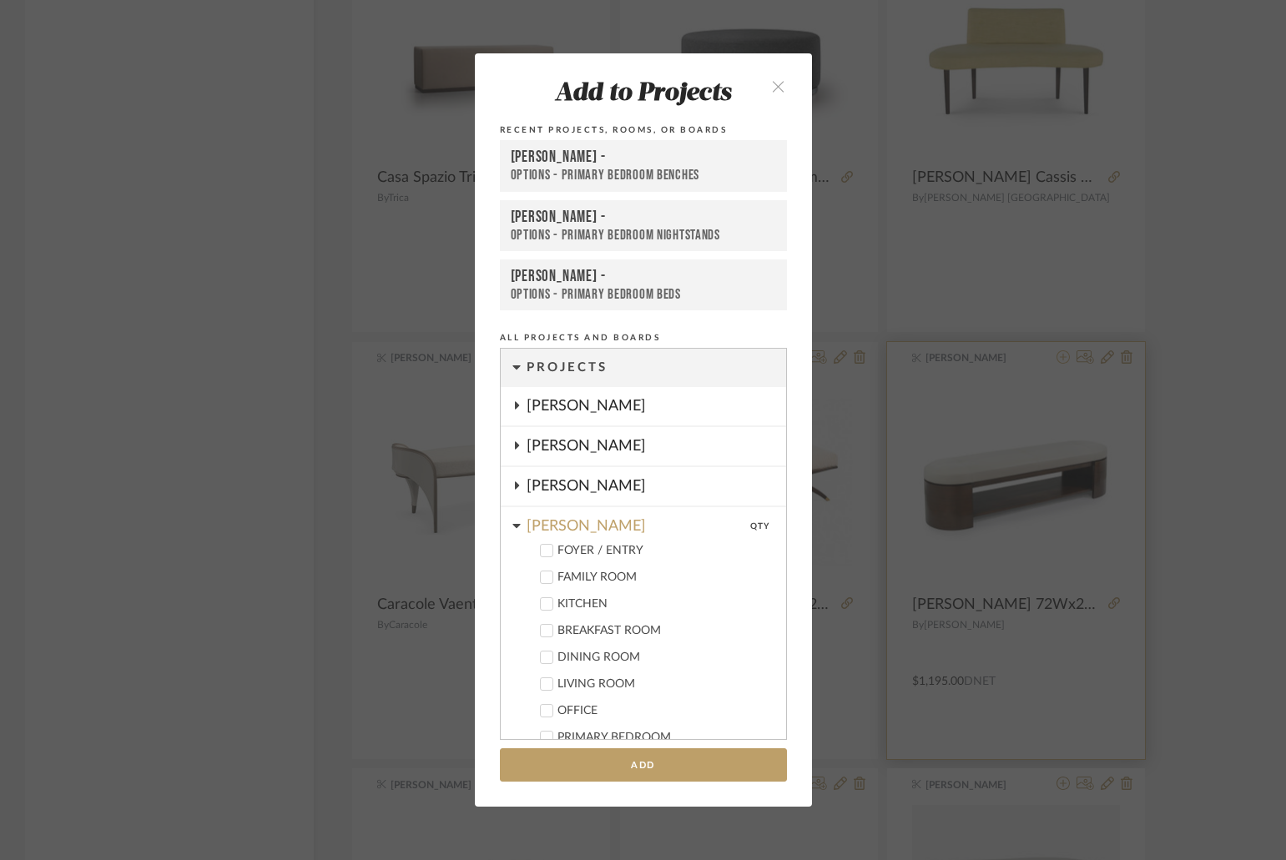
scroll to position [588, 0]
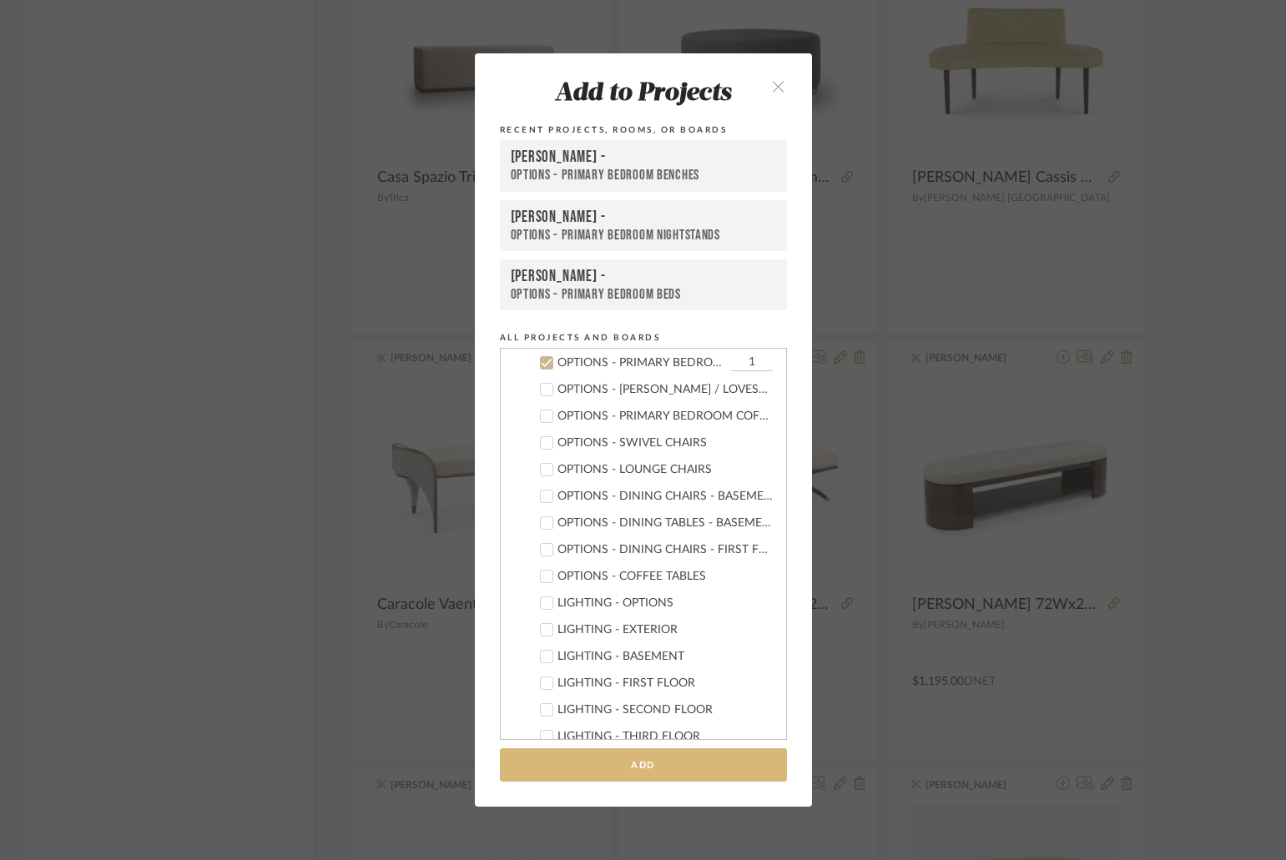
click at [684, 758] on button "Add" at bounding box center [643, 765] width 287 height 34
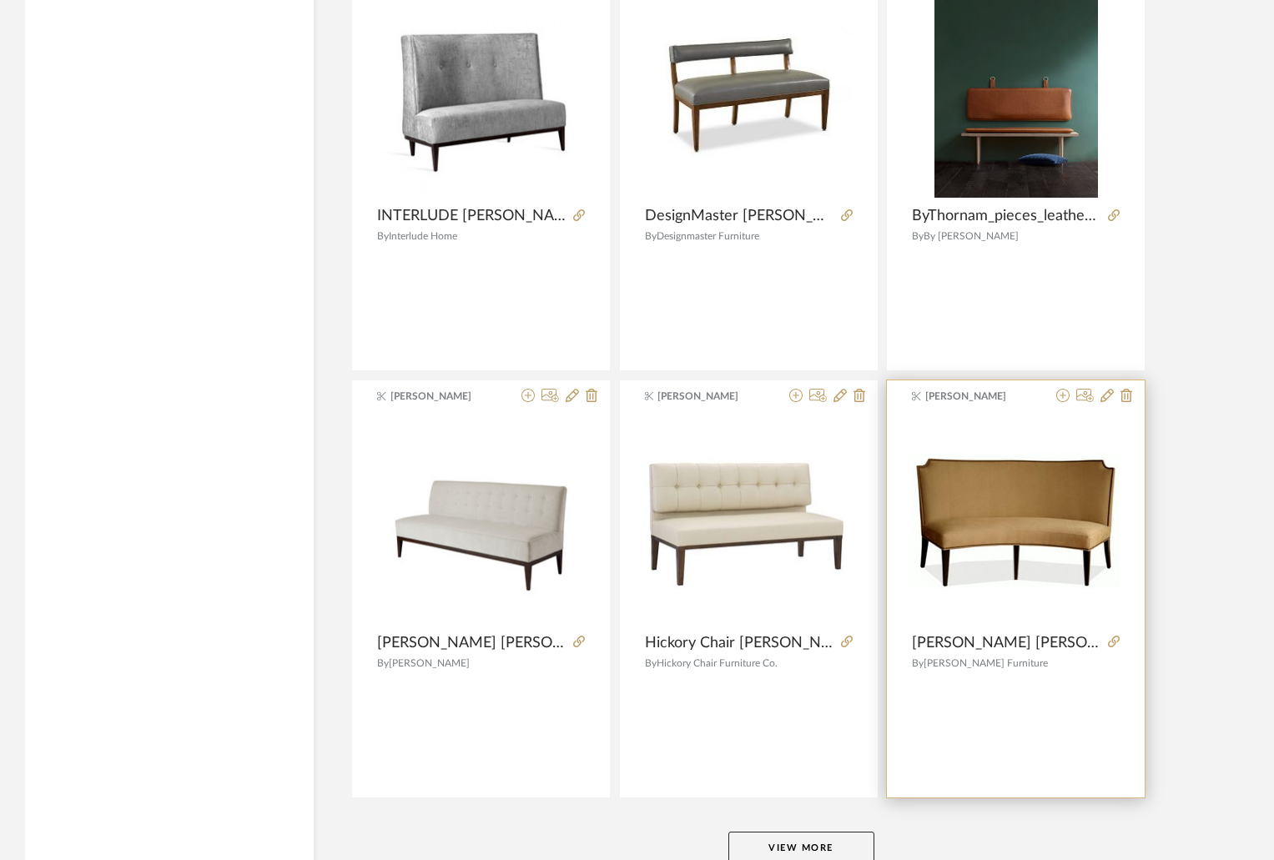
scroll to position [20185, 0]
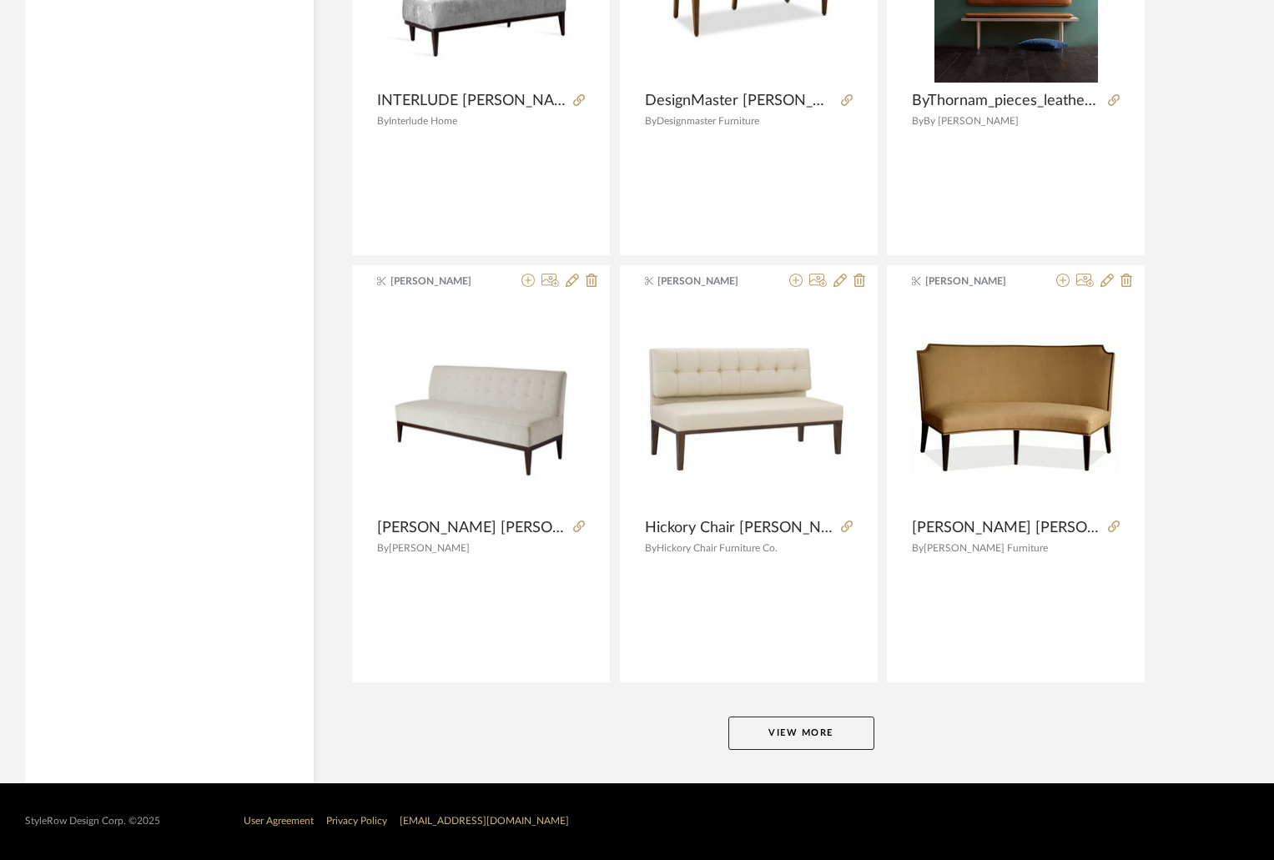
click at [839, 721] on button "View More" at bounding box center [801, 733] width 146 height 33
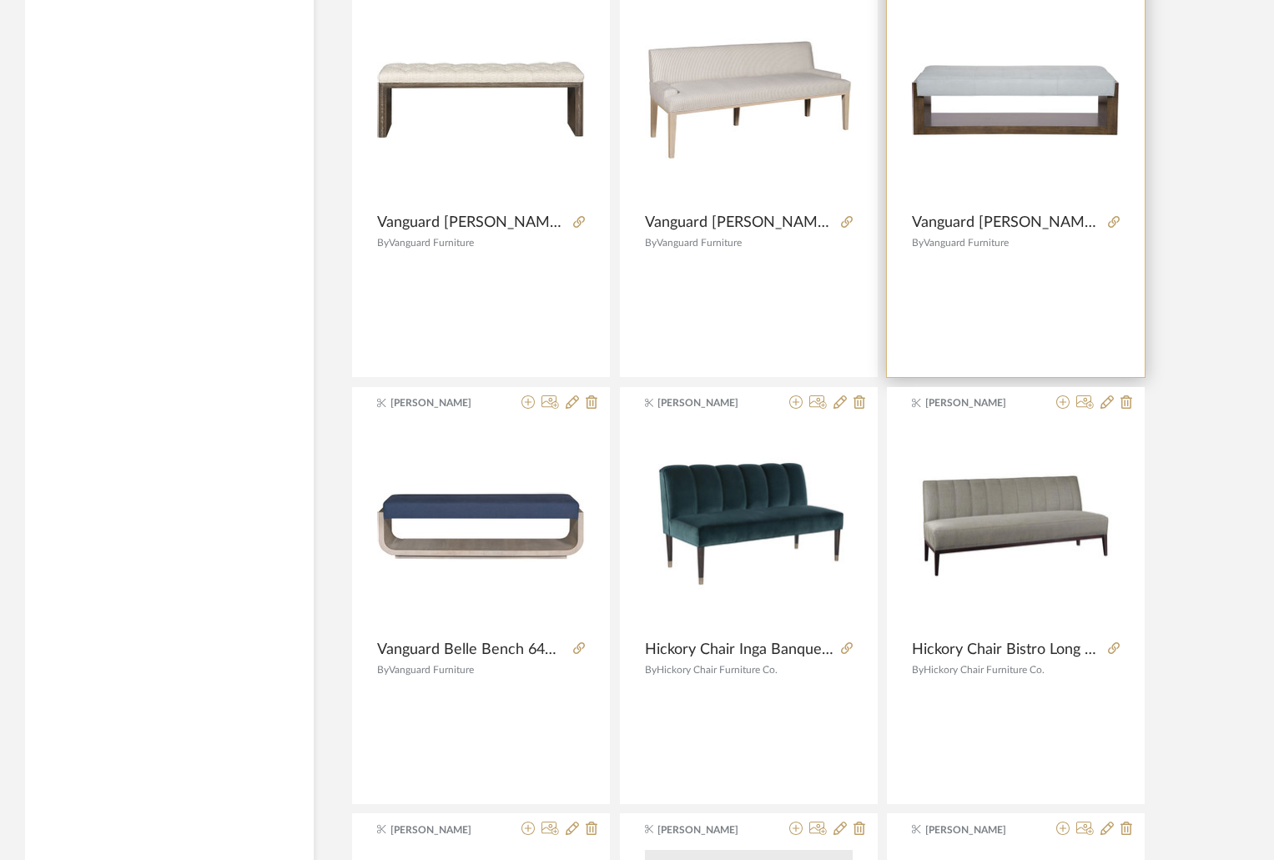
scroll to position [21687, 0]
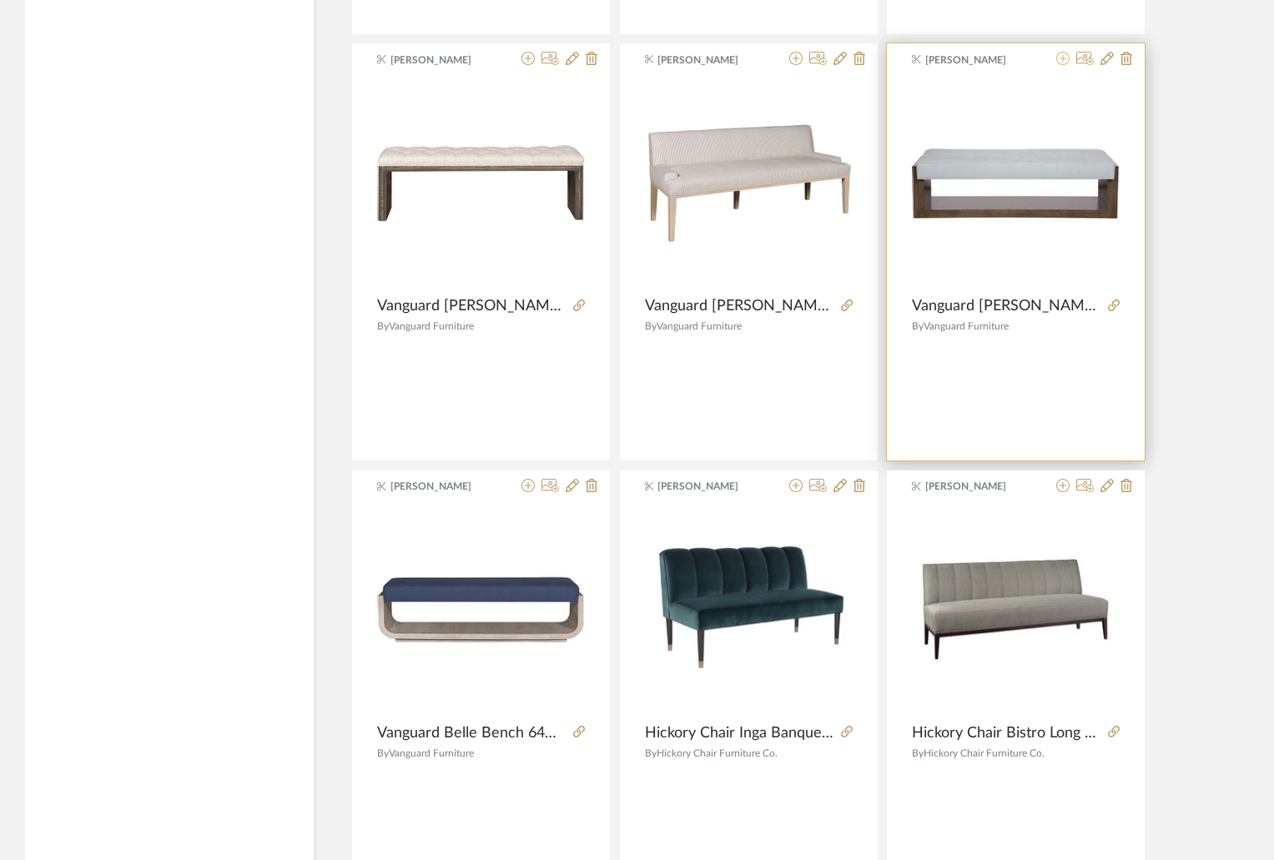
click at [1062, 58] on icon at bounding box center [1062, 58] width 13 height 13
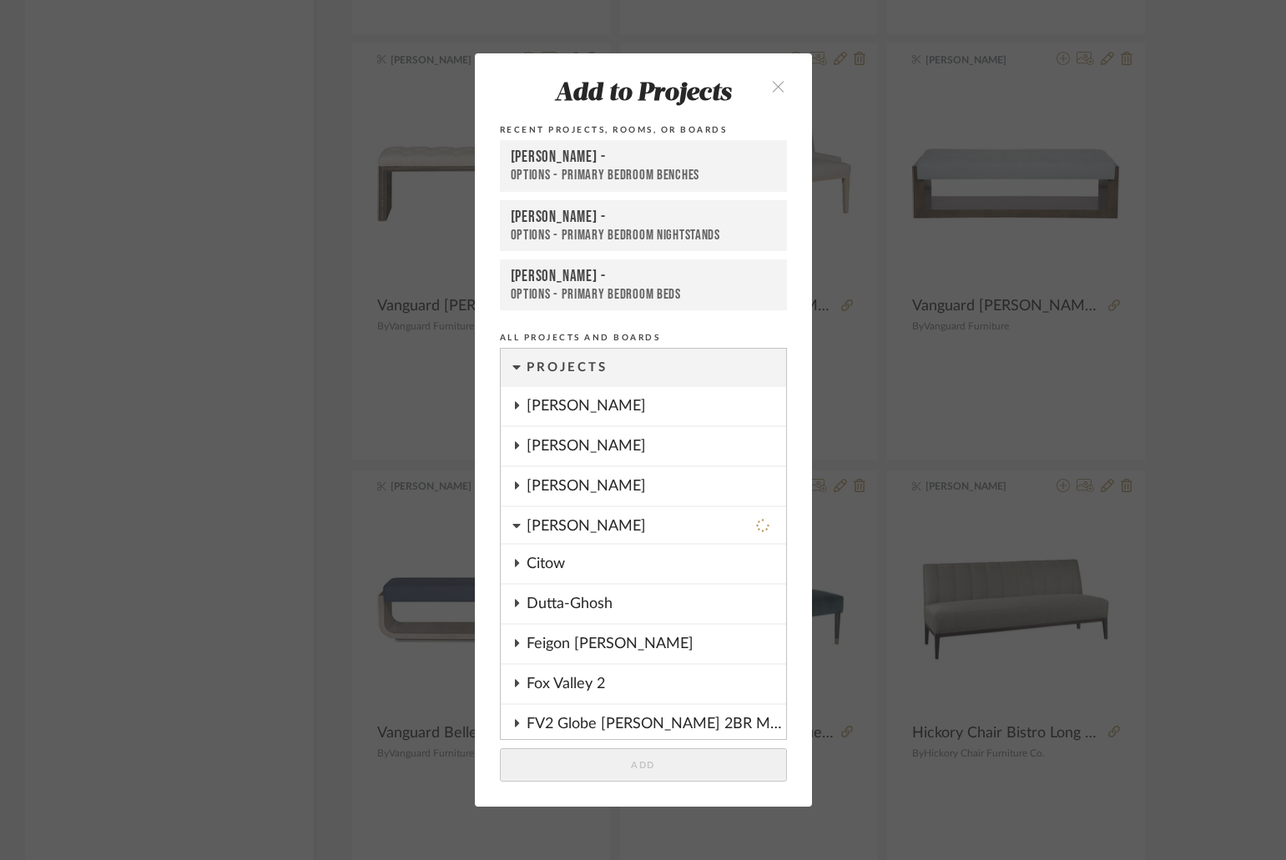
scroll to position [588, 0]
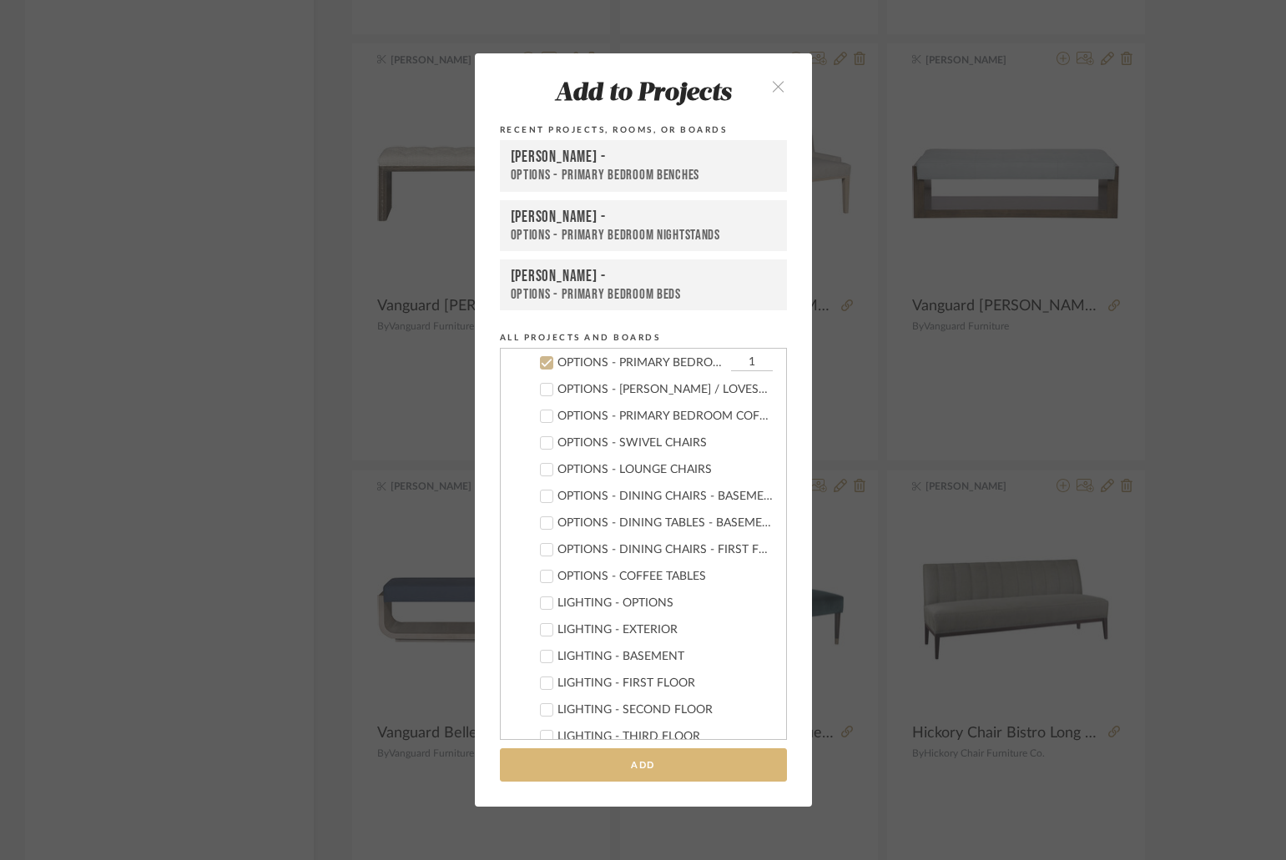
click at [675, 760] on button "Add" at bounding box center [643, 765] width 287 height 34
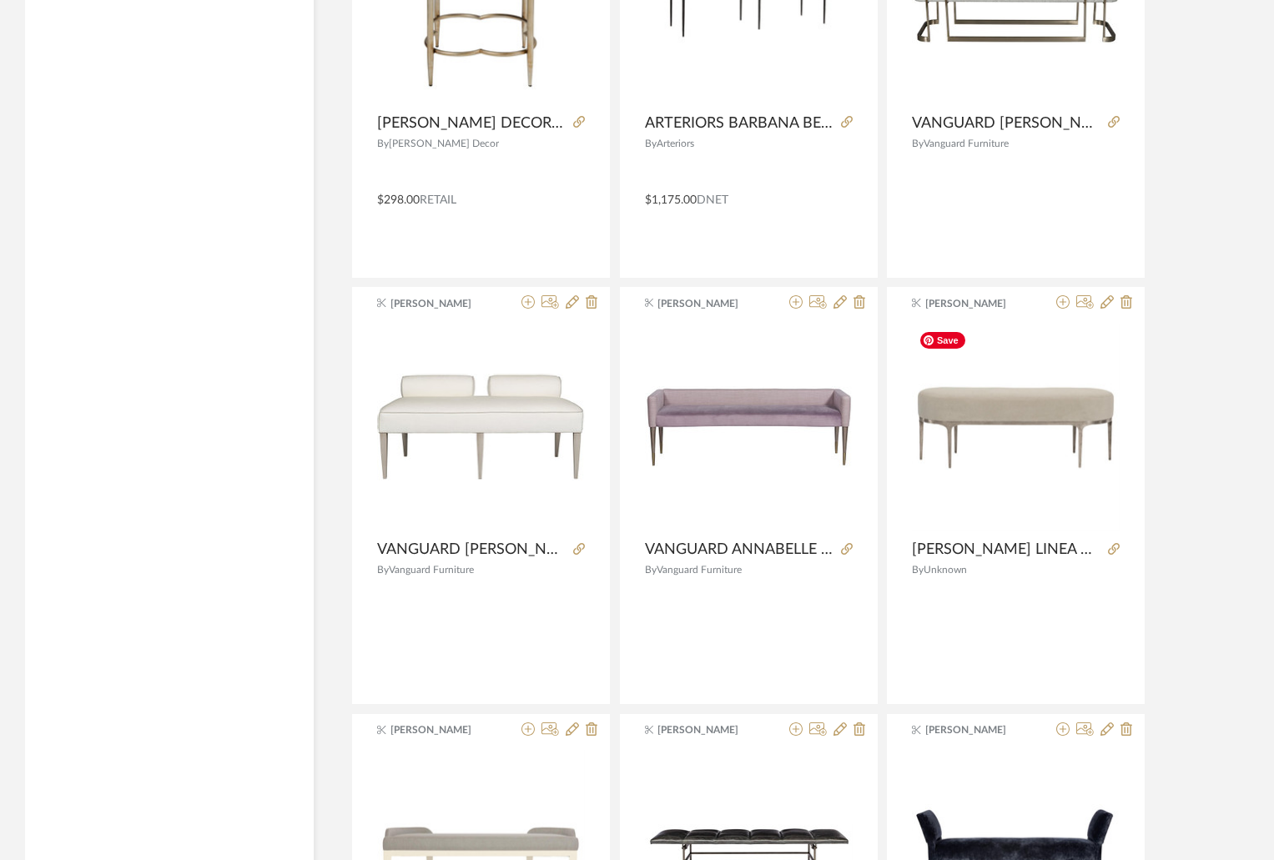
scroll to position [24941, 0]
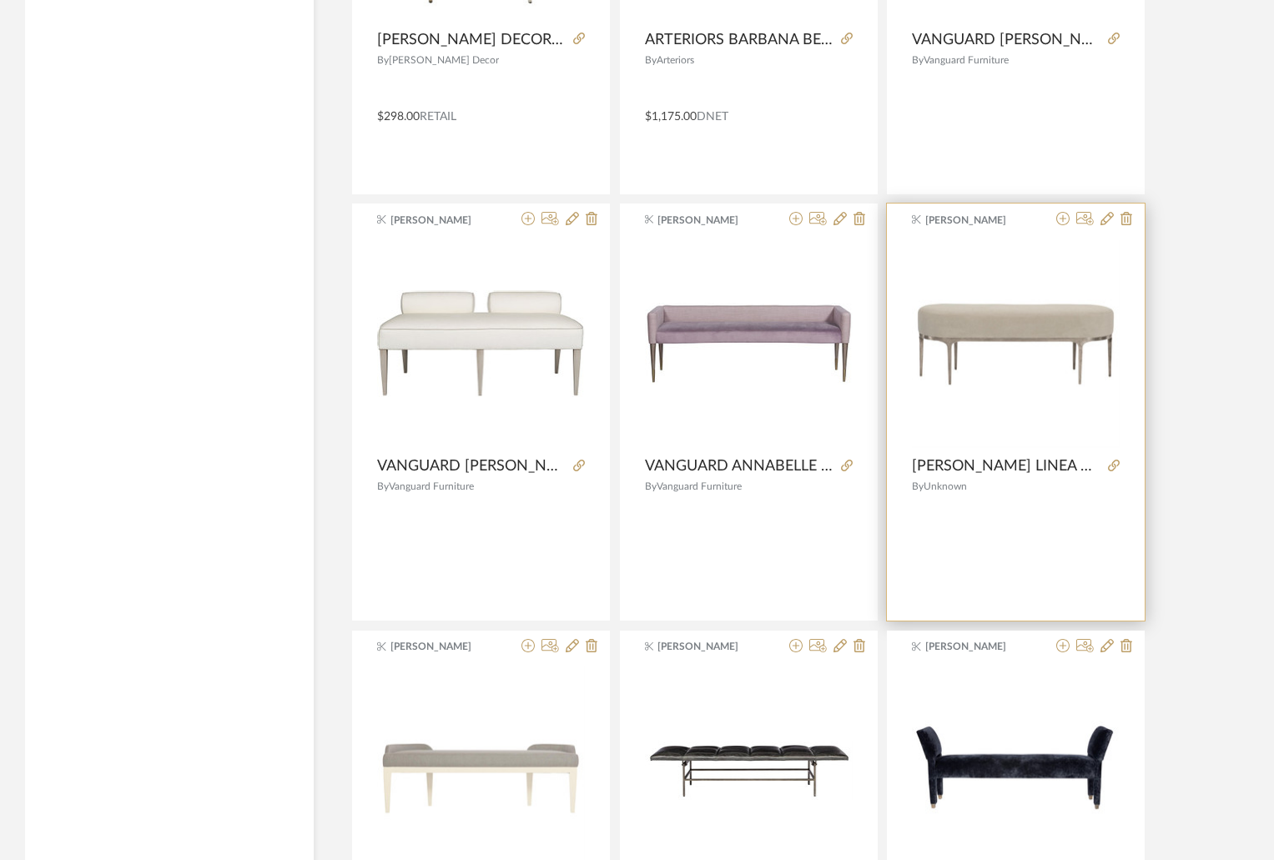
click at [1117, 458] on div at bounding box center [1110, 466] width 18 height 18
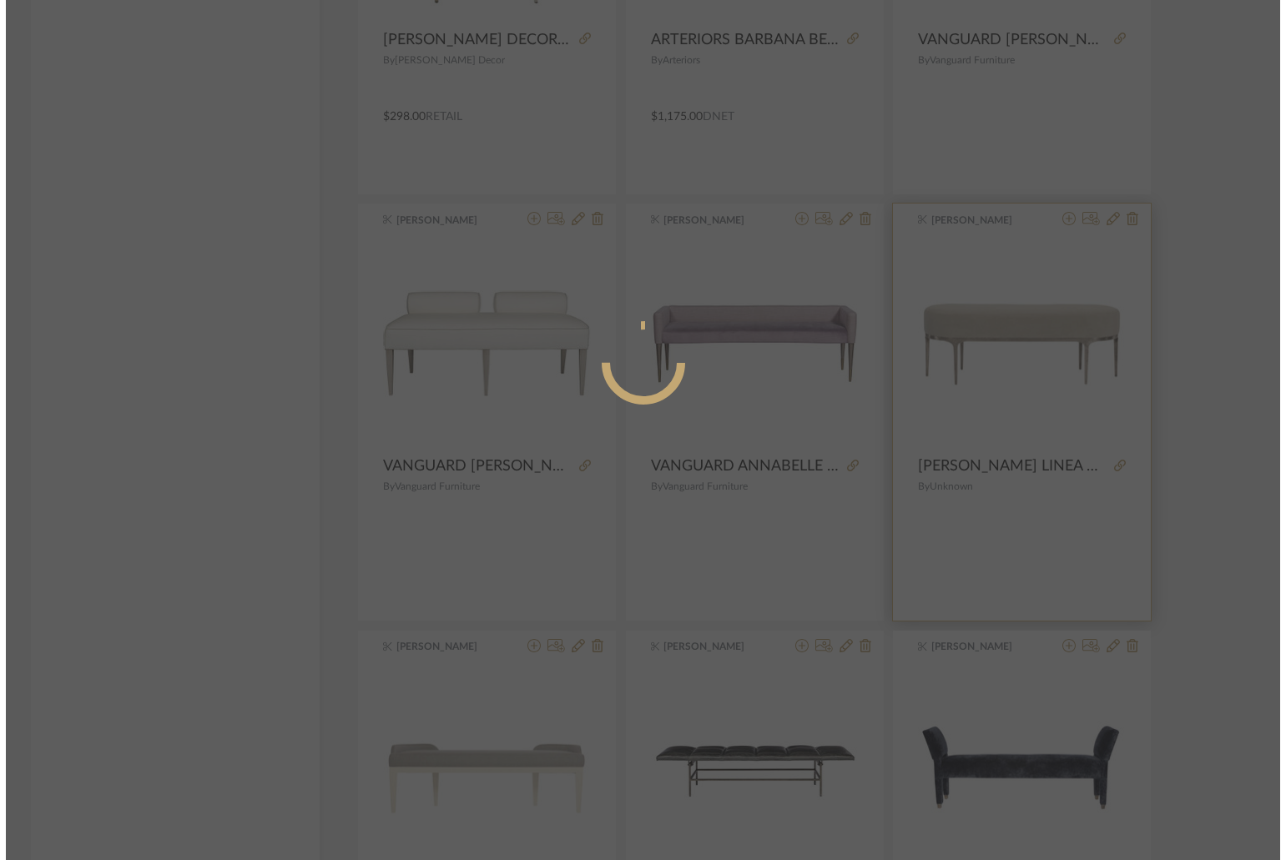
scroll to position [0, 0]
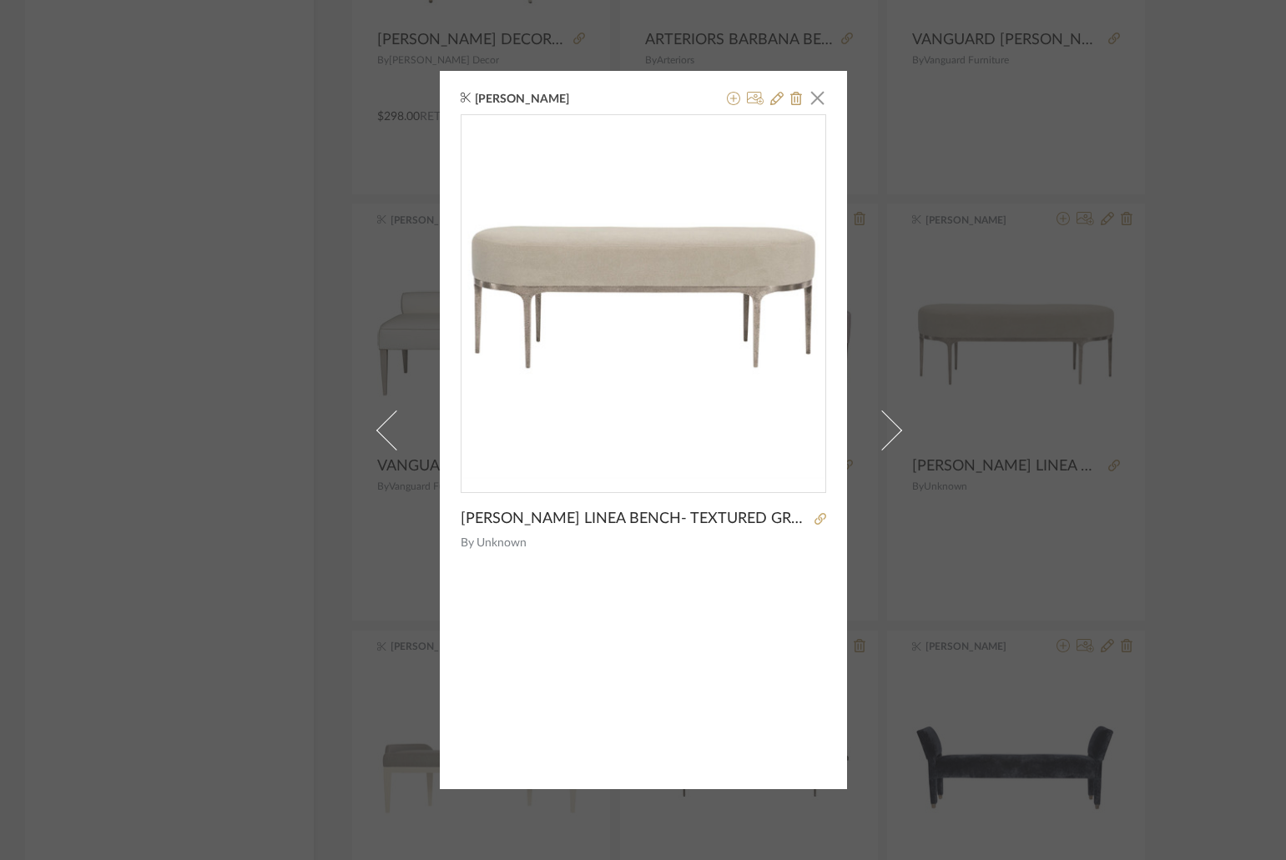
click at [822, 511] on div "James Matthews × BERNHARDT LINEA BENCH- TEXTURED GRAPHITE 52'WX 18"D X 18.75"H …" at bounding box center [643, 430] width 407 height 718
click at [814, 516] on icon at bounding box center [820, 519] width 12 height 12
click at [732, 101] on icon at bounding box center [733, 98] width 13 height 13
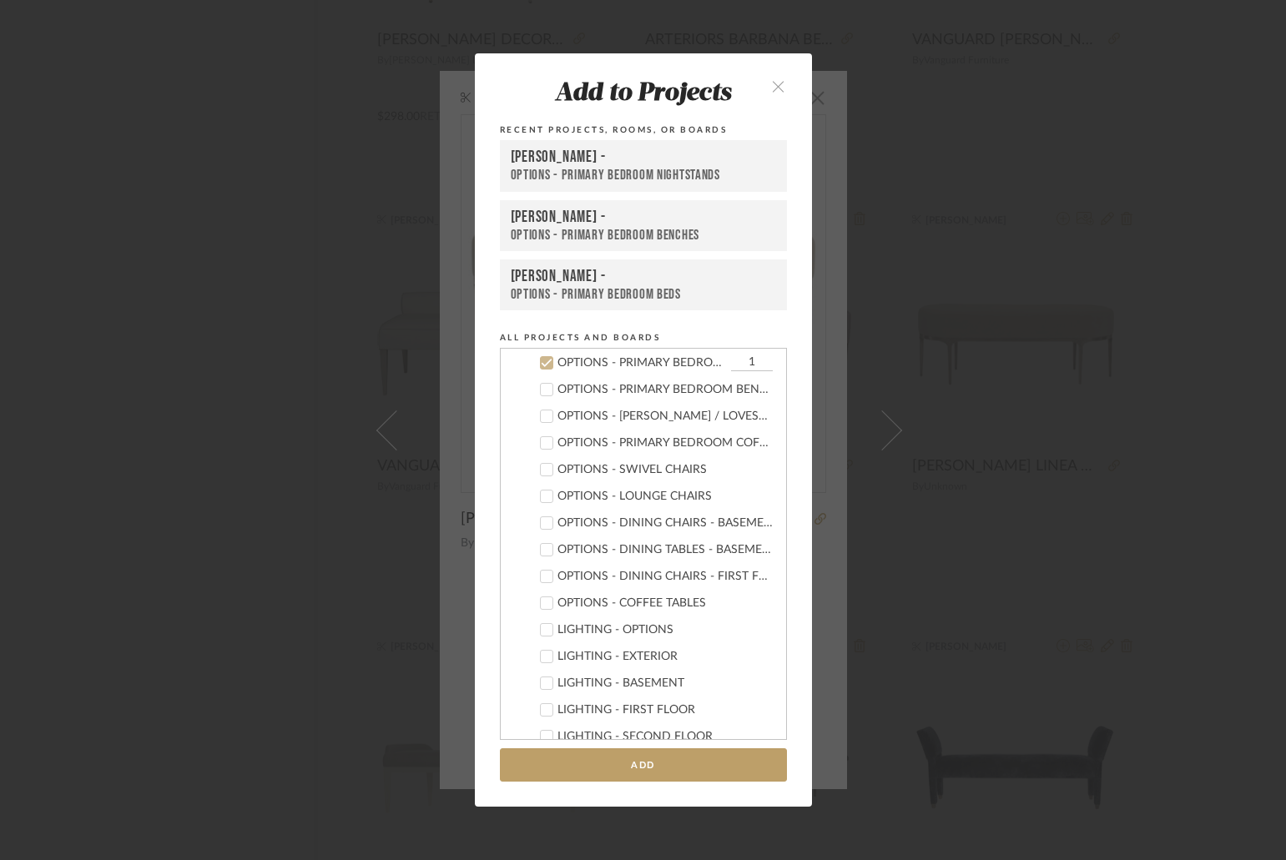
scroll to position [395, 0]
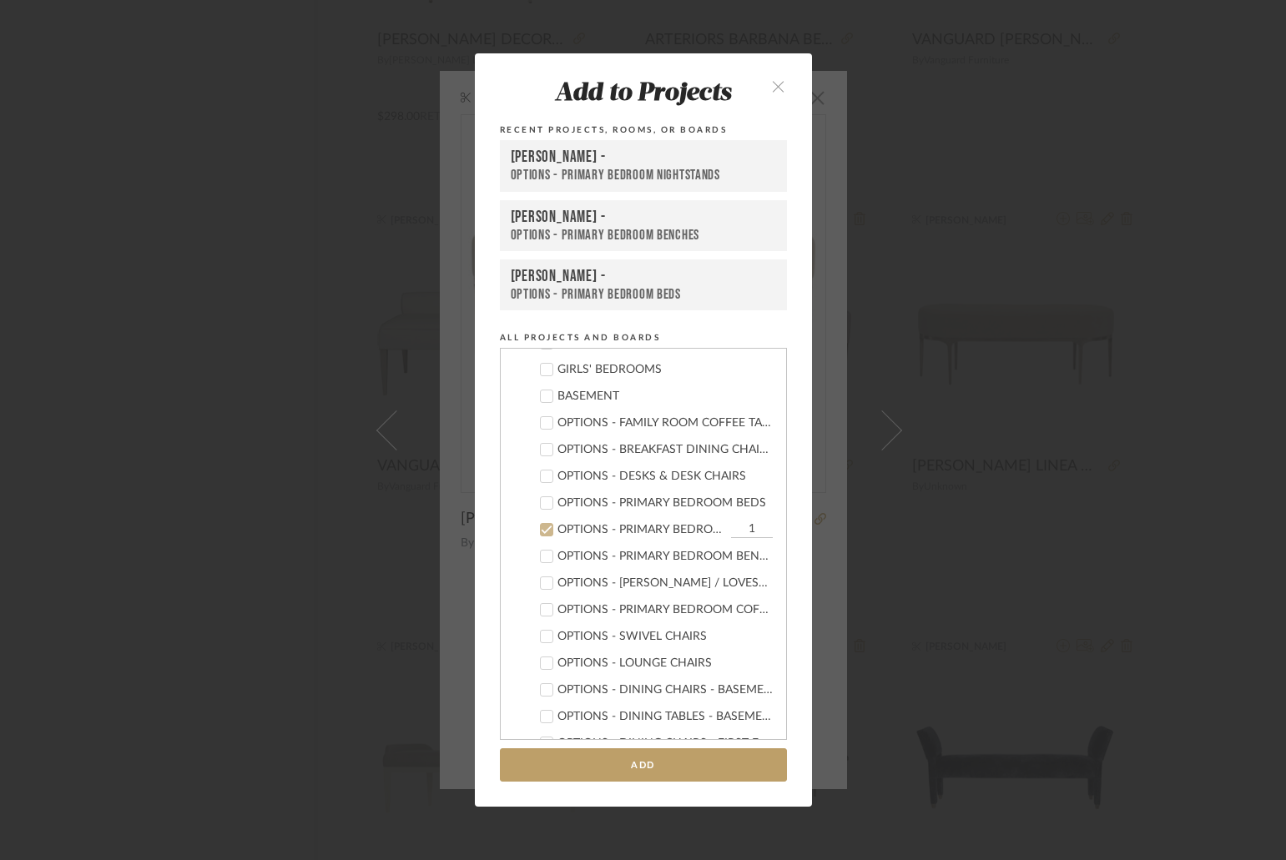
click at [669, 231] on div "OPTIONS - PRIMARY BEDROOM BENCHES" at bounding box center [643, 235] width 265 height 17
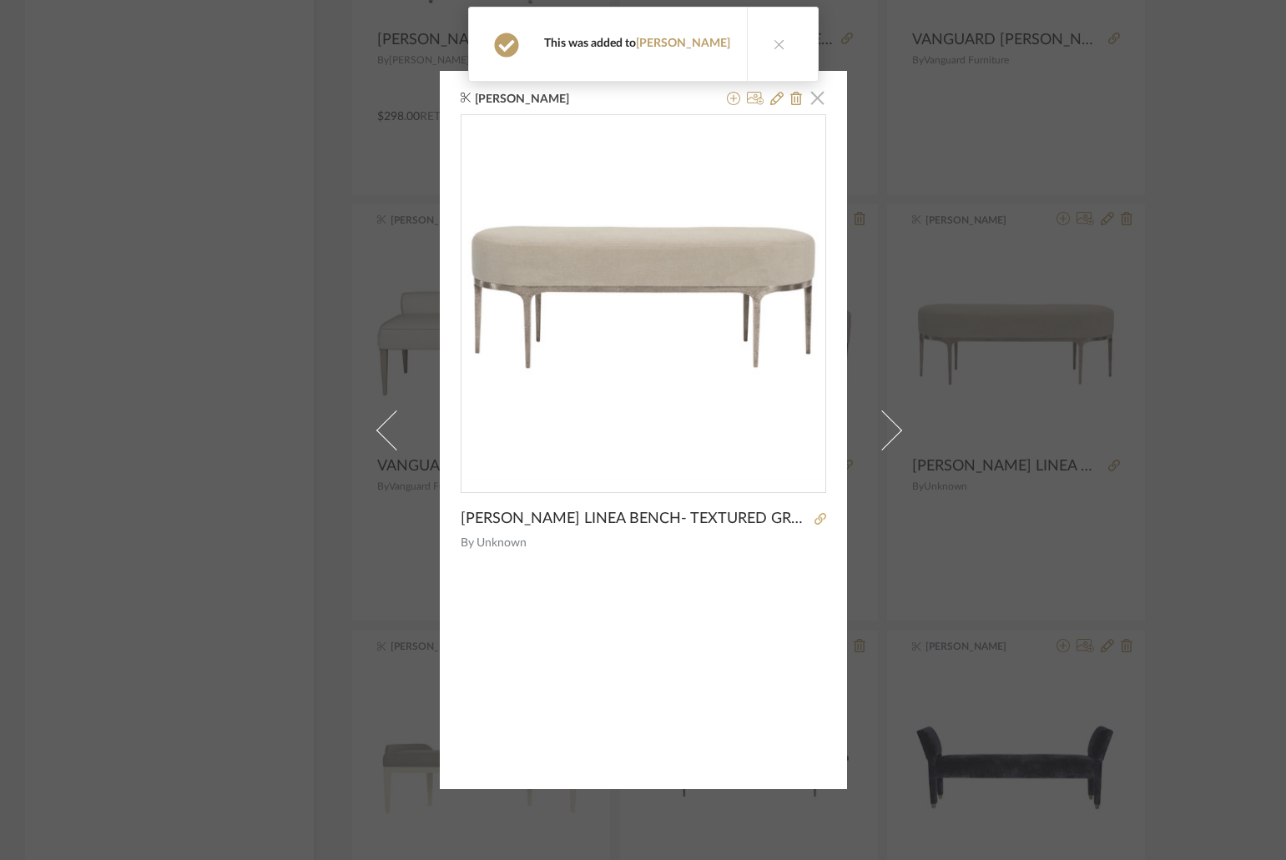
click at [817, 94] on span "button" at bounding box center [817, 97] width 33 height 33
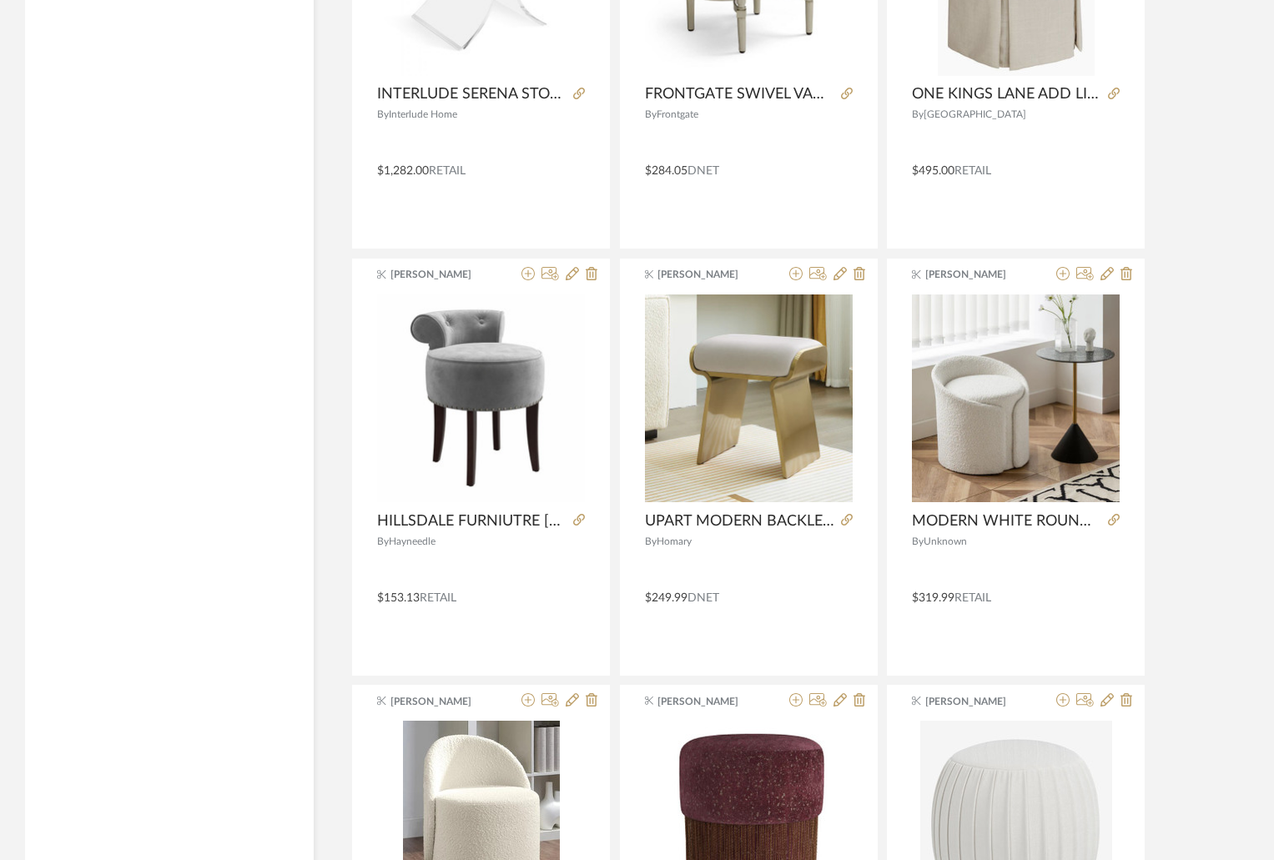
scroll to position [0, 0]
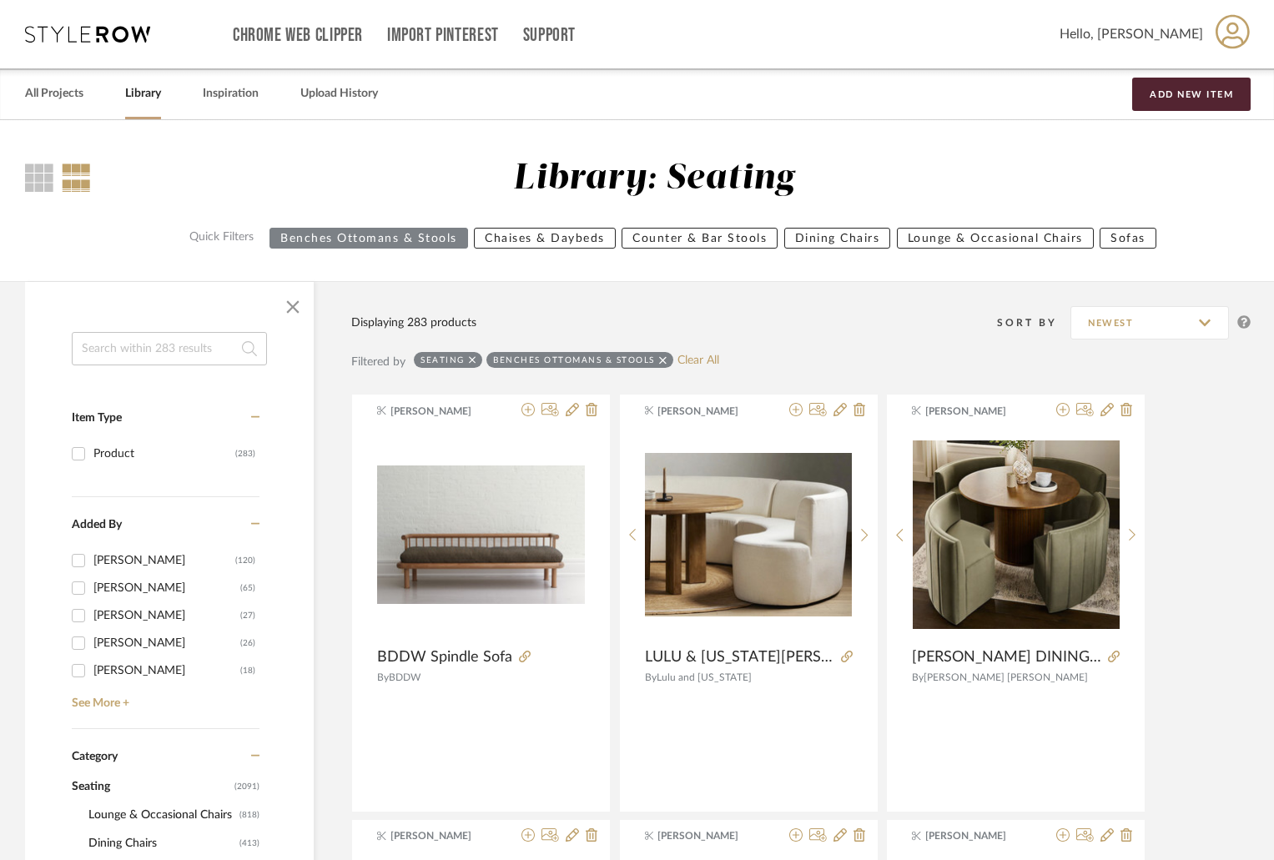
click at [138, 98] on link "Library" at bounding box center [143, 94] width 36 height 23
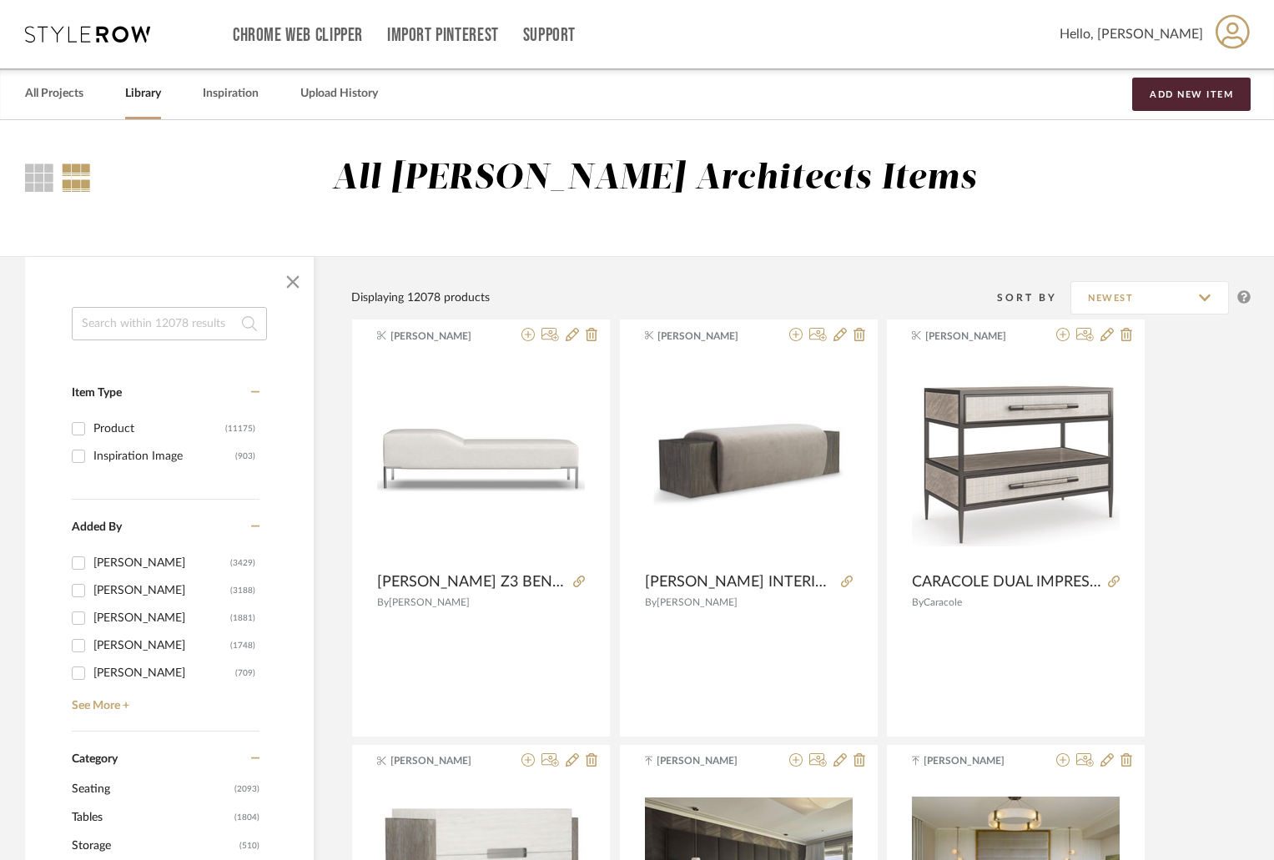
scroll to position [250, 0]
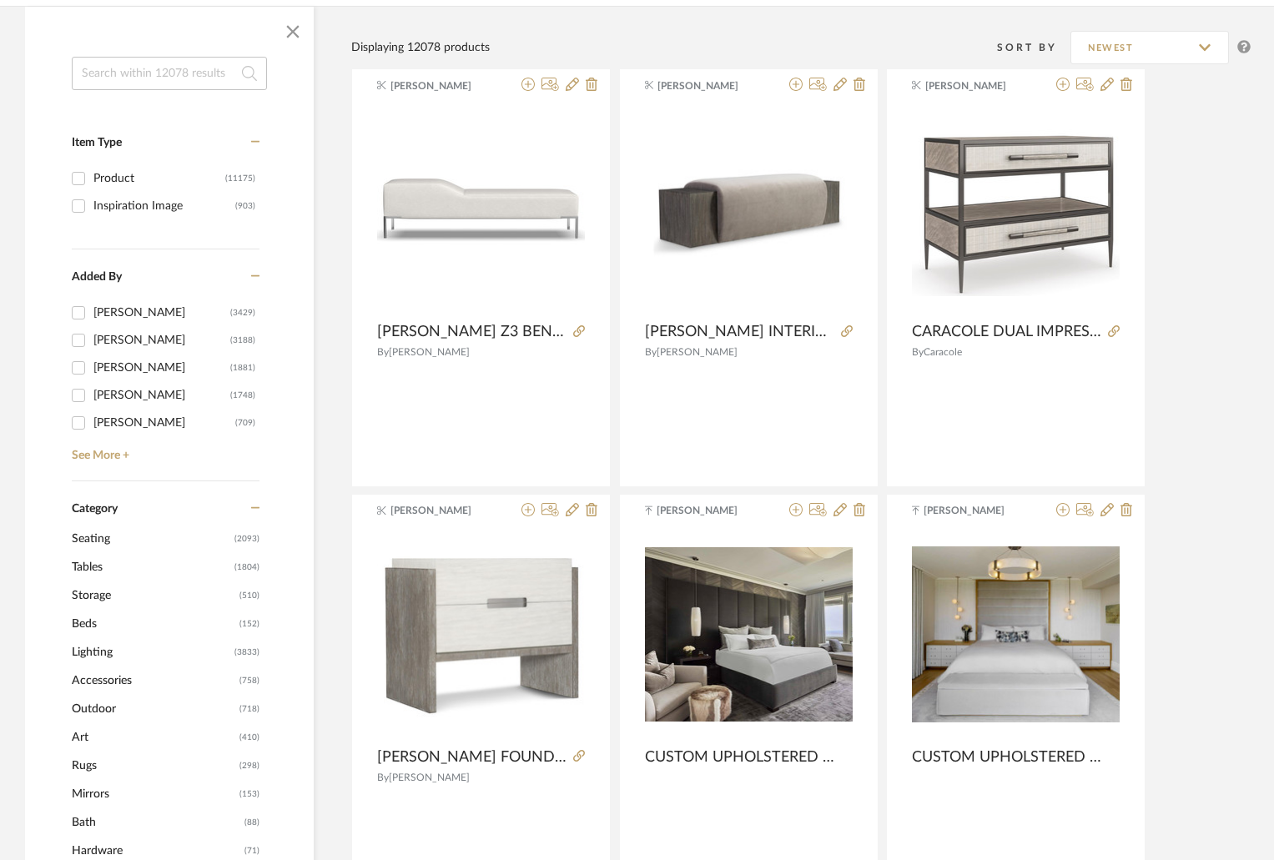
click at [108, 572] on span "Tables" at bounding box center [151, 567] width 159 height 28
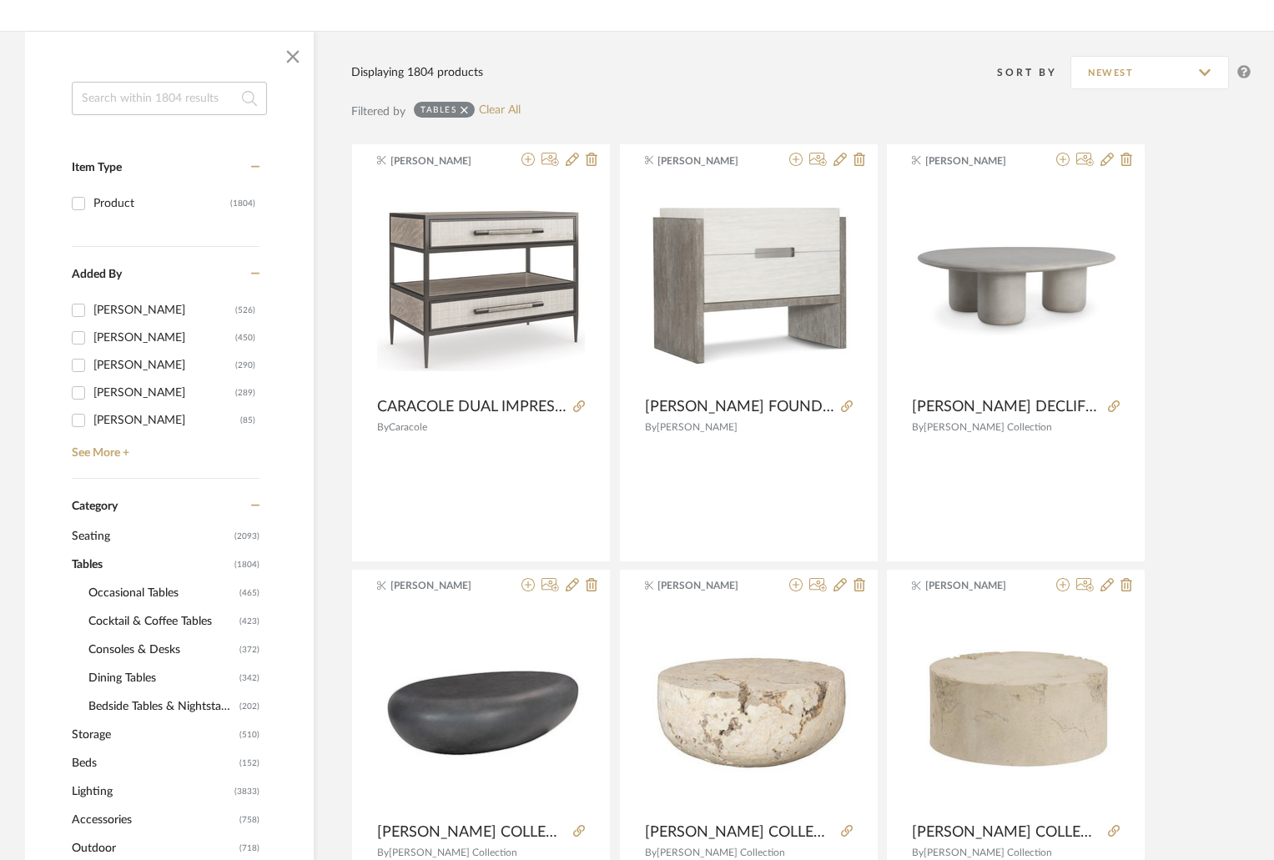
click at [204, 618] on span "Cocktail & Coffee Tables" at bounding box center [161, 621] width 147 height 28
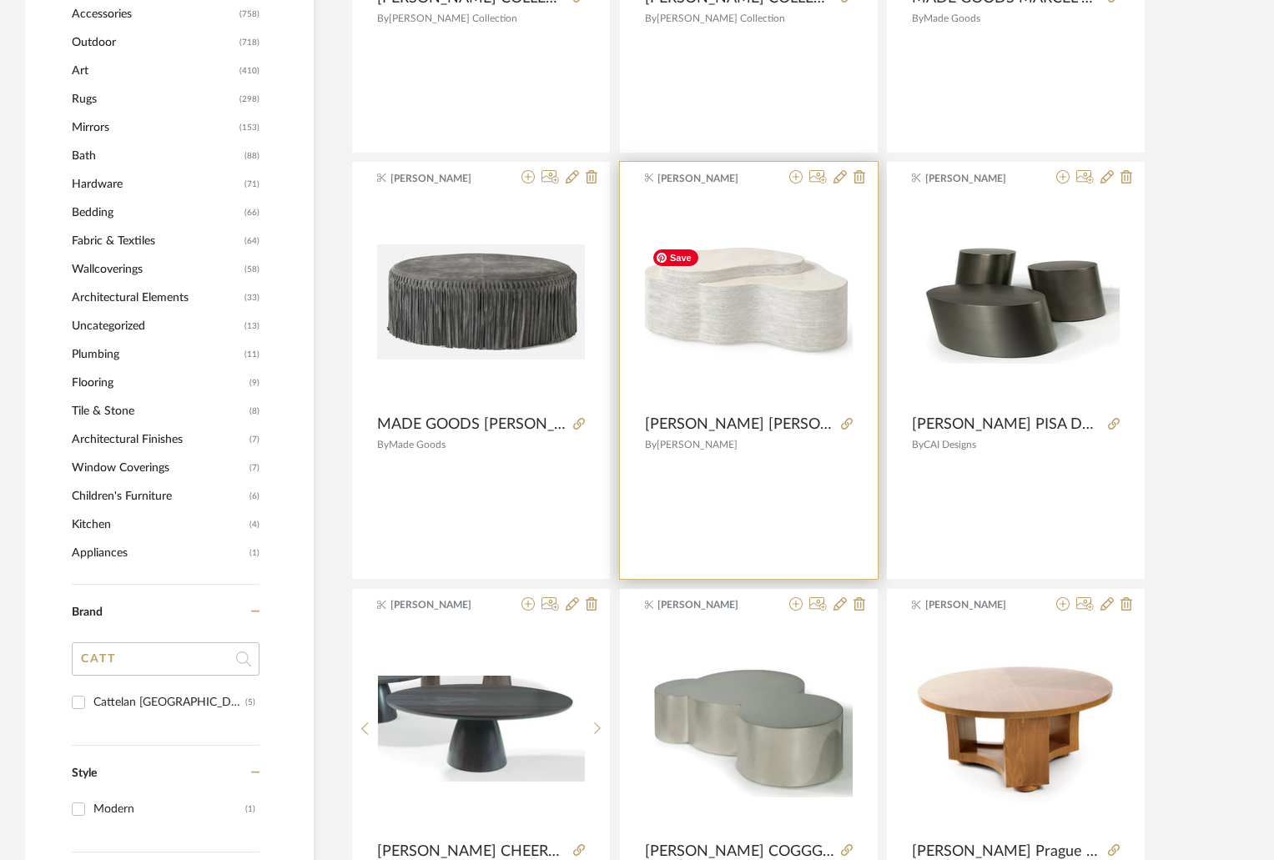
scroll to position [1001, 0]
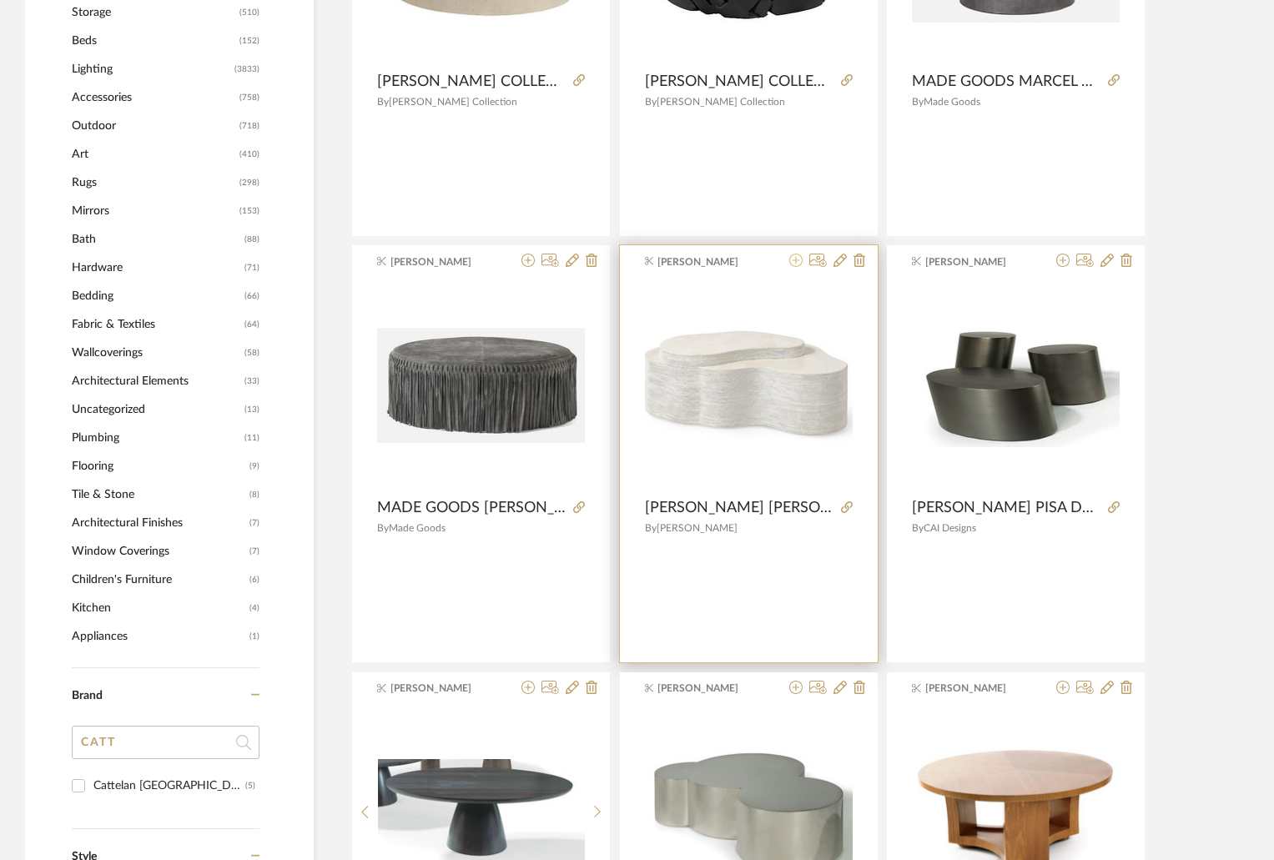
click at [795, 261] on icon at bounding box center [795, 260] width 13 height 13
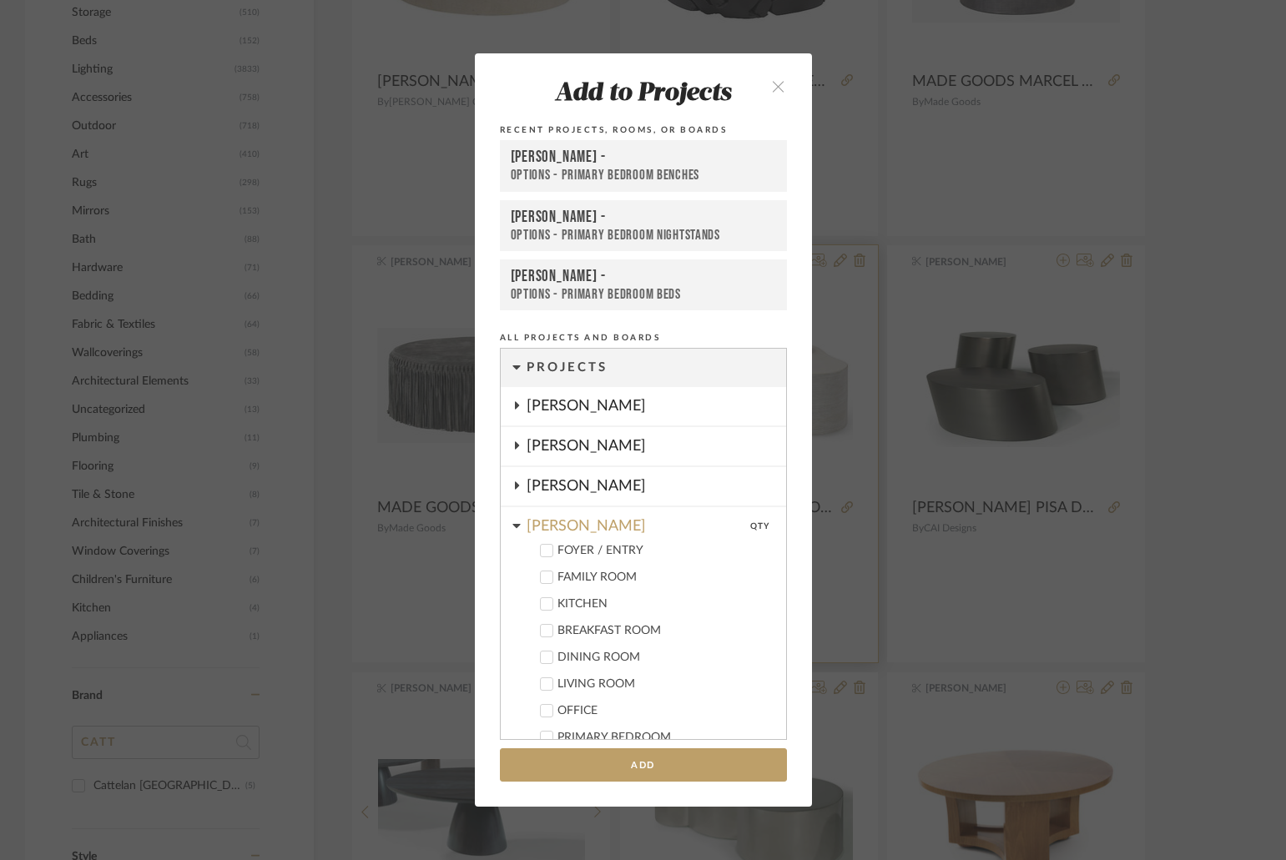
scroll to position [588, 0]
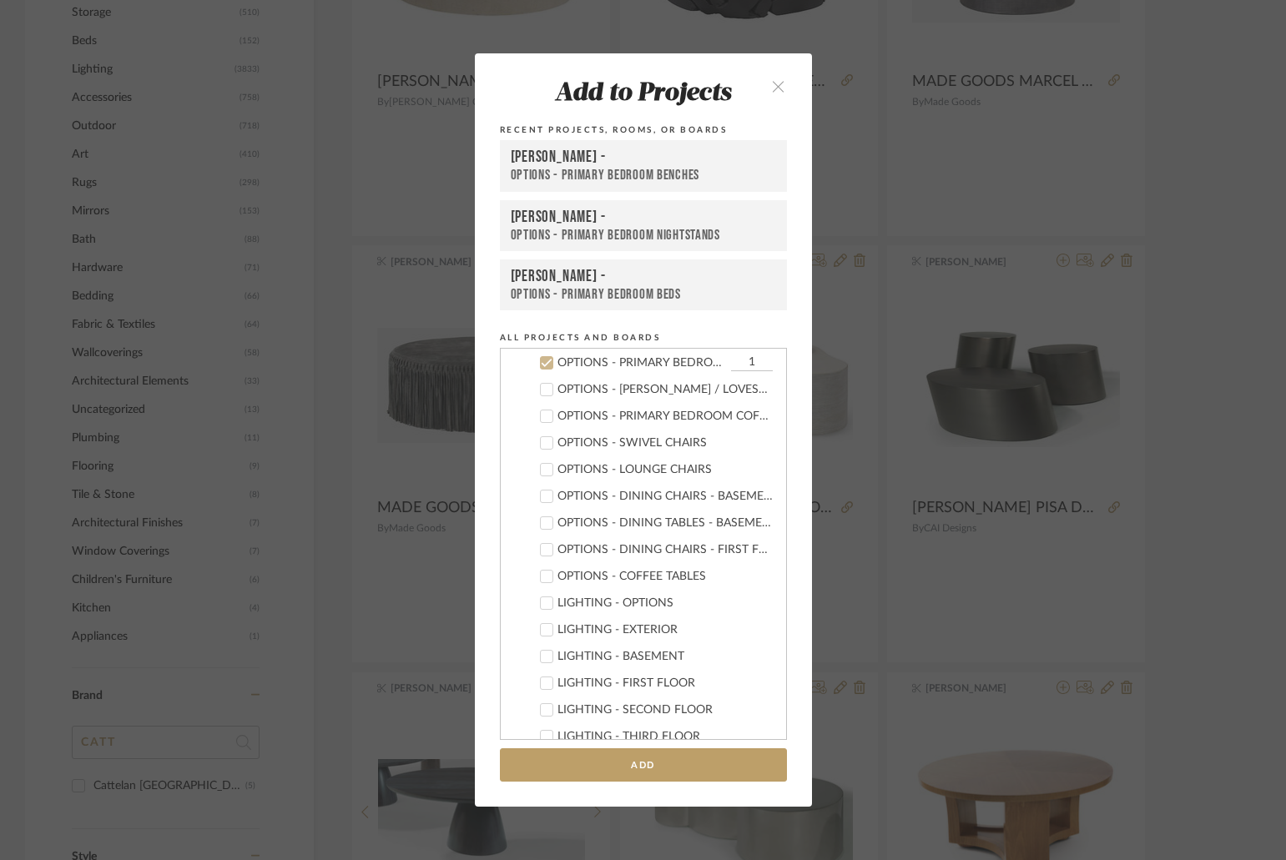
click at [954, 623] on div "Add to Projects Recent Projects, Rooms, or Boards Chernawsky - OPTIONS - PRIMAR…" at bounding box center [643, 430] width 1286 height 860
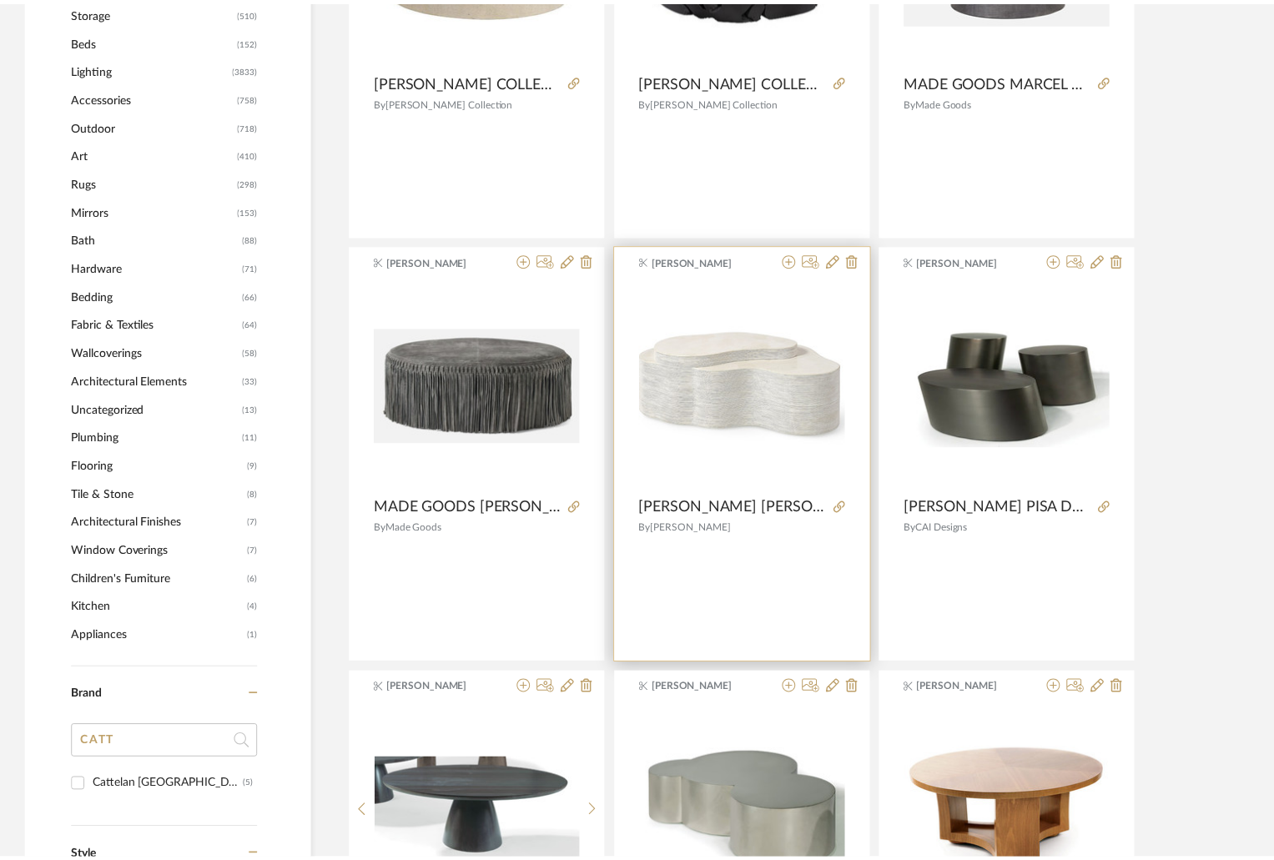
scroll to position [1001, 0]
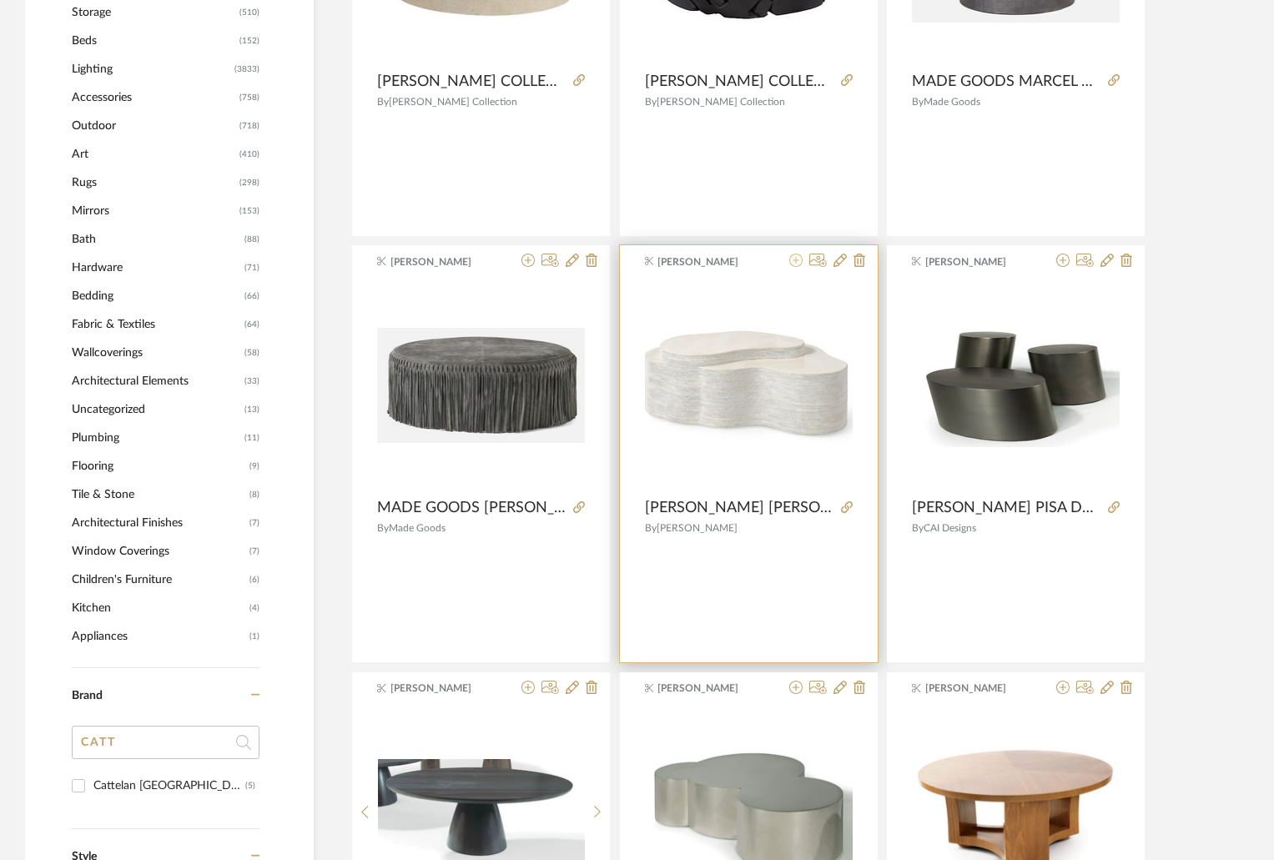
click at [798, 261] on icon at bounding box center [795, 260] width 13 height 13
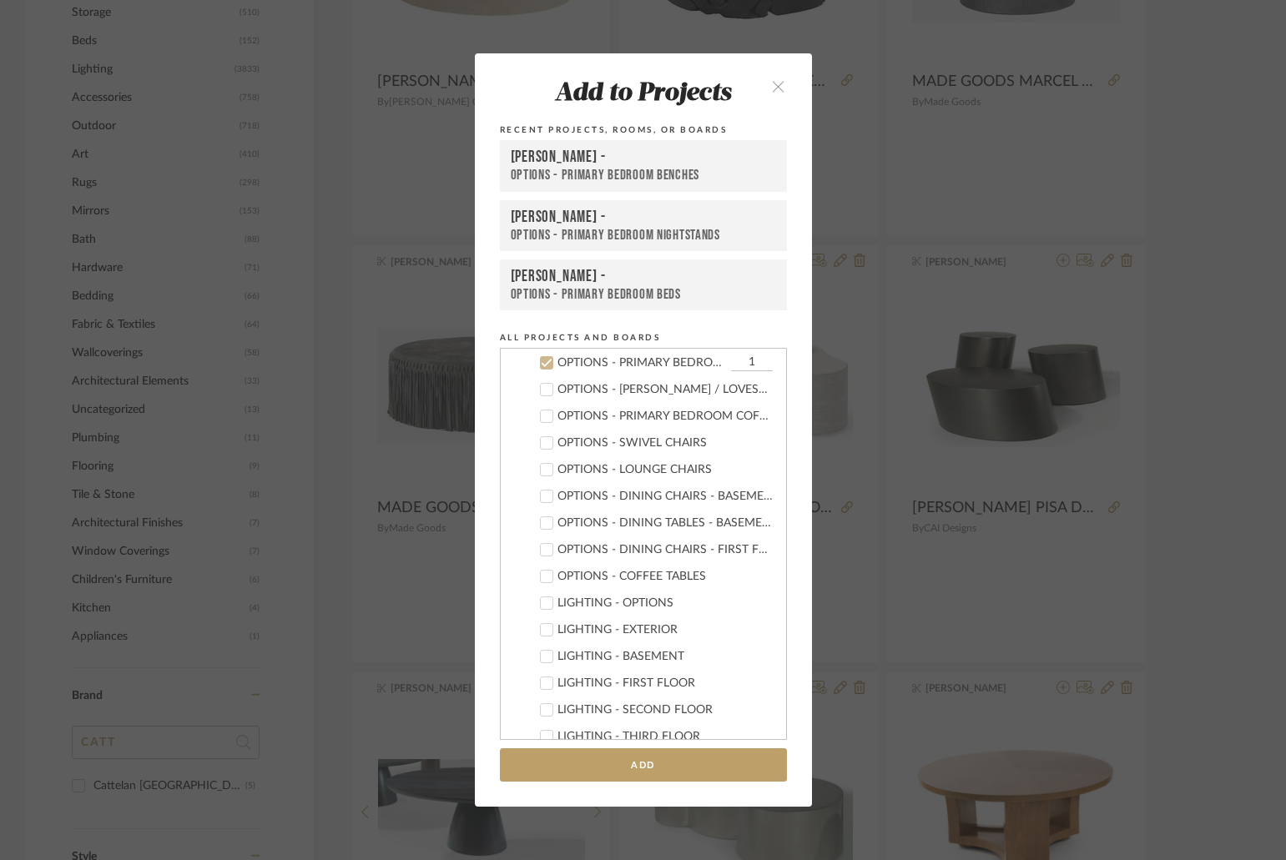
scroll to position [505, 0]
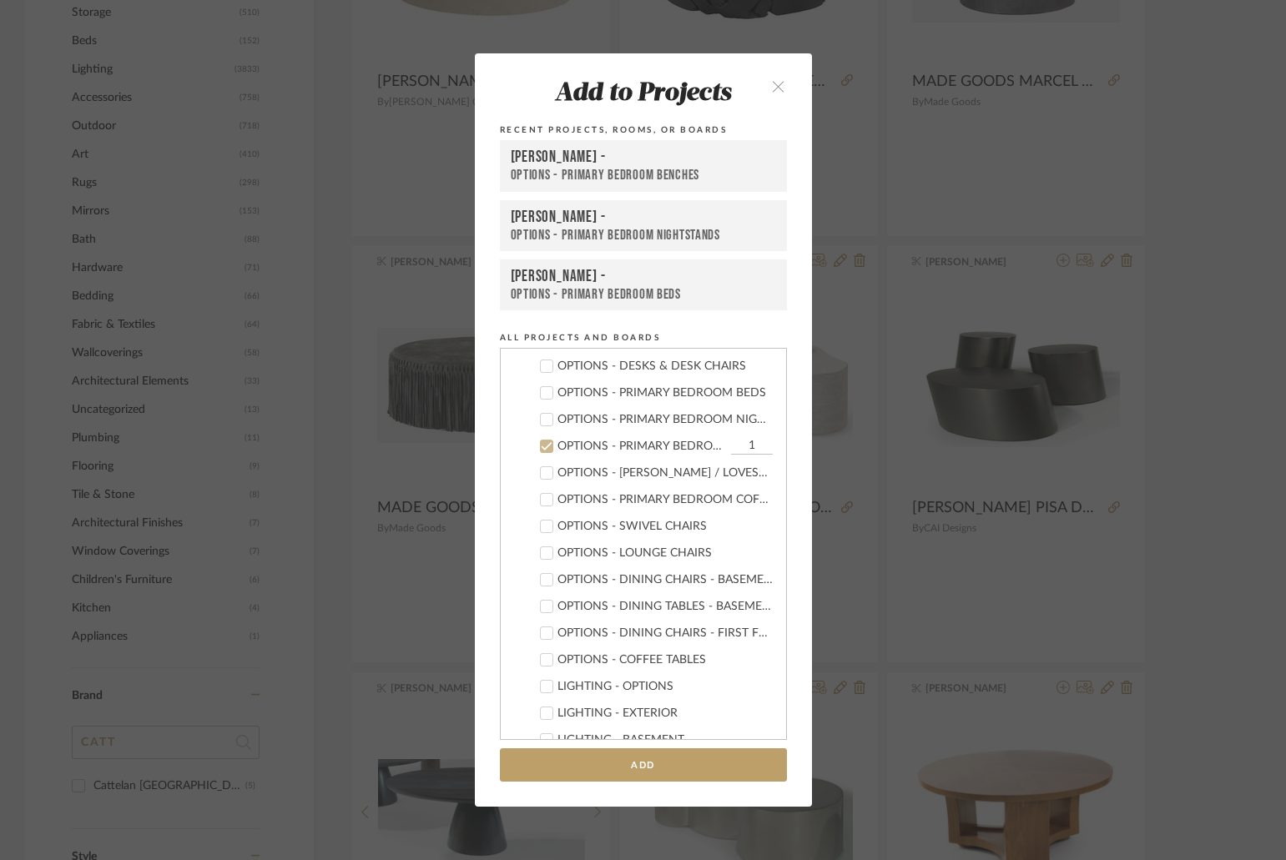
click at [658, 498] on div "OPTIONS - PRIMARY BEDROOM COFFEE TABLES" at bounding box center [664, 500] width 215 height 14
click at [593, 443] on div "OPTIONS - PRIMARY BEDROOM BENCHES" at bounding box center [641, 447] width 169 height 14
click at [696, 774] on button "Add" at bounding box center [643, 765] width 287 height 34
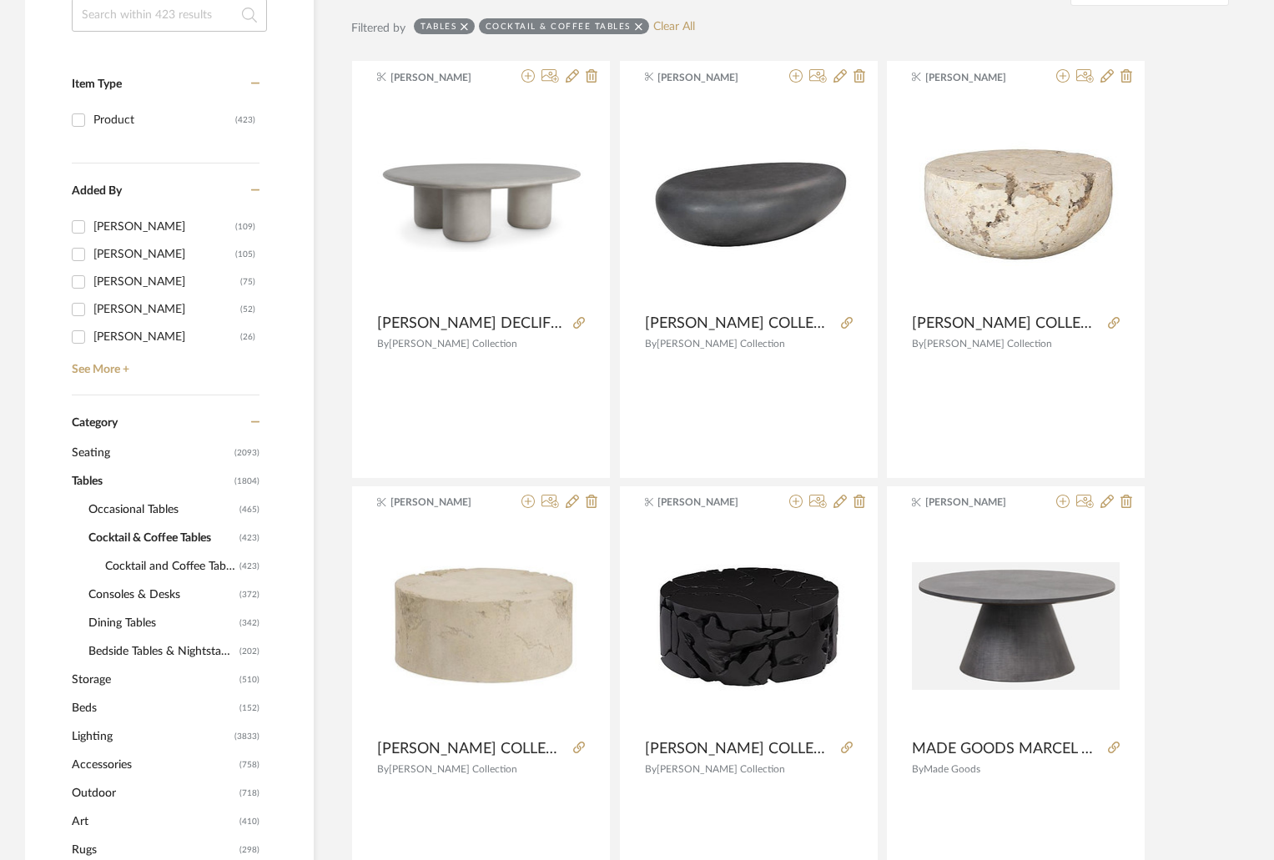
scroll to position [0, 0]
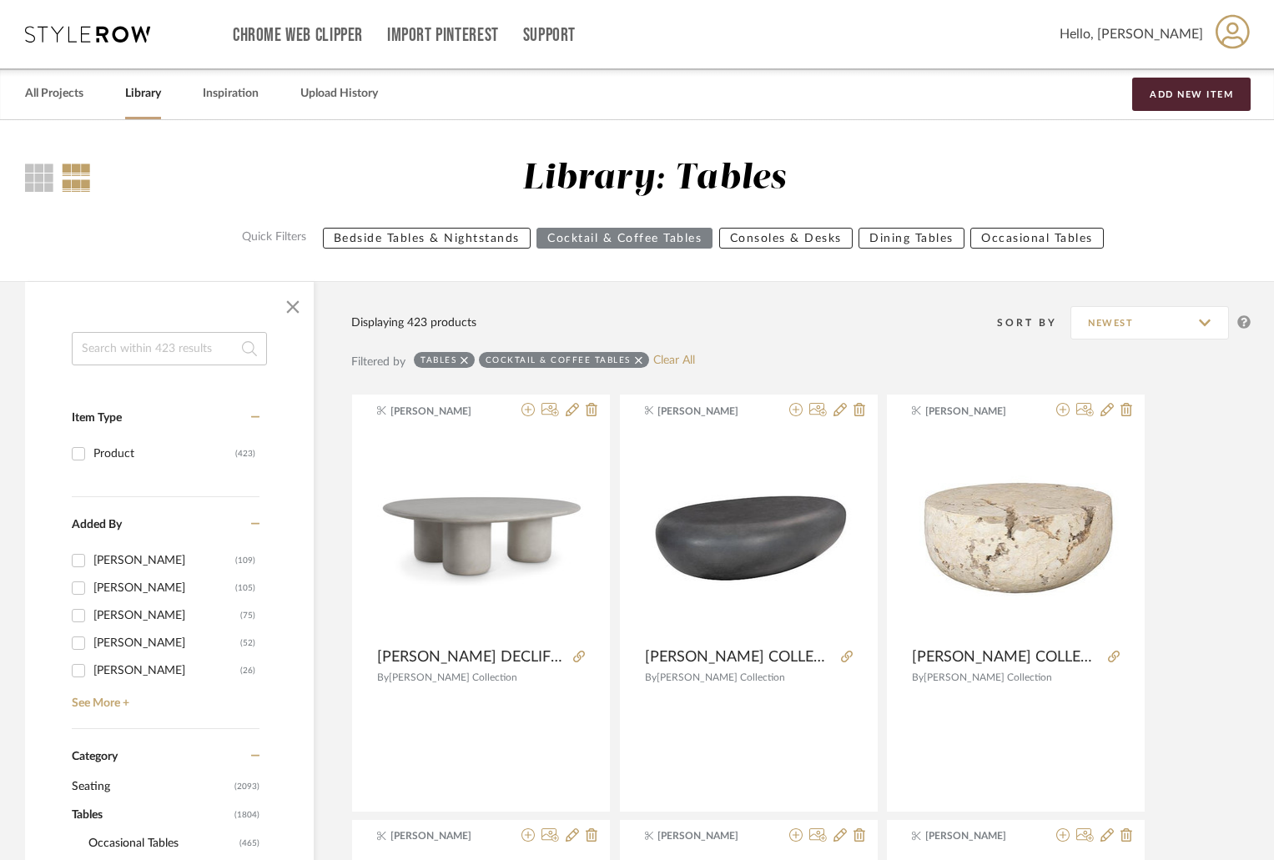
click at [182, 345] on input at bounding box center [169, 348] width 195 height 33
type input "OVAL"
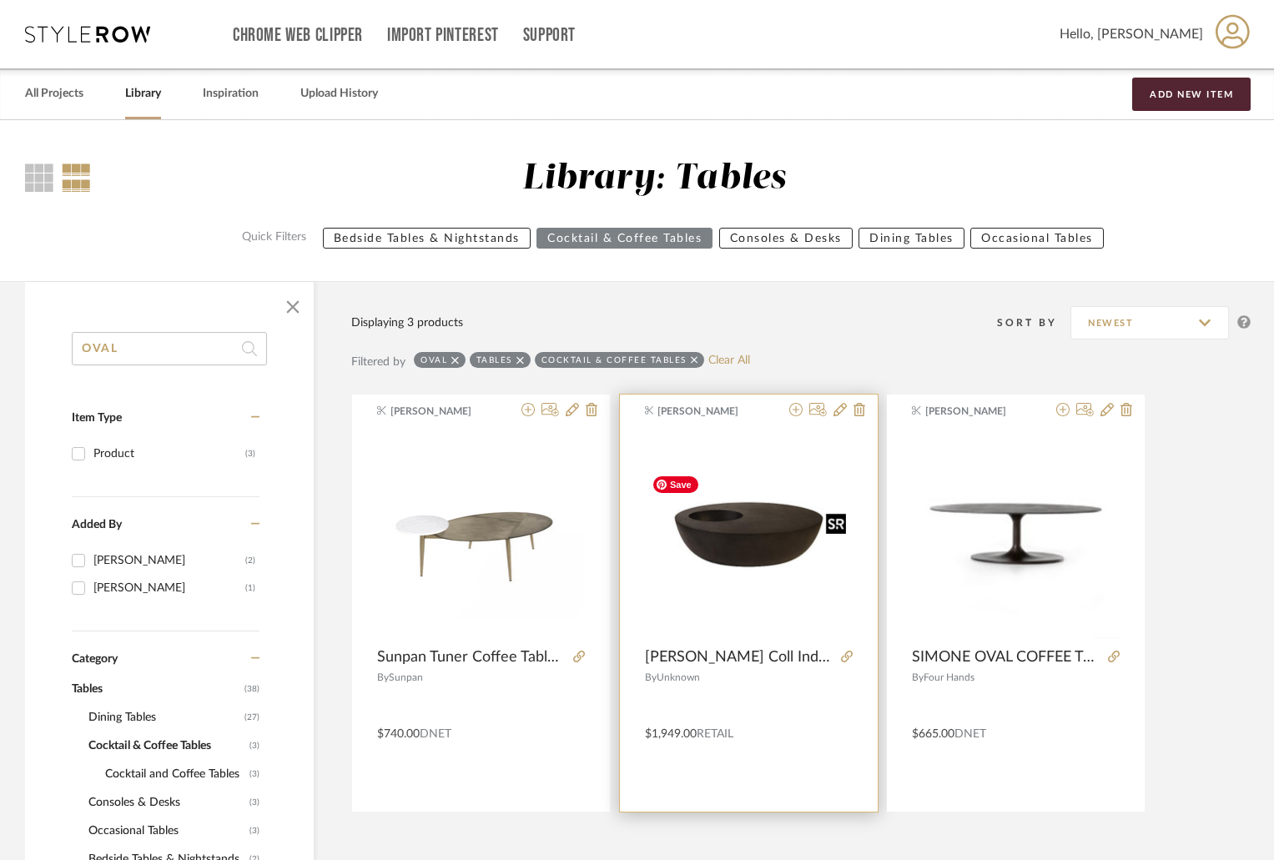
scroll to position [167, 0]
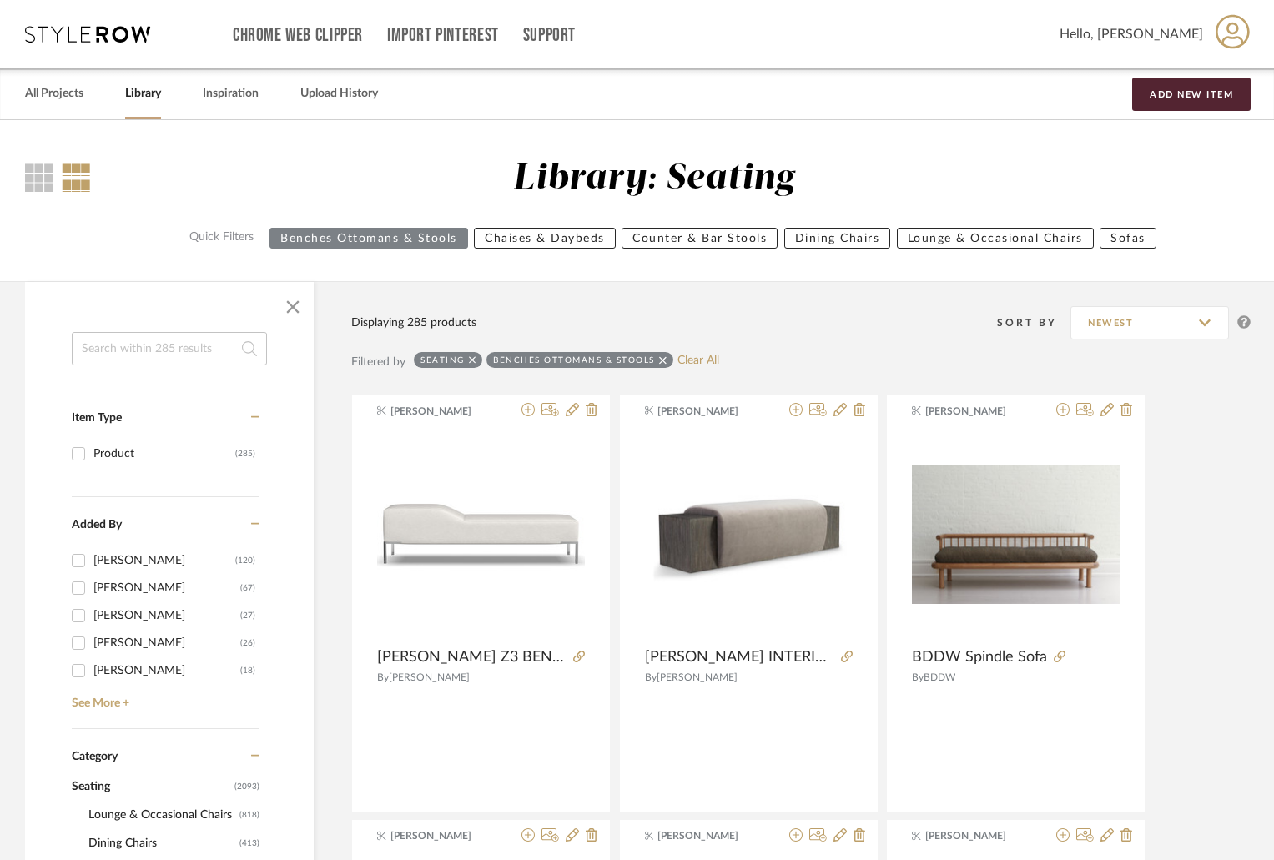
click at [470, 358] on icon at bounding box center [473, 360] width 8 height 8
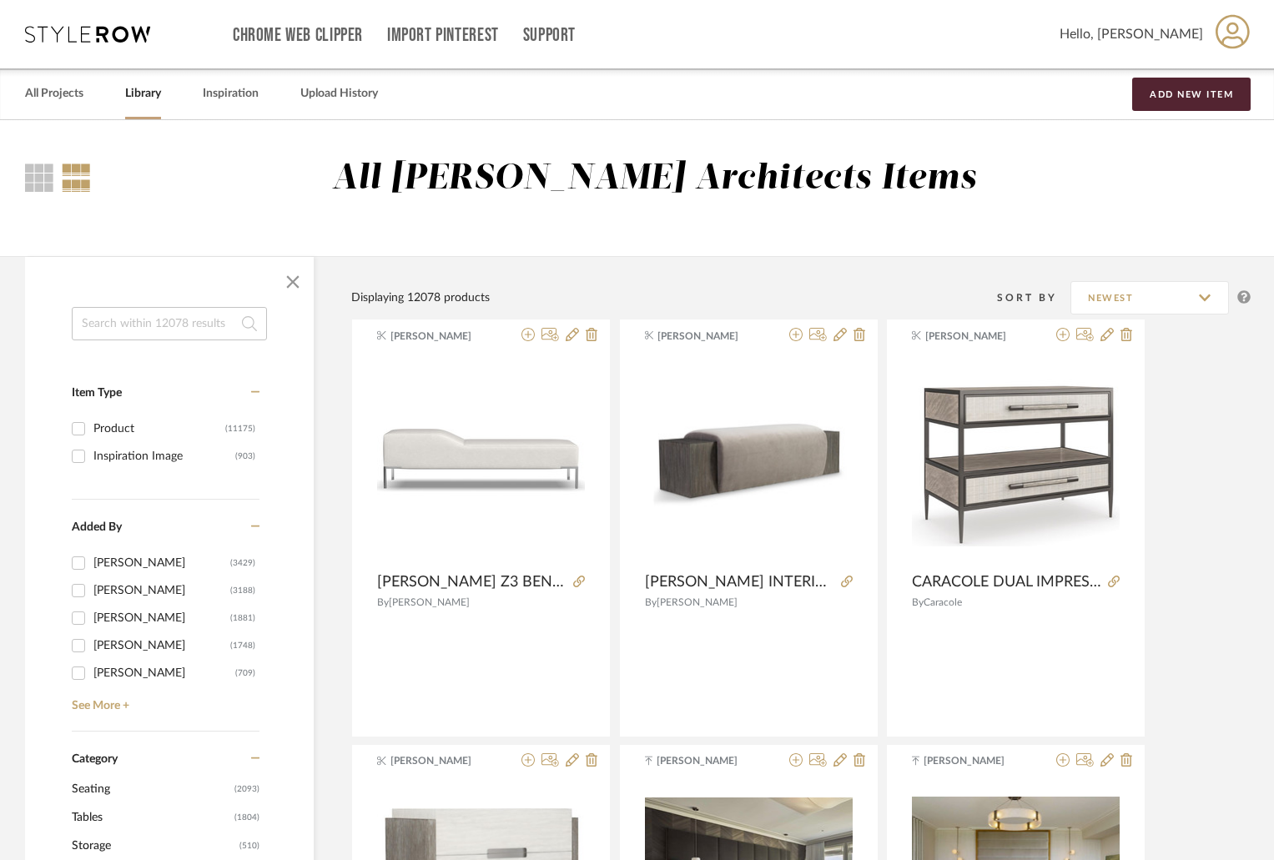
scroll to position [334, 0]
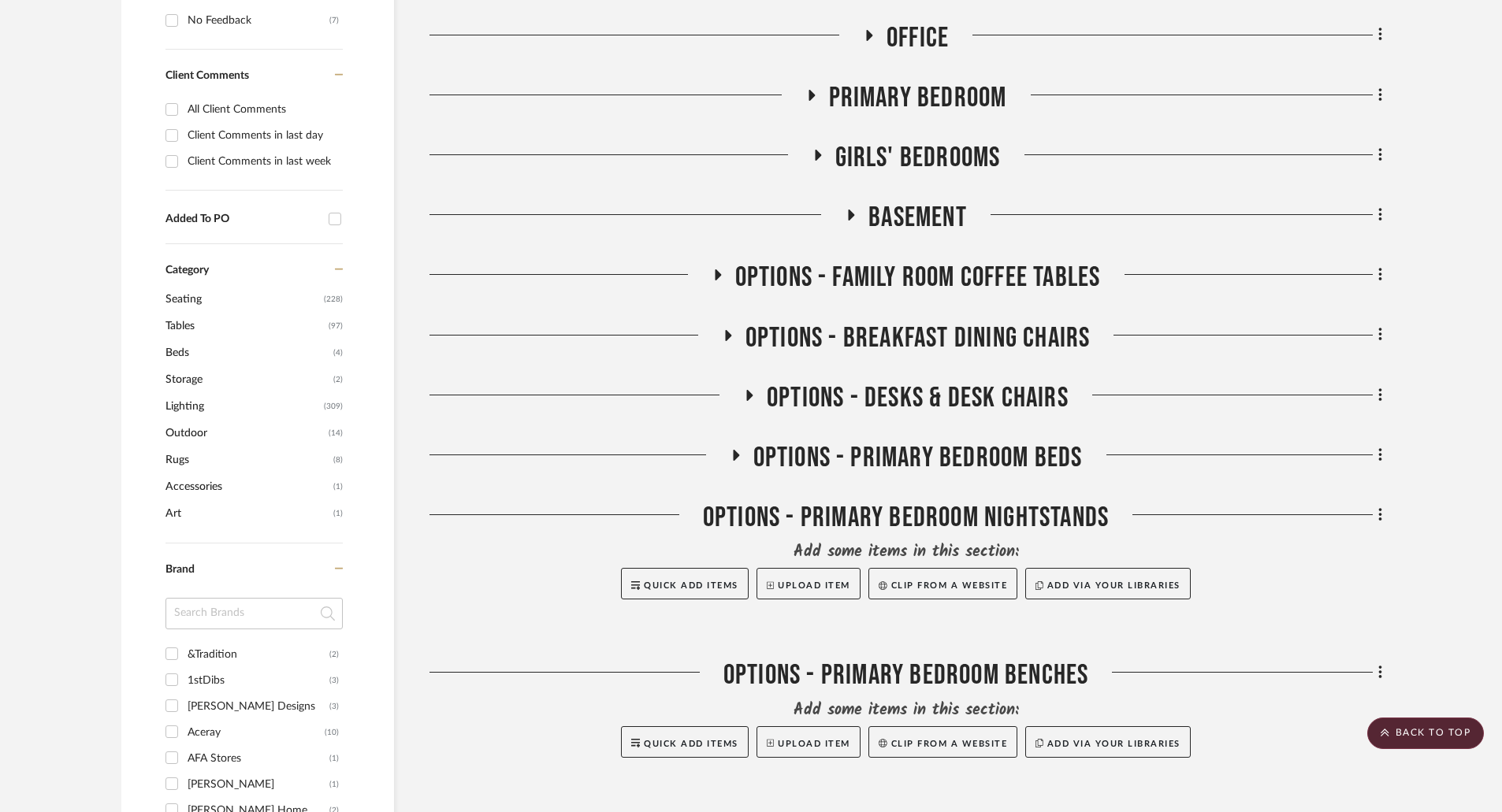
scroll to position [394, 0]
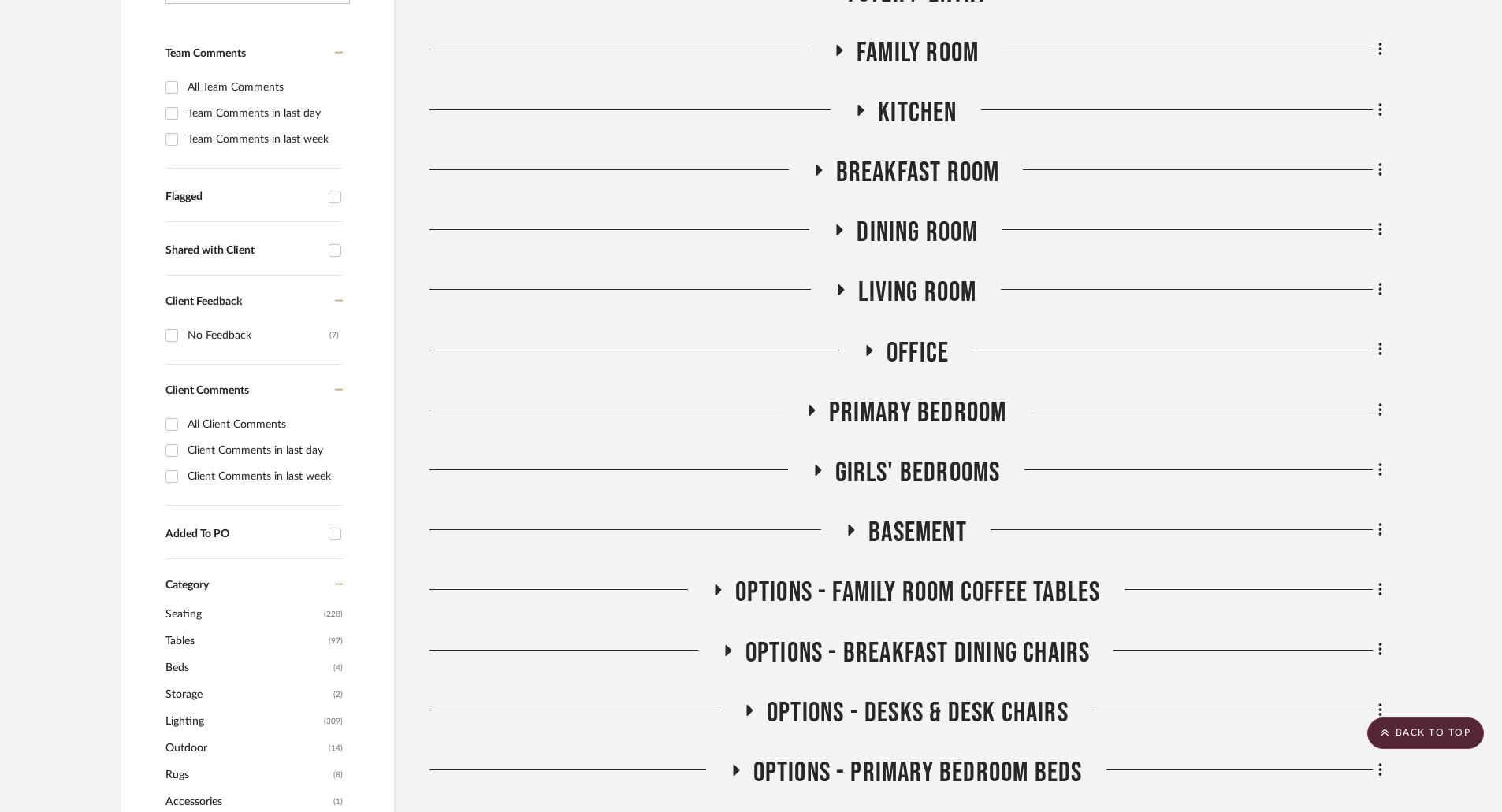
click at [814, 408] on icon at bounding box center [811, 410] width 19 height 12
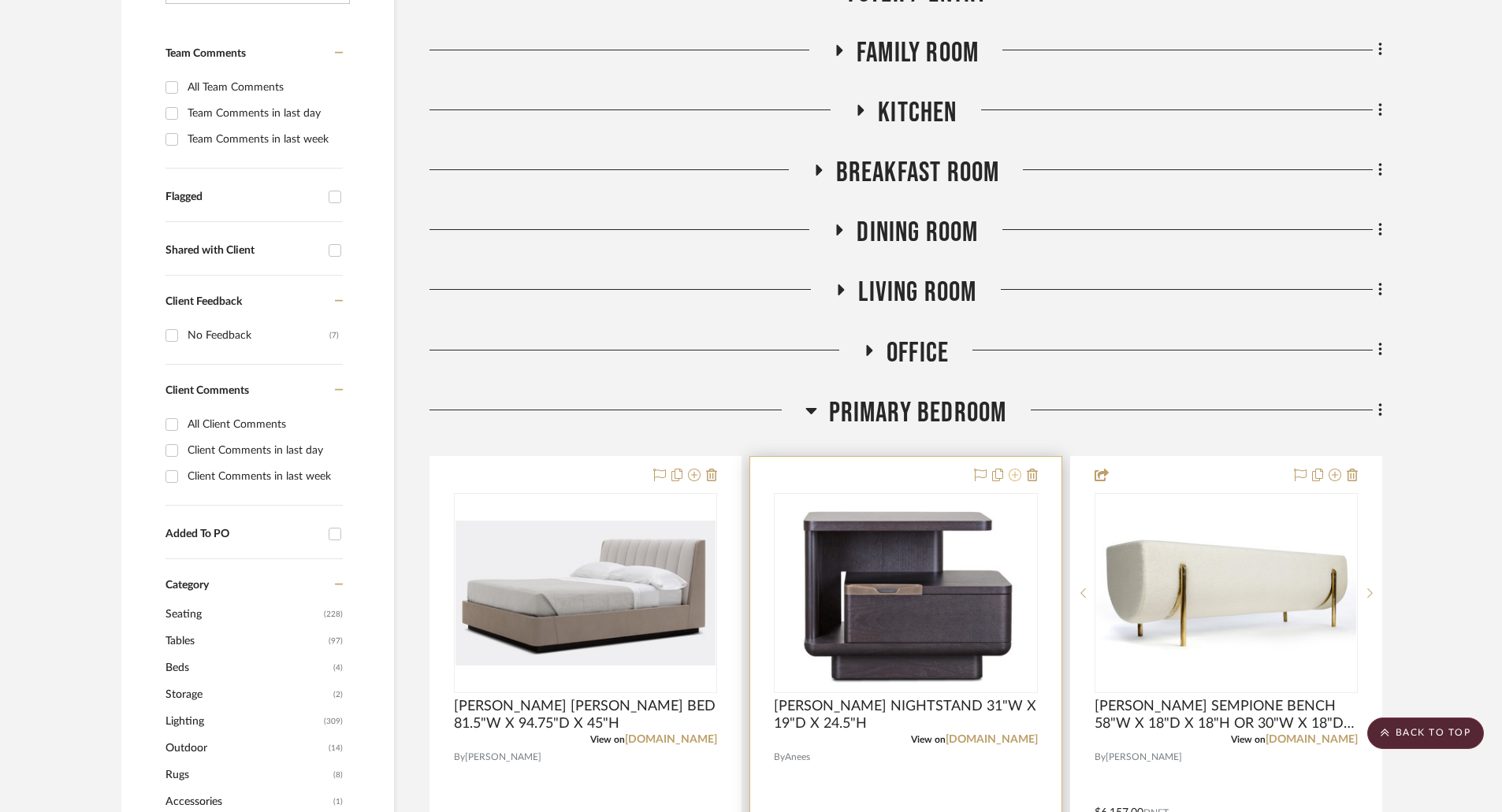
click at [1013, 475] on icon at bounding box center [1015, 474] width 12 height 12
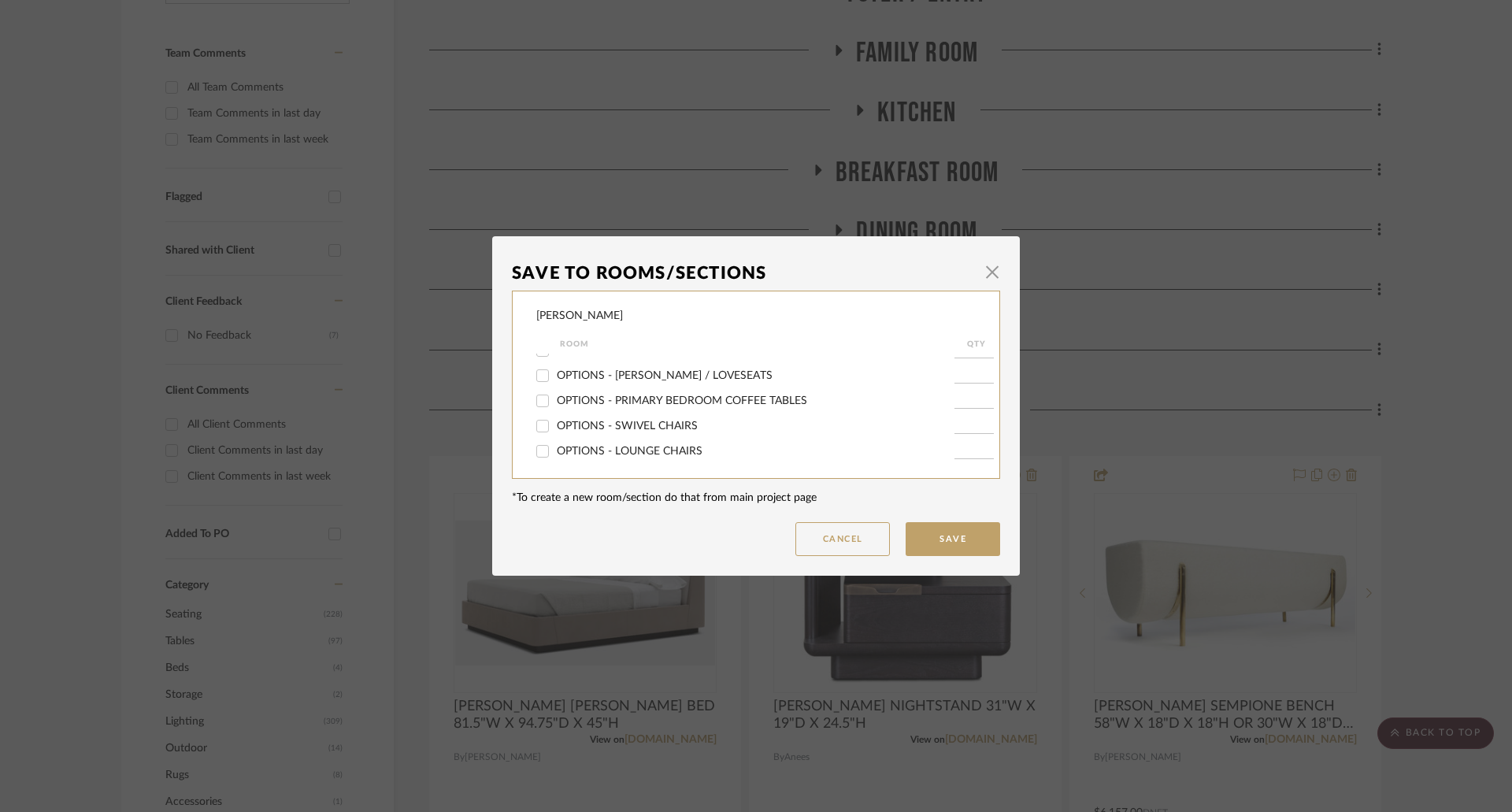
scroll to position [315, 0]
click at [713, 402] on span "OPTIONS - PRIMARY BEDROOM NIGHTSTANDS" at bounding box center [680, 404] width 245 height 11
click at [555, 402] on input "OPTIONS - PRIMARY BEDROOM NIGHTSTANDS" at bounding box center [542, 404] width 25 height 25
checkbox input "true"
type input "1"
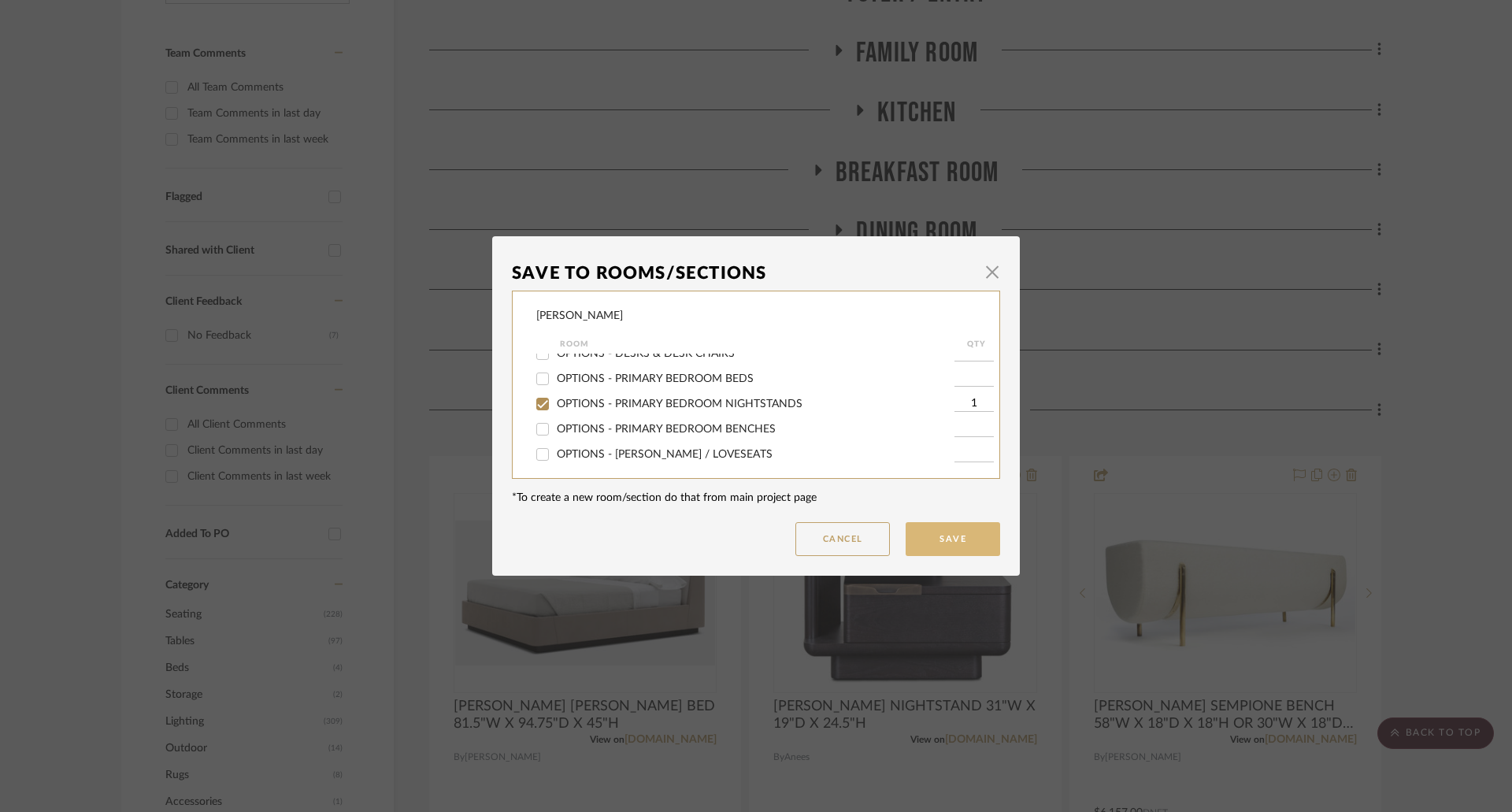
click at [967, 531] on button "Save" at bounding box center [952, 539] width 94 height 34
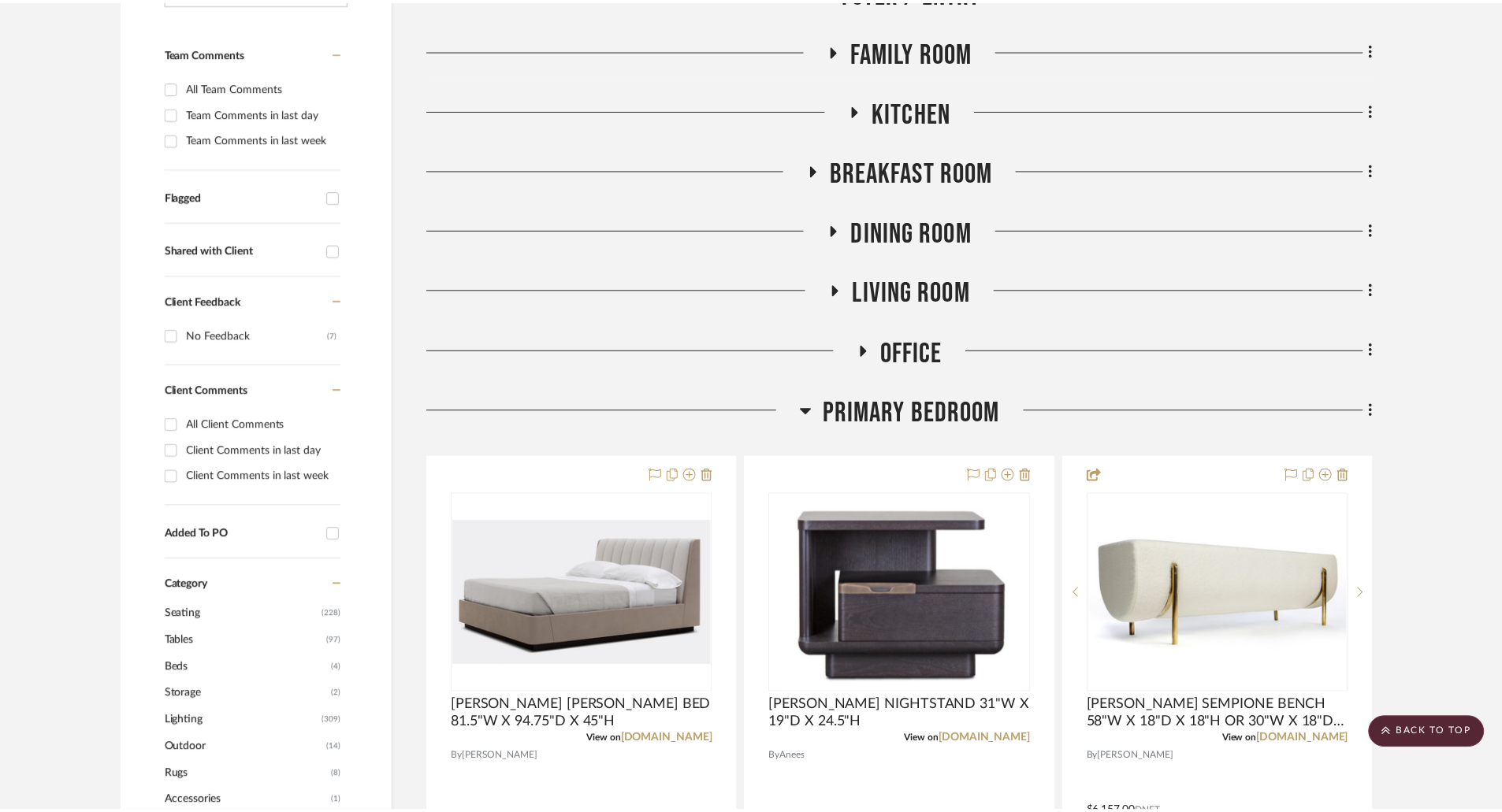
scroll to position [394, 0]
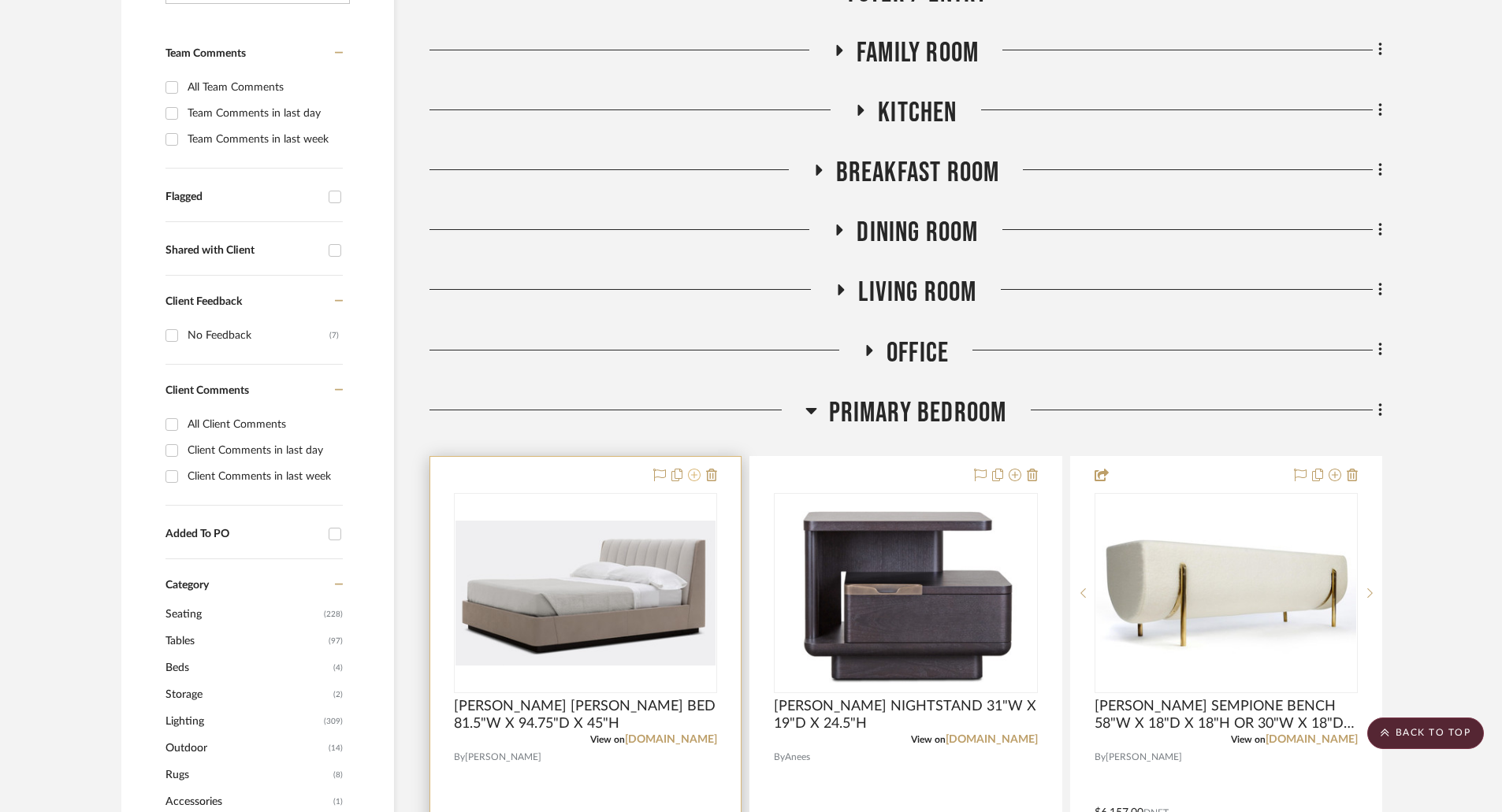
click at [693, 477] on icon at bounding box center [693, 474] width 12 height 12
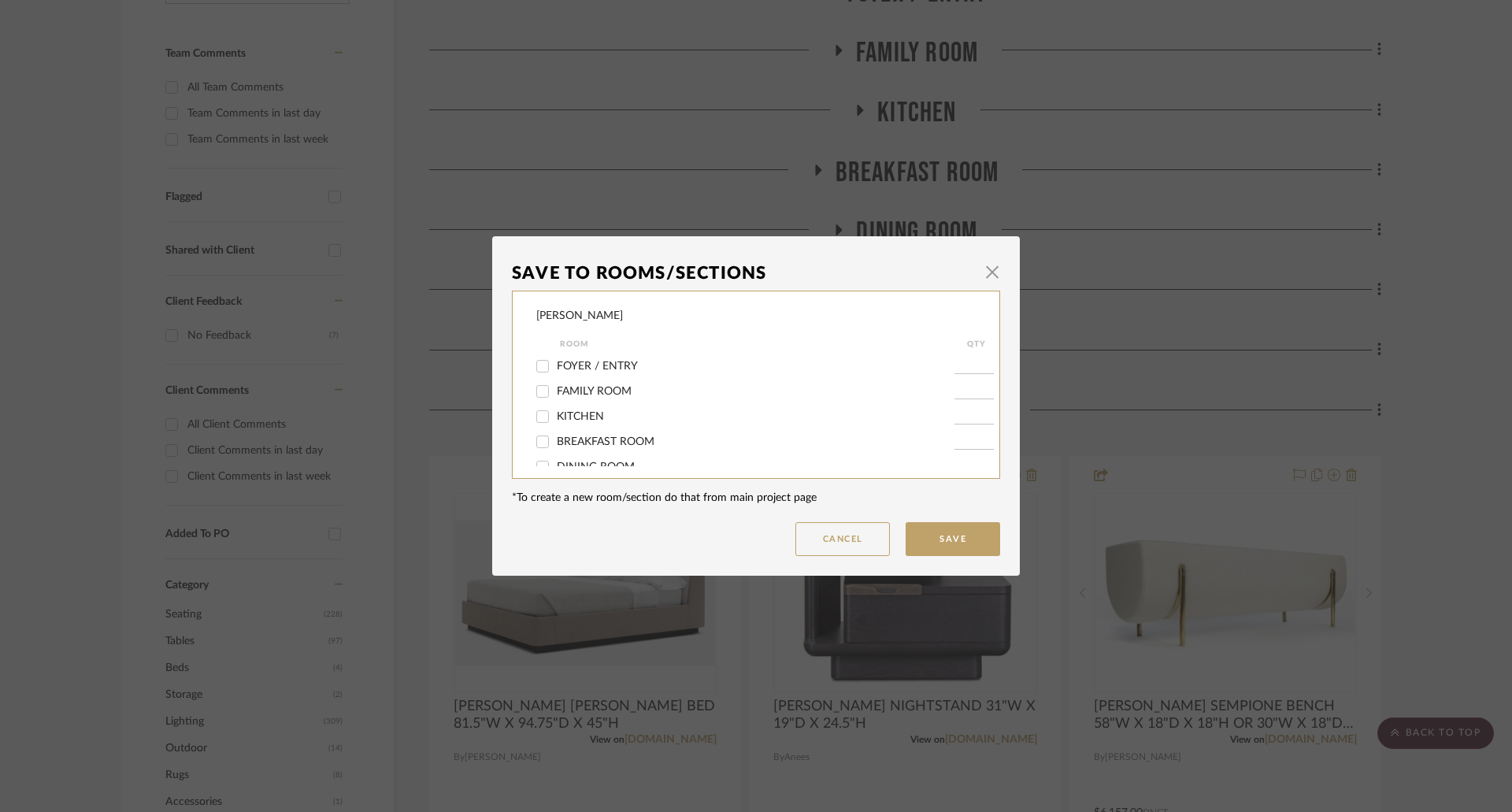
scroll to position [158, 0]
click at [625, 392] on label "PRIMARY BEDROOM" at bounding box center [755, 385] width 397 height 13
click at [555, 392] on input "PRIMARY BEDROOM" at bounding box center [542, 385] width 25 height 25
checkbox input "false"
click at [963, 534] on button "Save" at bounding box center [952, 539] width 94 height 34
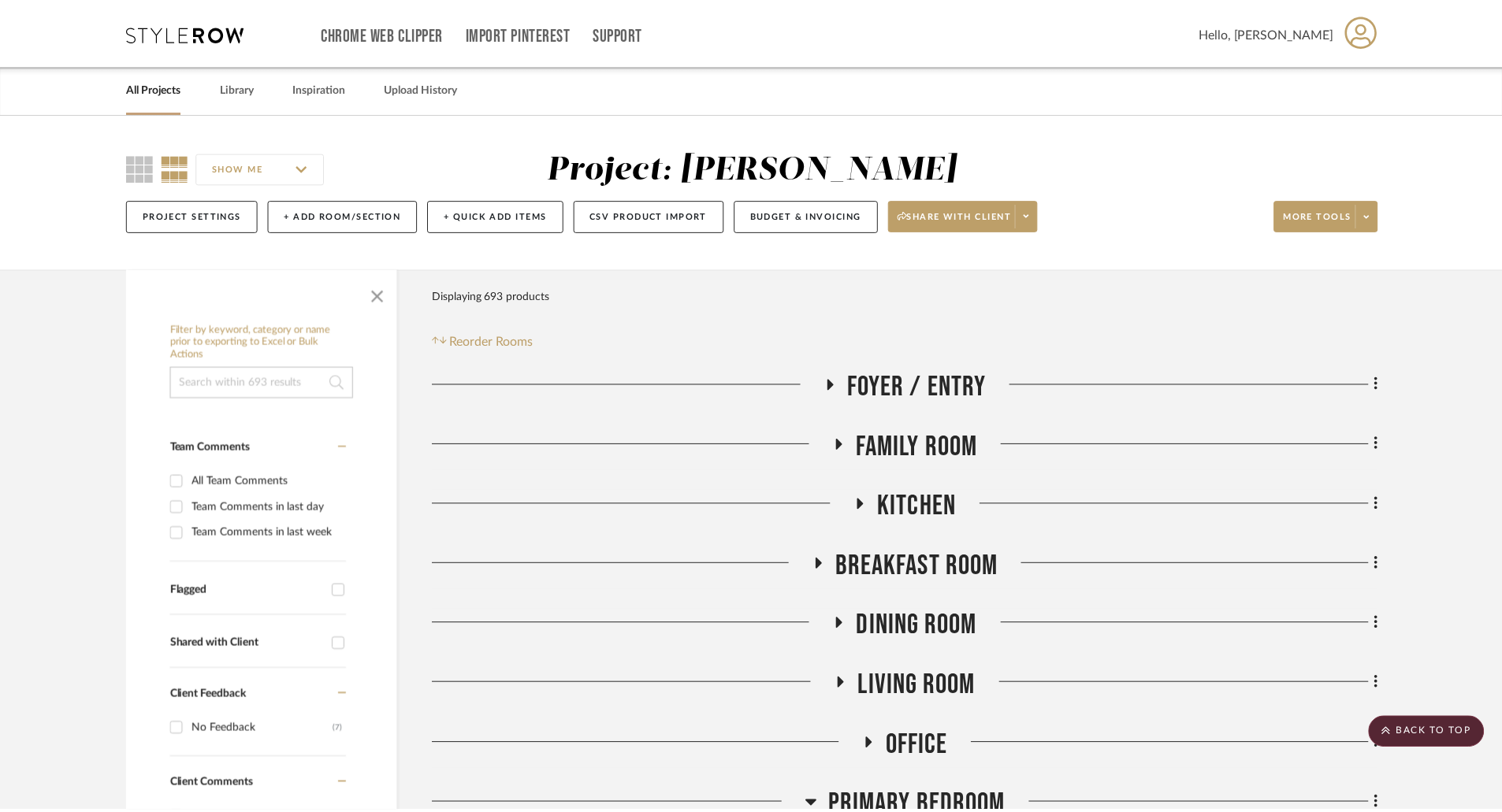
scroll to position [394, 0]
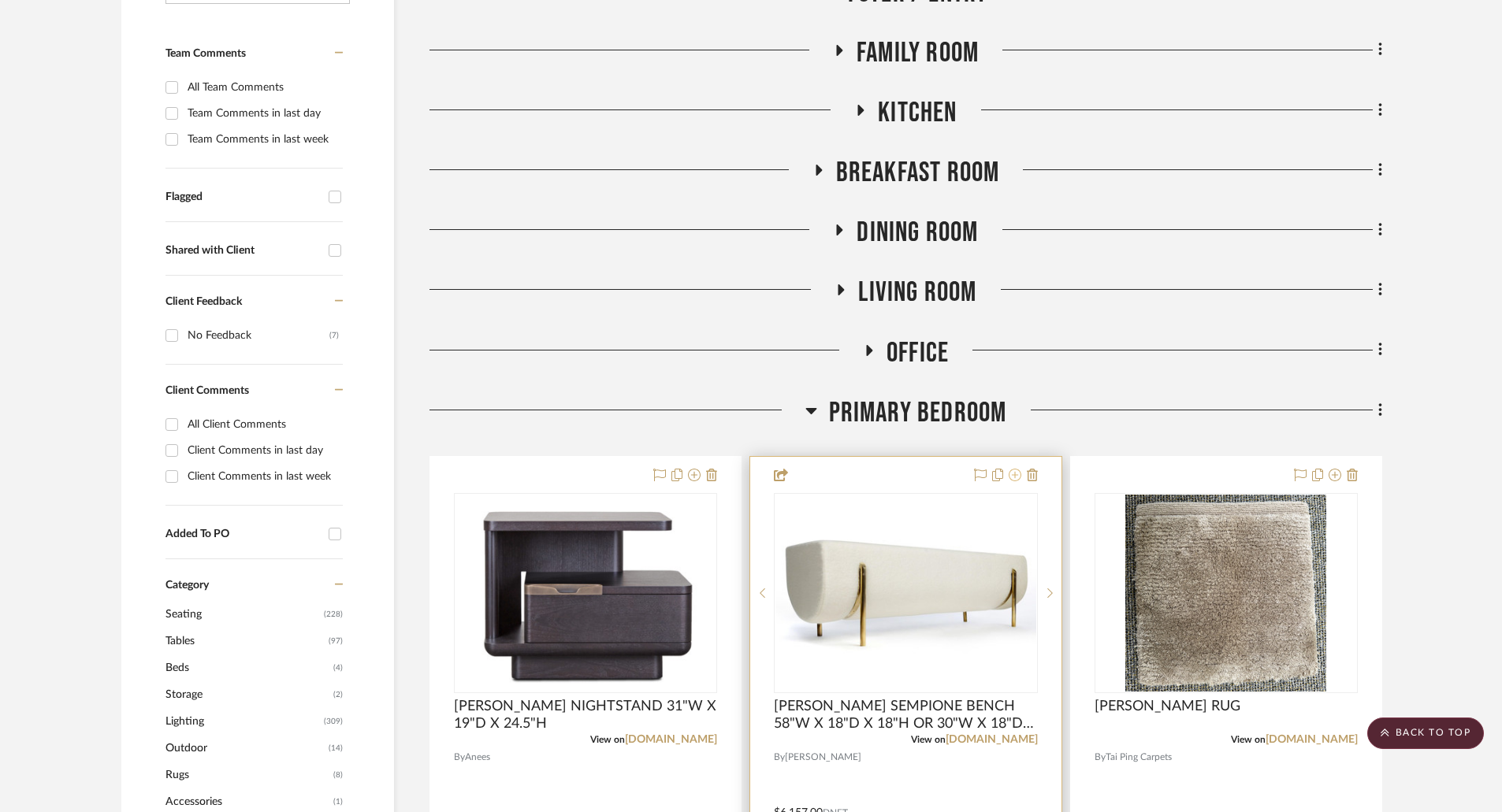
click at [1016, 474] on icon at bounding box center [1015, 474] width 12 height 12
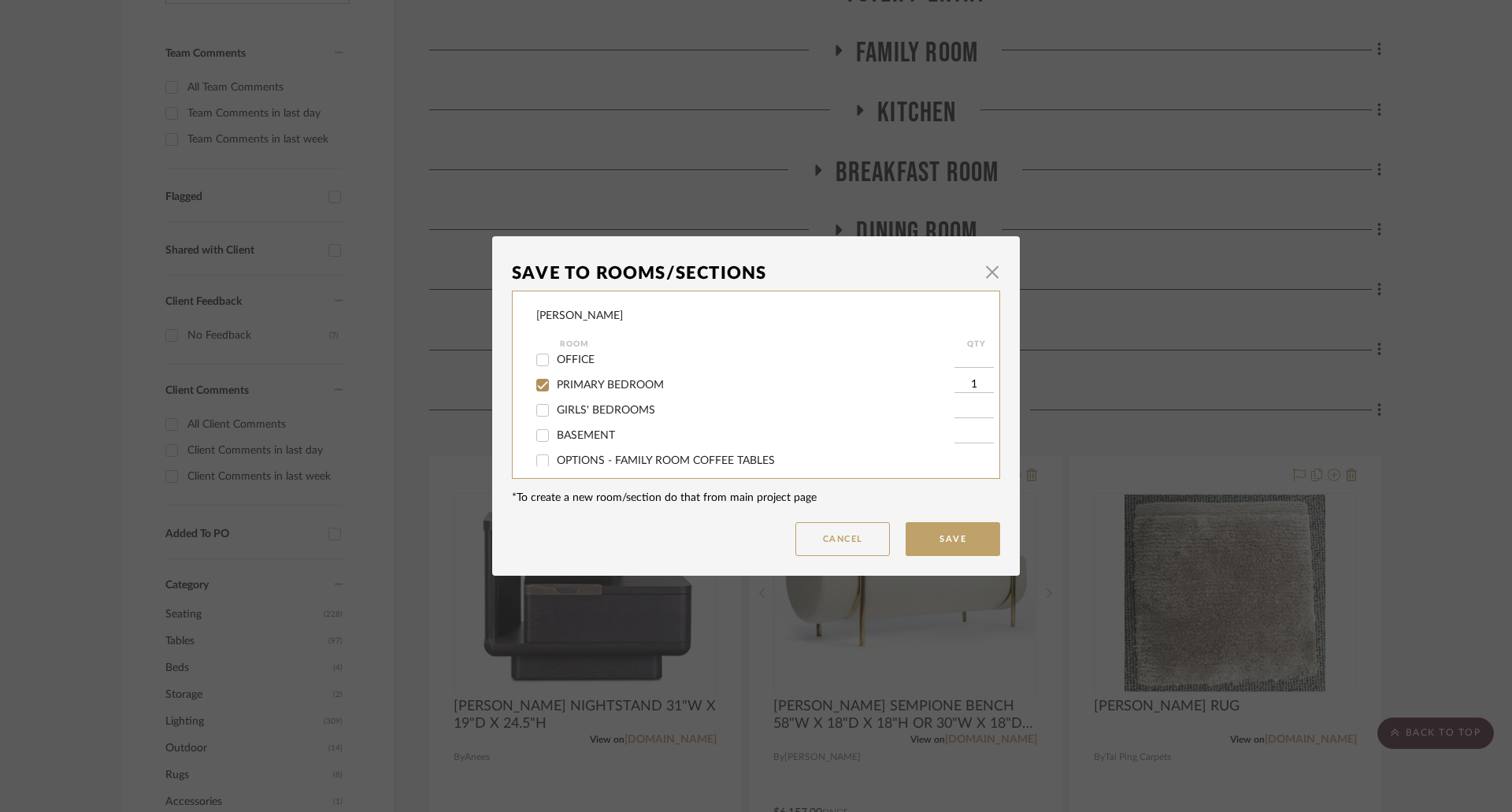
scroll to position [315, 0]
click at [680, 425] on span "OPTIONS - PRIMARY BEDROOM BENCHES" at bounding box center [666, 430] width 219 height 11
click at [555, 425] on input "OPTIONS - PRIMARY BEDROOM BENCHES" at bounding box center [542, 429] width 25 height 25
checkbox input "true"
type input "1"
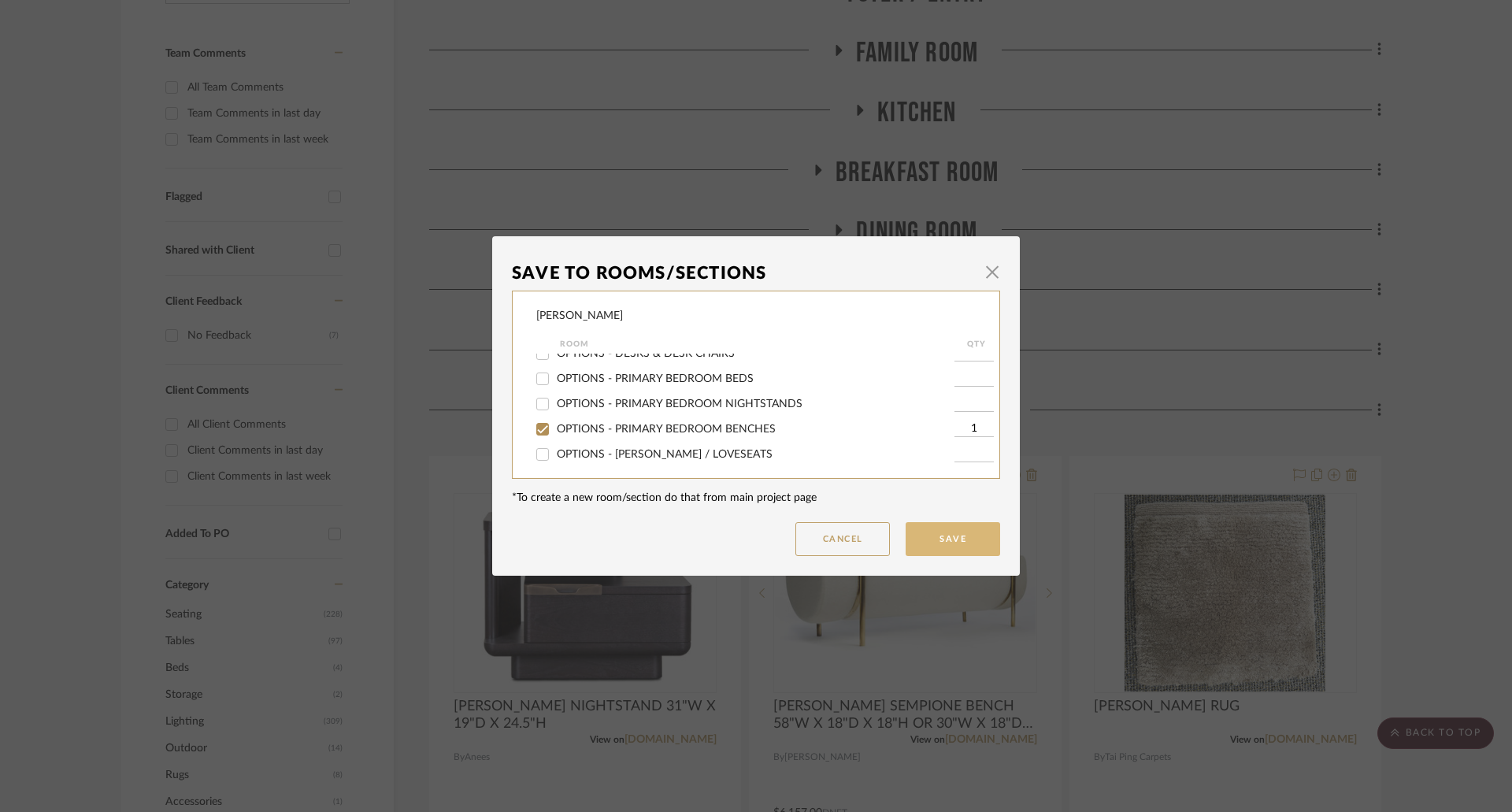
click at [977, 529] on button "Save" at bounding box center [952, 539] width 94 height 34
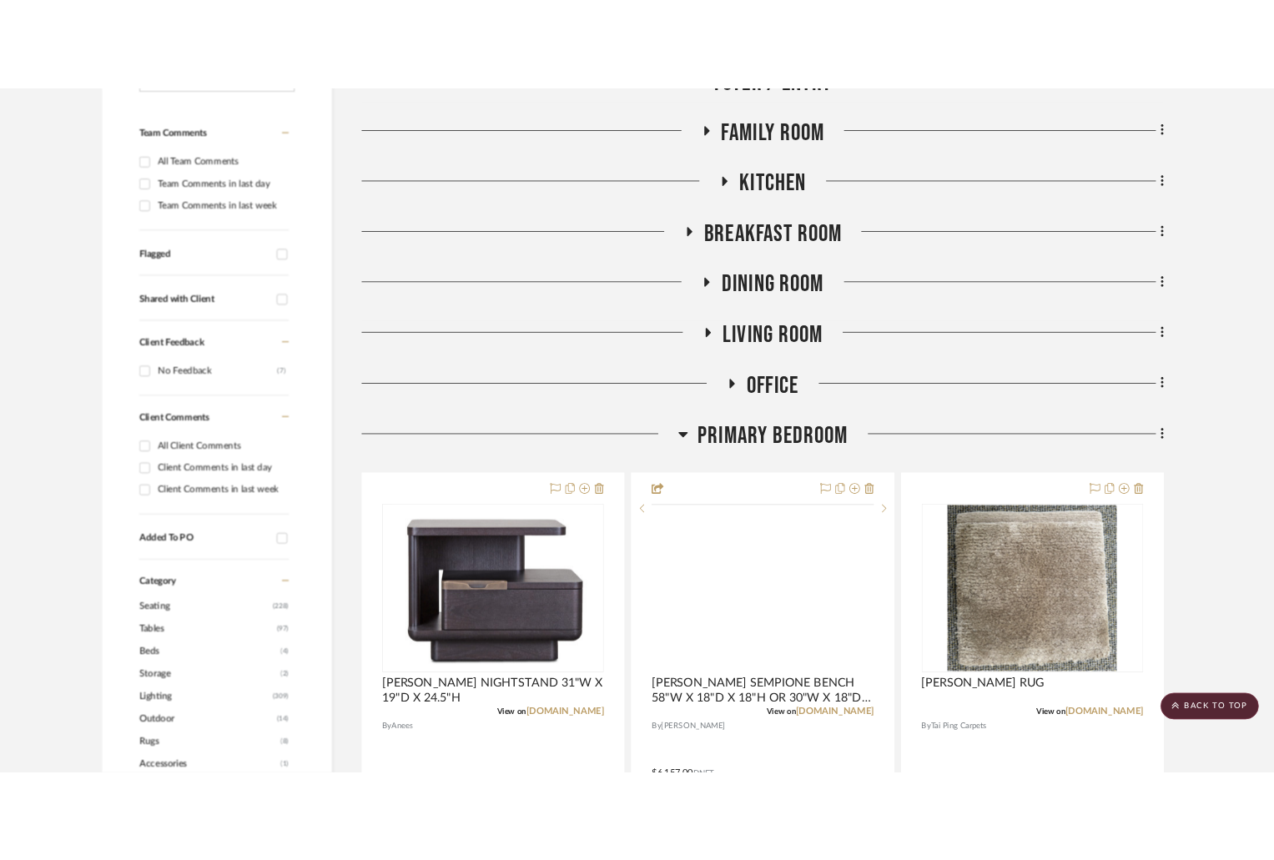
scroll to position [417, 0]
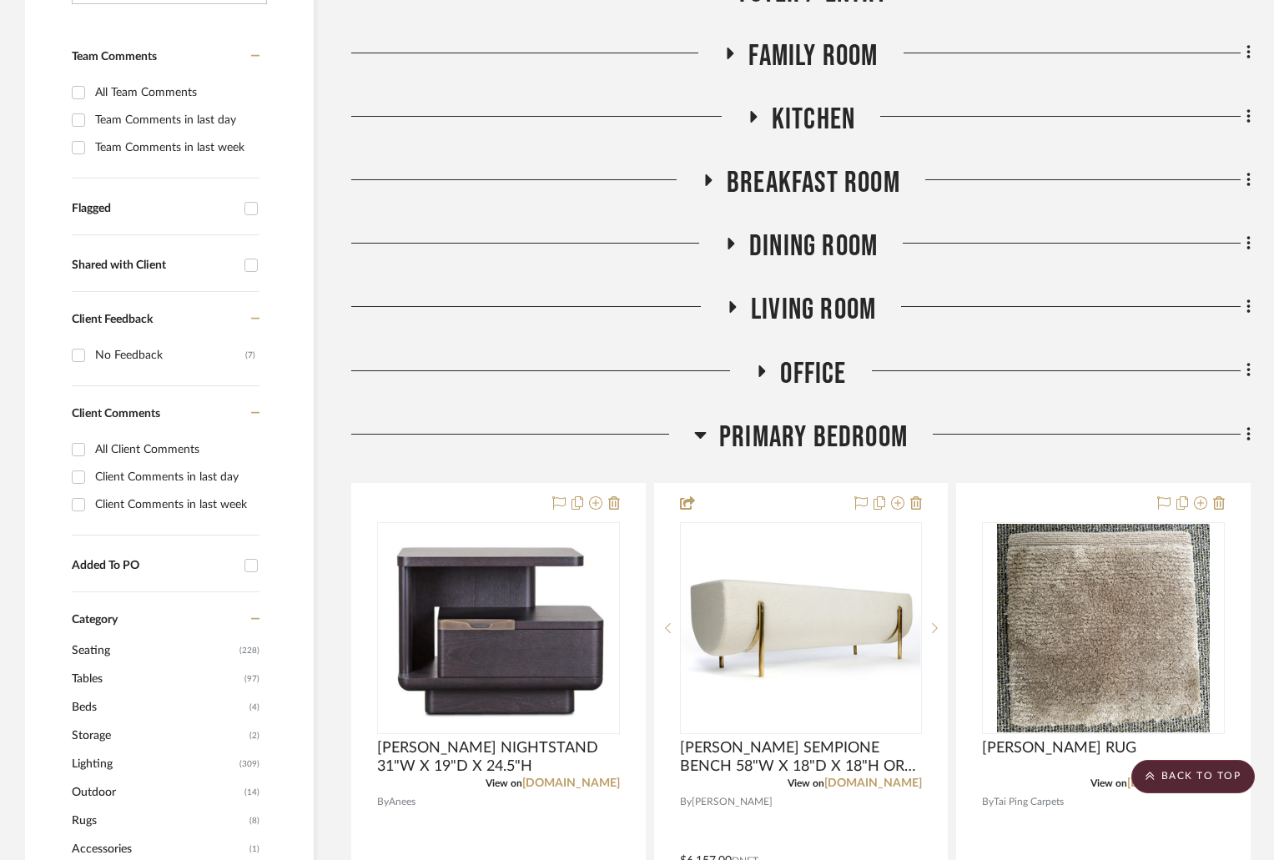
click at [702, 432] on icon at bounding box center [701, 435] width 12 height 7
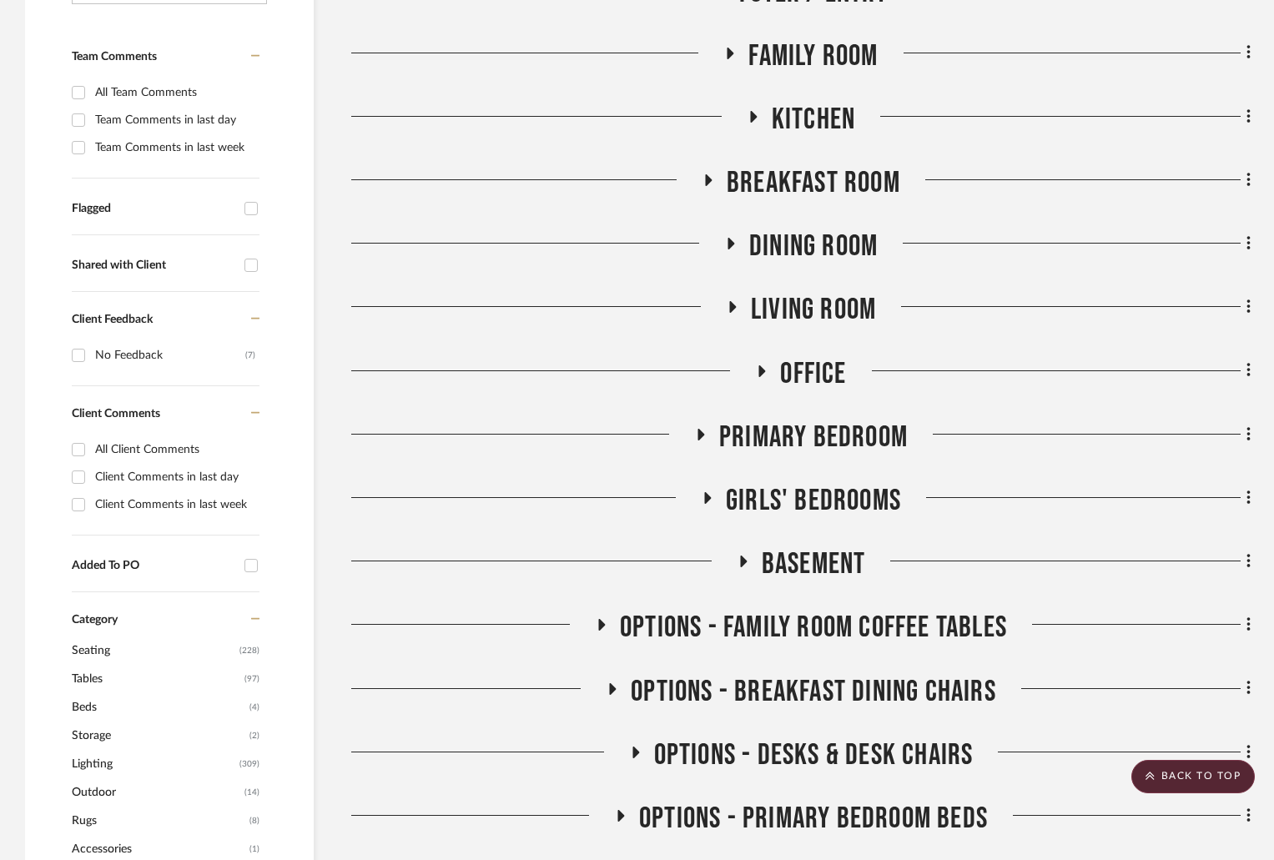
scroll to position [751, 0]
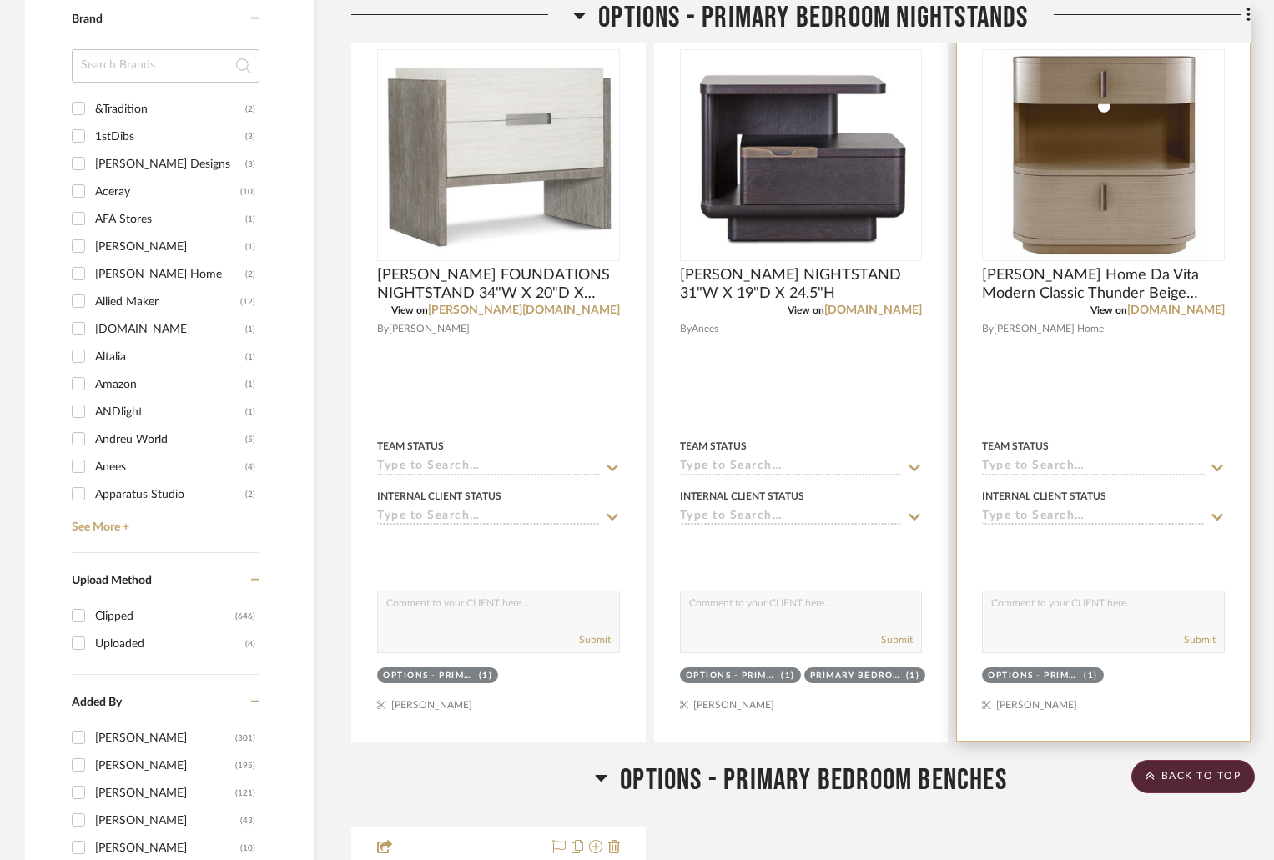
scroll to position [1085, 0]
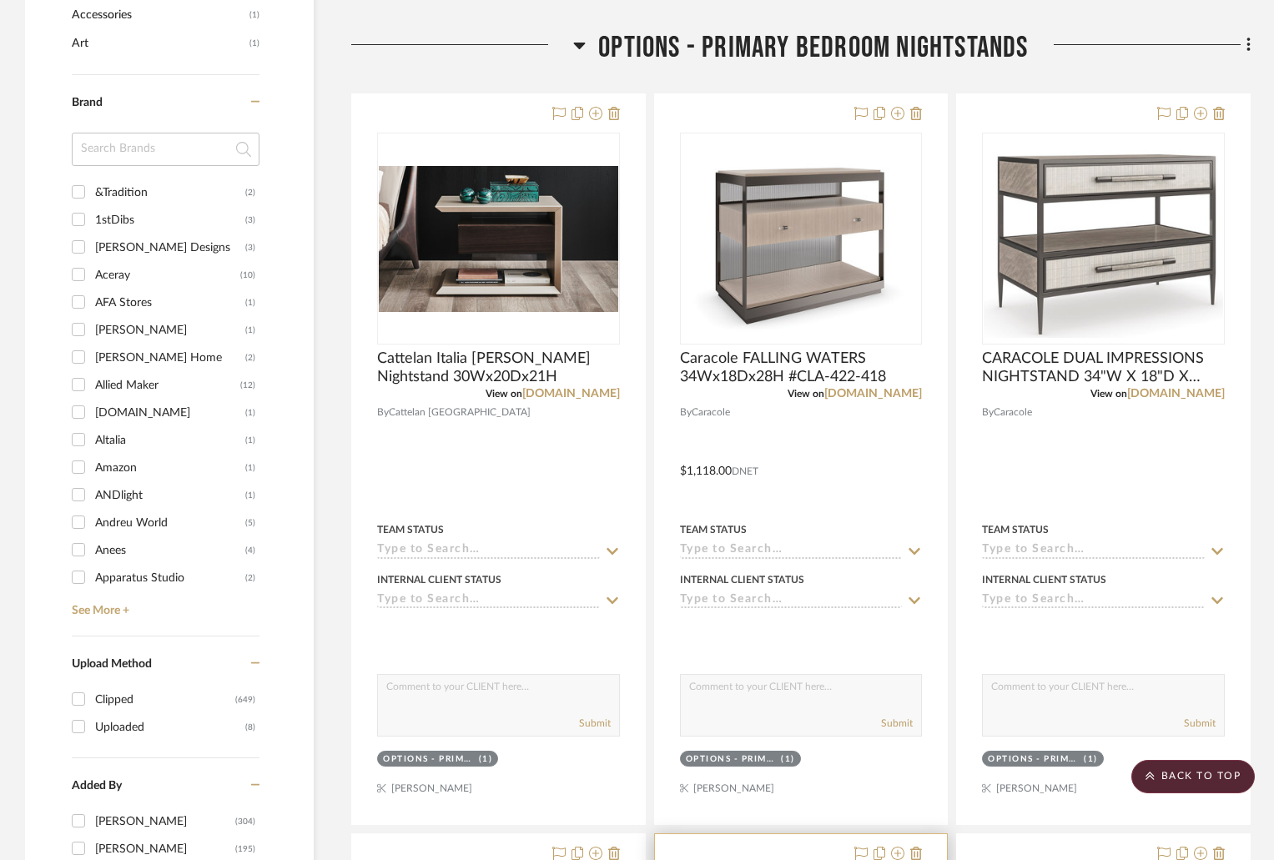
scroll to position [1001, 0]
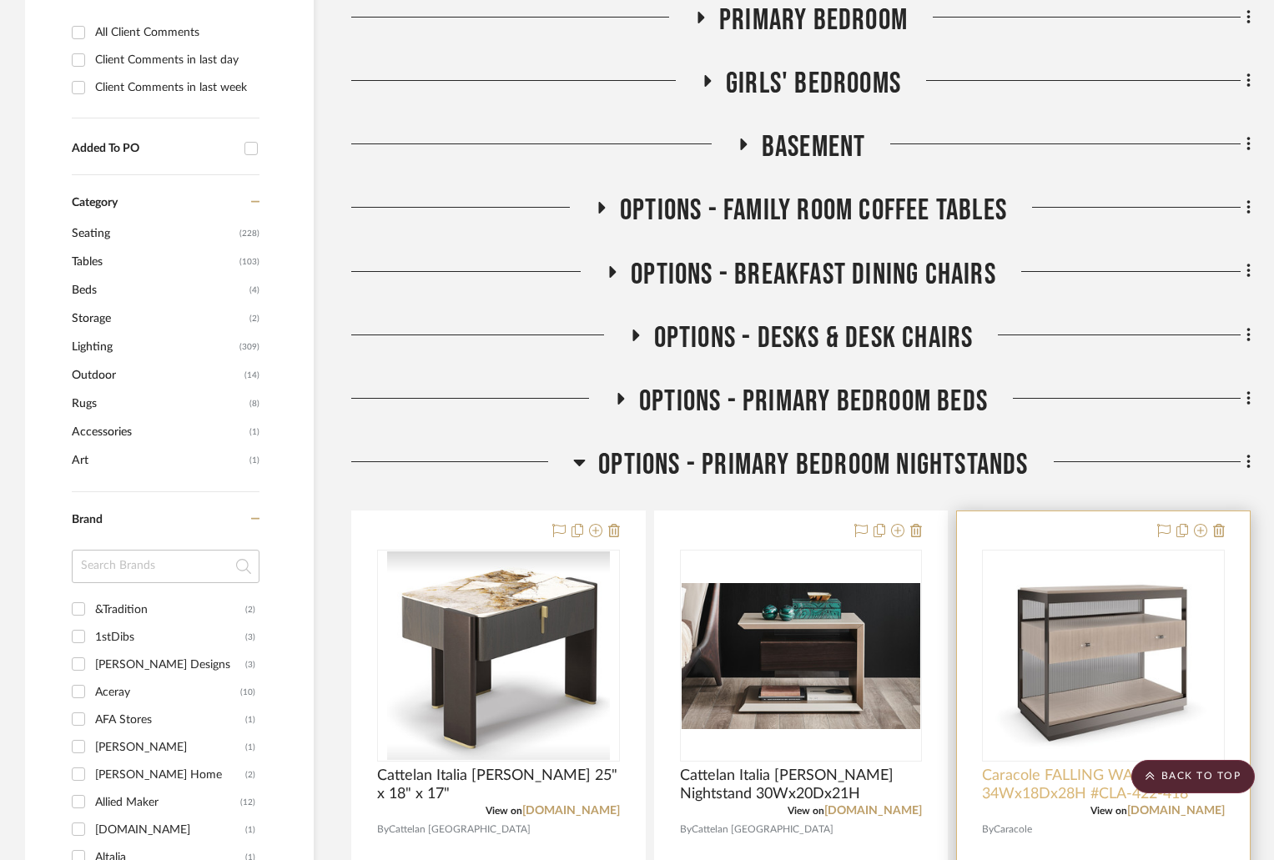
scroll to position [918, 0]
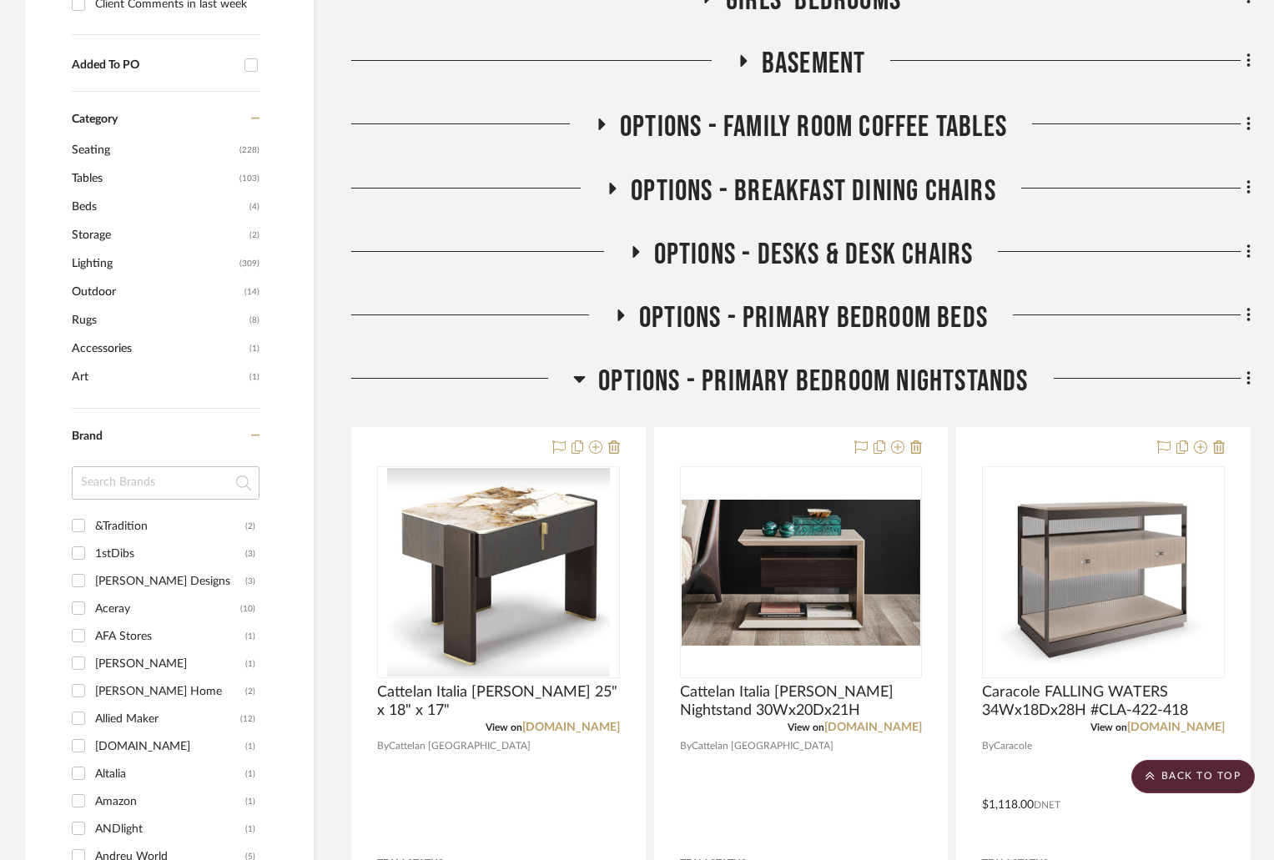
click at [622, 311] on icon at bounding box center [621, 315] width 20 height 13
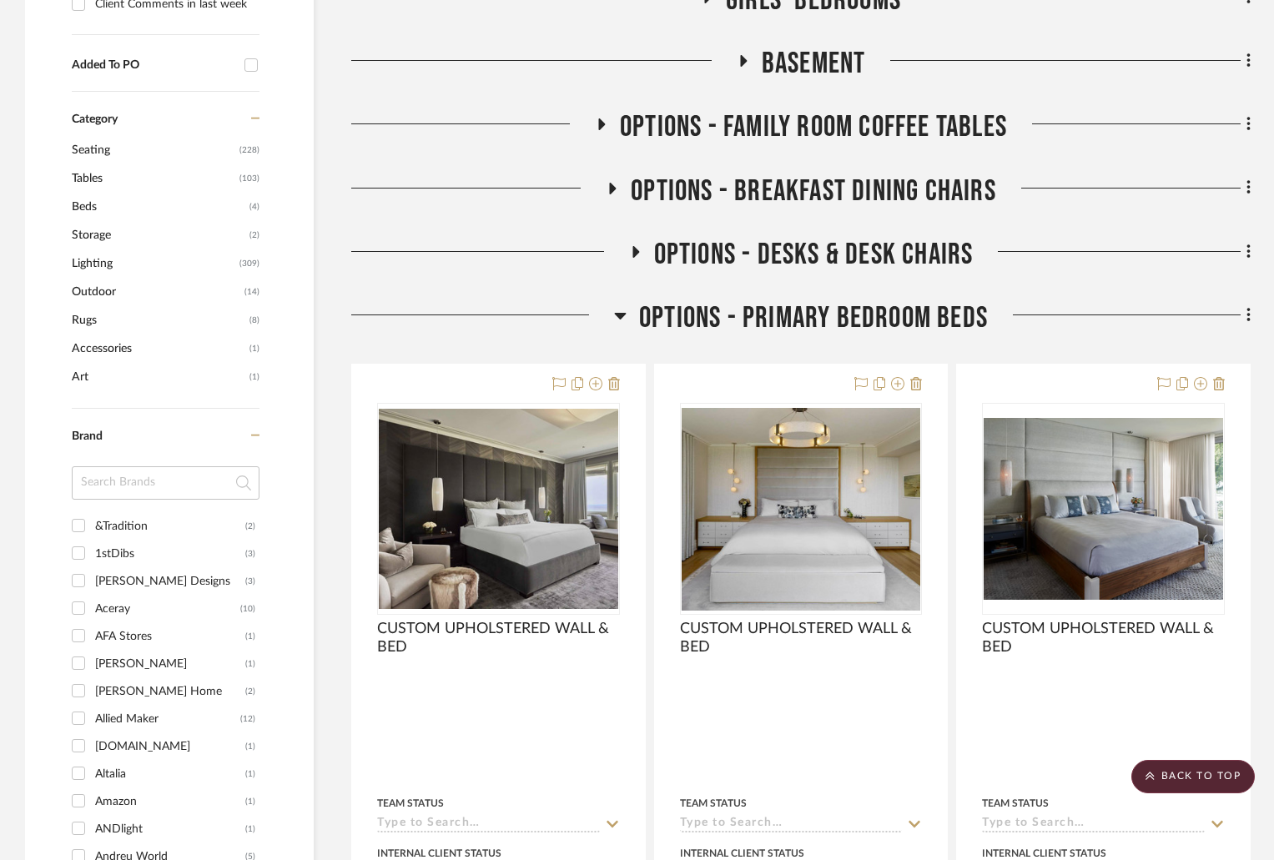
click at [615, 314] on icon at bounding box center [621, 316] width 12 height 7
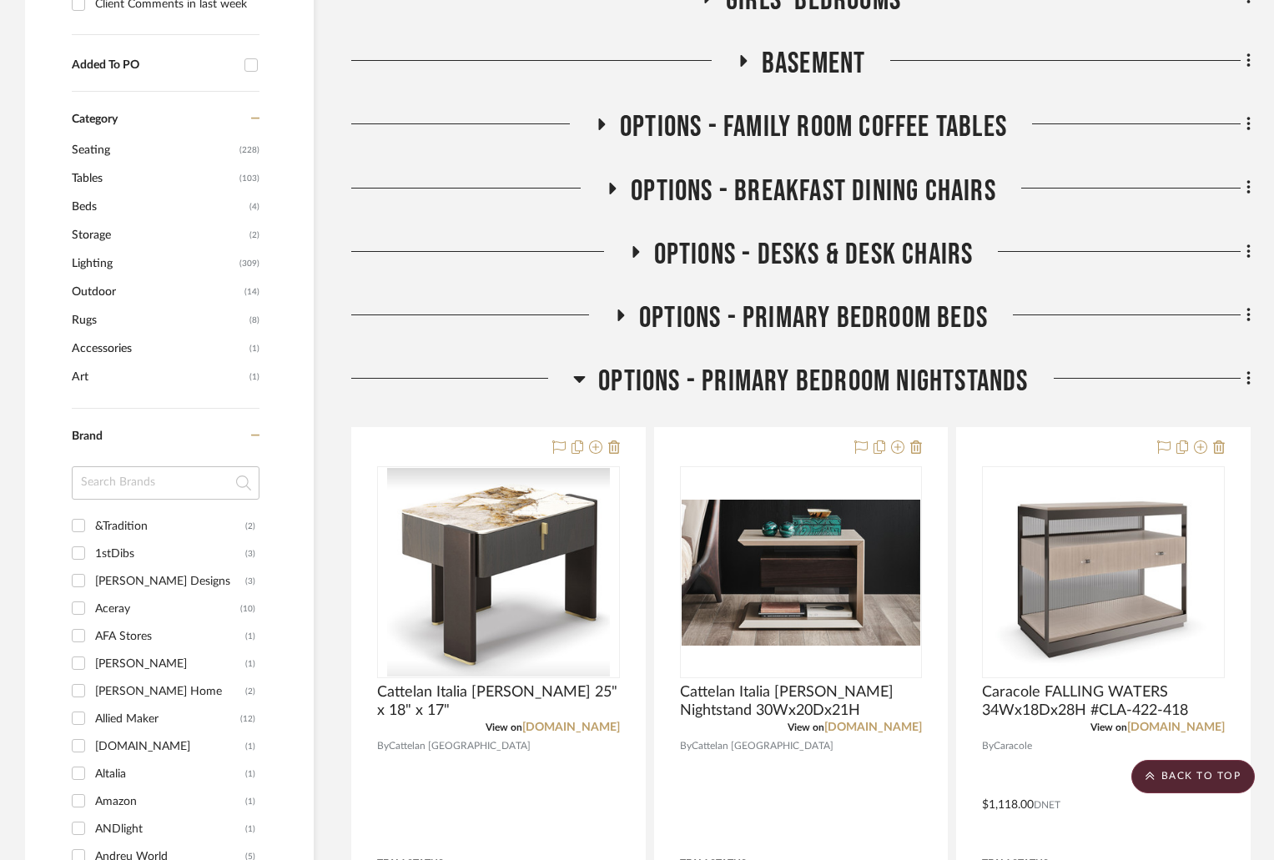
click at [582, 377] on icon at bounding box center [580, 379] width 12 height 7
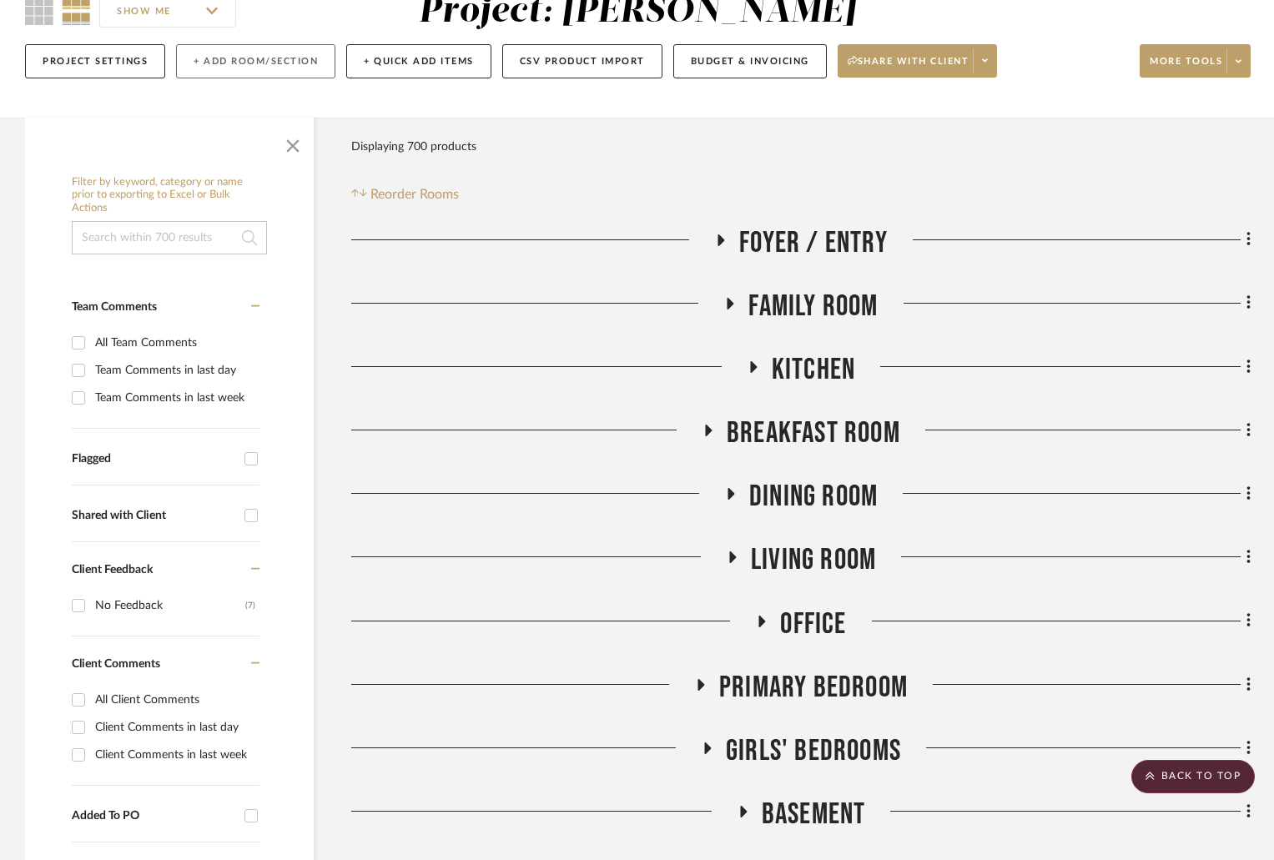
scroll to position [0, 0]
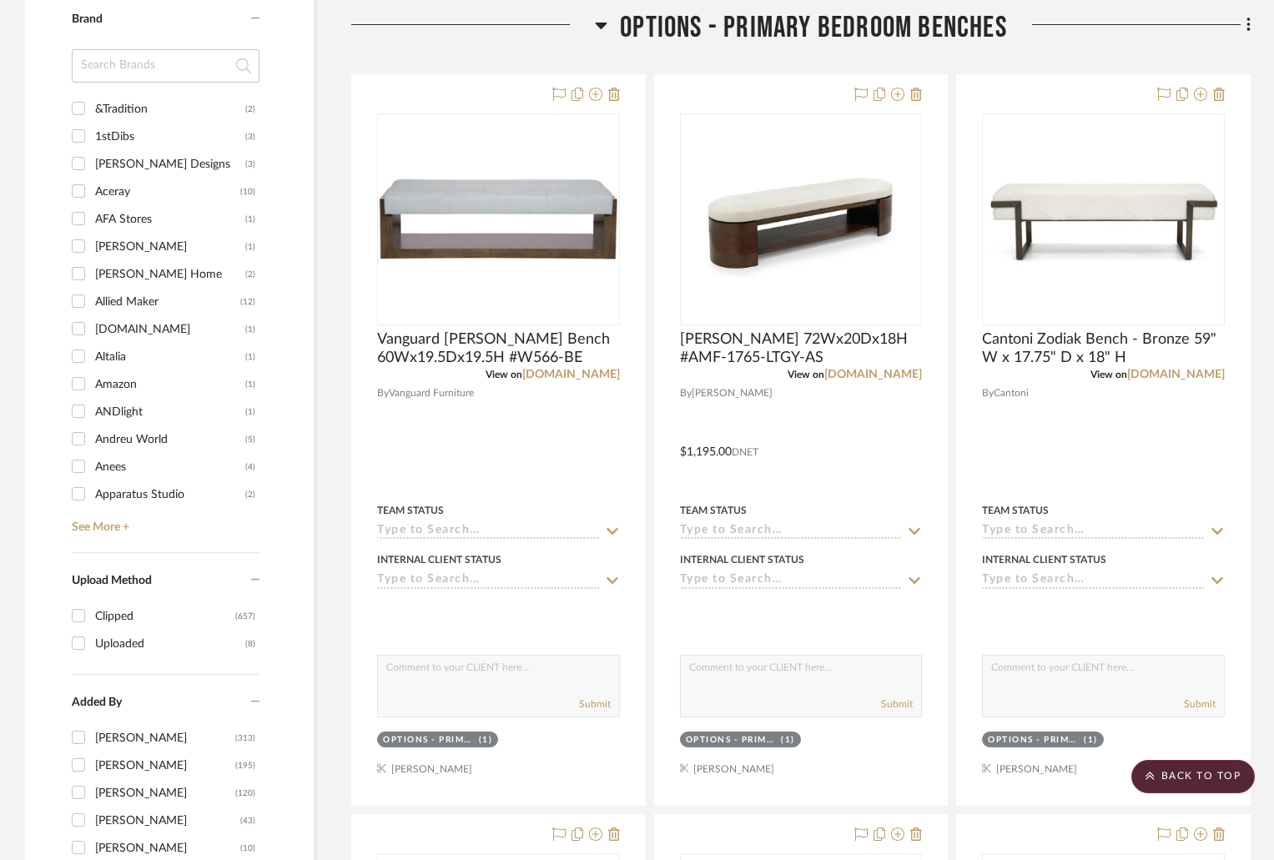
scroll to position [1168, 0]
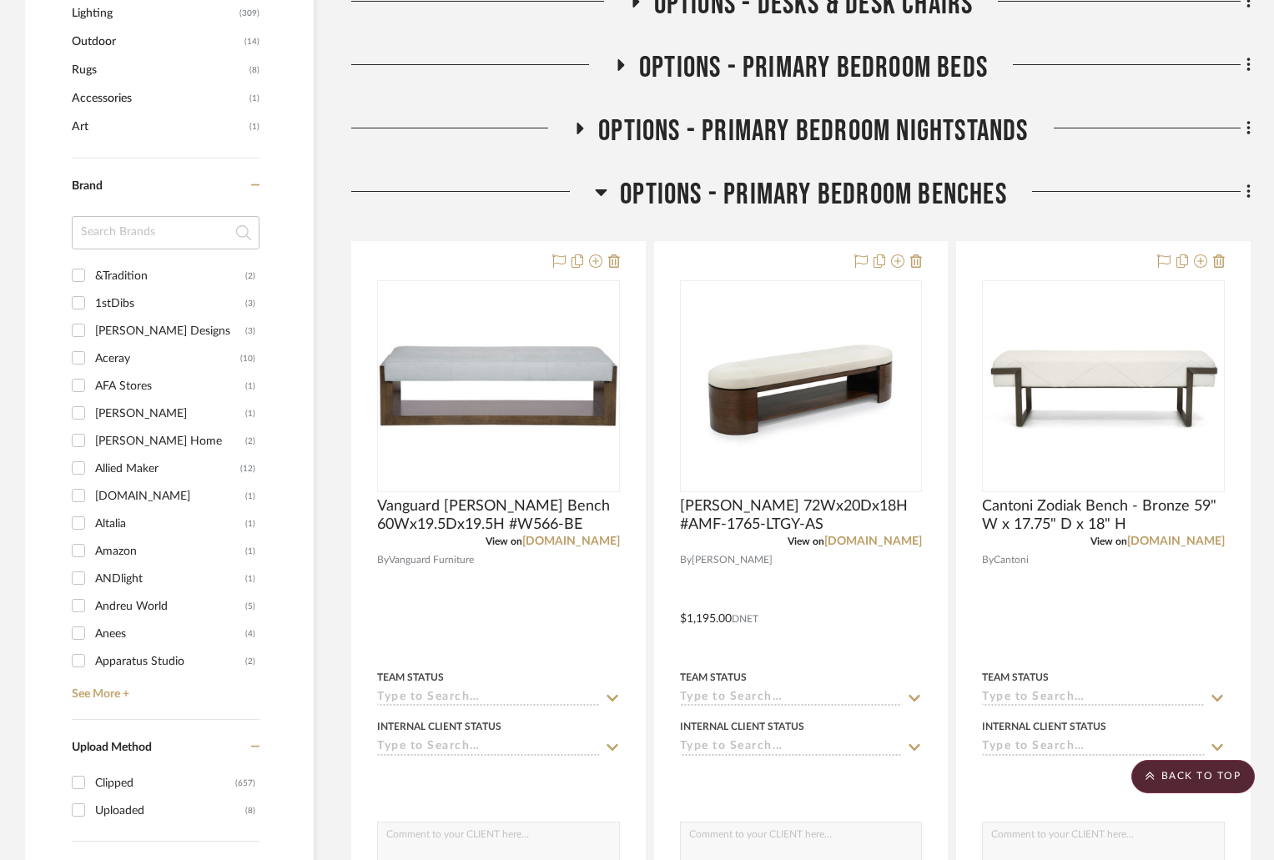
click at [600, 189] on icon at bounding box center [601, 192] width 13 height 20
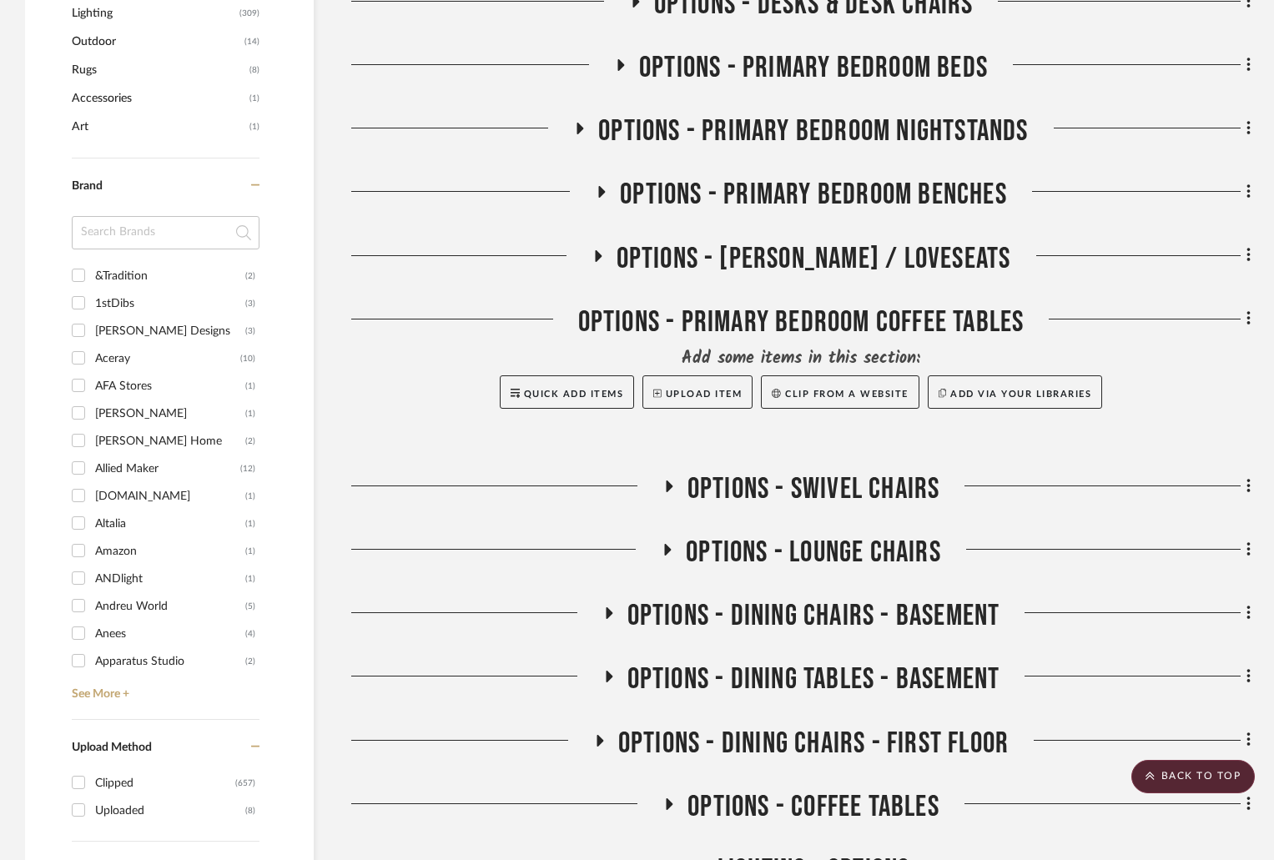
scroll to position [834, 0]
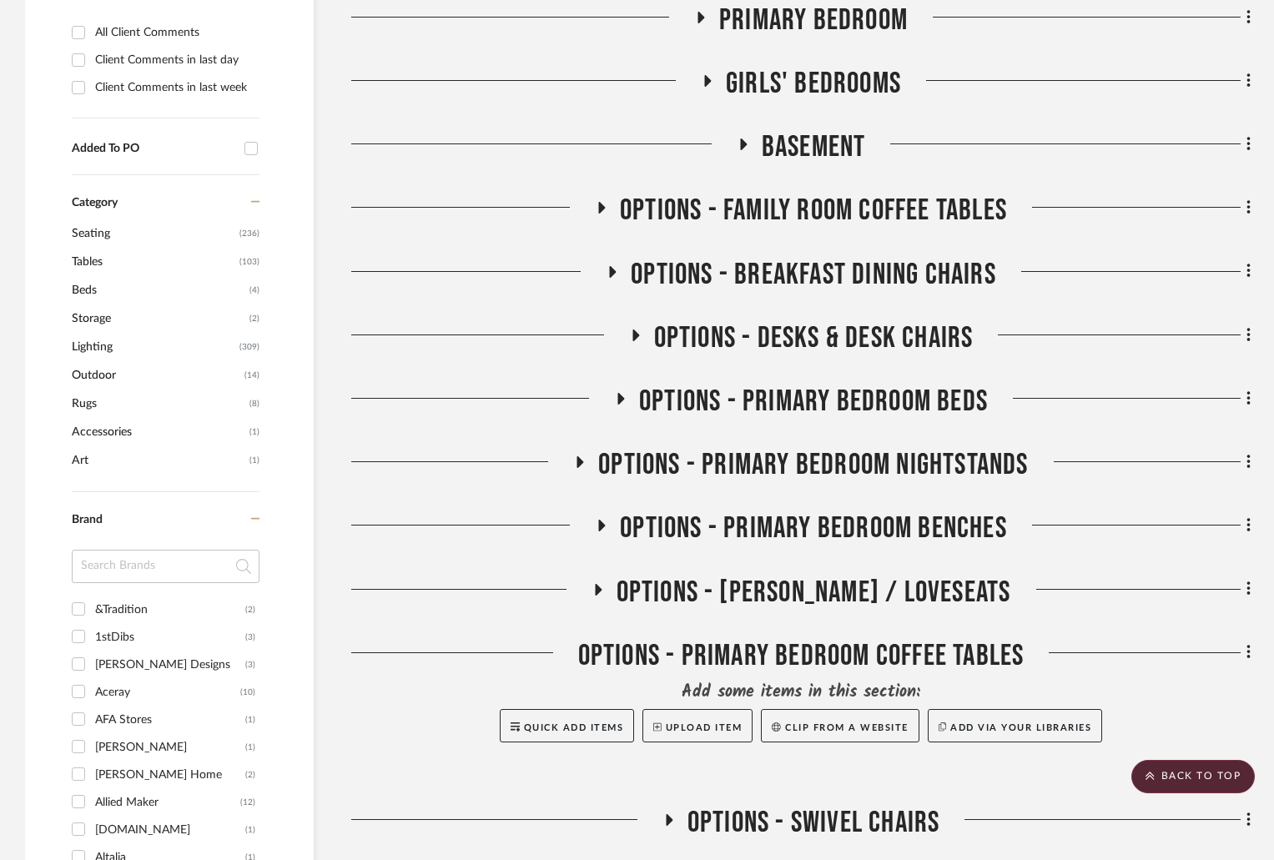
scroll to position [1085, 0]
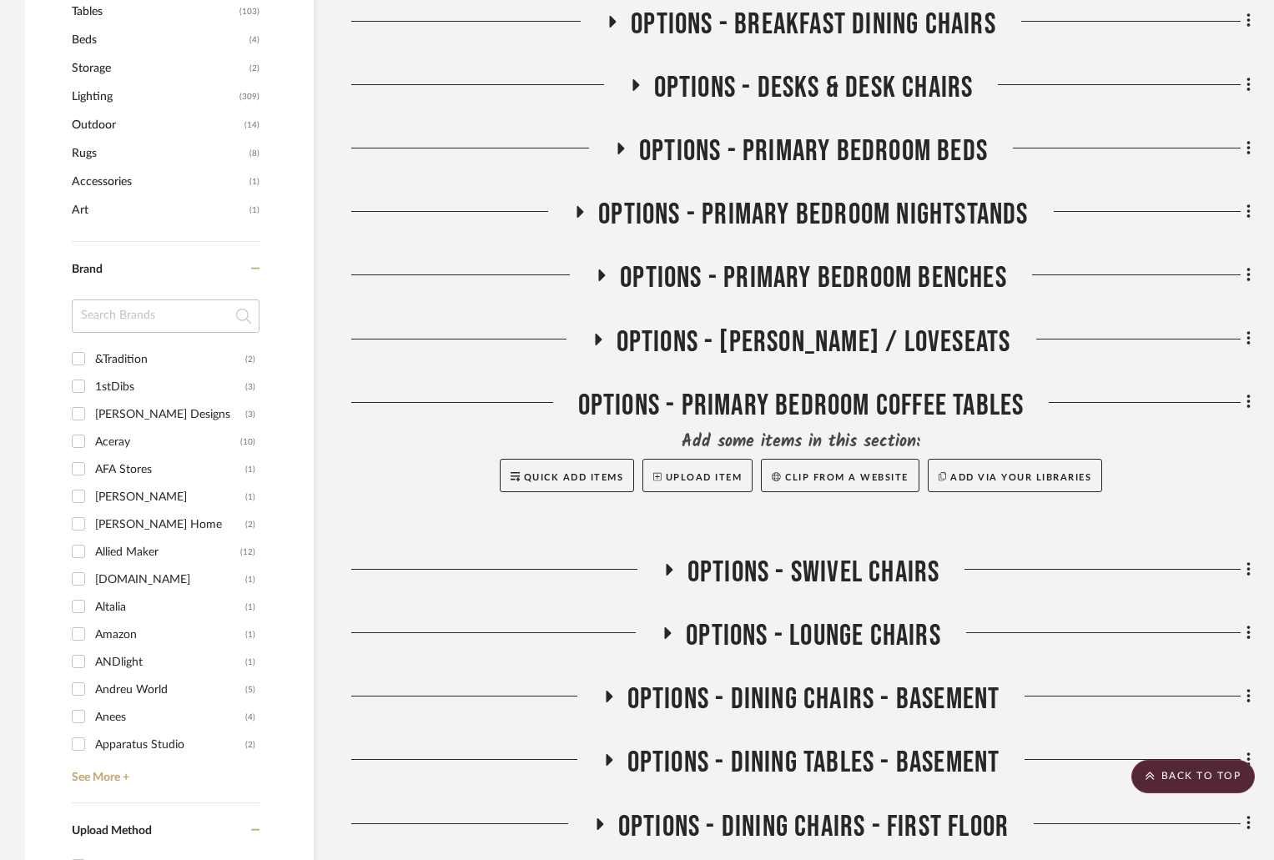
click at [580, 214] on icon at bounding box center [580, 212] width 7 height 12
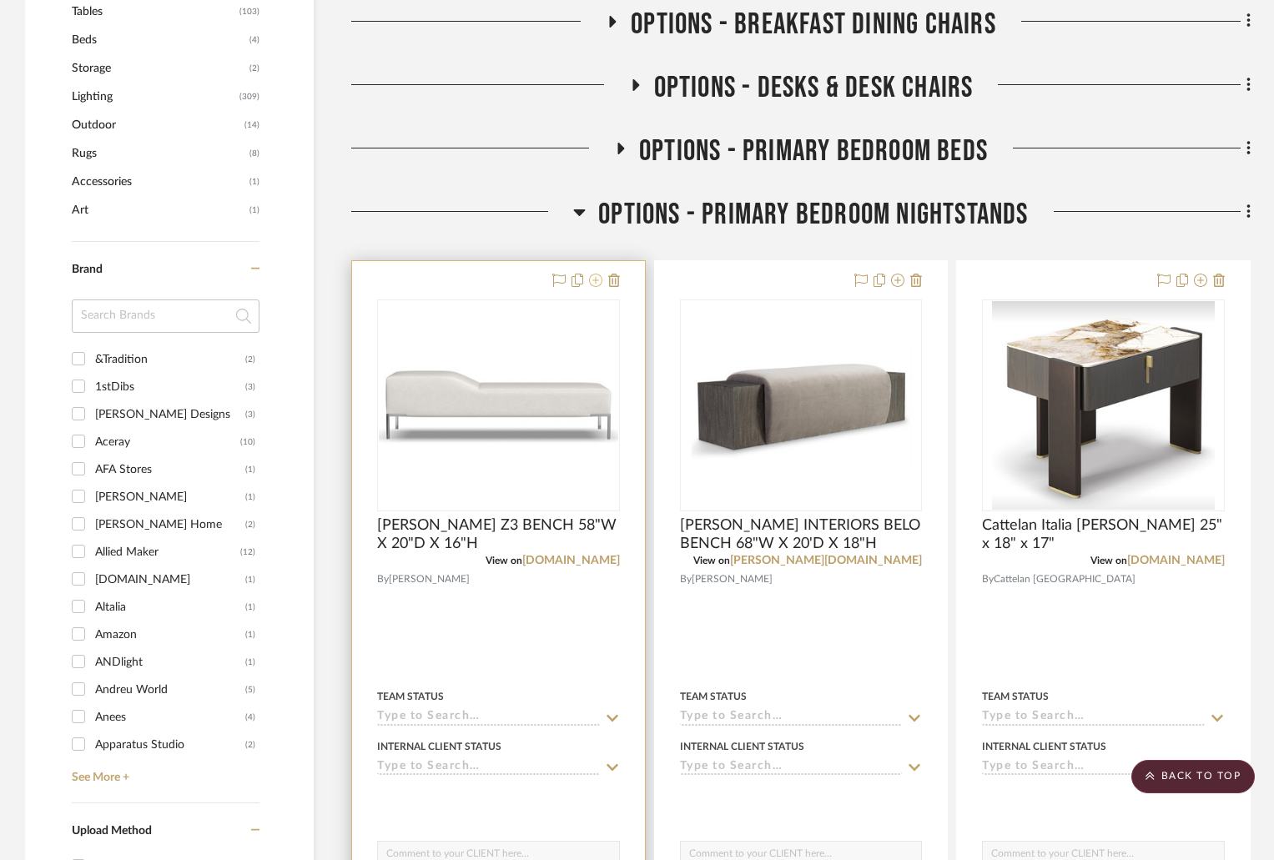
click at [593, 282] on icon at bounding box center [595, 280] width 13 height 13
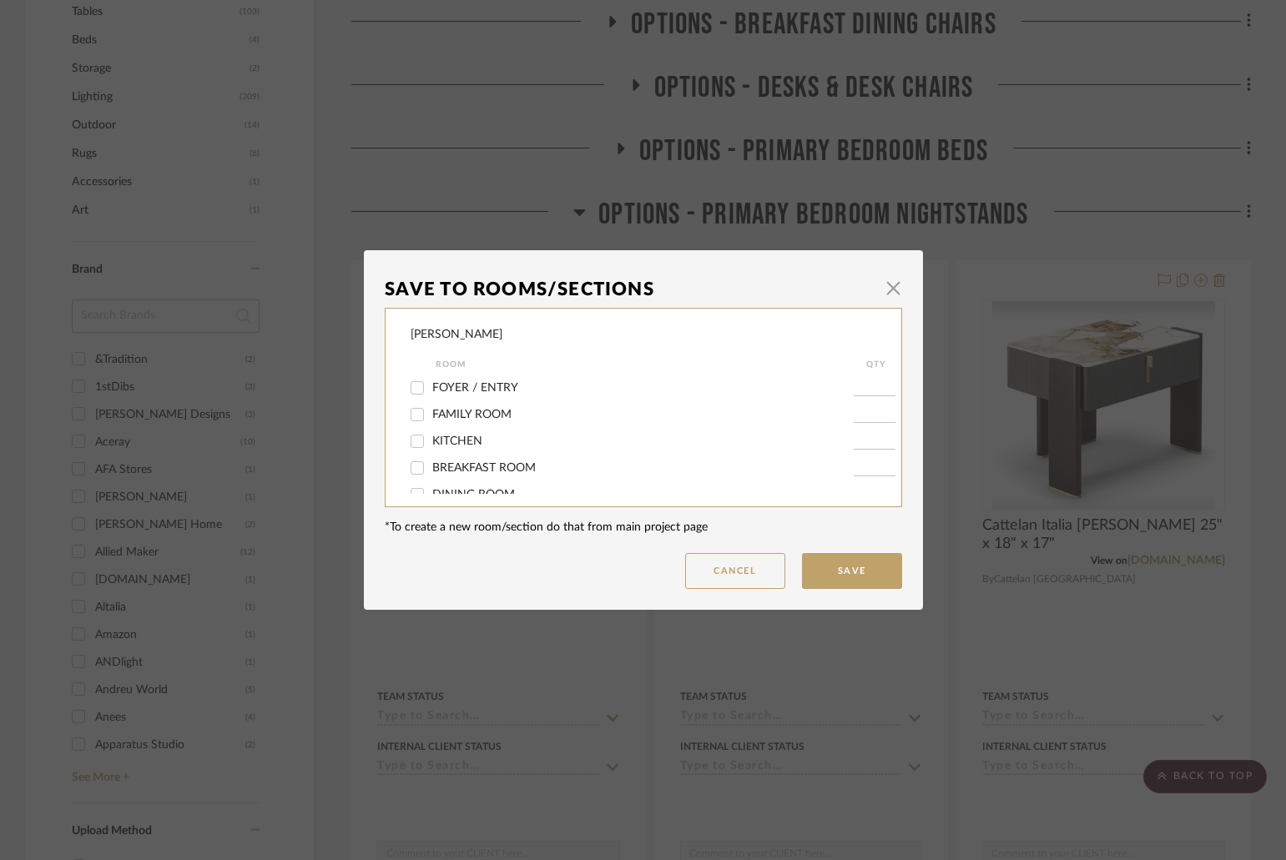
scroll to position [334, 0]
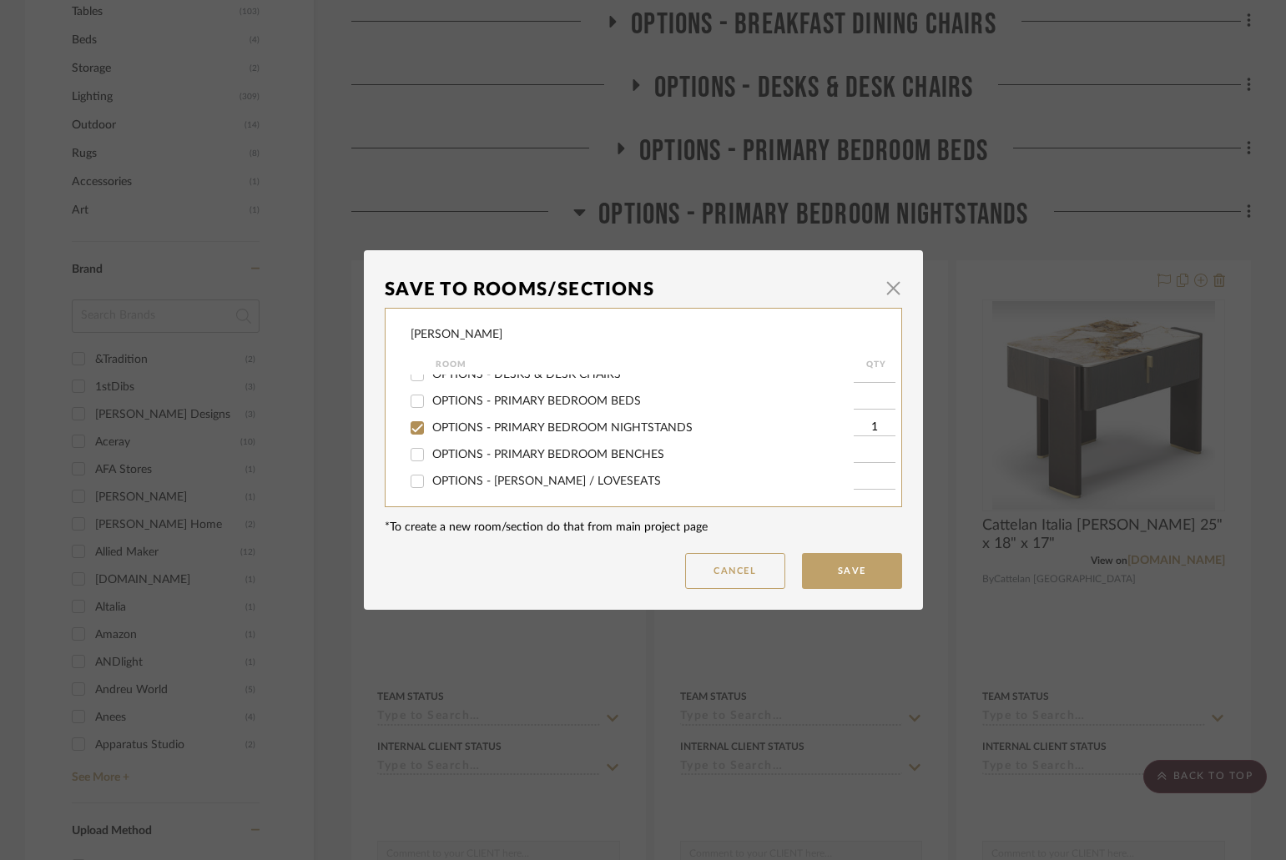
click at [511, 424] on span "OPTIONS - PRIMARY BEDROOM NIGHTSTANDS" at bounding box center [562, 428] width 260 height 12
click at [431, 424] on input "OPTIONS - PRIMARY BEDROOM NIGHTSTANDS" at bounding box center [417, 428] width 27 height 27
checkbox input "false"
click at [550, 450] on span "OPTIONS - PRIMARY BEDROOM BENCHES" at bounding box center [548, 455] width 232 height 12
click at [431, 450] on input "OPTIONS - PRIMARY BEDROOM BENCHES" at bounding box center [417, 454] width 27 height 27
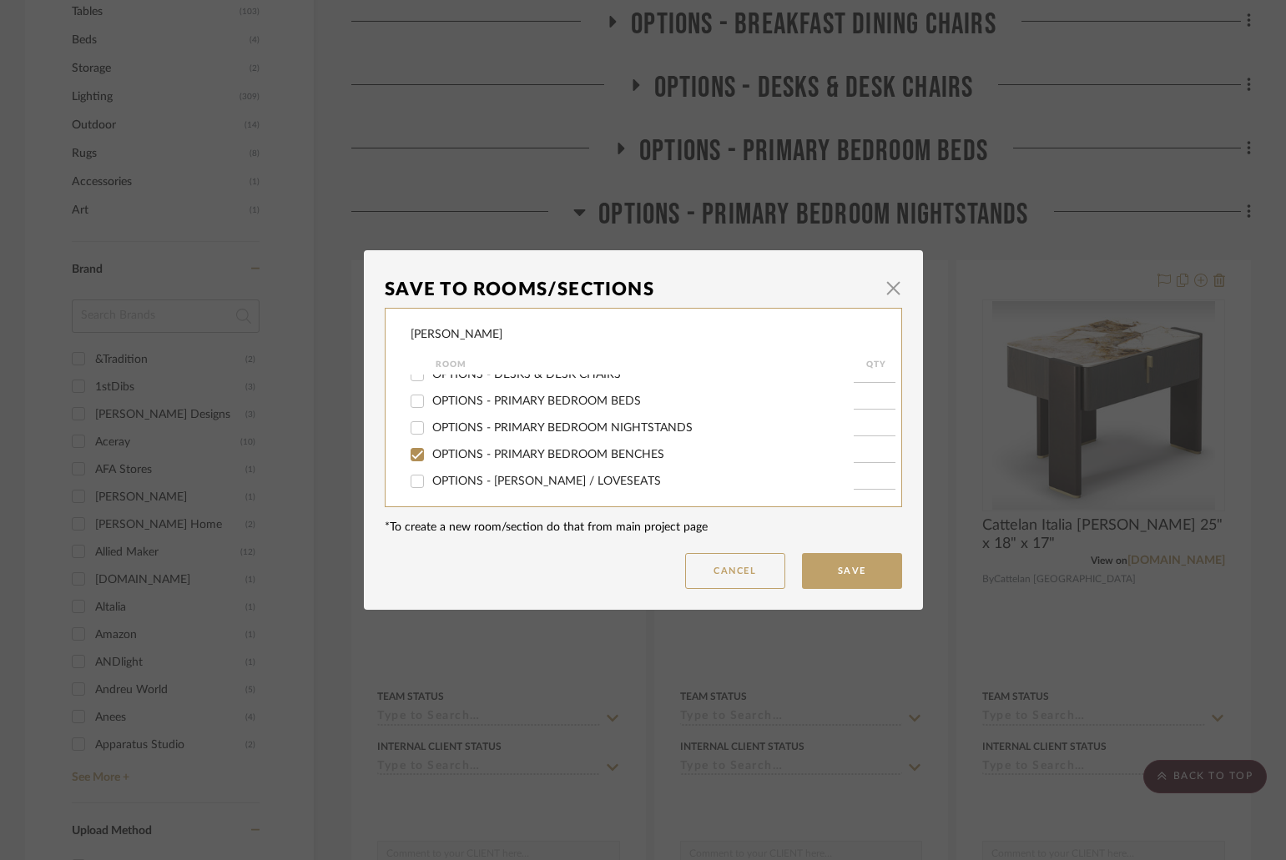
checkbox input "true"
type input "1"
click at [848, 580] on button "Save" at bounding box center [852, 571] width 100 height 36
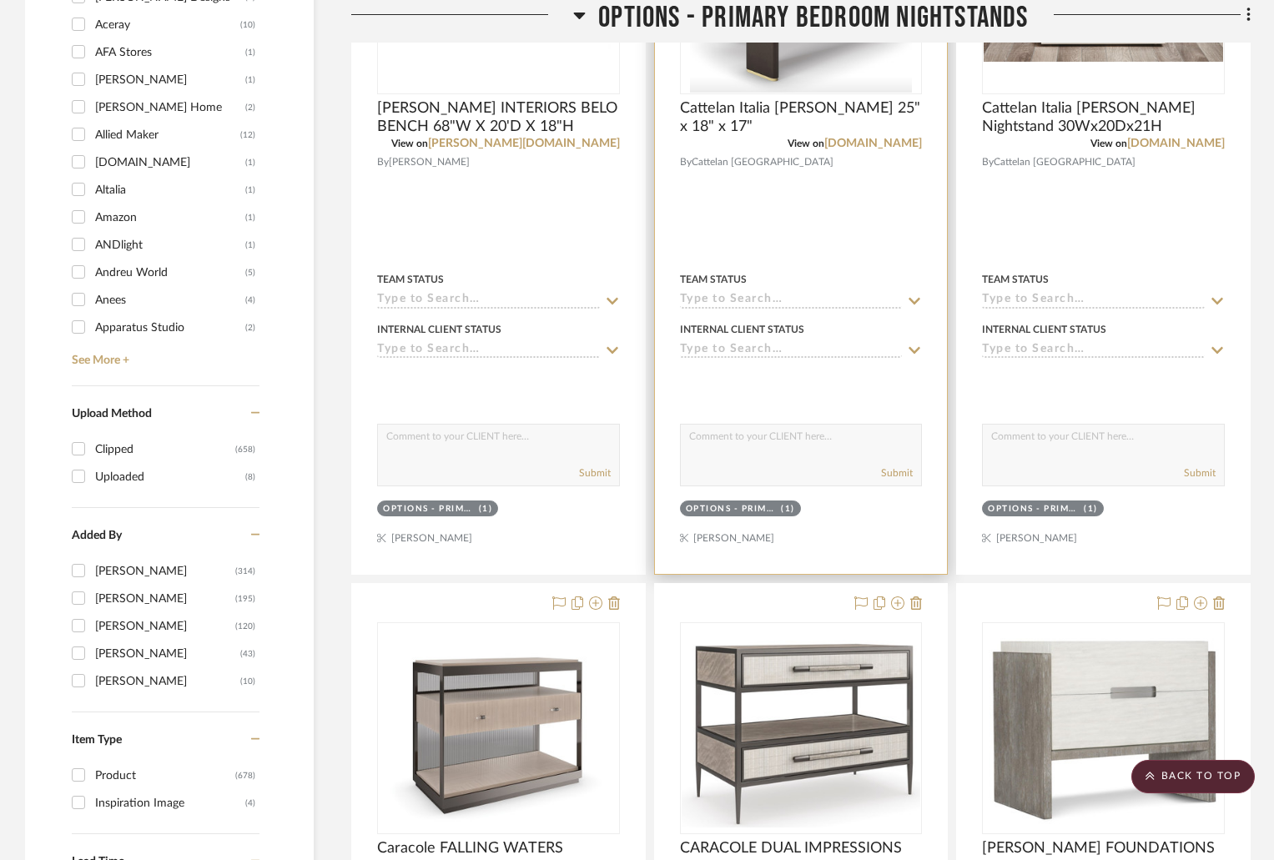
scroll to position [1085, 0]
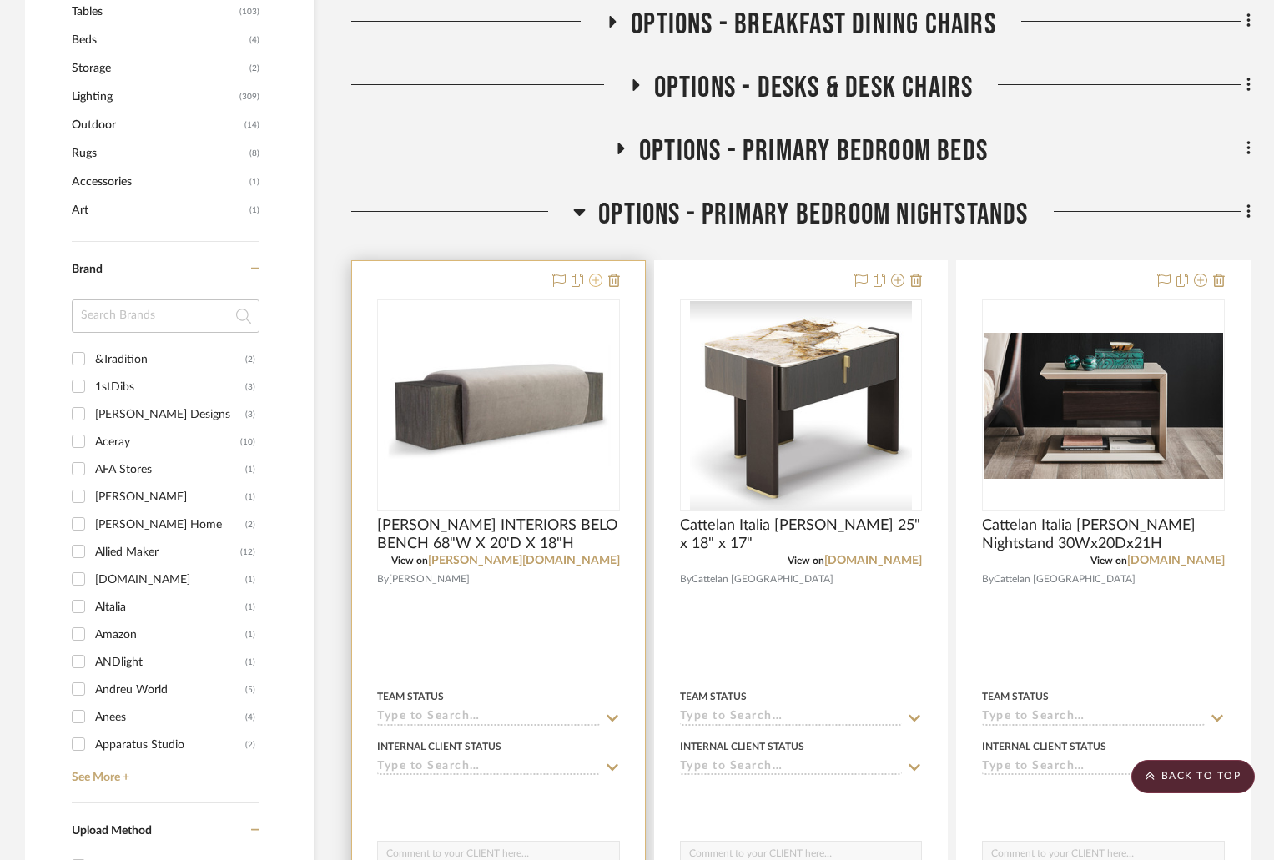
click at [594, 279] on icon at bounding box center [595, 280] width 13 height 13
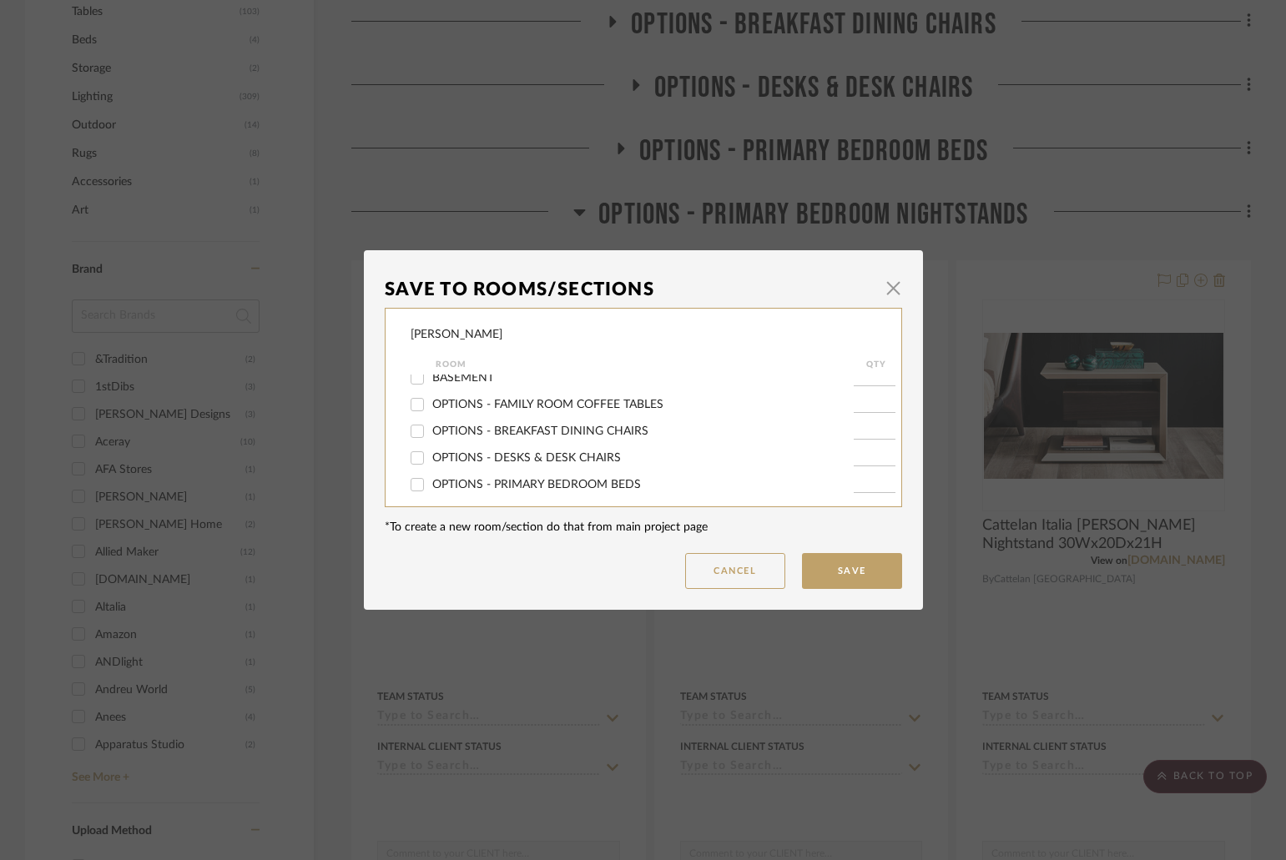
scroll to position [334, 0]
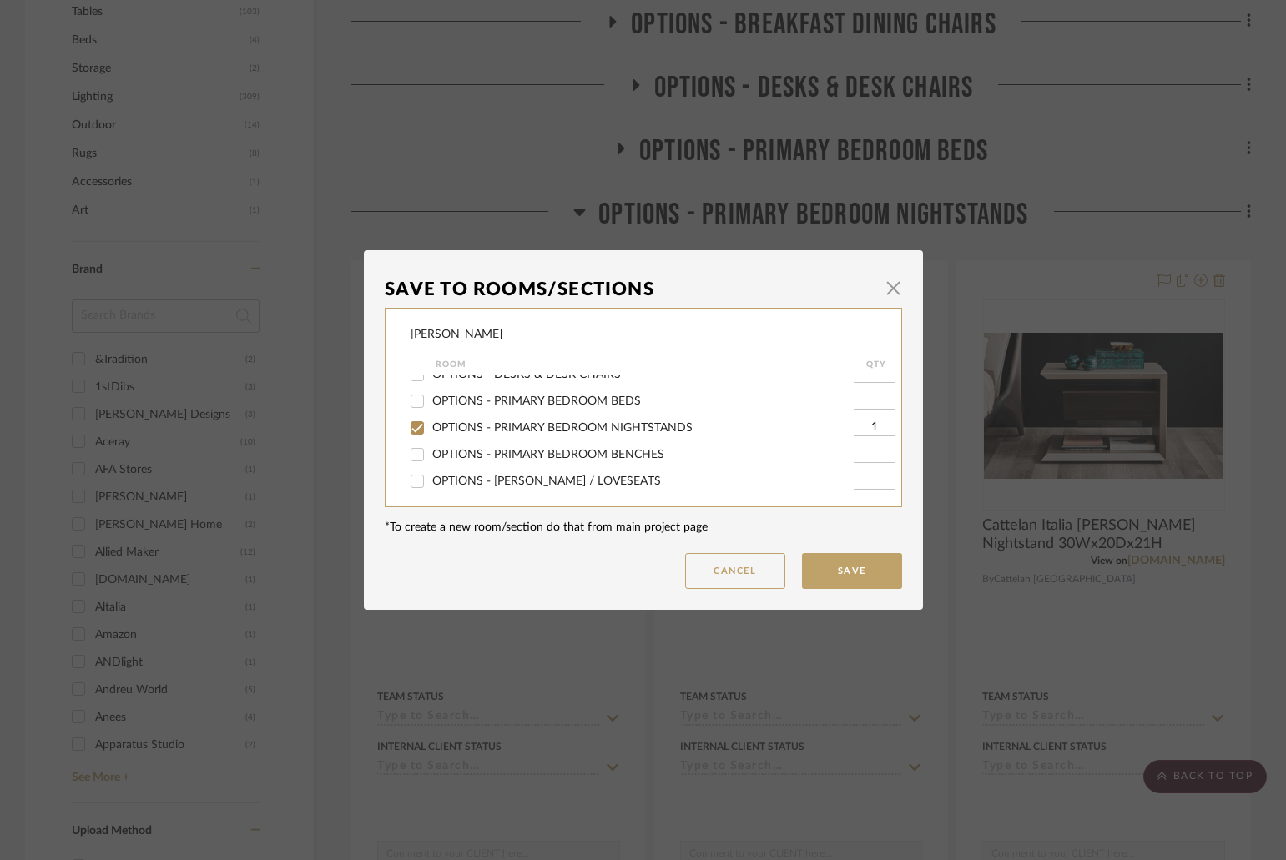
click at [571, 428] on span "OPTIONS - PRIMARY BEDROOM NIGHTSTANDS" at bounding box center [562, 428] width 260 height 12
click at [431, 428] on input "OPTIONS - PRIMARY BEDROOM NIGHTSTANDS" at bounding box center [417, 428] width 27 height 27
checkbox input "false"
click at [577, 451] on span "OPTIONS - PRIMARY BEDROOM BENCHES" at bounding box center [548, 455] width 232 height 12
click at [431, 451] on input "OPTIONS - PRIMARY BEDROOM BENCHES" at bounding box center [417, 454] width 27 height 27
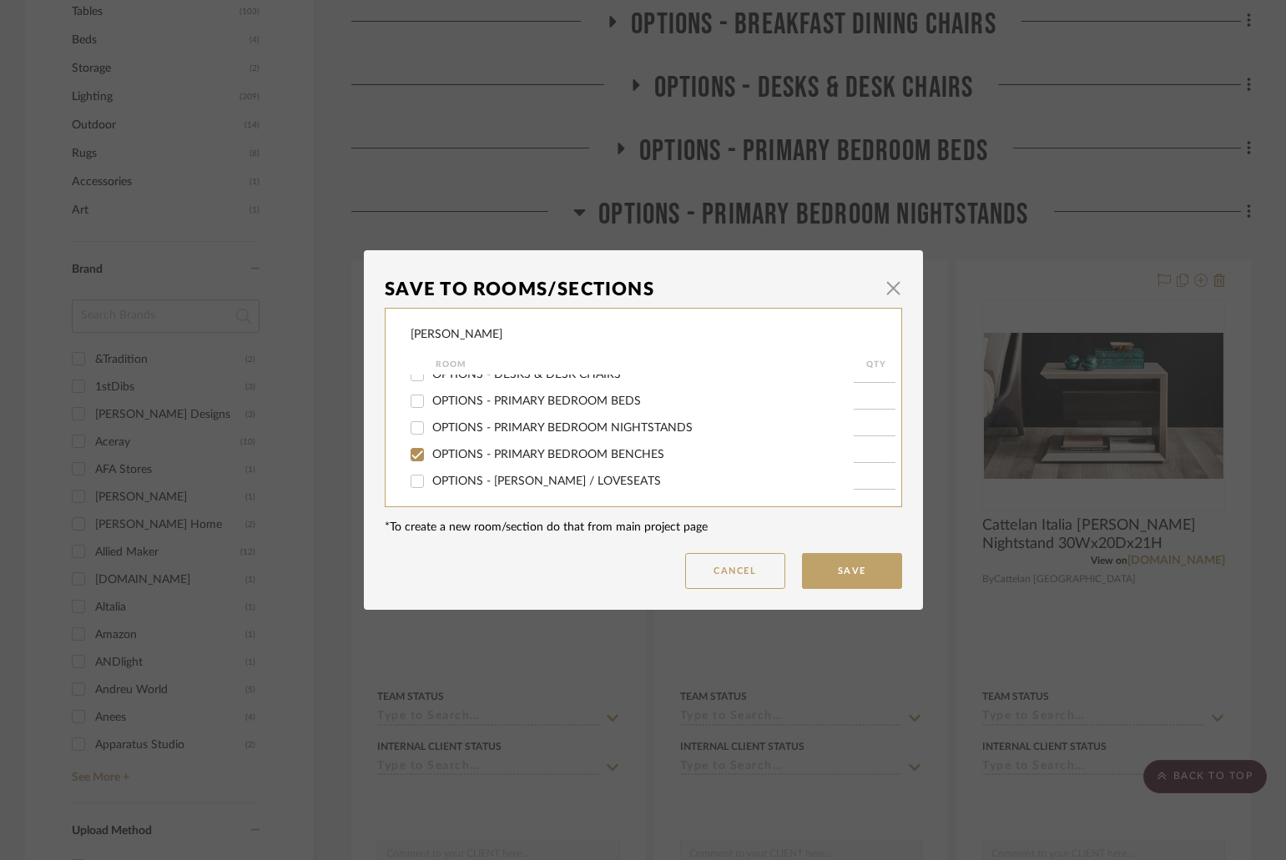
checkbox input "true"
type input "1"
click at [840, 572] on button "Save" at bounding box center [852, 571] width 100 height 36
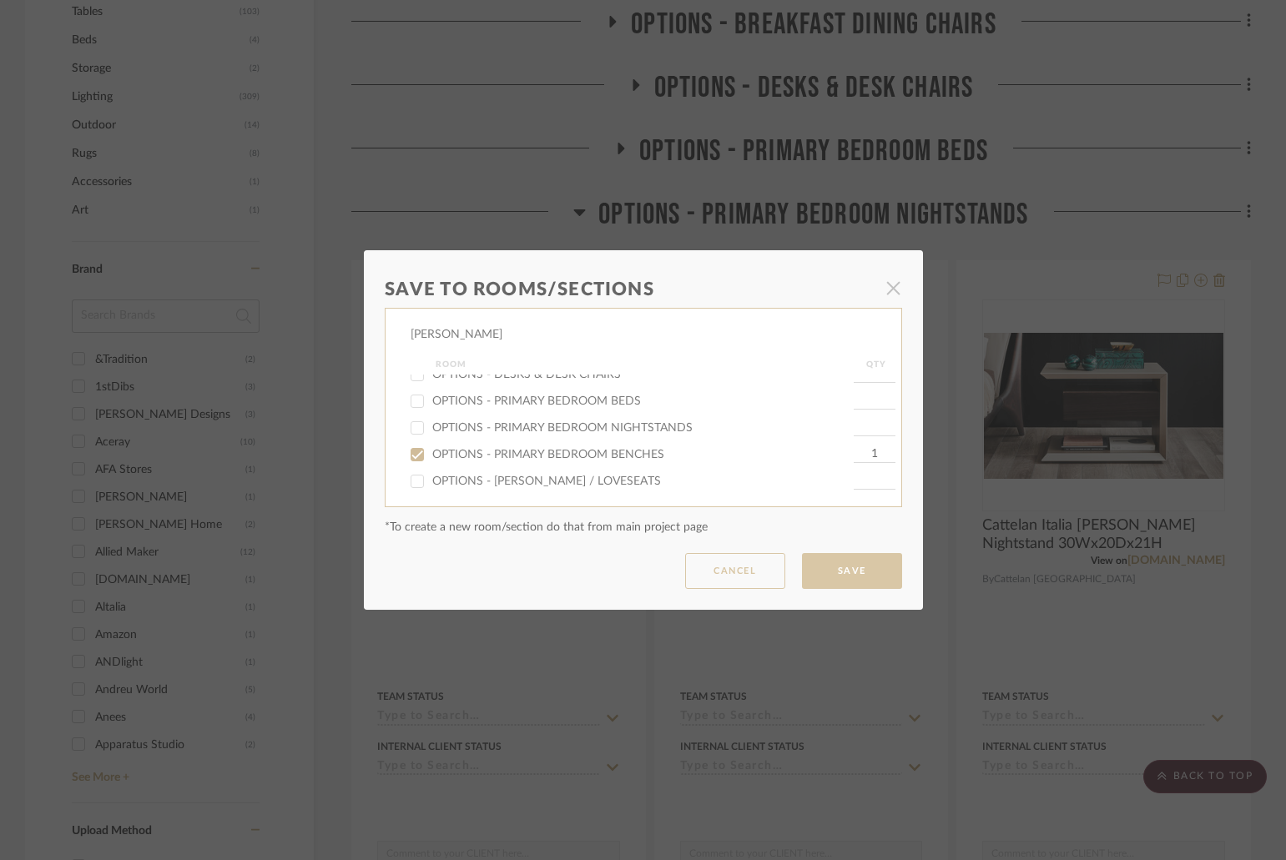
click at [860, 569] on dialog-content "Save To Rooms/Sections × [PERSON_NAME] Room QTY FOYER / ENTRY FAMILY ROOM KITCH…" at bounding box center [643, 430] width 559 height 360
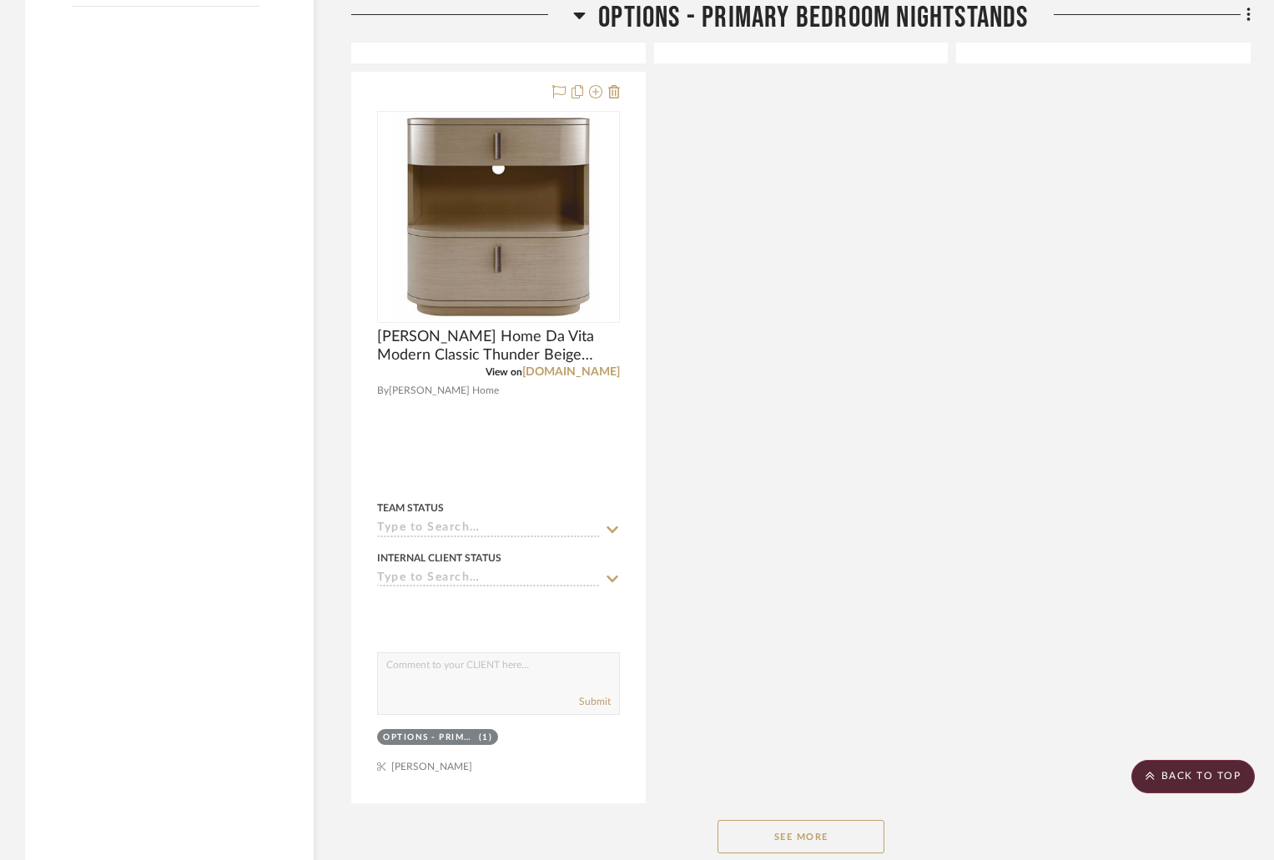
scroll to position [3087, 0]
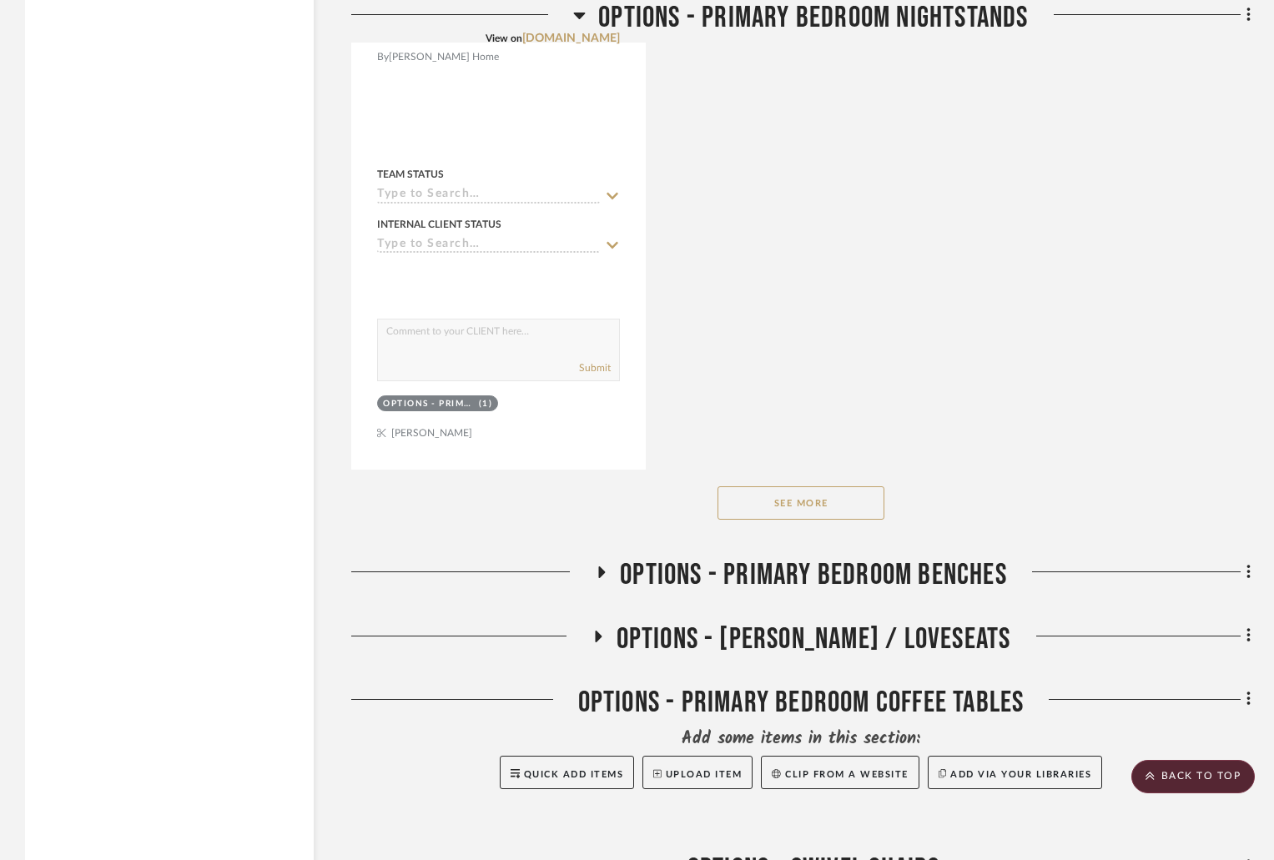
click at [600, 571] on icon at bounding box center [602, 572] width 7 height 12
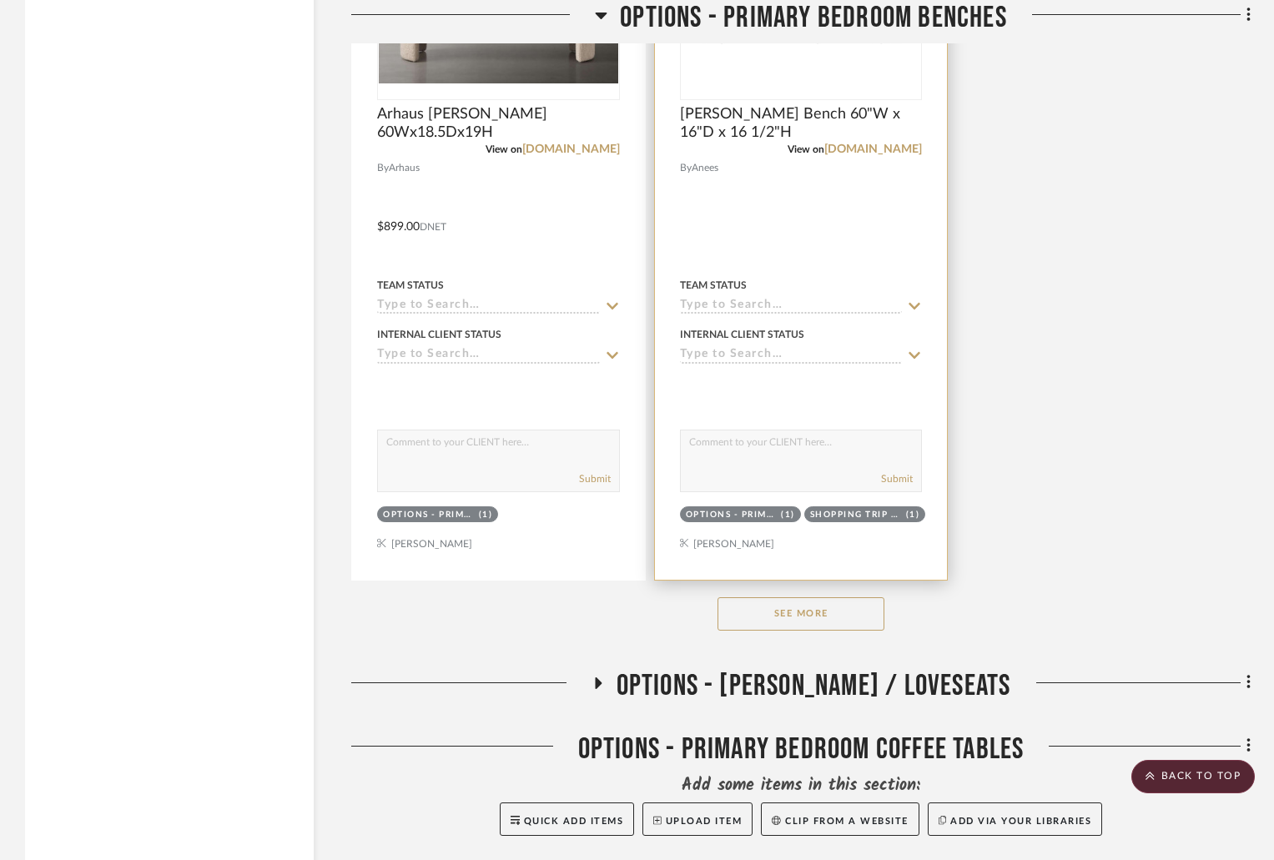
scroll to position [5673, 0]
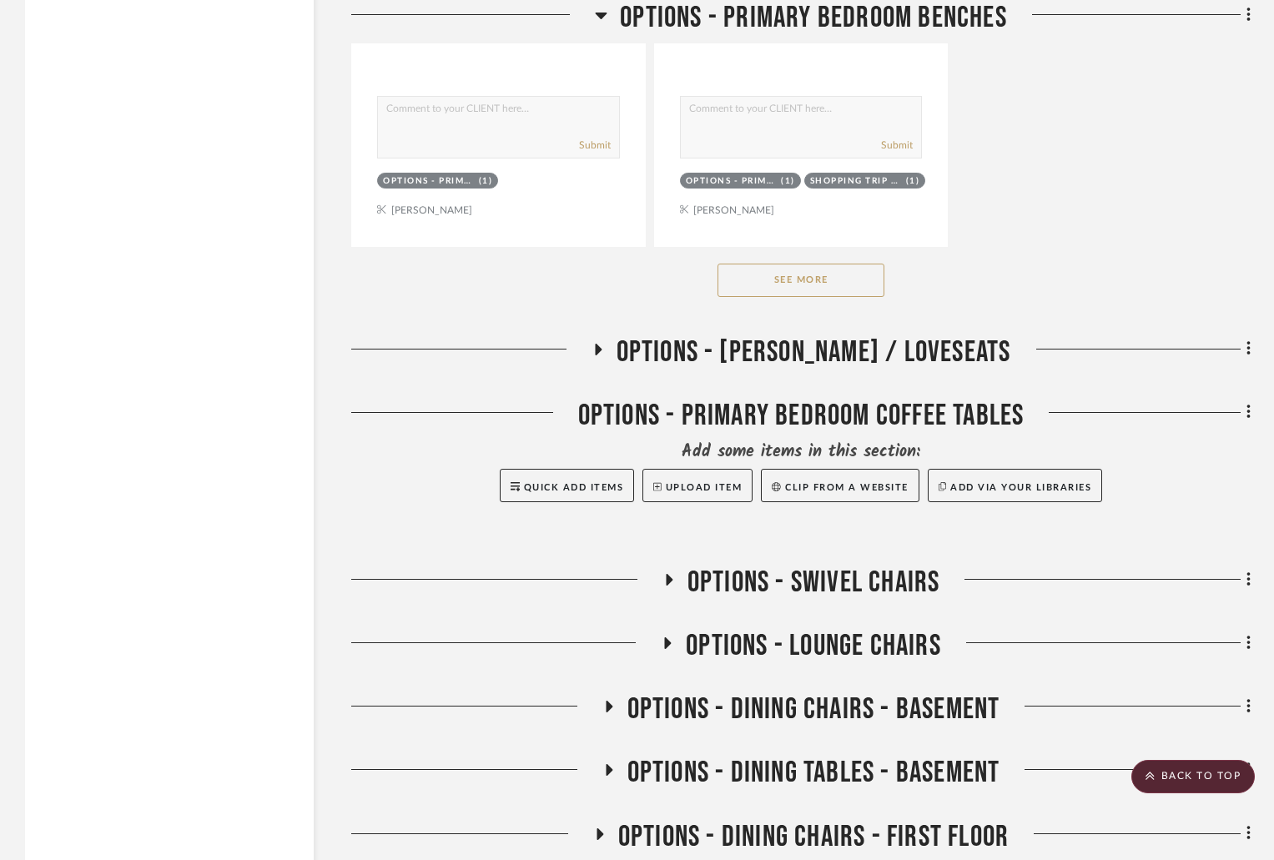
click at [597, 415] on div "OPTIONS - PRIMARY BEDROOM COFFEE TABLES" at bounding box center [800, 419] width 899 height 43
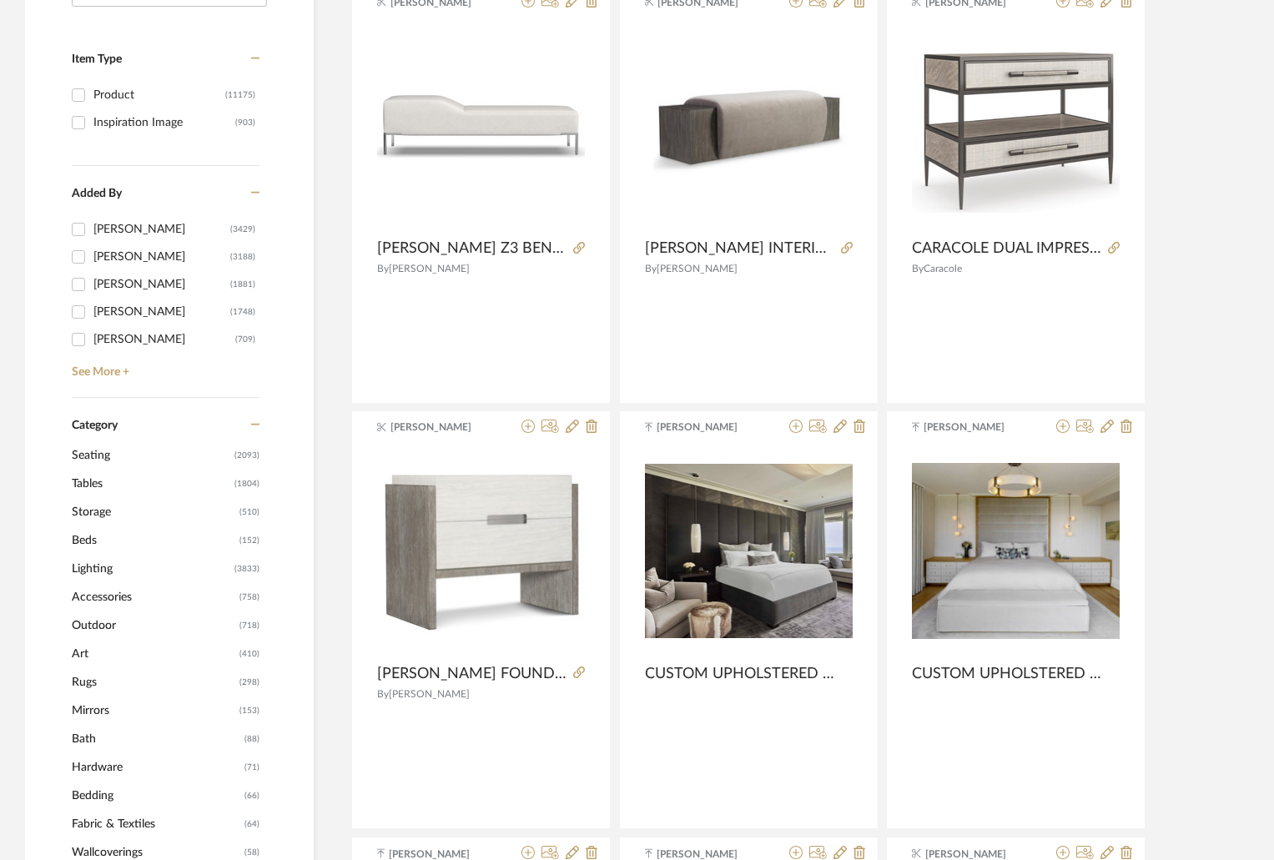
click at [98, 486] on span "Tables" at bounding box center [151, 484] width 159 height 28
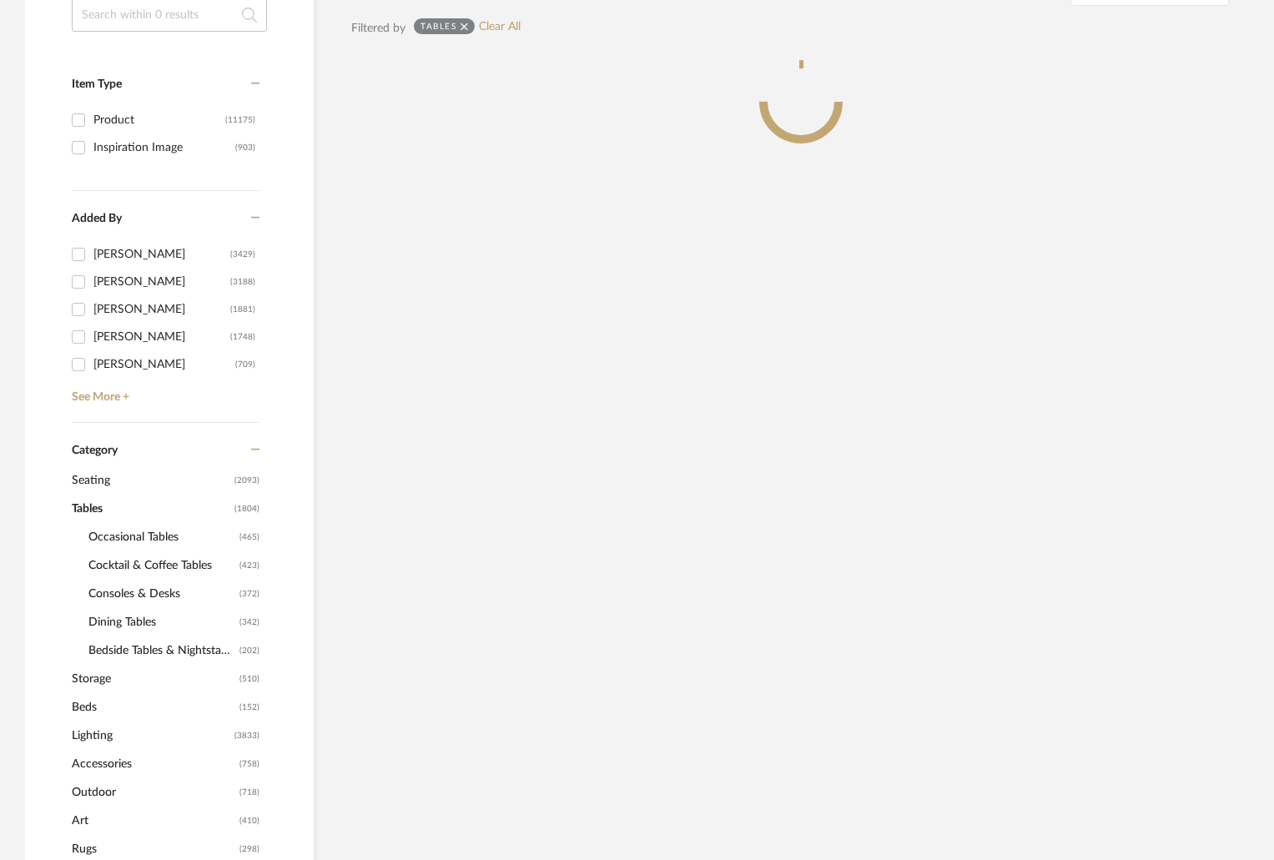
scroll to position [359, 0]
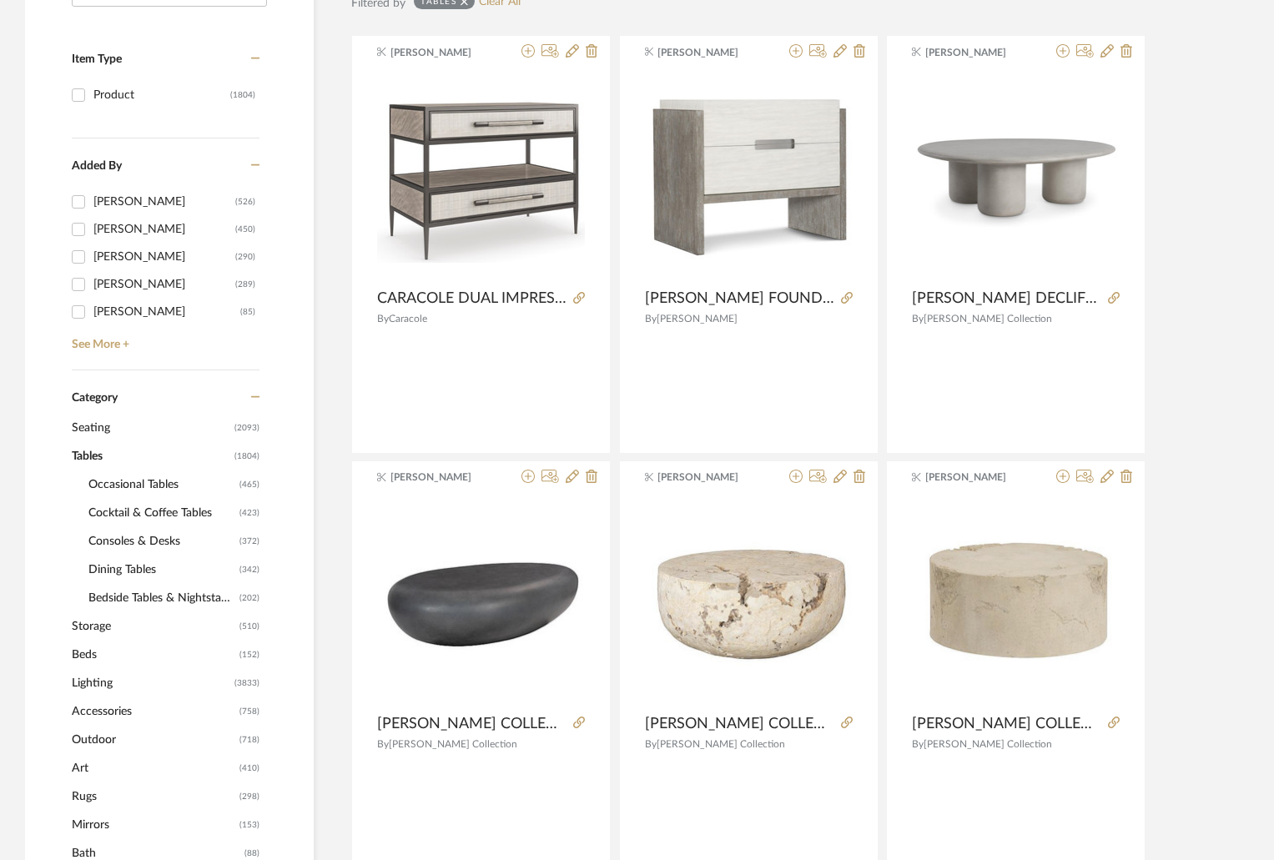
click at [171, 512] on span "Cocktail & Coffee Tables" at bounding box center [161, 513] width 147 height 28
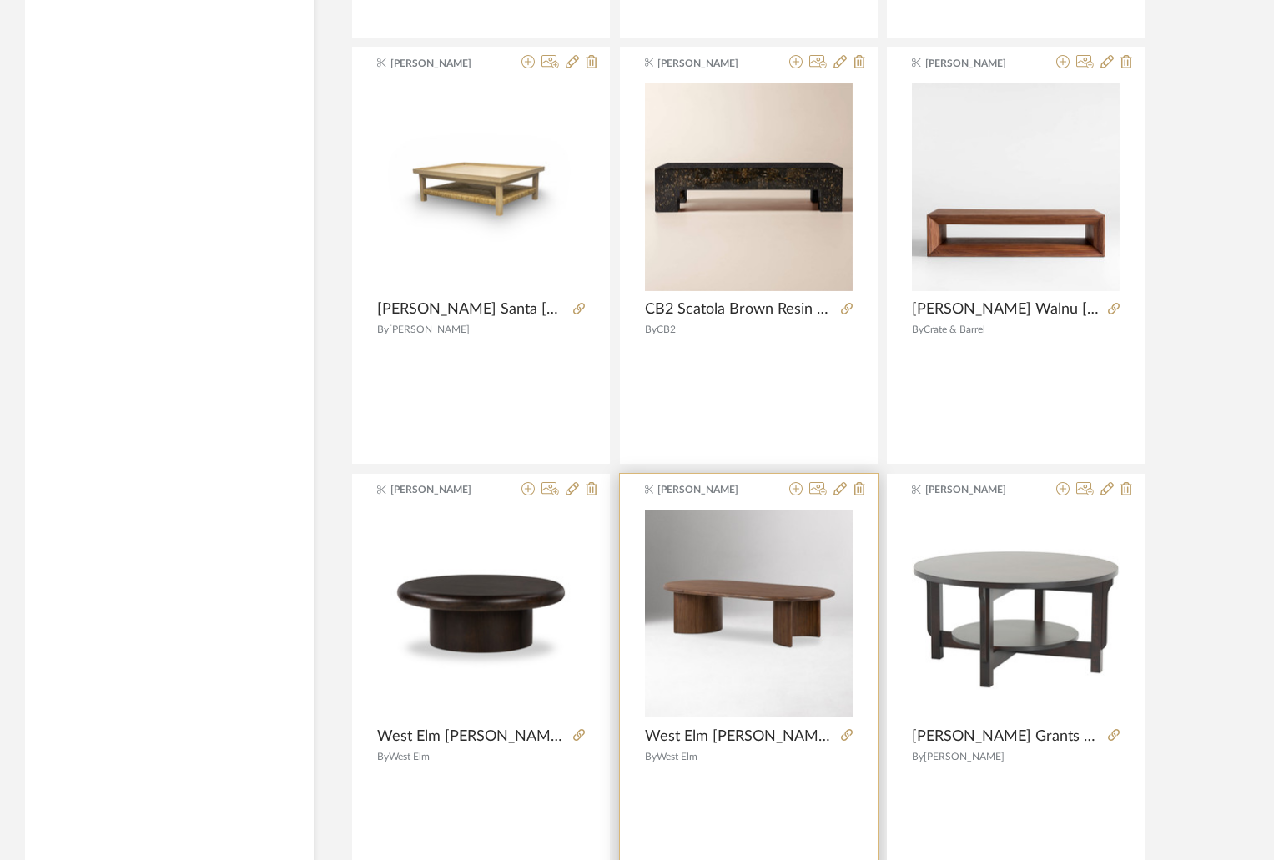
scroll to position [4822, 0]
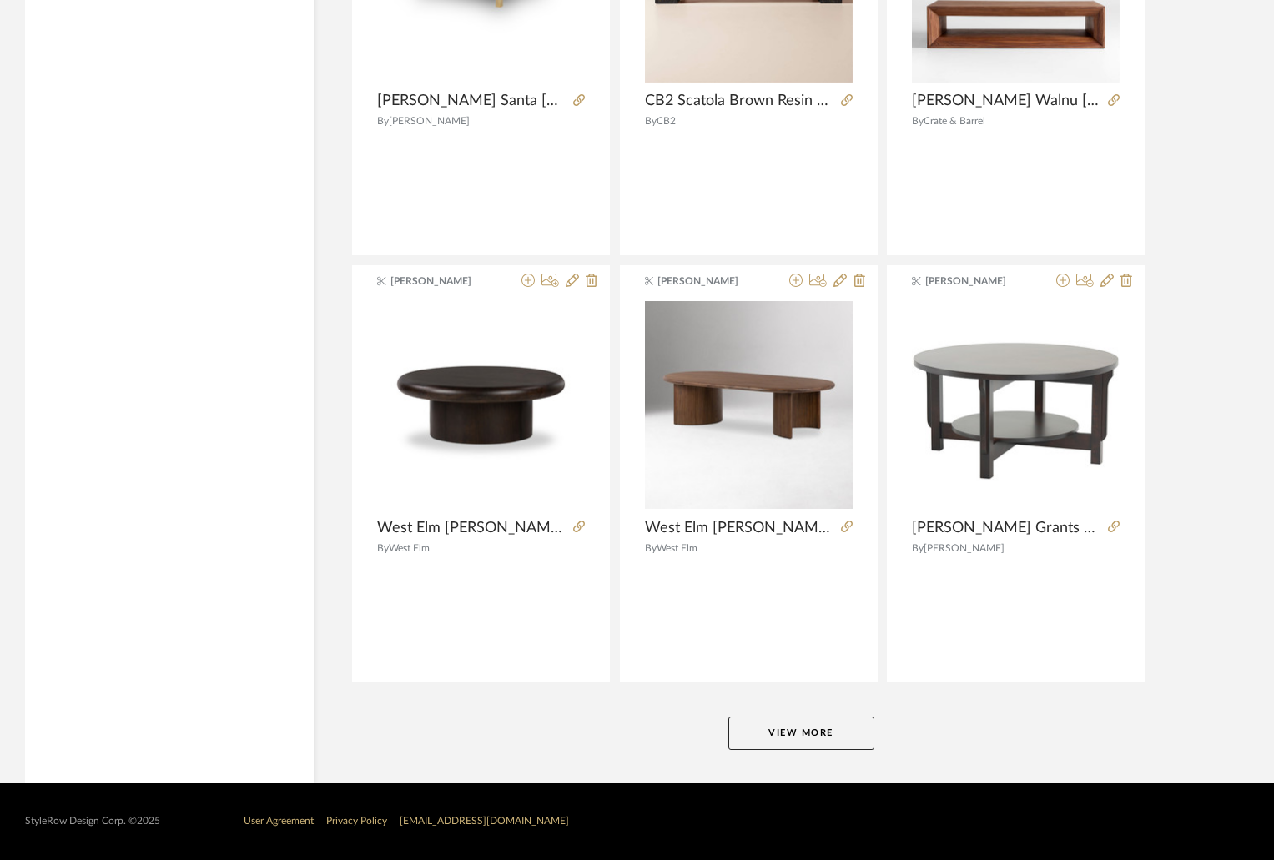
click at [814, 730] on button "View More" at bounding box center [801, 733] width 146 height 33
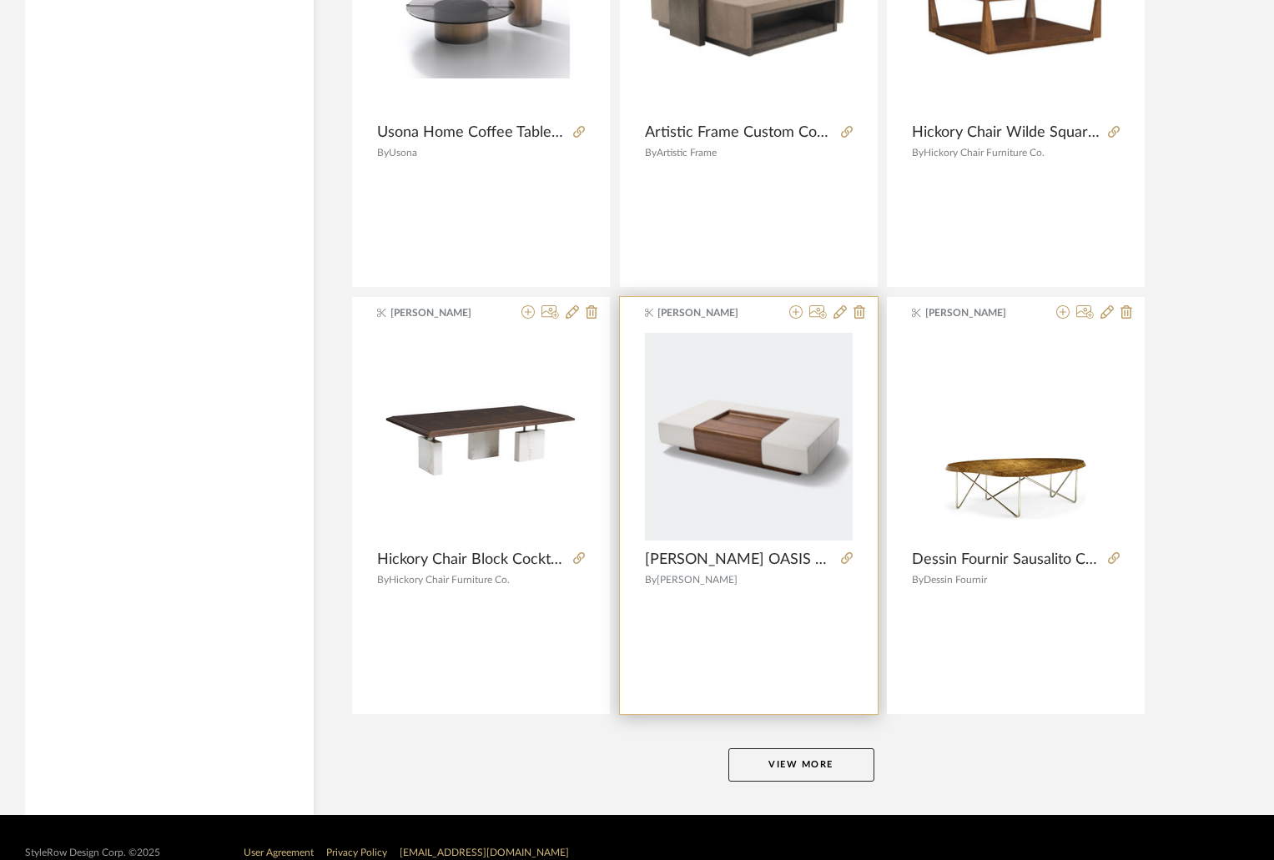
scroll to position [9943, 0]
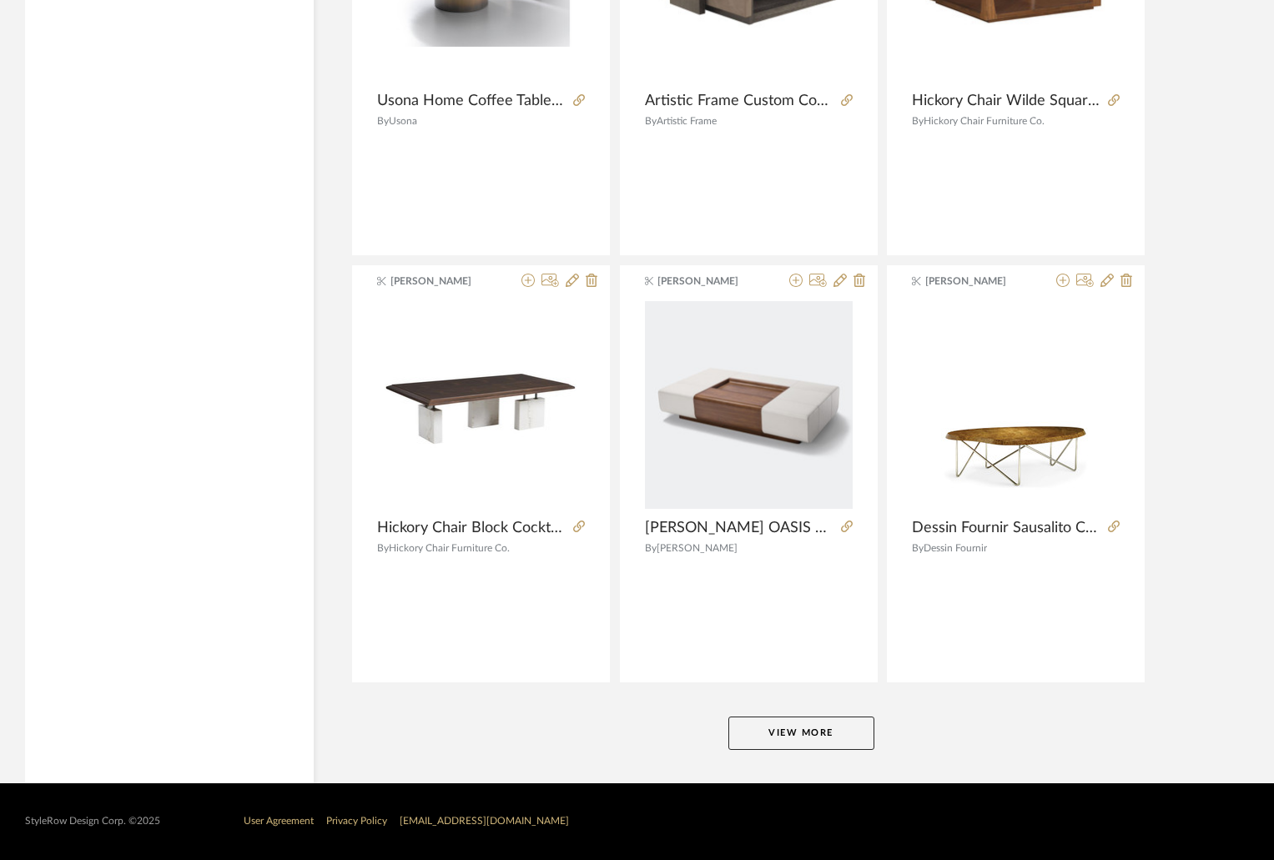
click at [822, 725] on button "View More" at bounding box center [801, 733] width 146 height 33
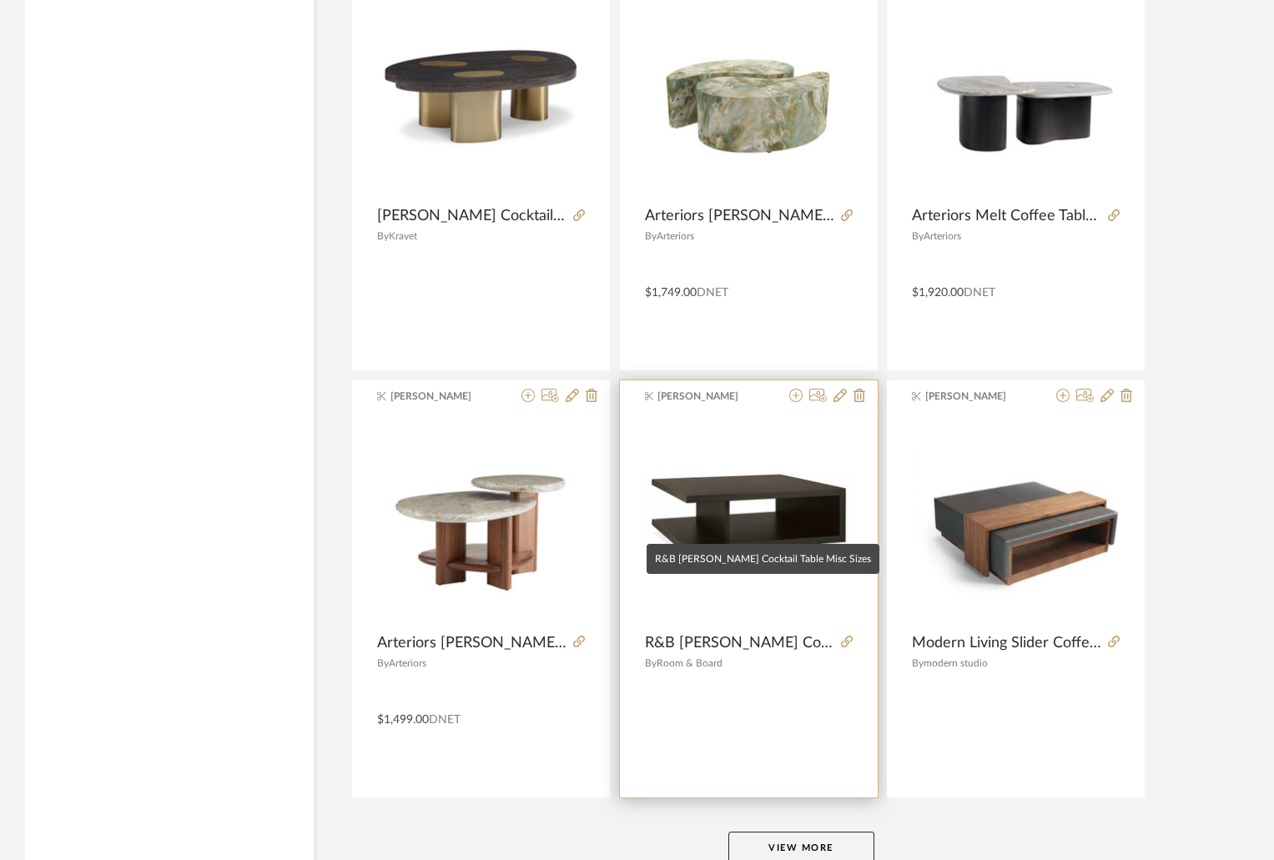
scroll to position [15064, 0]
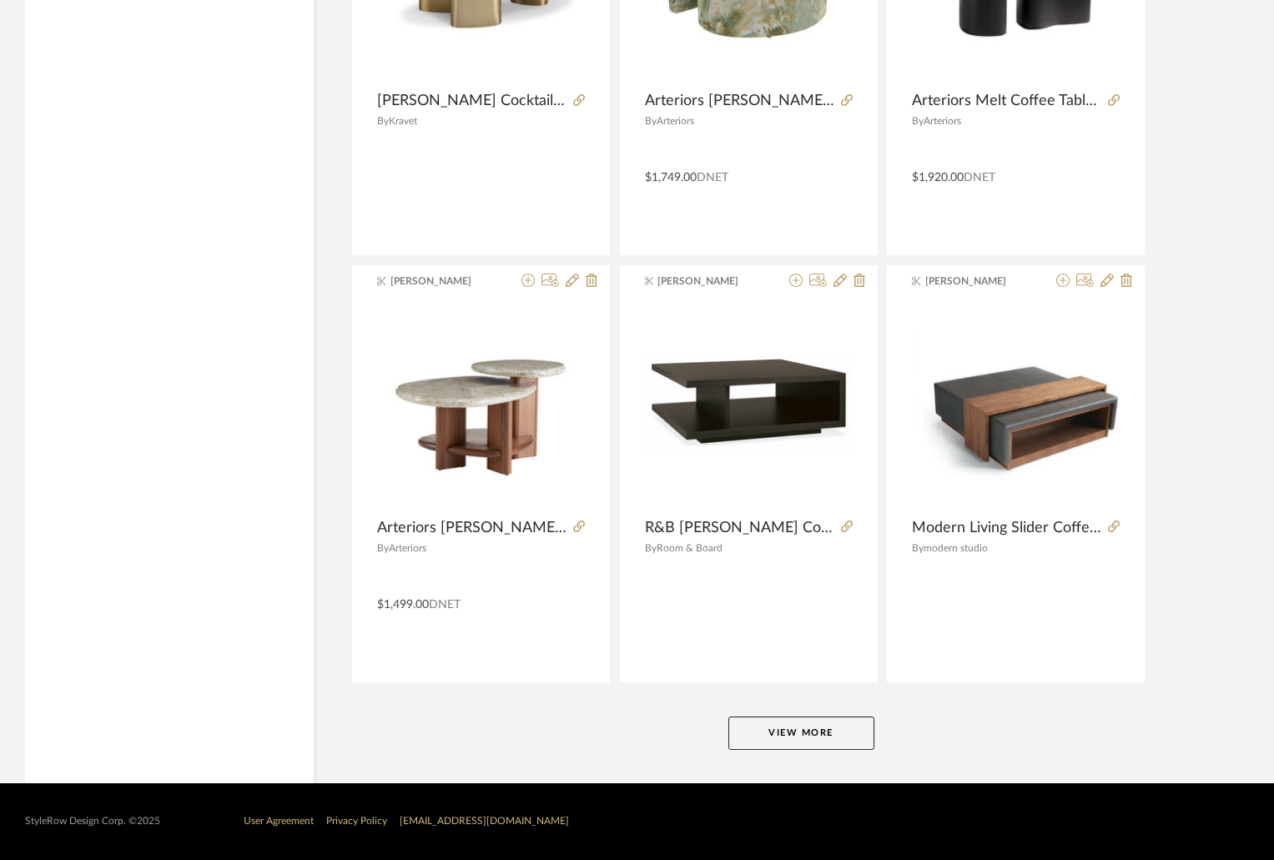
click at [828, 724] on button "View More" at bounding box center [801, 733] width 146 height 33
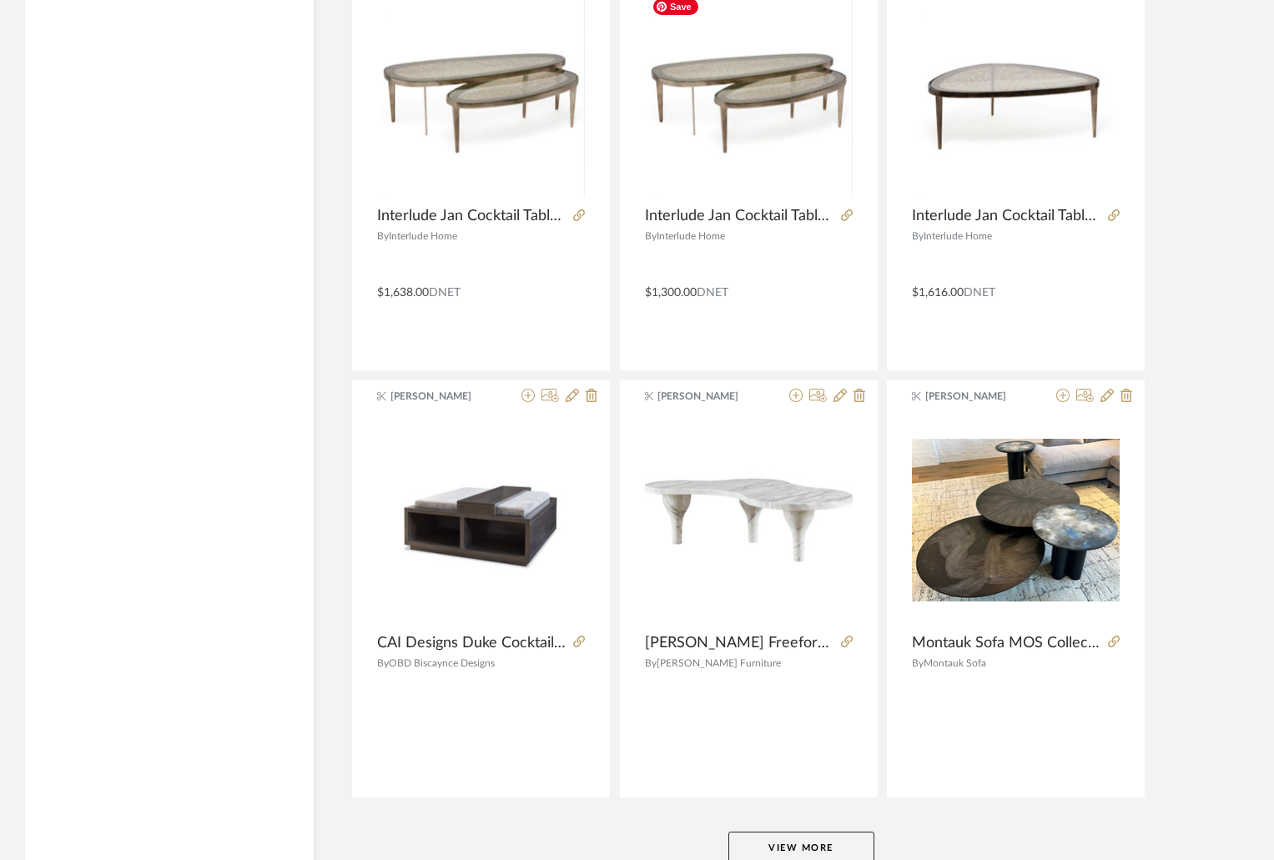
scroll to position [20154, 0]
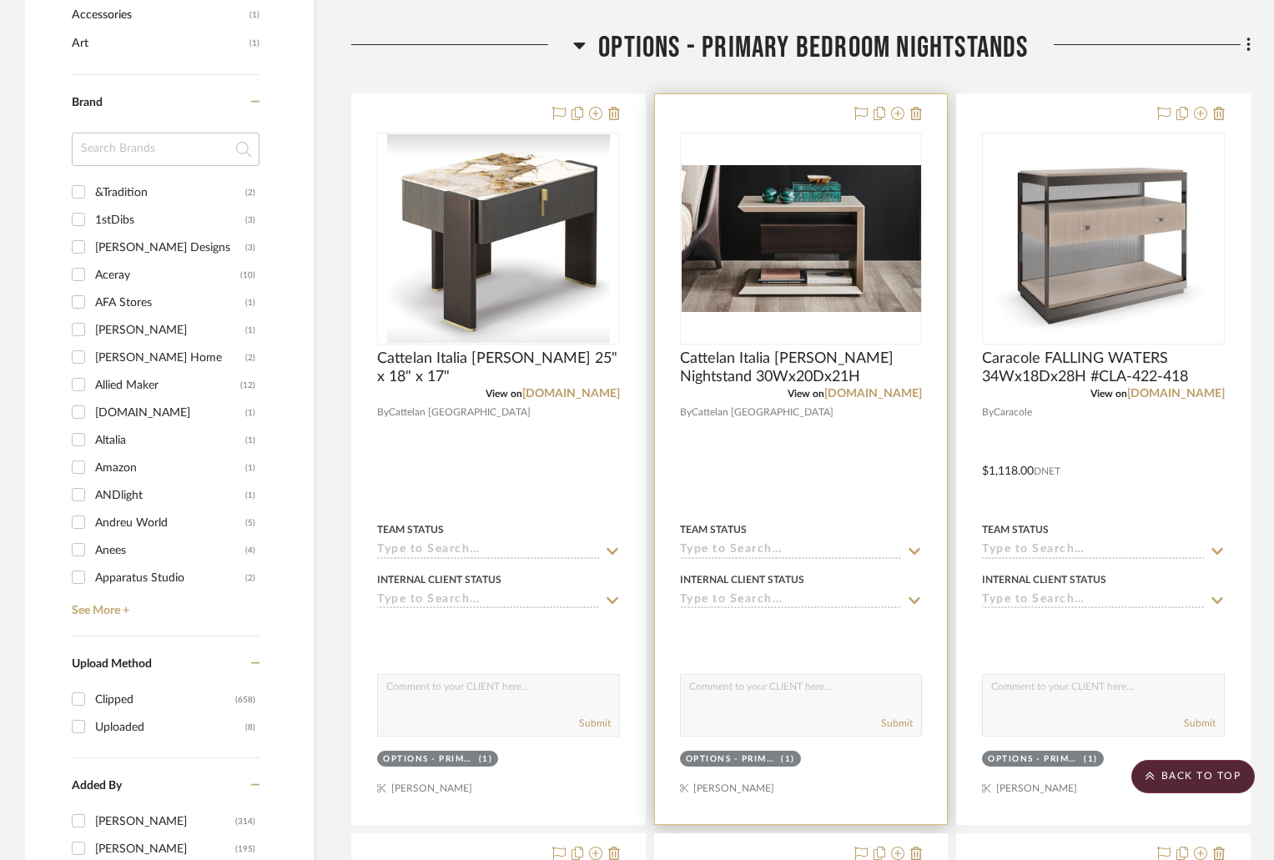
scroll to position [1001, 0]
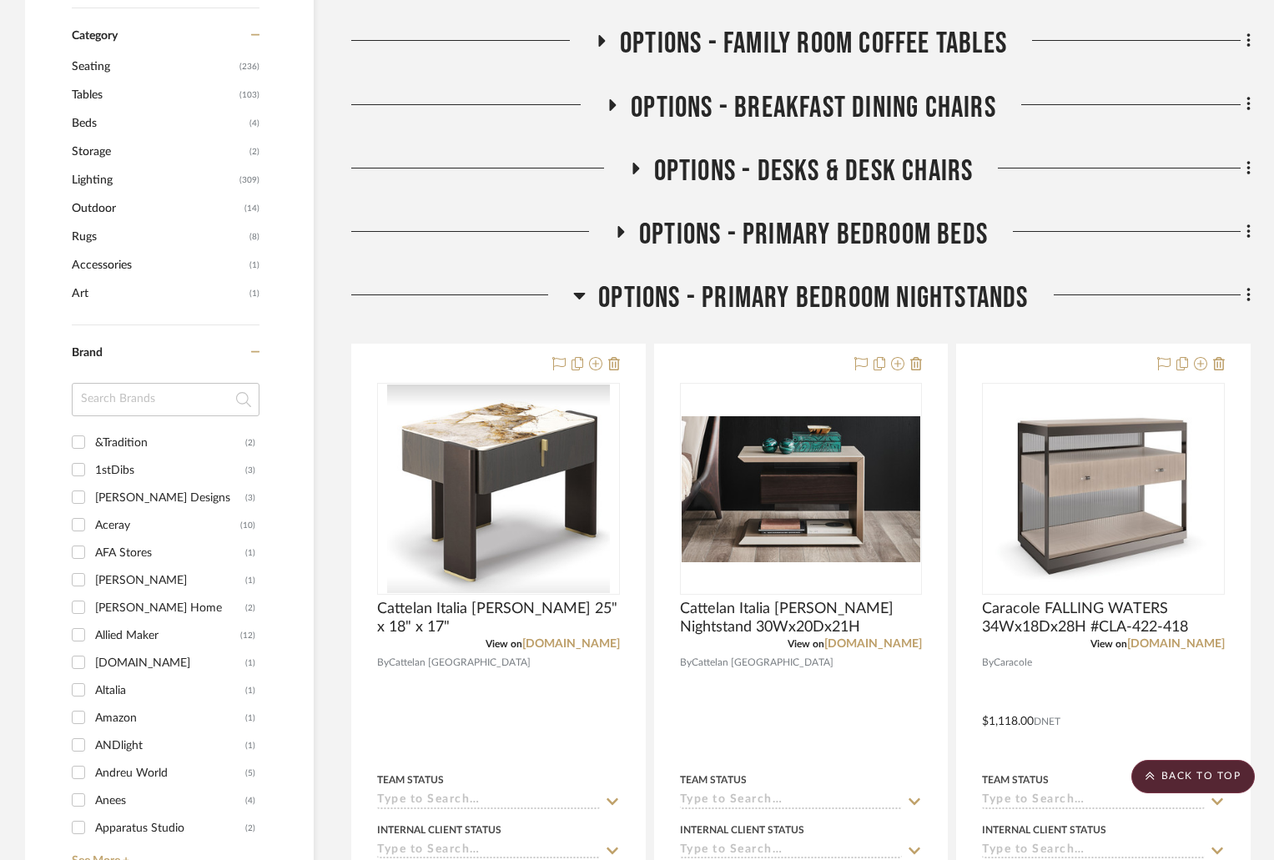
click at [573, 297] on icon at bounding box center [579, 295] width 13 height 20
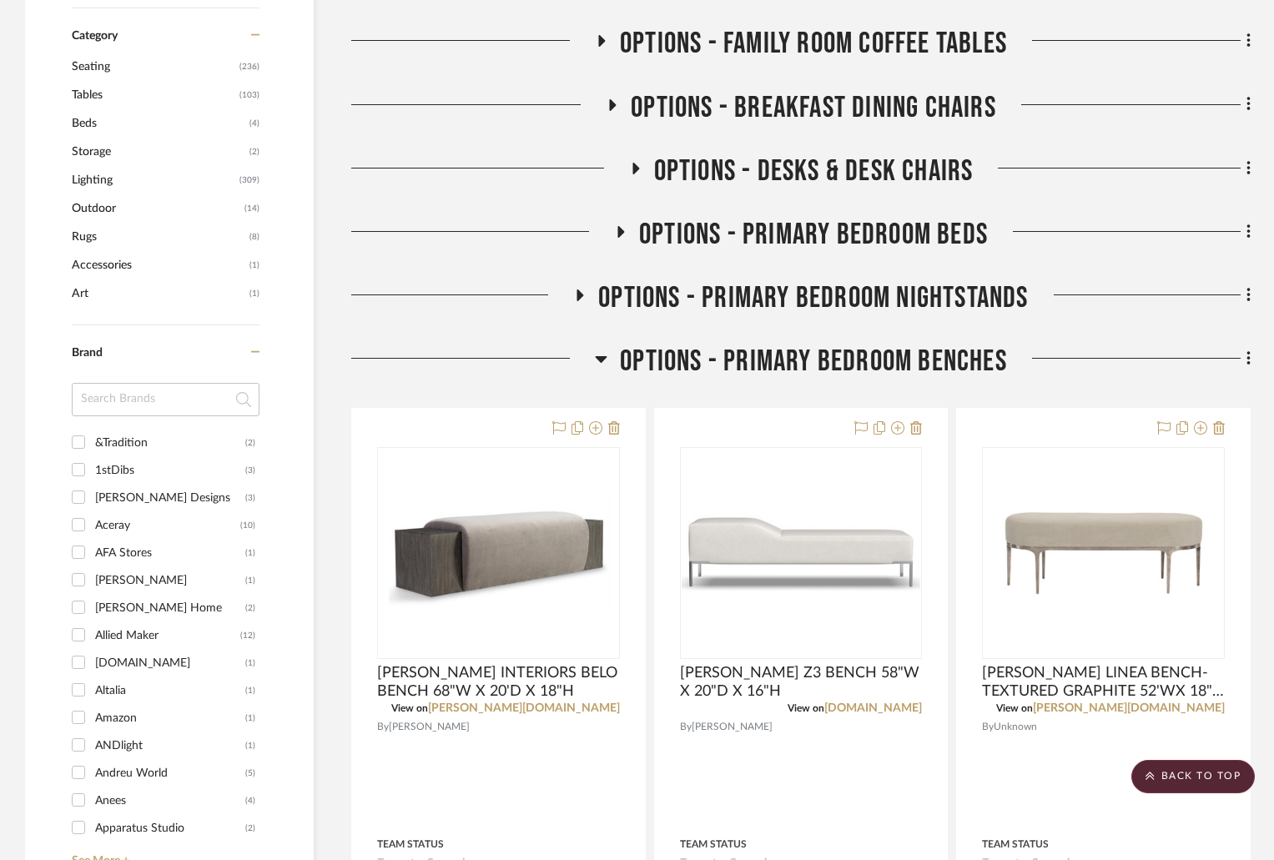
click at [600, 356] on icon at bounding box center [601, 359] width 13 height 20
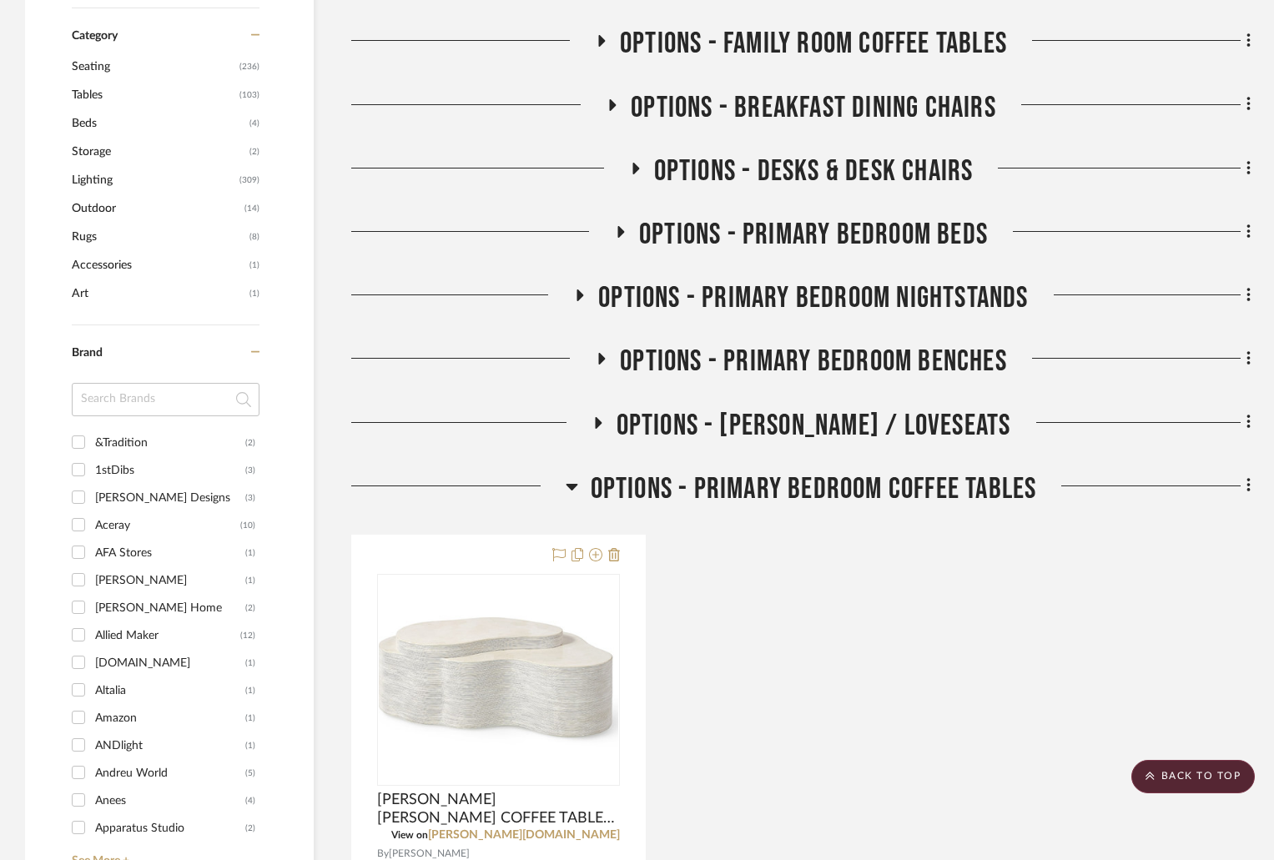
scroll to position [1168, 0]
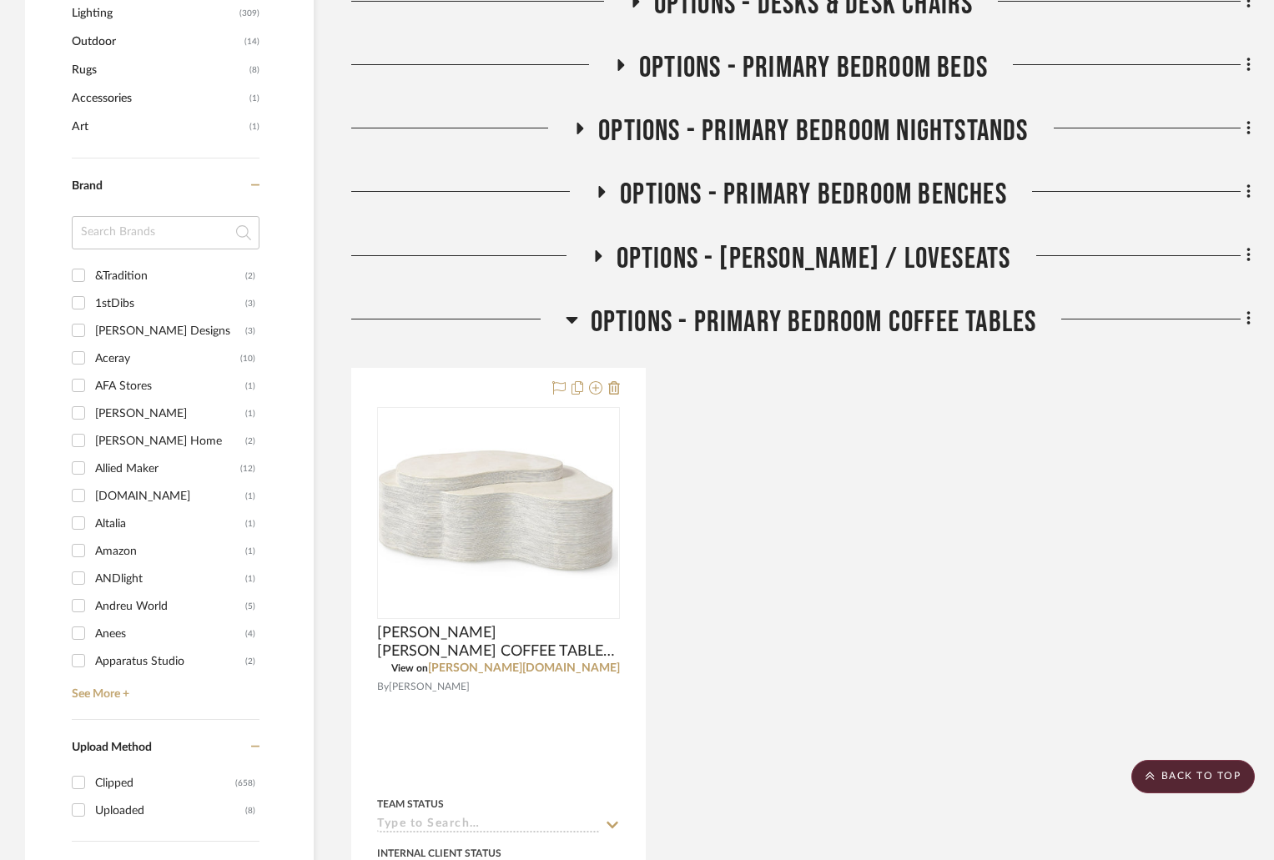
click at [596, 189] on icon at bounding box center [602, 192] width 20 height 13
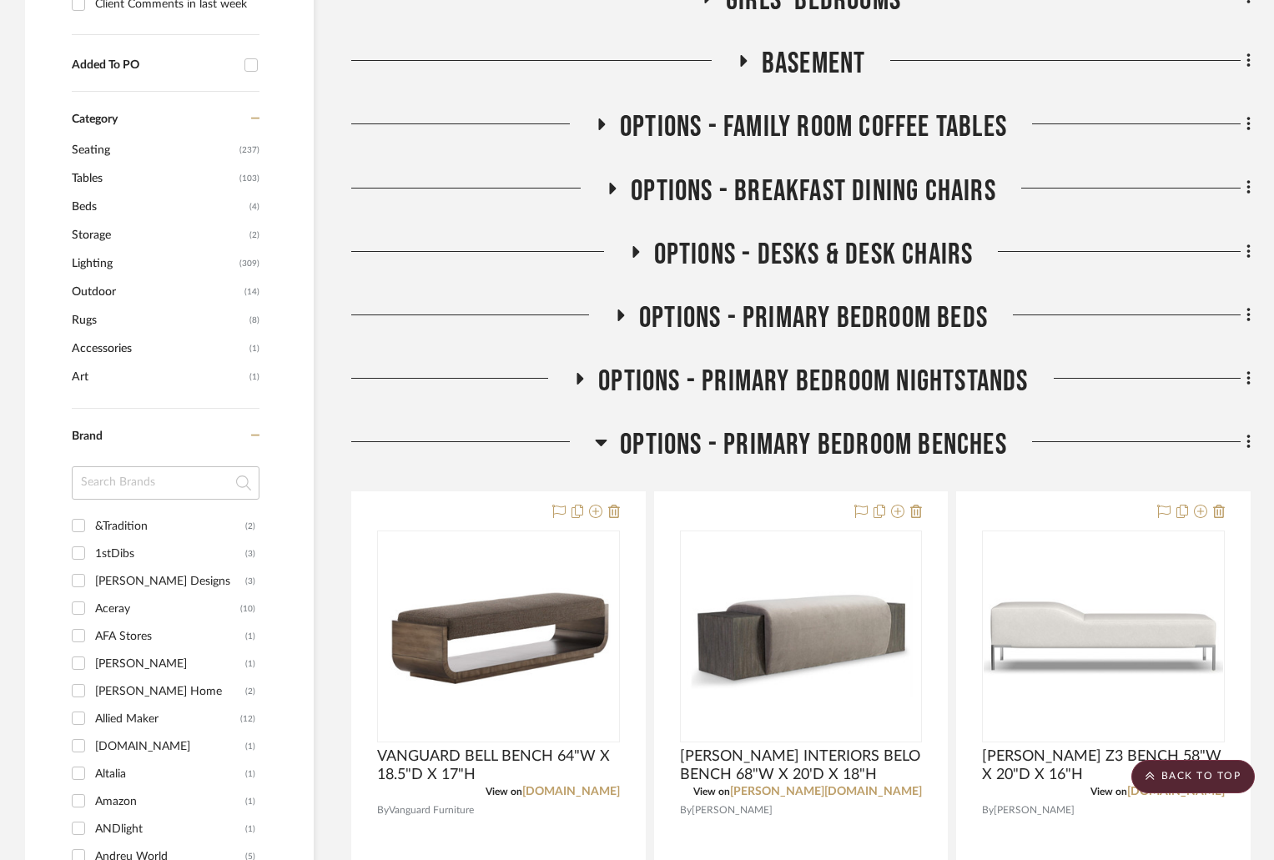
scroll to position [1001, 0]
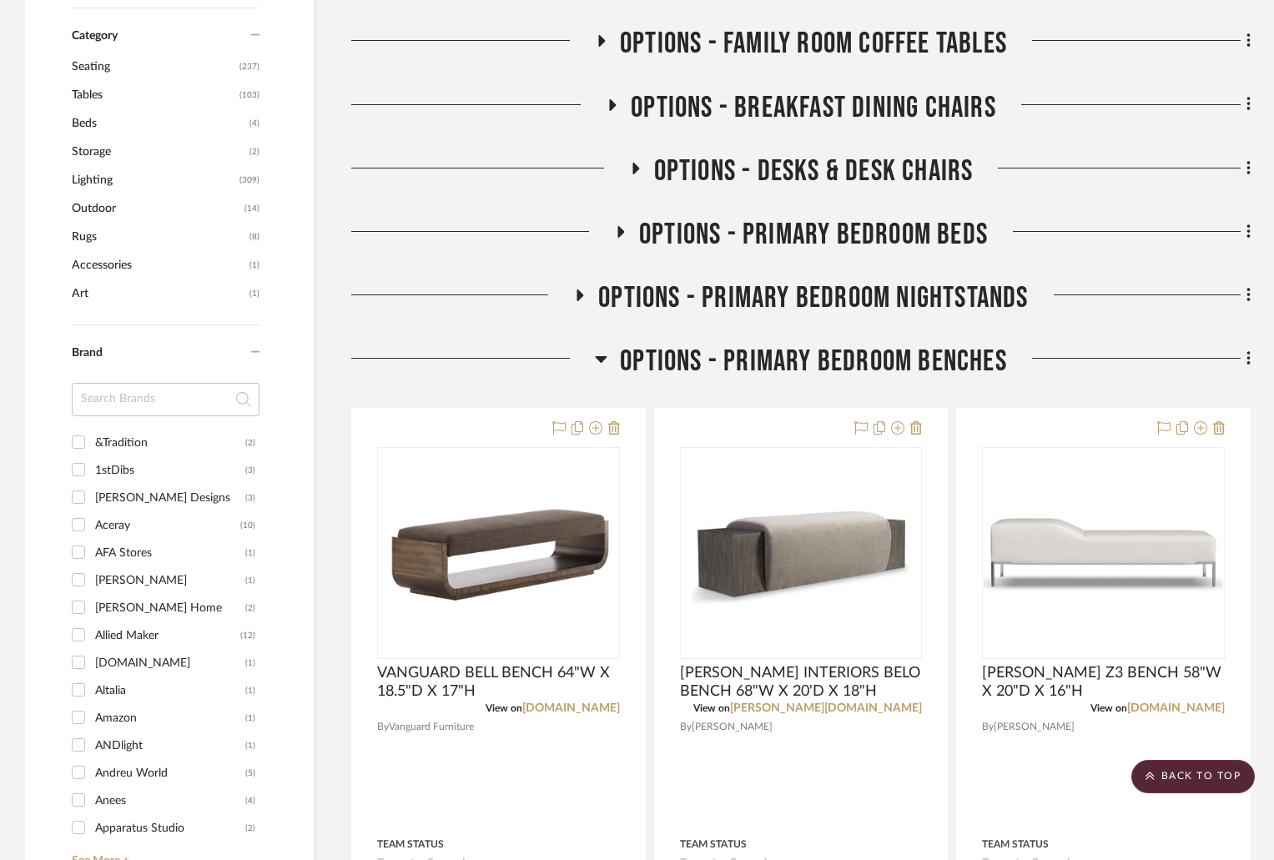
click at [609, 356] on h3 "OPTIONS - PRIMARY BEDROOM BENCHES" at bounding box center [801, 362] width 412 height 36
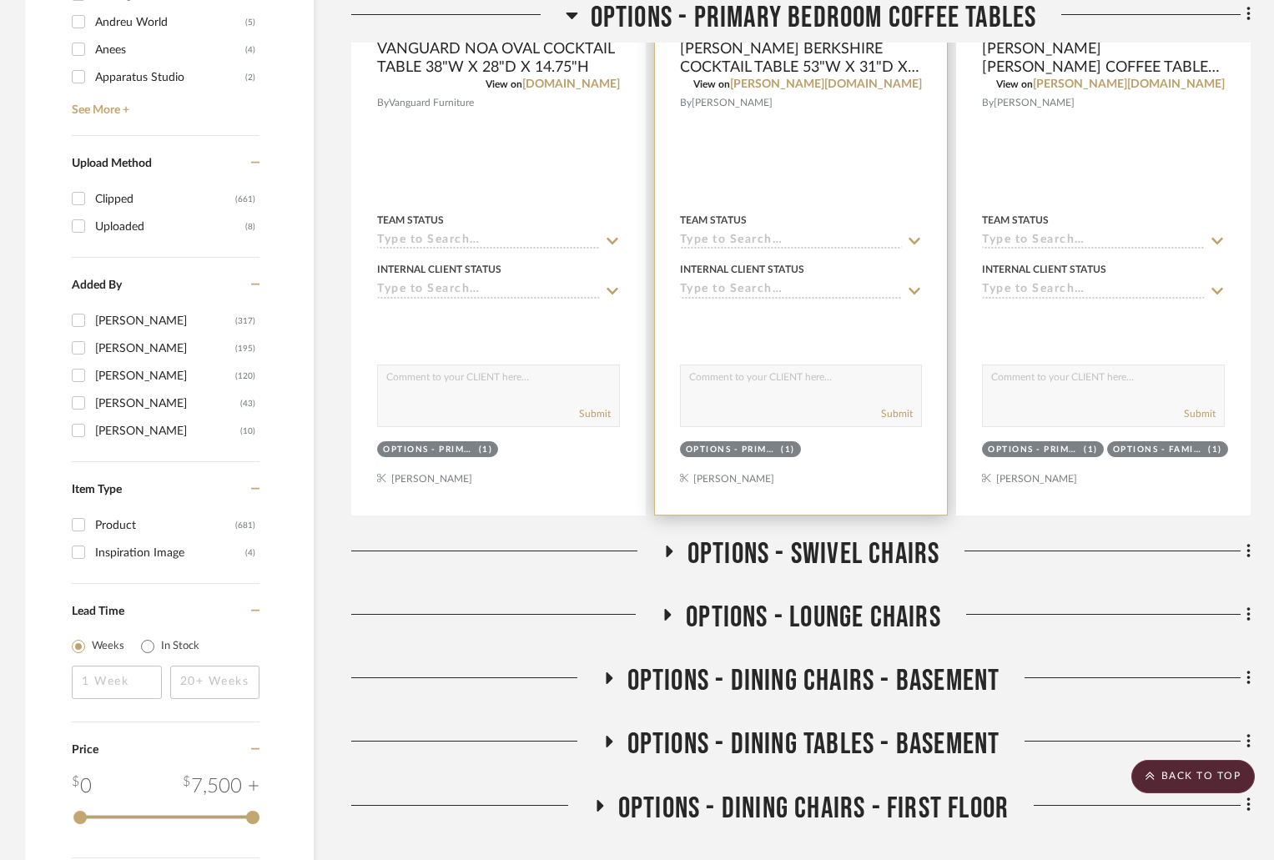
scroll to position [1418, 0]
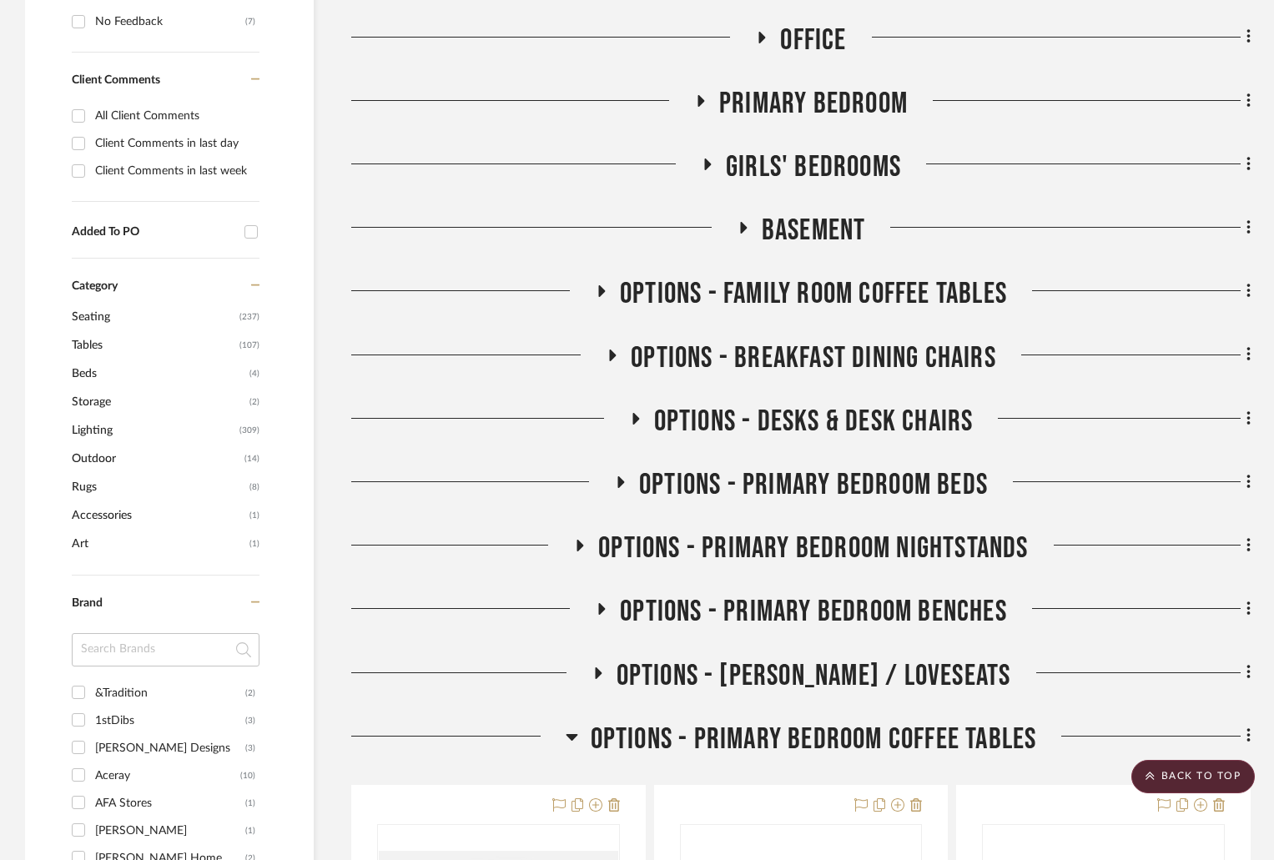
scroll to position [1001, 0]
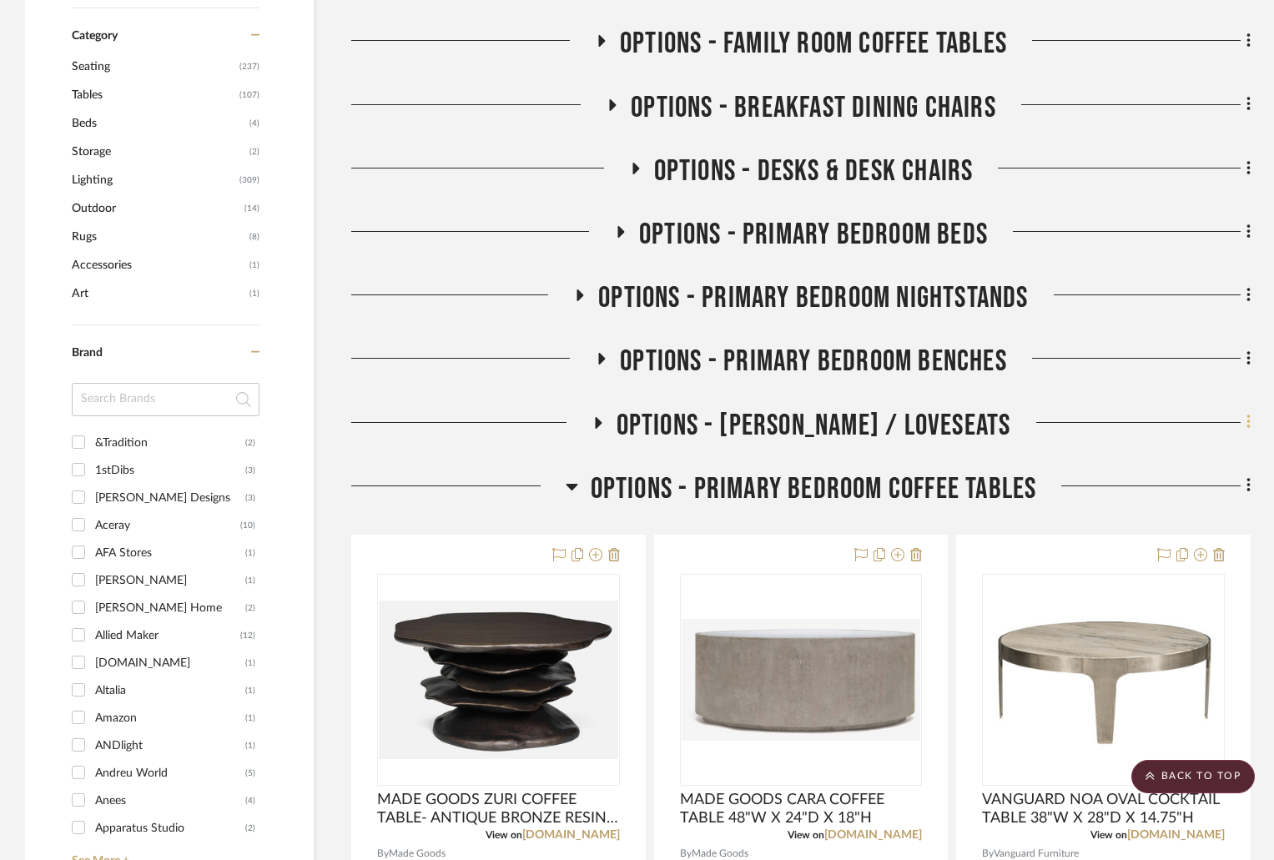
click at [1247, 416] on icon at bounding box center [1247, 422] width 3 height 14
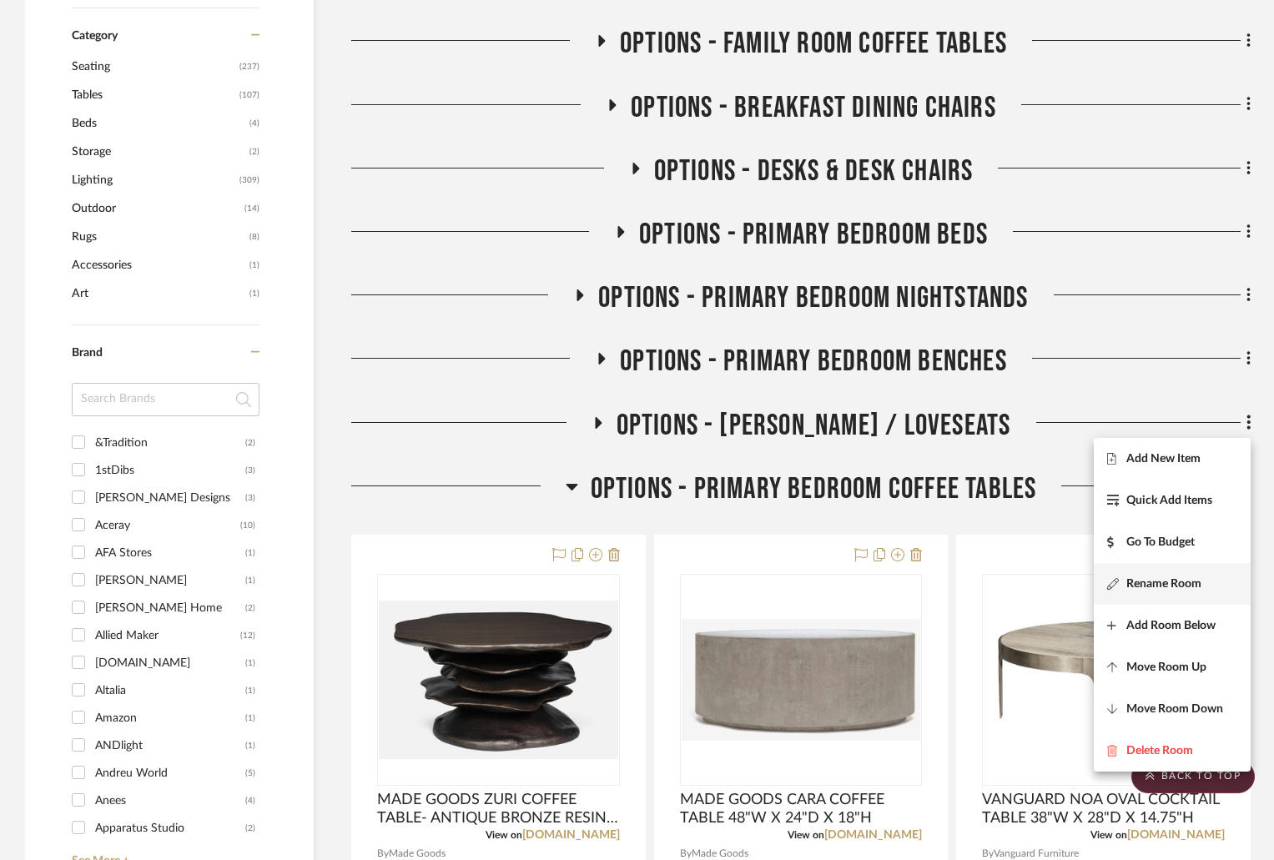
click at [1176, 585] on span "Rename Room" at bounding box center [1163, 584] width 75 height 14
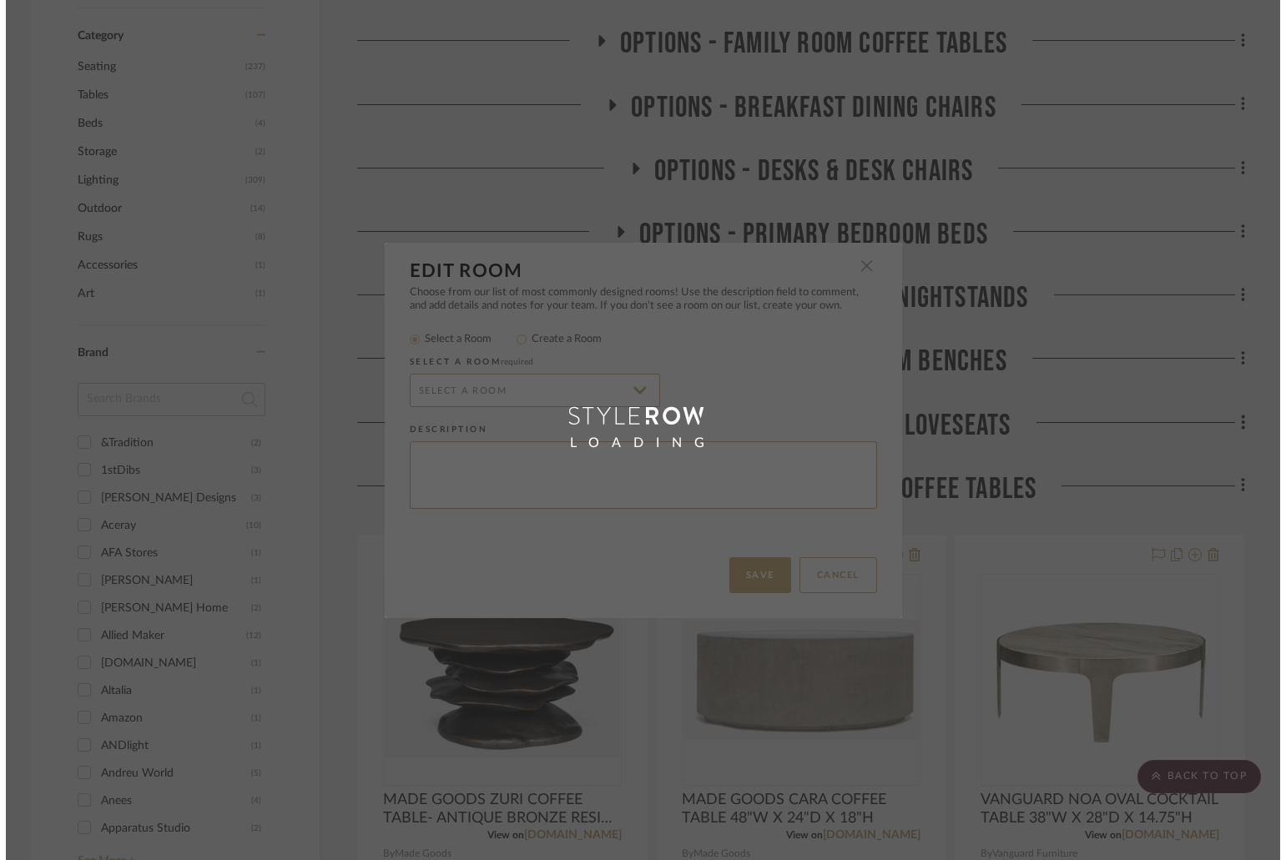
scroll to position [0, 0]
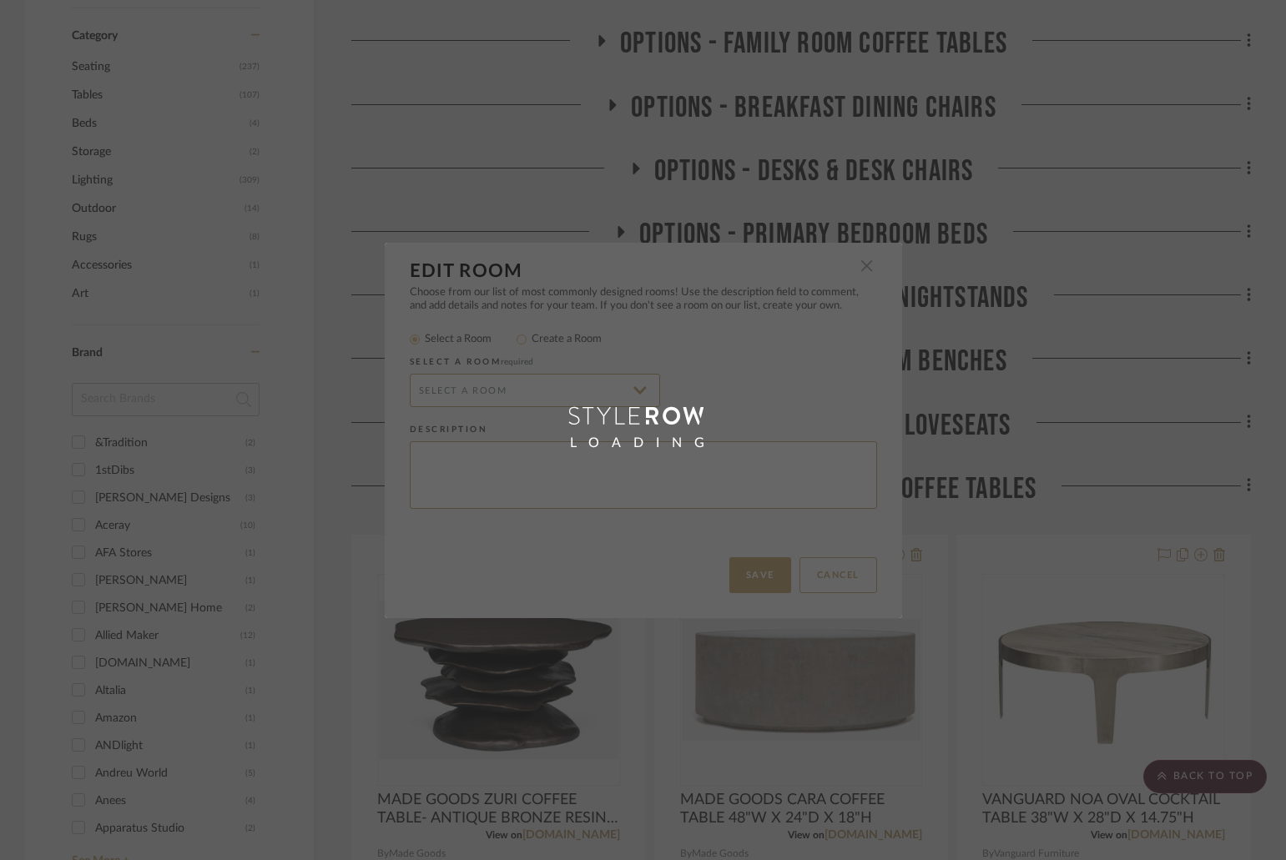
radio input "false"
radio input "true"
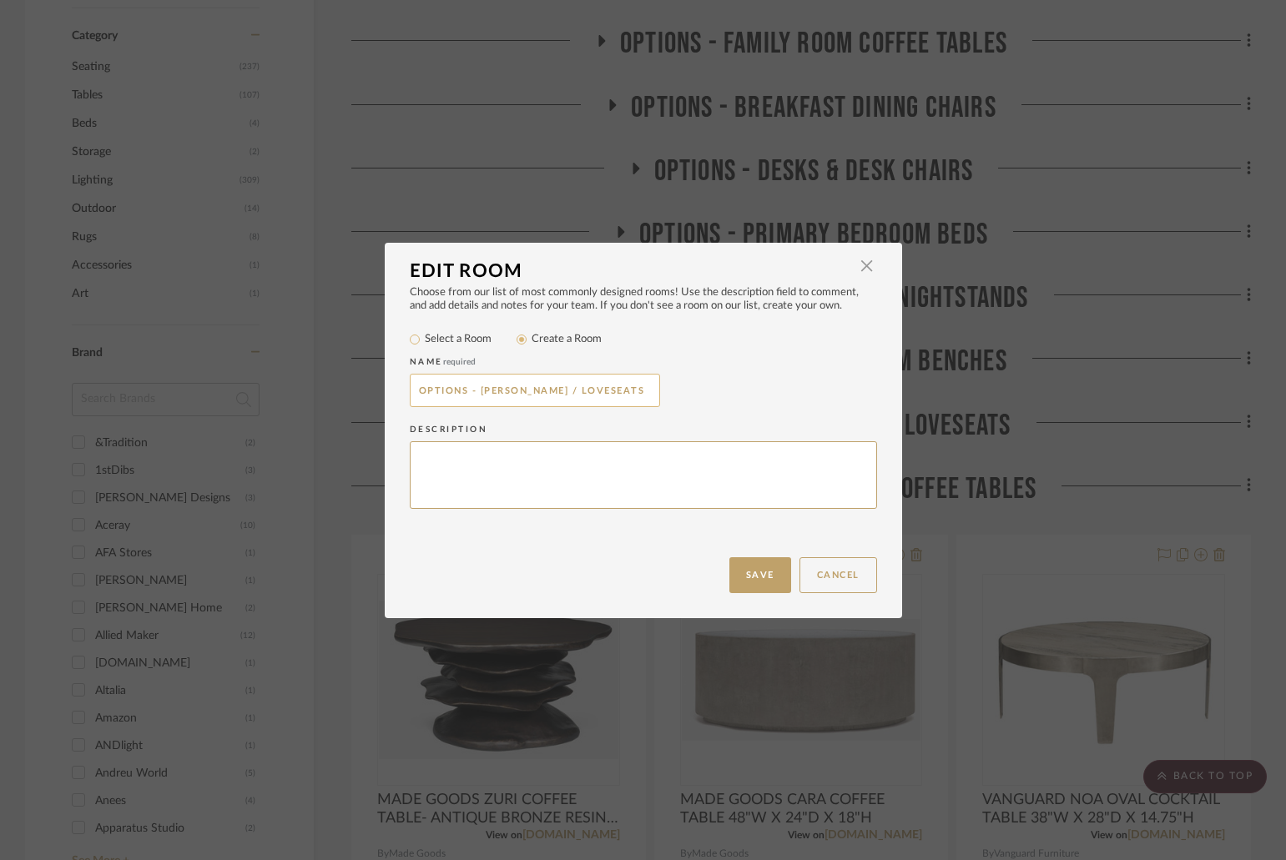
drag, startPoint x: 474, startPoint y: 387, endPoint x: 591, endPoint y: 381, distance: 116.9
click at [591, 381] on input "OPTIONS - [PERSON_NAME] / LOVESEATS" at bounding box center [535, 390] width 250 height 33
click at [544, 387] on input "OPTIONS - [PERSON_NAME] / LOVESEATS" at bounding box center [535, 390] width 250 height 33
drag, startPoint x: 534, startPoint y: 391, endPoint x: 472, endPoint y: 387, distance: 61.9
click at [472, 387] on input "OPTIONS - [PERSON_NAME] / LOVESEATS" at bounding box center [535, 390] width 250 height 33
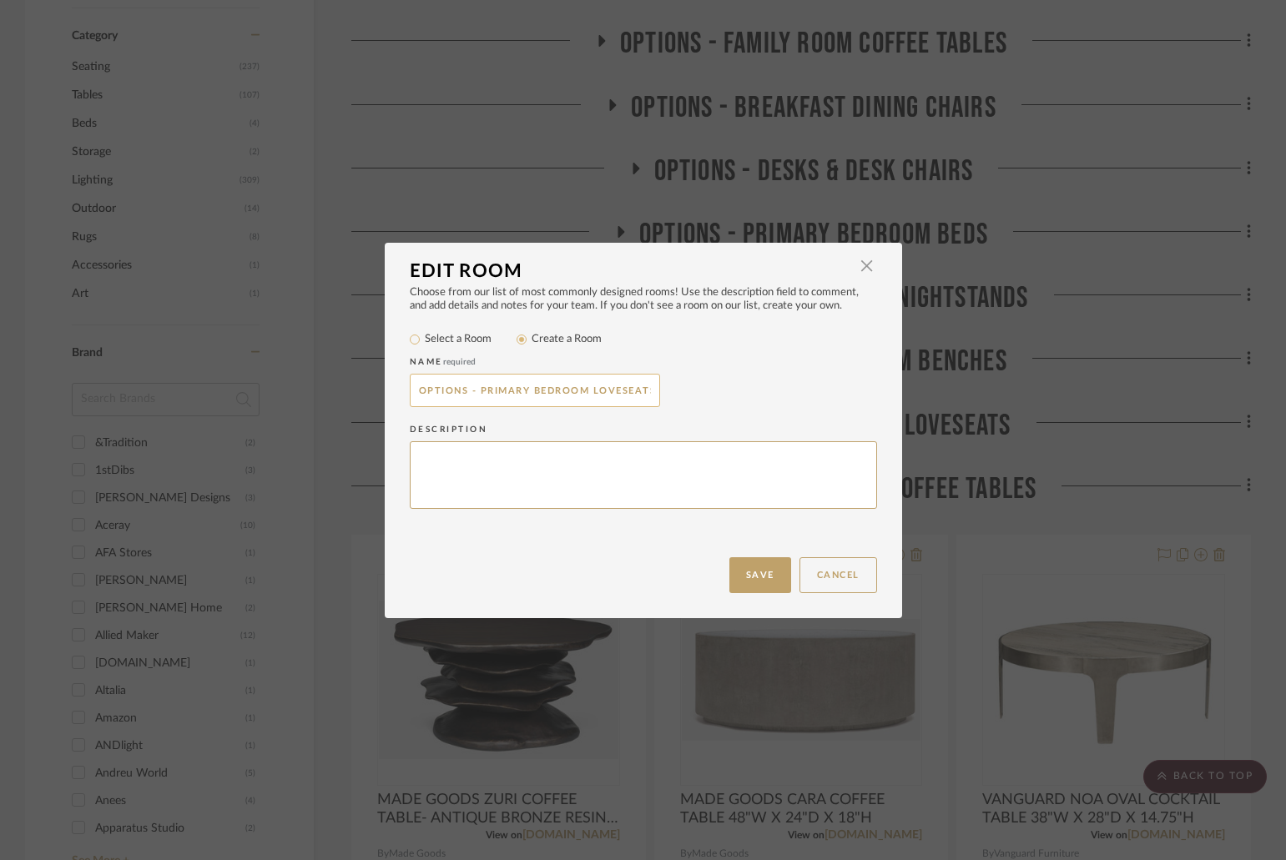
scroll to position [0, 4]
drag, startPoint x: 627, startPoint y: 392, endPoint x: 645, endPoint y: 392, distance: 18.4
click at [645, 392] on input "OPTIONS - PRIMARY BEDROOM LOVESEATS" at bounding box center [535, 390] width 250 height 33
paste input "CHAISES /"
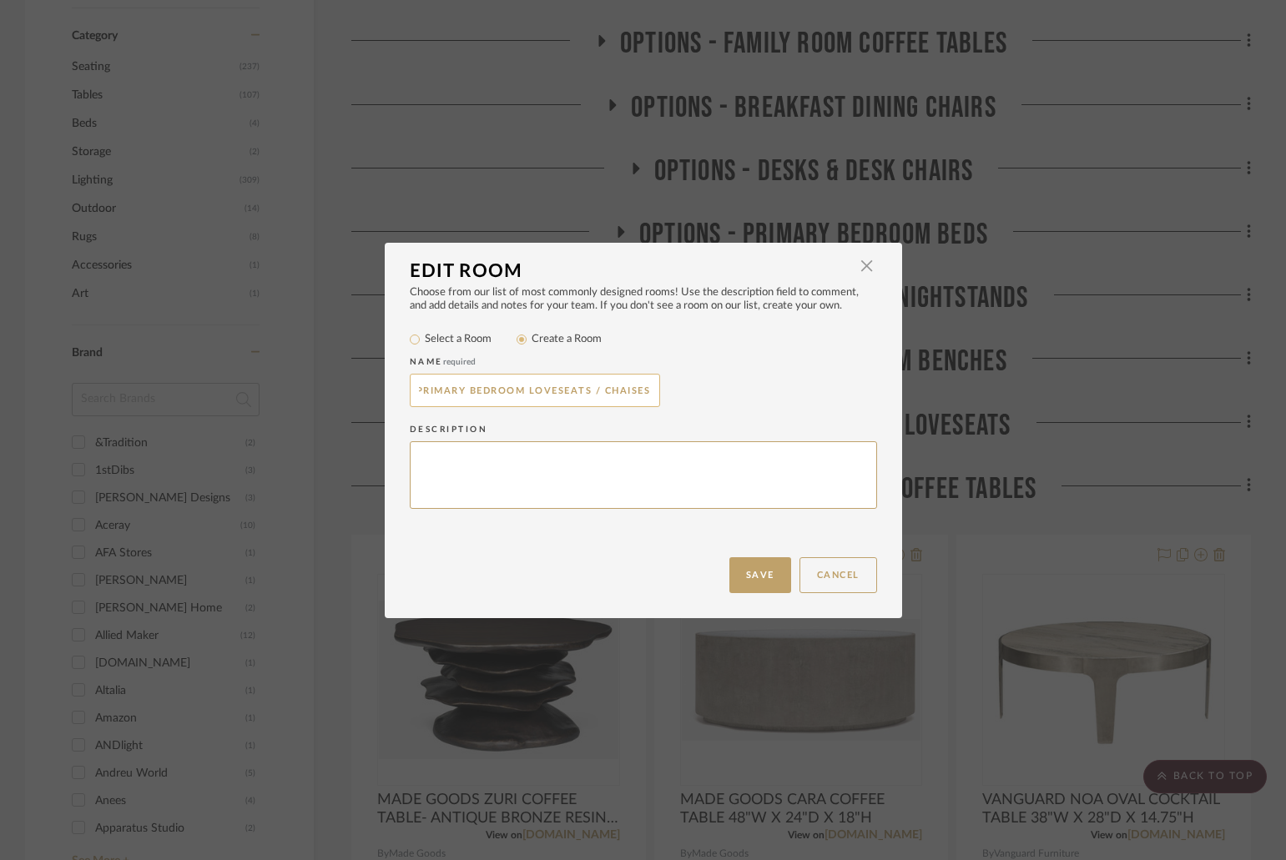
scroll to position [0, 63]
type input "OPTIONS - PRIMARY BEDROOM LOVESEATS / CHAISES"
click at [746, 582] on button "Save" at bounding box center [760, 575] width 62 height 36
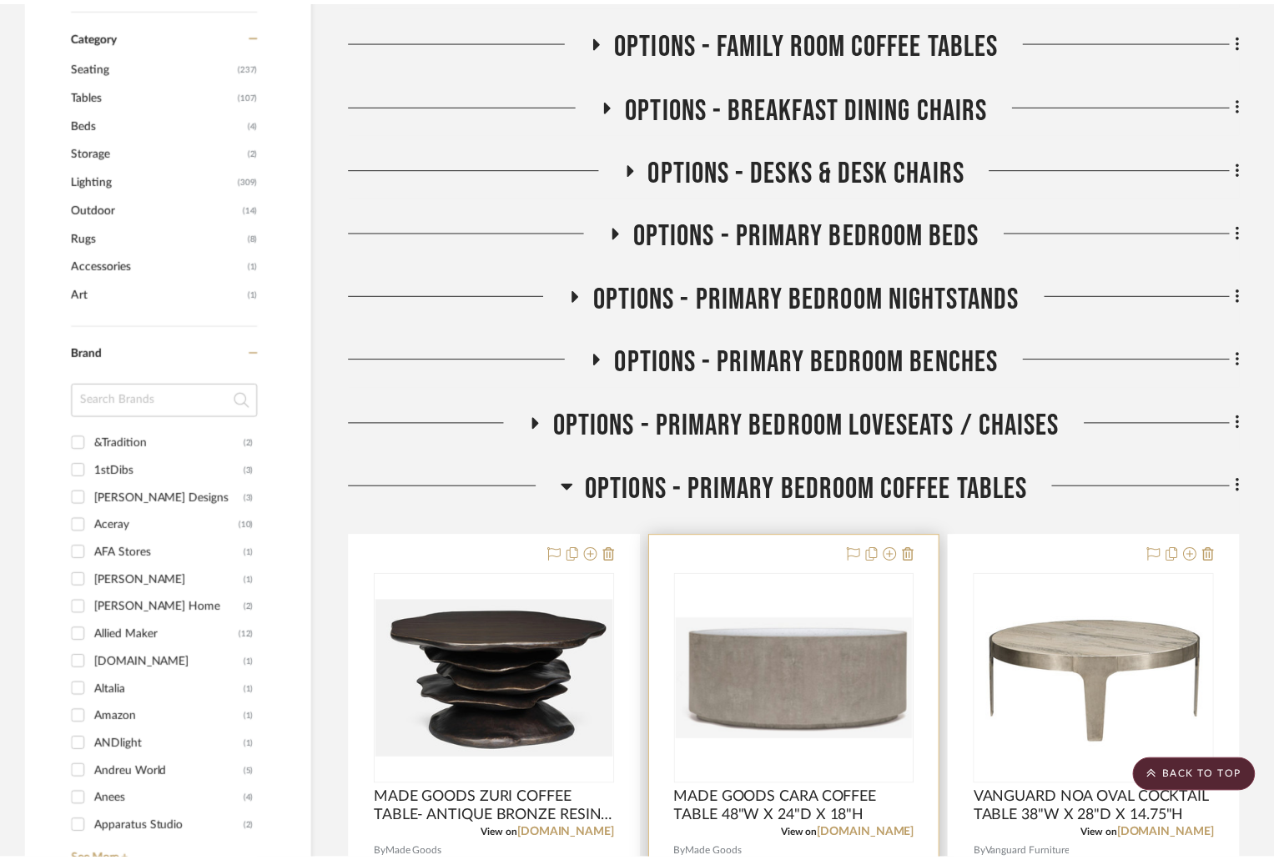
scroll to position [1001, 0]
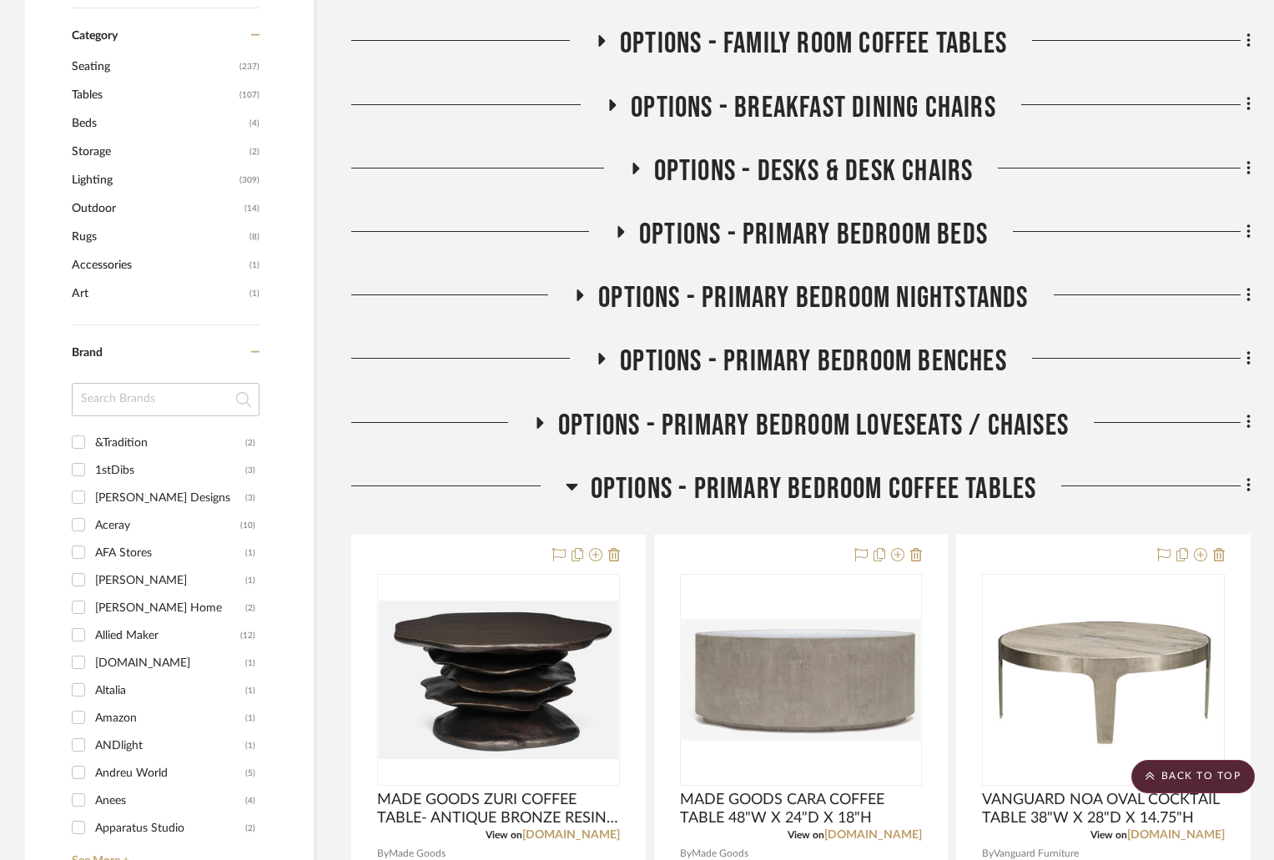
click at [538, 419] on icon at bounding box center [540, 422] width 20 height 13
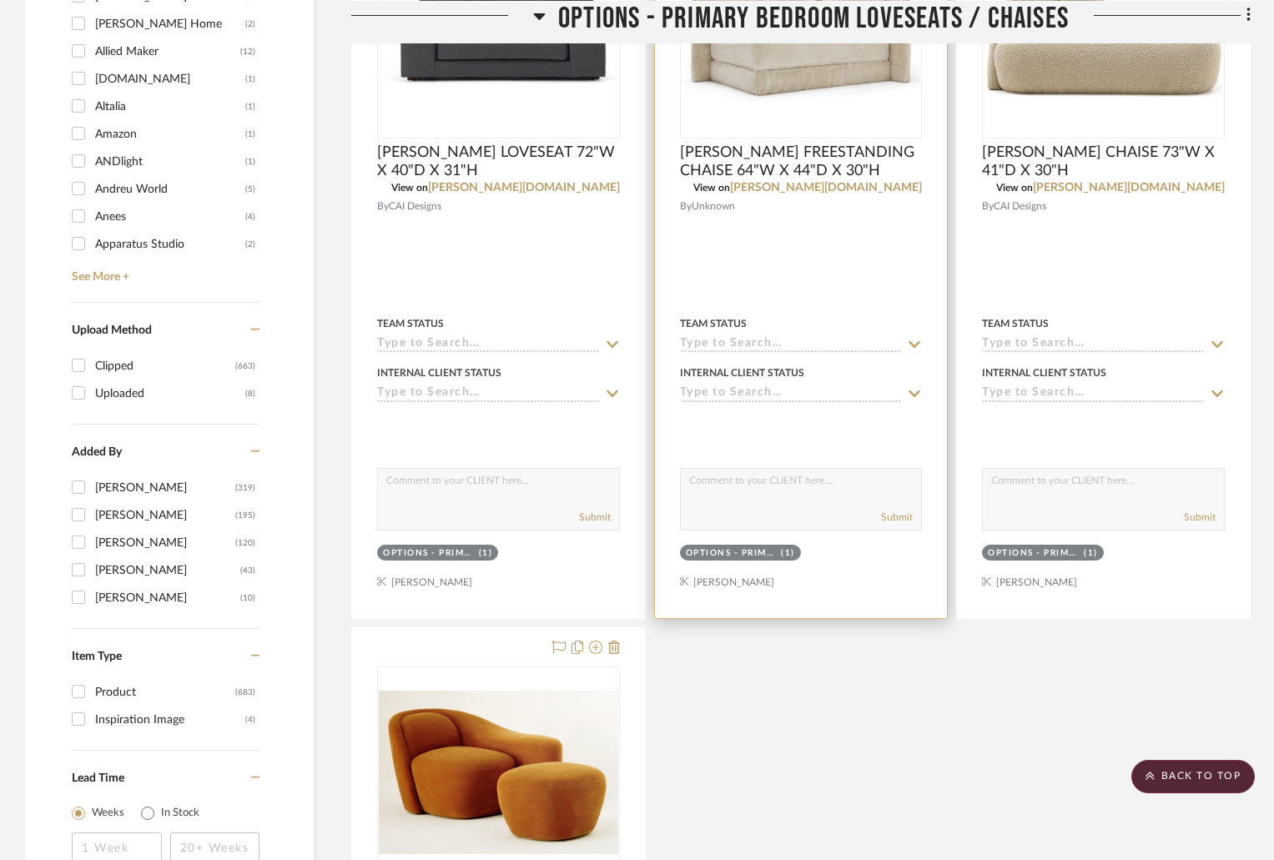
scroll to position [1251, 0]
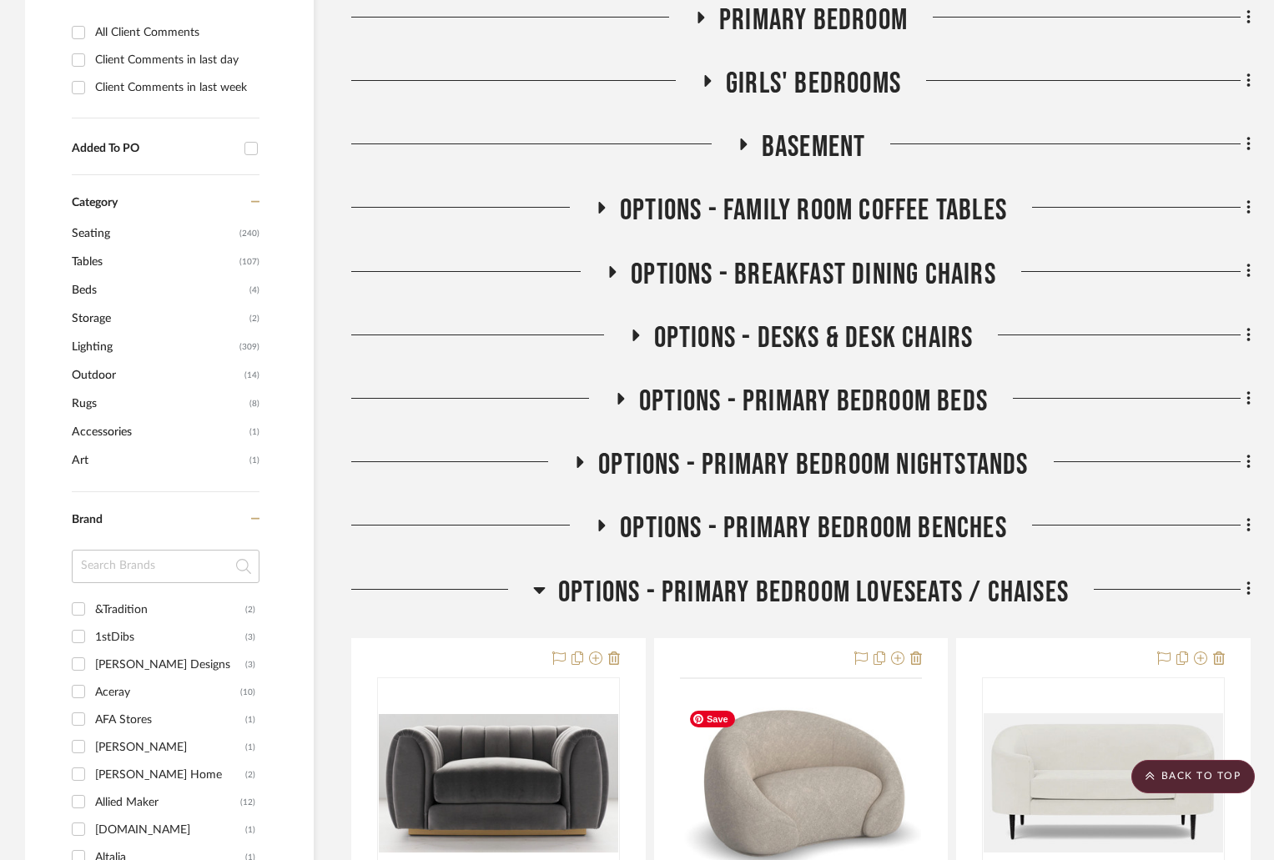
scroll to position [1085, 0]
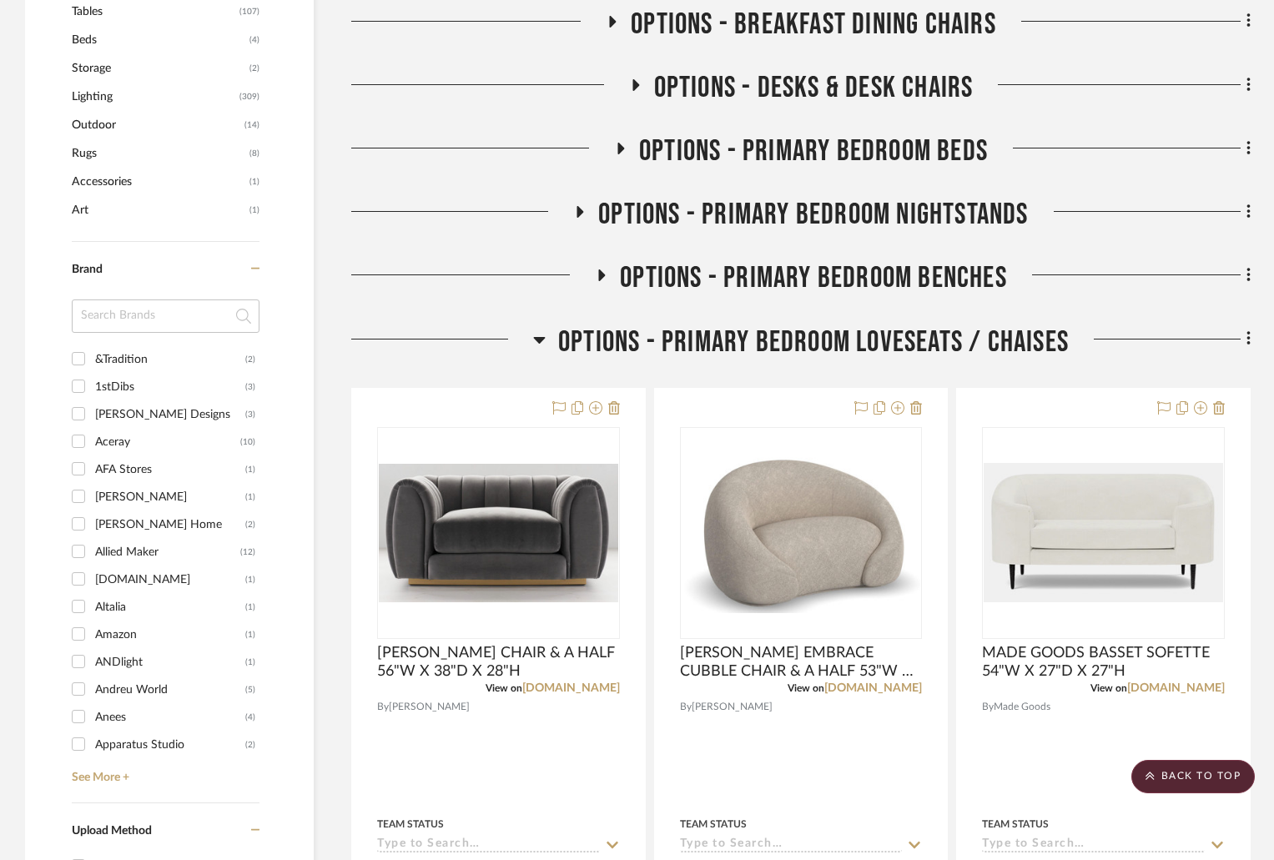
click at [622, 149] on icon at bounding box center [621, 149] width 7 height 12
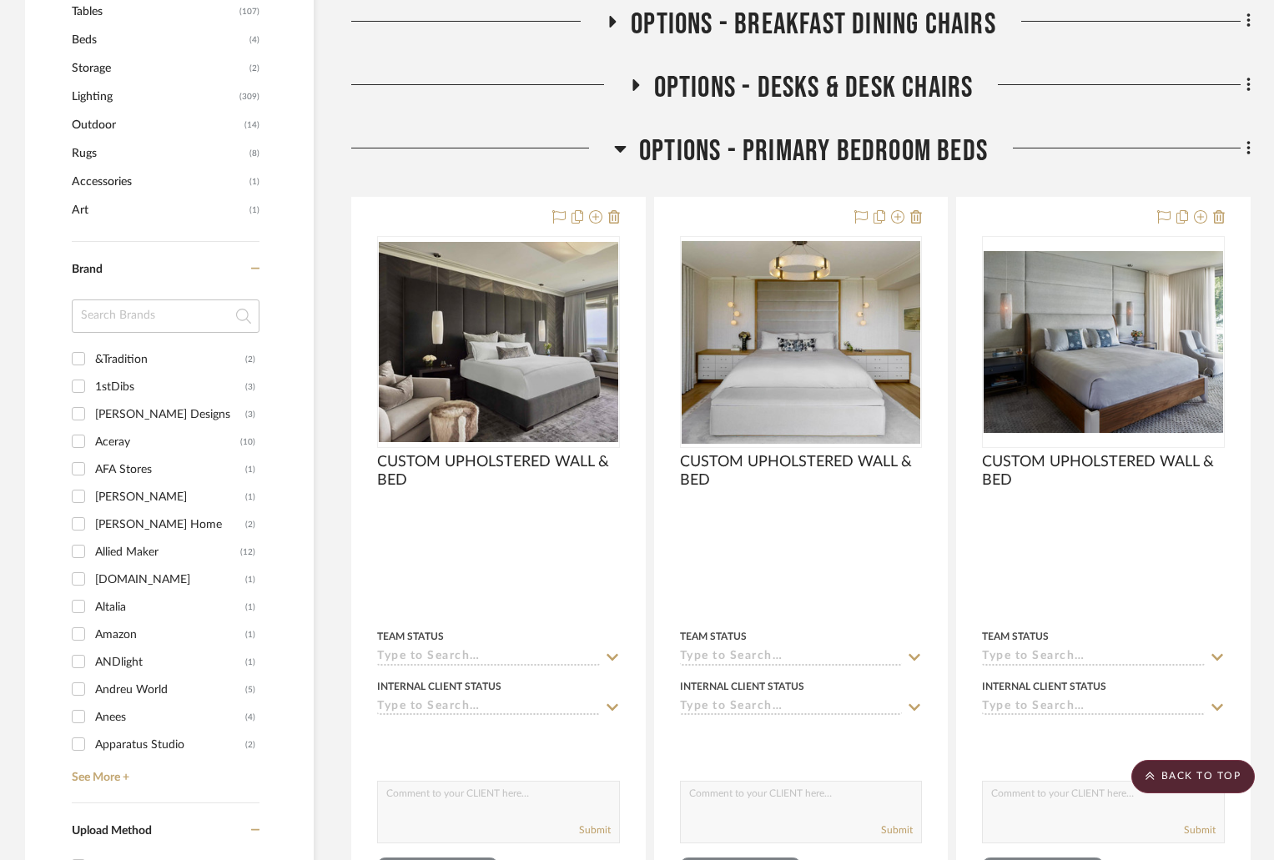
click at [620, 145] on icon at bounding box center [620, 148] width 13 height 20
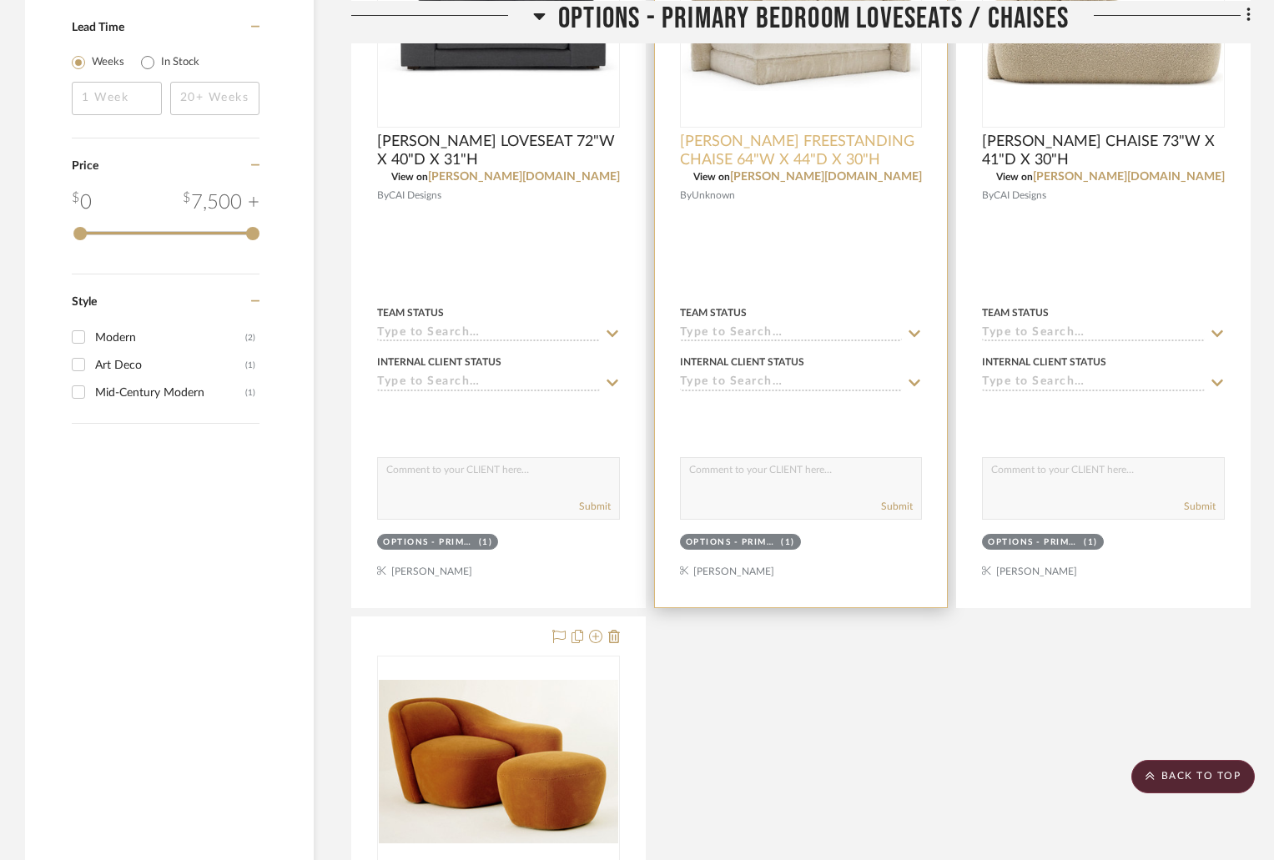
scroll to position [2670, 0]
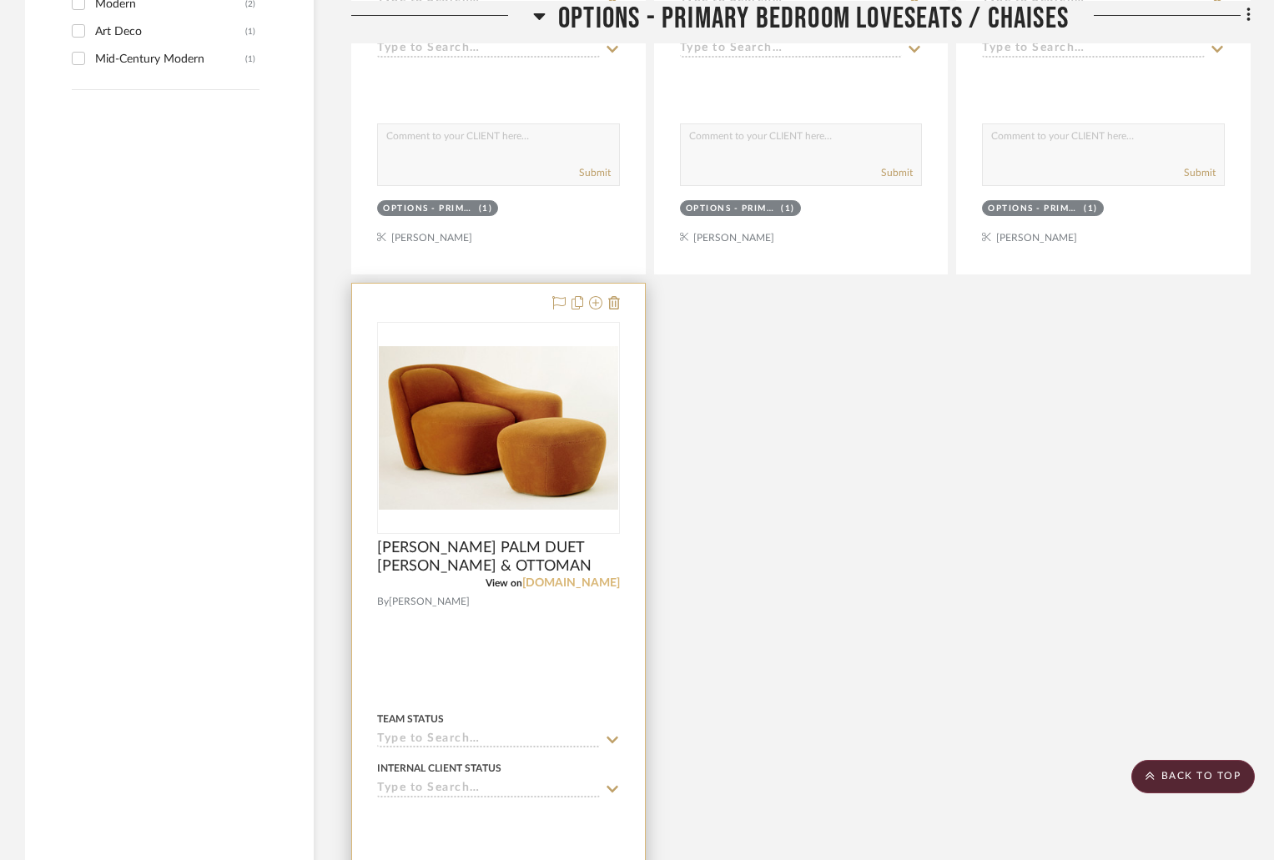
click at [578, 578] on link "[DOMAIN_NAME]" at bounding box center [571, 583] width 98 height 12
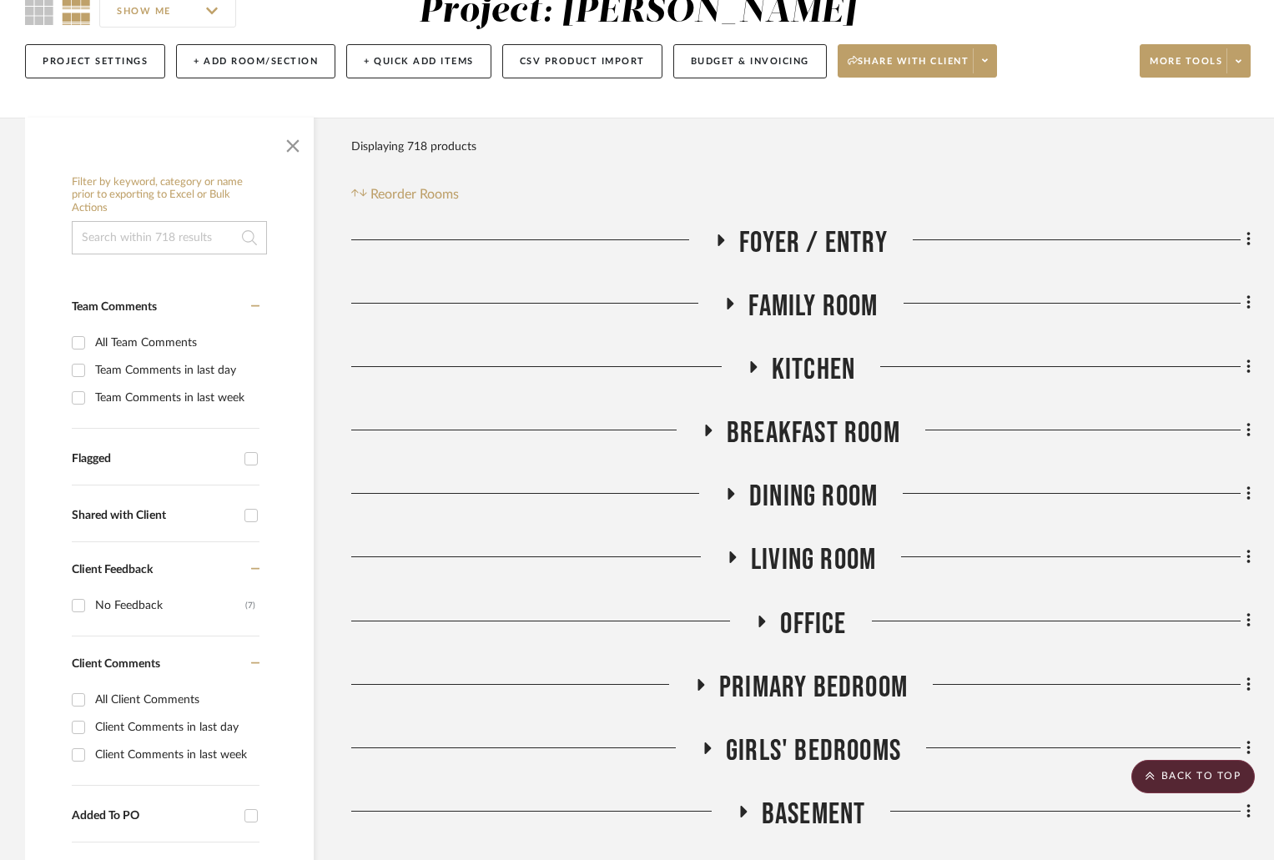
scroll to position [0, 0]
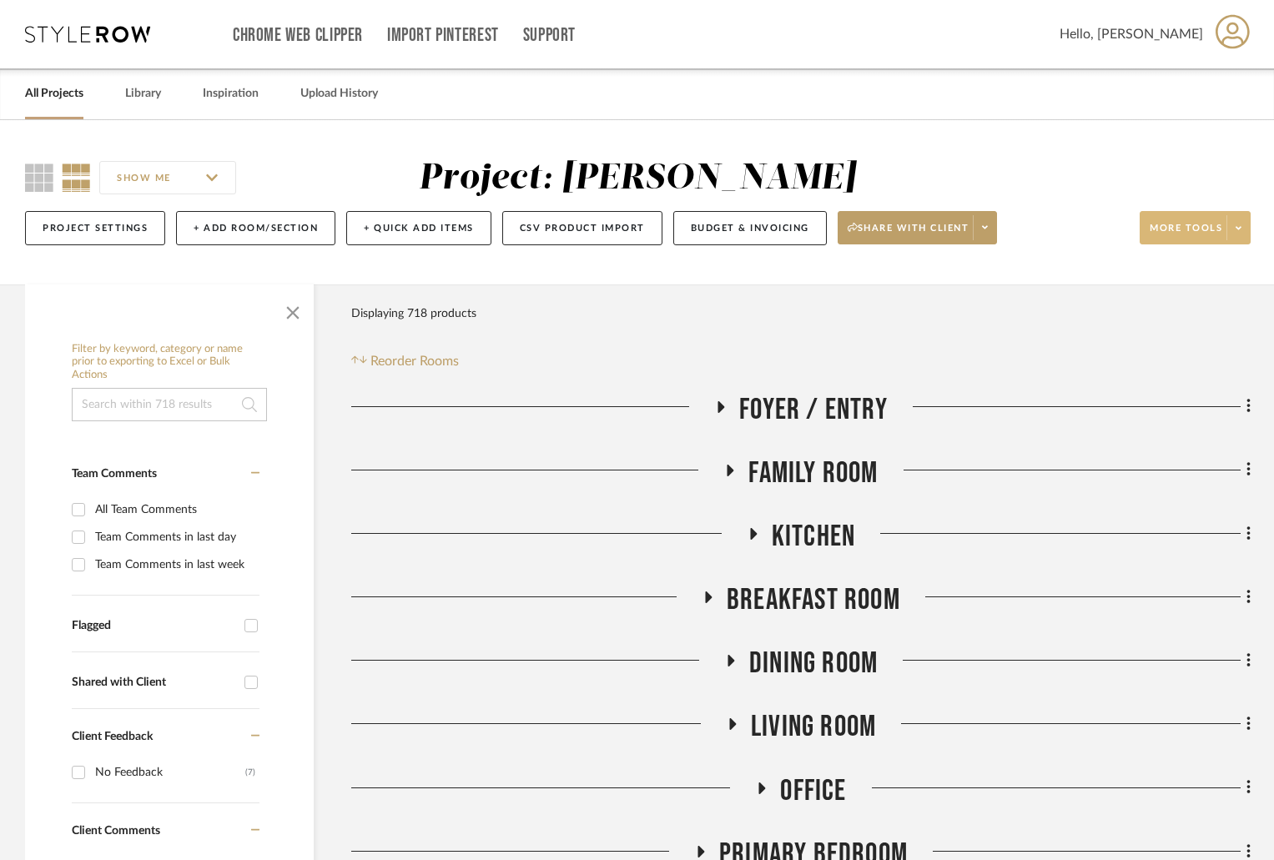
click at [1237, 226] on icon at bounding box center [1239, 228] width 6 height 9
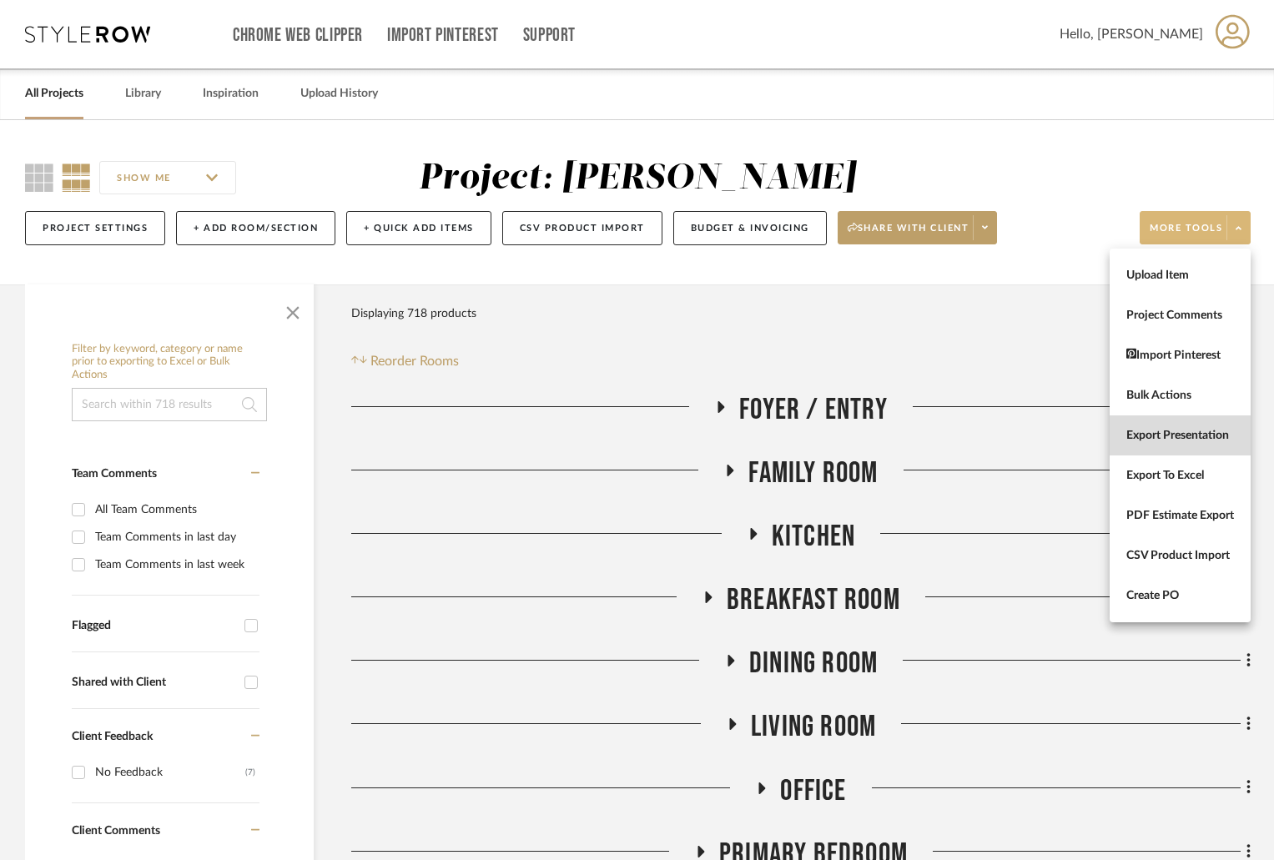
click at [1166, 431] on span "Export Presentation" at bounding box center [1180, 436] width 108 height 14
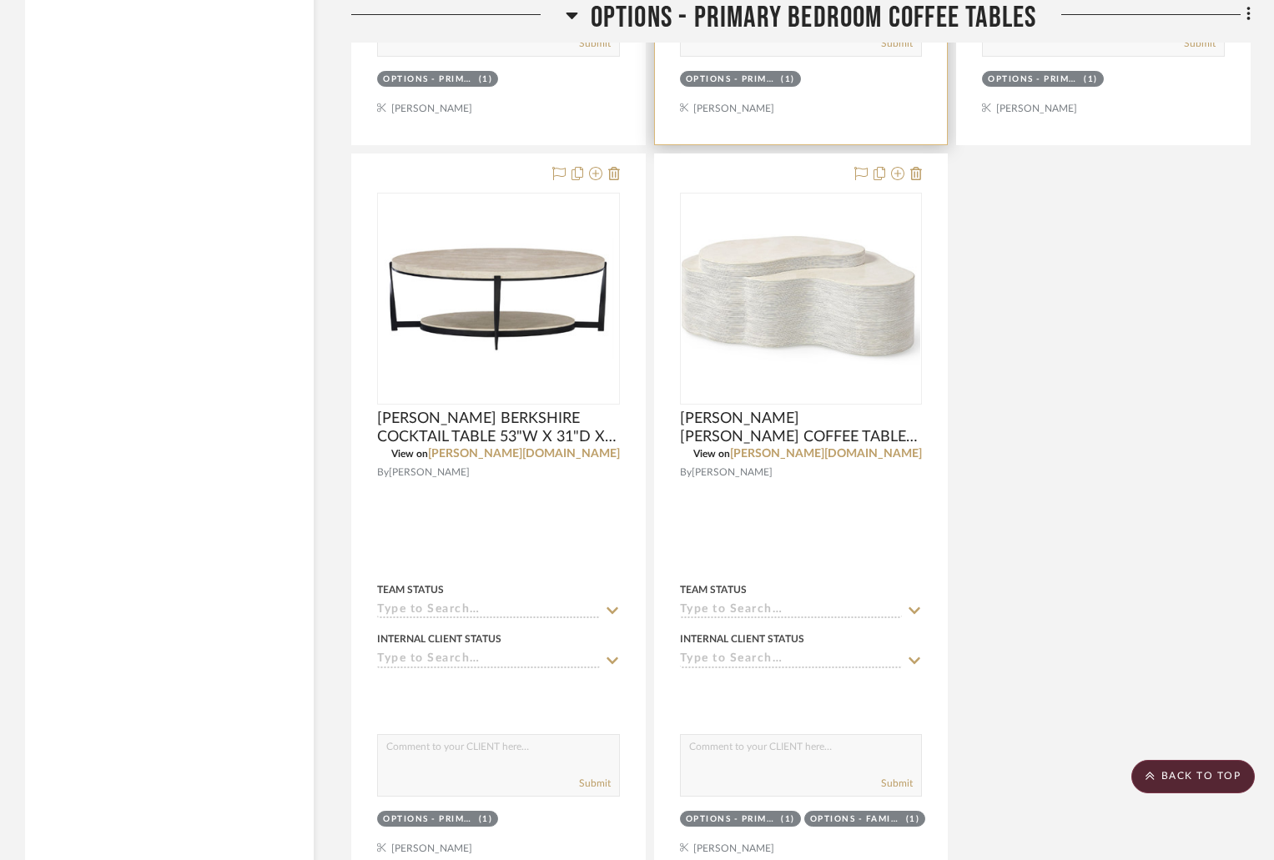
scroll to position [4839, 0]
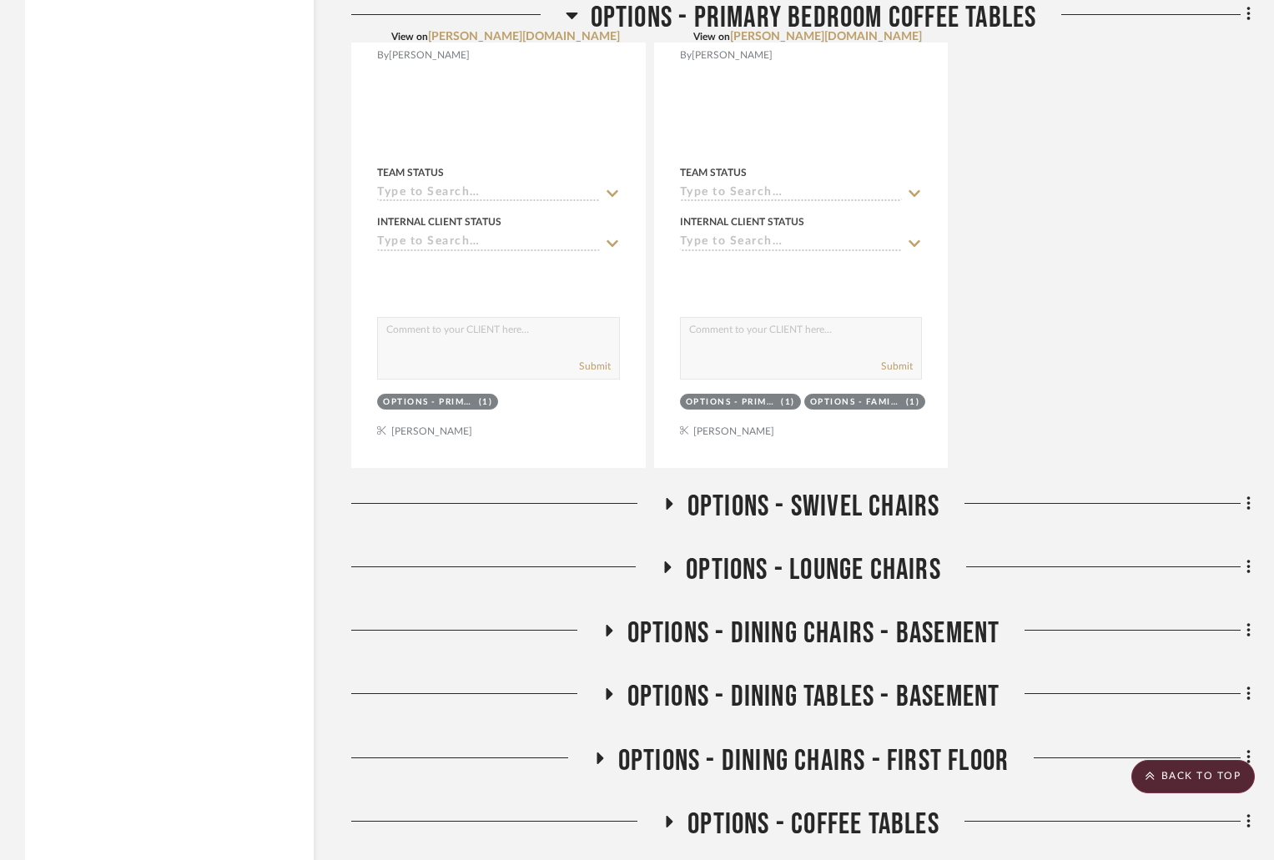
click at [669, 503] on icon at bounding box center [669, 504] width 7 height 12
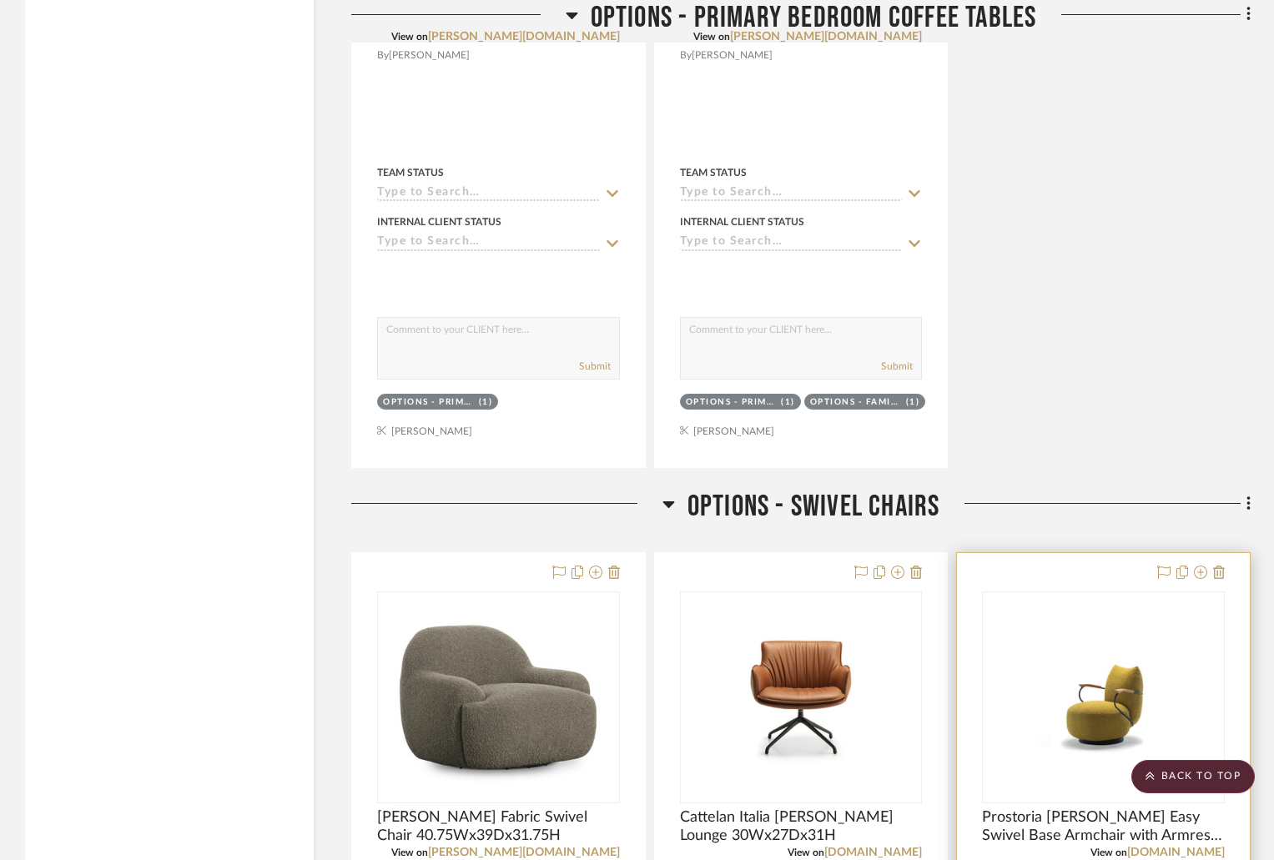
scroll to position [5089, 0]
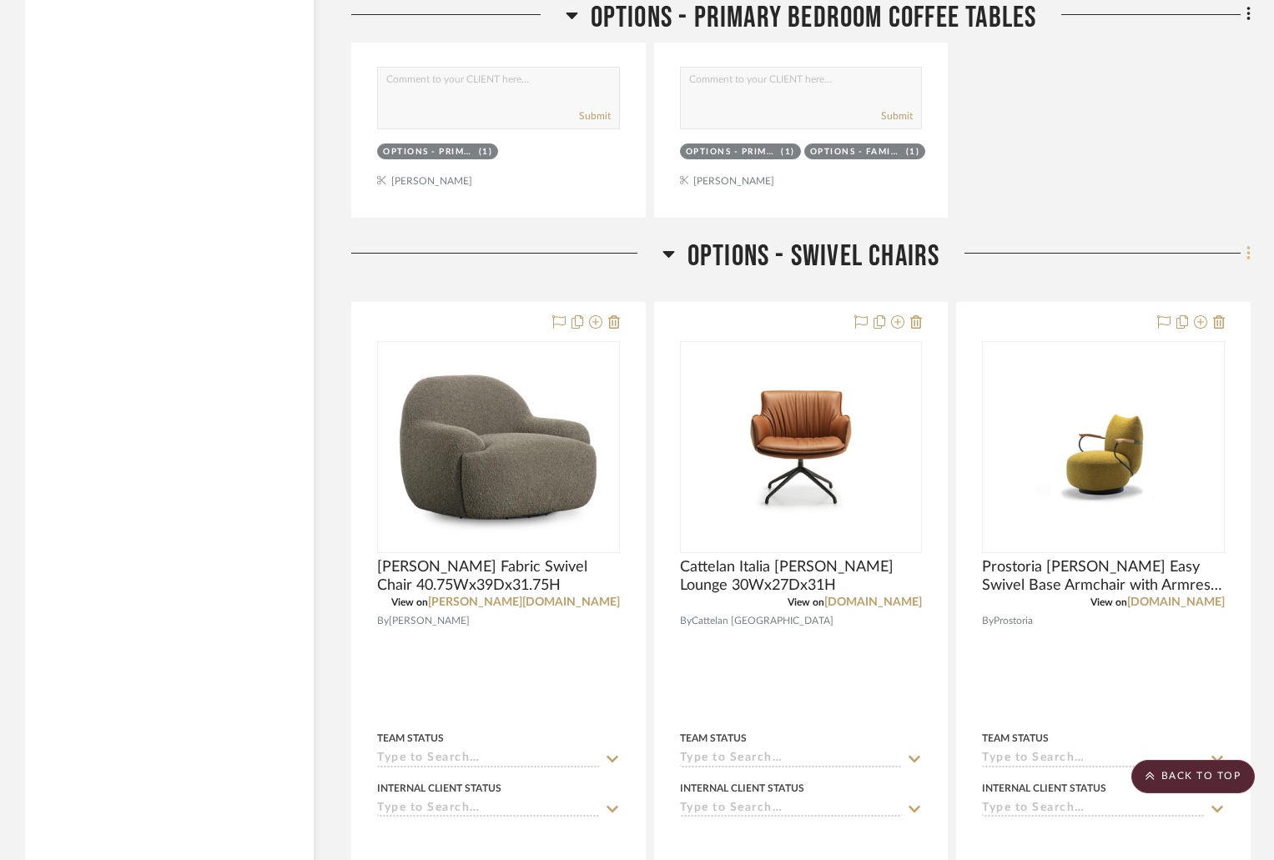
click at [1248, 254] on icon at bounding box center [1247, 253] width 3 height 14
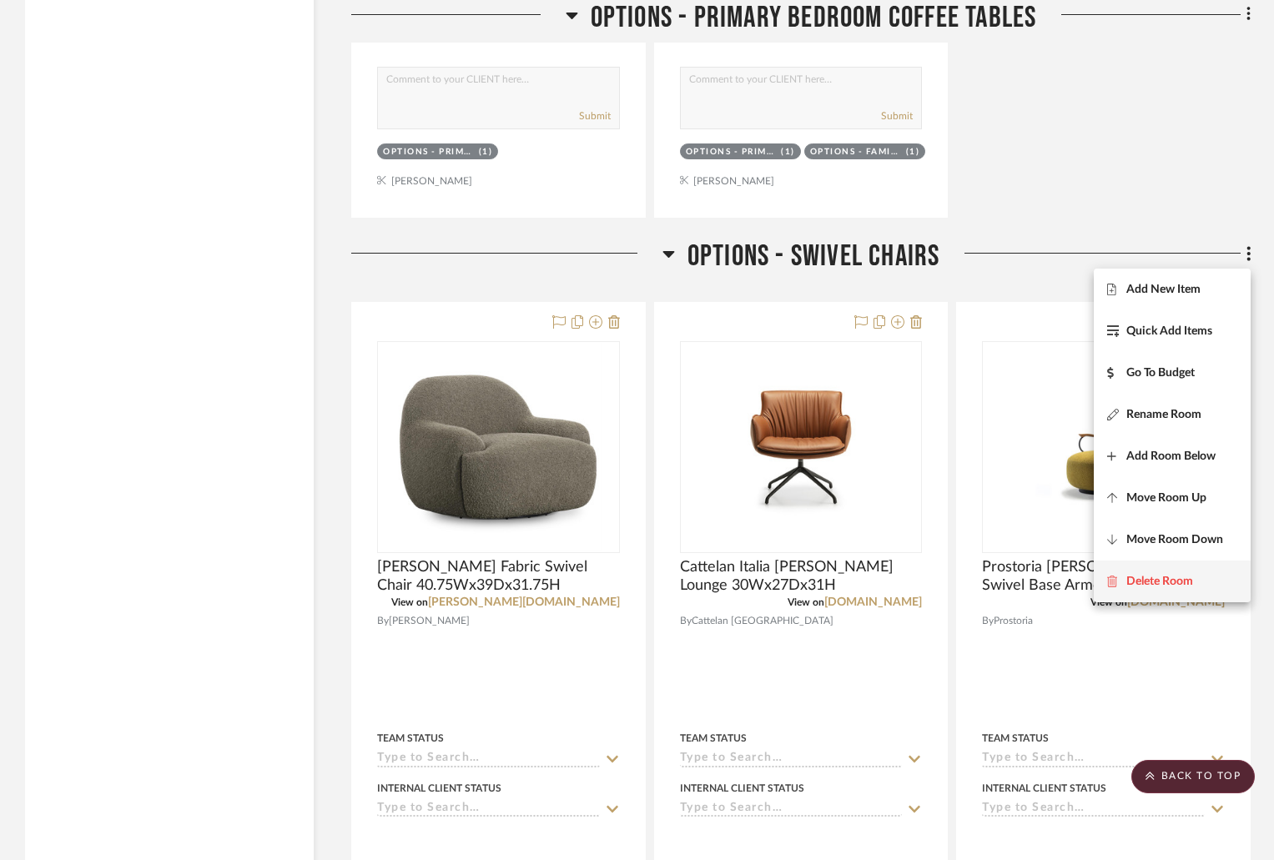
click at [1183, 576] on span "Delete Room" at bounding box center [1159, 581] width 67 height 14
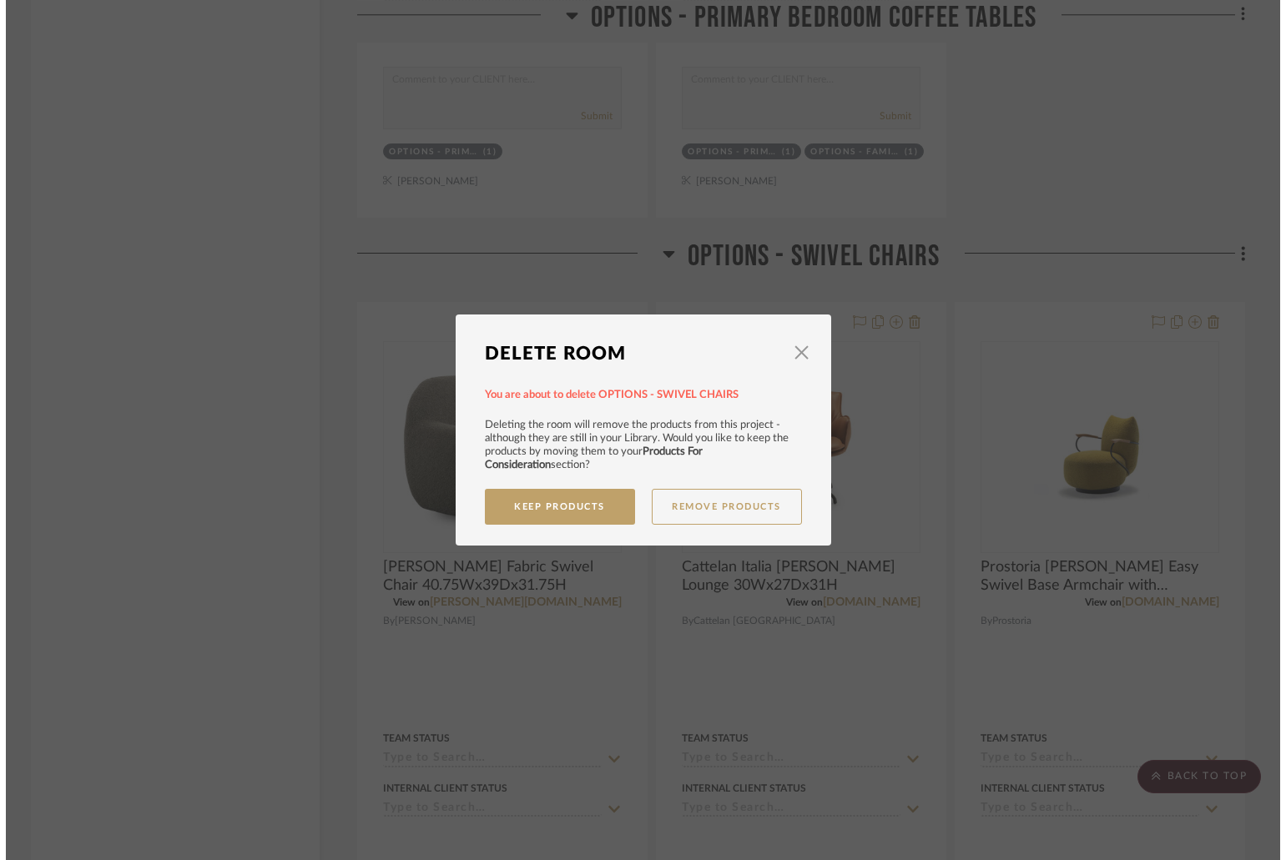
scroll to position [0, 0]
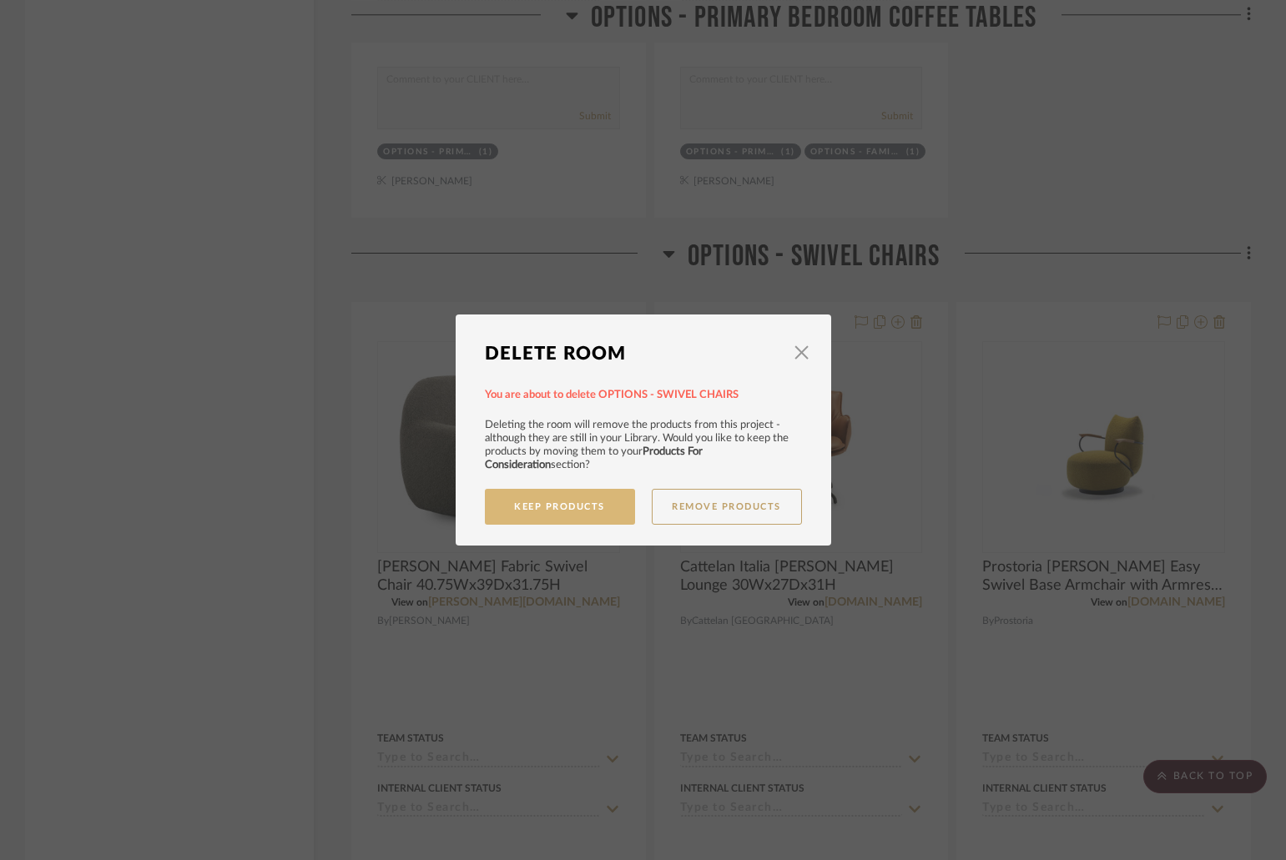
click at [587, 506] on button "Keep Products" at bounding box center [560, 507] width 150 height 36
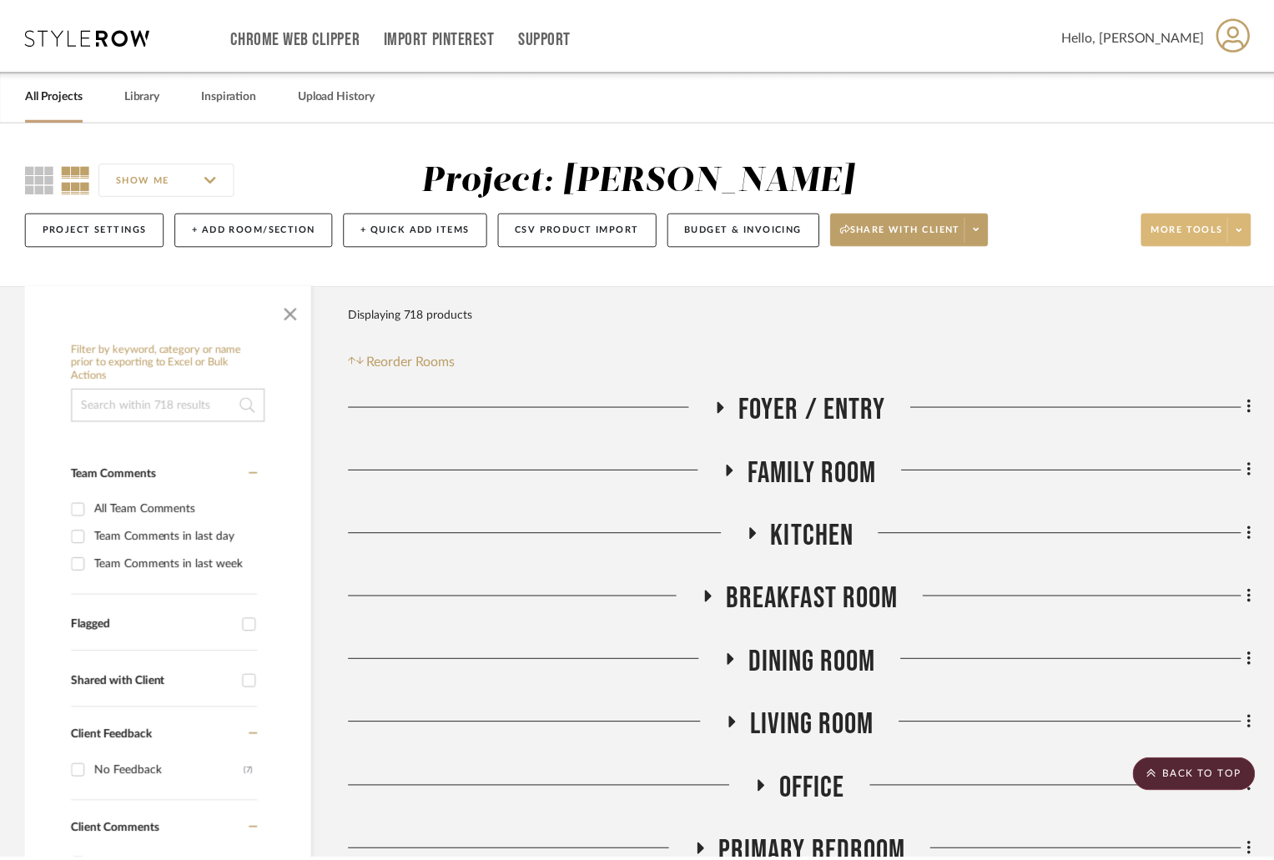
scroll to position [5089, 0]
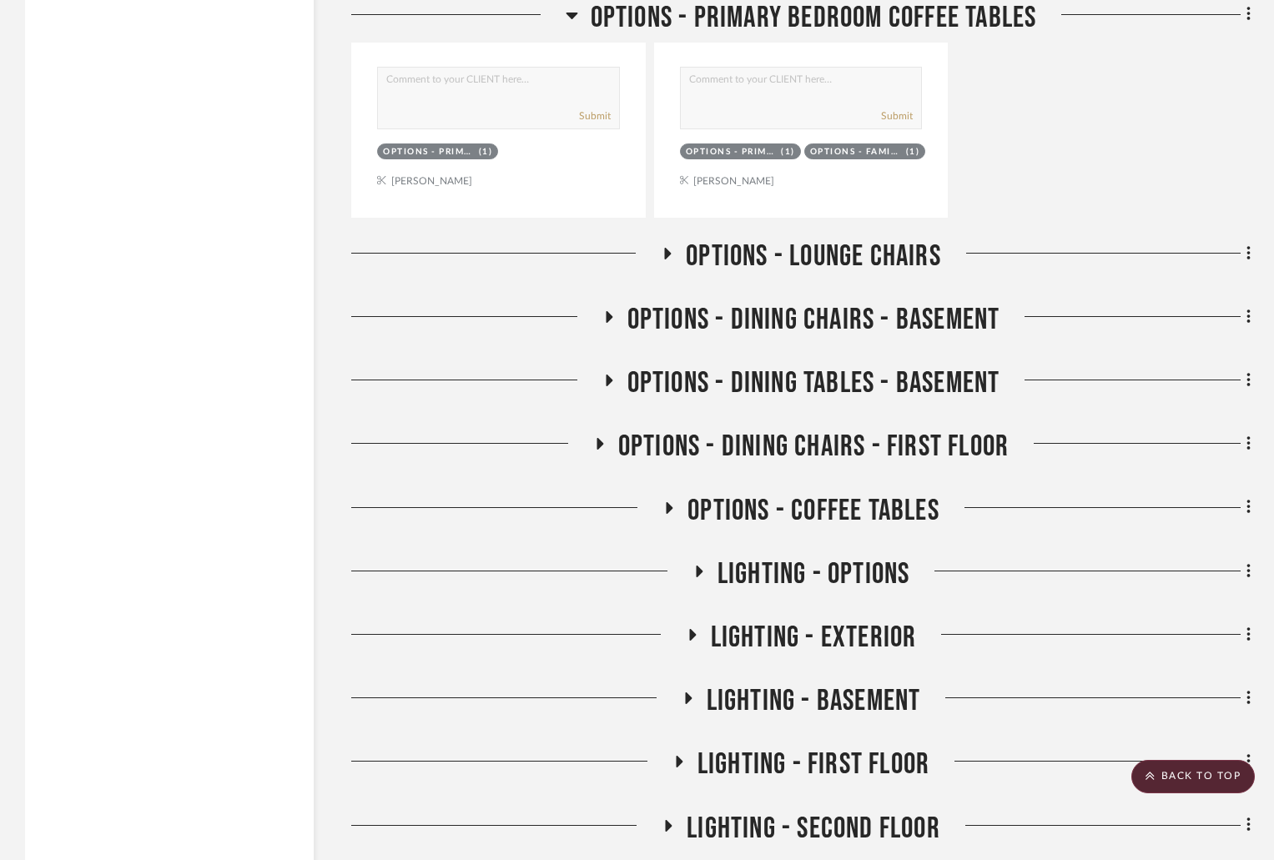
click at [664, 502] on icon at bounding box center [669, 507] width 20 height 13
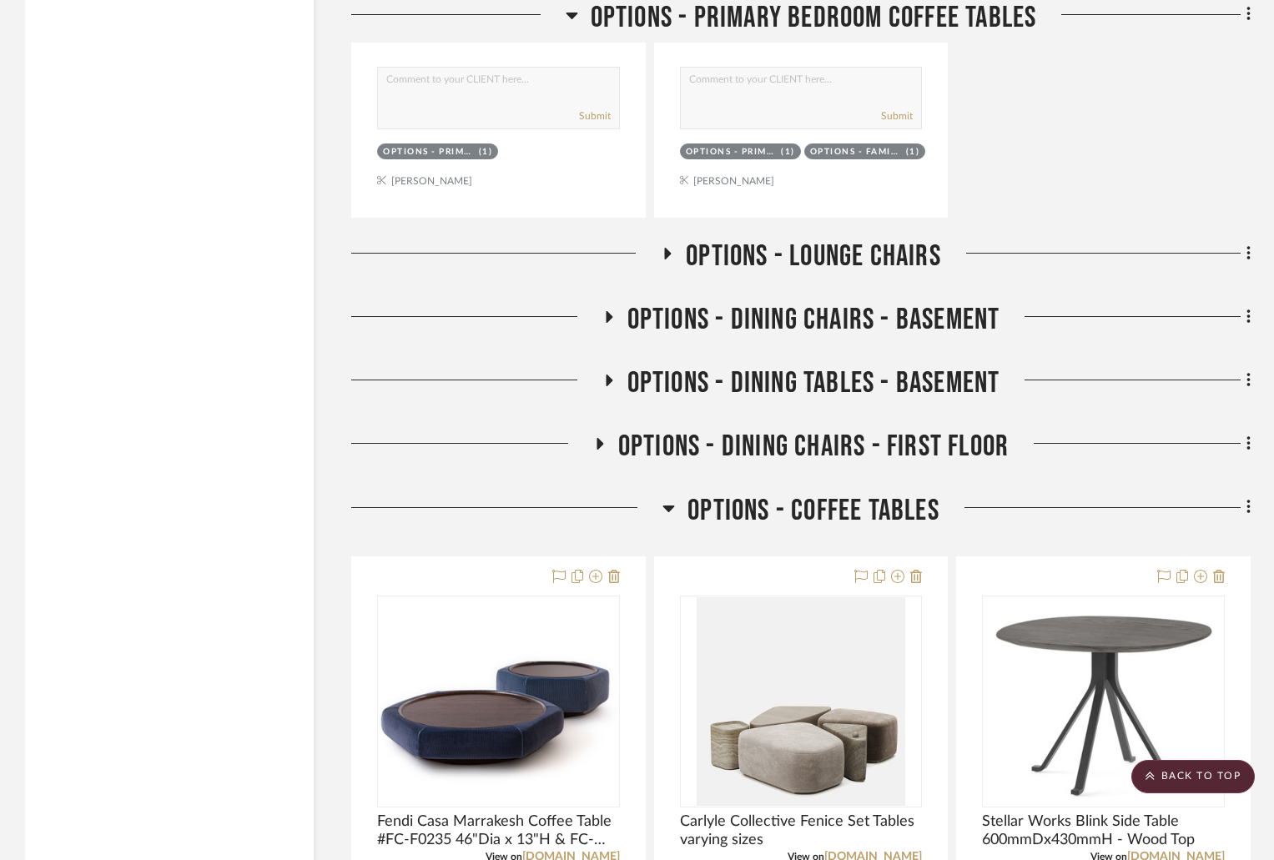
click at [1251, 505] on div "Filter by keyword, category or name prior to exporting to Excel or Bulk Actions…" at bounding box center [637, 386] width 1274 height 10382
click at [669, 504] on icon at bounding box center [668, 508] width 13 height 20
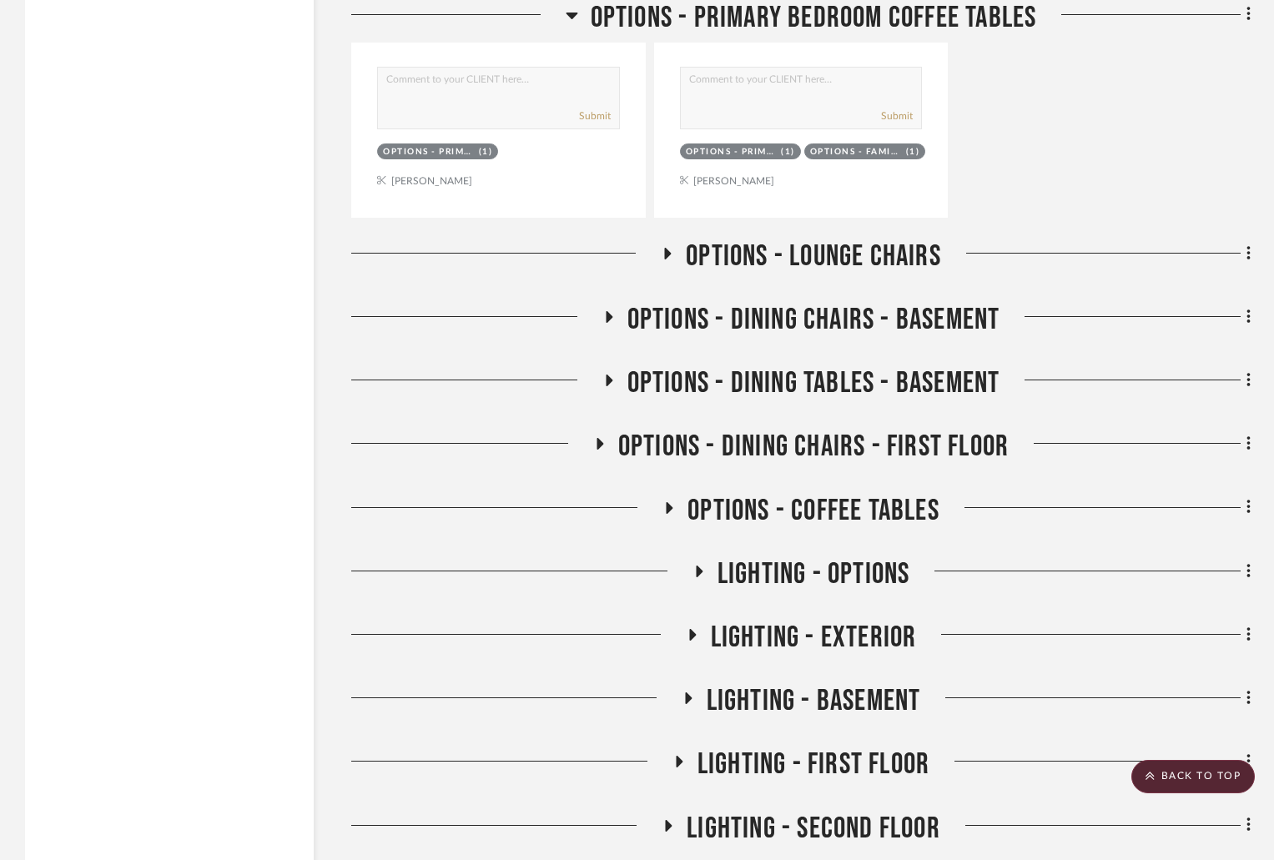
scroll to position [4922, 0]
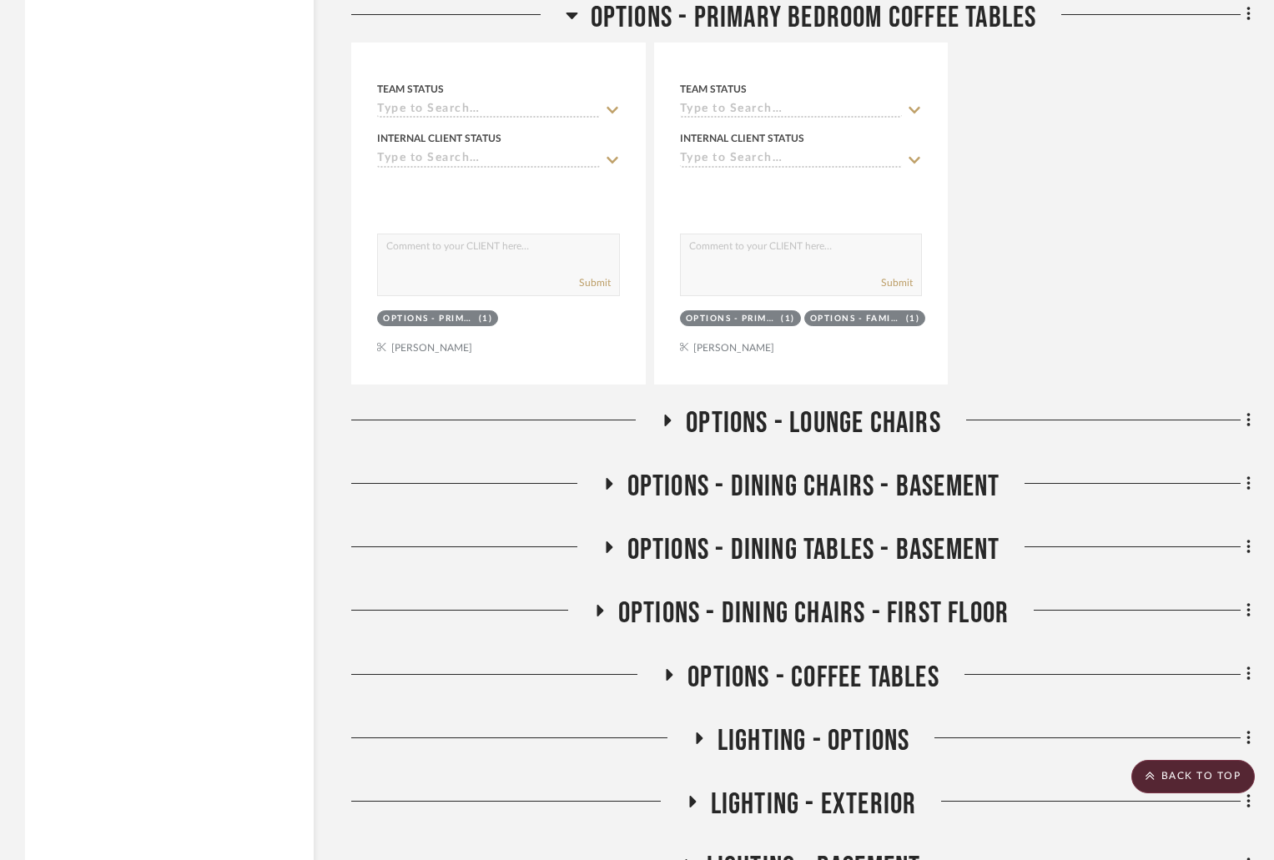
click at [663, 420] on icon at bounding box center [667, 420] width 20 height 13
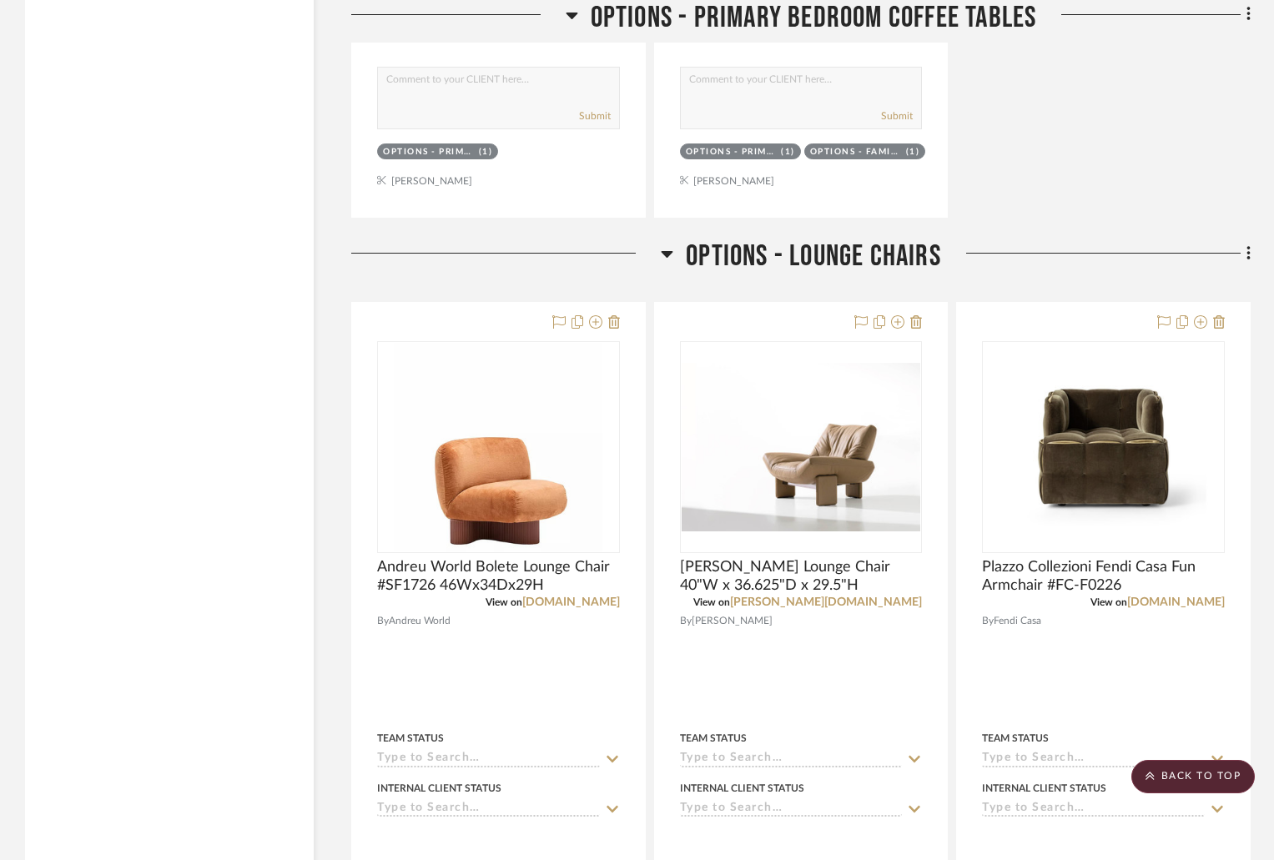
scroll to position [4756, 0]
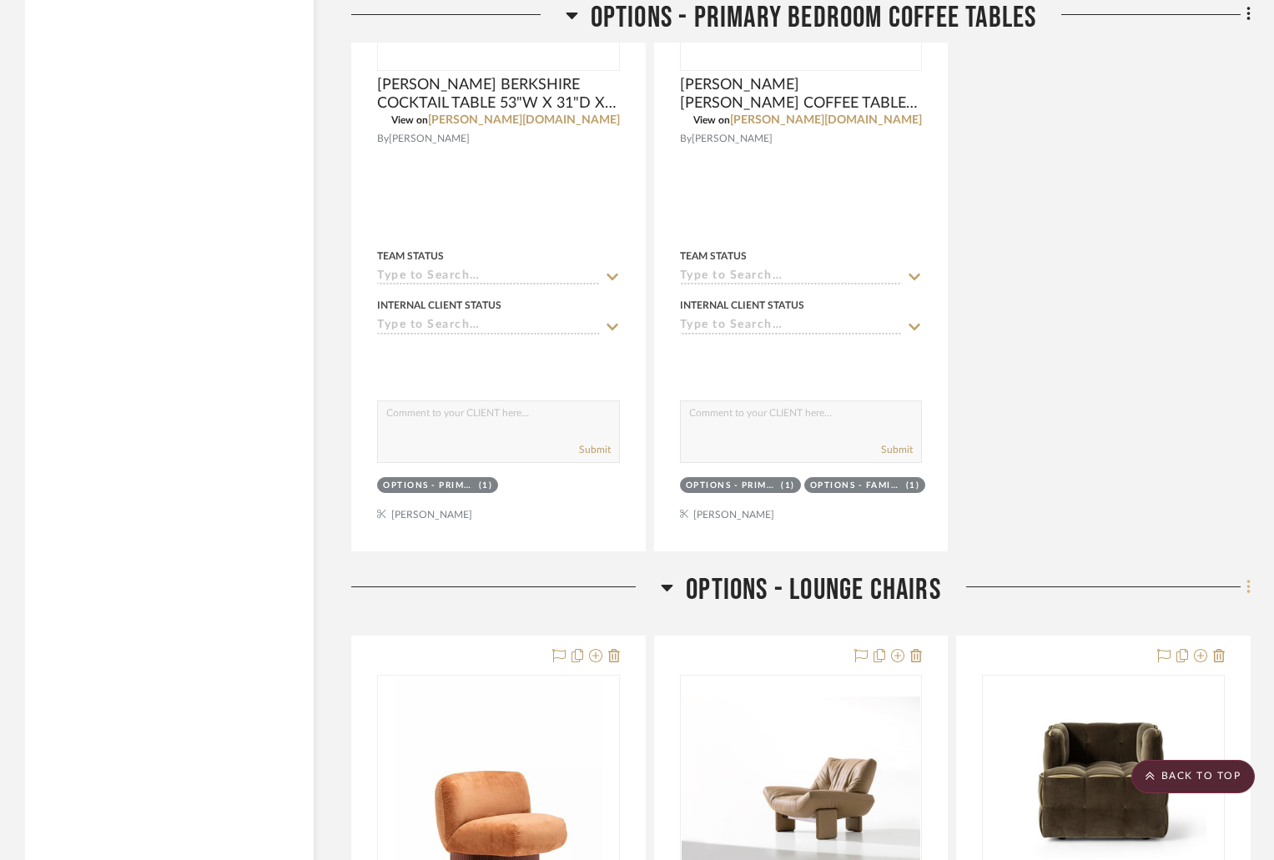
click at [1246, 588] on icon at bounding box center [1248, 587] width 5 height 18
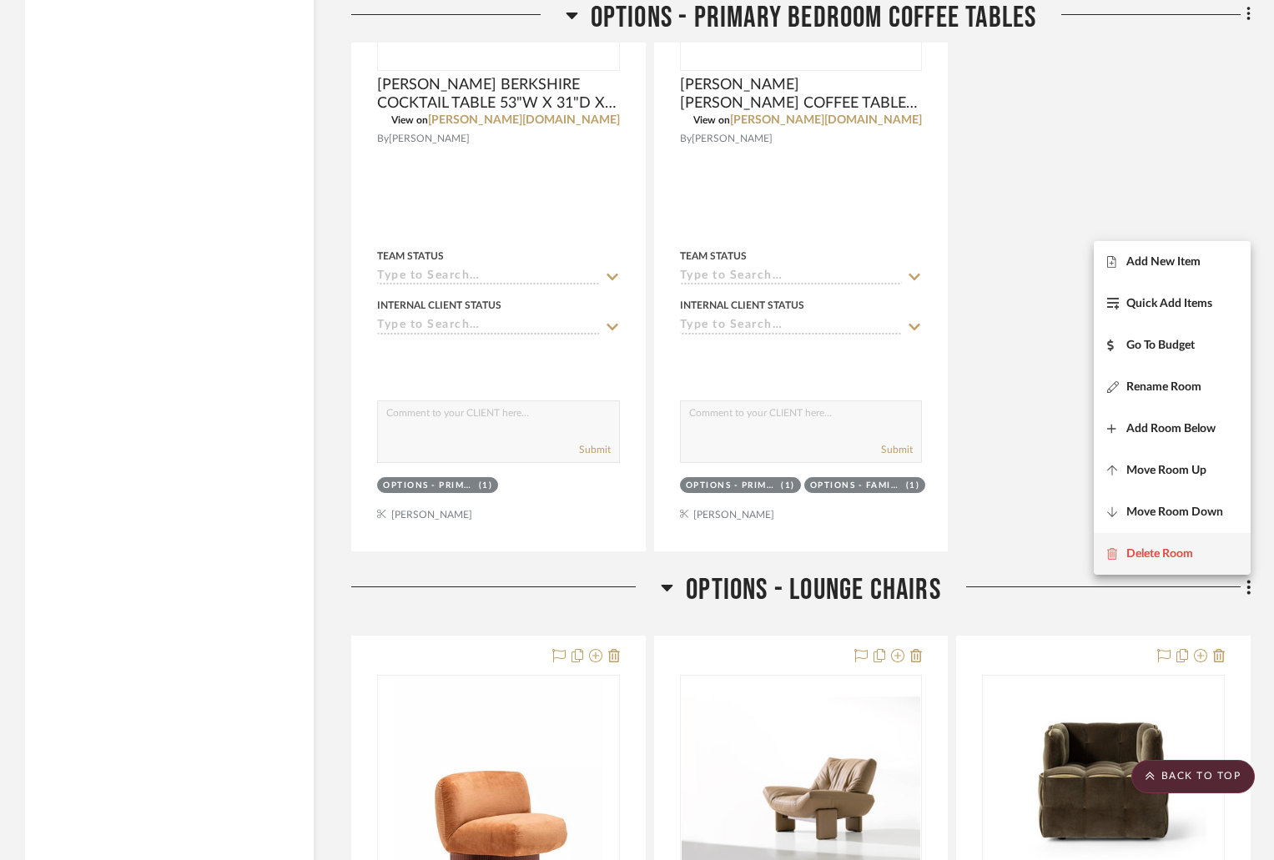
click at [1169, 555] on span "Delete Room" at bounding box center [1159, 553] width 67 height 14
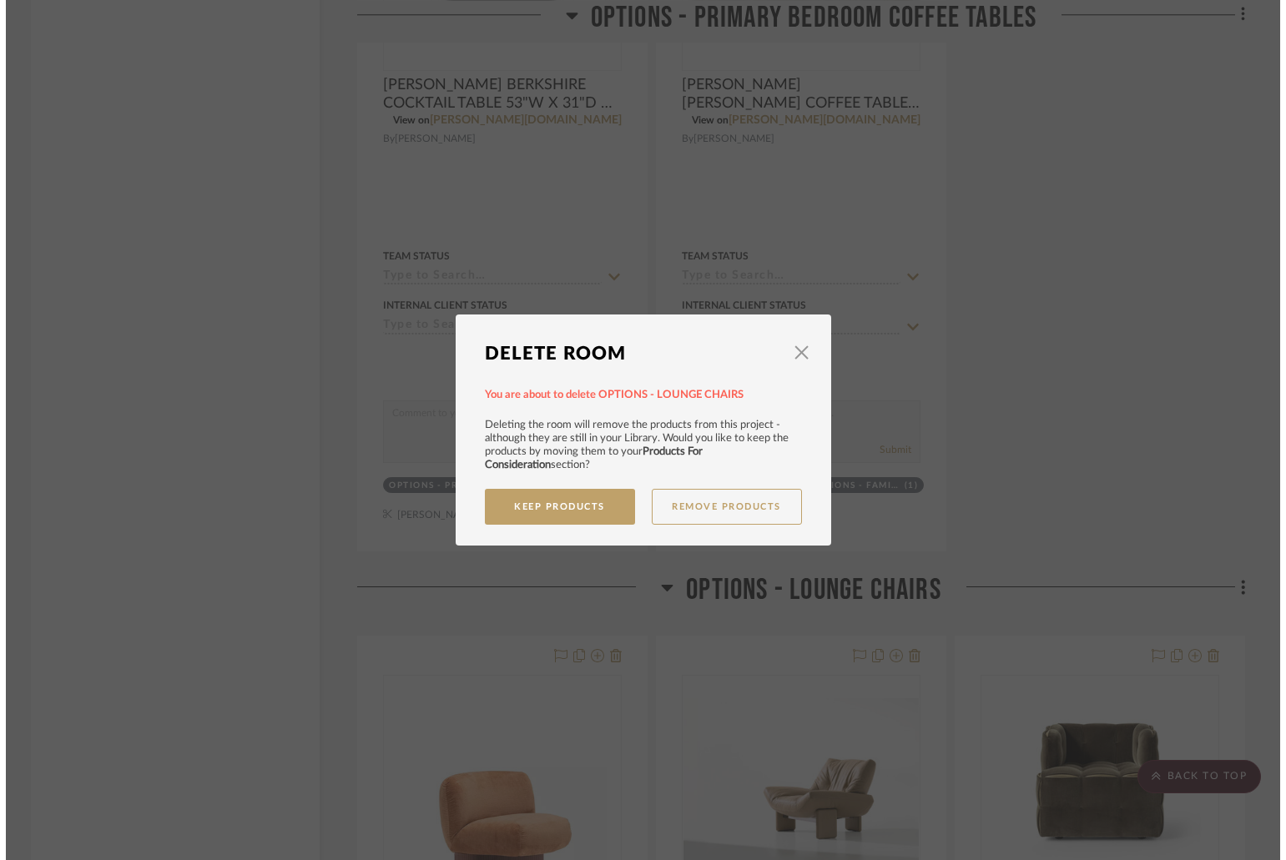
scroll to position [0, 0]
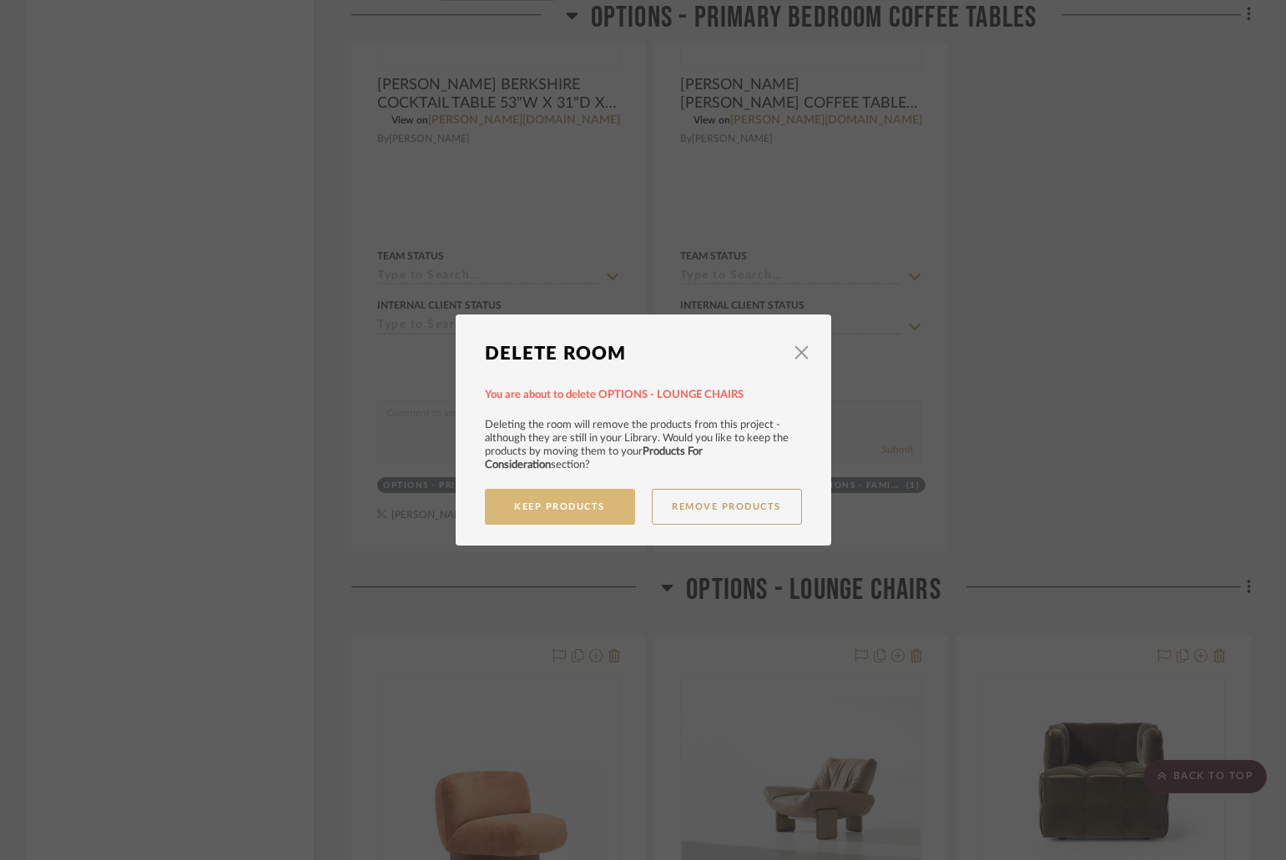
click at [593, 505] on button "Keep Products" at bounding box center [560, 507] width 150 height 36
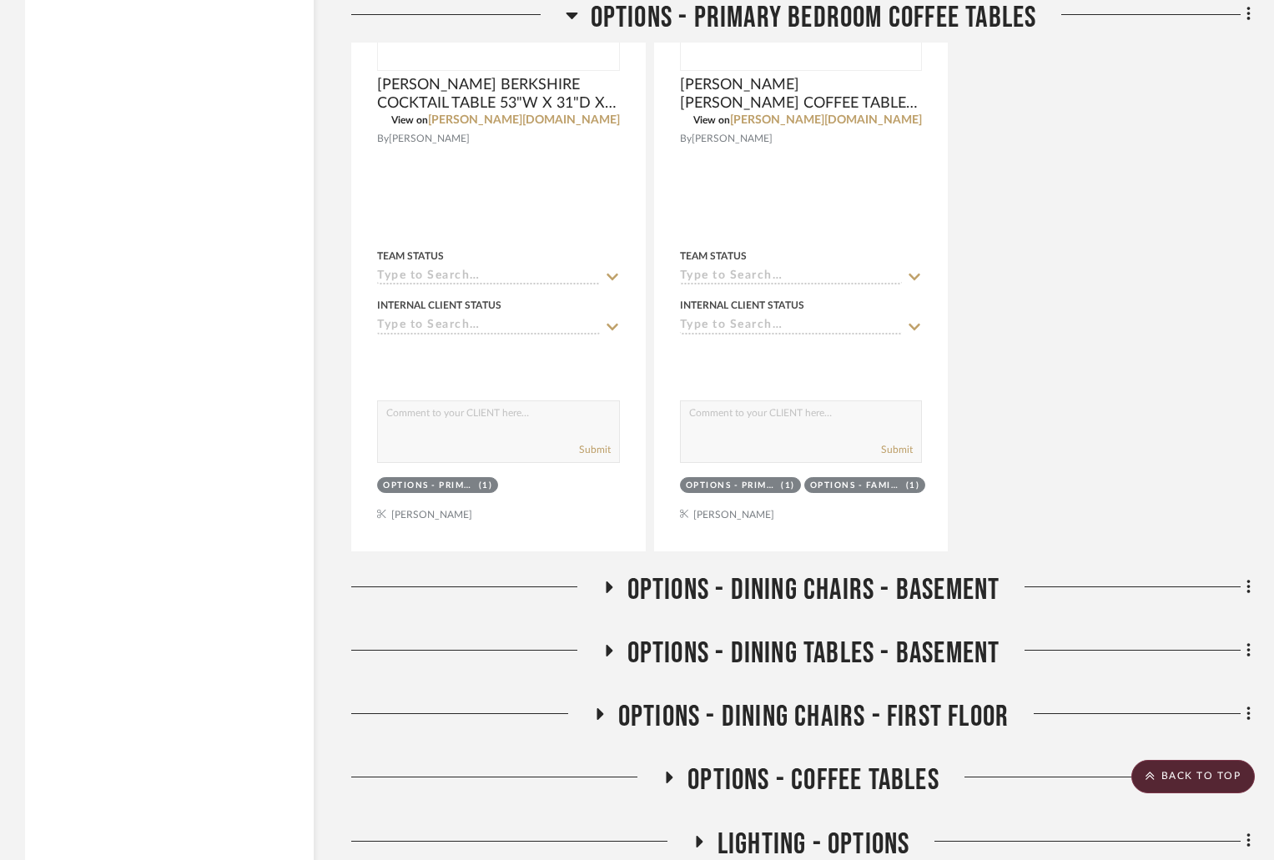
scroll to position [4839, 0]
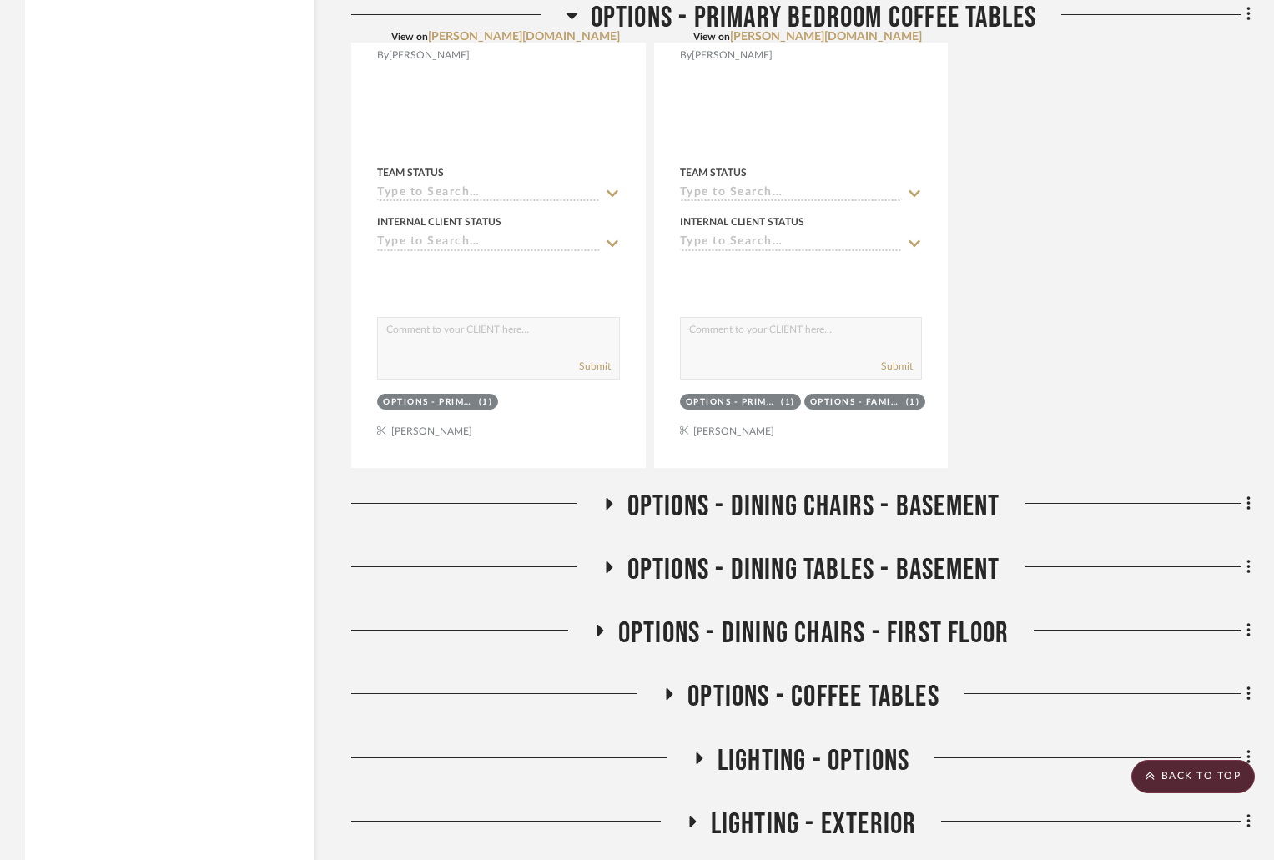
click at [598, 627] on icon at bounding box center [600, 631] width 7 height 12
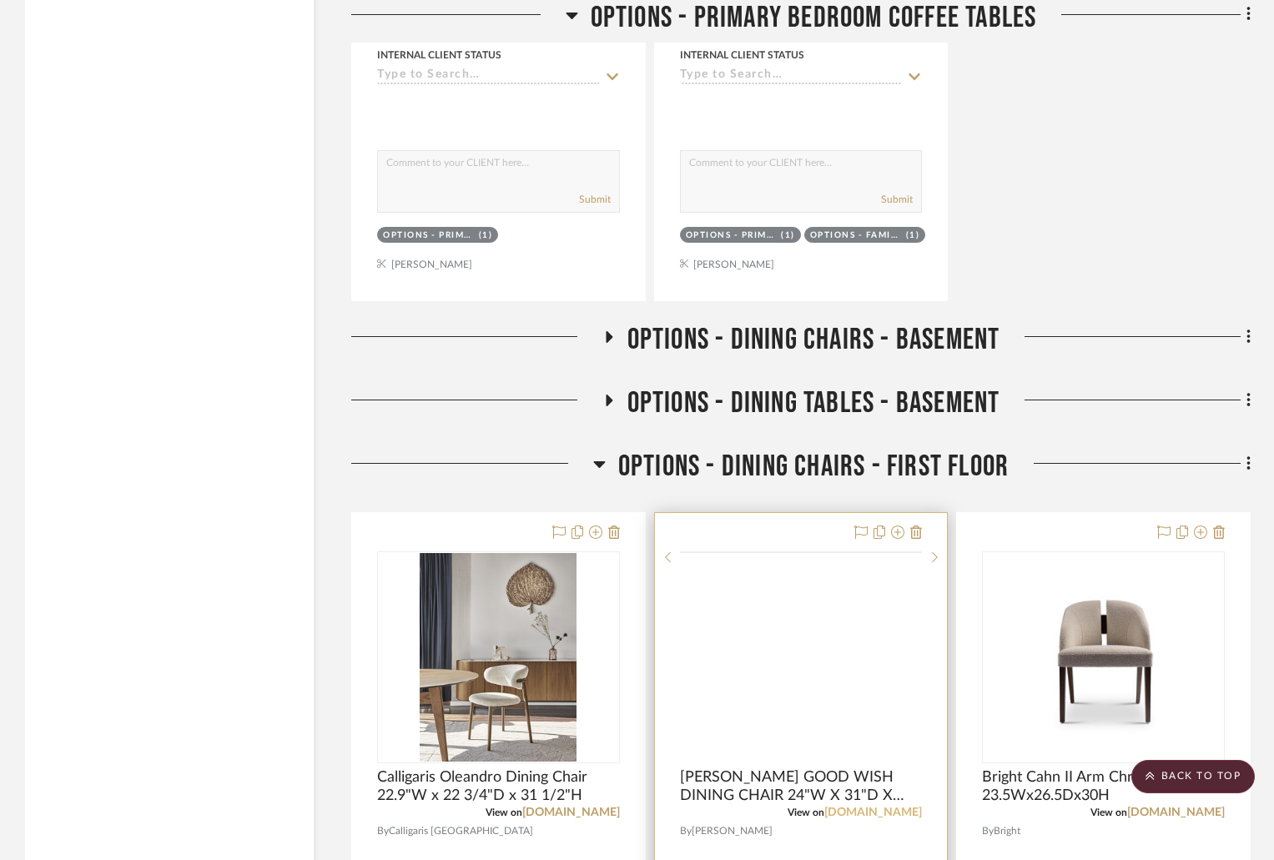
scroll to position [5173, 0]
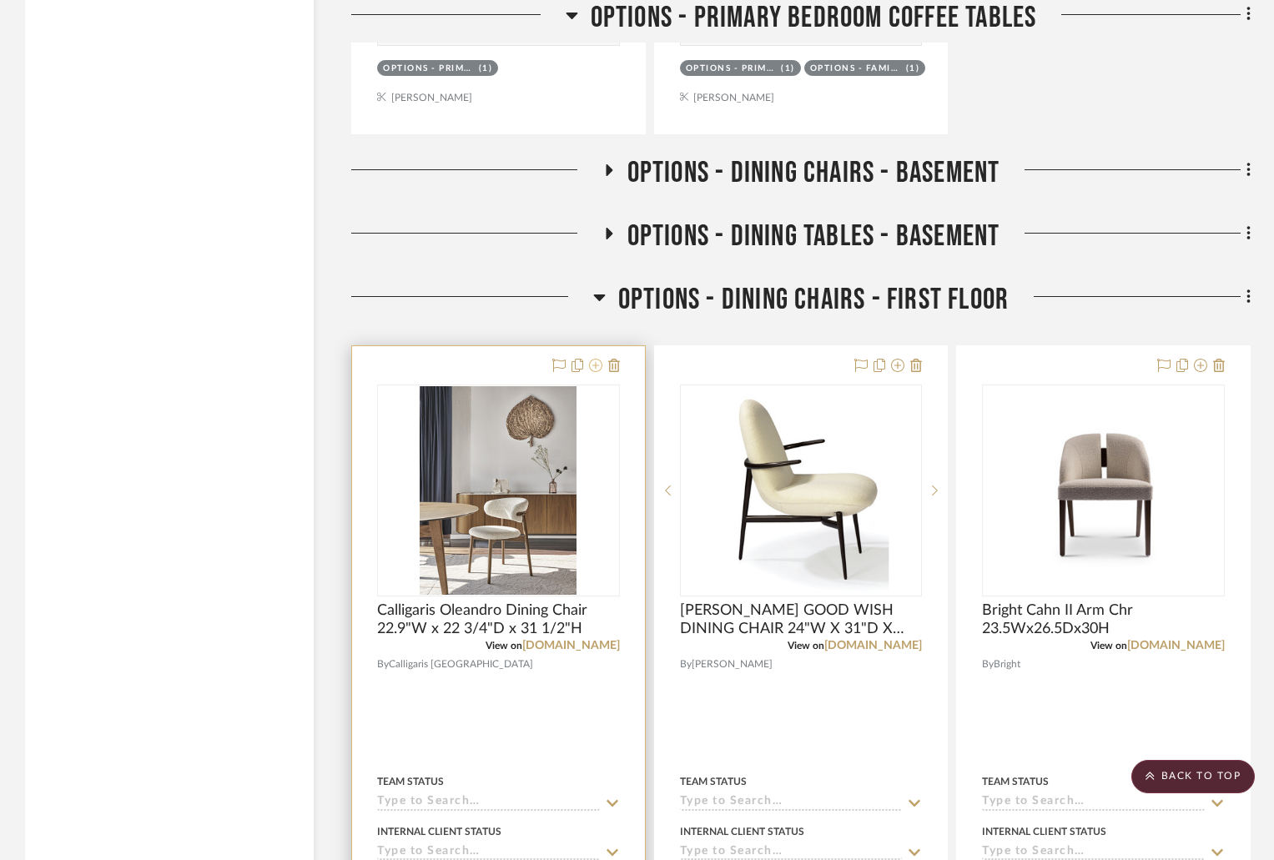
click at [596, 368] on icon at bounding box center [595, 365] width 13 height 13
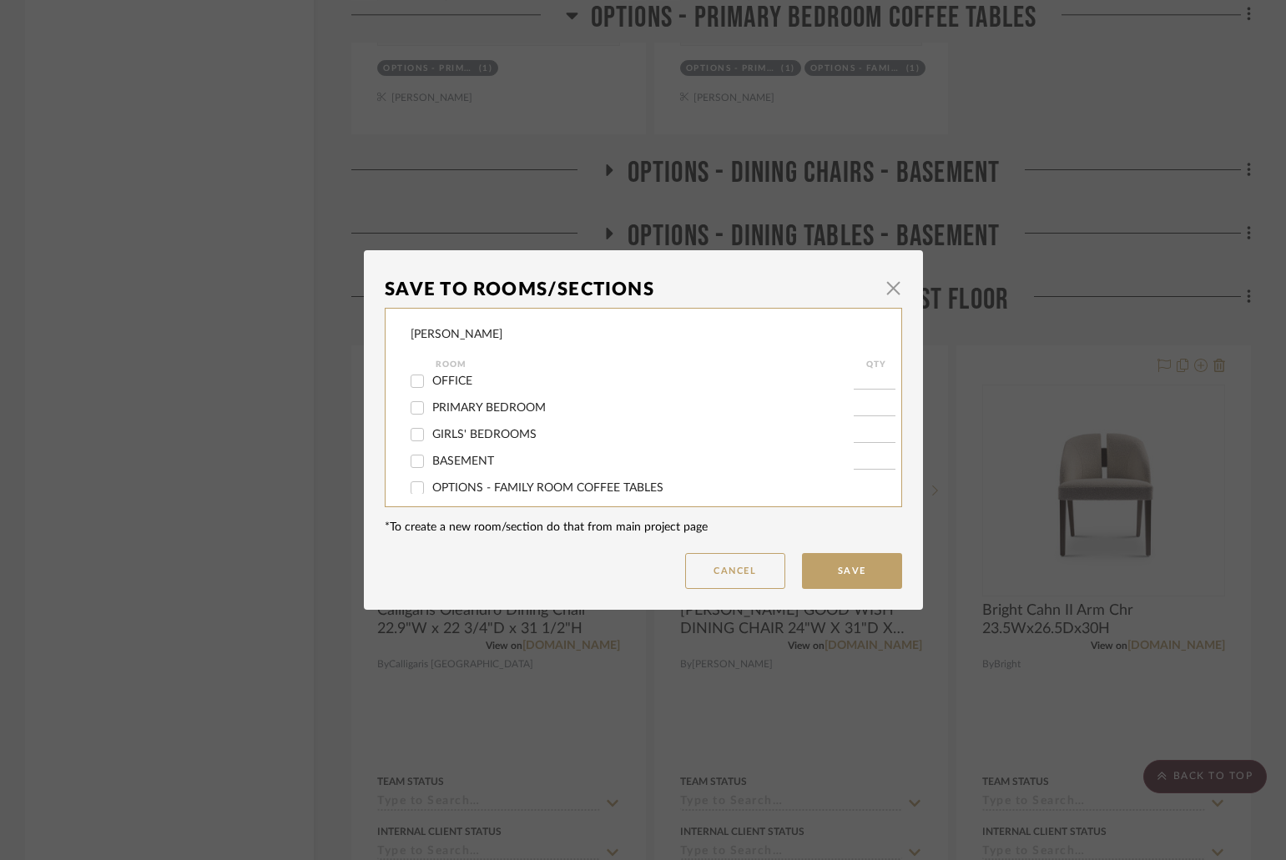
scroll to position [250, 0]
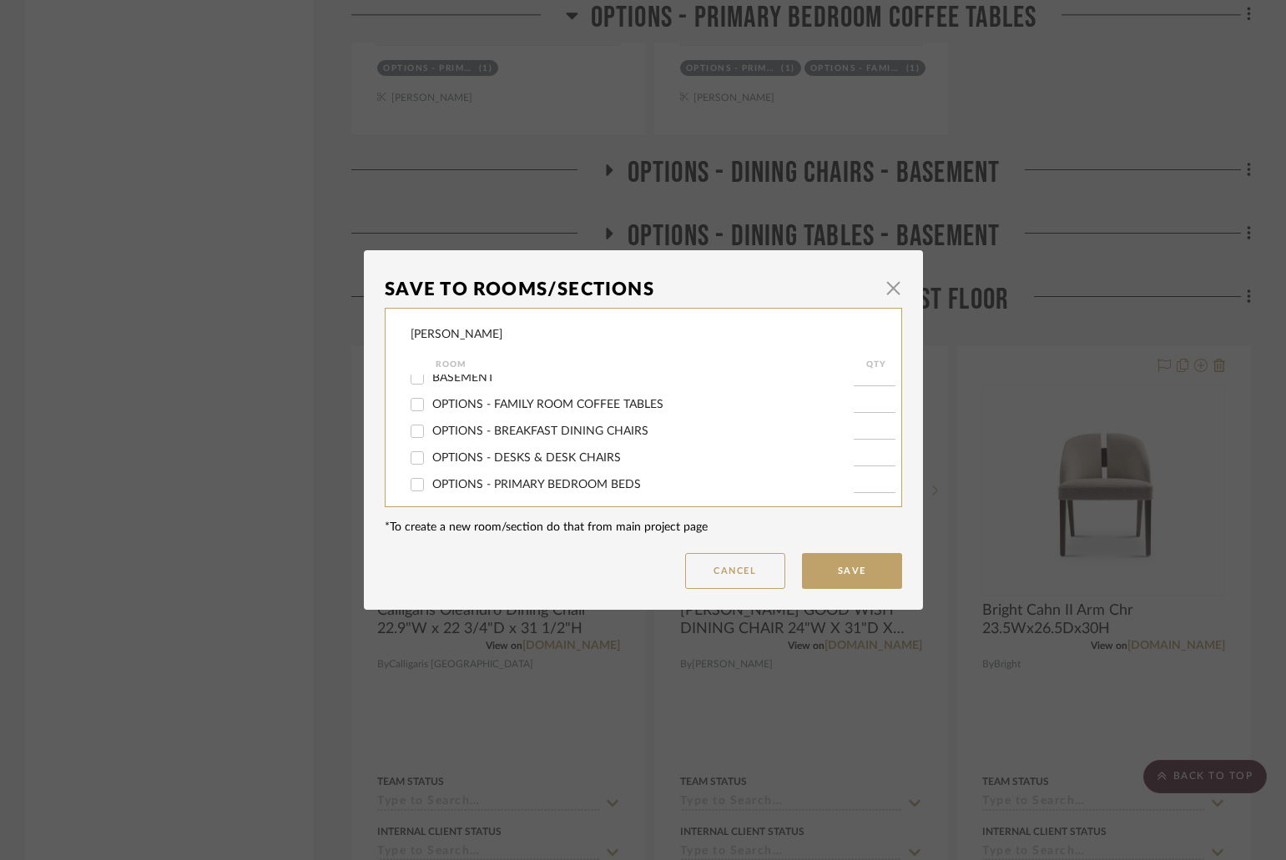
click at [530, 430] on span "OPTIONS - BREAKFAST DINING CHAIRS" at bounding box center [540, 431] width 216 height 12
click at [431, 430] on input "OPTIONS - BREAKFAST DINING CHAIRS" at bounding box center [417, 431] width 27 height 27
checkbox input "true"
type input "1"
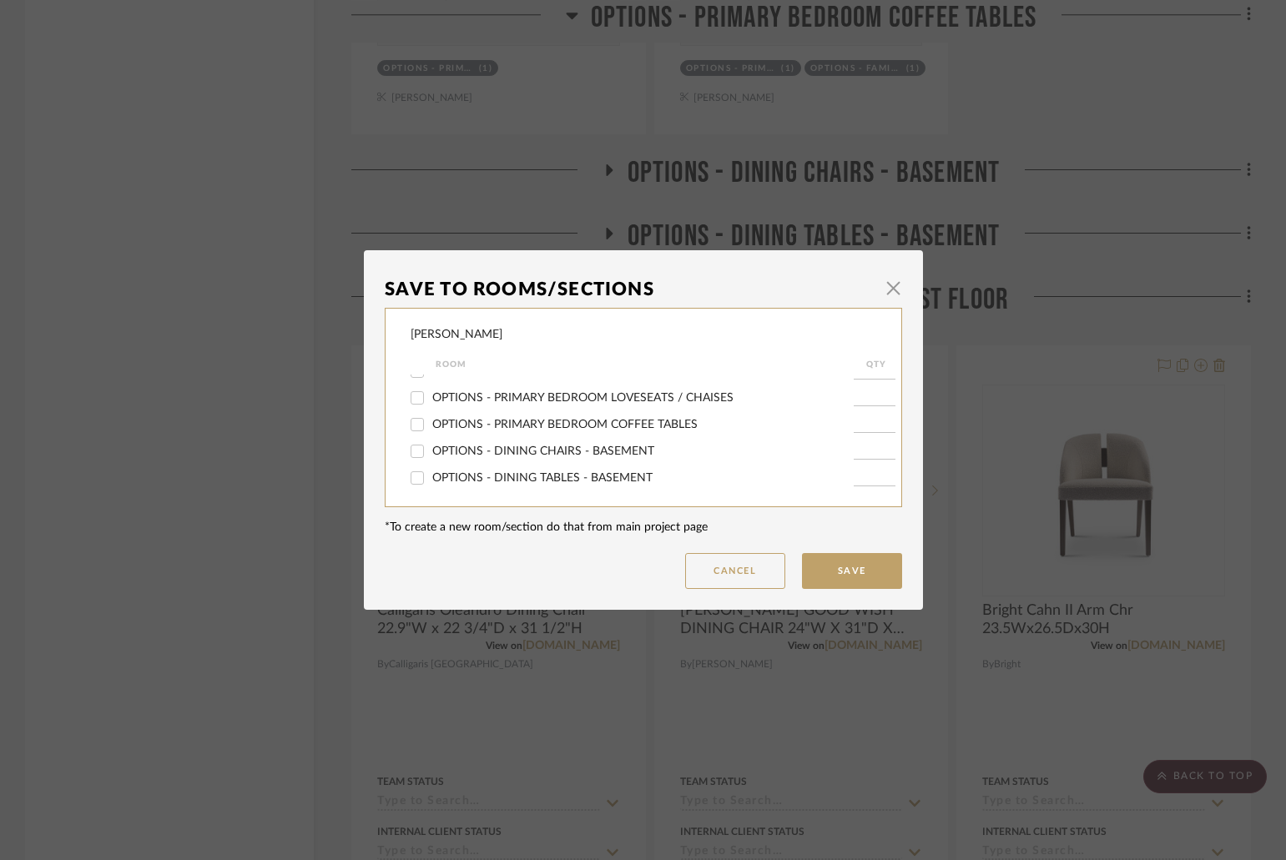
scroll to position [501, 0]
click at [474, 422] on span "OPTIONS - DINING CHAIRS - FIRST FLOOR" at bounding box center [548, 421] width 233 height 12
click at [431, 422] on input "OPTIONS - DINING CHAIRS - FIRST FLOOR" at bounding box center [417, 421] width 27 height 27
checkbox input "false"
click at [859, 567] on button "Save" at bounding box center [852, 571] width 100 height 36
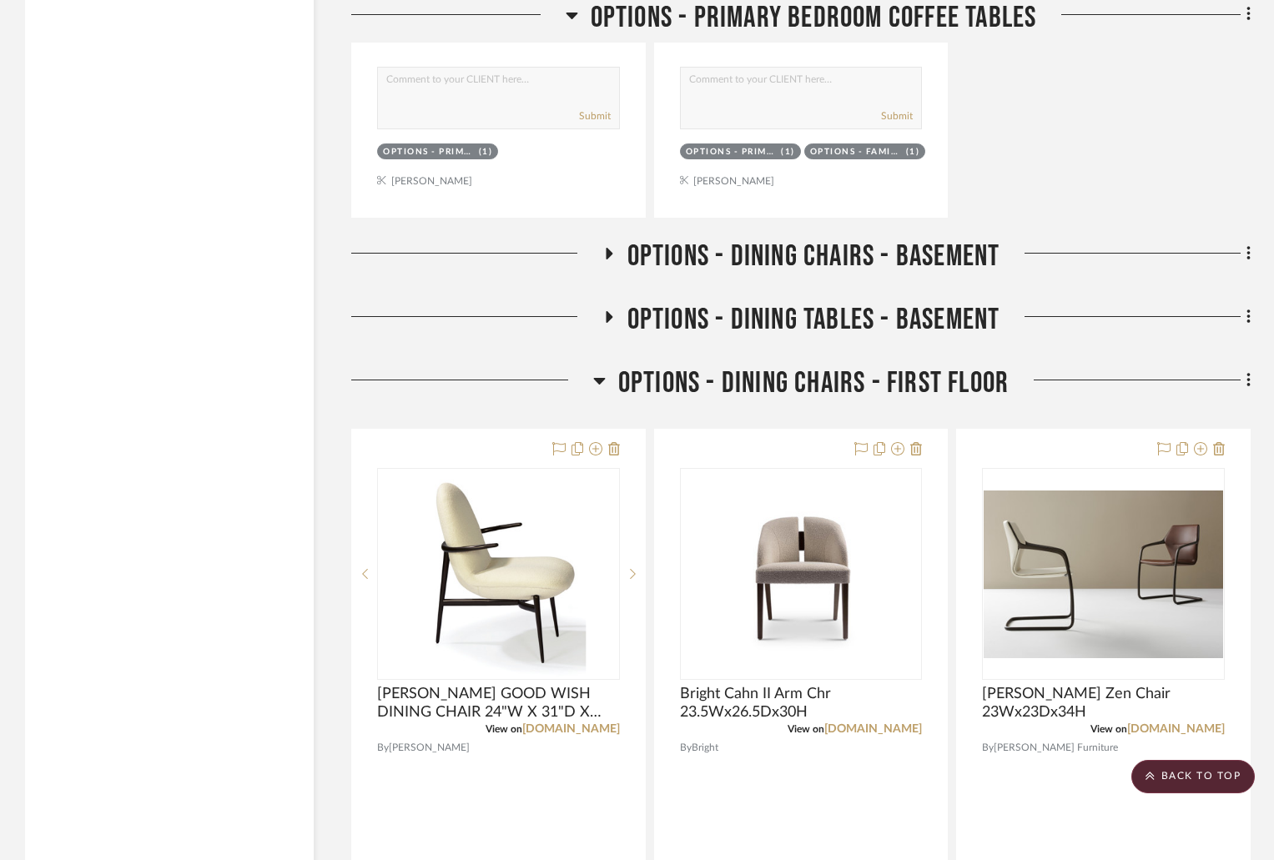
scroll to position [4756, 0]
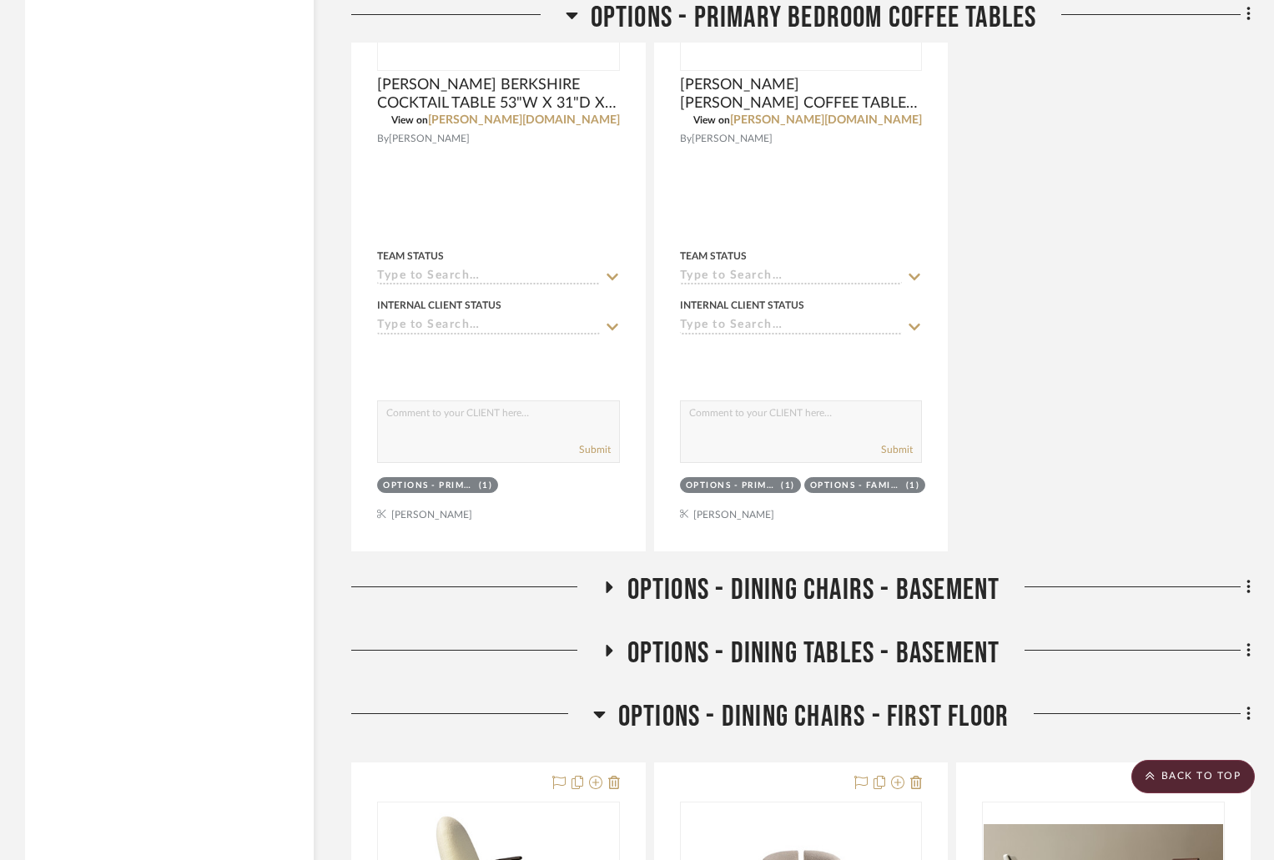
click at [598, 712] on icon at bounding box center [599, 715] width 12 height 7
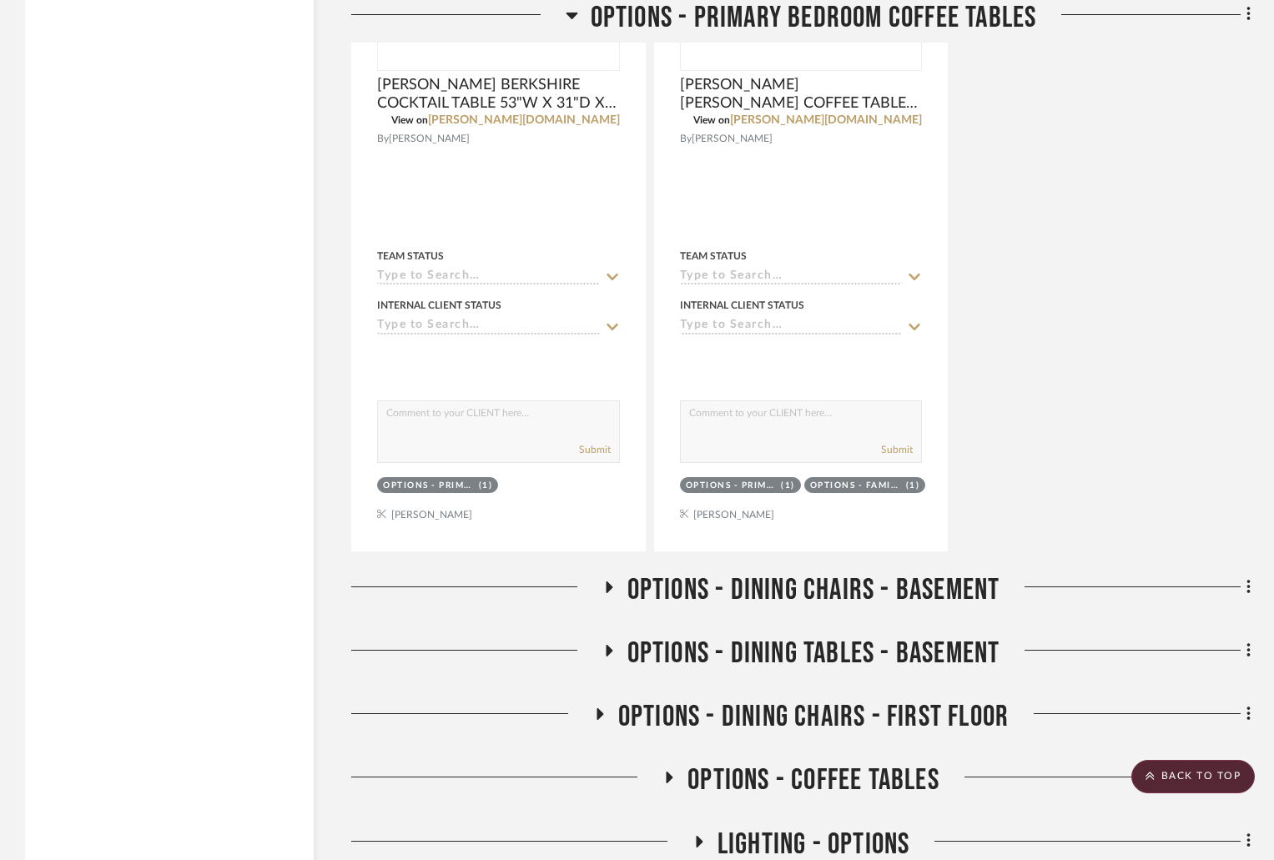
scroll to position [5089, 0]
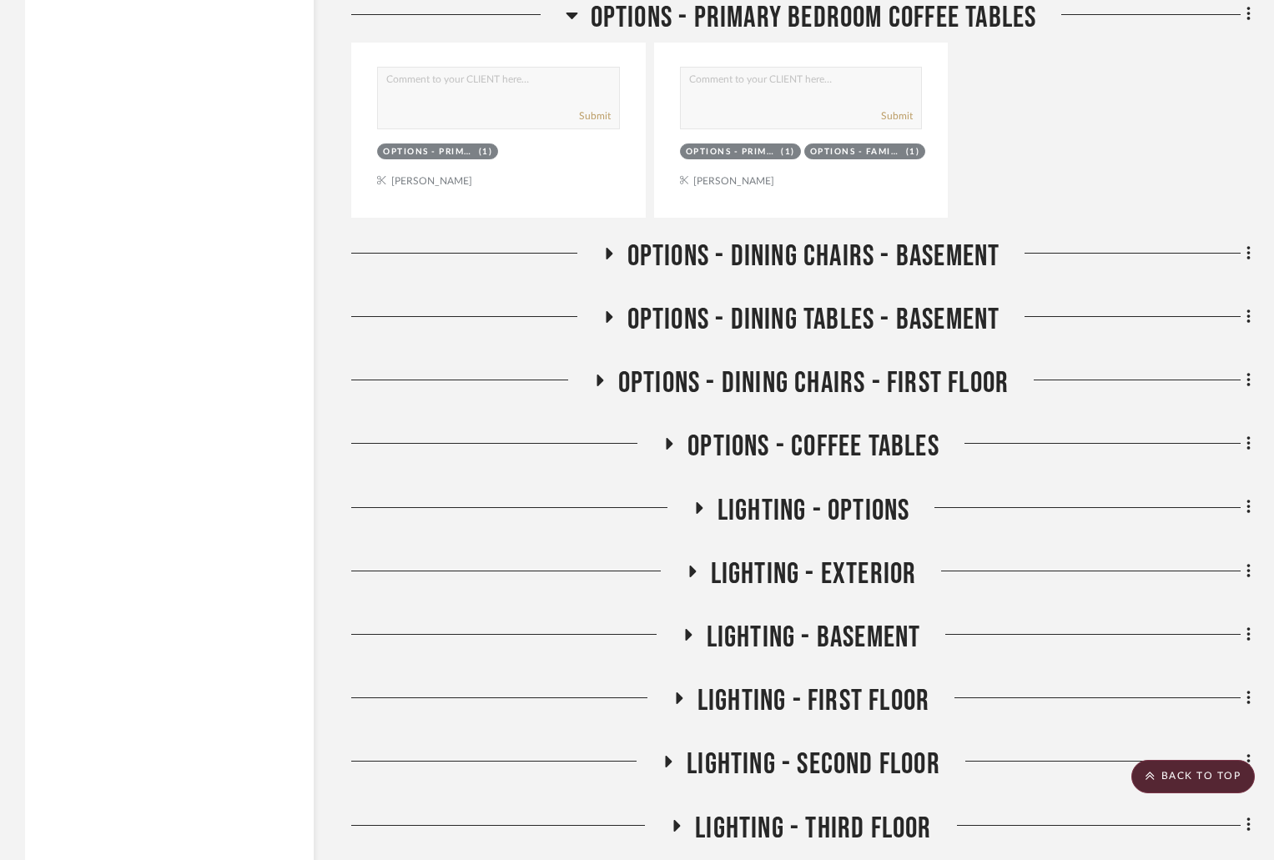
click at [599, 378] on icon at bounding box center [600, 381] width 7 height 12
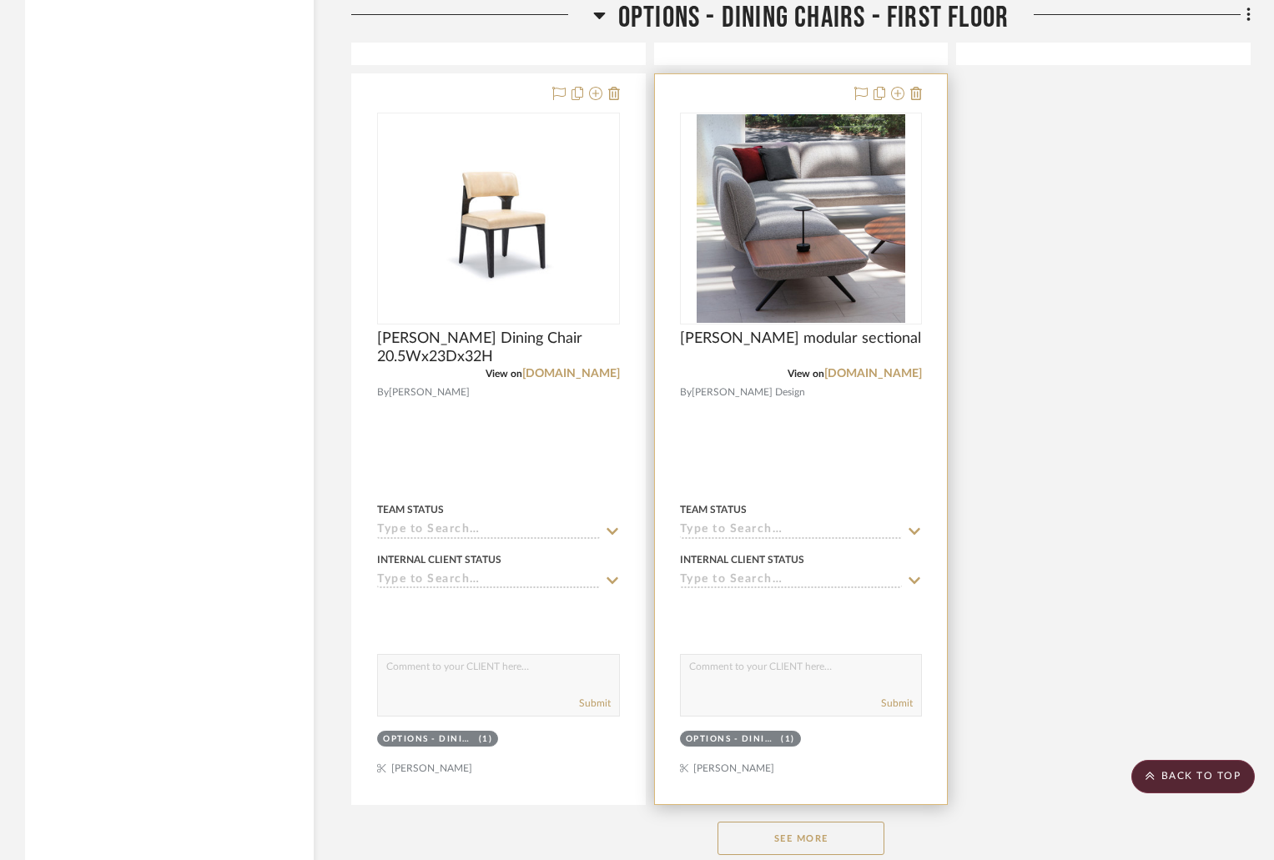
scroll to position [7425, 0]
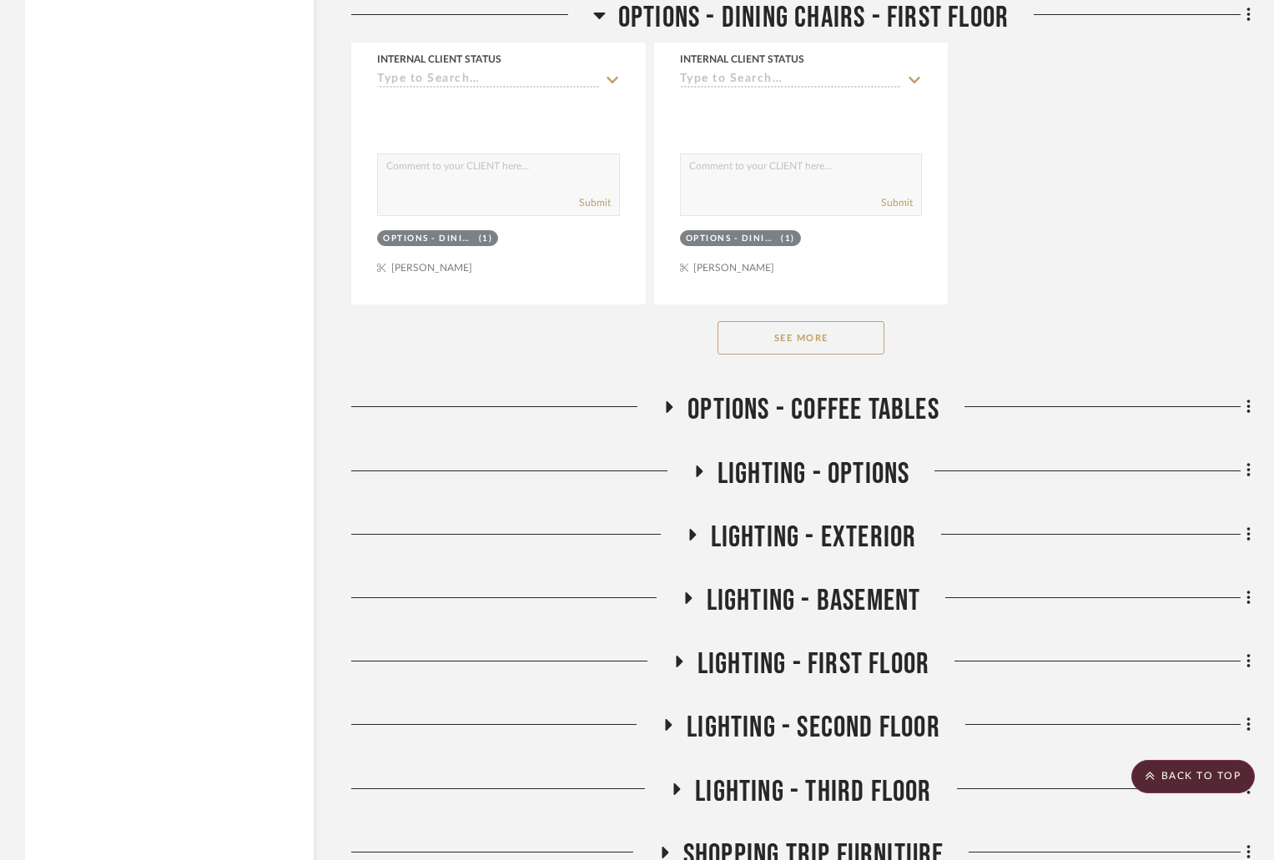
click at [820, 342] on button "See More" at bounding box center [801, 337] width 167 height 33
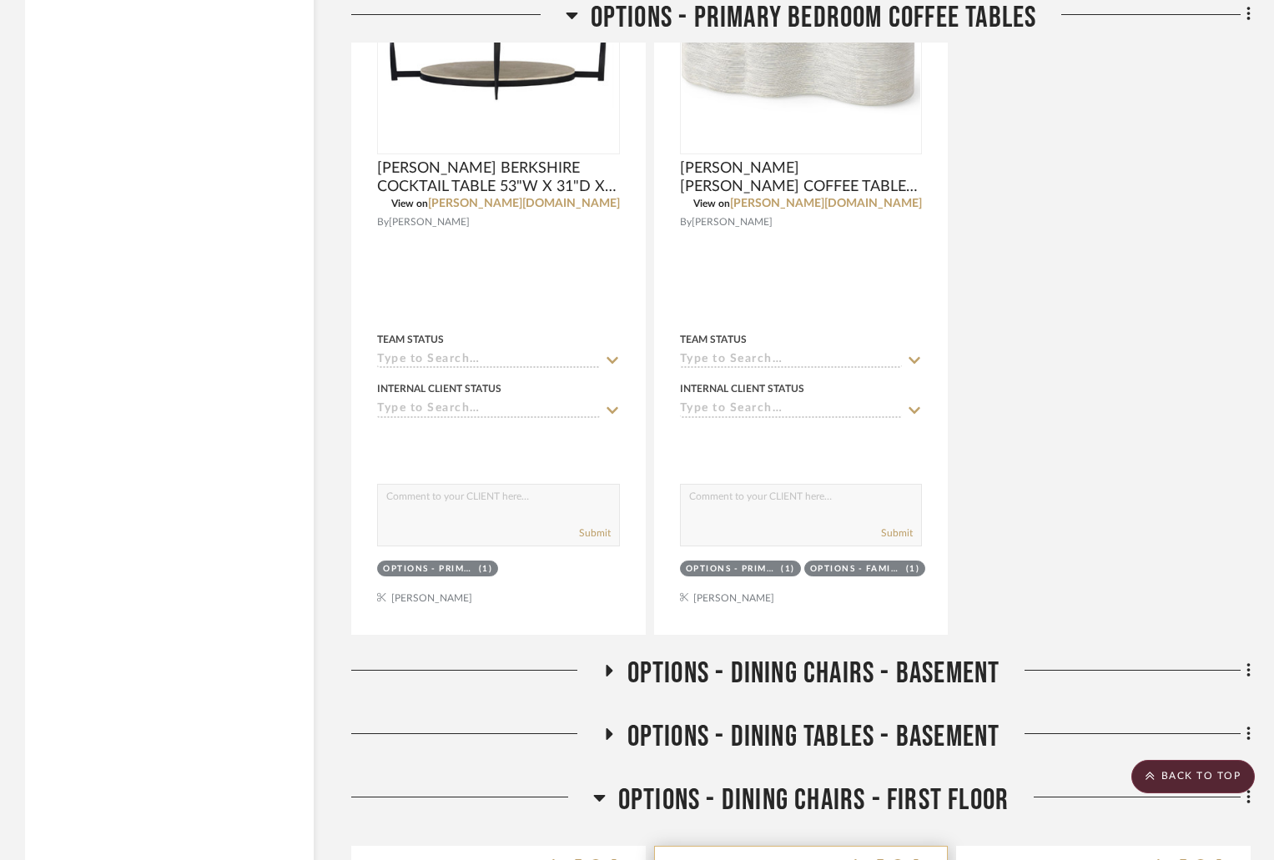
scroll to position [5089, 0]
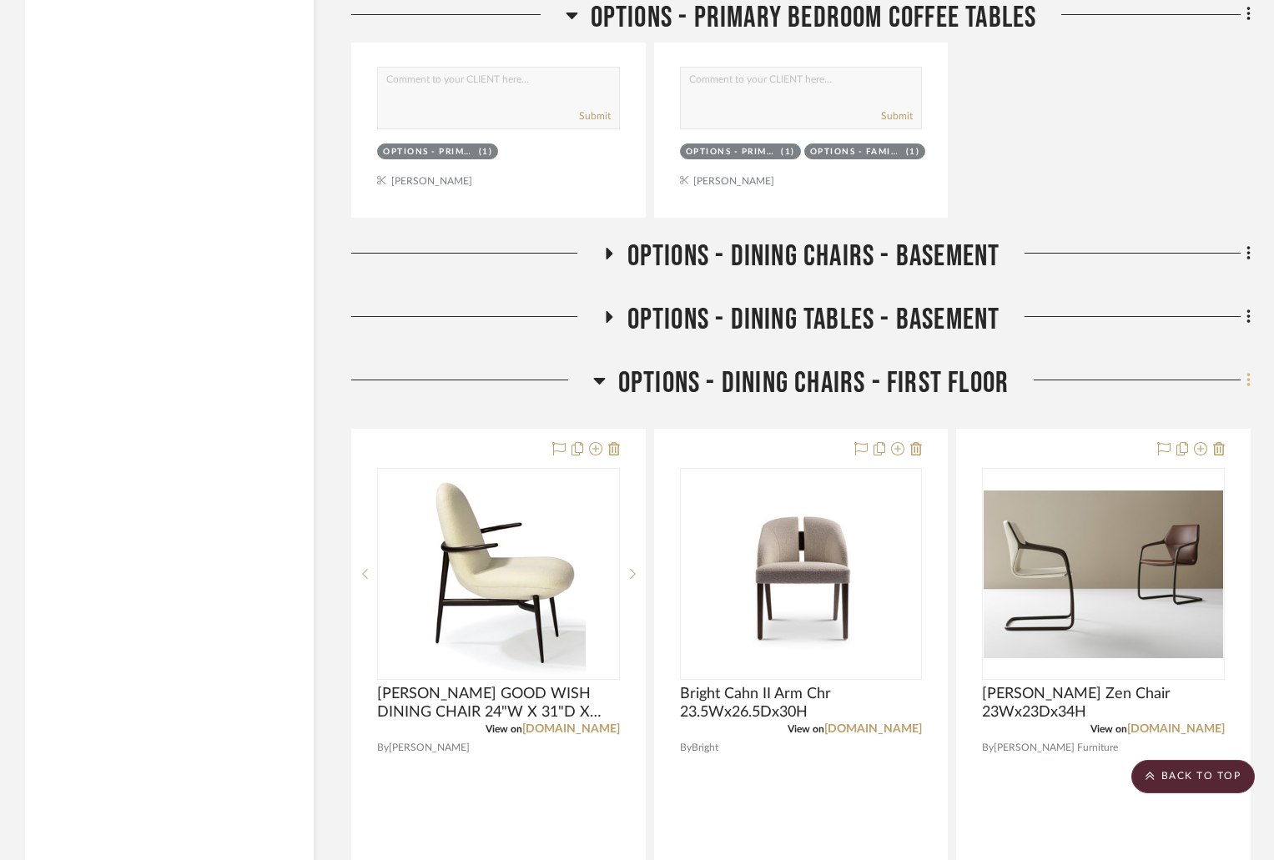
click at [1250, 376] on icon at bounding box center [1248, 380] width 5 height 18
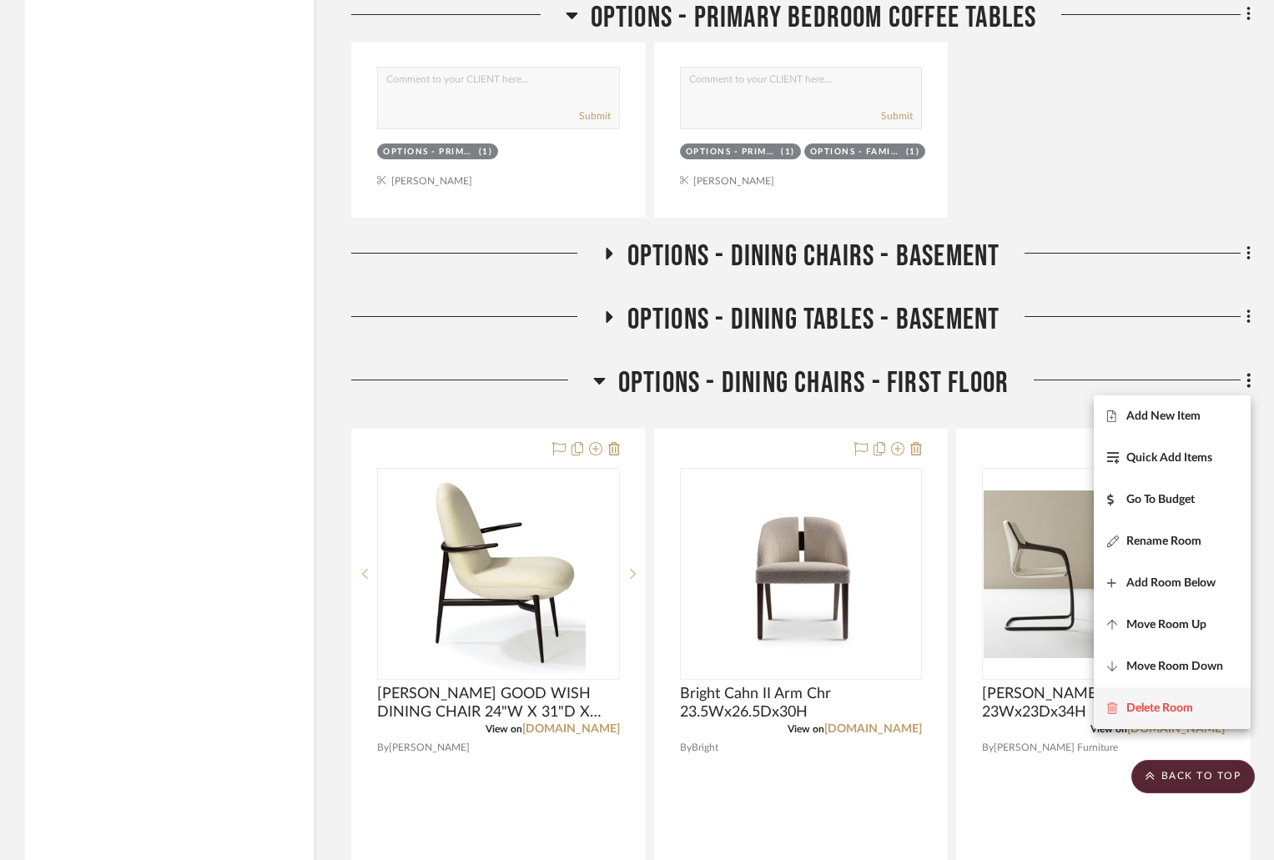
click at [1178, 703] on span "Delete Room" at bounding box center [1159, 709] width 67 height 14
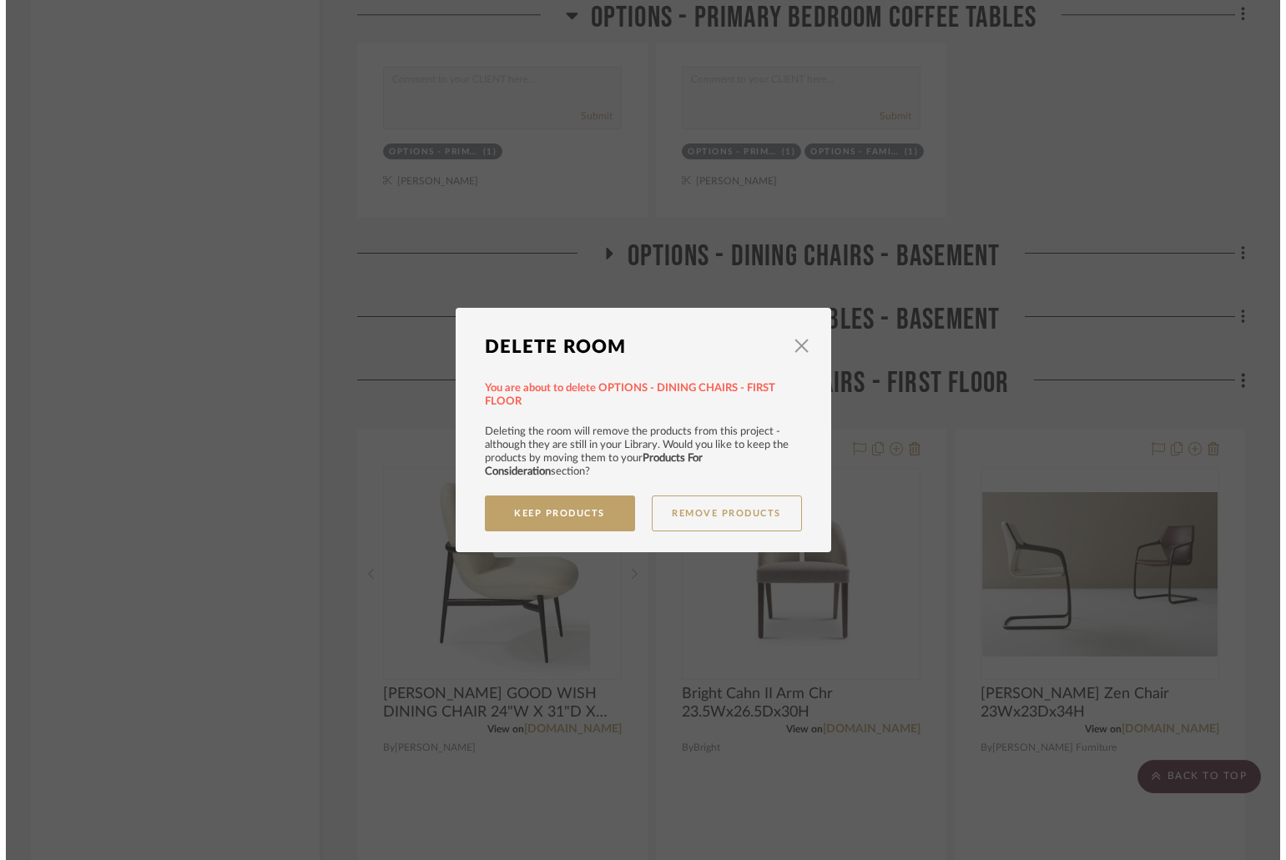
scroll to position [0, 0]
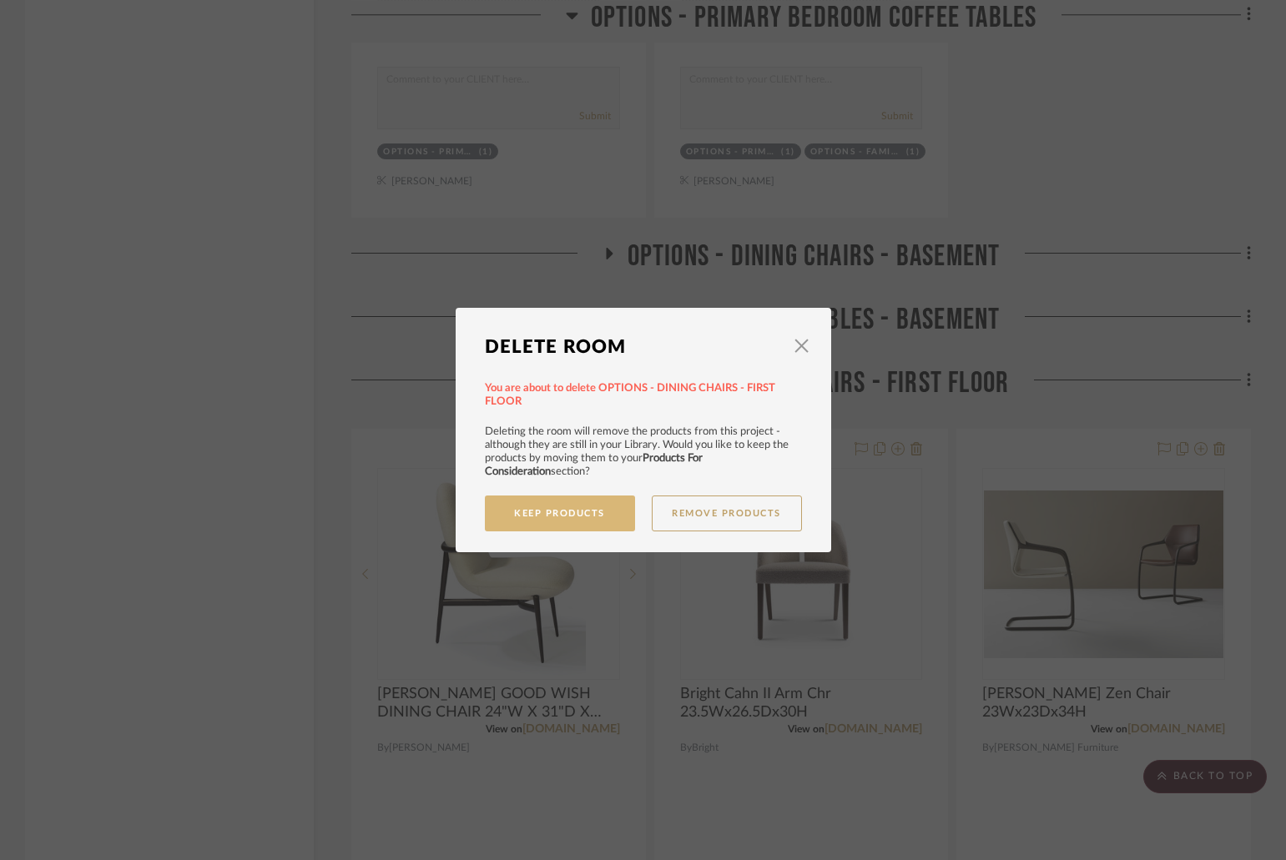
click at [588, 517] on button "Keep Products" at bounding box center [560, 514] width 150 height 36
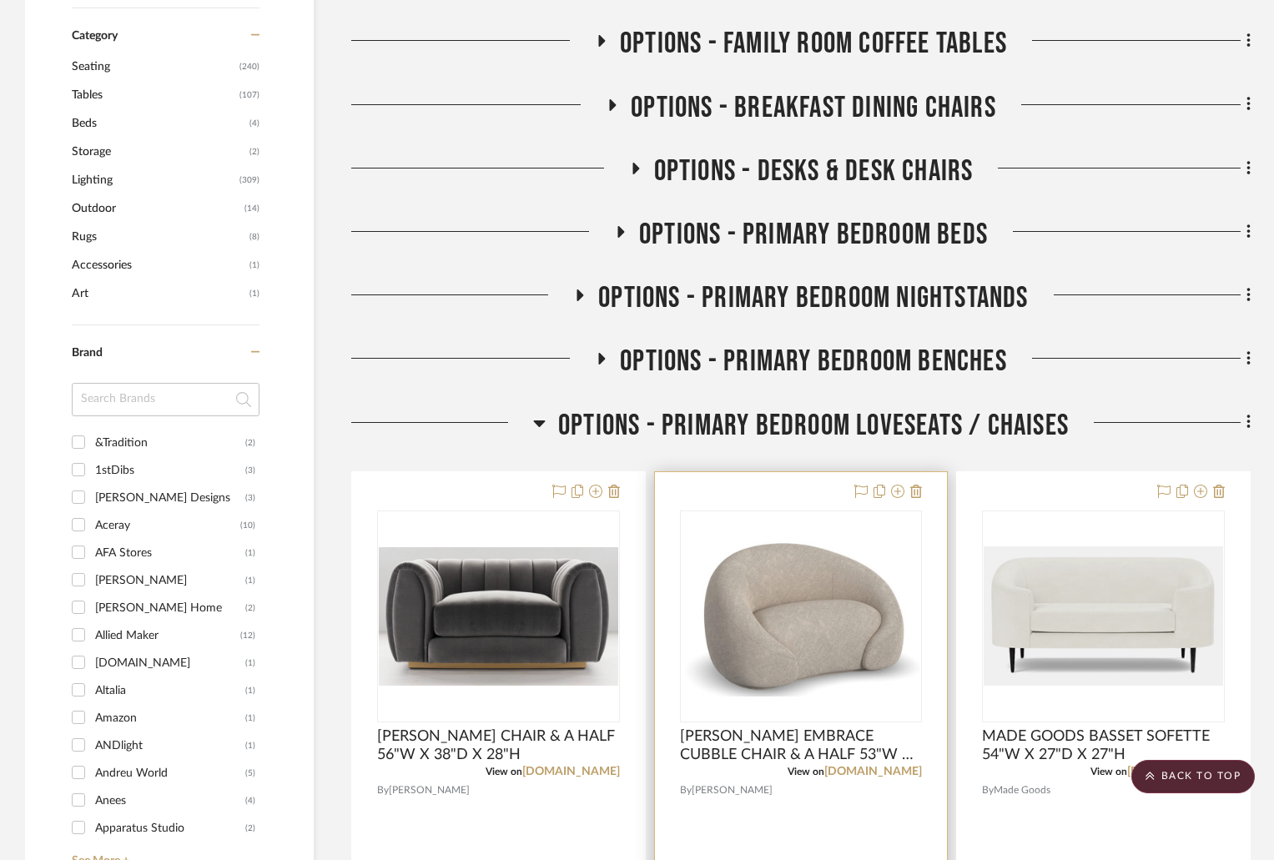
scroll to position [918, 0]
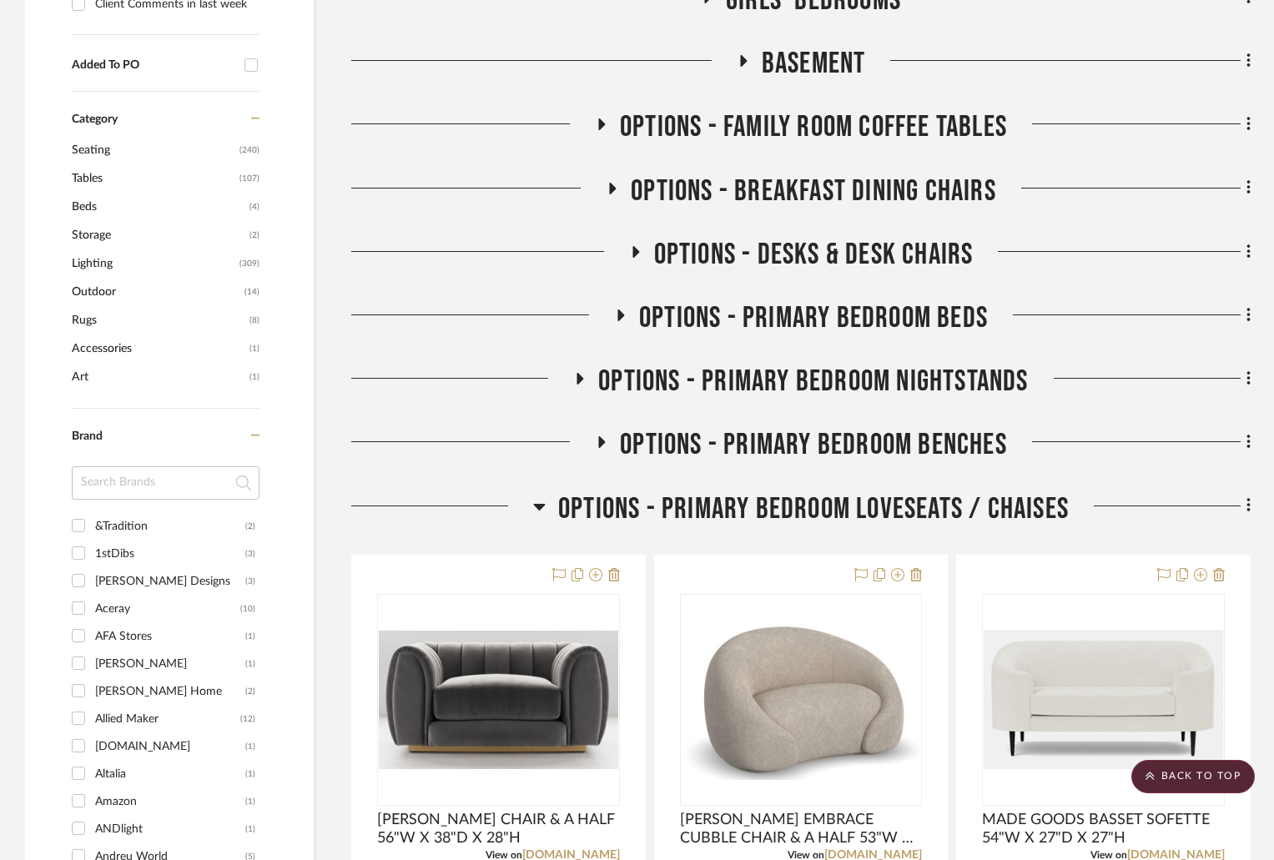
click at [599, 441] on icon at bounding box center [602, 442] width 7 height 12
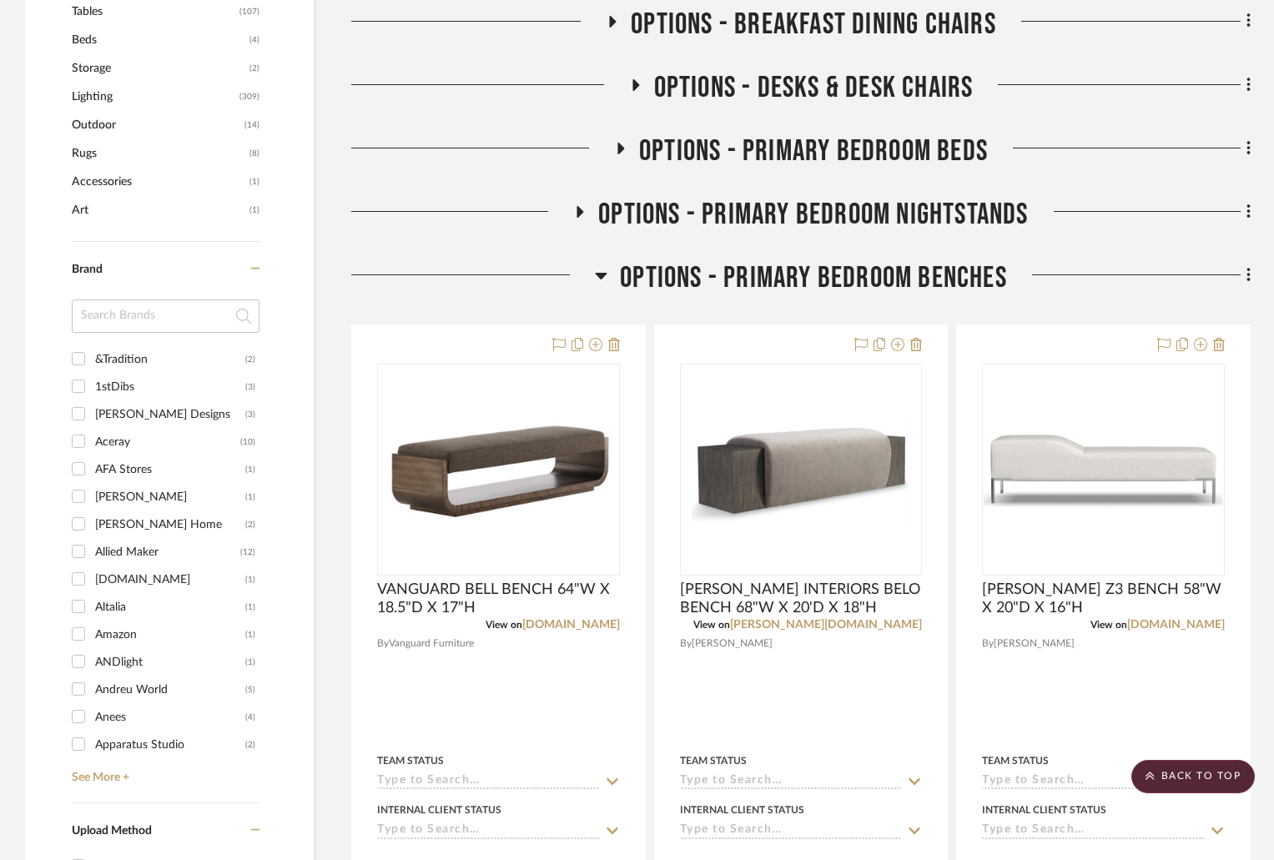
scroll to position [834, 0]
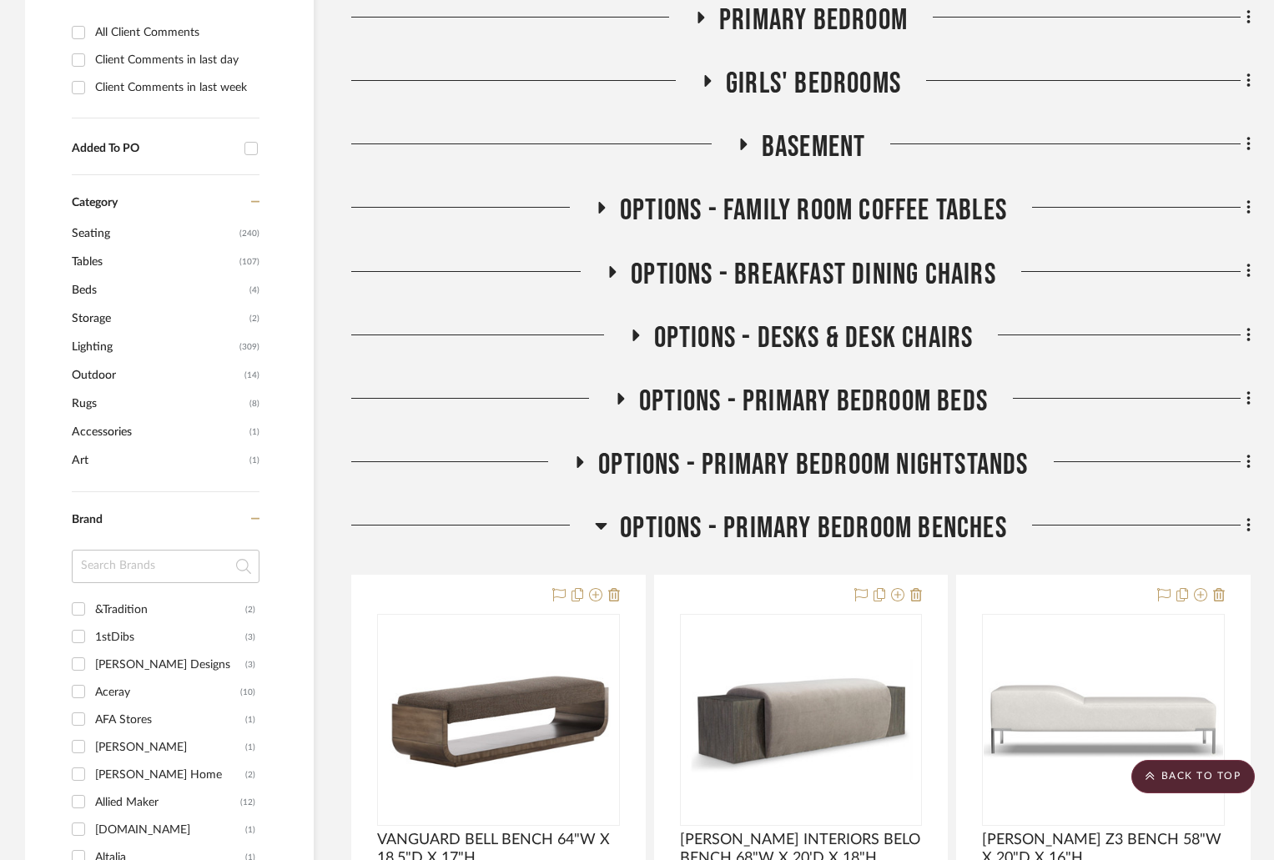
click at [576, 456] on icon at bounding box center [580, 462] width 20 height 13
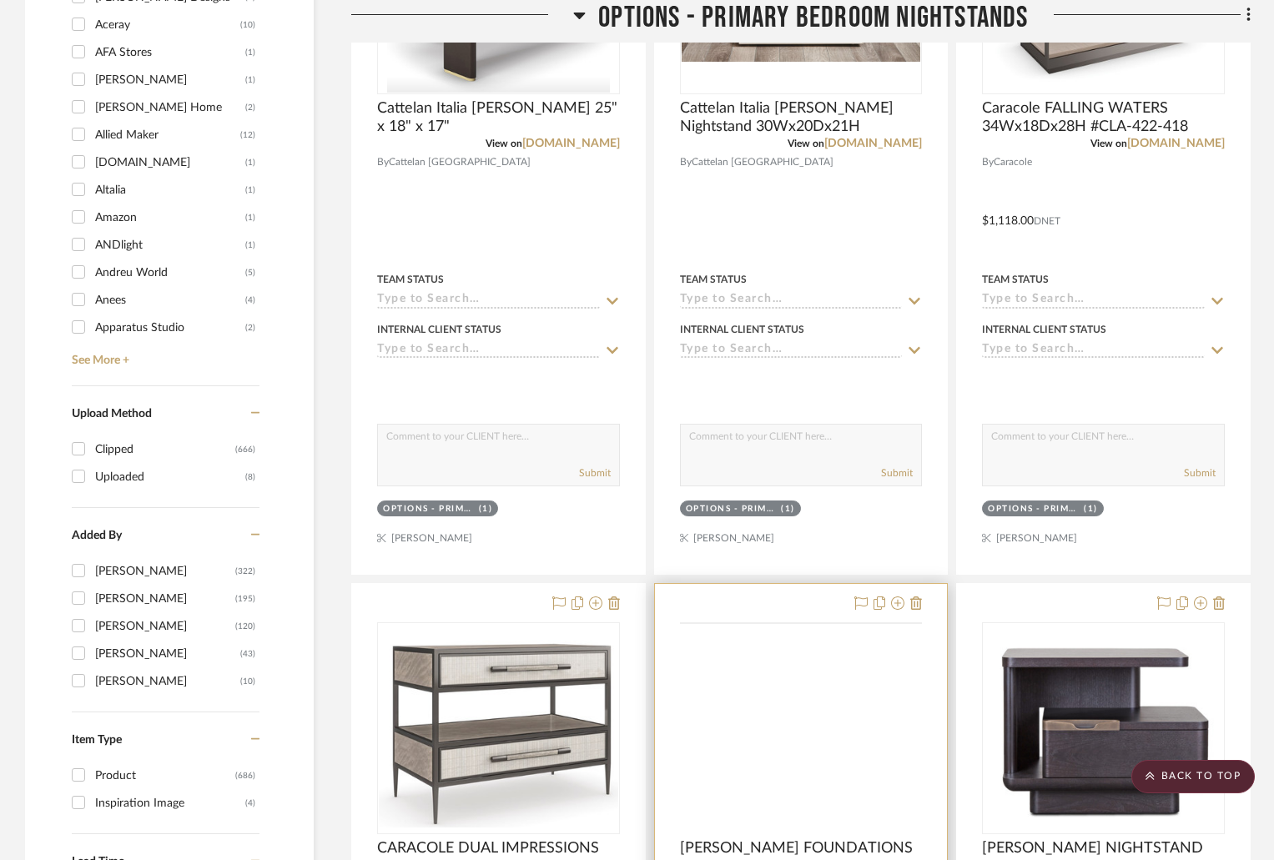
scroll to position [1835, 0]
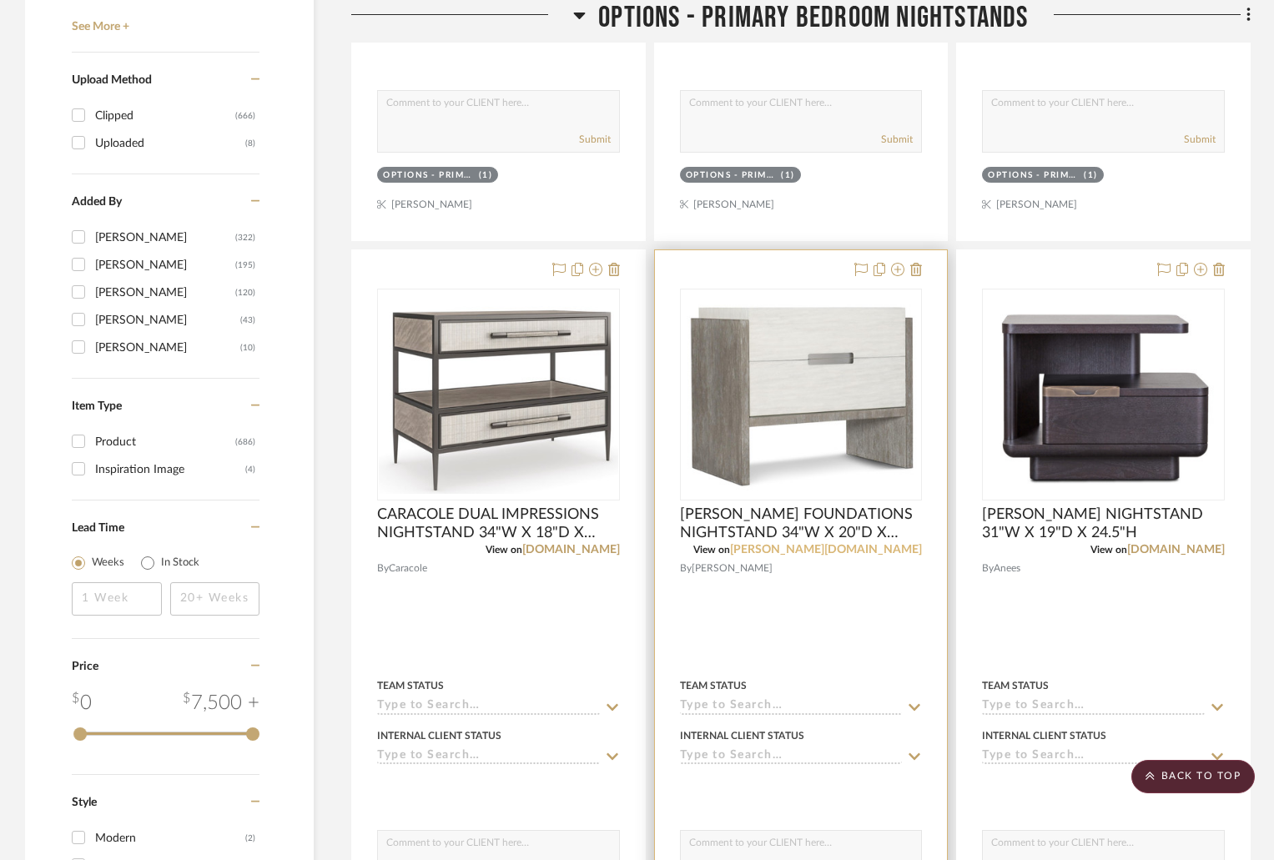
click at [860, 549] on link "[PERSON_NAME][DOMAIN_NAME]" at bounding box center [826, 550] width 192 height 12
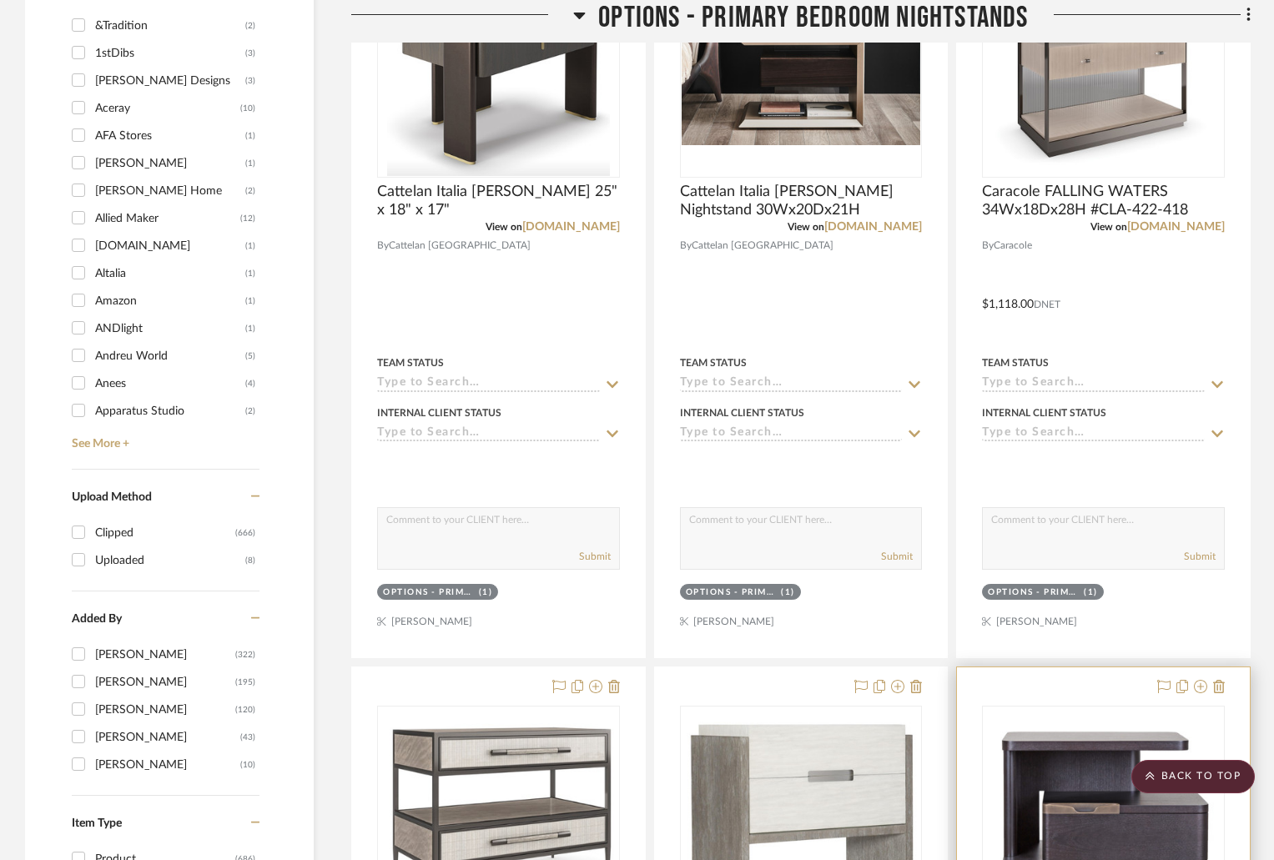
scroll to position [1085, 0]
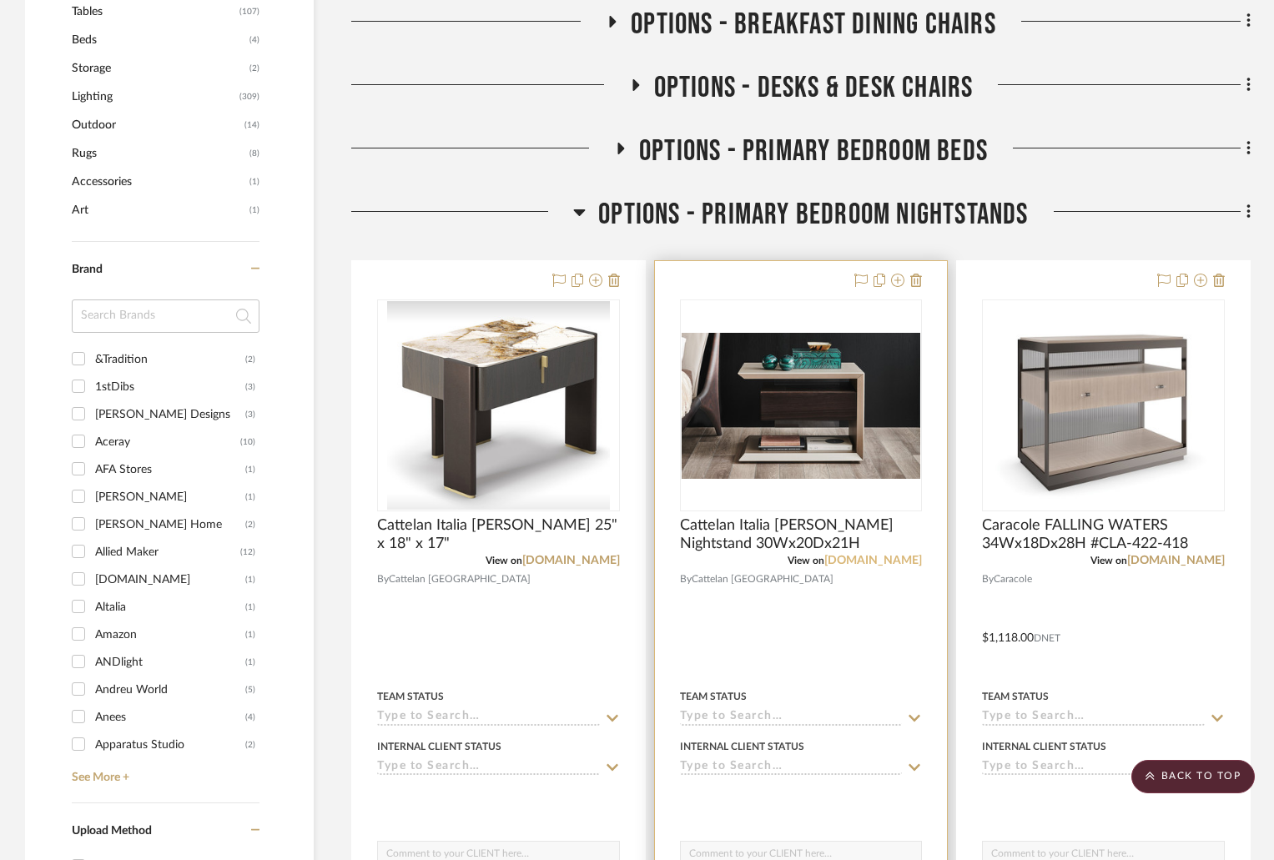
click at [877, 557] on link "[DOMAIN_NAME]" at bounding box center [873, 561] width 98 height 12
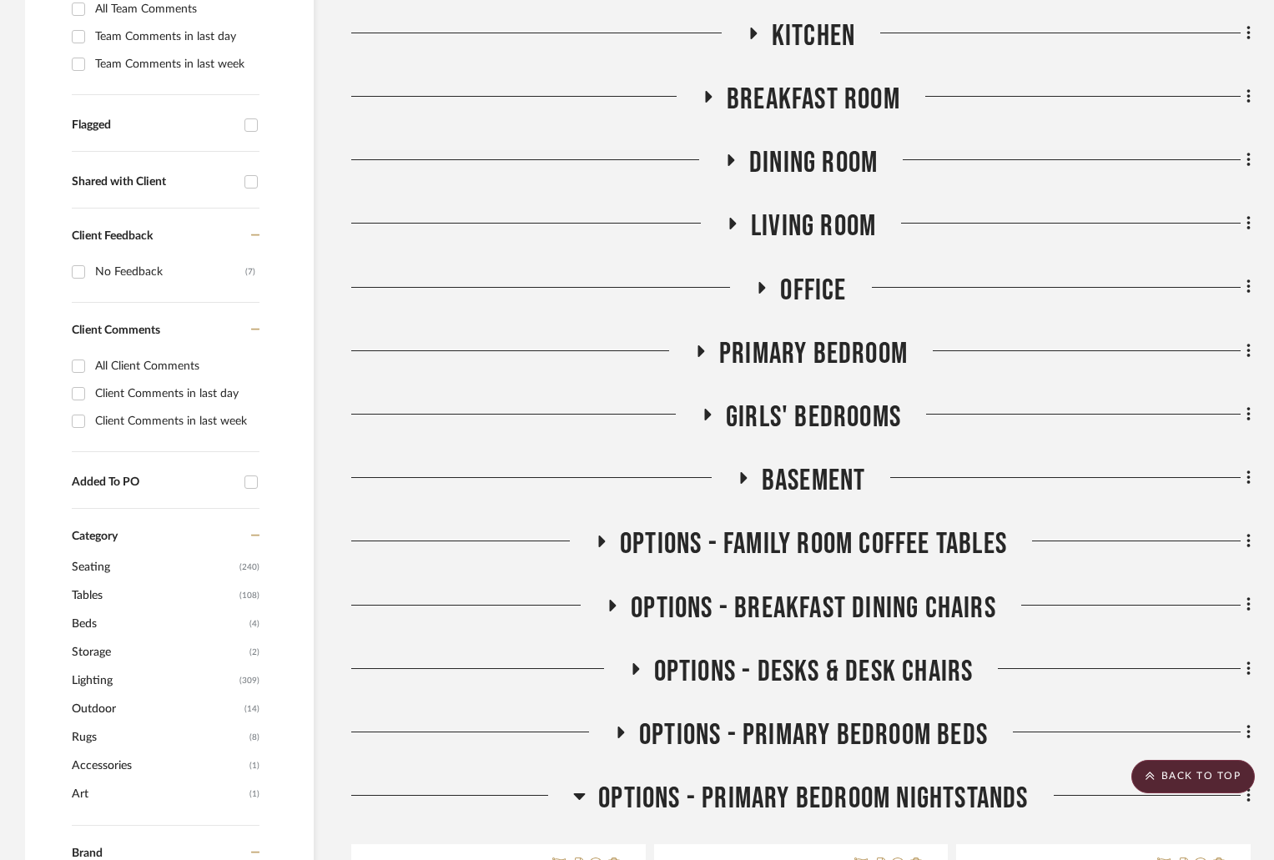
scroll to position [918, 0]
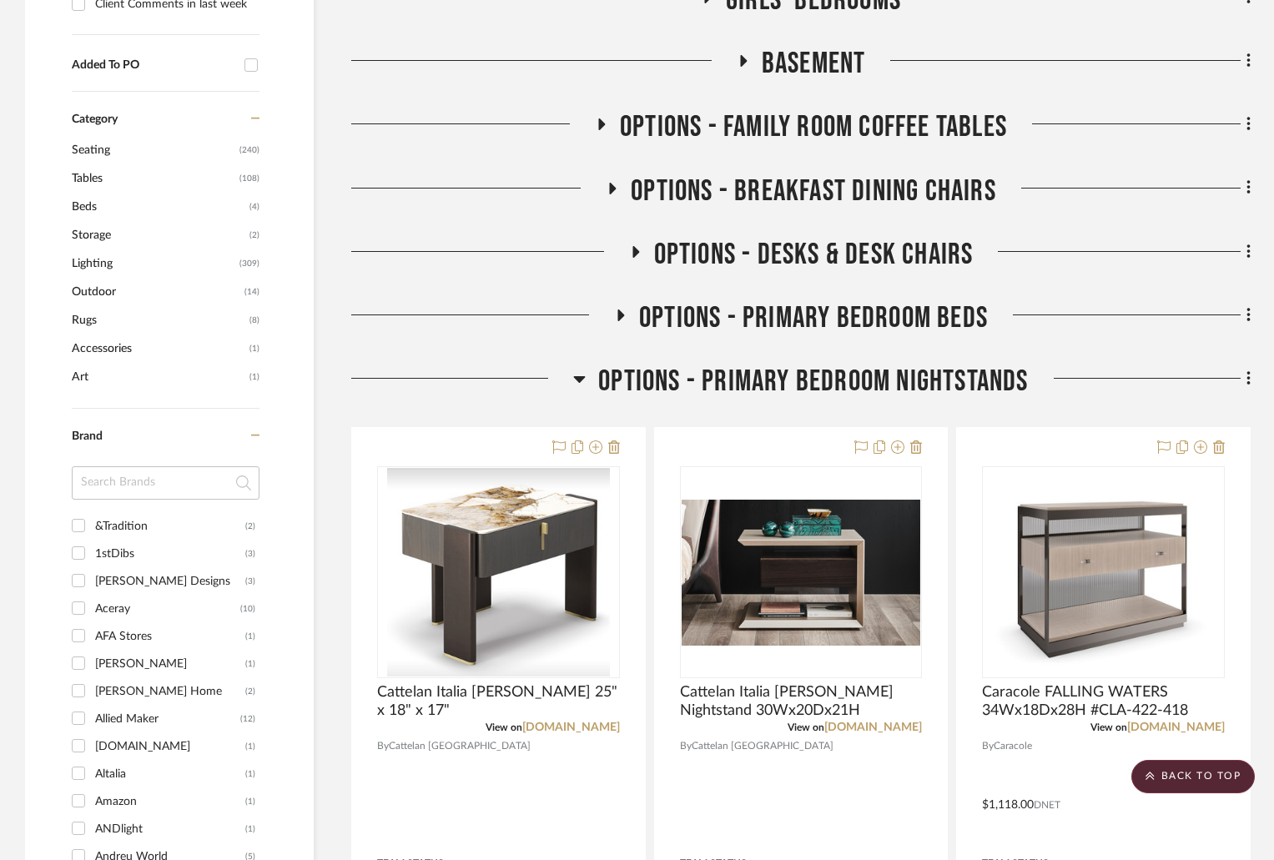
click at [577, 378] on icon at bounding box center [580, 379] width 12 height 7
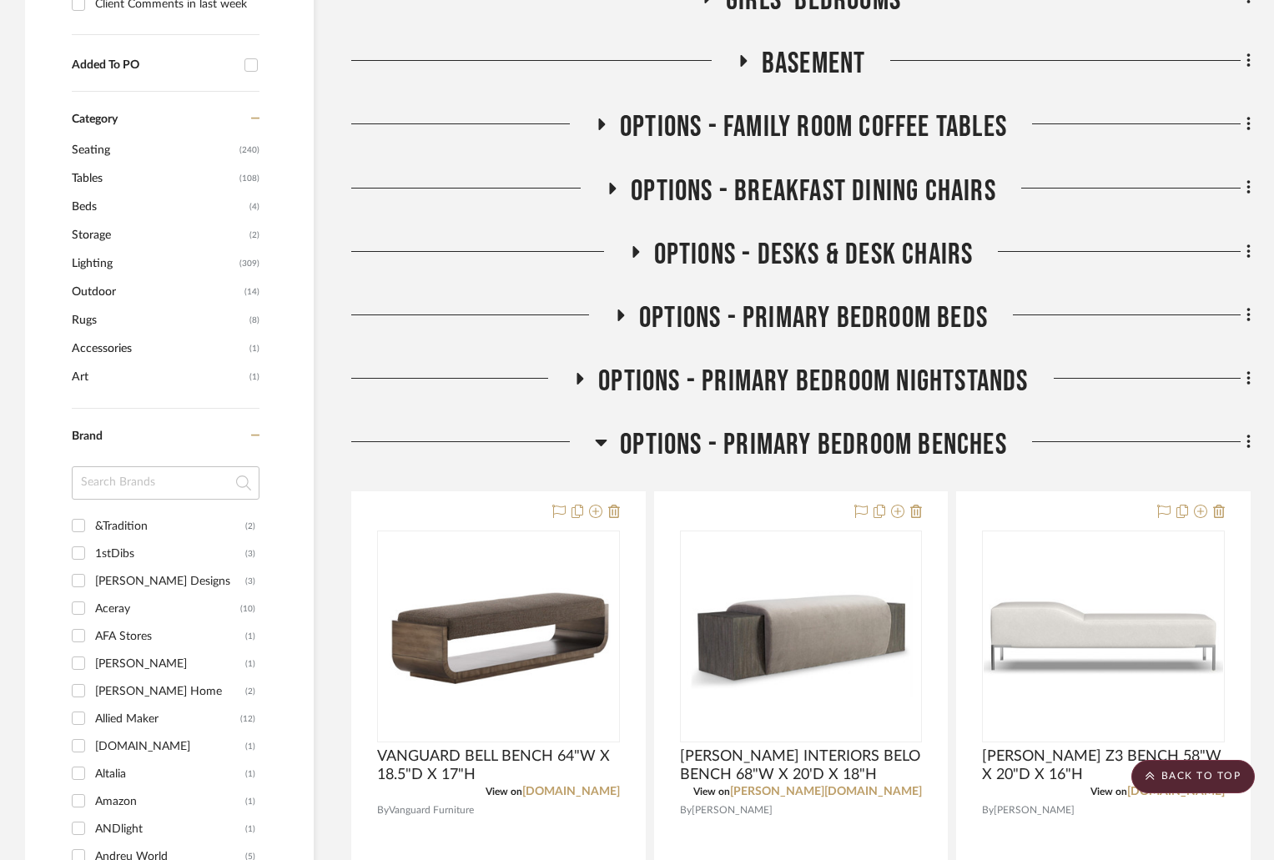
scroll to position [1085, 0]
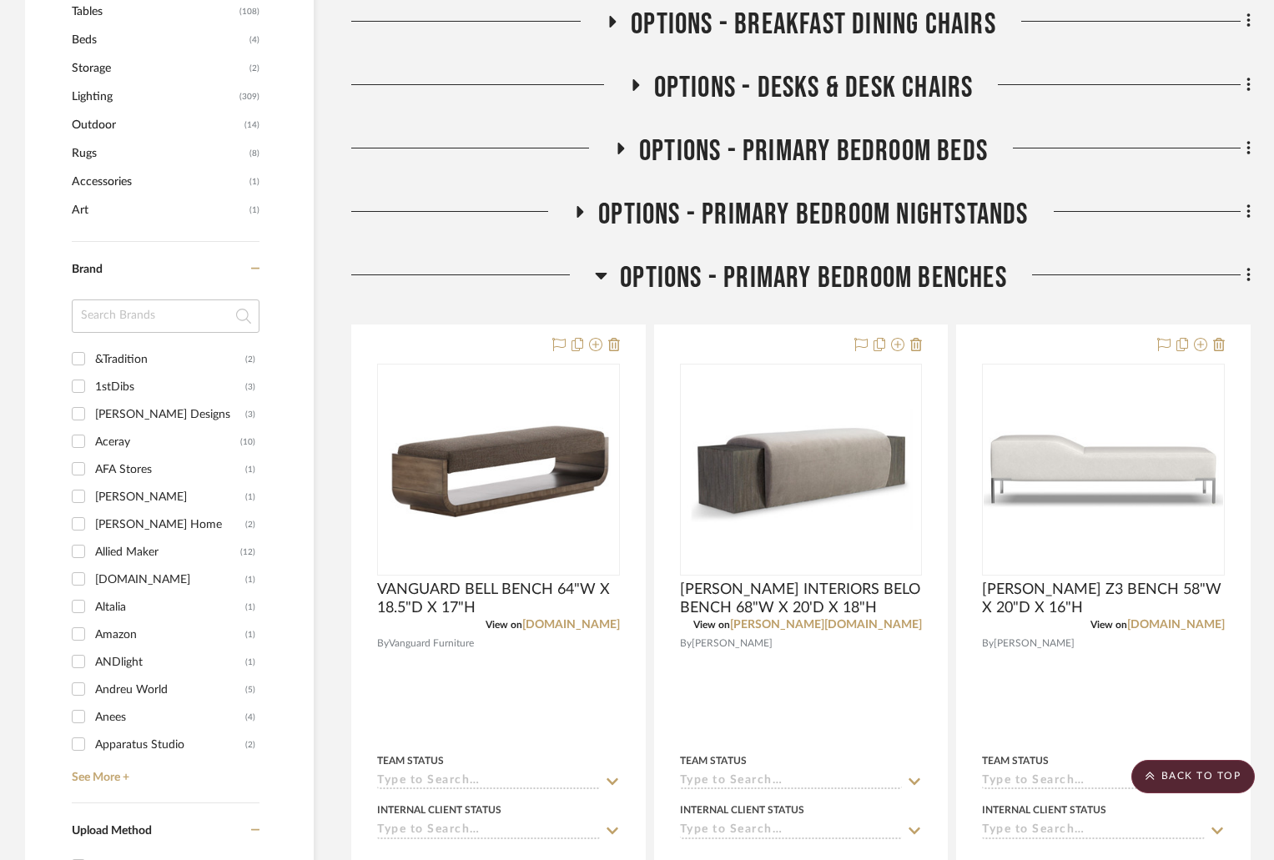
click at [597, 269] on icon at bounding box center [601, 275] width 13 height 20
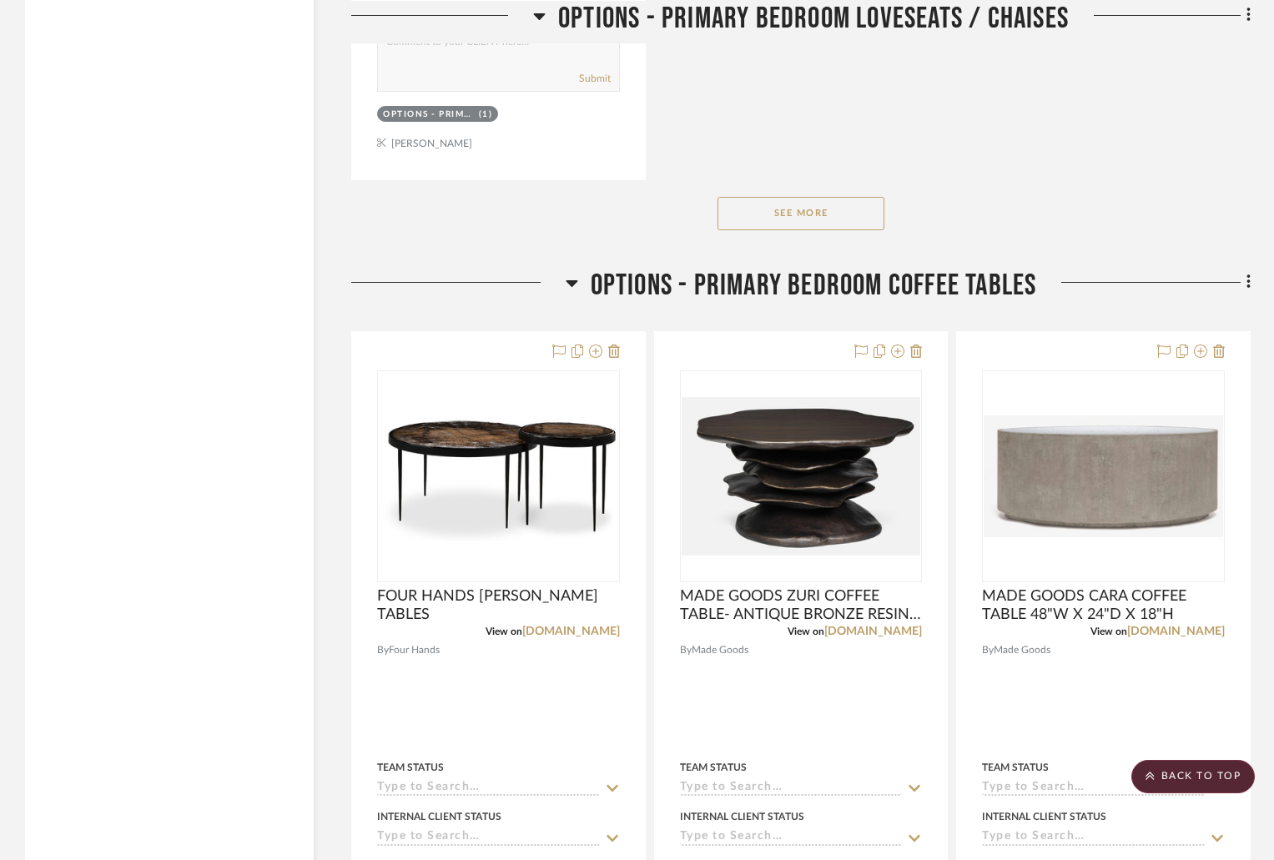
scroll to position [3754, 0]
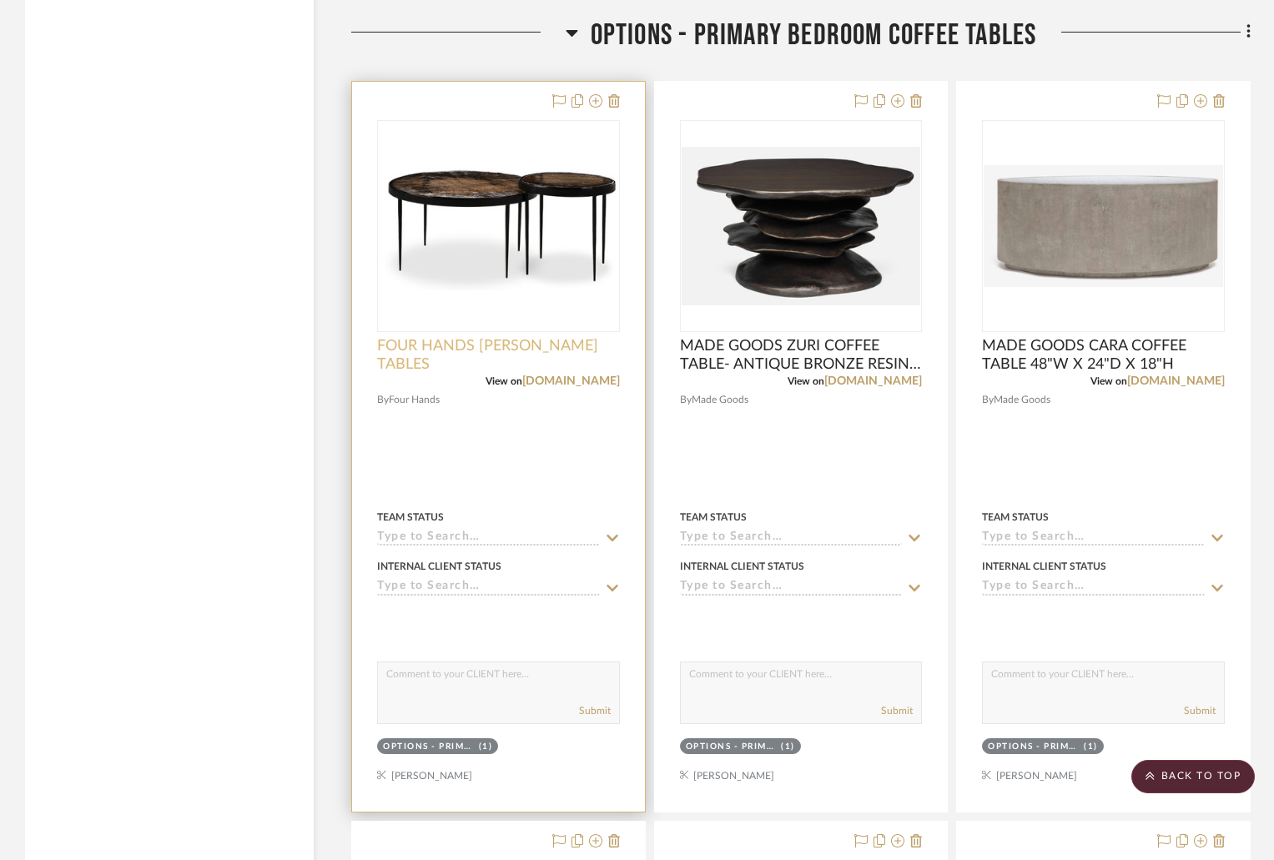
click at [436, 356] on span "FOUR HANDS YOKO NESTING TABLES" at bounding box center [498, 355] width 243 height 37
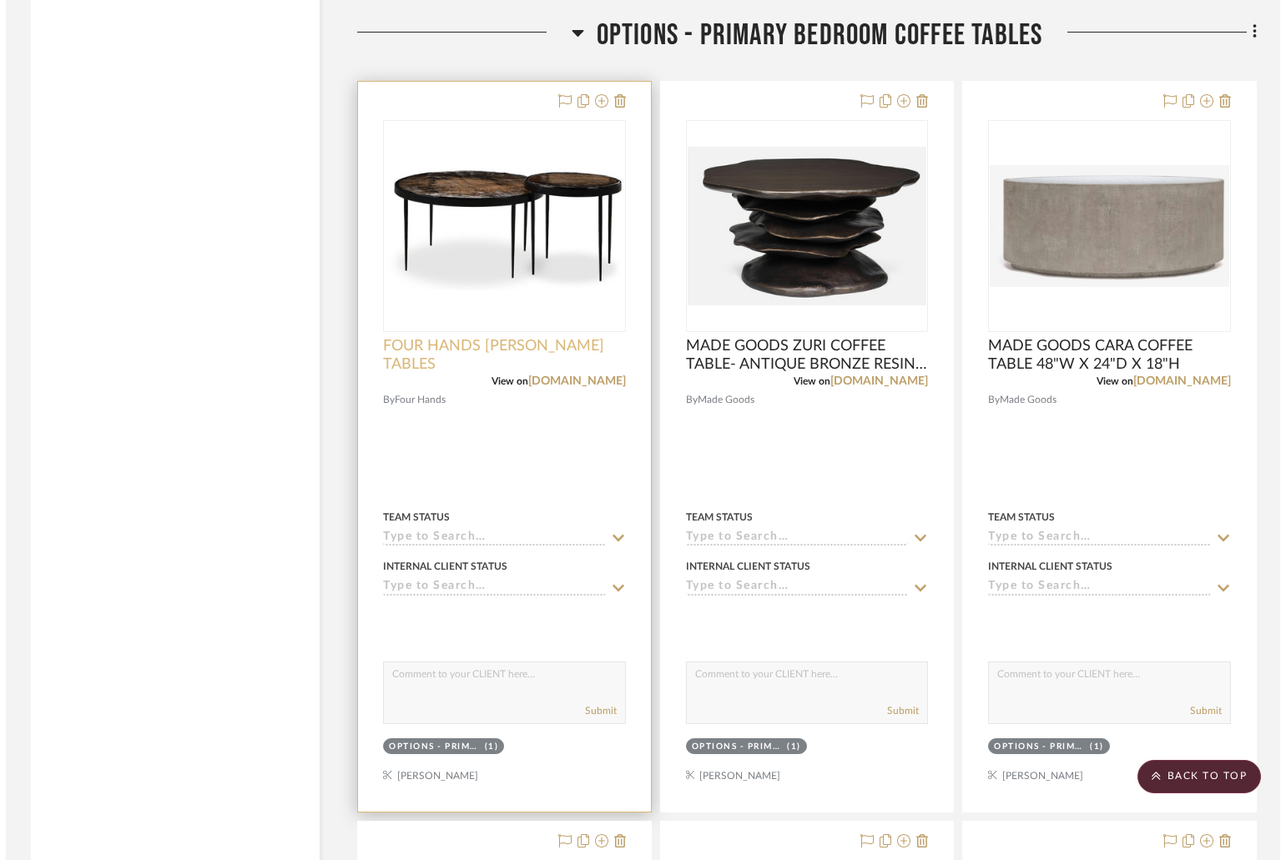
scroll to position [0, 0]
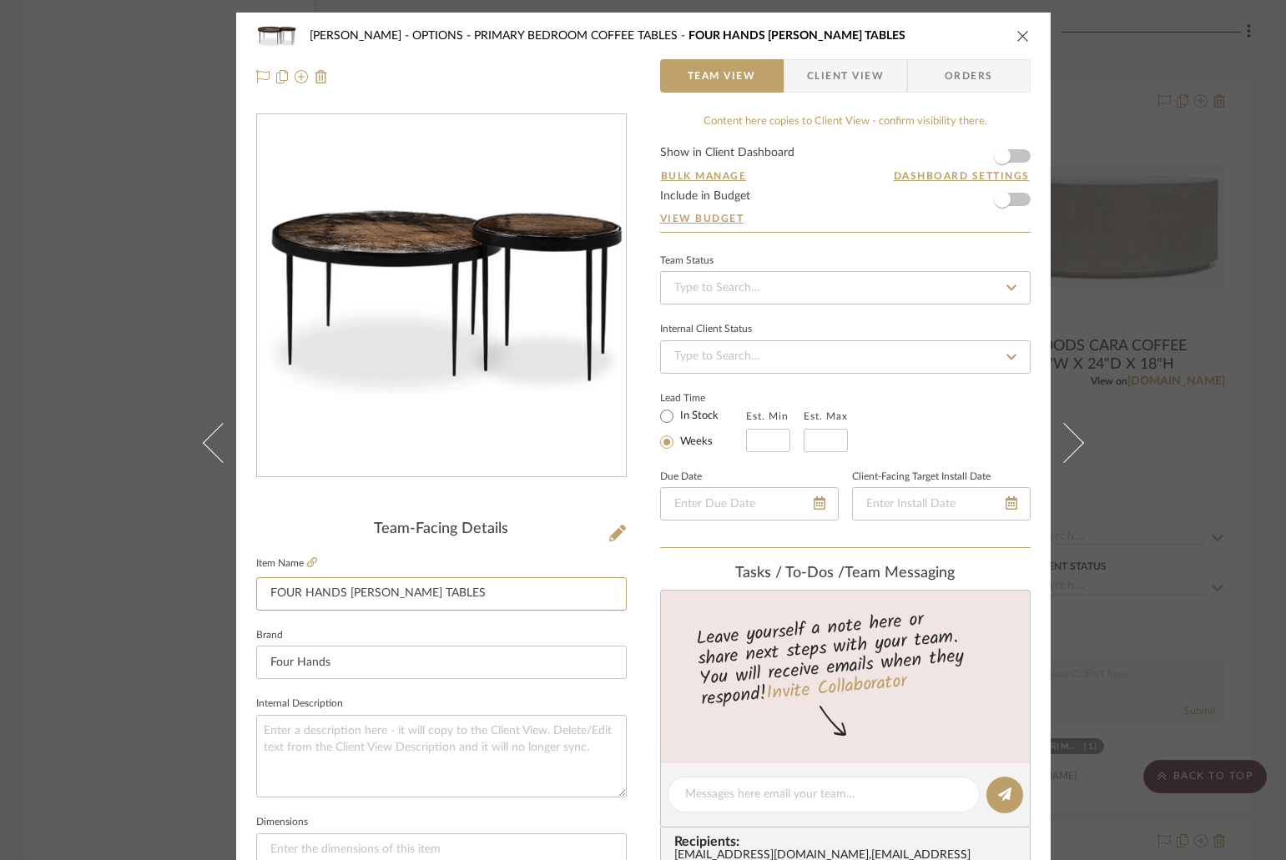
drag, startPoint x: 488, startPoint y: 591, endPoint x: 259, endPoint y: 574, distance: 230.0
click at [259, 574] on fieldset "Item Name FOUR HANDS YOKO NESTING TABLES" at bounding box center [441, 581] width 370 height 58
click at [501, 598] on input "FOUR HANDS YOKO NESTING TABLES" at bounding box center [441, 593] width 370 height 33
type input "FOUR HANDS [PERSON_NAME] NESTING TABLES 32"DIA X 18.25"H"
click at [1017, 33] on icon "close" at bounding box center [1022, 35] width 13 height 13
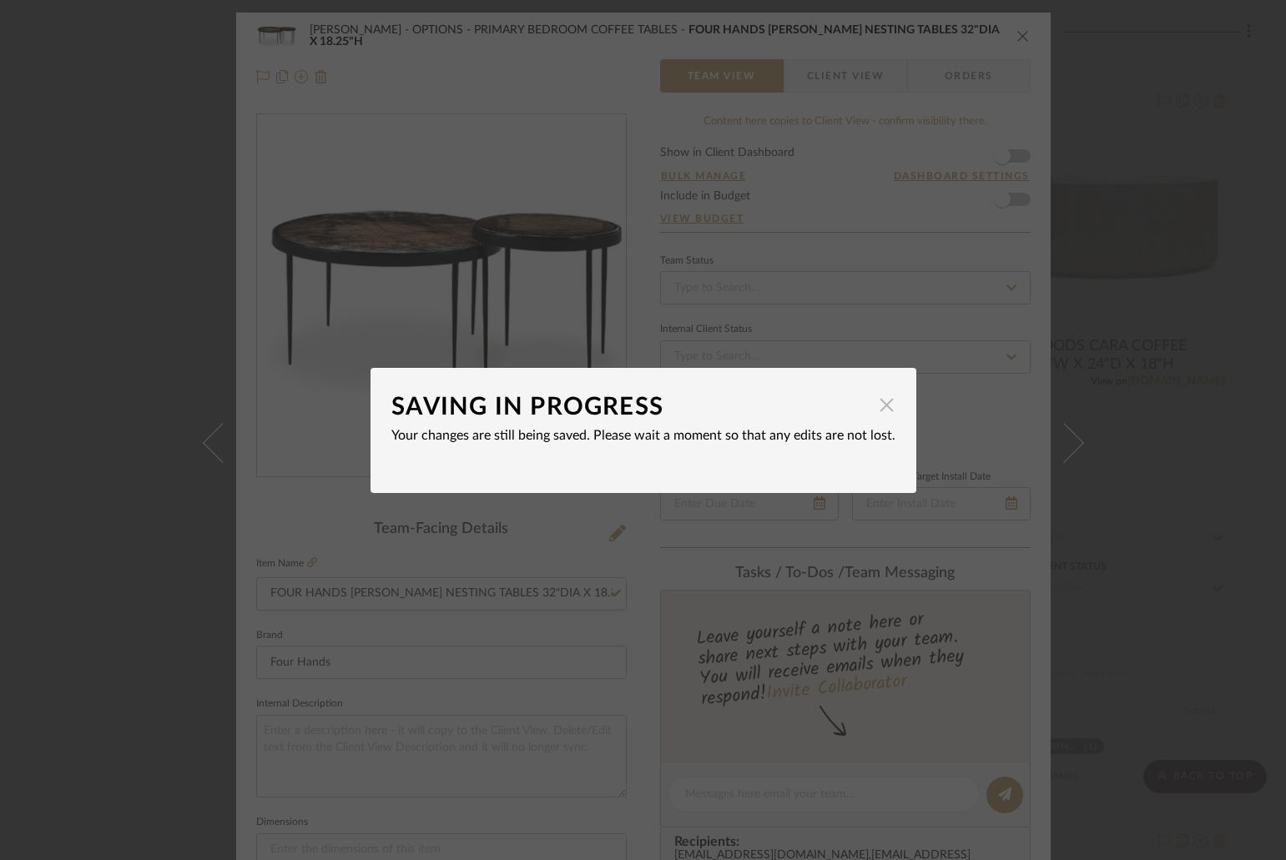
click at [883, 403] on span "button" at bounding box center [886, 405] width 33 height 33
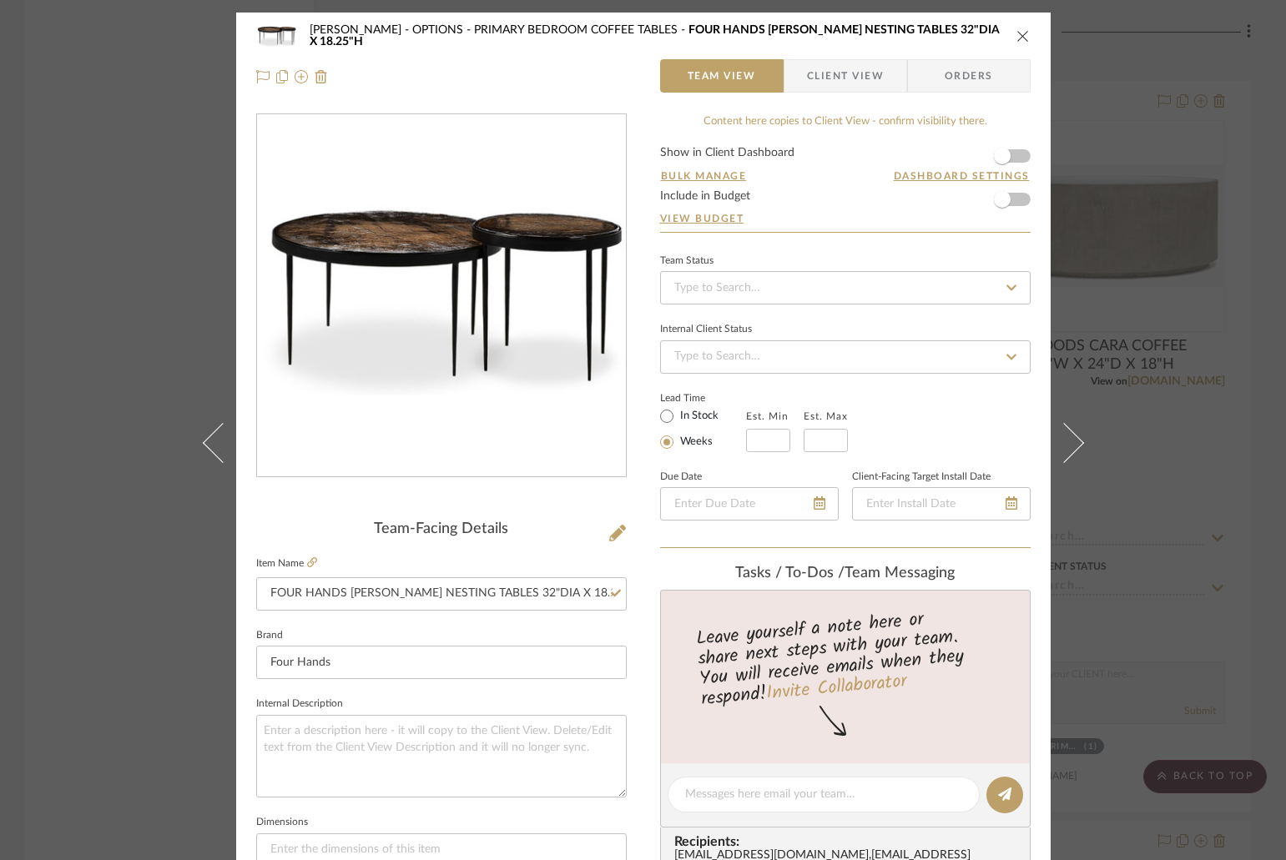
click at [1018, 36] on icon "close" at bounding box center [1022, 35] width 13 height 13
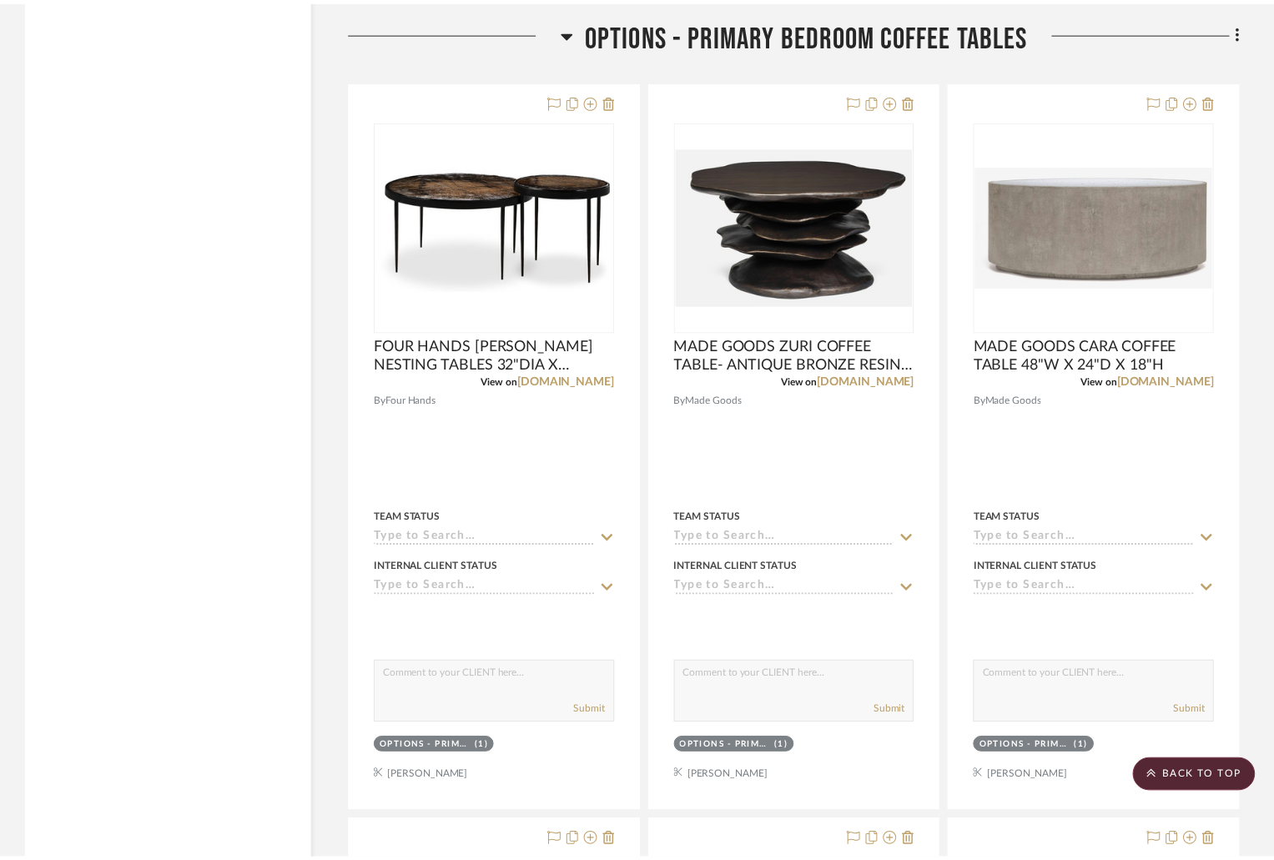
scroll to position [3754, 0]
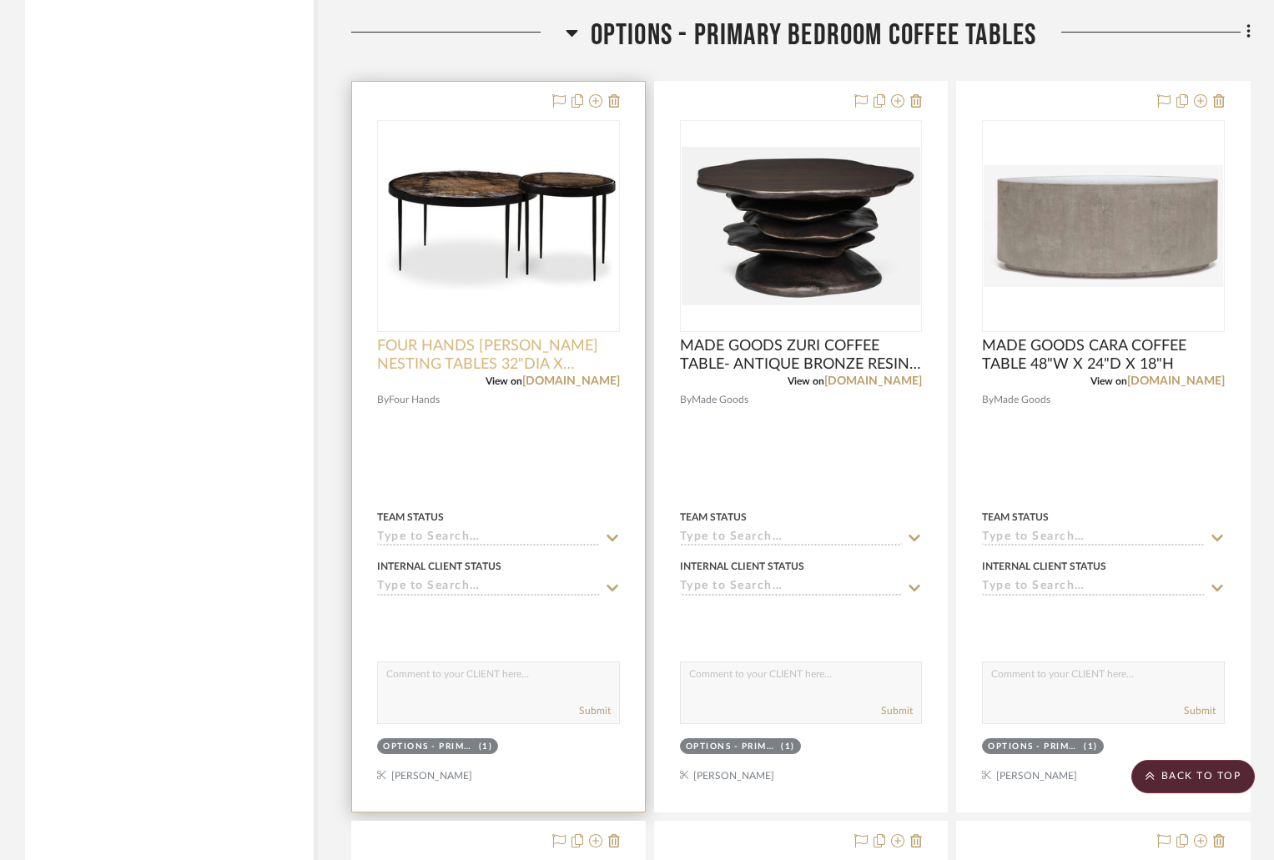
click at [561, 354] on span "FOUR HANDS [PERSON_NAME] NESTING TABLES 32"DIA X 18.25"H" at bounding box center [498, 355] width 243 height 37
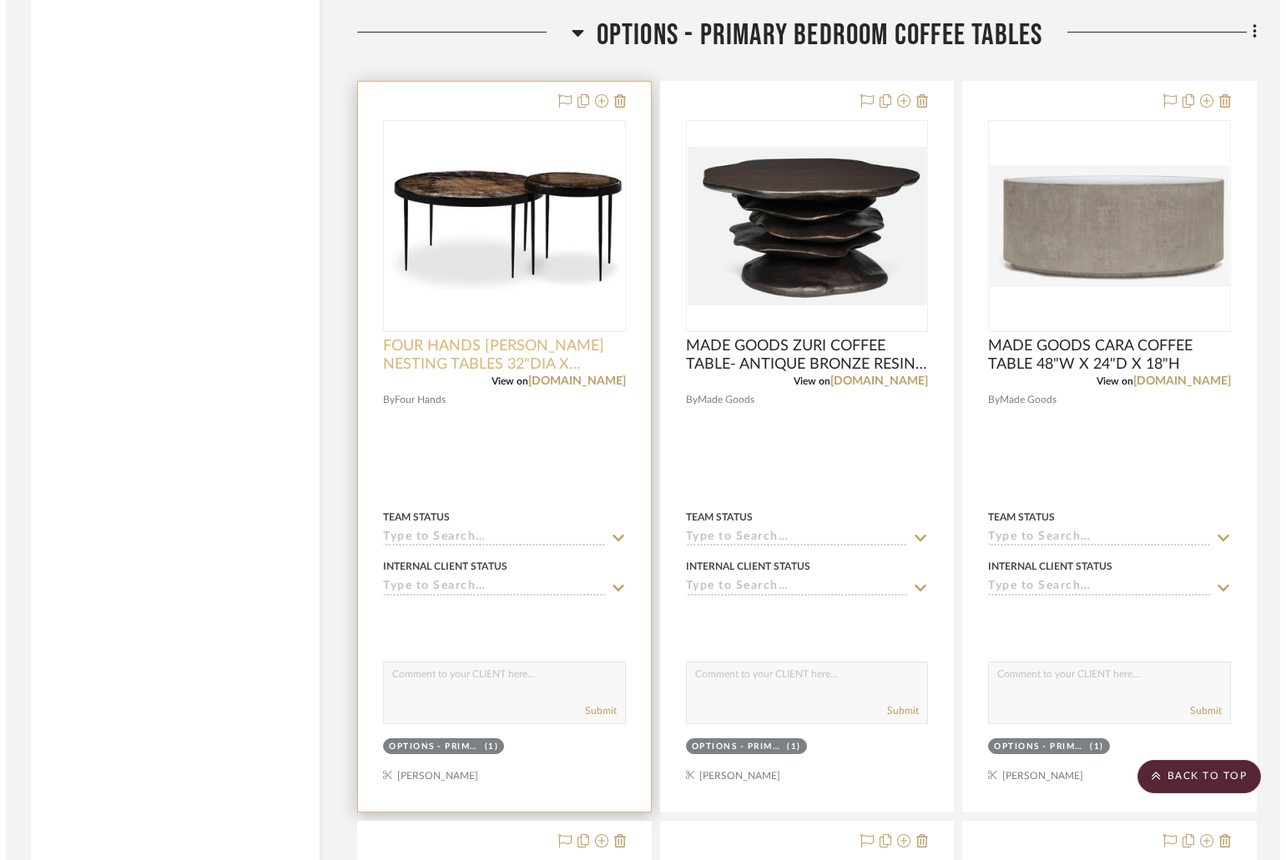
scroll to position [0, 0]
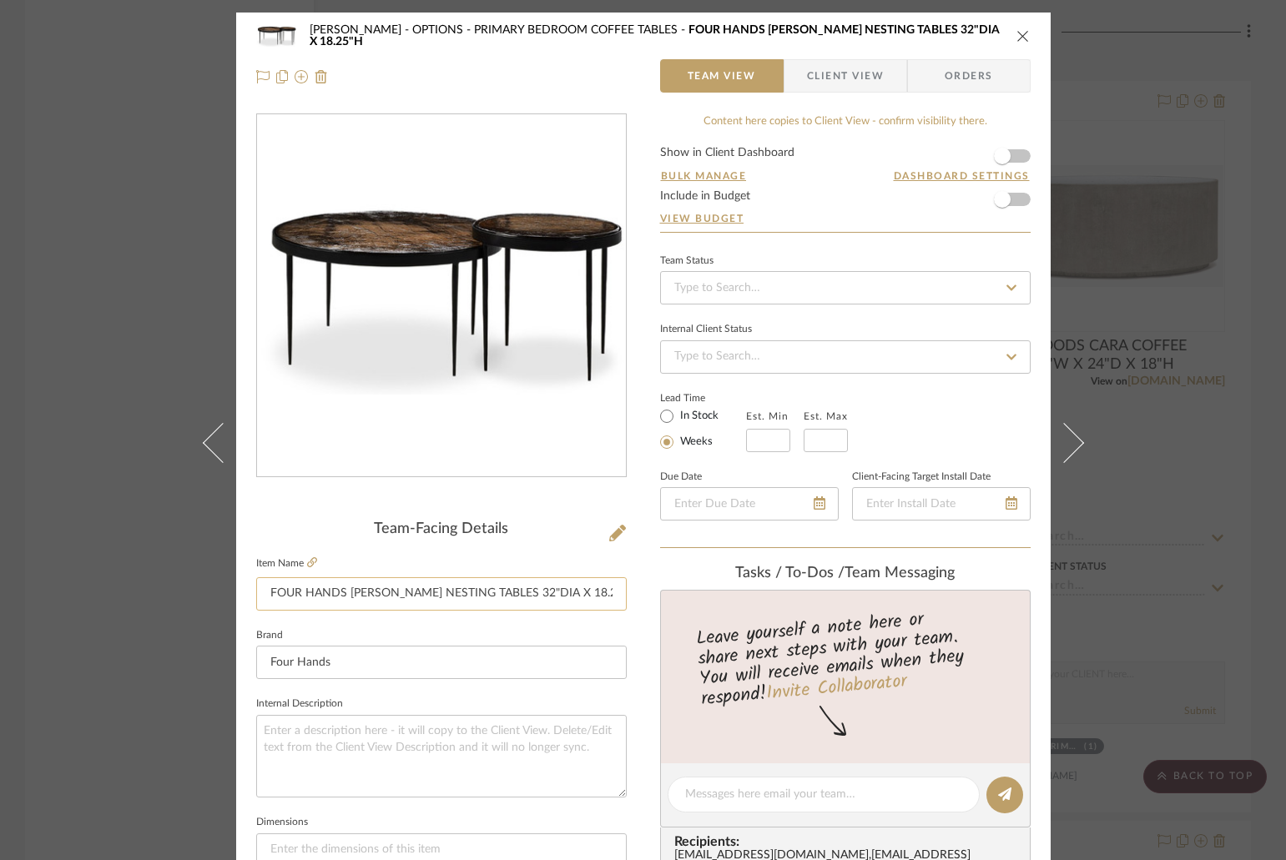
drag, startPoint x: 578, startPoint y: 596, endPoint x: 254, endPoint y: 581, distance: 324.9
click at [256, 581] on input "FOUR HANDS [PERSON_NAME] NESTING TABLES 32"DIA X 18.25"H" at bounding box center [441, 593] width 370 height 33
click at [1019, 35] on icon "close" at bounding box center [1022, 35] width 13 height 13
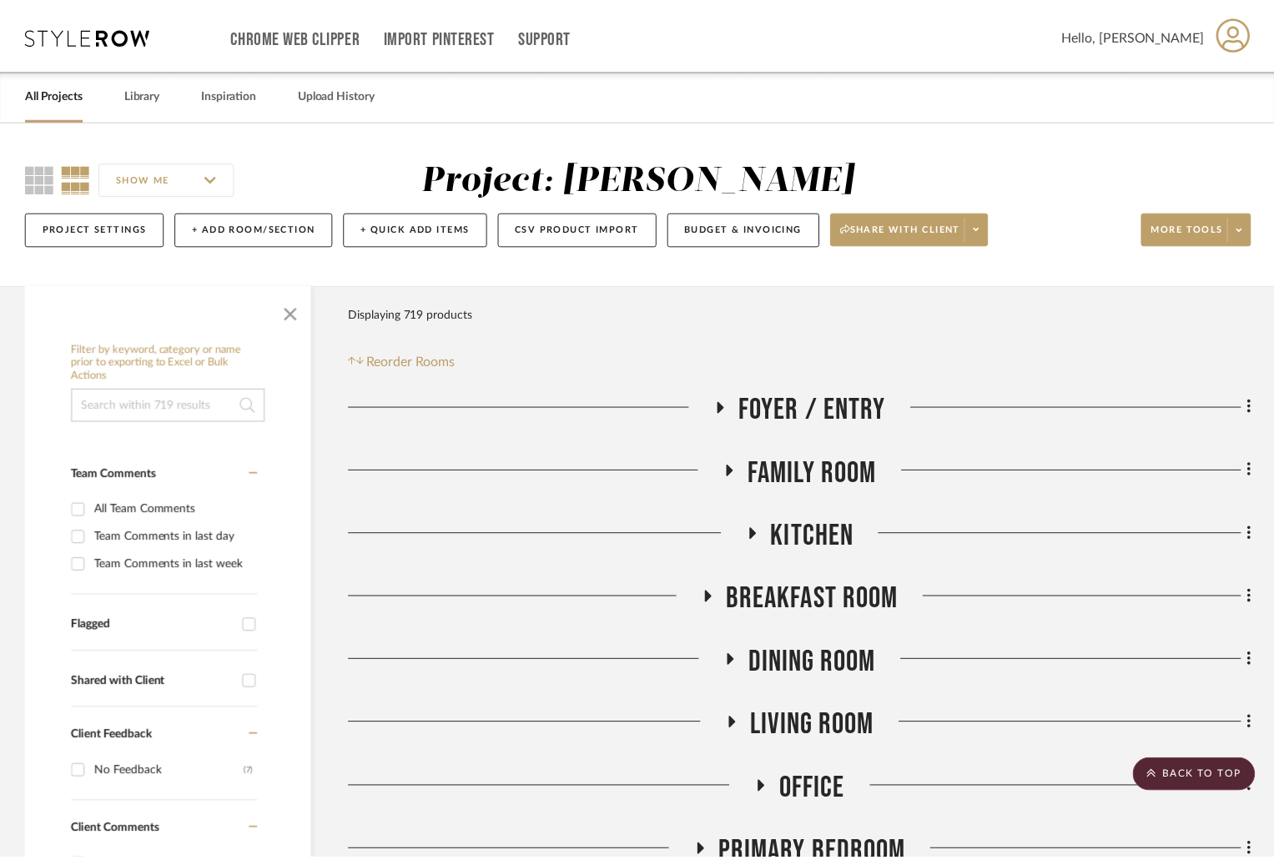
scroll to position [3754, 0]
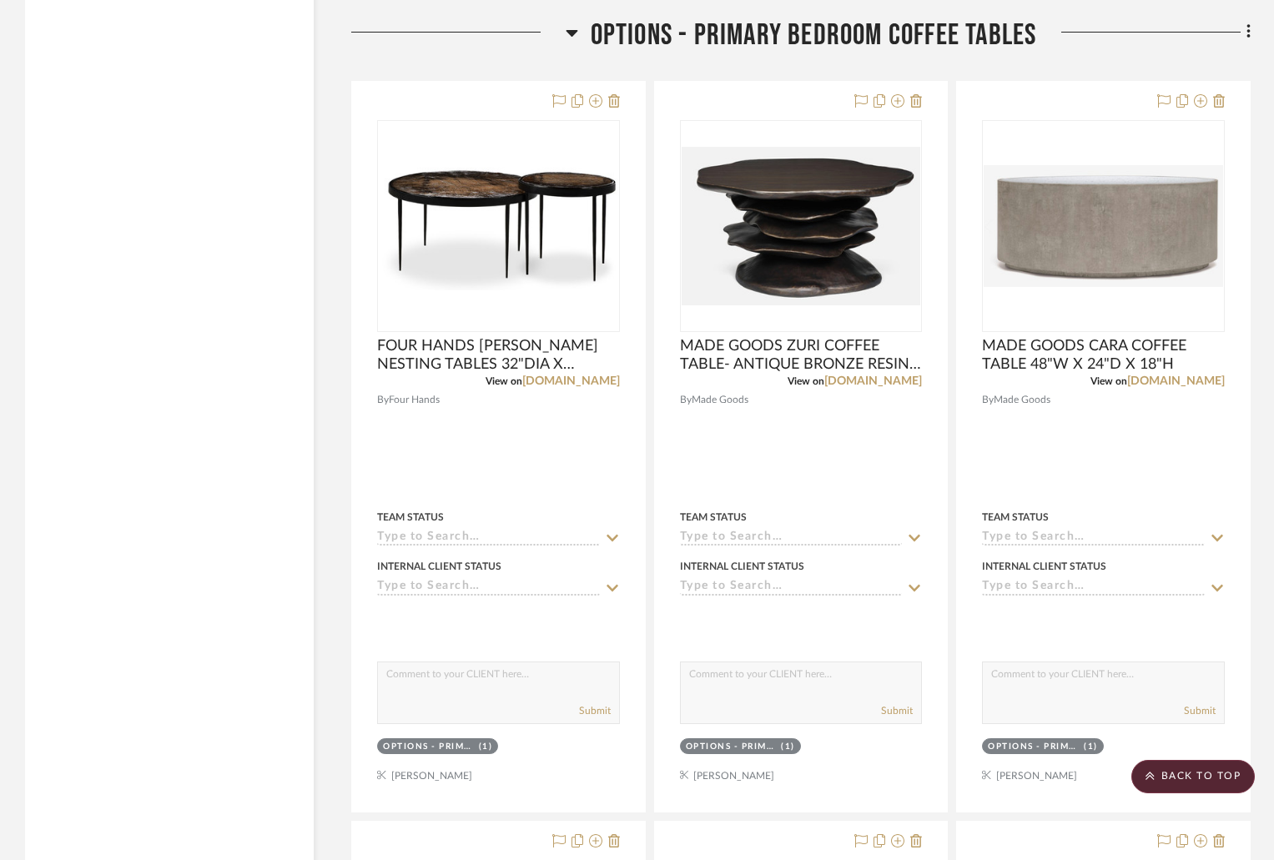
click at [572, 29] on icon at bounding box center [572, 33] width 13 height 20
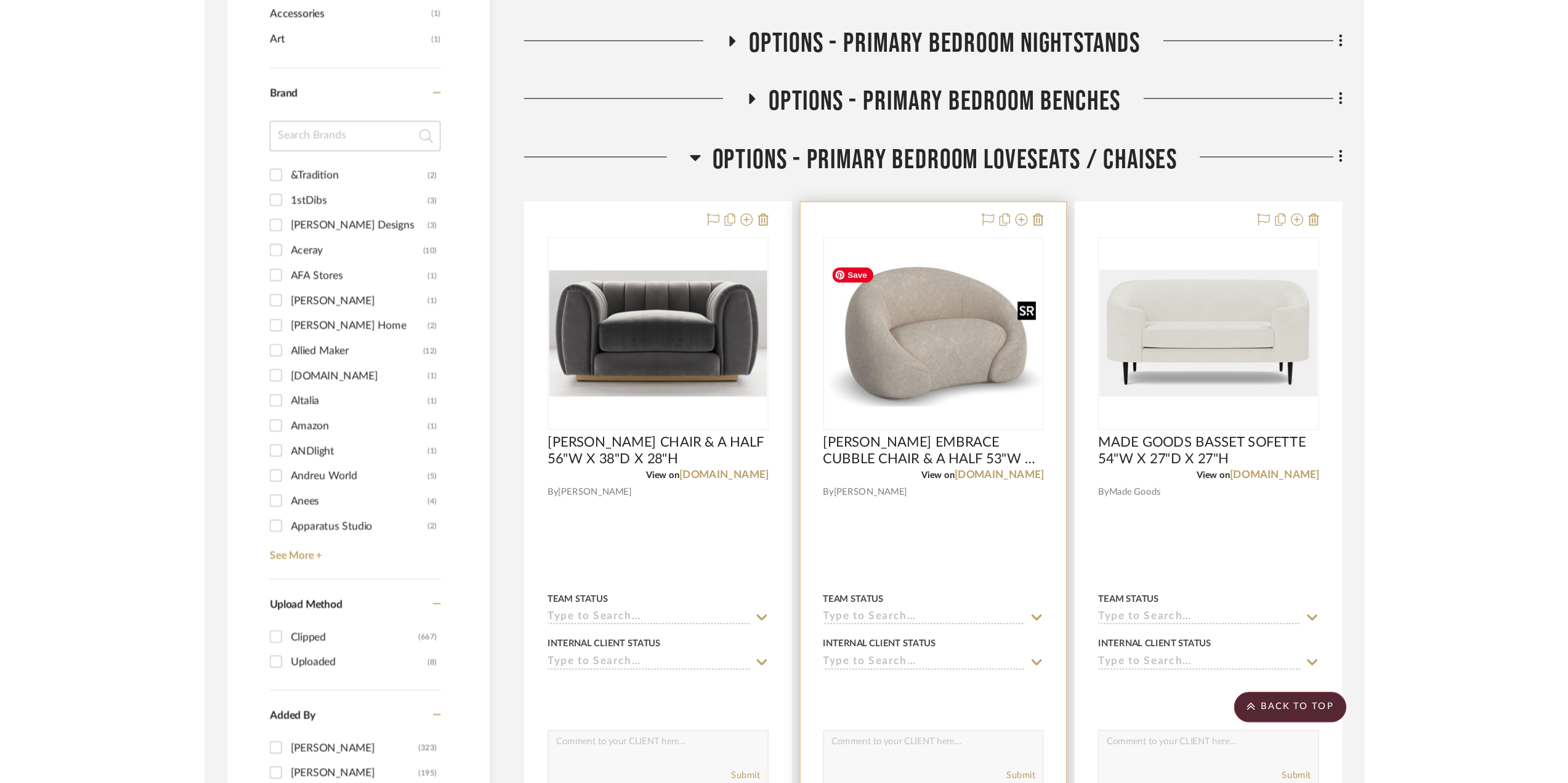
scroll to position [739, 0]
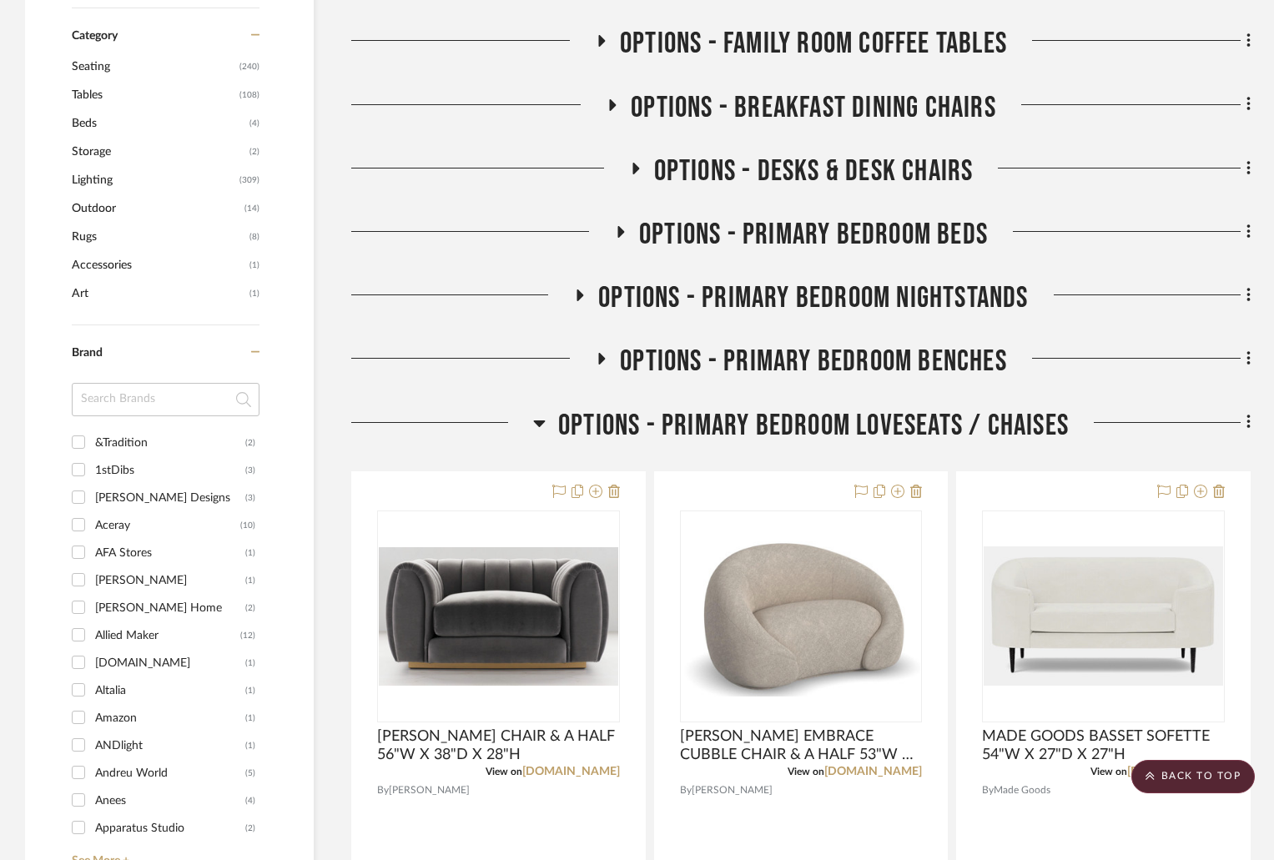
click at [541, 420] on icon at bounding box center [539, 423] width 13 height 20
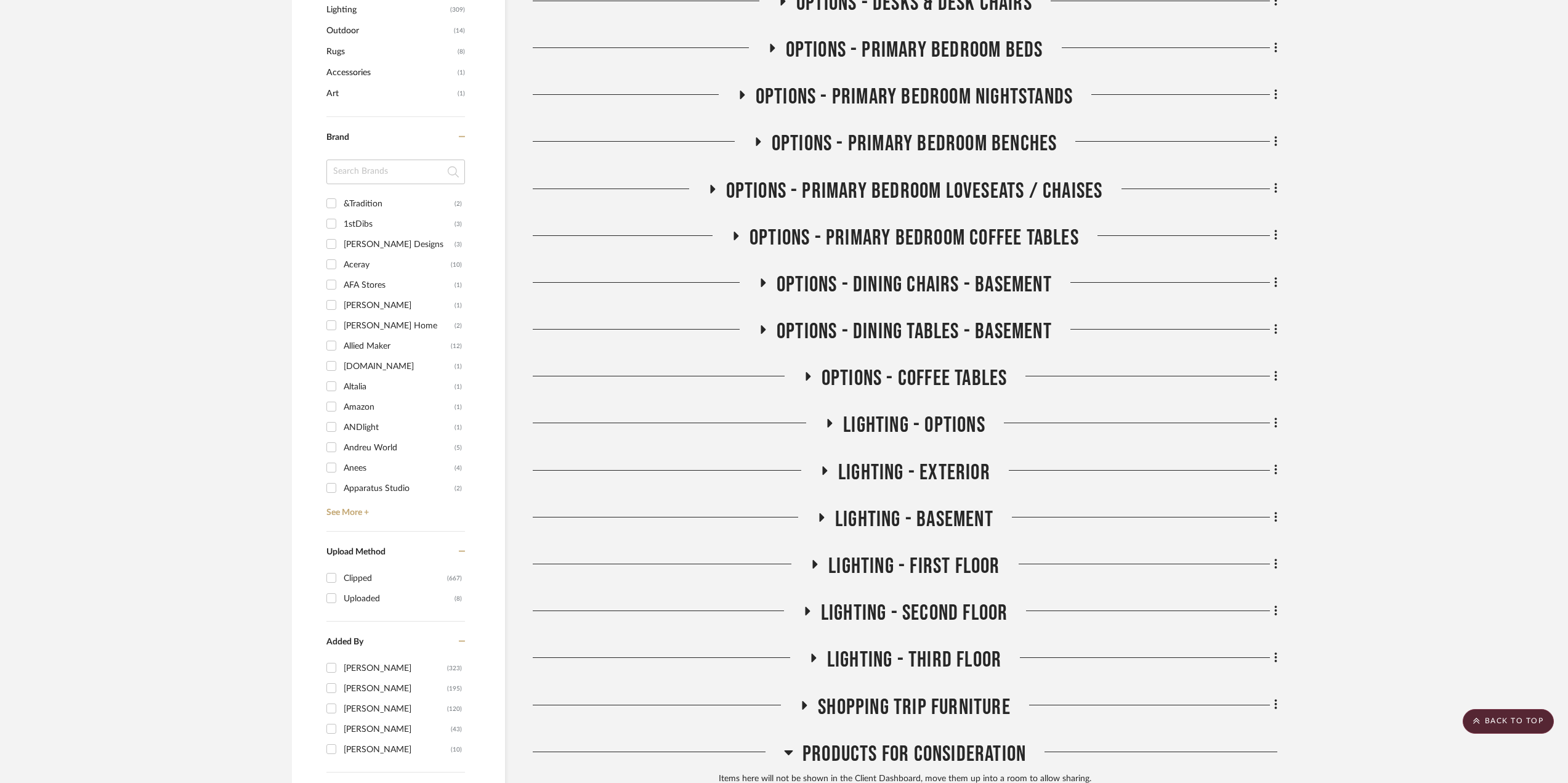
scroll to position [678, 0]
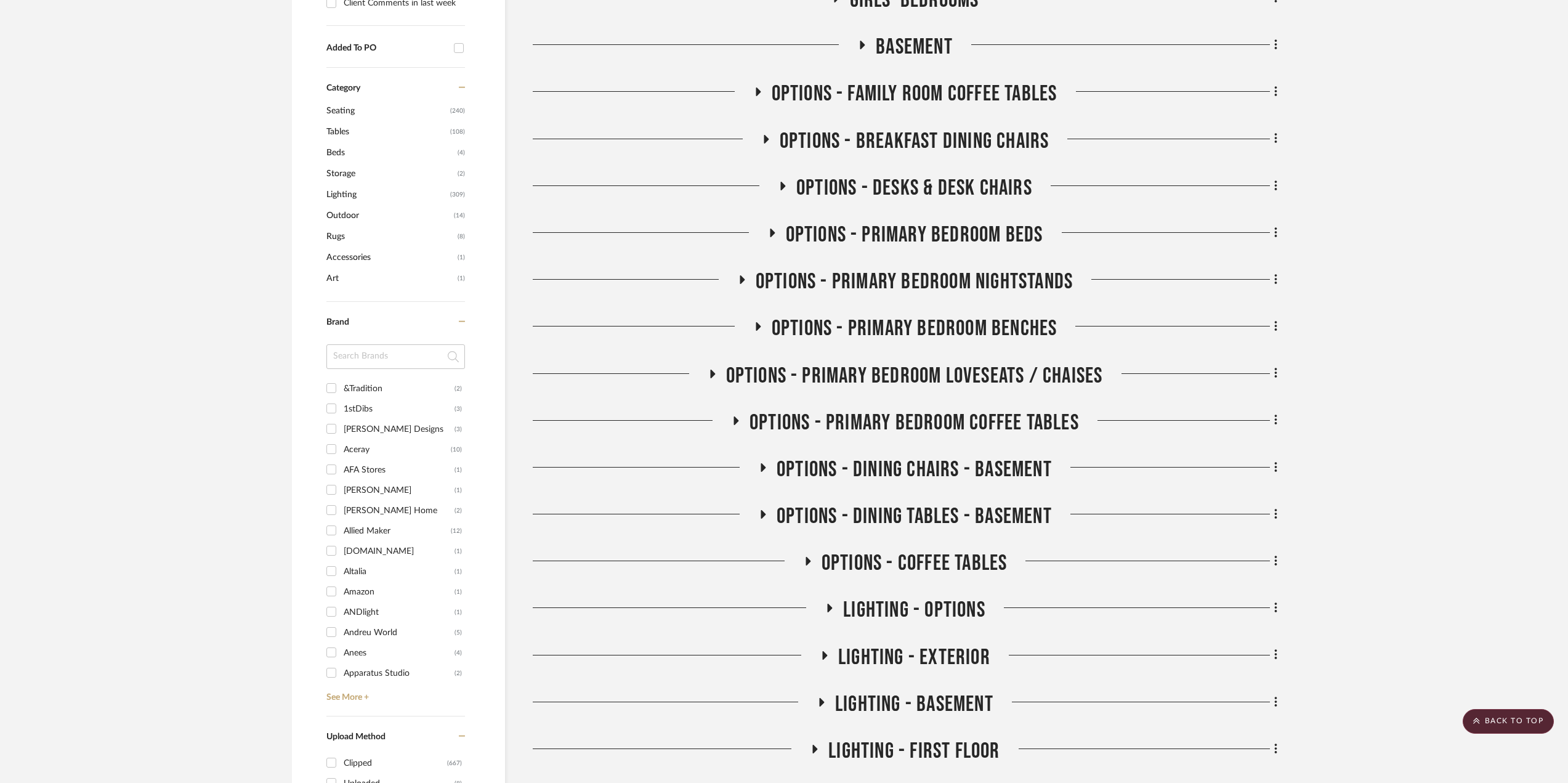
click at [709, 375] on icon at bounding box center [712, 374] width 15 height 10
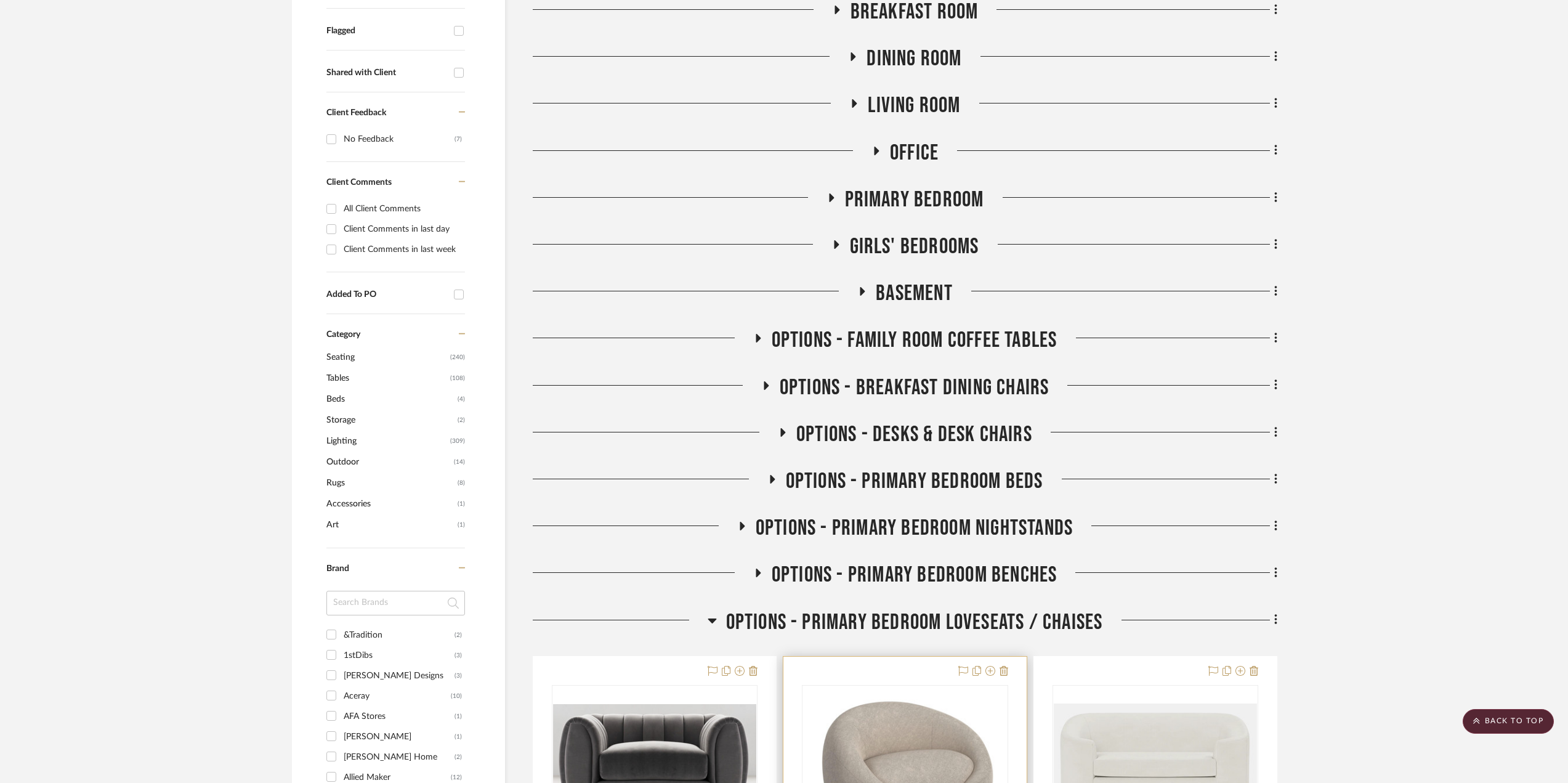
scroll to position [739, 0]
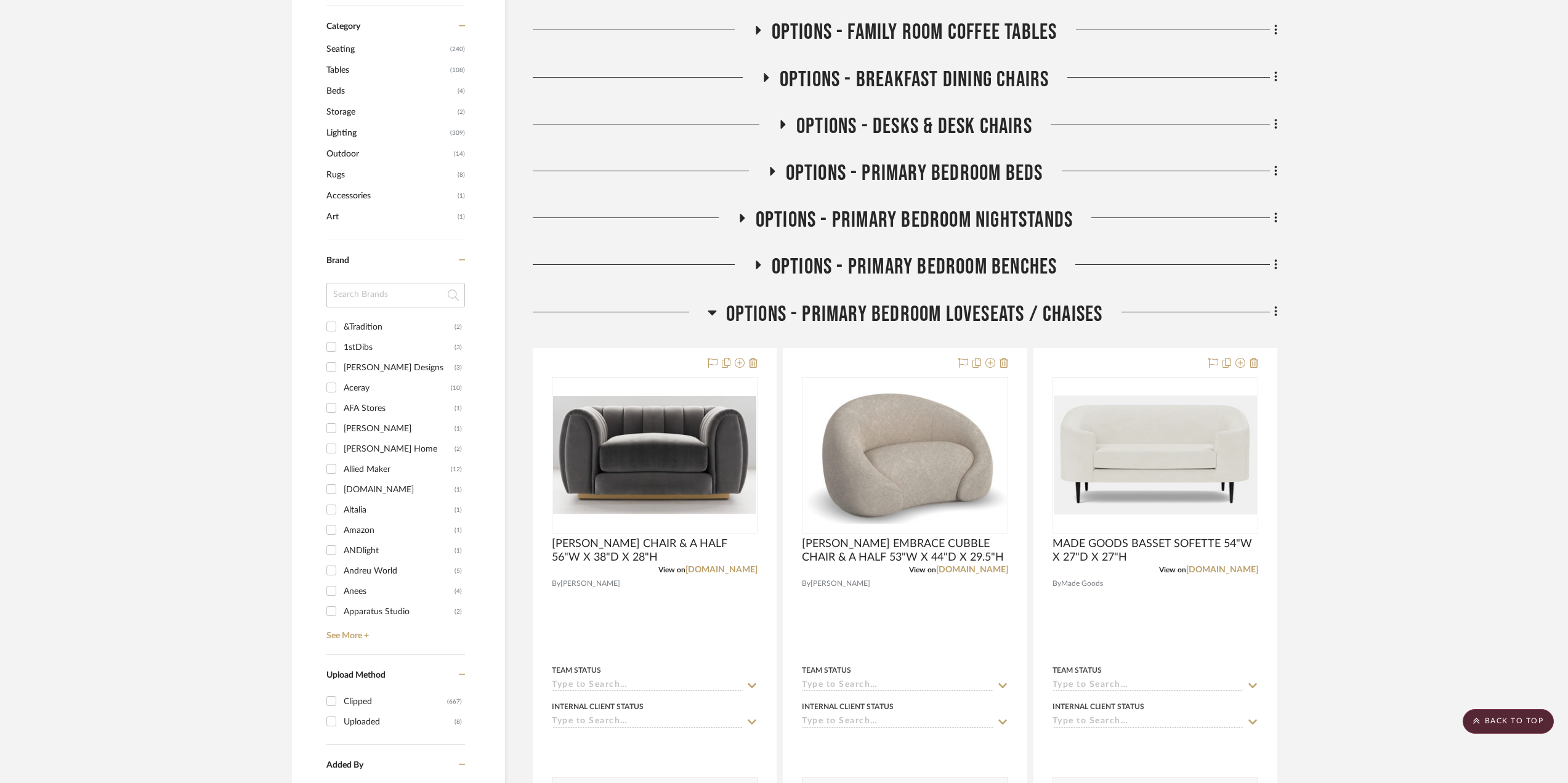
click at [740, 217] on icon at bounding box center [742, 219] width 5 height 9
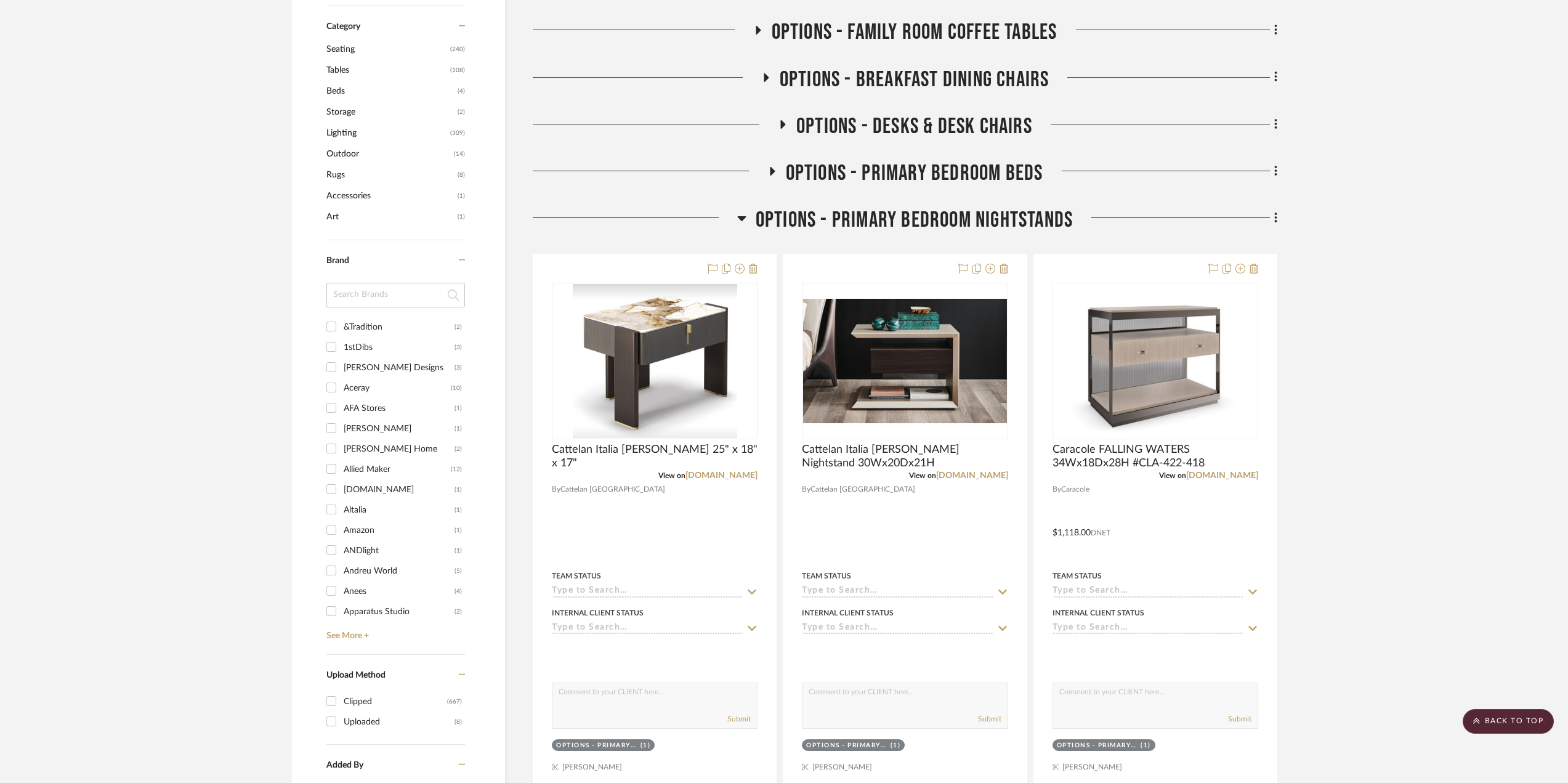
click at [738, 222] on icon at bounding box center [742, 218] width 10 height 15
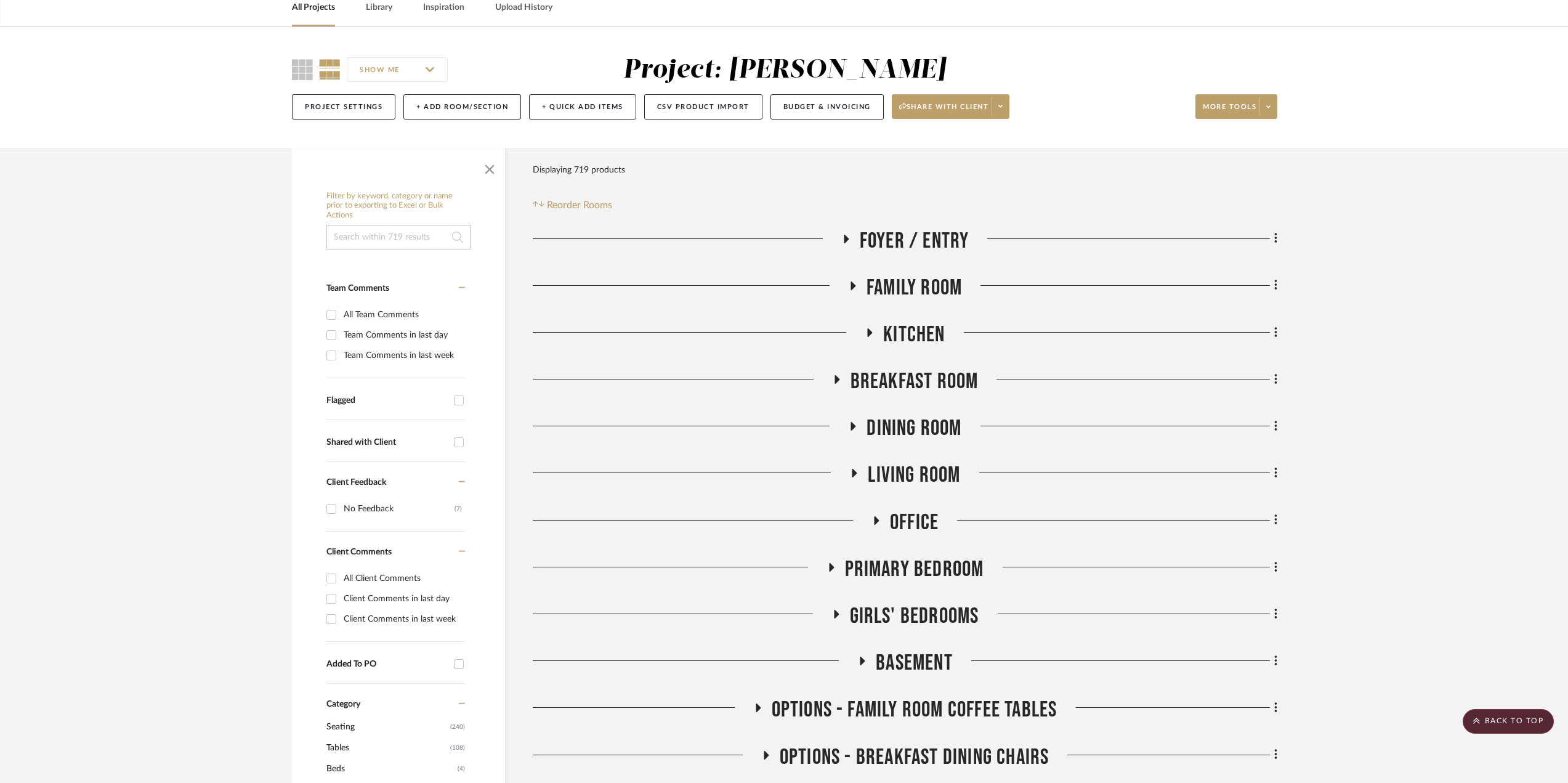
scroll to position [0, 0]
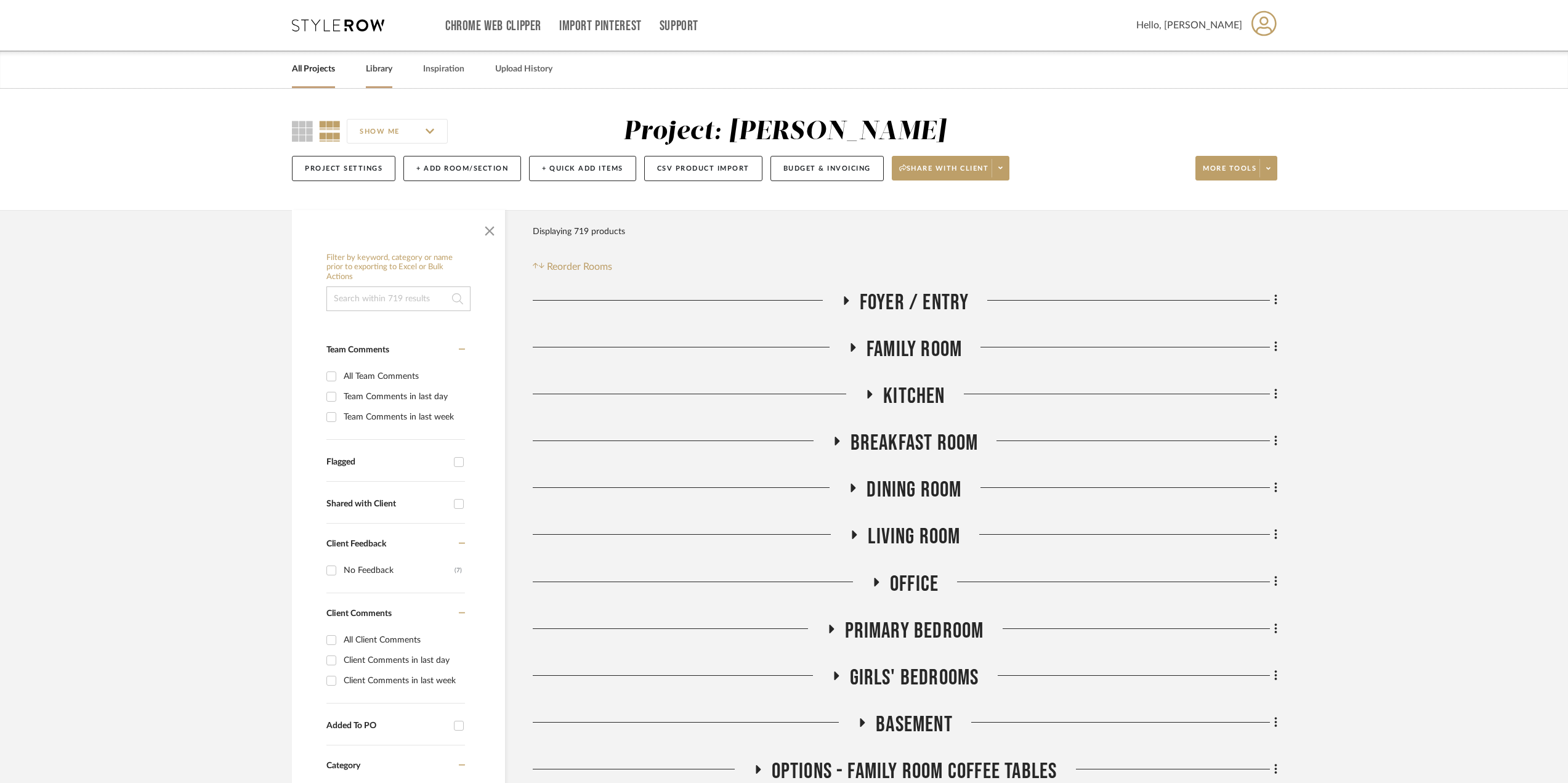
click at [382, 70] on link "Library" at bounding box center [379, 69] width 27 height 17
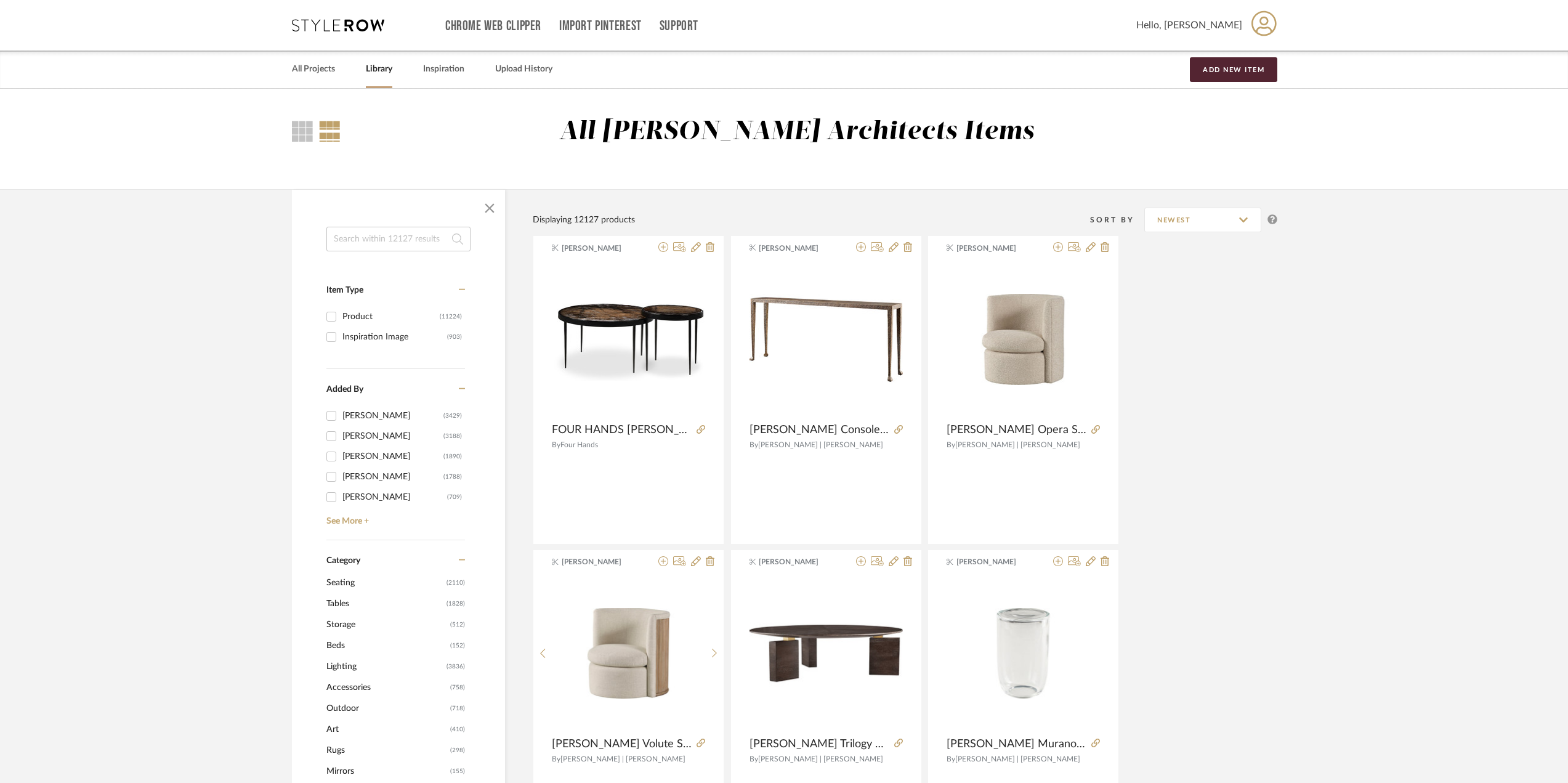
click at [399, 239] on input at bounding box center [398, 239] width 144 height 24
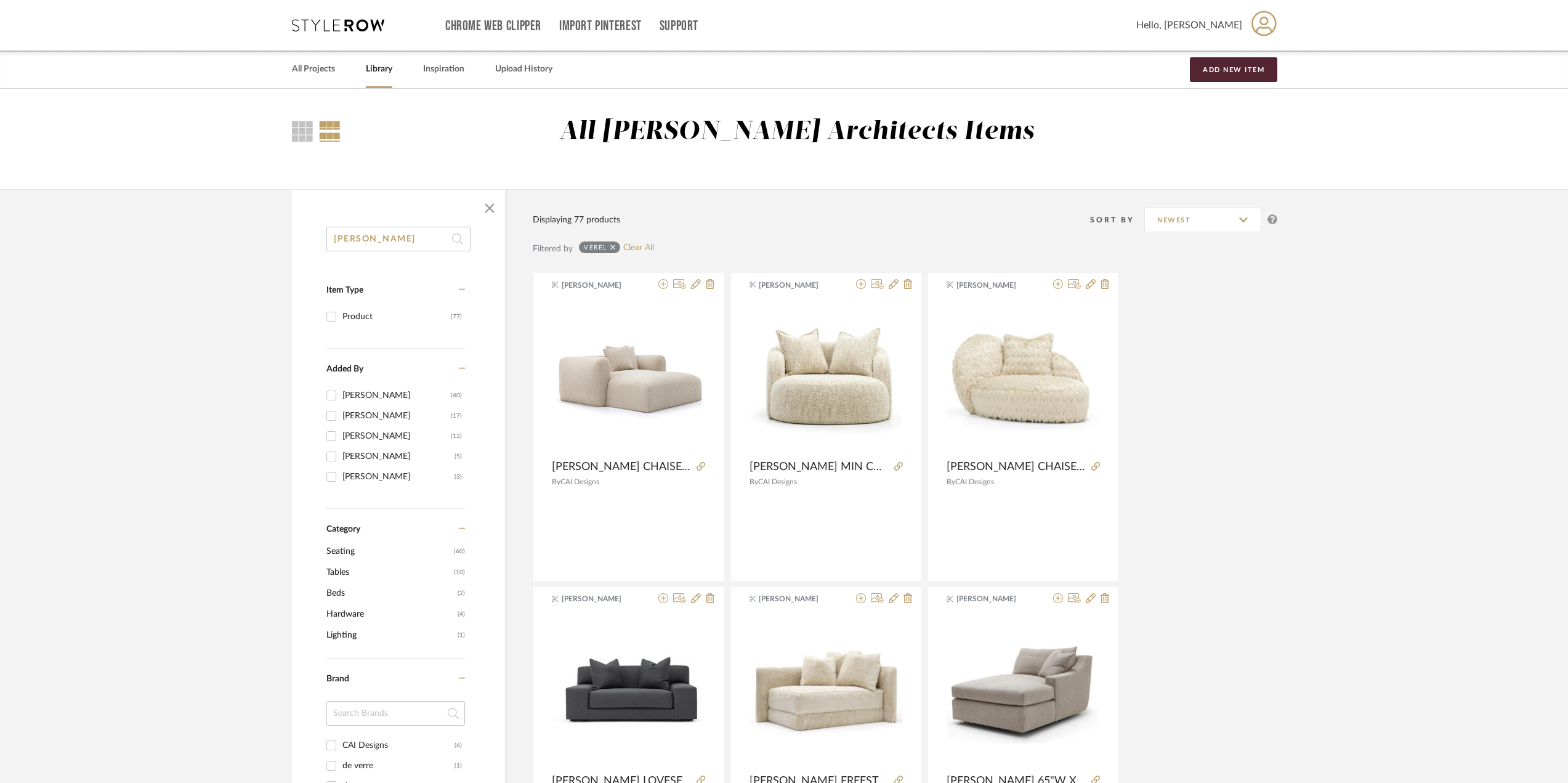
type input "VERELLEN"
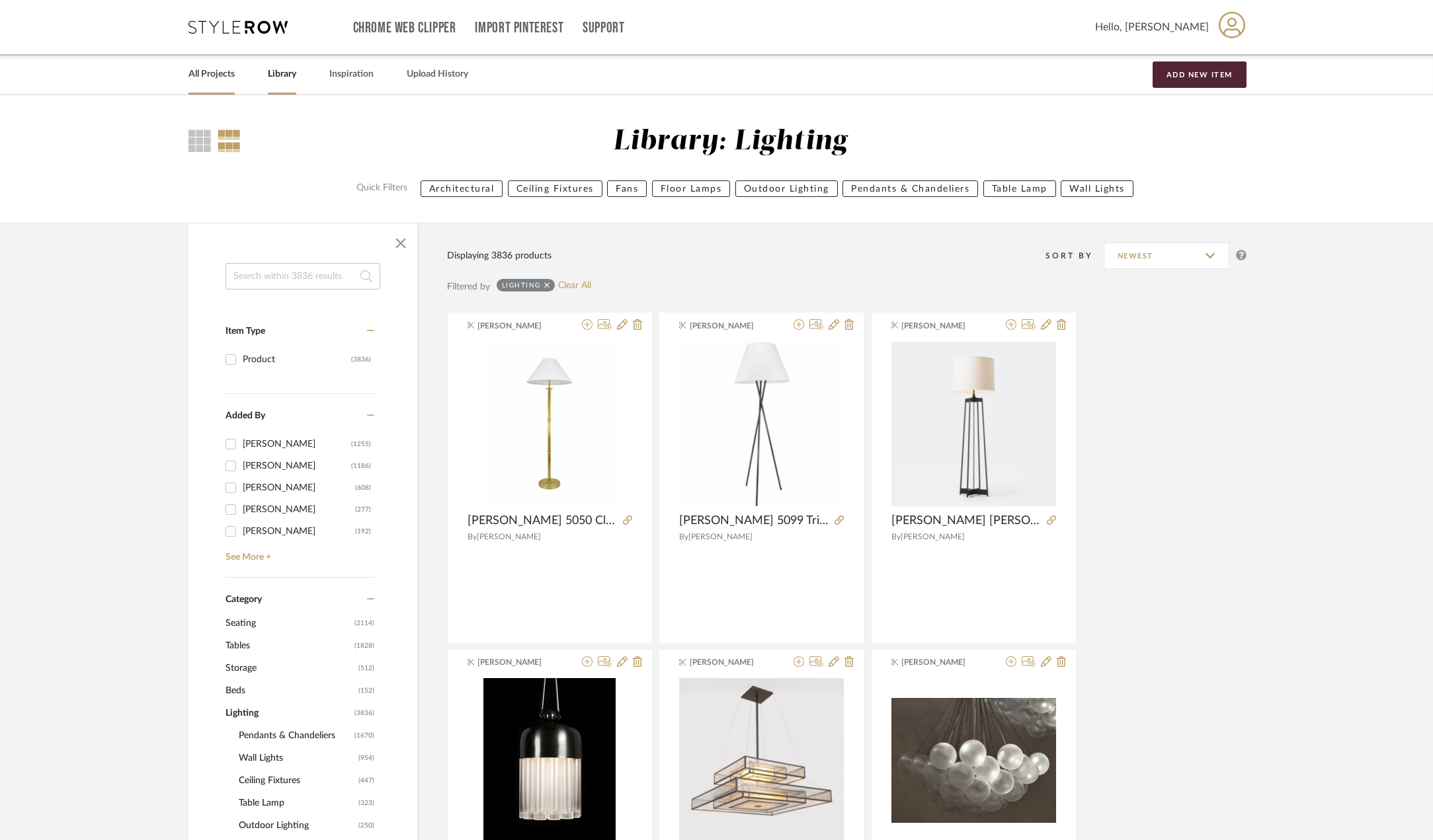
click at [212, 79] on link "All Projects" at bounding box center [212, 74] width 46 height 18
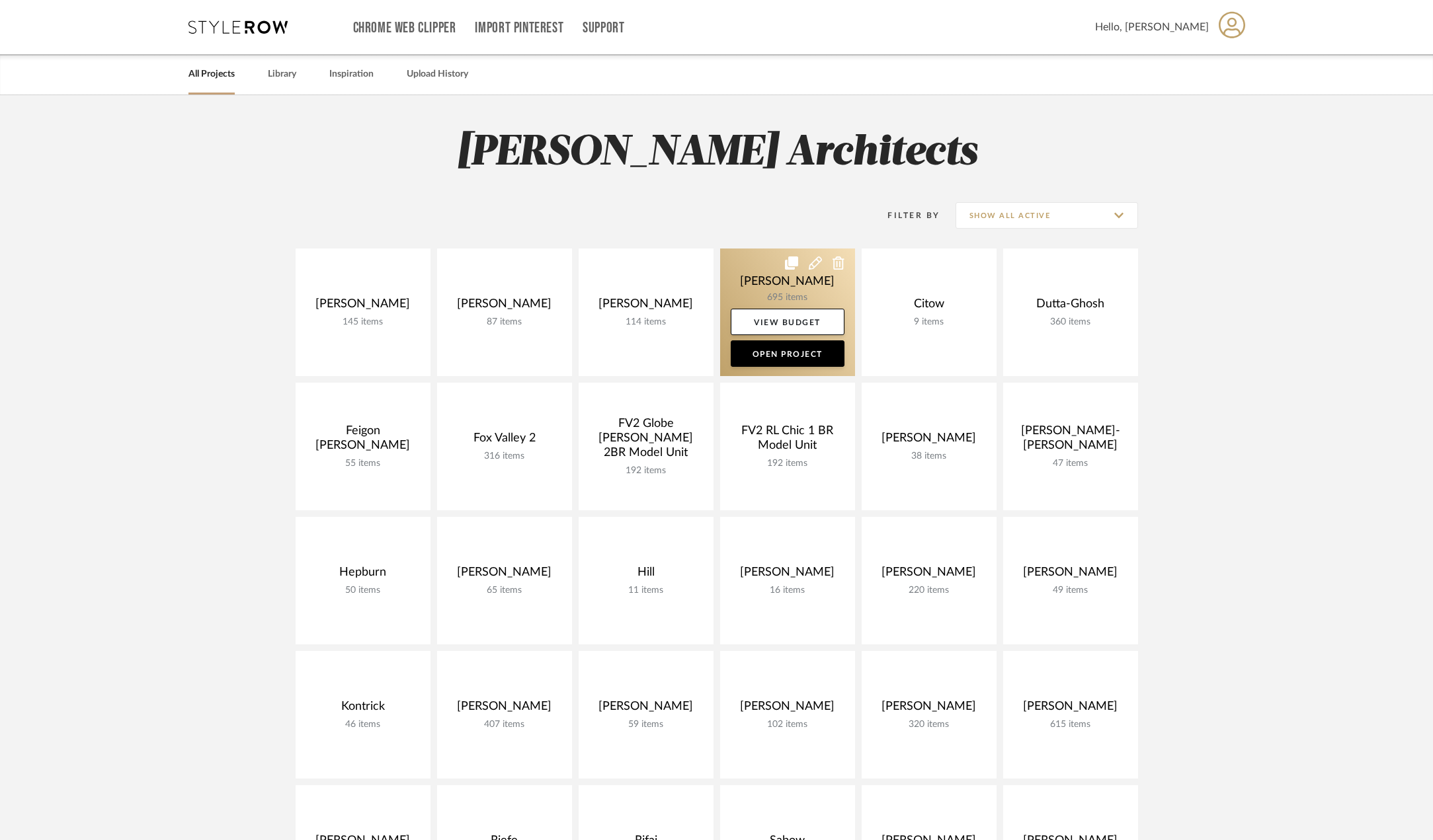
click at [785, 281] on link at bounding box center [788, 312] width 135 height 128
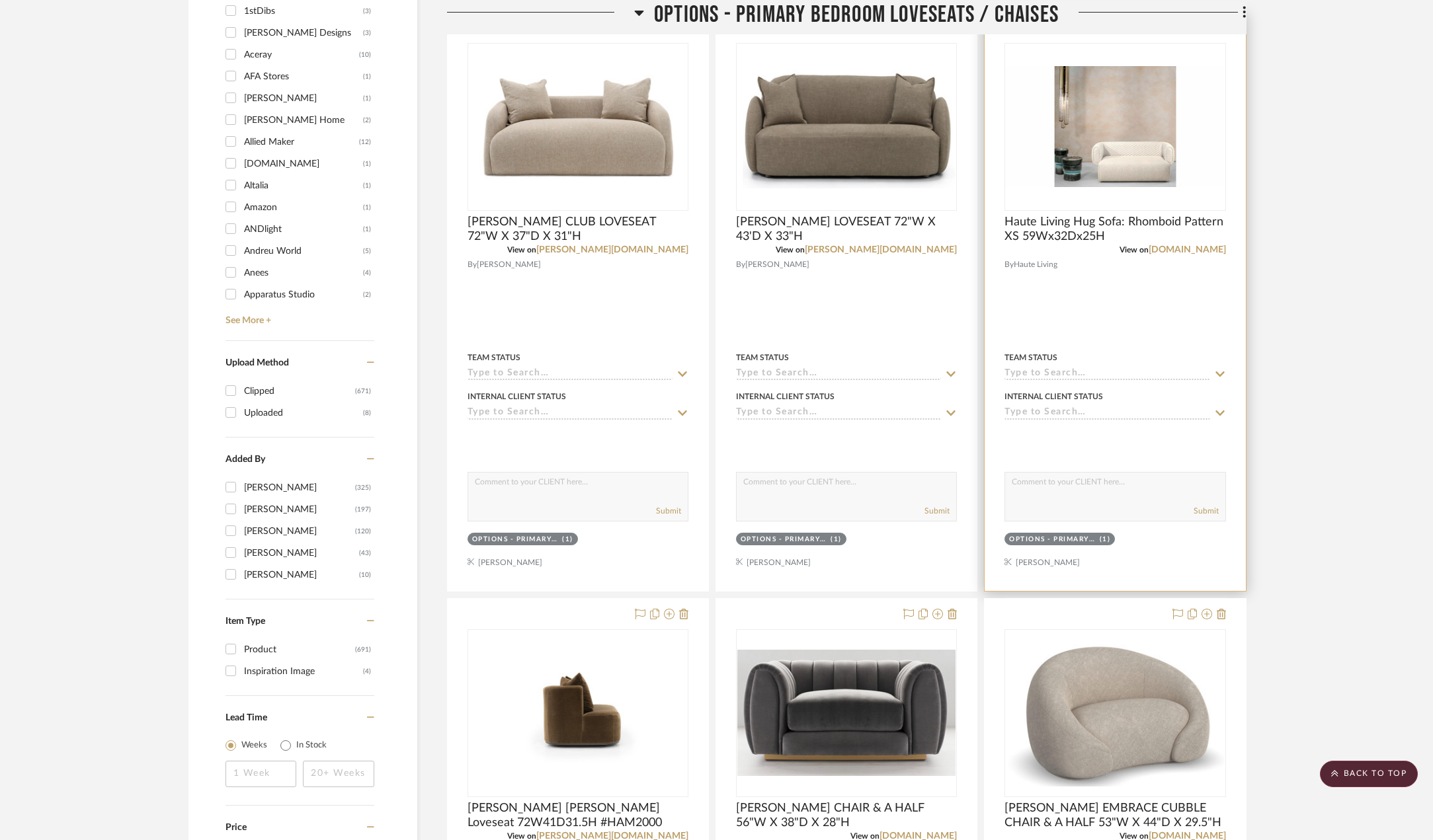
scroll to position [1354, 0]
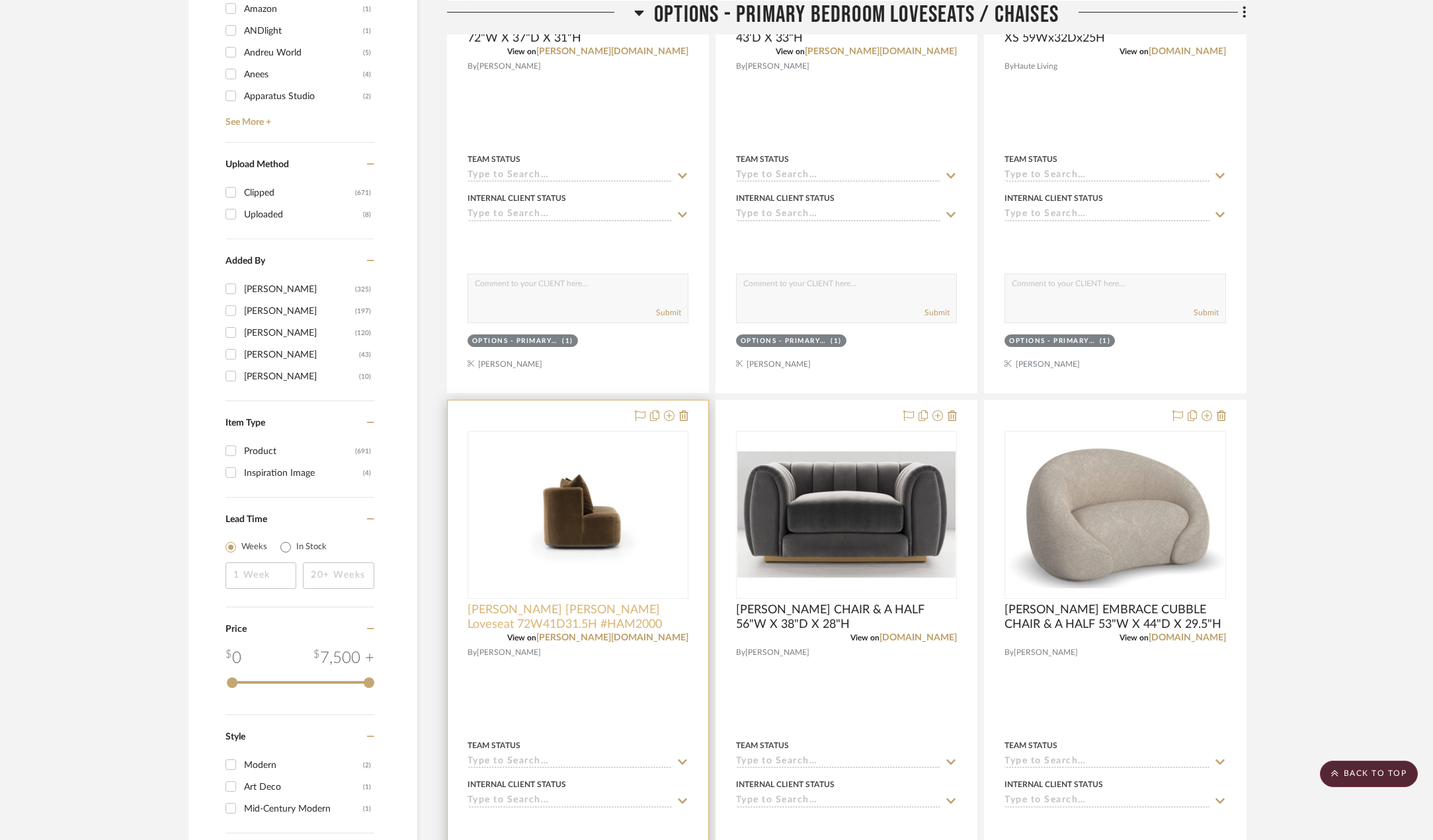
click at [577, 625] on span "[PERSON_NAME] [PERSON_NAME] Loveseat 72W41D31.5H #HAM2000" at bounding box center [578, 617] width 221 height 29
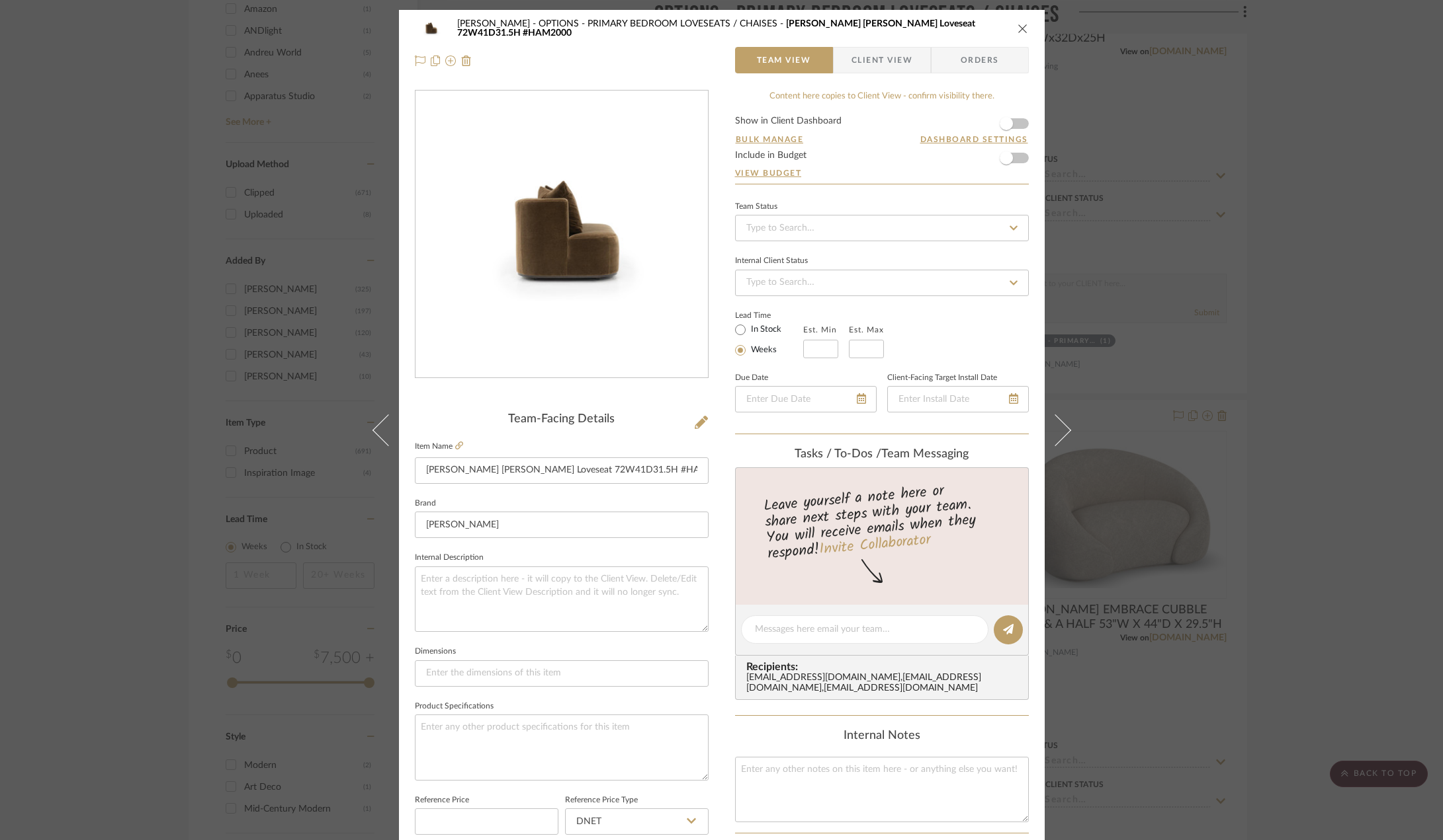
click at [1017, 26] on icon "close" at bounding box center [1022, 28] width 10 height 10
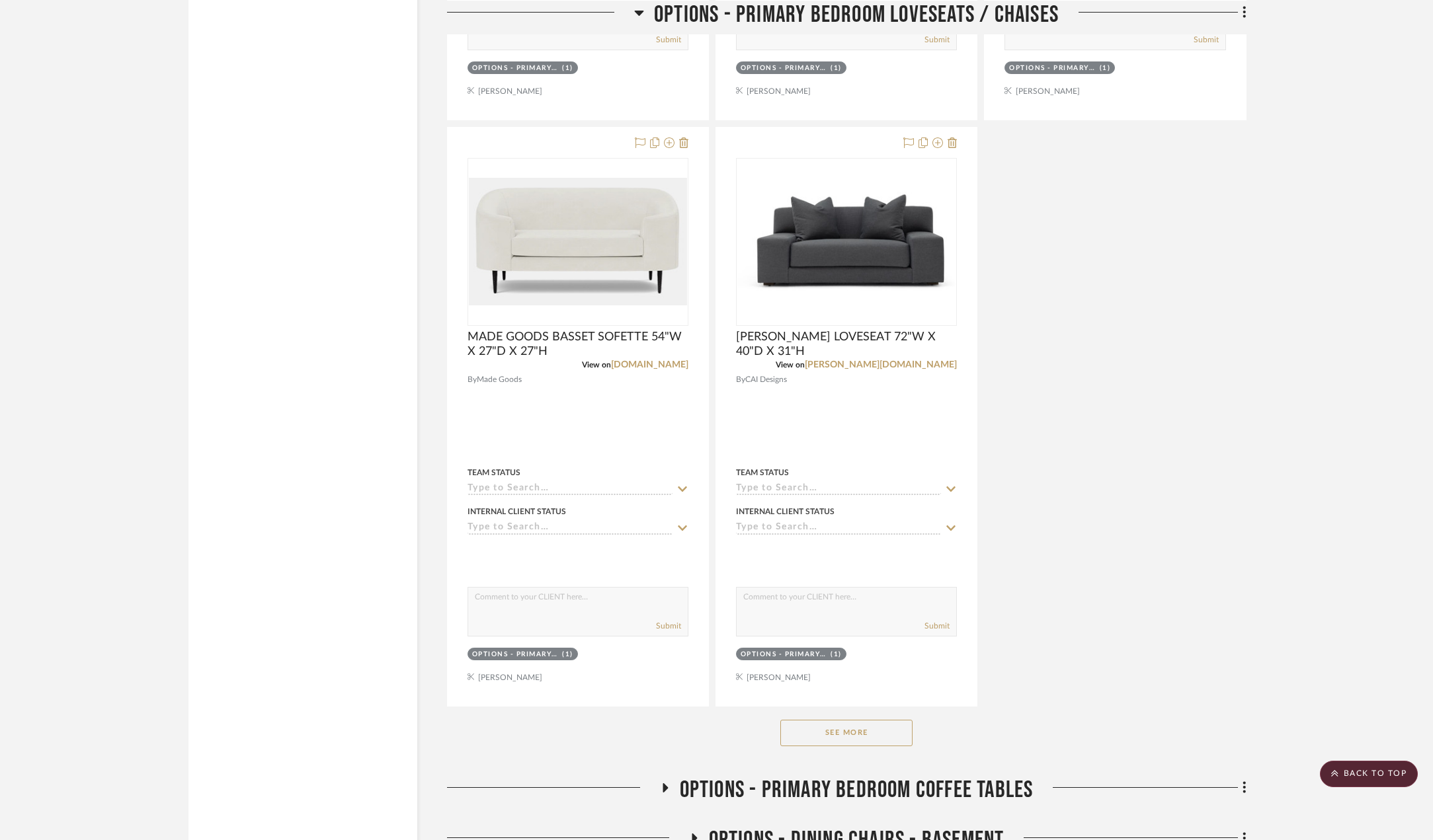
scroll to position [2411, 0]
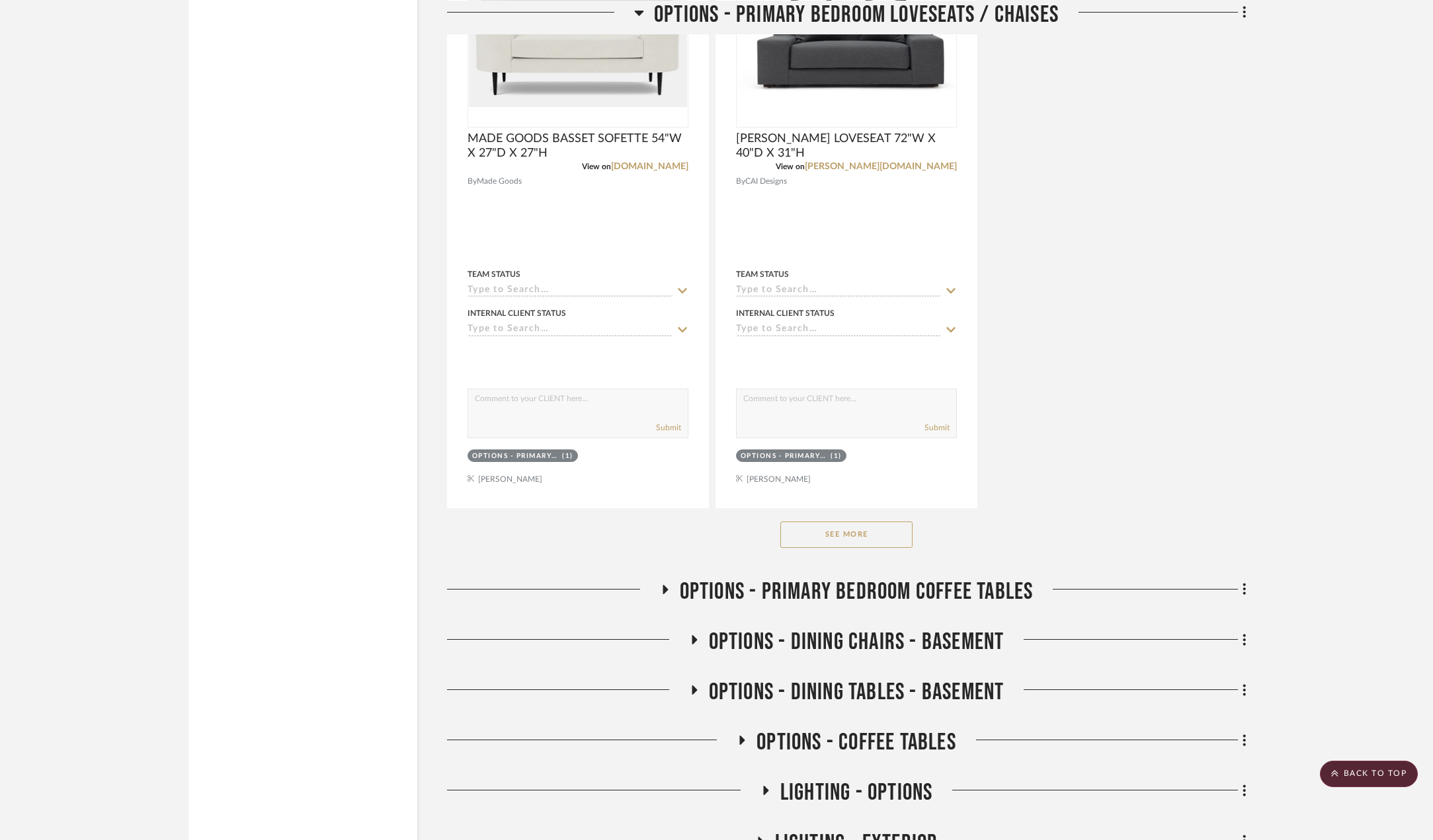
click at [879, 540] on button "See More" at bounding box center [846, 534] width 132 height 26
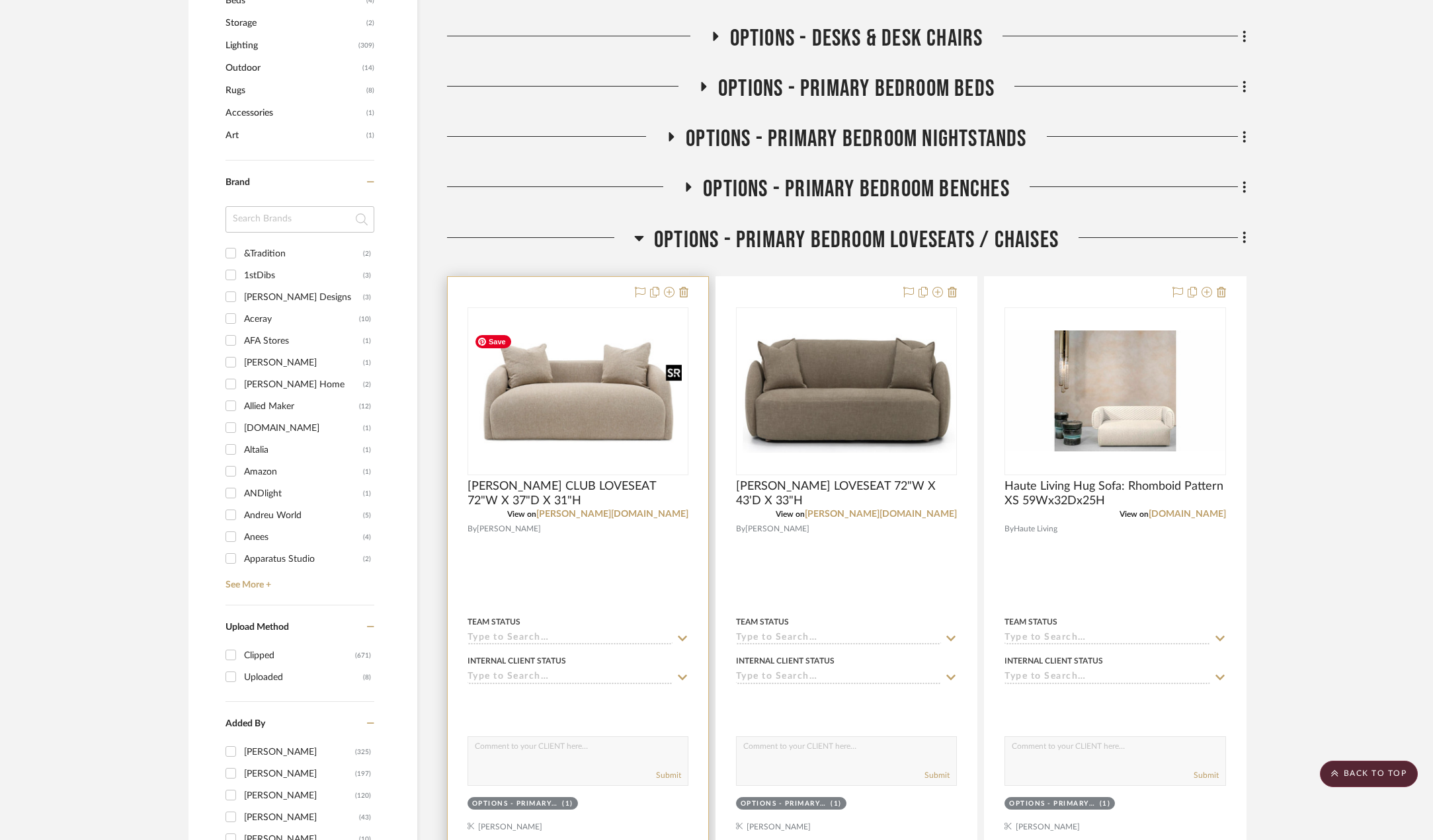
scroll to position [626, 0]
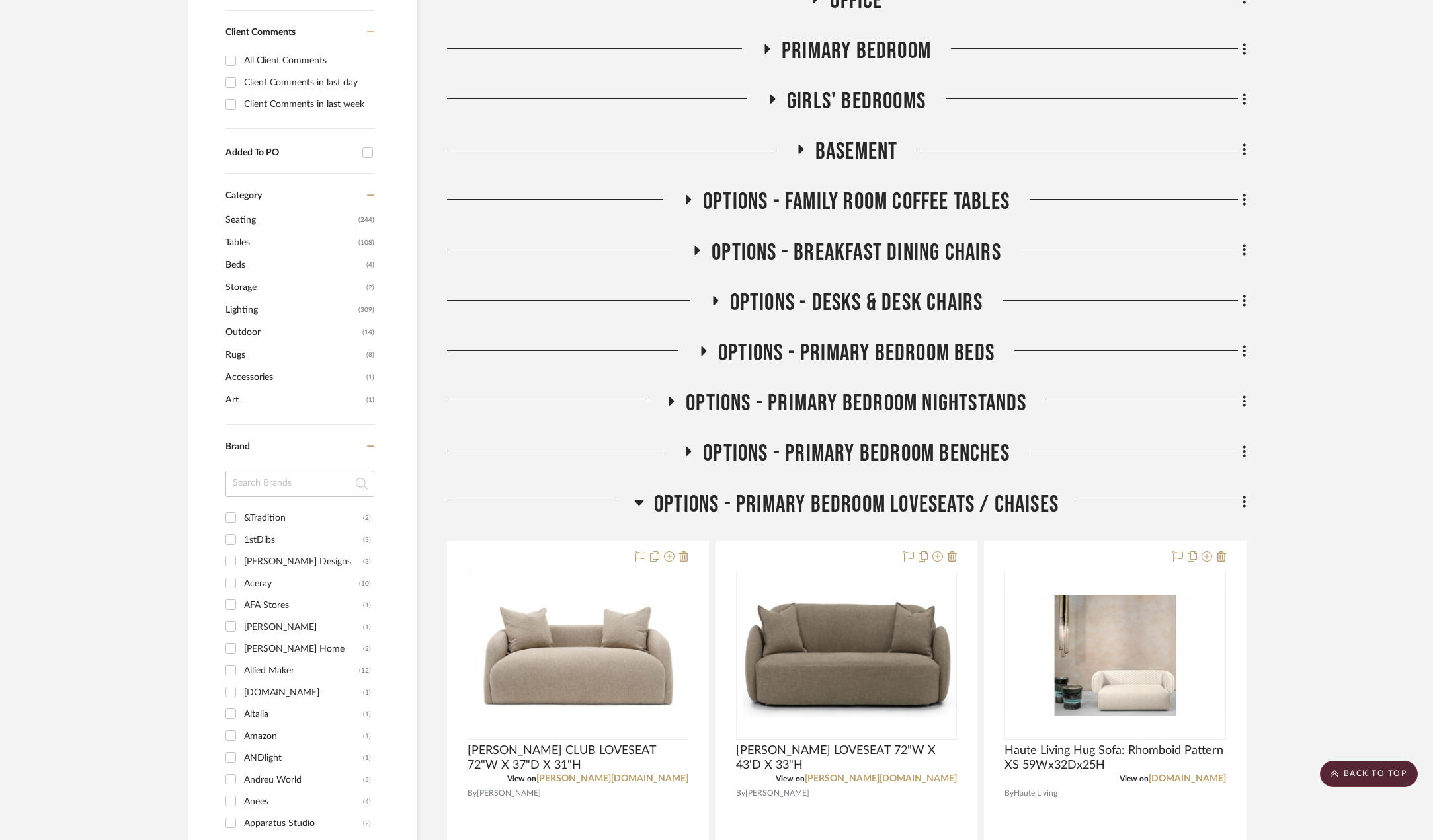
click at [689, 449] on icon at bounding box center [689, 452] width 16 height 10
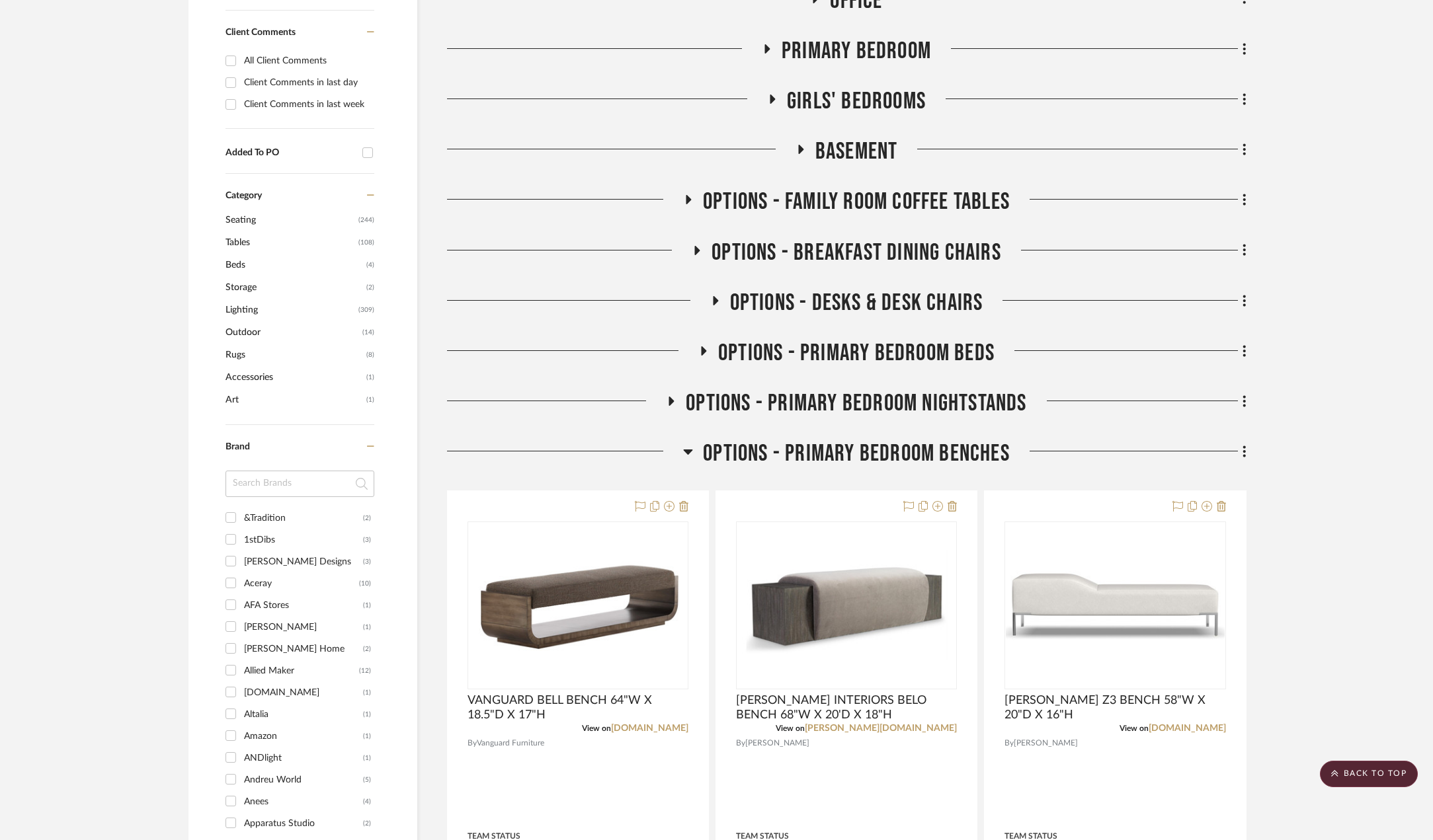
click at [687, 449] on icon at bounding box center [688, 452] width 10 height 16
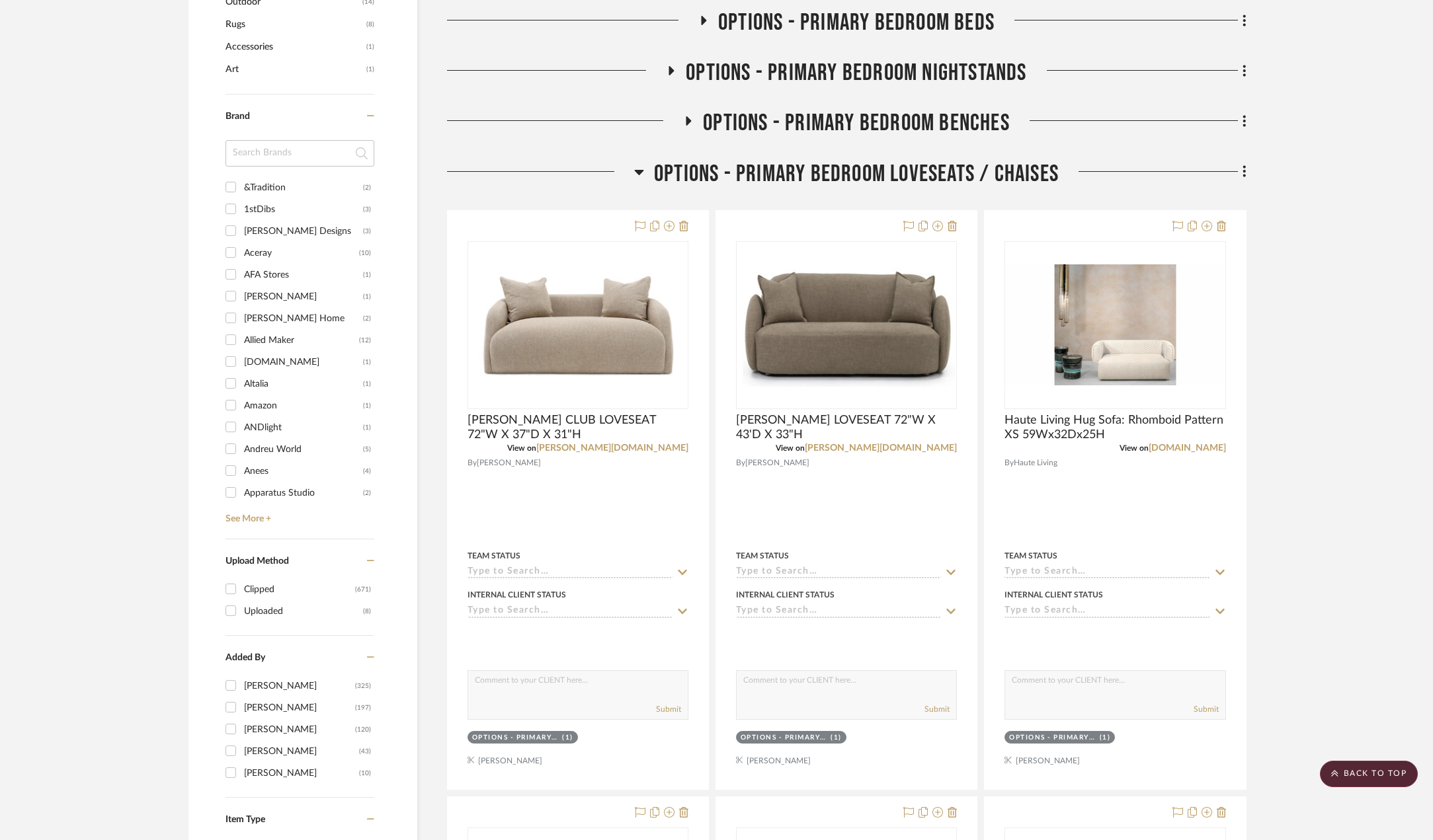
scroll to position [758, 0]
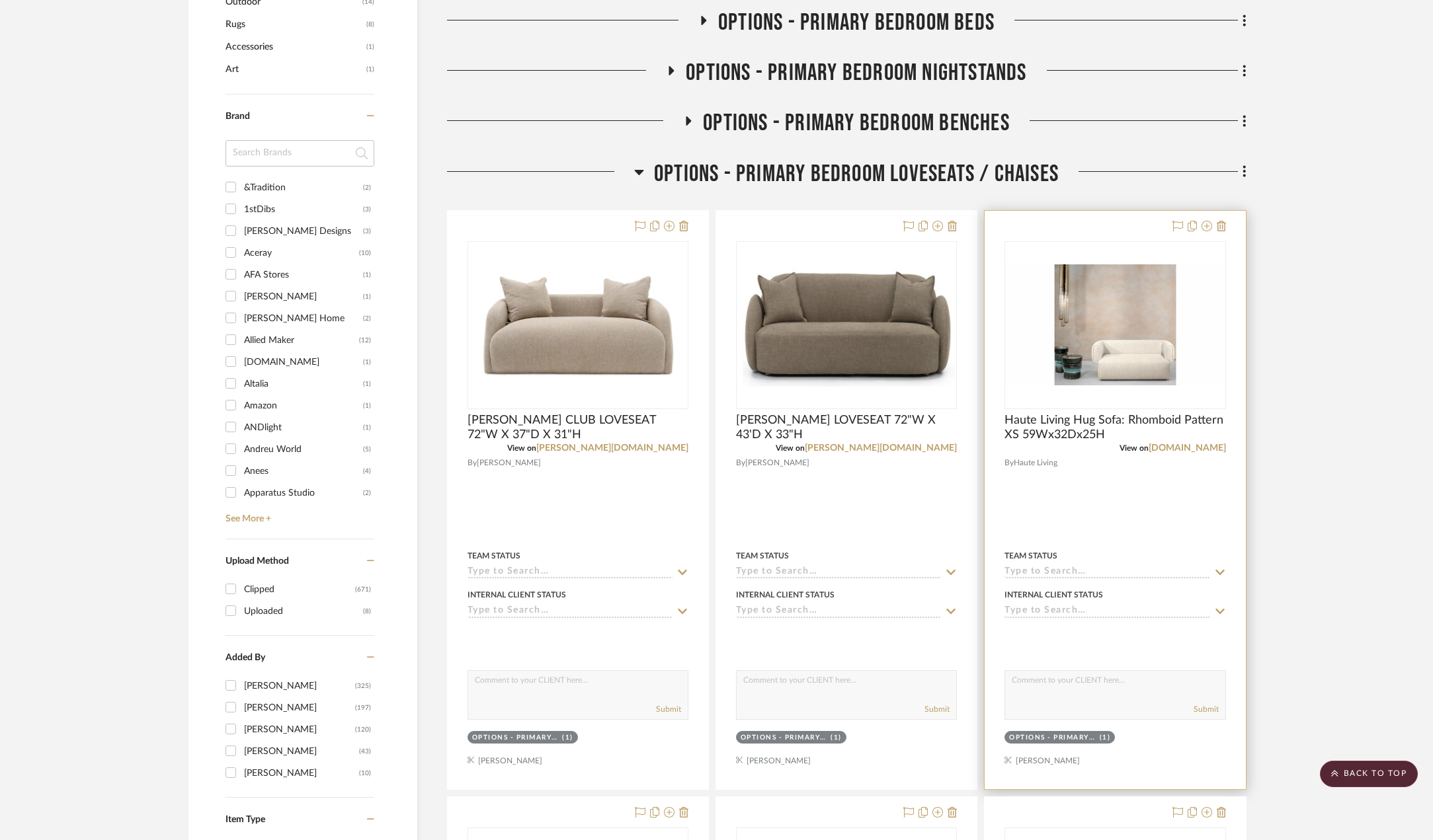
scroll to position [1221, 0]
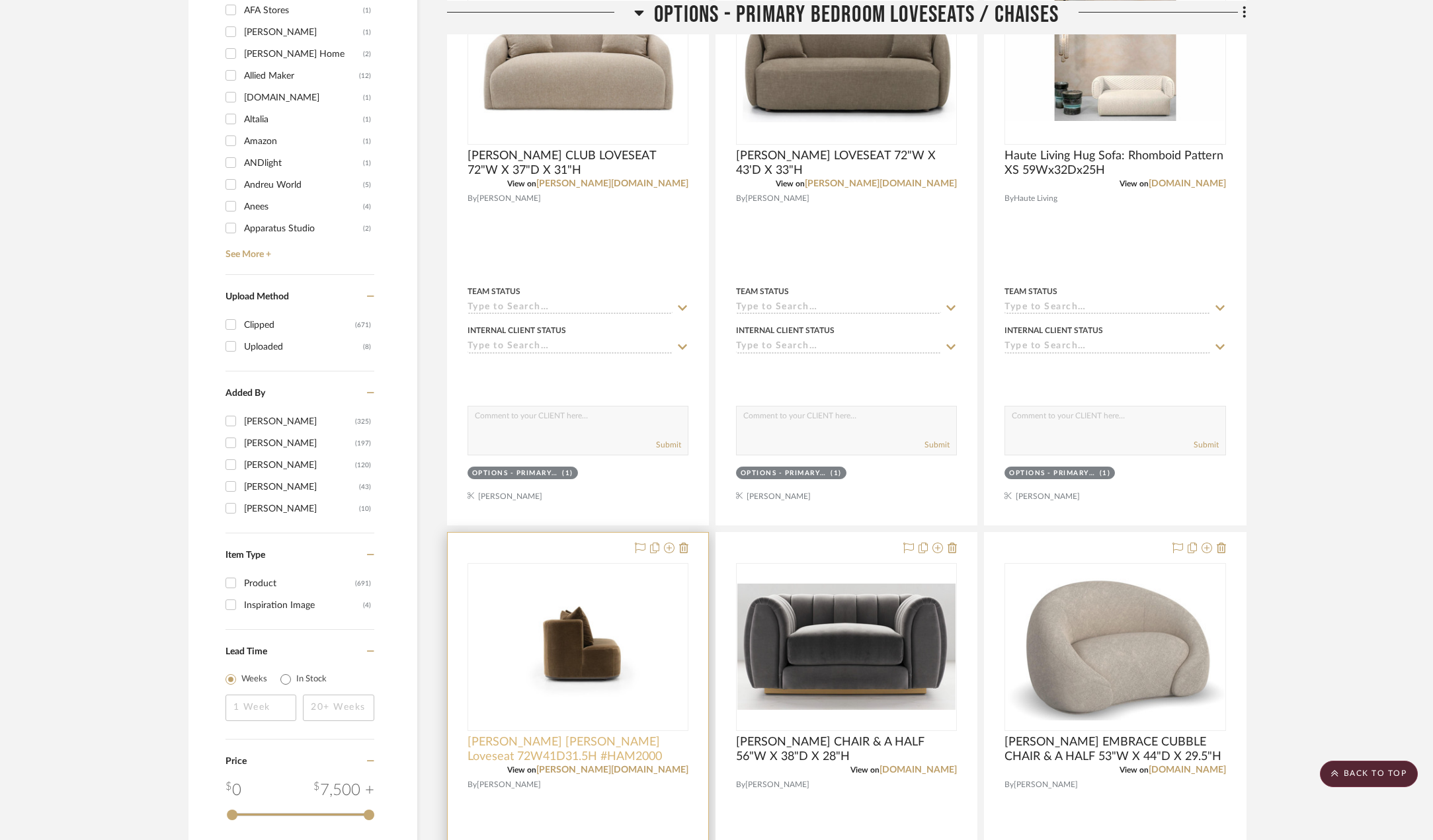
click at [568, 752] on span "[PERSON_NAME] [PERSON_NAME] Loveseat 72W41D31.5H #HAM2000" at bounding box center [578, 750] width 221 height 29
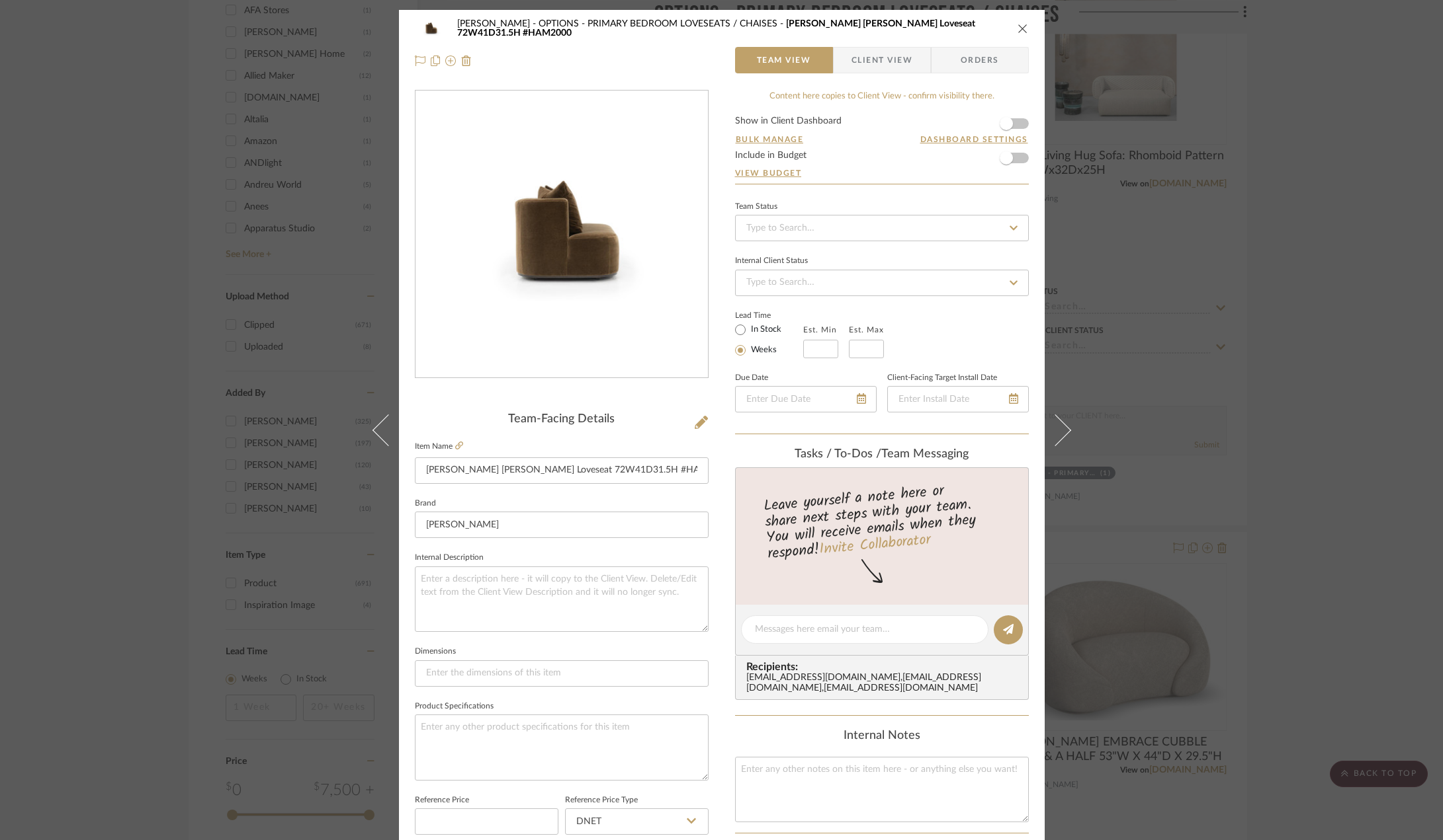
click at [1022, 26] on icon "close" at bounding box center [1022, 28] width 10 height 10
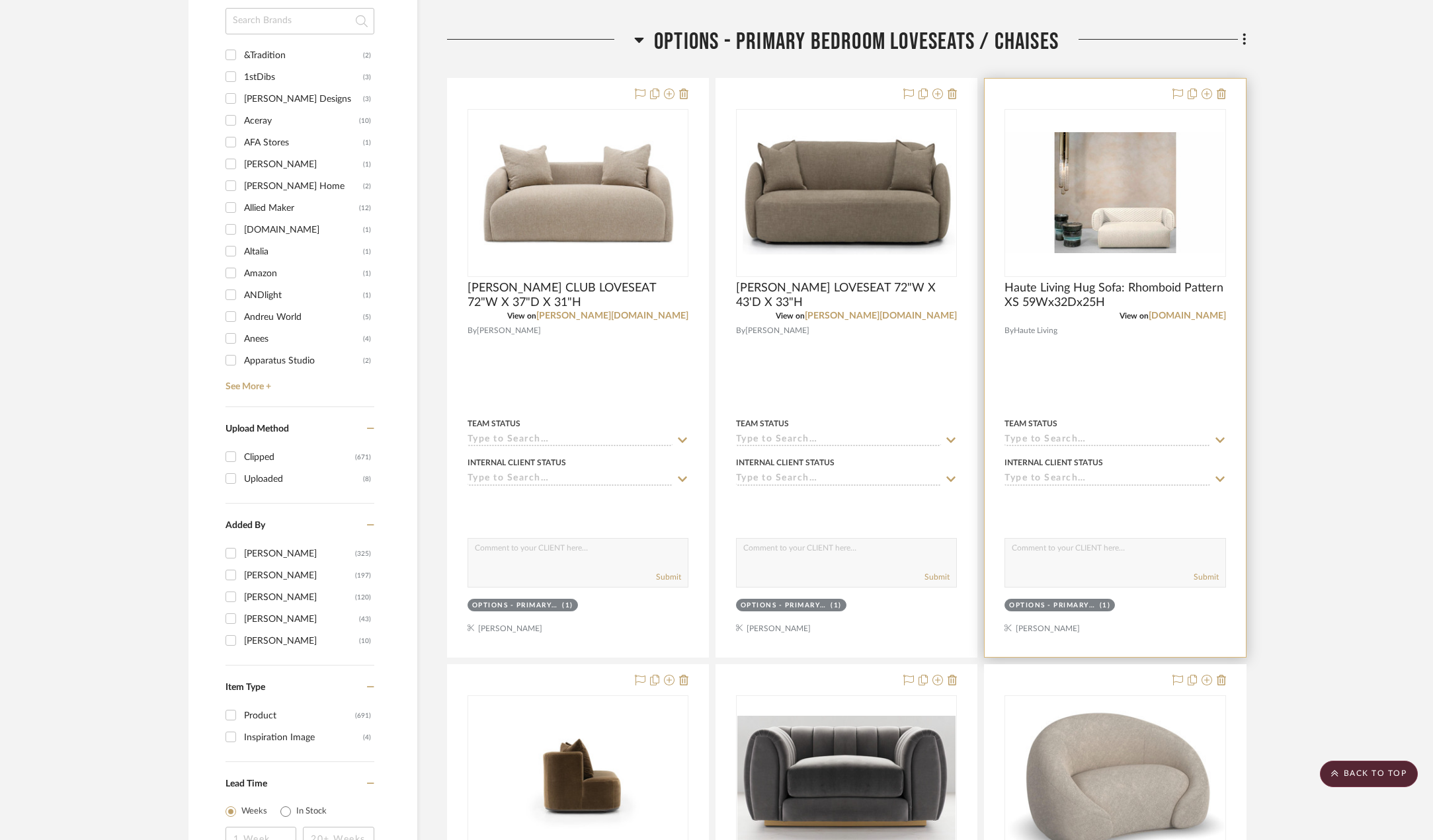
scroll to position [1023, 0]
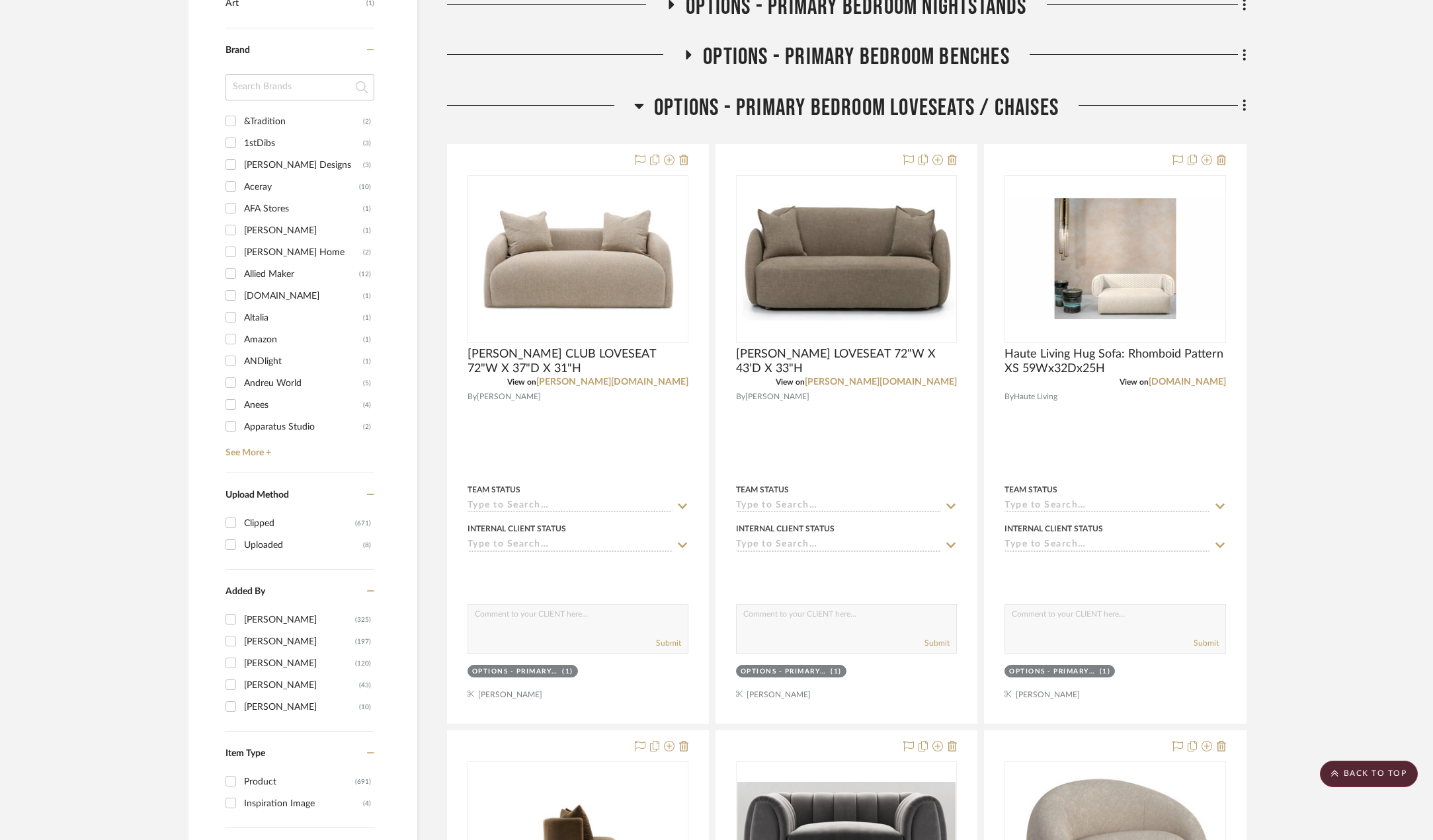
click at [636, 105] on icon at bounding box center [640, 106] width 10 height 6
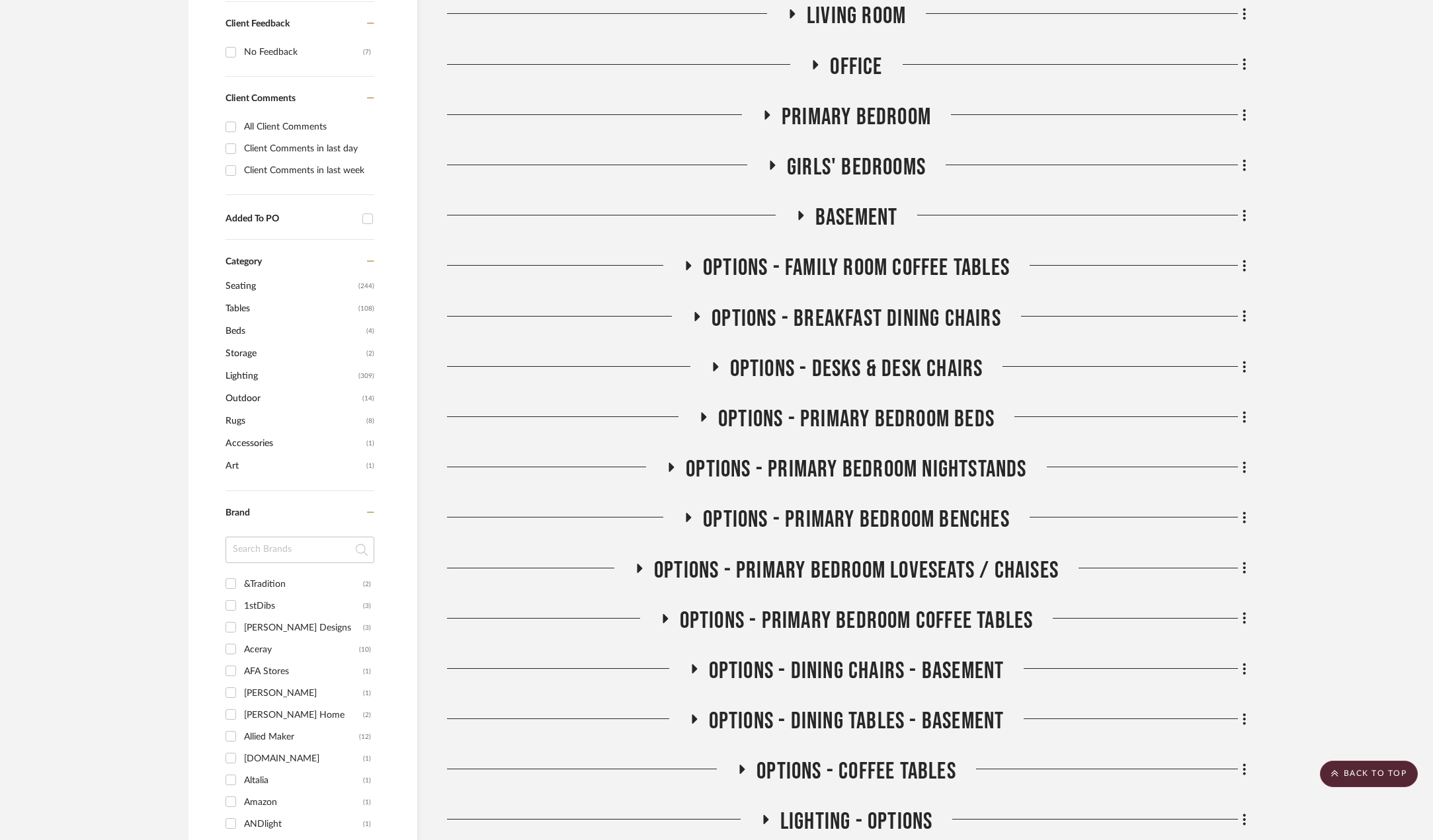
scroll to position [891, 0]
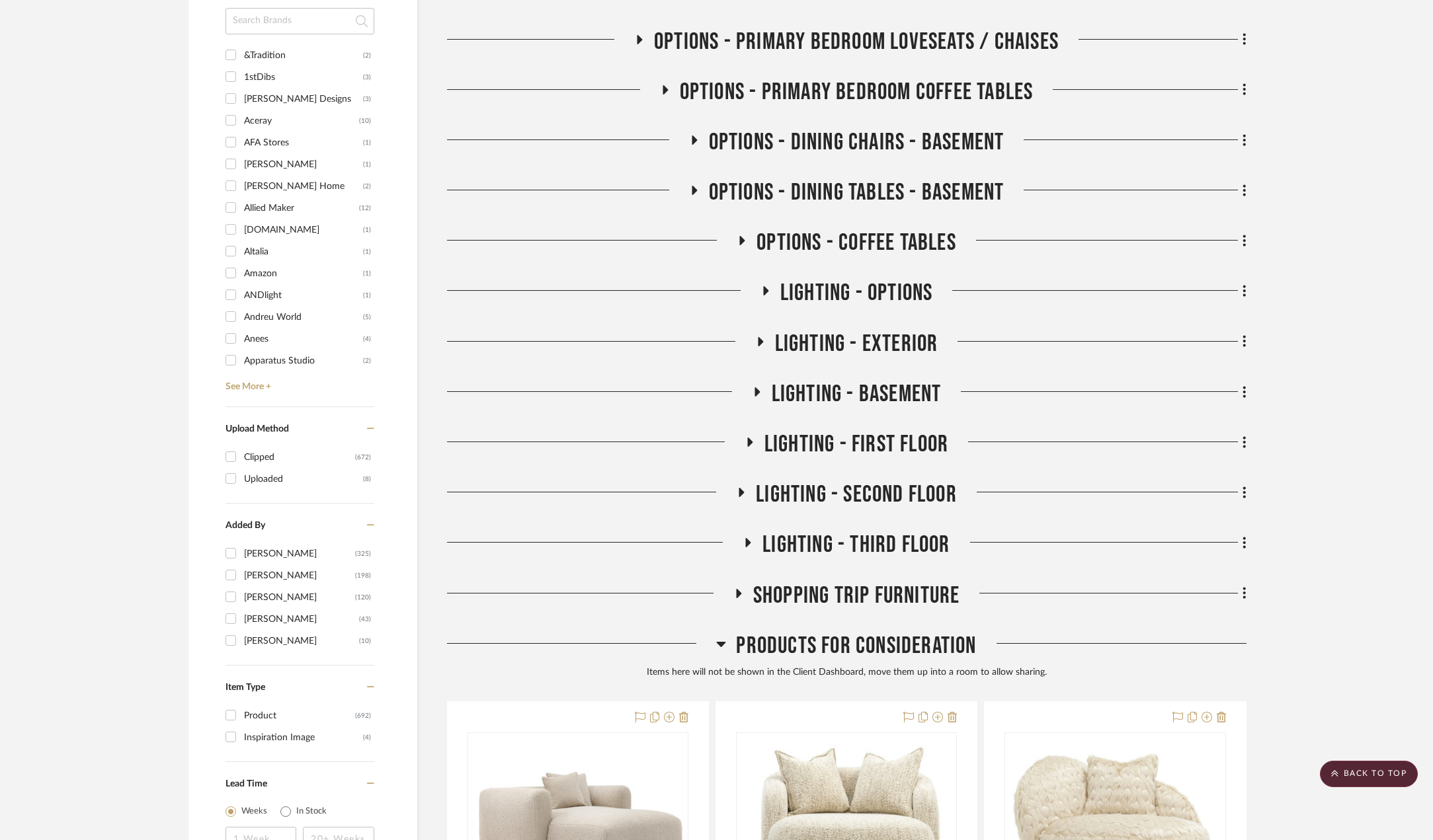
scroll to position [824, 0]
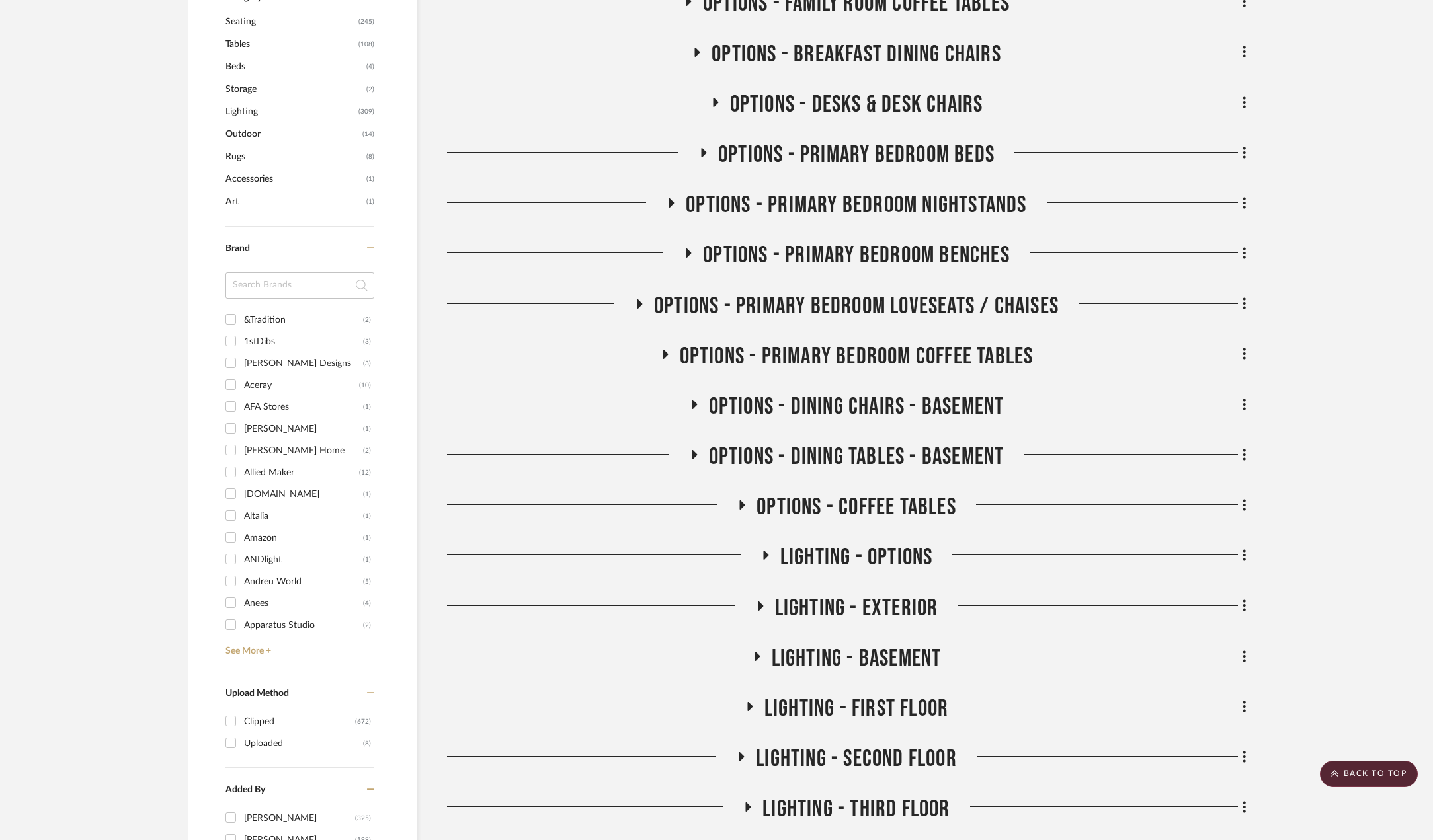
click at [640, 301] on icon at bounding box center [640, 304] width 16 height 10
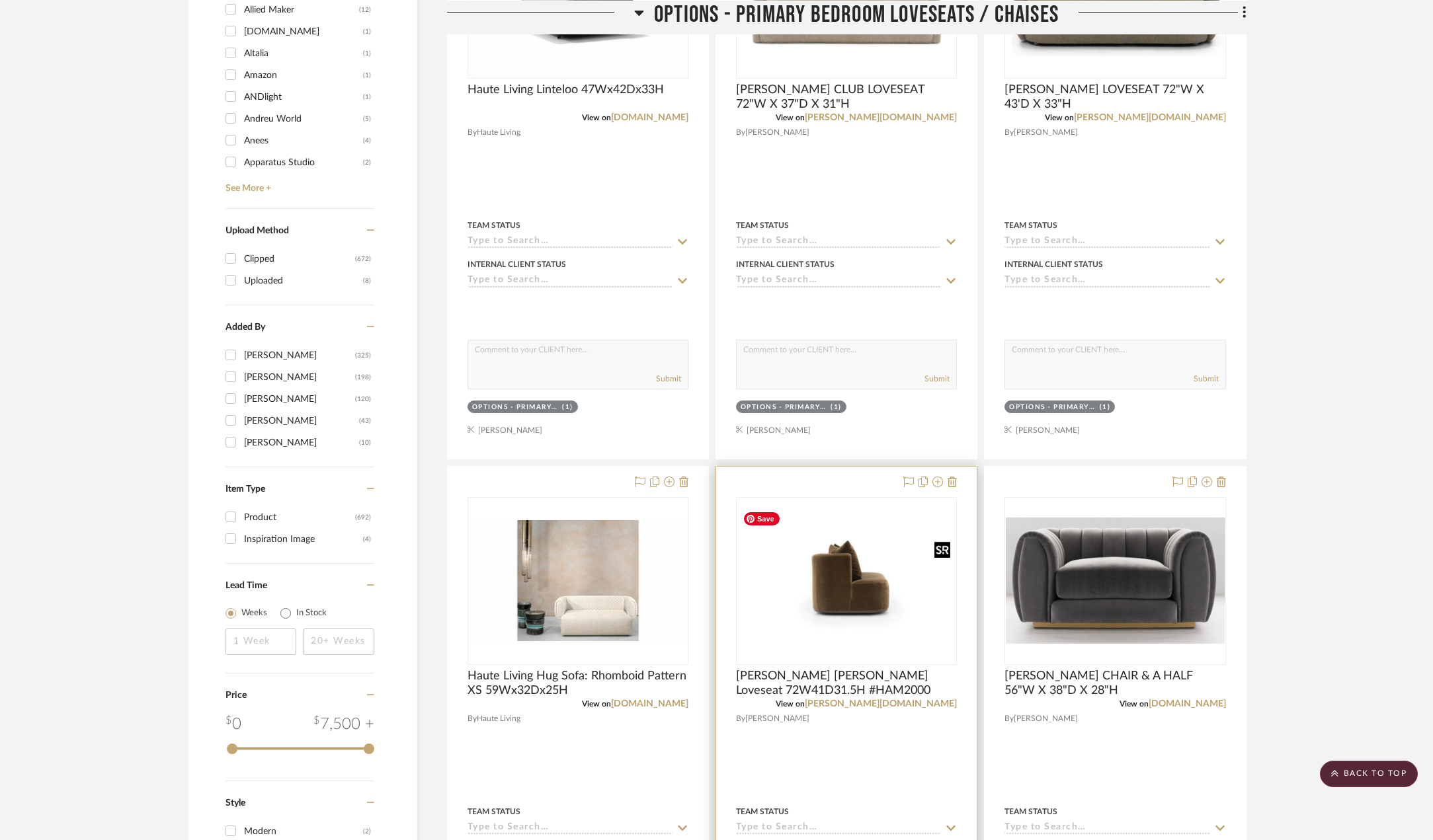
scroll to position [956, 0]
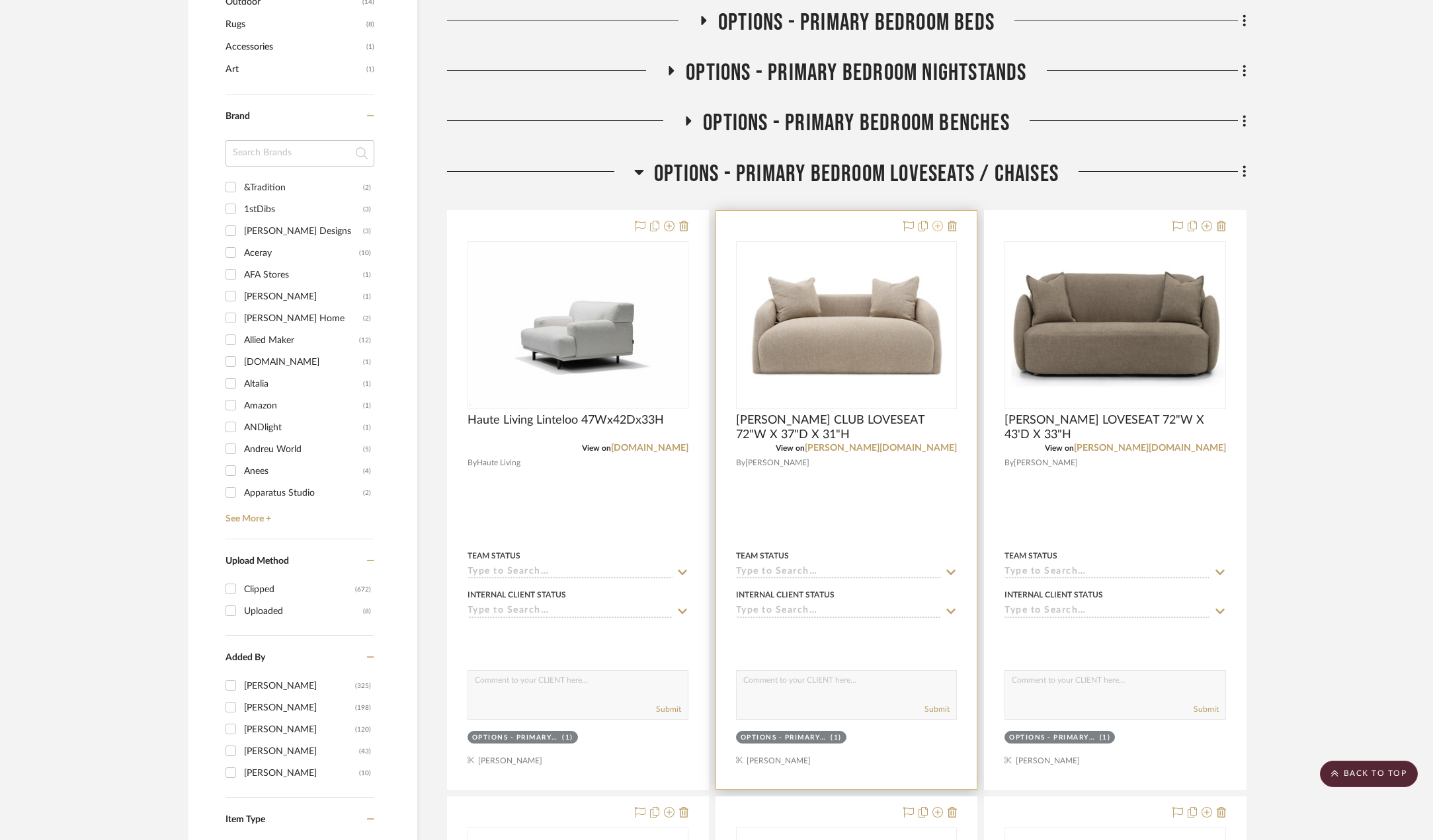
click at [934, 228] on icon at bounding box center [937, 226] width 10 height 10
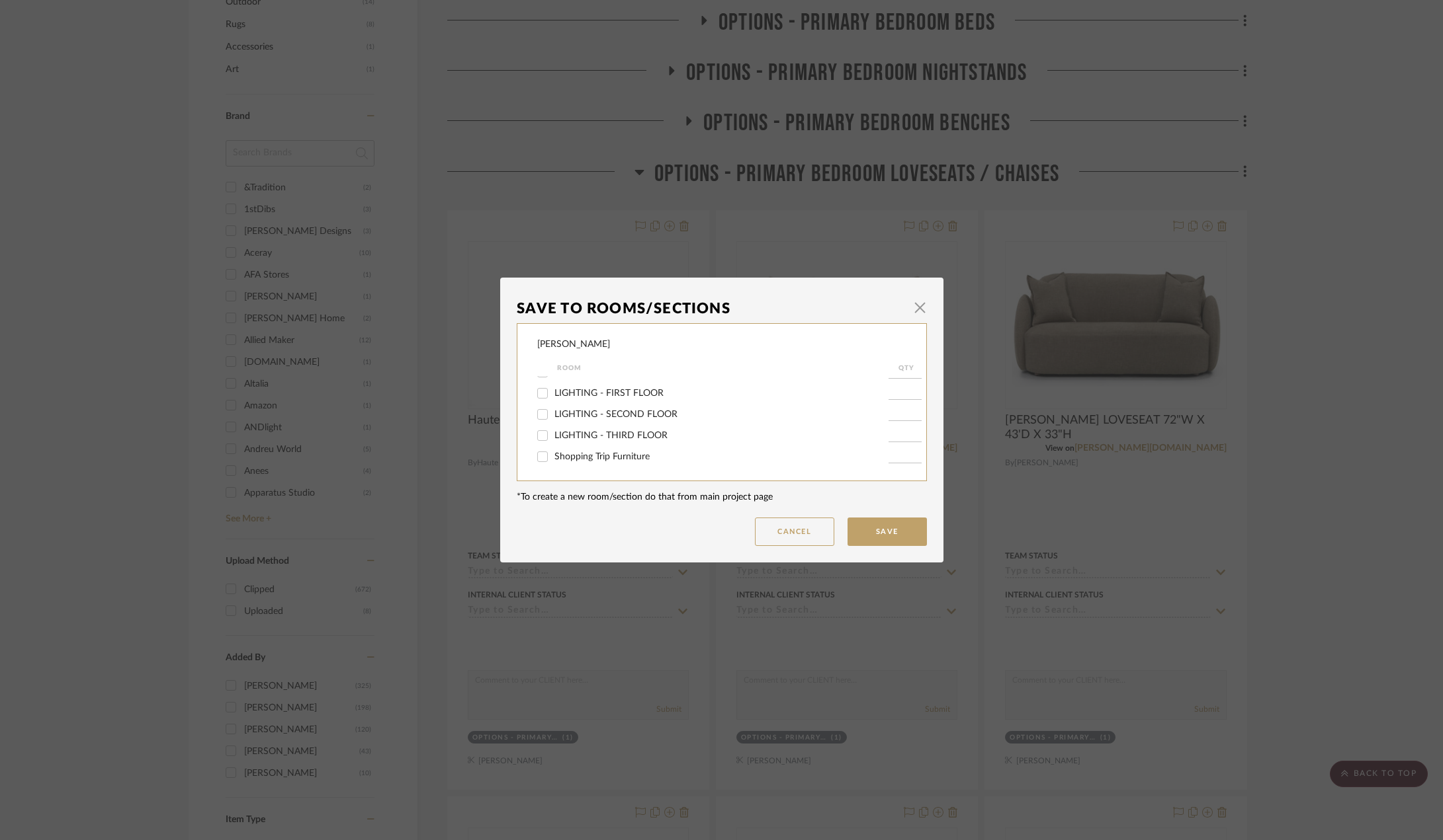
scroll to position [303, 0]
click at [540, 418] on input "OPTIONS - PRIMARY BEDROOM LOVESEATS / CHAISES" at bounding box center [542, 422] width 21 height 21
checkbox input "false"
click at [875, 533] on button "Save" at bounding box center [887, 532] width 79 height 29
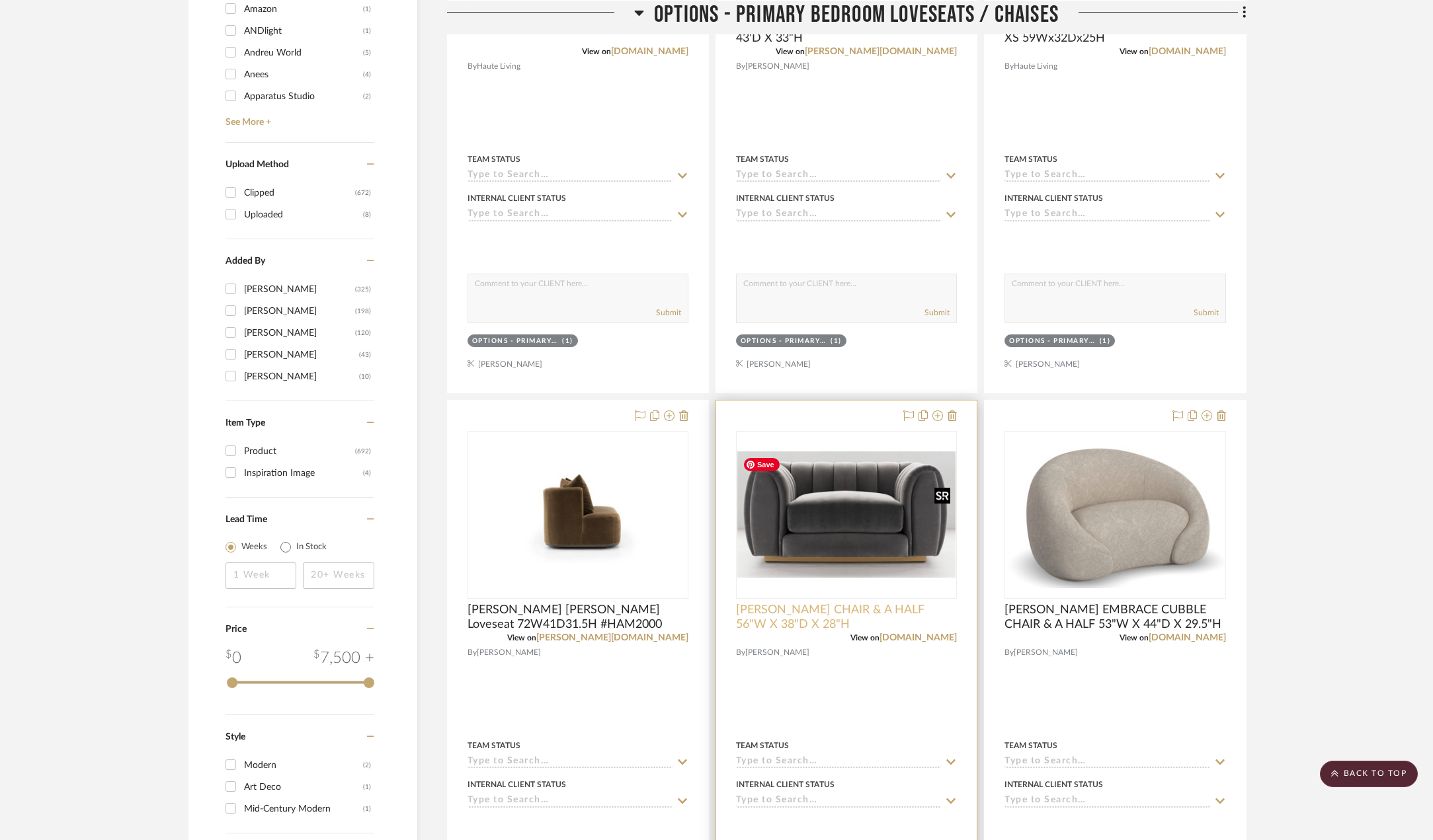
scroll to position [1486, 0]
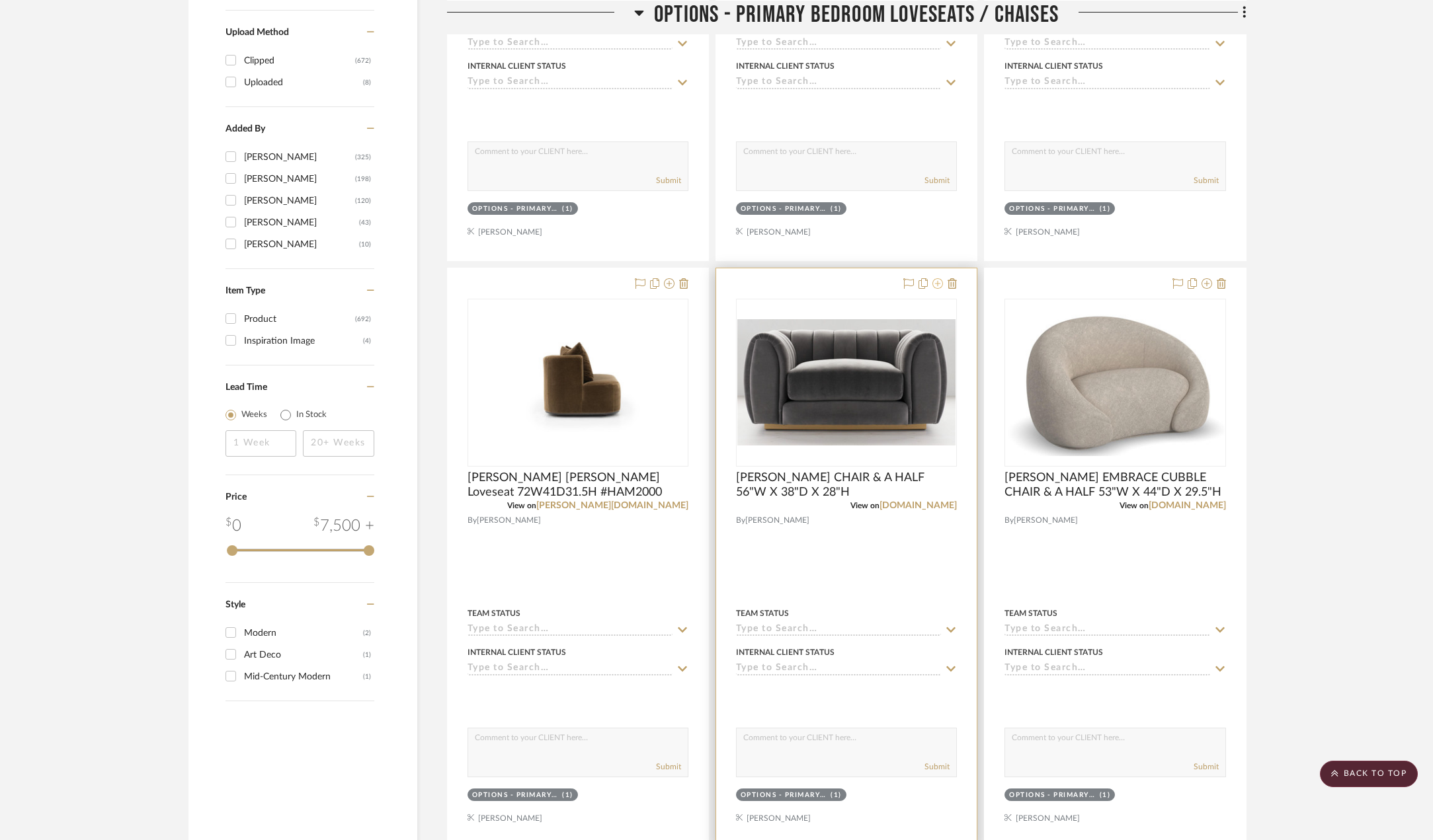
click at [938, 284] on icon at bounding box center [937, 283] width 10 height 10
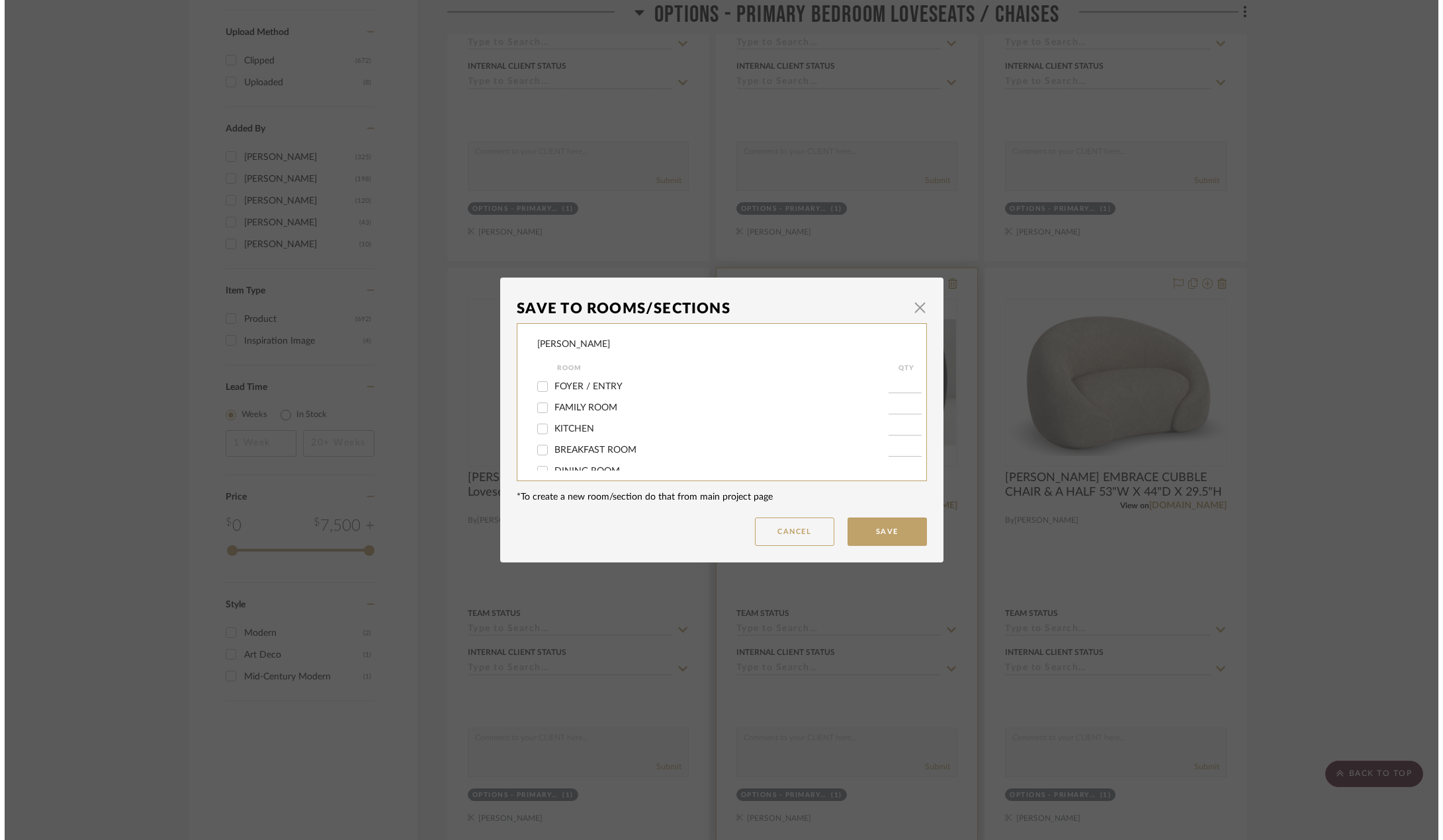
scroll to position [0, 0]
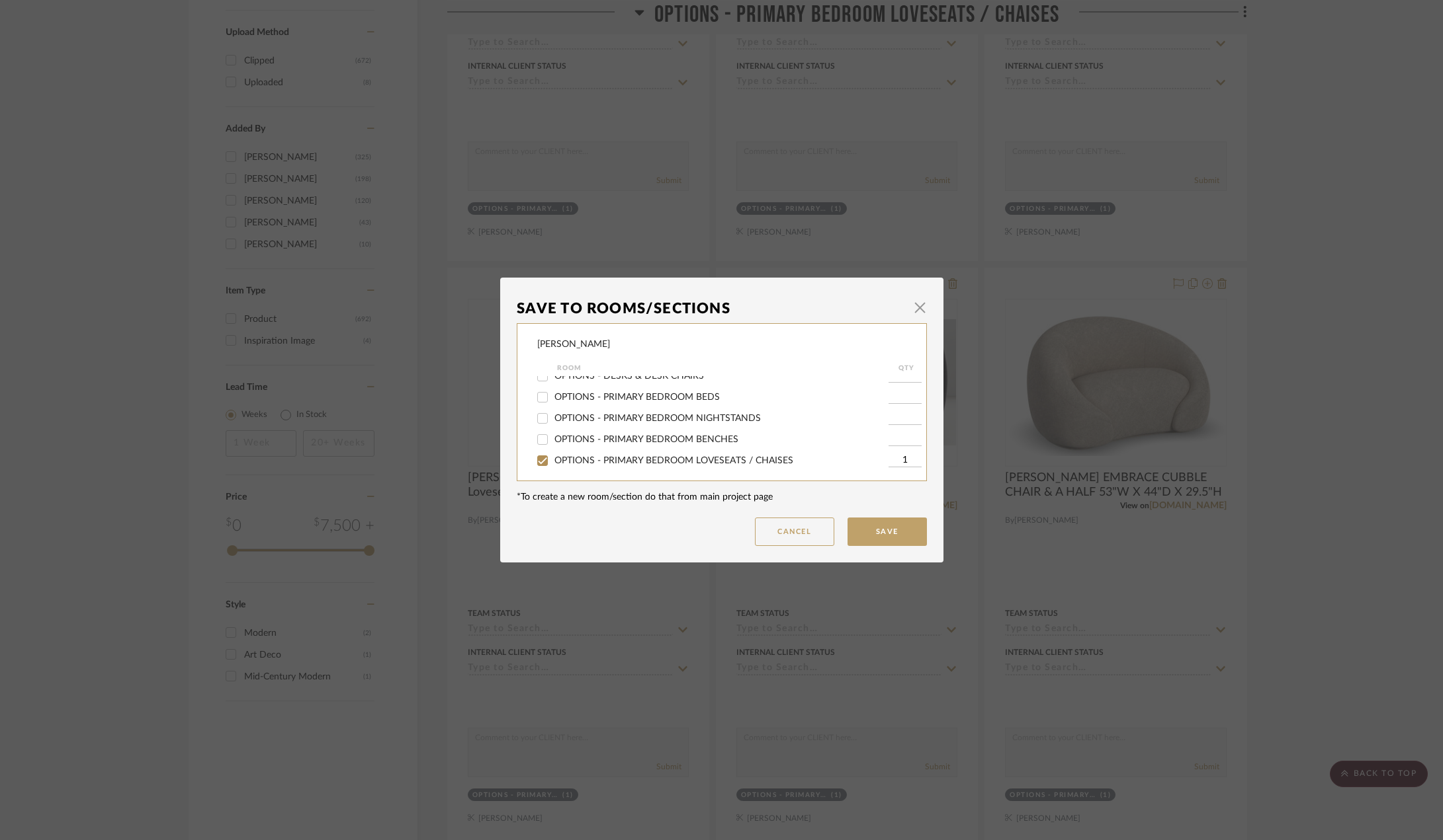
drag, startPoint x: 573, startPoint y: 458, endPoint x: 824, endPoint y: 493, distance: 253.4
click at [579, 458] on span "OPTIONS - PRIMARY BEDROOM LOVESEATS / CHAISES" at bounding box center [673, 461] width 239 height 10
drag, startPoint x: 535, startPoint y: 456, endPoint x: 564, endPoint y: 461, distance: 29.4
click at [537, 456] on input "OPTIONS - PRIMARY BEDROOM LOVESEATS / CHAISES" at bounding box center [542, 459] width 21 height 21
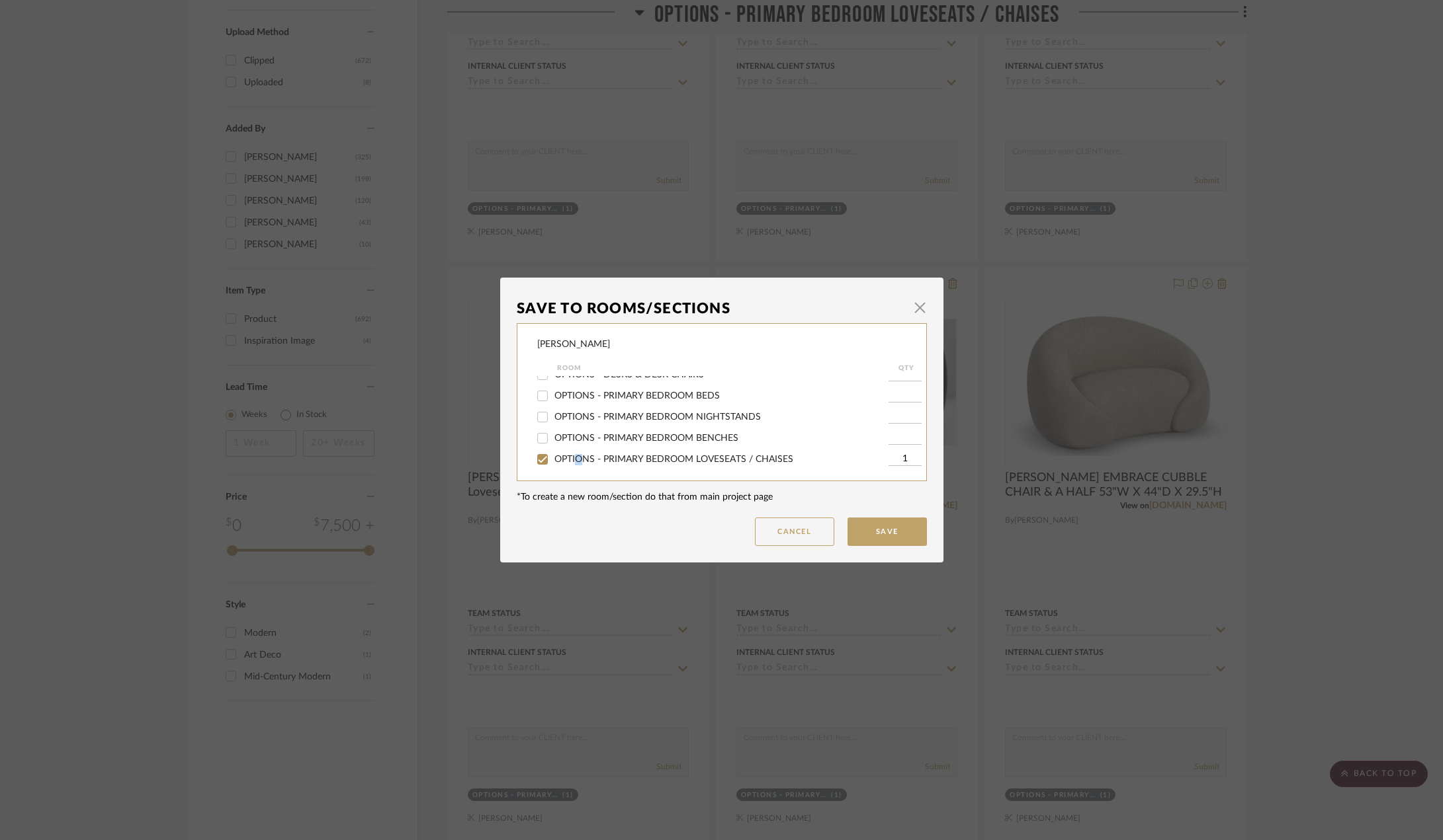
checkbox input "false"
click at [892, 535] on button "Save" at bounding box center [887, 532] width 79 height 29
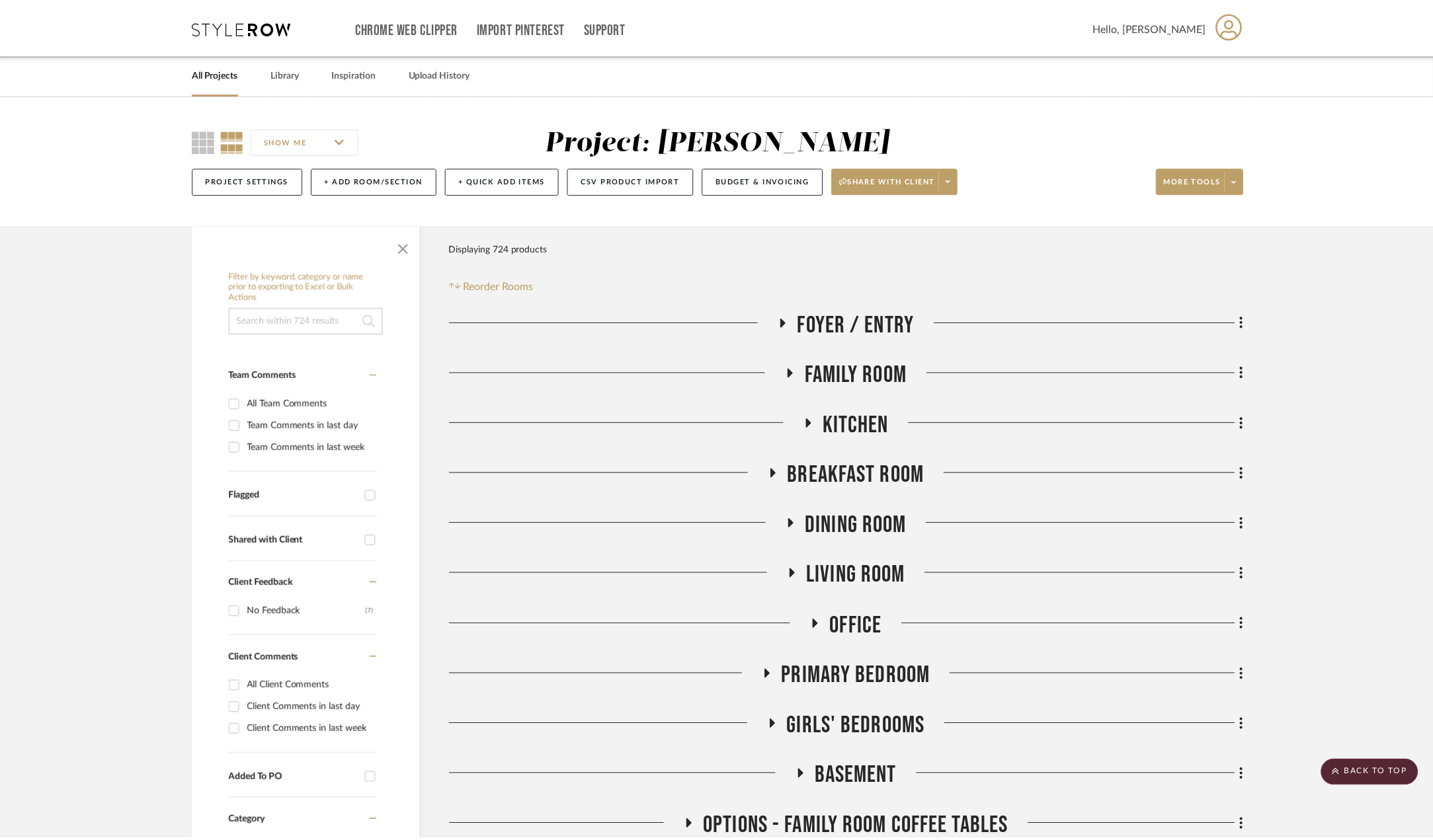
scroll to position [1486, 0]
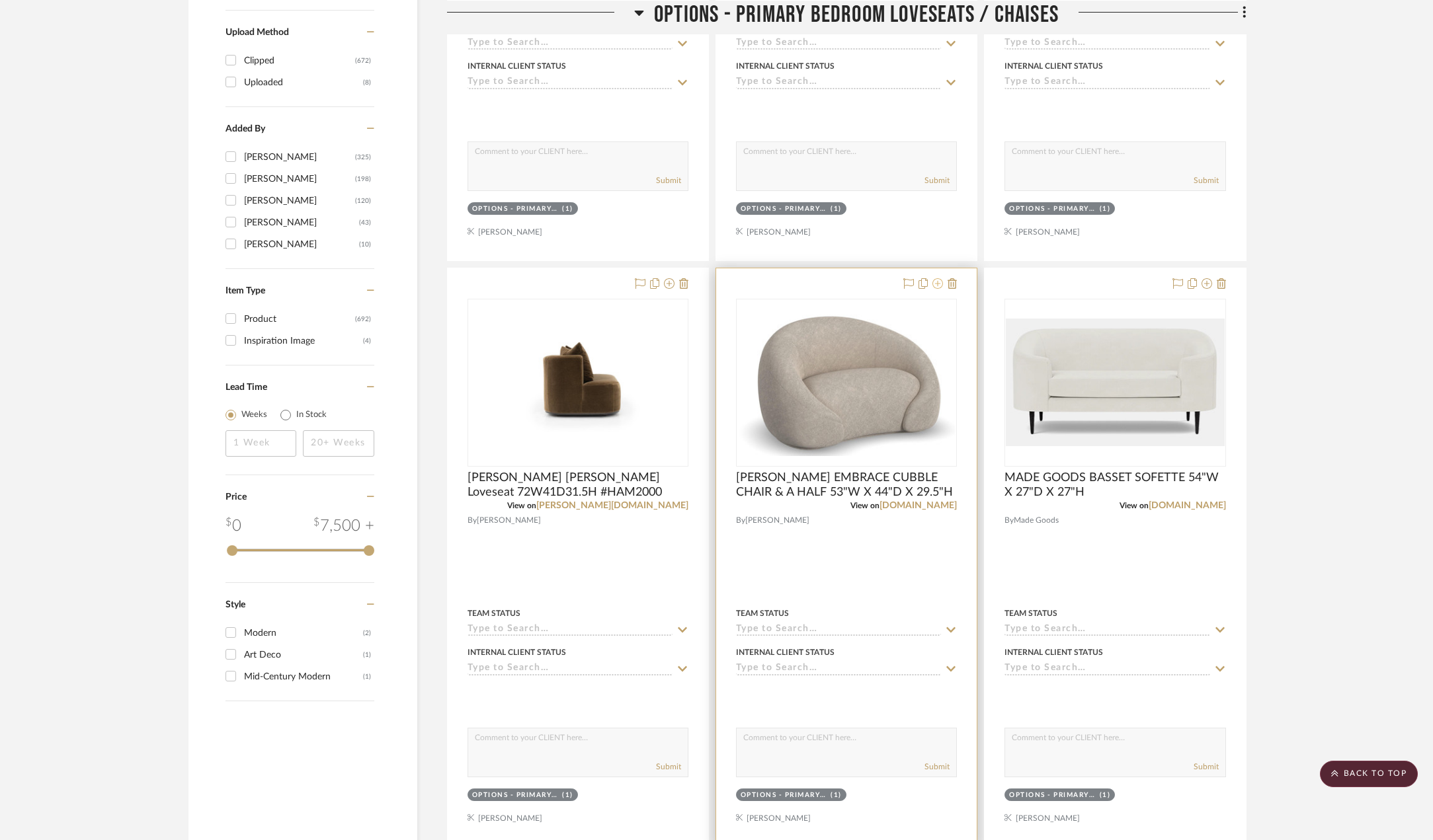
click at [938, 284] on icon at bounding box center [937, 283] width 10 height 10
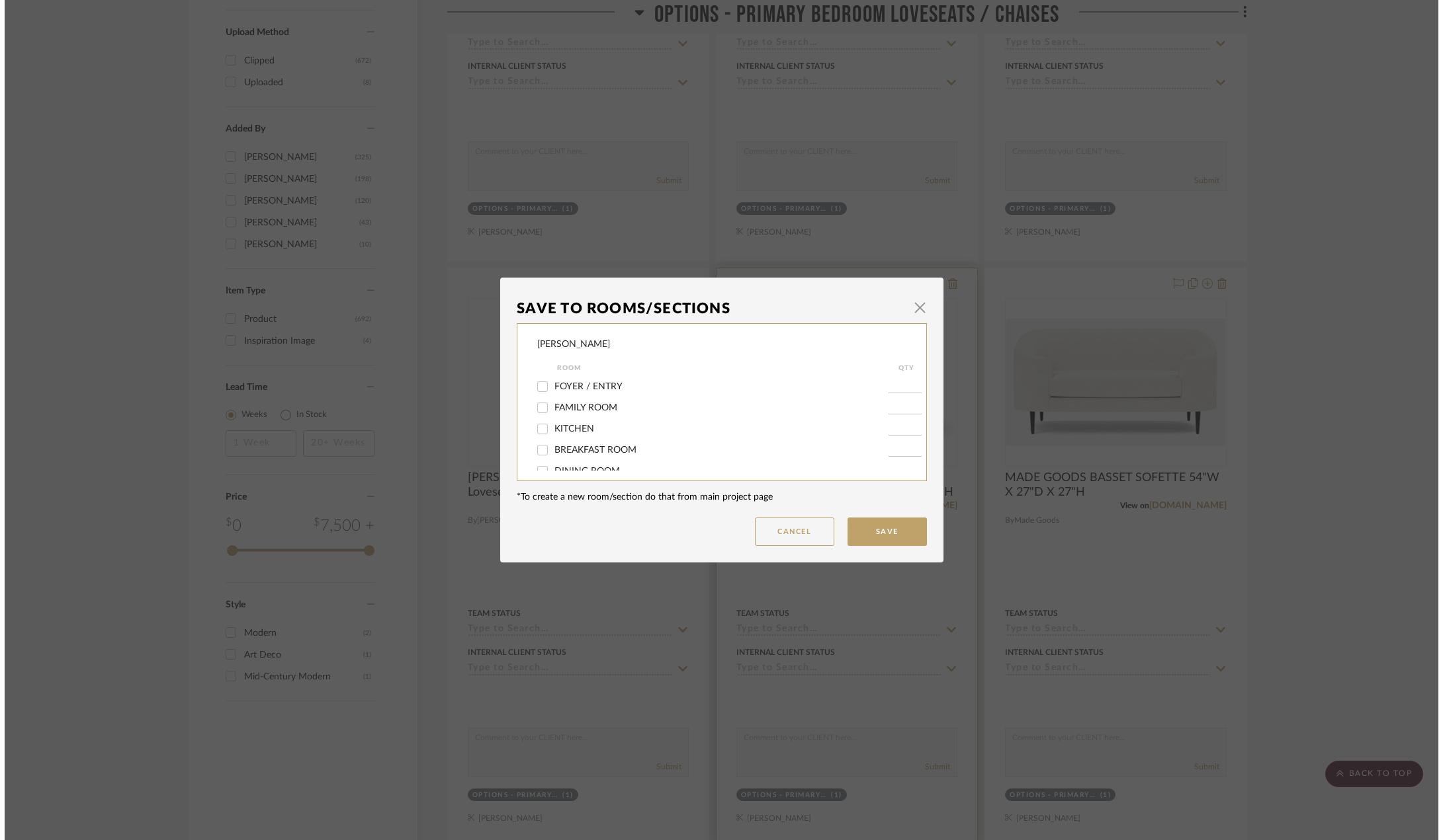
scroll to position [0, 0]
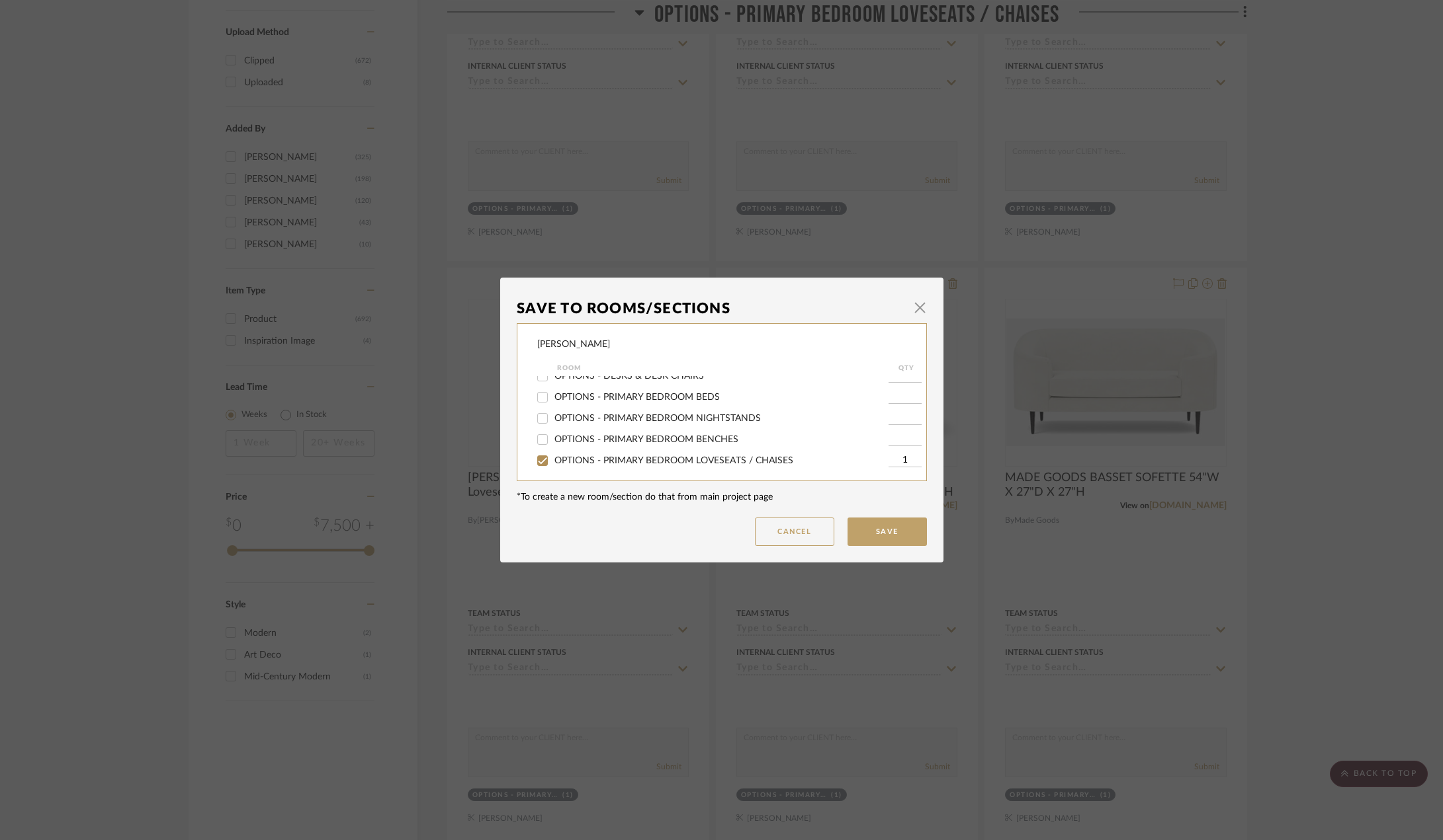
drag, startPoint x: 572, startPoint y: 462, endPoint x: 661, endPoint y: 475, distance: 89.9
click at [578, 463] on div "OPTIONS - PRIMARY BEDROOM LOVESEATS / CHAISES" at bounding box center [712, 460] width 351 height 21
click at [536, 449] on input "OPTIONS - PRIMARY BEDROOM LOVESEATS / CHAISES" at bounding box center [542, 455] width 21 height 21
checkbox input "false"
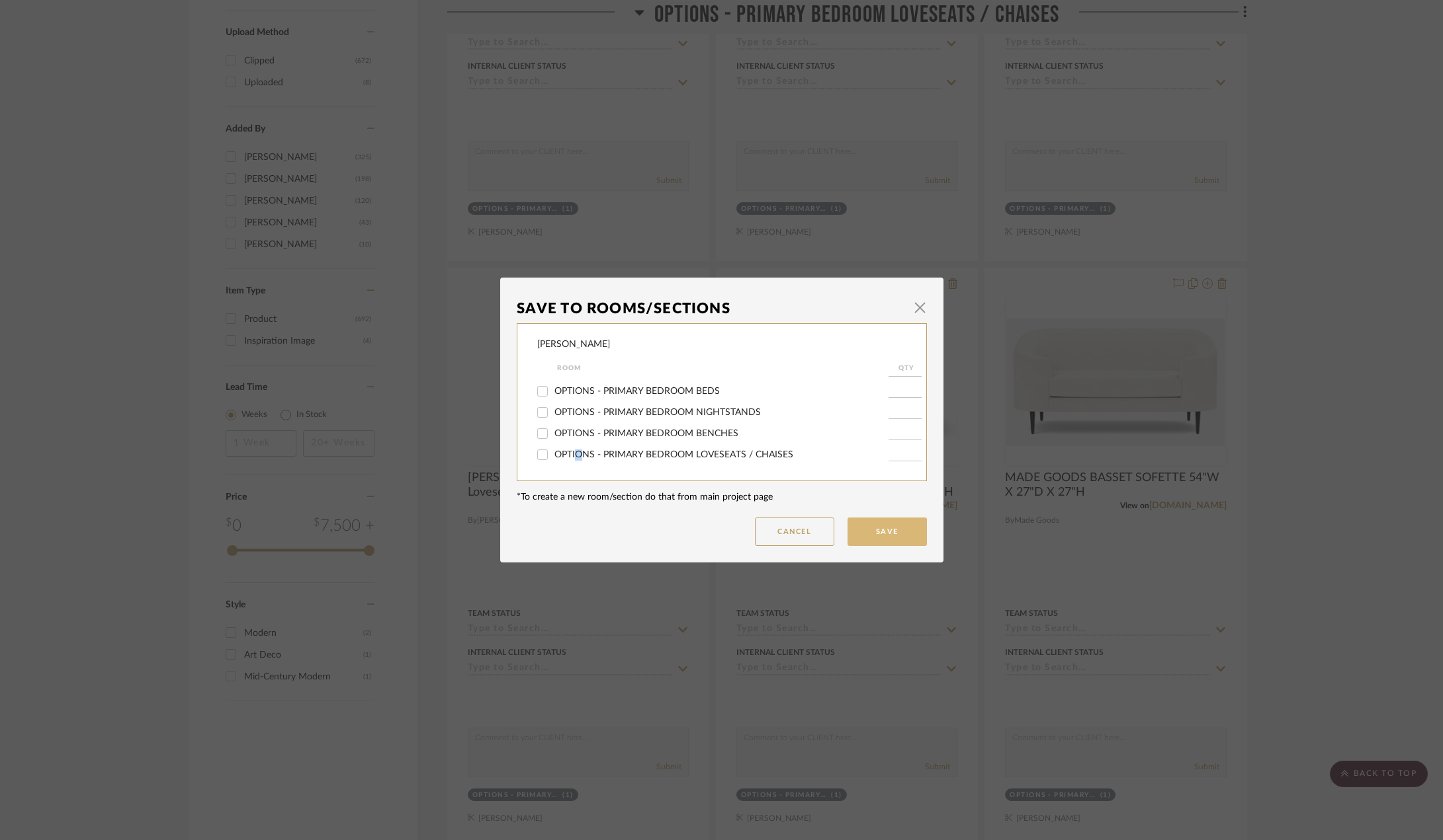
click at [865, 528] on button "Save" at bounding box center [887, 532] width 79 height 29
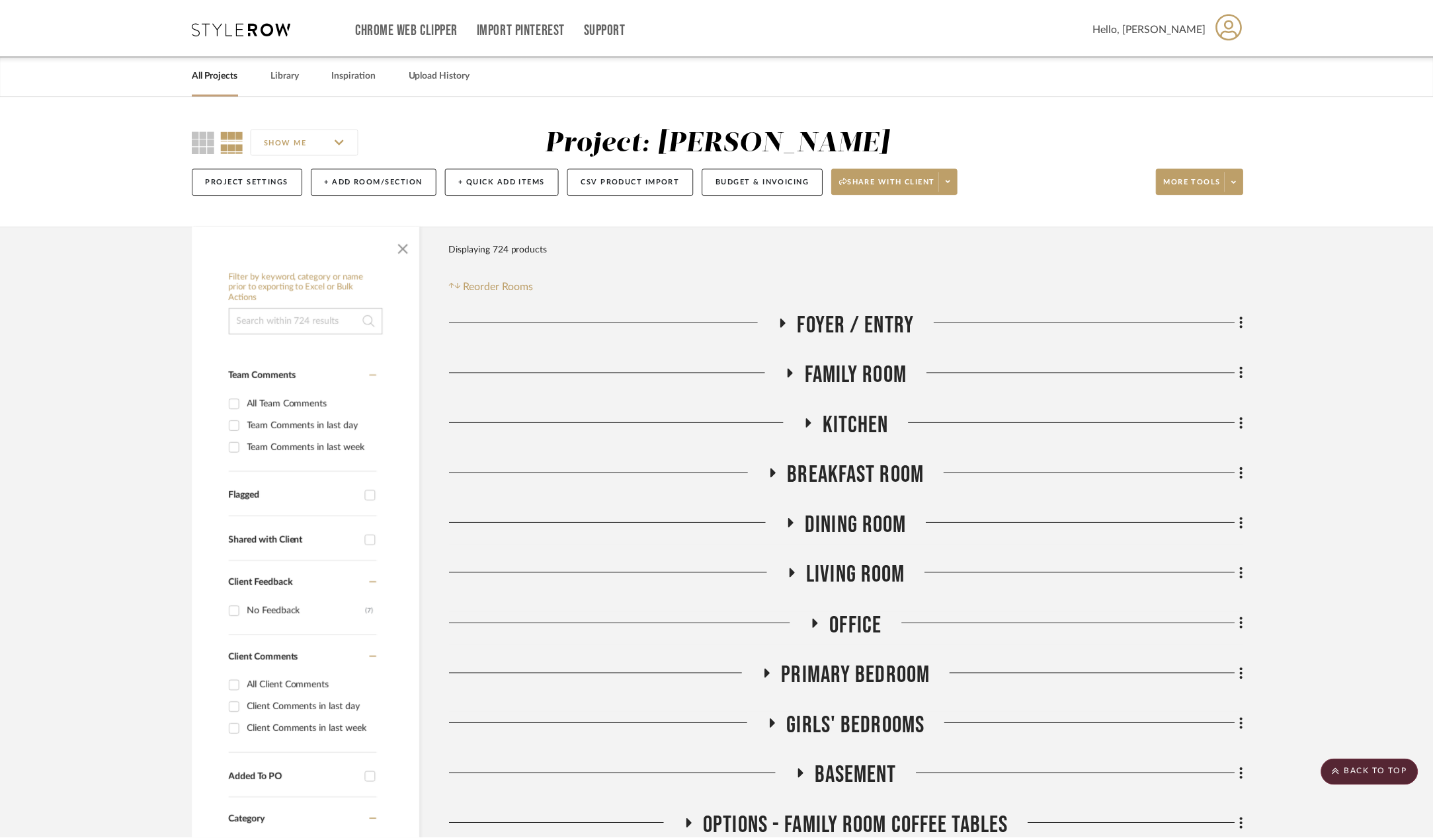
scroll to position [1486, 0]
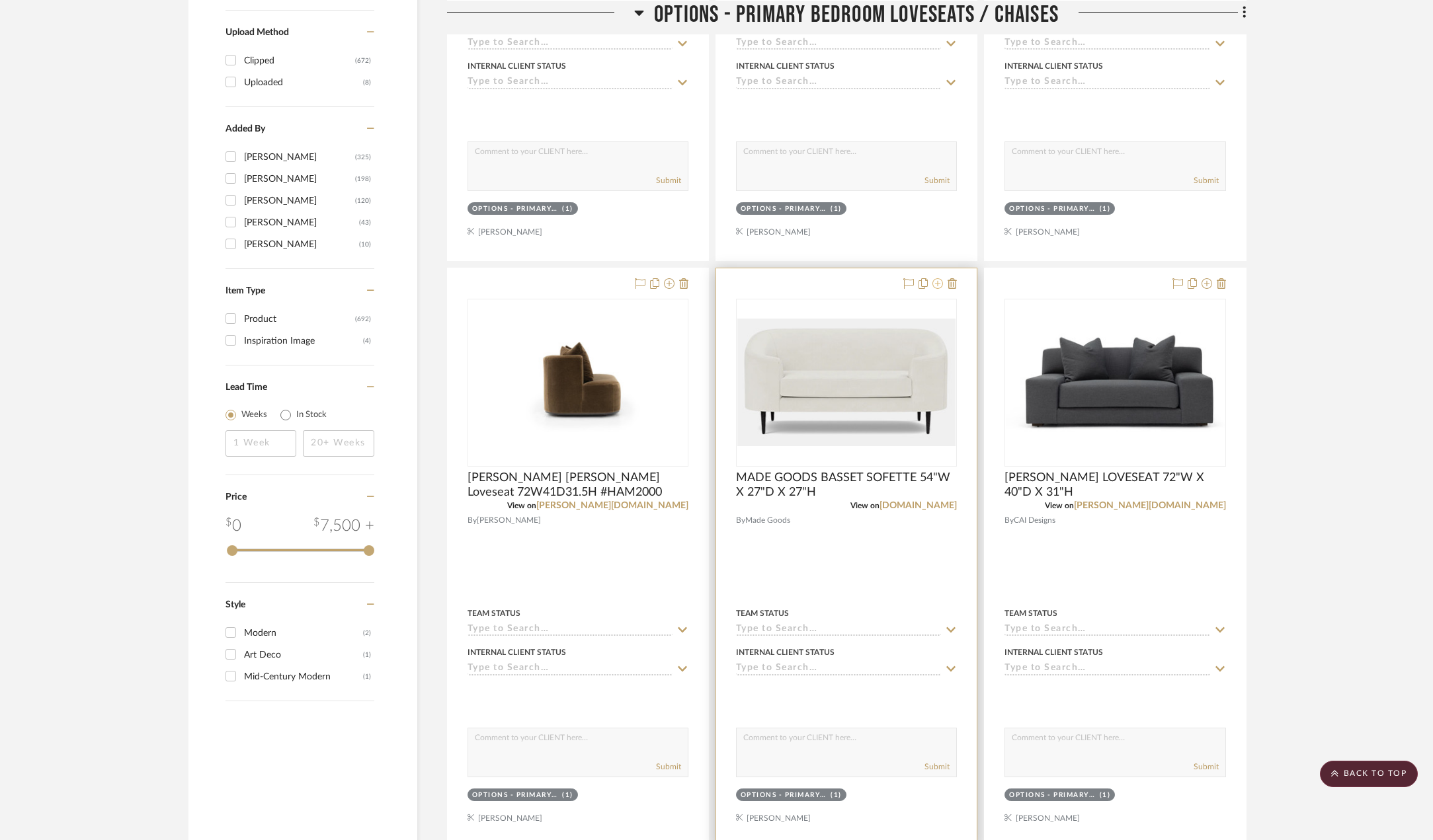
click at [940, 284] on icon at bounding box center [937, 283] width 10 height 10
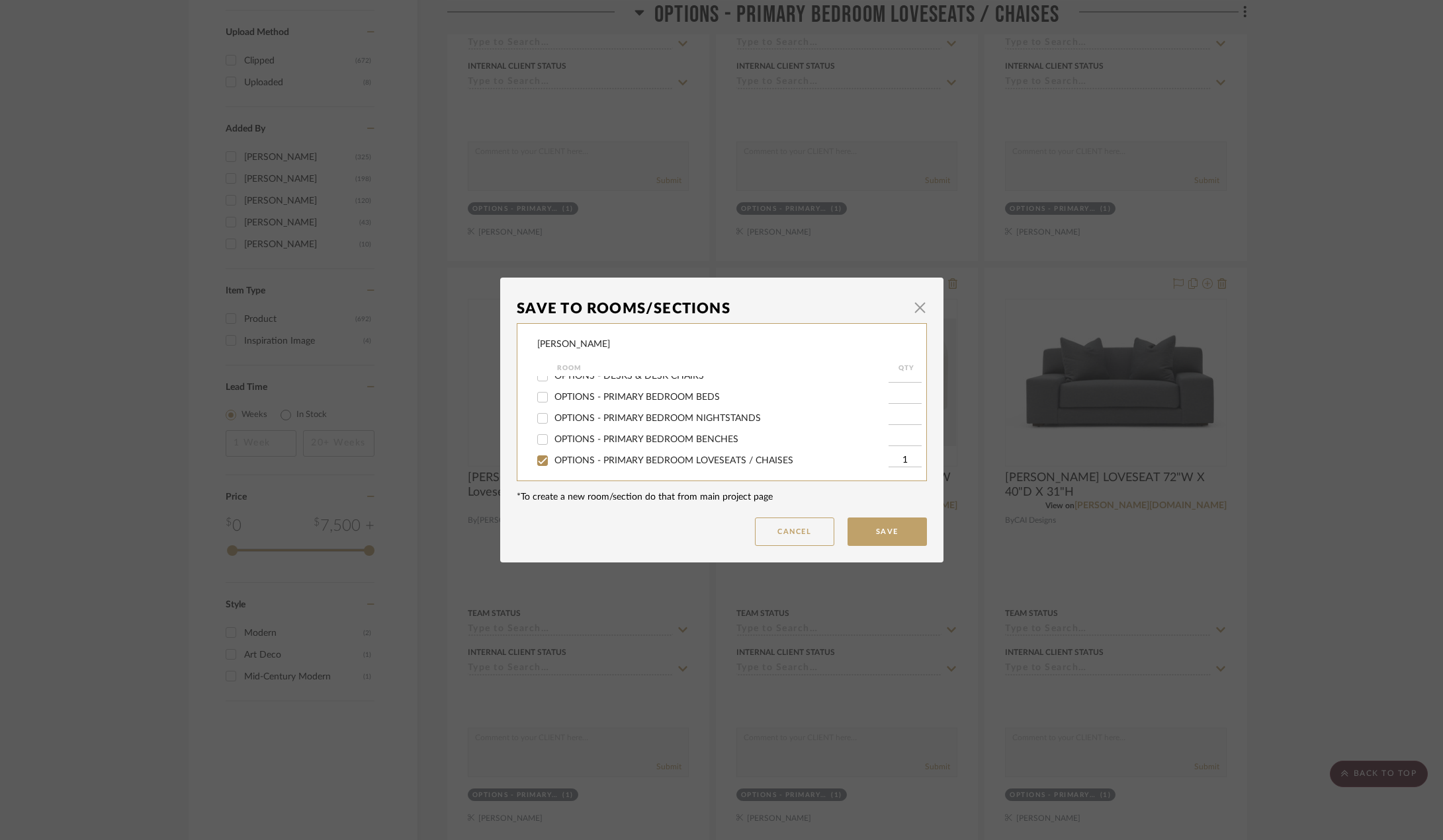
click at [580, 461] on span "OPTIONS - PRIMARY BEDROOM LOVESEATS / CHAISES" at bounding box center [673, 461] width 239 height 10
click at [553, 461] on input "OPTIONS - PRIMARY BEDROOM LOVESEATS / CHAISES" at bounding box center [542, 460] width 21 height 21
checkbox input "false"
click at [901, 543] on button "Save" at bounding box center [887, 532] width 79 height 29
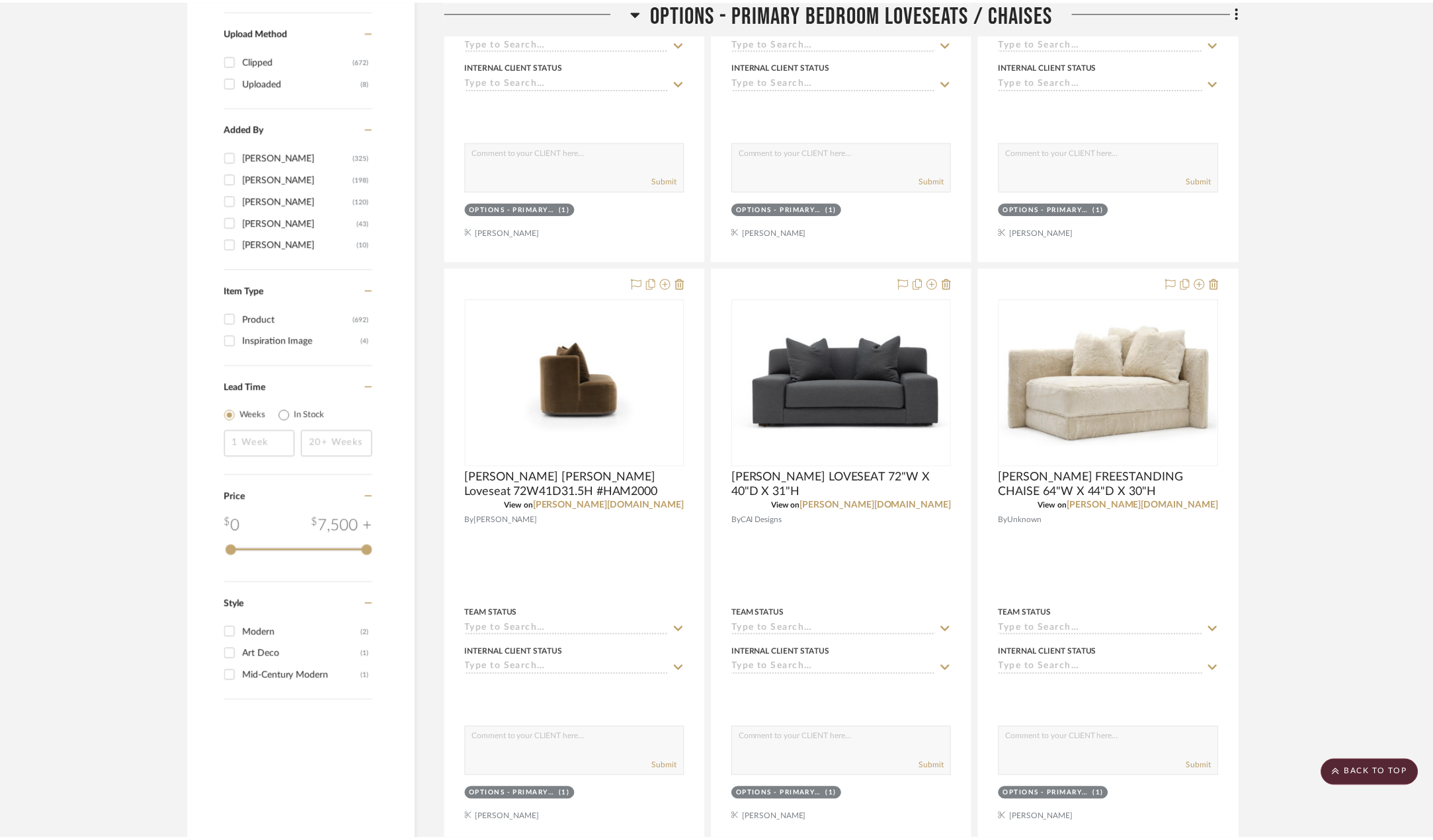
scroll to position [1486, 0]
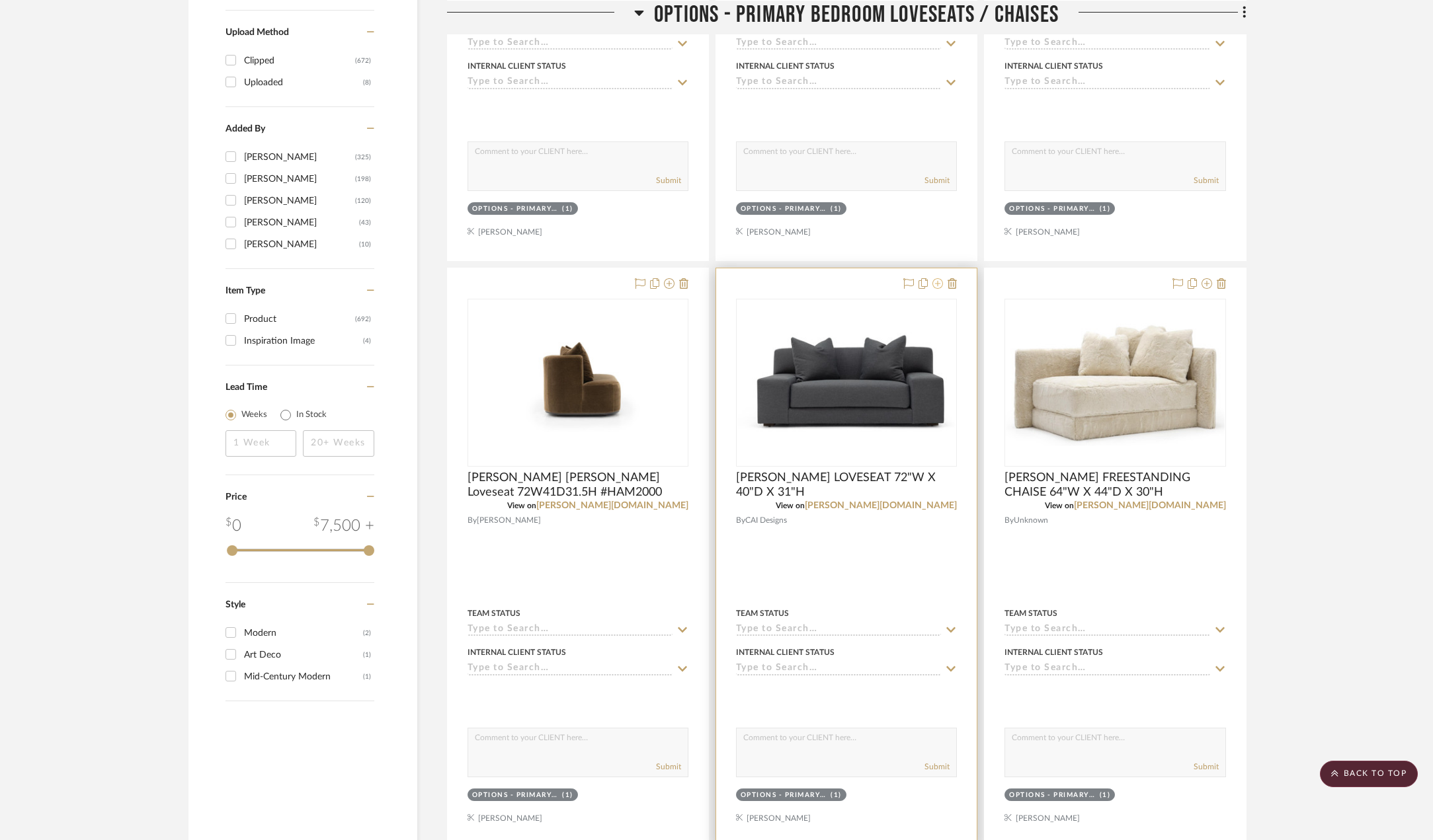
click at [932, 284] on icon at bounding box center [937, 283] width 10 height 10
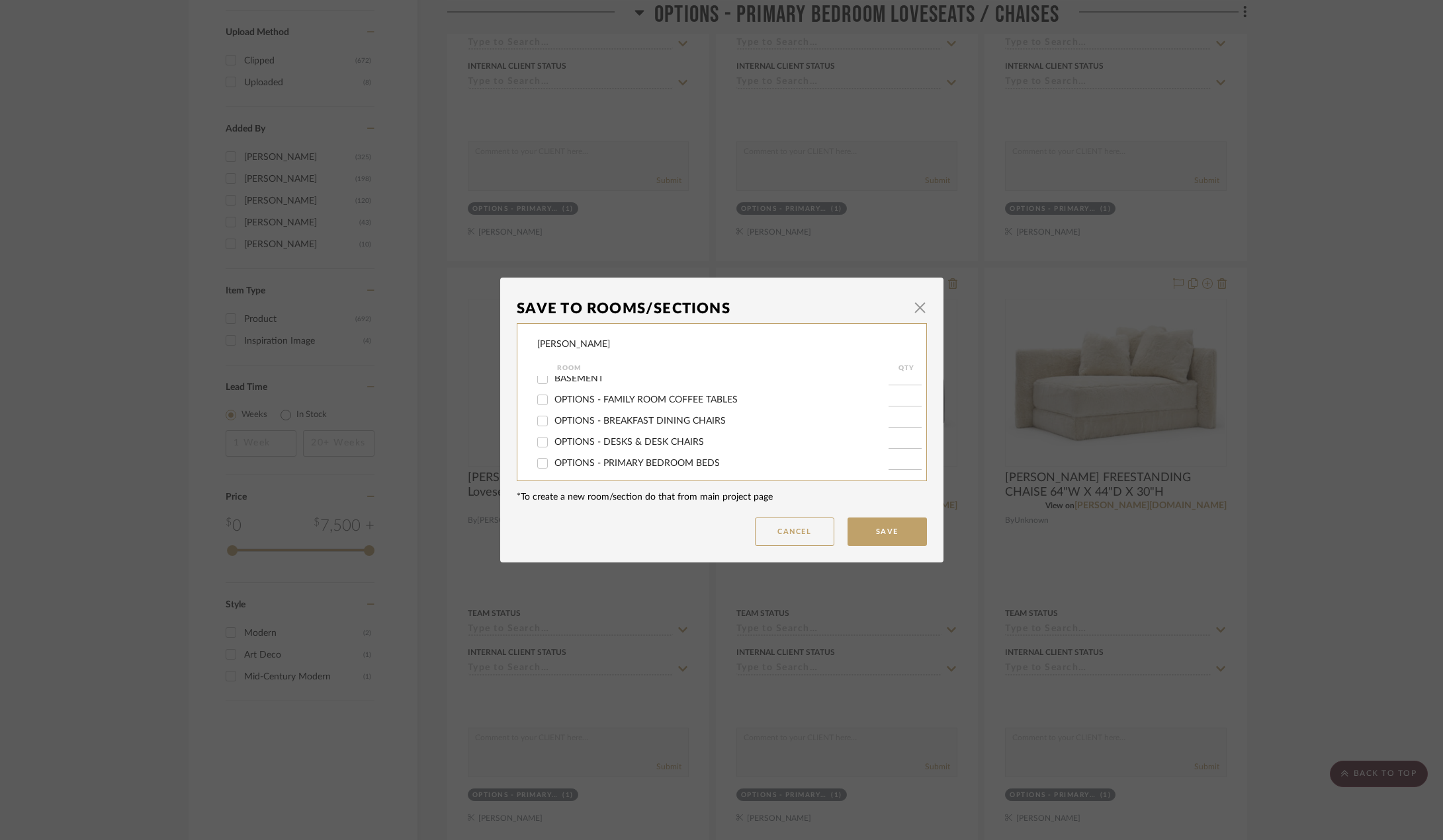
scroll to position [330, 0]
click at [593, 397] on span "OPTIONS - PRIMARY BEDROOM LOVESEATS / CHAISES" at bounding box center [673, 395] width 239 height 10
click at [553, 397] on input "OPTIONS - PRIMARY BEDROOM LOVESEATS / CHAISES" at bounding box center [542, 395] width 21 height 21
checkbox input "false"
click at [892, 535] on button "Save" at bounding box center [887, 532] width 79 height 29
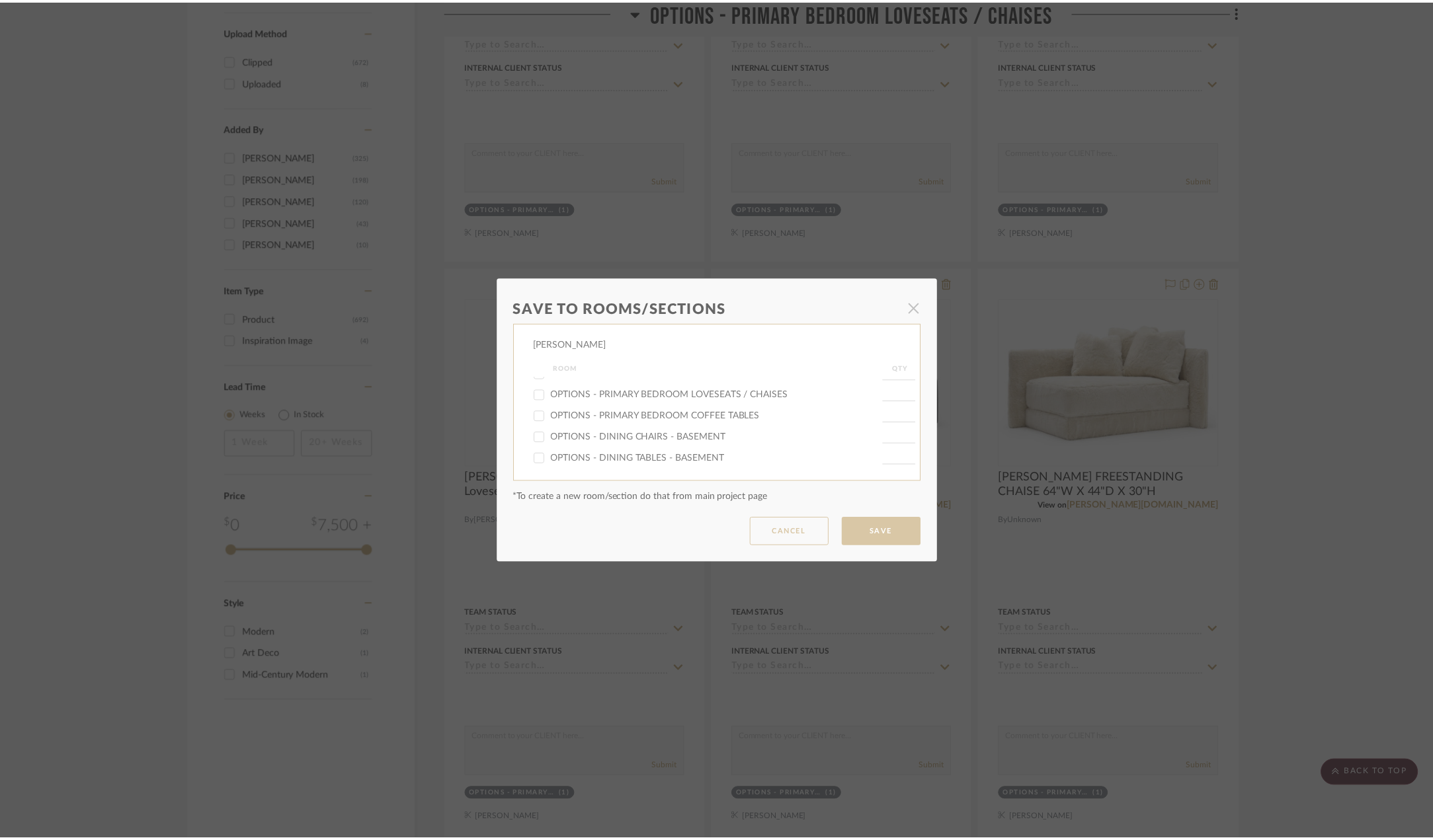
scroll to position [1486, 0]
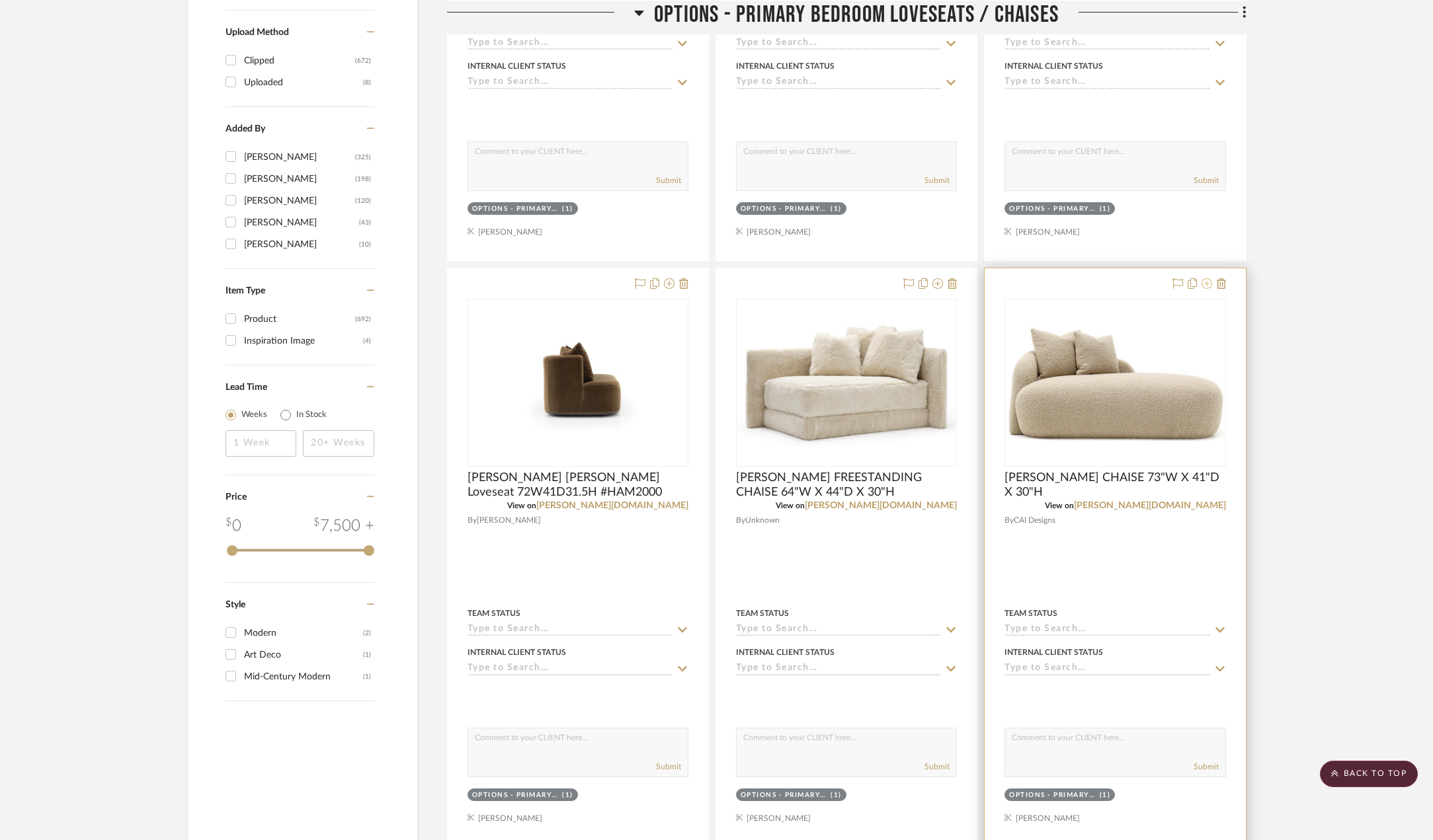
click at [1209, 284] on icon at bounding box center [1206, 283] width 10 height 10
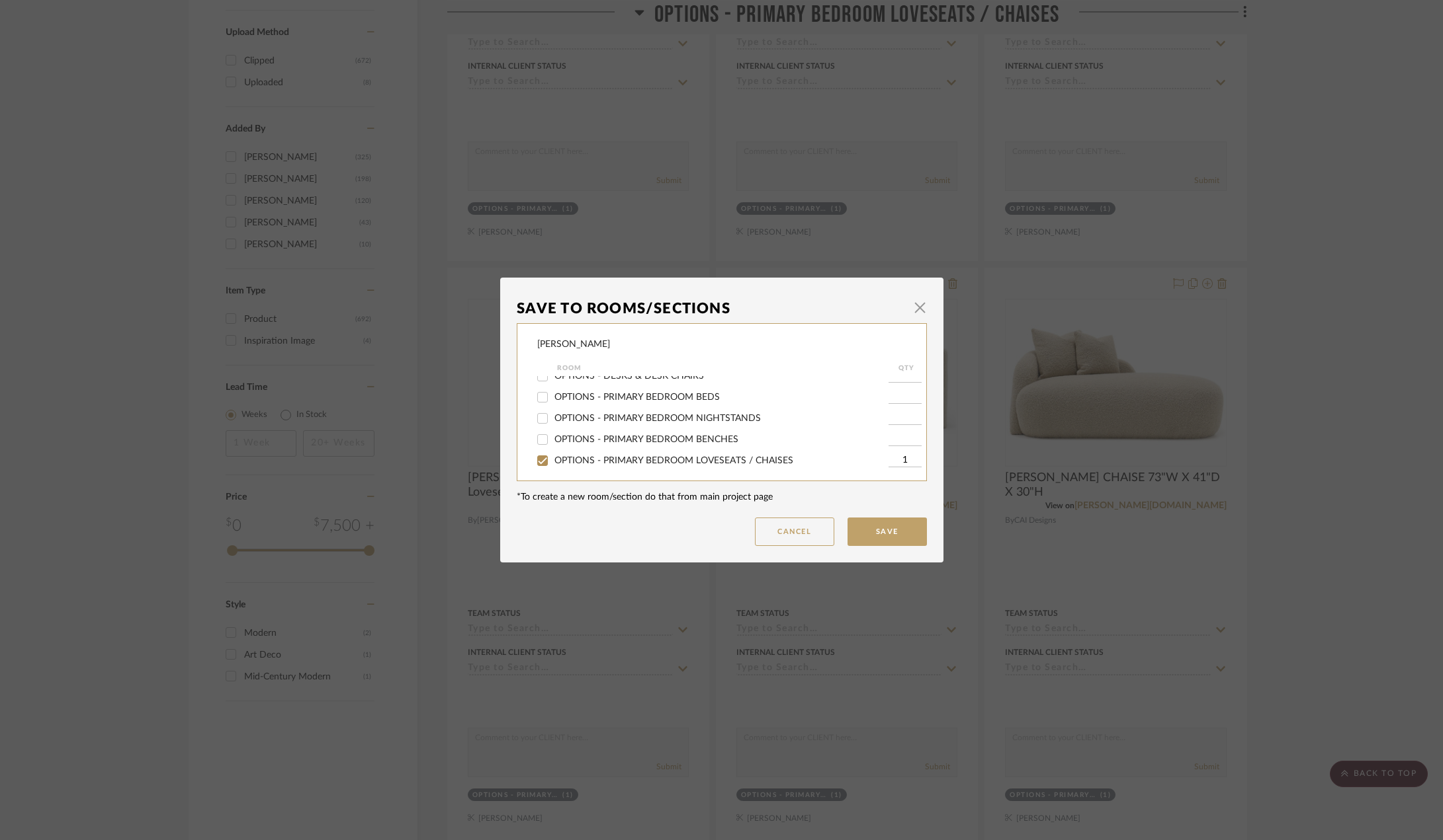
click at [557, 458] on span "OPTIONS - PRIMARY BEDROOM LOVESEATS / CHAISES" at bounding box center [673, 461] width 239 height 10
click at [553, 458] on input "OPTIONS - PRIMARY BEDROOM LOVESEATS / CHAISES" at bounding box center [542, 460] width 21 height 21
checkbox input "false"
click at [871, 525] on button "Save" at bounding box center [887, 532] width 79 height 29
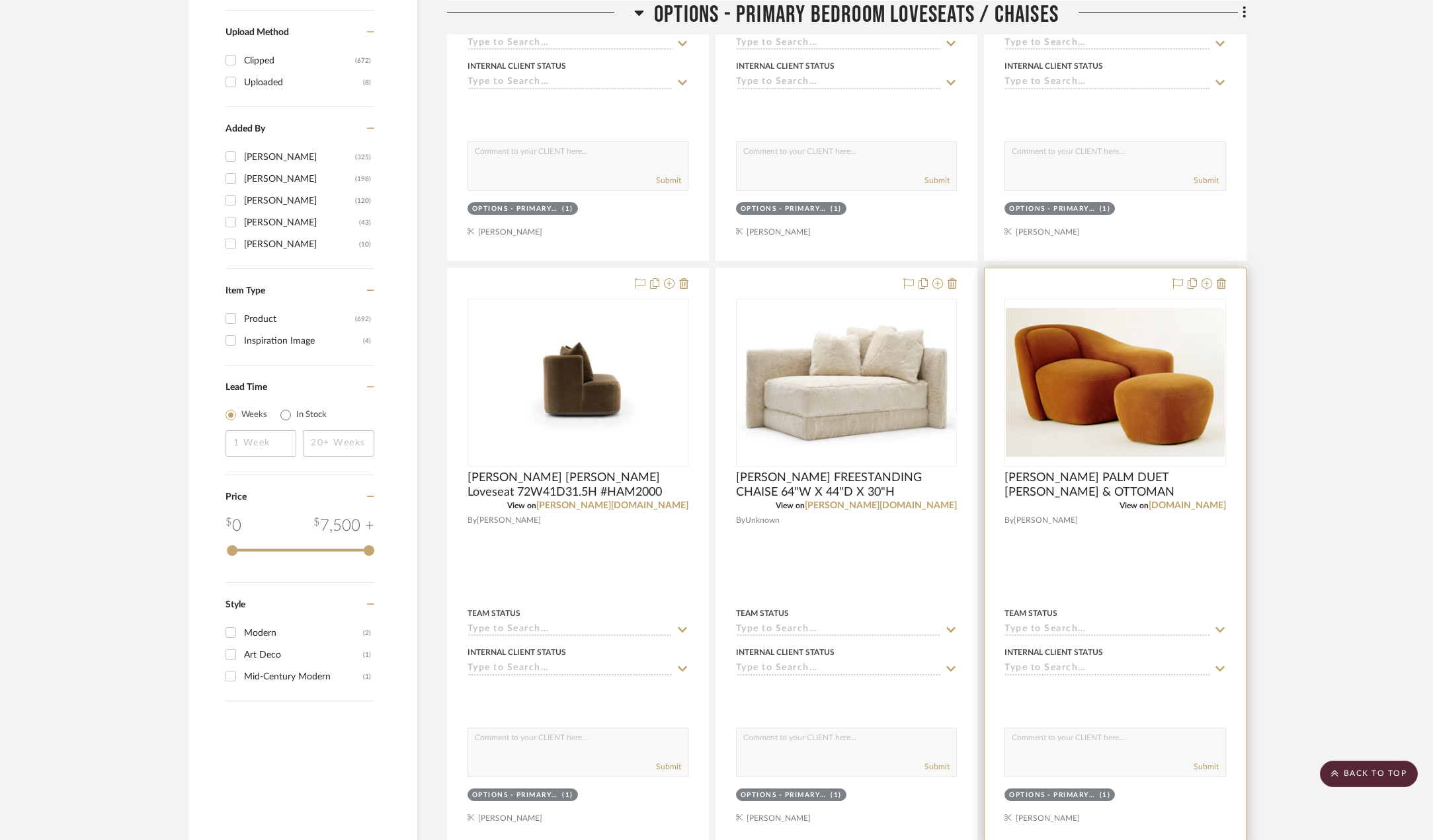
scroll to position [1618, 0]
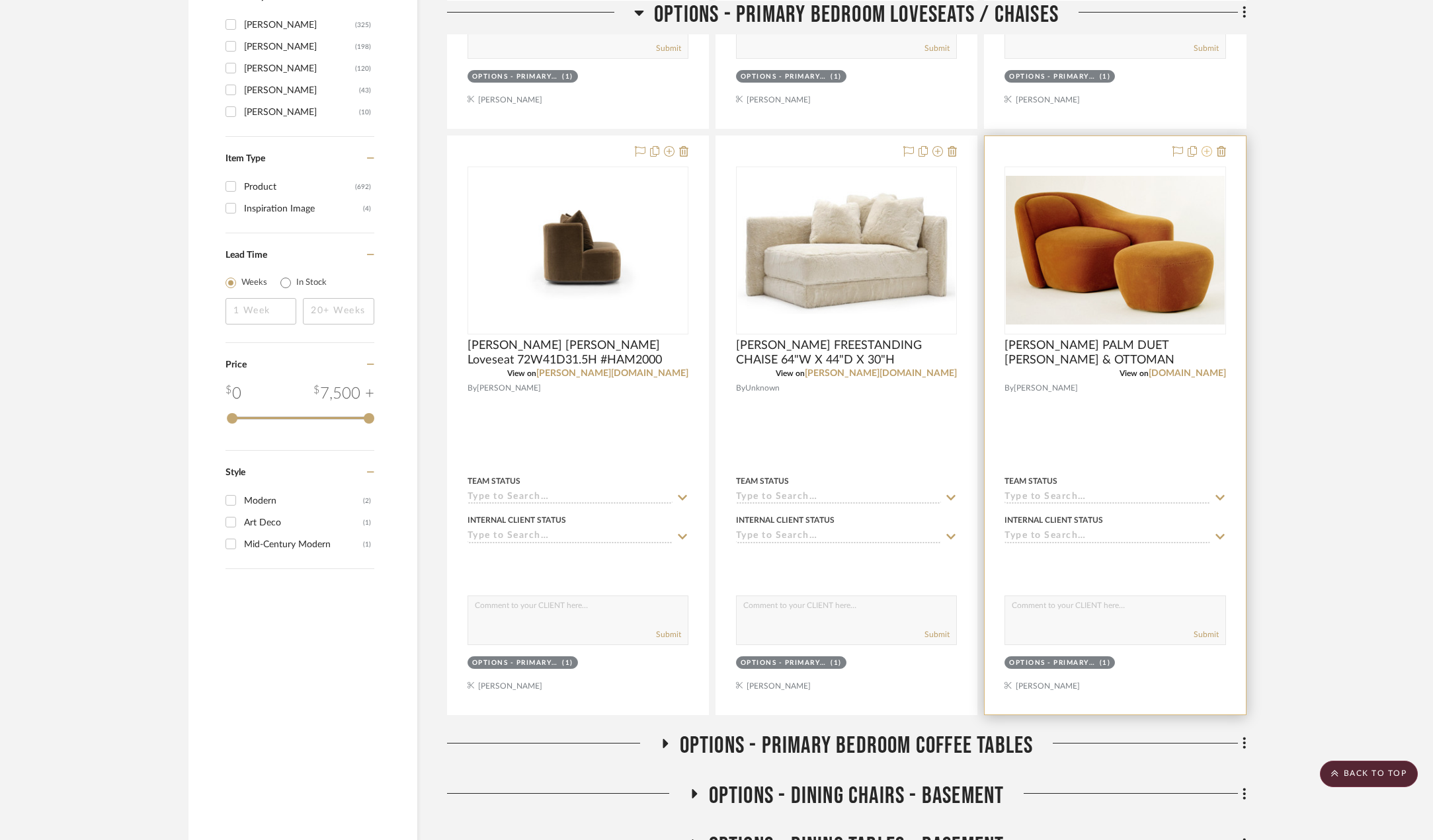
click at [1207, 150] on icon at bounding box center [1206, 151] width 10 height 10
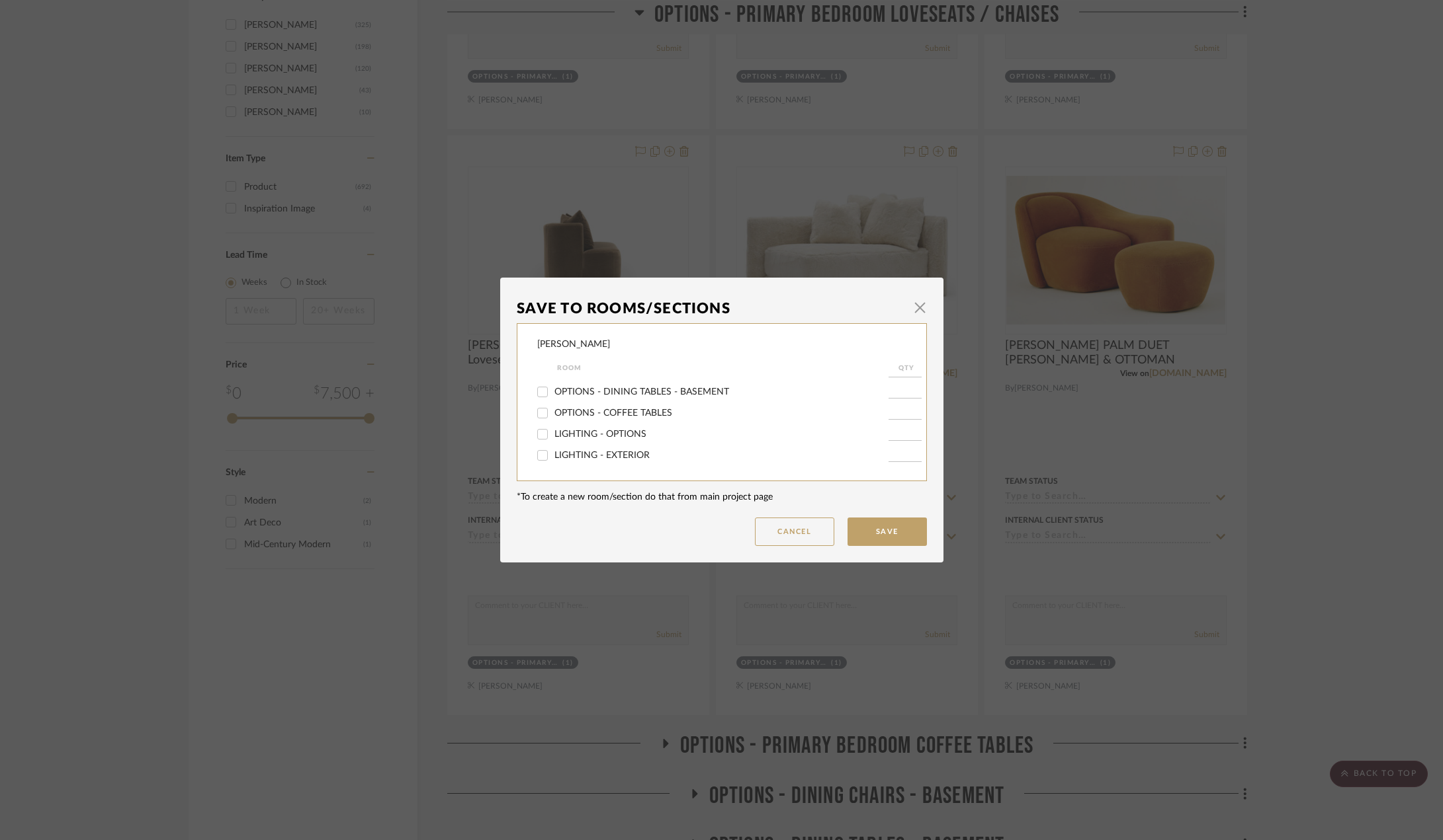
scroll to position [330, 0]
click at [573, 396] on span "OPTIONS - PRIMARY BEDROOM LOVESEATS / CHAISES" at bounding box center [673, 395] width 239 height 10
click at [553, 396] on input "OPTIONS - PRIMARY BEDROOM LOVESEATS / CHAISES" at bounding box center [542, 395] width 21 height 21
checkbox input "false"
click at [861, 522] on button "Save" at bounding box center [887, 532] width 79 height 29
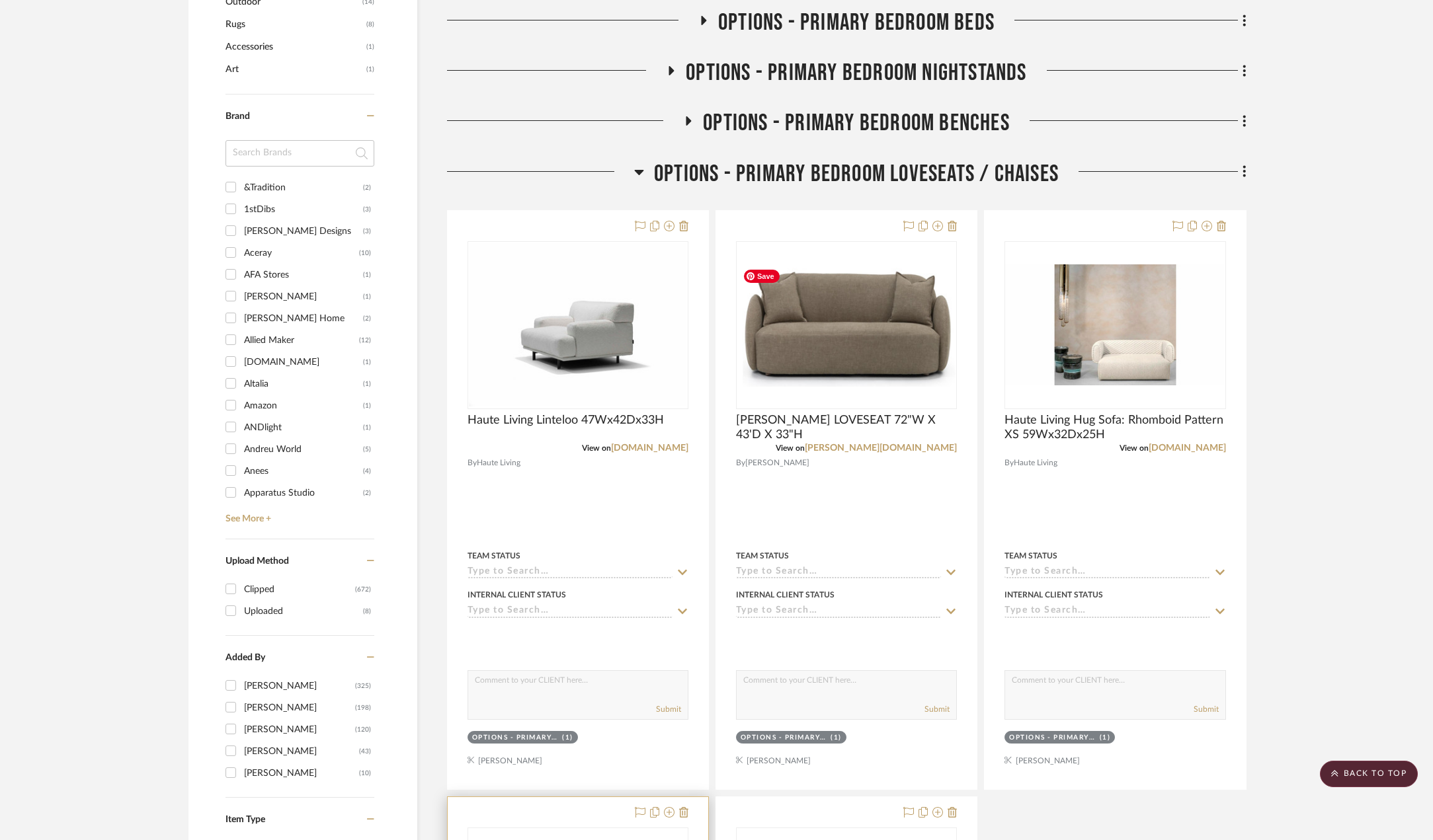
scroll to position [1287, 0]
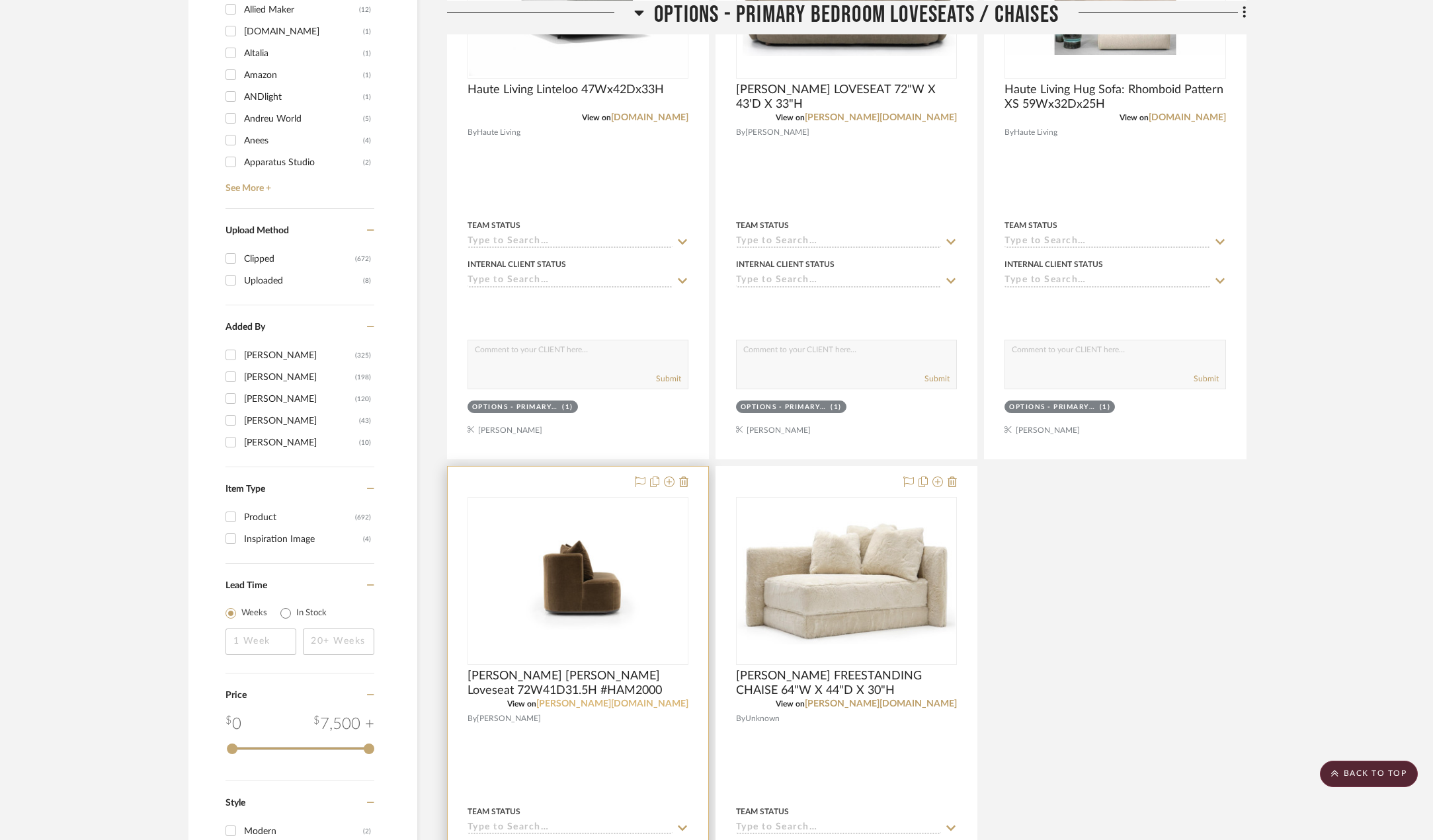
click at [660, 700] on link "[PERSON_NAME][DOMAIN_NAME]" at bounding box center [613, 704] width 152 height 10
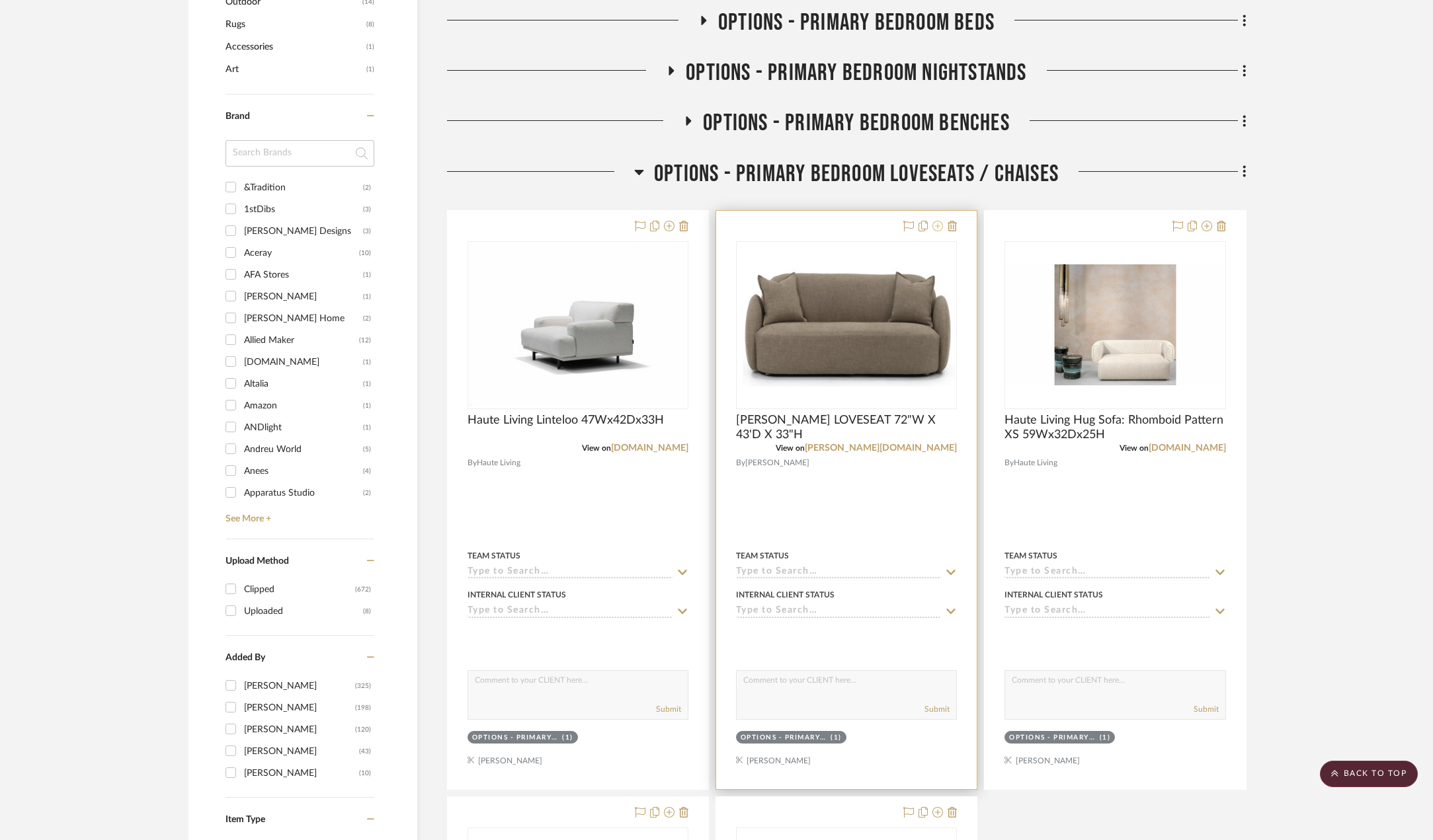
click at [938, 226] on icon at bounding box center [937, 226] width 10 height 10
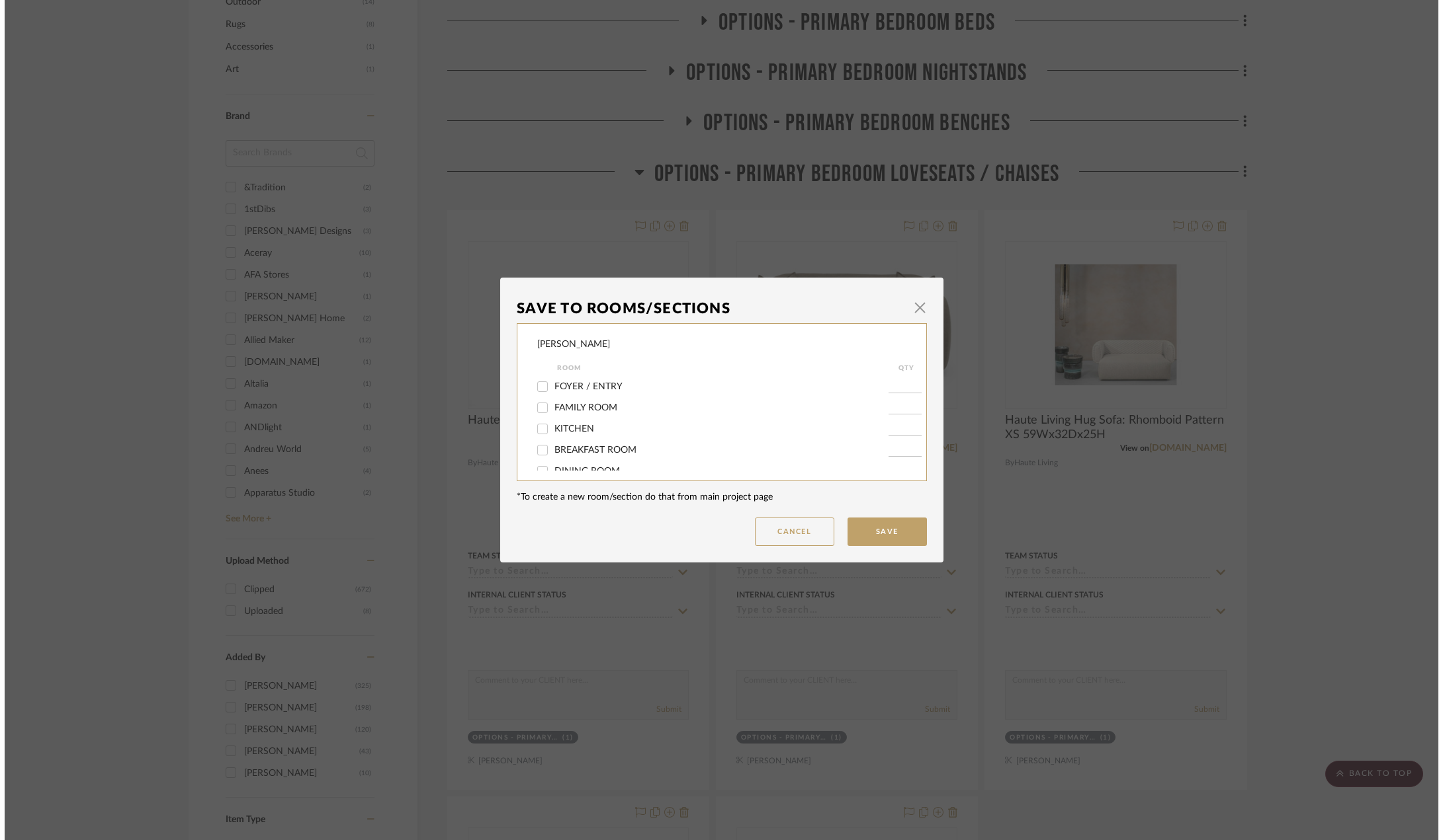
scroll to position [0, 0]
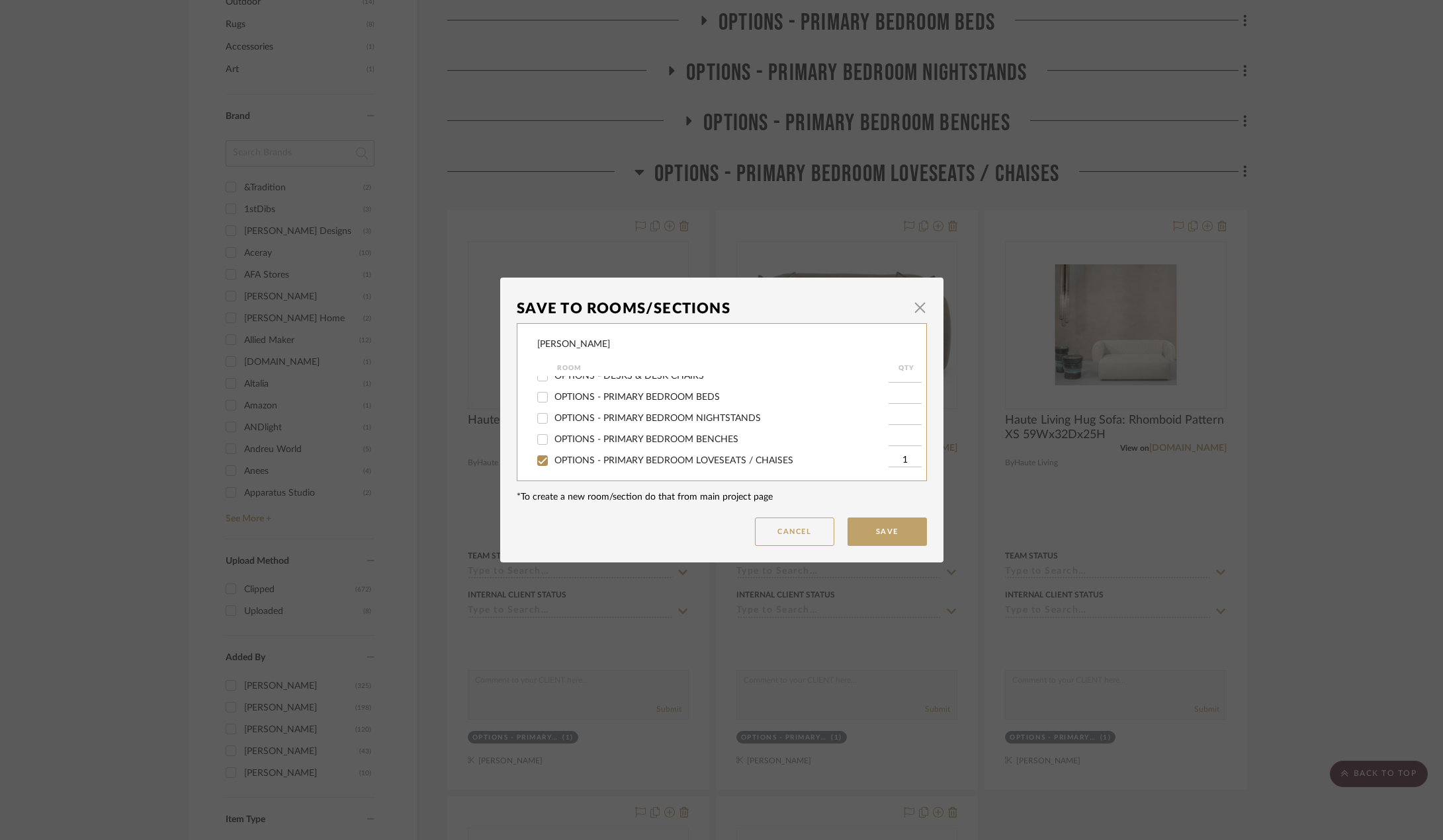
drag, startPoint x: 581, startPoint y: 457, endPoint x: 875, endPoint y: 509, distance: 298.6
click at [584, 458] on span "OPTIONS - PRIMARY BEDROOM LOVESEATS / CHAISES" at bounding box center [673, 461] width 239 height 10
click at [553, 458] on input "OPTIONS - PRIMARY BEDROOM LOVESEATS / CHAISES" at bounding box center [542, 460] width 21 height 21
checkbox input "false"
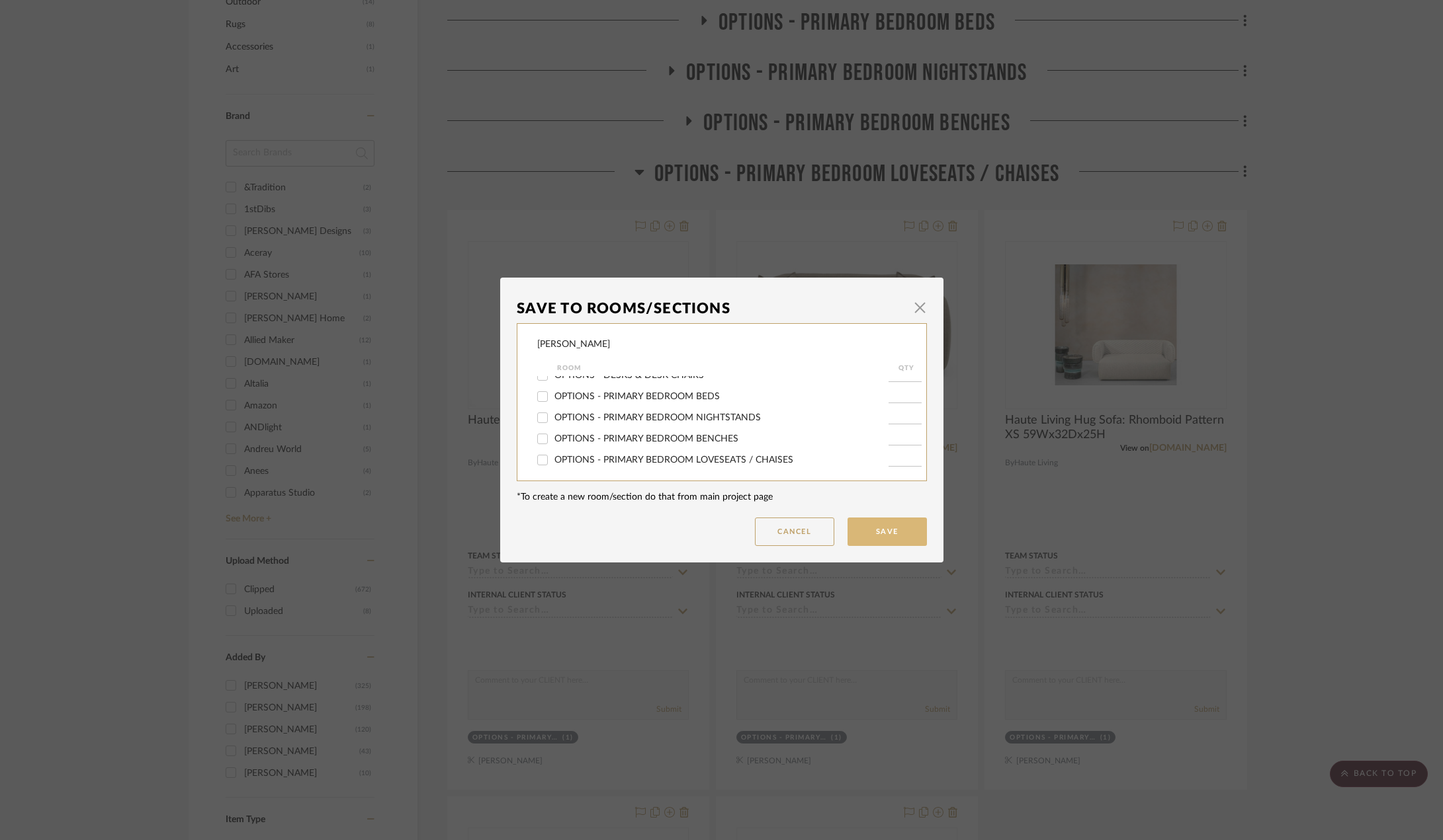
click at [890, 529] on button "Save" at bounding box center [887, 532] width 79 height 29
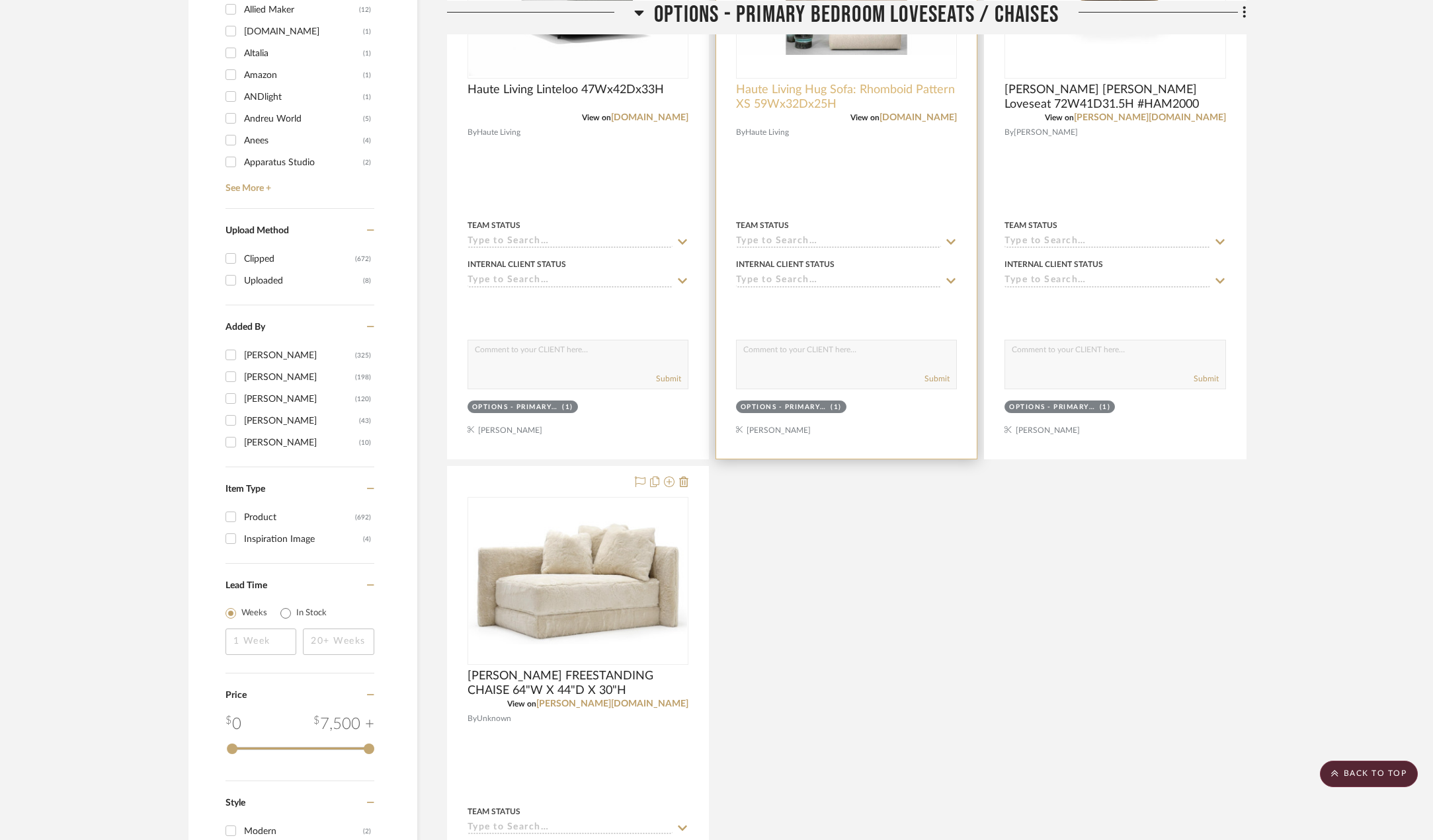
scroll to position [1023, 0]
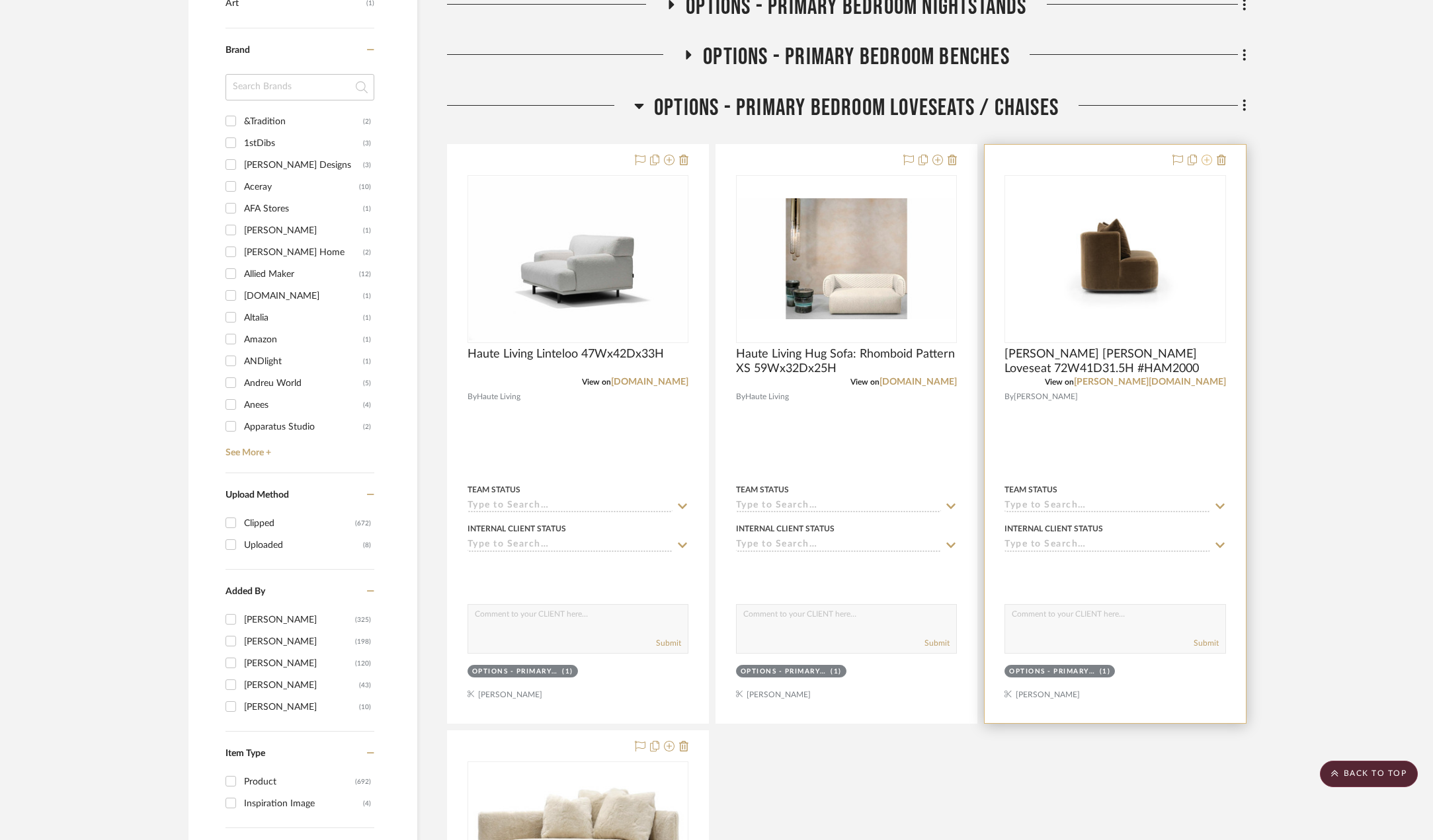
click at [1208, 161] on icon at bounding box center [1206, 159] width 10 height 10
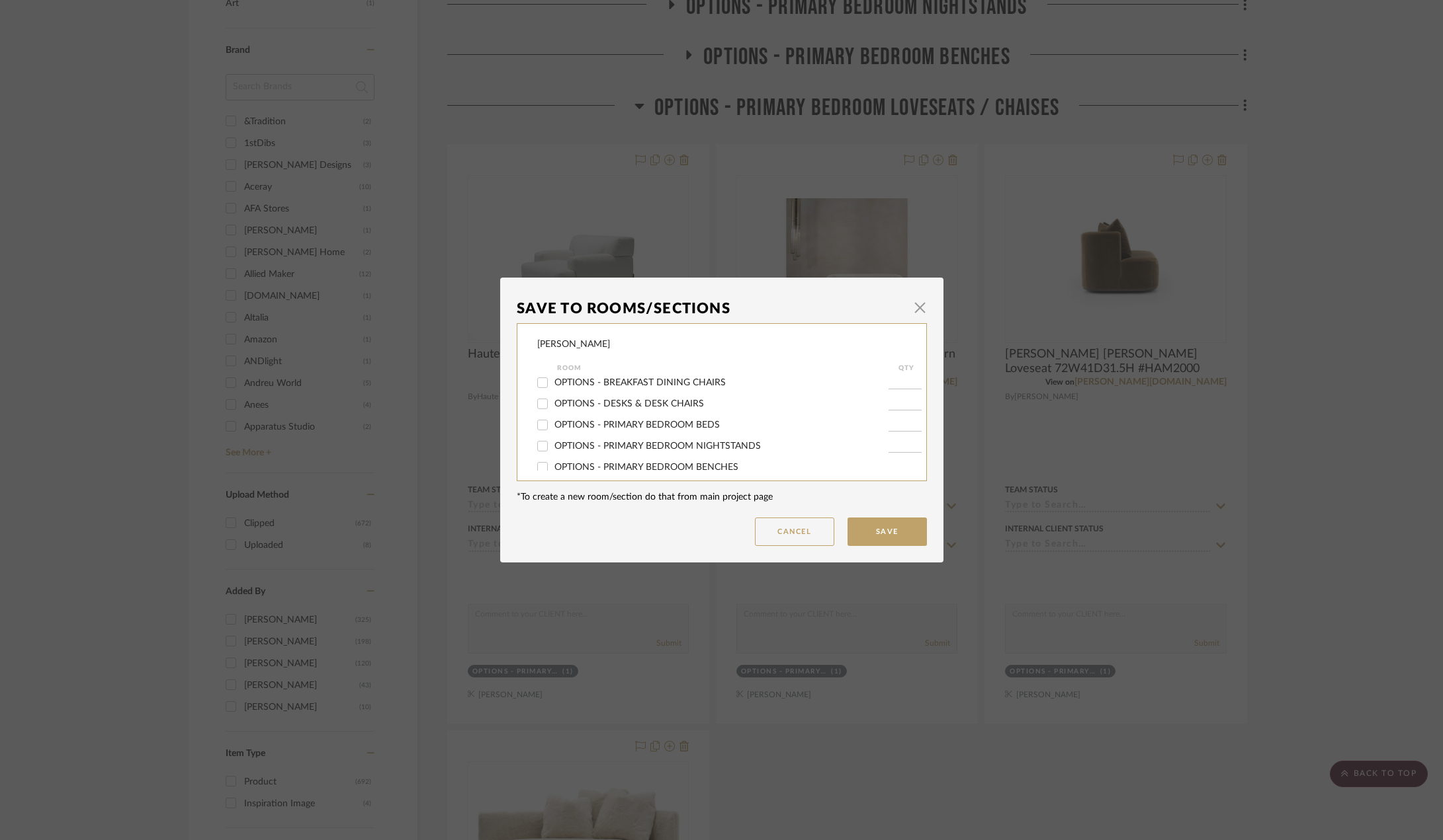
scroll to position [303, 0]
click at [571, 420] on span "OPTIONS - PRIMARY BEDROOM LOVESEATS / CHAISES" at bounding box center [673, 422] width 239 height 10
click at [553, 420] on input "OPTIONS - PRIMARY BEDROOM LOVESEATS / CHAISES" at bounding box center [542, 422] width 21 height 21
checkbox input "false"
click at [871, 531] on button "Save" at bounding box center [887, 532] width 79 height 29
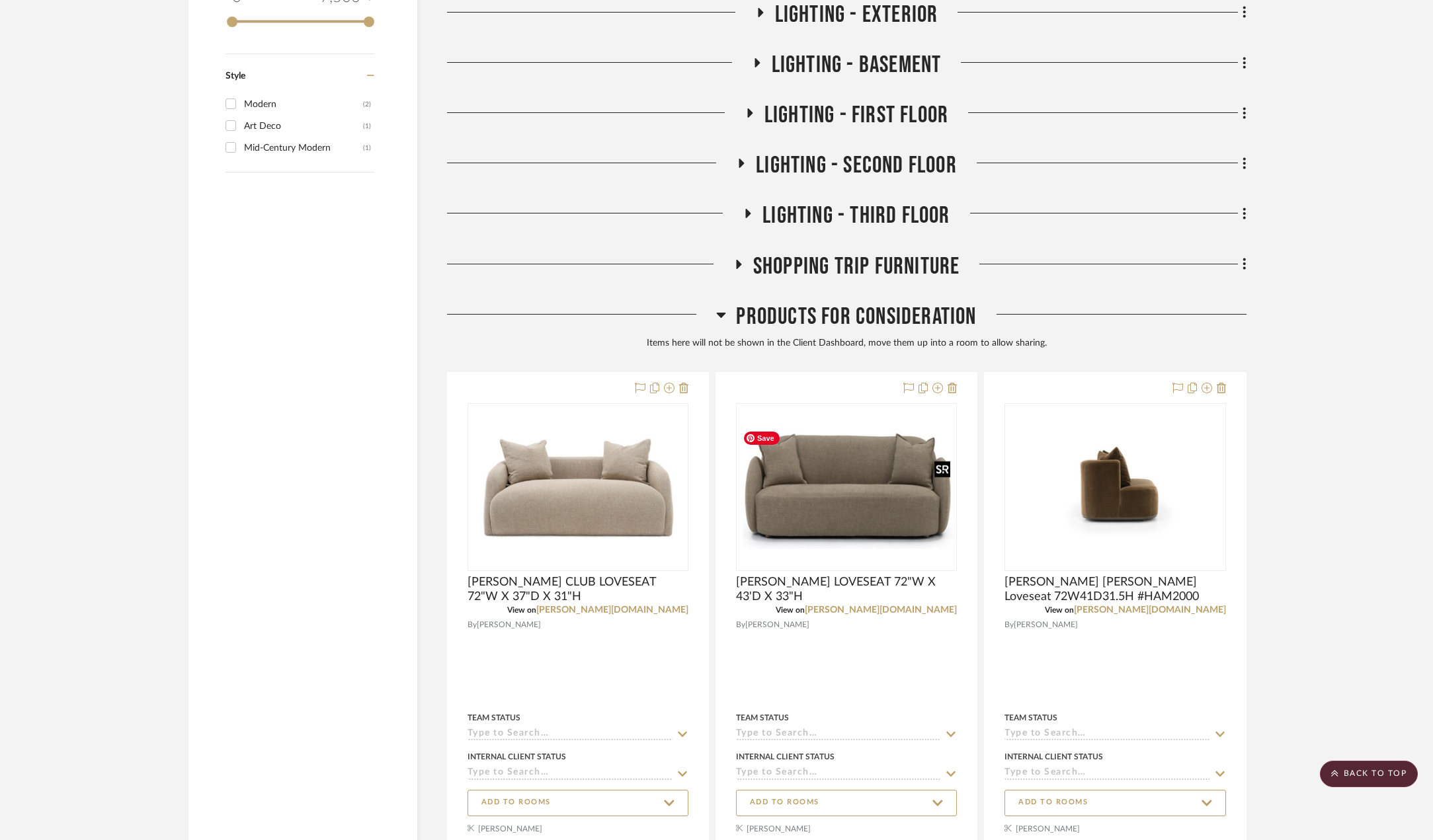
scroll to position [2213, 0]
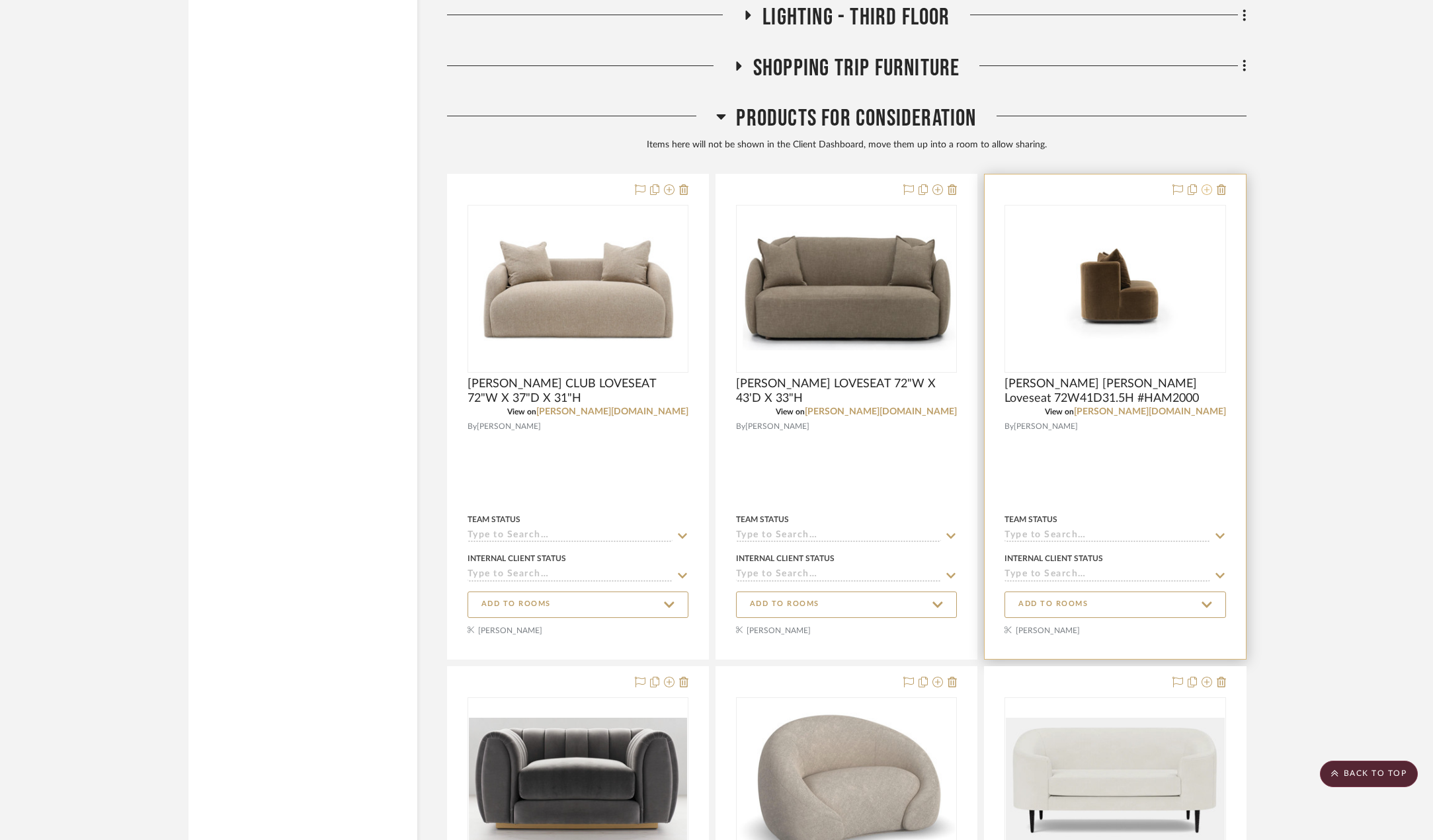
click at [1204, 189] on icon at bounding box center [1206, 189] width 10 height 10
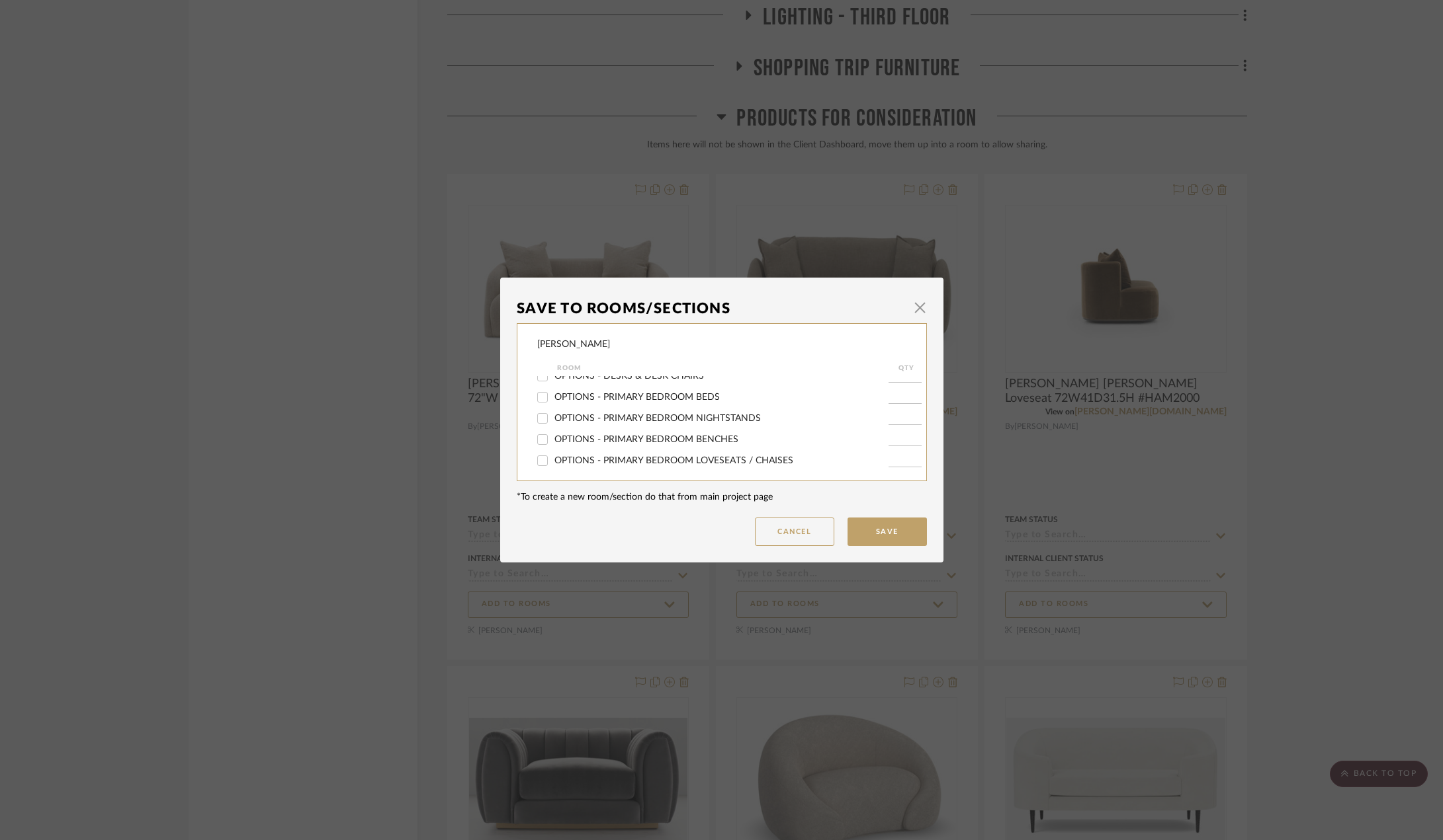
scroll to position [330, 0]
click at [569, 395] on span "OPTIONS - PRIMARY BEDROOM LOVESEATS / CHAISES" at bounding box center [673, 395] width 239 height 10
click at [553, 395] on input "OPTIONS - PRIMARY BEDROOM LOVESEATS / CHAISES" at bounding box center [542, 395] width 21 height 21
checkbox input "true"
type input "1"
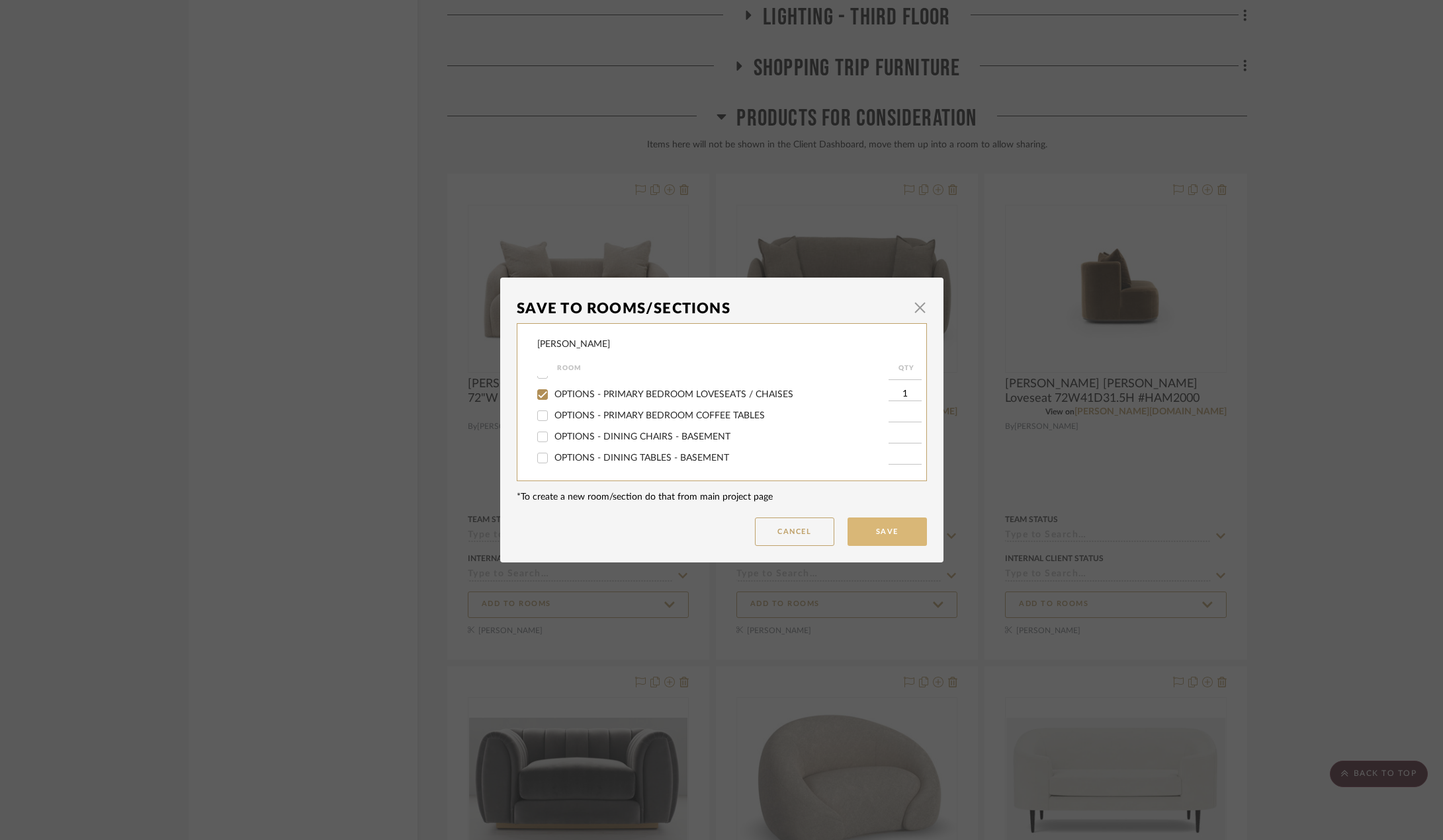
click at [892, 532] on button "Save" at bounding box center [887, 532] width 79 height 29
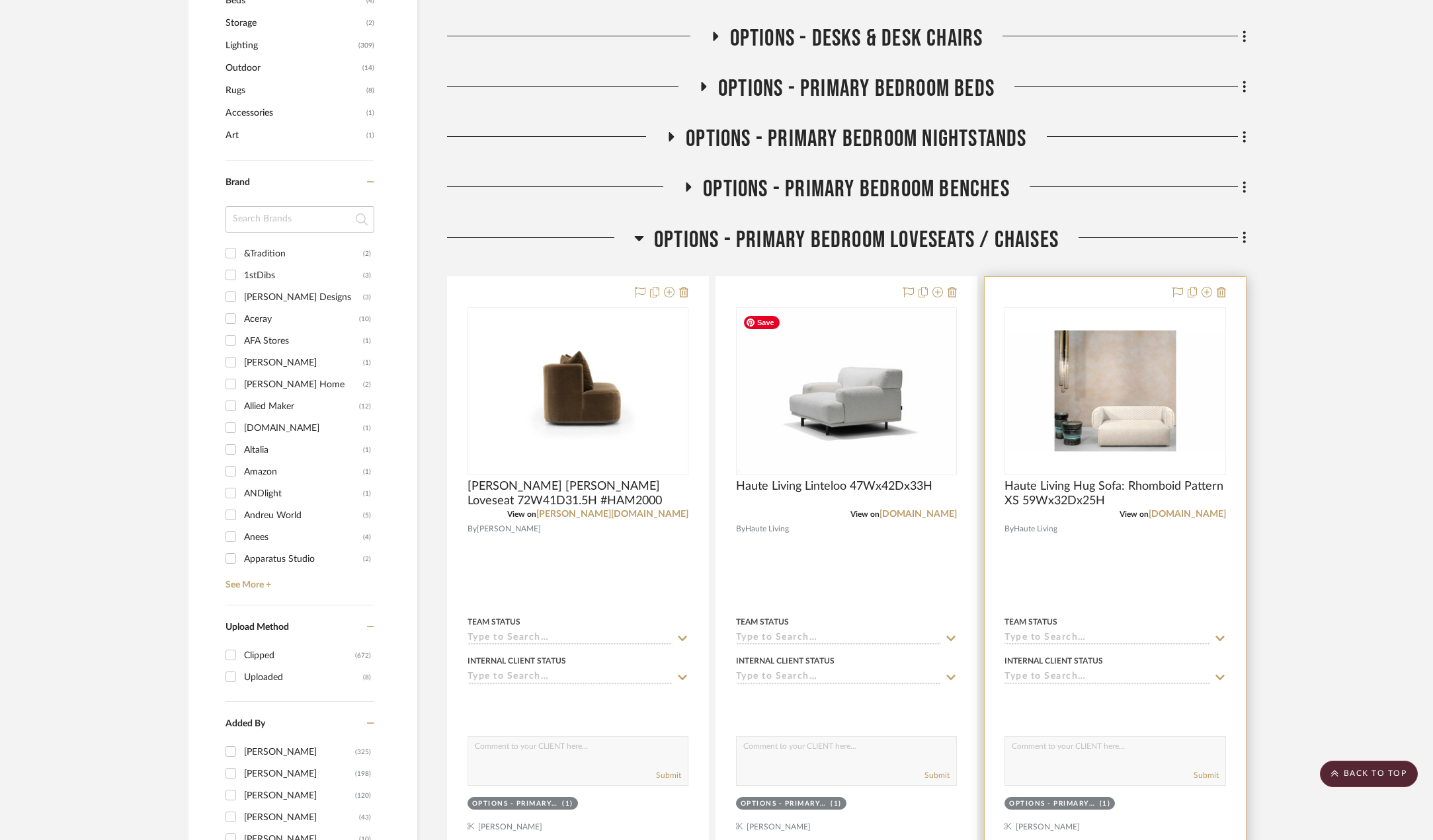
scroll to position [758, 0]
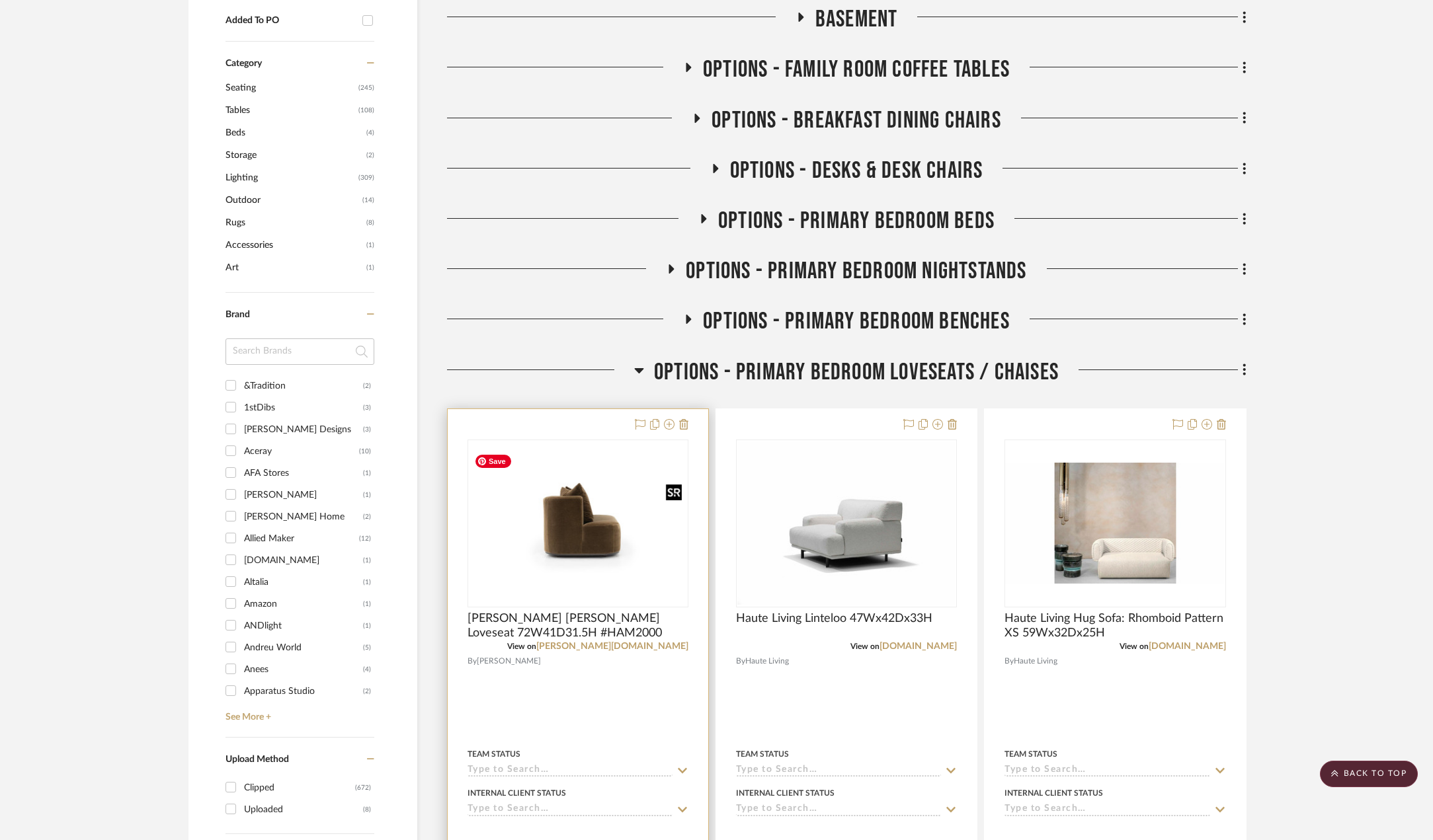
click at [659, 586] on img "0" at bounding box center [578, 523] width 218 height 150
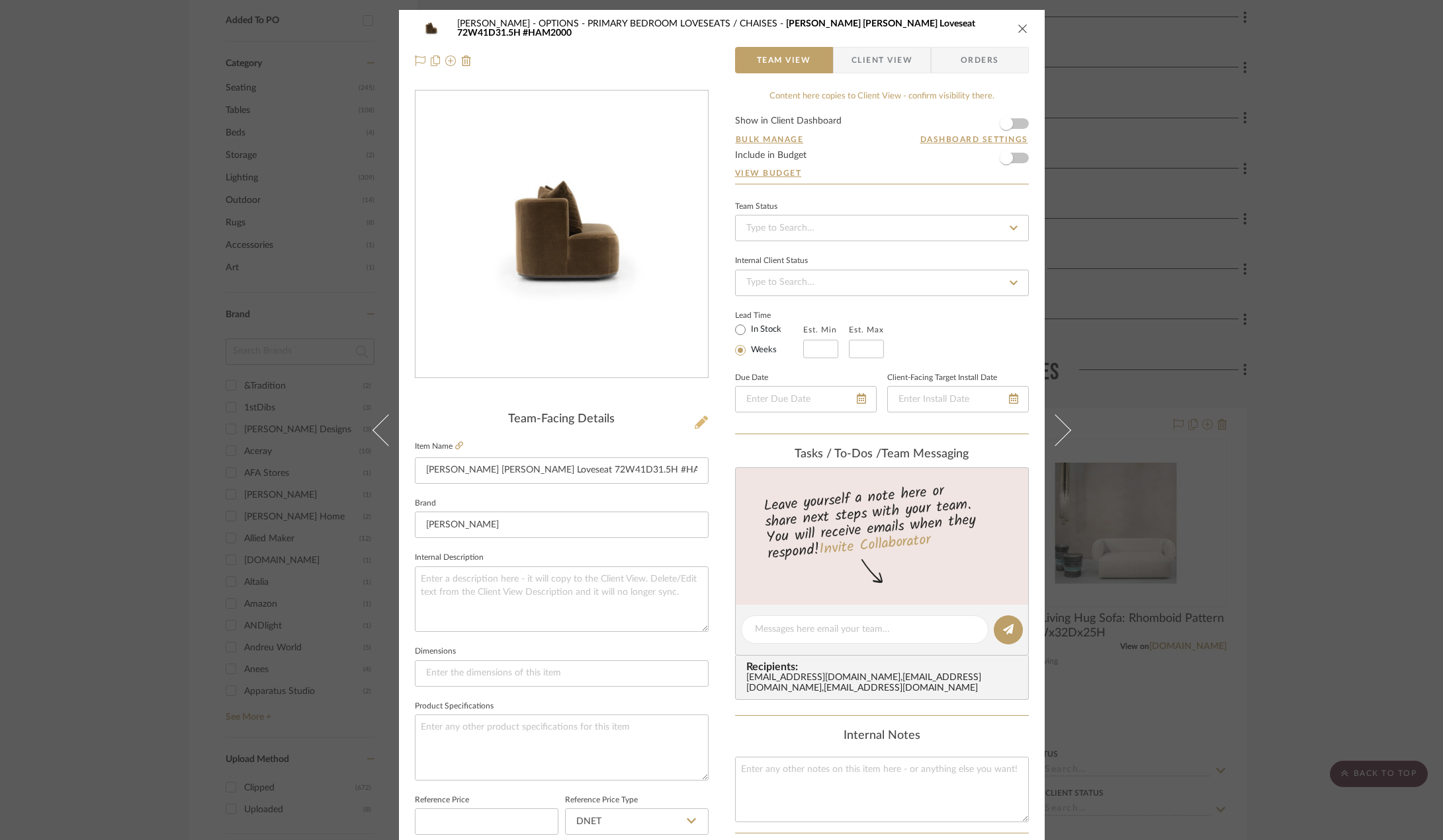
click at [701, 421] on icon at bounding box center [701, 422] width 13 height 13
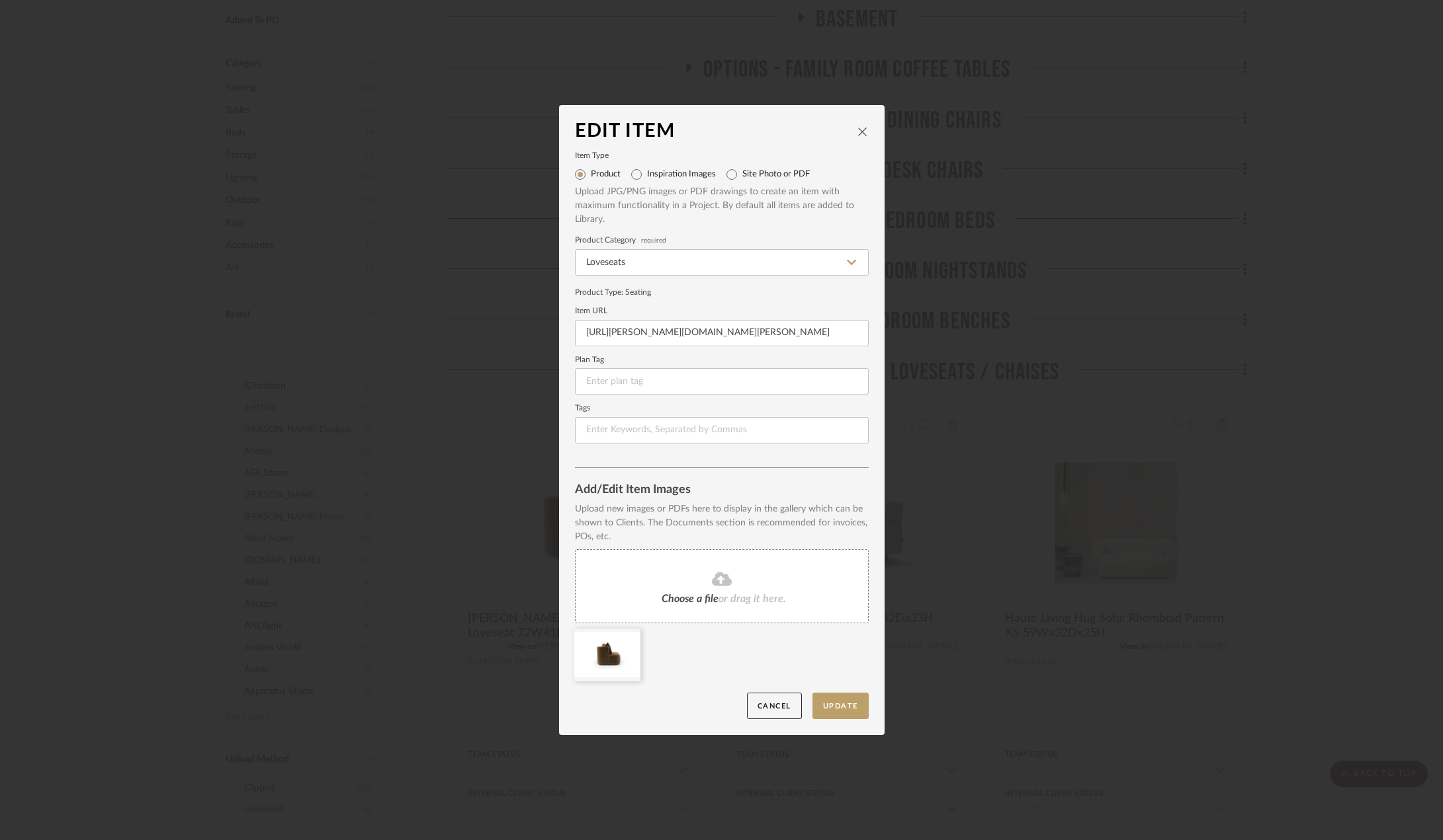
click at [731, 601] on span "or drag it here." at bounding box center [752, 598] width 67 height 10
click at [852, 701] on button "Update" at bounding box center [840, 706] width 56 height 27
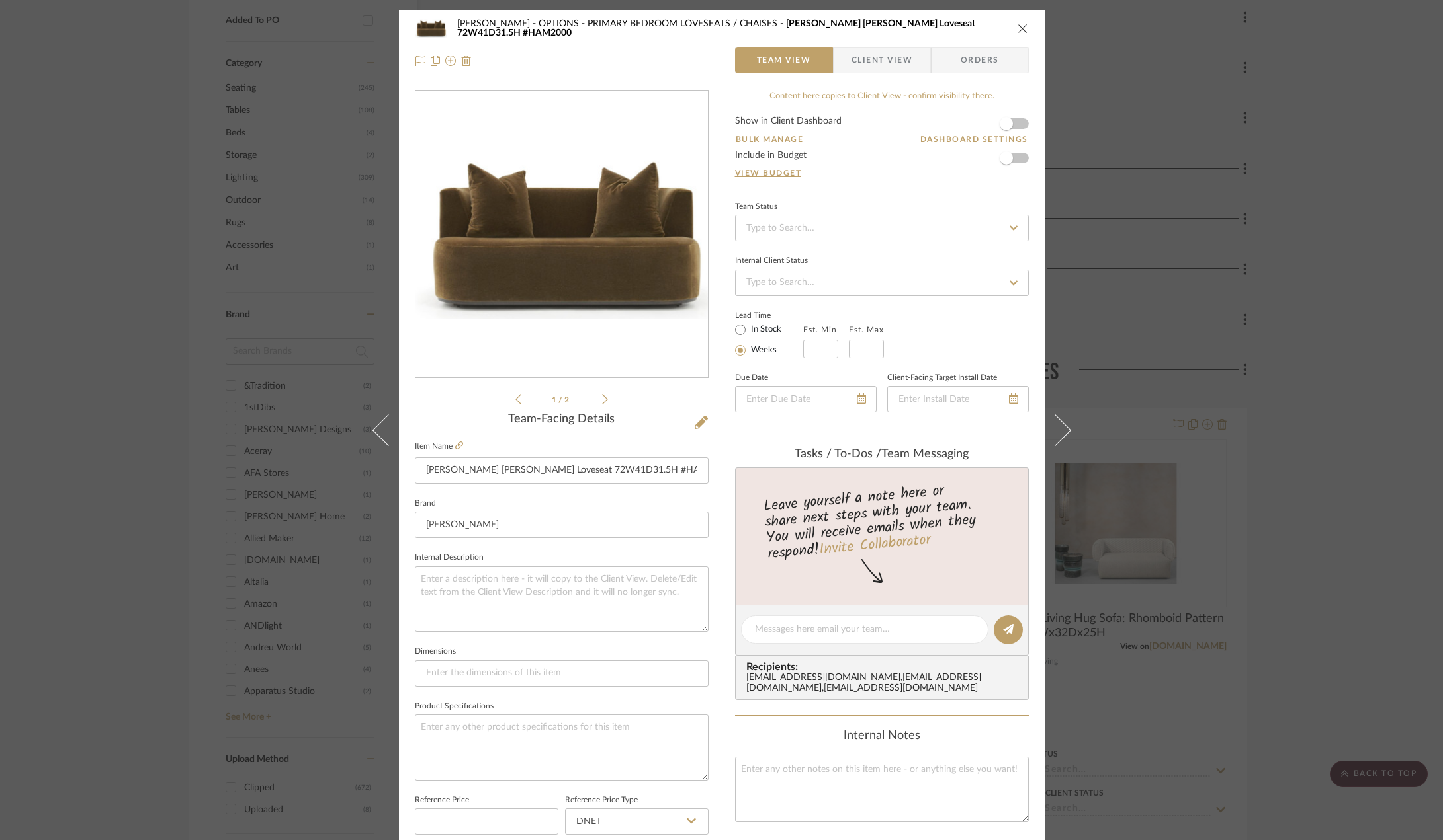
click at [1016, 26] on button "close" at bounding box center [1022, 28] width 12 height 12
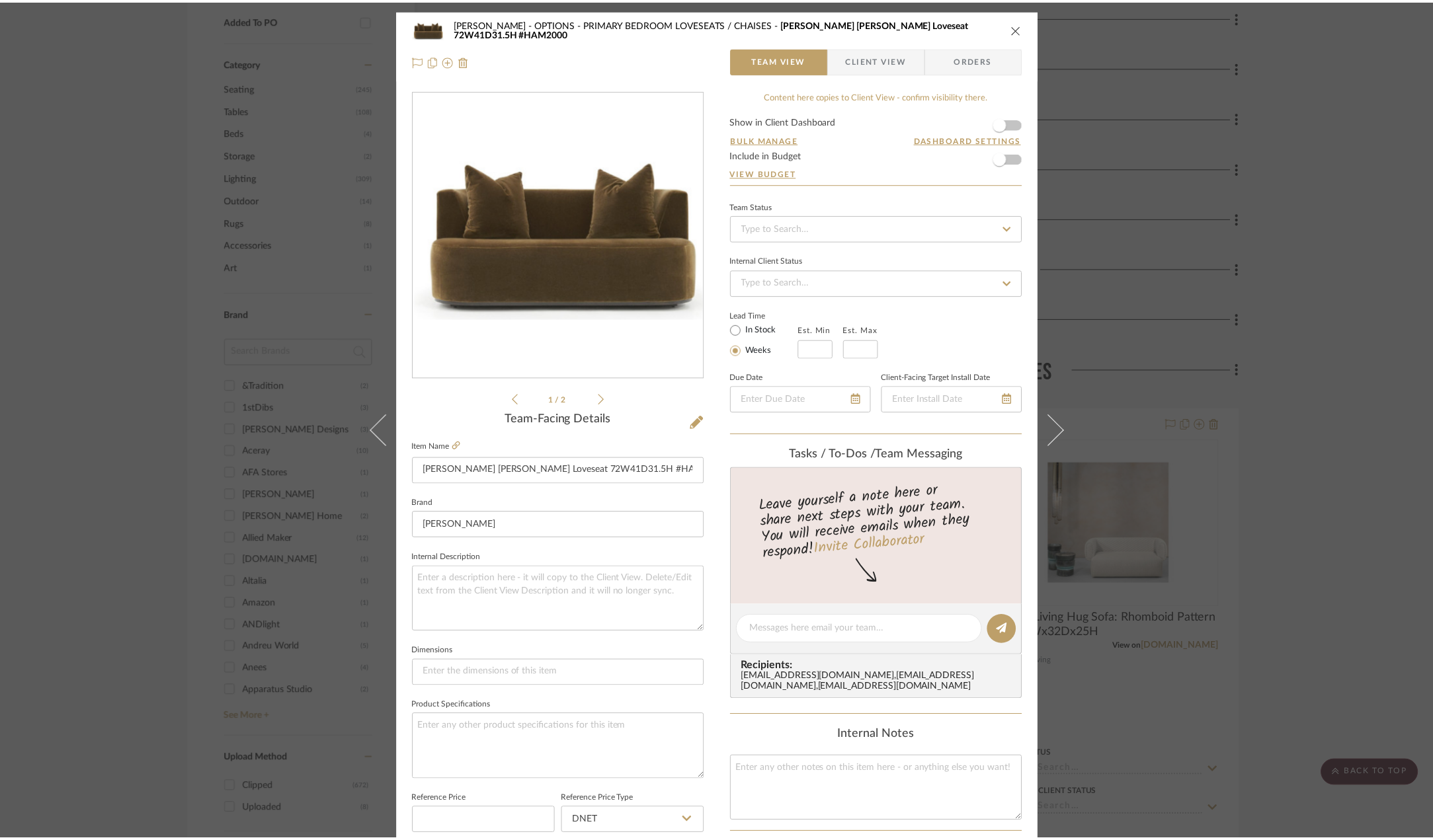
scroll to position [758, 0]
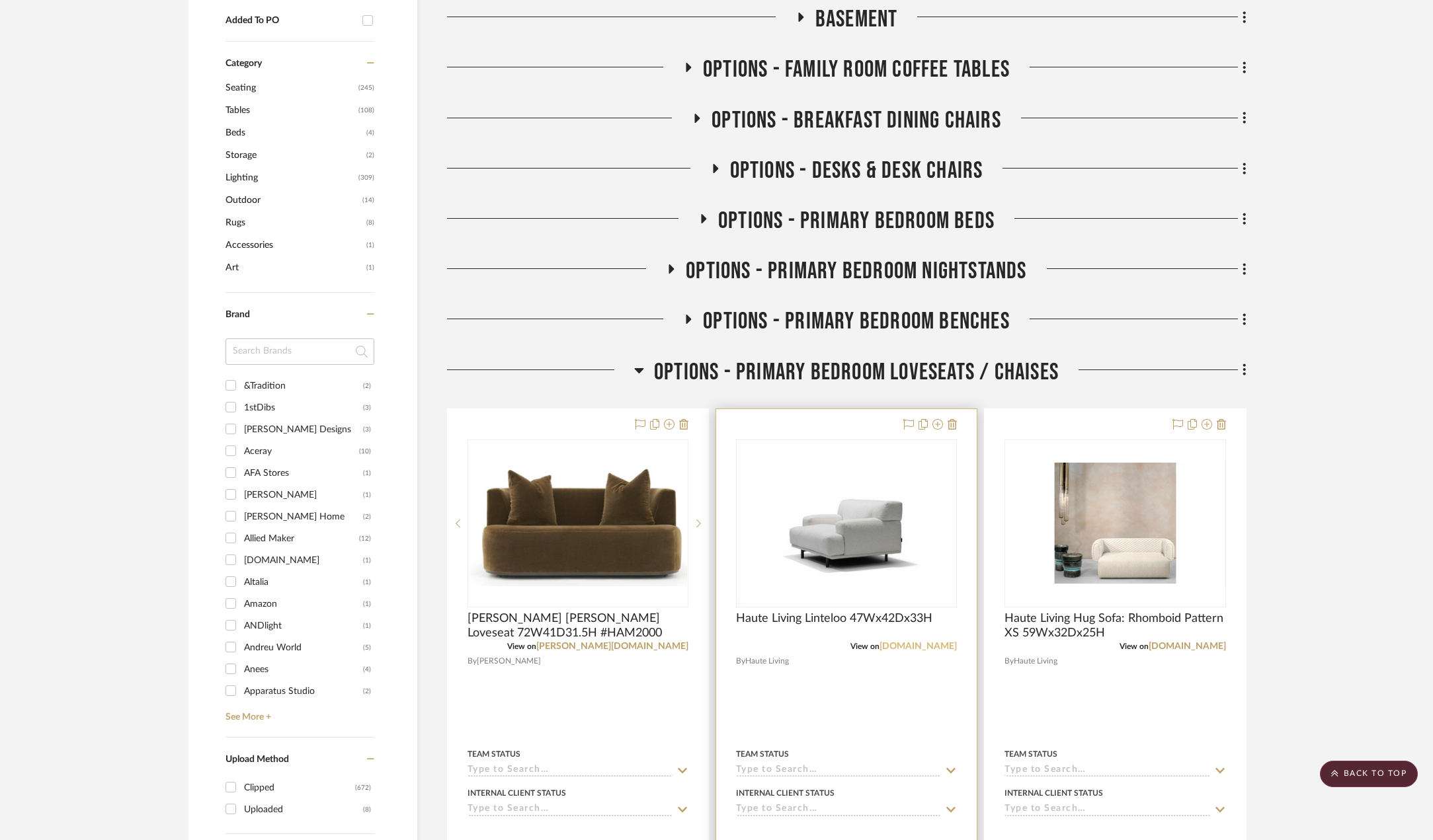
click at [933, 651] on link "[DOMAIN_NAME]" at bounding box center [919, 647] width 78 height 10
click at [904, 620] on span "Haute Living Linteloo 47Wx42Dx33H" at bounding box center [835, 619] width 197 height 14
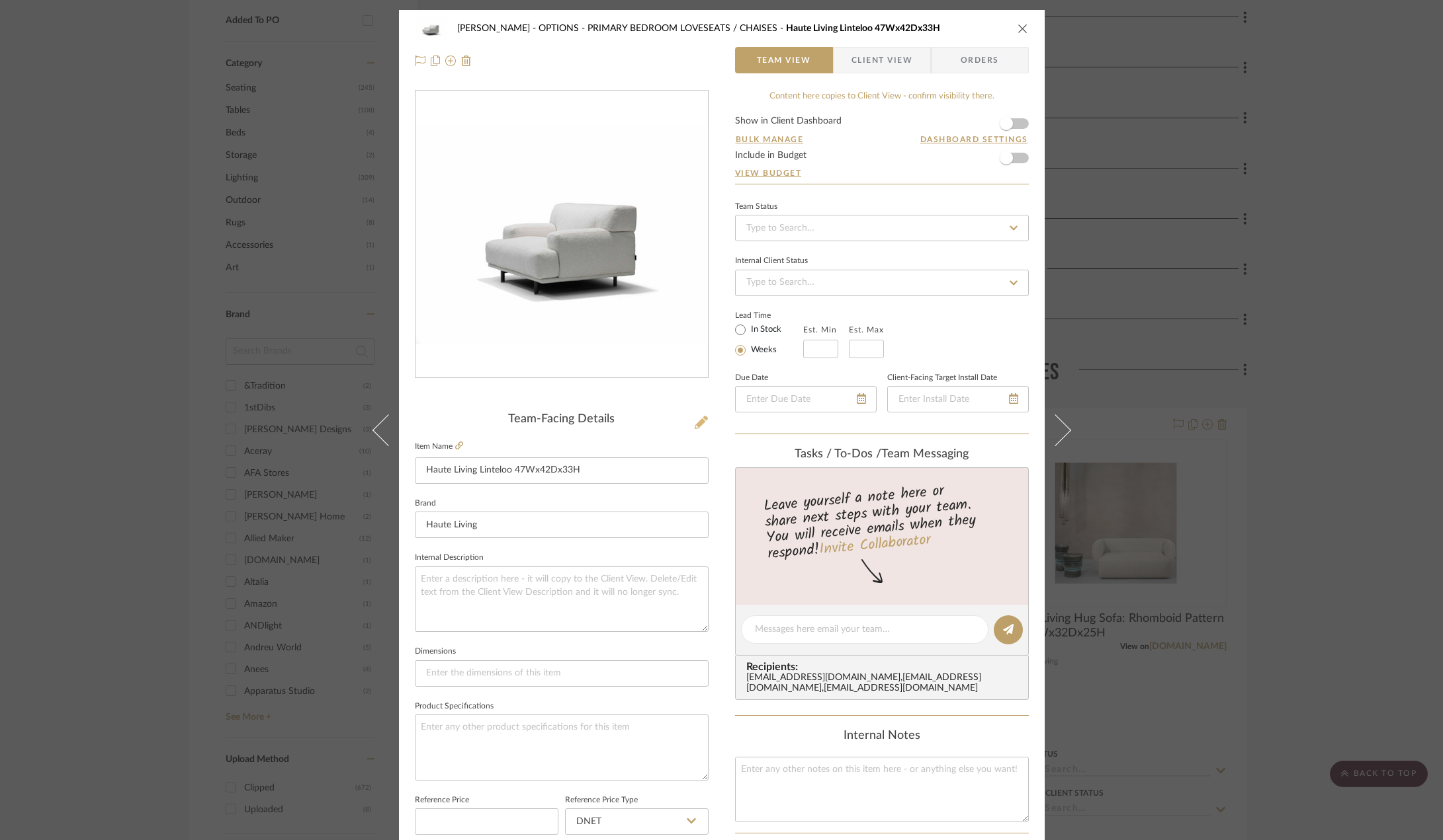
click at [695, 421] on icon at bounding box center [701, 422] width 13 height 13
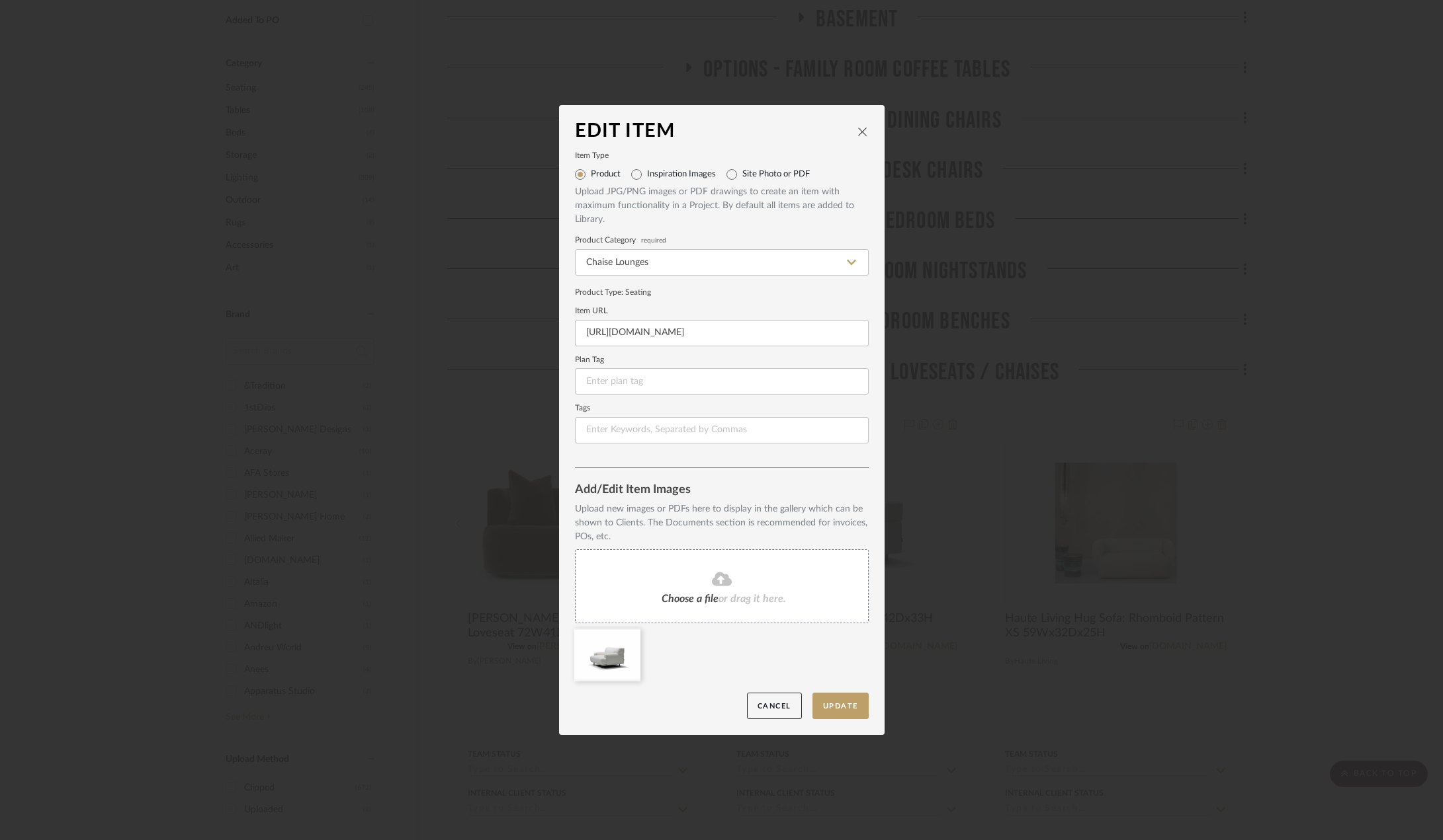
click at [712, 584] on icon at bounding box center [722, 579] width 20 height 16
click at [626, 642] on icon at bounding box center [630, 637] width 10 height 10
click at [830, 701] on button "Update" at bounding box center [840, 706] width 56 height 27
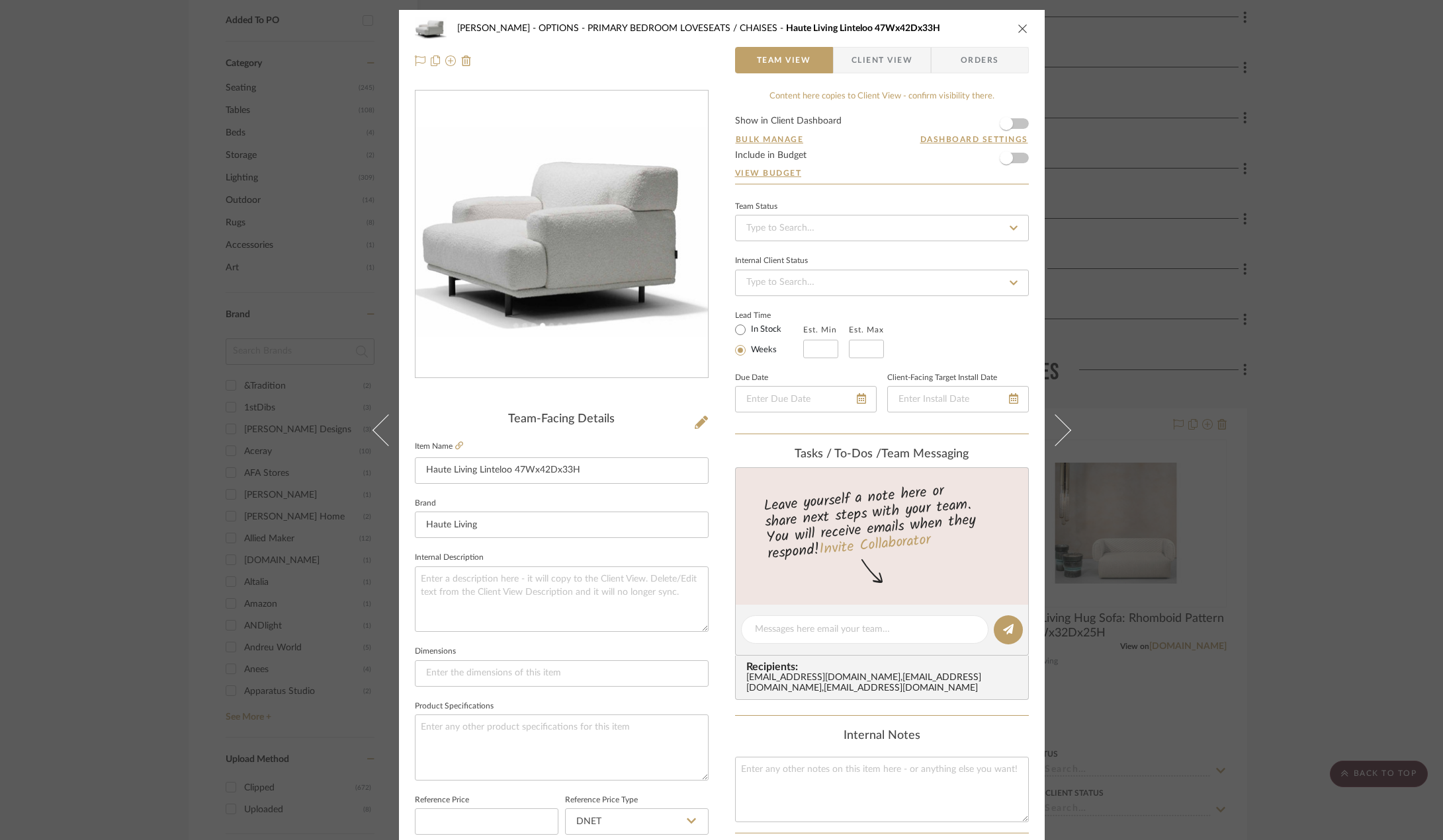
click at [1022, 26] on icon "close" at bounding box center [1022, 28] width 10 height 10
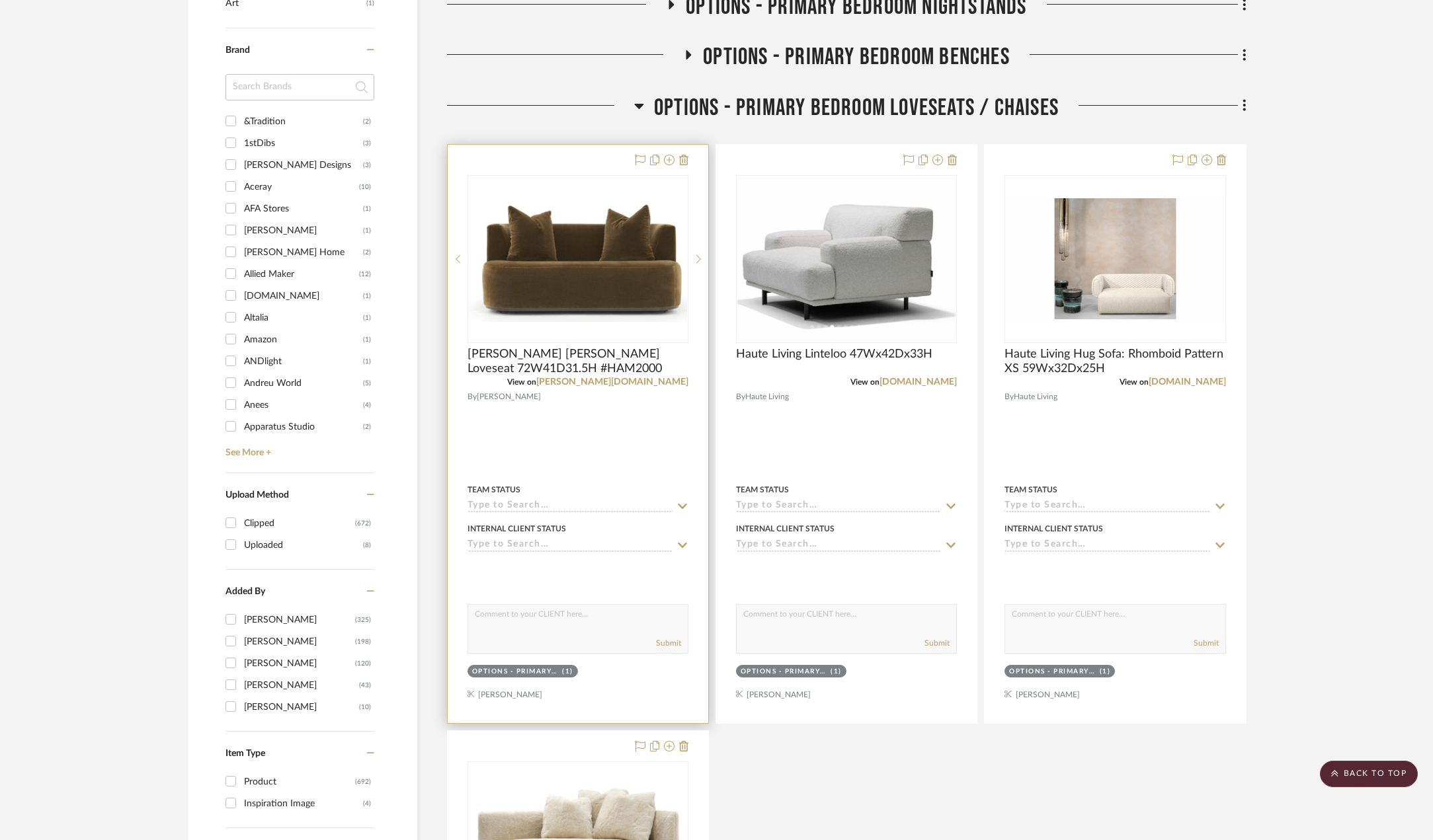
scroll to position [1155, 0]
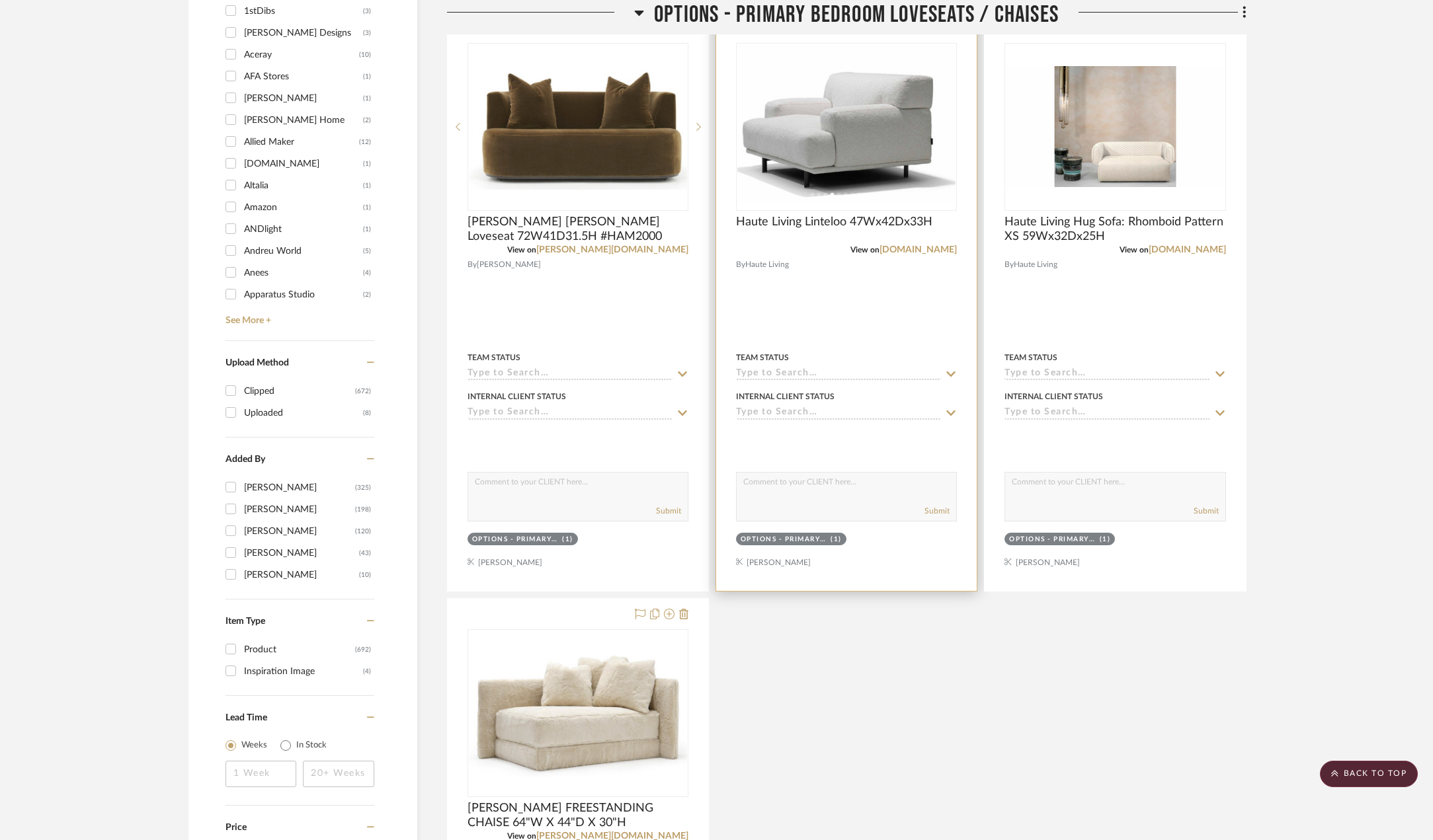
click at [850, 269] on div at bounding box center [846, 302] width 261 height 578
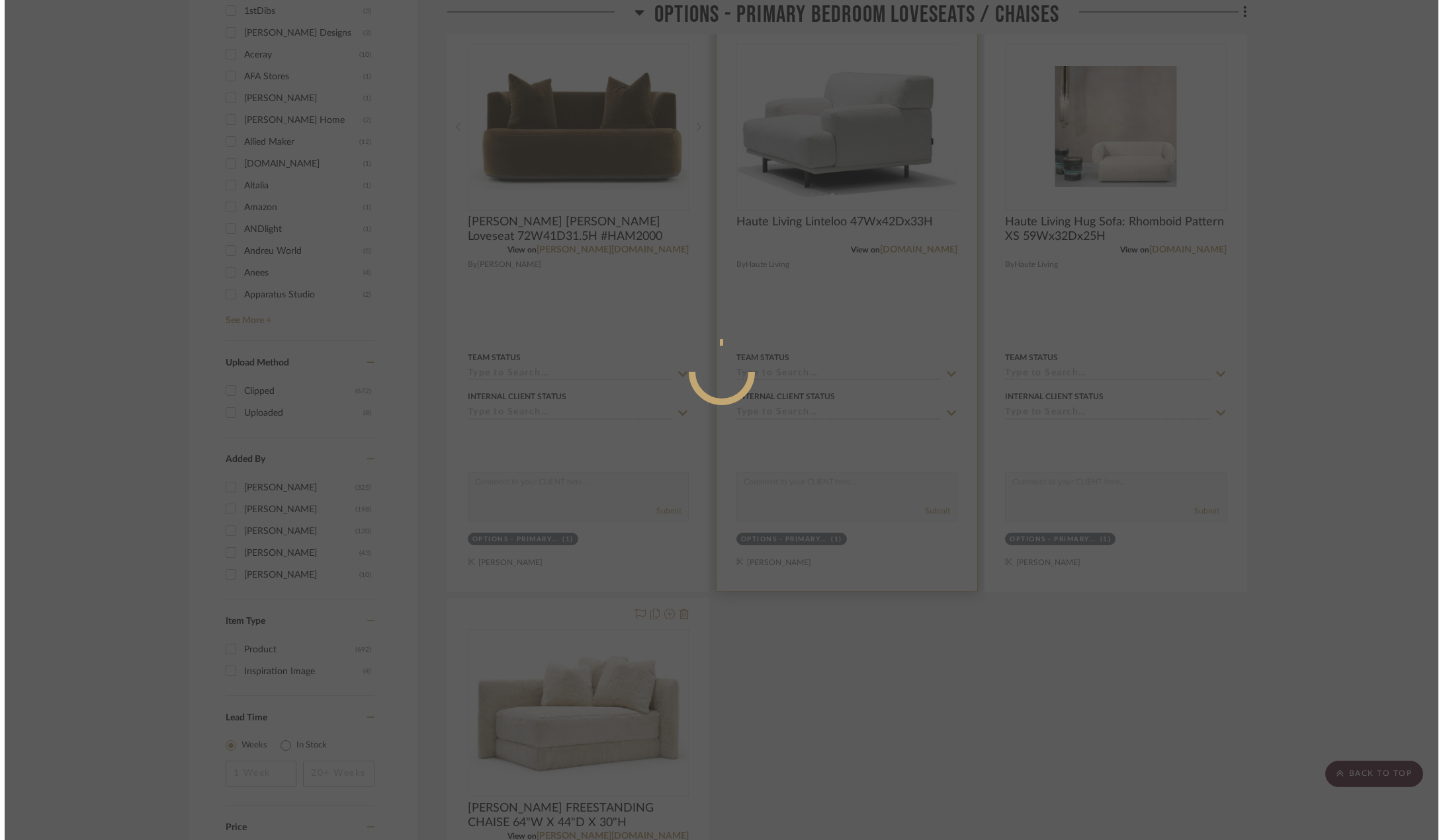
scroll to position [0, 0]
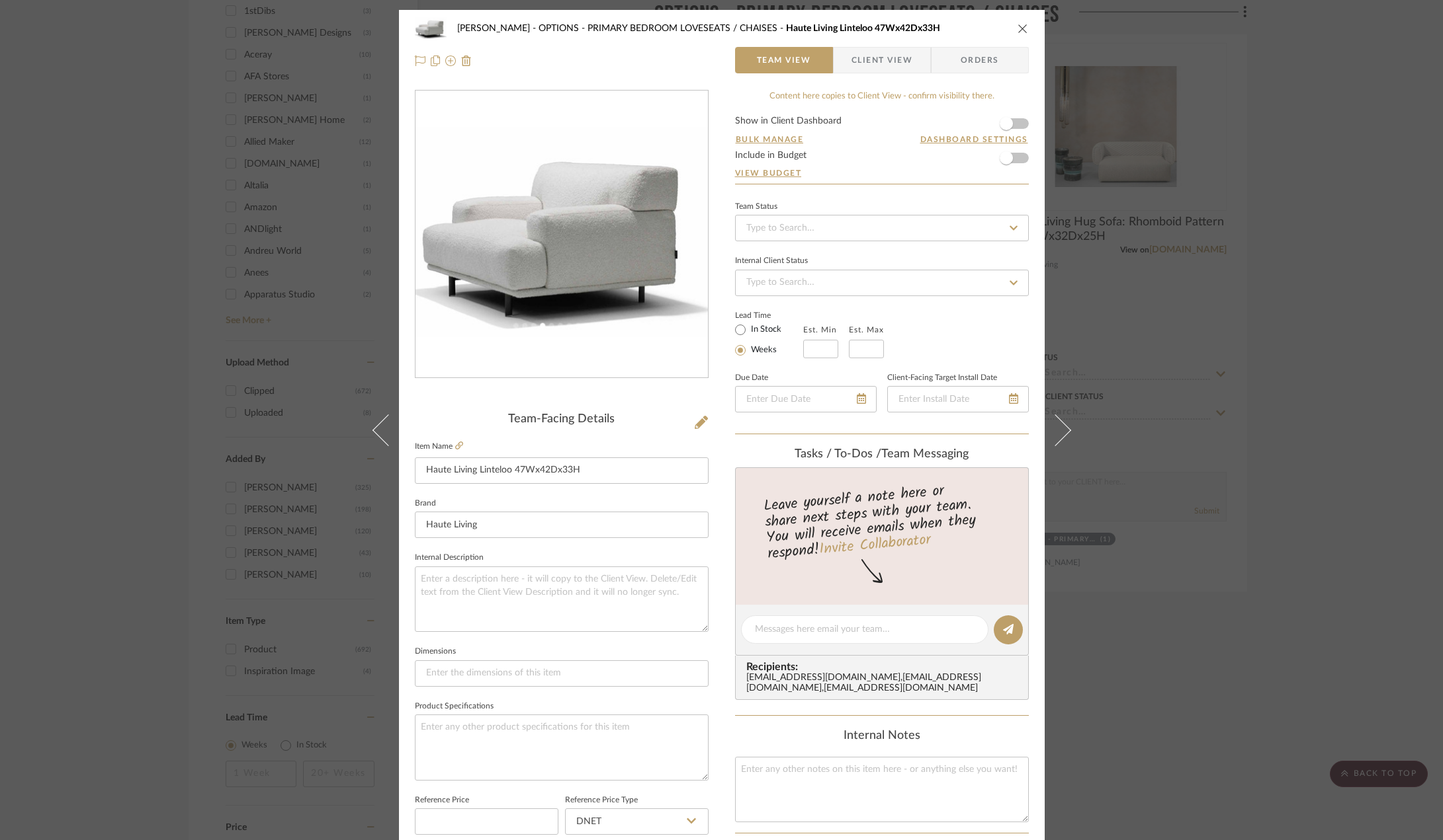
click at [1016, 21] on div "[PERSON_NAME] OPTIONS - PRIMARY BEDROOM LOVESEATS / CHAISES Haute Living Lintel…" at bounding box center [722, 28] width 614 height 26
click at [1017, 23] on icon "close" at bounding box center [1022, 28] width 10 height 10
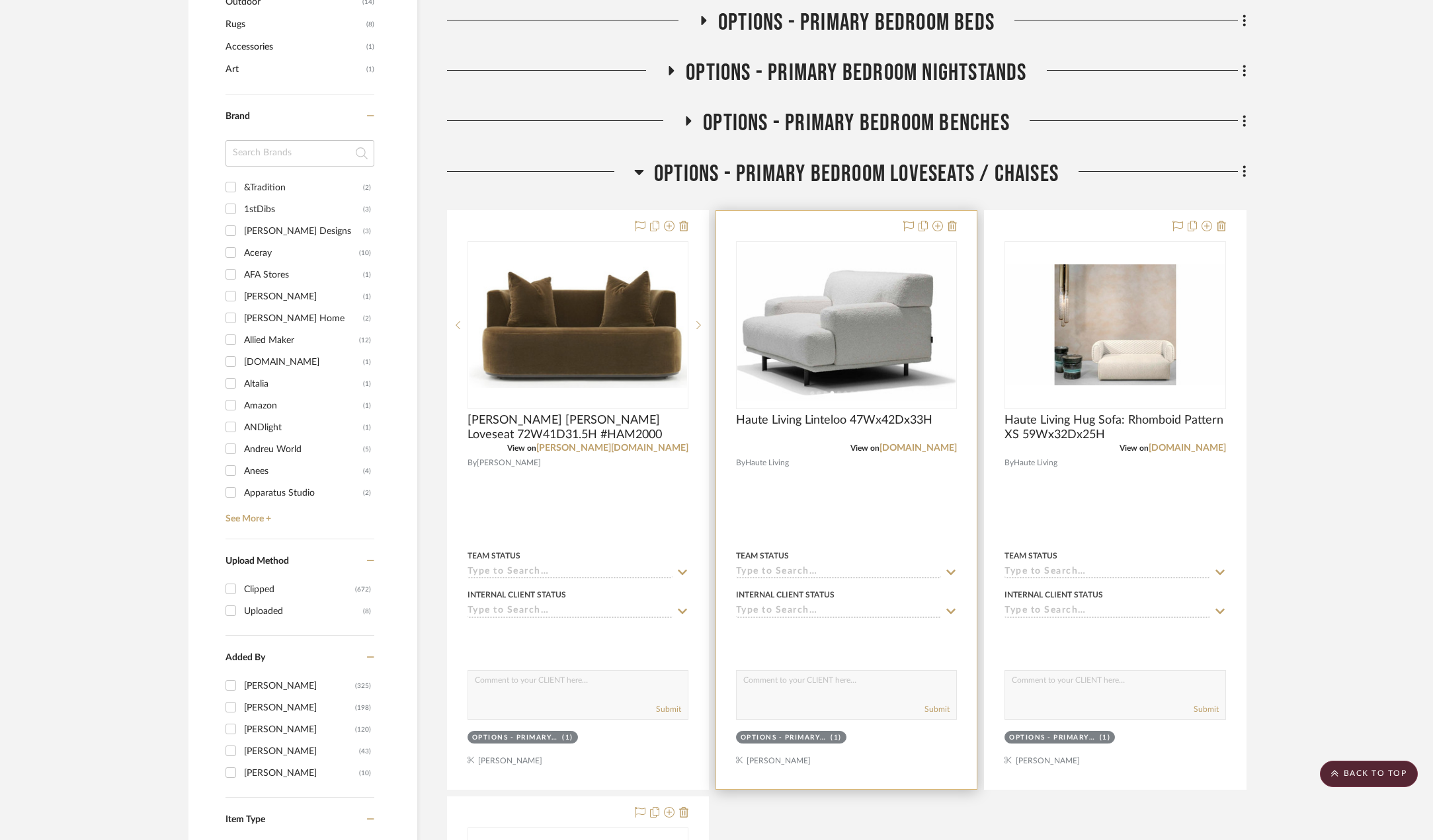
scroll to position [758, 0]
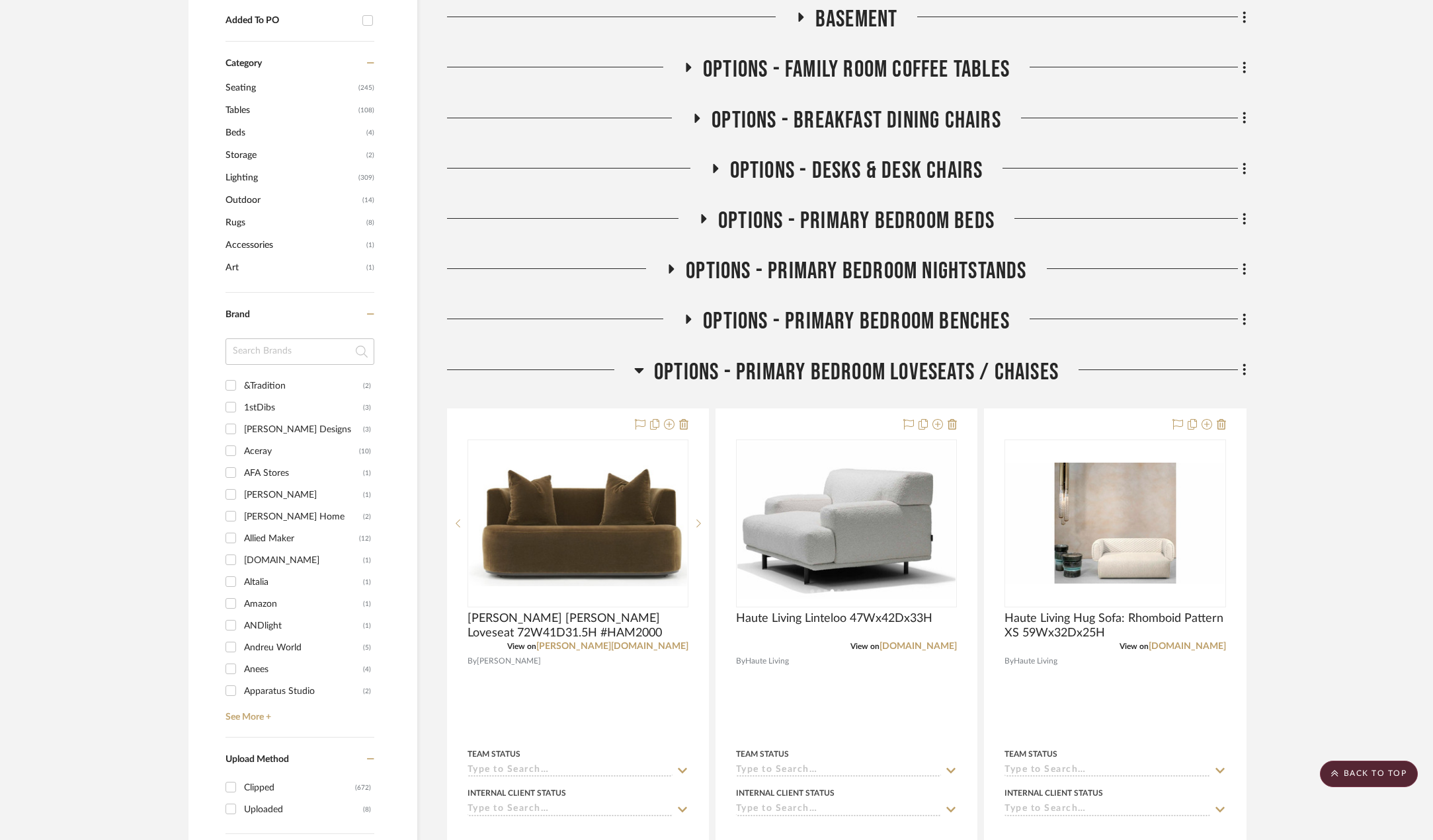
click at [688, 320] on icon at bounding box center [689, 319] width 6 height 10
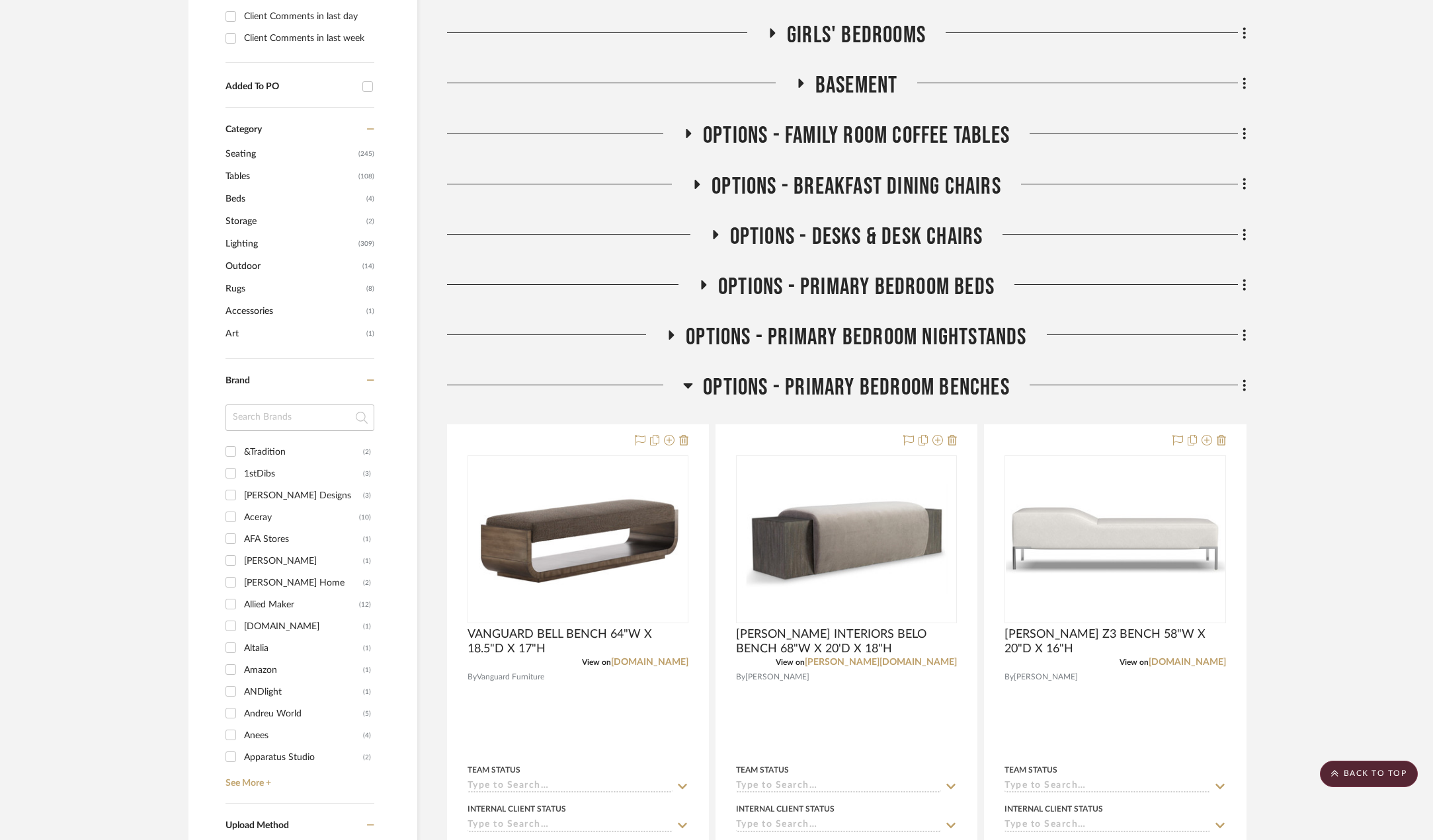
scroll to position [560, 0]
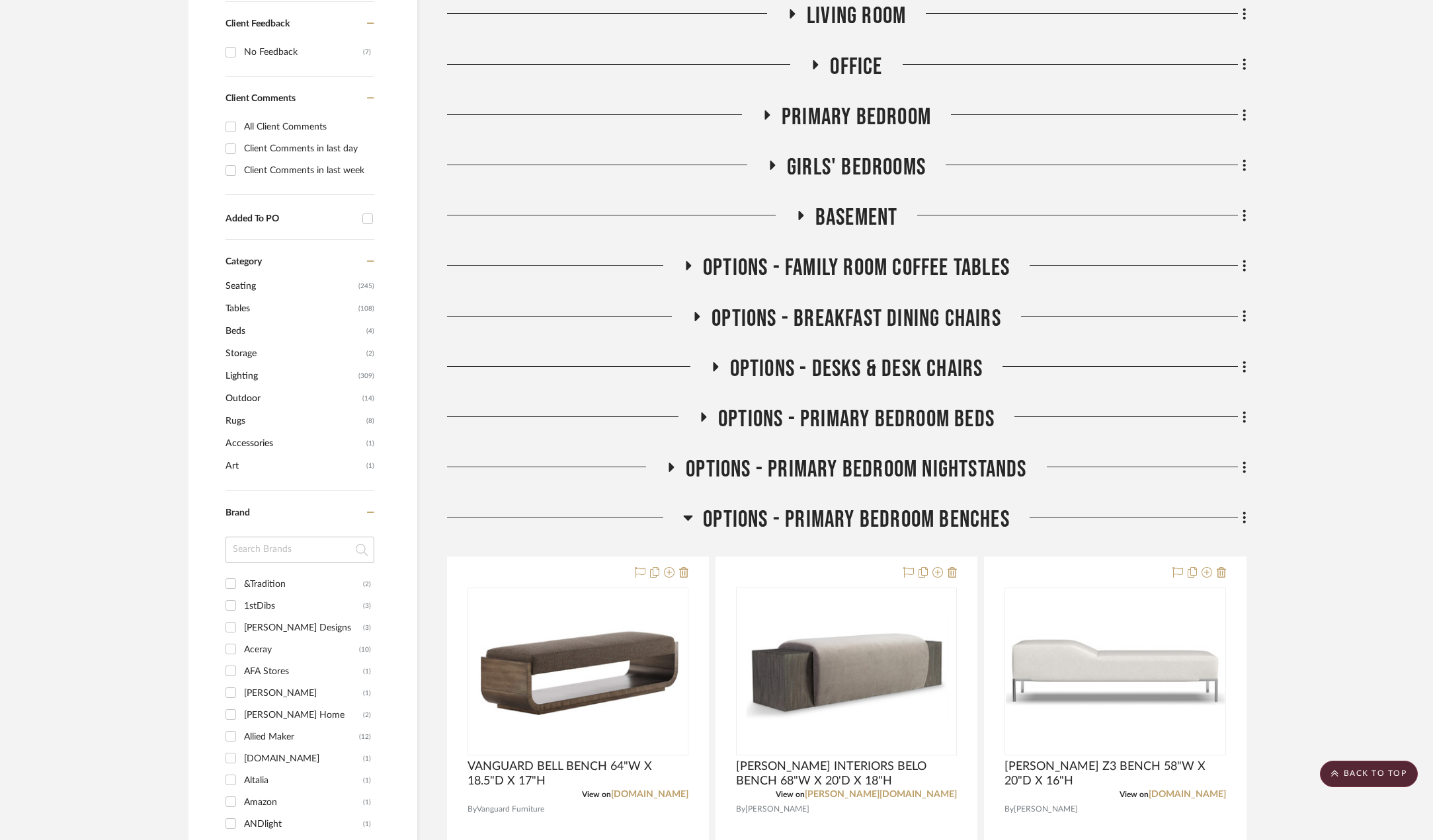
click at [766, 118] on icon at bounding box center [767, 115] width 6 height 10
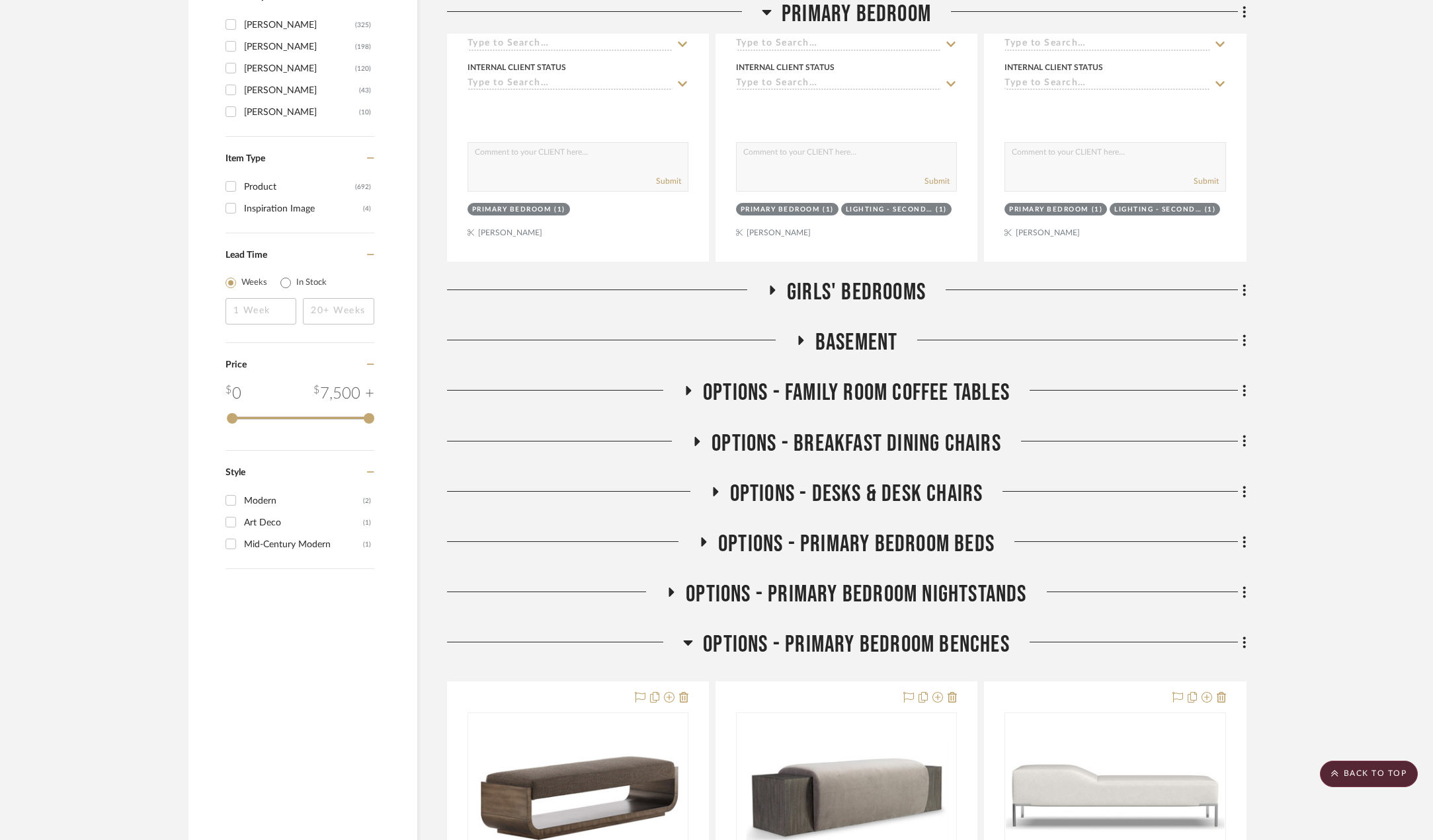
scroll to position [1816, 0]
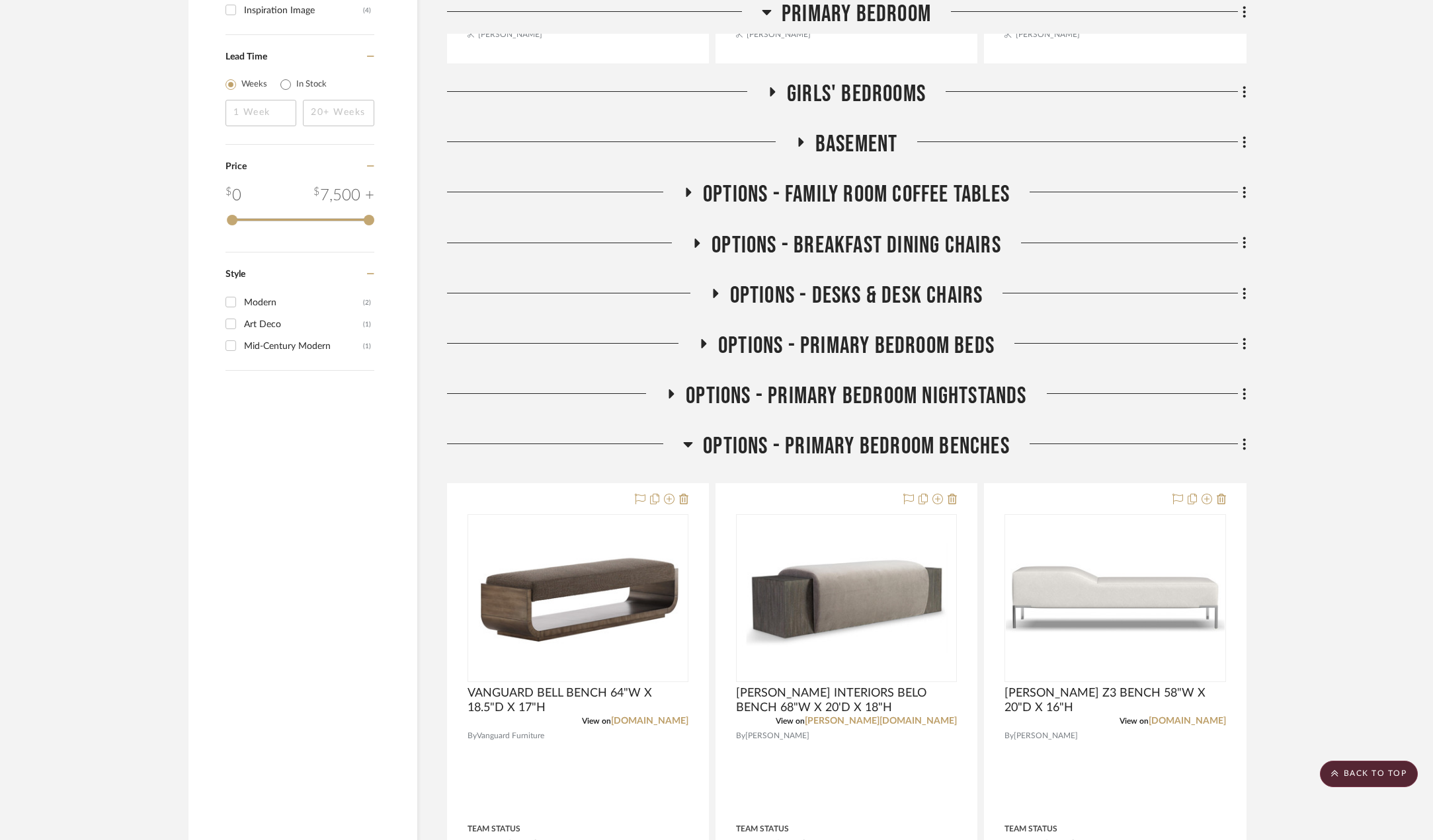
click at [702, 342] on icon at bounding box center [704, 344] width 6 height 10
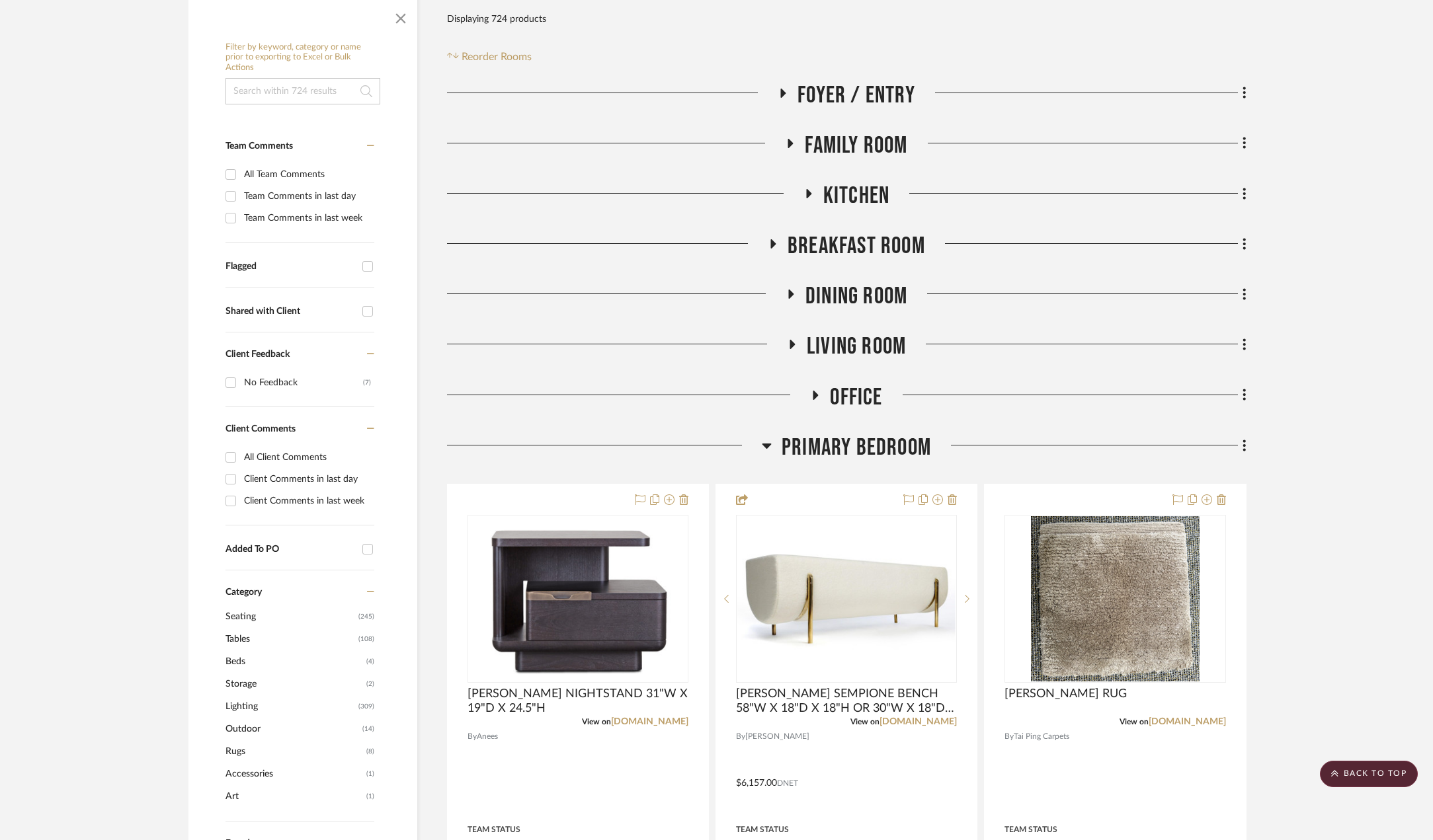
scroll to position [0, 0]
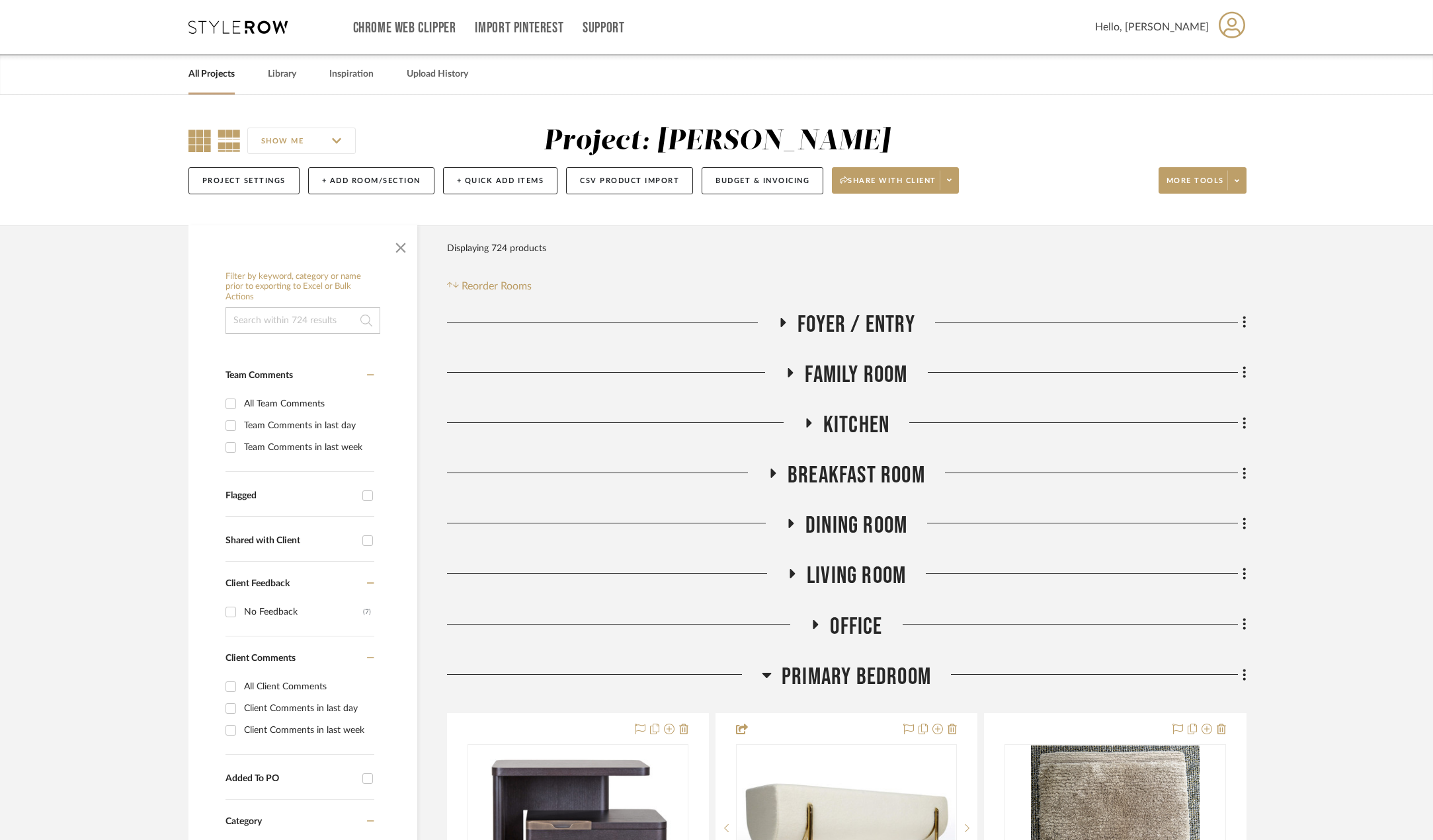
click at [200, 138] on icon at bounding box center [200, 141] width 22 height 22
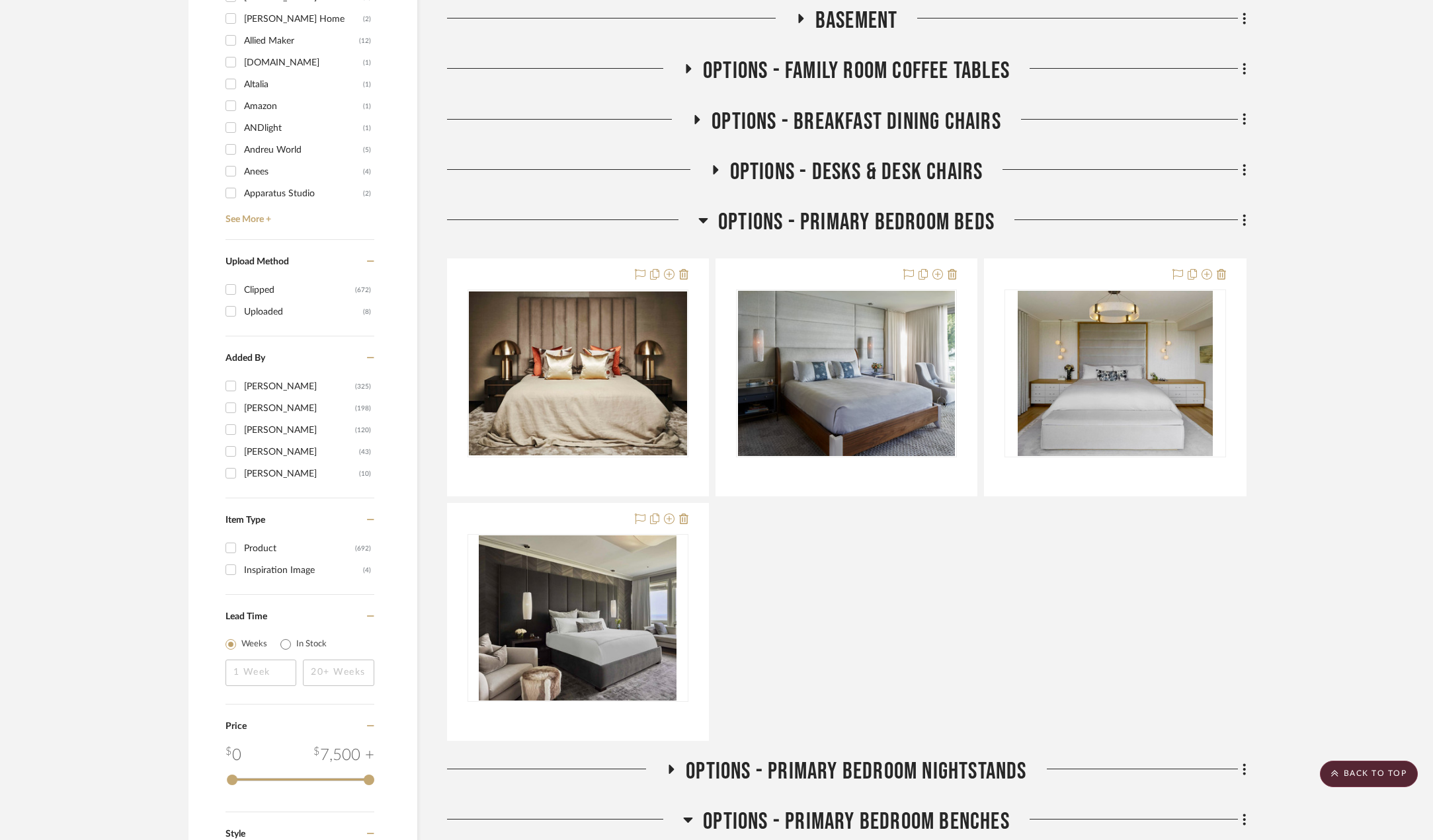
scroll to position [1454, 0]
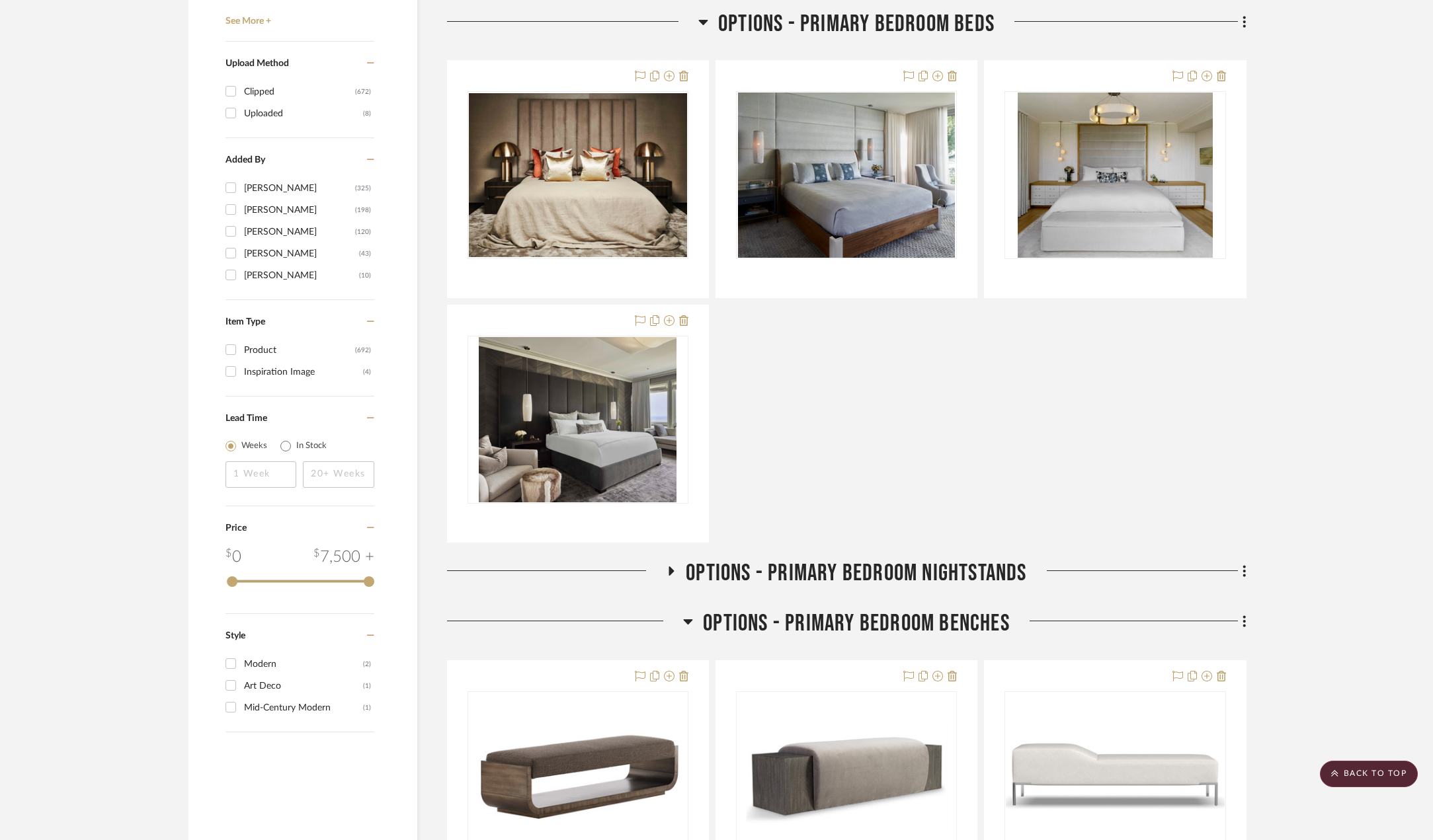
click at [672, 568] on icon at bounding box center [671, 571] width 16 height 10
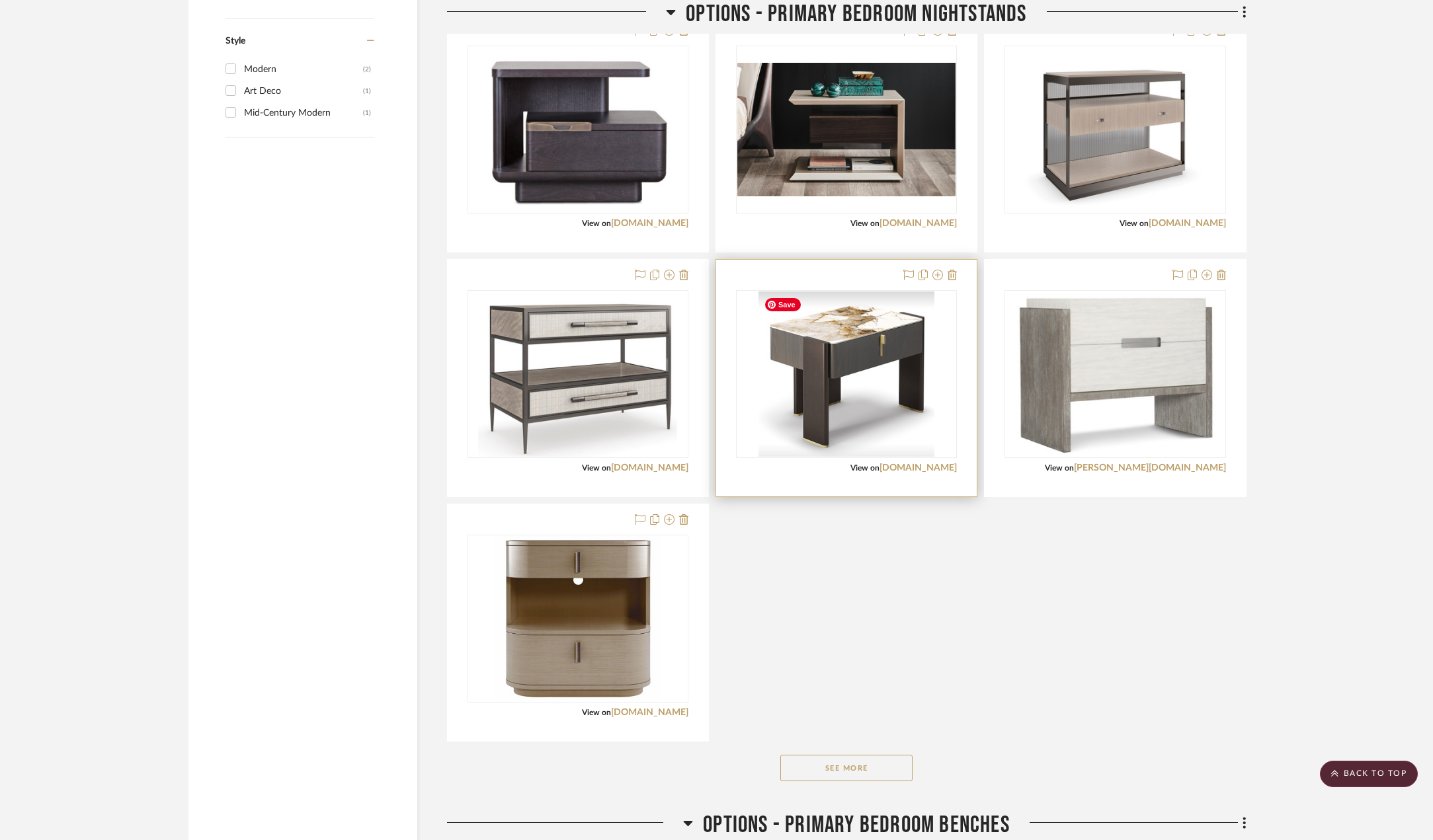
scroll to position [2248, 0]
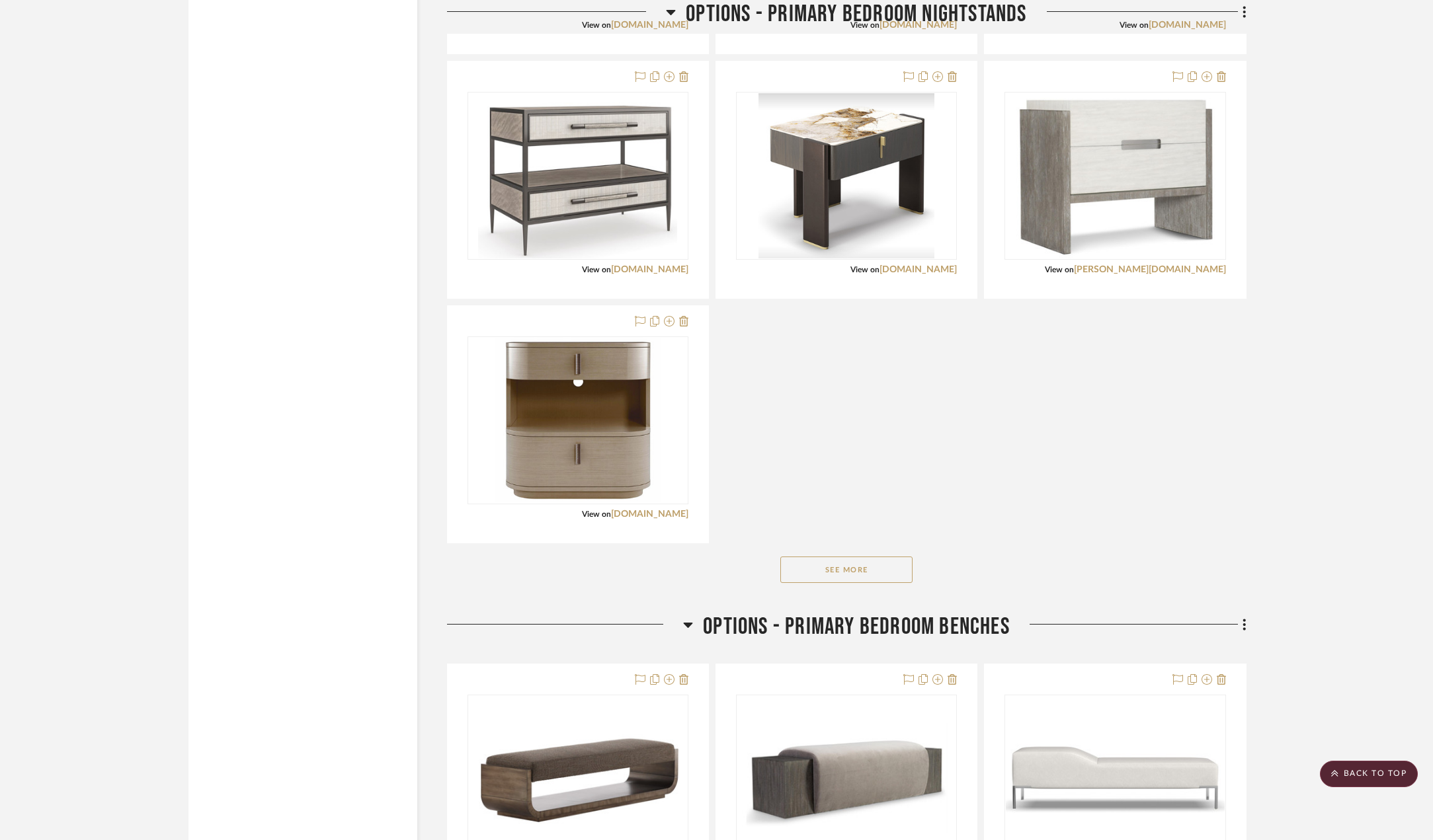
click at [855, 565] on button "See More" at bounding box center [846, 569] width 132 height 26
click at [854, 570] on button "See Less" at bounding box center [846, 569] width 132 height 26
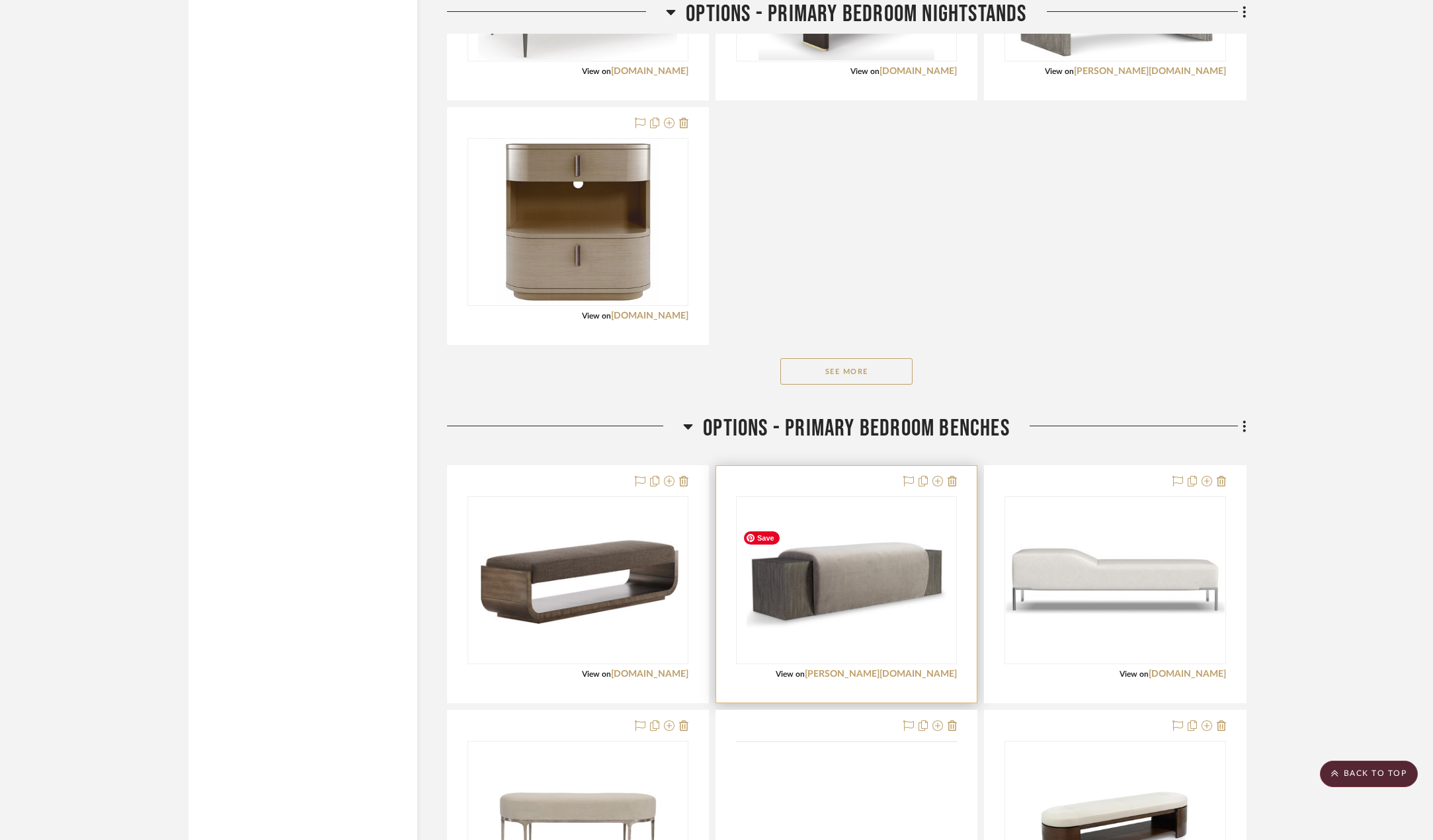
scroll to position [2711, 0]
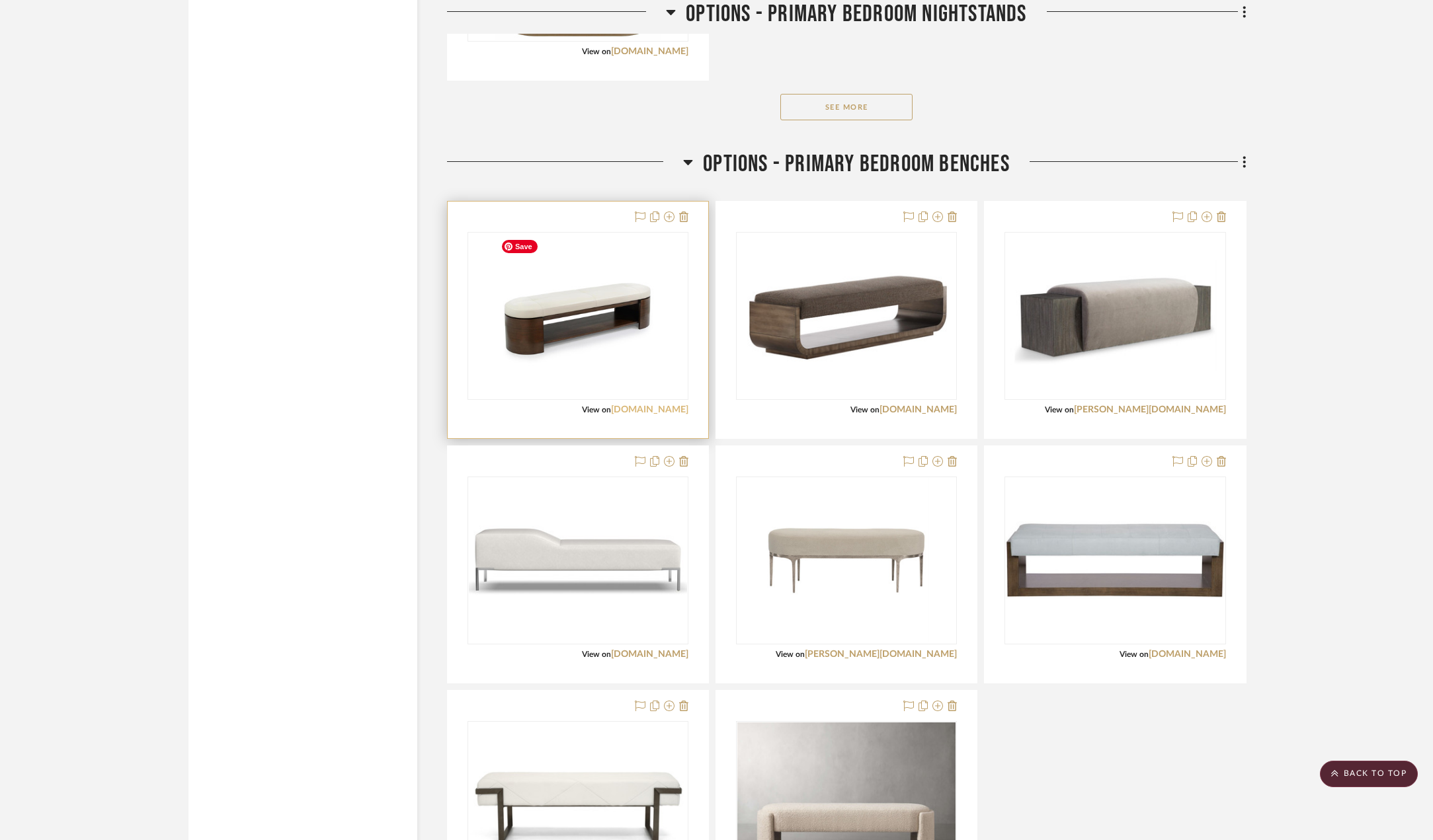
click at [662, 405] on link "[DOMAIN_NAME]" at bounding box center [650, 410] width 78 height 10
click at [628, 293] on img "0" at bounding box center [578, 316] width 166 height 166
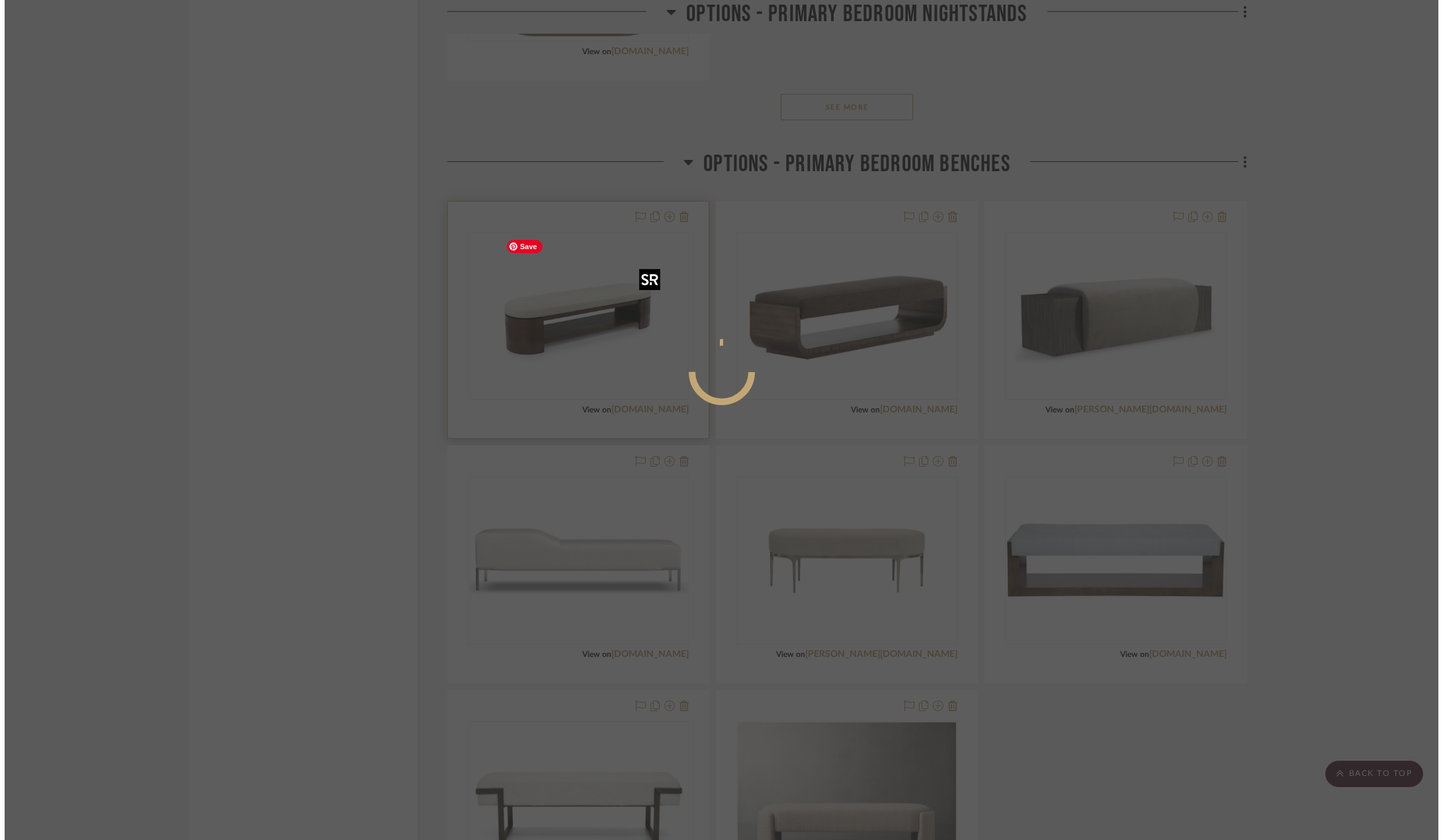
scroll to position [0, 0]
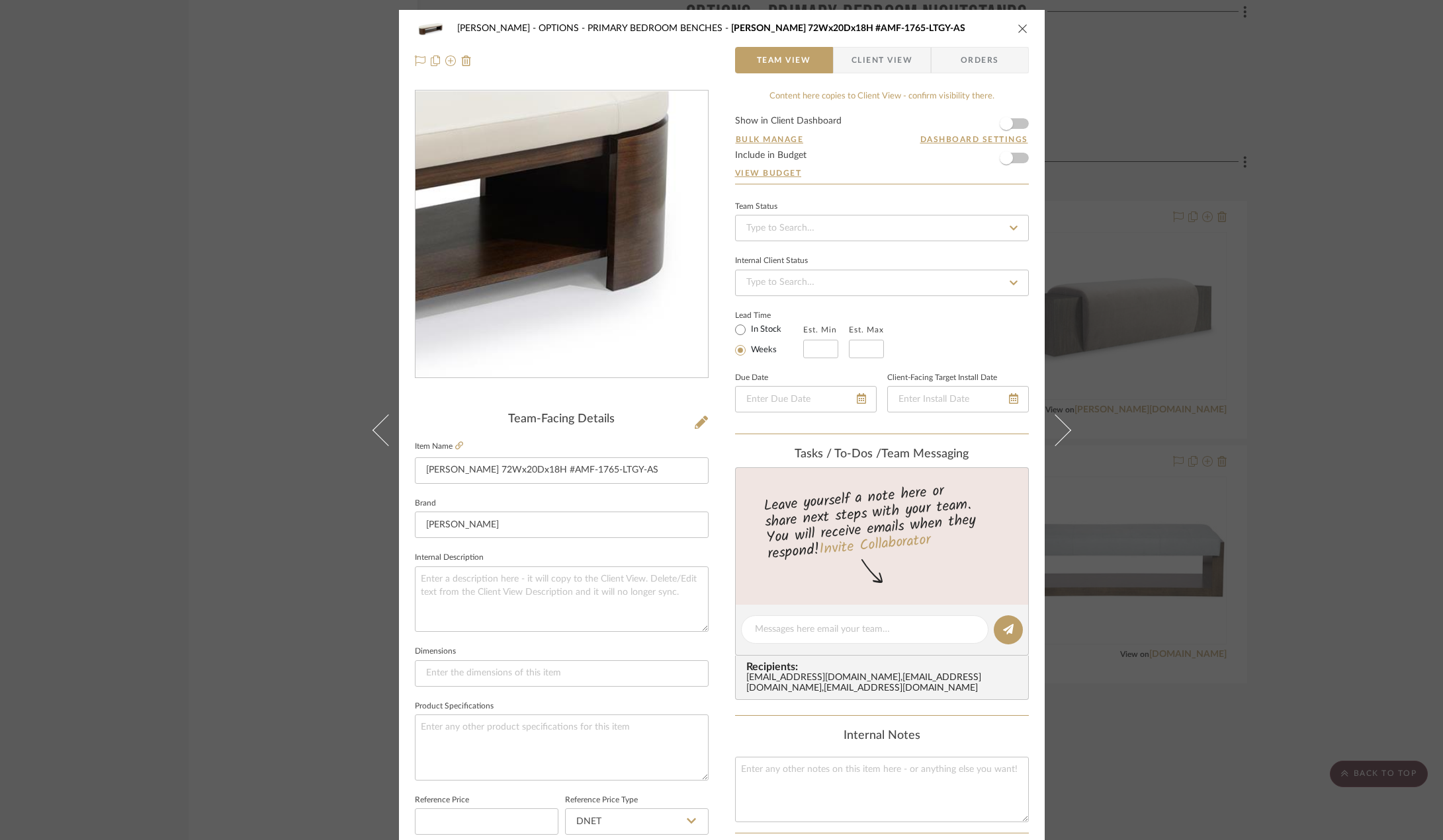
click at [647, 239] on img "0" at bounding box center [561, 235] width 287 height 287
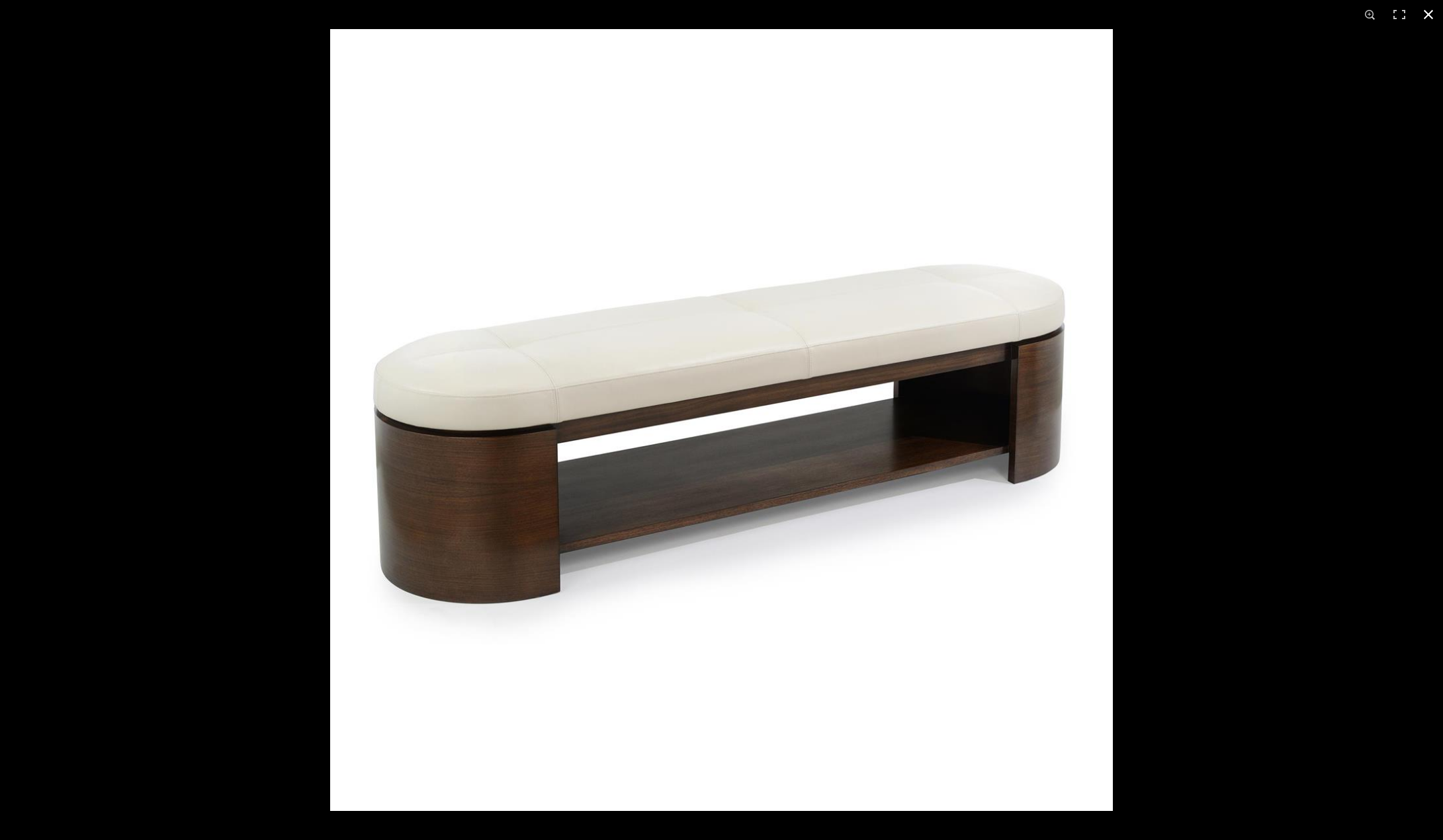
click at [1426, 12] on button at bounding box center [1428, 14] width 29 height 29
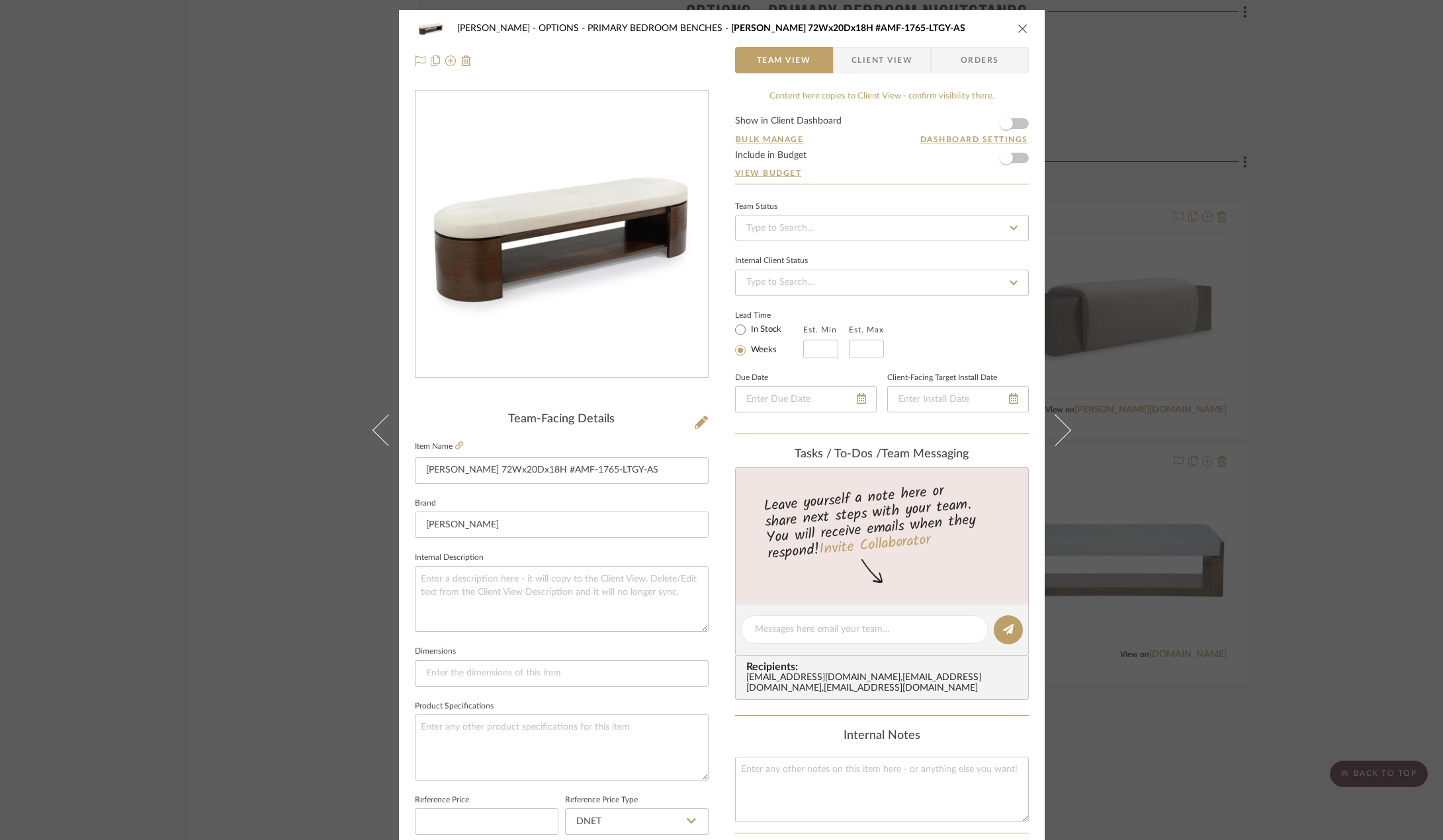
click at [1020, 24] on icon "close" at bounding box center [1022, 28] width 10 height 10
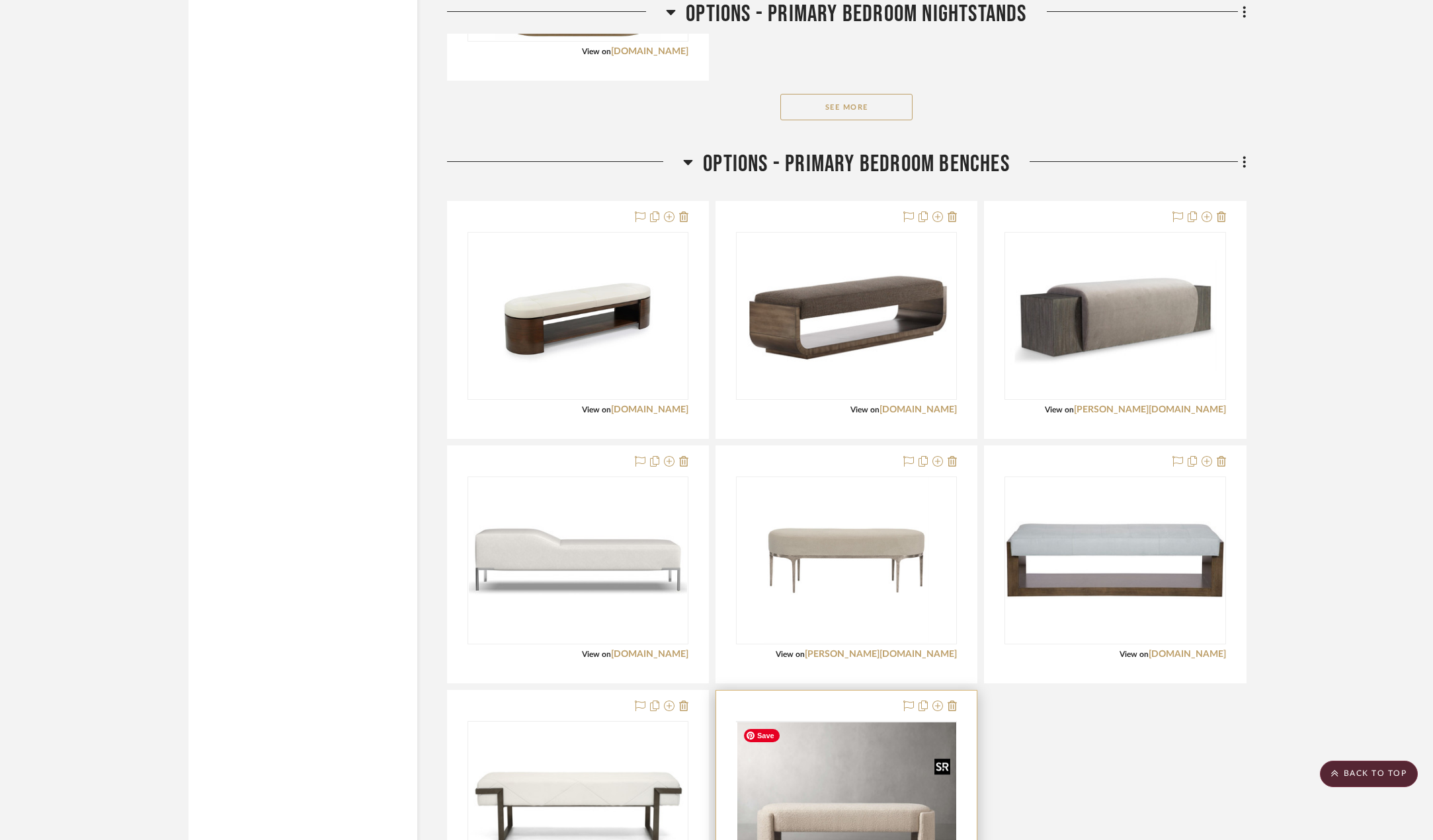
scroll to position [2909, 0]
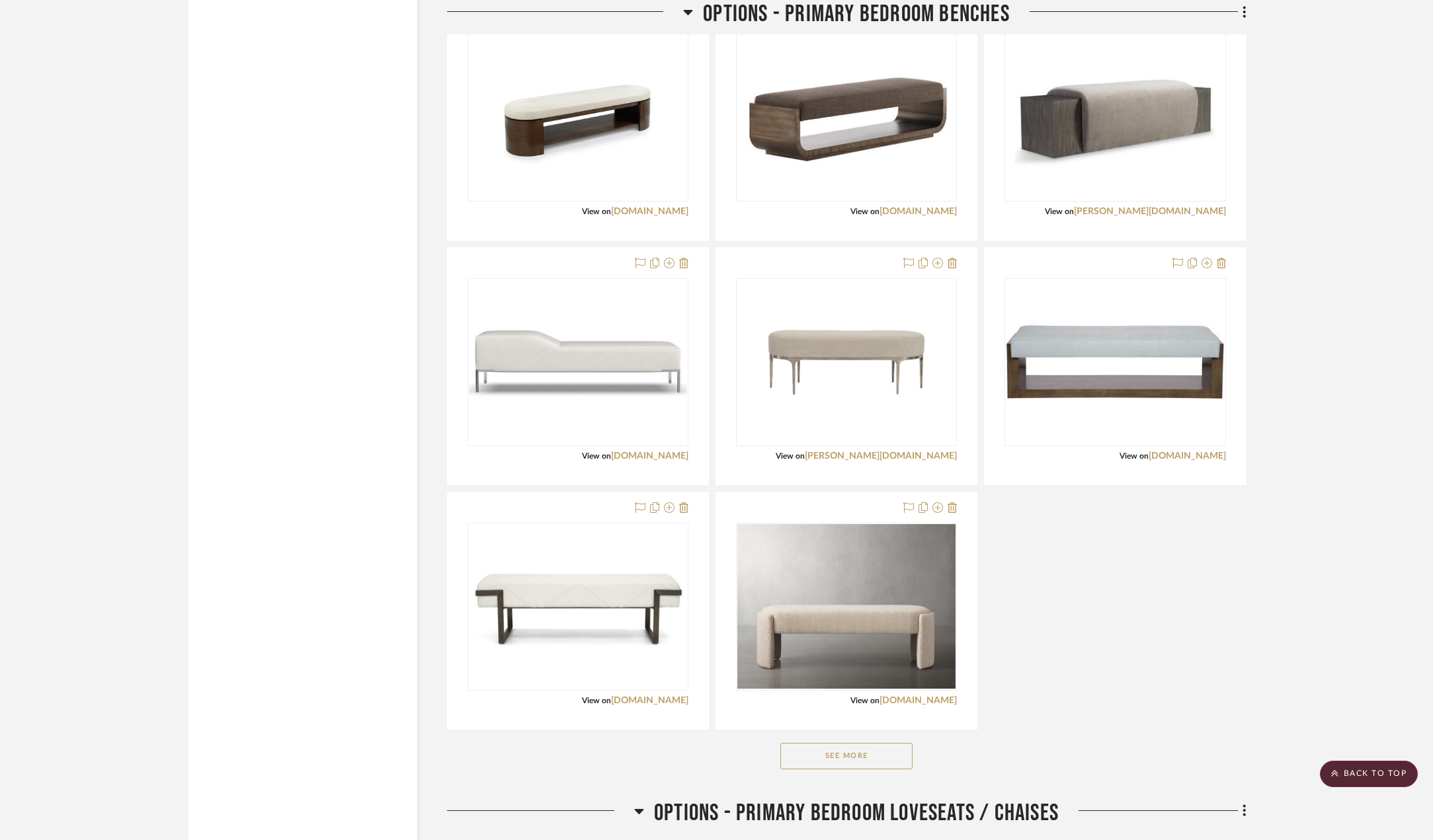
drag, startPoint x: 840, startPoint y: 756, endPoint x: 948, endPoint y: 697, distance: 123.1
click at [843, 754] on button "See More" at bounding box center [846, 756] width 132 height 26
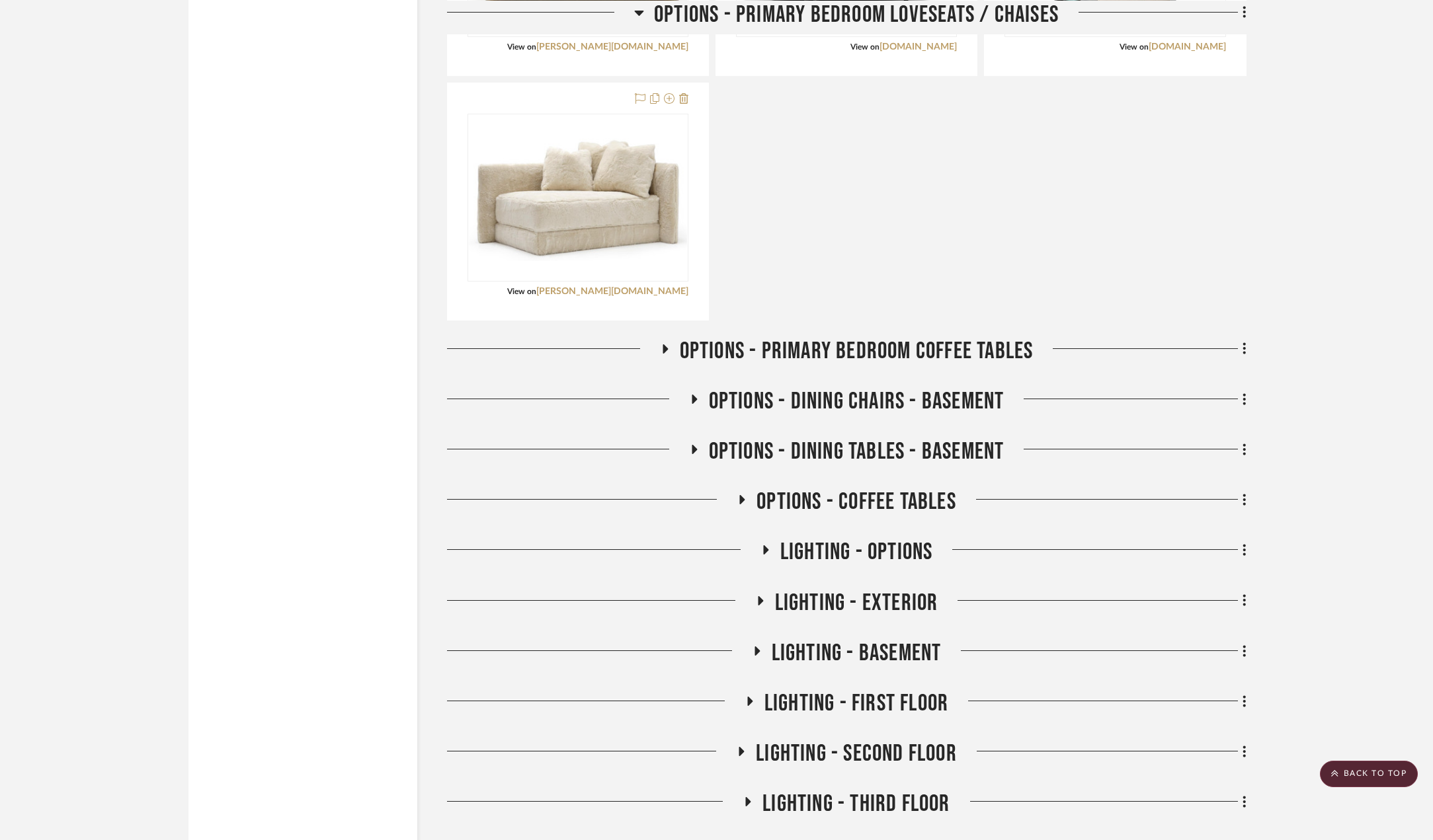
scroll to position [4232, 0]
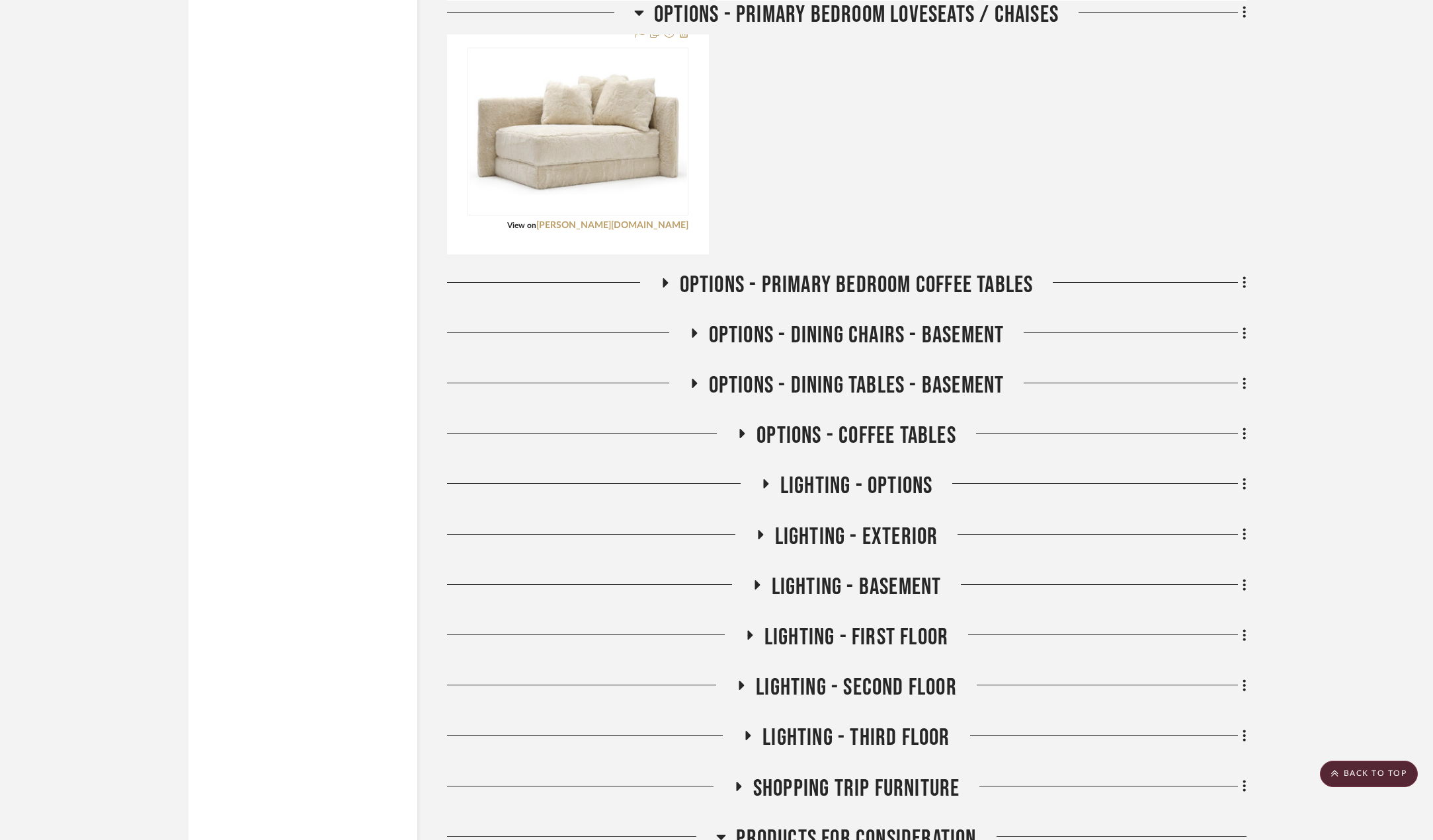
click at [664, 282] on icon at bounding box center [665, 283] width 6 height 10
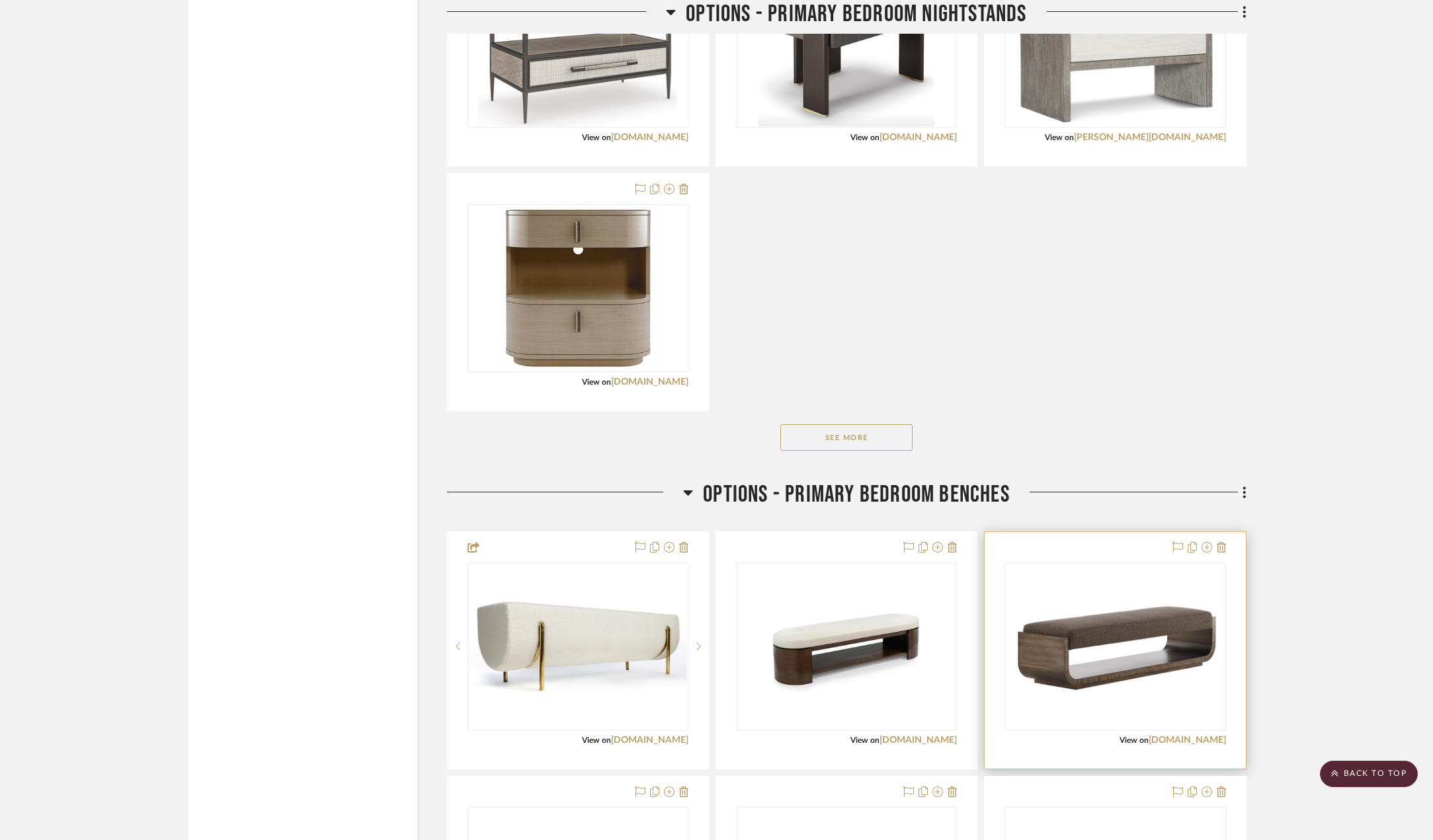
scroll to position [2644, 0]
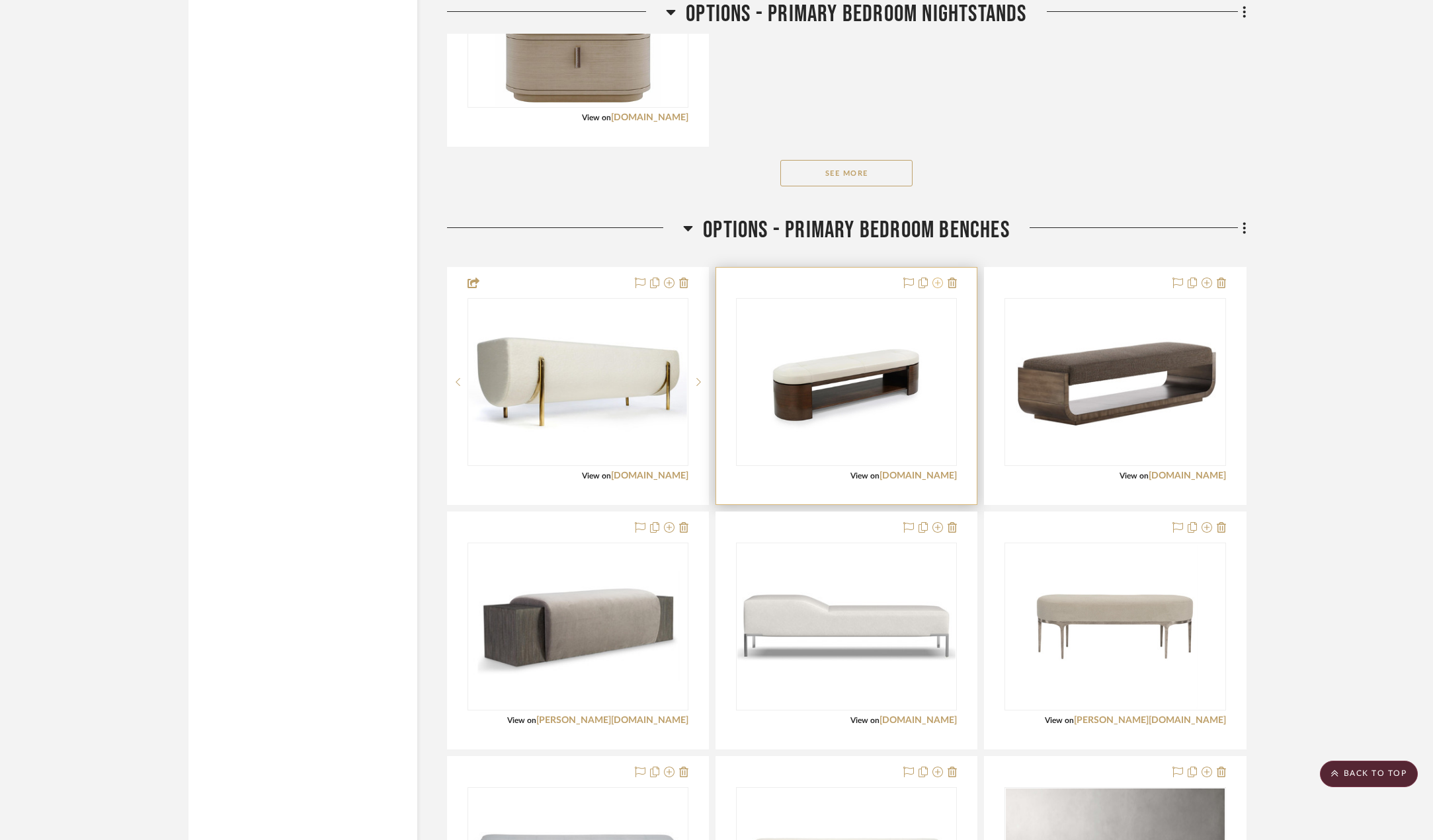
click at [936, 285] on icon at bounding box center [937, 282] width 10 height 10
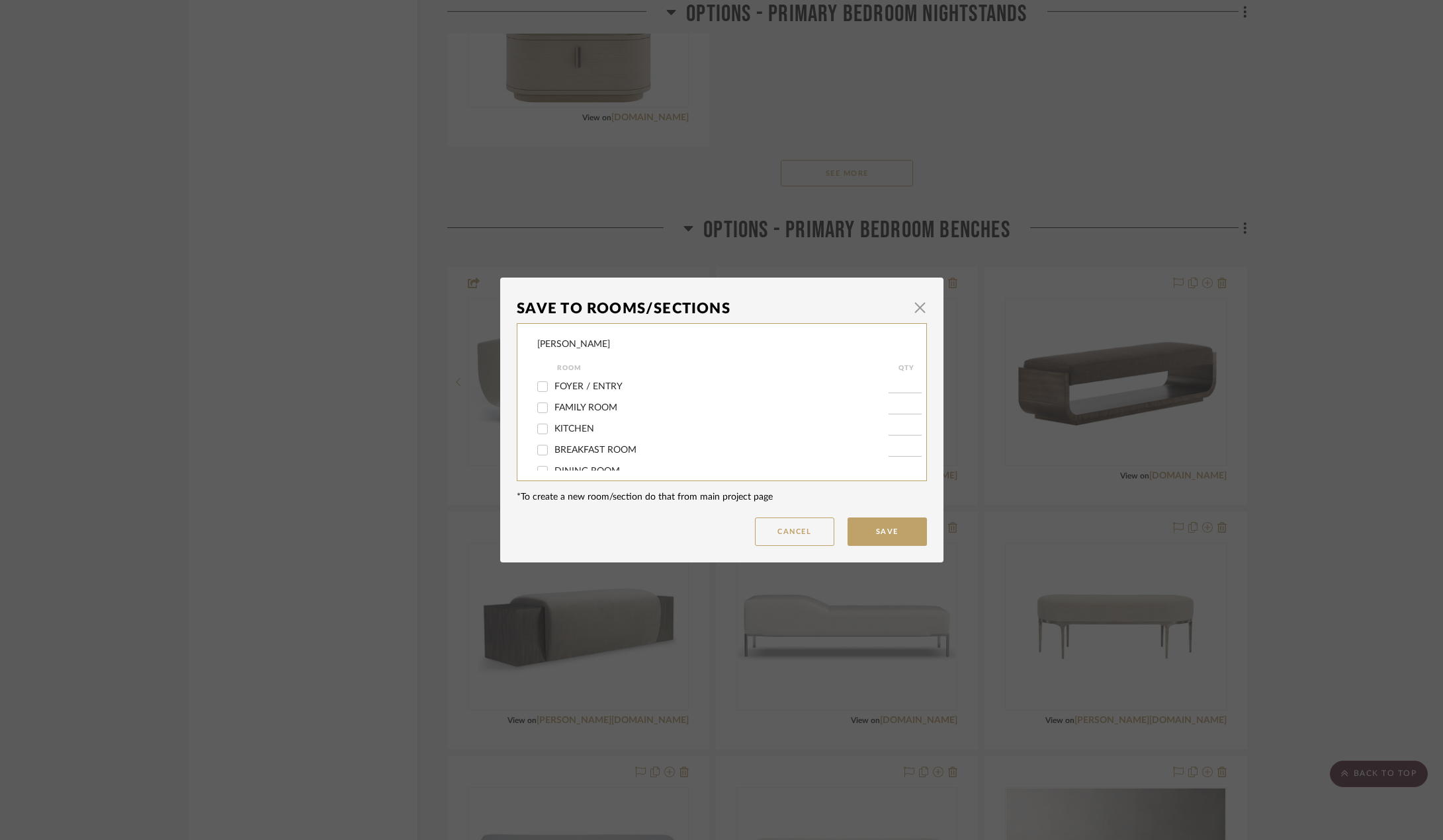
scroll to position [265, 0]
click at [605, 437] on span "OPTIONS - PRIMARY BEDROOM BENCHES" at bounding box center [646, 440] width 184 height 10
click at [553, 437] on input "OPTIONS - PRIMARY BEDROOM BENCHES" at bounding box center [542, 439] width 21 height 21
checkbox input "false"
click at [894, 533] on button "Save" at bounding box center [887, 532] width 79 height 29
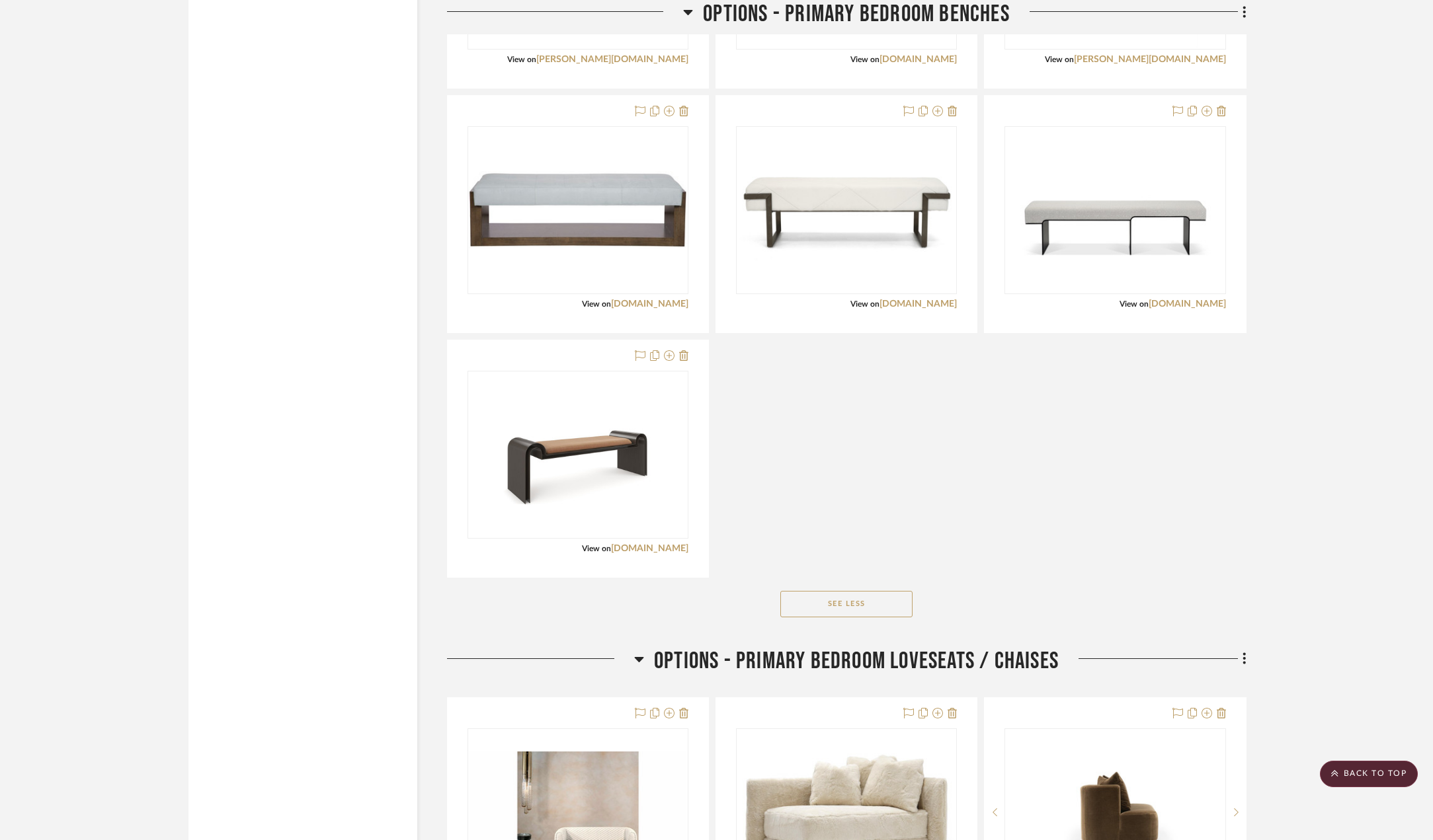
scroll to position [3570, 0]
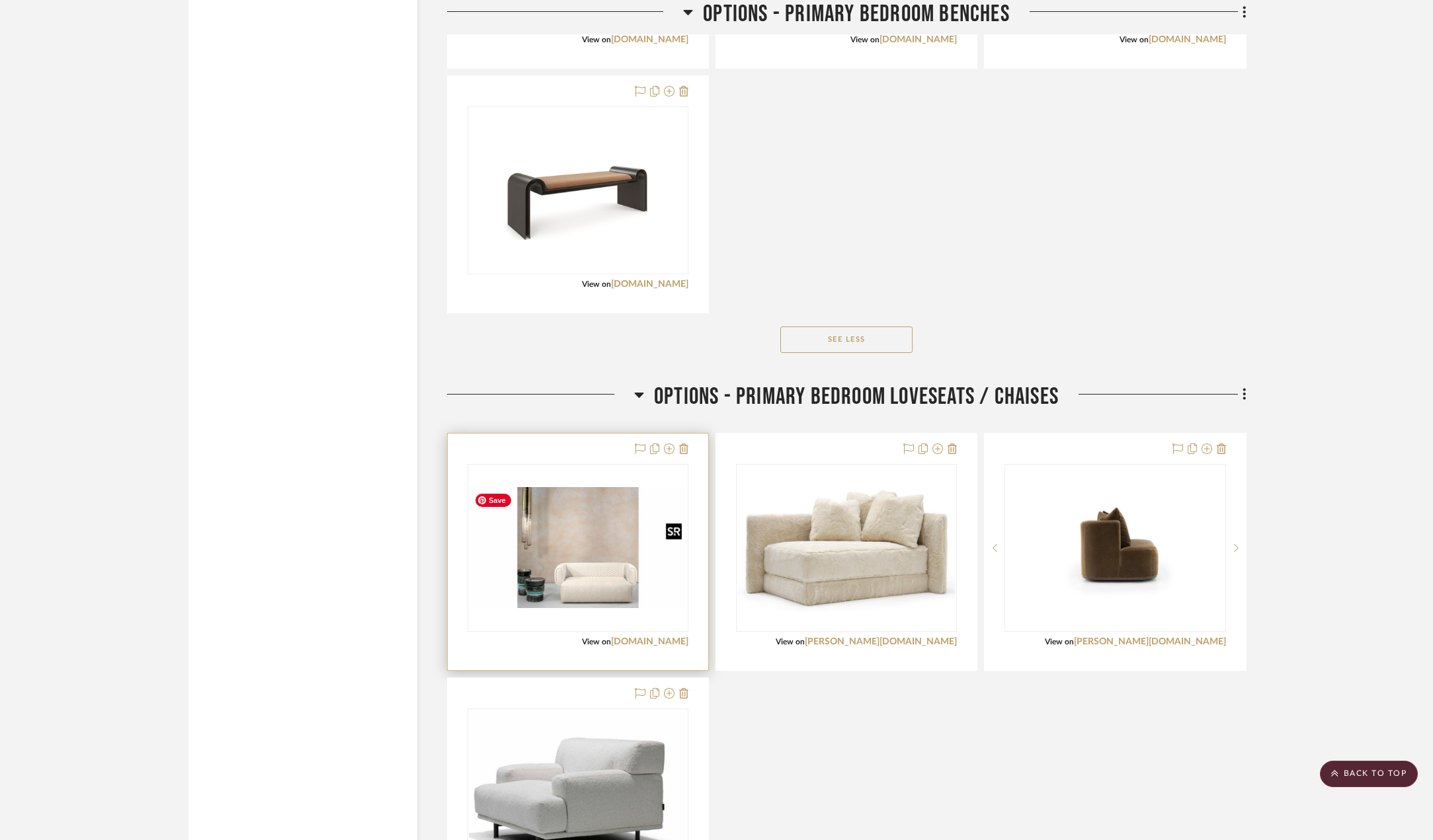
click at [636, 596] on img "0" at bounding box center [578, 548] width 218 height 121
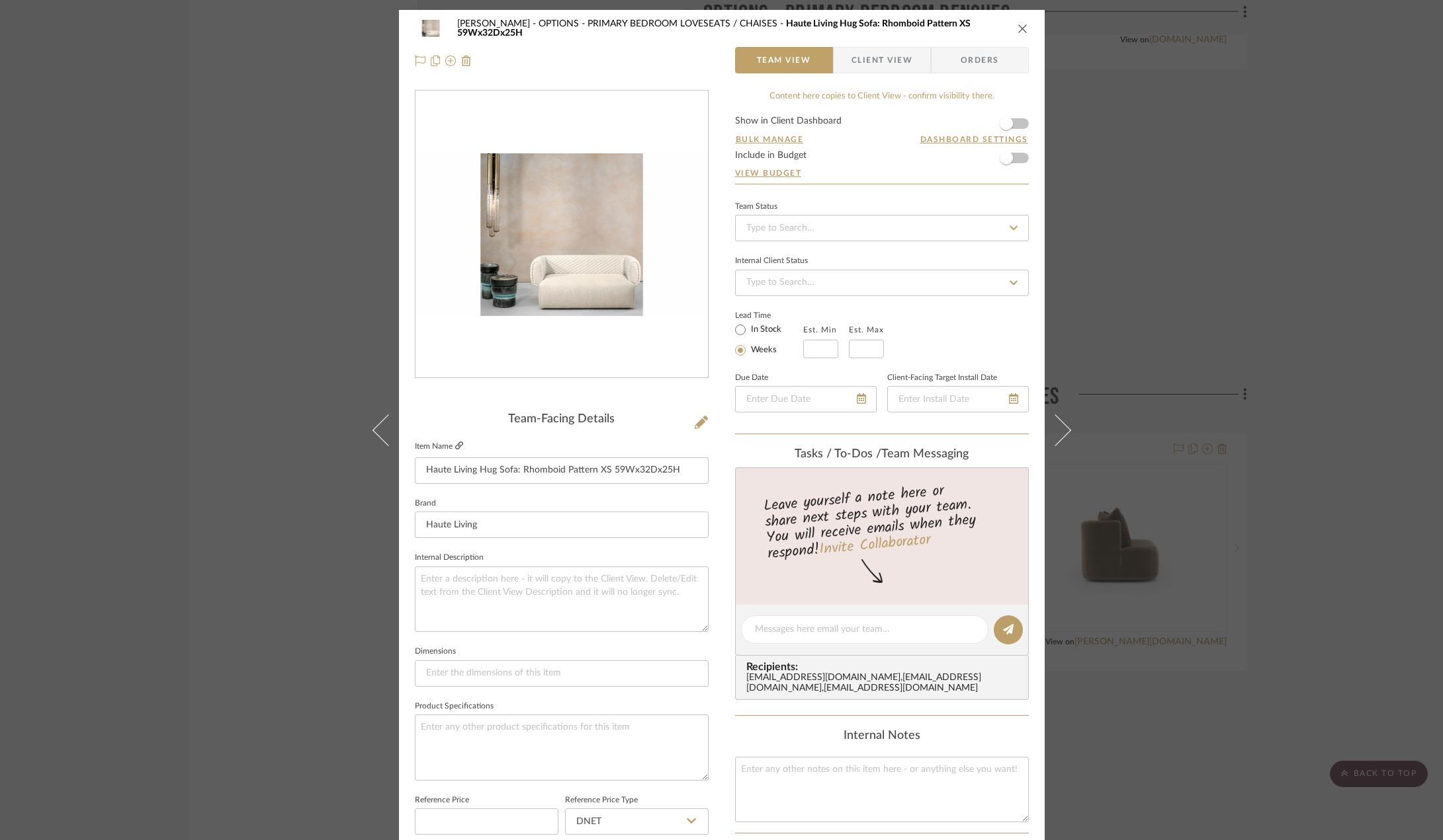
click at [455, 445] on icon at bounding box center [459, 445] width 8 height 8
click at [698, 422] on icon at bounding box center [701, 422] width 13 height 13
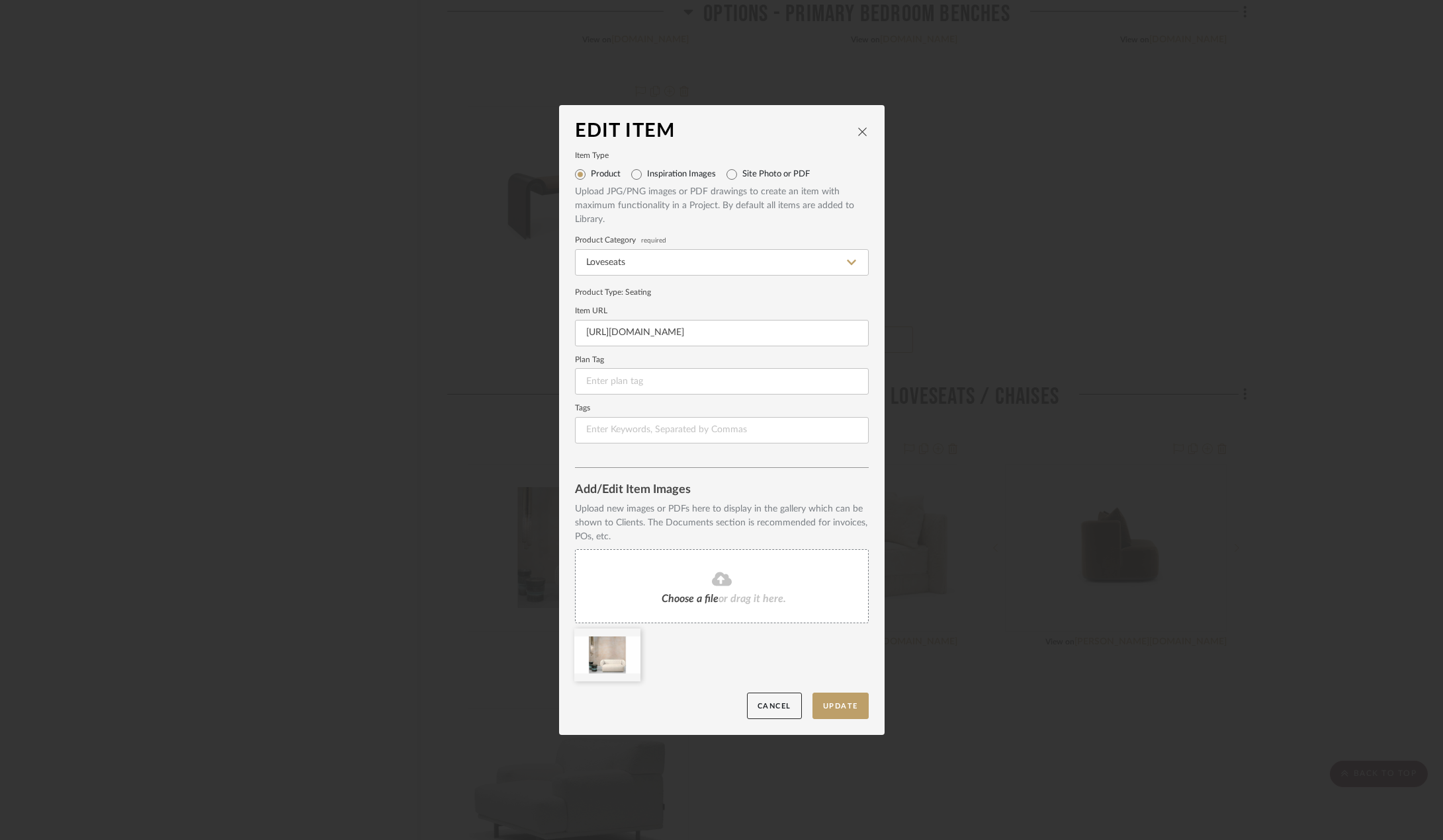
click at [717, 585] on icon at bounding box center [722, 579] width 20 height 14
click at [840, 703] on button "Update" at bounding box center [840, 706] width 56 height 27
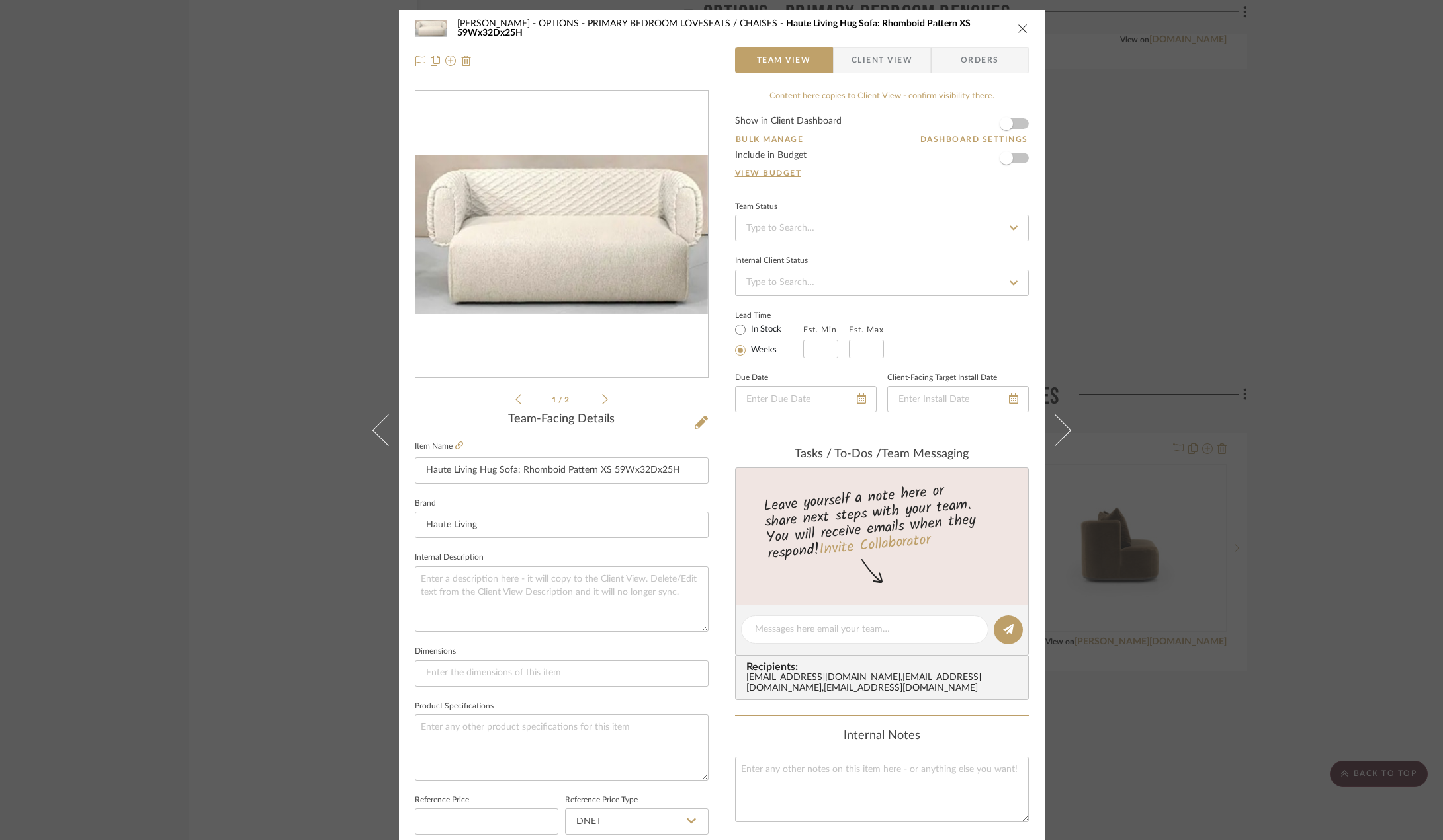
click at [1023, 29] on icon "close" at bounding box center [1022, 28] width 10 height 10
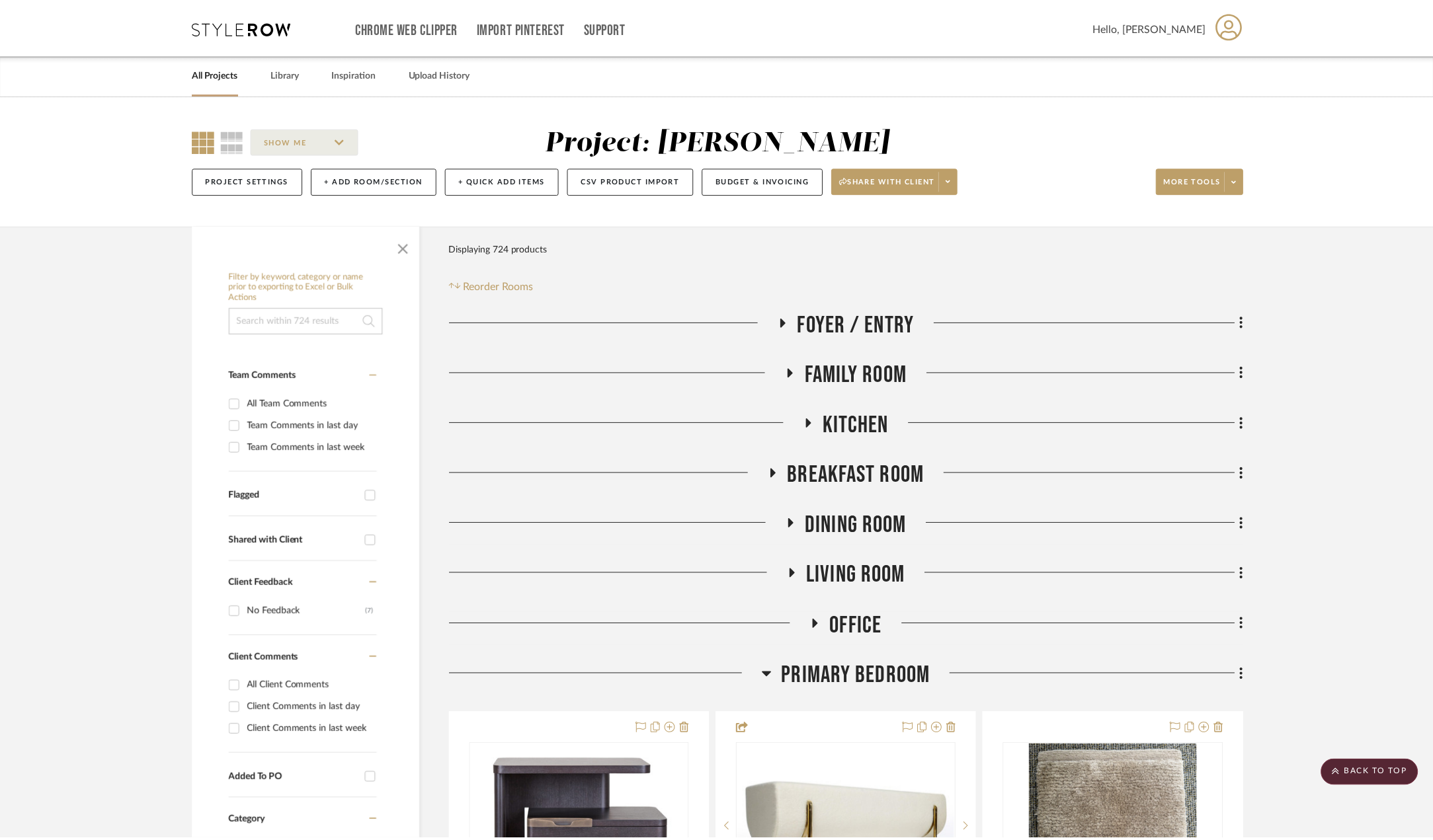
scroll to position [3570, 0]
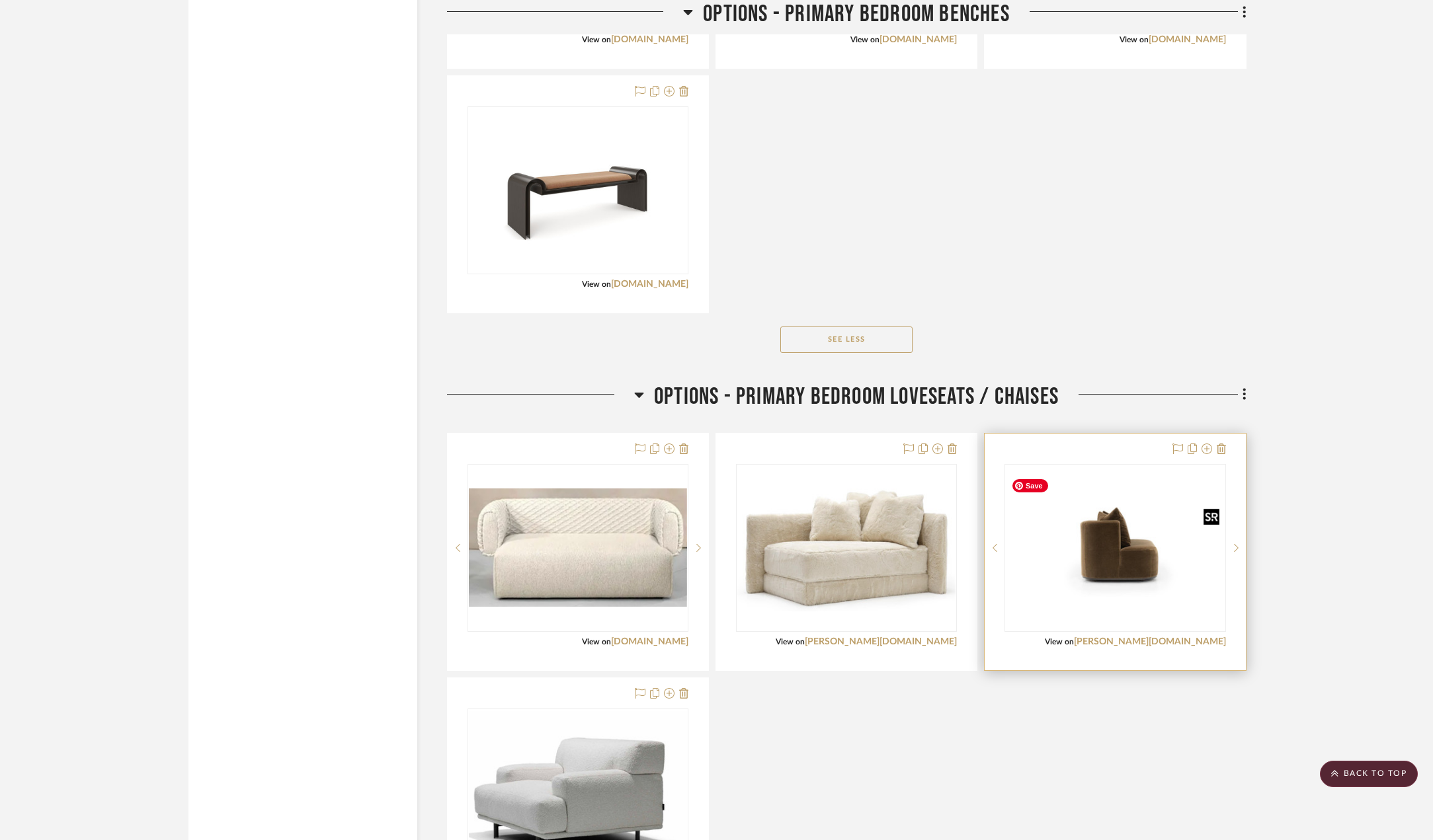
click at [1135, 569] on img "0" at bounding box center [1114, 548] width 218 height 150
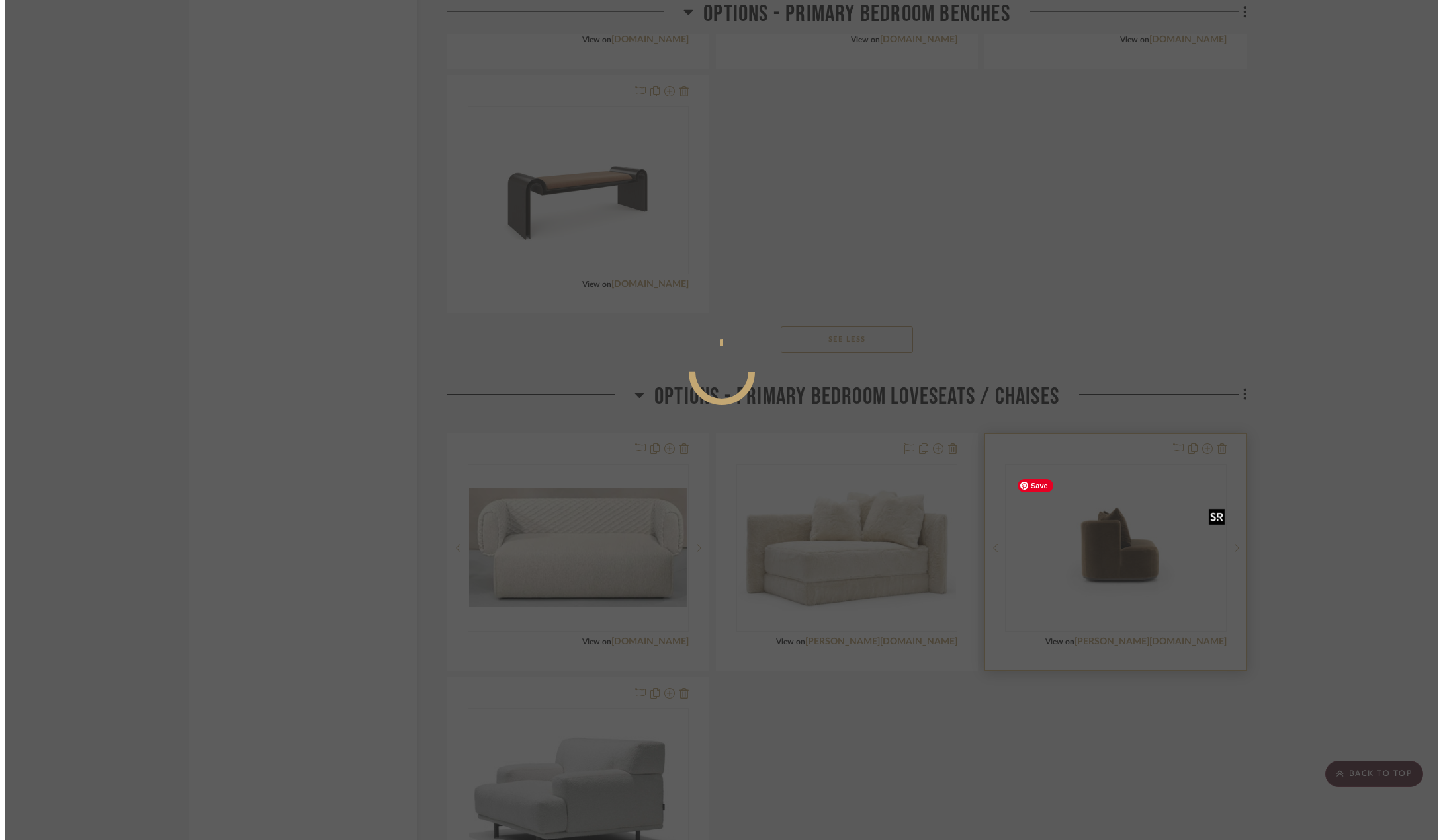
scroll to position [0, 0]
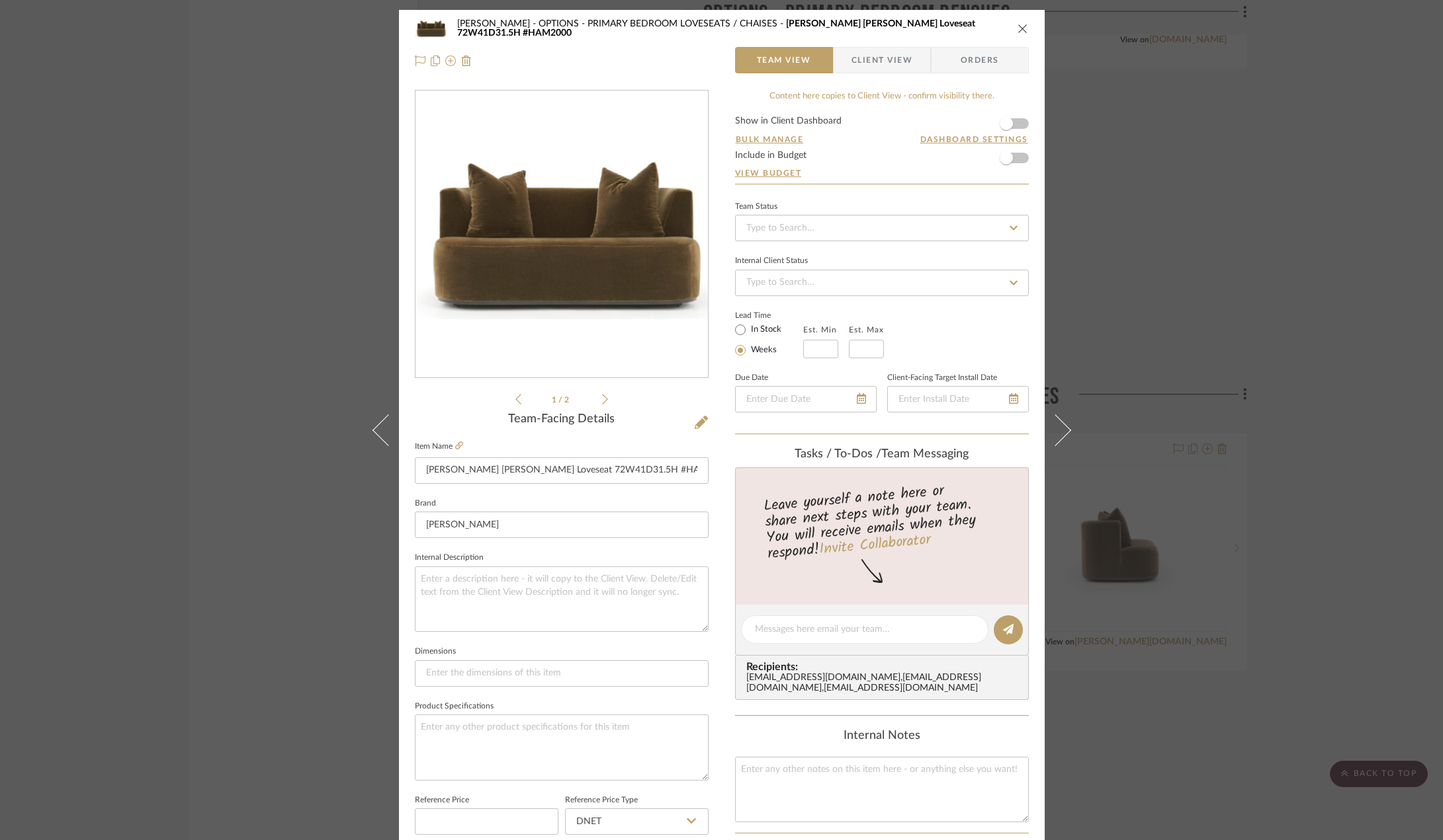
click at [1017, 32] on icon "close" at bounding box center [1022, 28] width 10 height 10
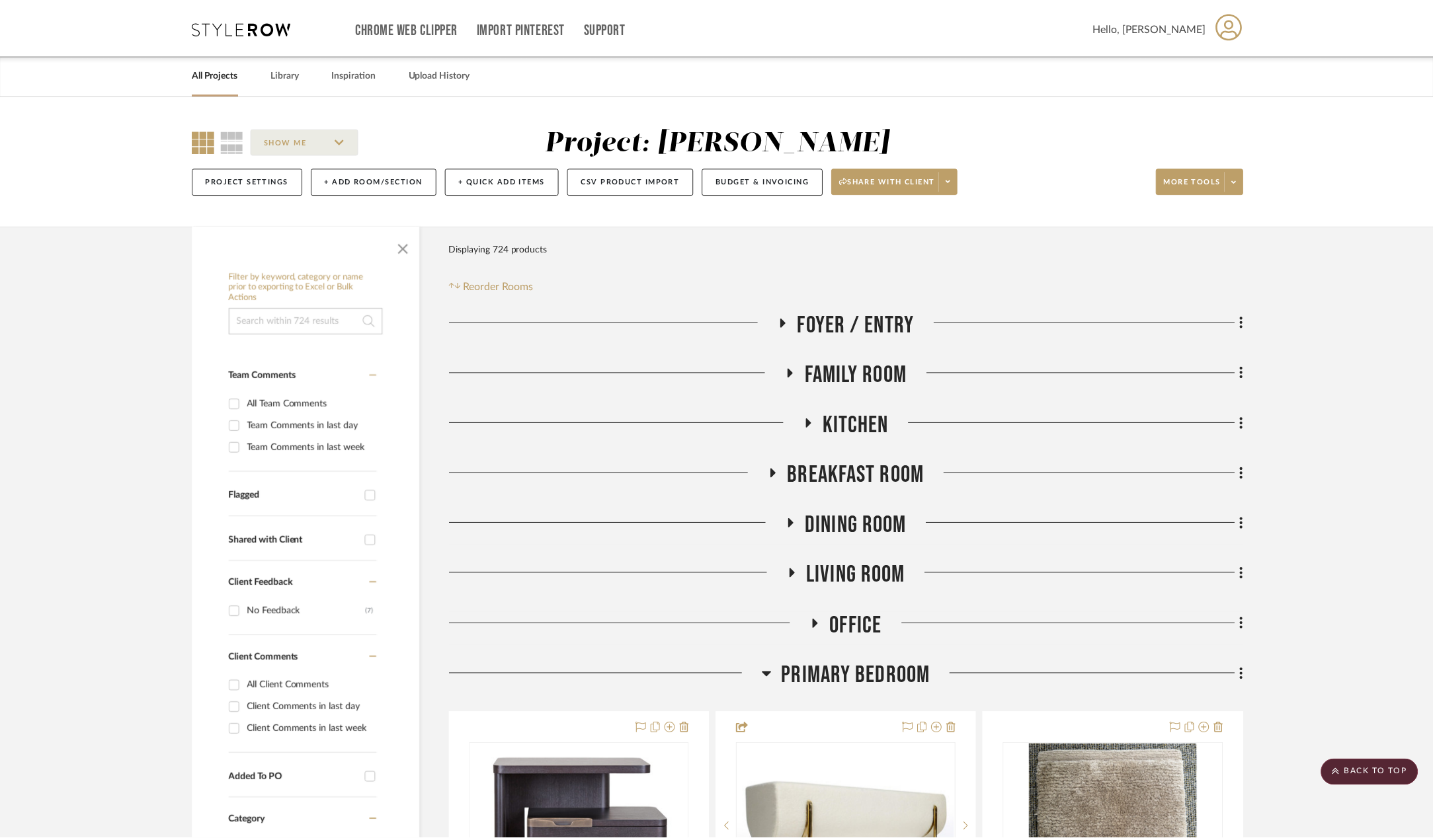
scroll to position [3570, 0]
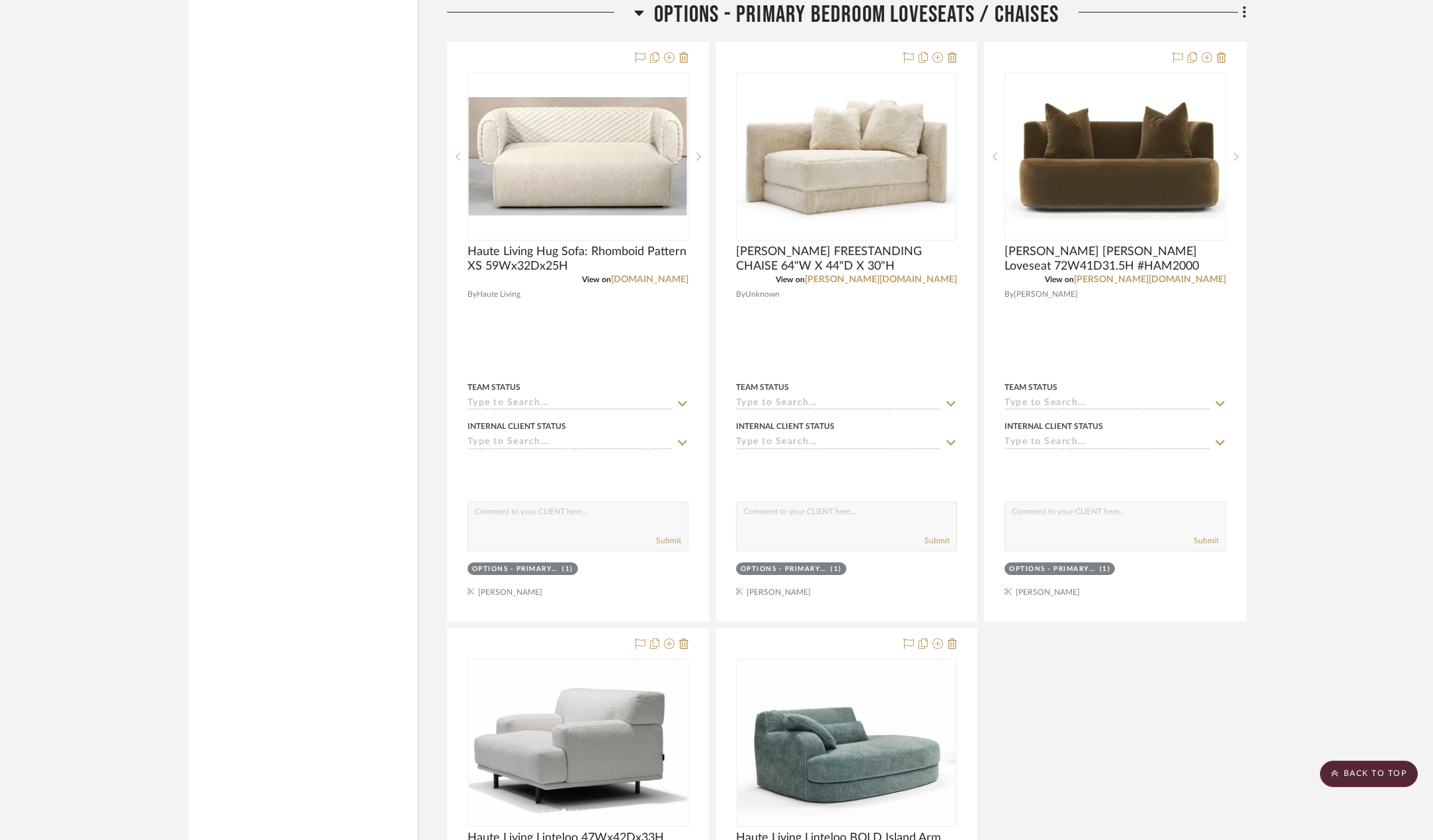
scroll to position [7207, 0]
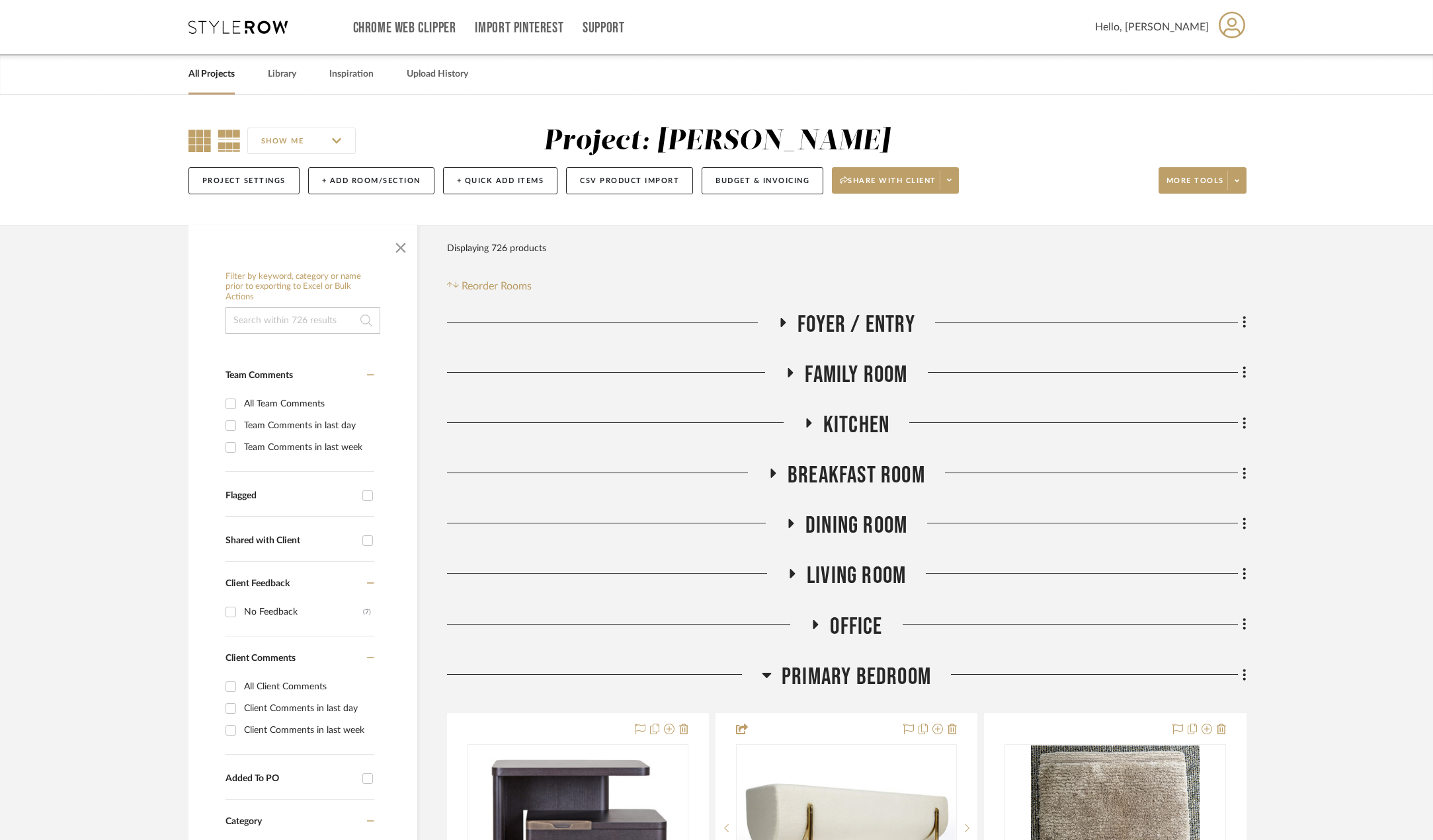
click at [199, 138] on icon at bounding box center [200, 141] width 22 height 22
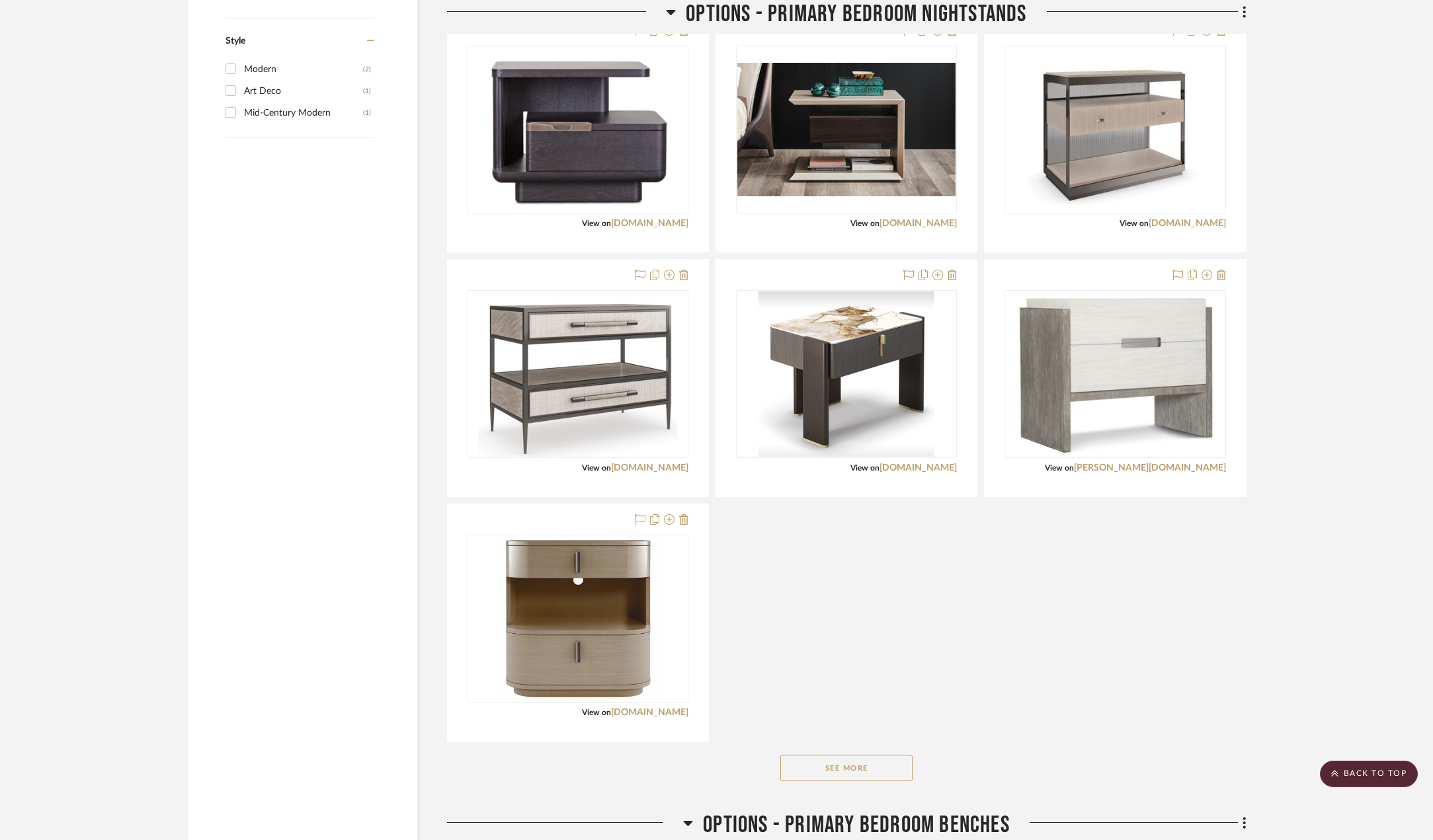
scroll to position [2116, 0]
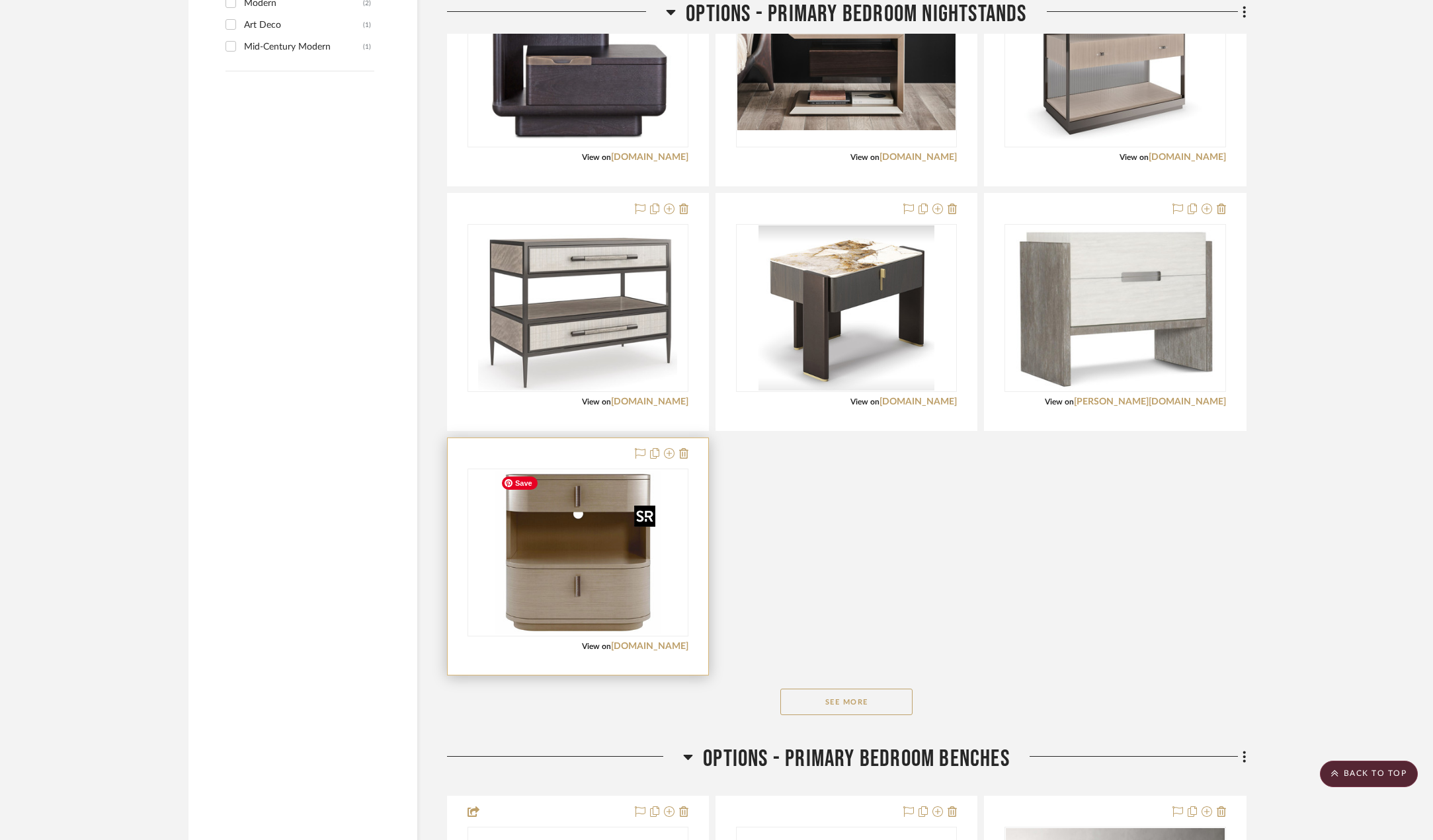
click at [625, 561] on img "0" at bounding box center [578, 552] width 166 height 166
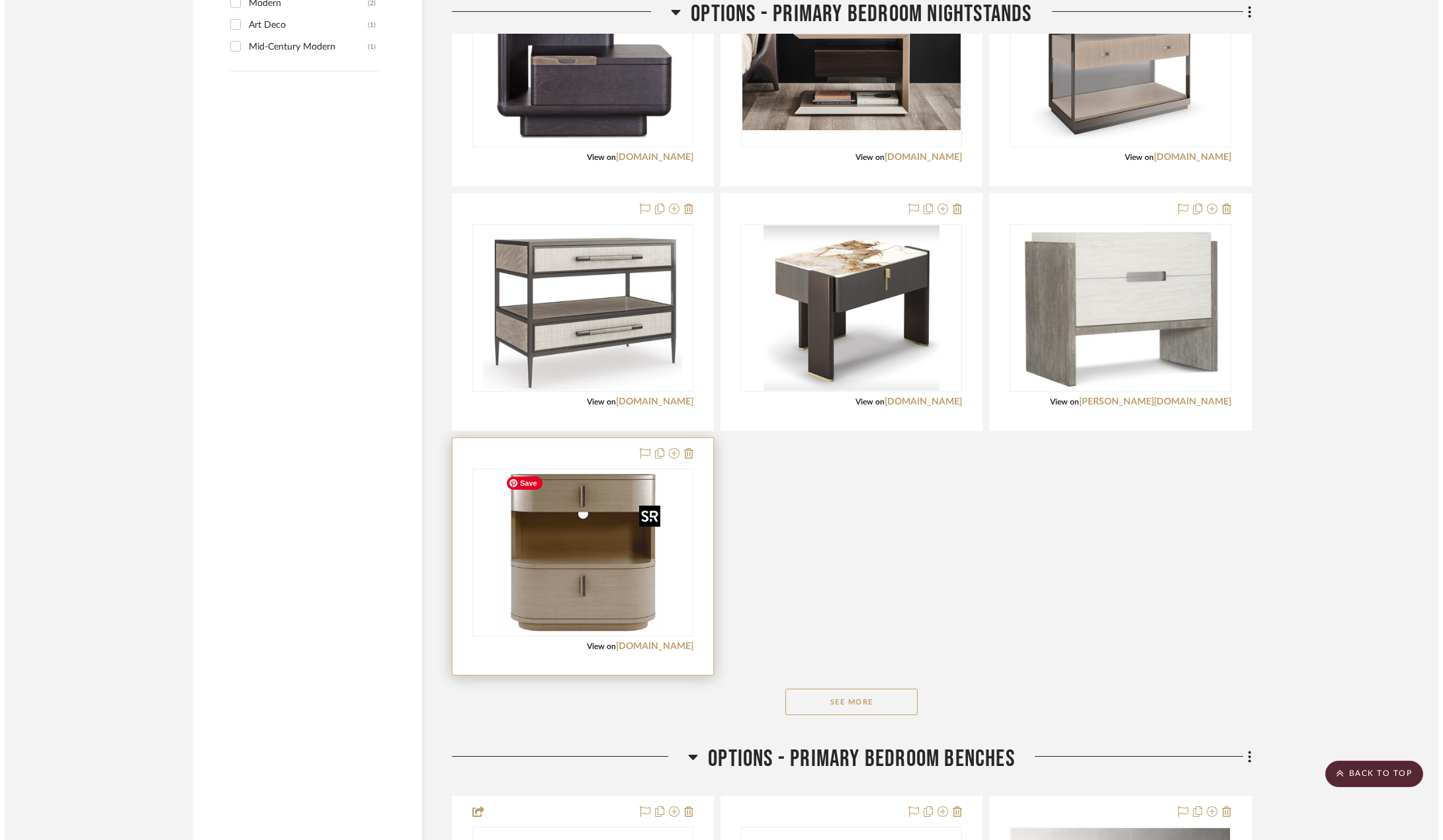
scroll to position [0, 0]
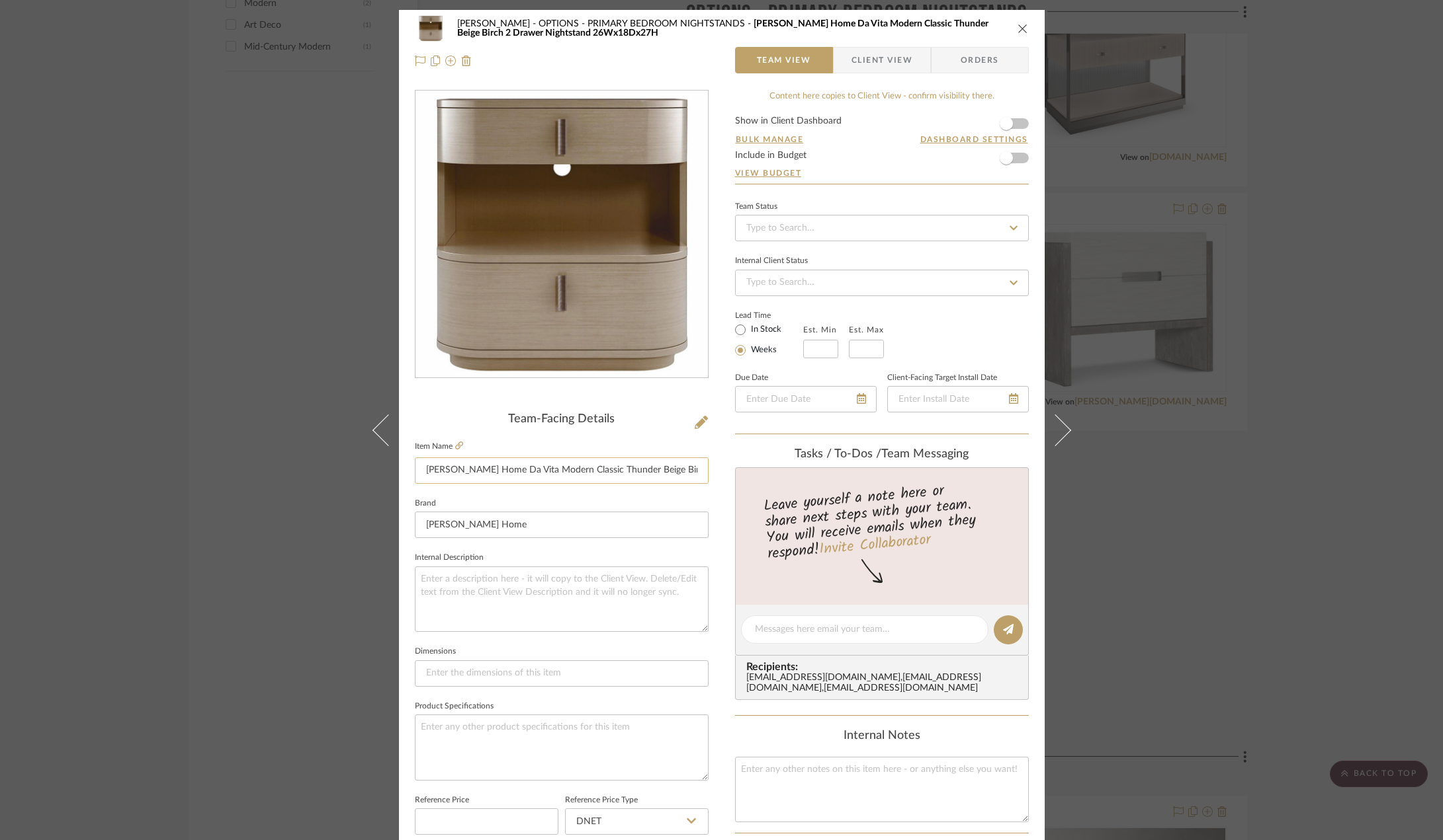
drag, startPoint x: 629, startPoint y: 473, endPoint x: 653, endPoint y: 472, distance: 24.0
click at [653, 472] on input "[PERSON_NAME] Home Da Vita Modern Classic Thunder Beige Birch 2 Drawer Nightsta…" at bounding box center [561, 470] width 293 height 26
drag, startPoint x: 673, startPoint y: 464, endPoint x: 725, endPoint y: 465, distance: 52.0
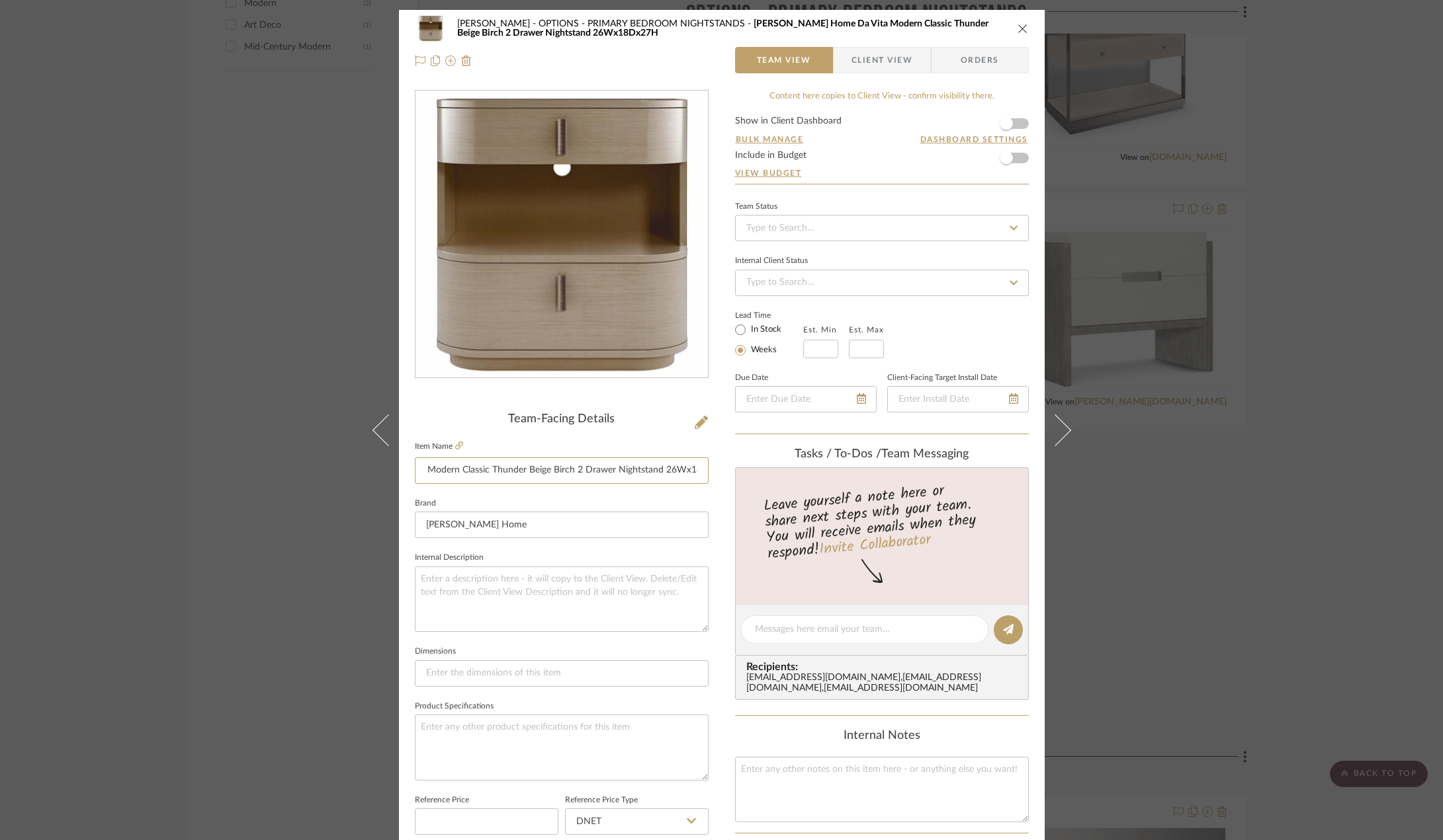
click at [725, 465] on div "[PERSON_NAME] OPTIONS - PRIMARY BEDROOM NIGHTSTANDS [PERSON_NAME] Home Da Vita …" at bounding box center [722, 620] width 645 height 1221
click at [711, 627] on div "[PERSON_NAME] OPTIONS - PRIMARY BEDROOM NIGHTSTANDS [PERSON_NAME] Home Da Vita …" at bounding box center [722, 620] width 645 height 1221
click at [1017, 26] on icon "close" at bounding box center [1022, 28] width 10 height 10
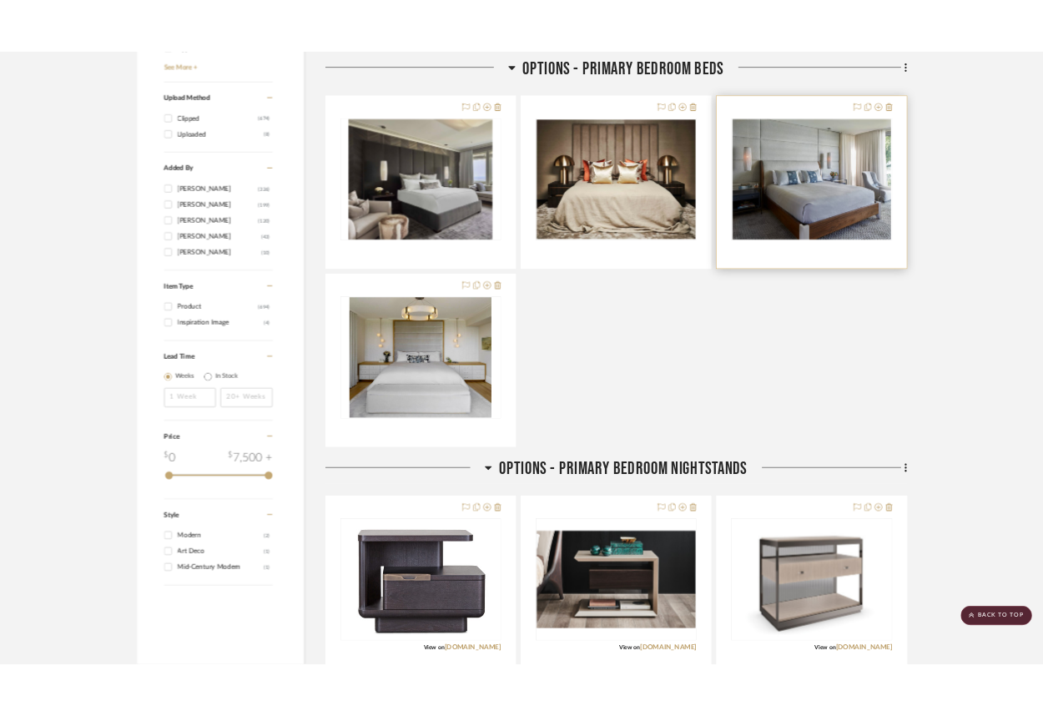
scroll to position [1502, 0]
